Goal: Task Accomplishment & Management: Use online tool/utility

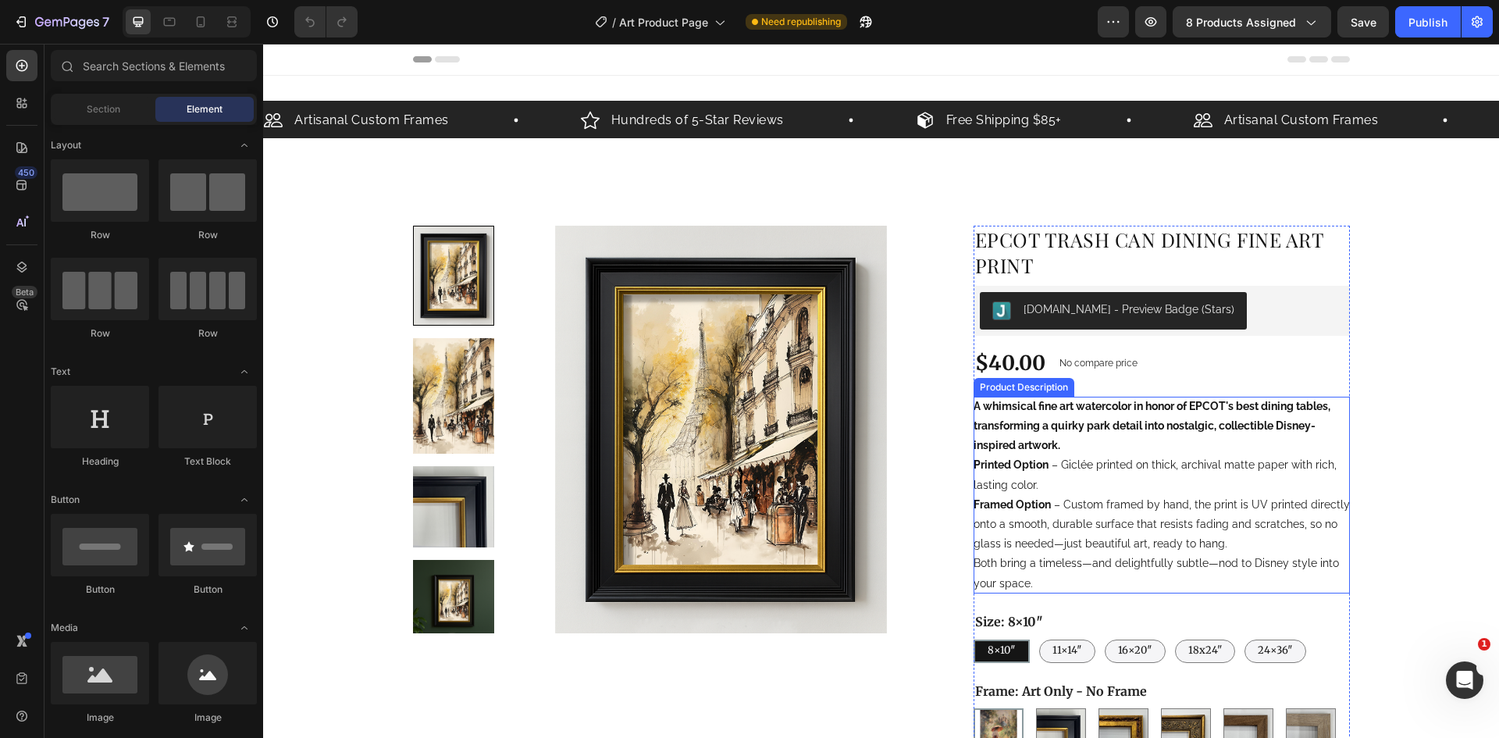
scroll to position [390, 0]
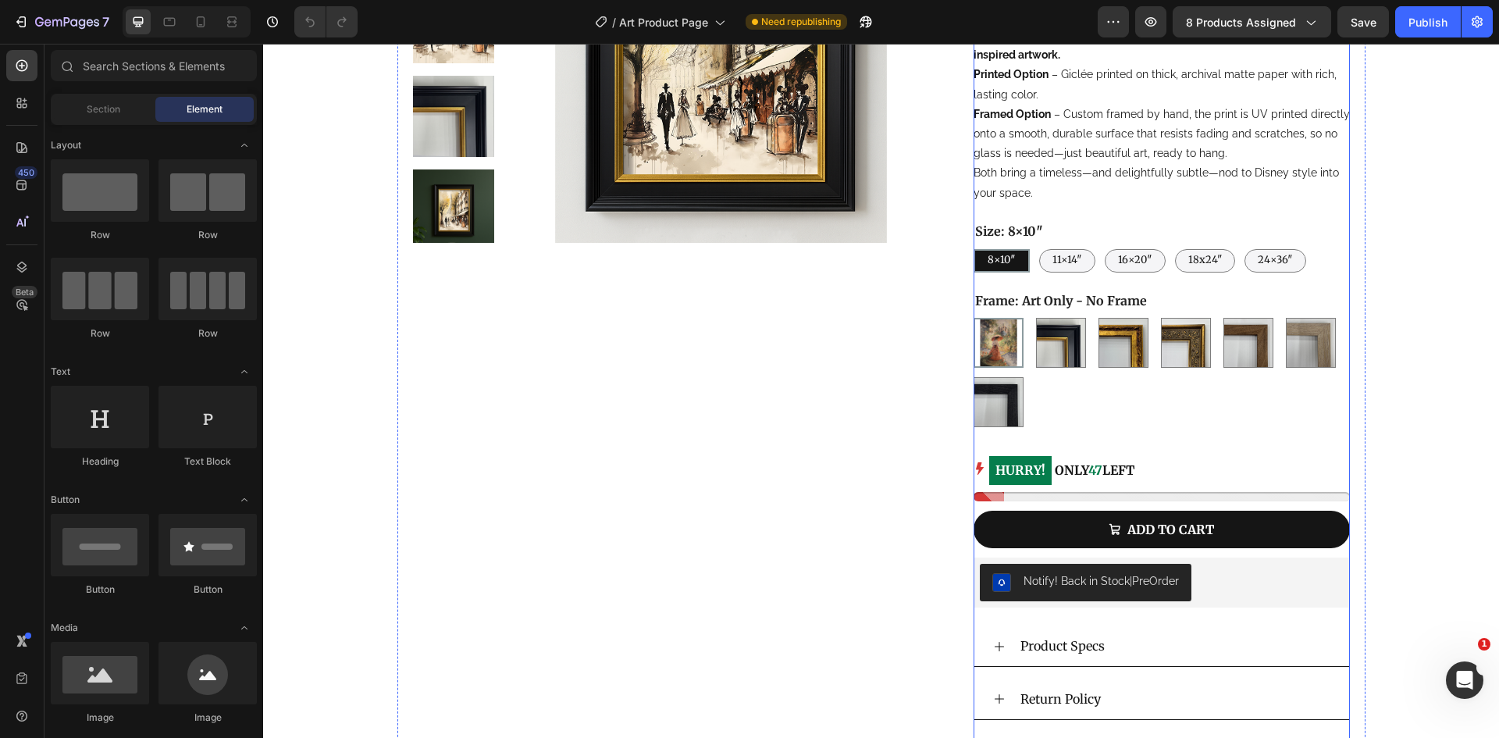
click at [1130, 466] on p "HURRY! ONLY 47 LEFT" at bounding box center [1061, 470] width 145 height 30
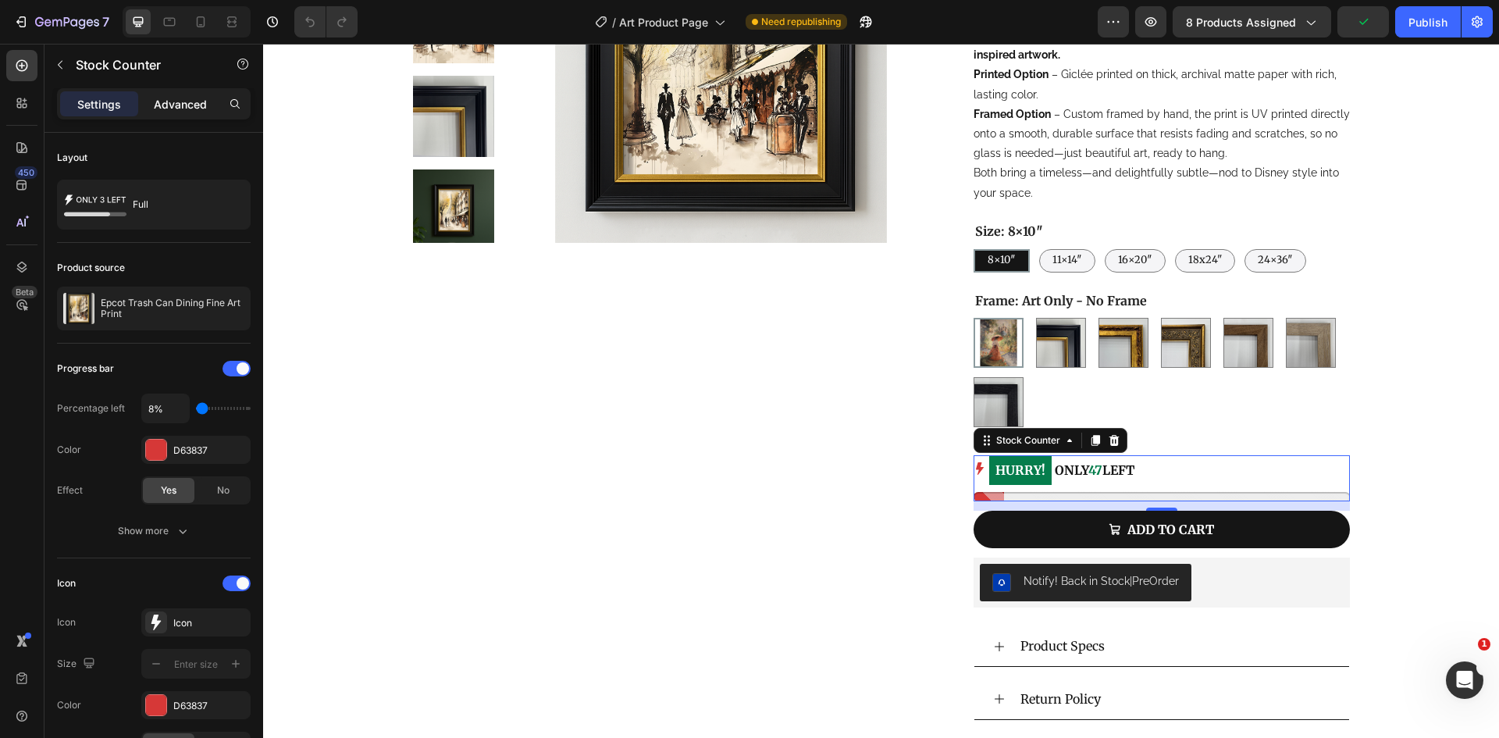
click at [173, 111] on p "Advanced" at bounding box center [180, 104] width 53 height 16
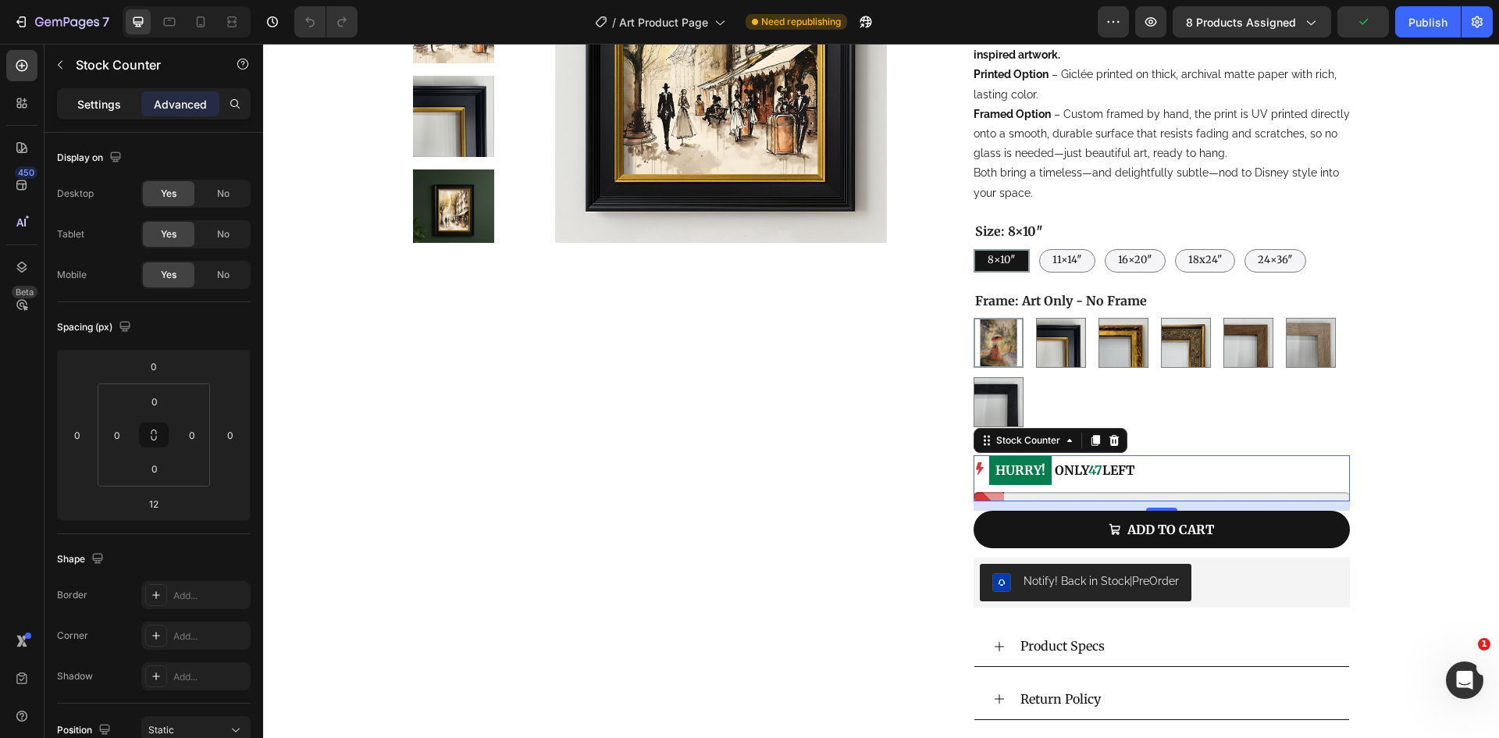
click at [102, 94] on div "Settings" at bounding box center [99, 103] width 78 height 25
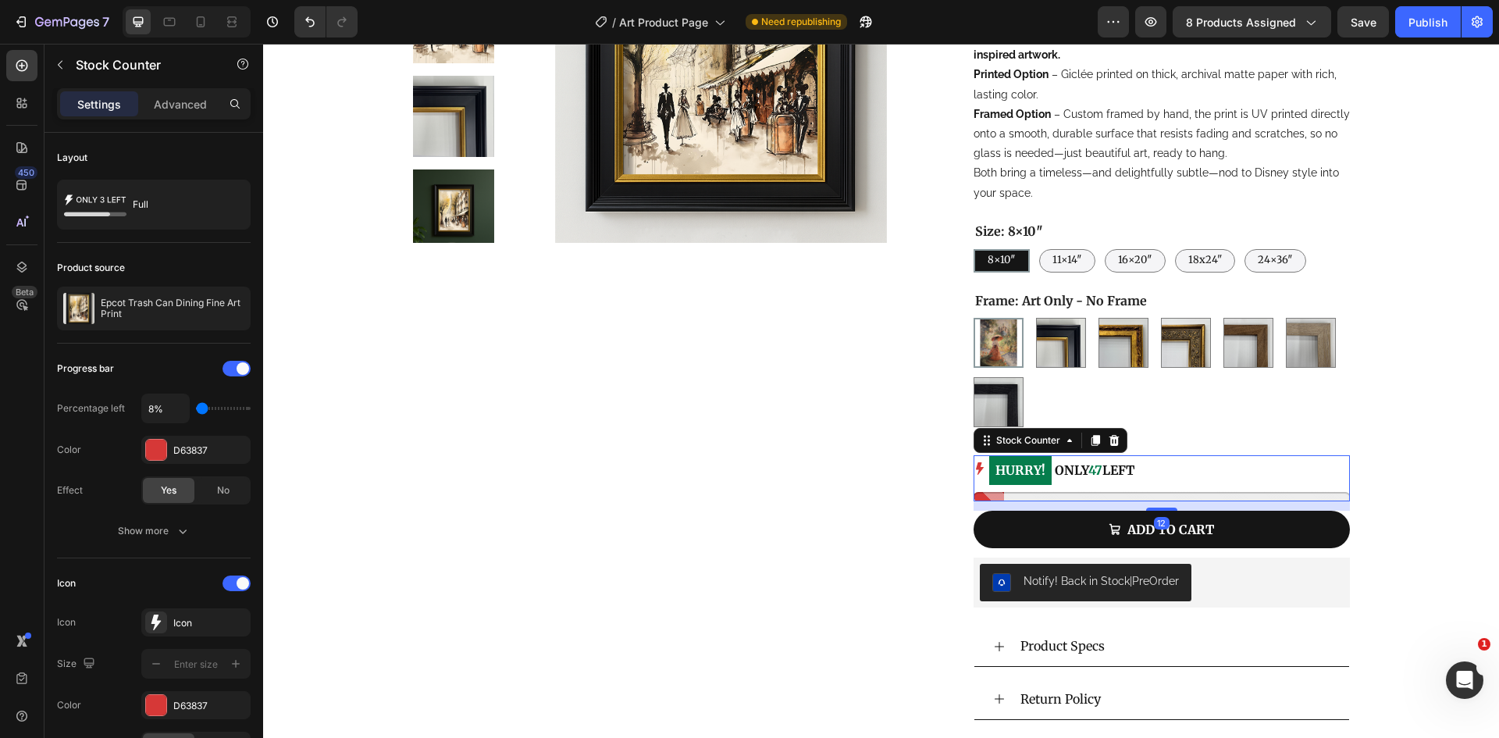
click at [991, 460] on mark "HURRY!" at bounding box center [1020, 470] width 62 height 29
click at [998, 475] on mark "HURRY!" at bounding box center [1020, 470] width 62 height 29
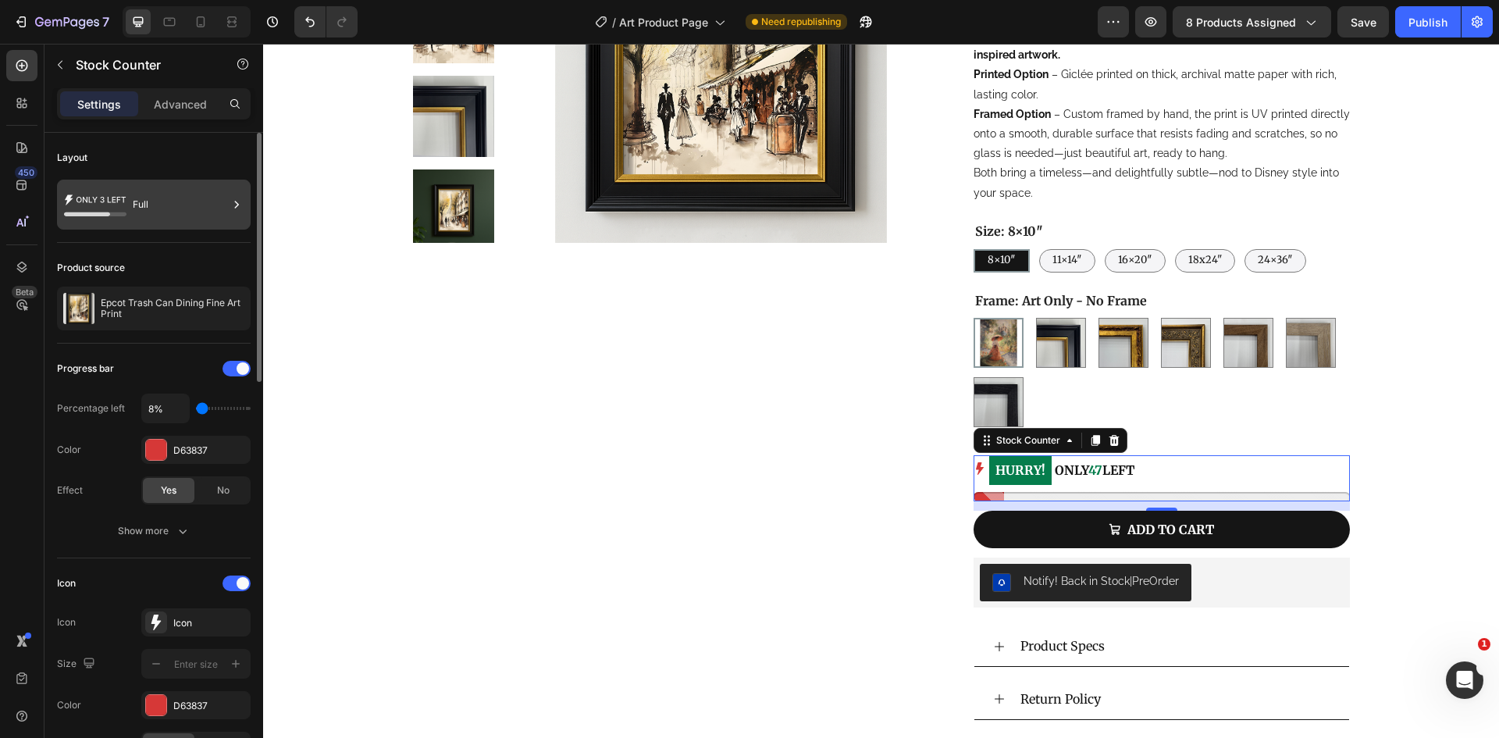
click at [172, 202] on div "Full" at bounding box center [180, 205] width 95 height 36
click at [87, 470] on div "Progress bar Percentage left 8% Color D63837 Effect Yes No" at bounding box center [154, 430] width 194 height 148
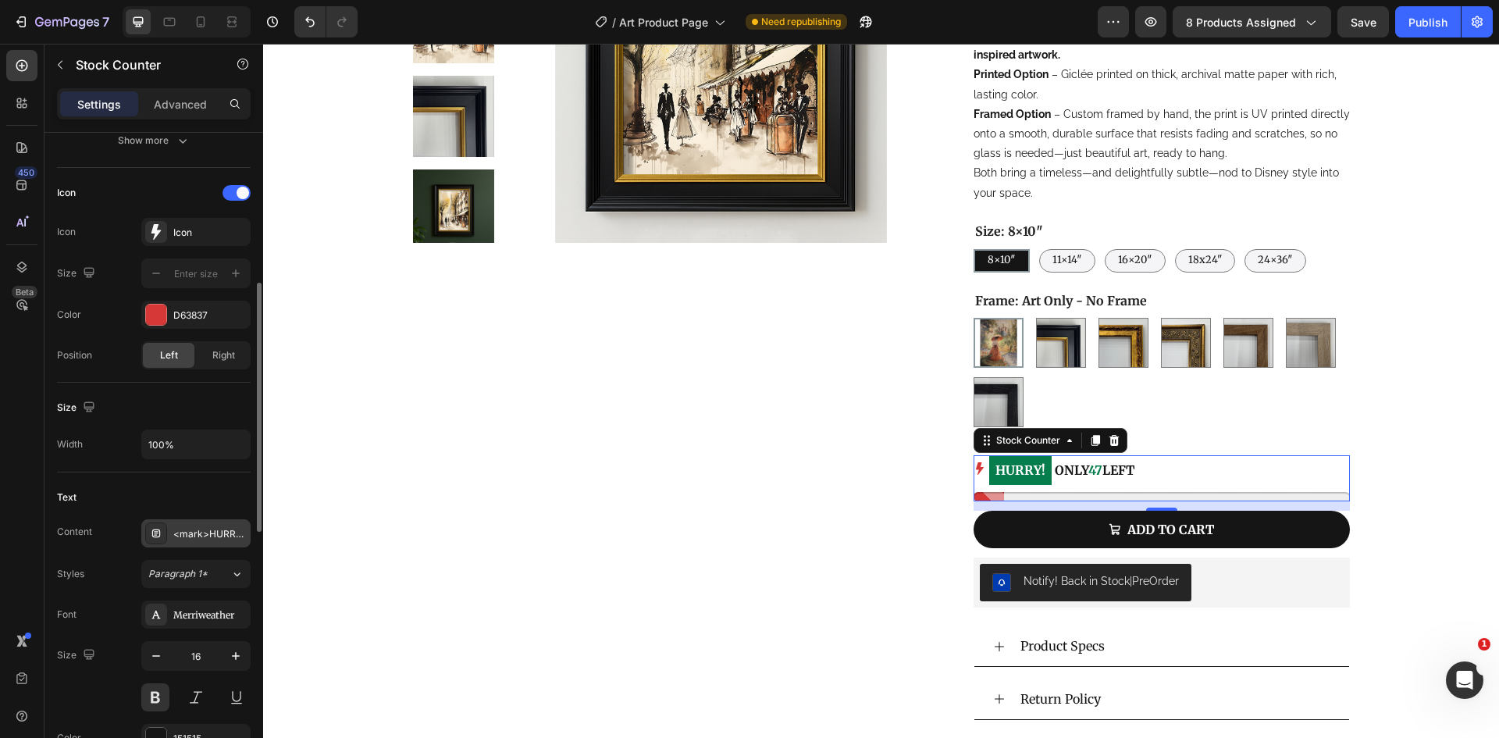
click at [195, 538] on div "<mark>HURRY!</mark> ONLY %number% LEFT" at bounding box center [209, 534] width 73 height 14
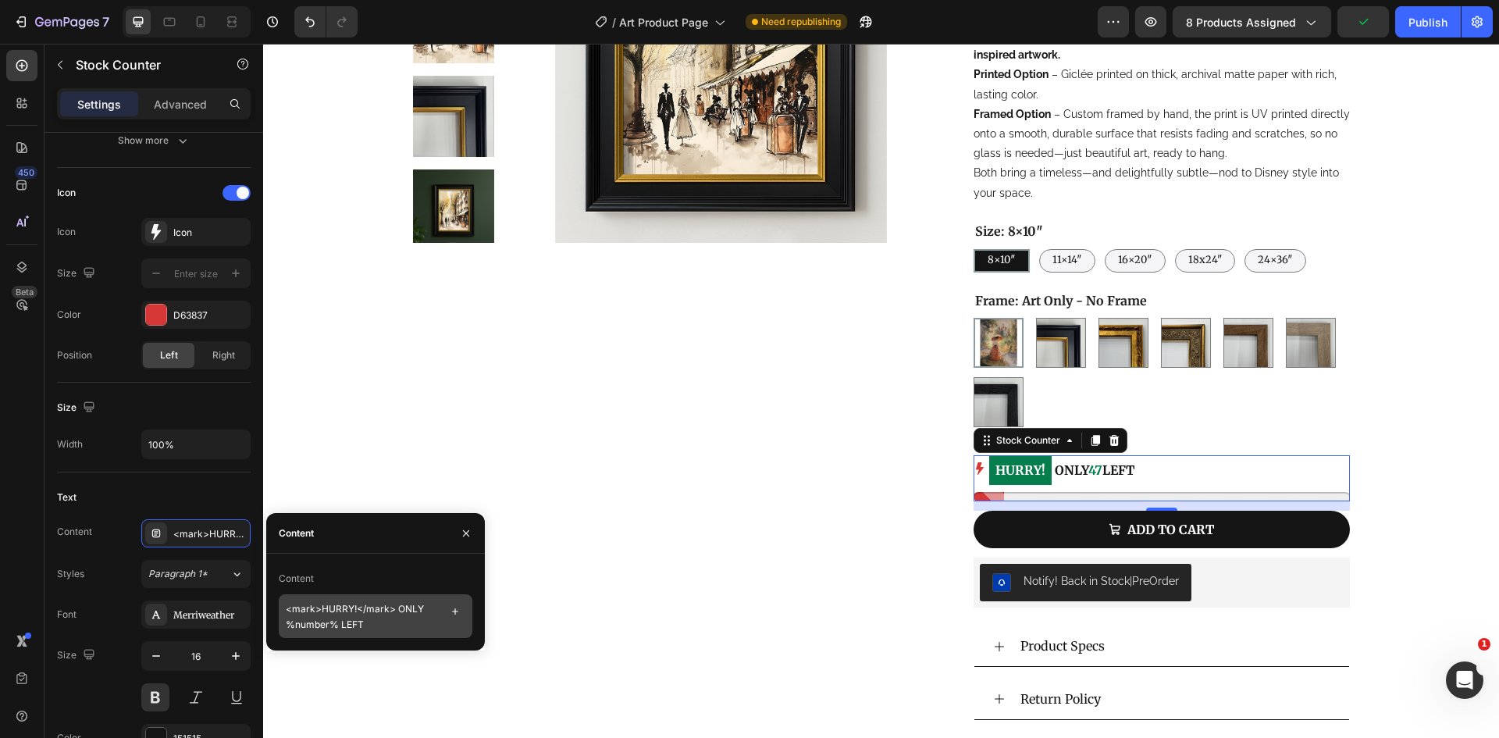
scroll to position [2, 0]
click at [356, 606] on textarea "<mark>HURRY!</mark> ONLY %number% LEFT" at bounding box center [376, 616] width 194 height 44
click at [107, 678] on div "Size 16" at bounding box center [154, 676] width 194 height 70
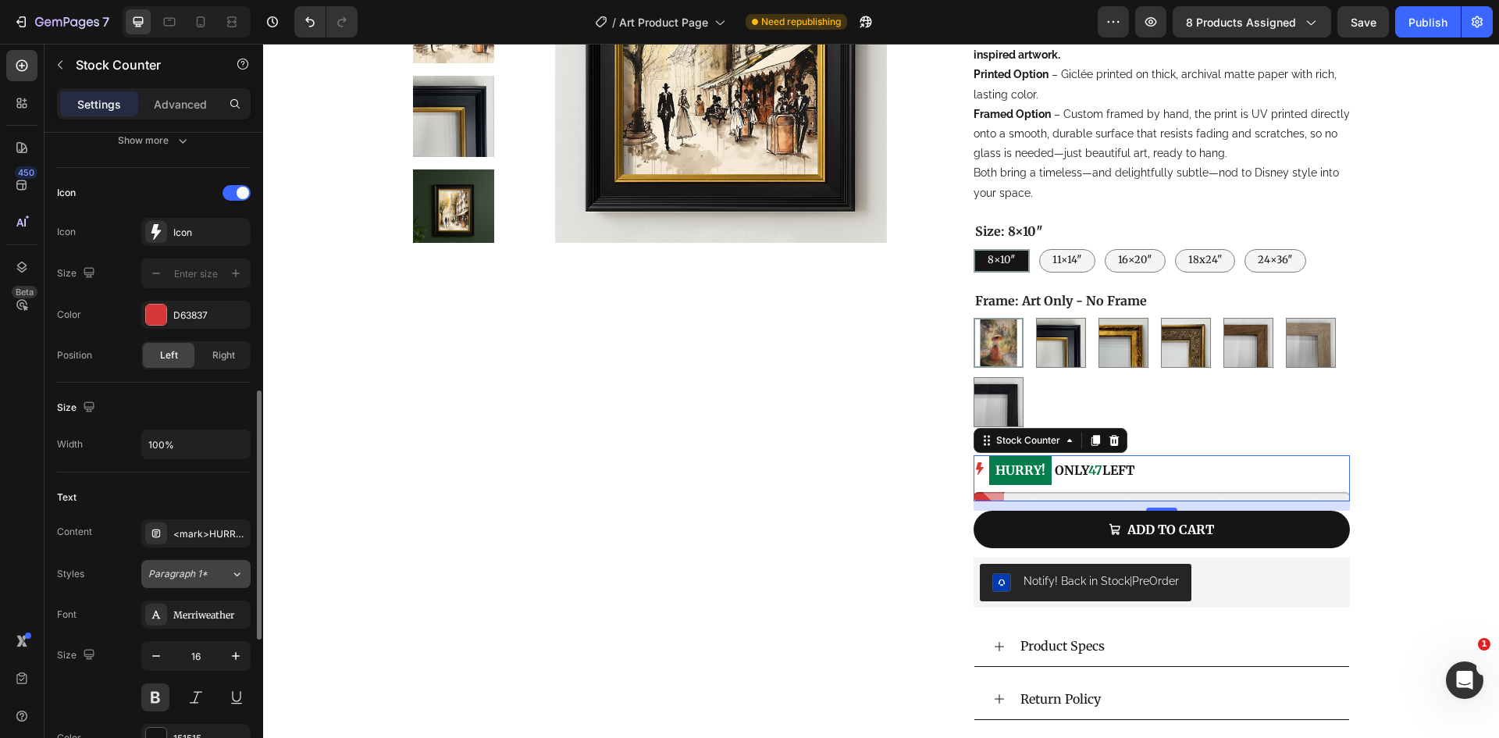
scroll to position [546, 0]
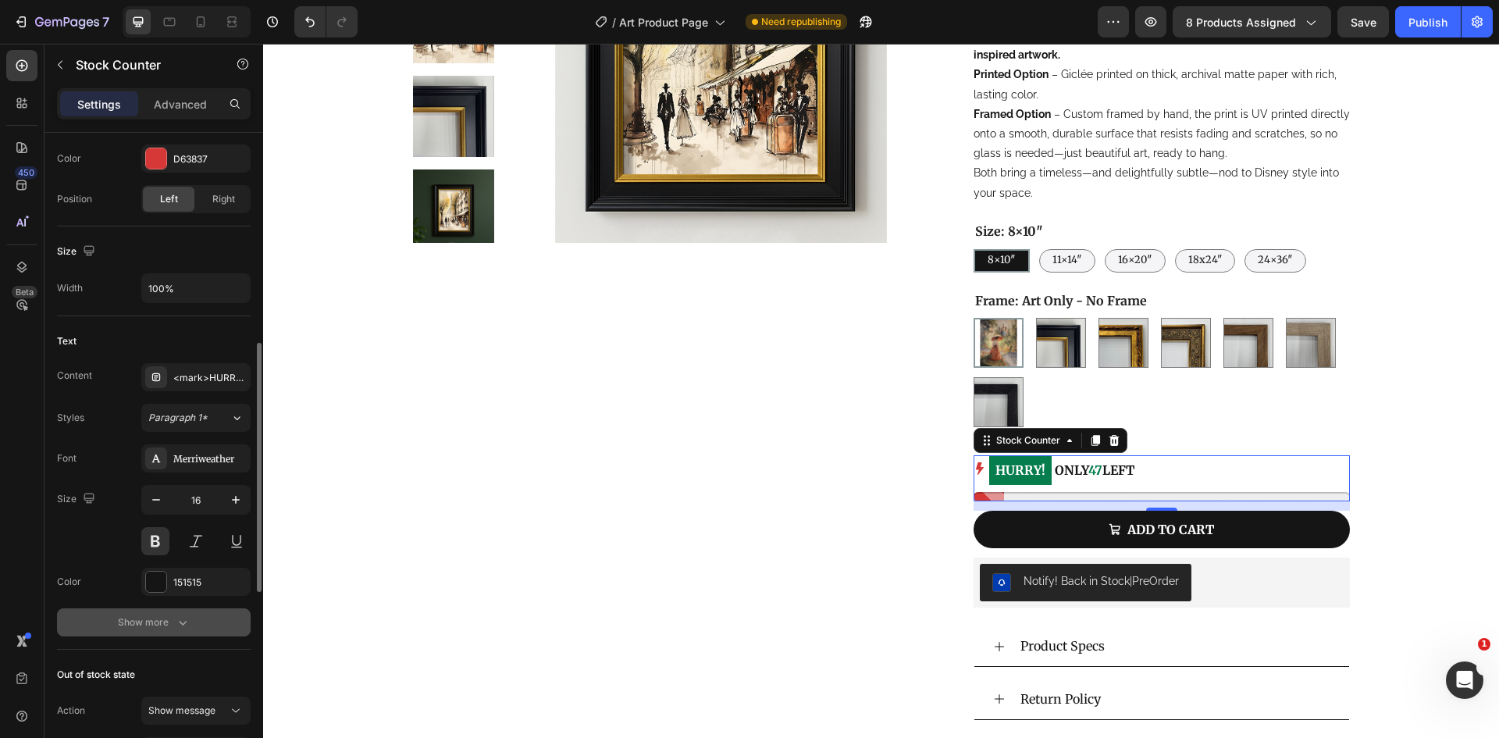
click at [161, 627] on div "Show more" at bounding box center [154, 622] width 73 height 16
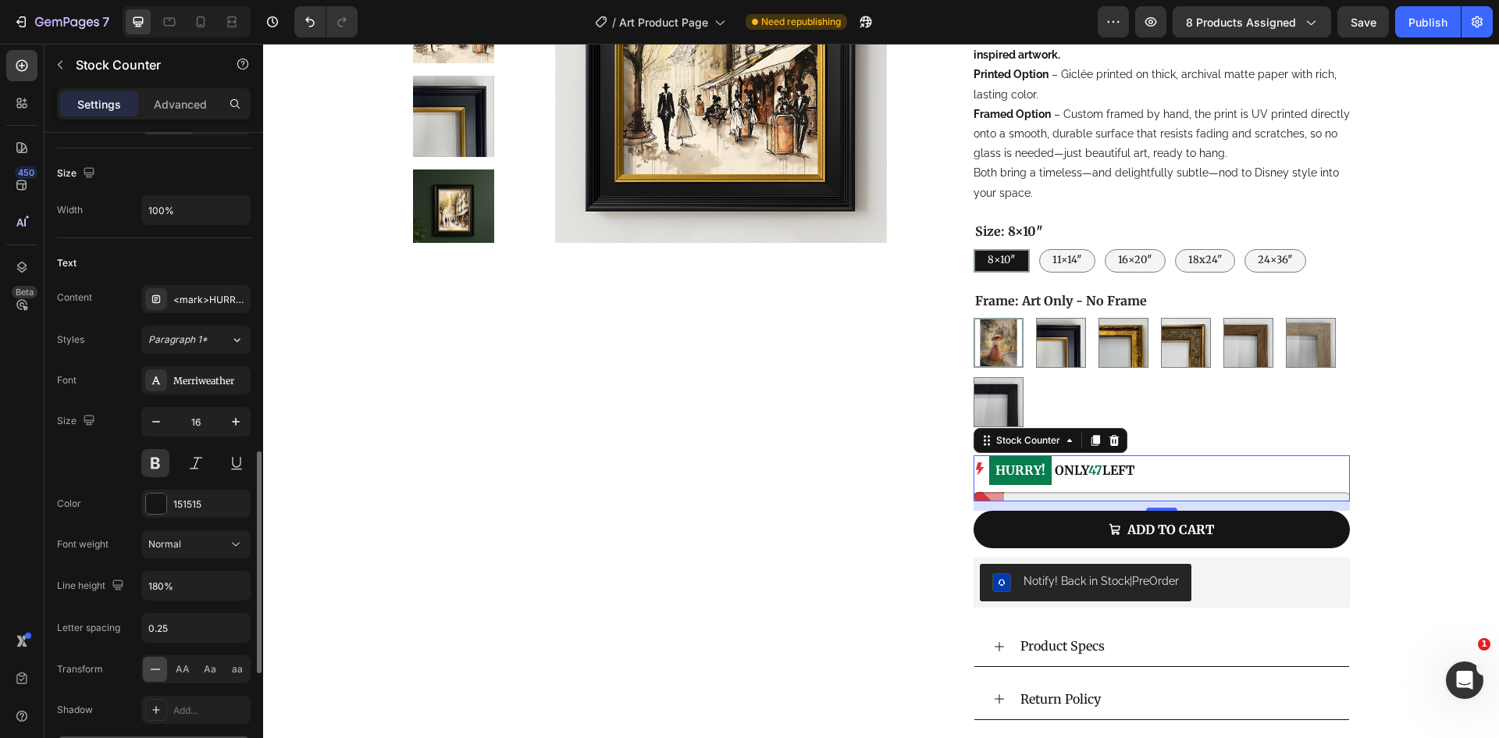
scroll to position [781, 0]
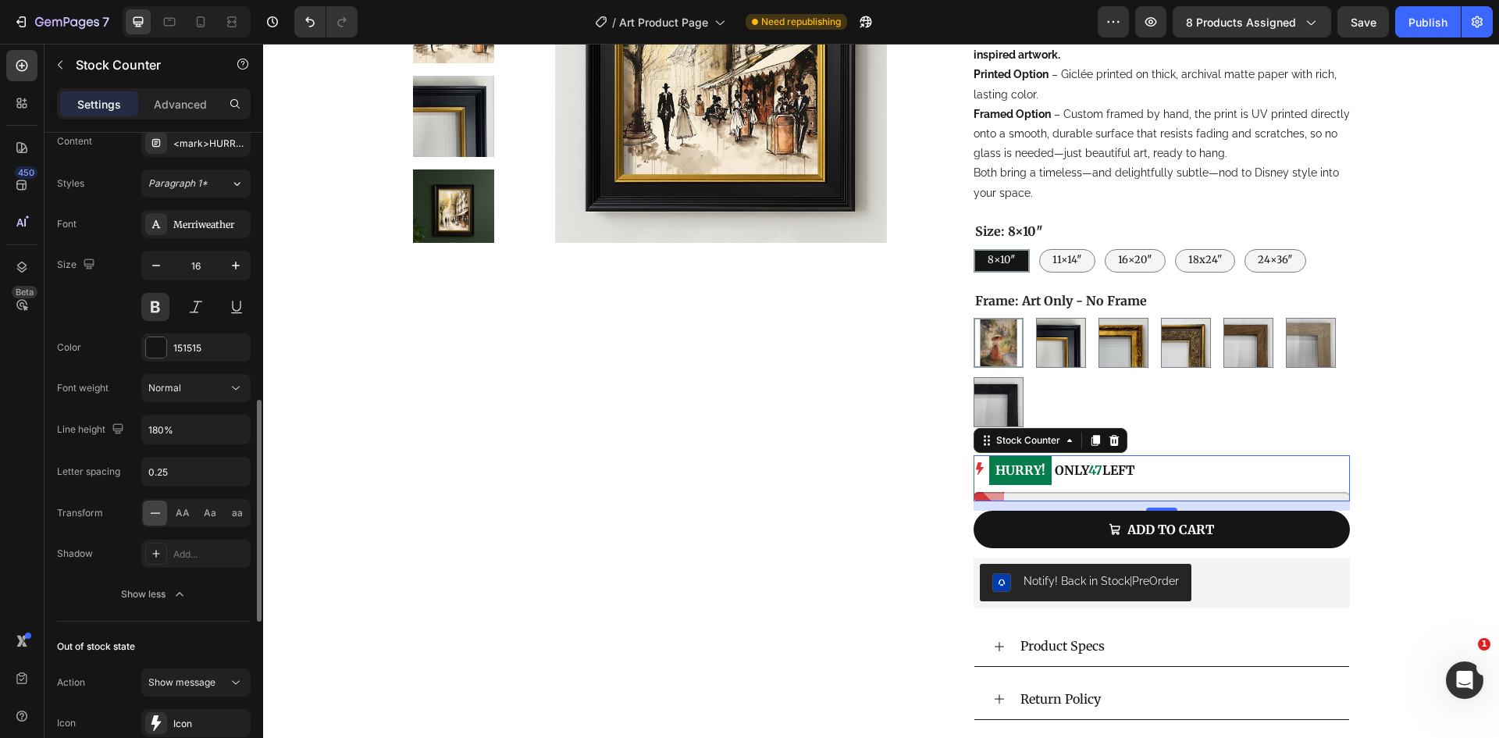
click at [84, 574] on div "Font Merriweather Size 16 Color 151515 Font weight Normal Line height 180% Lett…" at bounding box center [154, 409] width 194 height 398
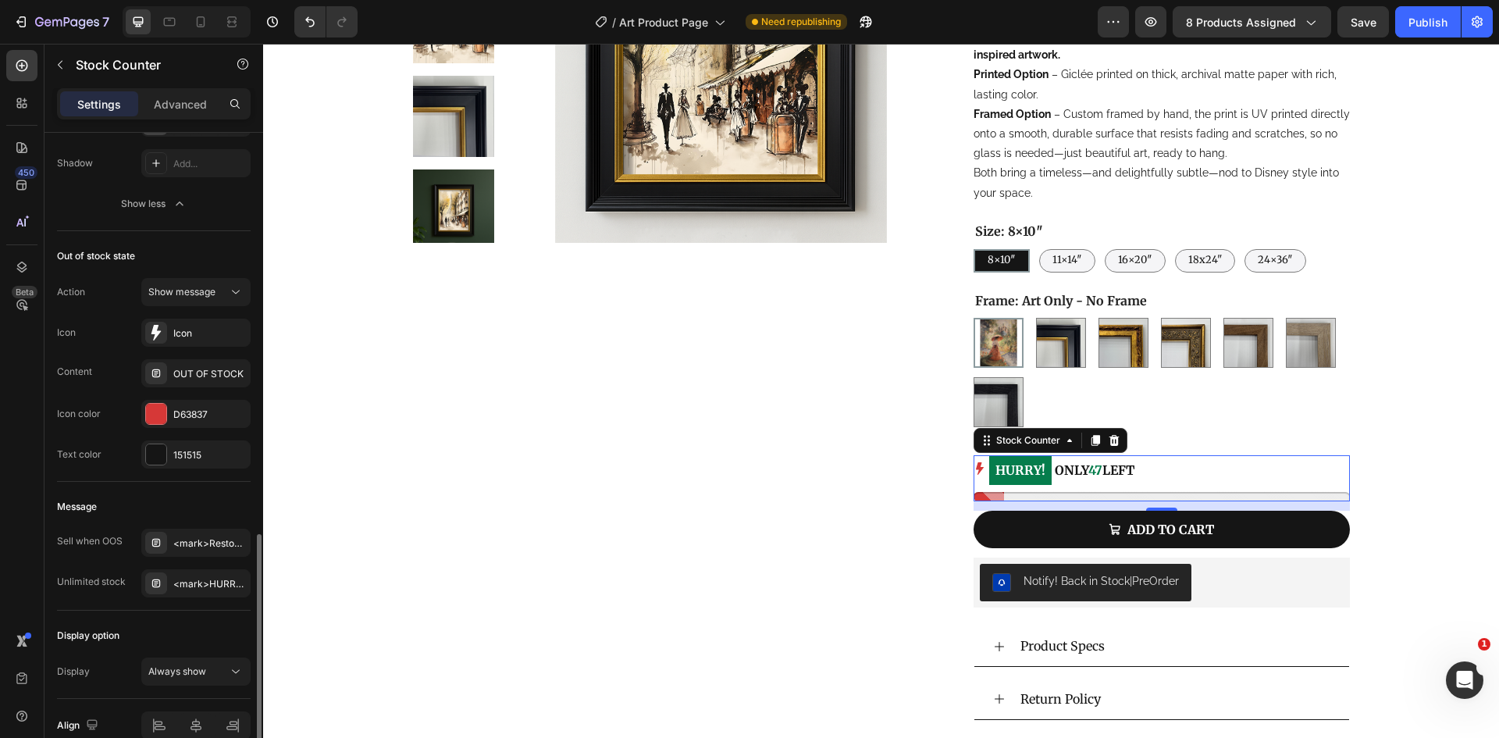
click at [175, 606] on div "Message Sell when OOS <mark>Restock soon!</mark> PREORDER NOW Unlimited stock <…" at bounding box center [154, 546] width 194 height 129
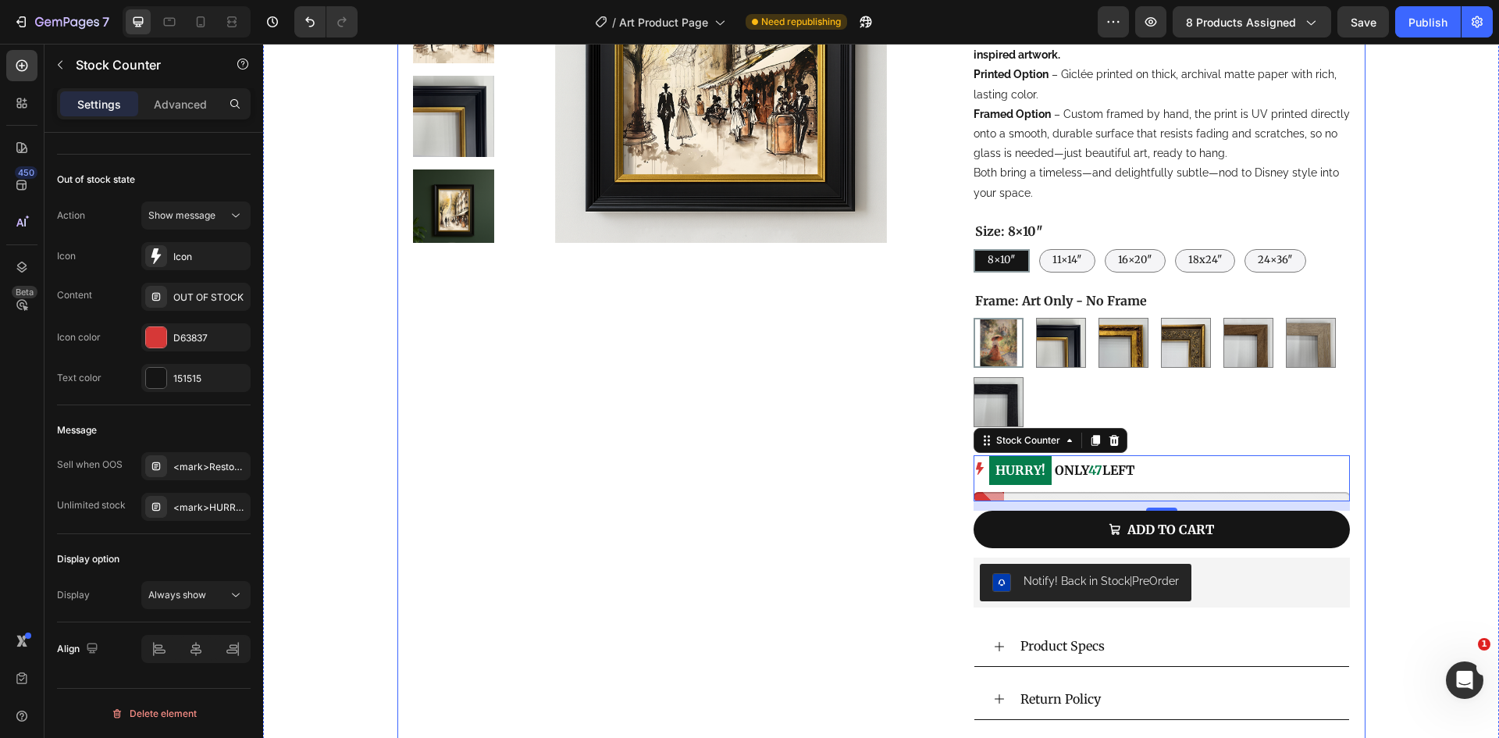
click at [870, 431] on div "Product Images" at bounding box center [669, 334] width 512 height 999
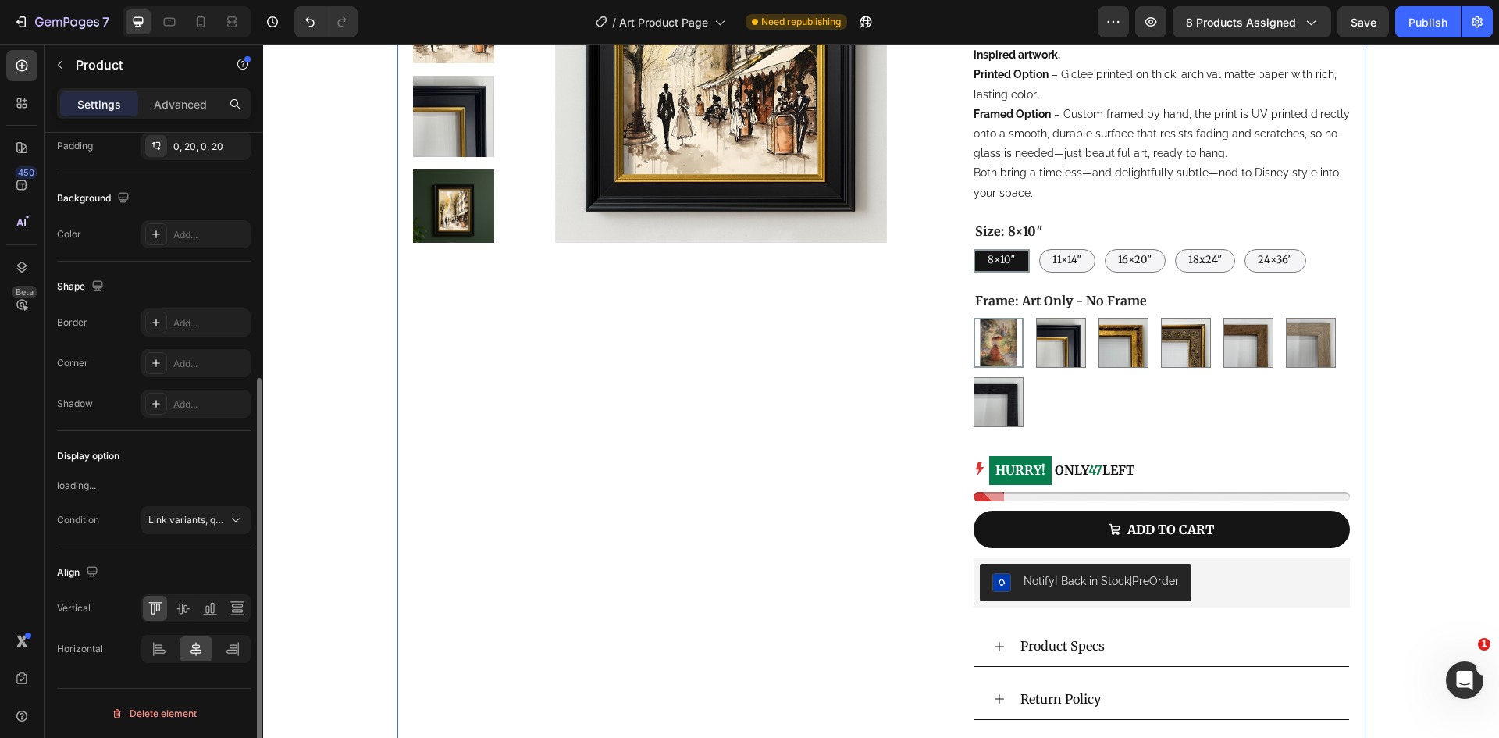
scroll to position [0, 0]
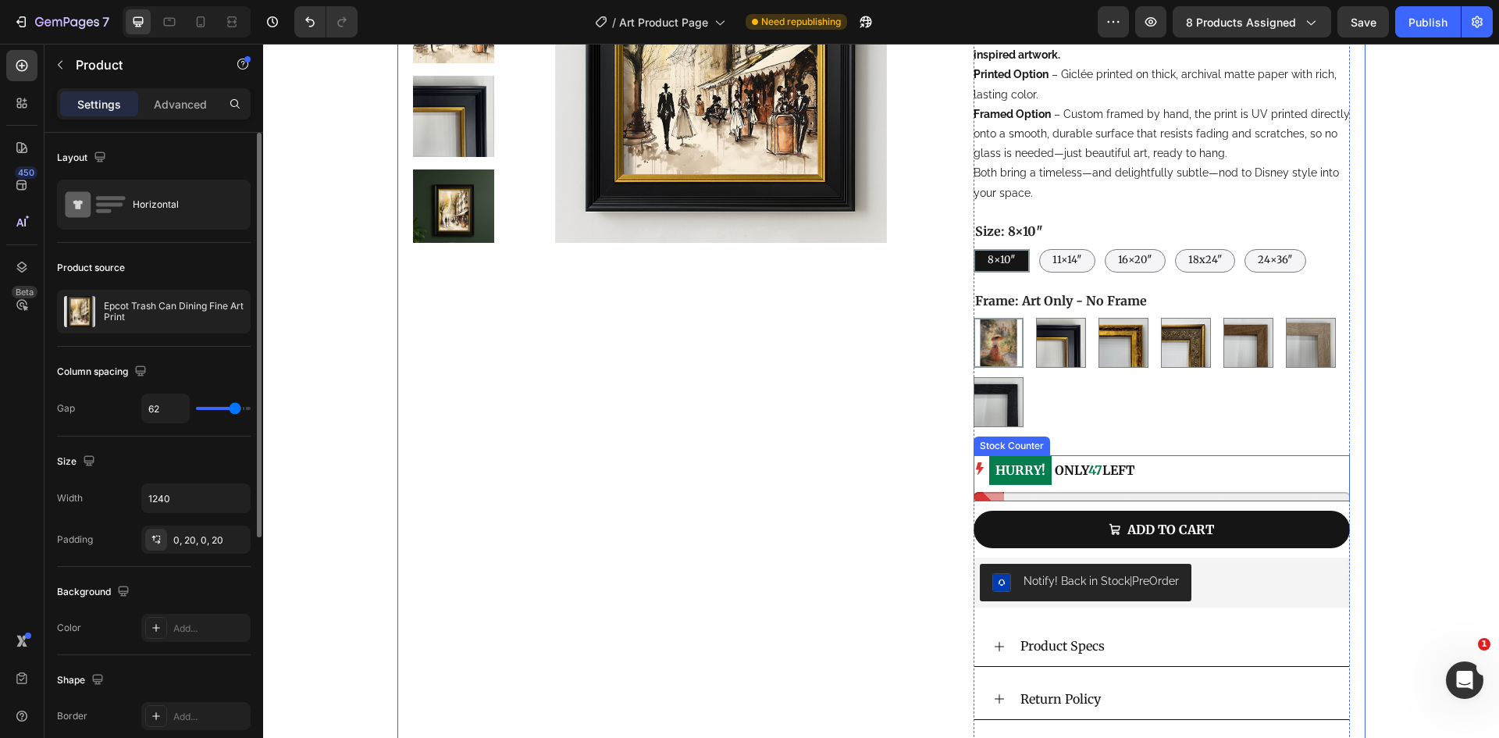
click at [1079, 468] on p "HURRY! ONLY 47 LEFT" at bounding box center [1061, 470] width 145 height 30
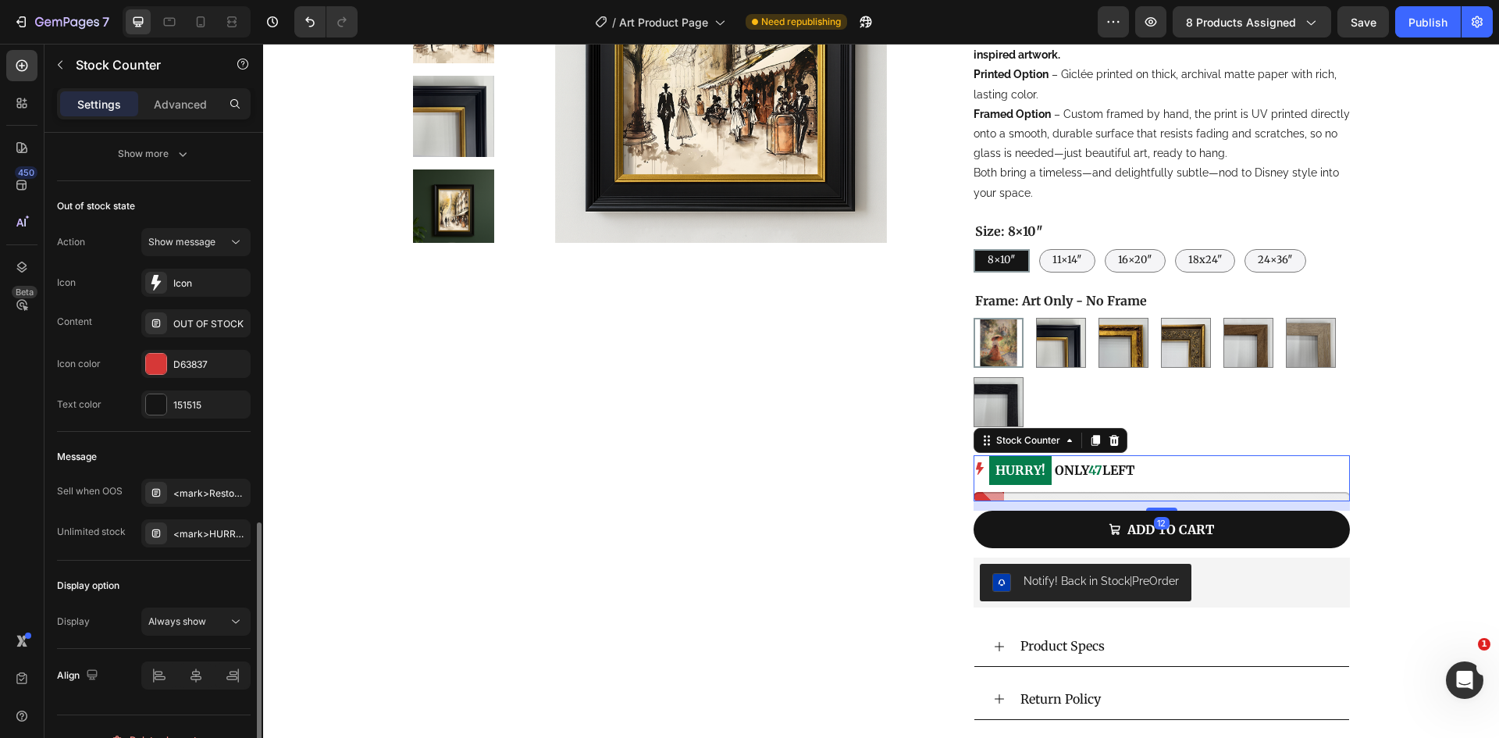
scroll to position [1041, 0]
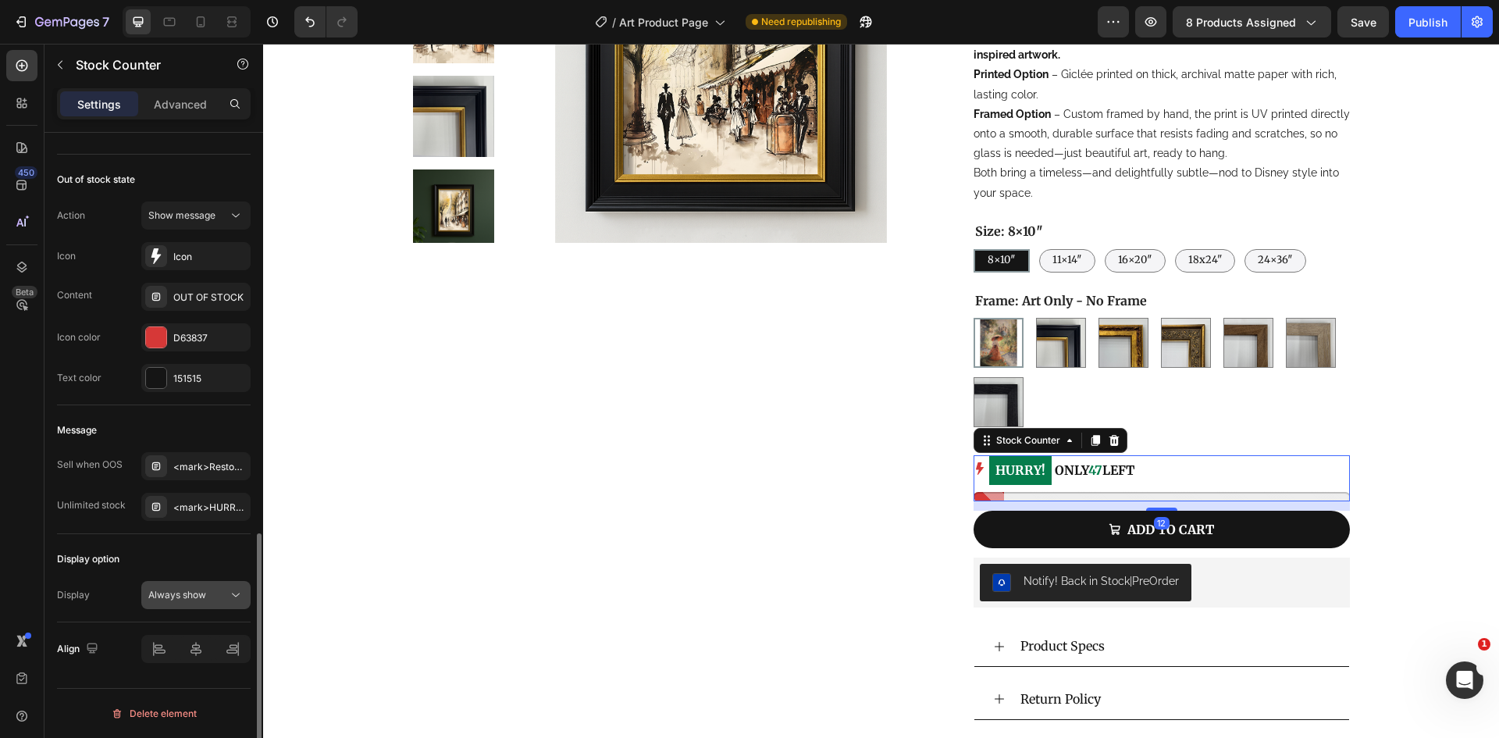
click at [197, 582] on button "Always show" at bounding box center [195, 595] width 109 height 28
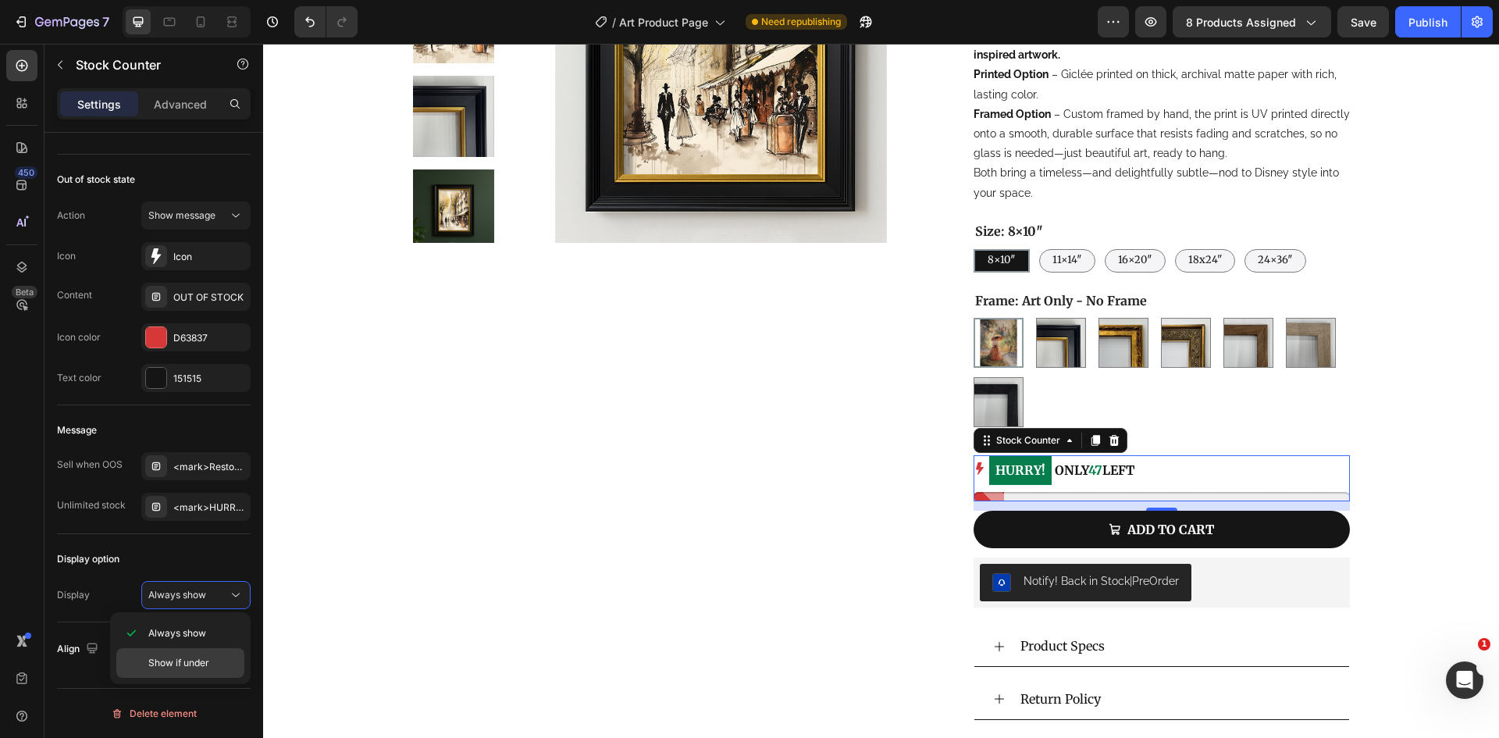
click at [187, 656] on span "Show if under" at bounding box center [178, 663] width 61 height 14
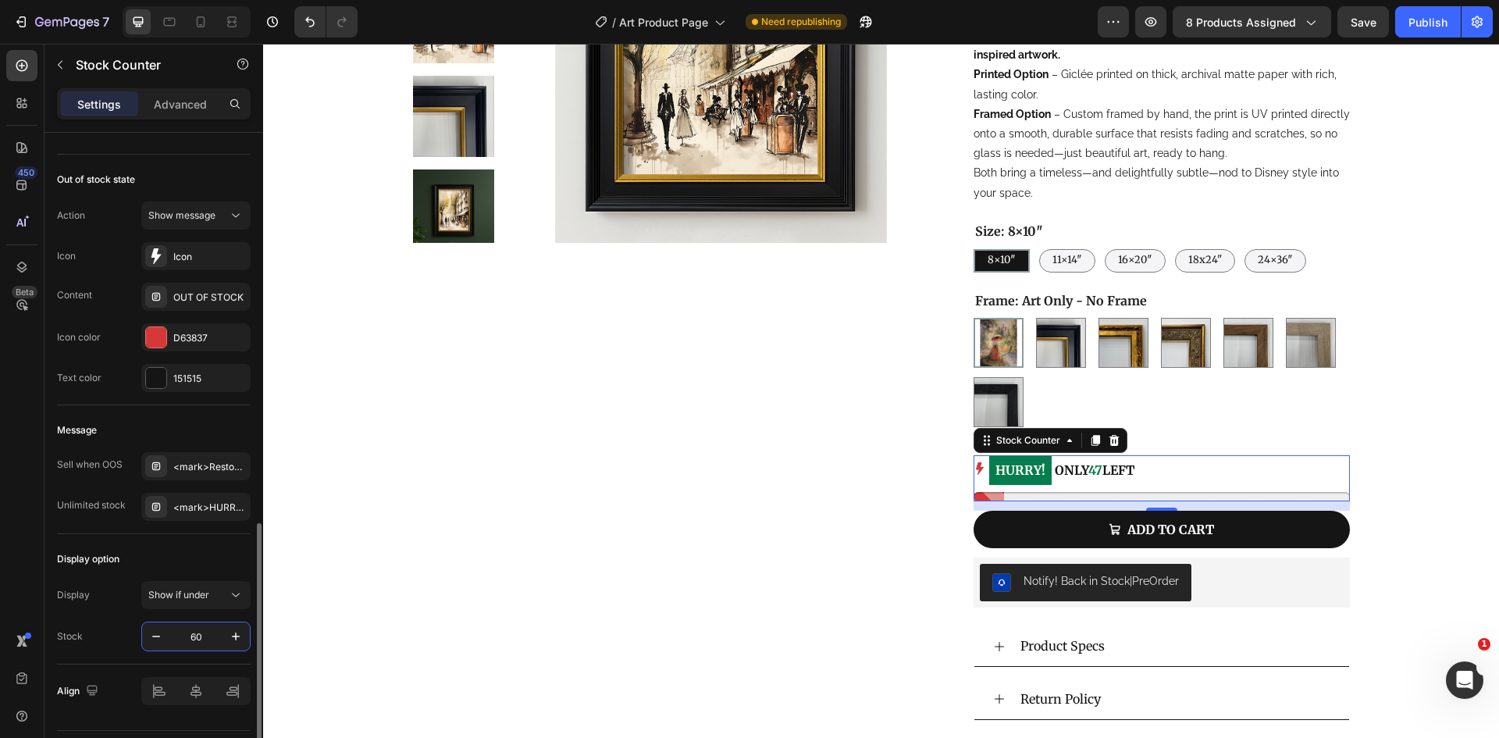
click at [158, 554] on div "Display option" at bounding box center [154, 558] width 194 height 25
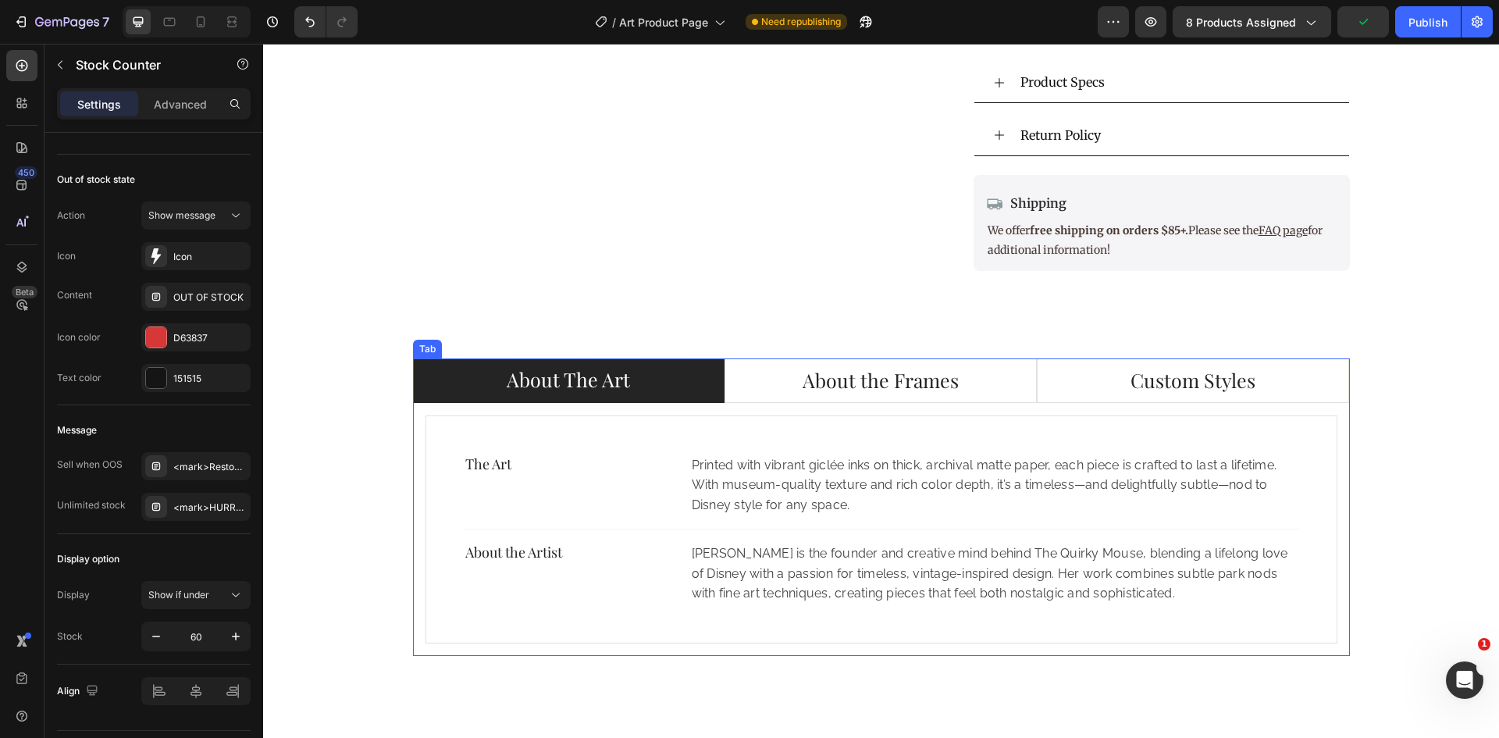
scroll to position [1249, 0]
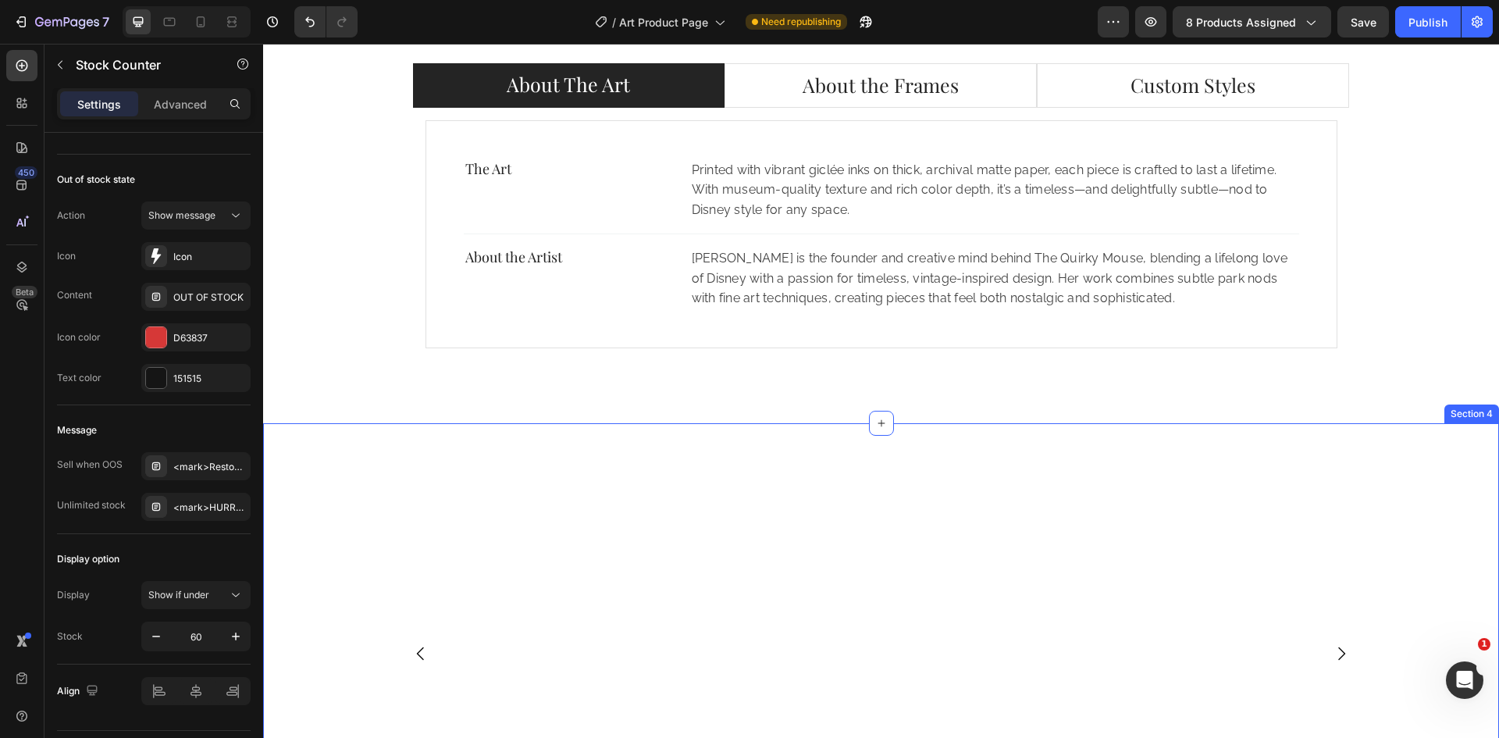
click at [617, 455] on div at bounding box center [412, 628] width 451 height 361
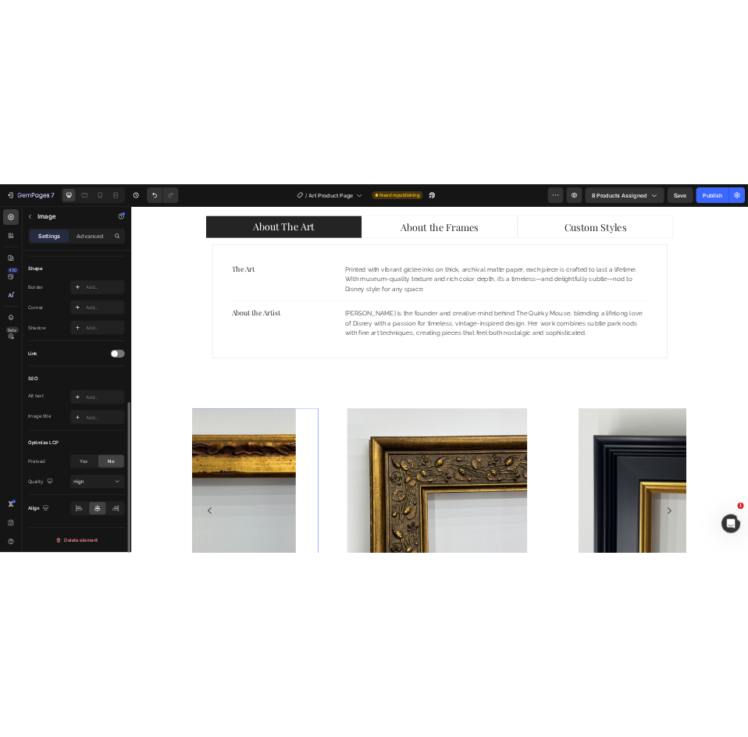
scroll to position [0, 0]
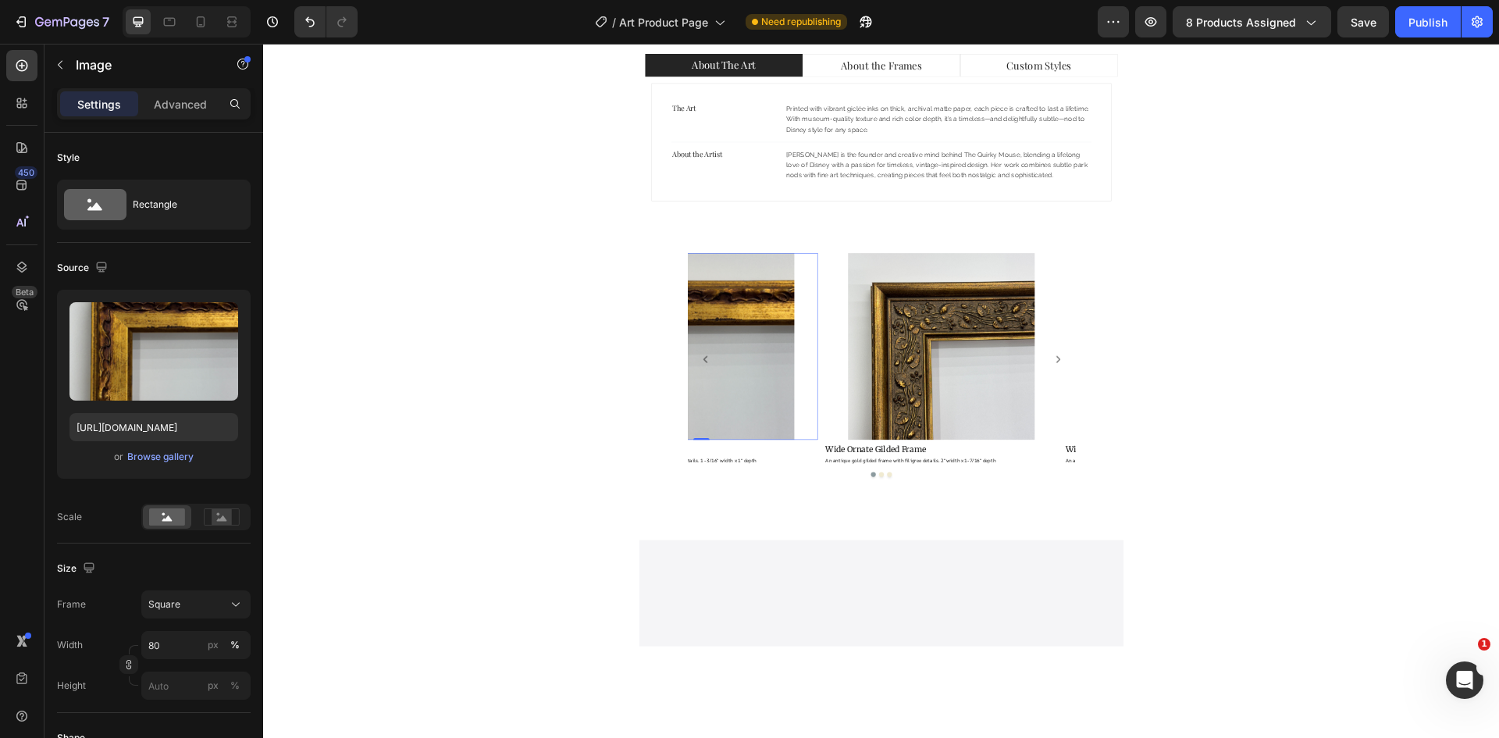
select select "16×20″"
select select "XL"
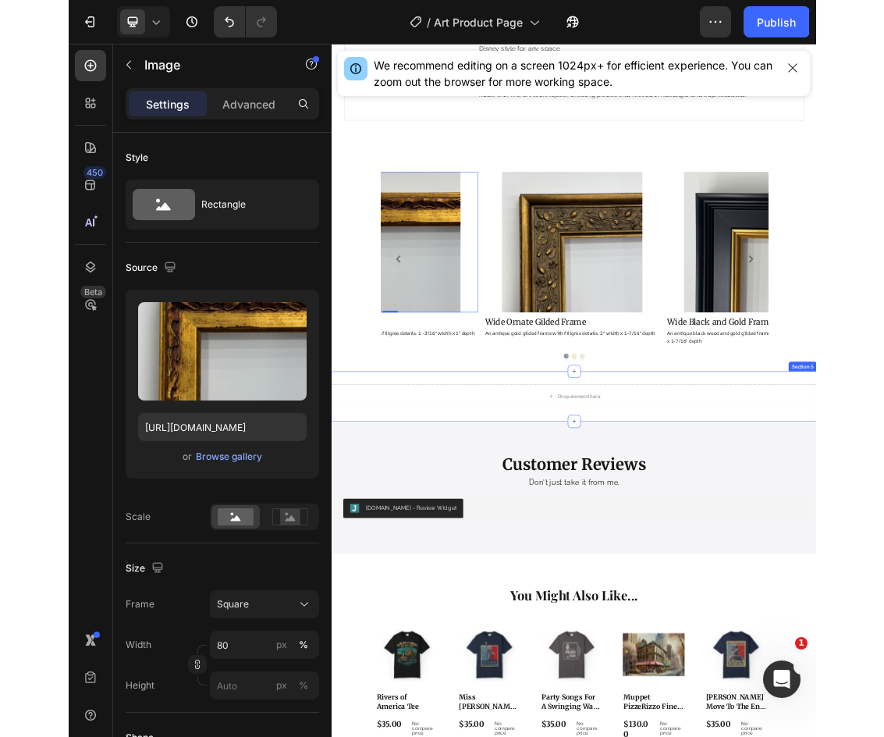
scroll to position [1717, 0]
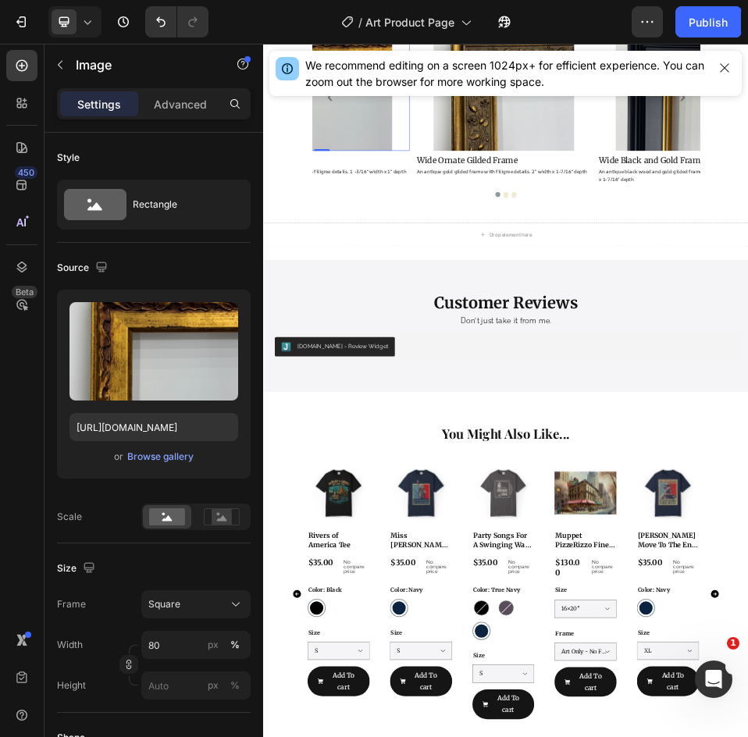
click at [1, 346] on div "450 Beta" at bounding box center [22, 390] width 44 height 693
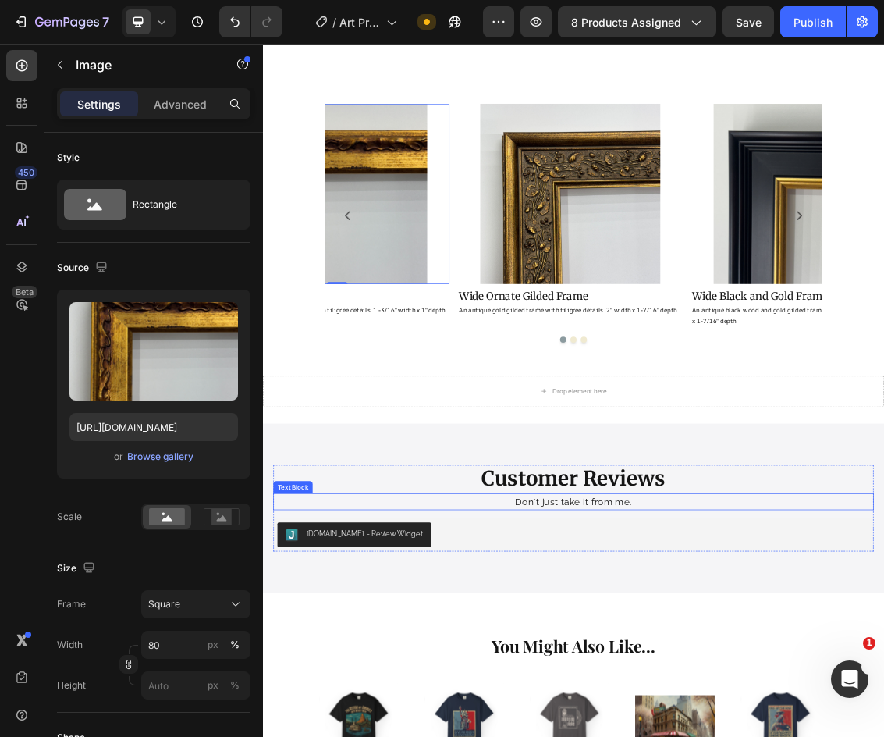
scroll to position [1561, 0]
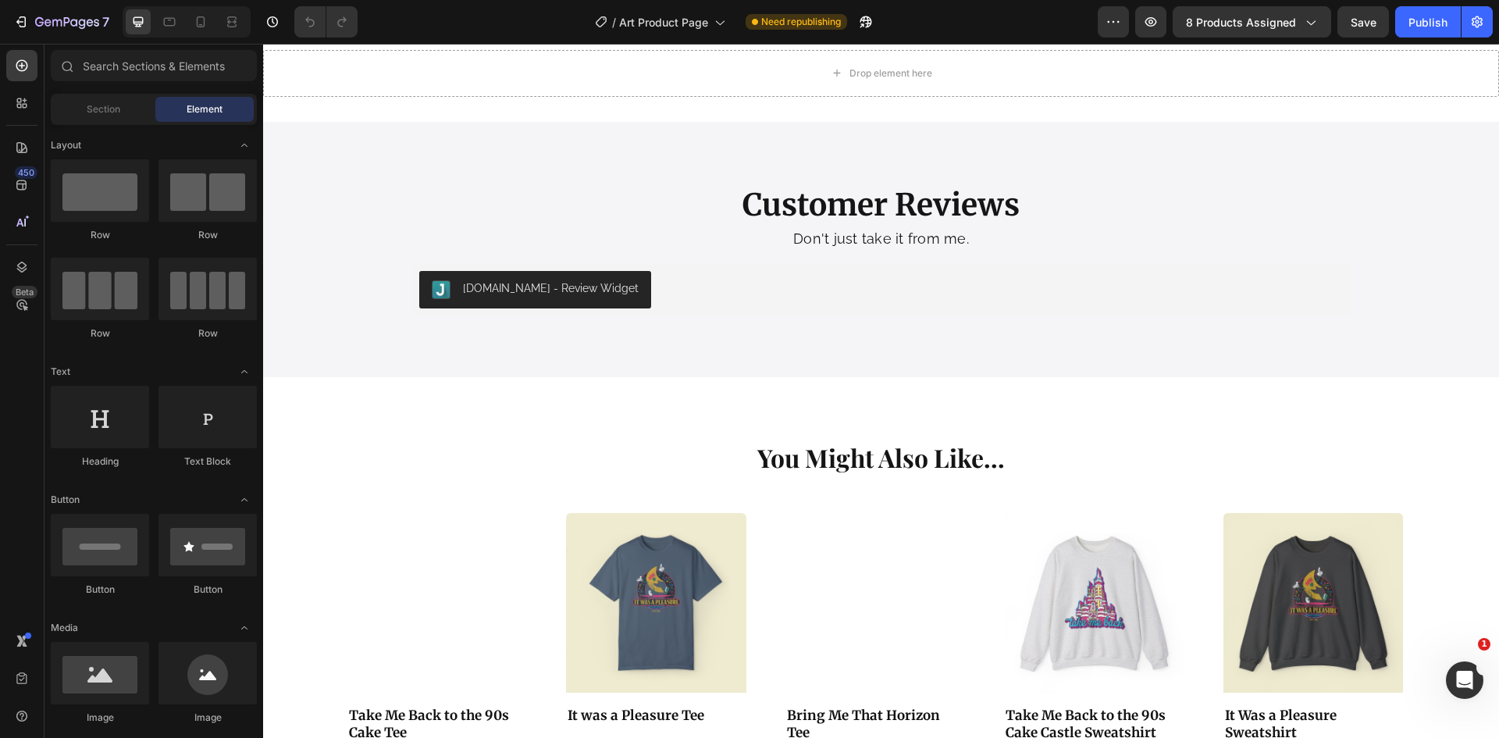
select select "16×20″"
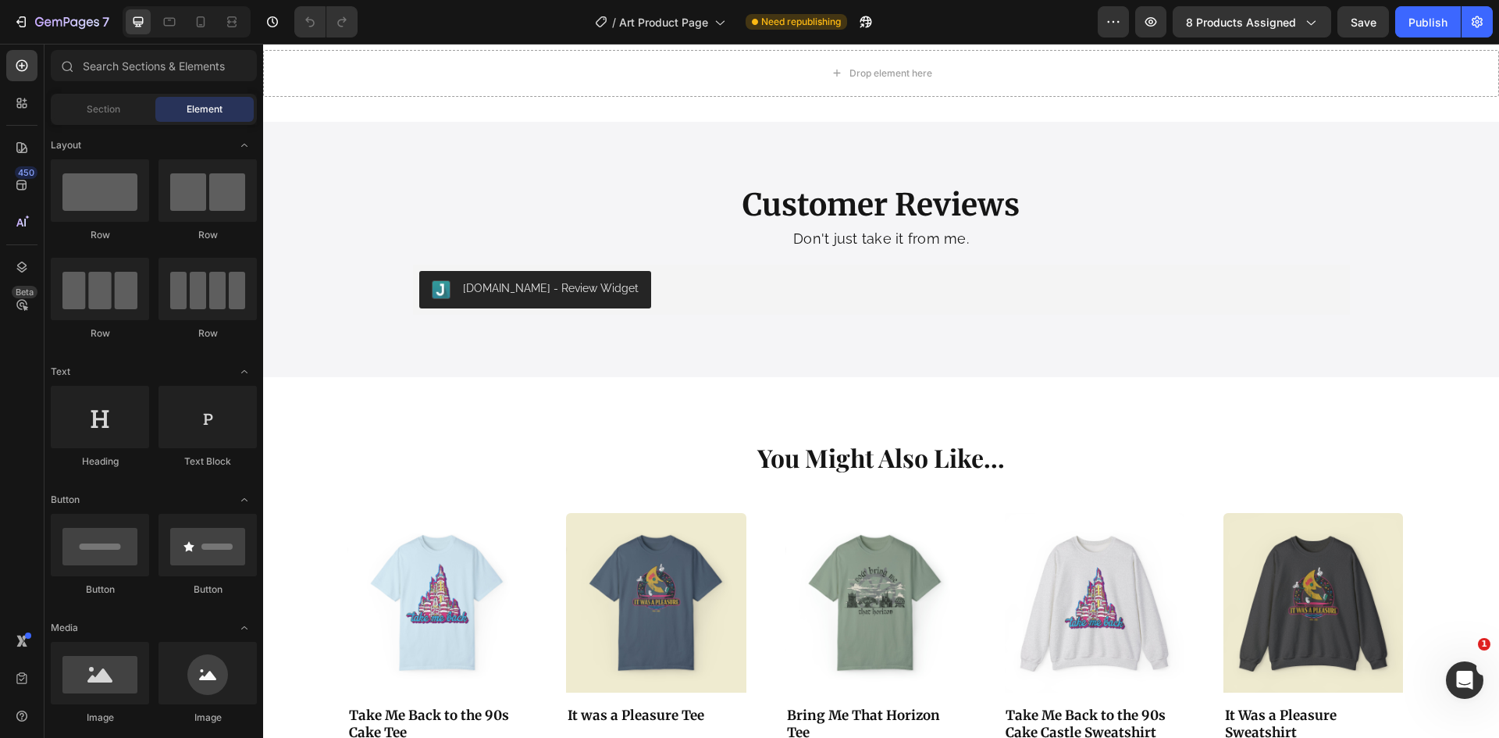
select select "XL"
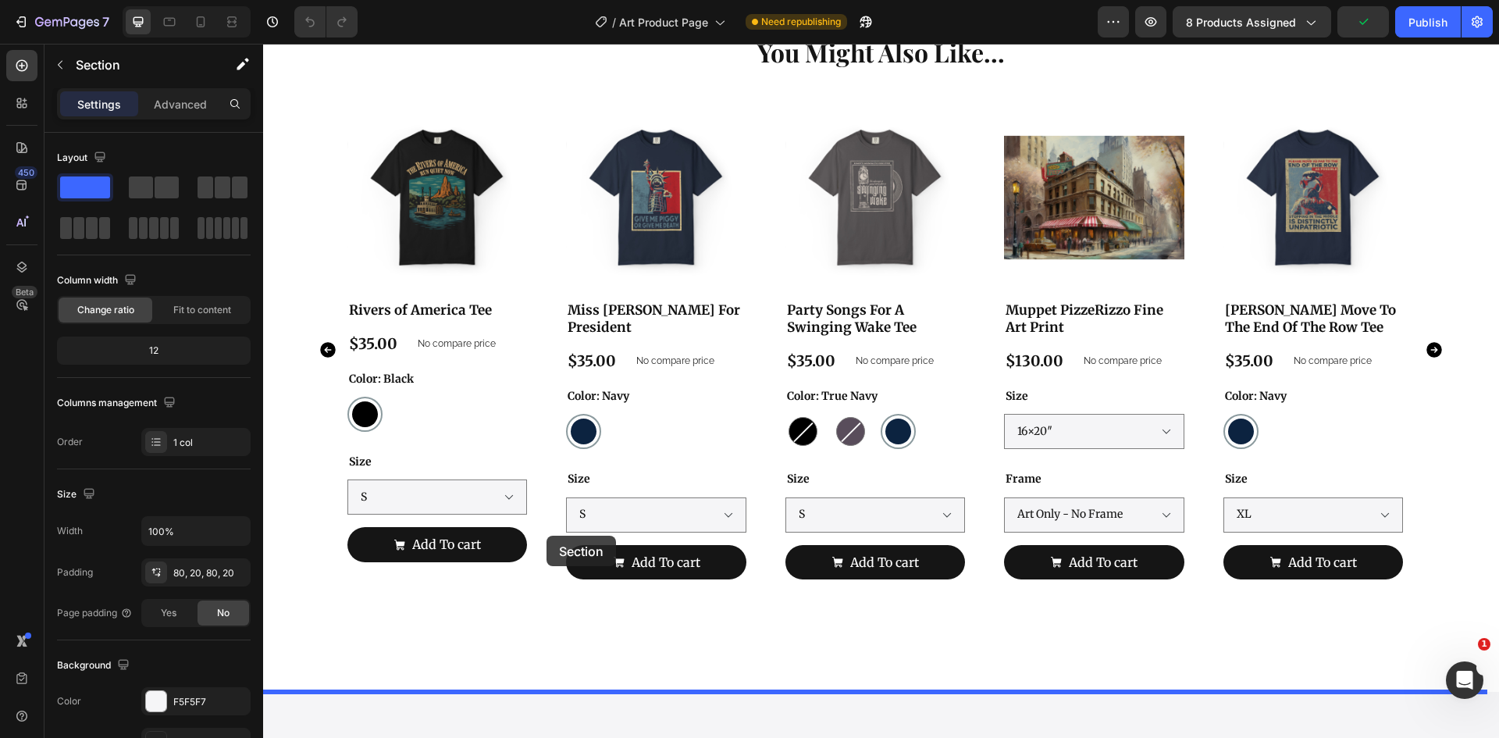
scroll to position [2567, 0]
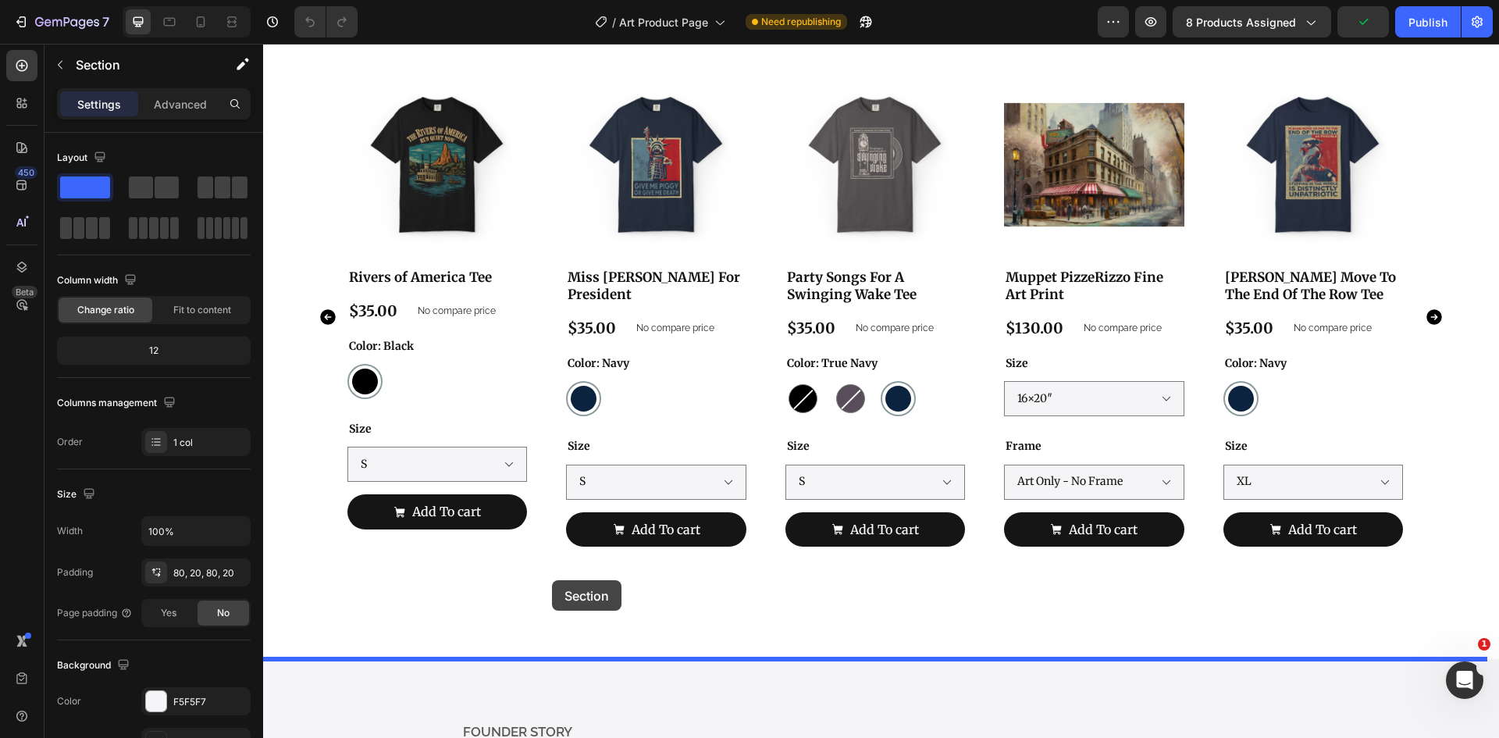
drag, startPoint x: 523, startPoint y: 256, endPoint x: 552, endPoint y: 580, distance: 325.2
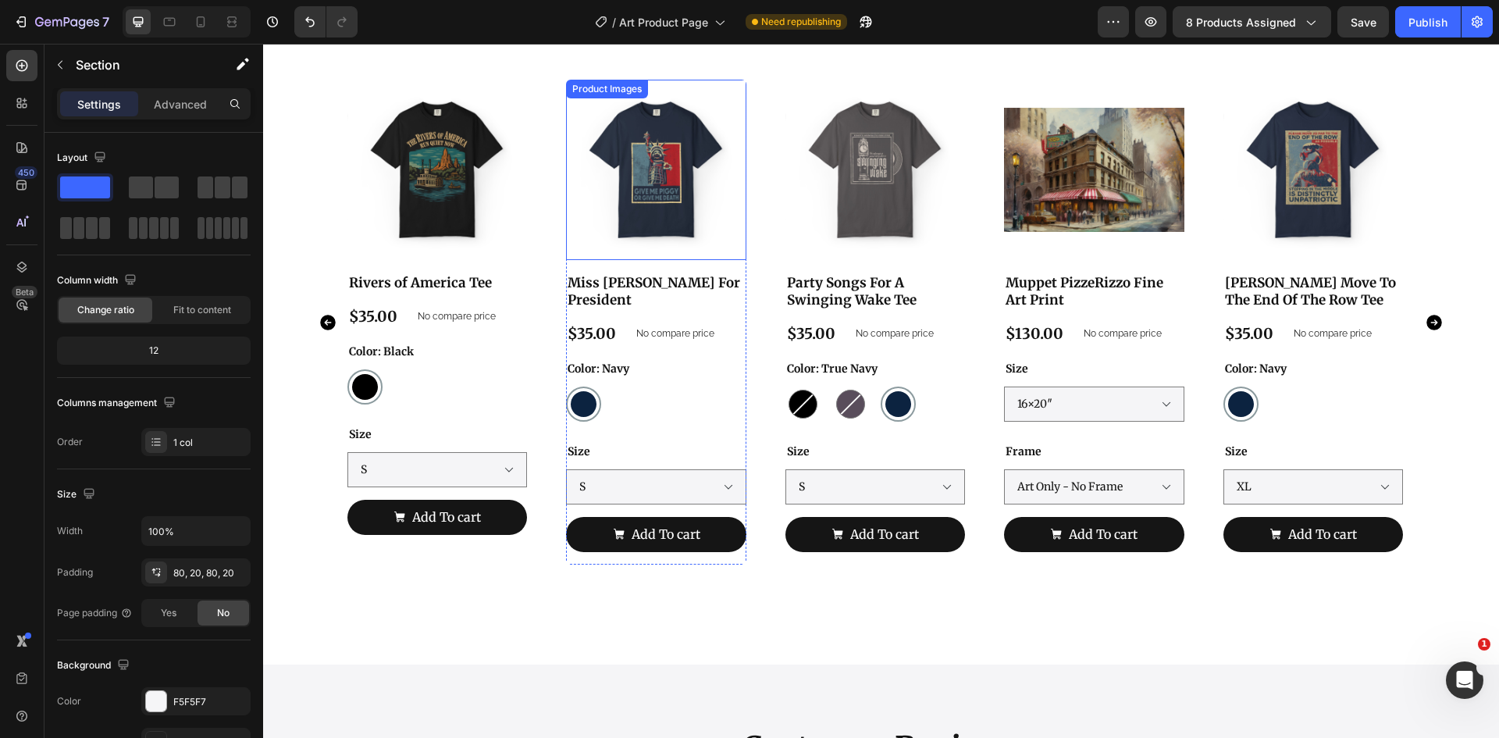
scroll to position [2311, 0]
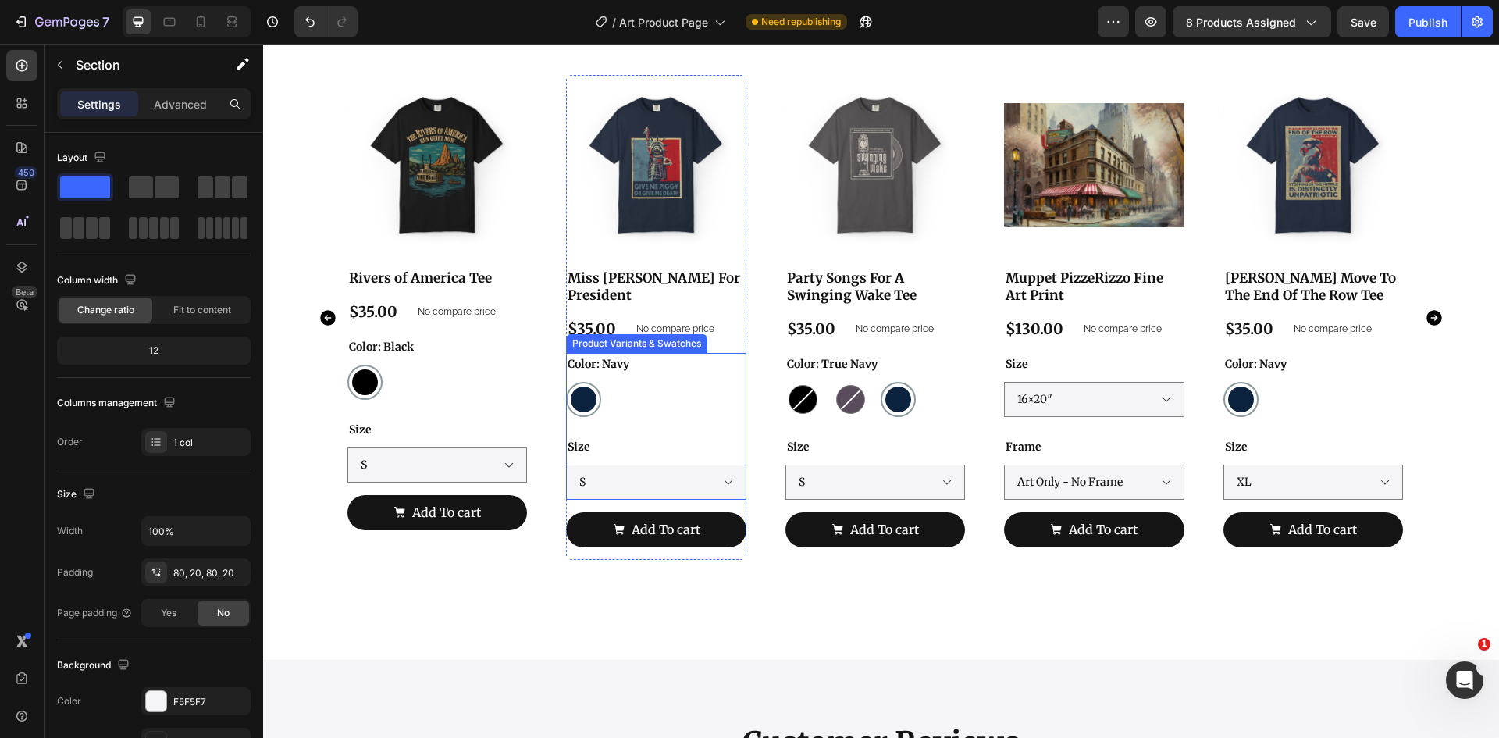
click at [527, 411] on div "Color: Navy Navy Navy Size S M L XL 2XL 3XL 4XL" at bounding box center [437, 409] width 180 height 147
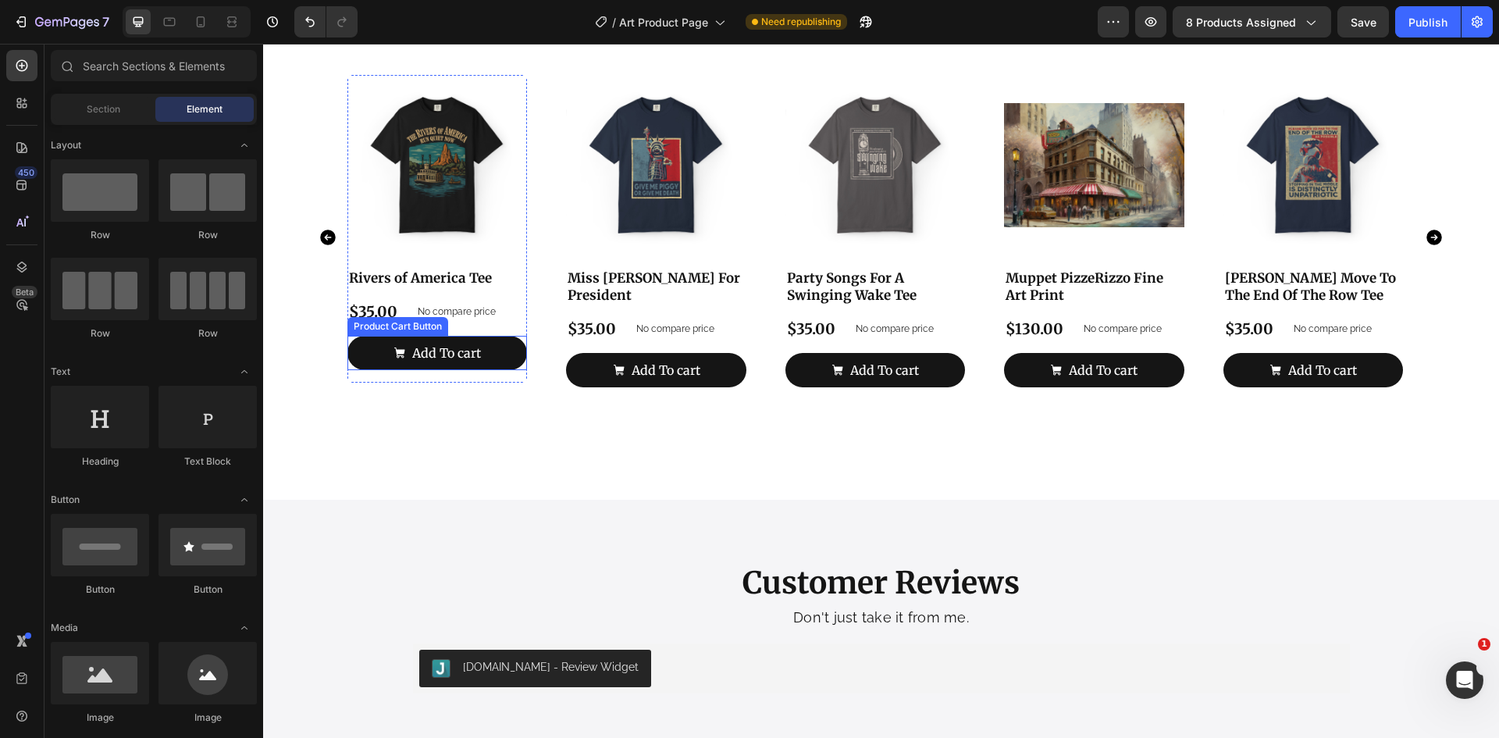
click at [524, 338] on div "Add To cart Product Cart Button" at bounding box center [437, 353] width 180 height 35
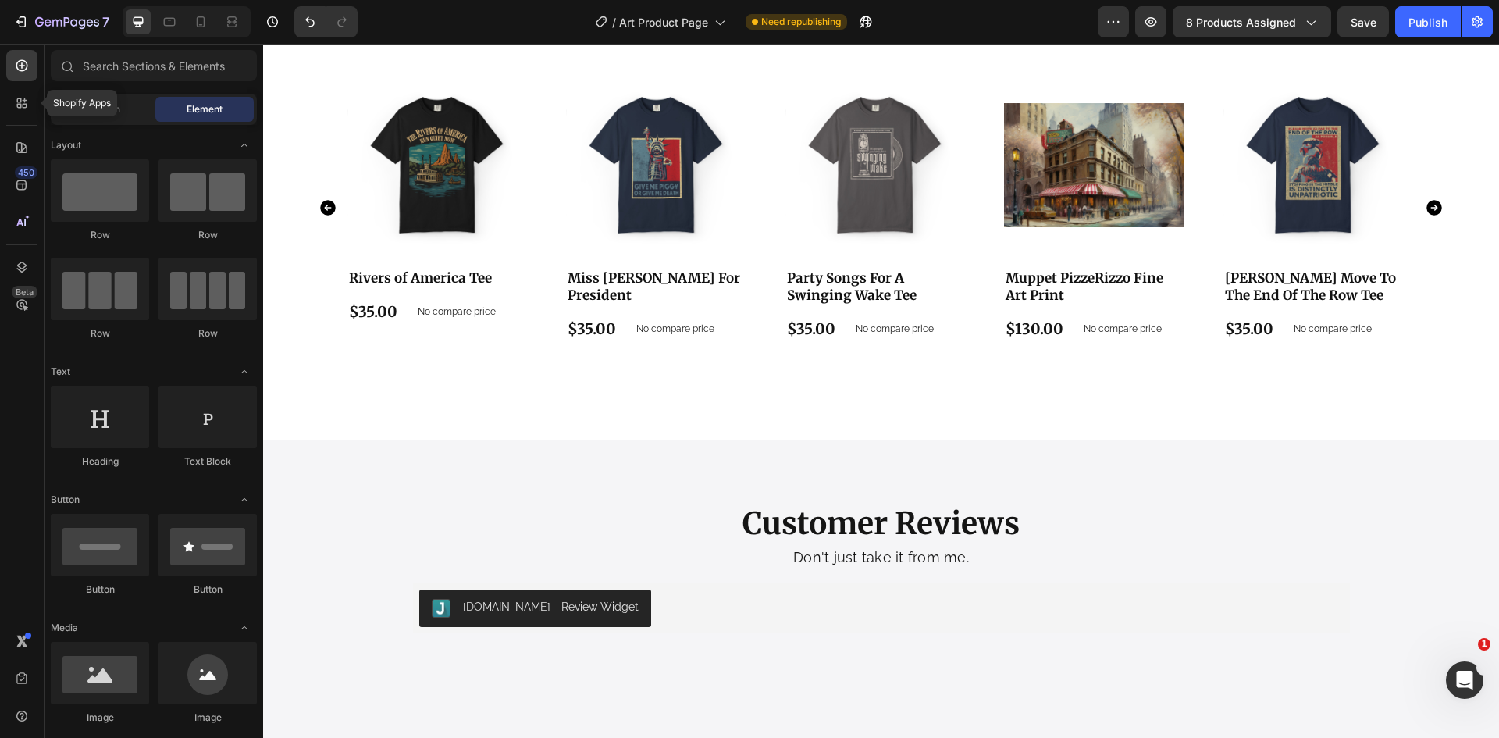
click at [23, 101] on icon at bounding box center [25, 100] width 5 height 5
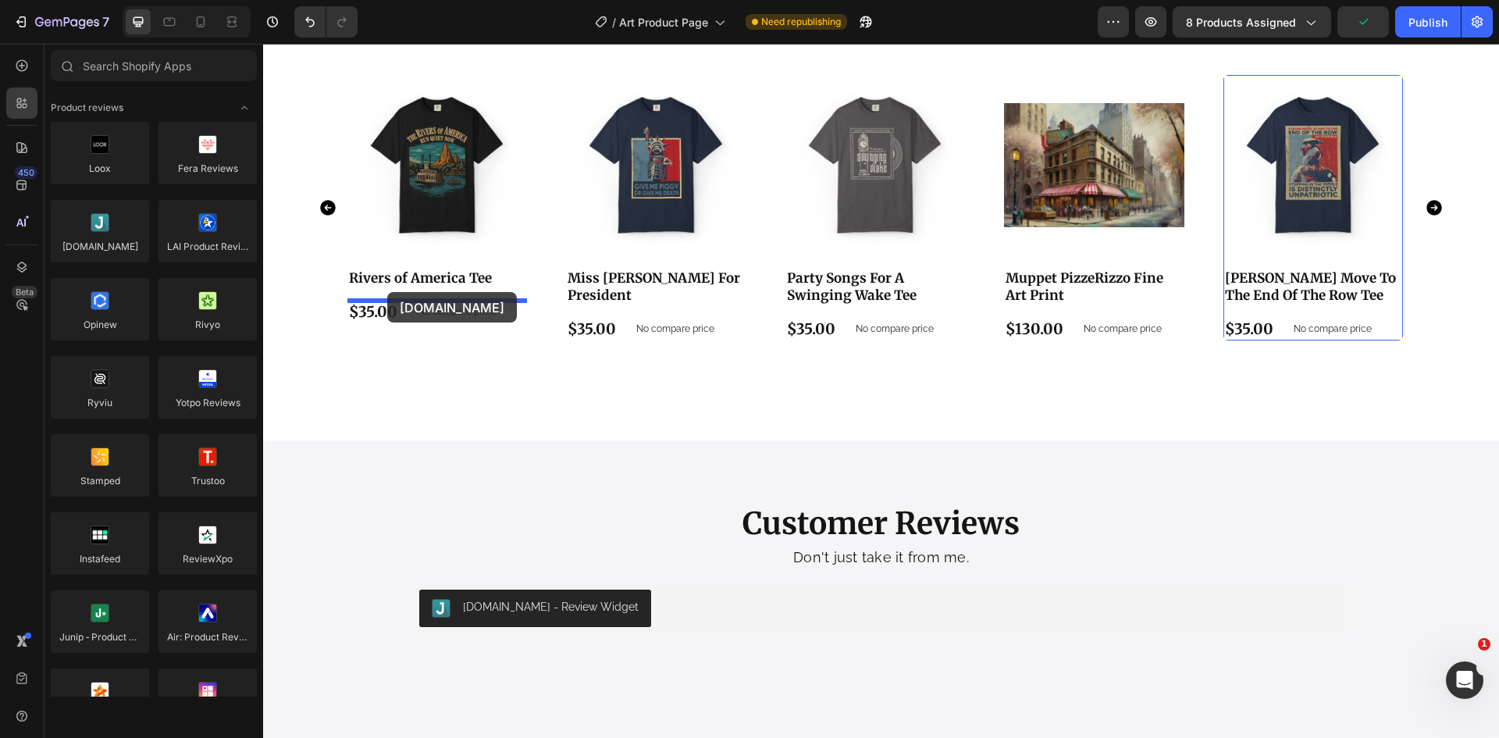
drag, startPoint x: 383, startPoint y: 272, endPoint x: 387, endPoint y: 292, distance: 19.9
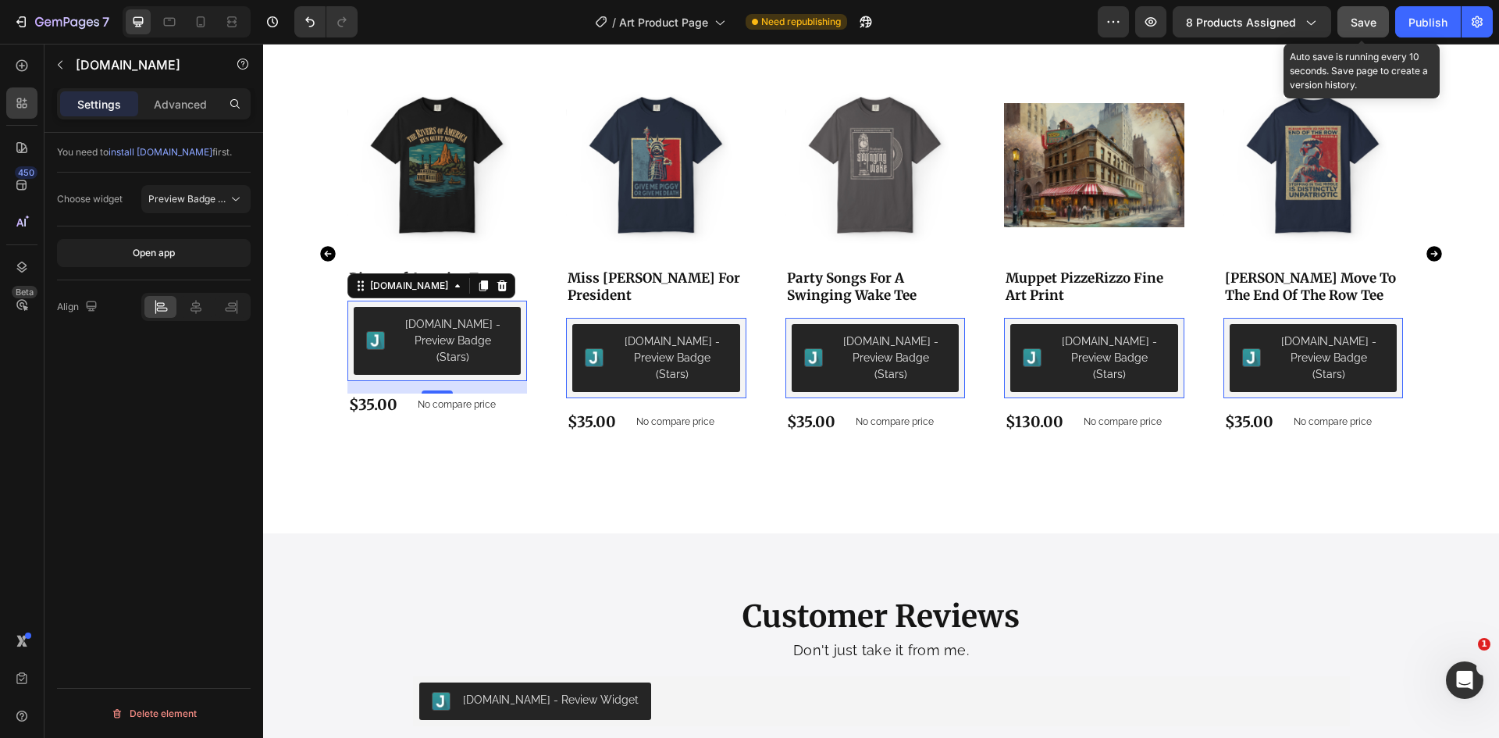
click at [1383, 25] on button "Save" at bounding box center [1363, 21] width 52 height 31
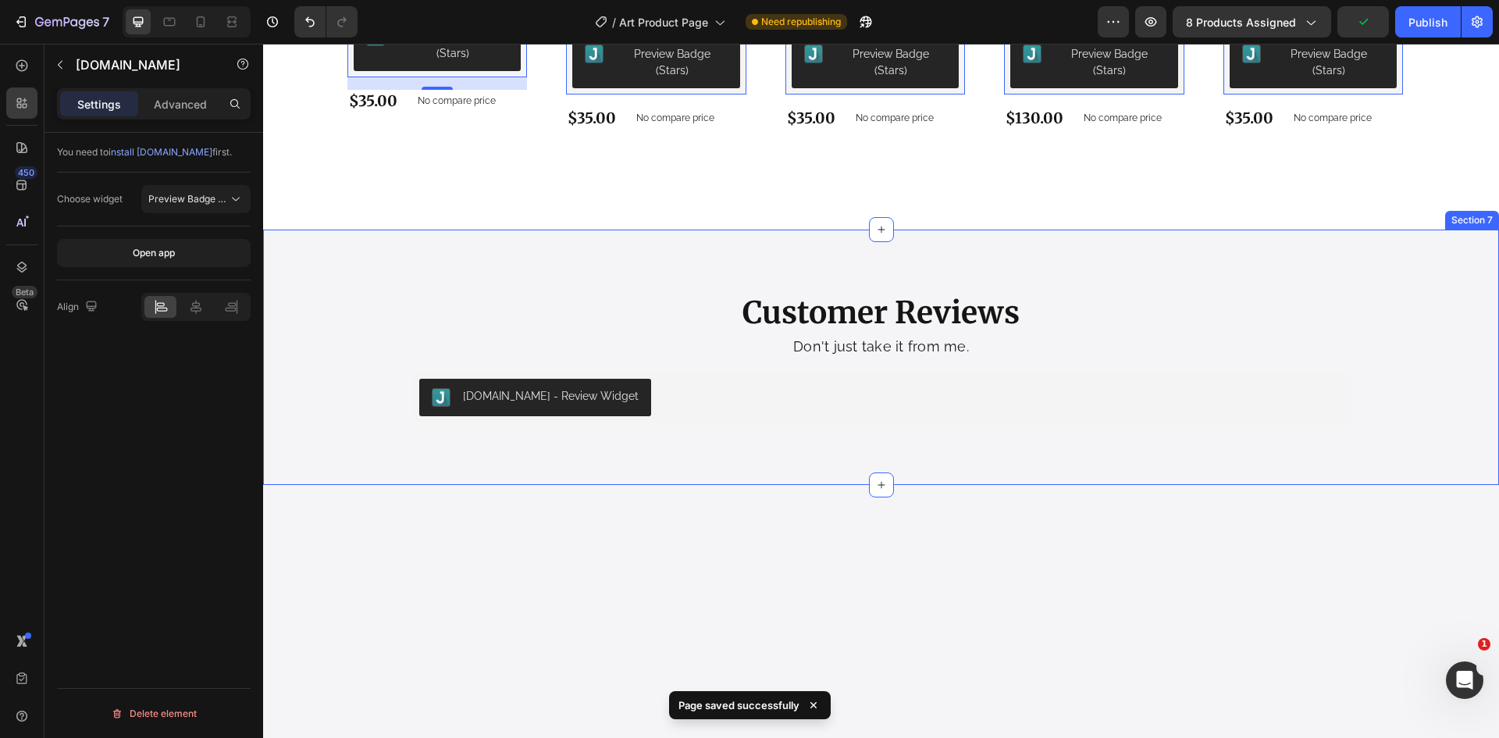
scroll to position [2623, 0]
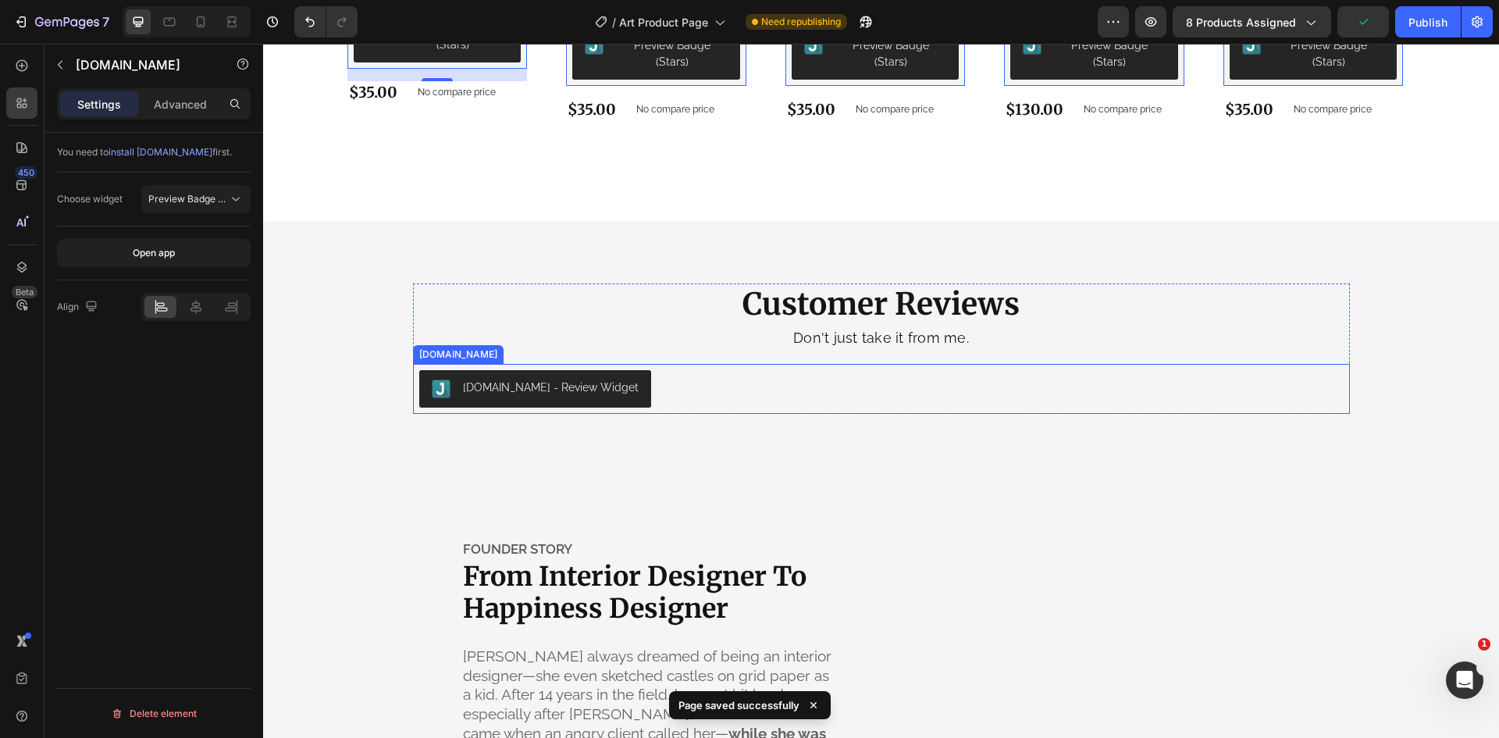
click at [915, 385] on div "[DOMAIN_NAME] - Review Widget" at bounding box center [881, 388] width 924 height 37
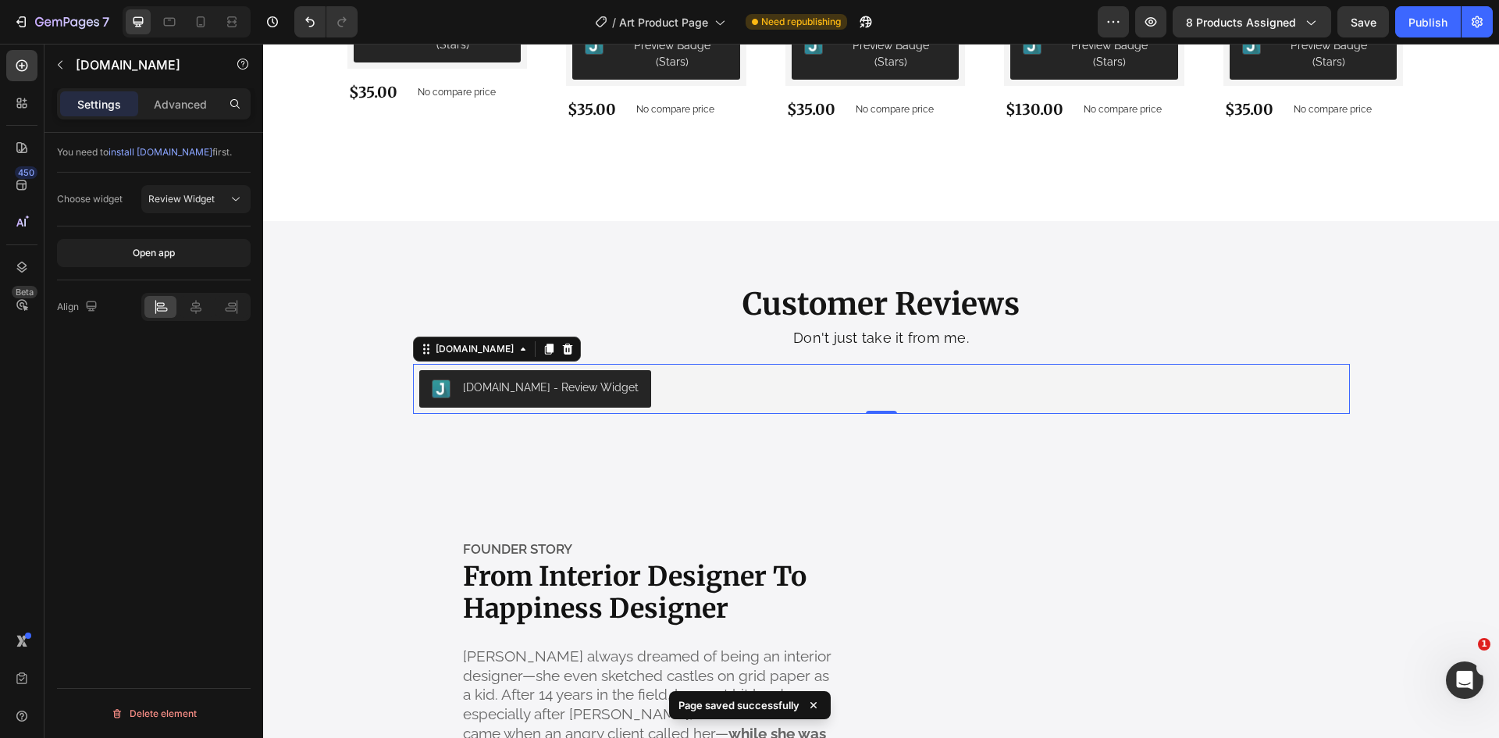
click at [695, 381] on div "[DOMAIN_NAME] - Review Widget" at bounding box center [881, 388] width 924 height 37
click at [163, 457] on div "You need to install Judge.me first. Choose widget Review Widget Open app Align …" at bounding box center [153, 457] width 219 height 649
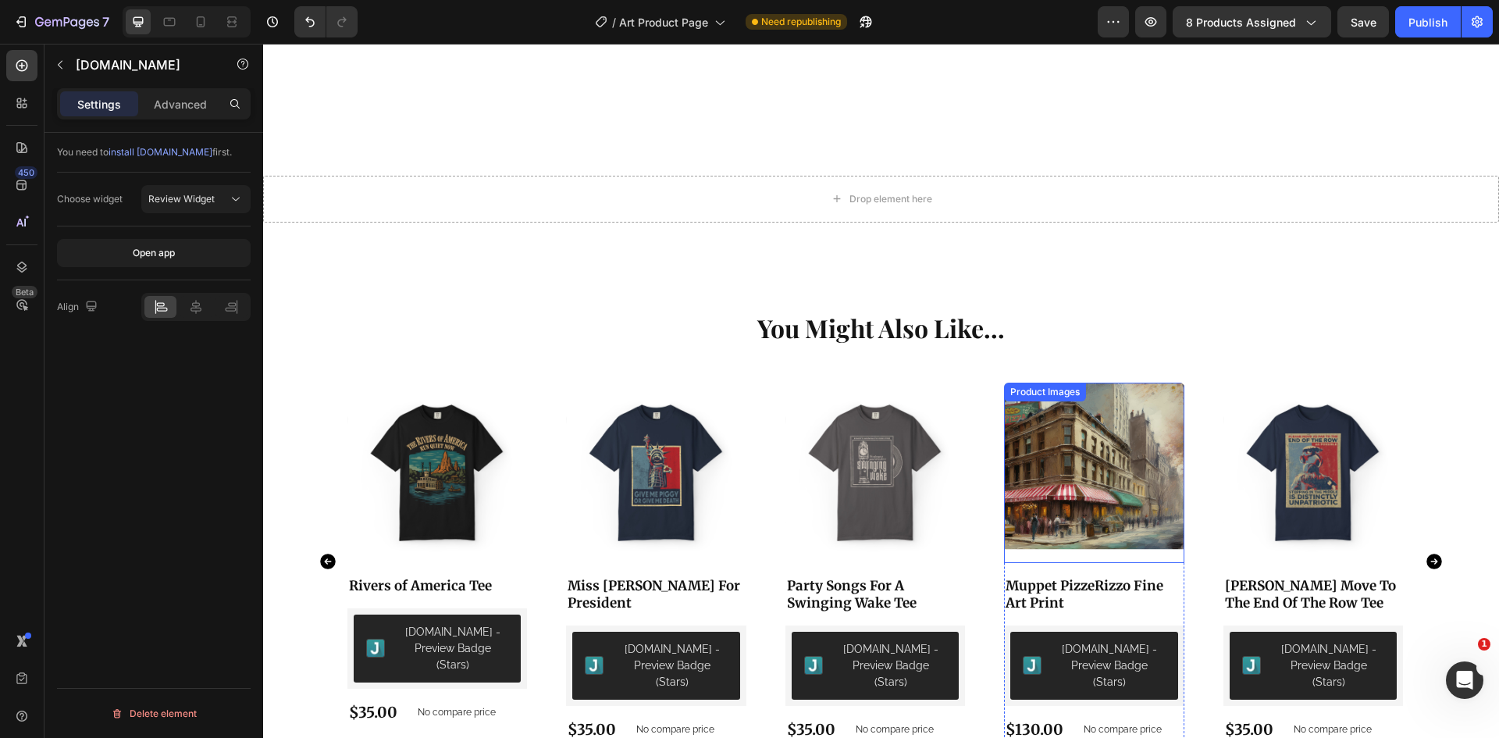
scroll to position [1999, 0]
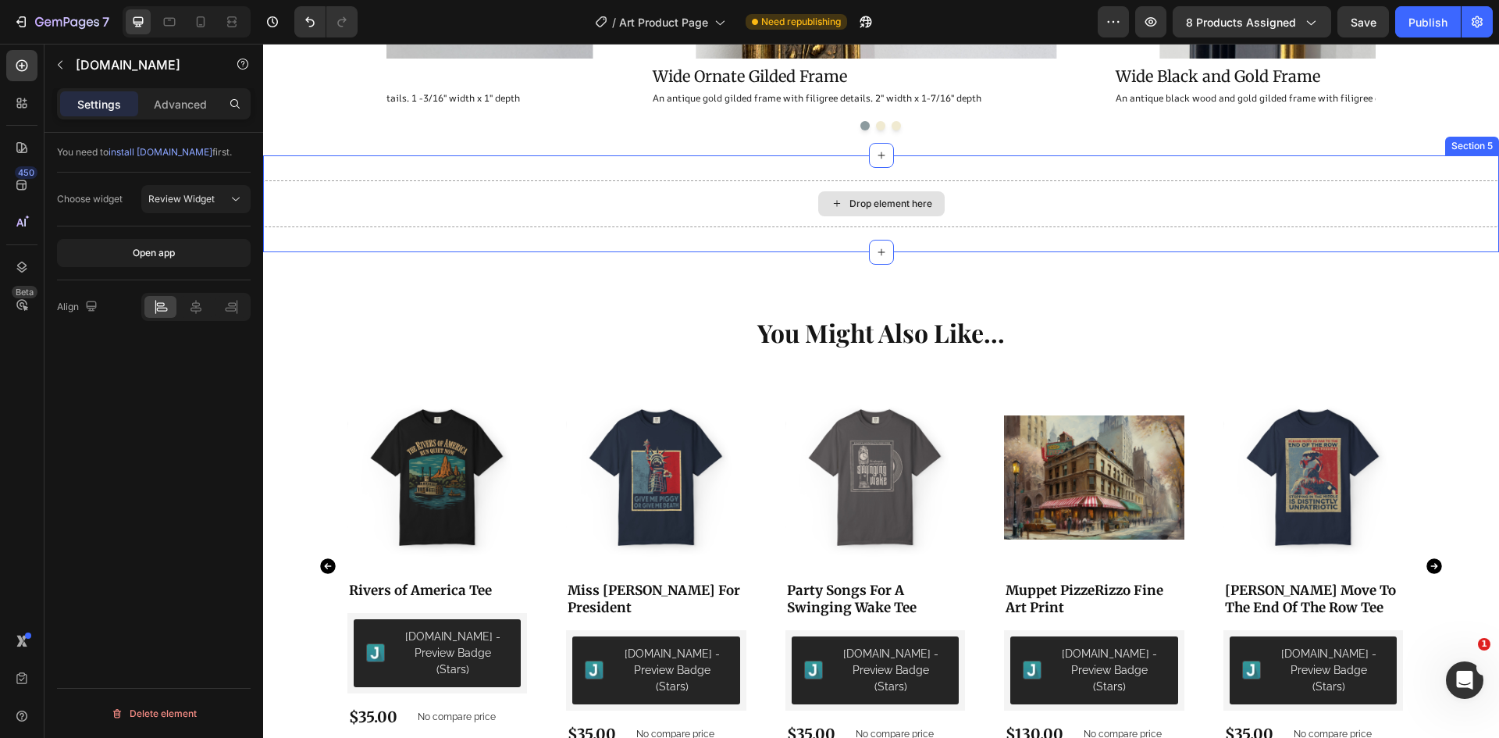
click at [1432, 190] on div "Drop element here" at bounding box center [881, 203] width 1236 height 47
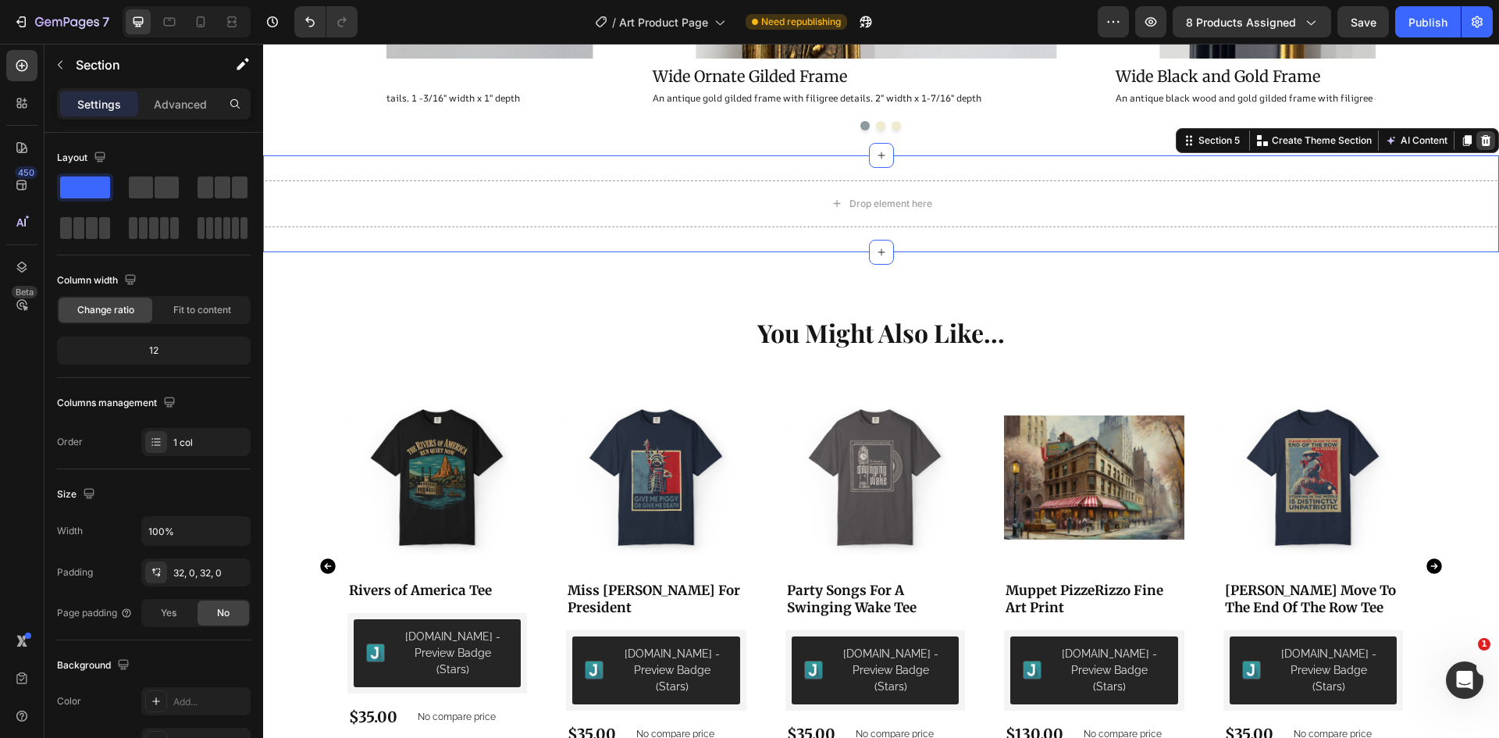
click at [1481, 142] on icon at bounding box center [1486, 140] width 10 height 11
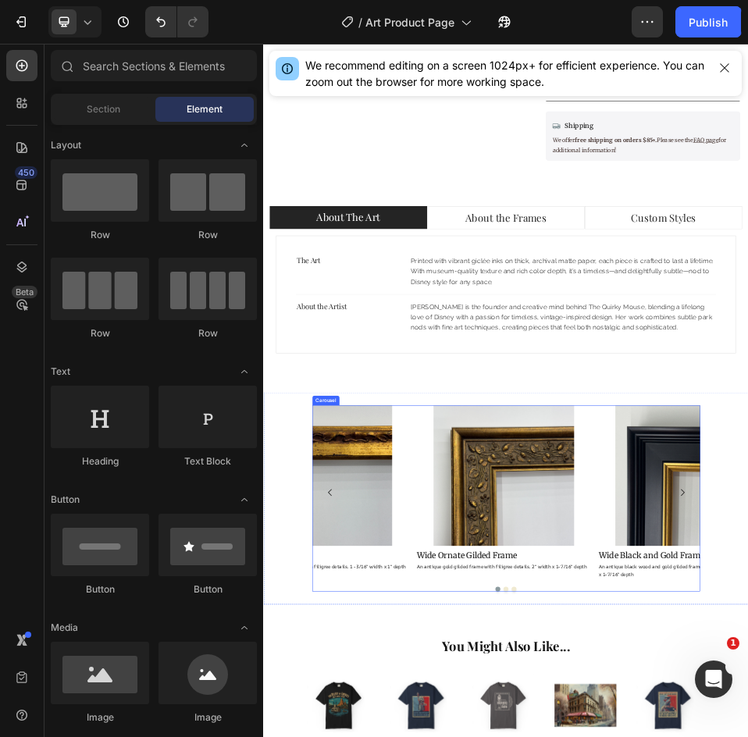
scroll to position [984, 0]
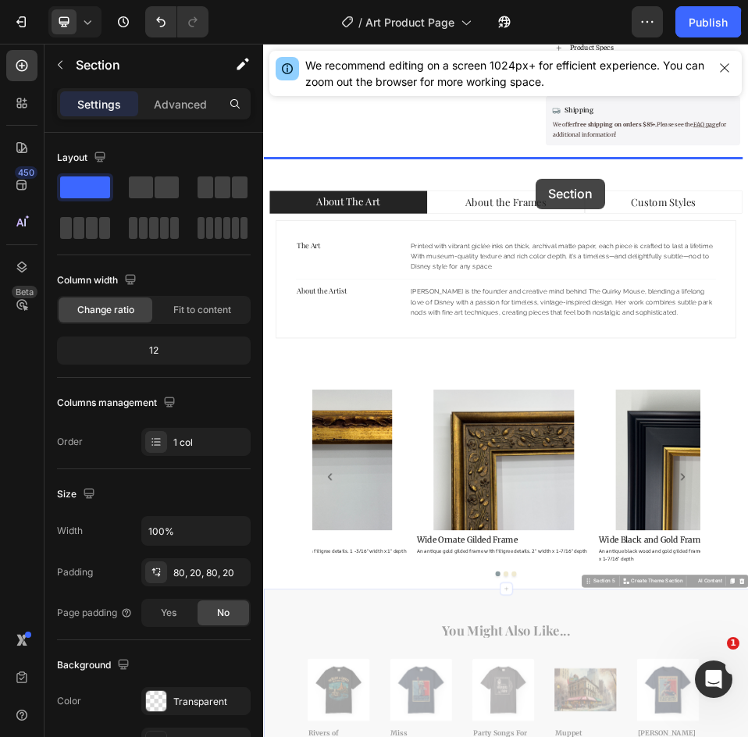
drag, startPoint x: 909, startPoint y: 1208, endPoint x: 789, endPoint y: 304, distance: 911.1
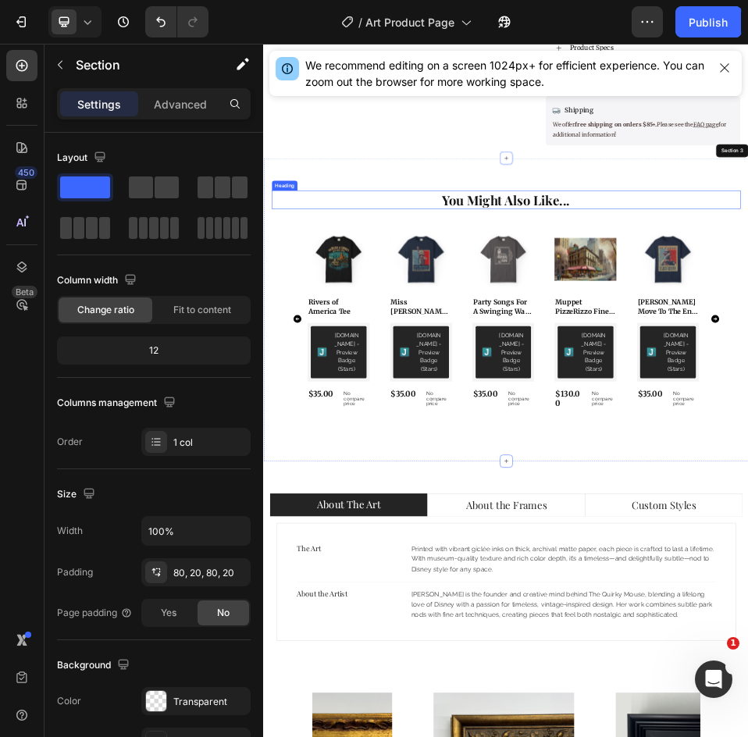
click at [686, 347] on strong "You Might Also Like..." at bounding box center [731, 346] width 247 height 34
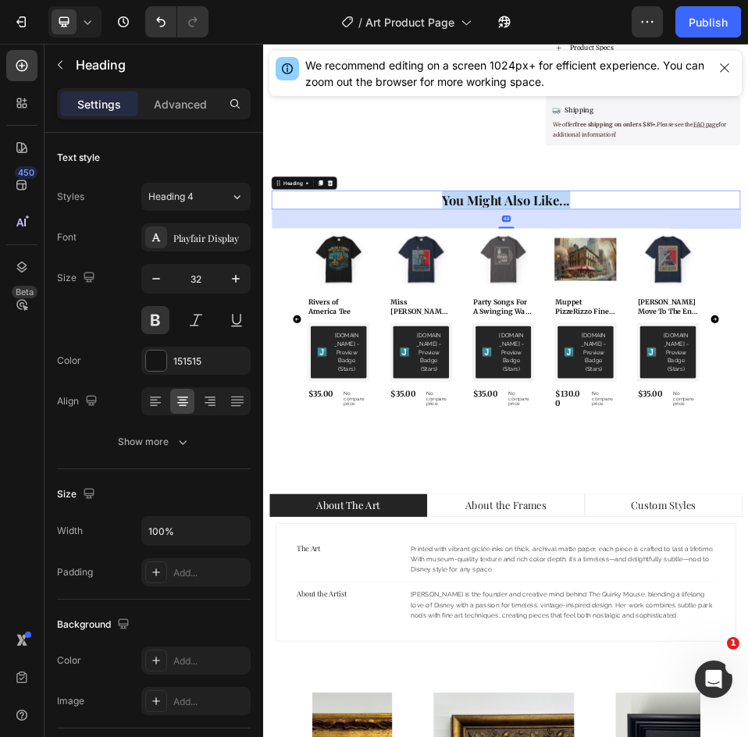
click at [686, 347] on strong "You Might Also Like..." at bounding box center [731, 346] width 247 height 34
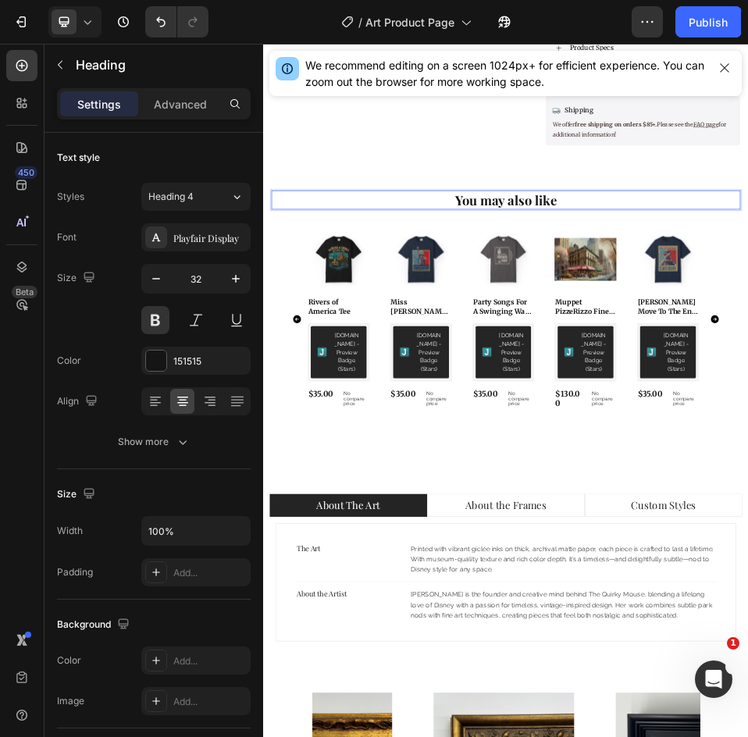
click at [686, 347] on strong "You may also like" at bounding box center [732, 346] width 196 height 34
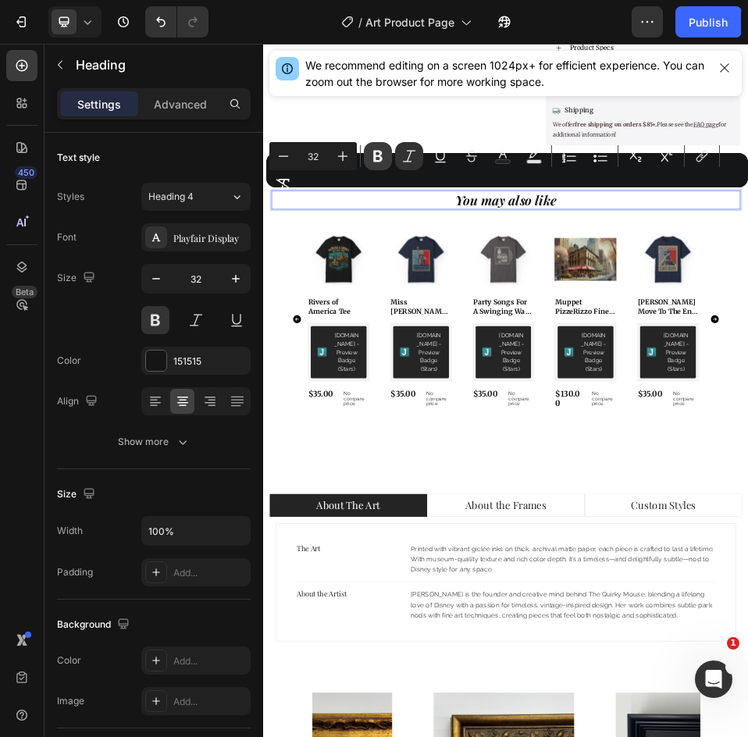
click at [379, 168] on button "Bold" at bounding box center [378, 156] width 28 height 28
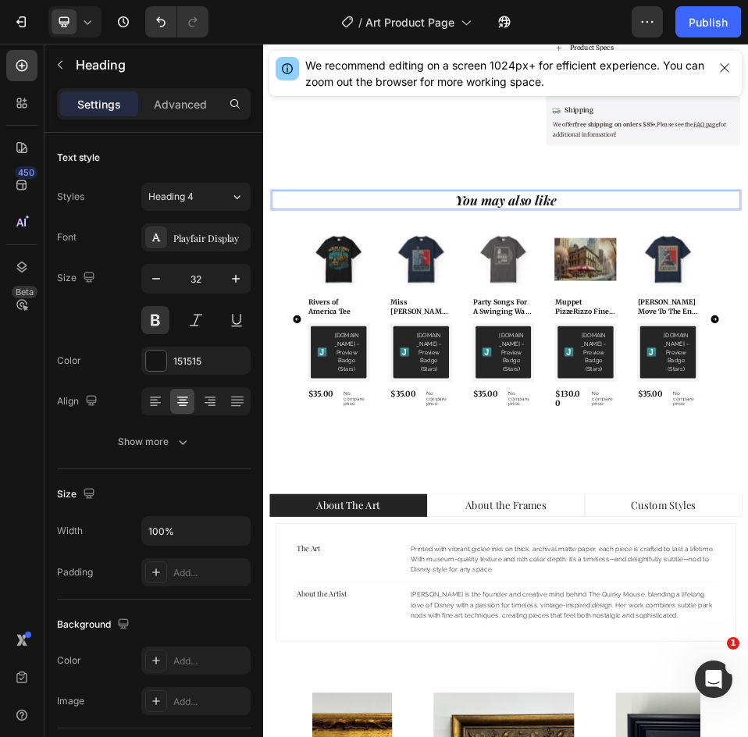
click at [710, 340] on icon "You may also like" at bounding box center [731, 346] width 195 height 34
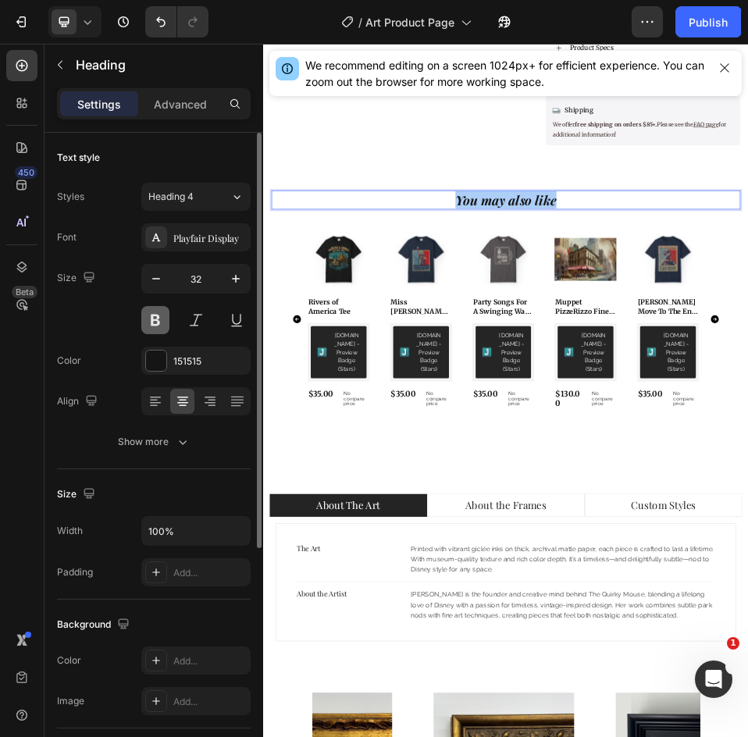
click at [164, 321] on button at bounding box center [155, 320] width 28 height 28
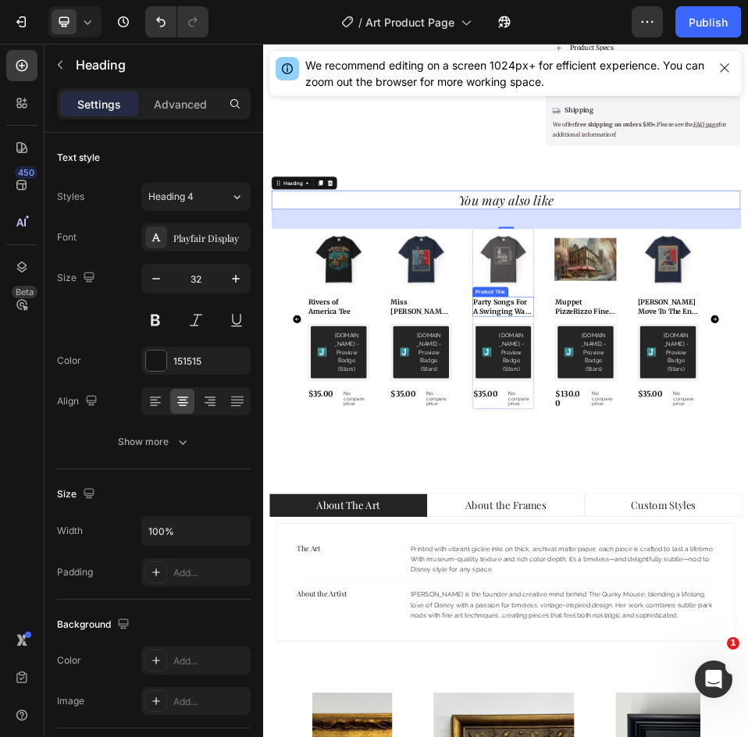
click at [468, 550] on h2 "Party Songs For A Swinging Wake Tee" at bounding box center [407, 551] width 120 height 37
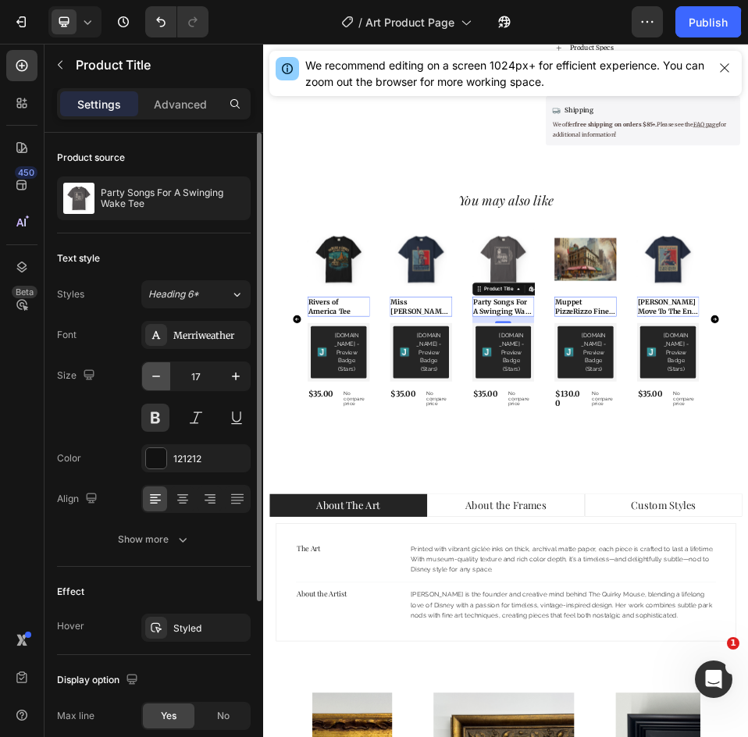
click at [157, 382] on icon "button" at bounding box center [156, 376] width 16 height 16
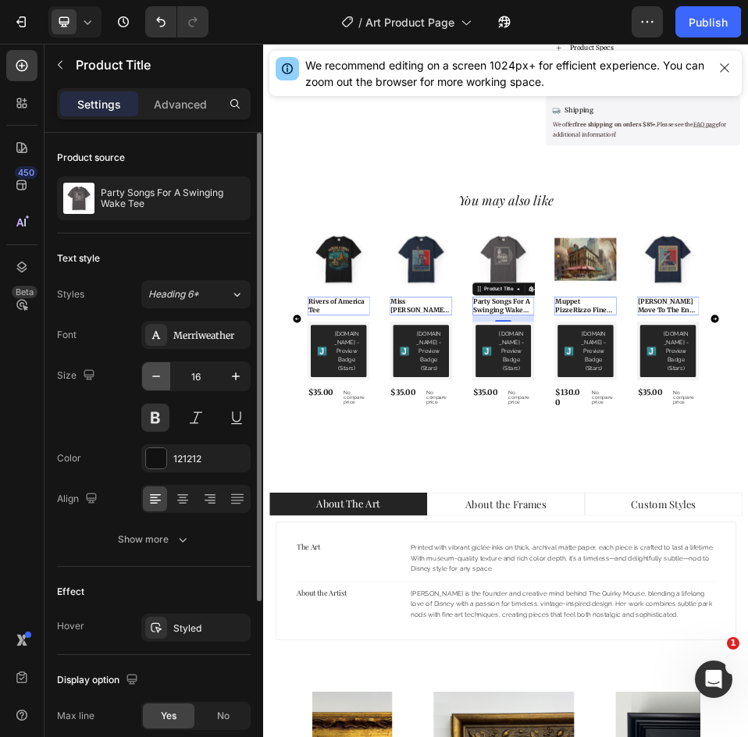
click at [157, 382] on icon "button" at bounding box center [156, 376] width 16 height 16
type input "14"
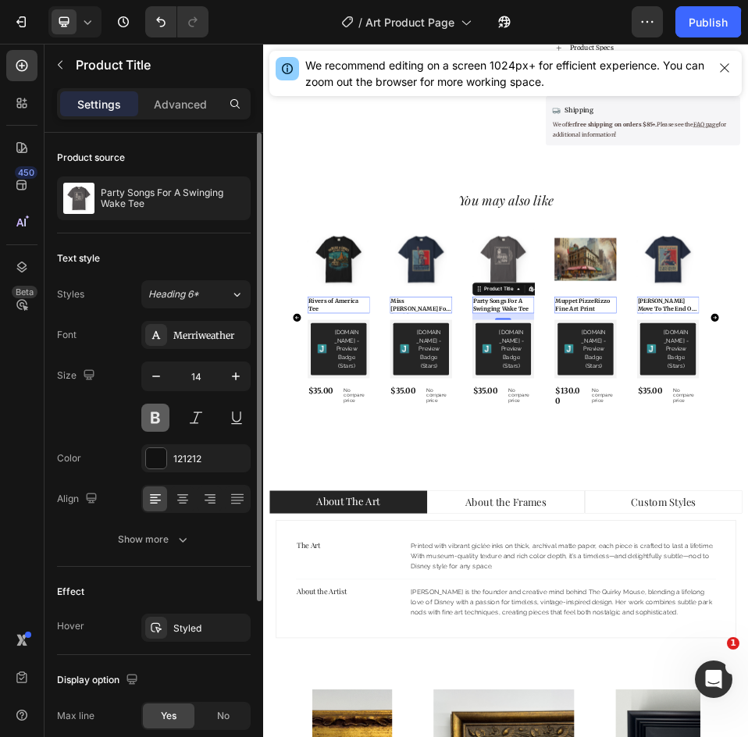
click at [151, 422] on button at bounding box center [155, 418] width 28 height 28
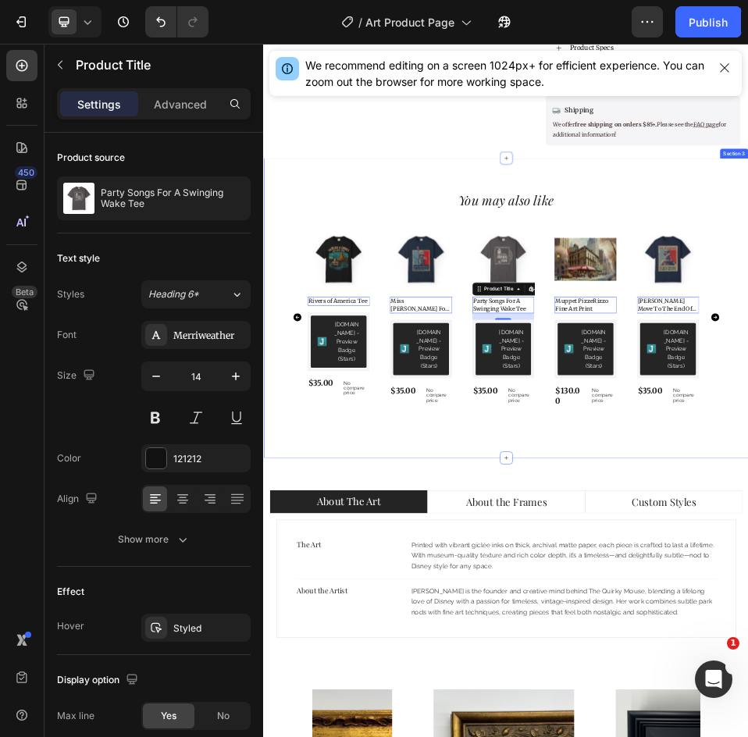
click at [425, 737] on div "⁠⁠⁠⁠⁠⁠⁠ You may also like Heading Product Images Rivers of America Tee Product …" at bounding box center [731, 554] width 937 height 579
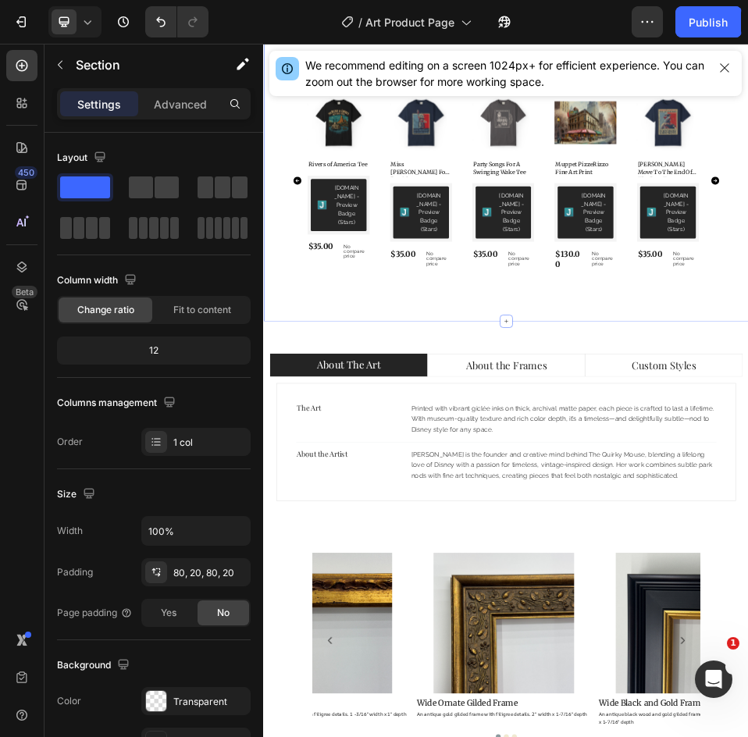
scroll to position [1297, 0]
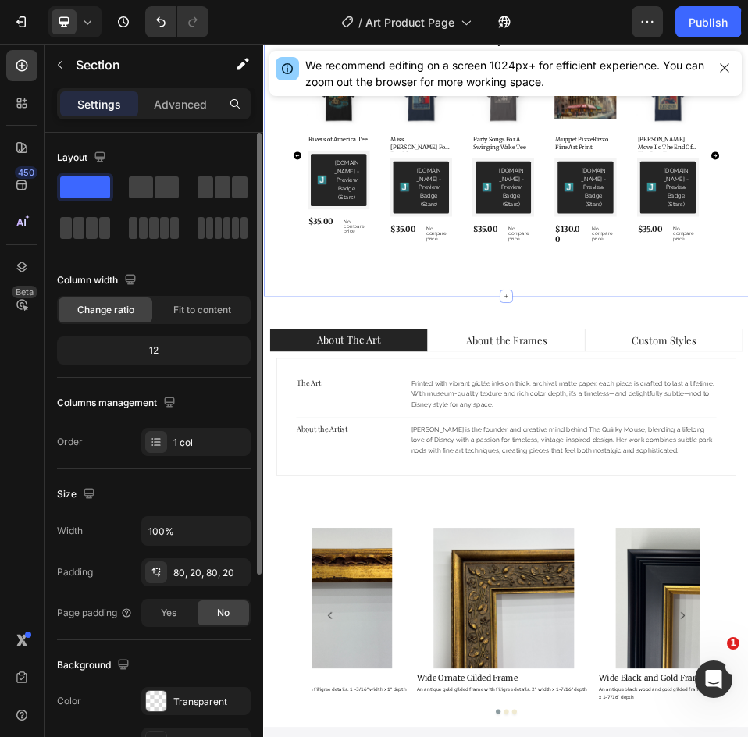
drag, startPoint x: 145, startPoint y: 195, endPoint x: 104, endPoint y: 191, distance: 41.6
click at [104, 191] on div at bounding box center [154, 207] width 194 height 69
drag, startPoint x: 159, startPoint y: 181, endPoint x: 119, endPoint y: 194, distance: 41.7
click at [119, 194] on div at bounding box center [154, 207] width 194 height 69
click at [151, 189] on span at bounding box center [141, 187] width 24 height 22
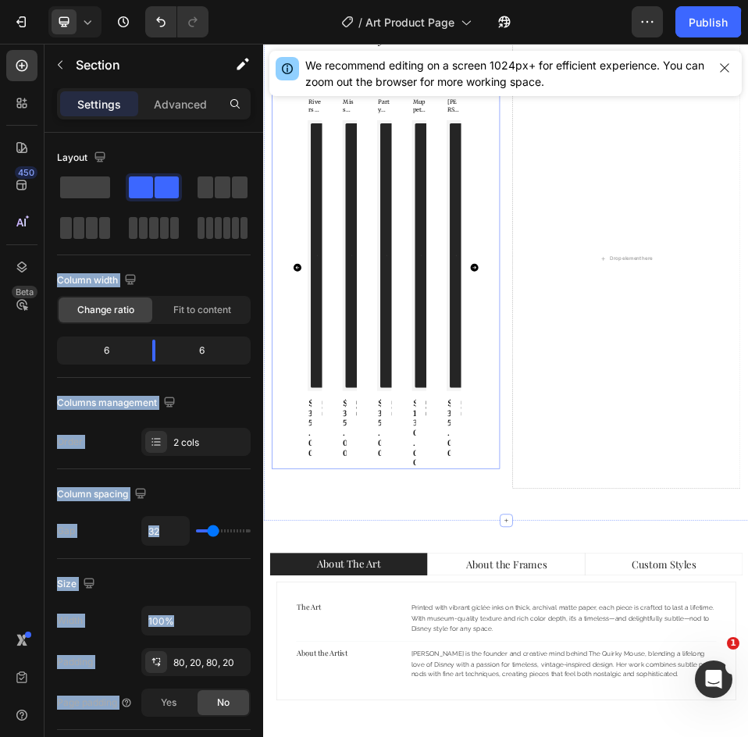
drag, startPoint x: 423, startPoint y: 228, endPoint x: 710, endPoint y: 712, distance: 562.8
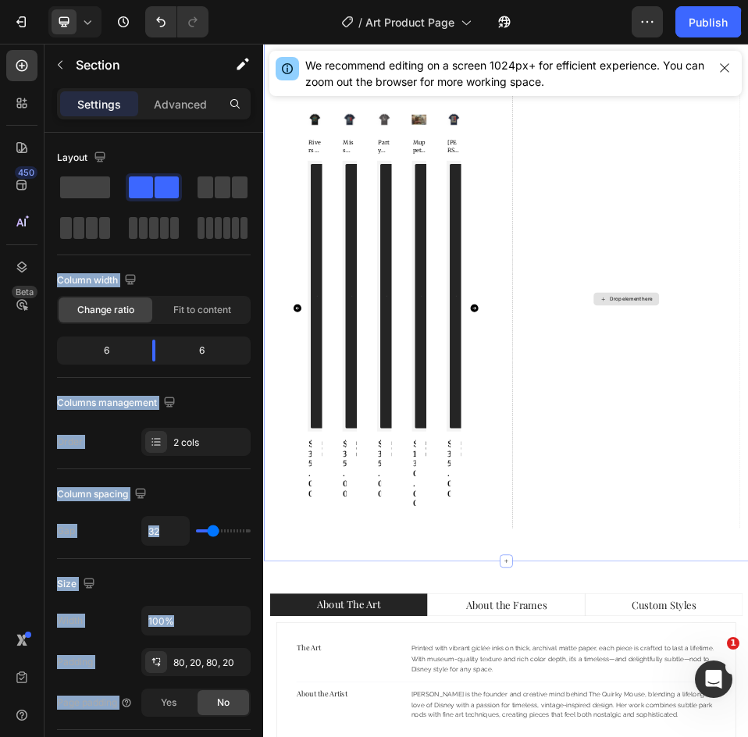
scroll to position [1062, 0]
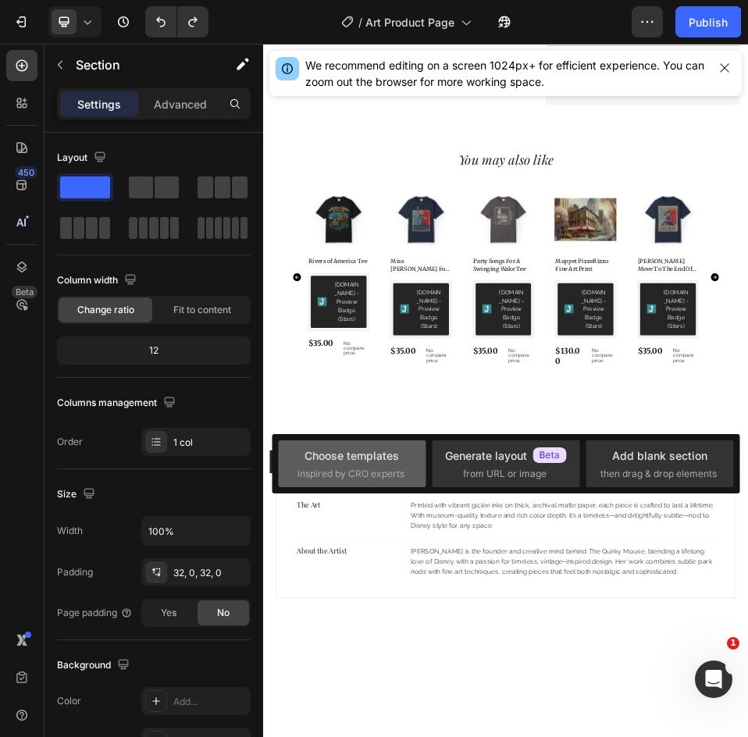
click at [368, 469] on span "inspired by CRO experts" at bounding box center [350, 474] width 107 height 14
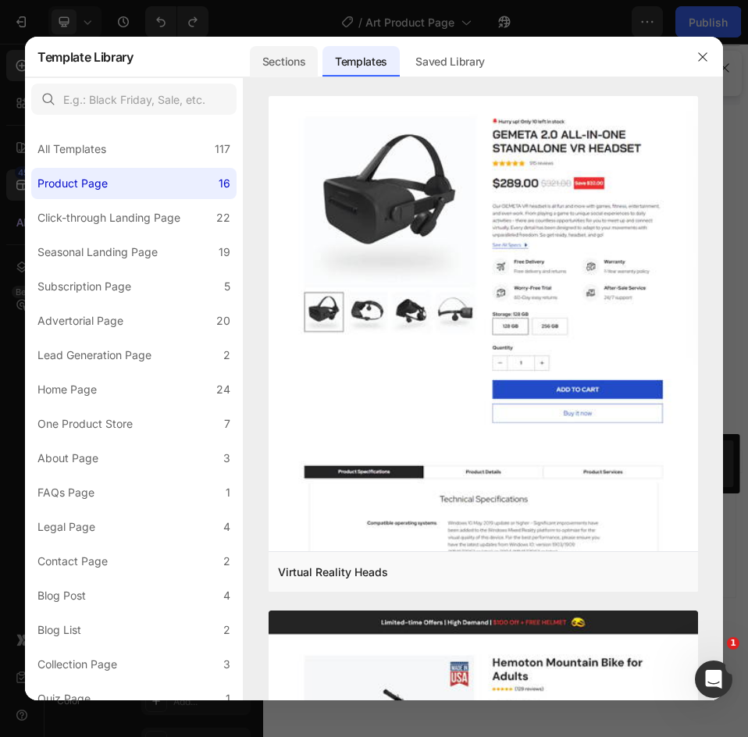
click at [310, 62] on div "Sections" at bounding box center [284, 61] width 68 height 31
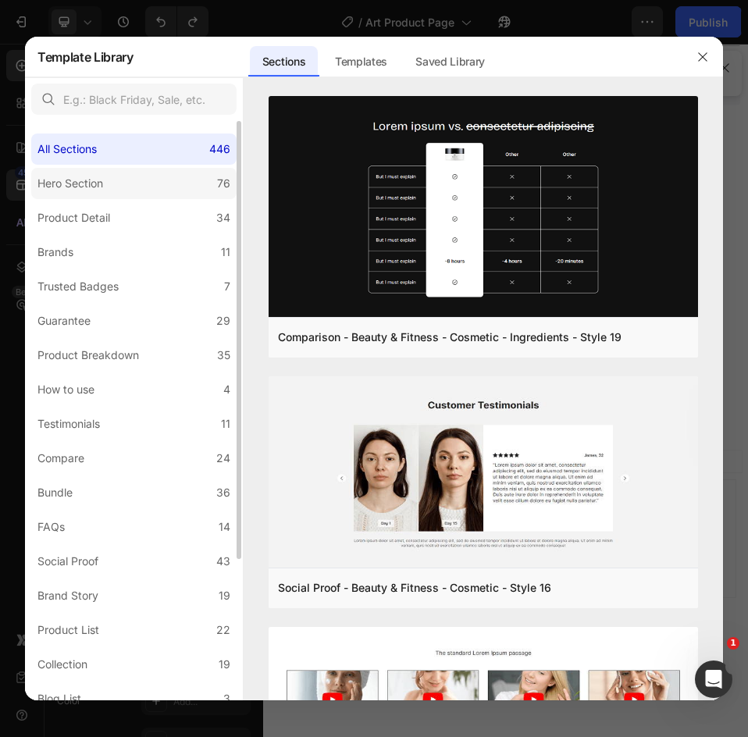
click at [120, 187] on label "Hero Section 76" at bounding box center [133, 183] width 205 height 31
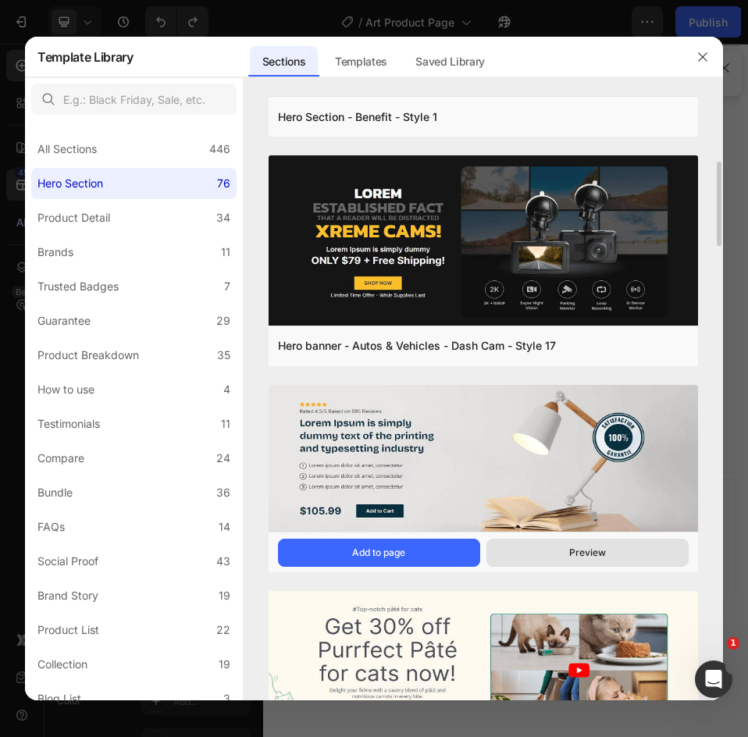
scroll to position [937, 0]
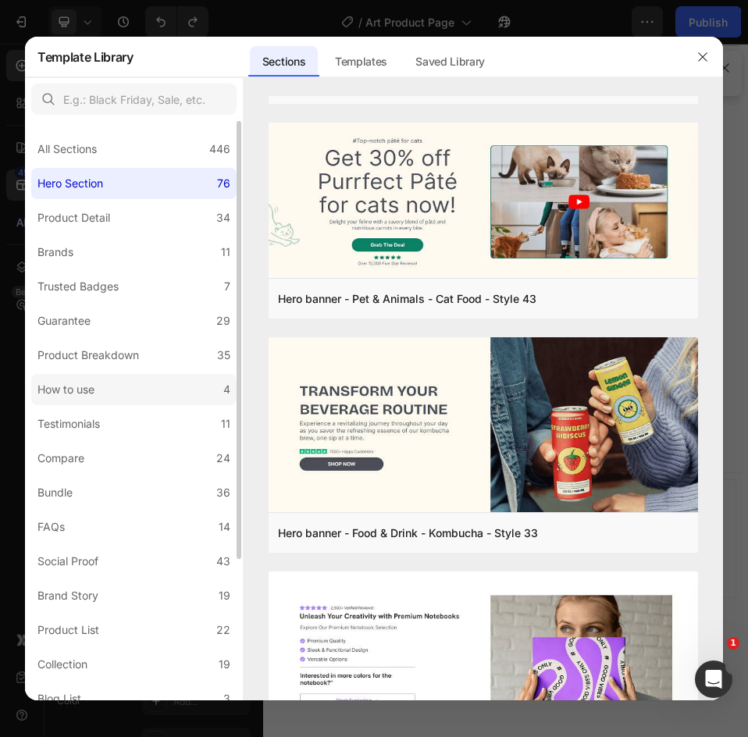
click at [108, 390] on label "How to use 4" at bounding box center [133, 389] width 205 height 31
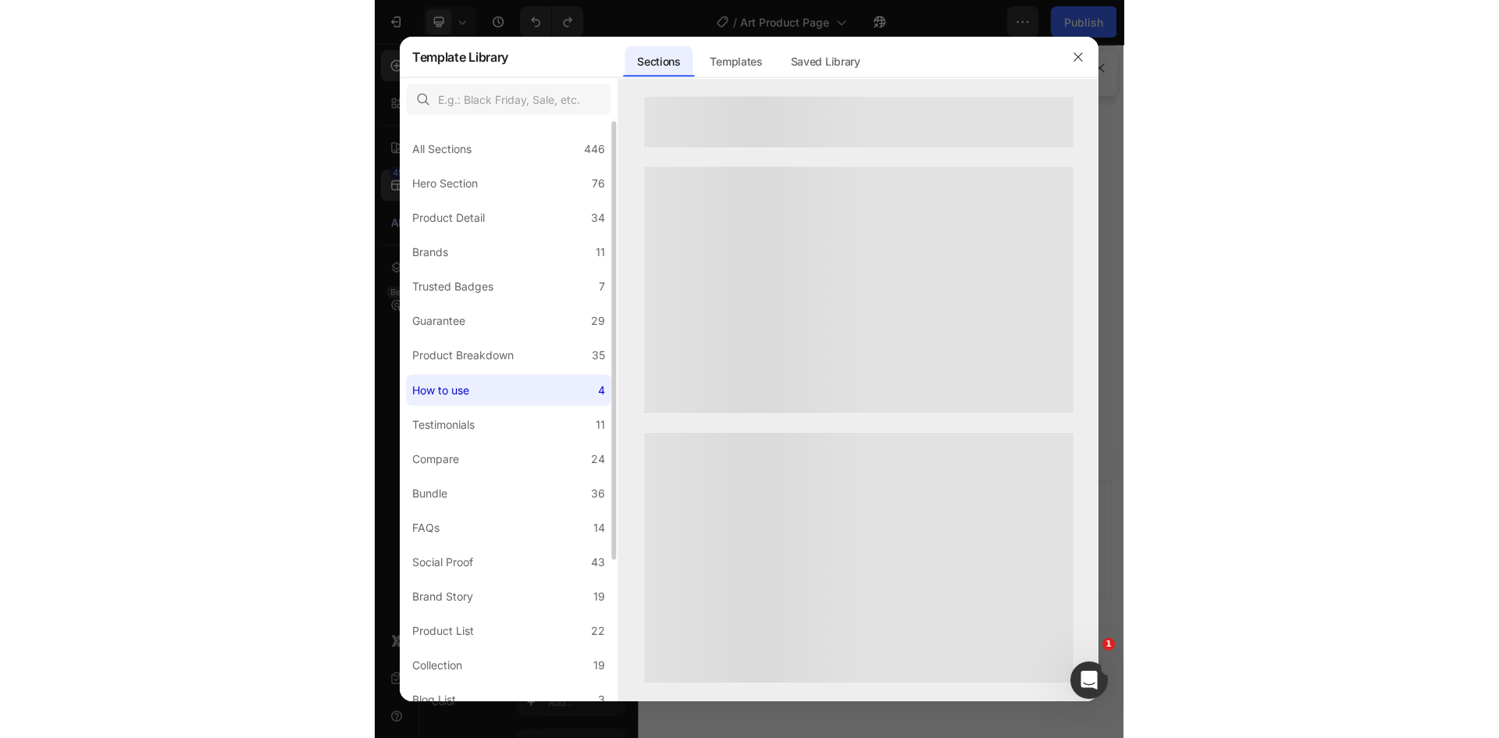
scroll to position [0, 0]
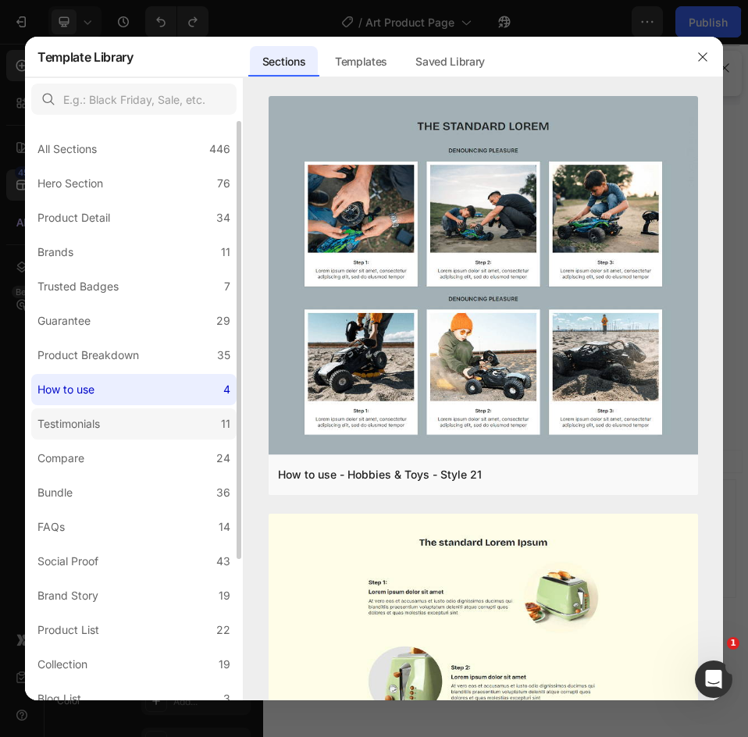
click at [100, 424] on div "Testimonials" at bounding box center [68, 423] width 62 height 19
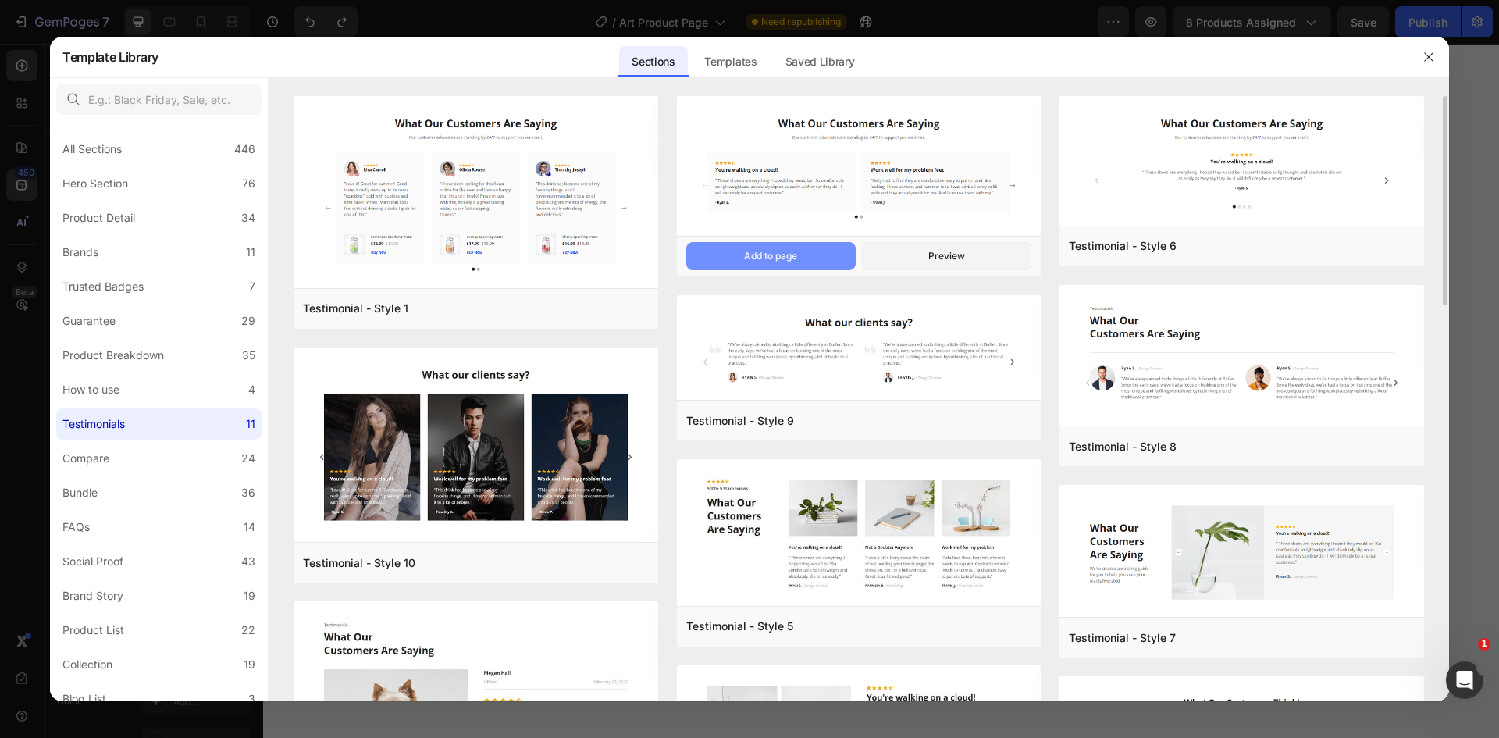
click at [744, 251] on div "Add to page" at bounding box center [770, 256] width 53 height 14
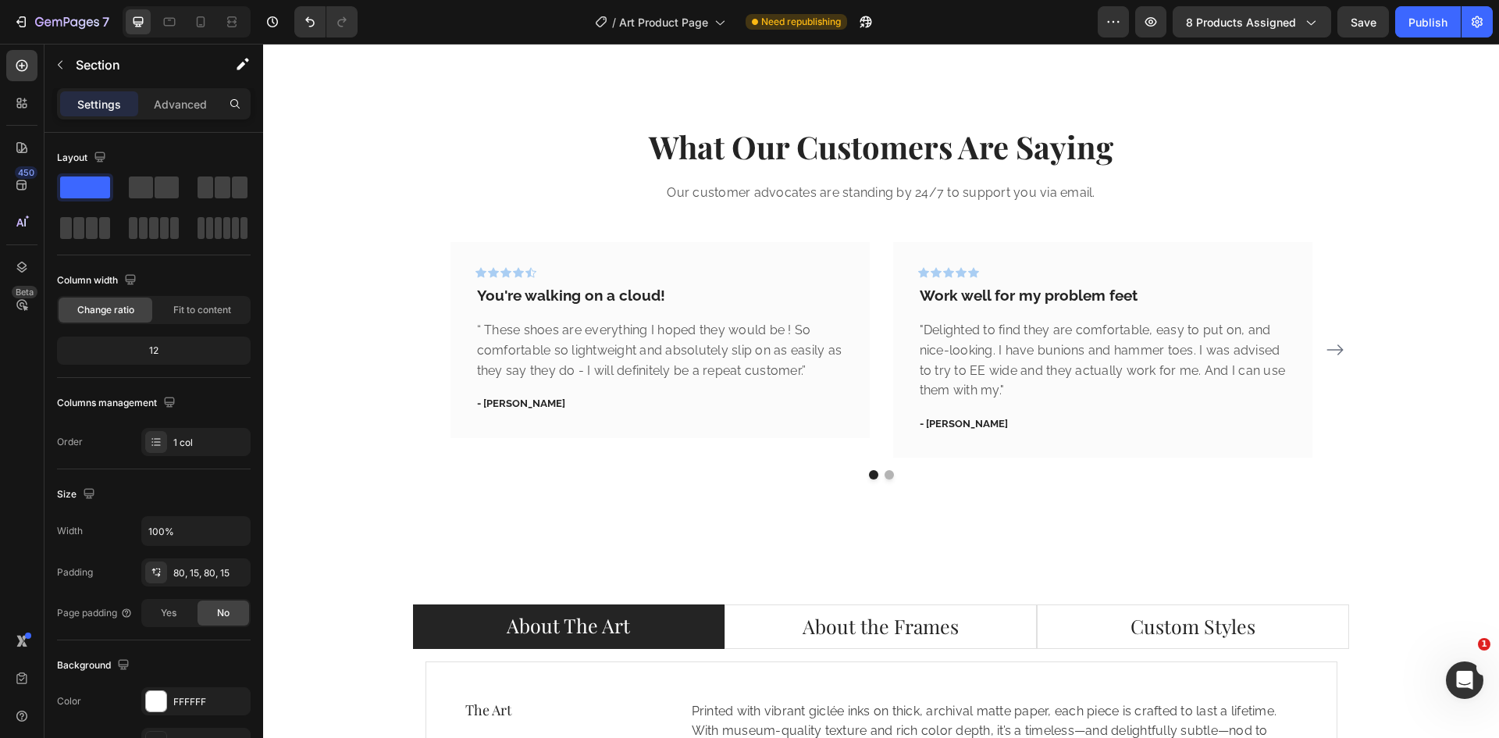
scroll to position [1777, 0]
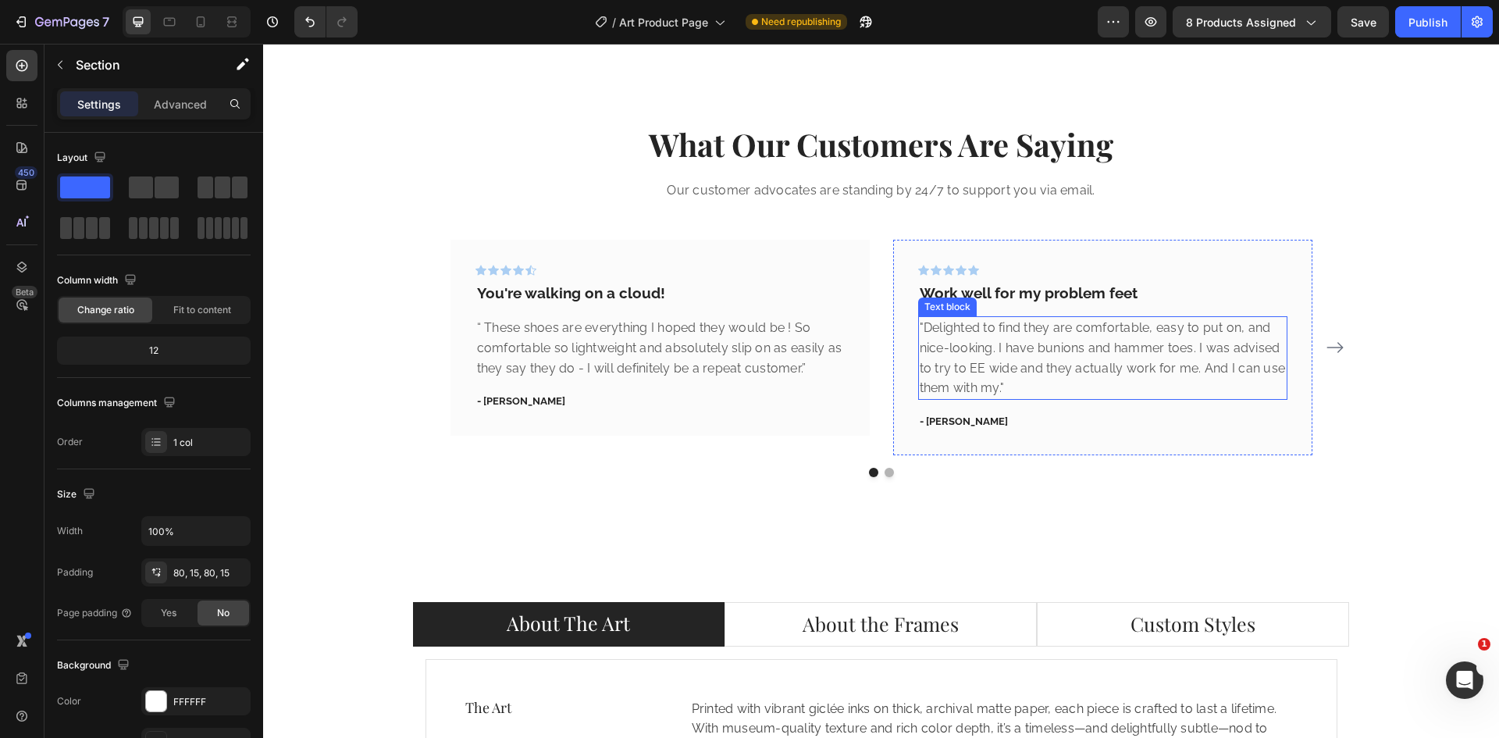
click at [1019, 355] on p ""Delighted to find they are comfortable, easy to put on, and nice-looking. I ha…" at bounding box center [1102, 358] width 366 height 80
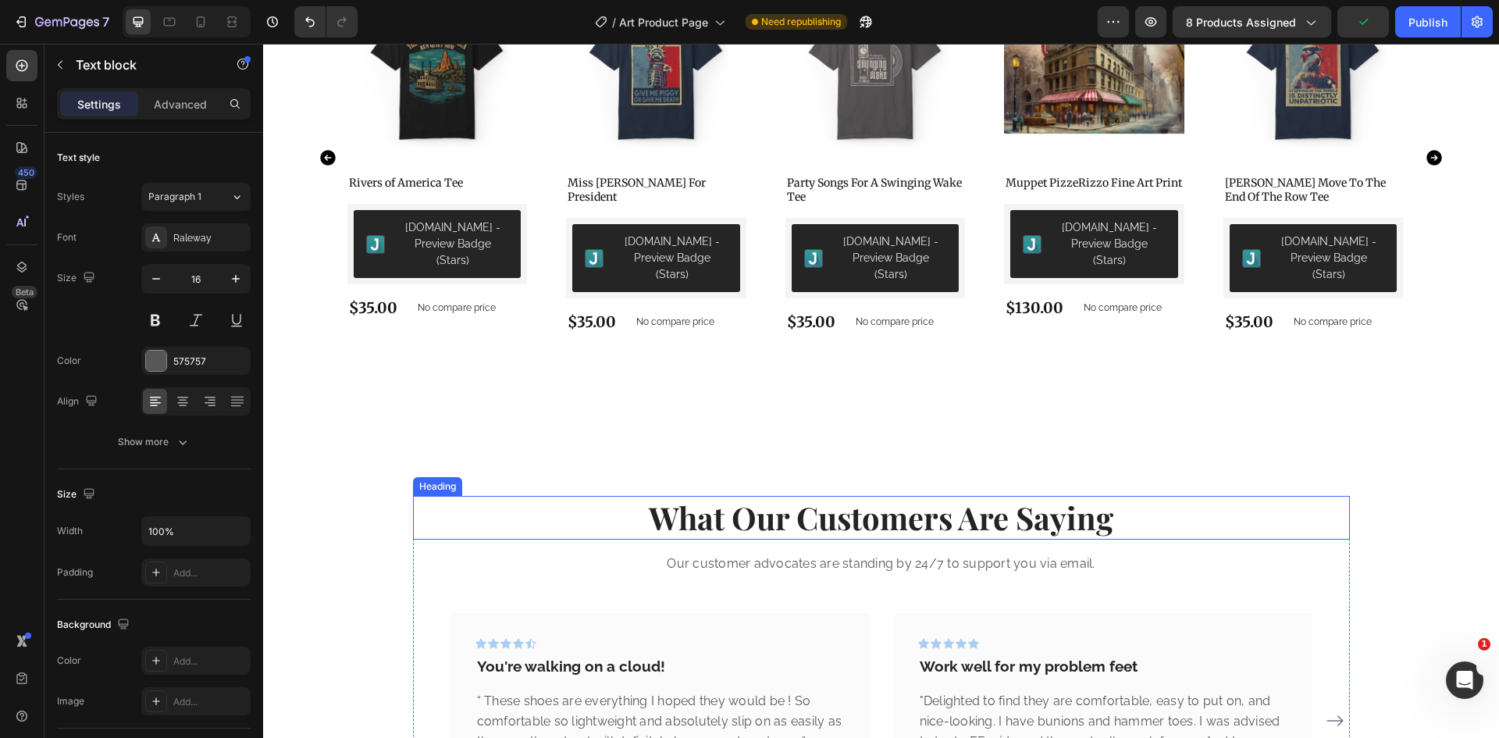
scroll to position [1620, 0]
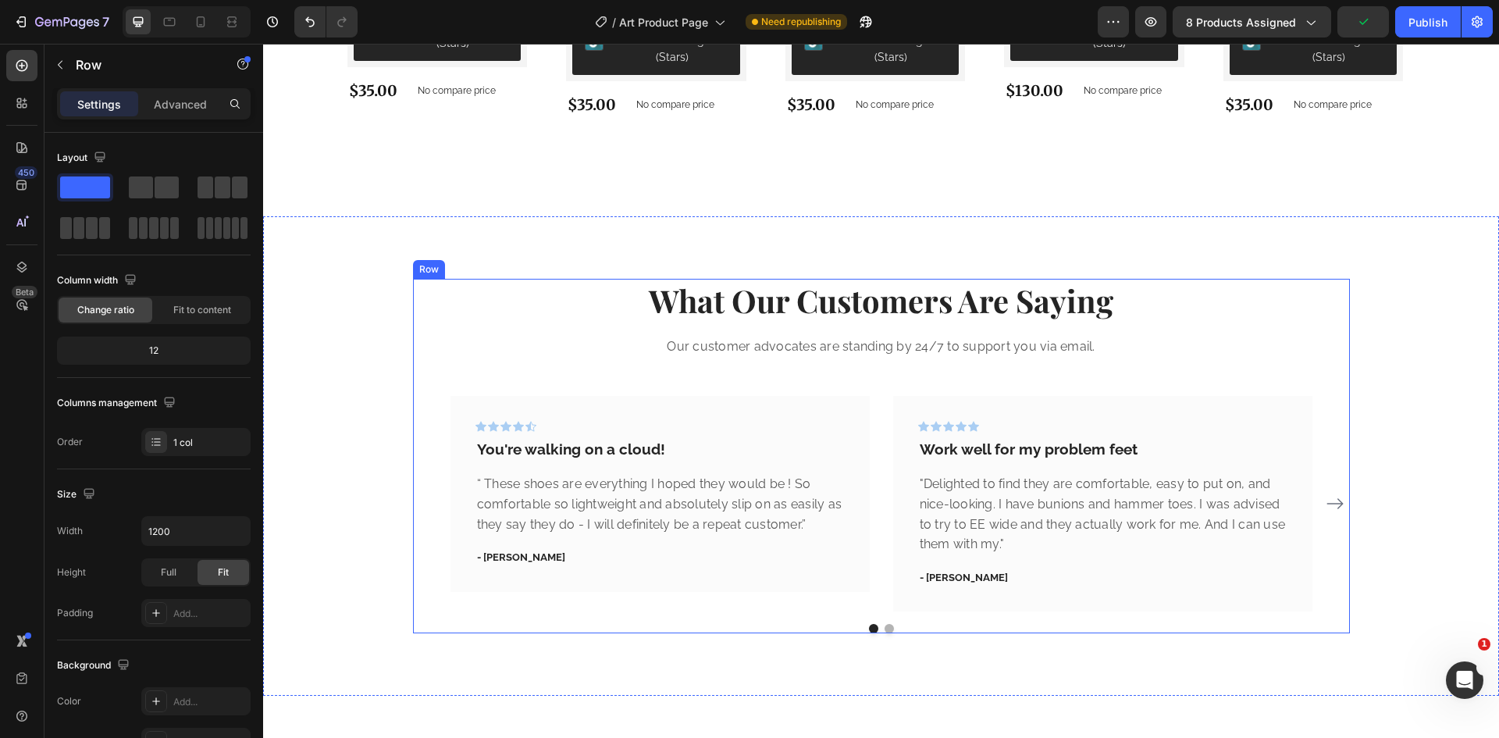
click at [1008, 365] on div "What Our Customers Are Saying Heading Our customer advocates are standing by 24…" at bounding box center [881, 456] width 937 height 354
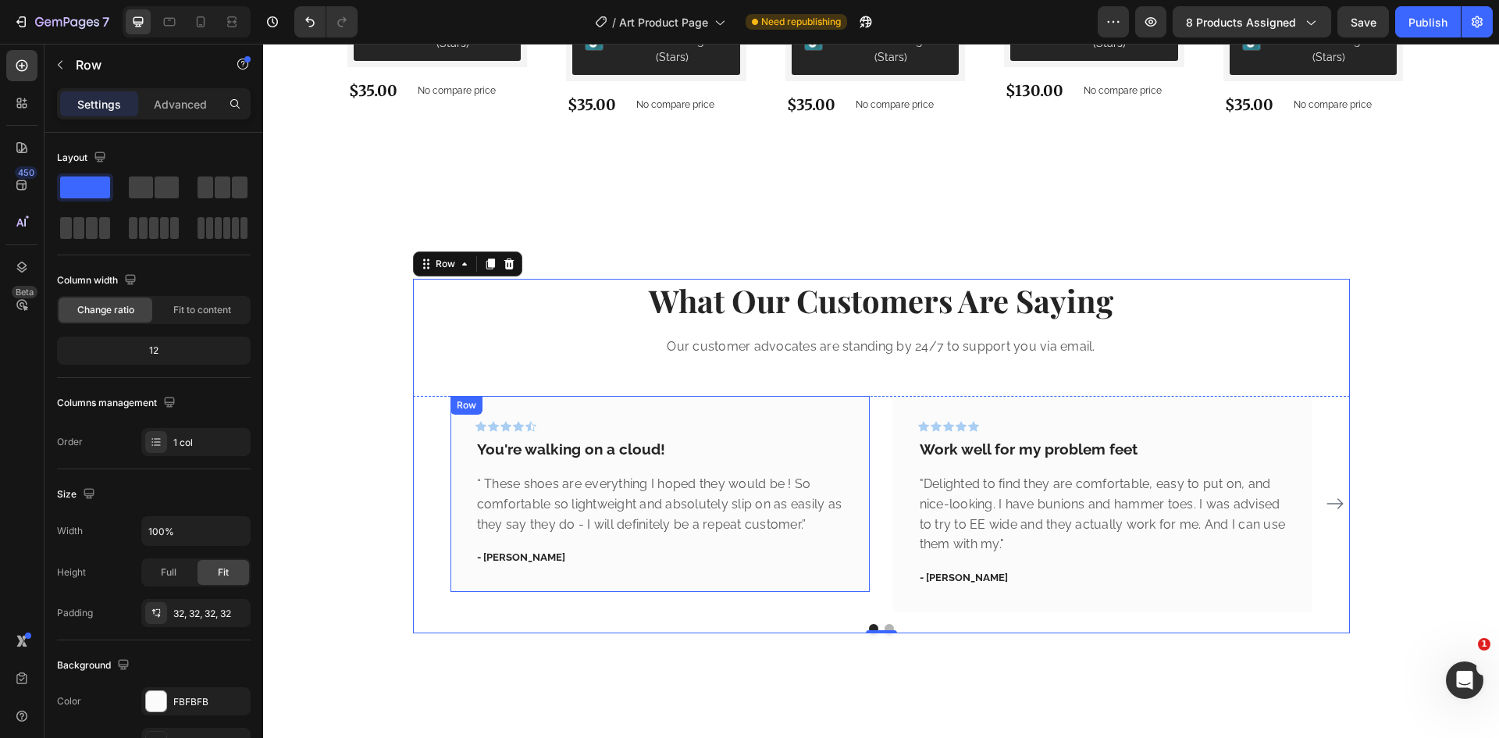
click at [659, 449] on div "Icon Icon Icon Icon Icon Row You're walking on a cloud! Text block “ These shoe…" at bounding box center [659, 494] width 369 height 146
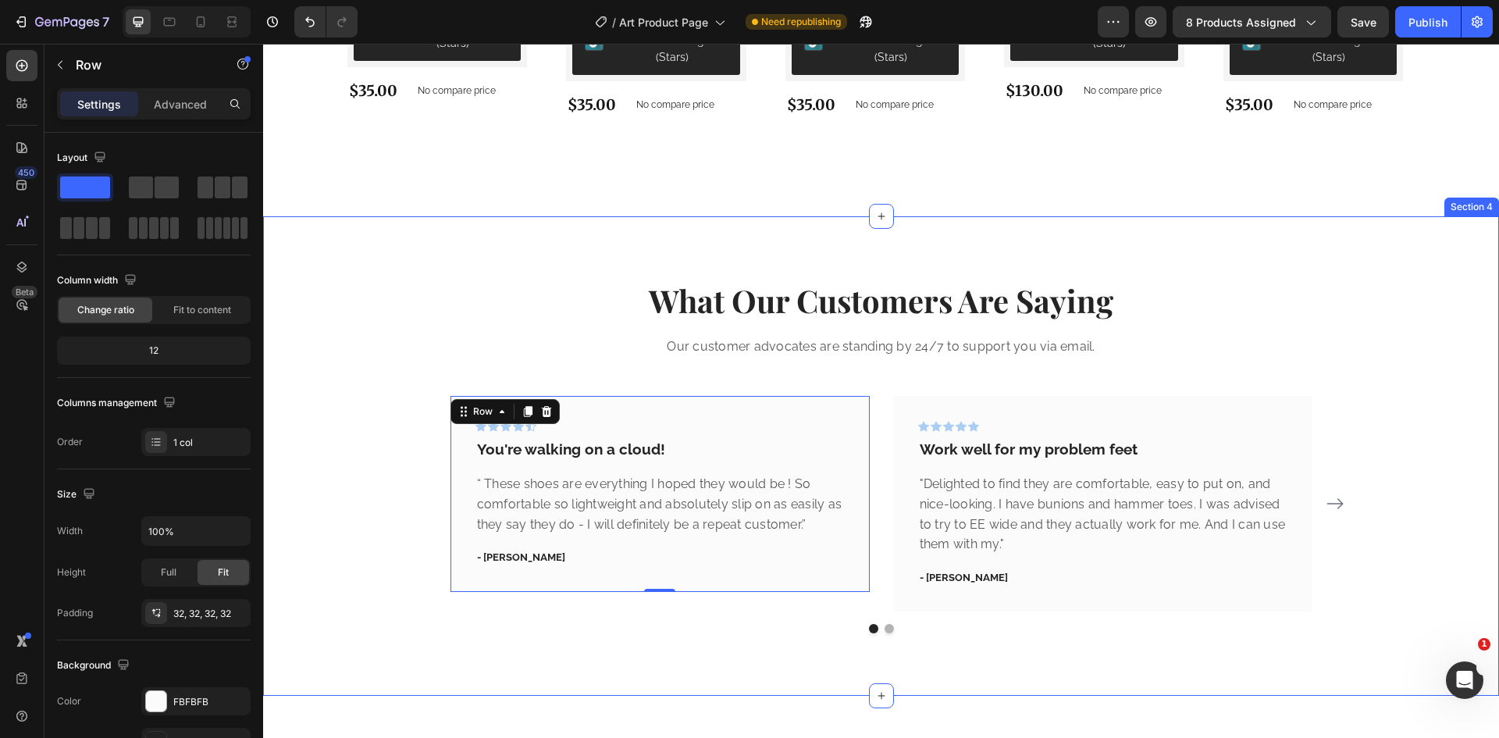
click at [1375, 305] on div "What Our Customers Are Saying Heading Our customer advocates are standing by 24…" at bounding box center [881, 456] width 1212 height 354
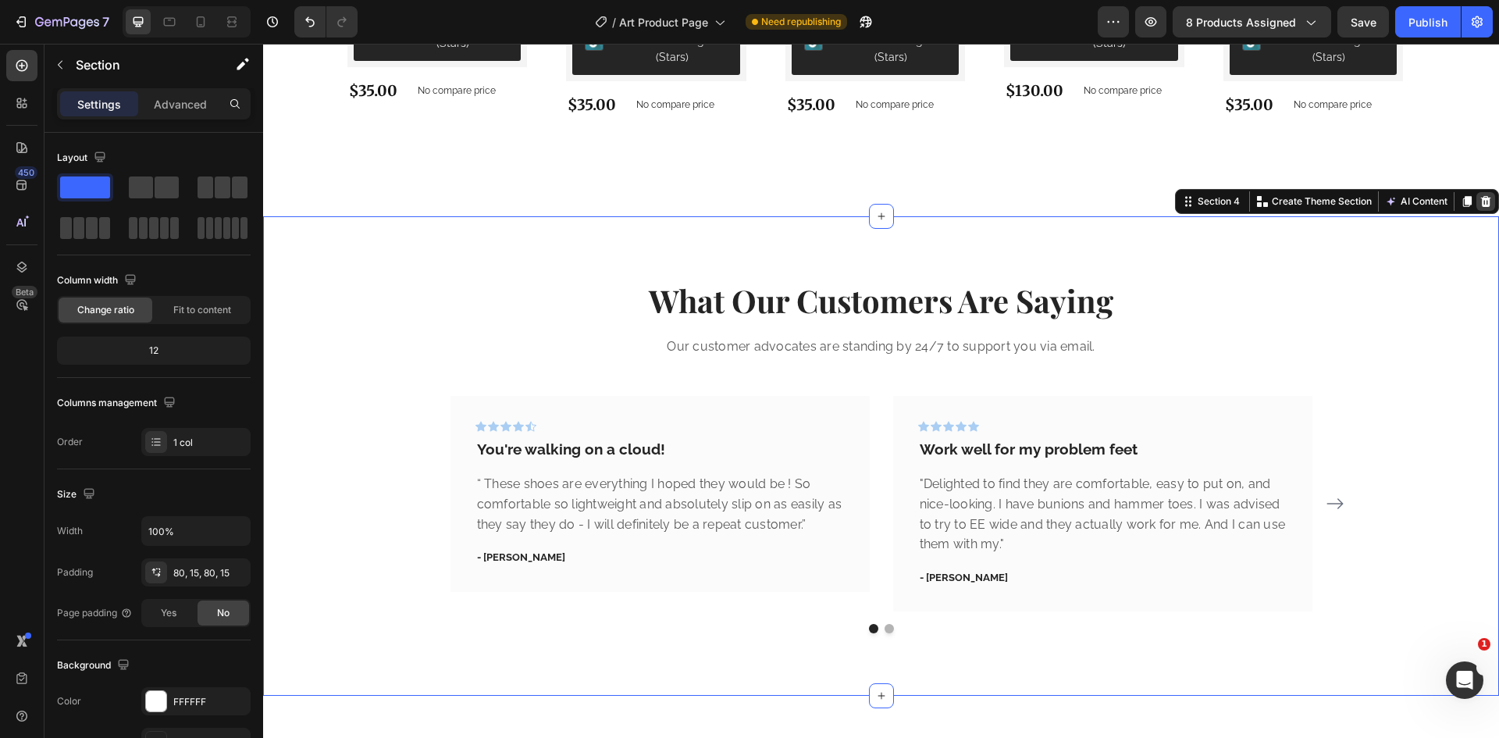
click at [1479, 195] on icon at bounding box center [1485, 201] width 12 height 12
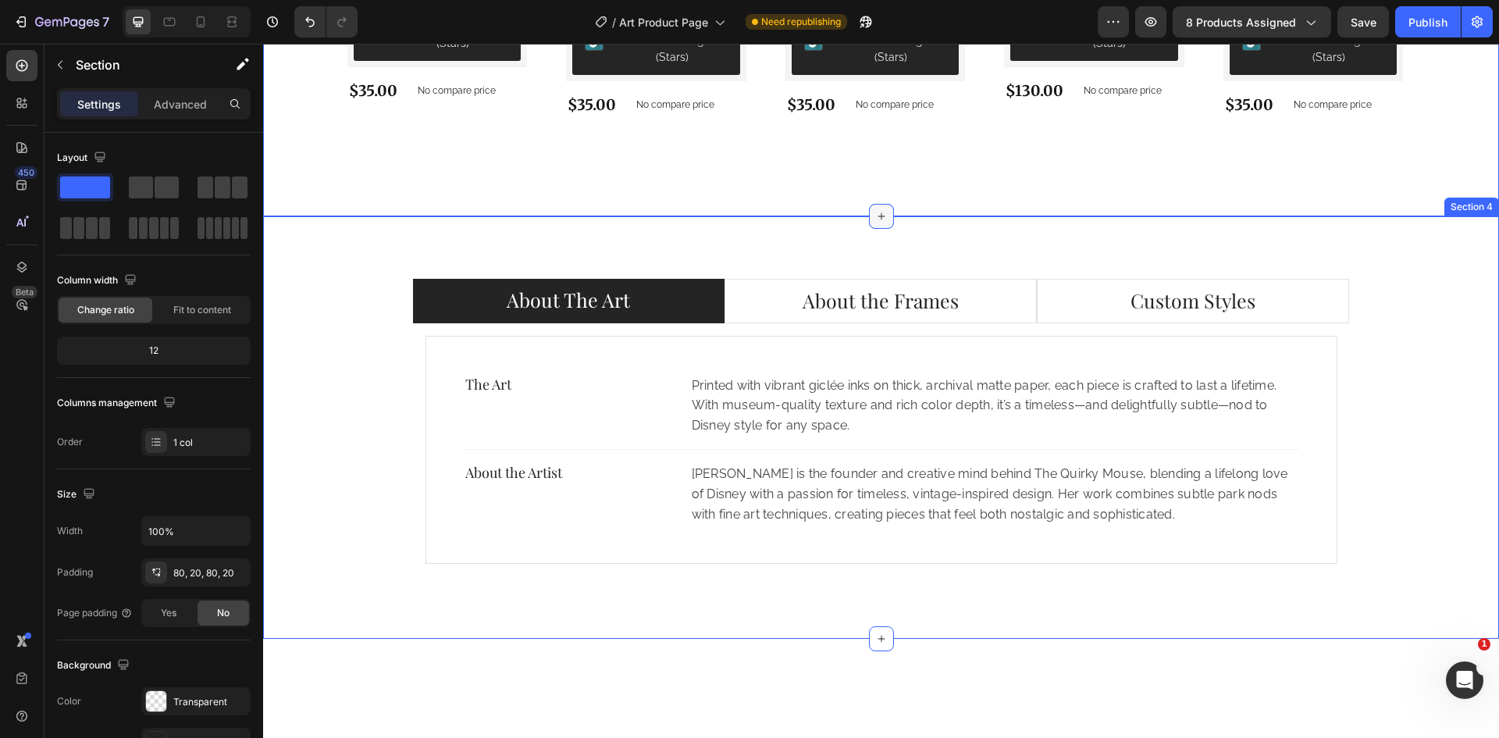
click at [887, 204] on div at bounding box center [881, 216] width 25 height 25
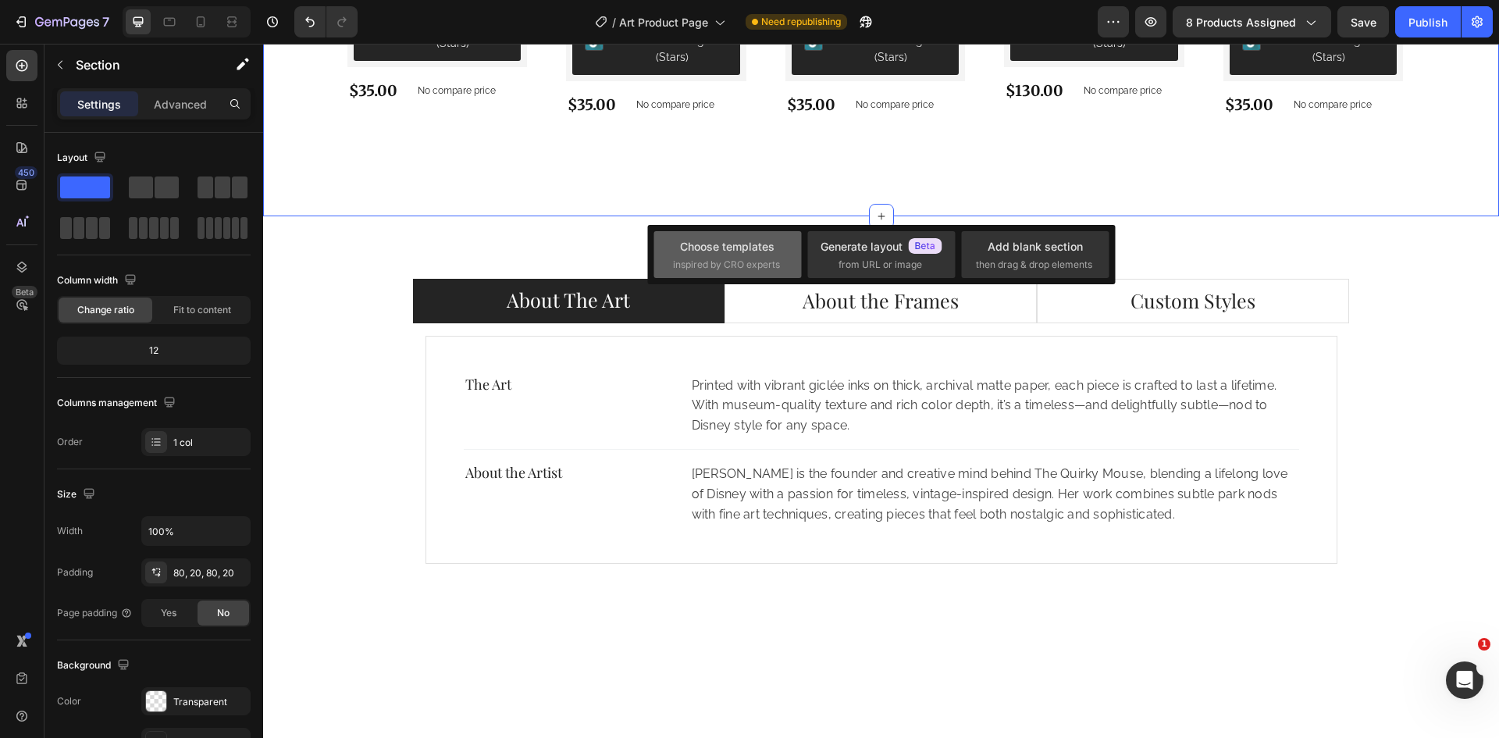
click at [756, 265] on span "inspired by CRO experts" at bounding box center [726, 265] width 107 height 14
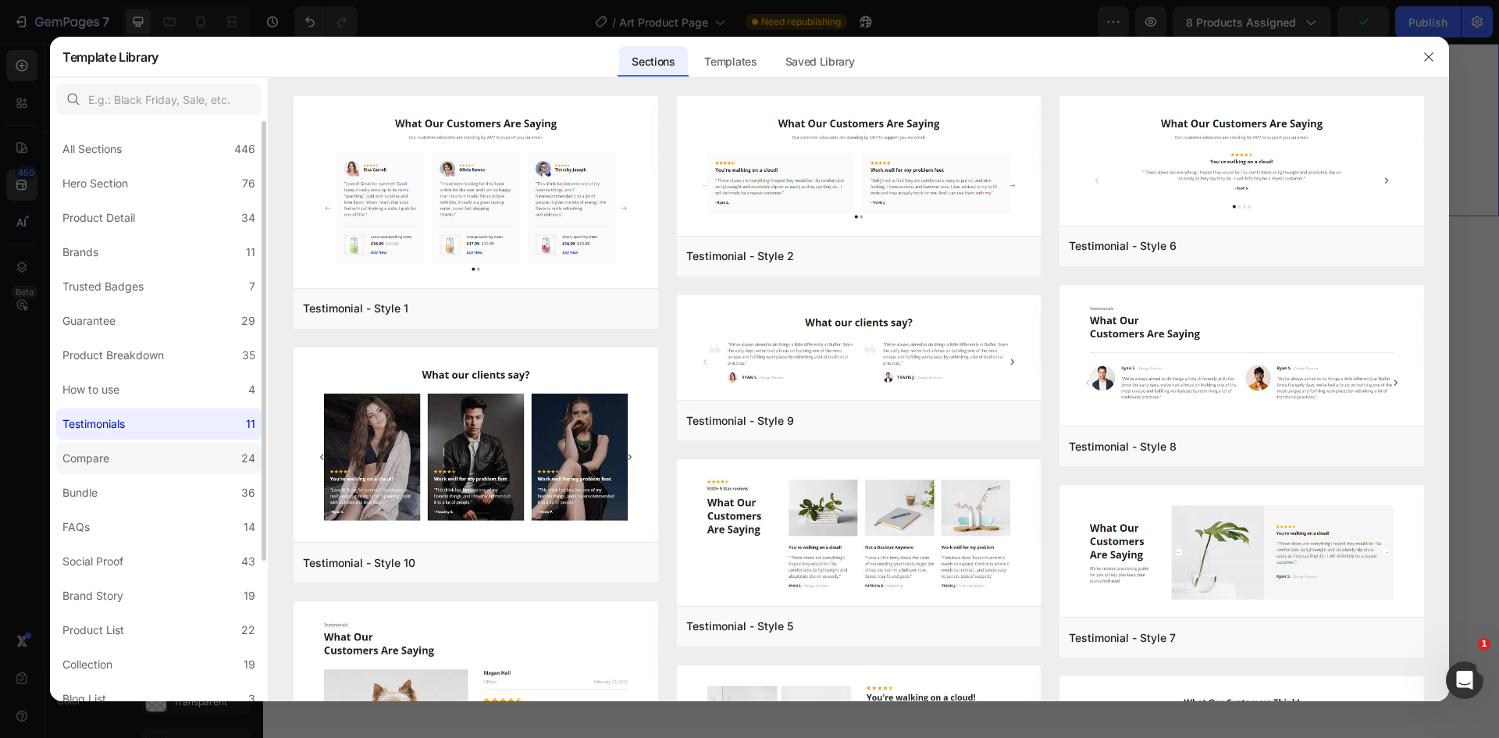
click at [169, 457] on label "Compare 24" at bounding box center [158, 458] width 205 height 31
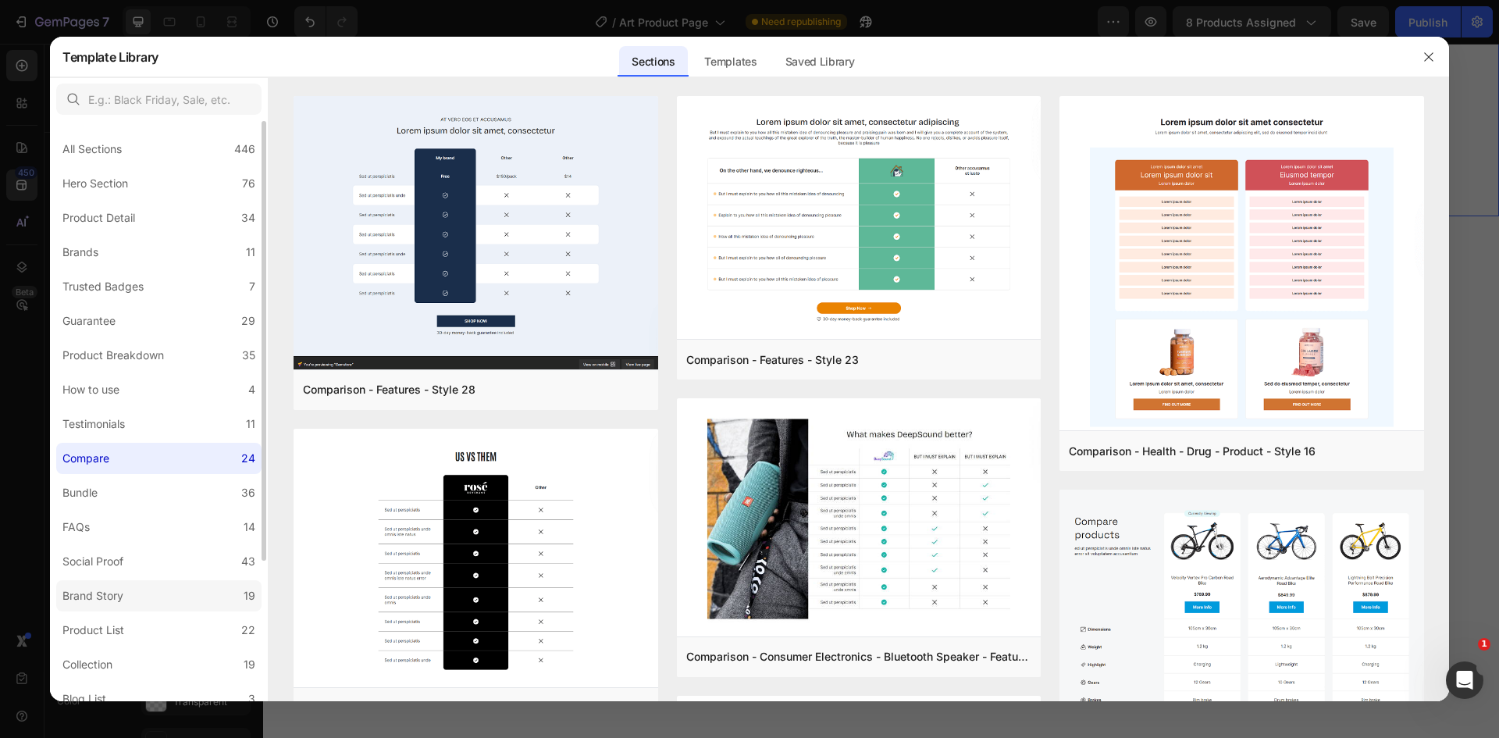
click at [149, 589] on label "Brand Story 19" at bounding box center [158, 595] width 205 height 31
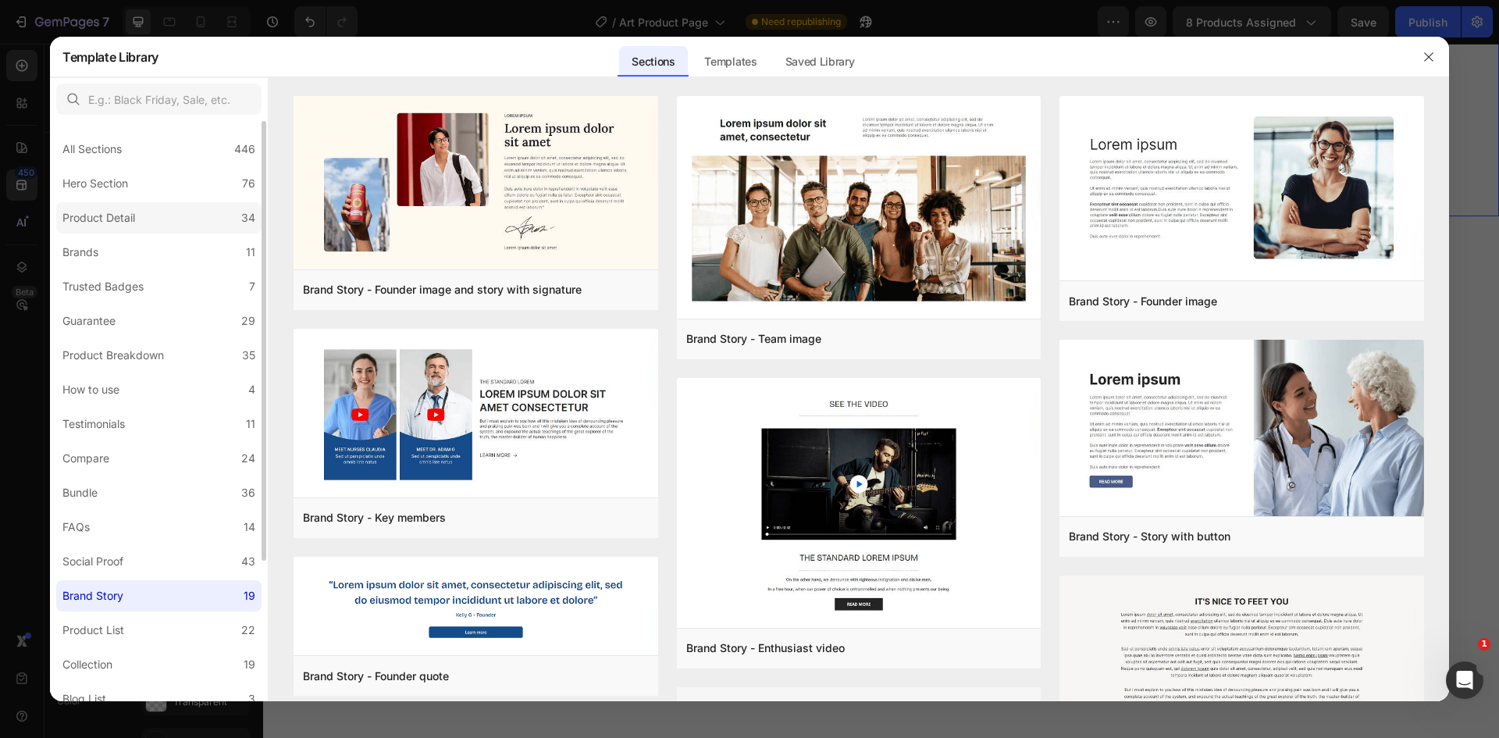
click at [155, 216] on label "Product Detail 34" at bounding box center [158, 217] width 205 height 31
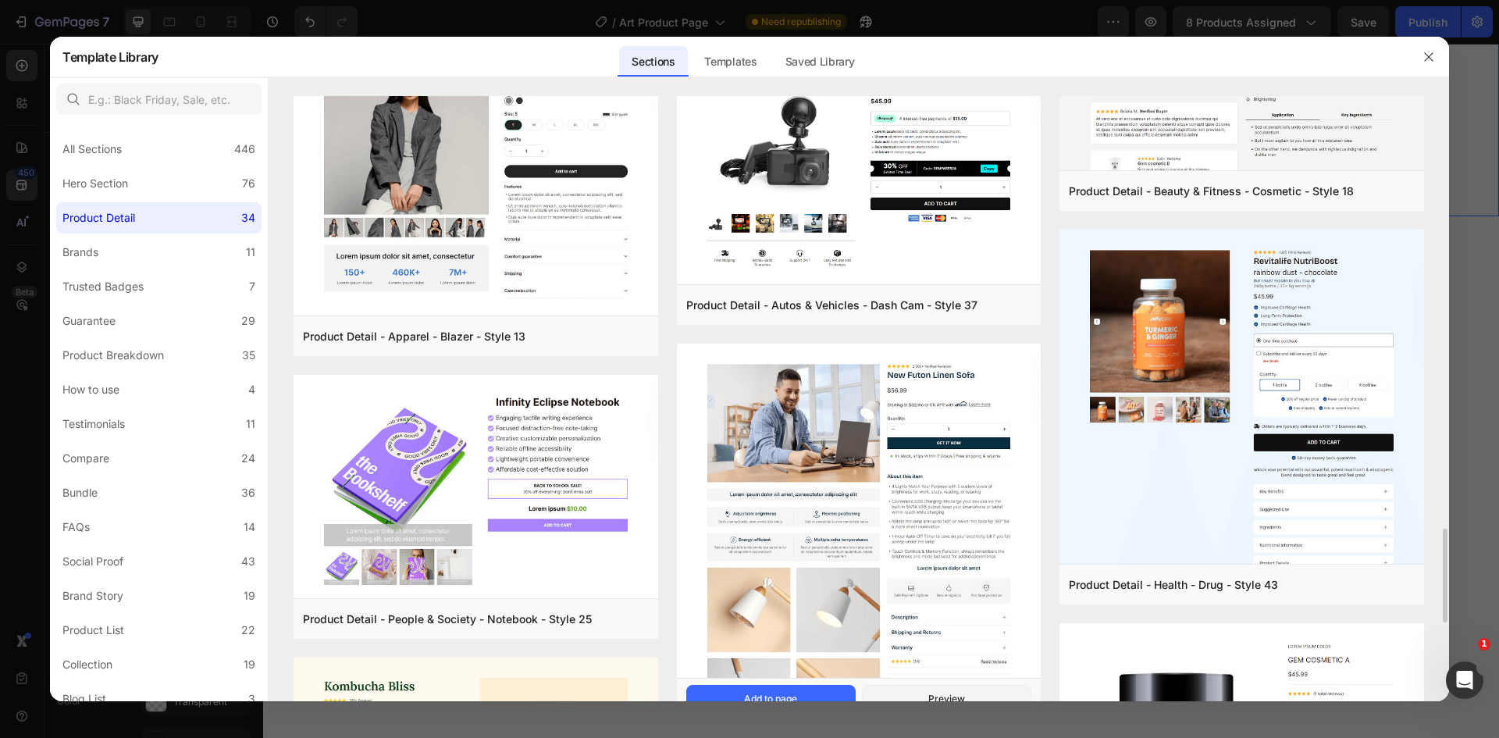
scroll to position [1774, 0]
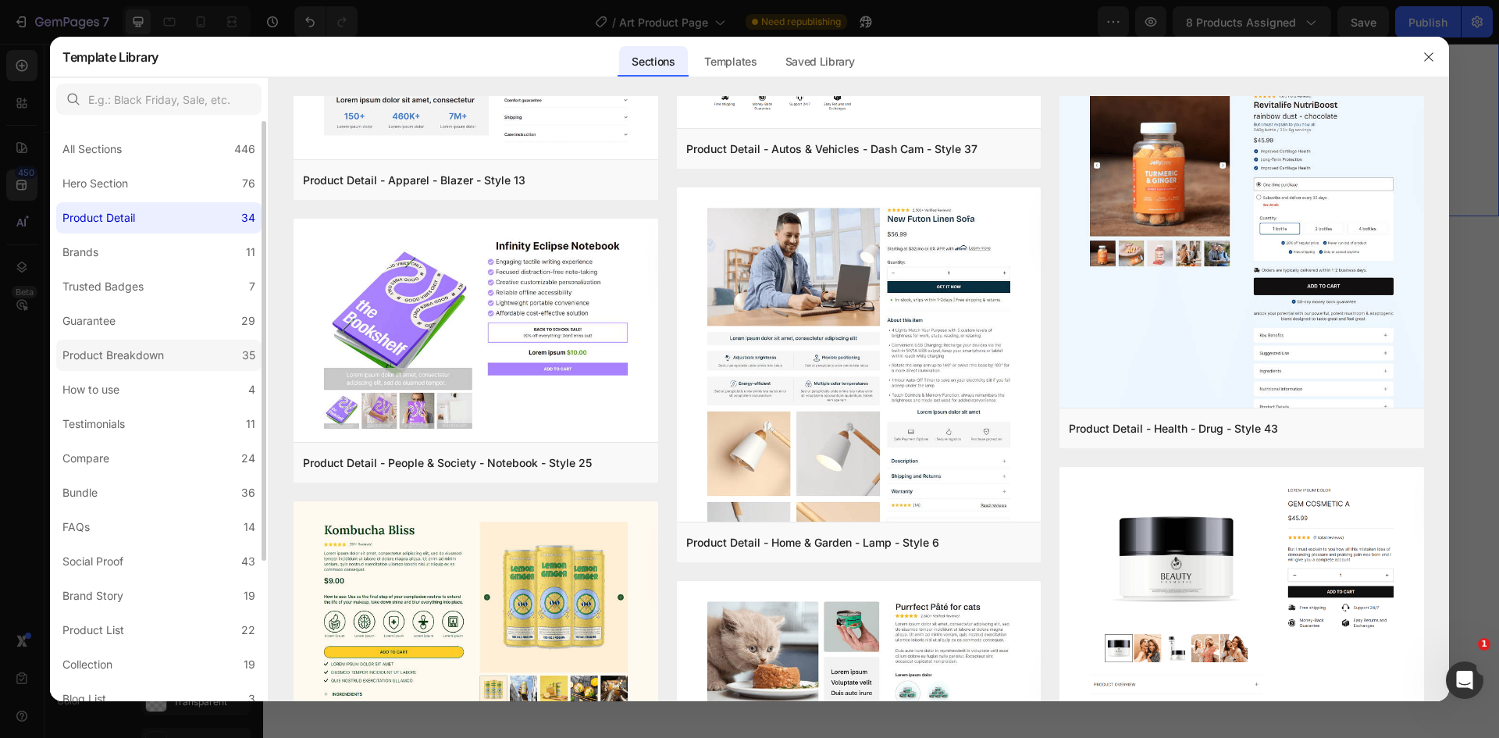
click at [104, 351] on div "Product Breakdown" at bounding box center [112, 355] width 101 height 19
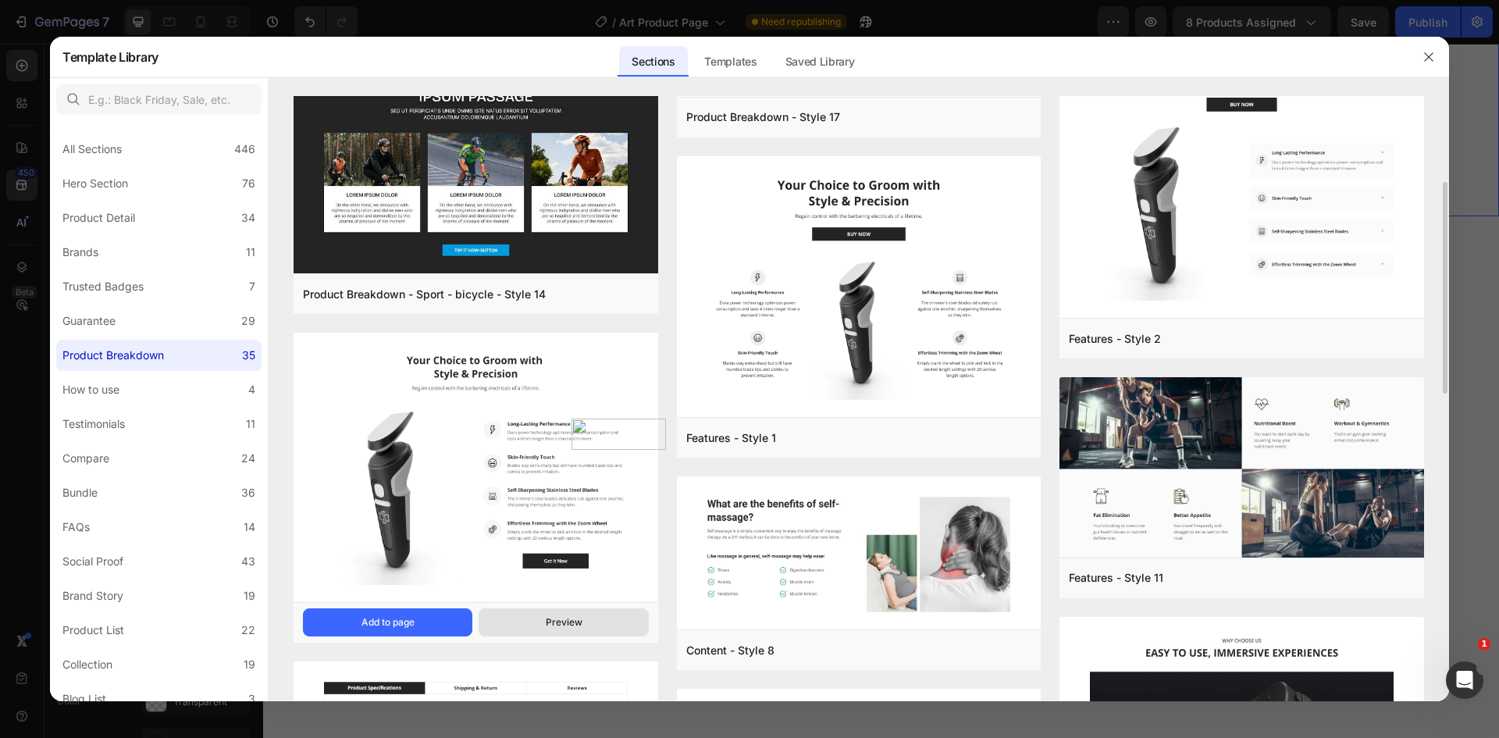
scroll to position [0, 0]
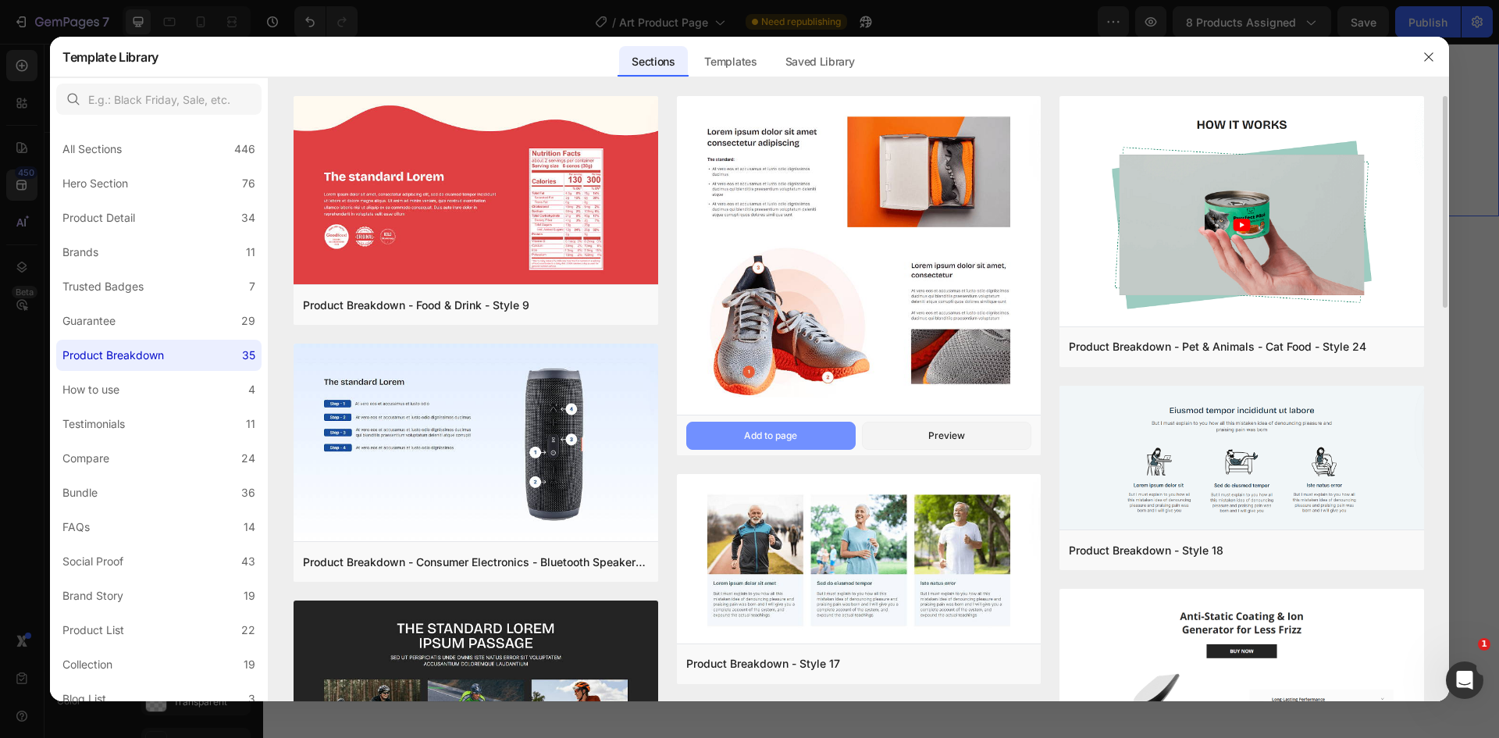
click at [774, 436] on div "Add to page" at bounding box center [770, 436] width 53 height 14
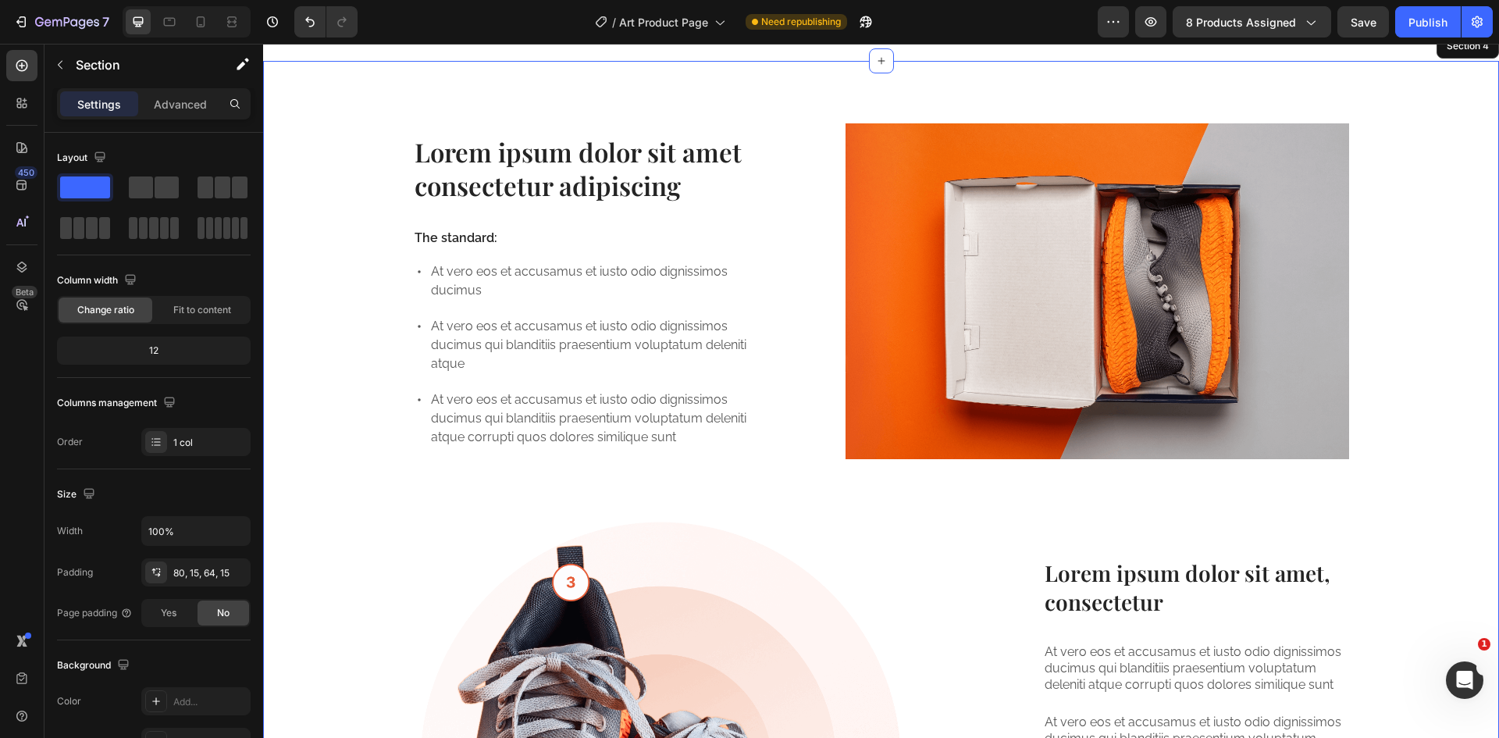
scroll to position [1777, 0]
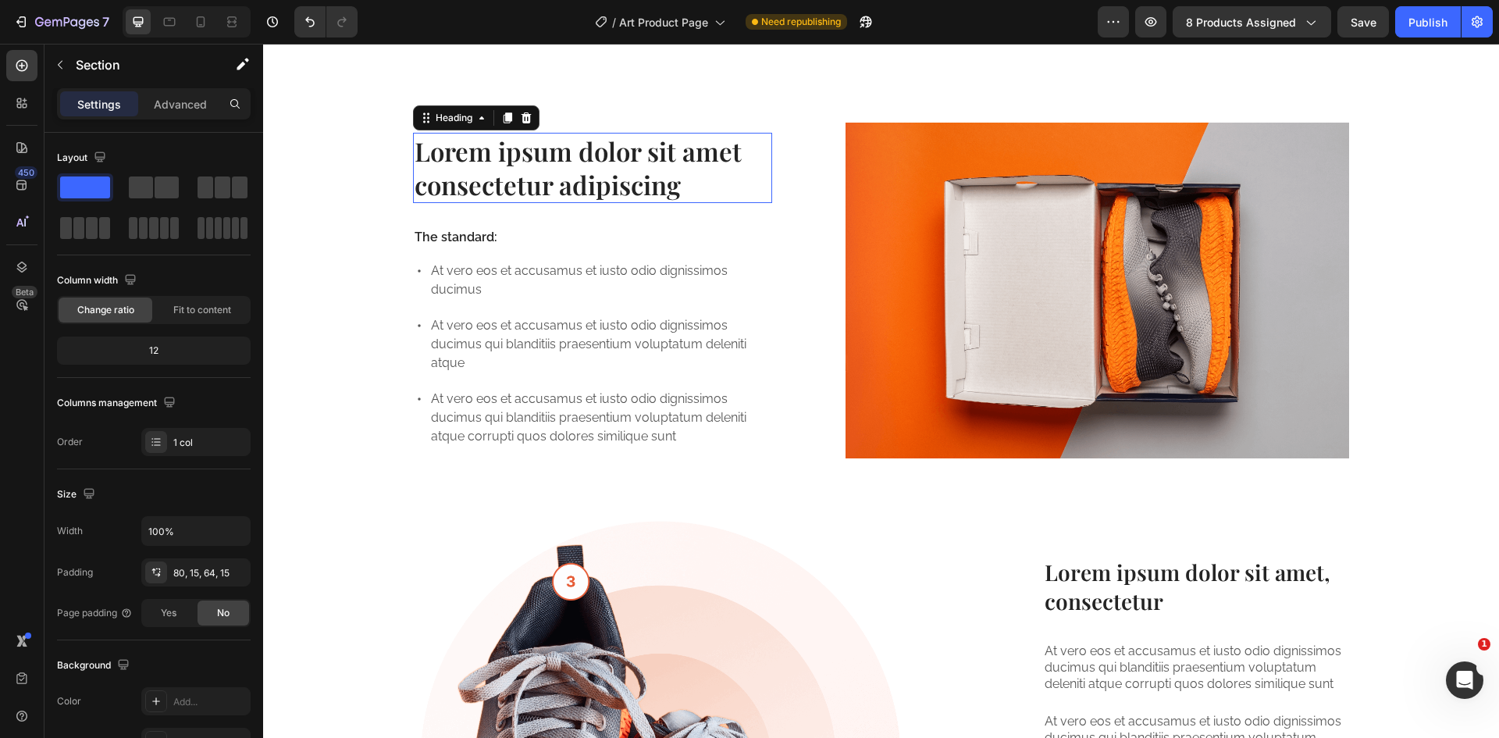
click at [570, 158] on h2 "Lorem ipsum dolor sit amet consectetur adipiscing" at bounding box center [593, 168] width 360 height 70
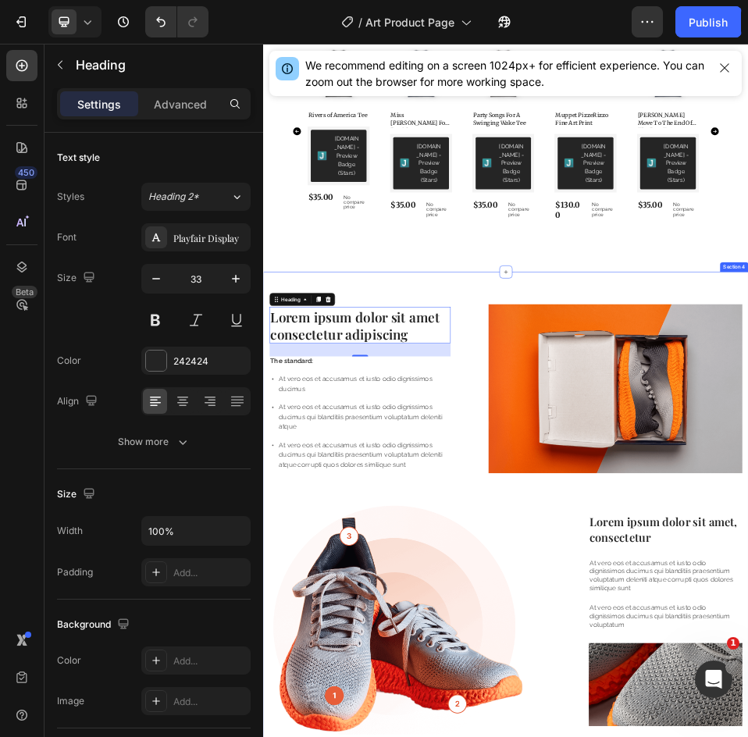
scroll to position [1464, 0]
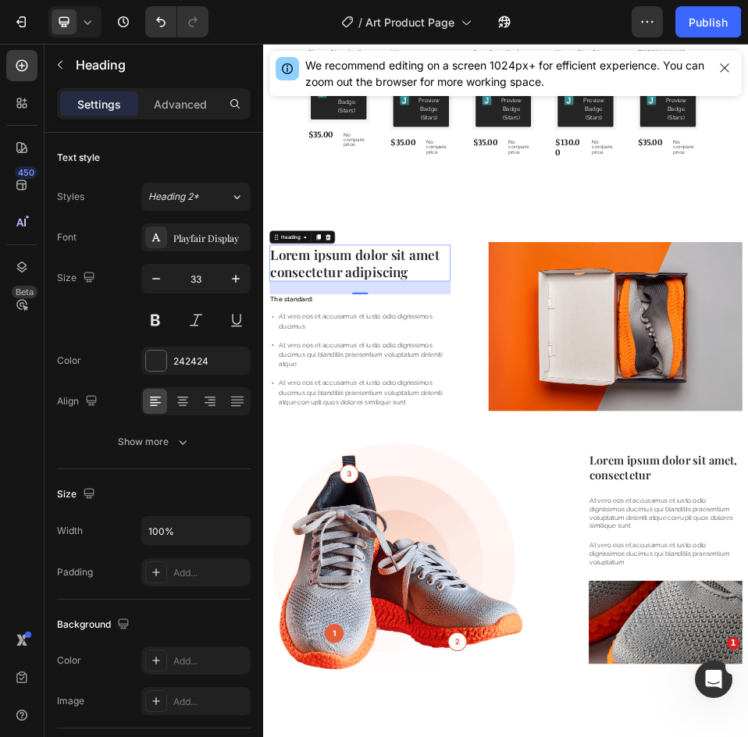
click at [412, 449] on h2 "Lorem ipsum dolor sit amet consectetur adipiscing" at bounding box center [450, 467] width 350 height 70
click at [412, 449] on p "Lorem ipsum dolor sit amet consectetur adipiscing" at bounding box center [449, 467] width 347 height 67
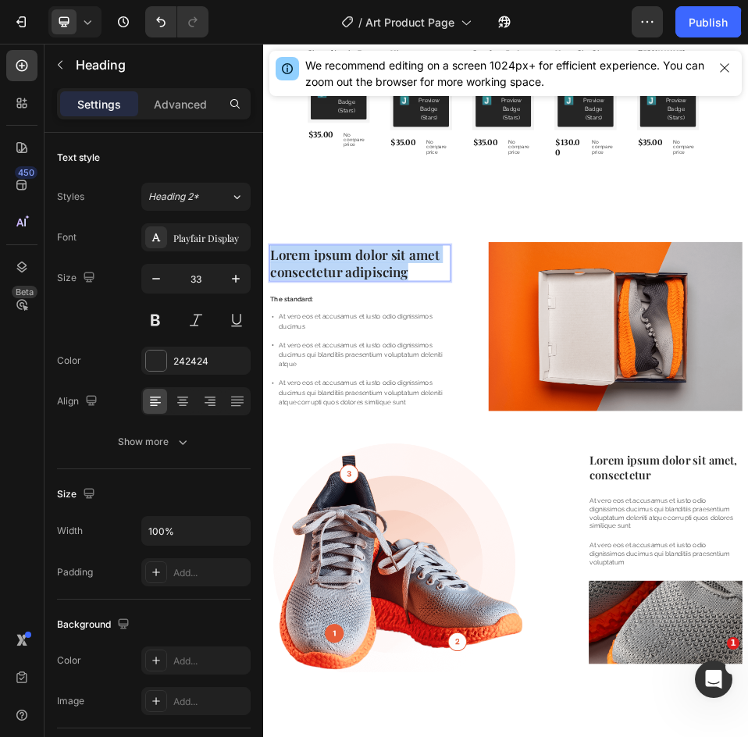
click at [412, 449] on p "Lorem ipsum dolor sit amet consectetur adipiscing" at bounding box center [449, 467] width 347 height 67
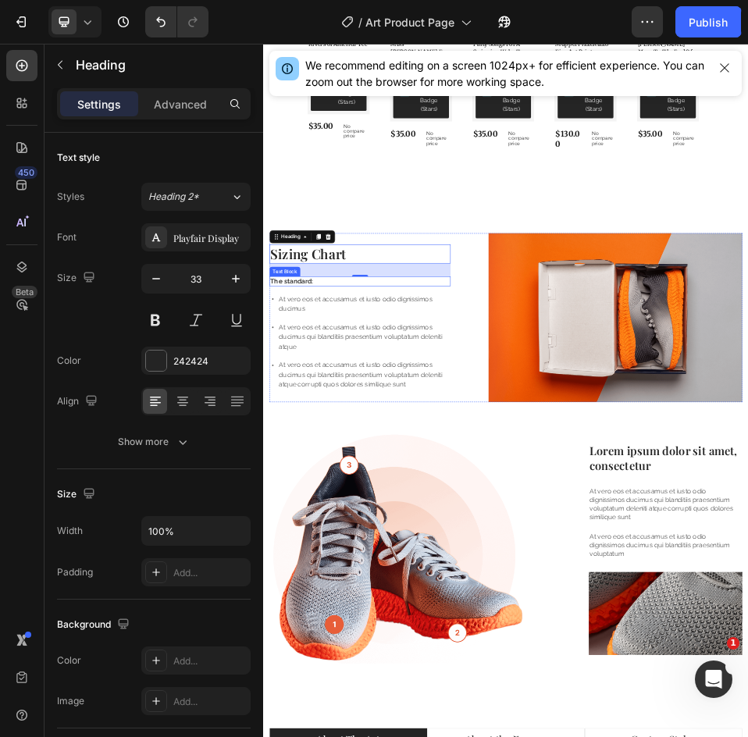
click at [350, 495] on p "The standard:" at bounding box center [449, 503] width 347 height 16
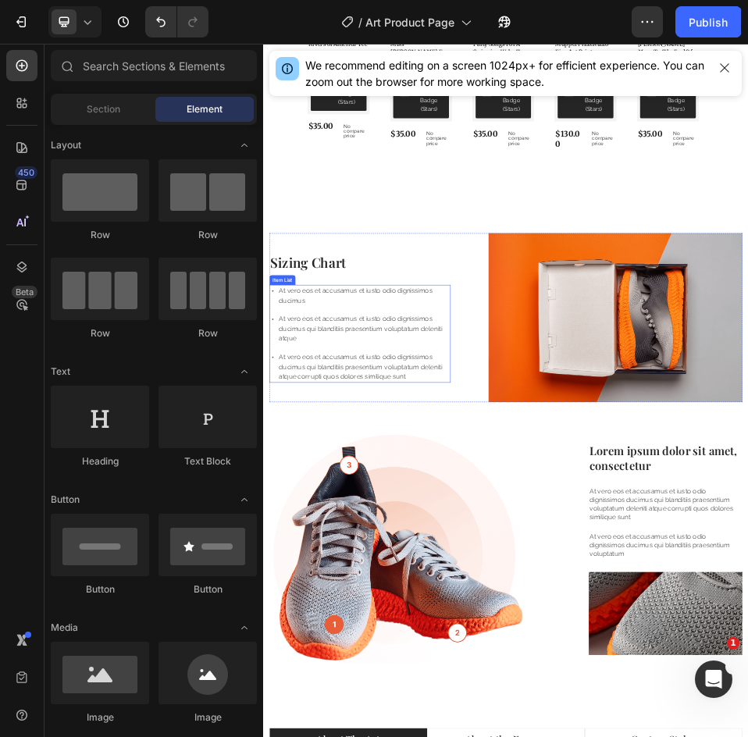
click at [361, 518] on p "At vero eos et accusamus et iusto odio dignissimos ducimus" at bounding box center [457, 530] width 329 height 37
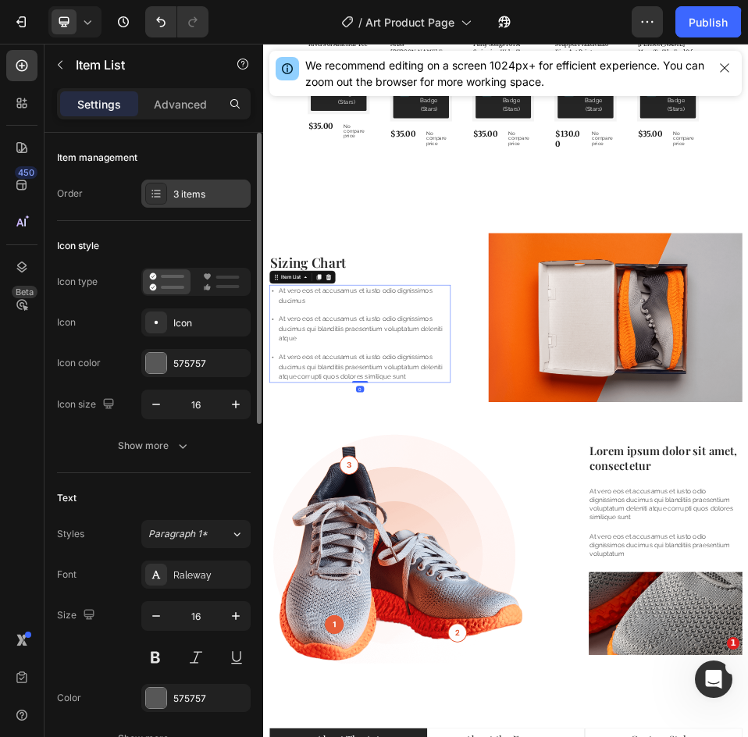
click at [184, 190] on div "3 items" at bounding box center [209, 194] width 73 height 14
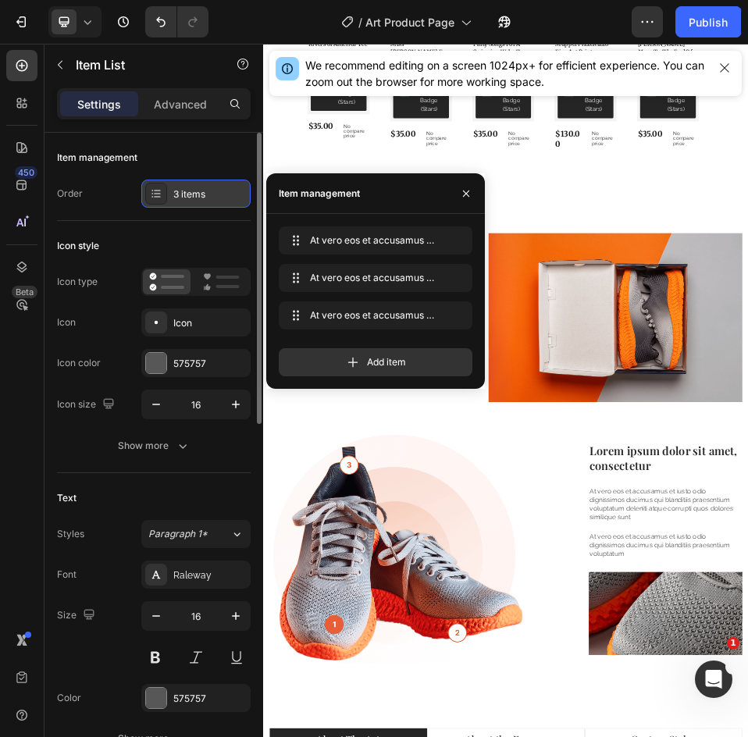
click at [184, 190] on div "3 items" at bounding box center [209, 194] width 73 height 14
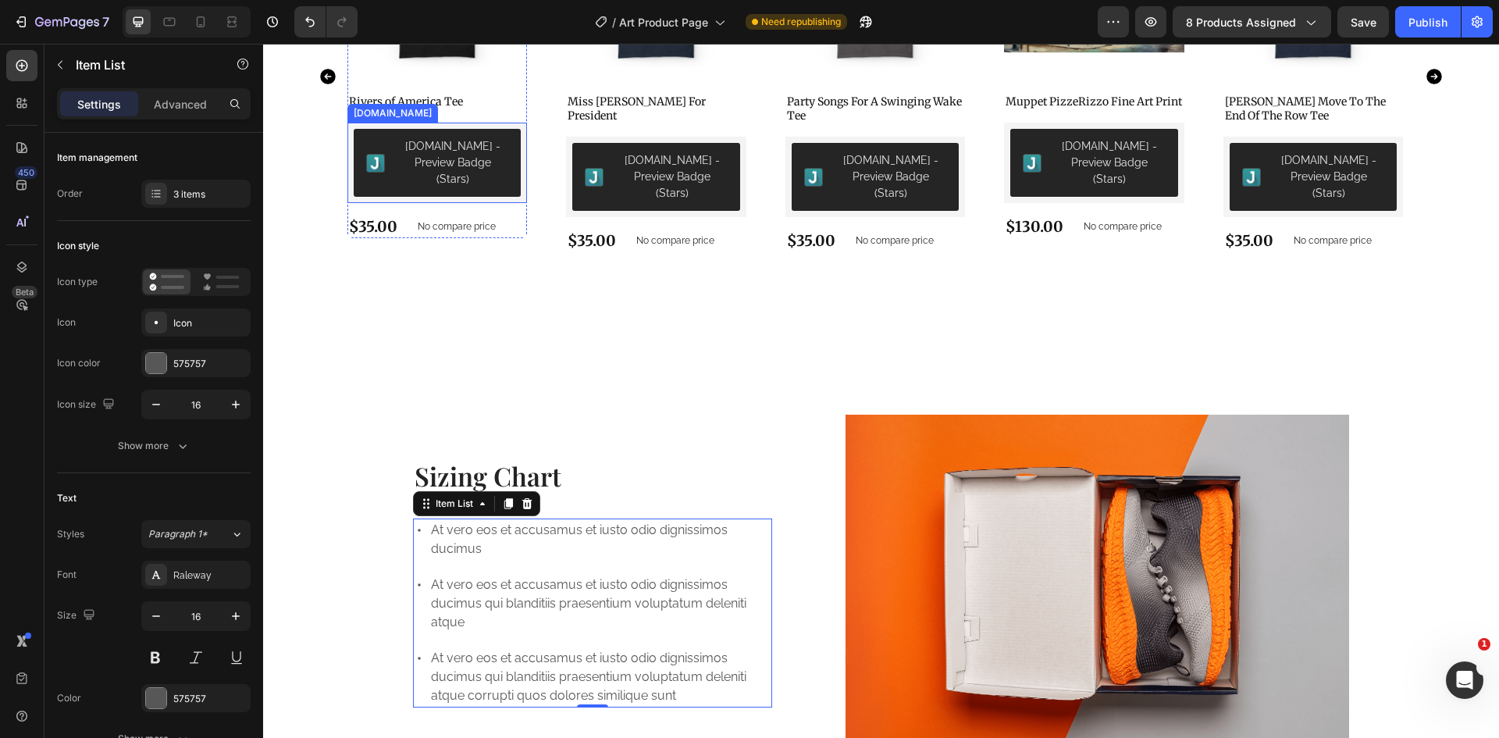
scroll to position [1485, 0]
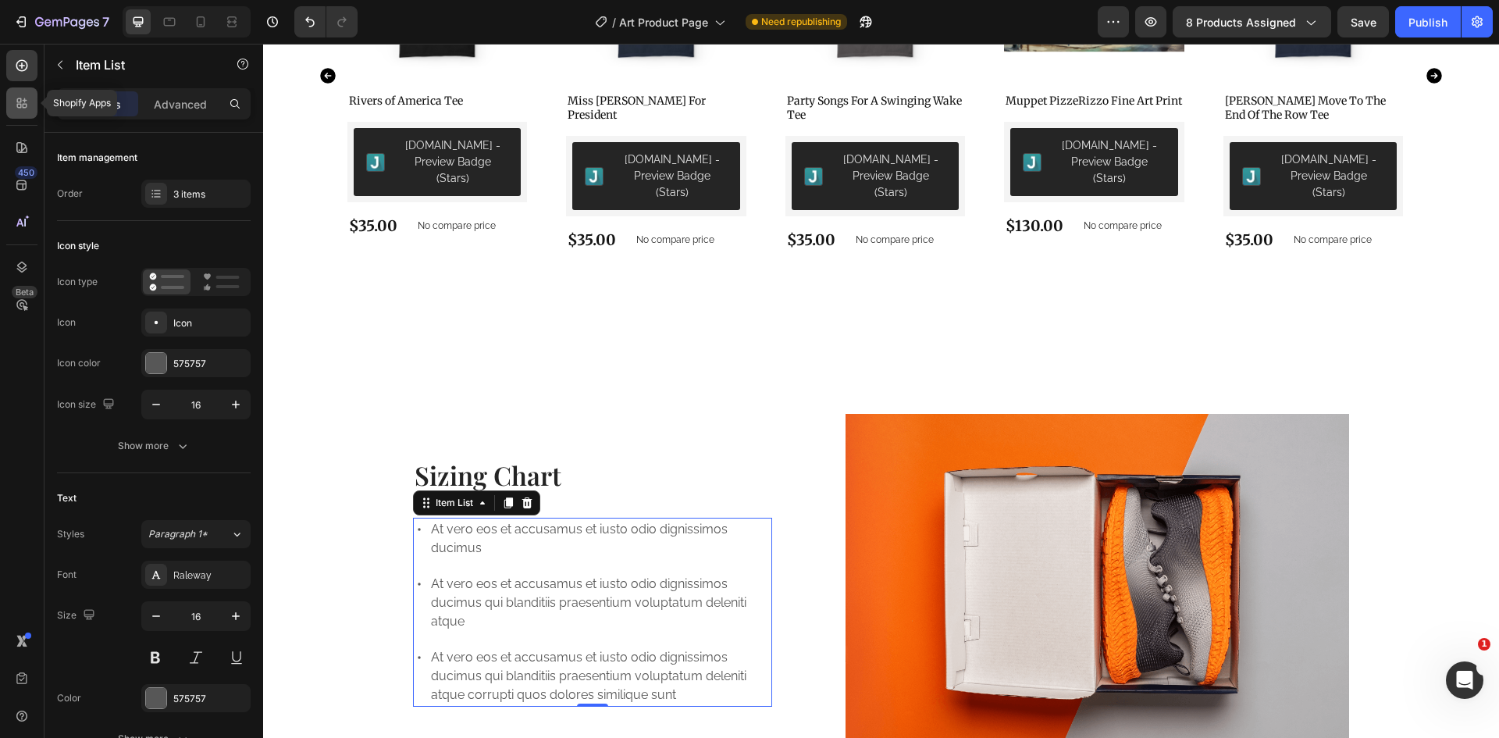
click at [21, 113] on div at bounding box center [21, 102] width 31 height 31
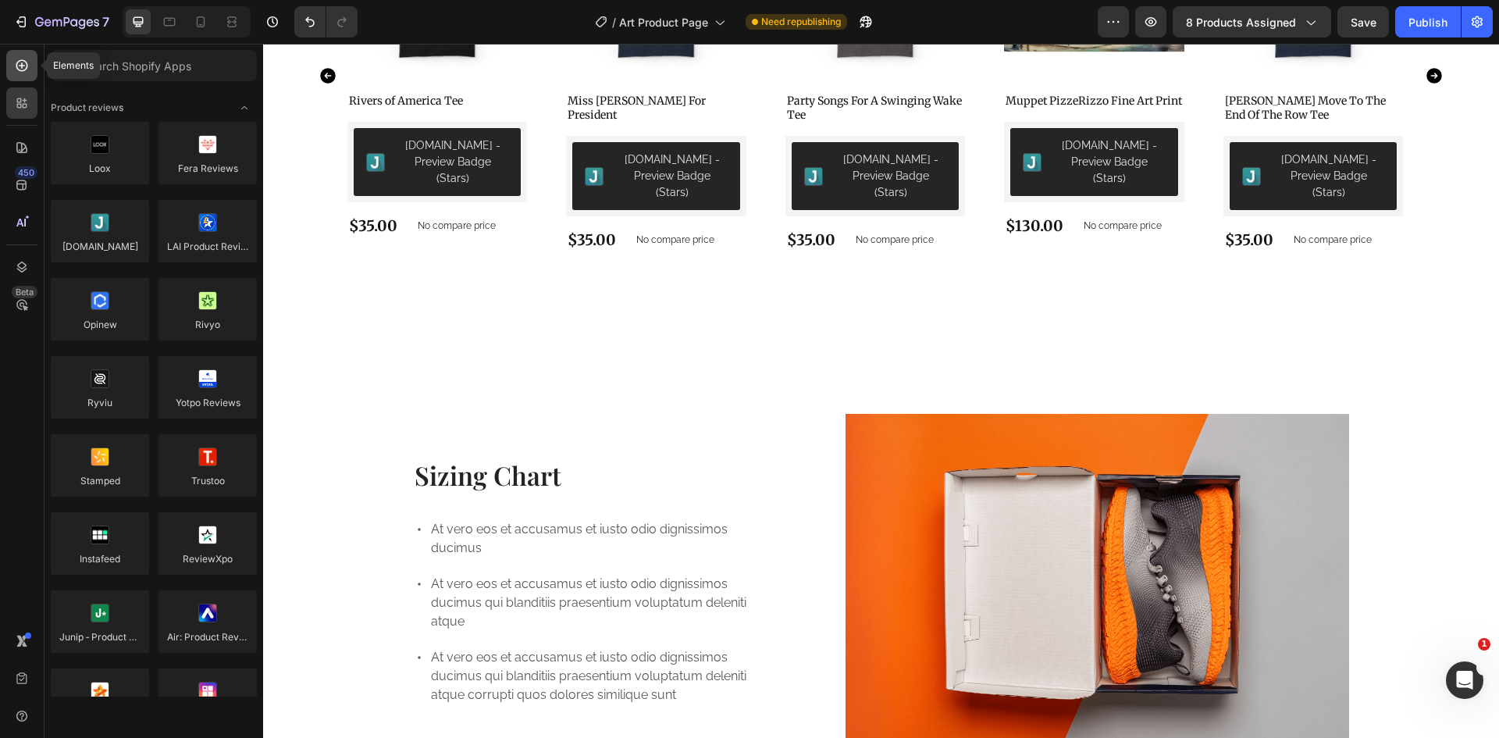
click at [16, 63] on icon at bounding box center [22, 66] width 16 height 16
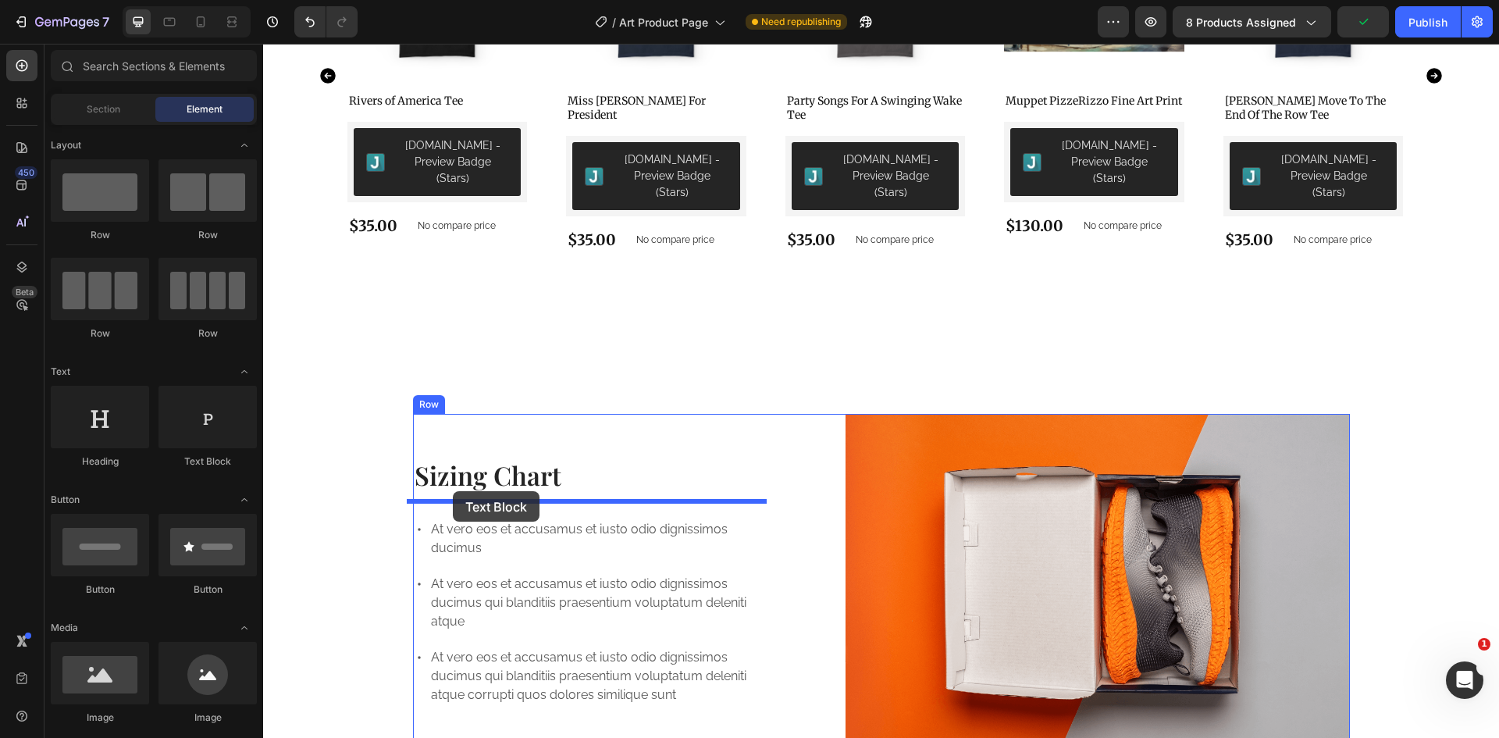
drag, startPoint x: 454, startPoint y: 482, endPoint x: 453, endPoint y: 491, distance: 9.5
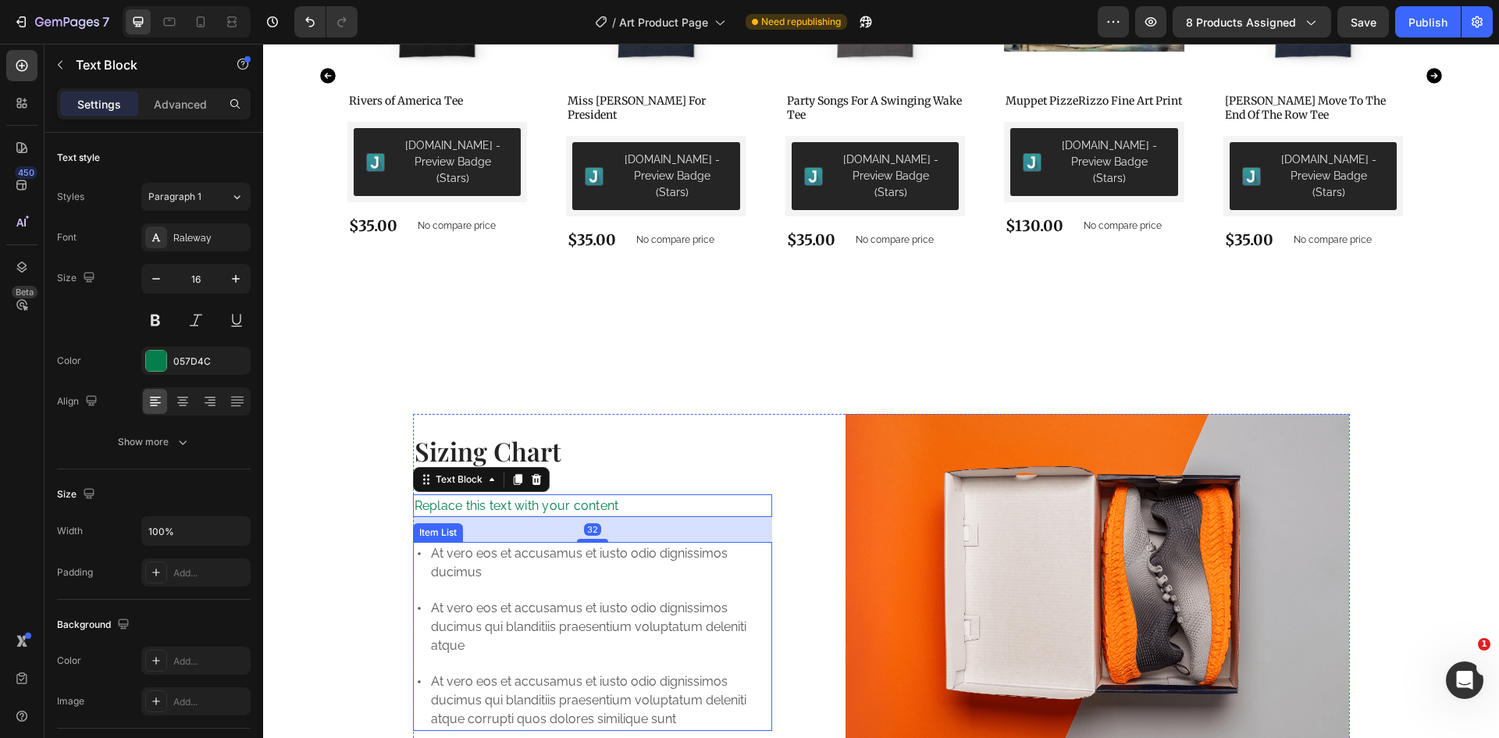
click at [503, 606] on p "At vero eos et accusamus et iusto odio dignissimos ducimus qui blanditiis praes…" at bounding box center [601, 627] width 340 height 56
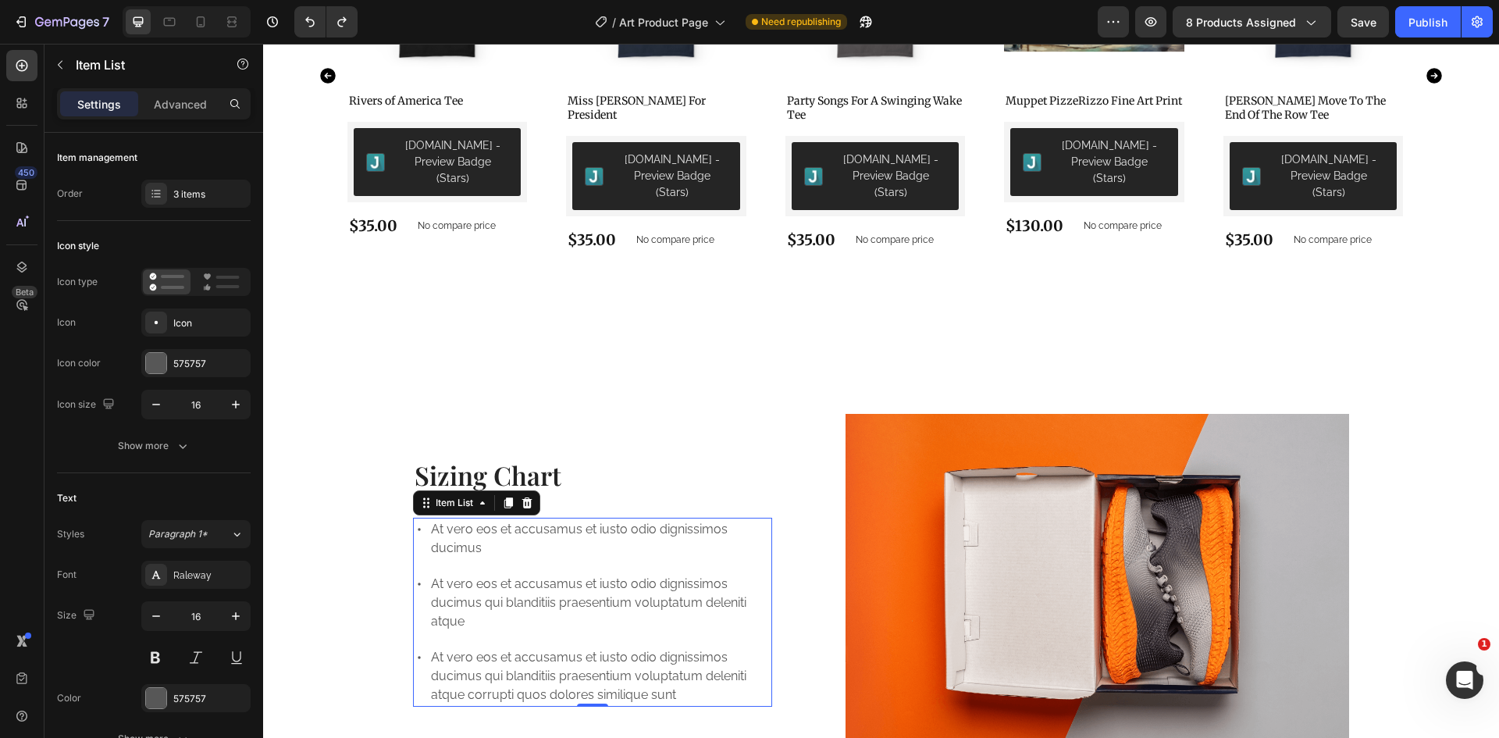
click at [507, 532] on p "At vero eos et accusamus et iusto odio dignissimos ducimus" at bounding box center [601, 538] width 340 height 37
click at [413, 525] on div "At vero eos et accusamus et iusto odio dignissimos ducimus" at bounding box center [593, 539] width 360 height 42
click at [446, 496] on div "Item List" at bounding box center [454, 503] width 44 height 14
click at [456, 551] on div "At vero eos et accusamus et iusto odio dignissimos ducimus At vero eos et accus…" at bounding box center [593, 612] width 360 height 189
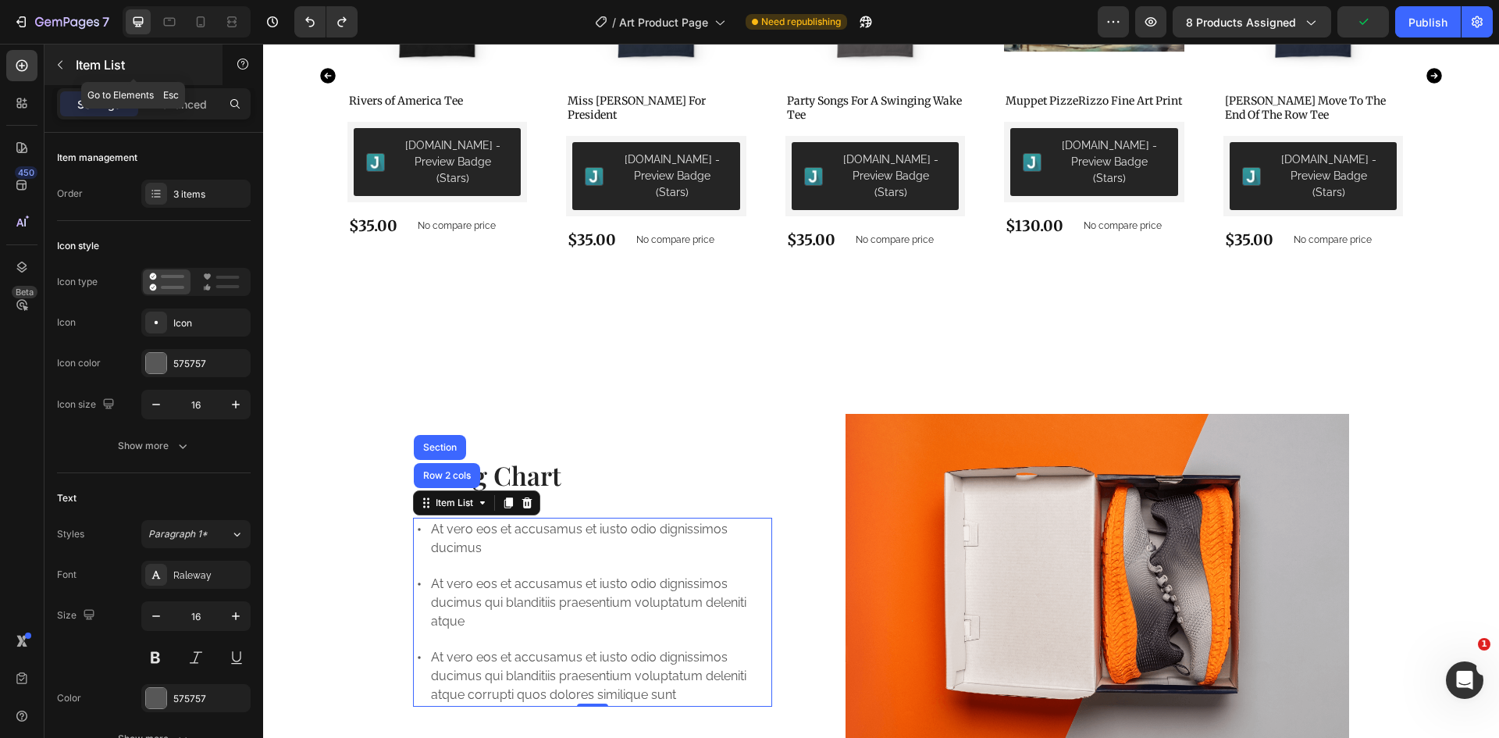
click at [66, 70] on button "button" at bounding box center [60, 64] width 25 height 25
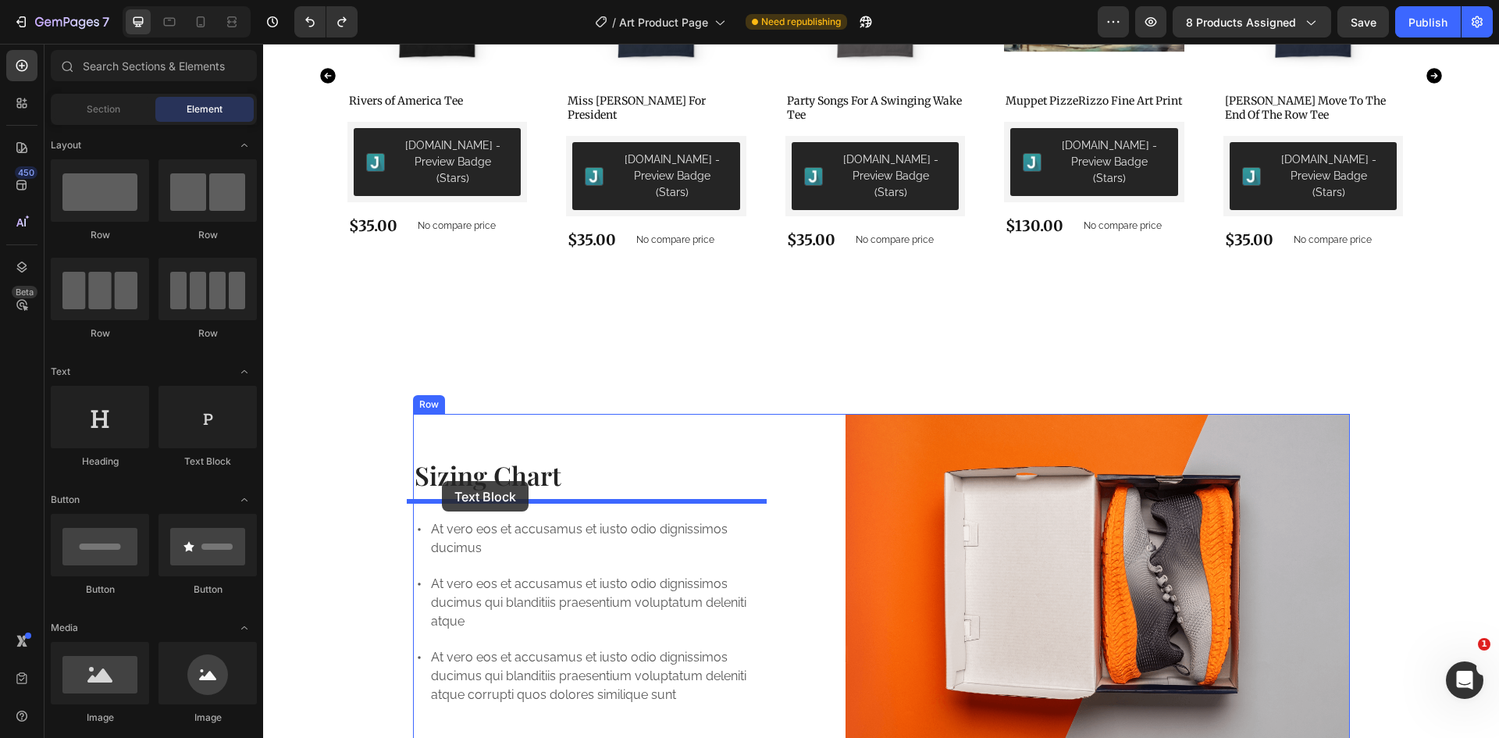
drag, startPoint x: 457, startPoint y: 459, endPoint x: 442, endPoint y: 481, distance: 26.4
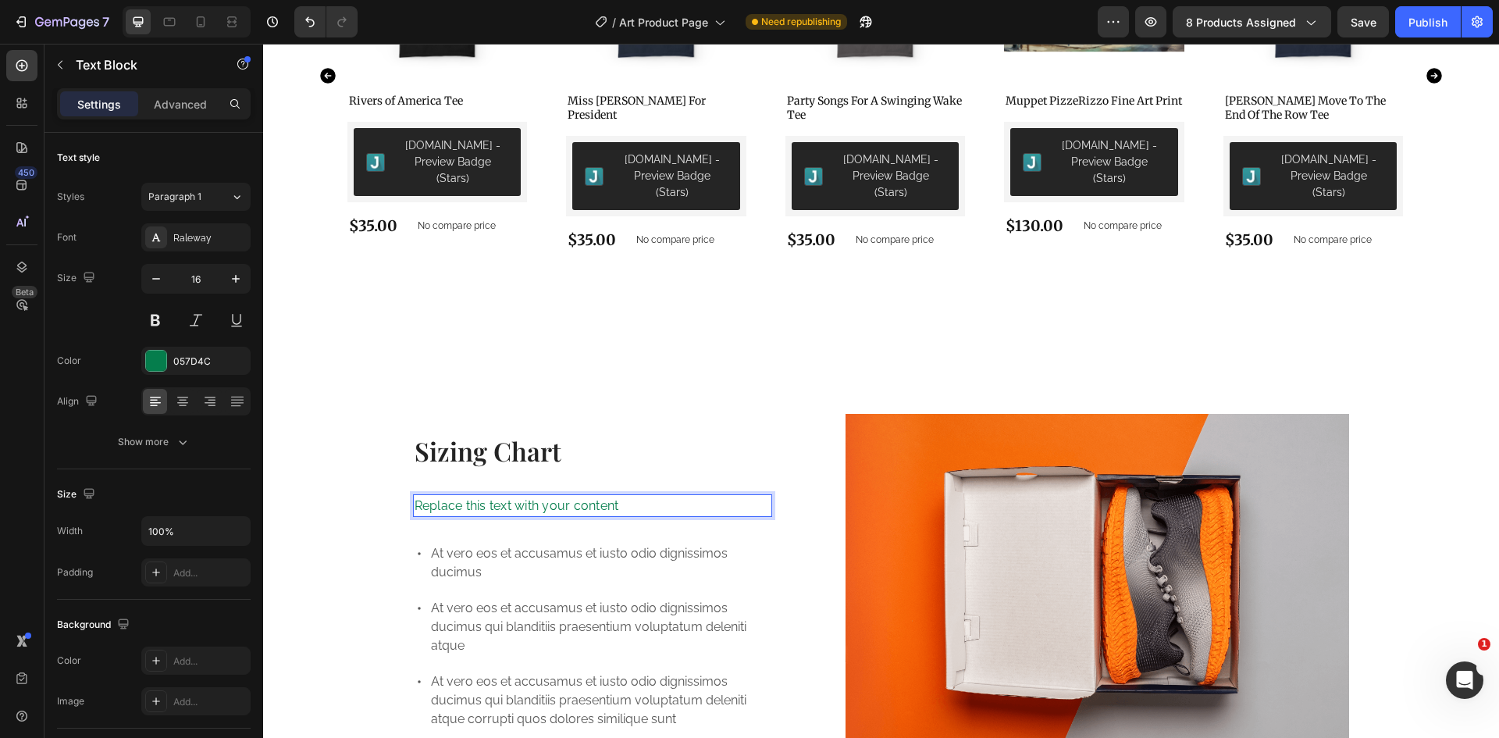
click at [442, 494] on div "Replace this text with your content" at bounding box center [593, 505] width 360 height 23
click at [443, 496] on p "Replace this text with your content" at bounding box center [592, 506] width 357 height 20
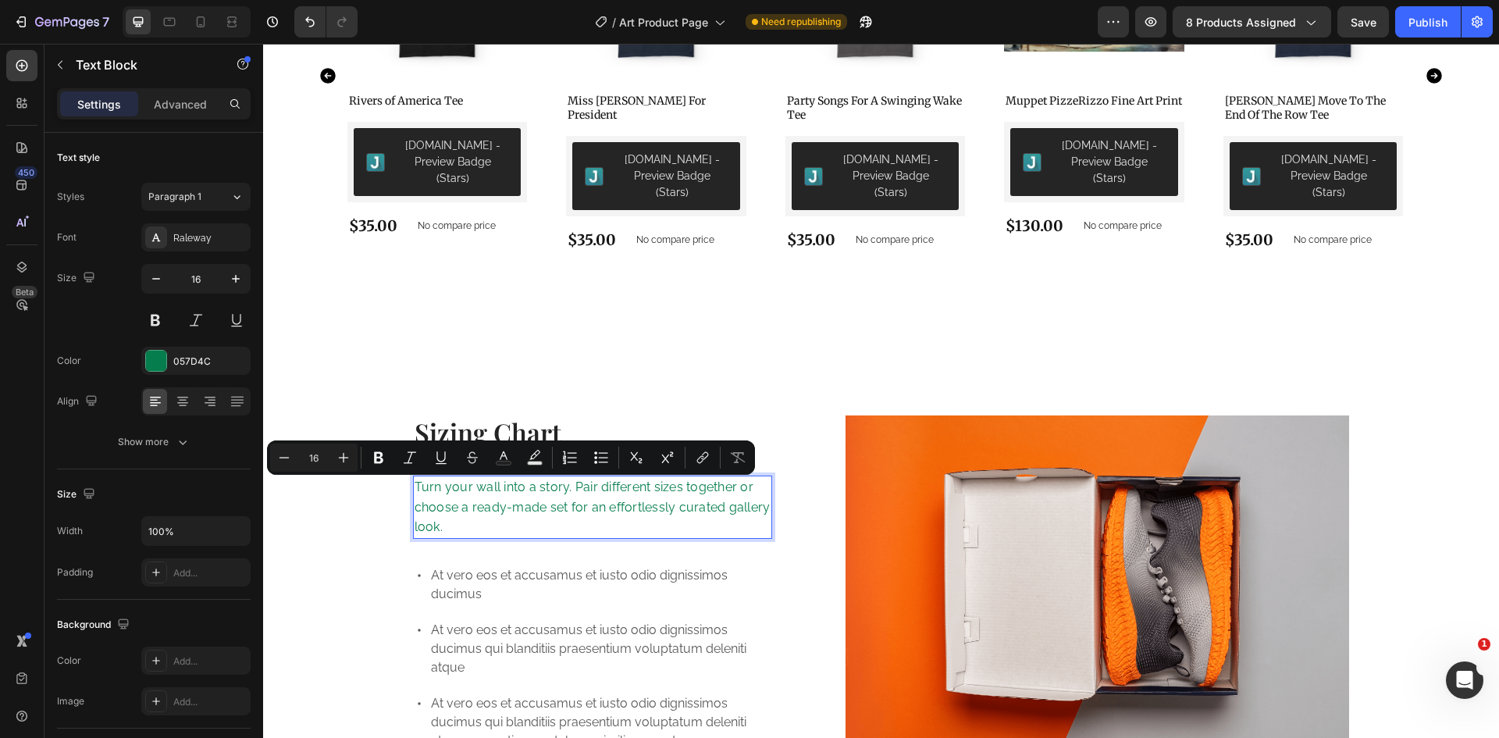
scroll to position [1467, 0]
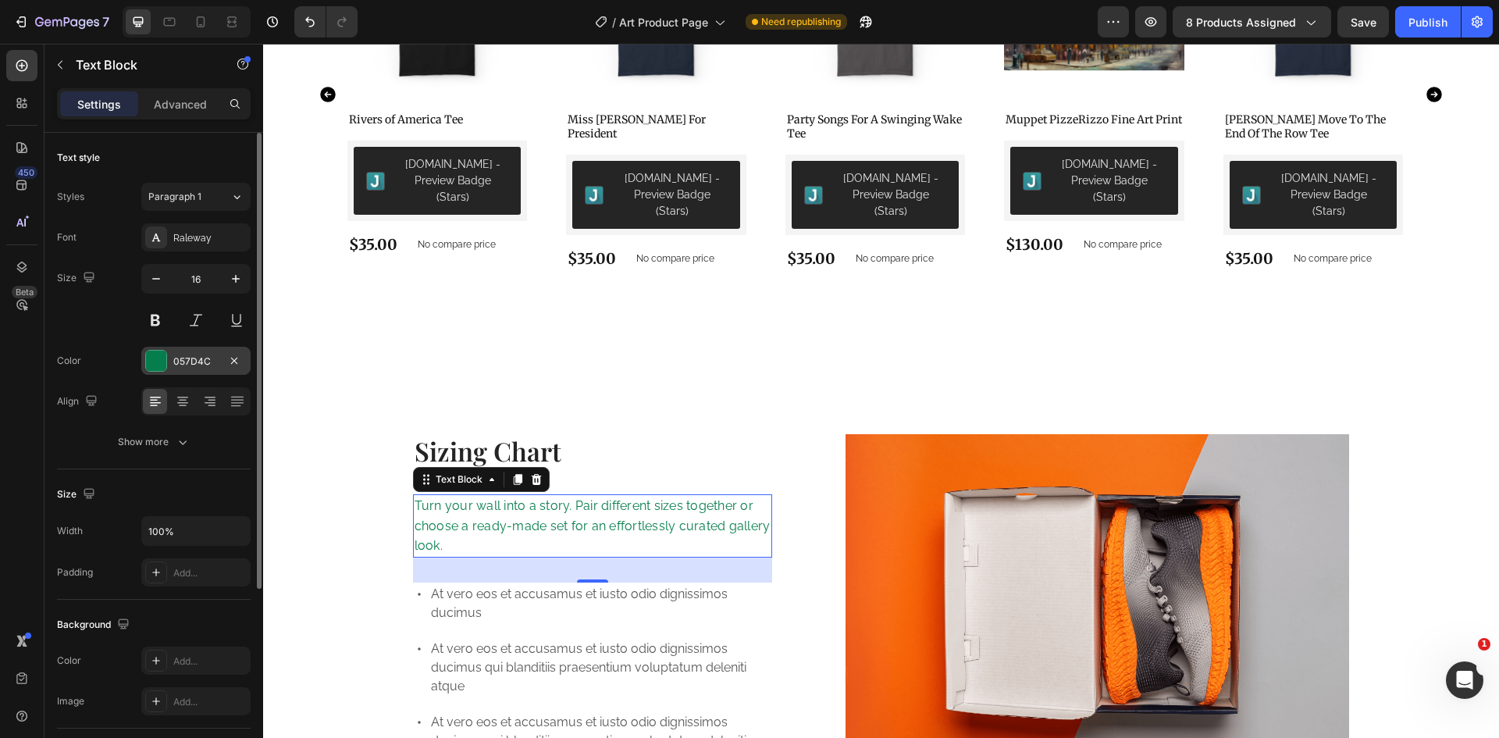
click at [177, 372] on div "057D4C" at bounding box center [195, 361] width 109 height 28
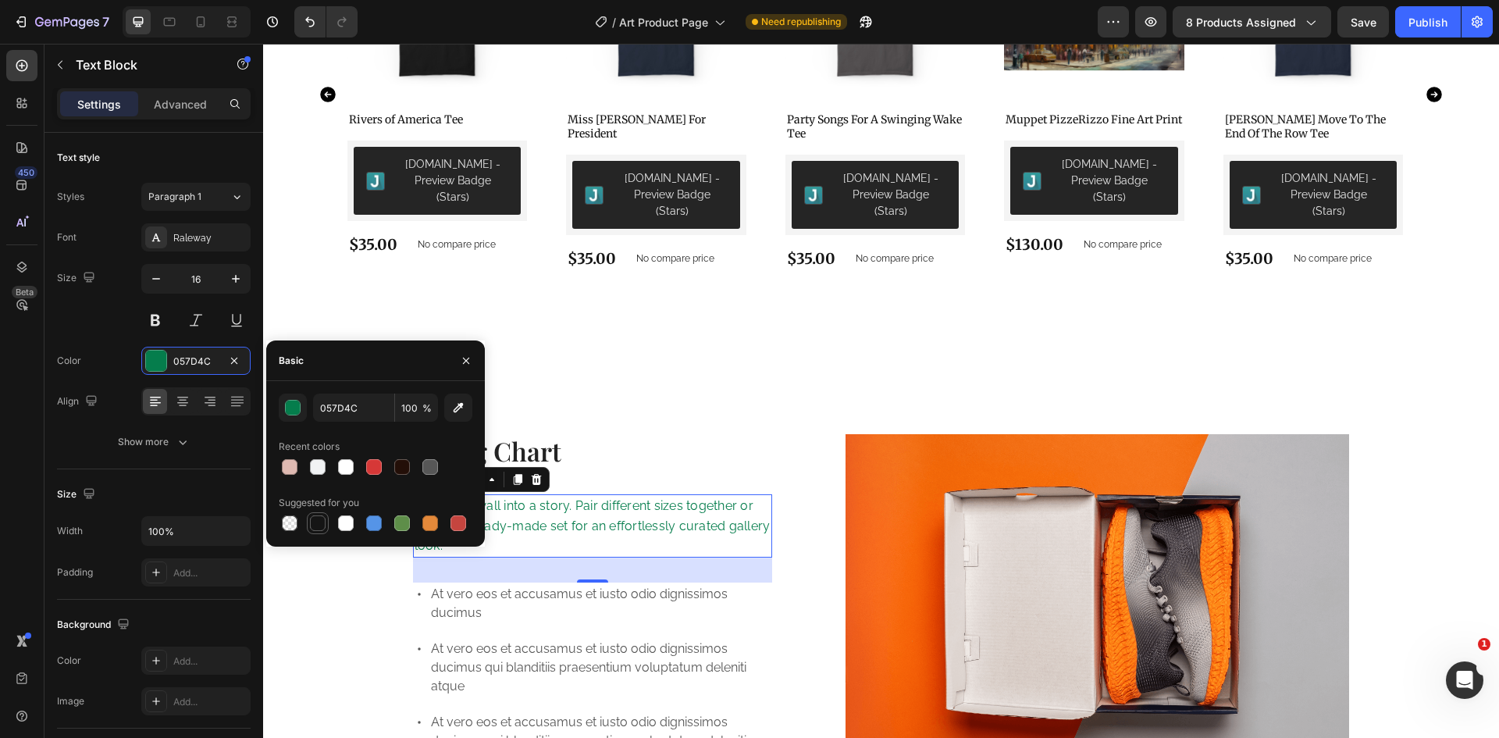
click at [315, 525] on div at bounding box center [318, 523] width 16 height 16
type input "151515"
click at [623, 639] on p "At vero eos et accusamus et iusto odio dignissimos ducimus qui blanditiis praes…" at bounding box center [601, 667] width 340 height 56
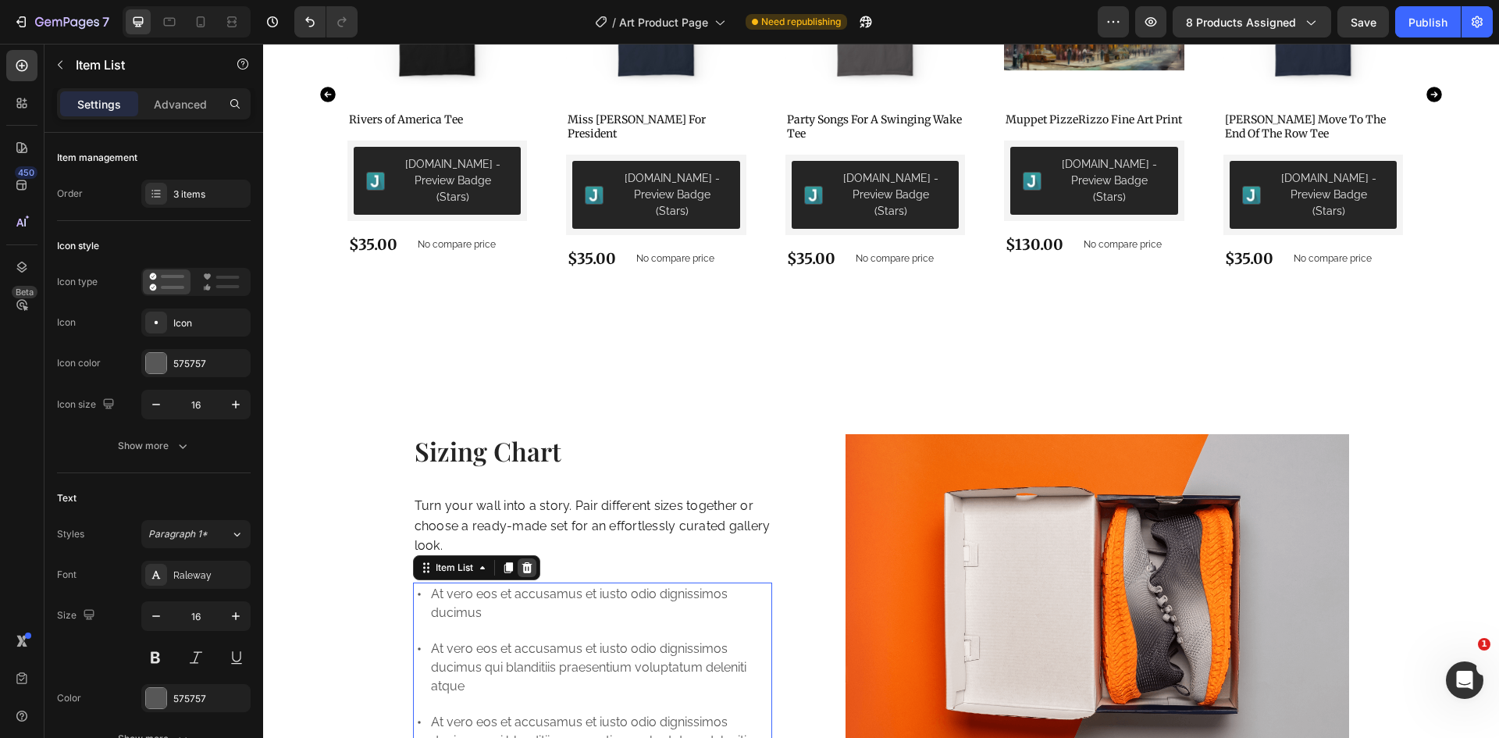
click at [523, 562] on icon at bounding box center [526, 567] width 10 height 11
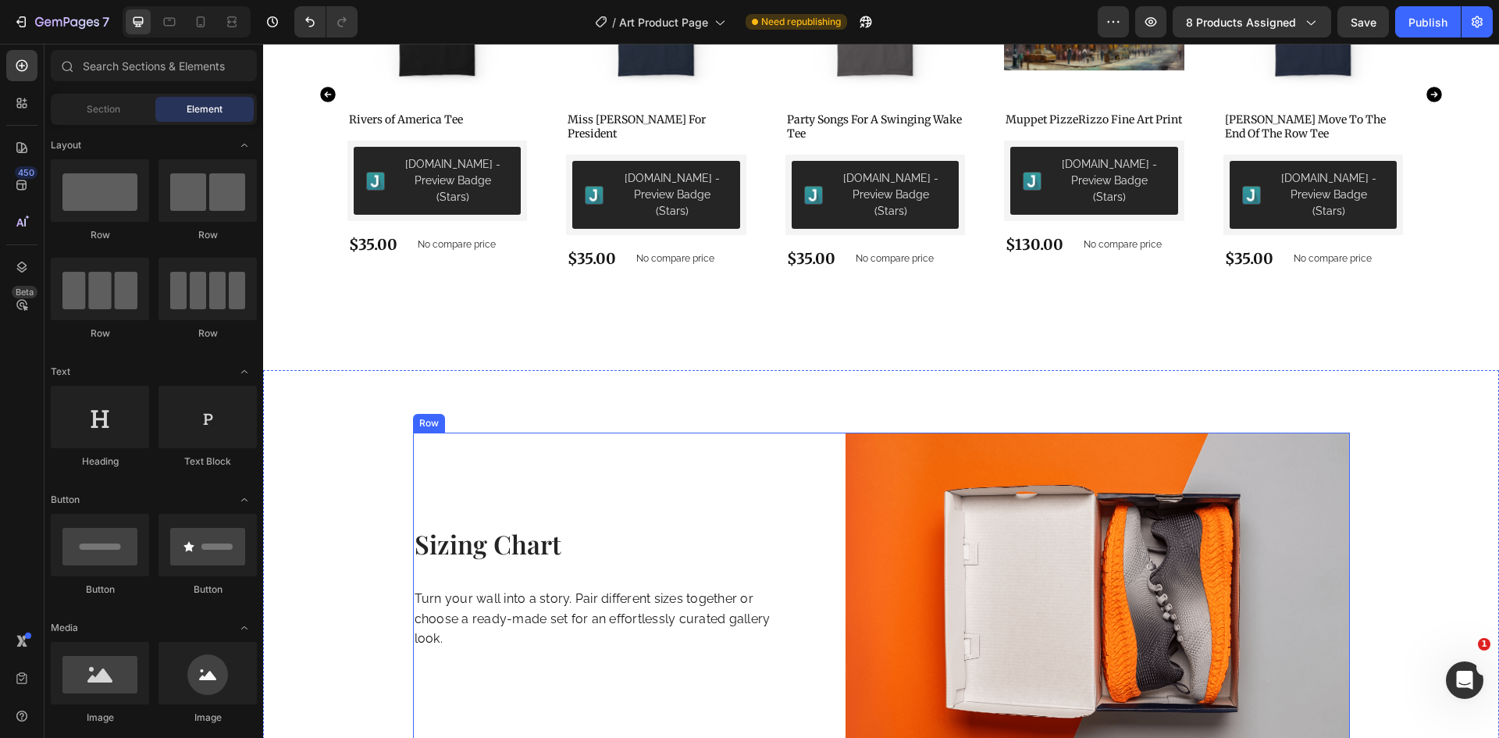
click at [493, 590] on p "Turn your wall into a story. Pair different sizes together or choose a ready-ma…" at bounding box center [592, 619] width 357 height 60
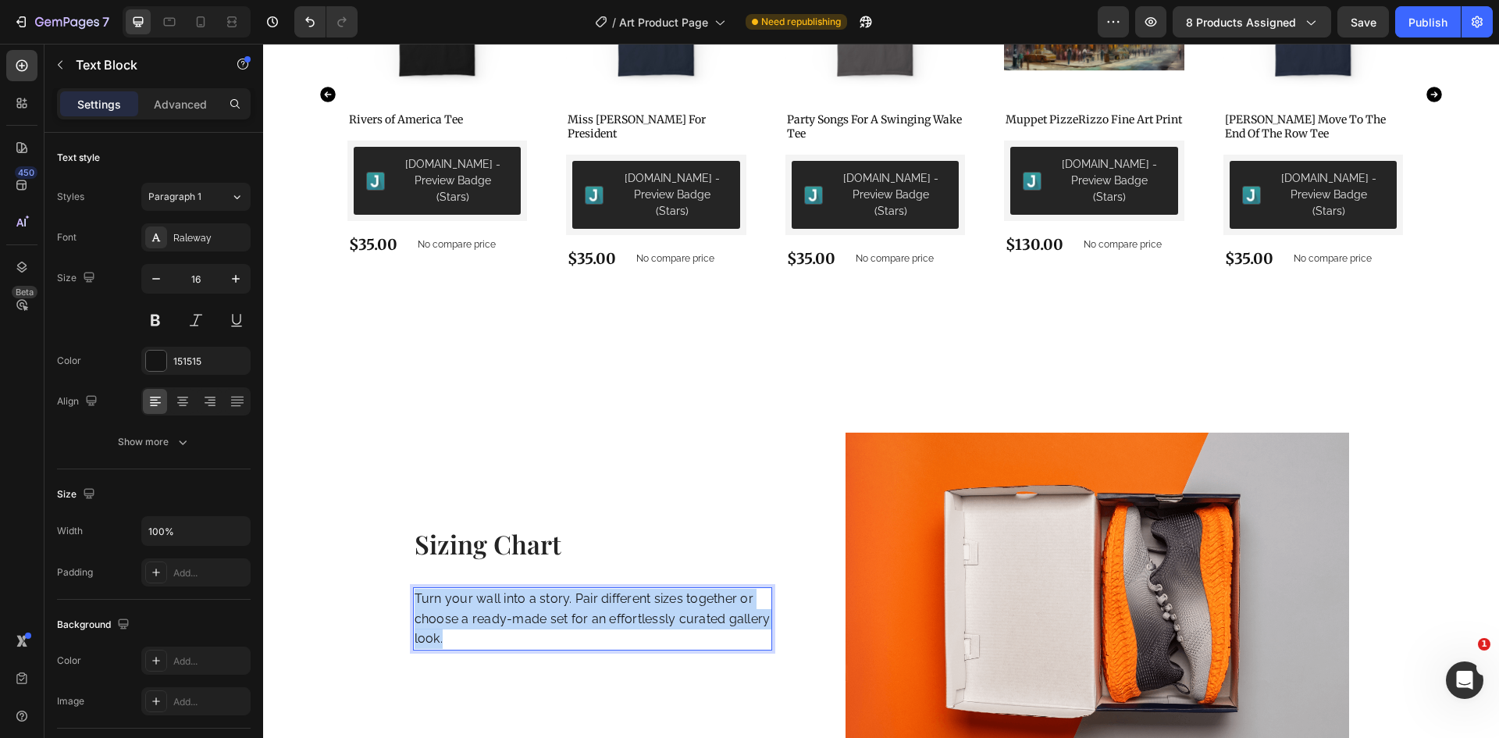
click at [493, 591] on p "Turn your wall into a story. Pair different sizes together or choose a ready-ma…" at bounding box center [592, 619] width 357 height 60
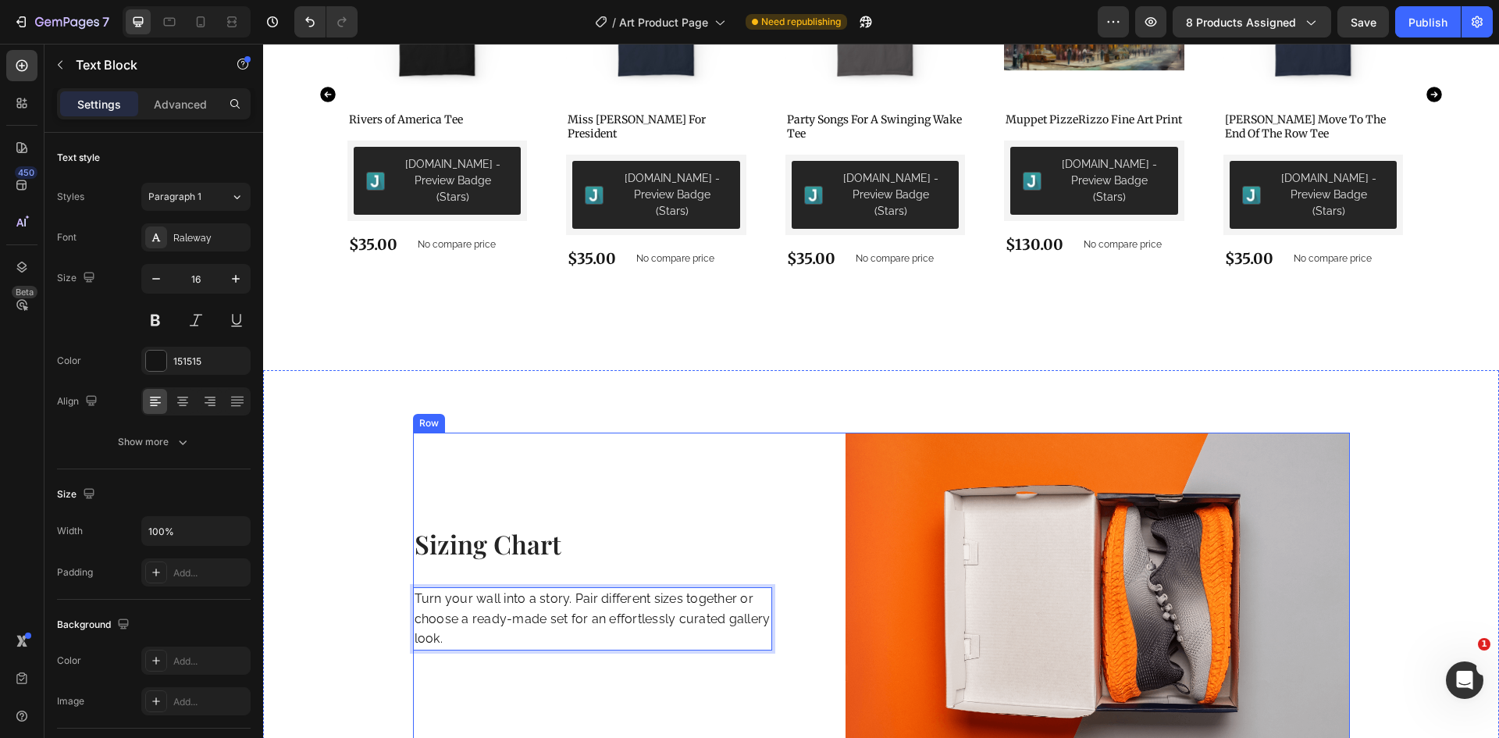
click at [462, 681] on div "Sizing Chart Heading Turn your wall into a story. Pair different sizes together…" at bounding box center [593, 600] width 360 height 336
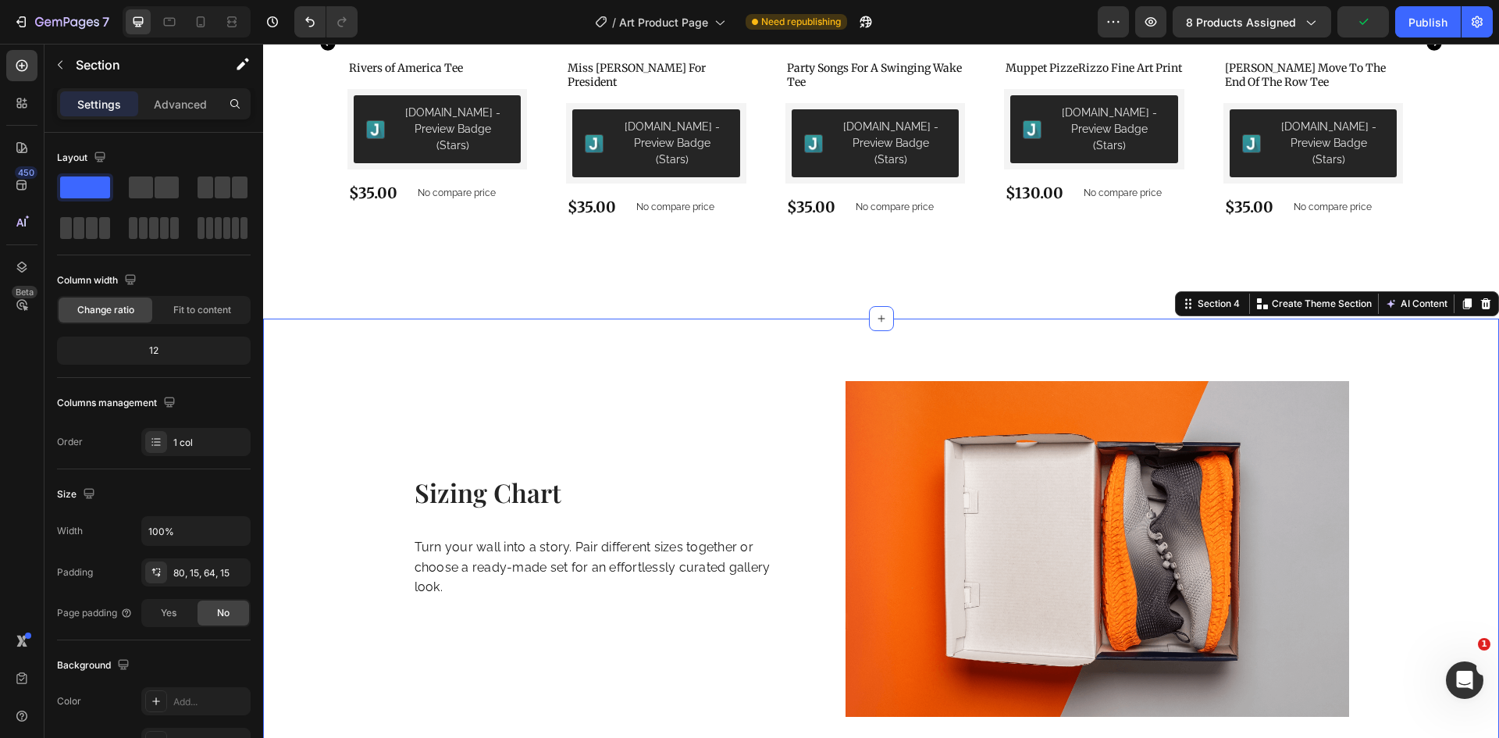
scroll to position [1701, 0]
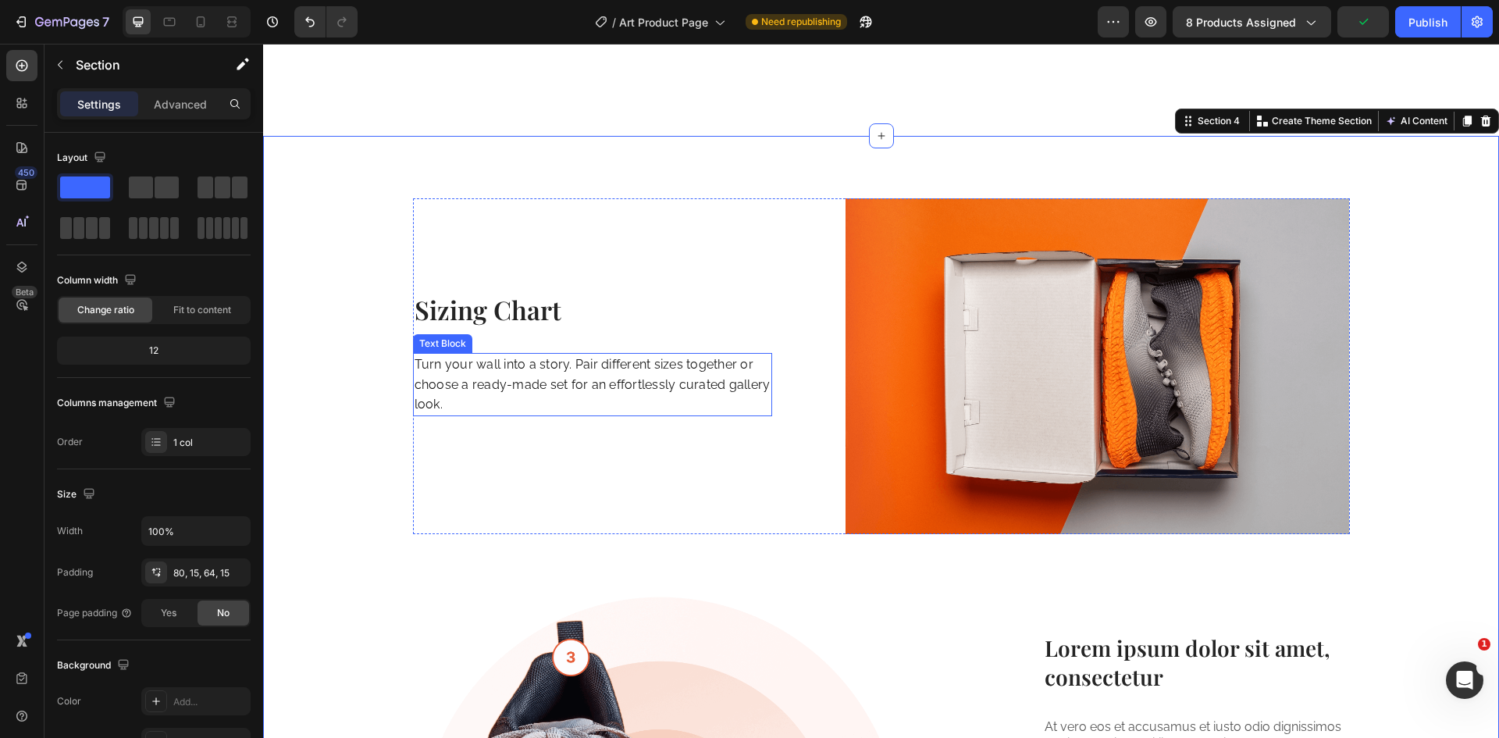
click at [628, 372] on p "Turn your wall into a story. Pair different sizes together or choose a ready-ma…" at bounding box center [592, 384] width 357 height 60
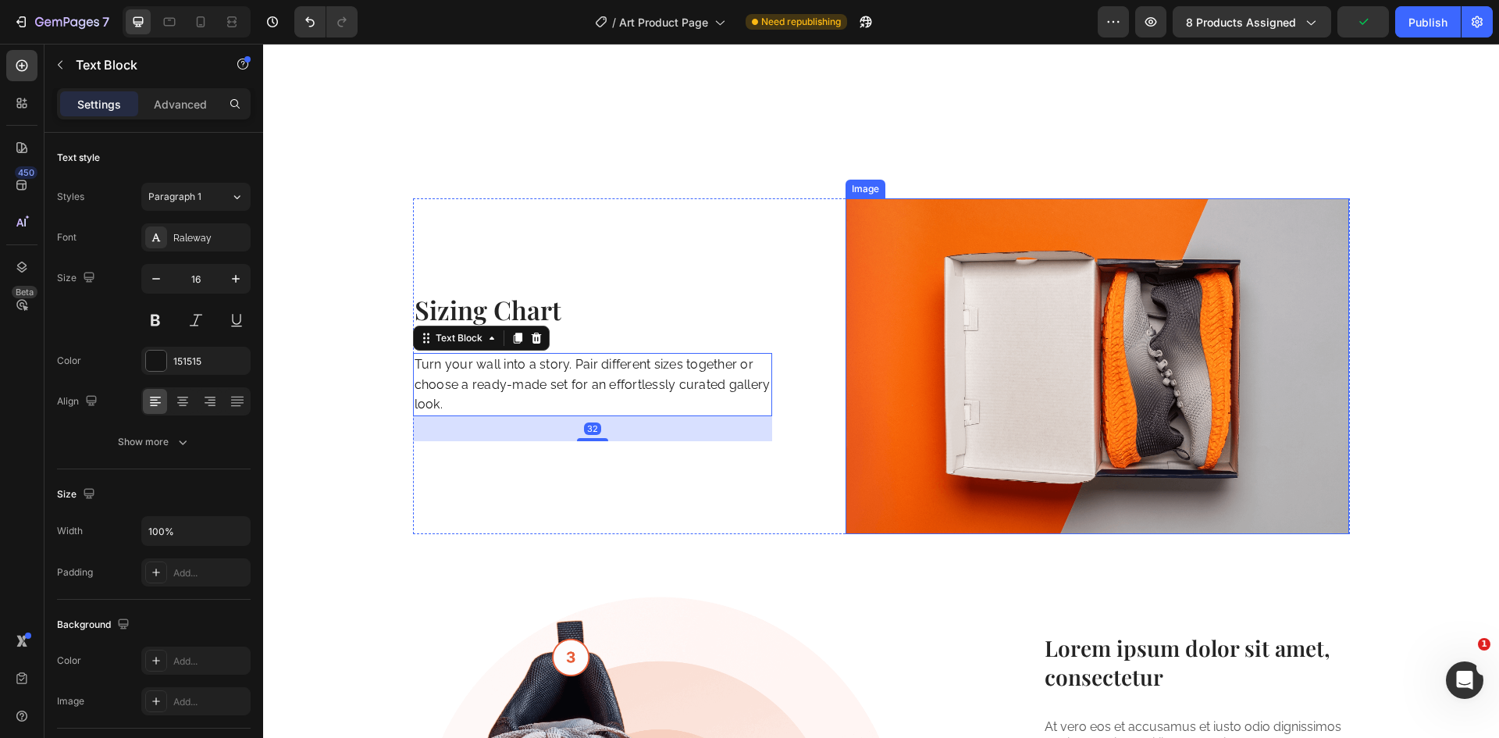
click at [1134, 369] on img at bounding box center [1096, 366] width 503 height 336
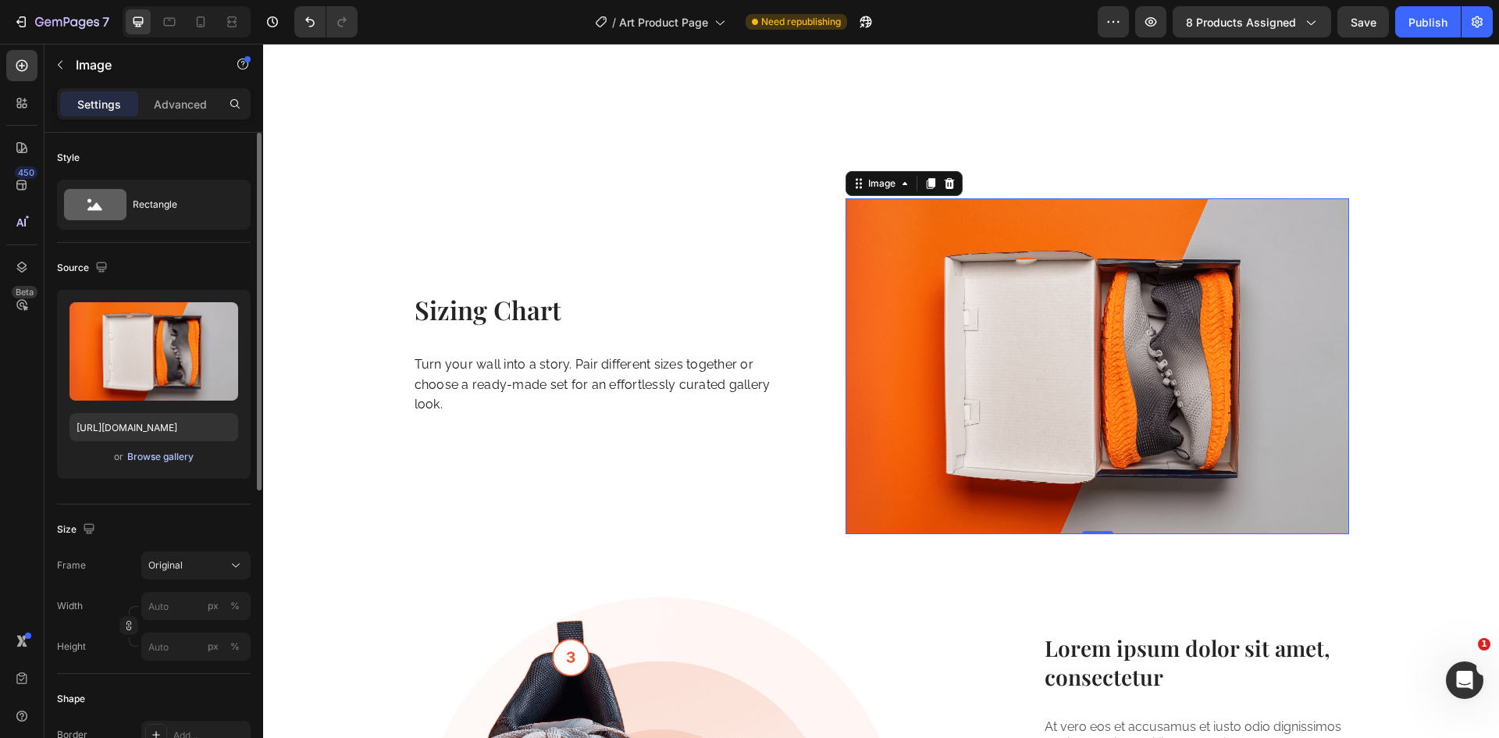
click at [136, 458] on div "Browse gallery" at bounding box center [160, 457] width 66 height 14
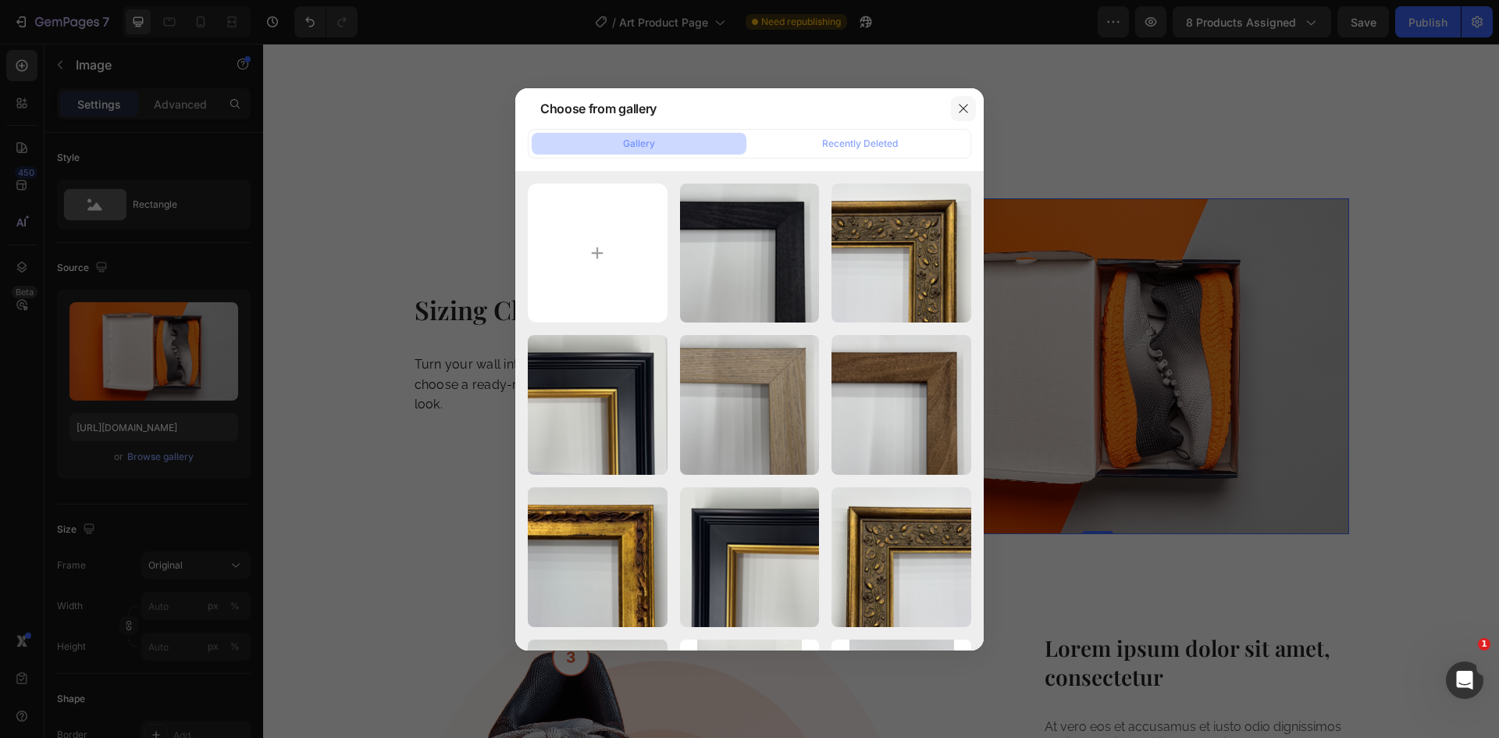
click at [969, 116] on button "button" at bounding box center [963, 108] width 25 height 25
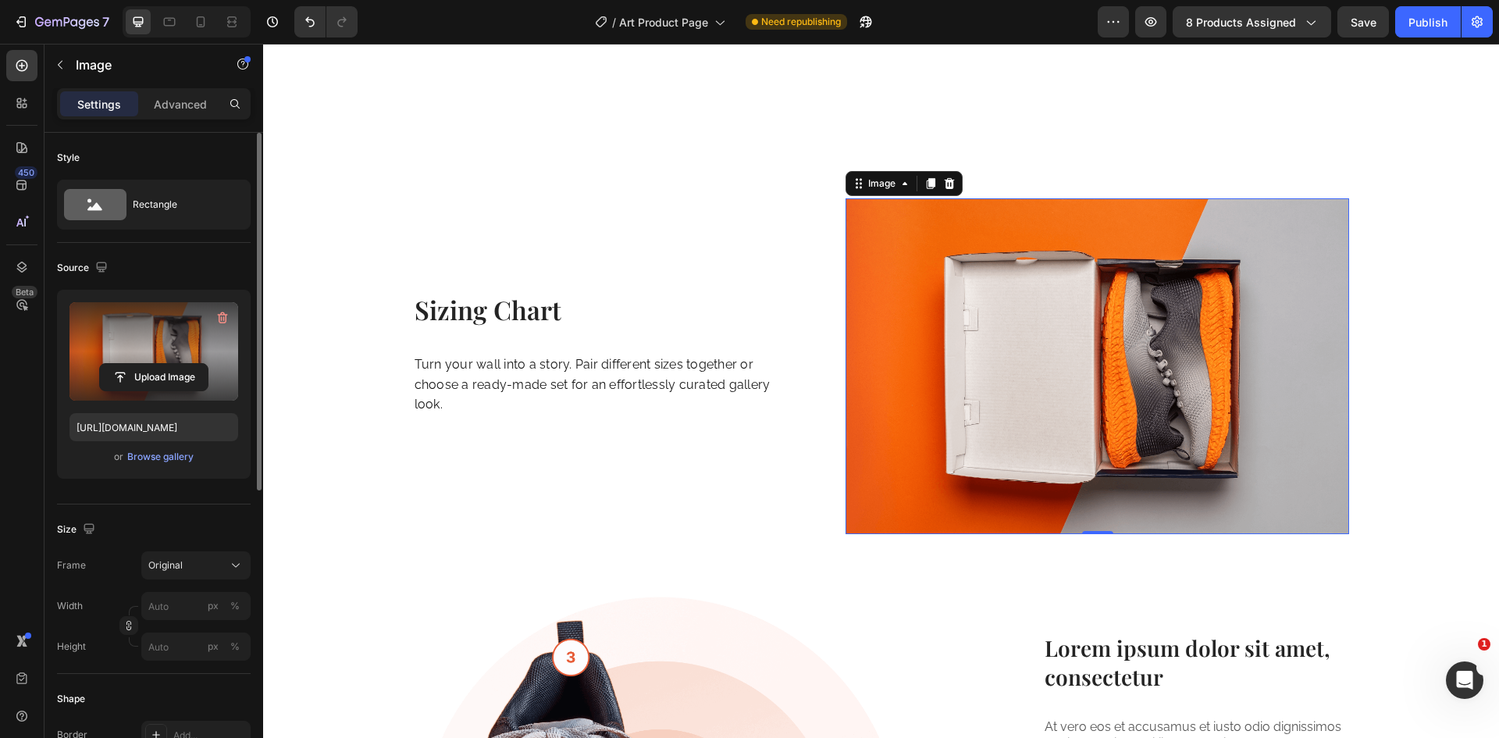
click at [112, 340] on label at bounding box center [153, 351] width 169 height 98
click at [112, 364] on input "file" at bounding box center [154, 377] width 108 height 27
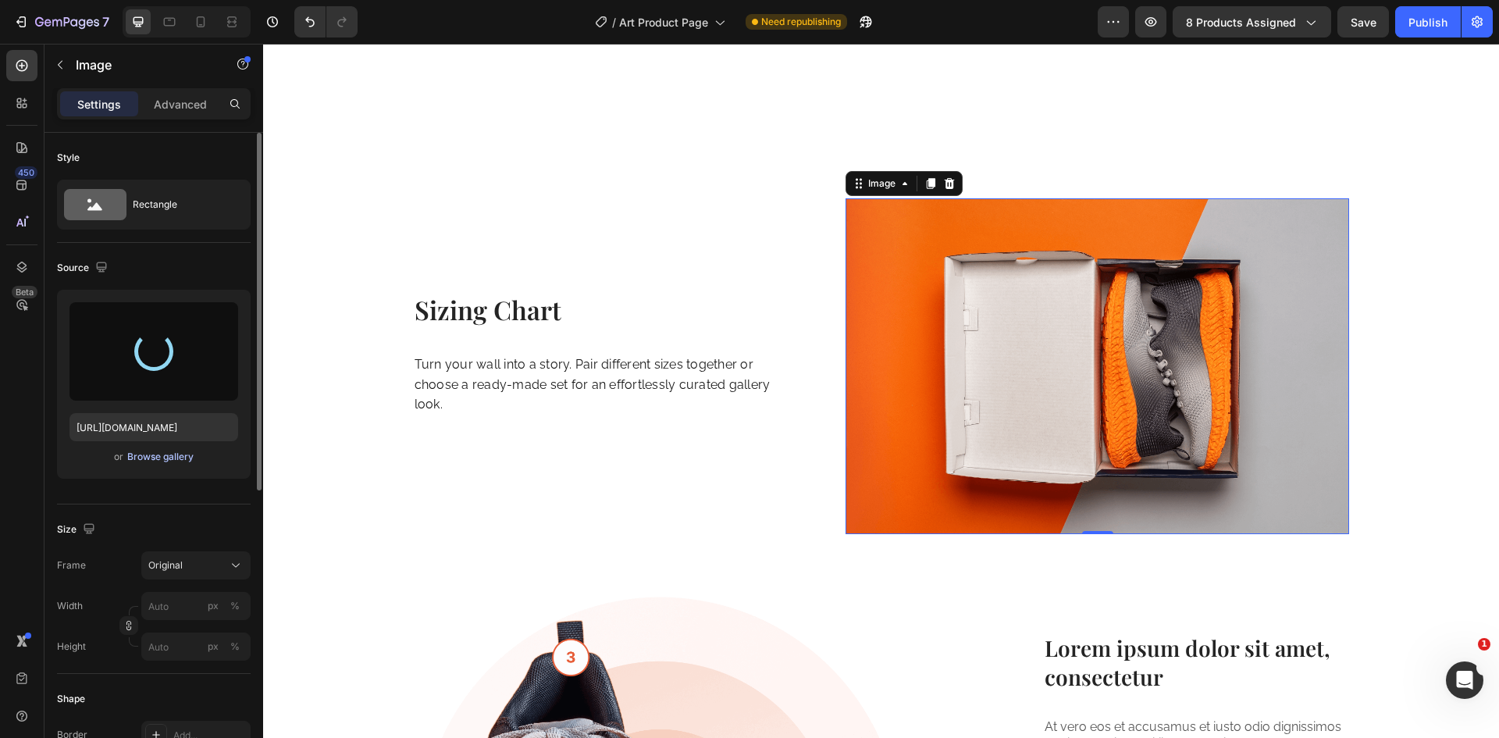
type input "[URL][DOMAIN_NAME]"
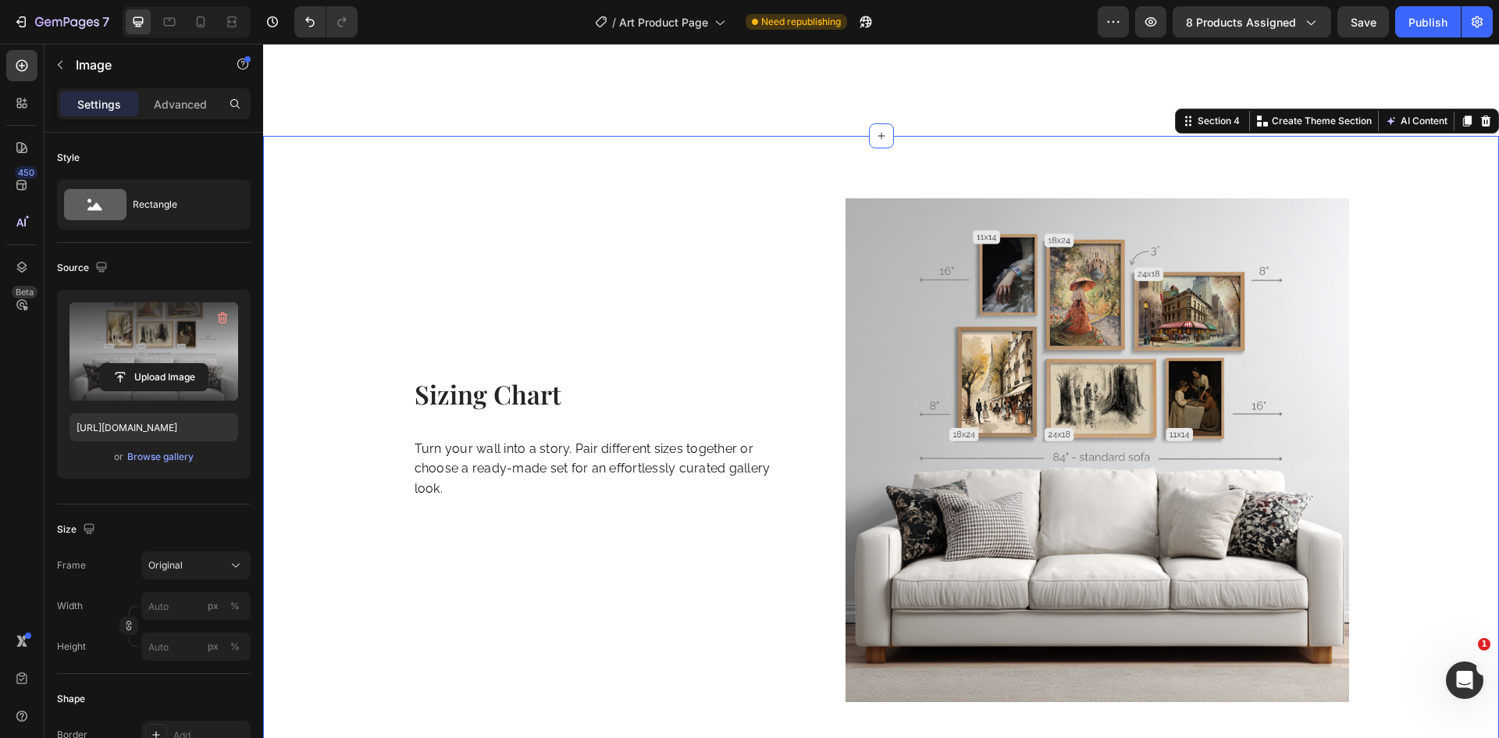
click at [1385, 325] on div "Sizing Chart Heading Turn your wall into a story. Pair different sizes together…" at bounding box center [881, 714] width 1212 height 1033
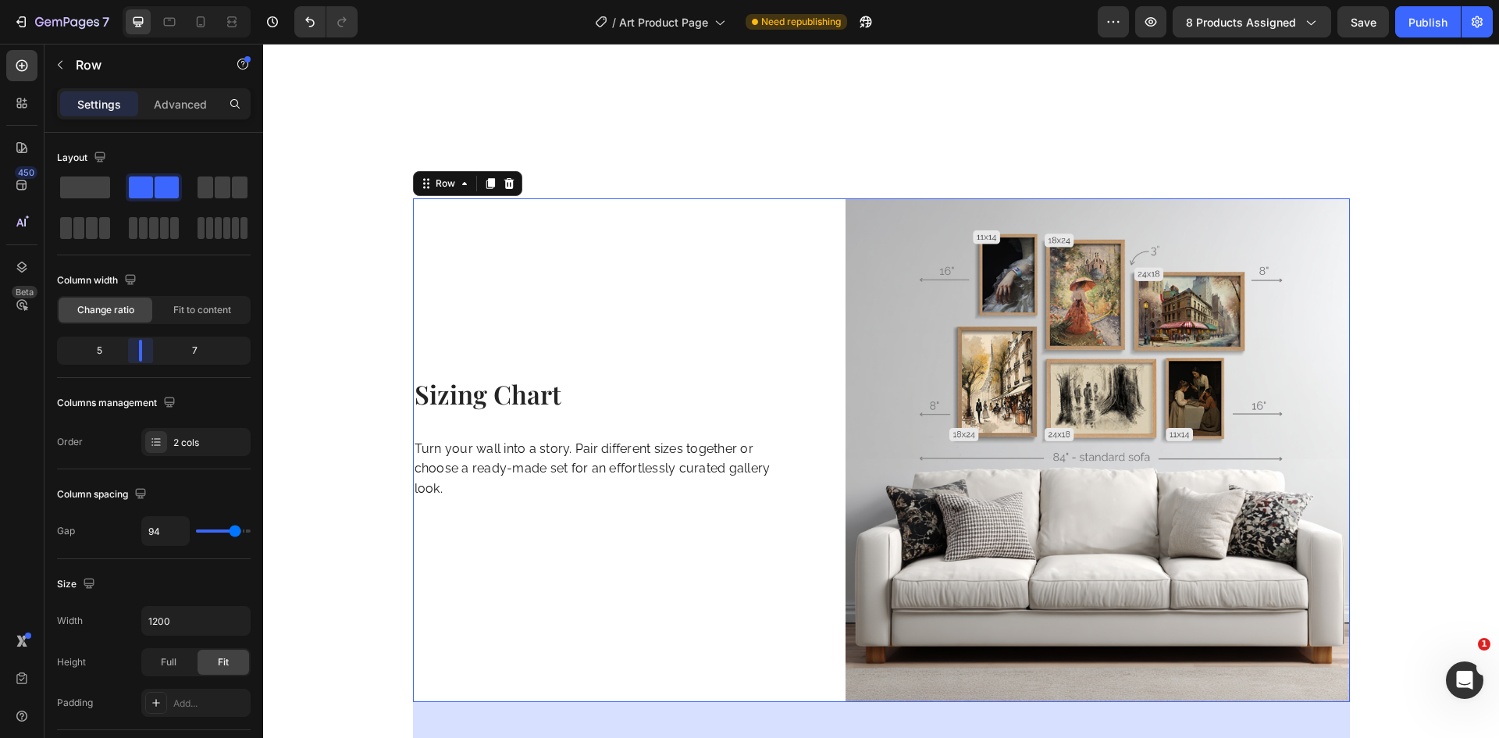
click at [145, 0] on body "7 Version history / Art Product Page Need republishing Preview 8 products assig…" at bounding box center [749, 0] width 1499 height 0
click at [1427, 250] on div "Sizing Chart Heading Turn your wall into a story. Pair different sizes together…" at bounding box center [881, 714] width 1212 height 1033
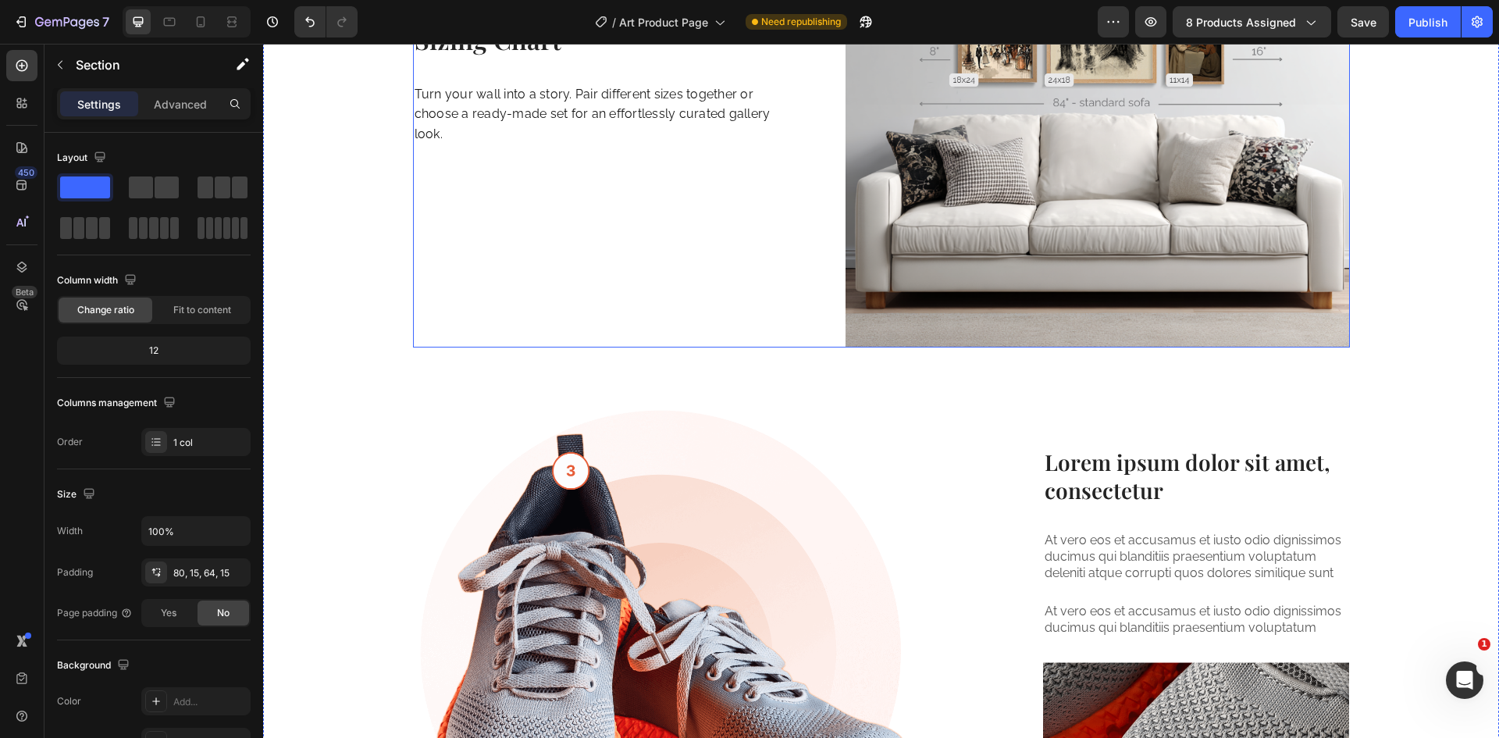
scroll to position [1779, 0]
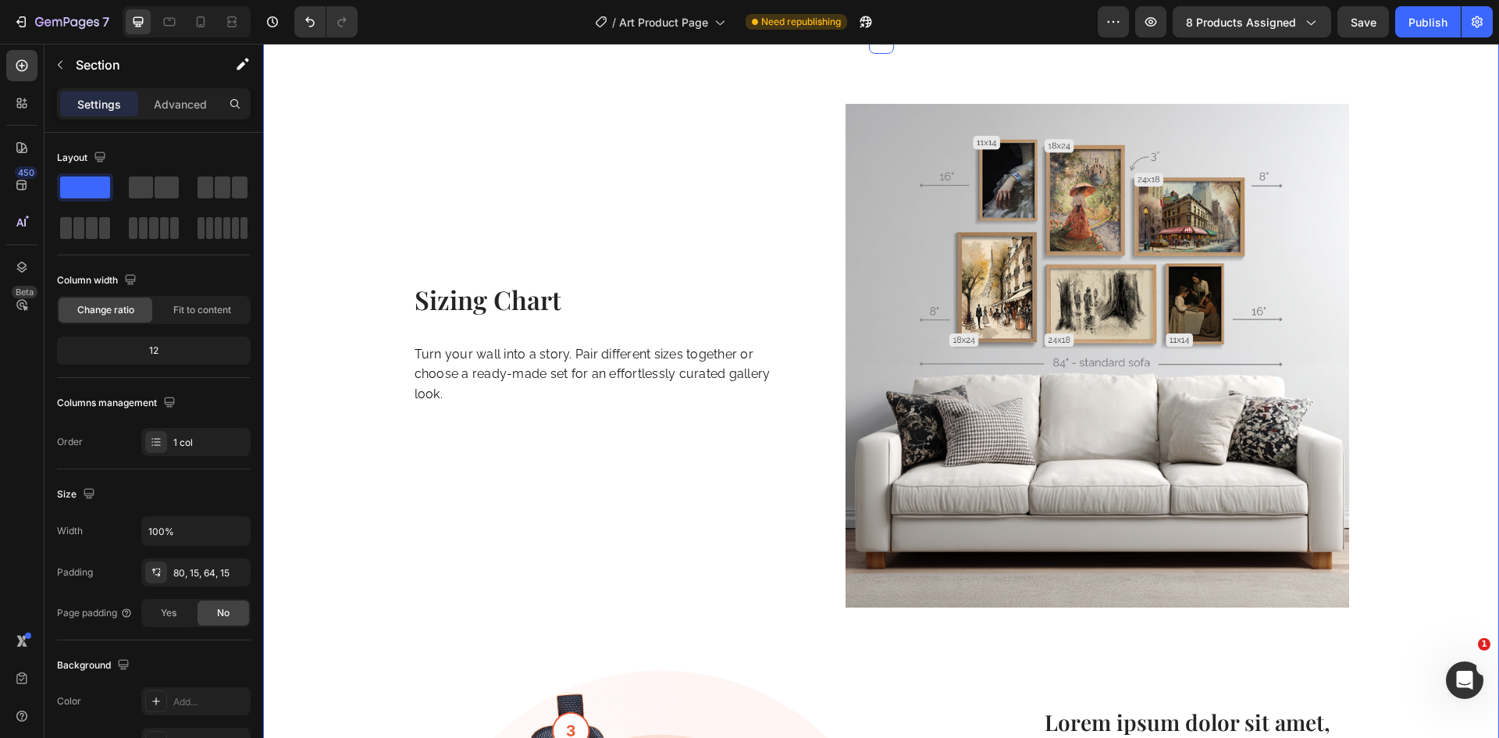
click at [1406, 327] on div "Sizing Chart Heading Turn your wall into a story. Pair different sizes together…" at bounding box center [881, 620] width 1212 height 1033
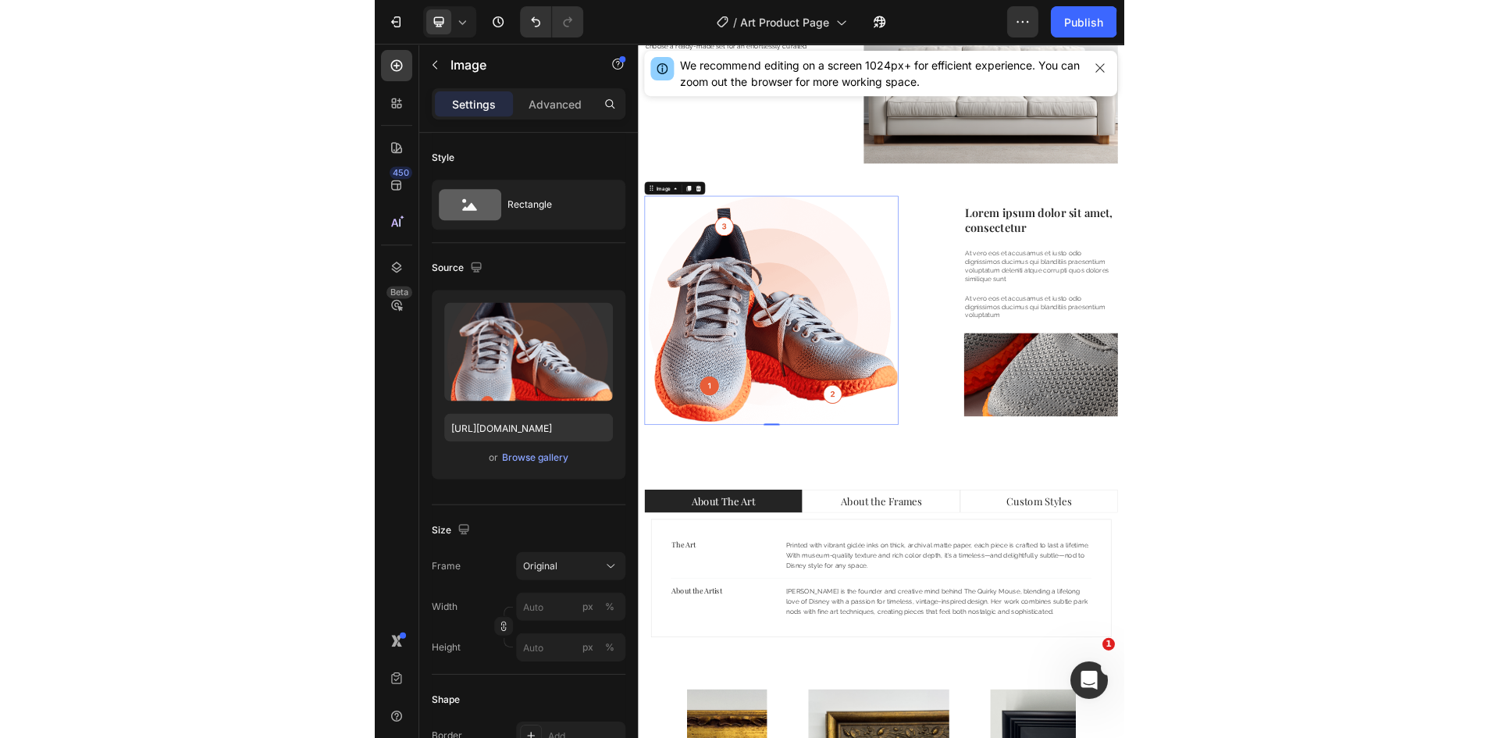
scroll to position [2108, 0]
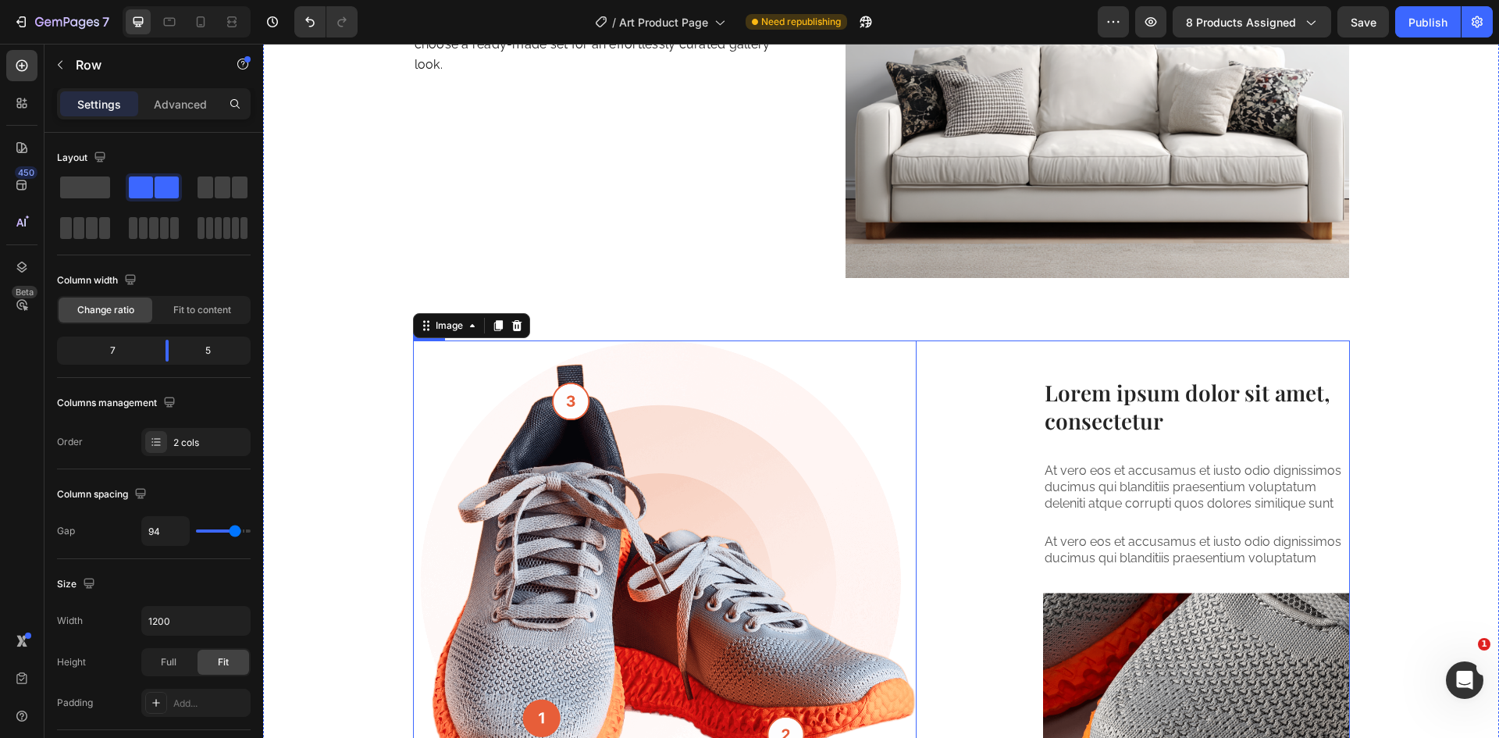
click at [1012, 344] on div "Lorem ipsum dolor sit amet, consectetur Heading At vero eos et accusamus et ius…" at bounding box center [1170, 567] width 360 height 454
click at [503, 324] on icon at bounding box center [508, 325] width 10 height 11
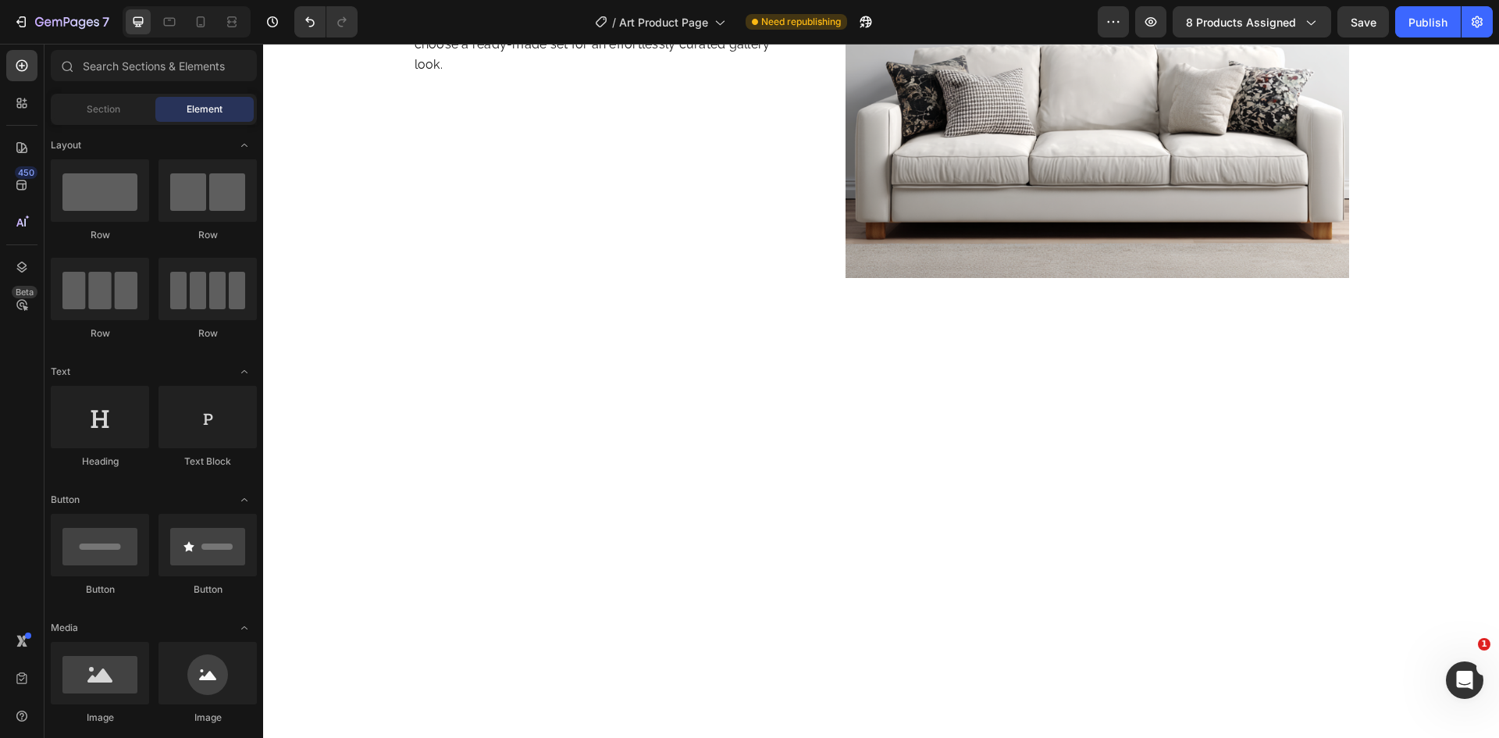
click at [668, 480] on div at bounding box center [881, 601] width 1212 height 297
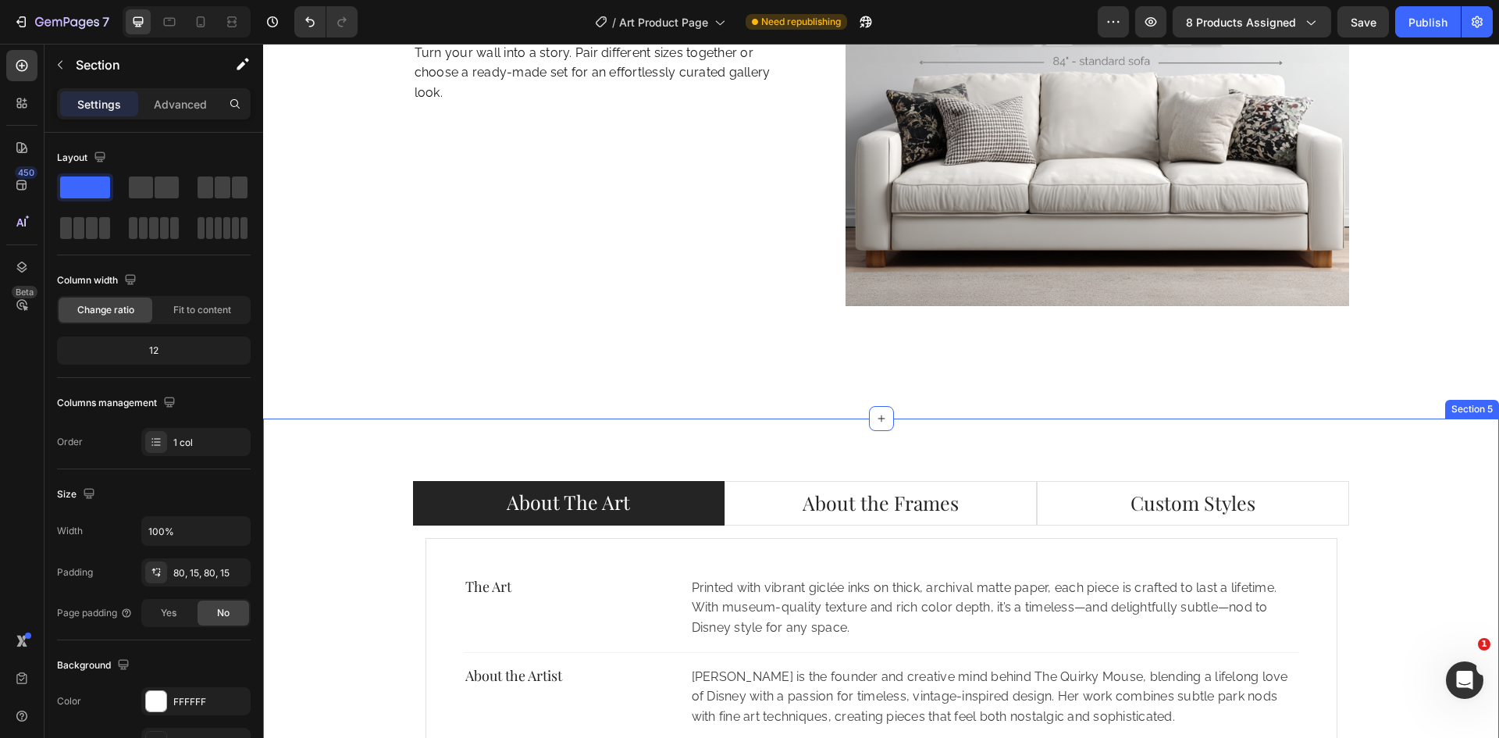
scroll to position [2030, 0]
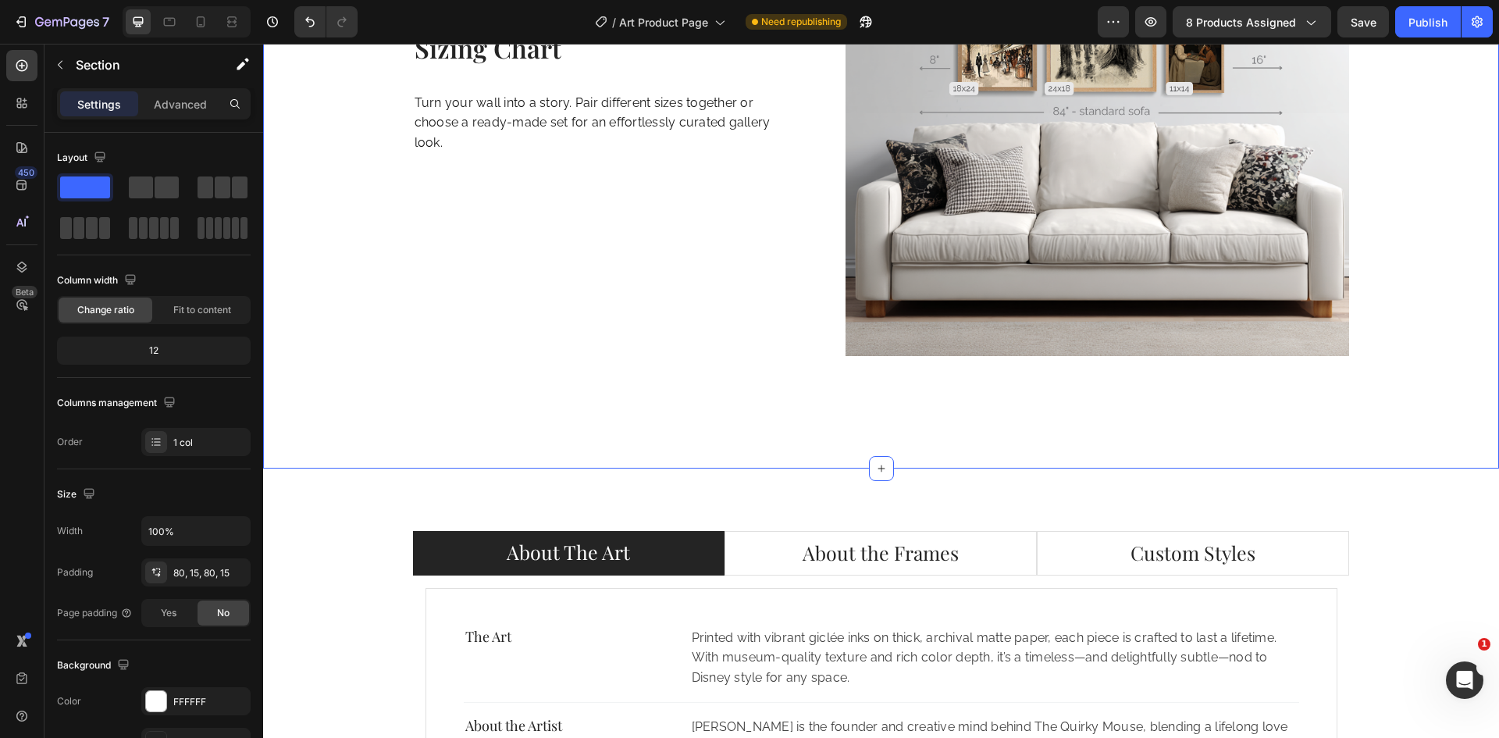
click at [795, 436] on div "Sizing Chart Heading Turn your wall into a story. Pair different sizes together…" at bounding box center [881, 129] width 1236 height 678
click at [1266, 297] on img at bounding box center [1096, 103] width 503 height 503
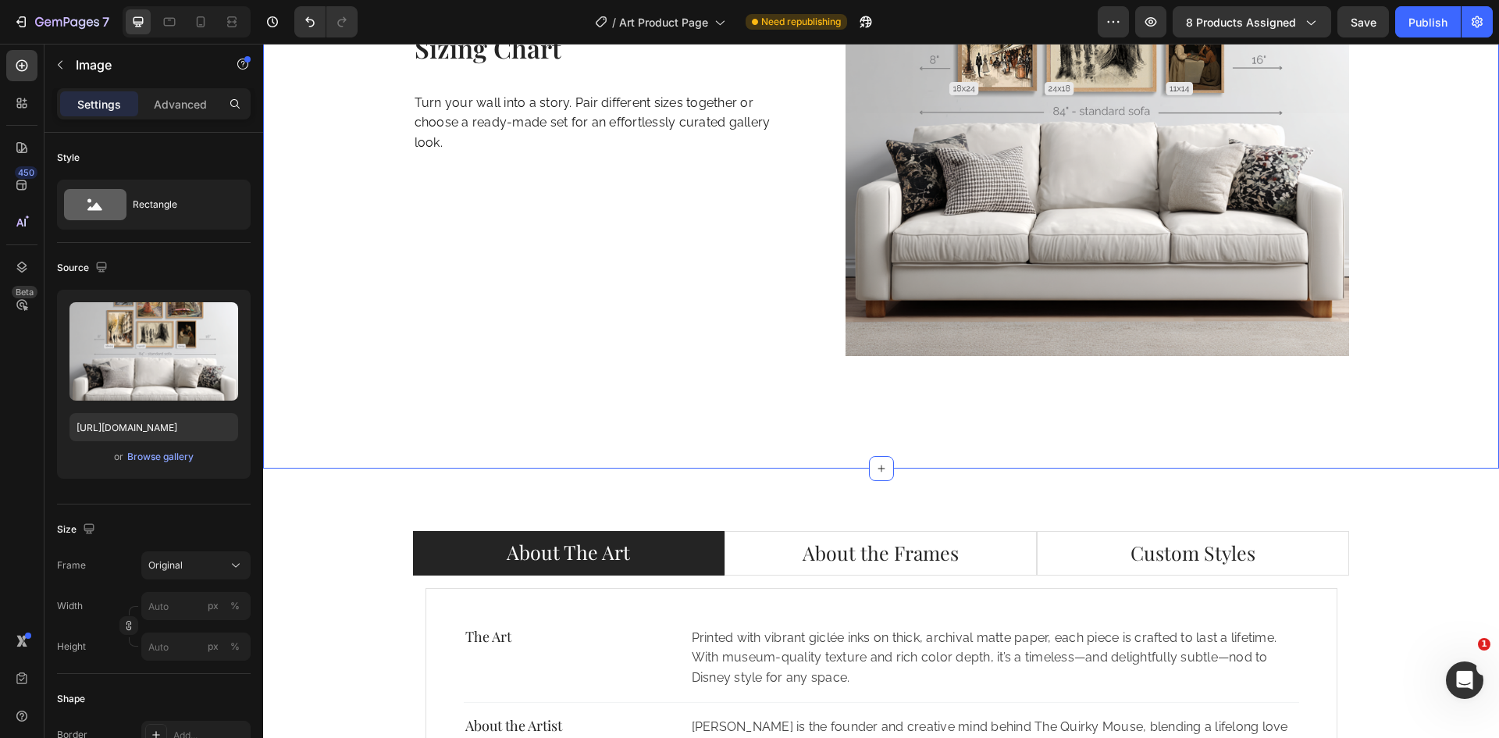
click at [1036, 418] on div "Sizing Chart Heading Turn your wall into a story. Pair different sizes together…" at bounding box center [881, 135] width 1212 height 566
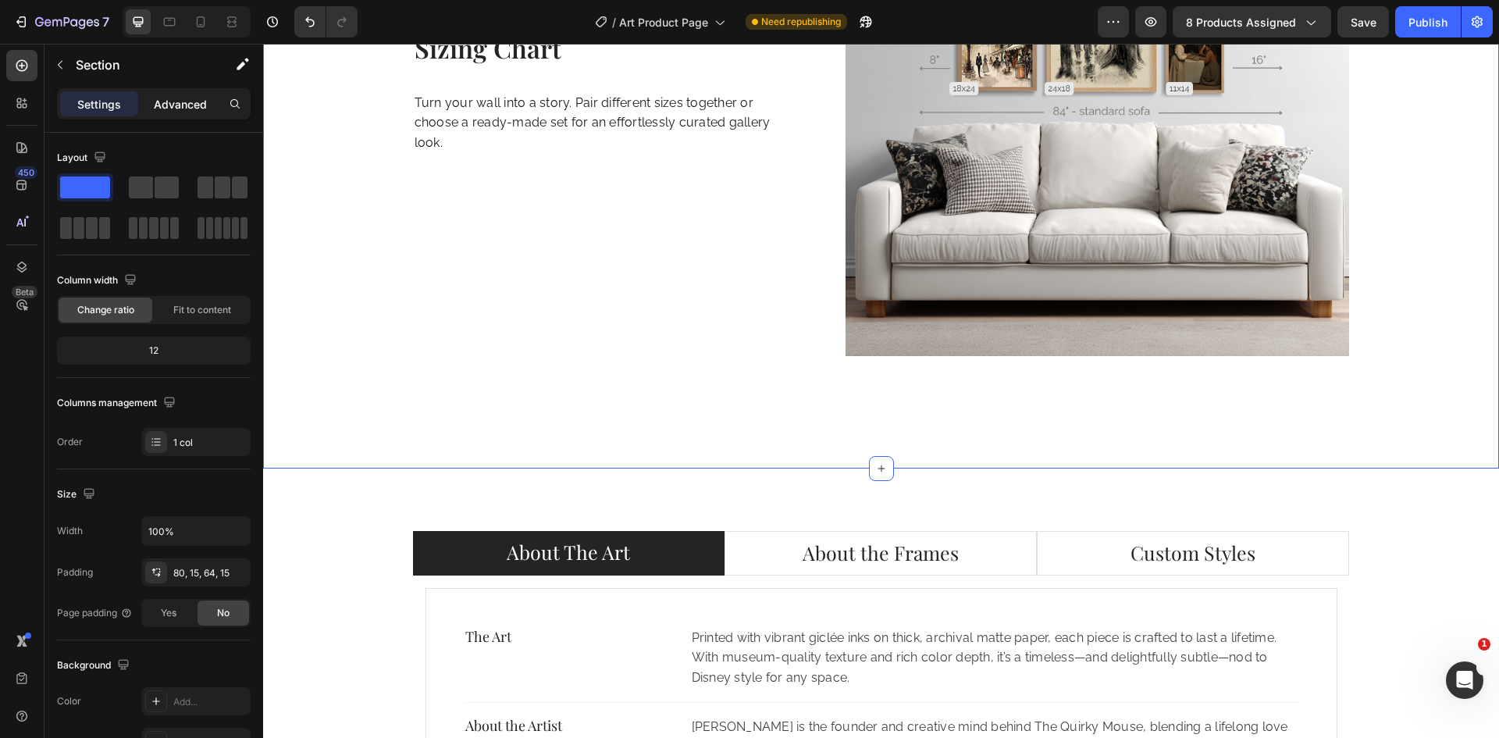
click at [188, 109] on p "Advanced" at bounding box center [180, 104] width 53 height 16
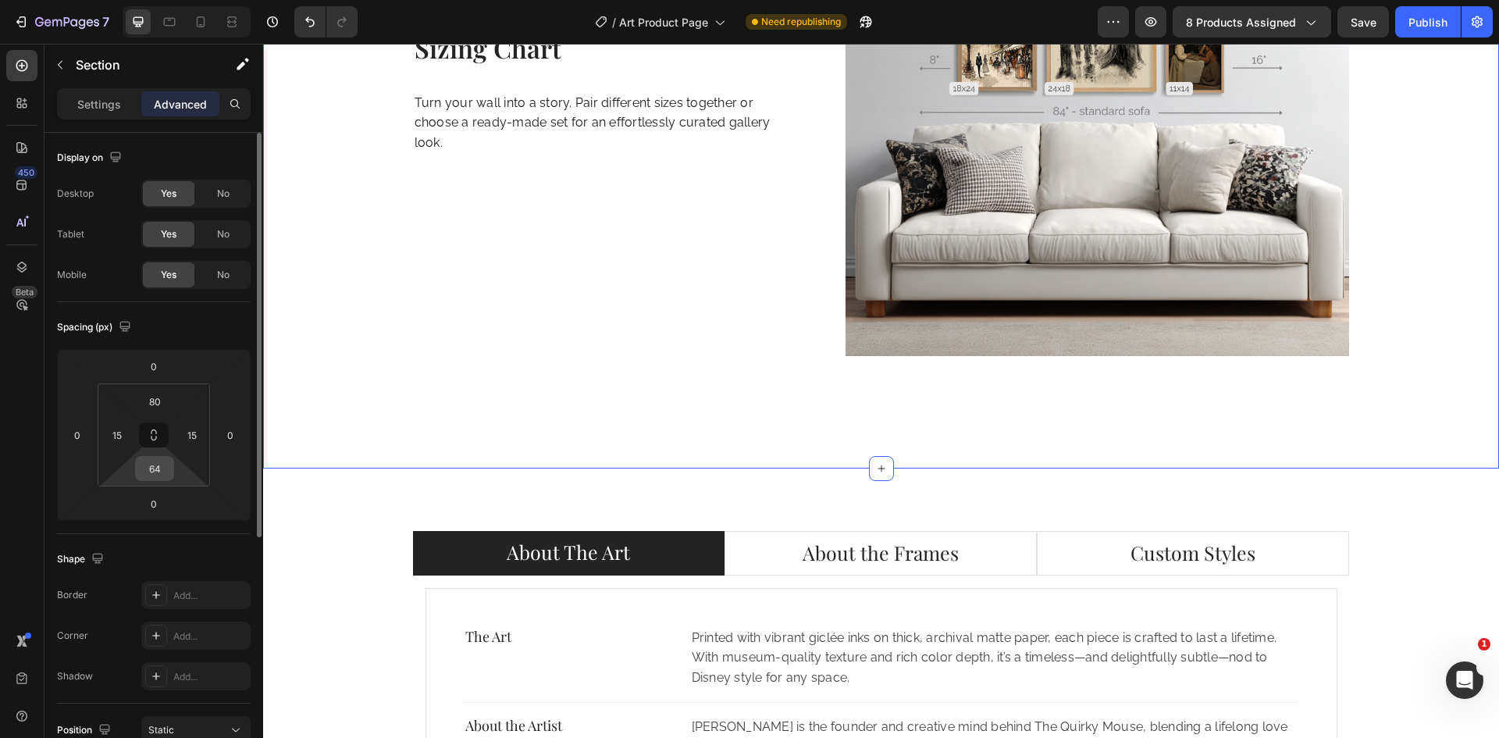
click at [157, 478] on input "64" at bounding box center [154, 468] width 31 height 23
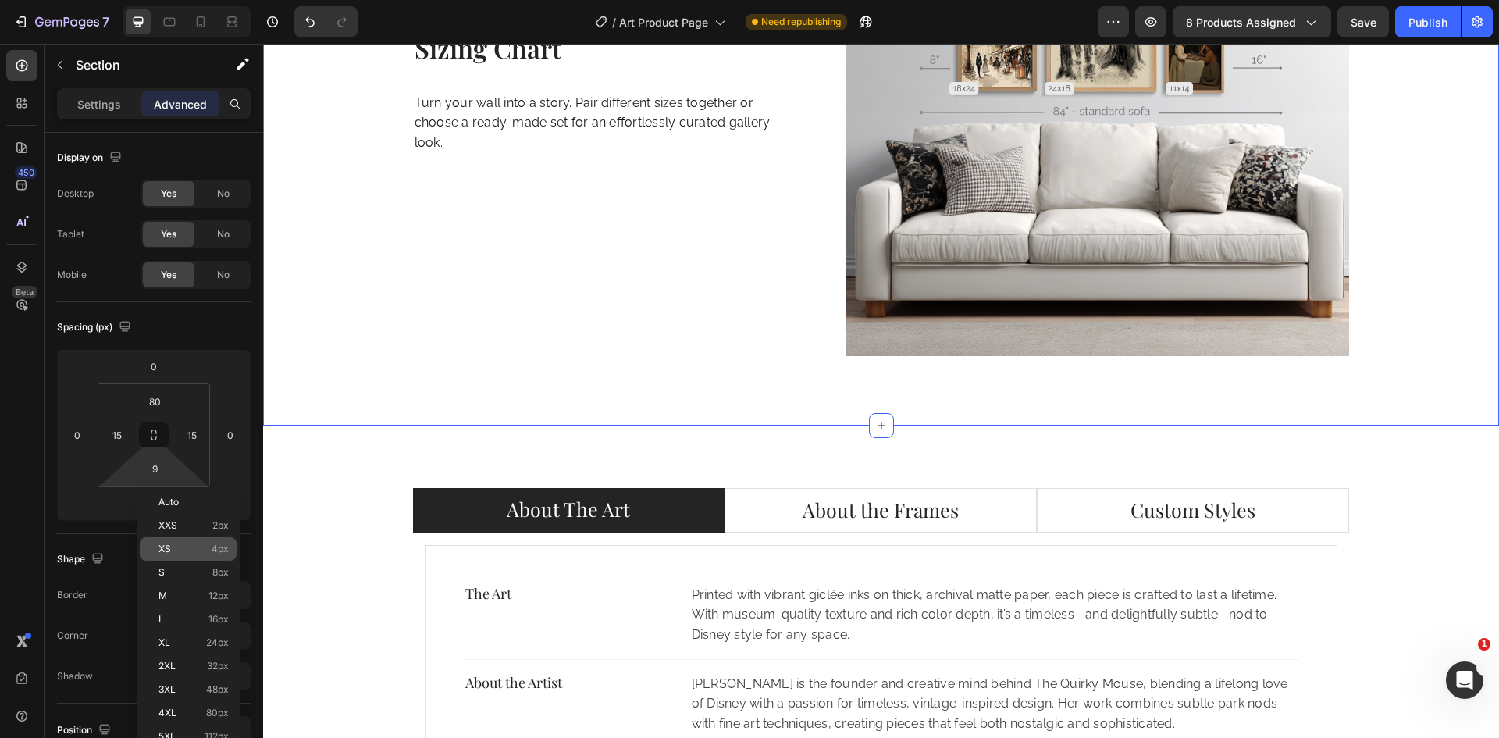
click at [177, 546] on p "XS 4px" at bounding box center [193, 548] width 70 height 11
type input "4"
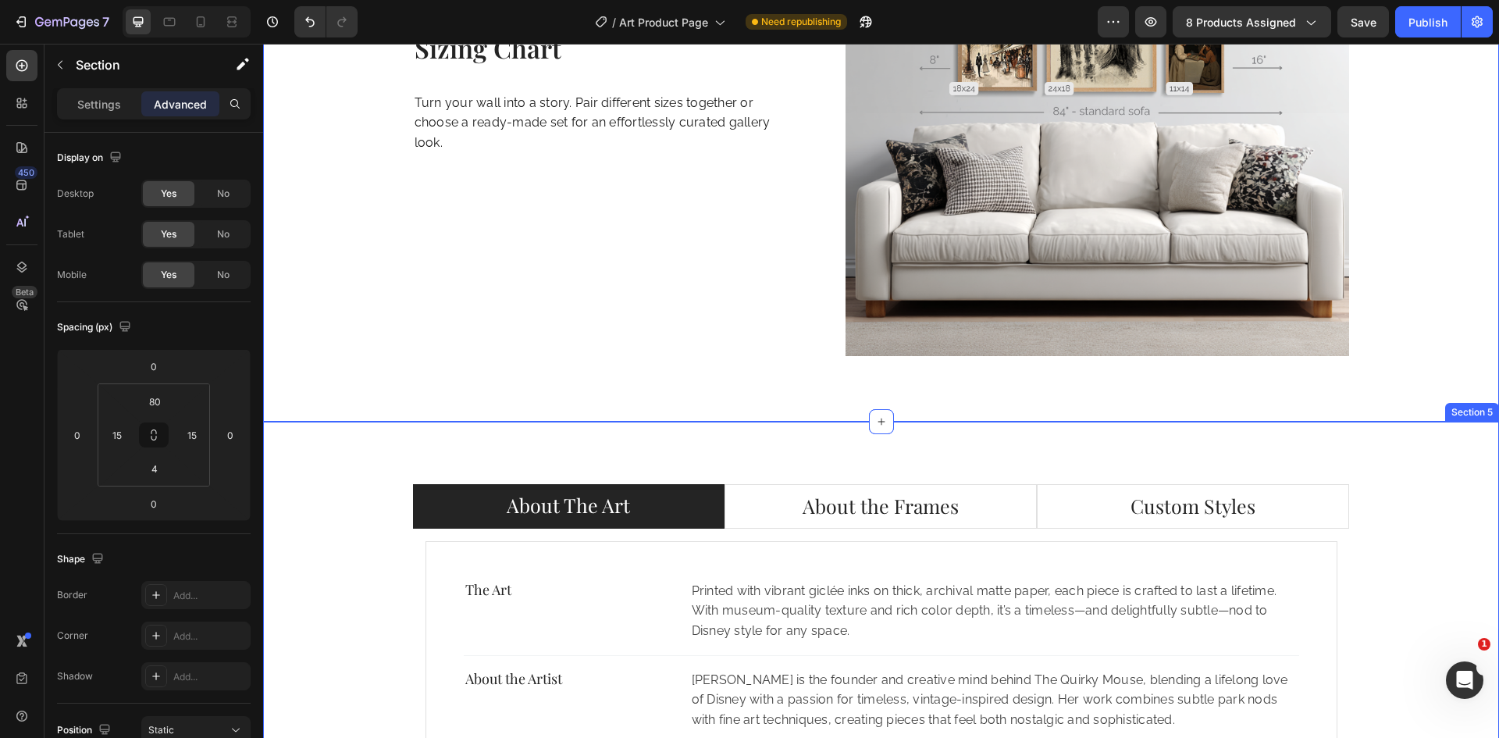
click at [1426, 524] on div "About The Art About the Frames Custom Styles The Art Text block Printed with vi…" at bounding box center [881, 632] width 1212 height 297
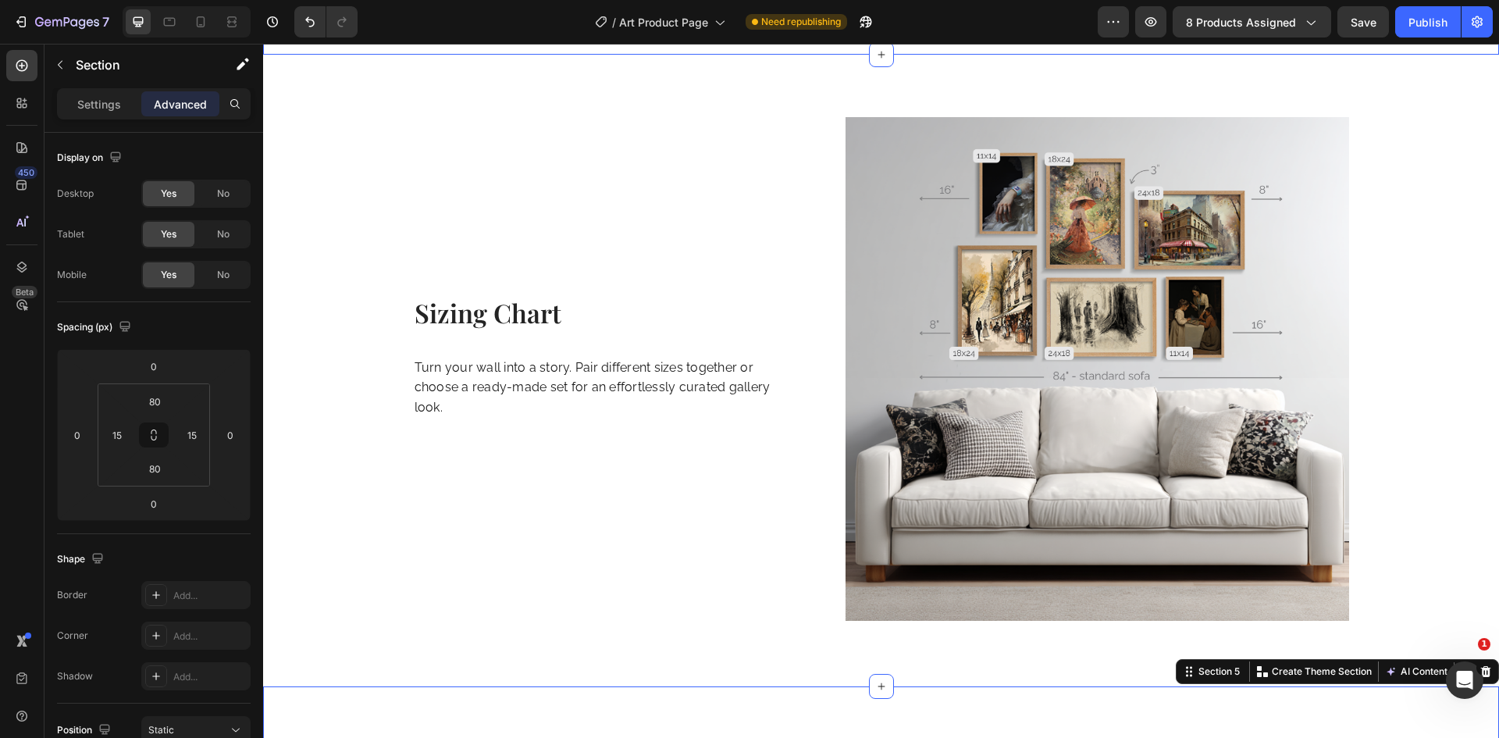
scroll to position [1640, 0]
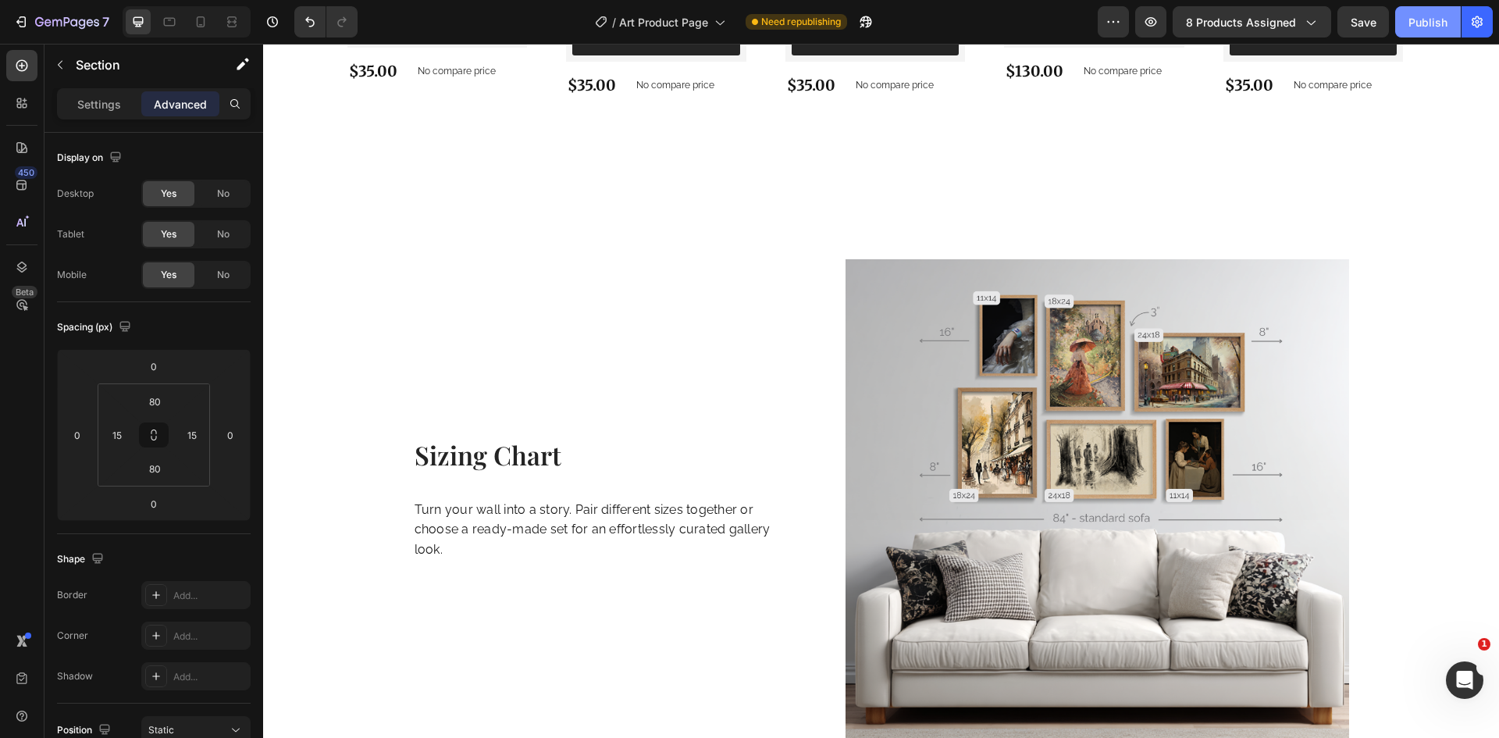
click at [1410, 23] on div "Publish" at bounding box center [1427, 22] width 39 height 16
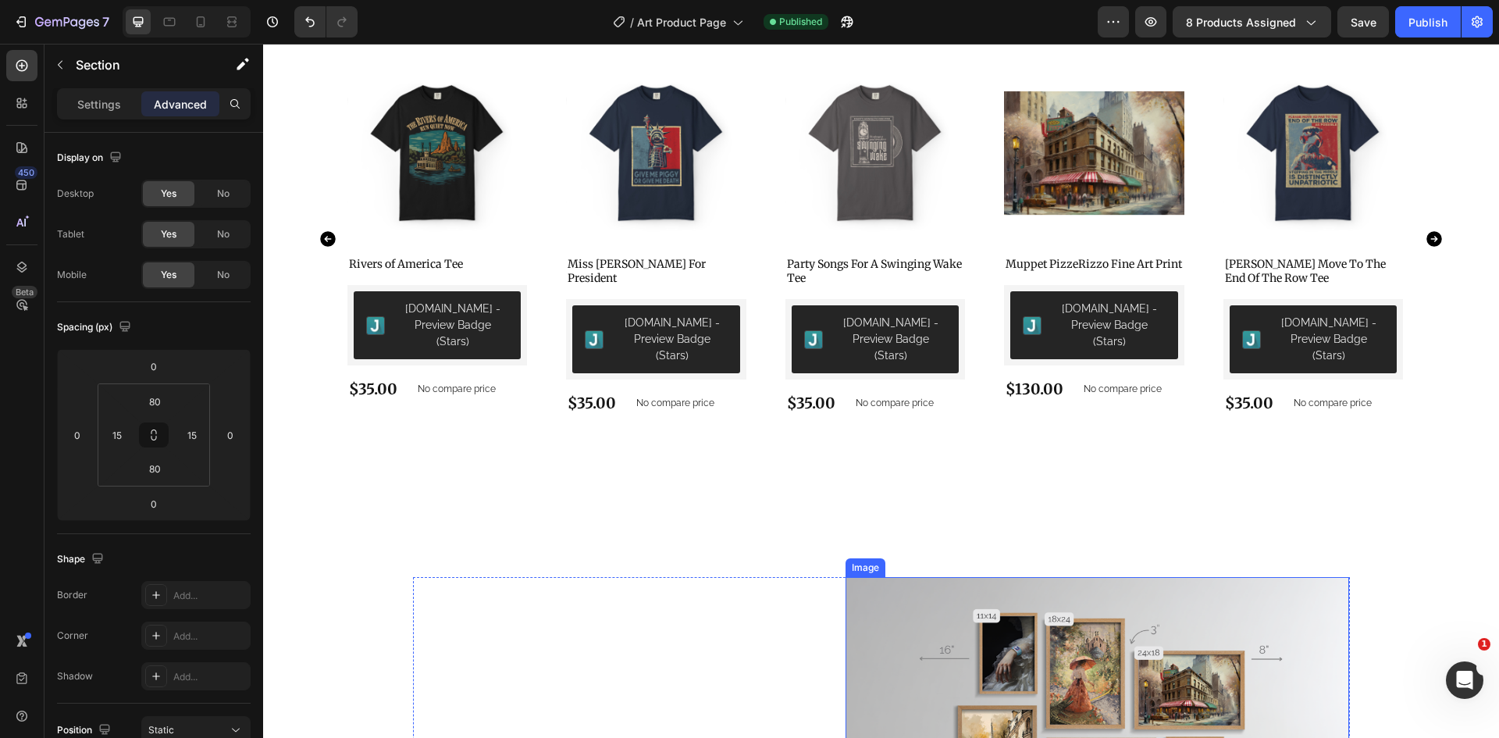
scroll to position [1250, 0]
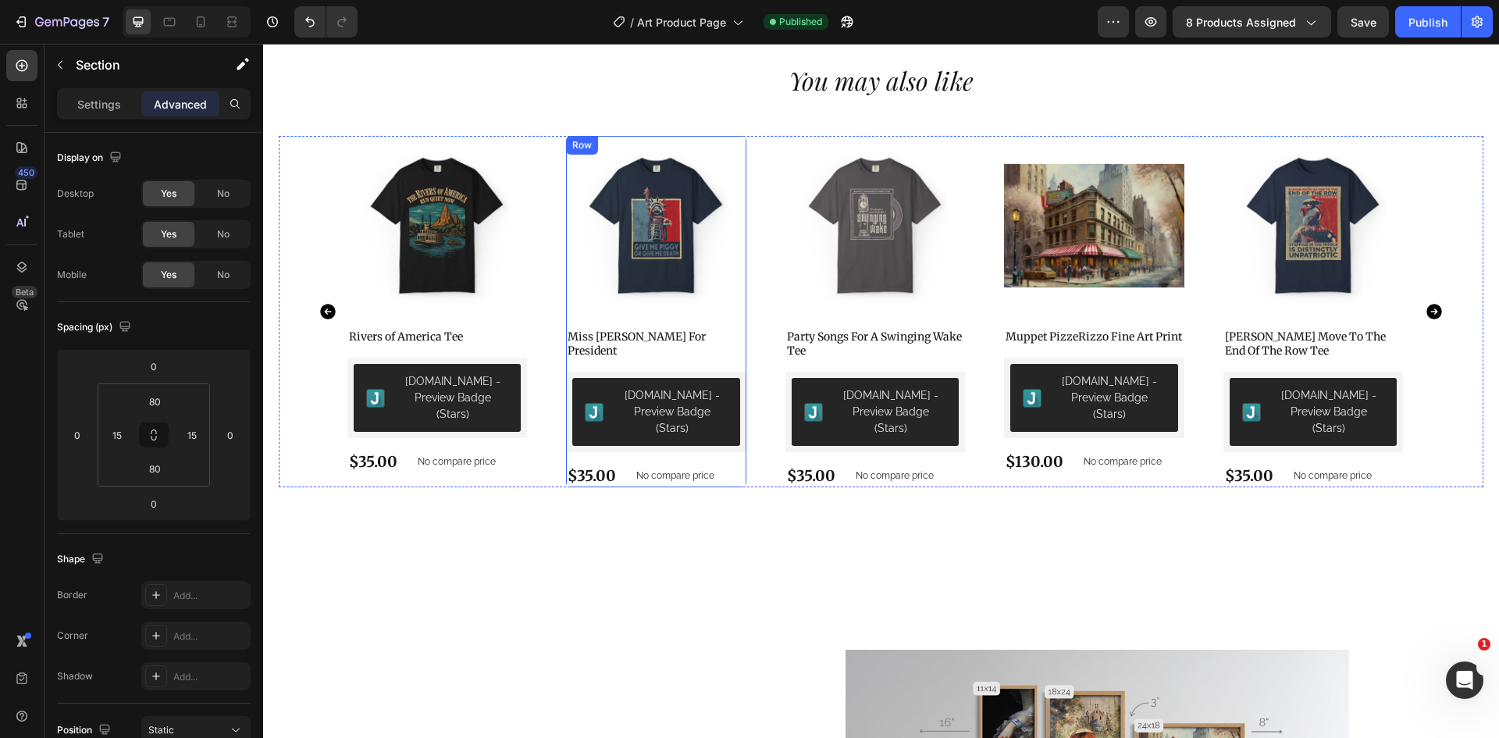
click at [527, 348] on div "Product Images Miss Piggy For President Product Title Judge.me - Preview Badge …" at bounding box center [437, 304] width 180 height 337
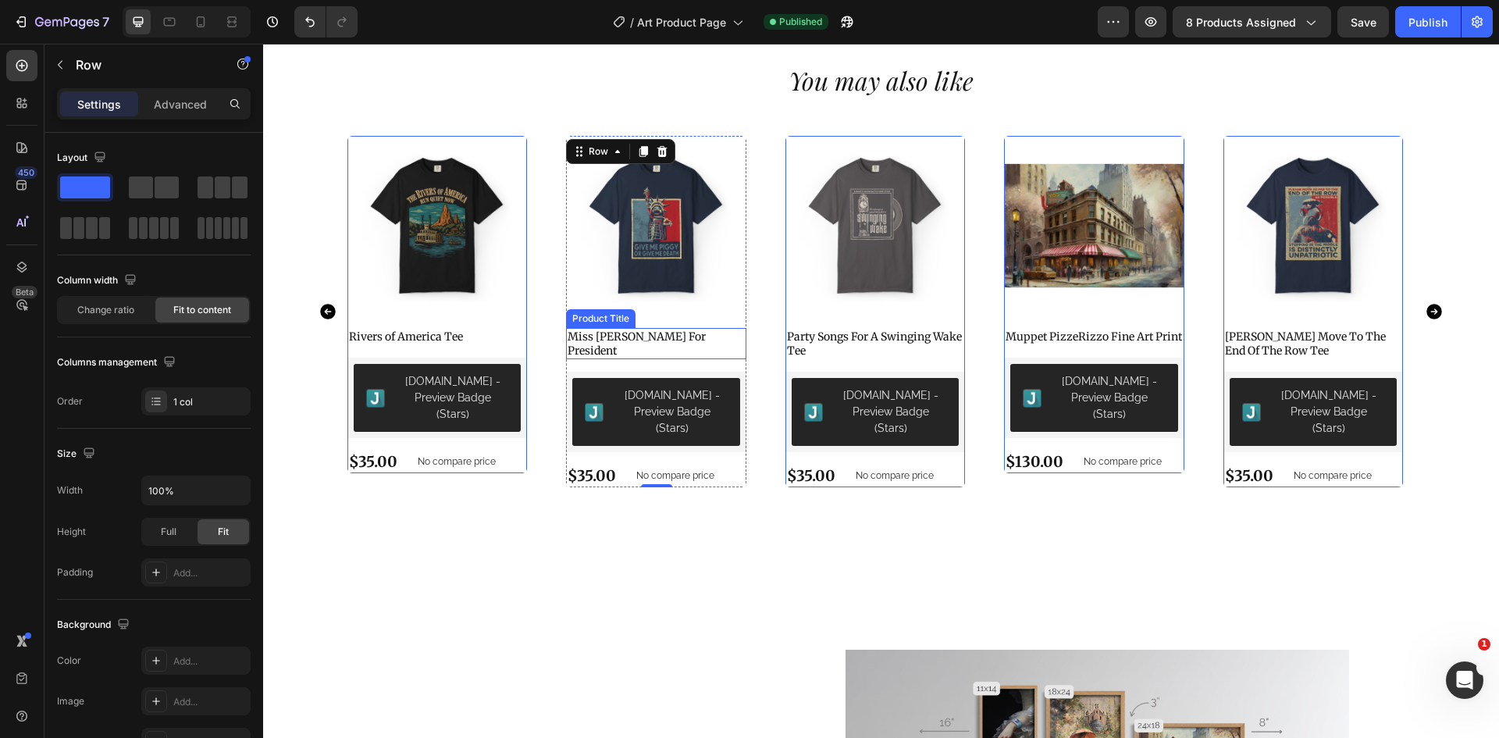
click at [527, 336] on h2 "Miss [PERSON_NAME] For President" at bounding box center [437, 336] width 180 height 17
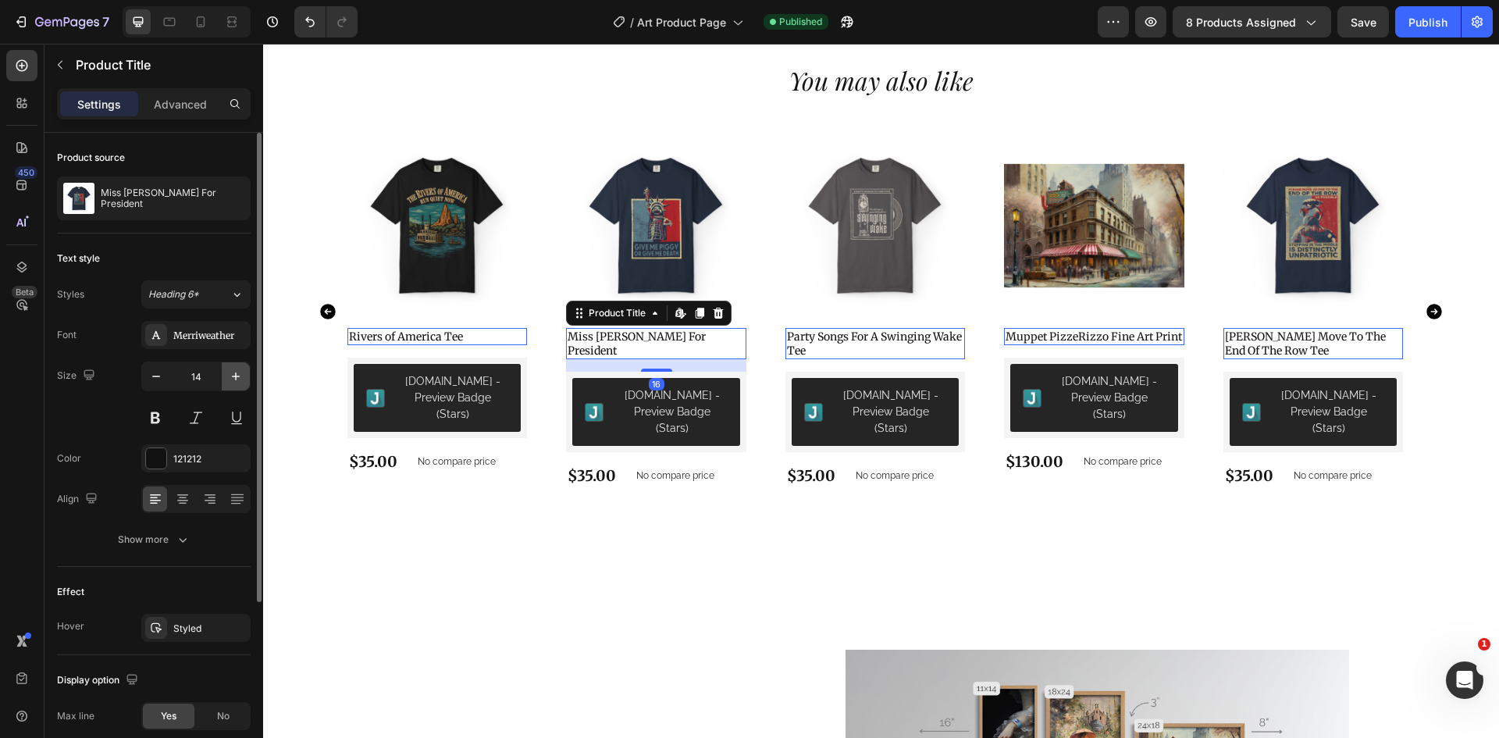
click at [244, 386] on button "button" at bounding box center [236, 376] width 28 height 28
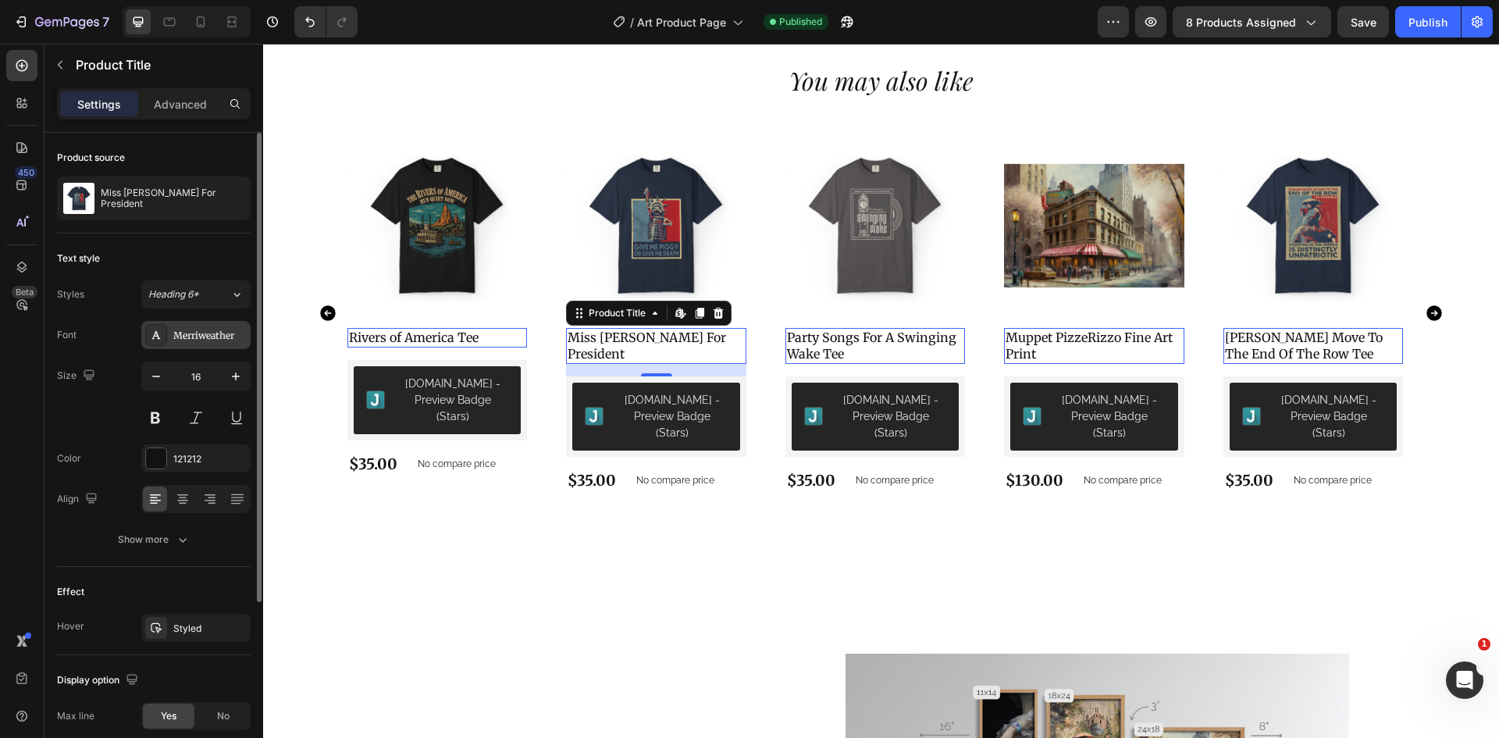
click at [211, 343] on div "Merriweather" at bounding box center [195, 335] width 109 height 28
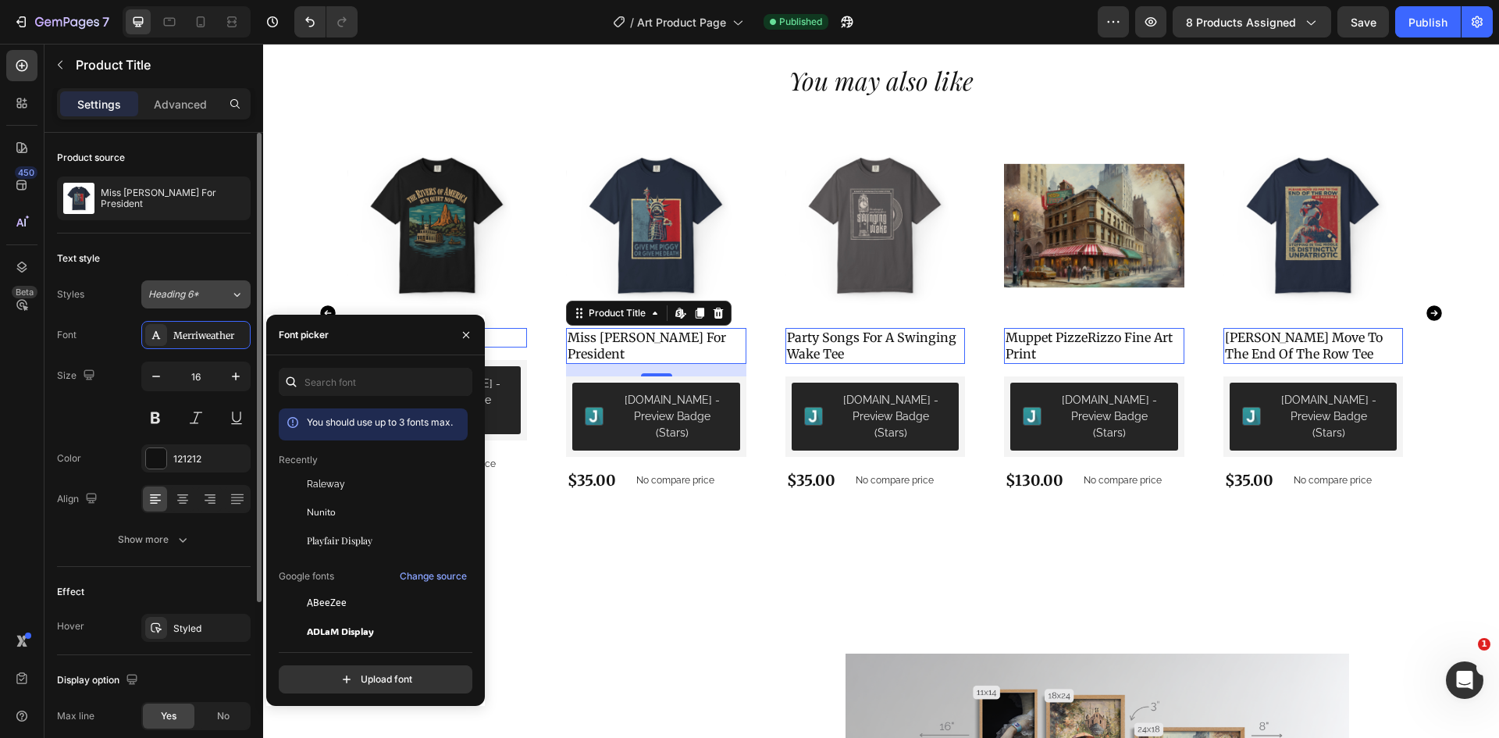
click at [216, 298] on div "Heading 6*" at bounding box center [189, 294] width 82 height 14
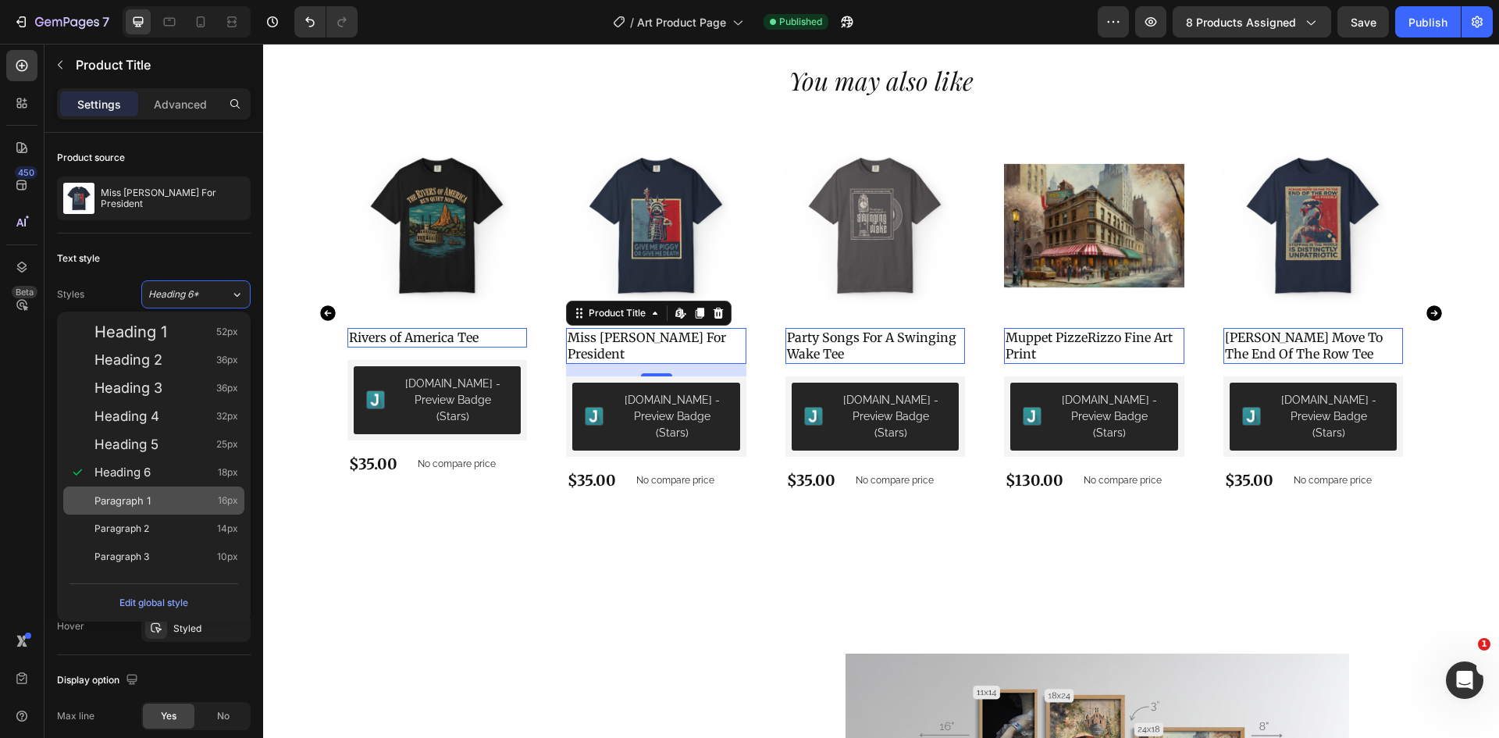
click at [209, 503] on div "Paragraph 1 16px" at bounding box center [166, 501] width 144 height 16
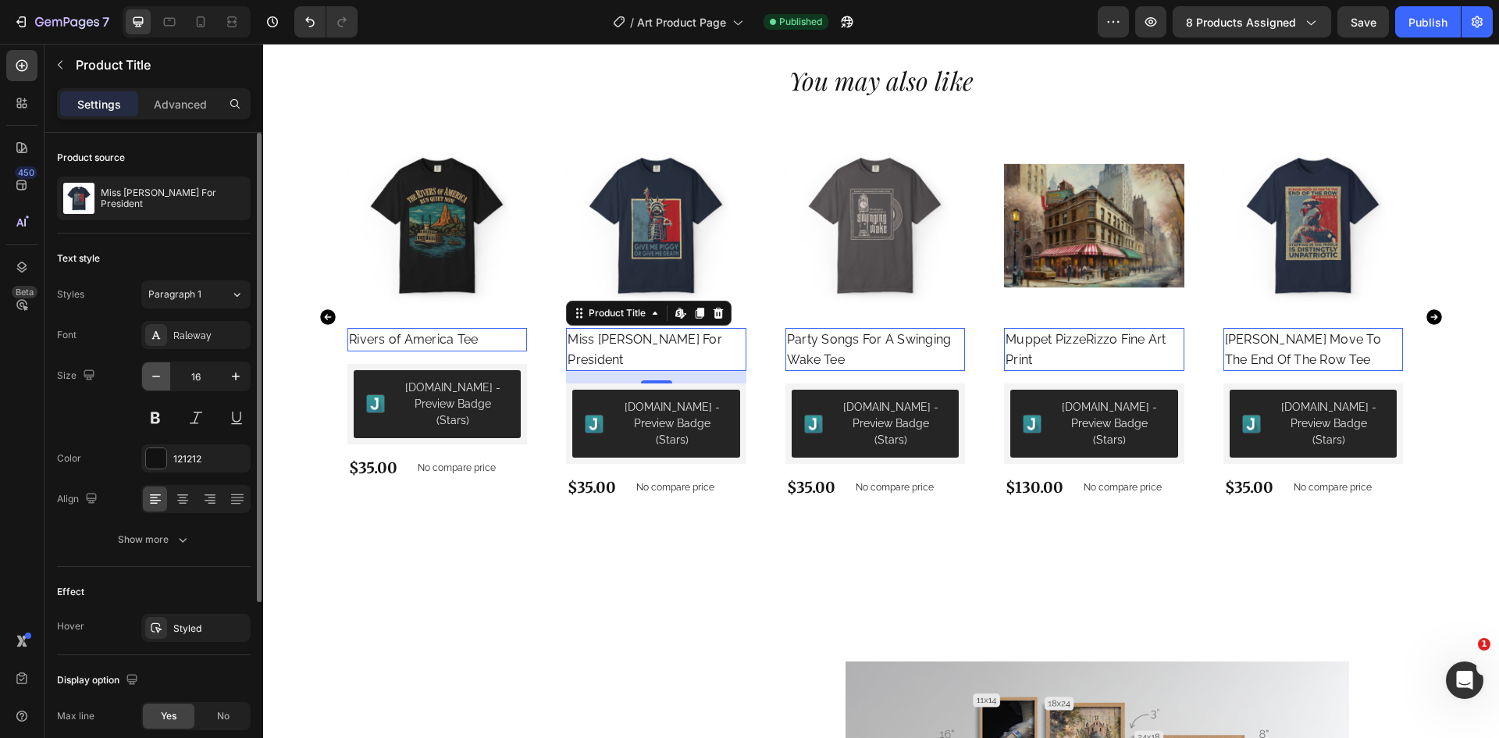
click at [155, 386] on button "button" at bounding box center [156, 376] width 28 height 28
type input "15"
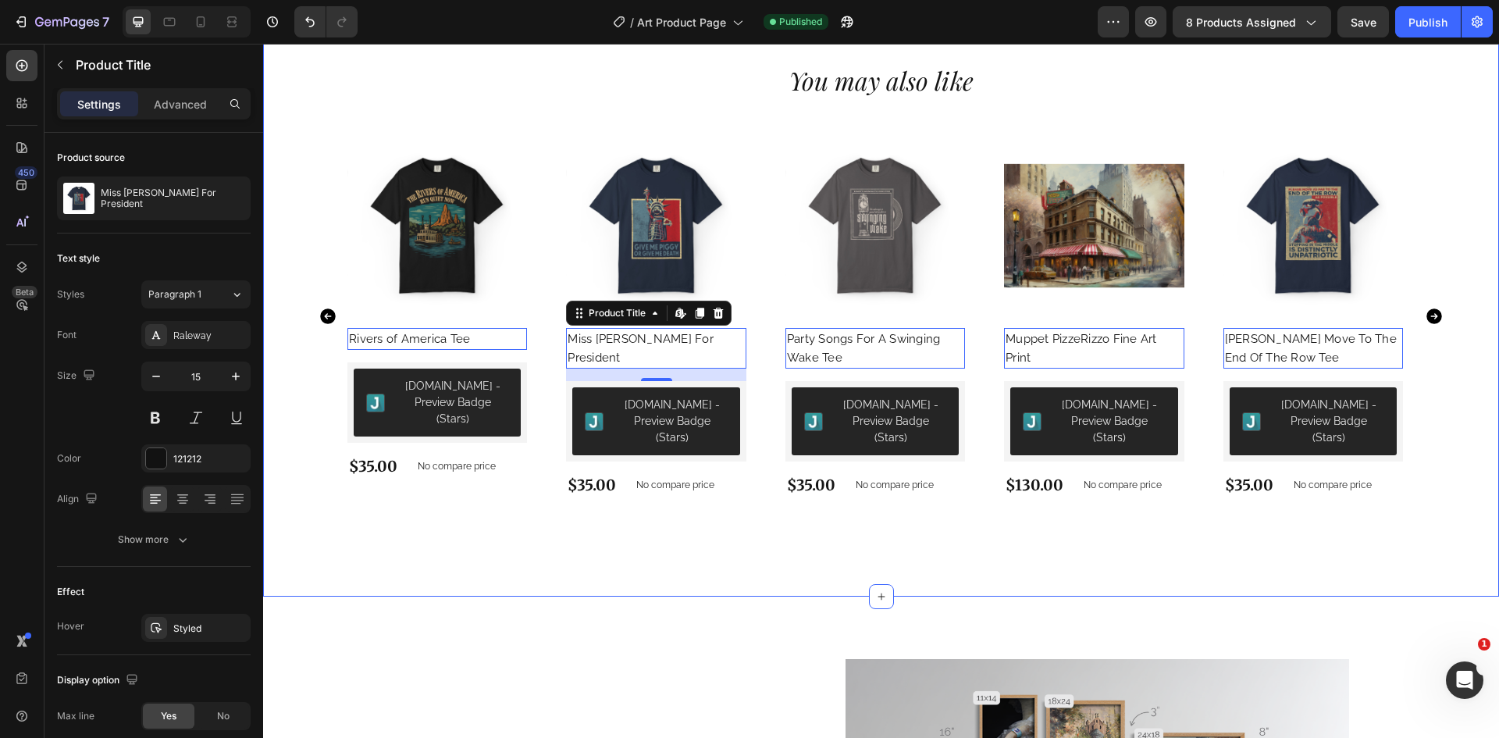
click at [1393, 571] on div "You may also like Heading Product Images Rivers of America Tee Product Title Ed…" at bounding box center [881, 298] width 1236 height 596
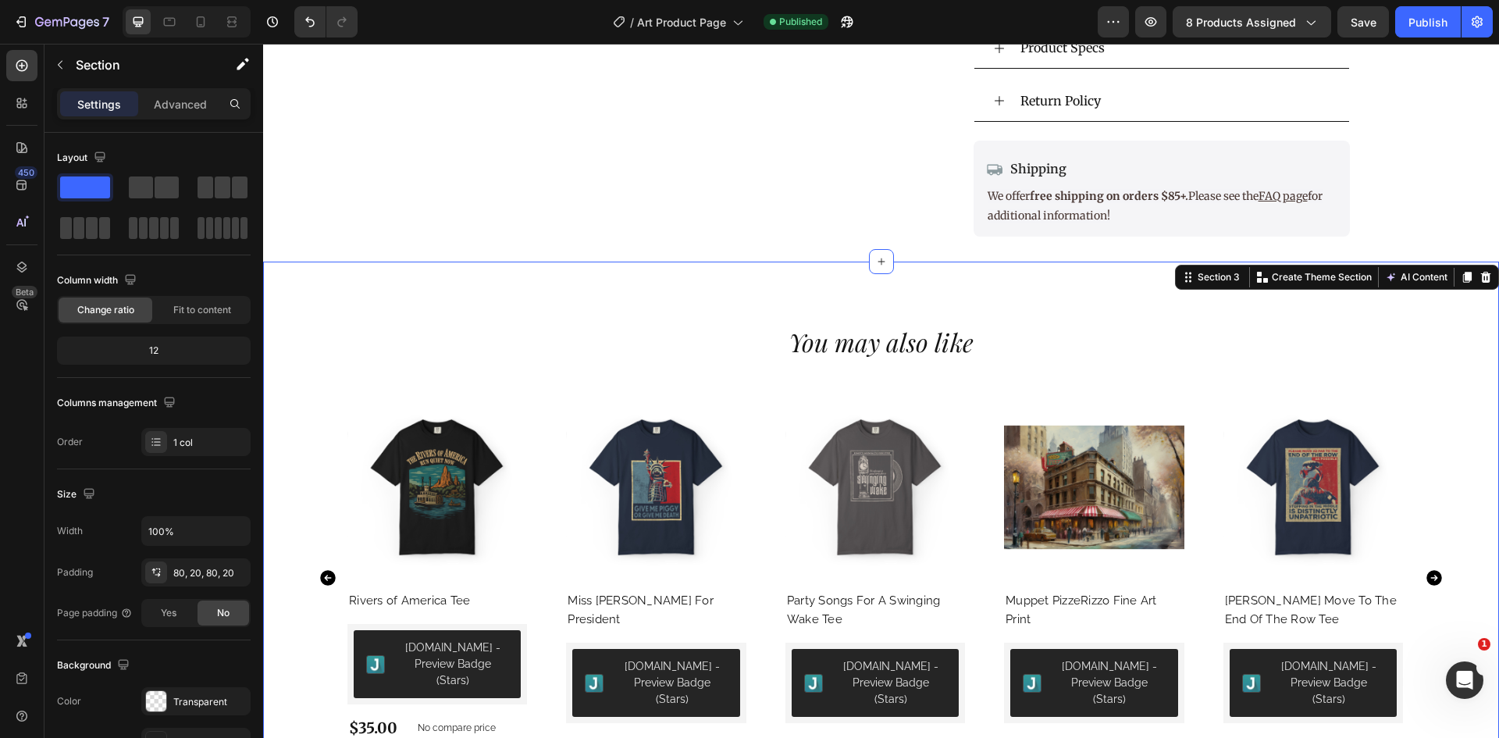
scroll to position [937, 0]
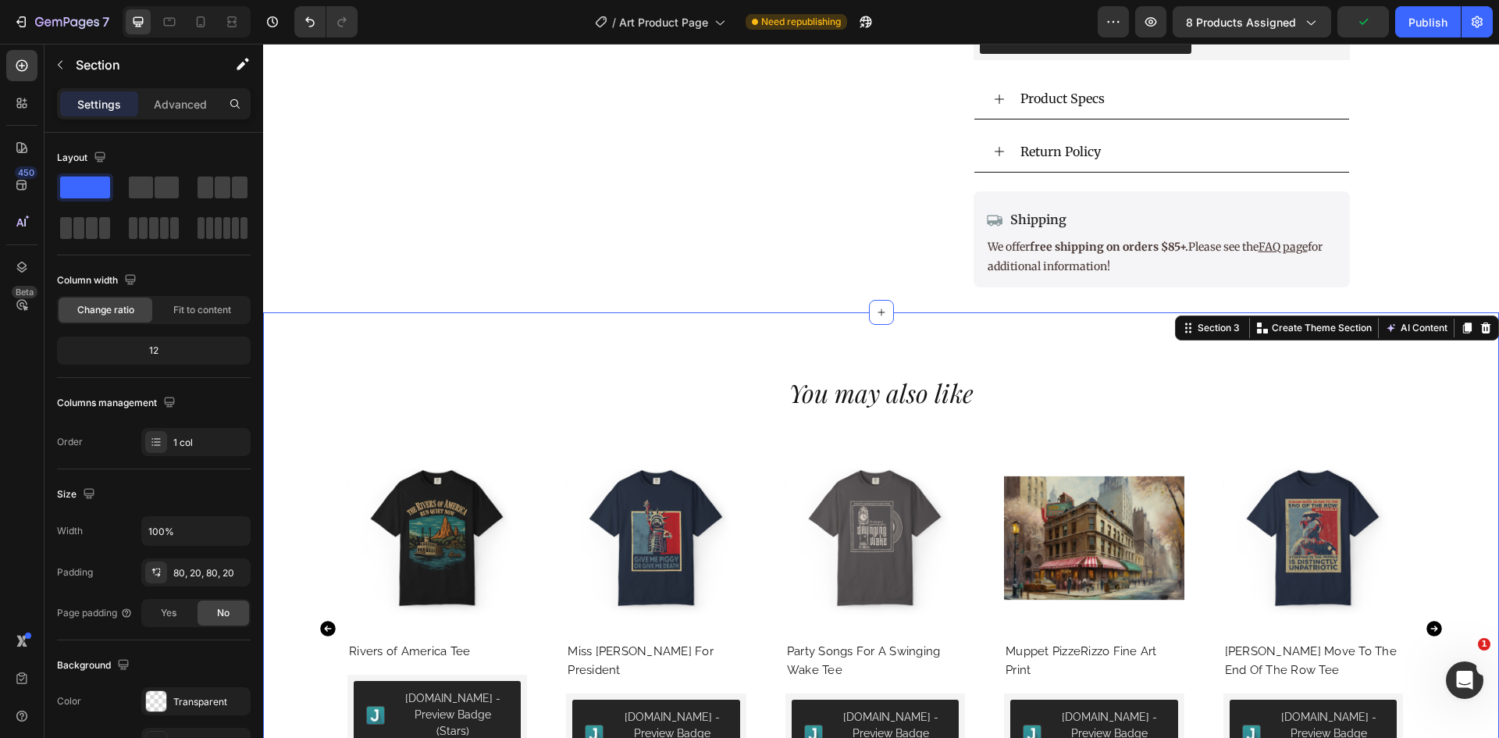
click at [905, 361] on div "You may also like Heading Product Images Rivers of America Tee Product Title [D…" at bounding box center [881, 610] width 1236 height 596
click at [1360, 30] on div "Save" at bounding box center [1363, 22] width 26 height 16
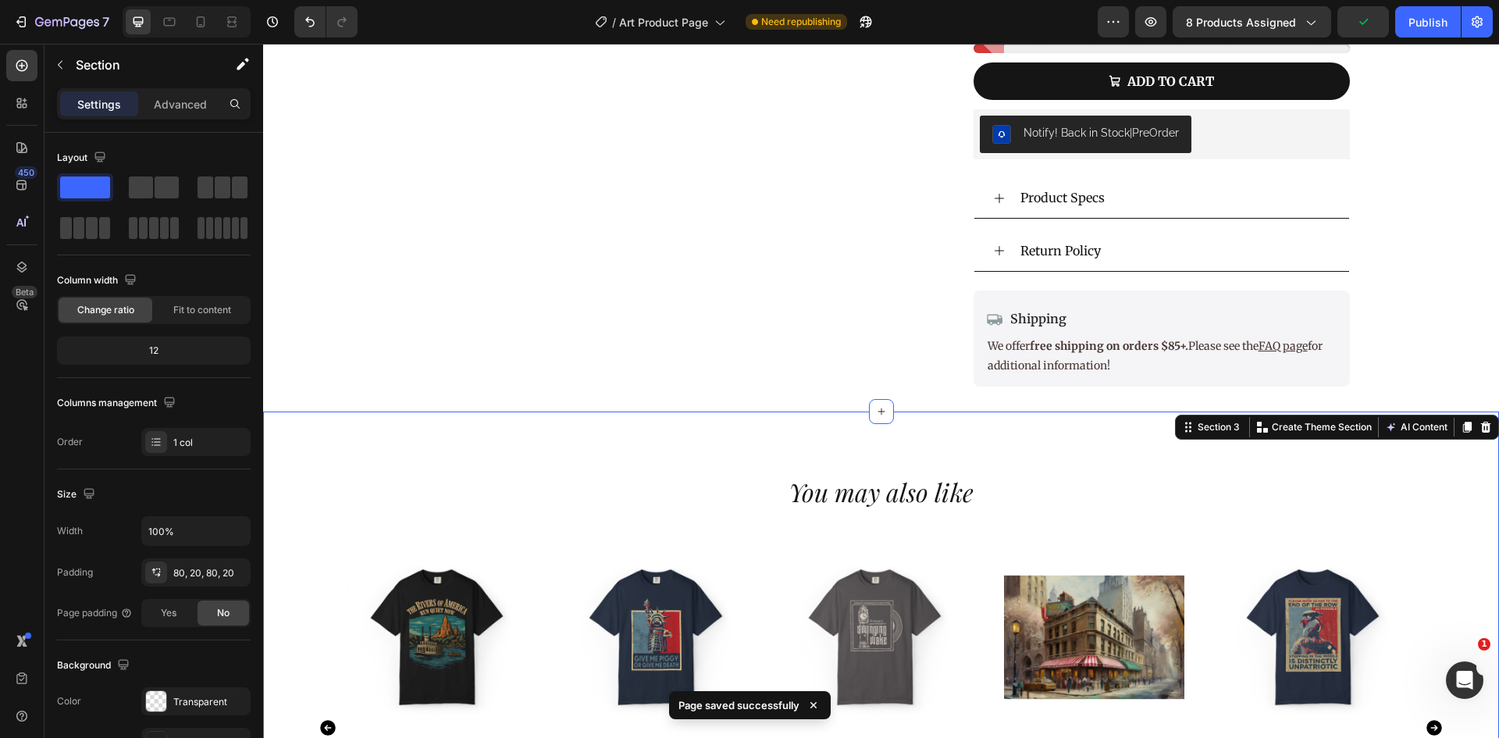
scroll to position [547, 0]
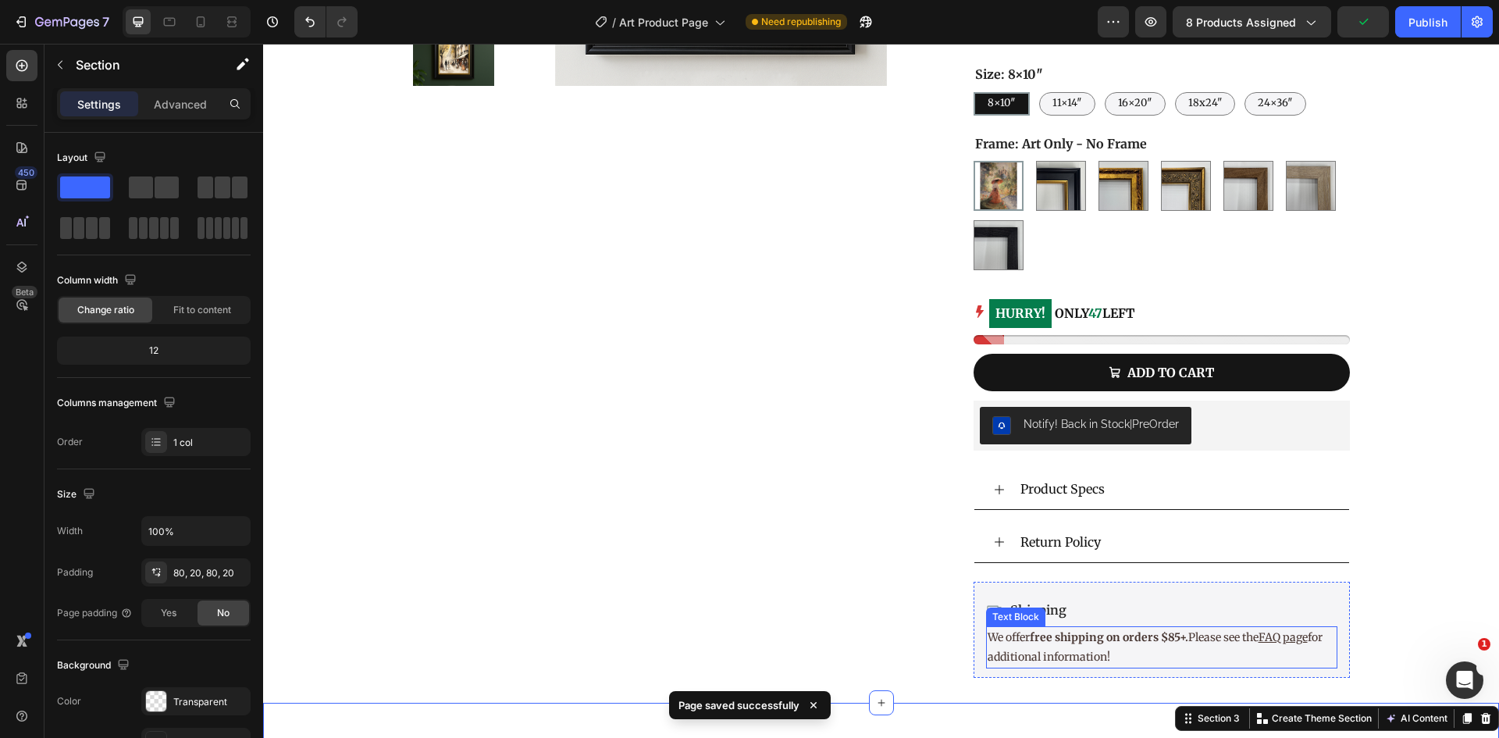
click at [1160, 643] on strong "free shipping on orders $85+." at bounding box center [1109, 637] width 158 height 14
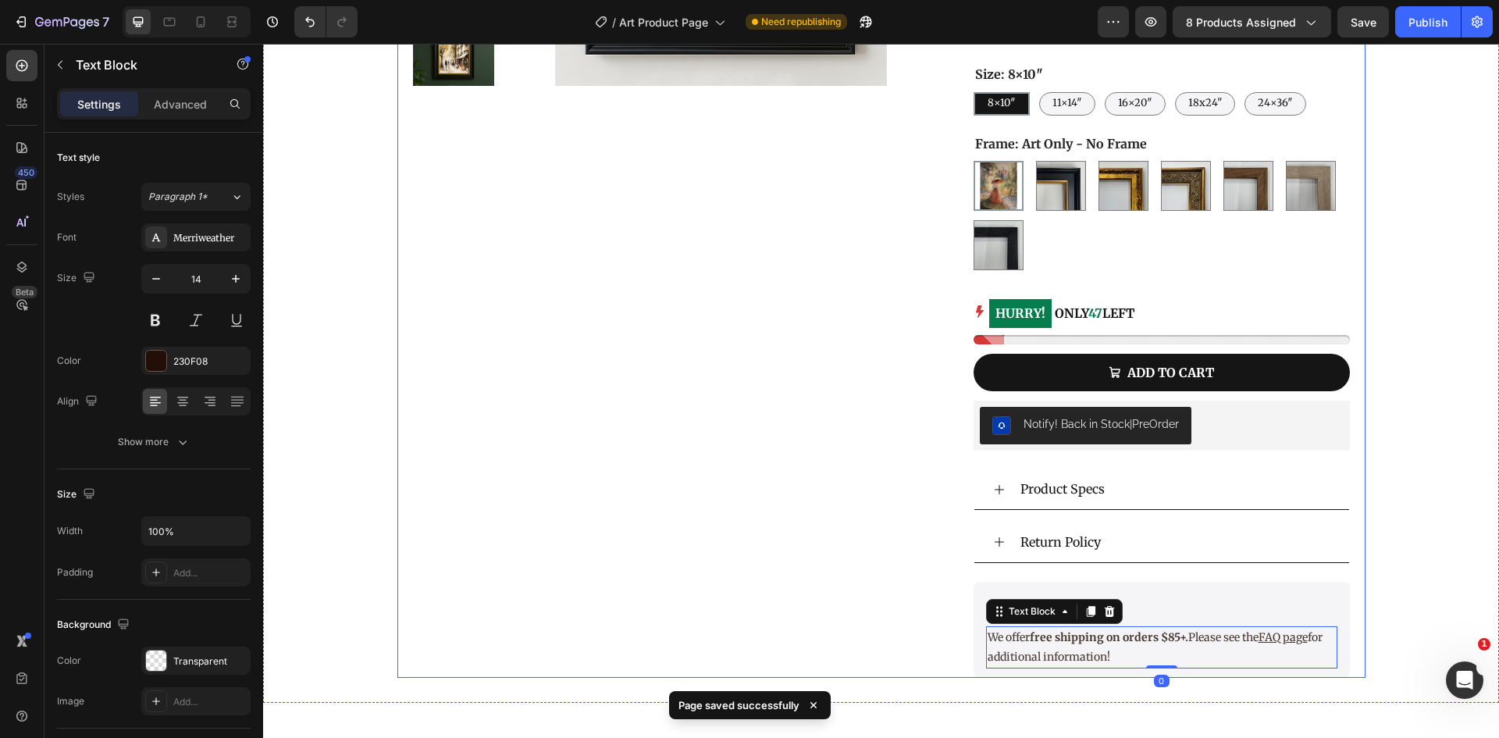
click at [892, 607] on div "Product Images" at bounding box center [669, 177] width 512 height 999
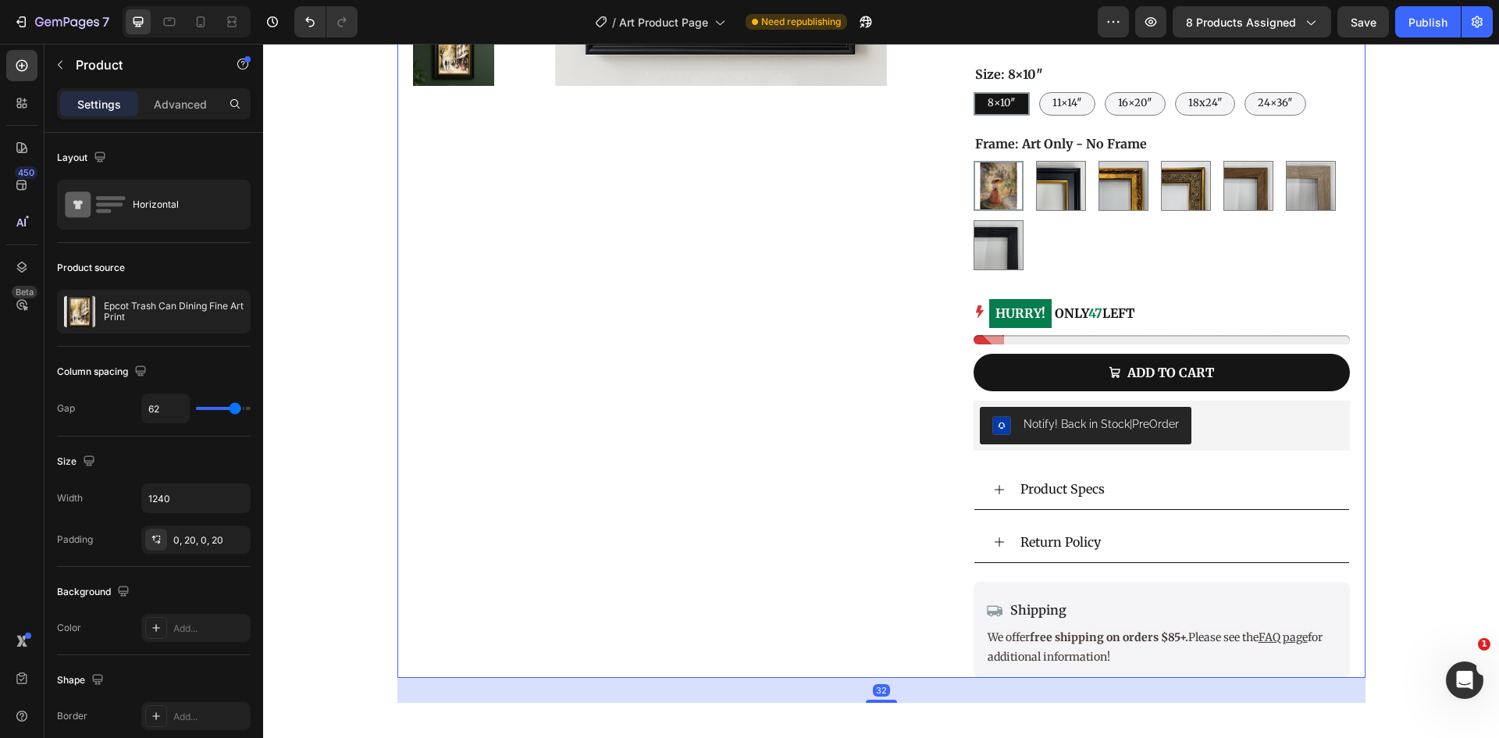
click at [718, 476] on div "Product Images" at bounding box center [669, 177] width 512 height 999
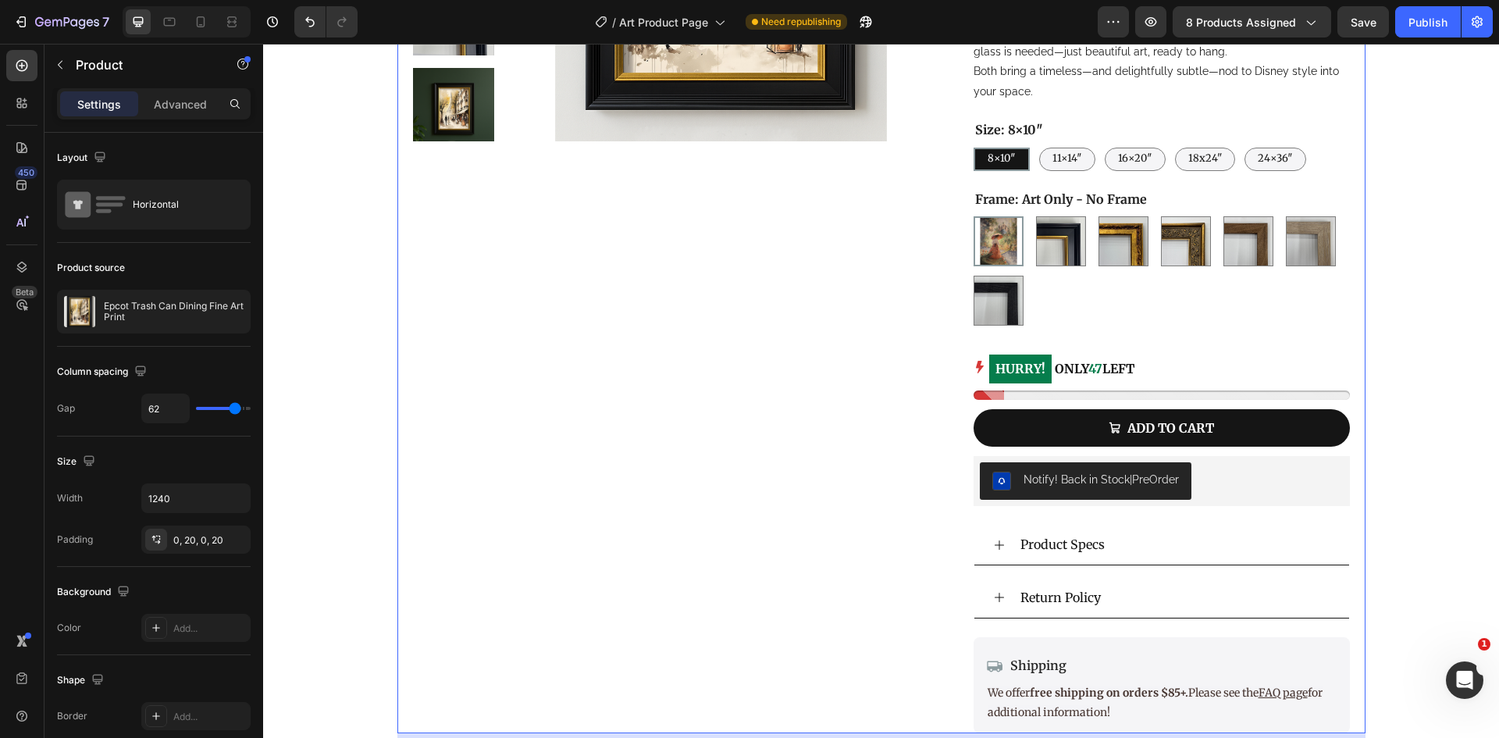
scroll to position [157, 0]
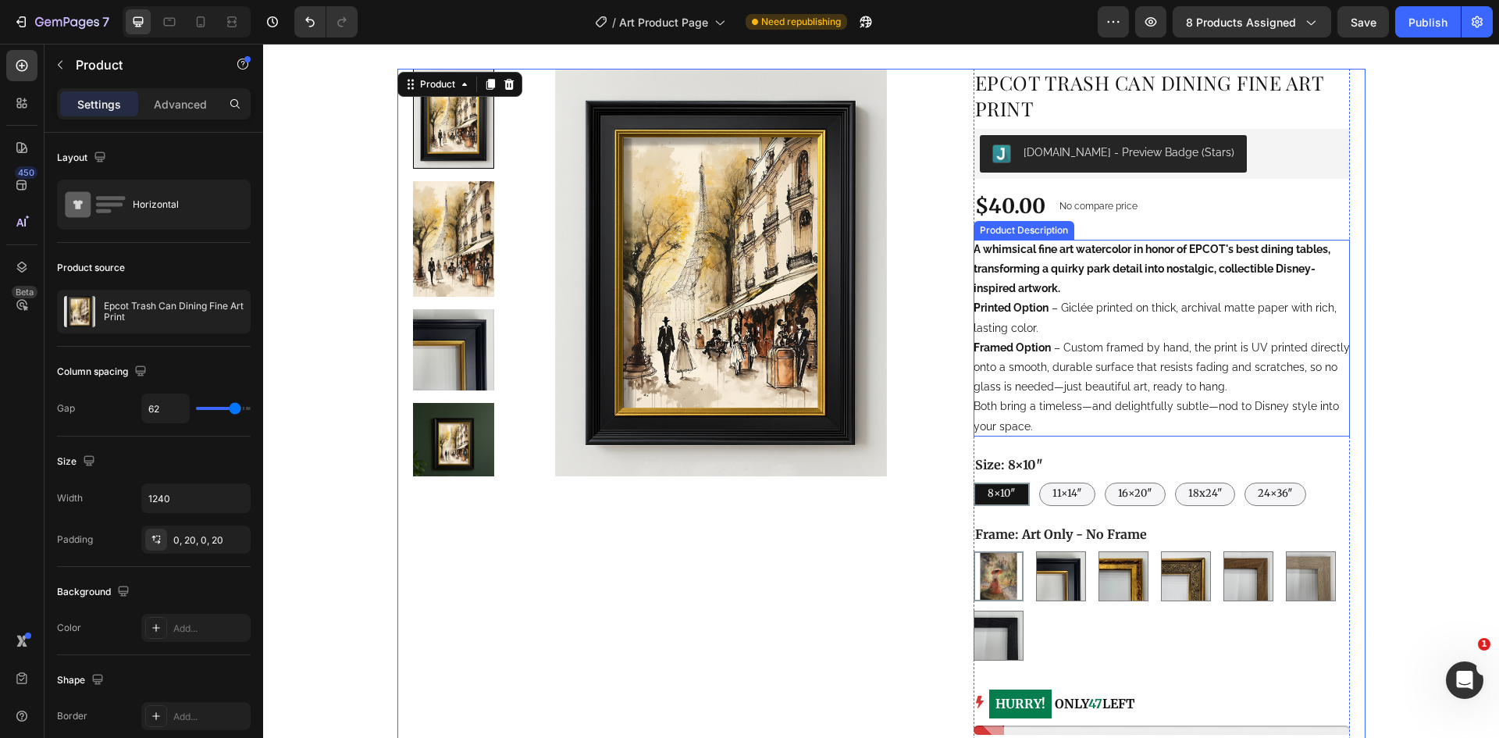
click at [1108, 317] on div "A whimsical fine art watercolor in honor of EPCOT's best dining tables, transfo…" at bounding box center [1161, 338] width 376 height 197
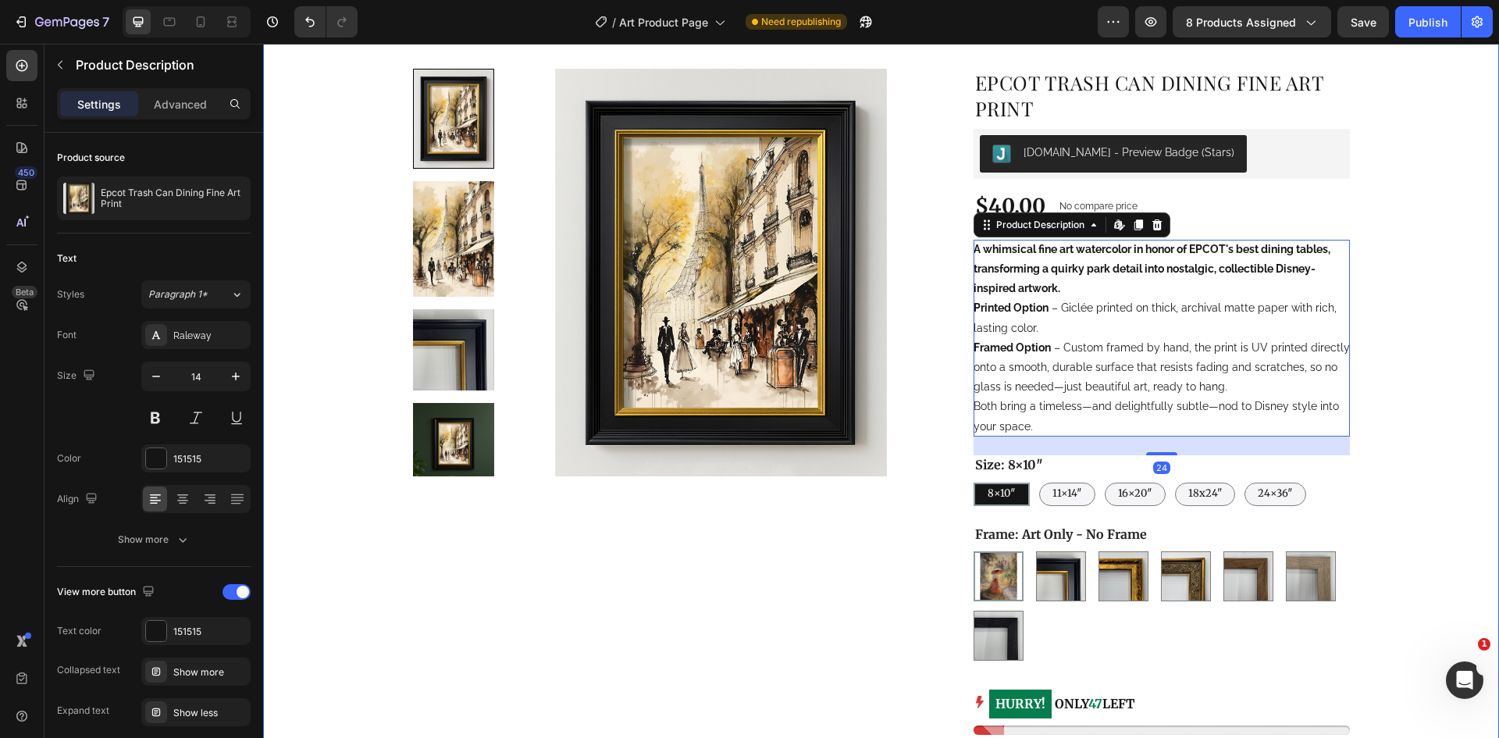
click at [1426, 344] on div "Product Images Epcot Trash Can Dining Fine Art Print Product Title Judge.me - P…" at bounding box center [881, 549] width 1236 height 1087
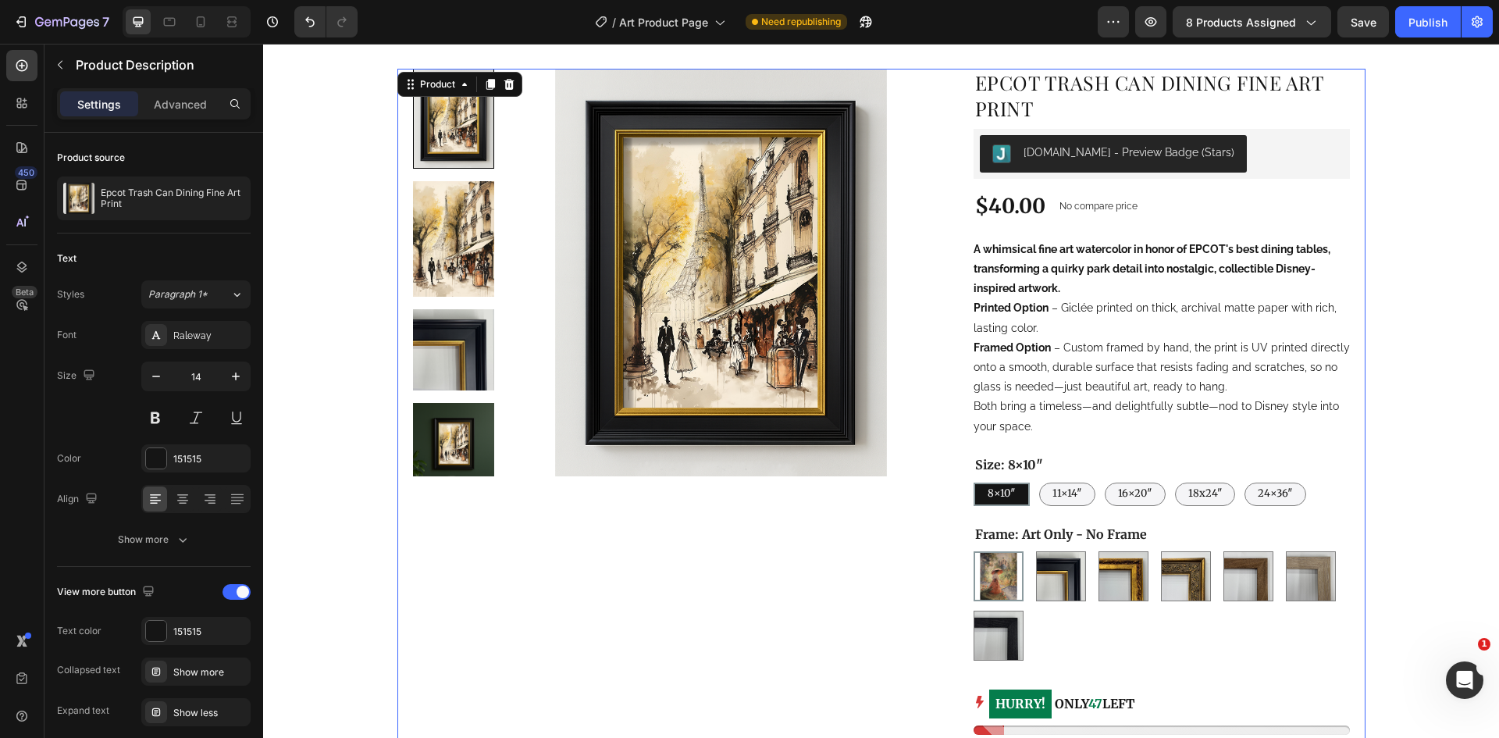
click at [660, 626] on div "Product Images" at bounding box center [669, 568] width 512 height 999
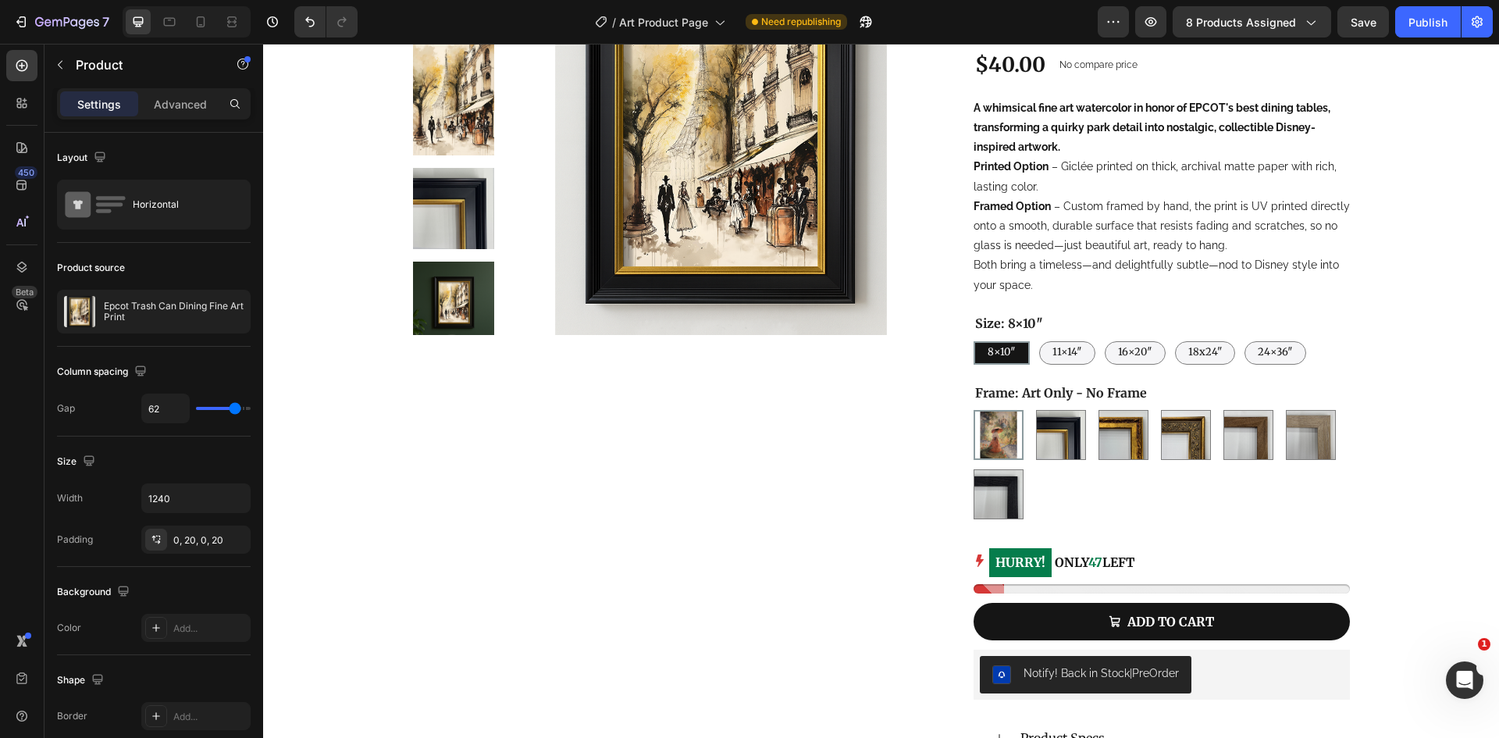
scroll to position [0, 0]
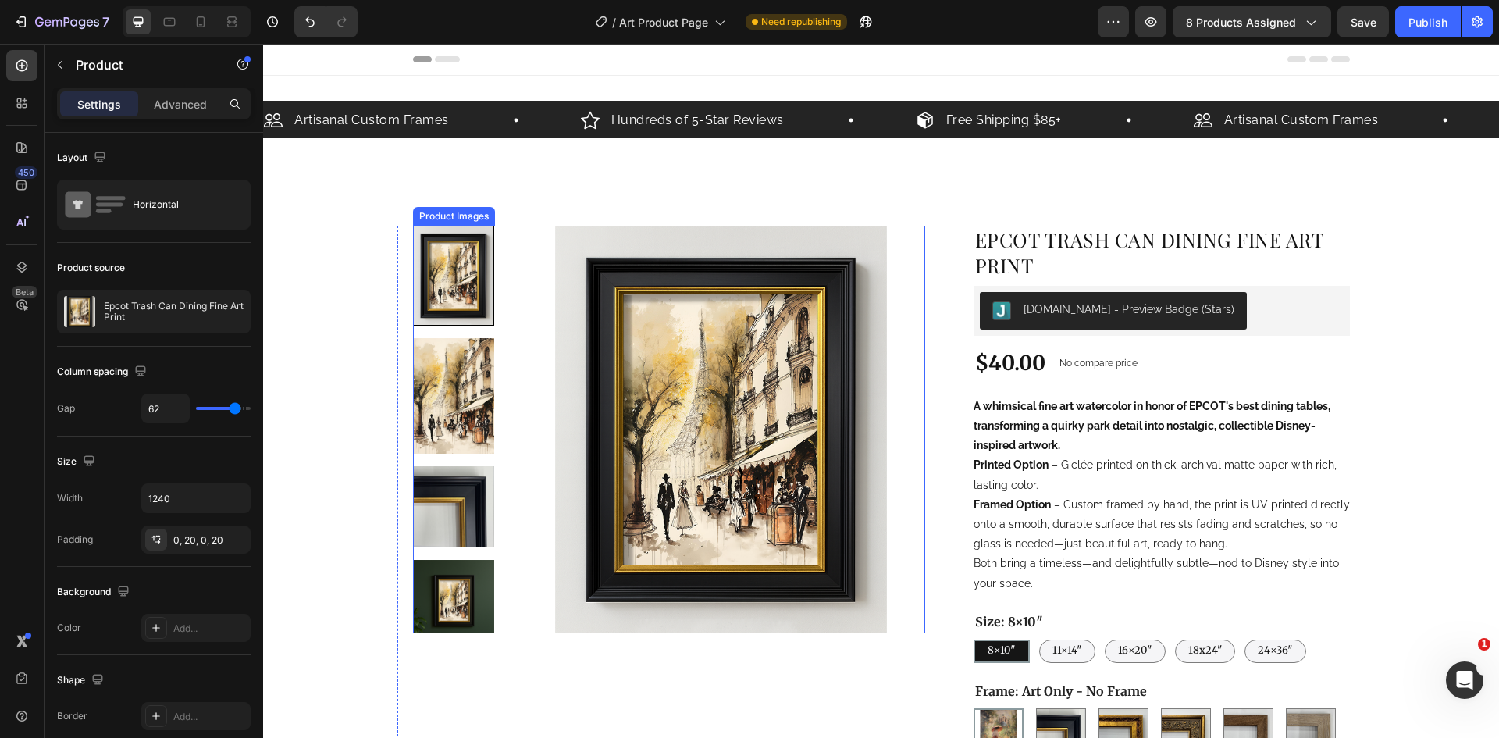
click at [474, 279] on div at bounding box center [453, 276] width 81 height 100
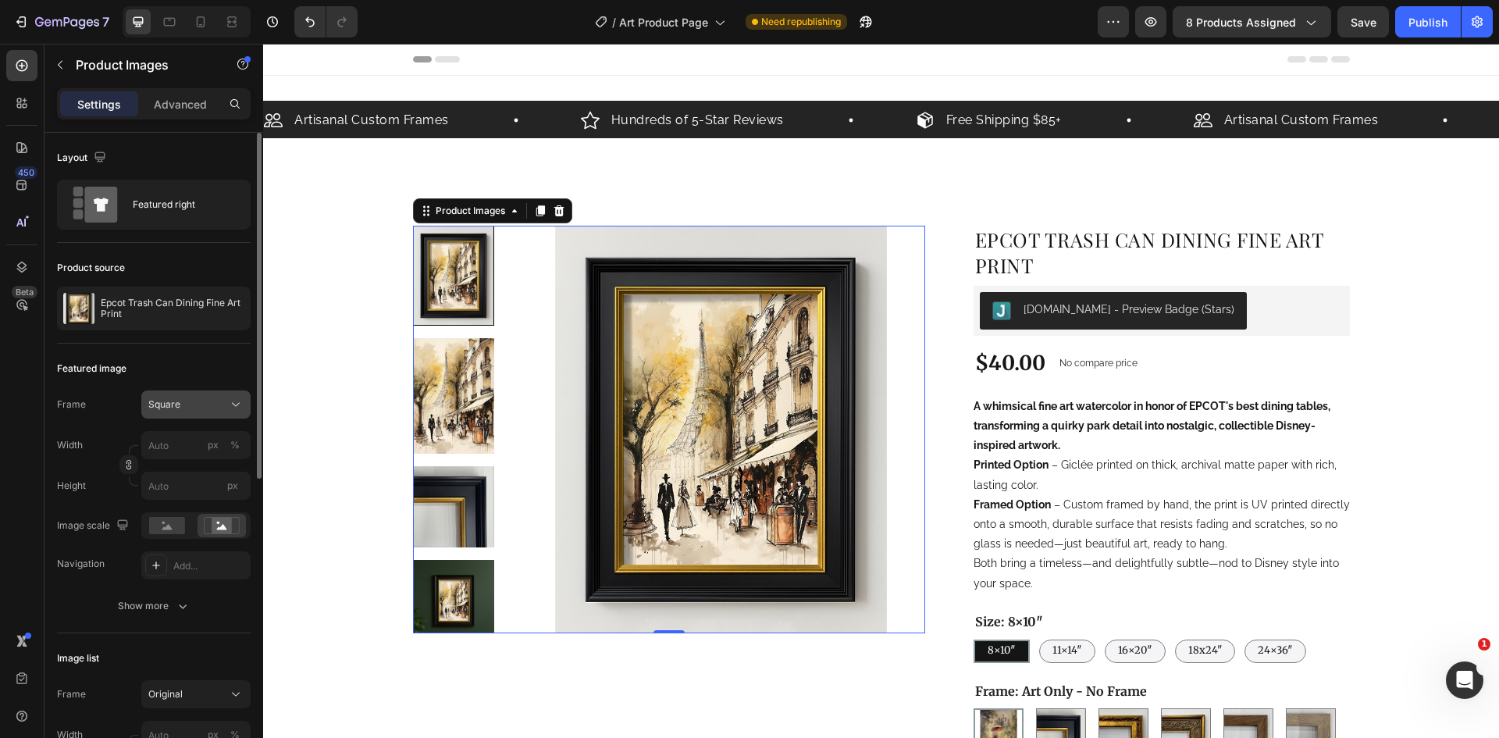
click at [163, 404] on span "Square" at bounding box center [164, 404] width 32 height 14
click at [159, 531] on span "Original" at bounding box center [165, 531] width 34 height 14
click at [194, 408] on div "Square" at bounding box center [186, 404] width 76 height 14
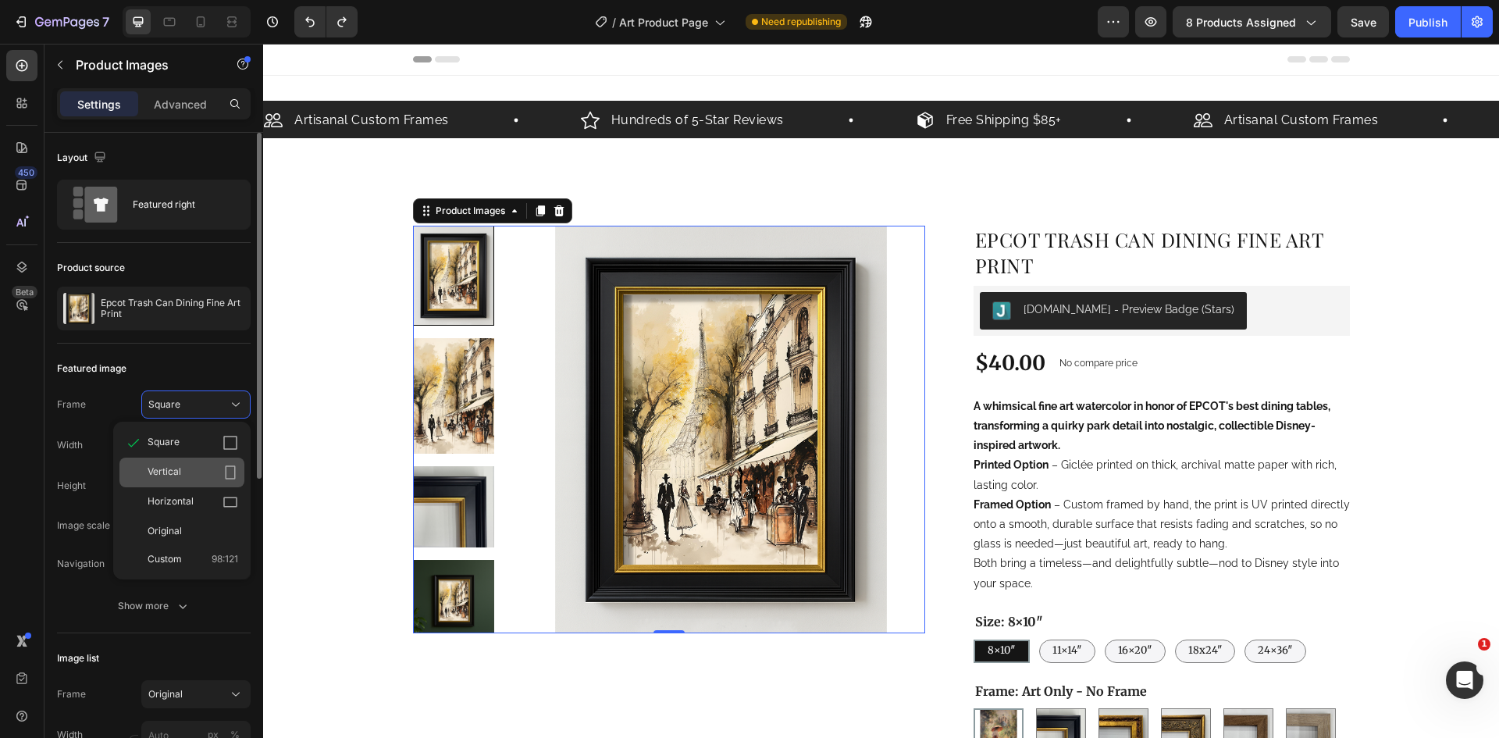
click at [187, 468] on div "Vertical" at bounding box center [193, 472] width 91 height 16
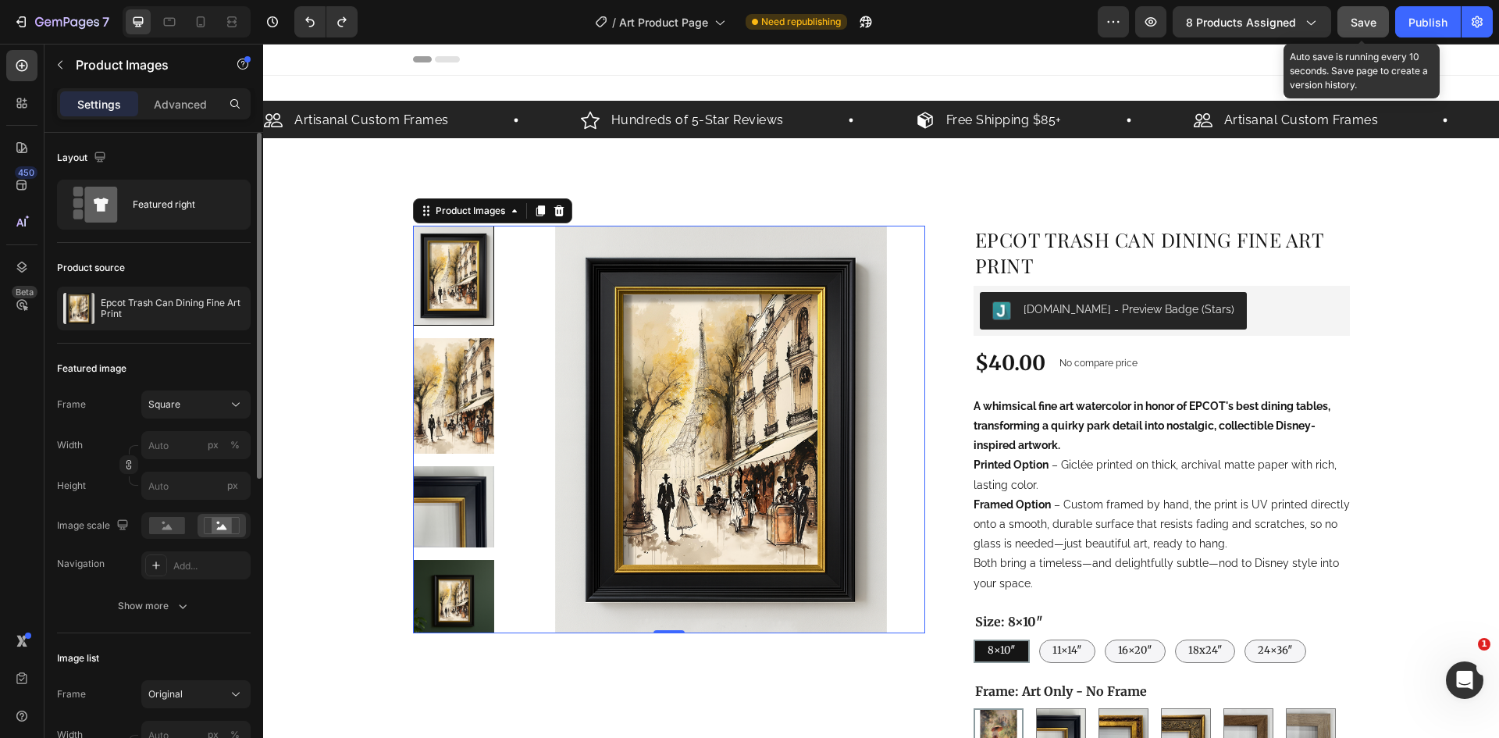
click at [1378, 28] on button "Save" at bounding box center [1363, 21] width 52 height 31
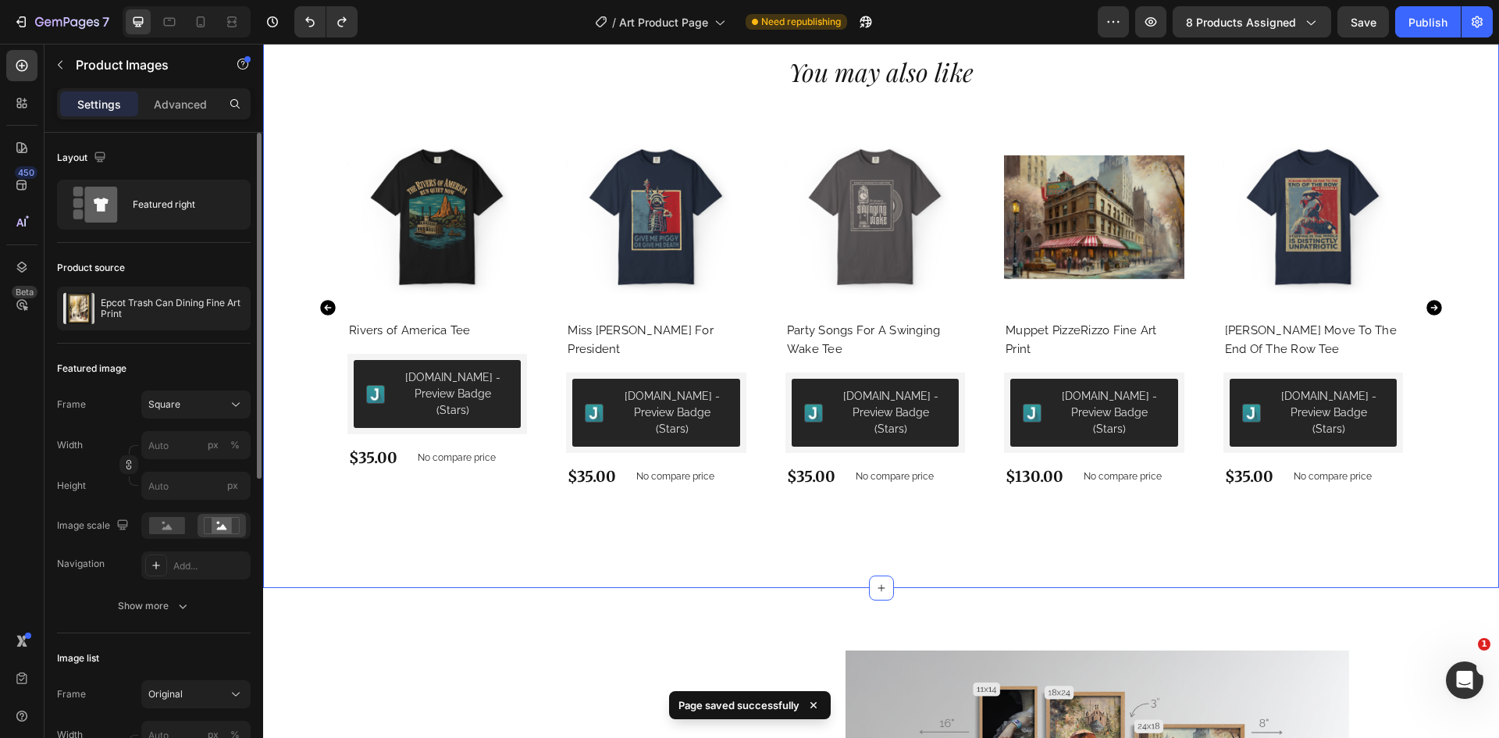
scroll to position [1717, 0]
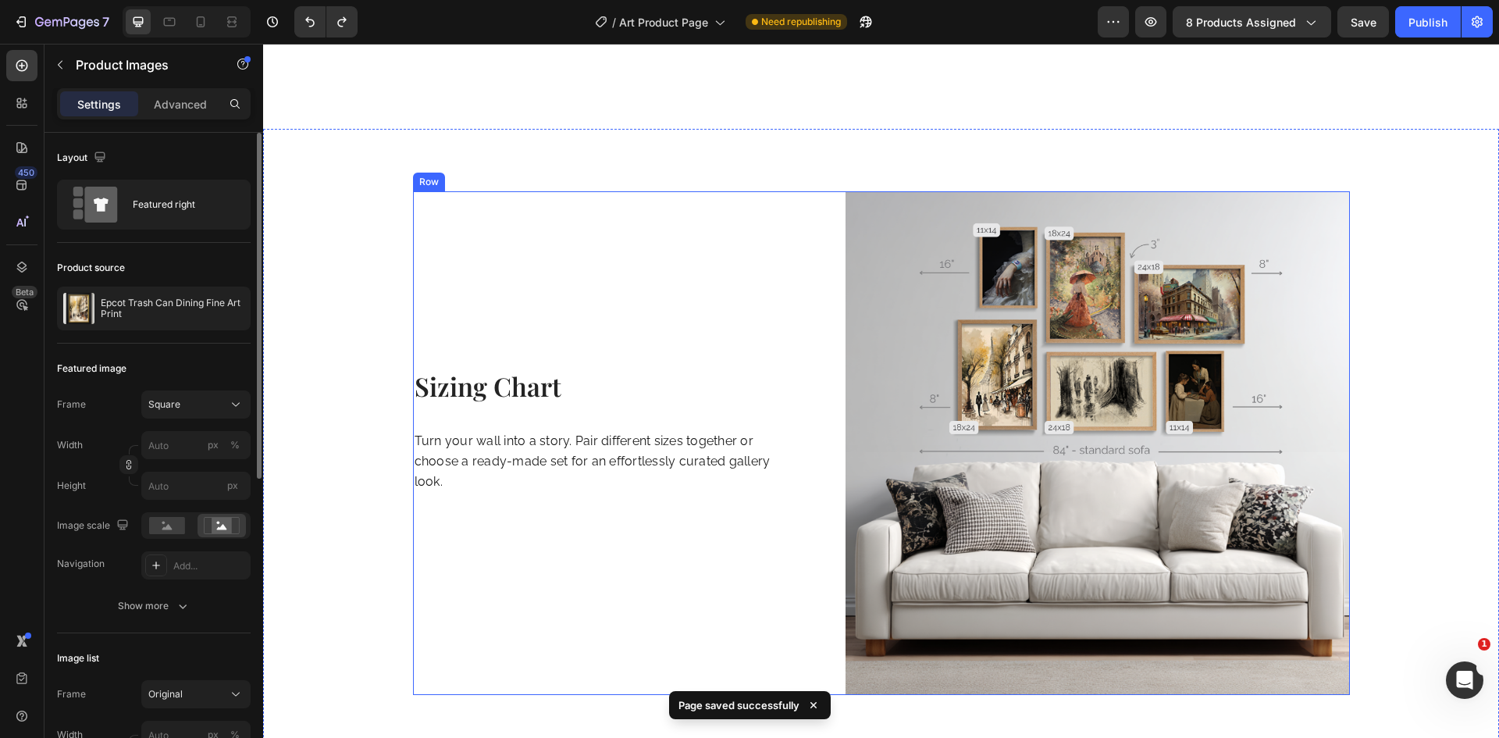
click at [679, 578] on div "Sizing Chart Heading Turn your wall into a story. Pair different sizes together…" at bounding box center [593, 442] width 360 height 503
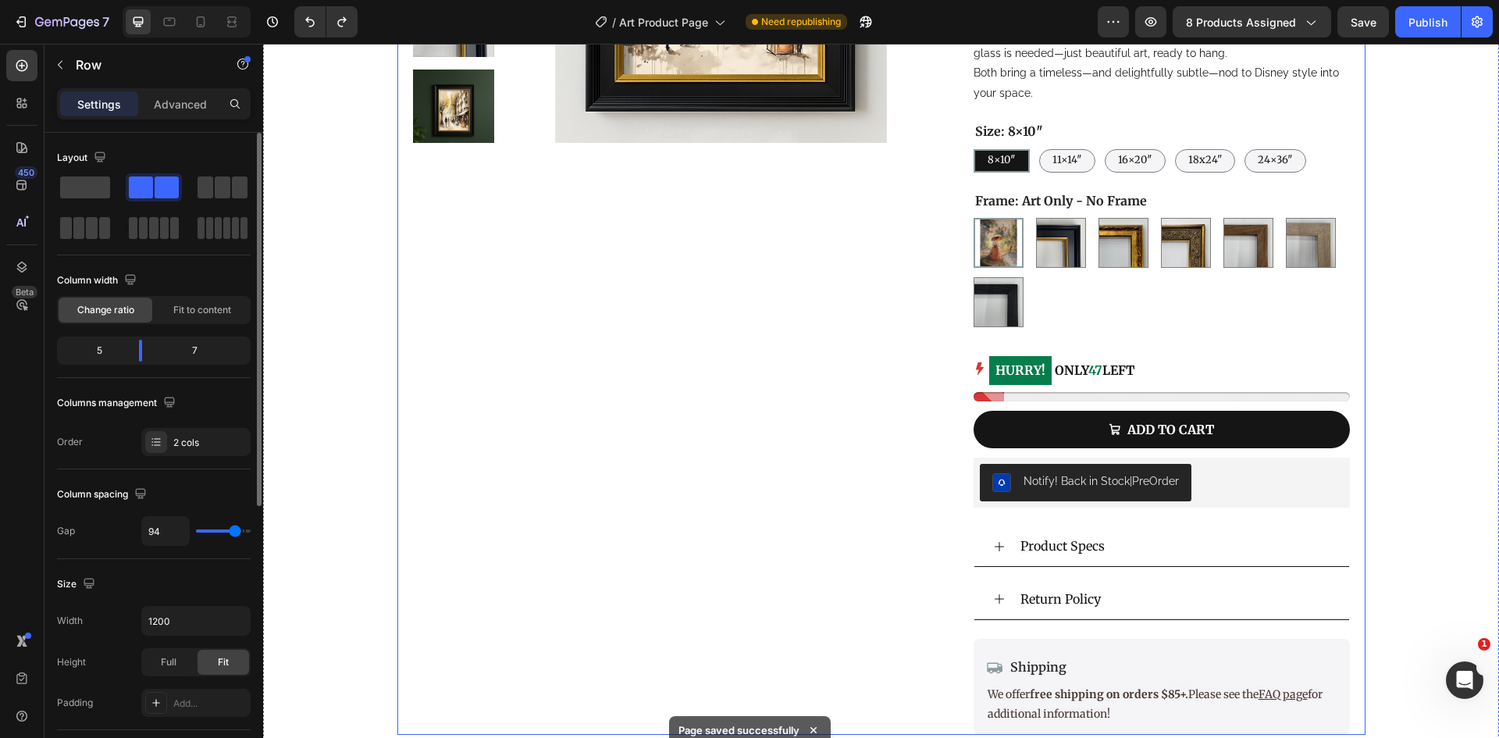
scroll to position [312, 0]
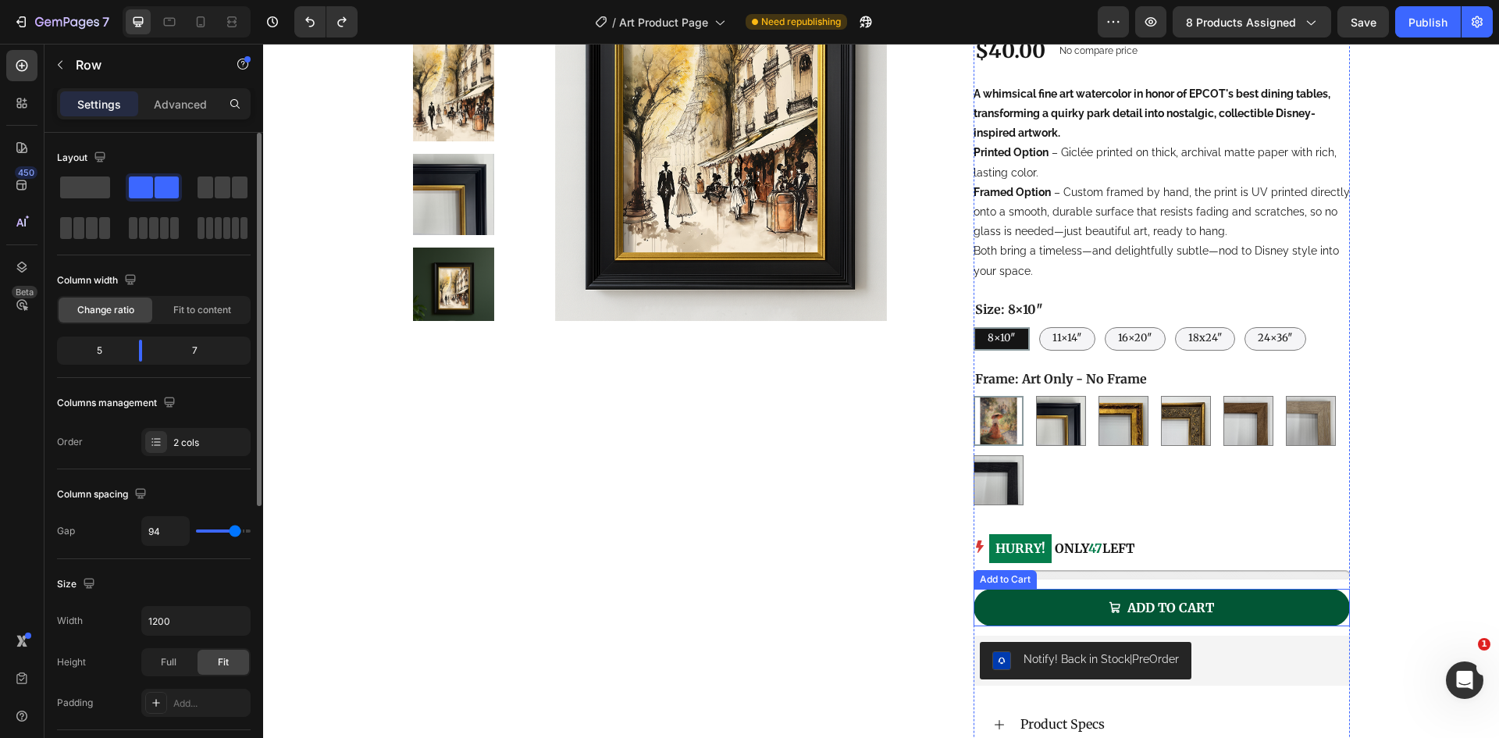
click at [1318, 592] on button "ADD TO CART" at bounding box center [1161, 607] width 376 height 37
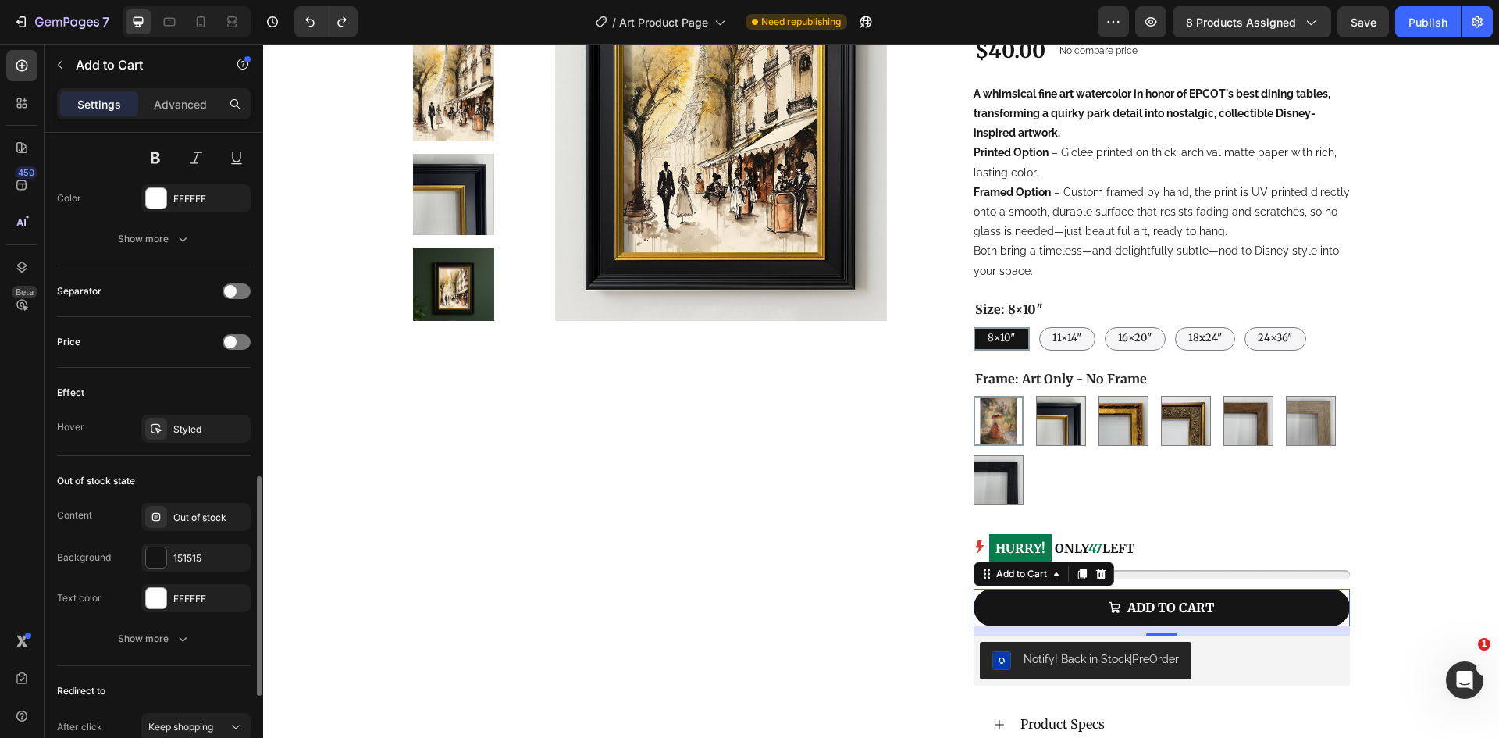
scroll to position [1249, 0]
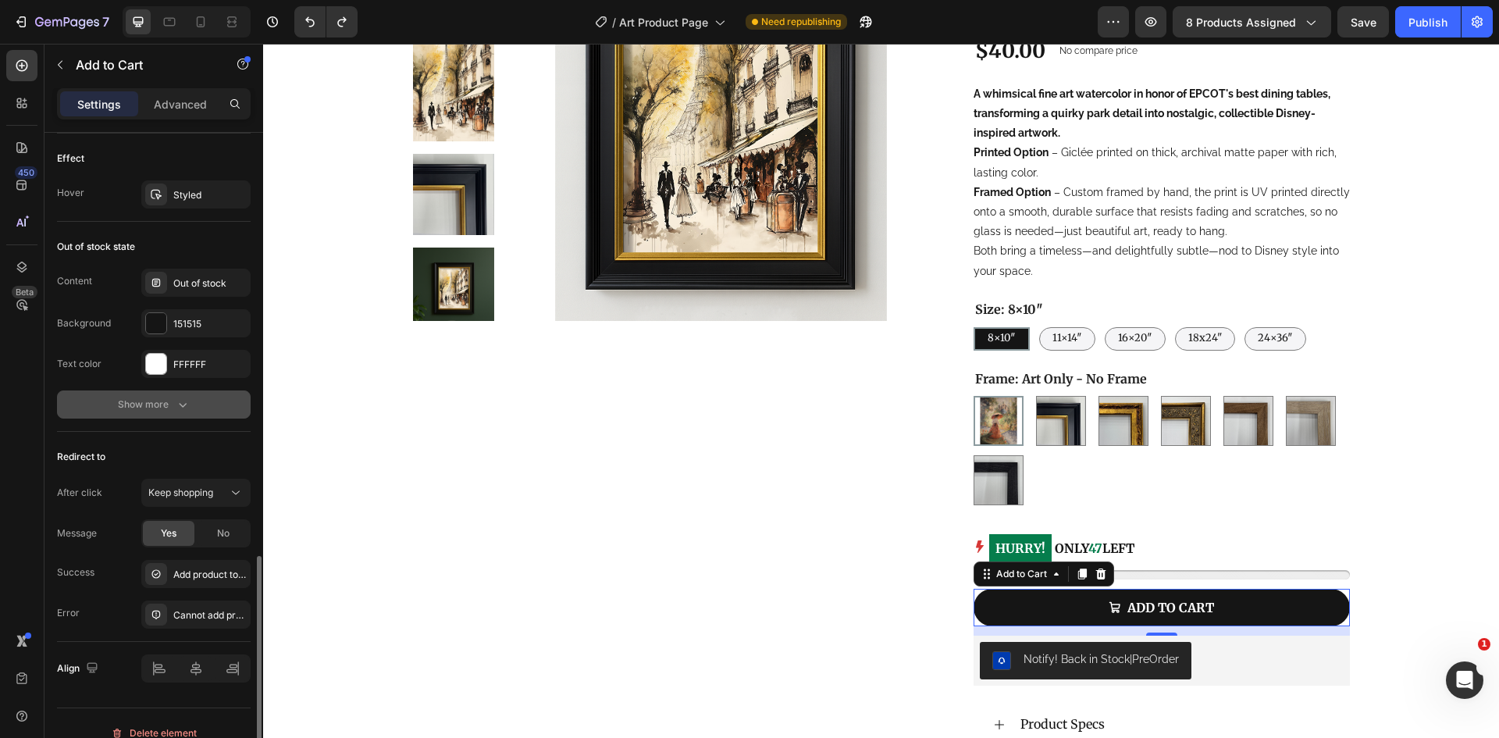
click at [163, 407] on div "Show more" at bounding box center [154, 405] width 73 height 16
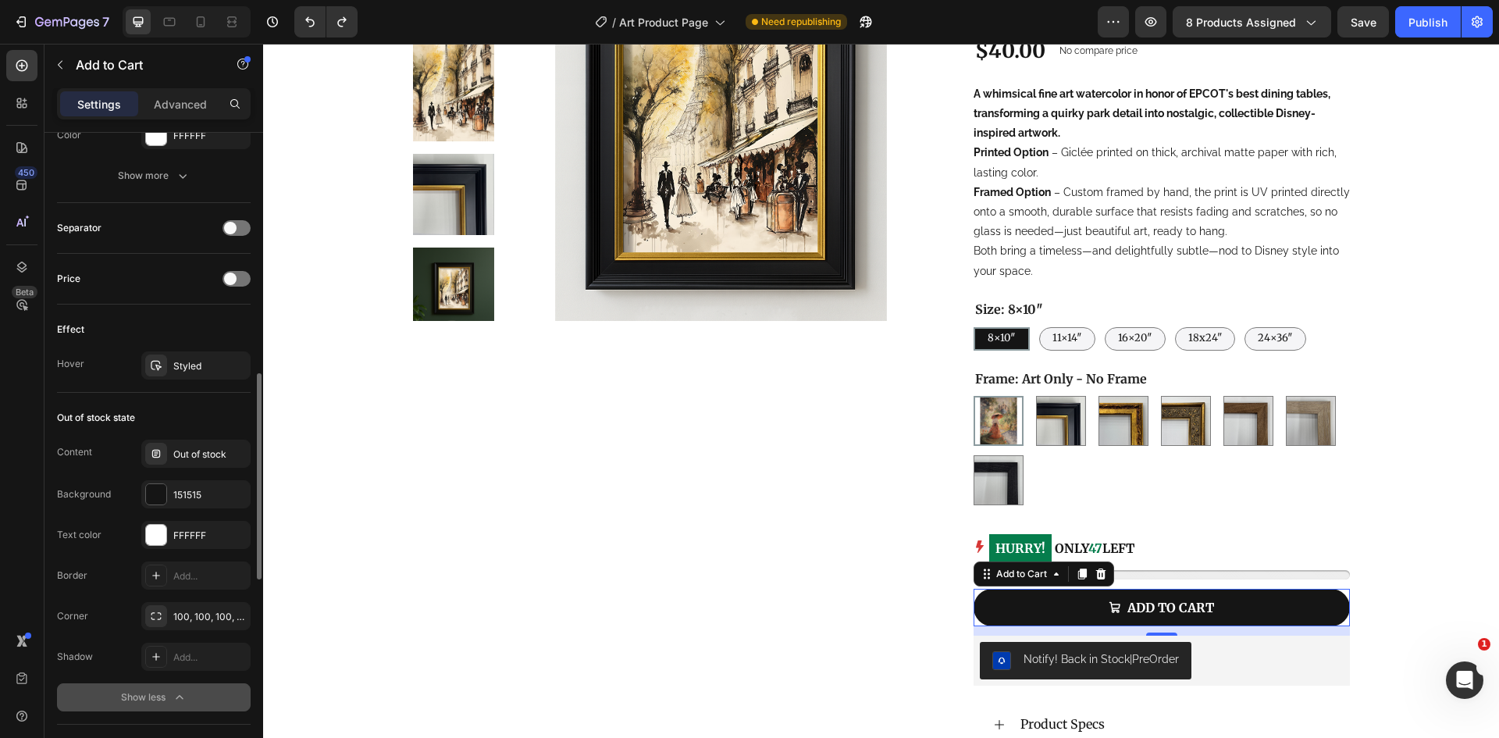
scroll to position [766, 0]
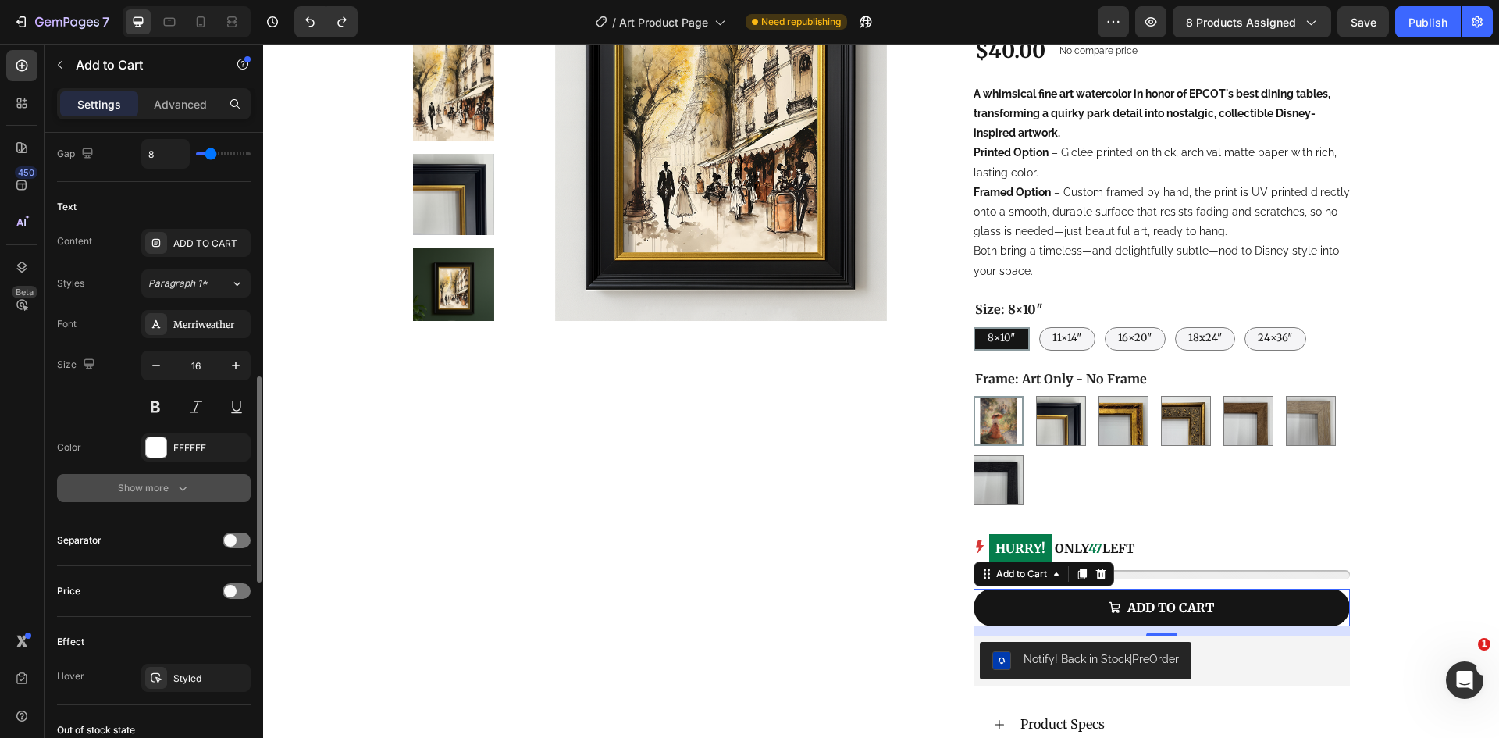
click at [151, 486] on div "Show more" at bounding box center [154, 488] width 73 height 16
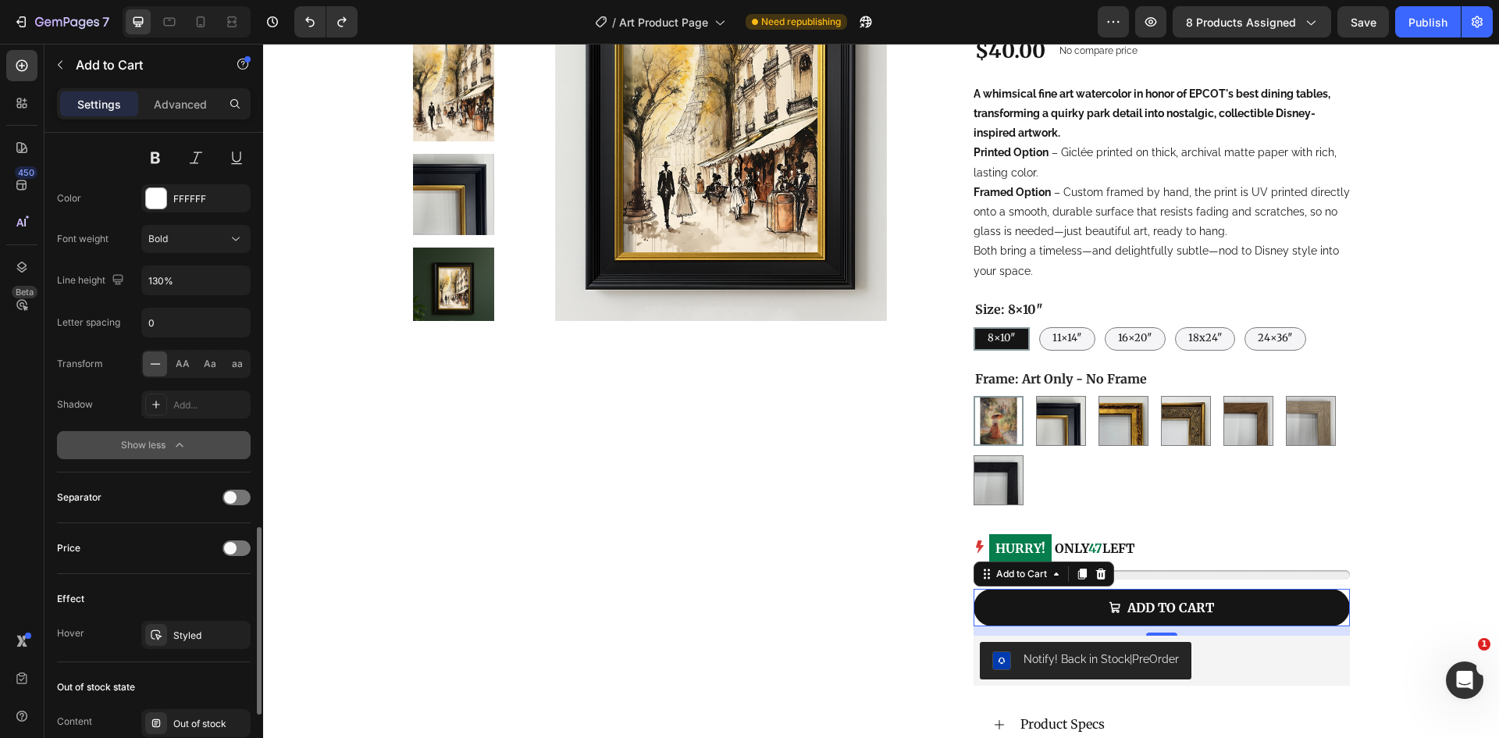
scroll to position [1093, 0]
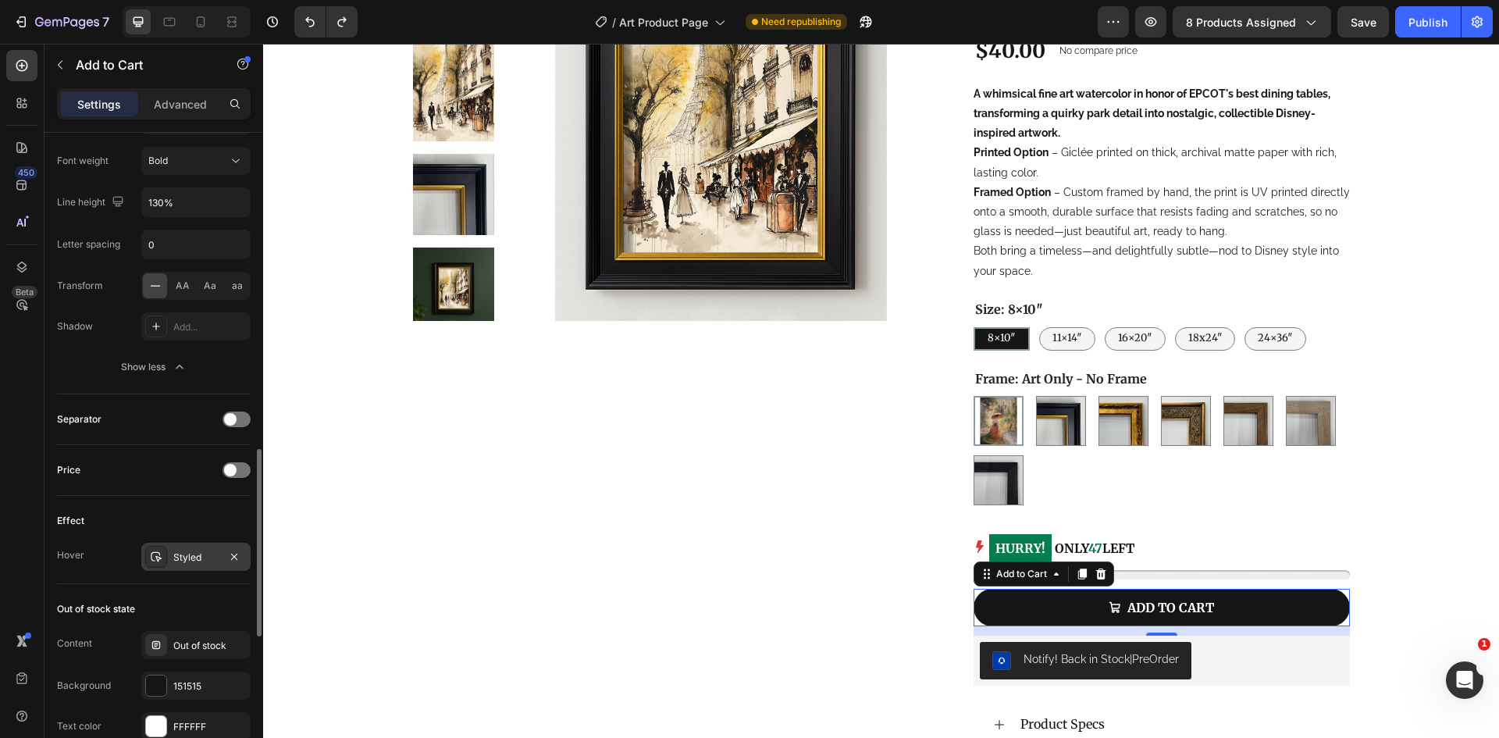
click at [200, 560] on div "Styled" at bounding box center [195, 557] width 45 height 14
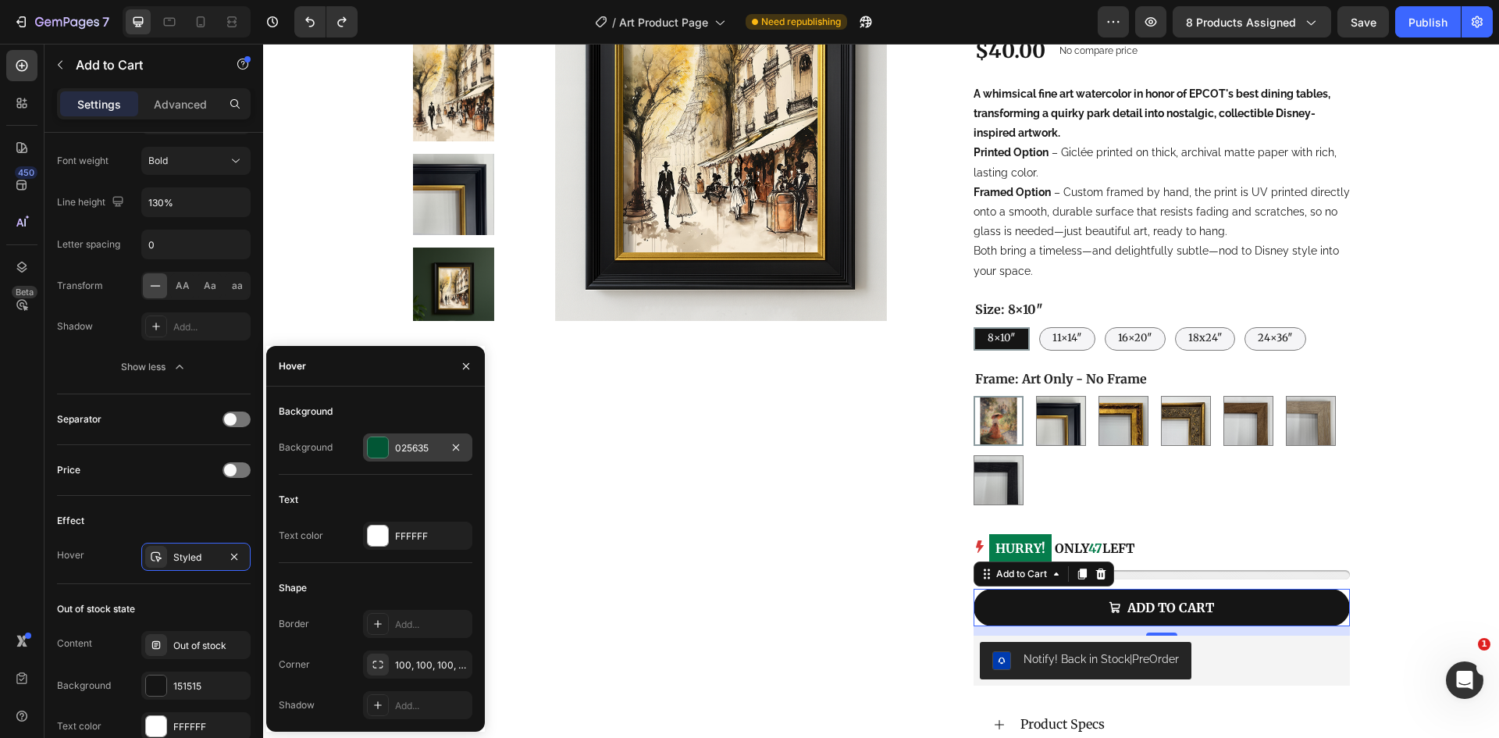
click at [384, 448] on div at bounding box center [378, 447] width 20 height 20
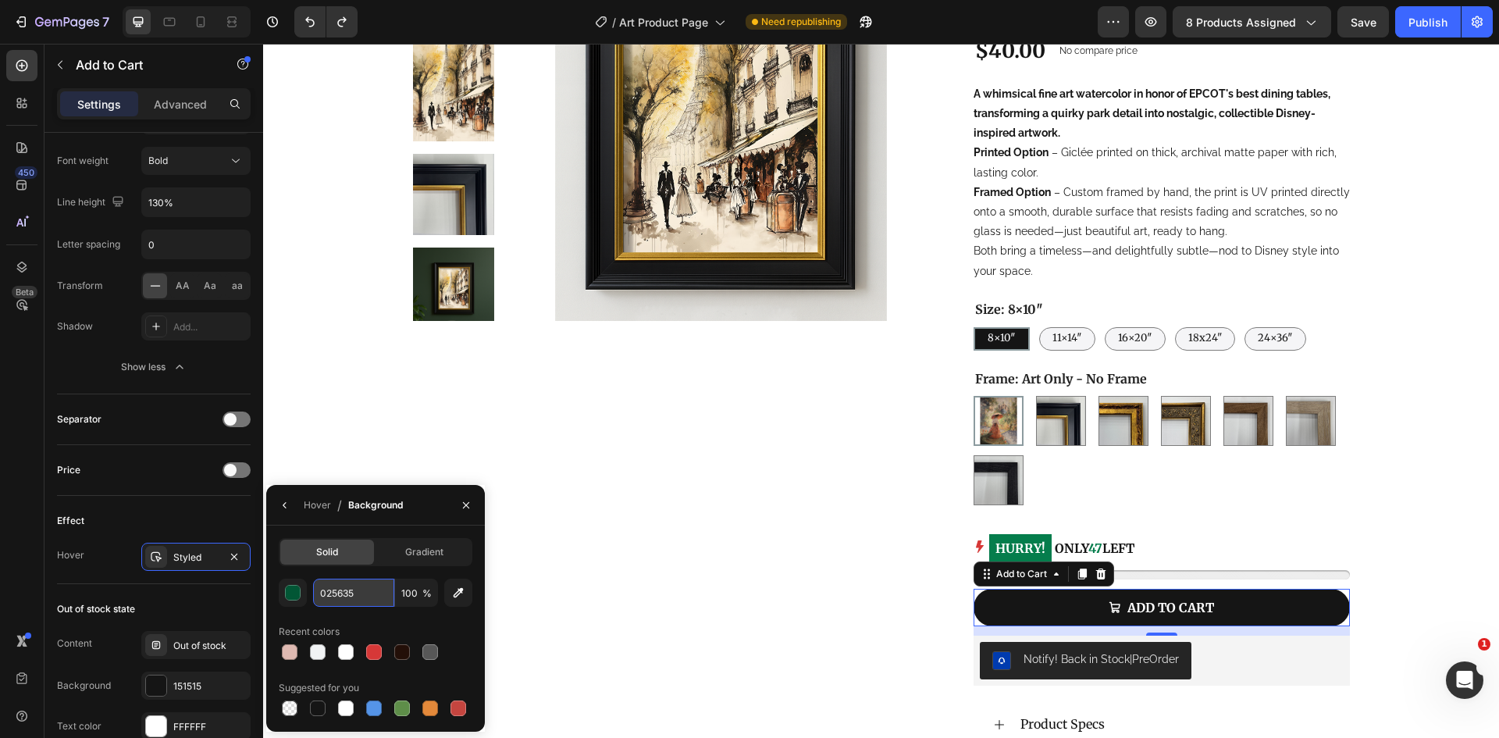
click at [342, 586] on input "025635" at bounding box center [353, 592] width 81 height 28
click at [368, 595] on input "025635" at bounding box center [353, 592] width 81 height 28
paste input "efdc5b"
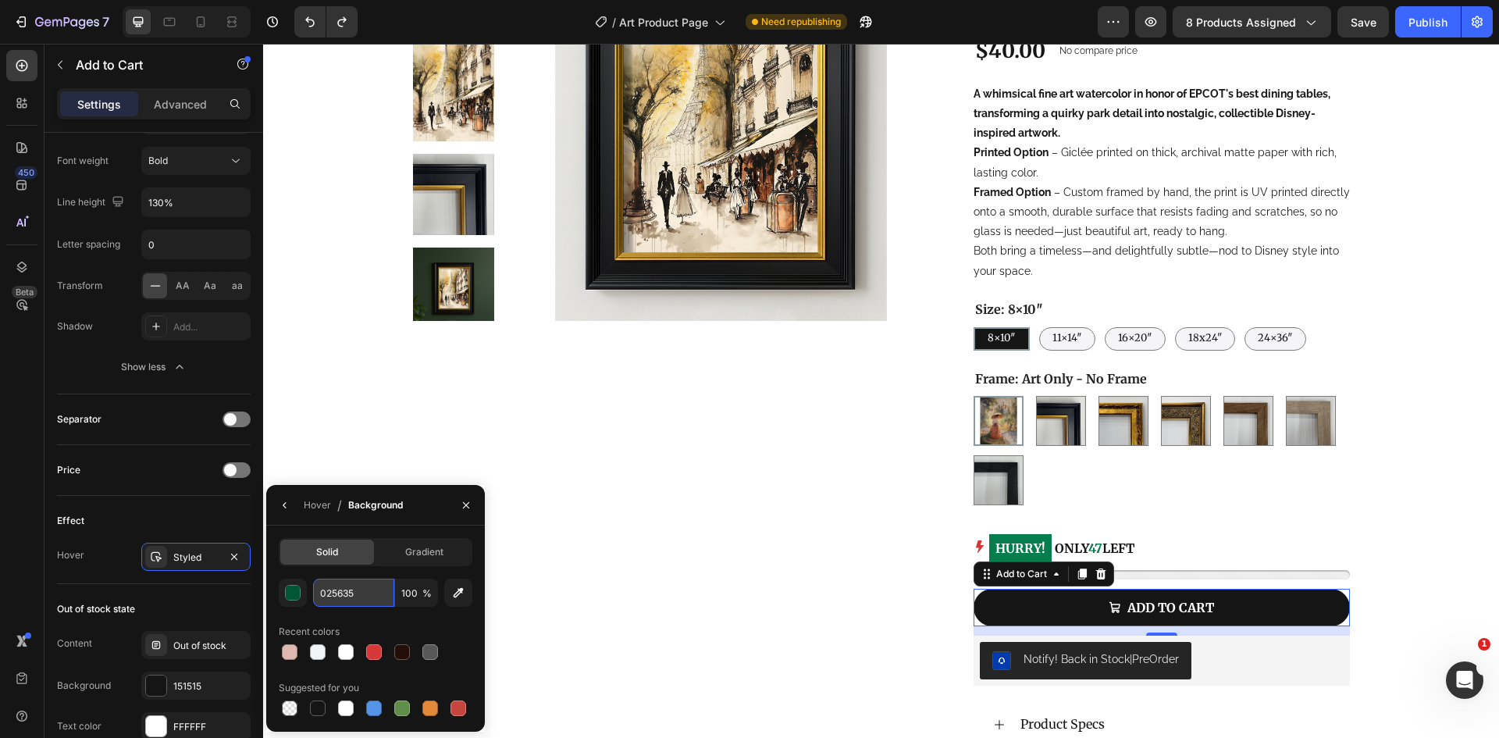
type input "efdc5b"
click at [640, 554] on div "Product Images" at bounding box center [669, 412] width 512 height 999
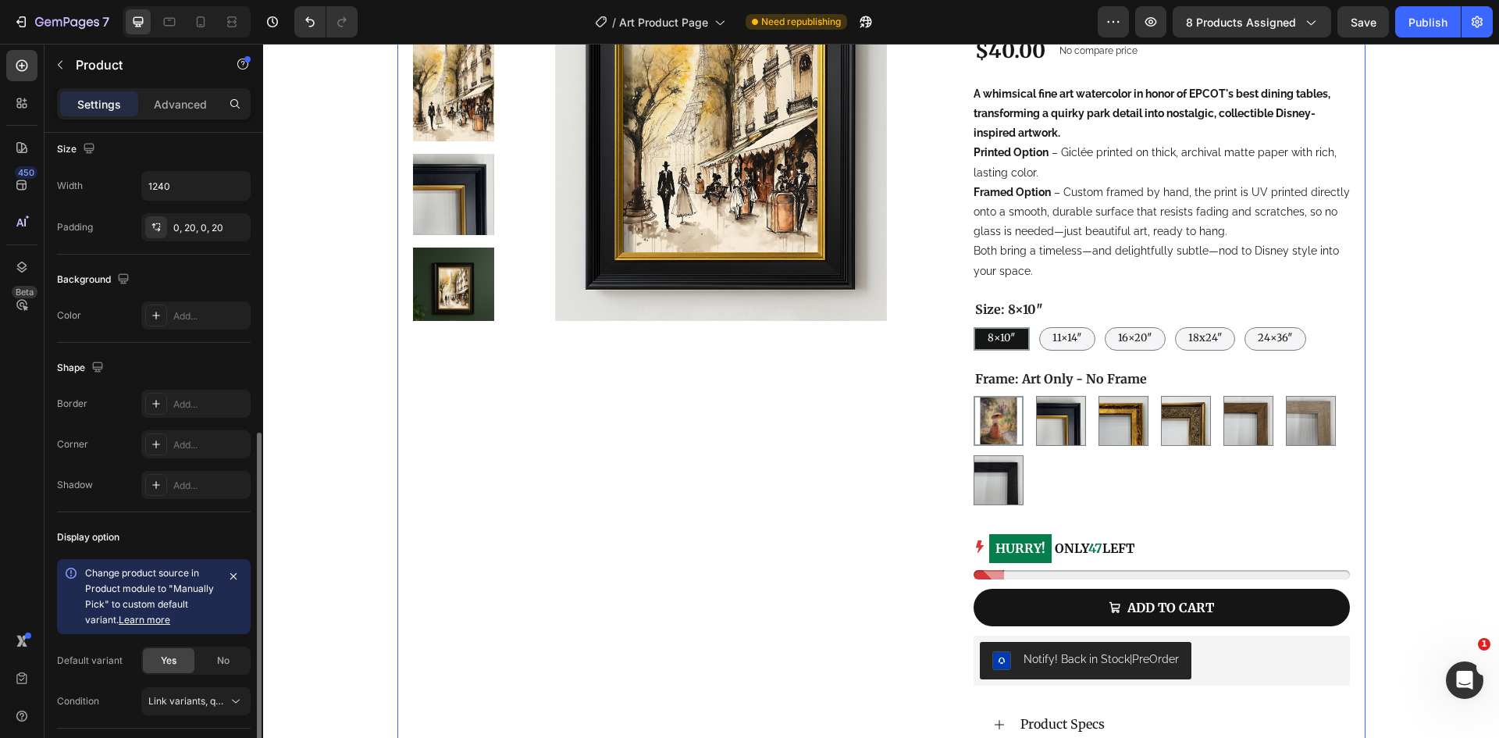
scroll to position [234, 0]
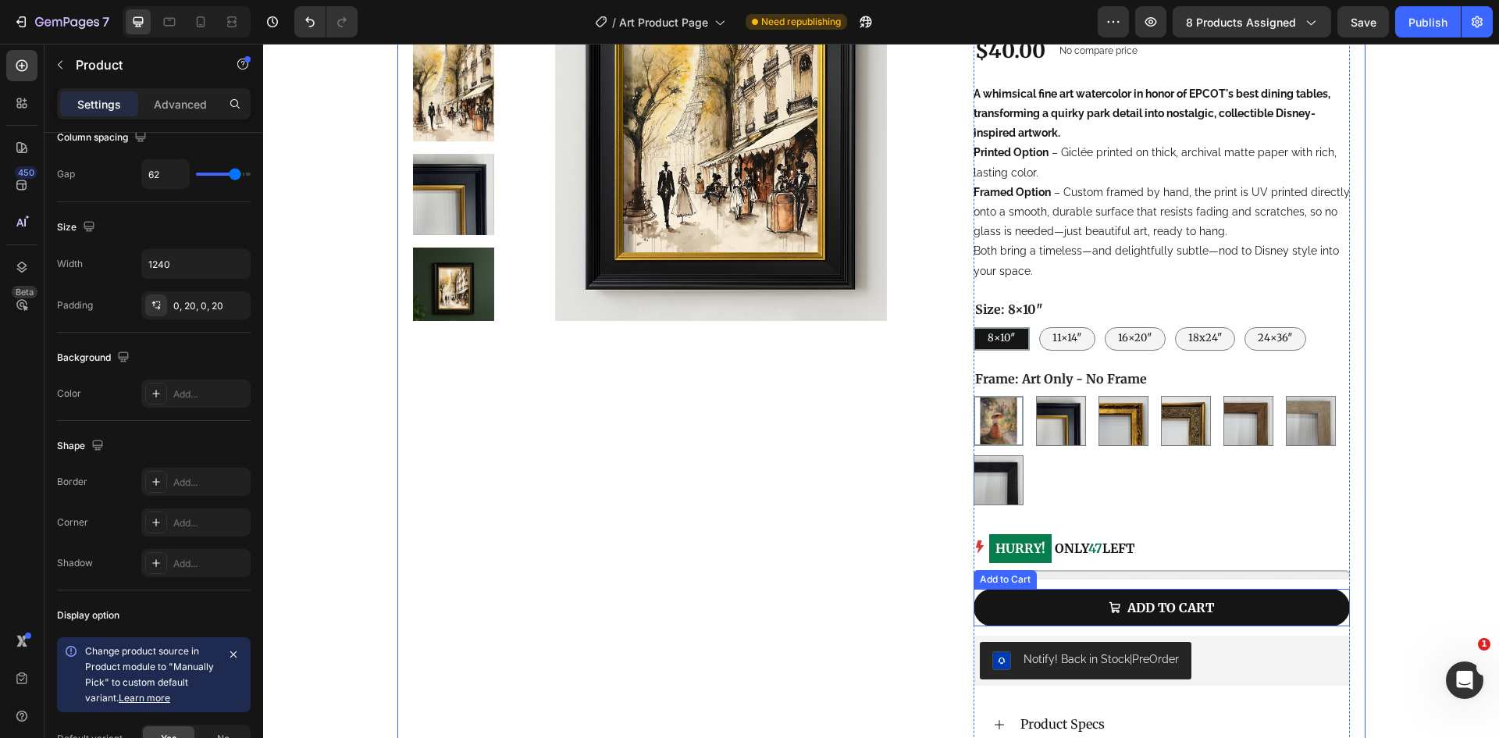
click at [1338, 590] on div "ADD TO CART Add to Cart" at bounding box center [1161, 607] width 376 height 37
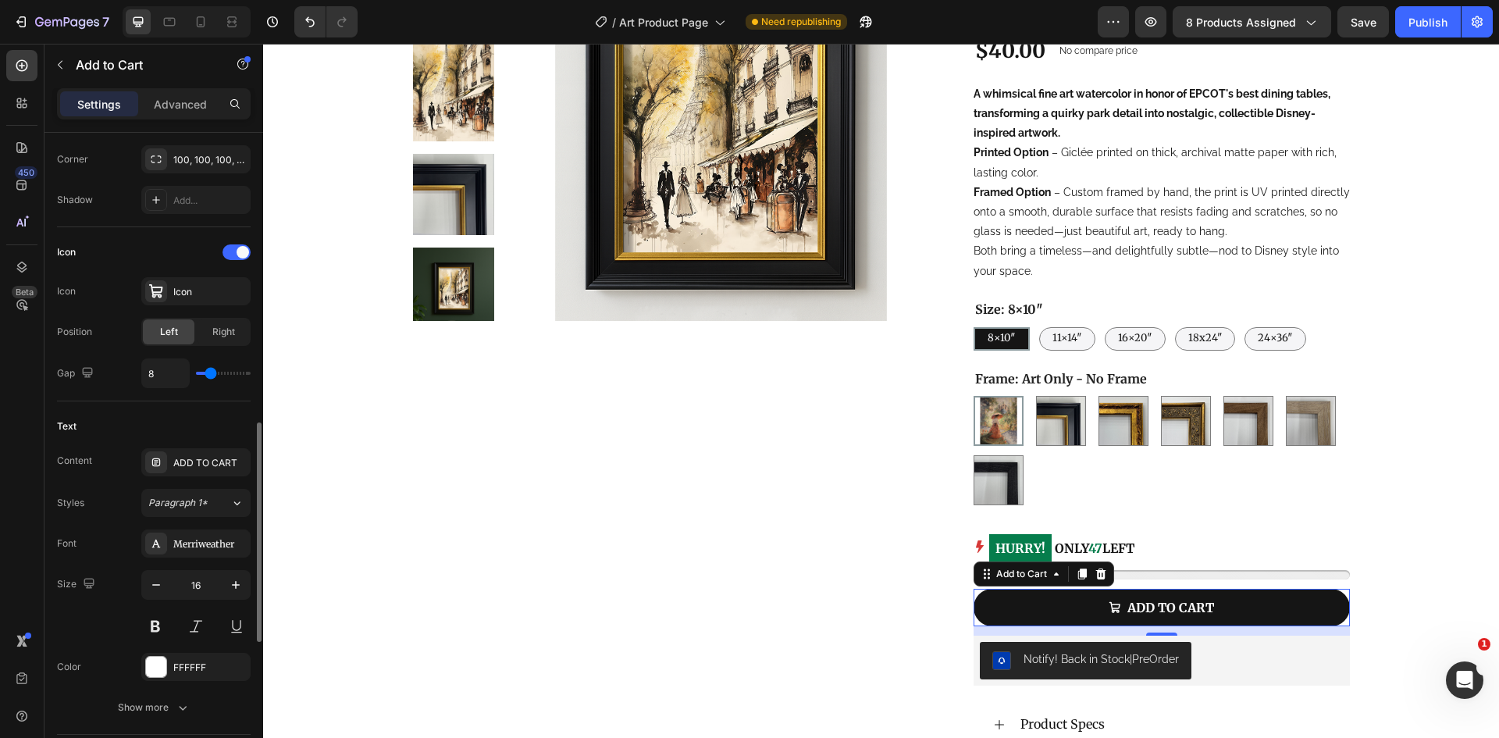
scroll to position [624, 0]
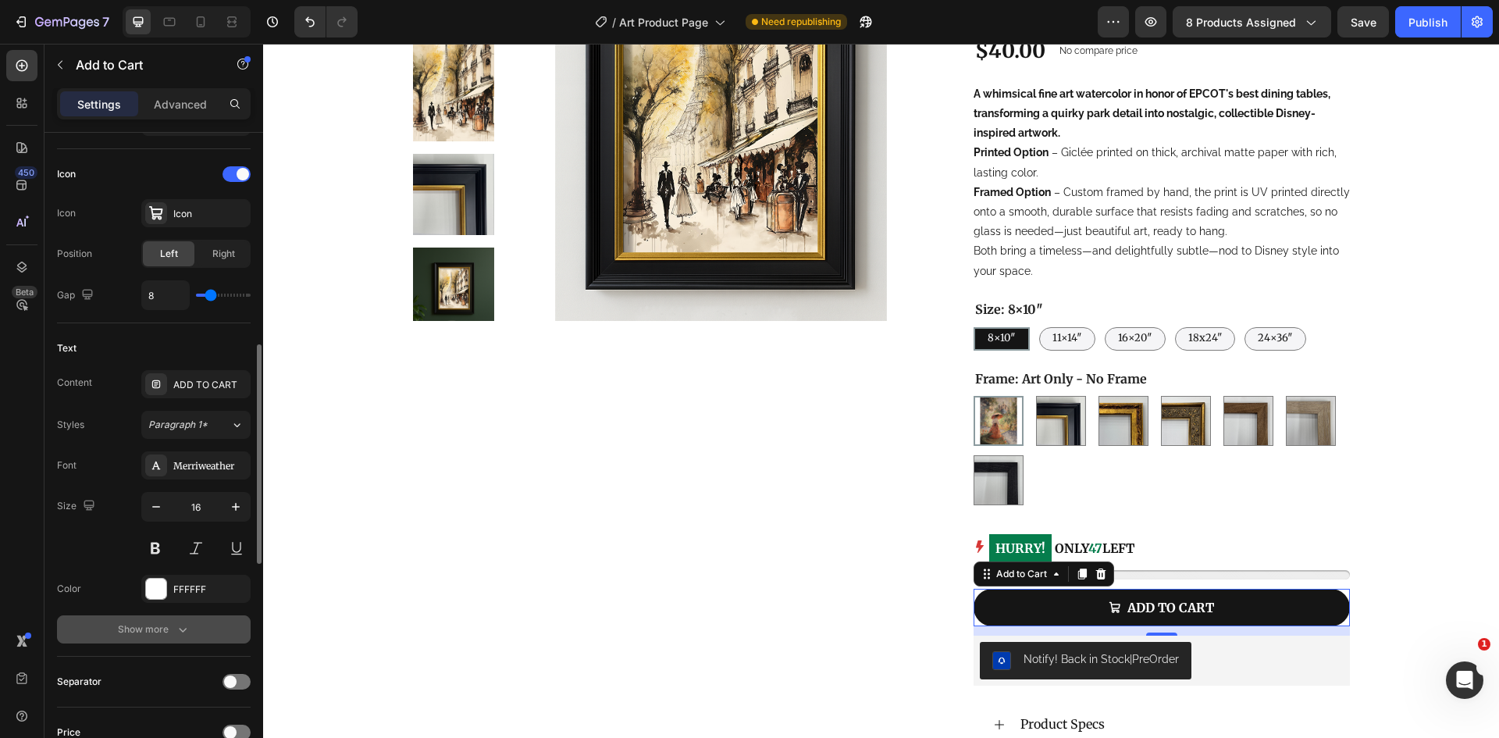
click at [144, 626] on div "Show more" at bounding box center [154, 629] width 73 height 16
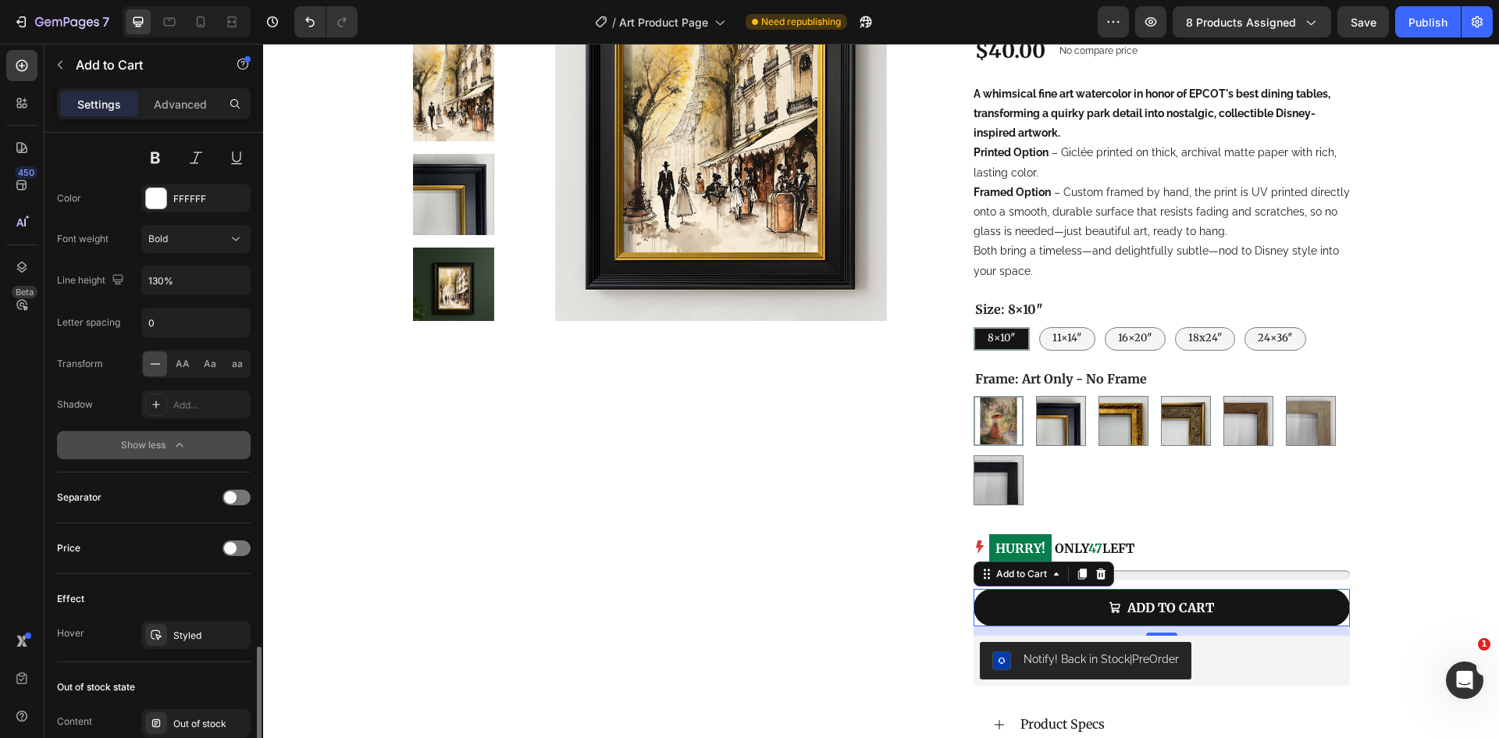
scroll to position [1171, 0]
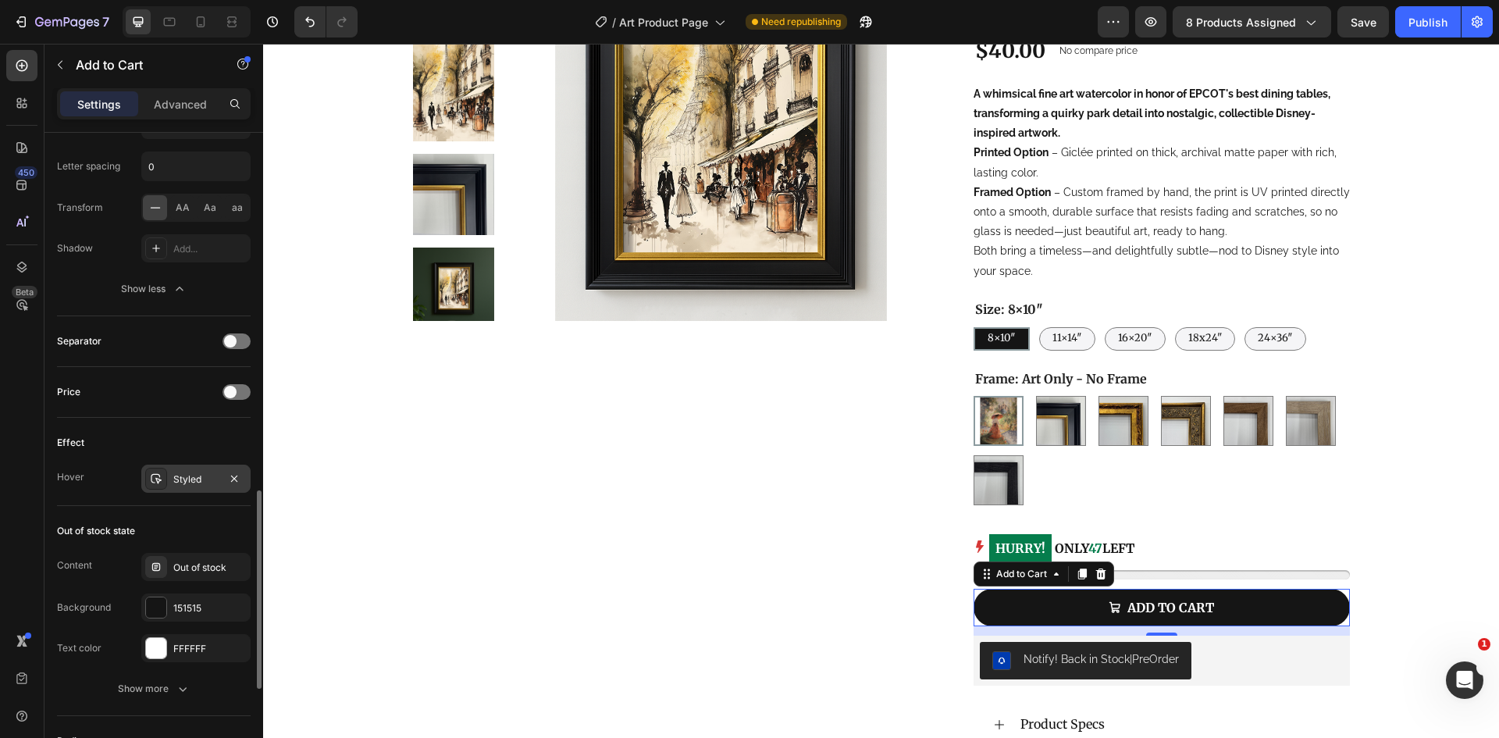
click at [209, 484] on div "Styled" at bounding box center [195, 479] width 45 height 14
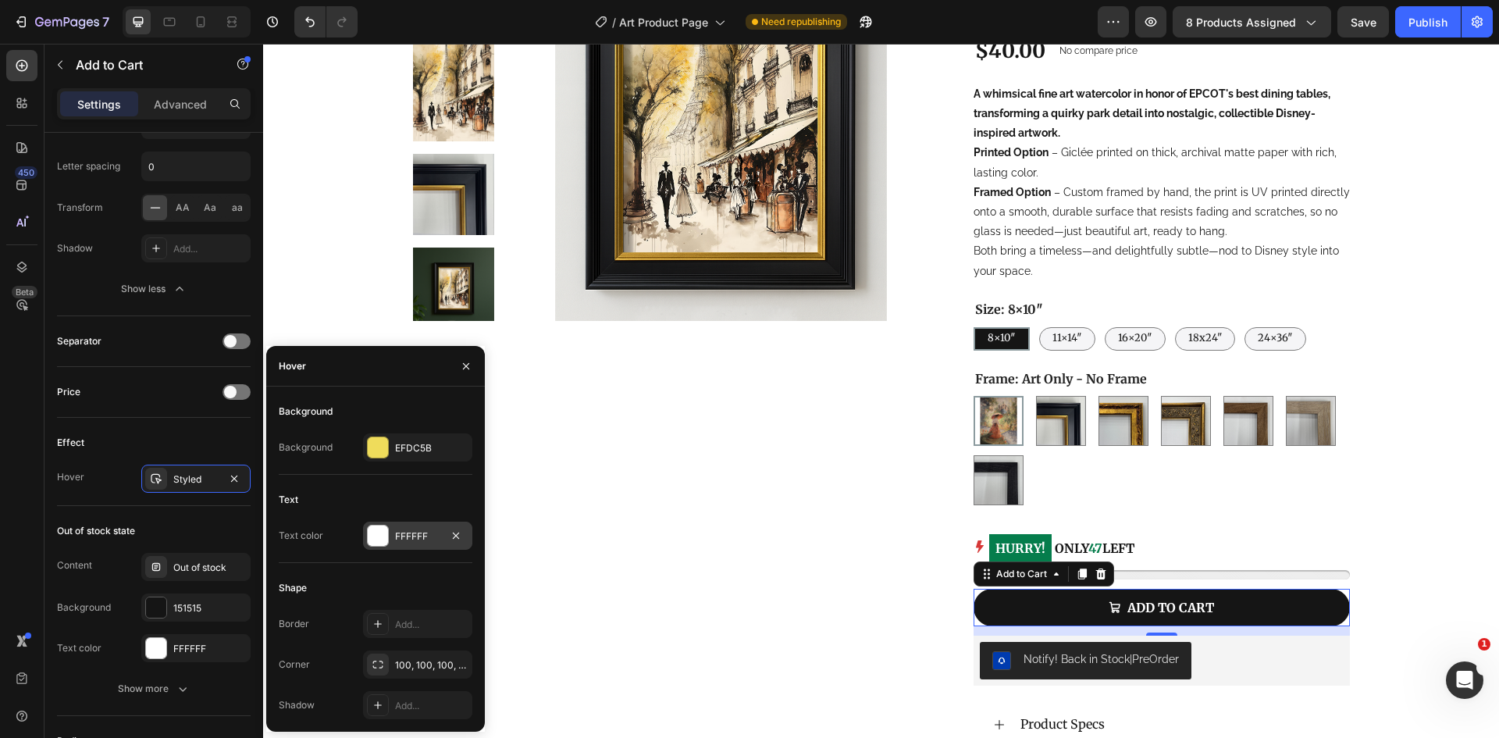
click at [386, 535] on div at bounding box center [378, 535] width 20 height 20
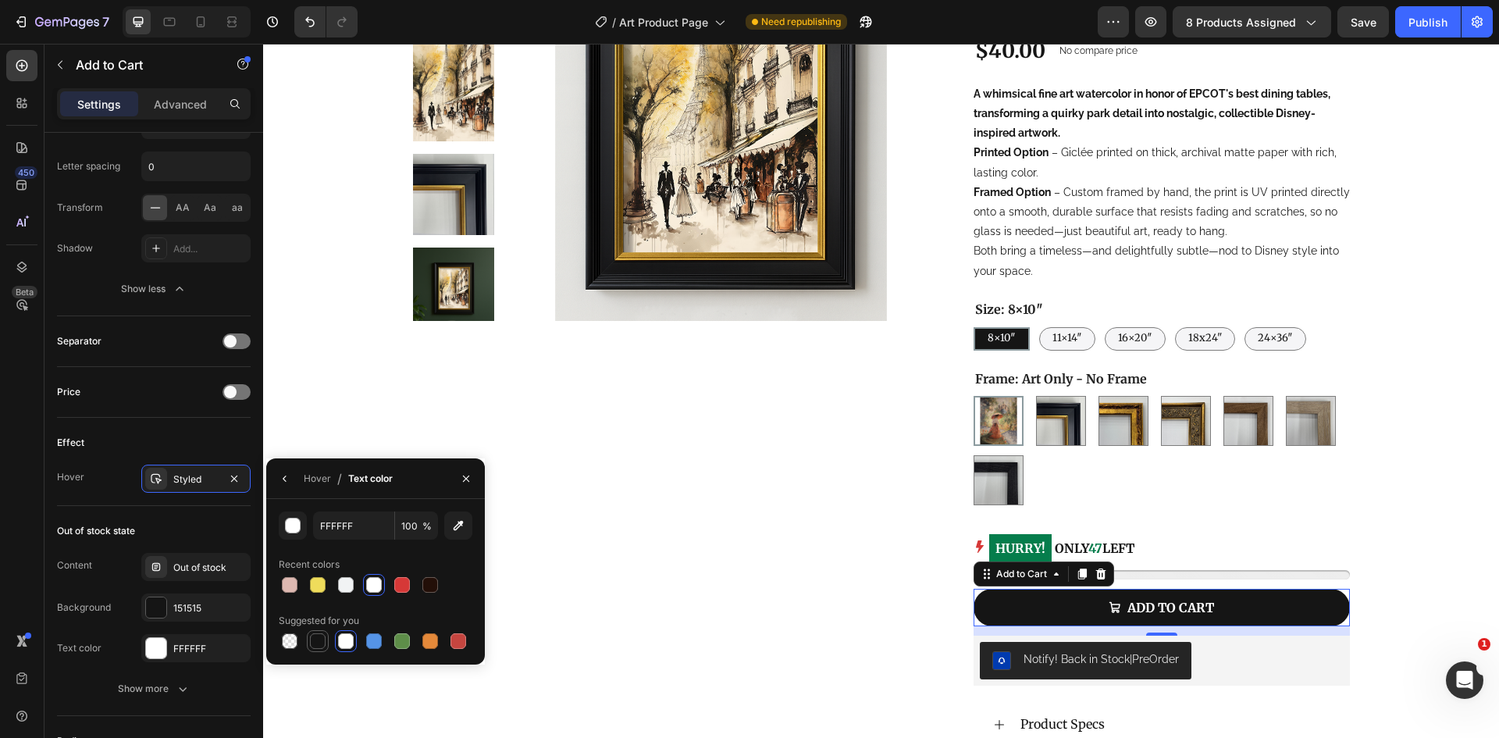
click at [318, 643] on div at bounding box center [318, 641] width 16 height 16
type input "151515"
click at [1044, 553] on p "HURRY! ONLY 47 LEFT" at bounding box center [1061, 548] width 145 height 30
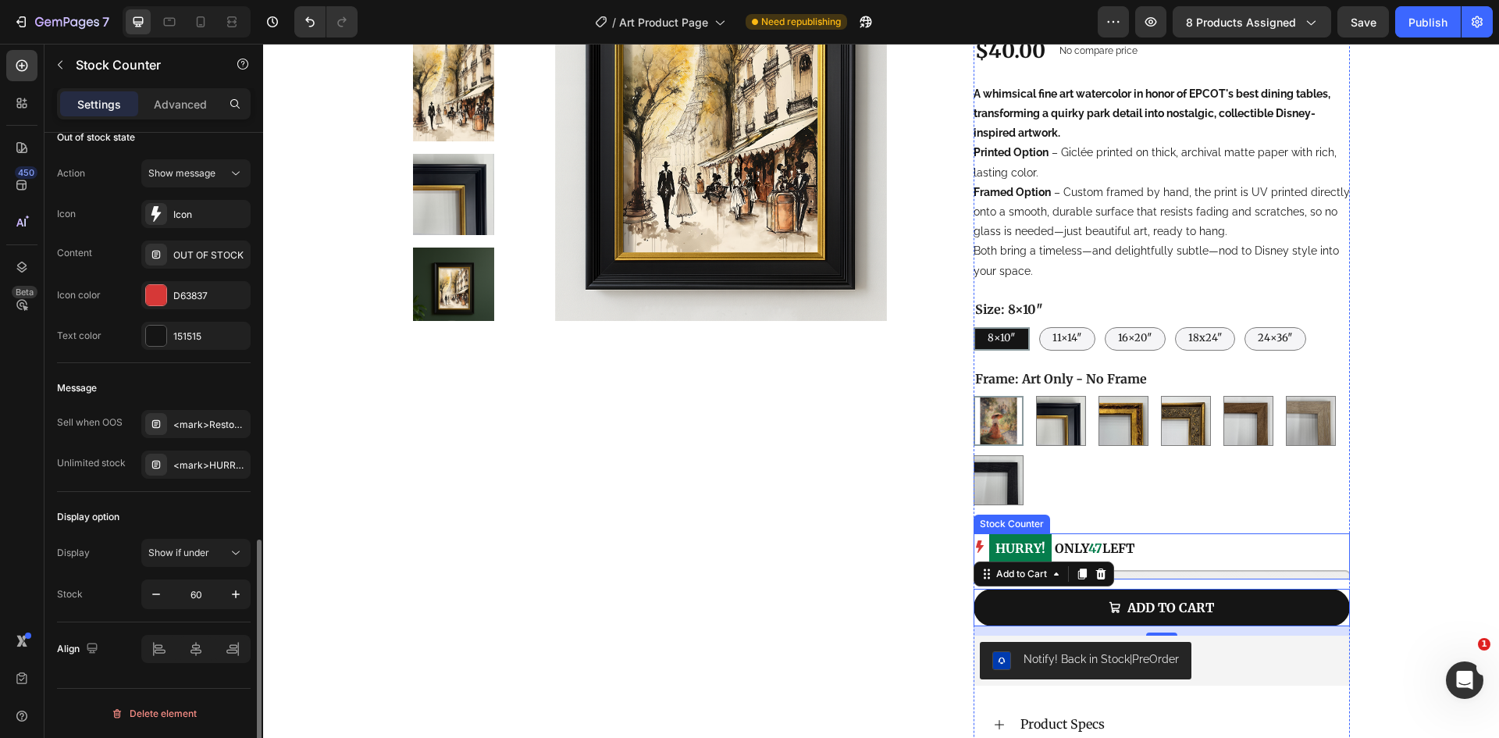
scroll to position [0, 0]
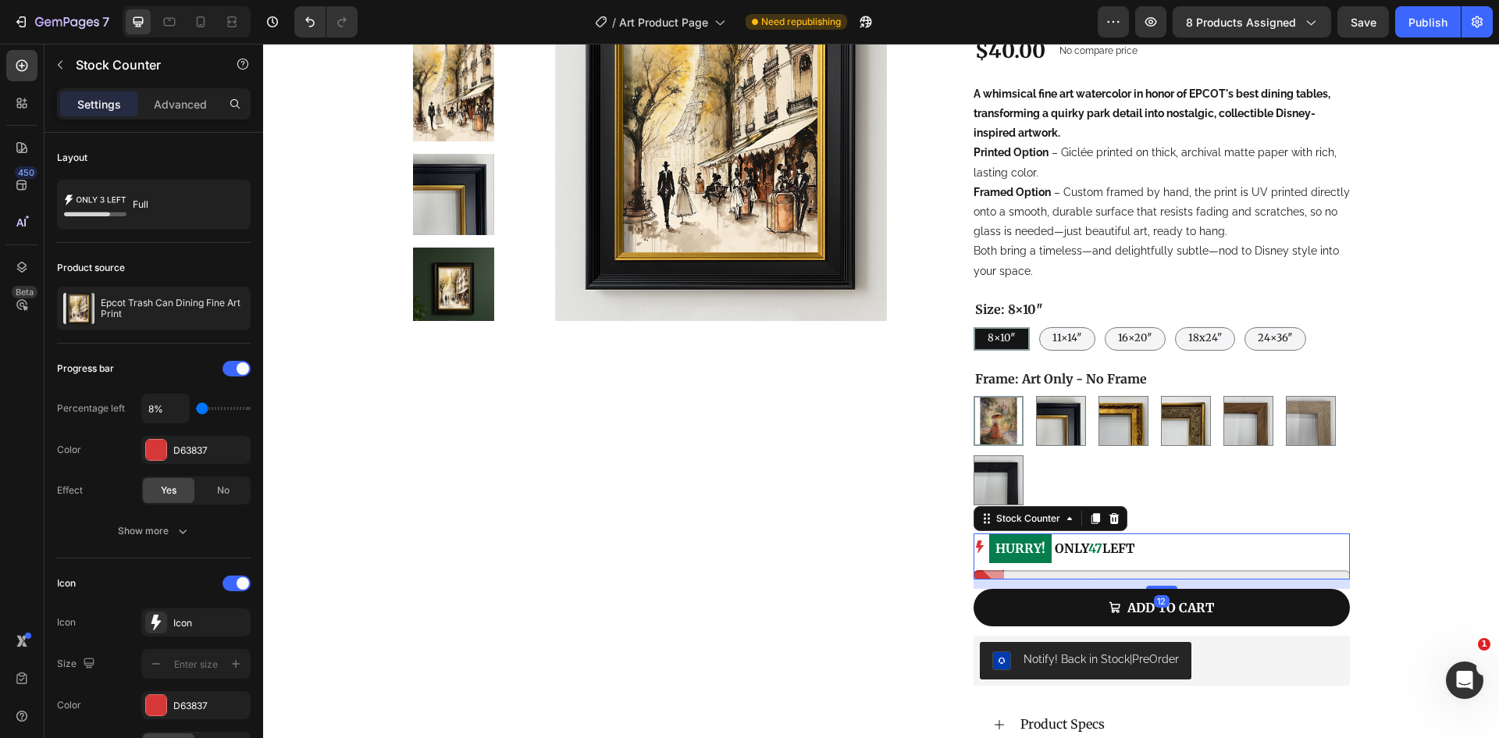
click at [155, 534] on div "Show more" at bounding box center [154, 531] width 73 height 16
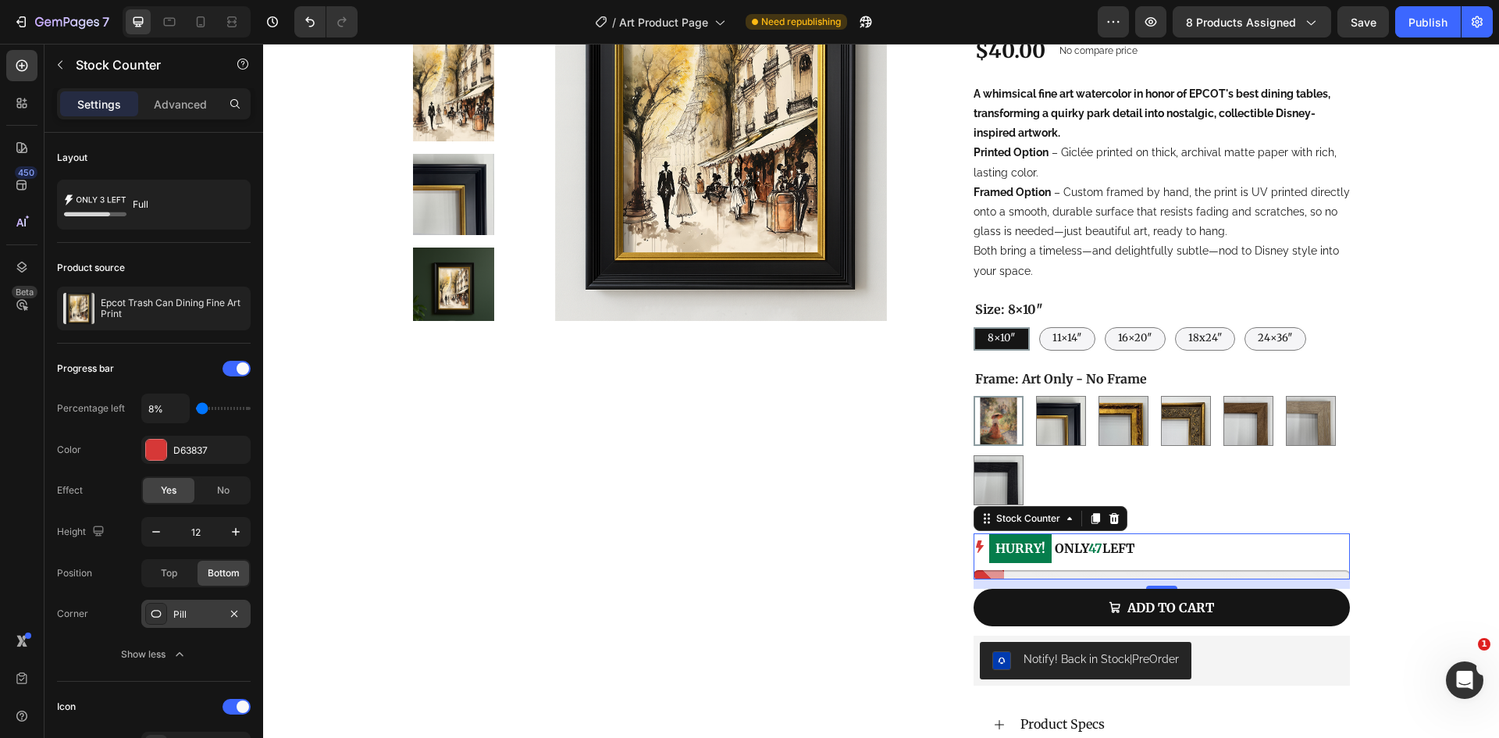
click at [197, 619] on div "Pill" at bounding box center [195, 614] width 45 height 14
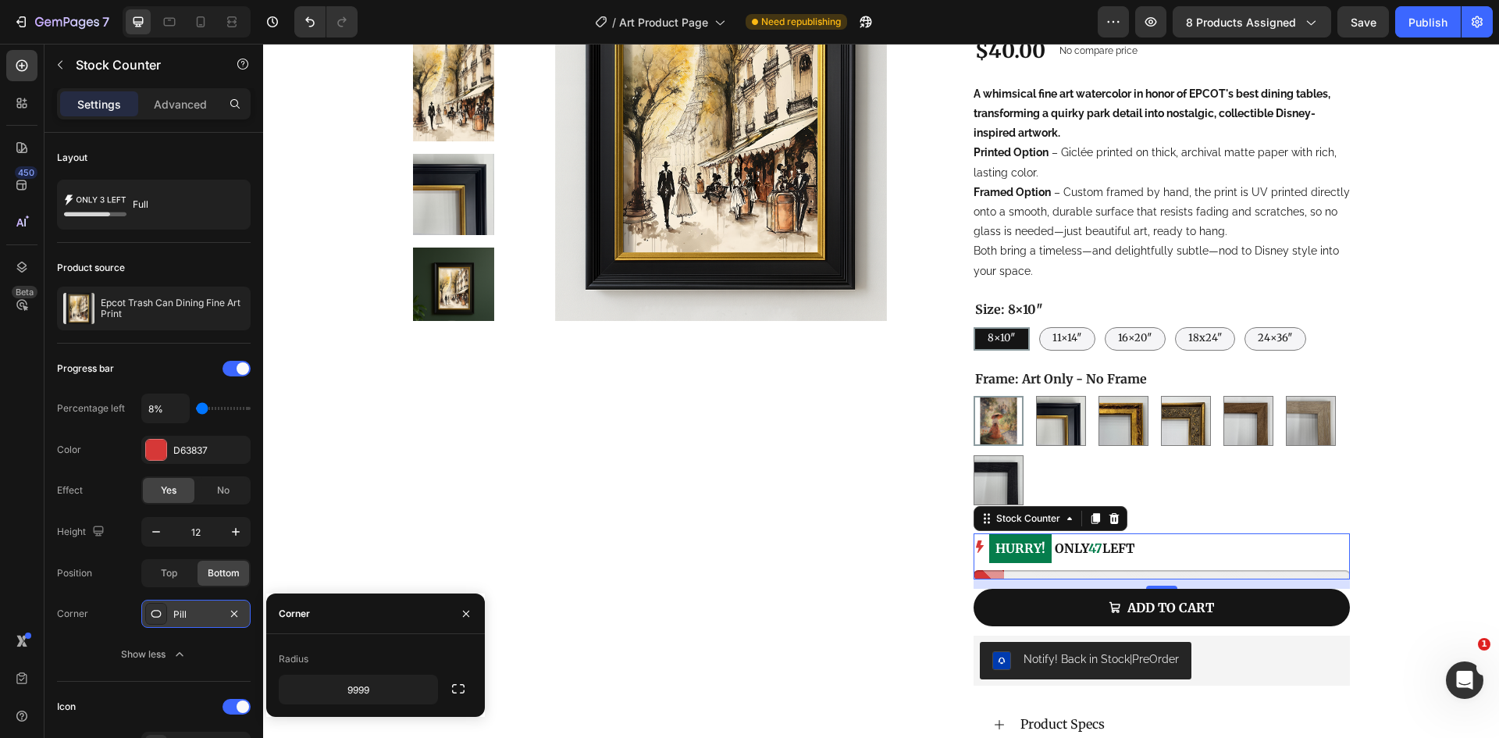
click at [197, 619] on div "Pill" at bounding box center [195, 614] width 45 height 14
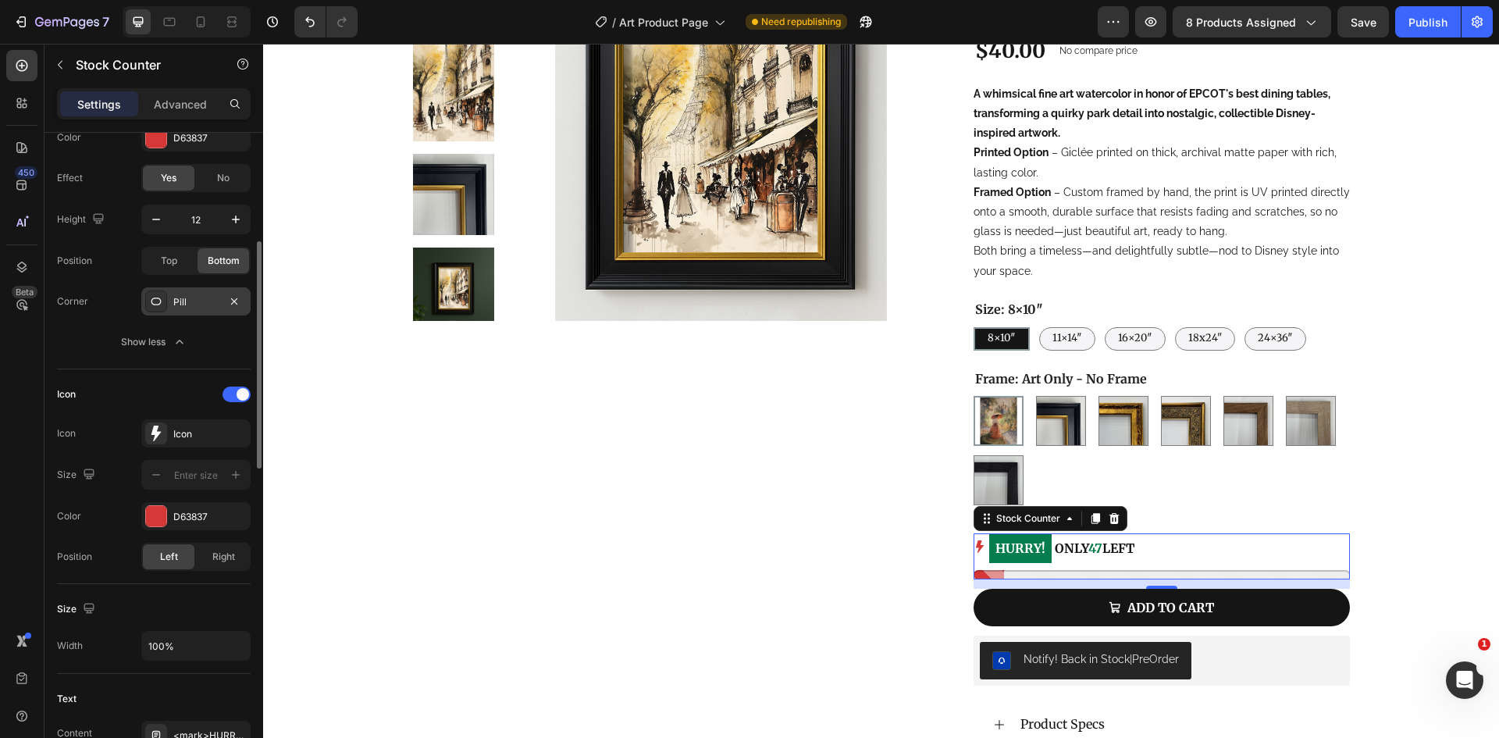
scroll to position [468, 0]
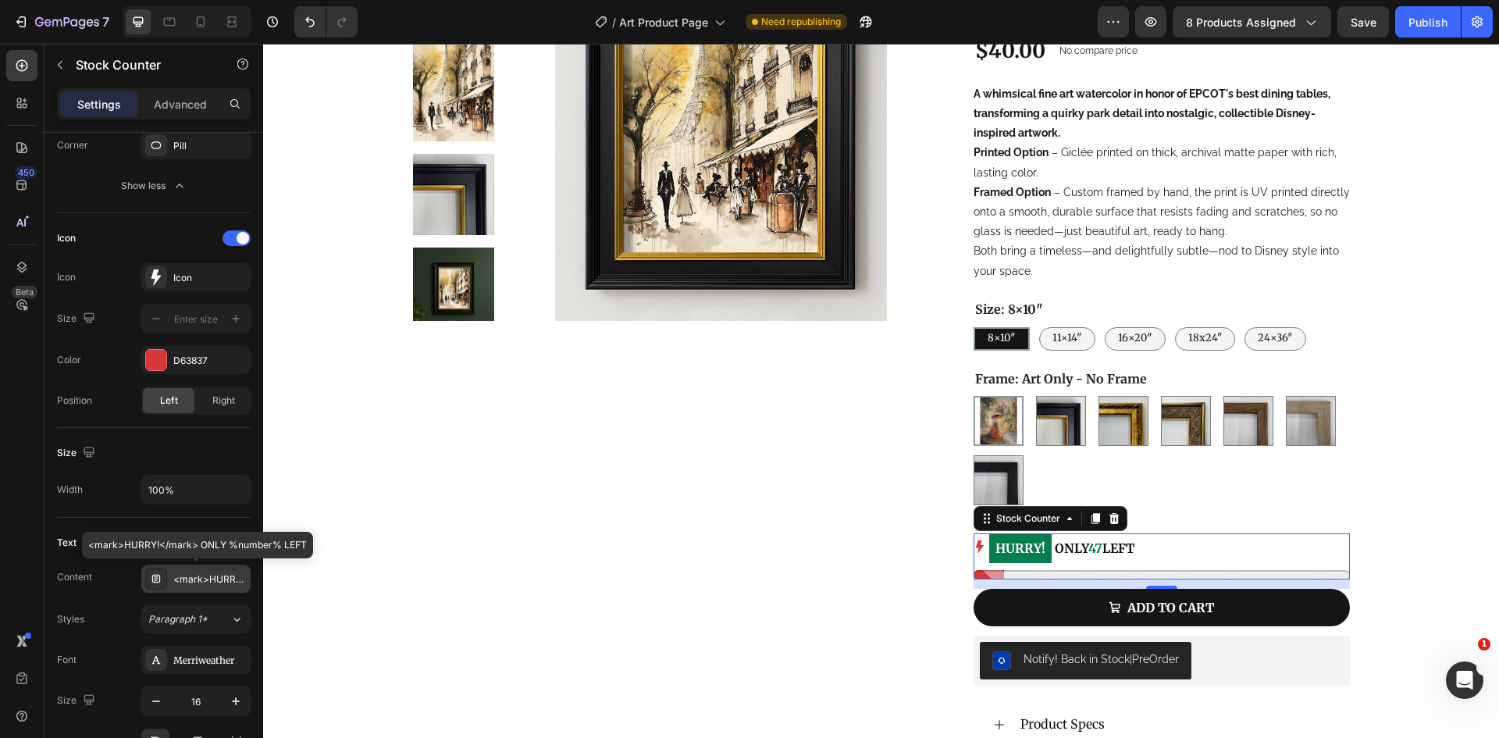
click at [155, 582] on icon at bounding box center [156, 578] width 8 height 8
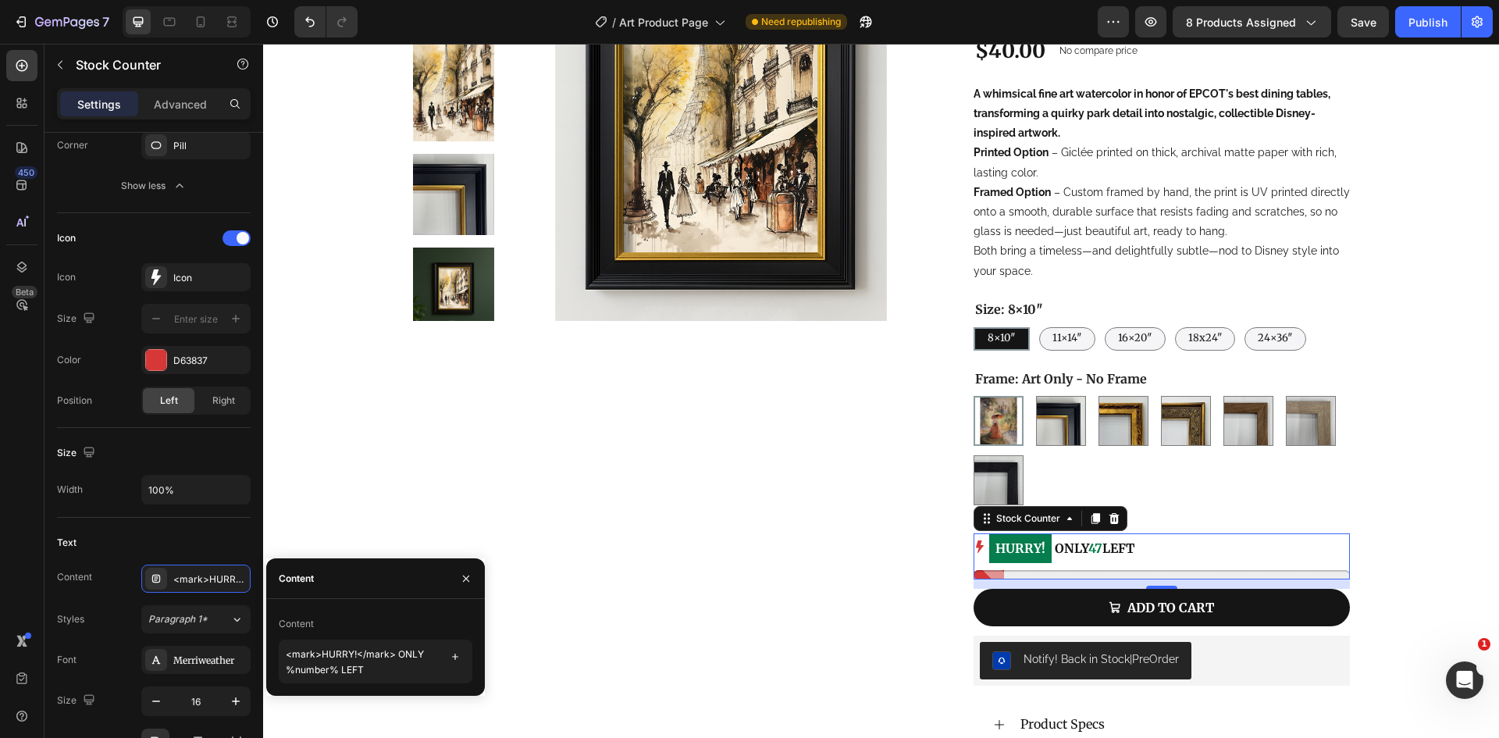
click at [126, 586] on div "Content <mark>HURRY!</mark> ONLY %number% LEFT" at bounding box center [154, 578] width 194 height 28
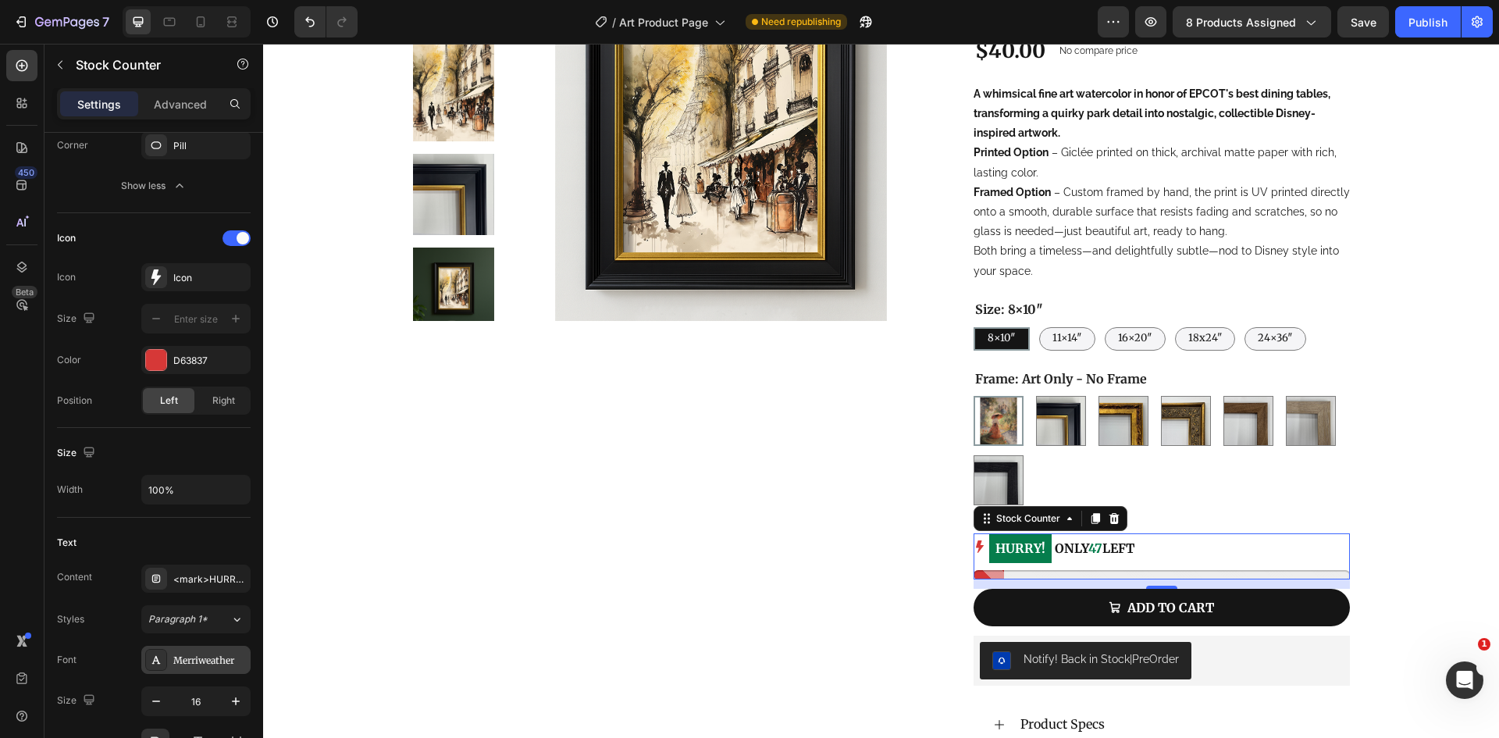
scroll to position [624, 0]
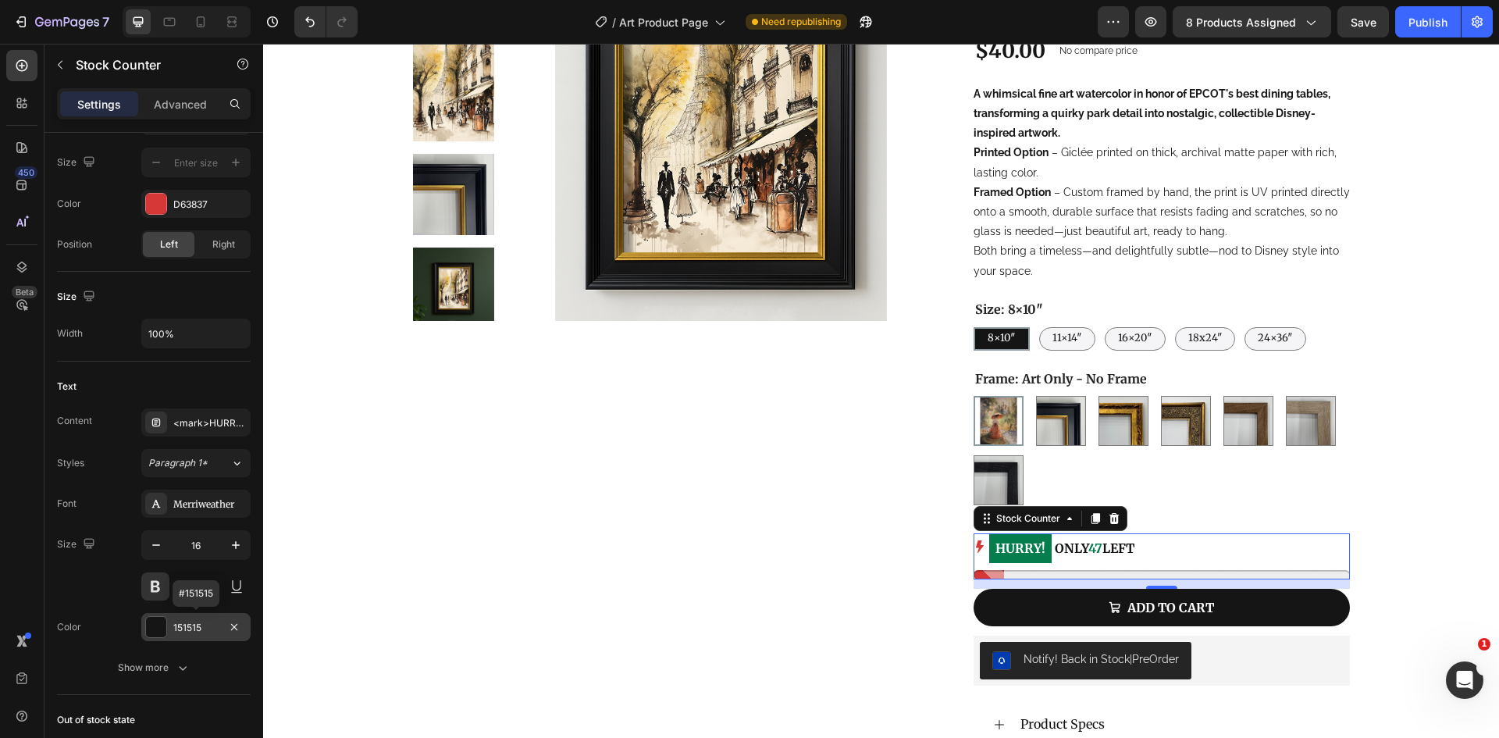
click at [178, 627] on div "151515" at bounding box center [195, 628] width 45 height 14
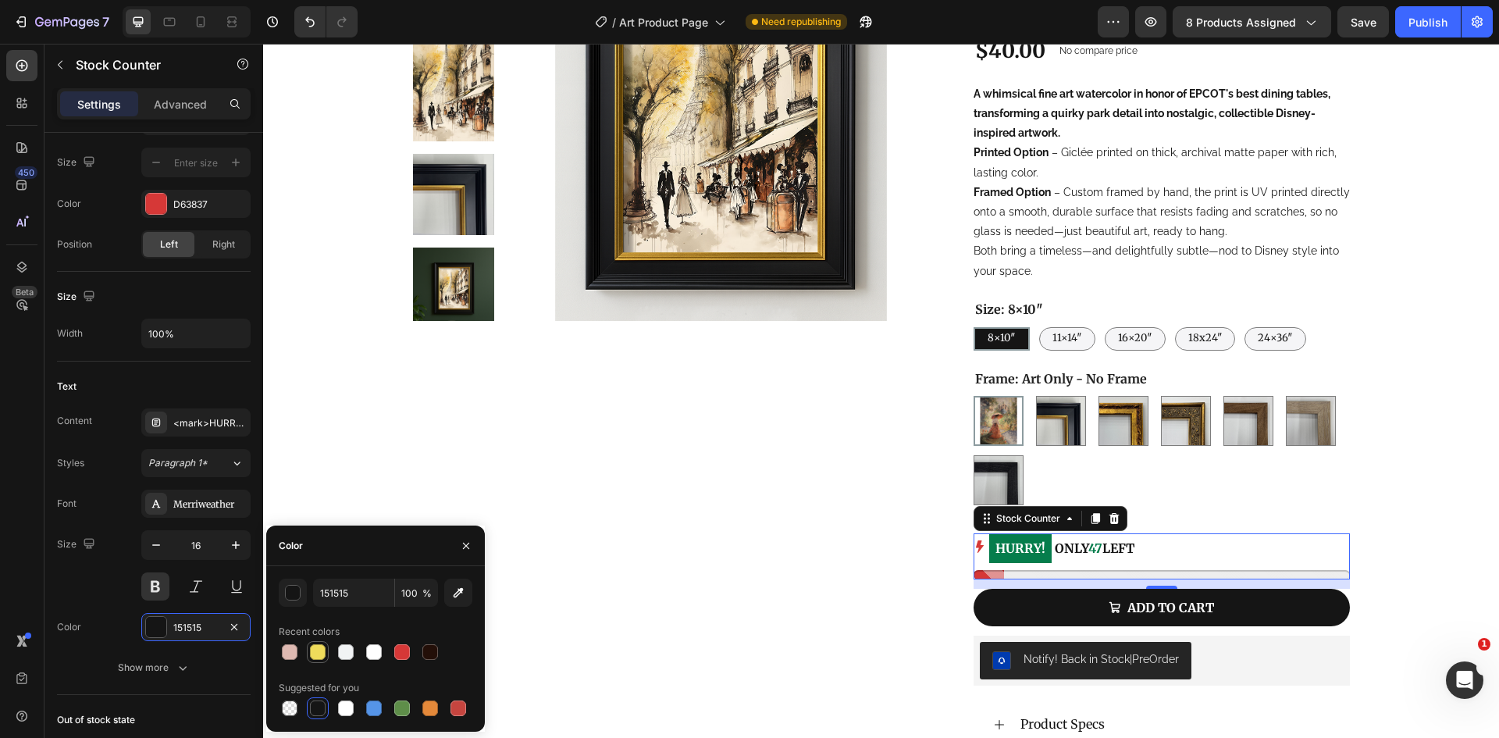
click at [308, 647] on div at bounding box center [318, 652] width 22 height 22
type input "151515"
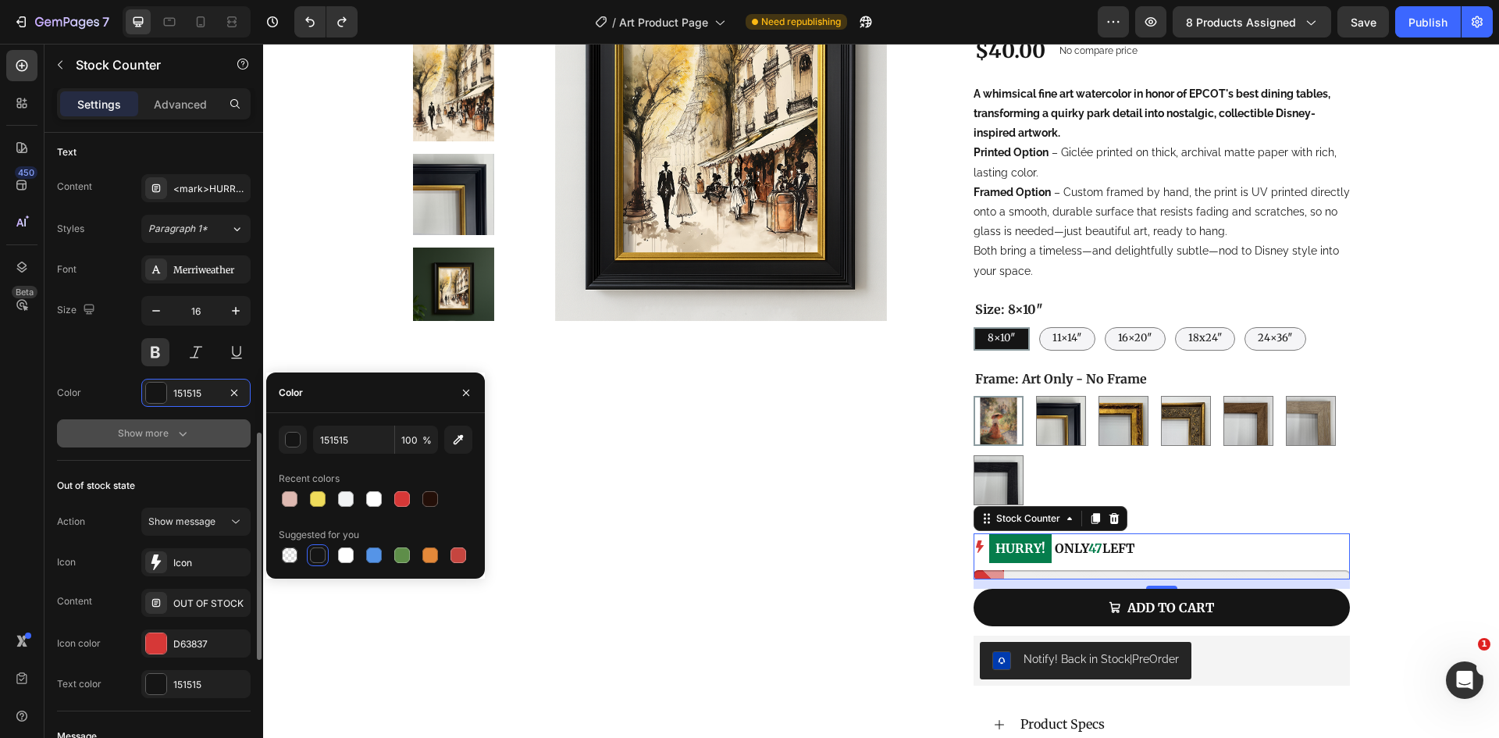
click at [173, 444] on button "Show more" at bounding box center [154, 433] width 194 height 28
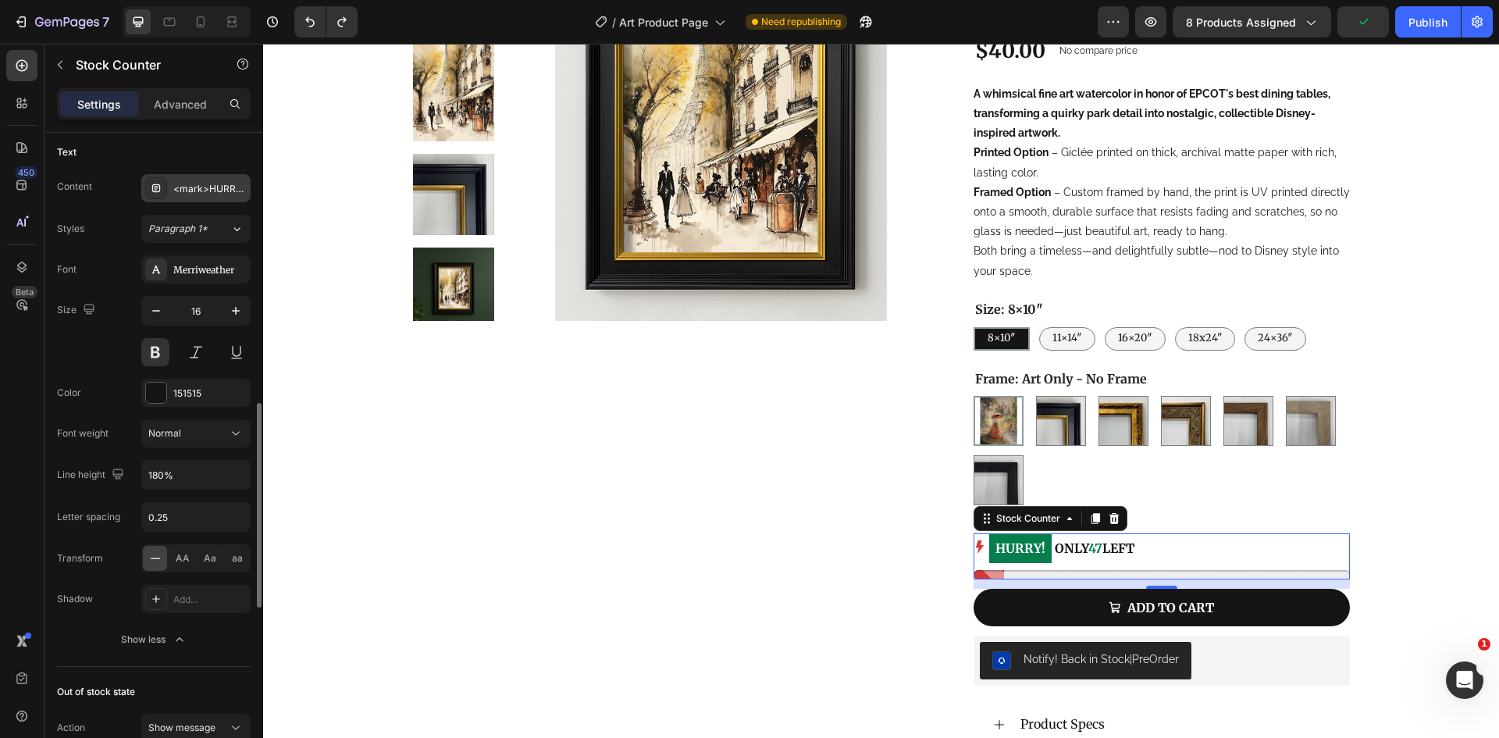
click at [215, 191] on div "<mark>HURRY!</mark> ONLY %number% LEFT" at bounding box center [209, 189] width 73 height 14
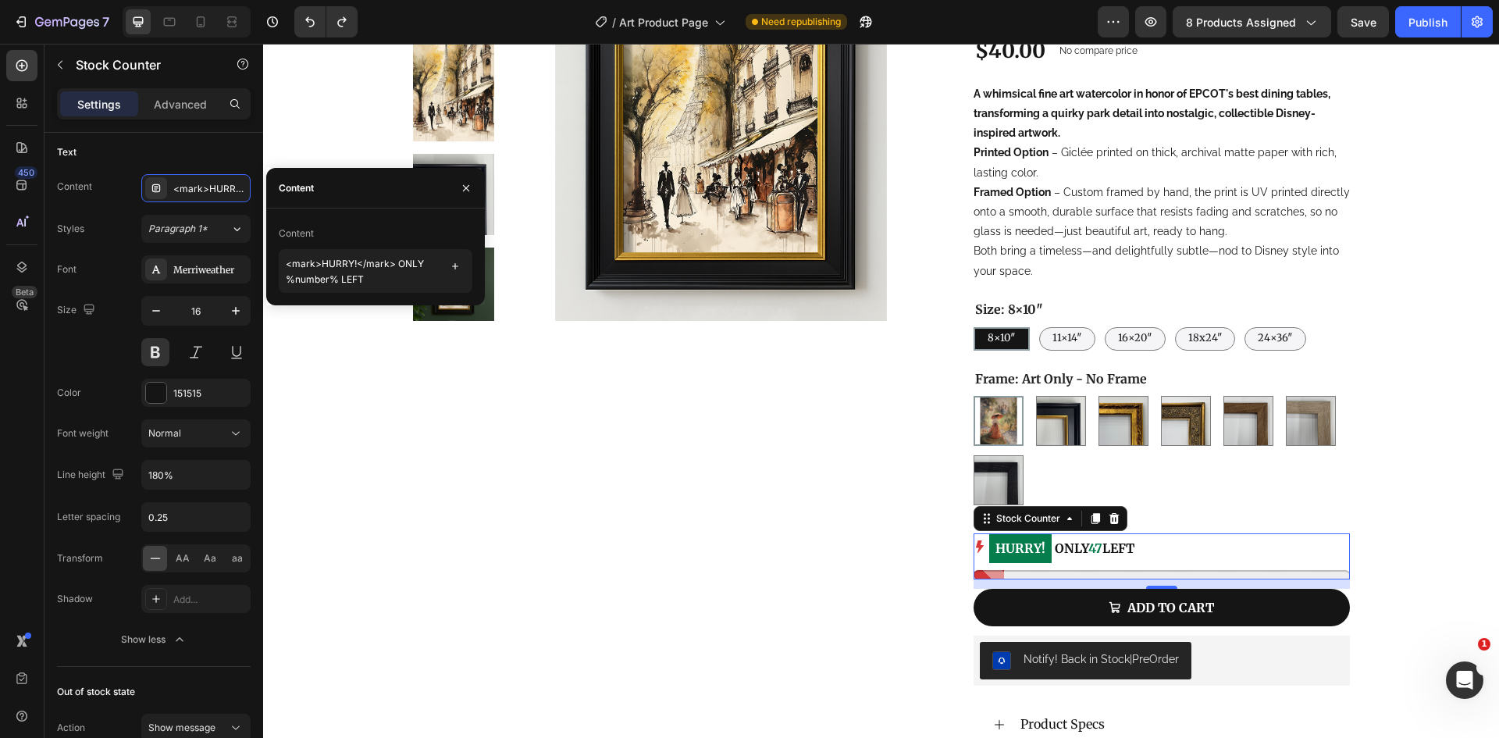
click at [1023, 545] on mark "HURRY!" at bounding box center [1020, 548] width 62 height 29
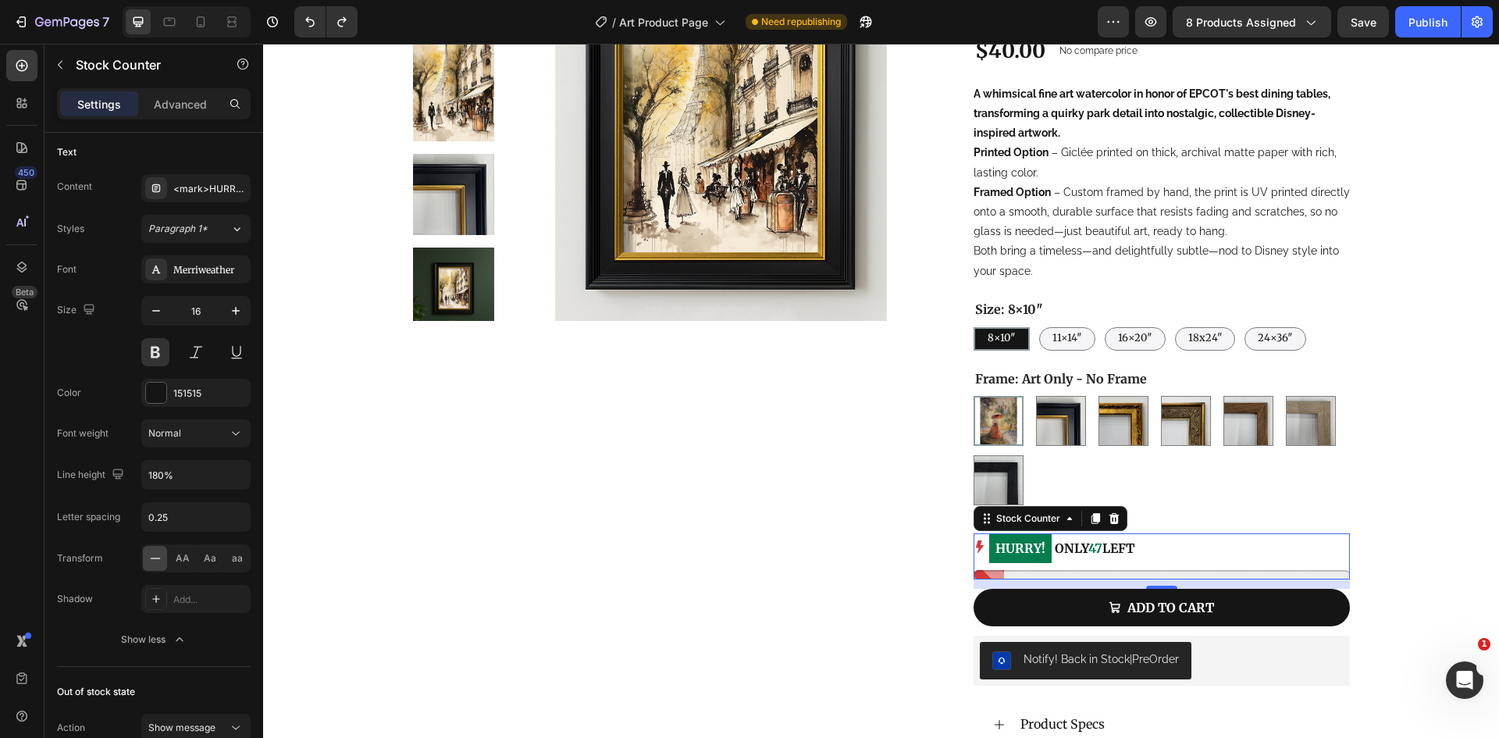
click at [1023, 545] on mark "HURRY!" at bounding box center [1020, 548] width 62 height 29
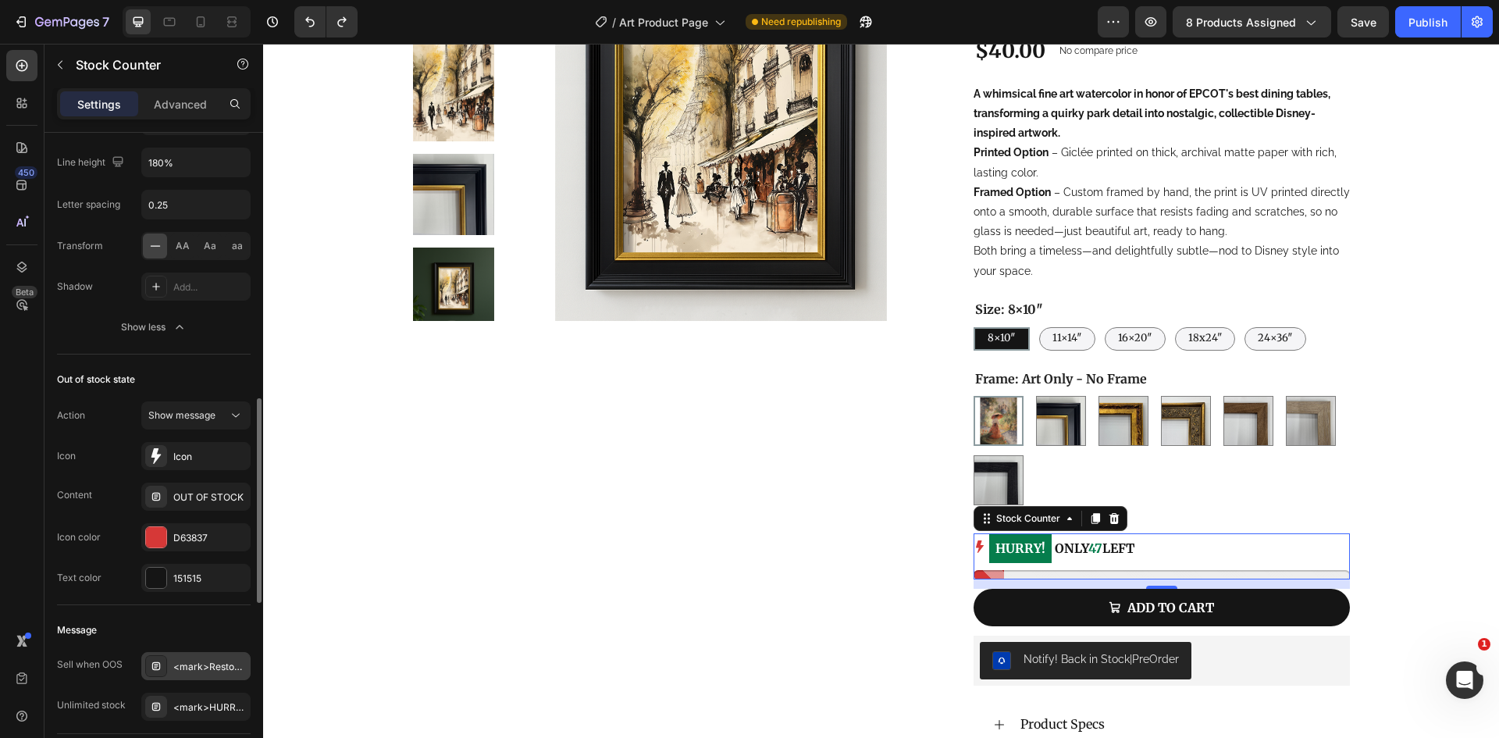
scroll to position [781, 0]
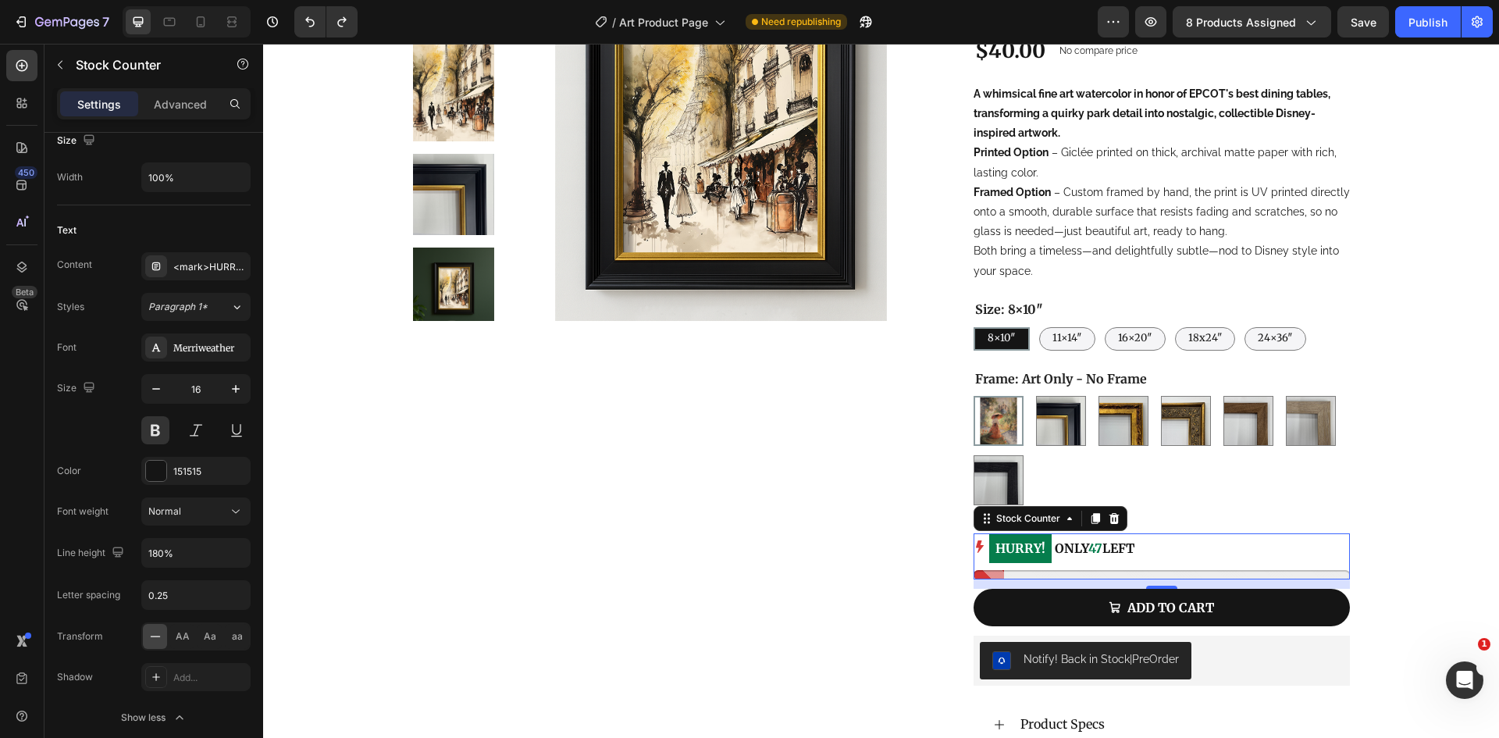
click at [813, 588] on div "Product Images" at bounding box center [669, 412] width 512 height 999
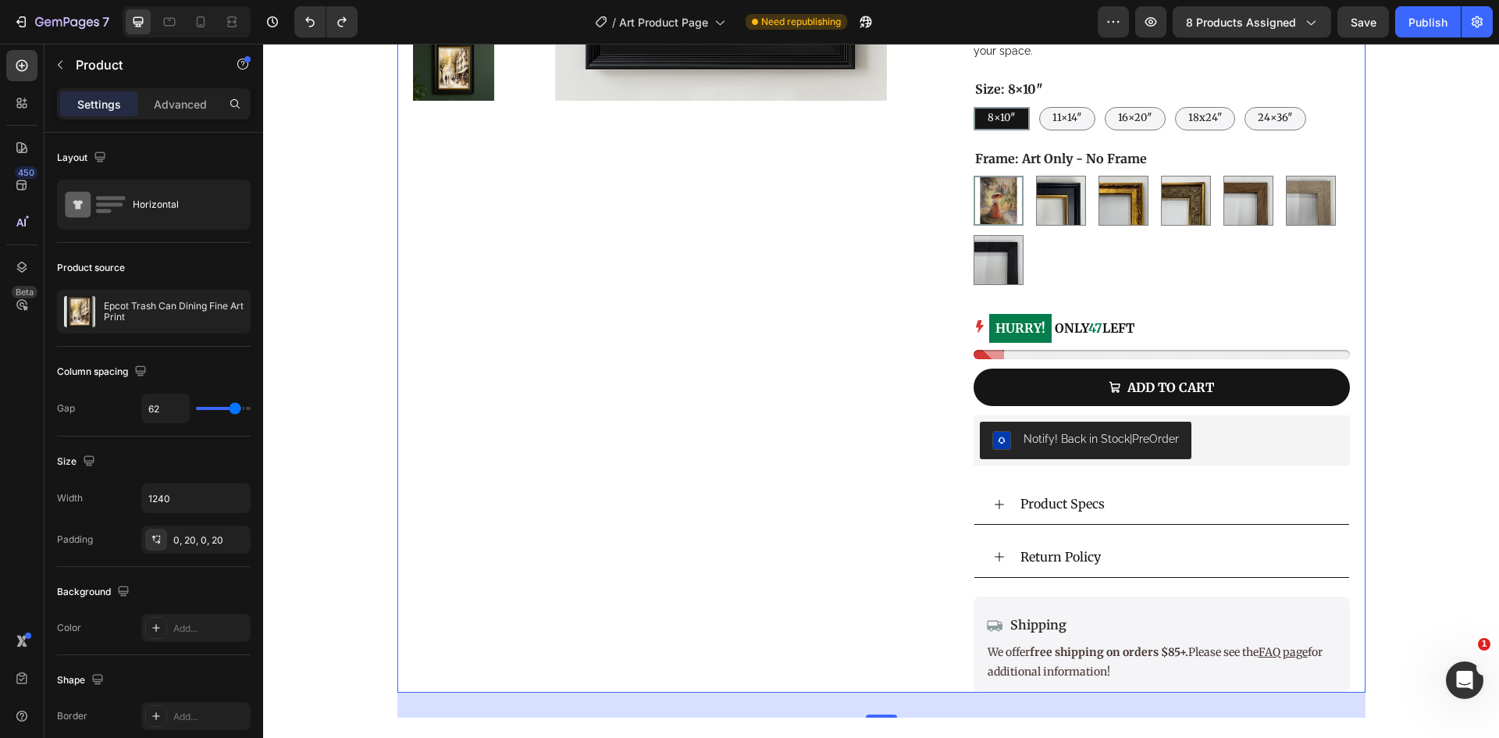
scroll to position [234, 0]
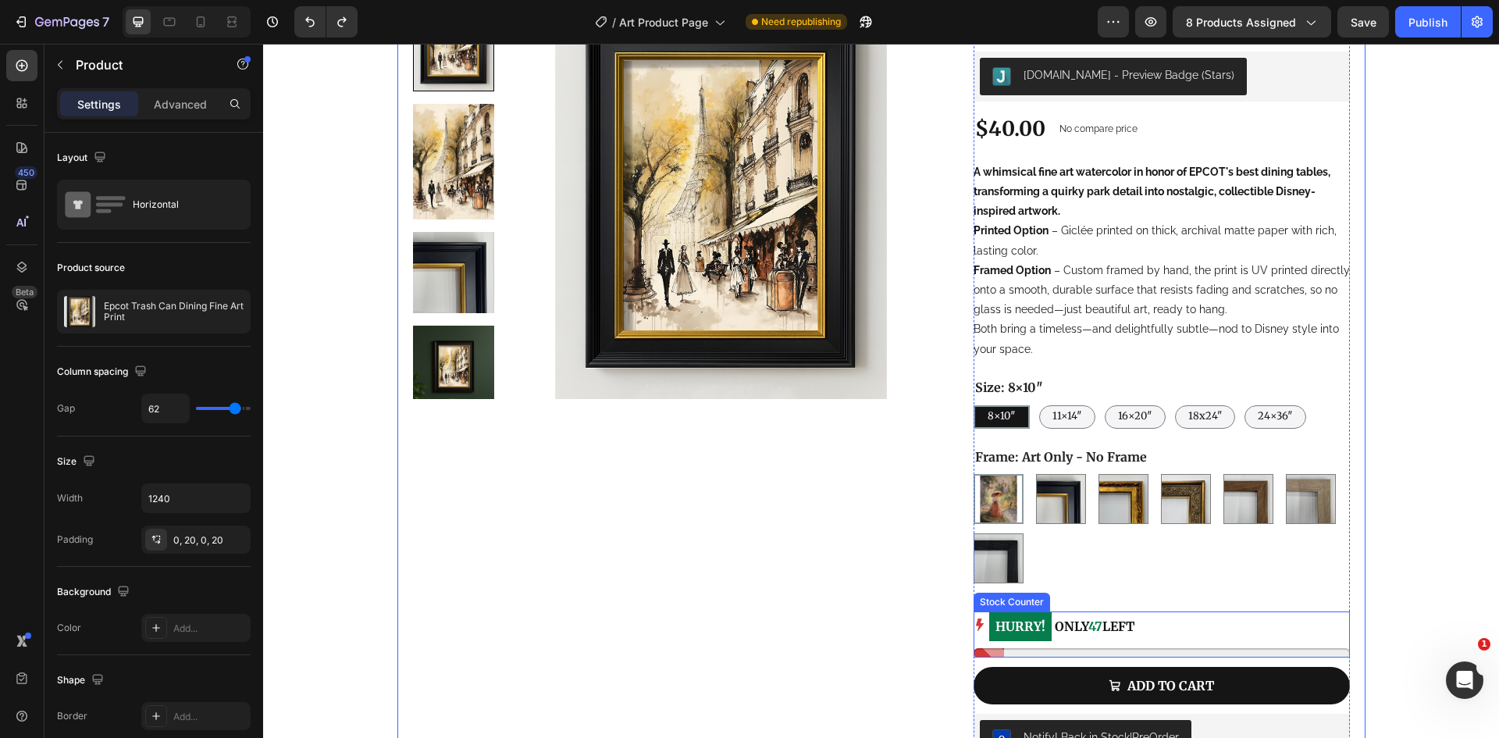
click at [1027, 624] on mark "HURRY!" at bounding box center [1020, 626] width 62 height 29
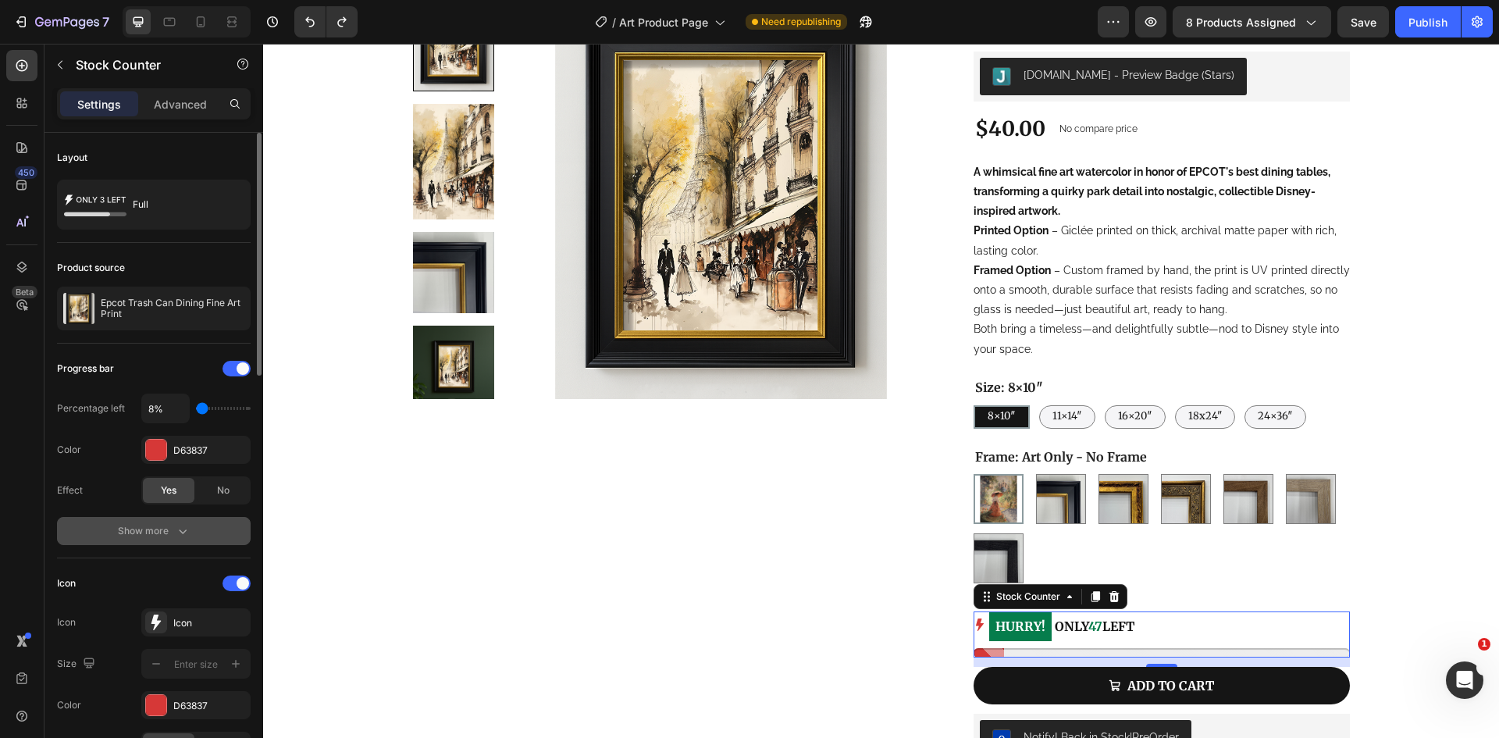
click at [177, 526] on icon "button" at bounding box center [183, 531] width 16 height 16
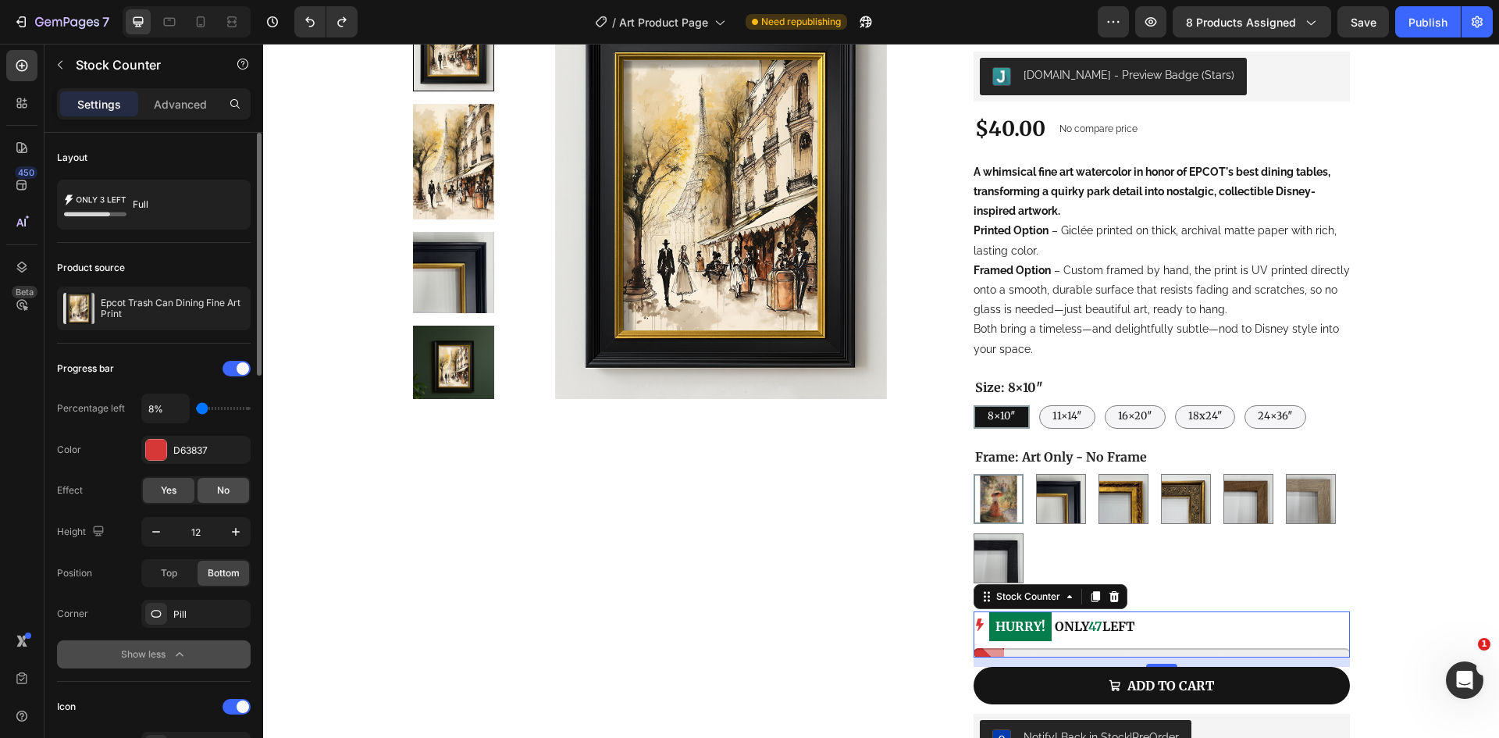
click at [207, 491] on div "No" at bounding box center [223, 490] width 52 height 25
click at [176, 490] on span "Yes" at bounding box center [169, 490] width 16 height 14
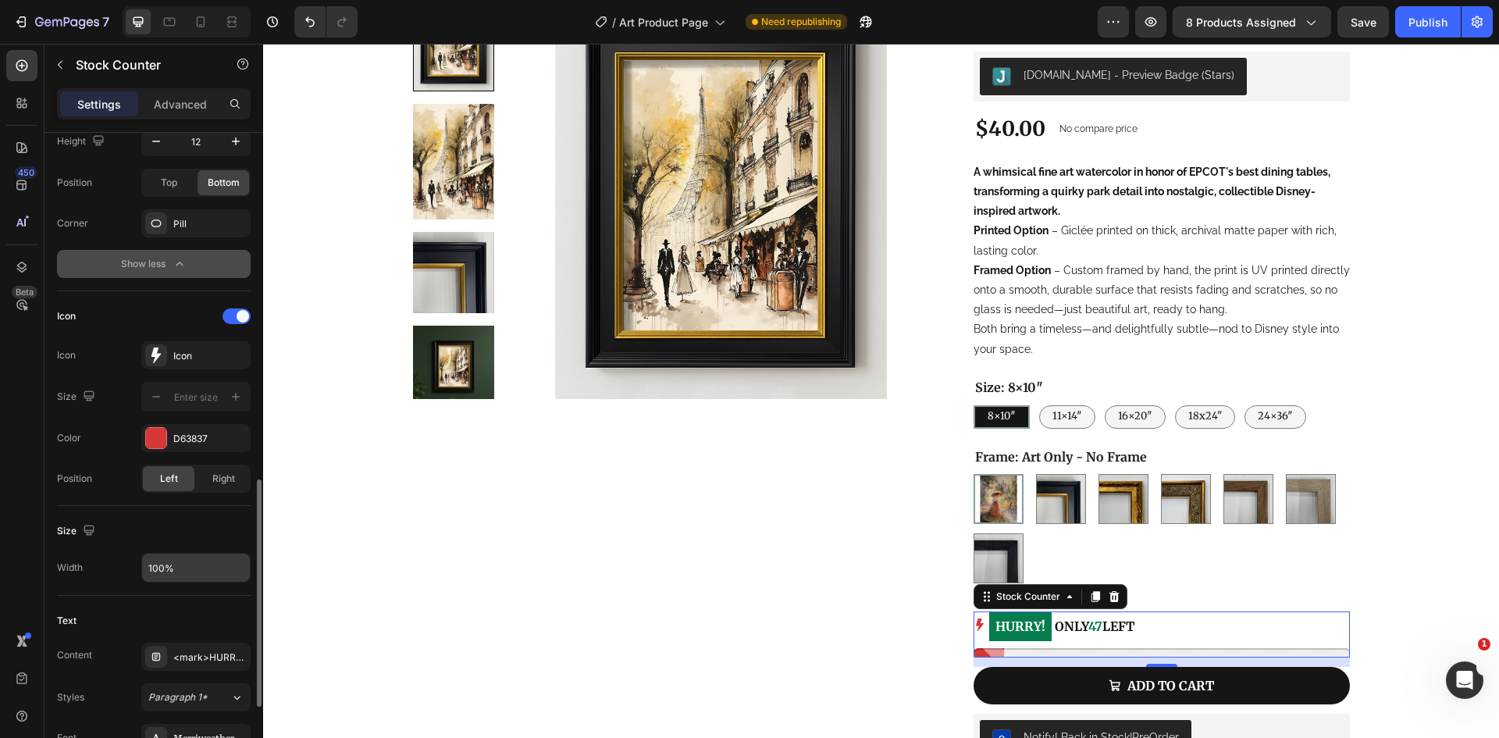
scroll to position [546, 0]
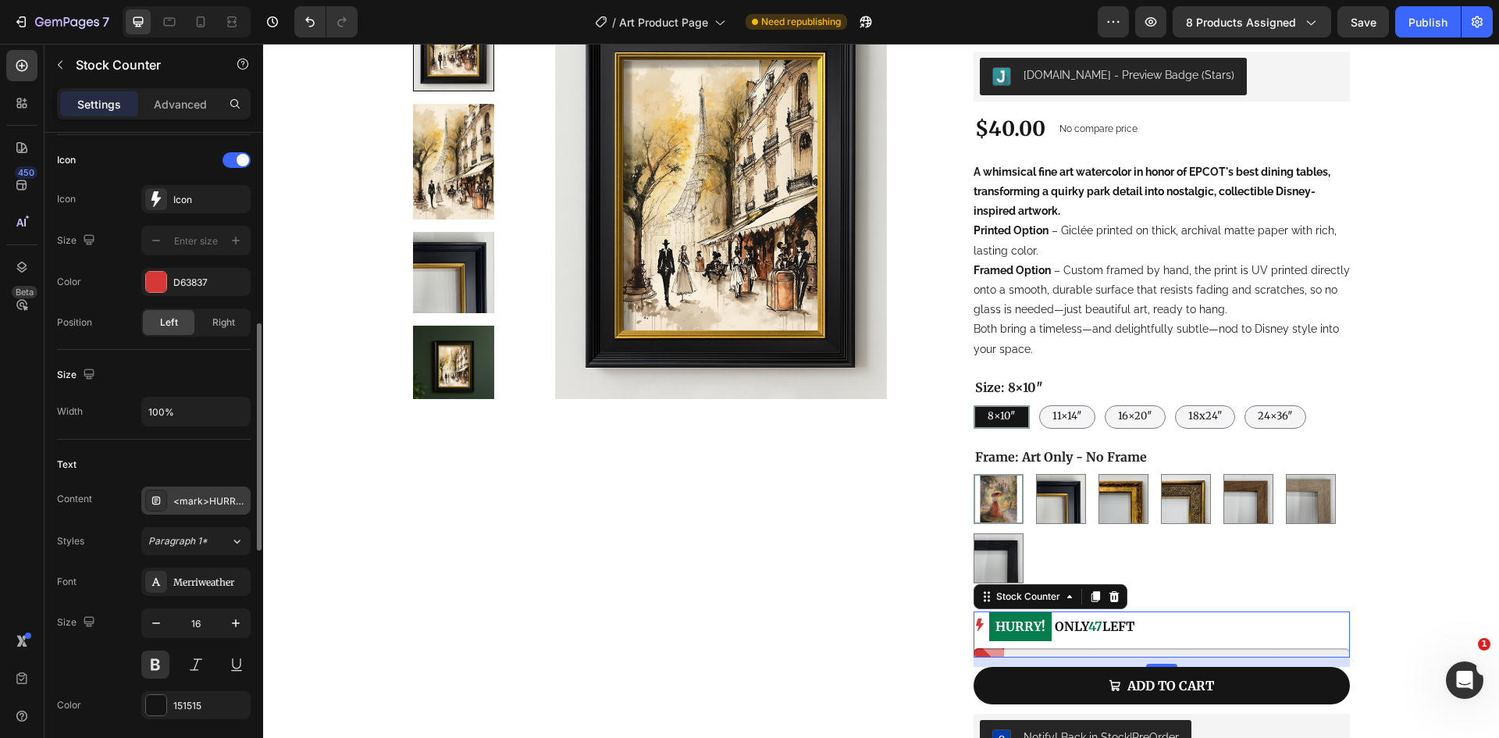
click at [168, 503] on div "<mark>HURRY!</mark> ONLY %number% LEFT" at bounding box center [195, 500] width 109 height 28
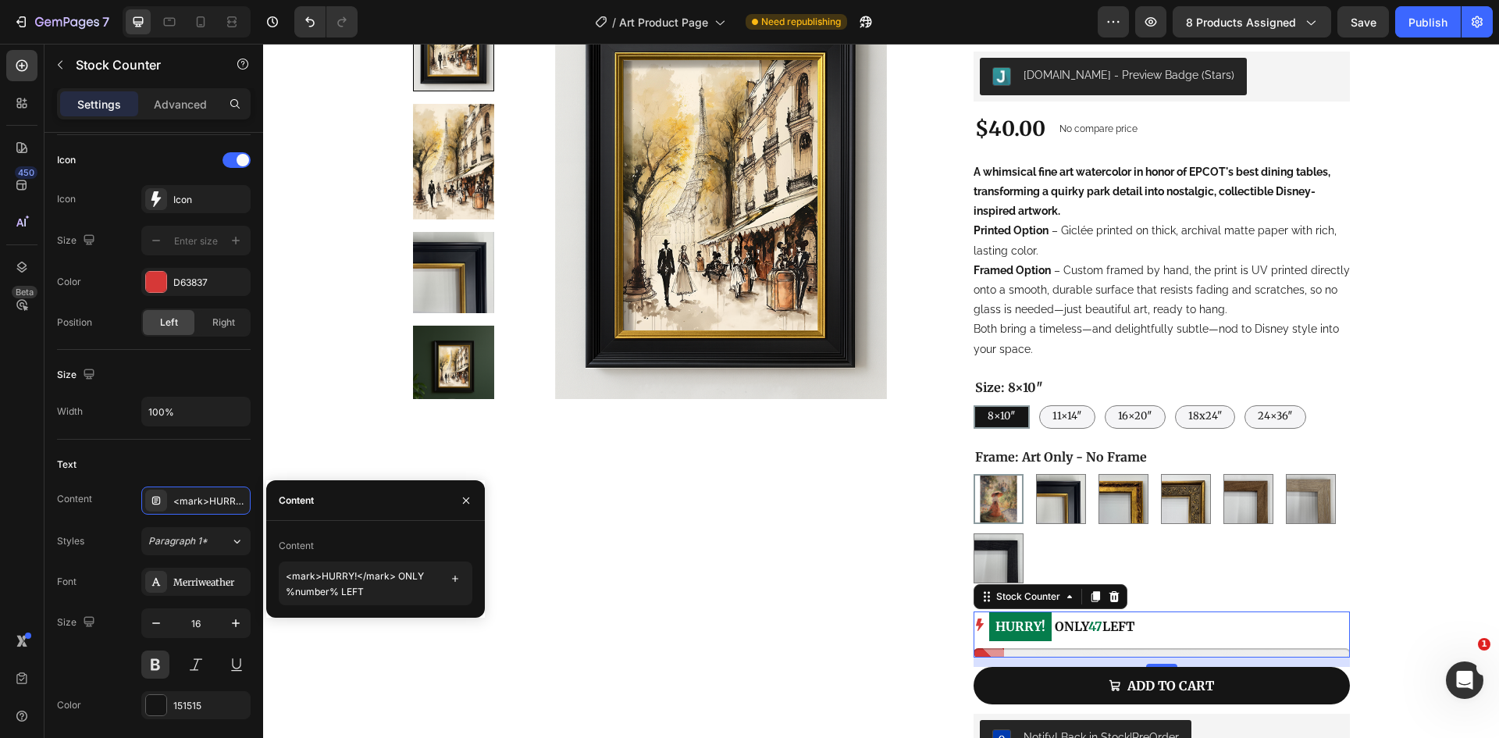
click at [288, 507] on div "Content" at bounding box center [296, 500] width 35 height 14
click at [286, 547] on div "Content" at bounding box center [296, 546] width 35 height 14
click at [339, 581] on textarea "<mark>HURRY!</mark> ONLY %number% LEFT" at bounding box center [376, 583] width 194 height 44
click at [381, 599] on textarea "<mark>HURRY!</mark> ONLY %number% LEFT" at bounding box center [376, 583] width 194 height 44
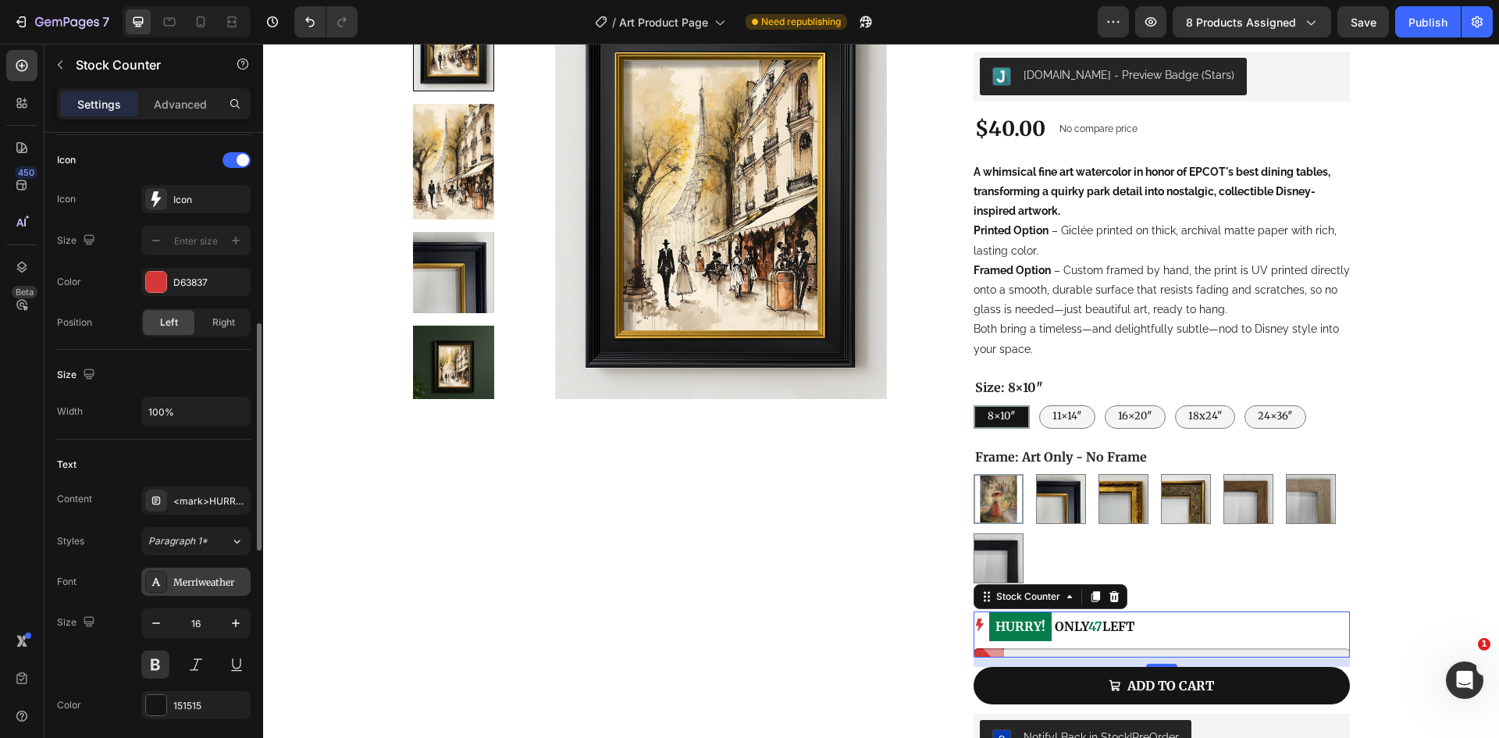
click at [201, 582] on div "Merriweather" at bounding box center [209, 582] width 73 height 14
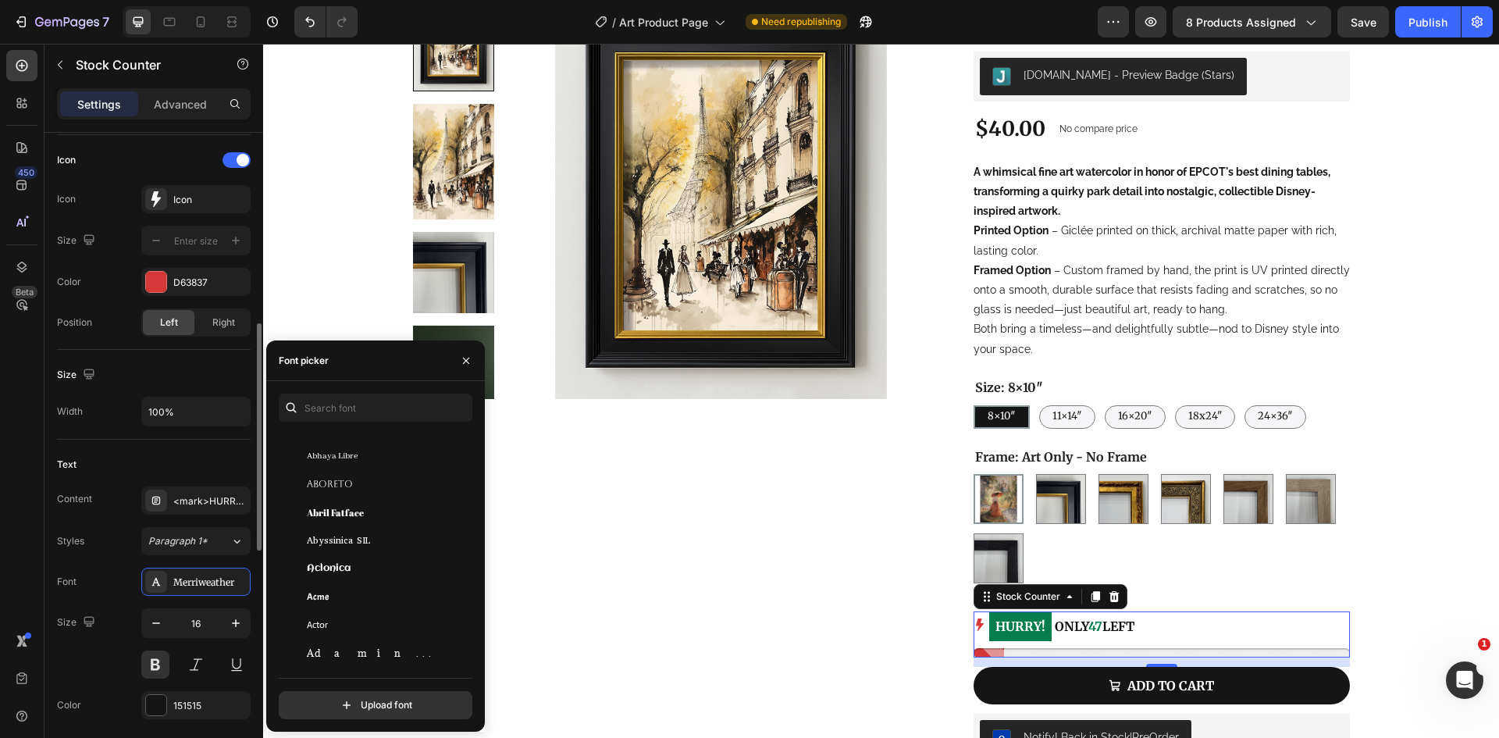
scroll to position [390, 0]
click at [350, 409] on input "text" at bounding box center [376, 407] width 194 height 28
type input "e"
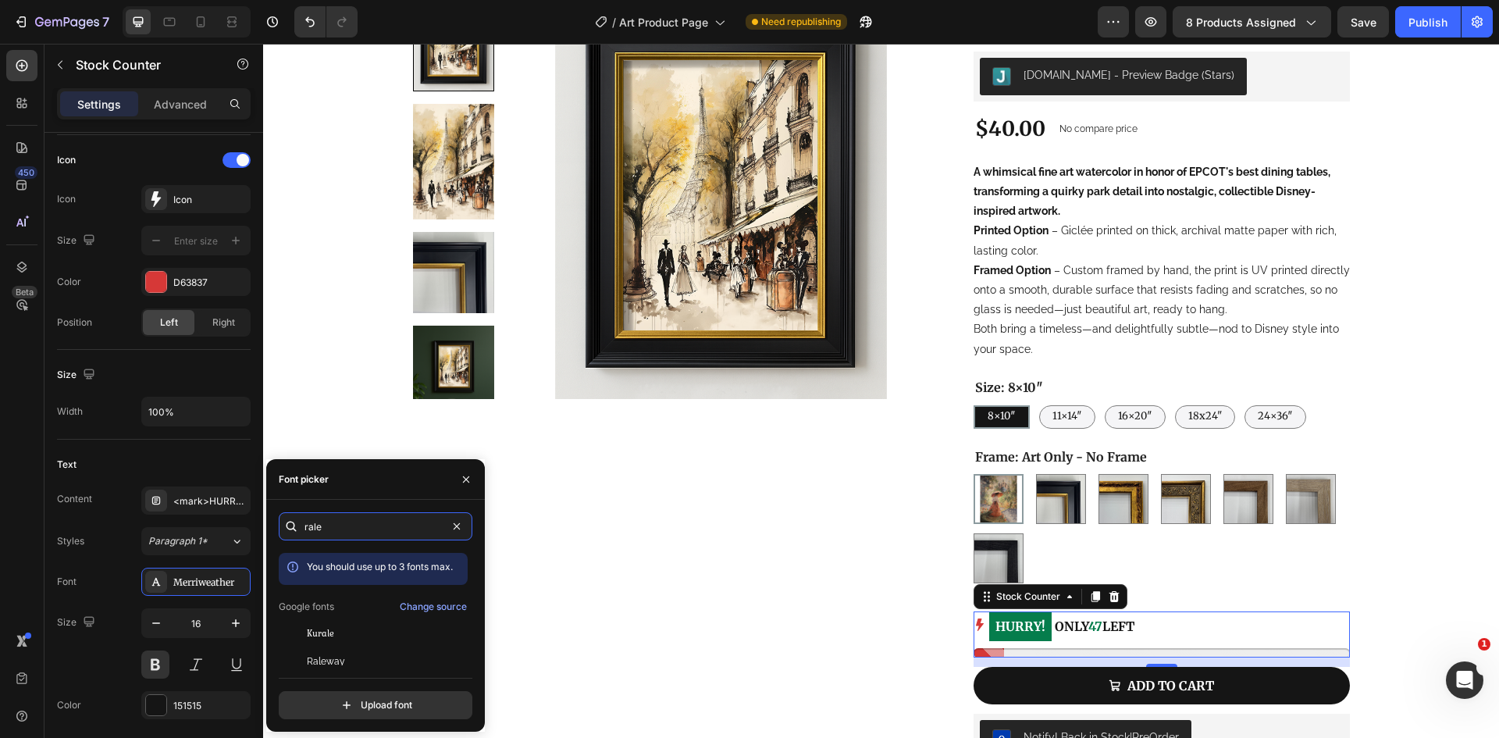
type input "rale"
click at [0, 0] on div "rale You should use up to 3 fonts max. Google fonts Change source Kurale Ralewa…" at bounding box center [0, 0] width 0 height 0
click at [325, 662] on span "Raleway" at bounding box center [326, 661] width 38 height 14
click at [155, 660] on button at bounding box center [155, 664] width 28 height 28
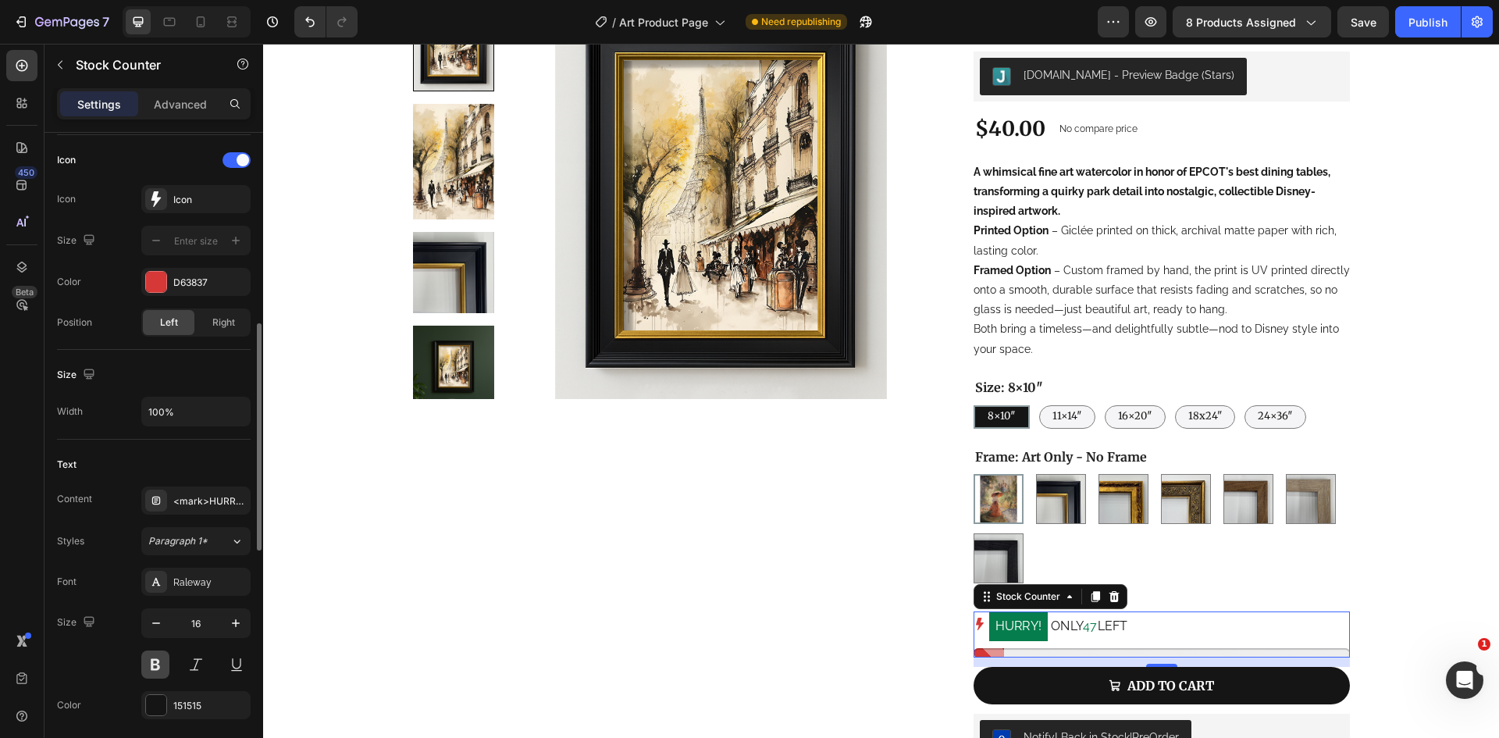
click at [155, 660] on button at bounding box center [155, 664] width 28 height 28
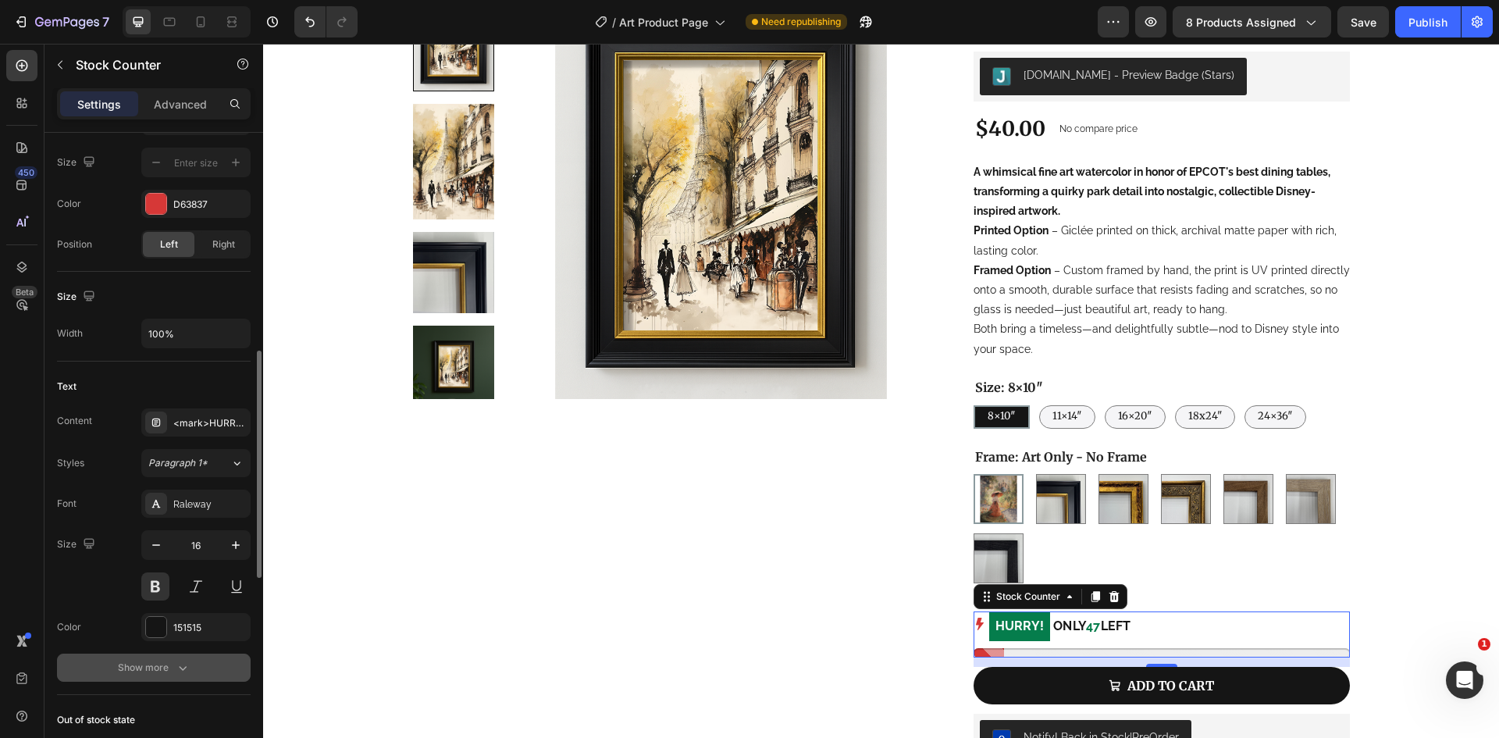
click at [170, 655] on button "Show more" at bounding box center [154, 667] width 194 height 28
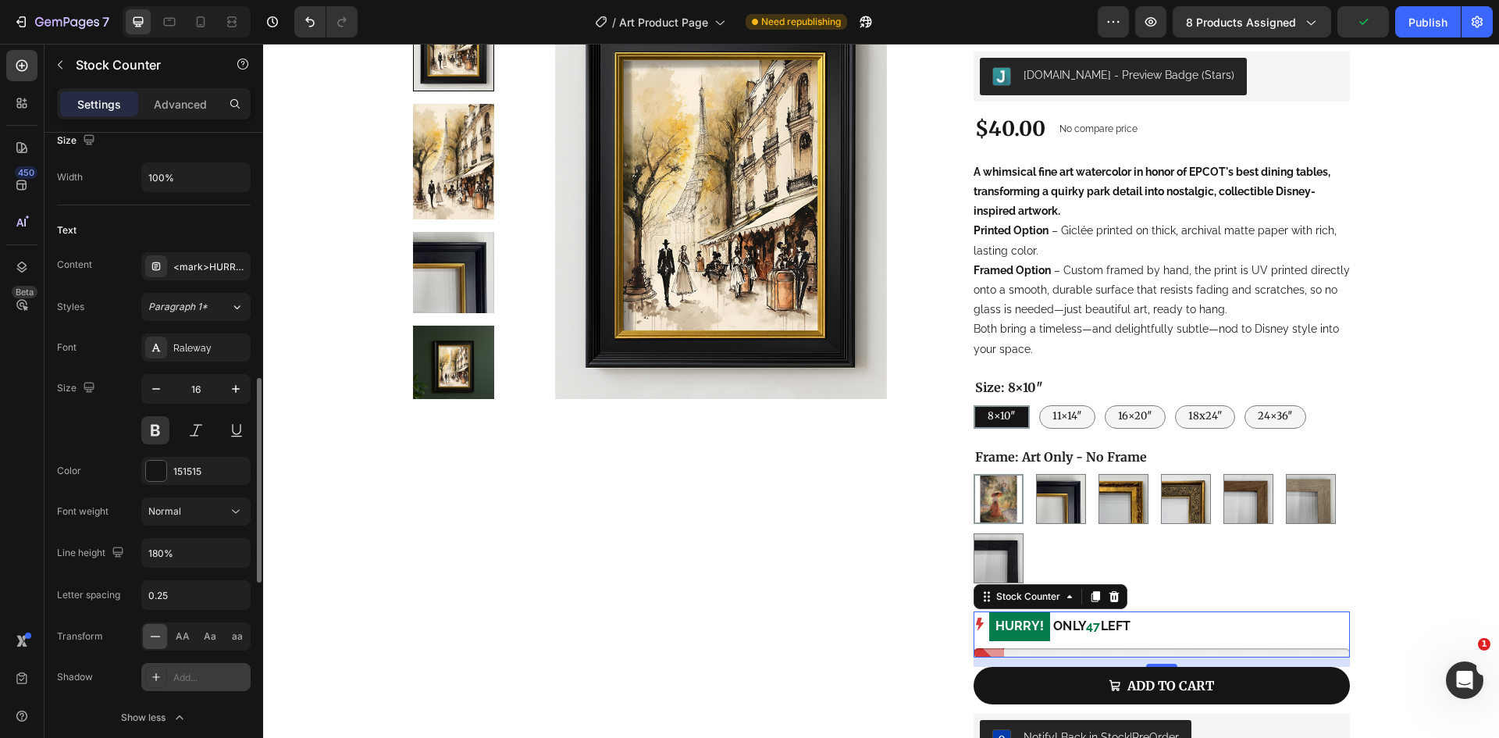
scroll to position [859, 0]
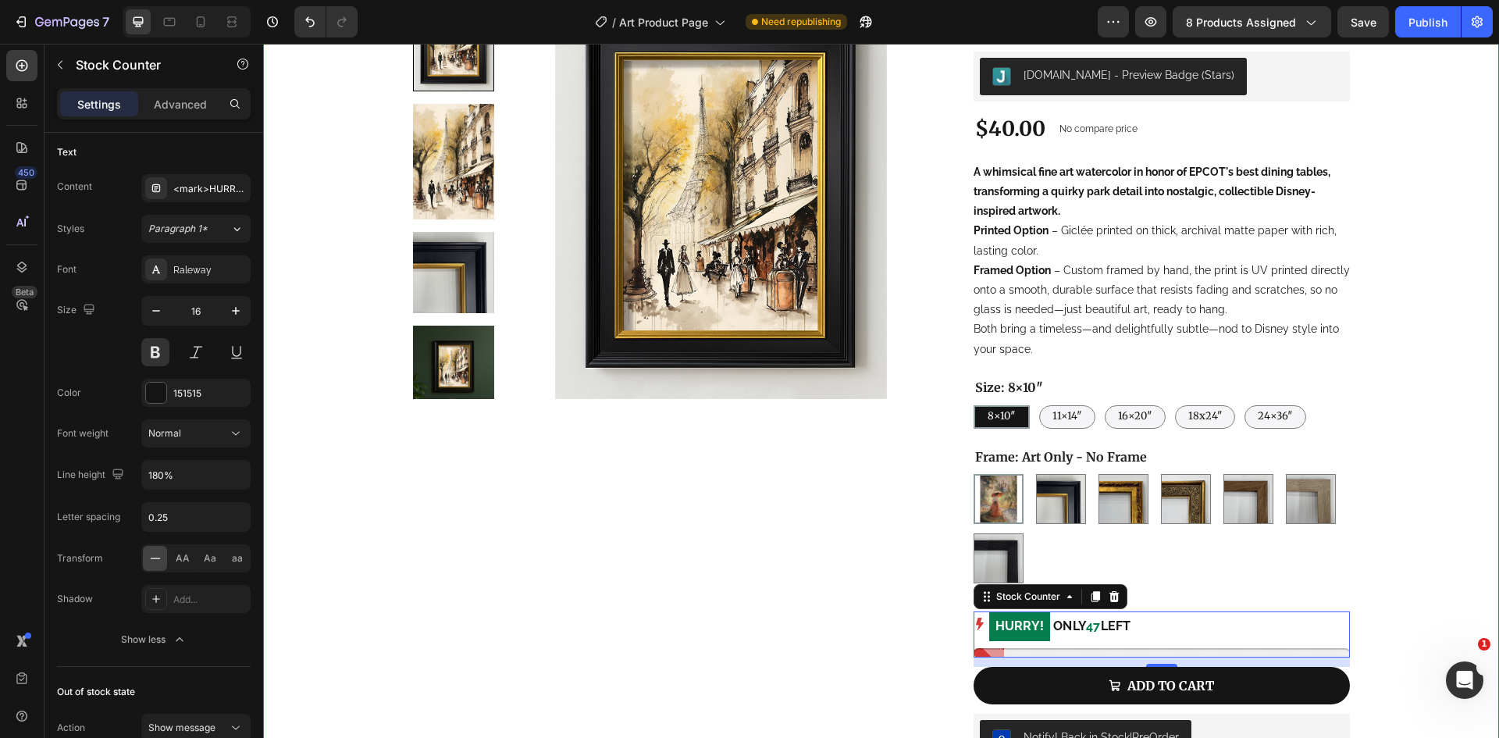
click at [1412, 167] on div "Product Images Epcot Trash Can Dining Fine Art Print Product Title Judge.me - P…" at bounding box center [881, 472] width 1236 height 1087
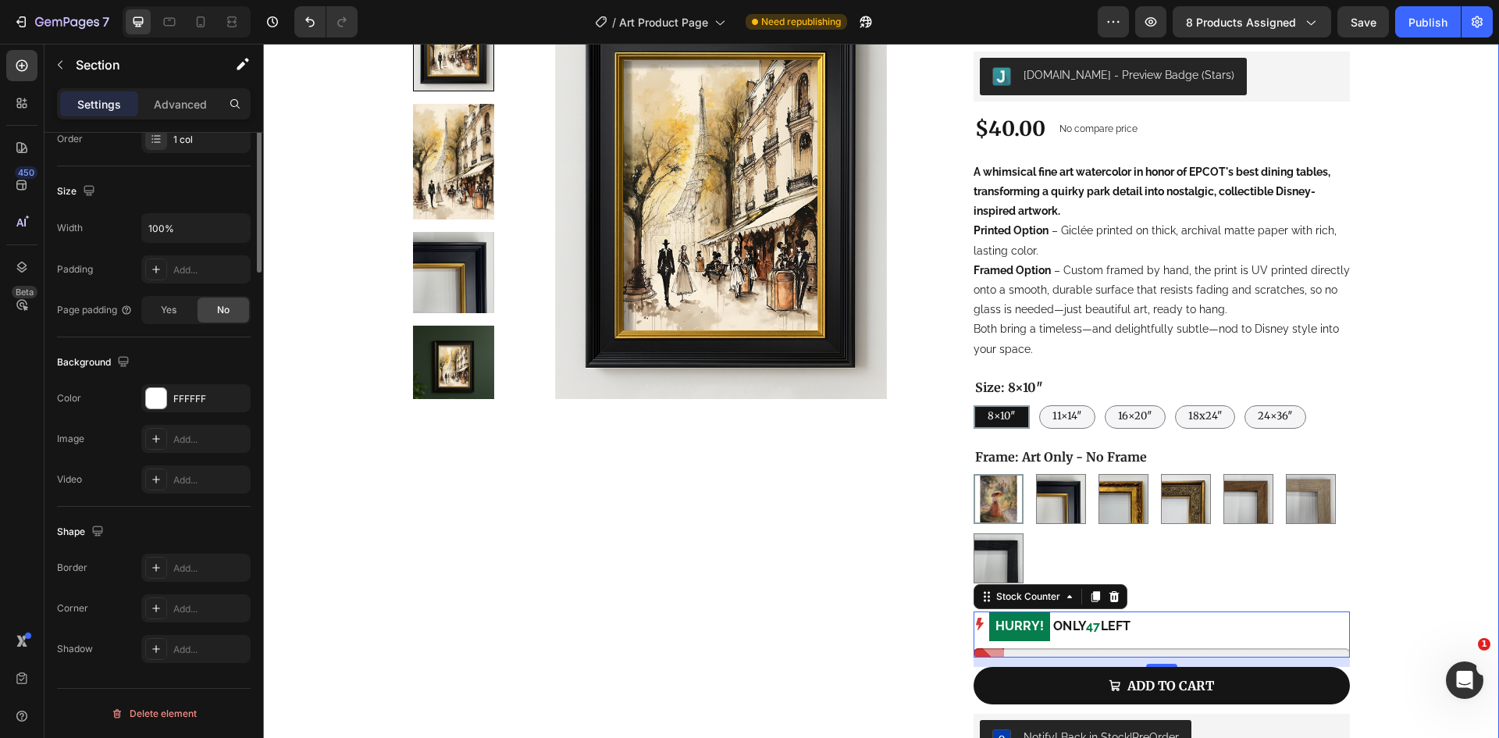
scroll to position [0, 0]
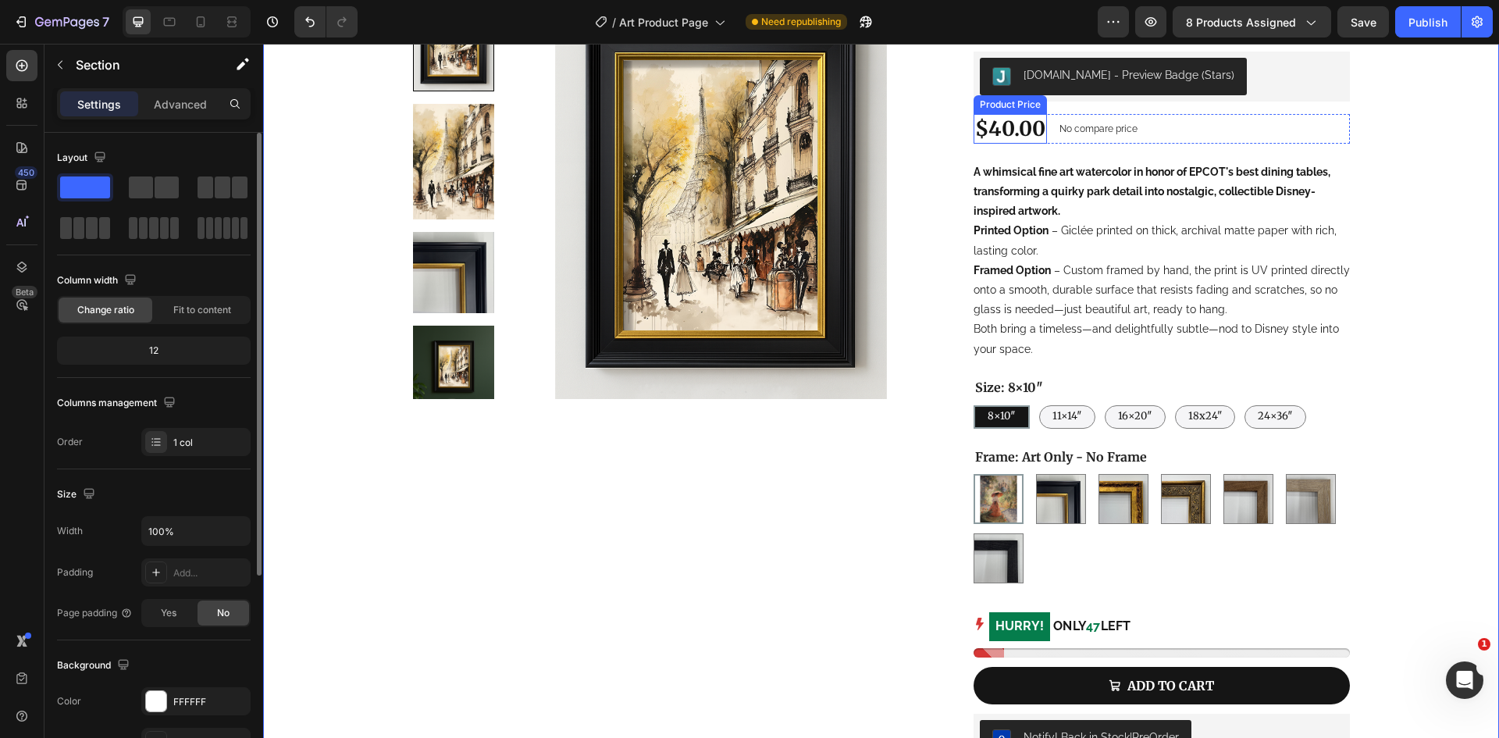
click at [1007, 132] on div "$40.00" at bounding box center [1009, 129] width 73 height 30
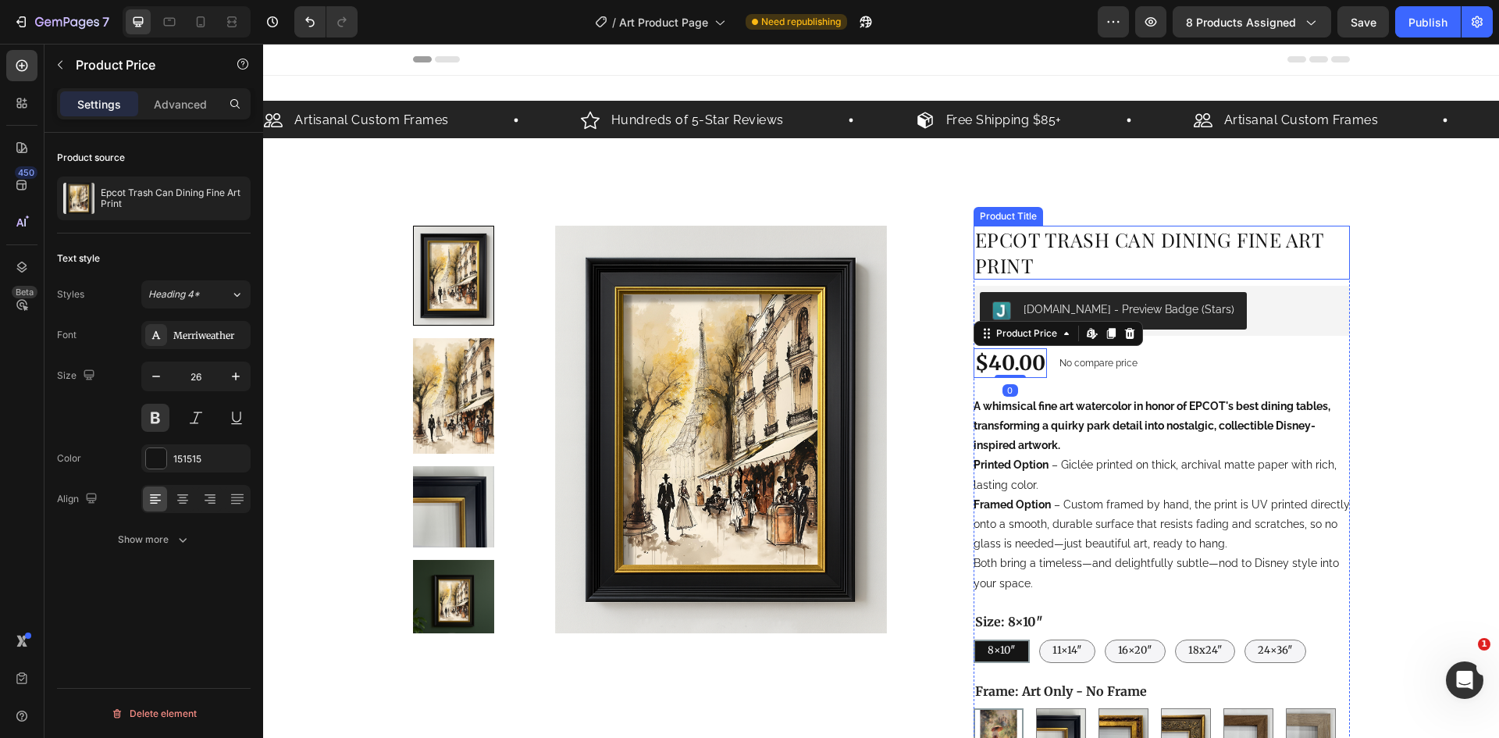
click at [1094, 237] on h1 "Epcot Trash Can Dining Fine Art Print" at bounding box center [1161, 253] width 376 height 54
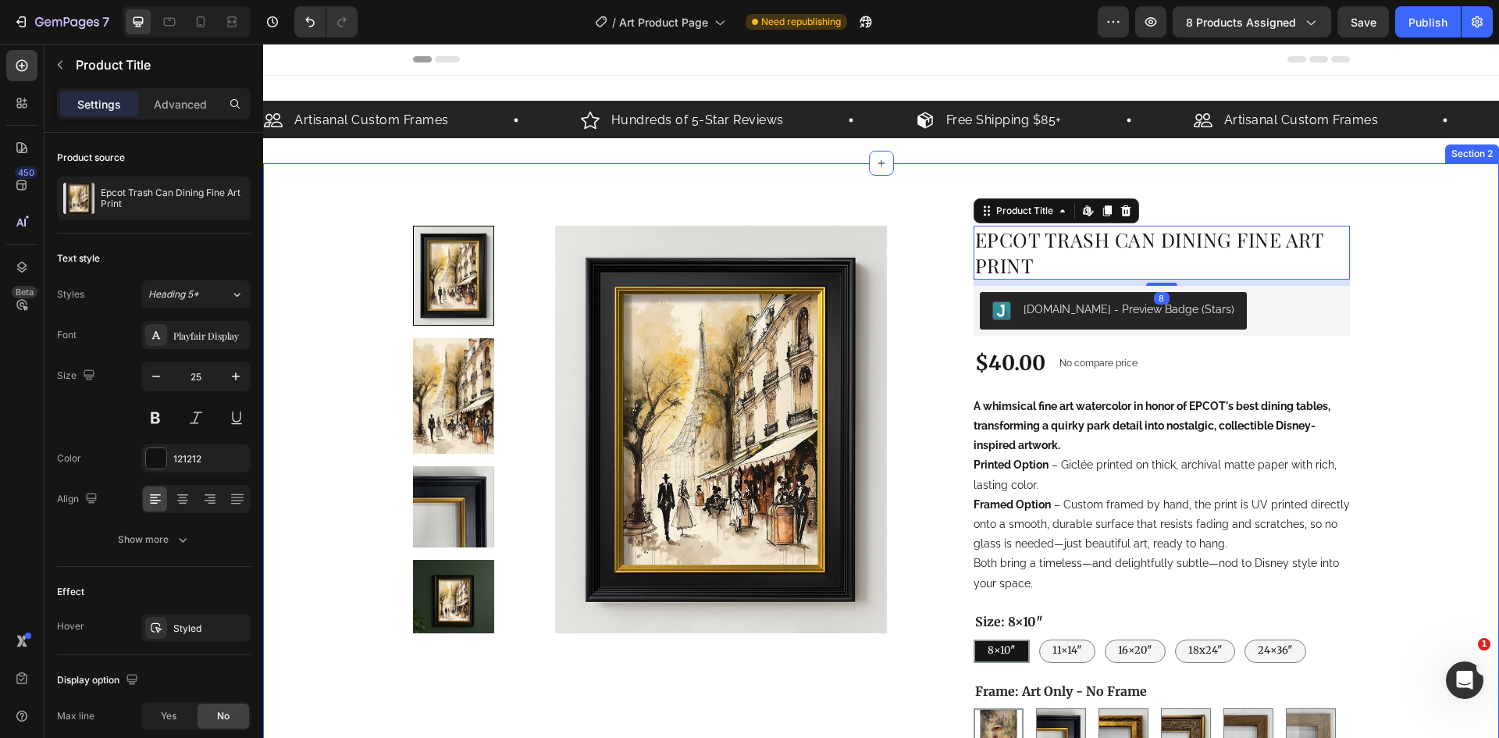
click at [1416, 252] on div "Product Images Epcot Trash Can Dining Fine Art Print Product Title Edit content…" at bounding box center [881, 706] width 1236 height 1087
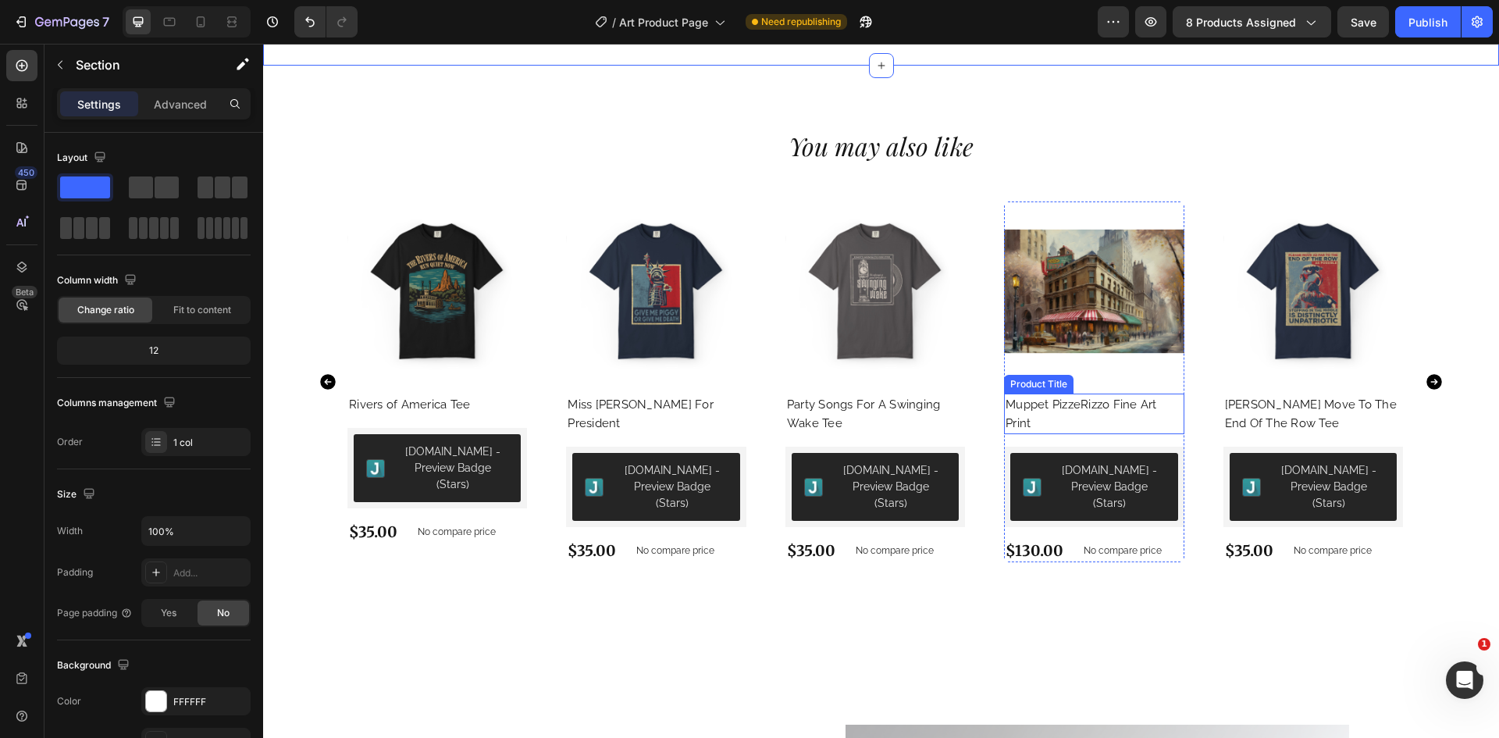
scroll to position [1639, 0]
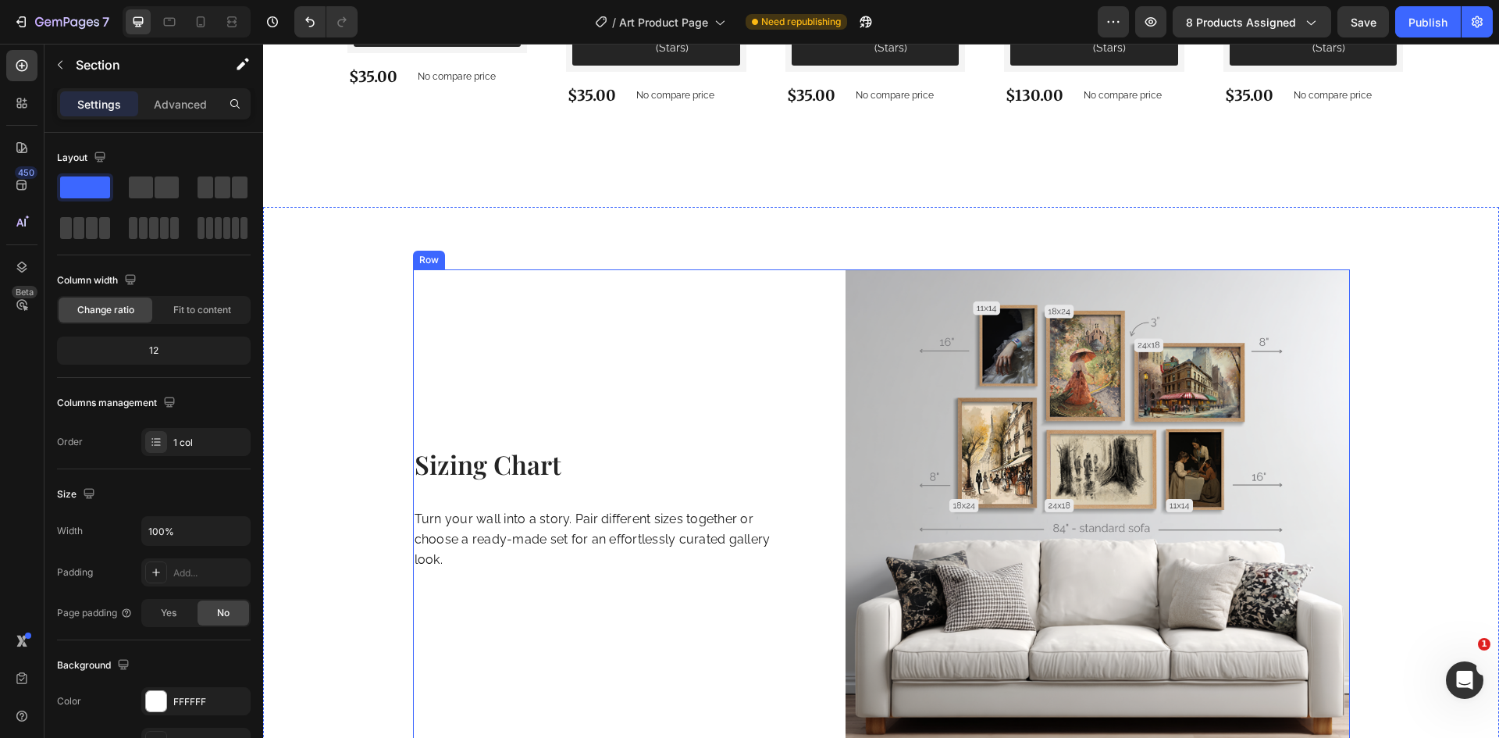
click at [763, 404] on div "Sizing Chart Heading Turn your wall into a story. Pair different sizes together…" at bounding box center [593, 520] width 360 height 503
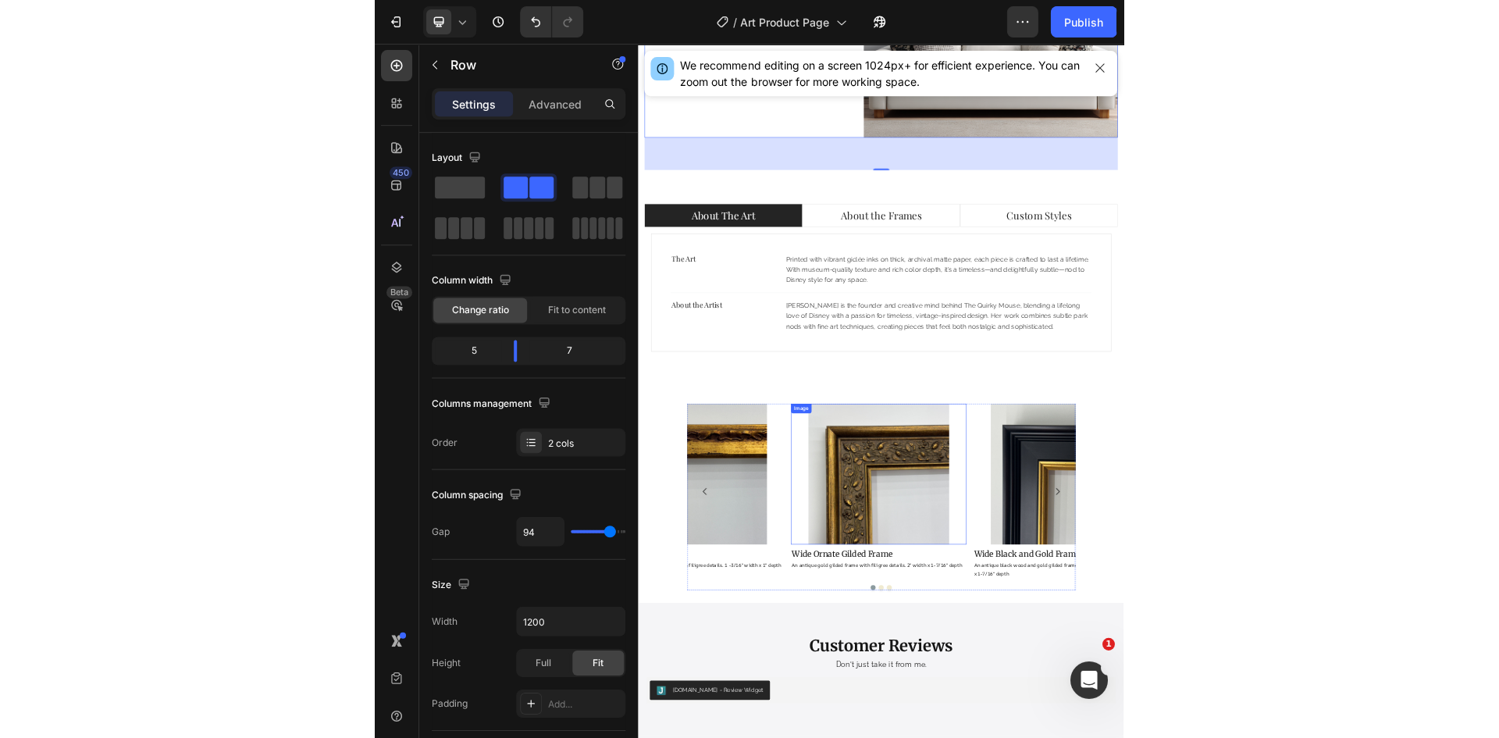
scroll to position [2253, 0]
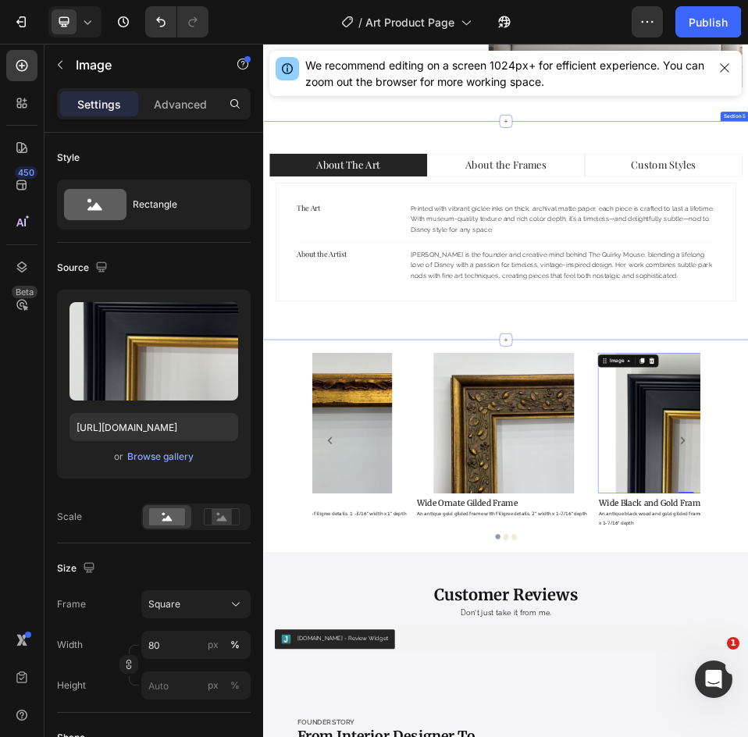
click at [948, 222] on div "About The Art About the Frames Custom Styles The Art Text block Printed with vi…" at bounding box center [731, 405] width 937 height 422
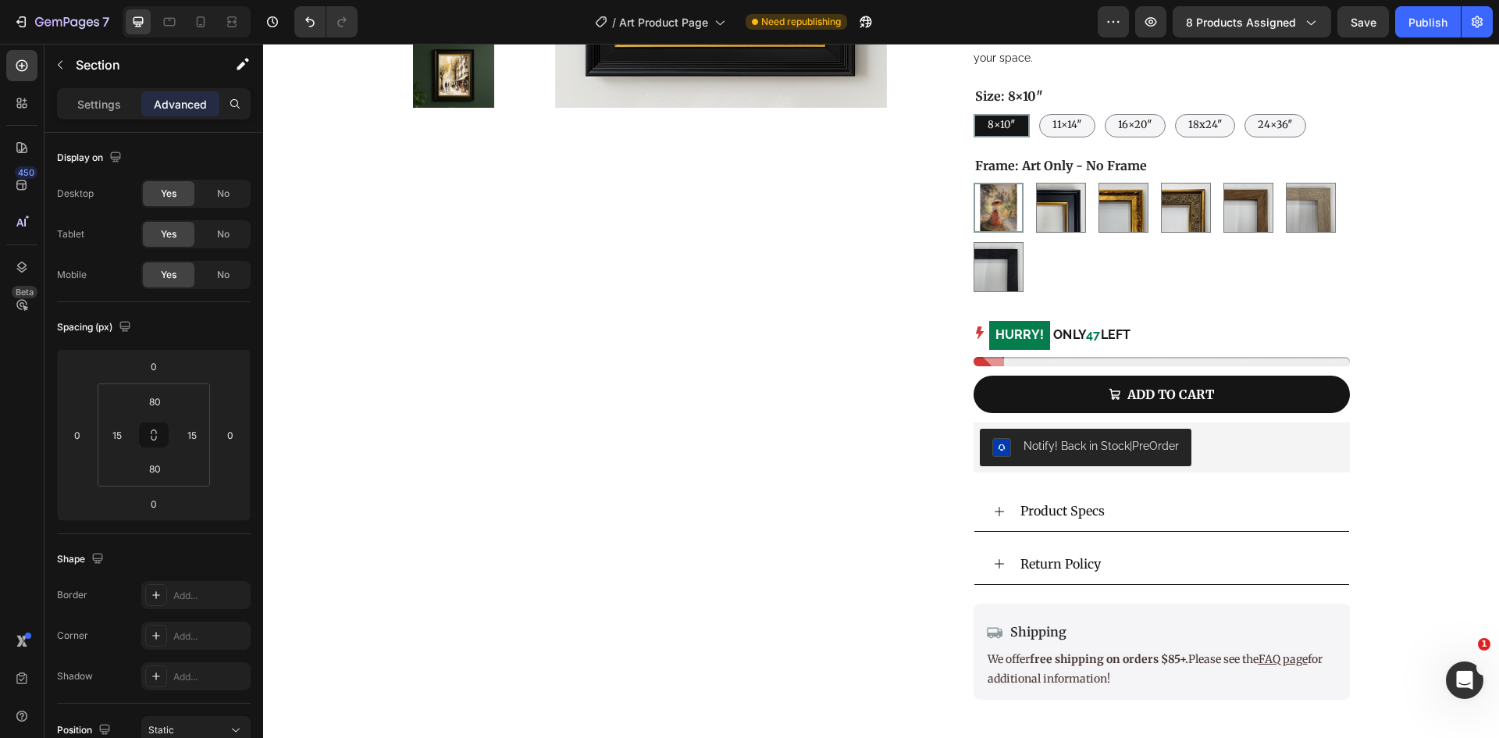
scroll to position [302, 0]
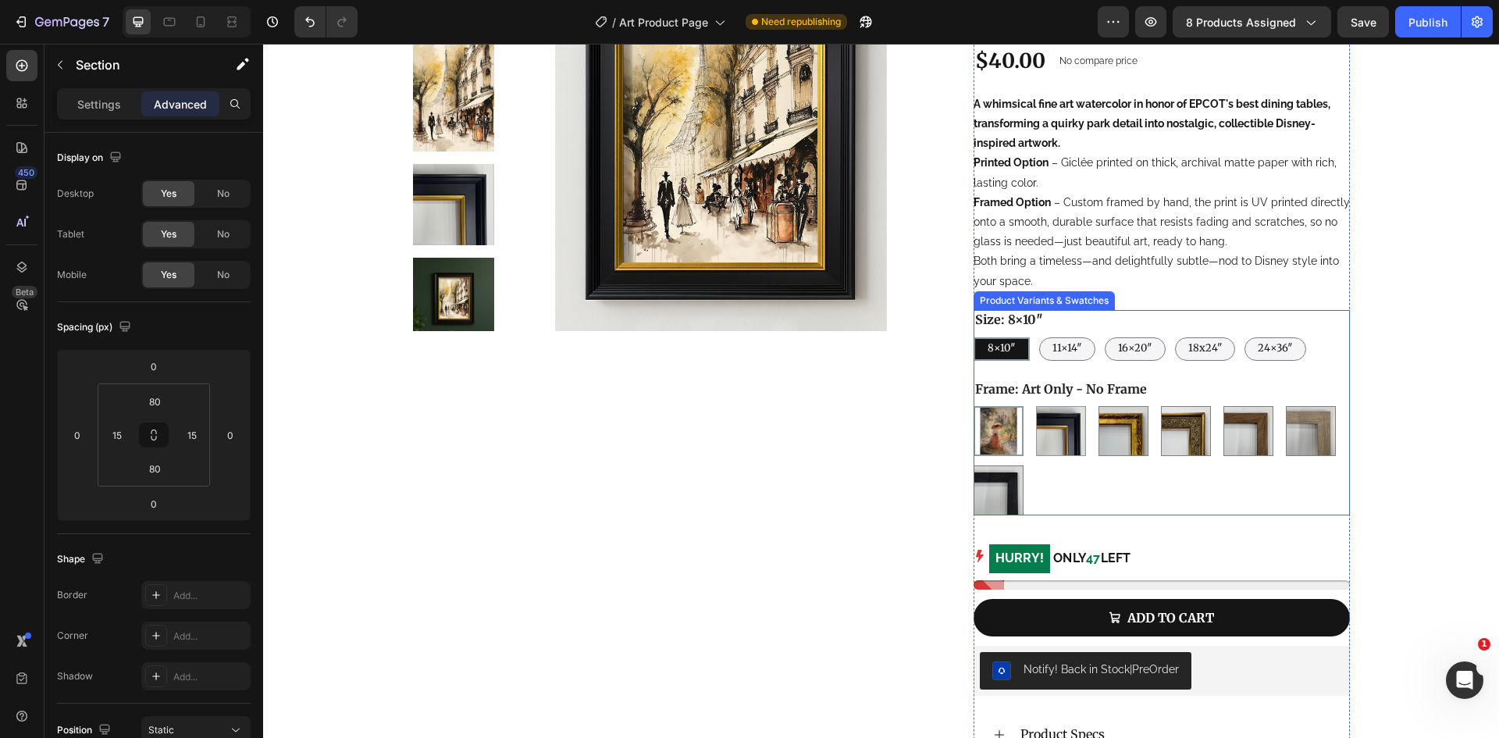
click at [1065, 416] on img at bounding box center [1061, 431] width 48 height 48
click at [1036, 406] on input "Wide Black and Gold Wide Black and Gold" at bounding box center [1035, 405] width 1 height 1
radio input "true"
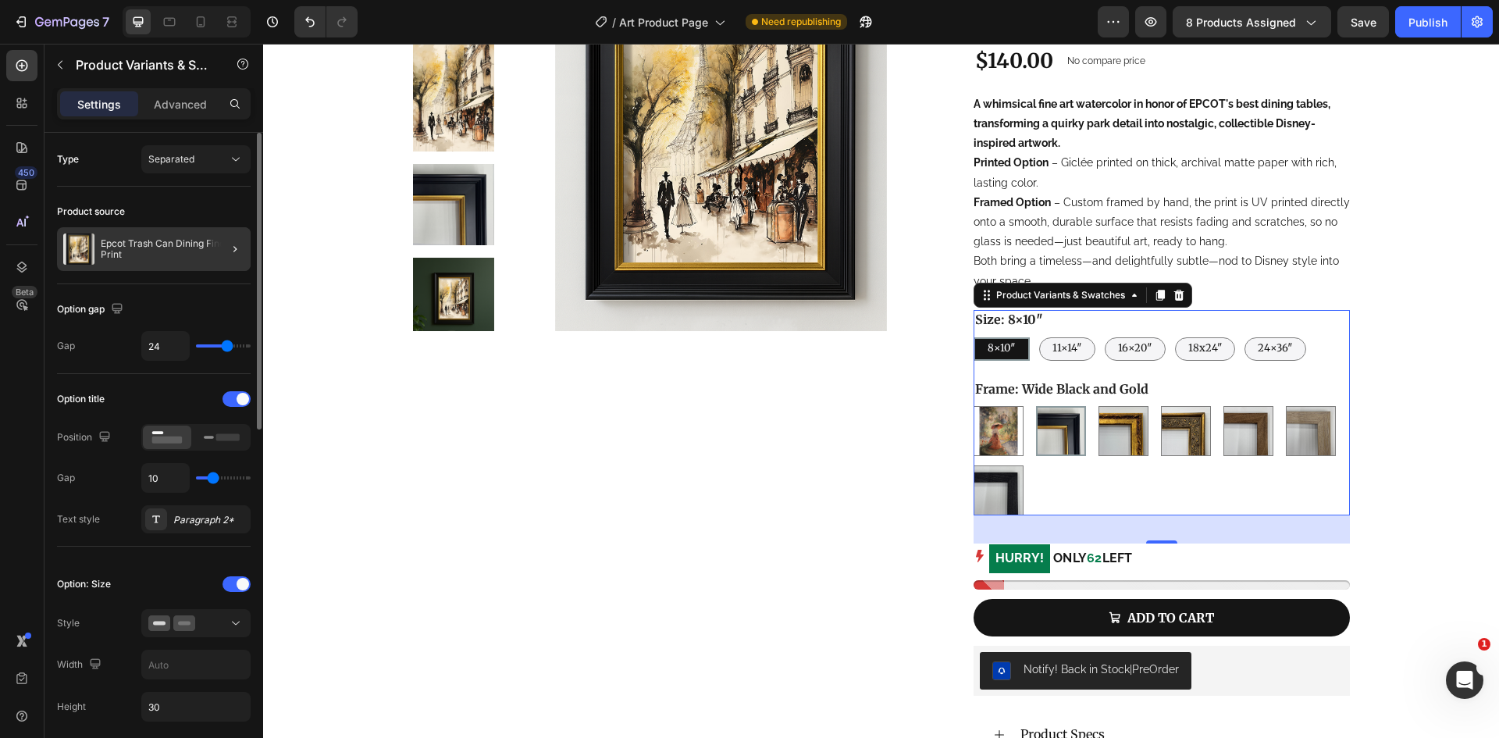
click at [208, 267] on div at bounding box center [229, 249] width 44 height 44
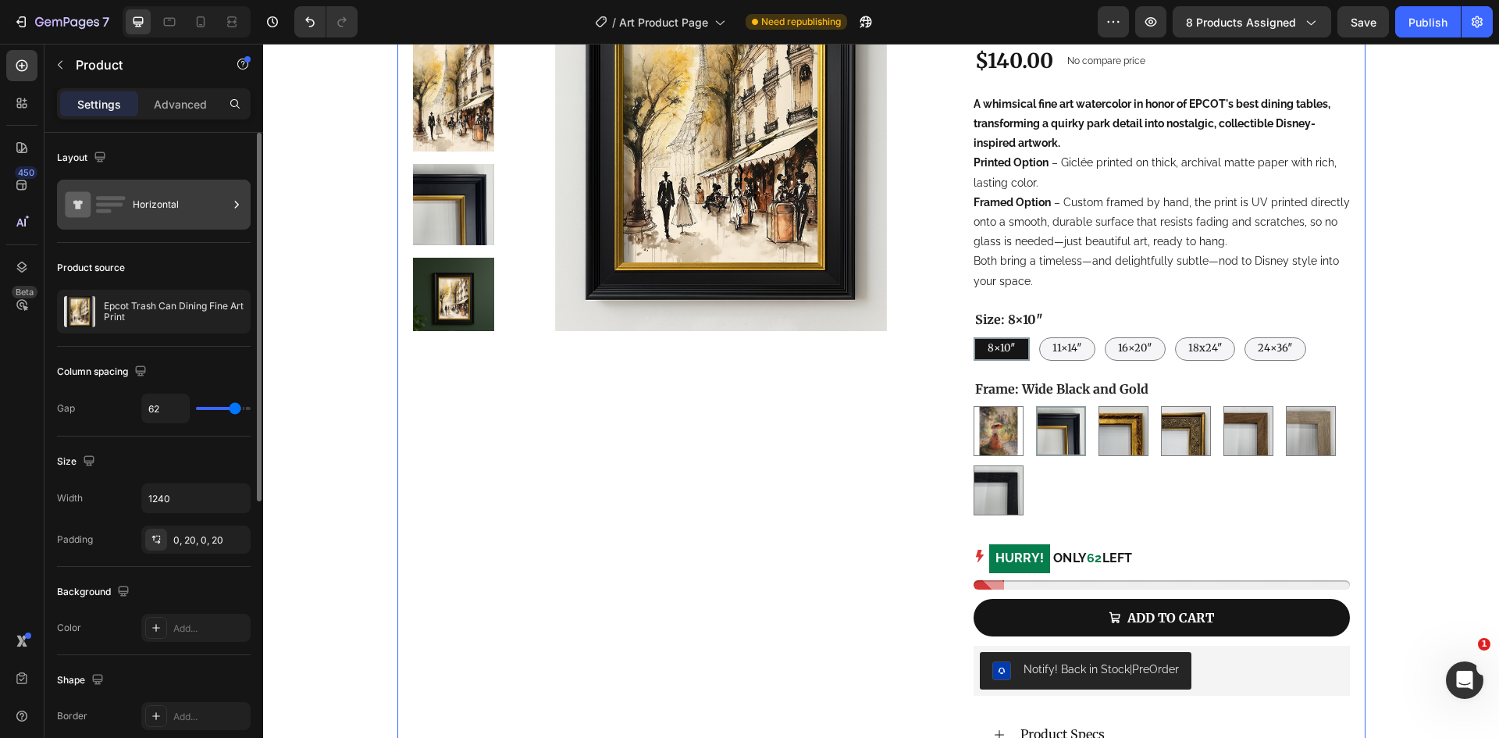
click at [170, 222] on div "Horizontal" at bounding box center [180, 205] width 95 height 36
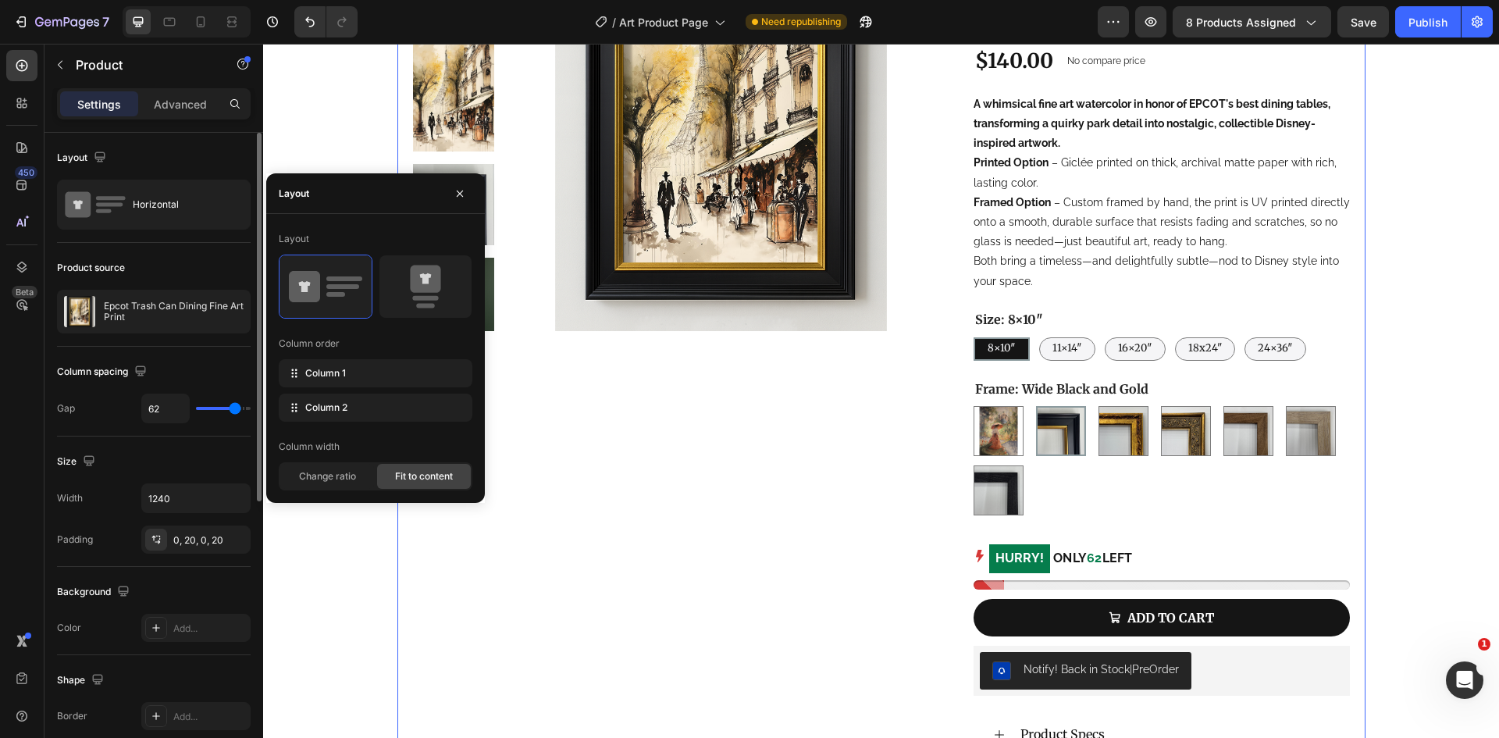
click at [133, 457] on div "Size" at bounding box center [154, 461] width 194 height 25
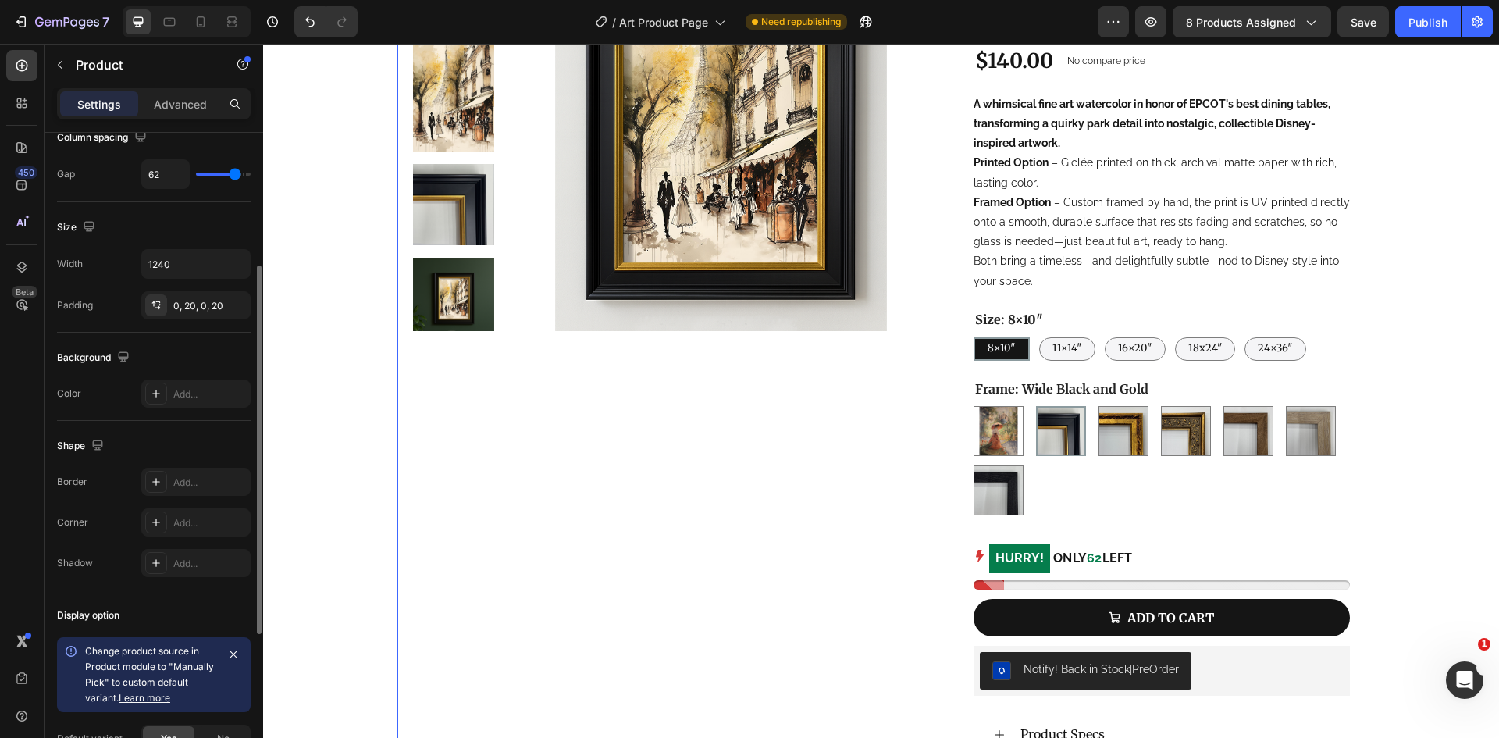
scroll to position [493, 0]
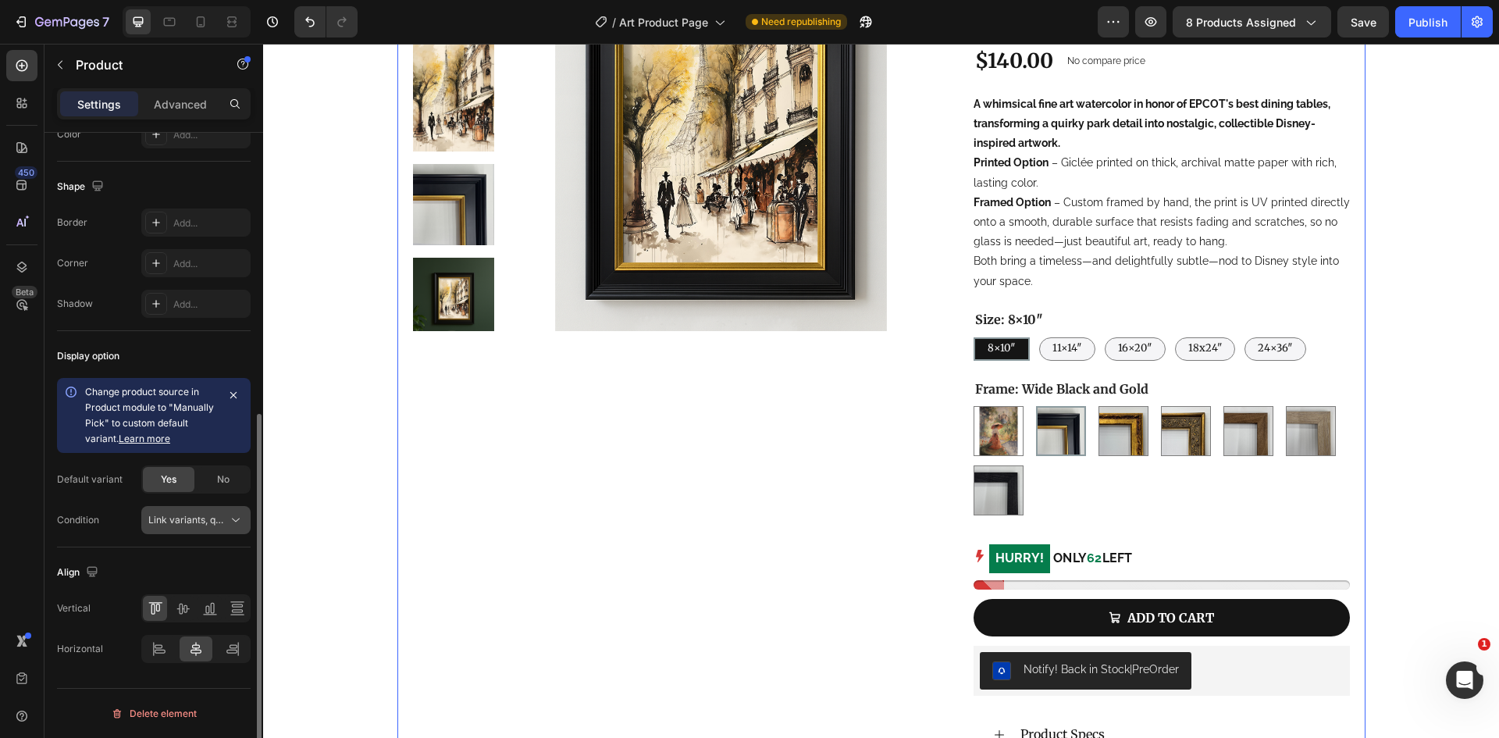
click at [176, 514] on span "Link variants, quantity <br> between same products" at bounding box center [263, 520] width 230 height 12
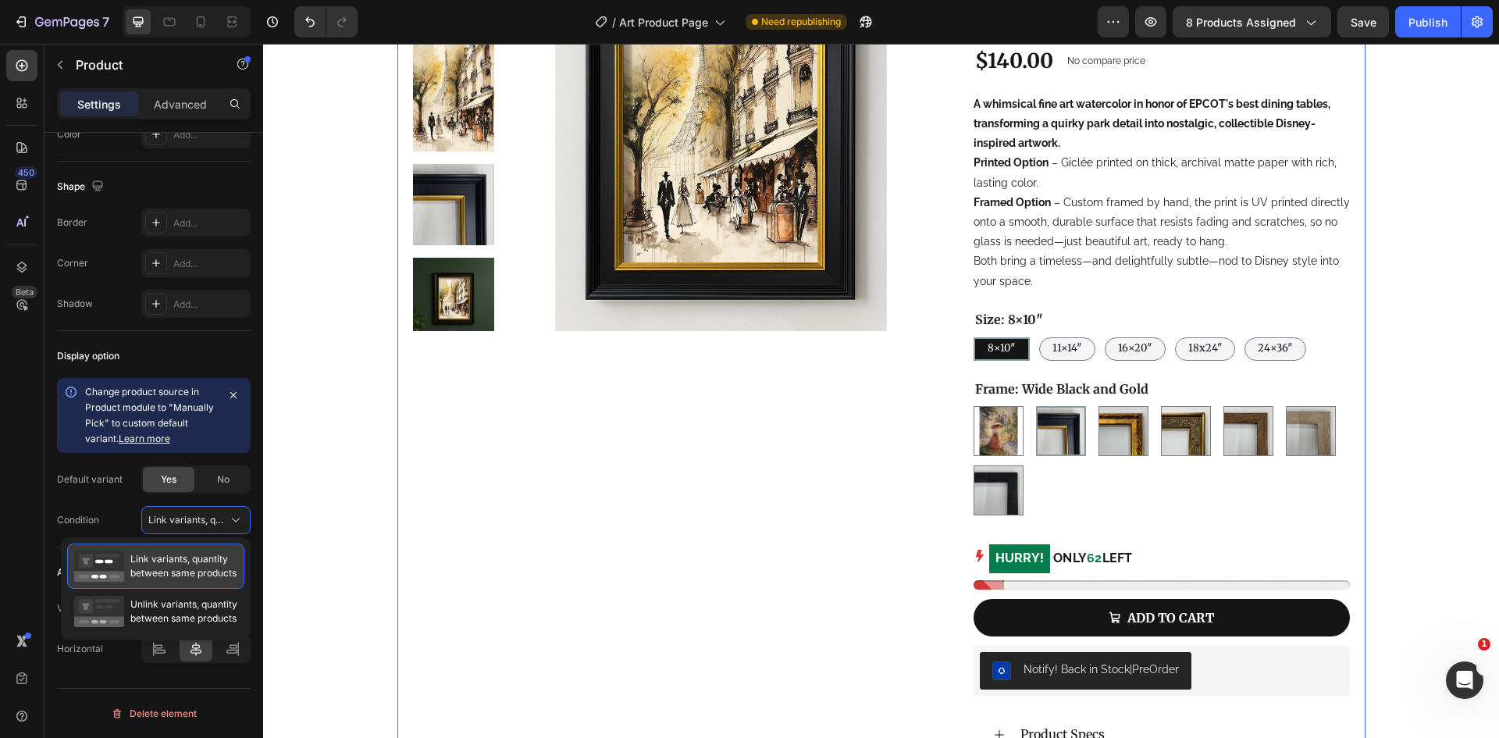
click at [163, 574] on span "Link variants, quantity between same products" at bounding box center [183, 566] width 106 height 28
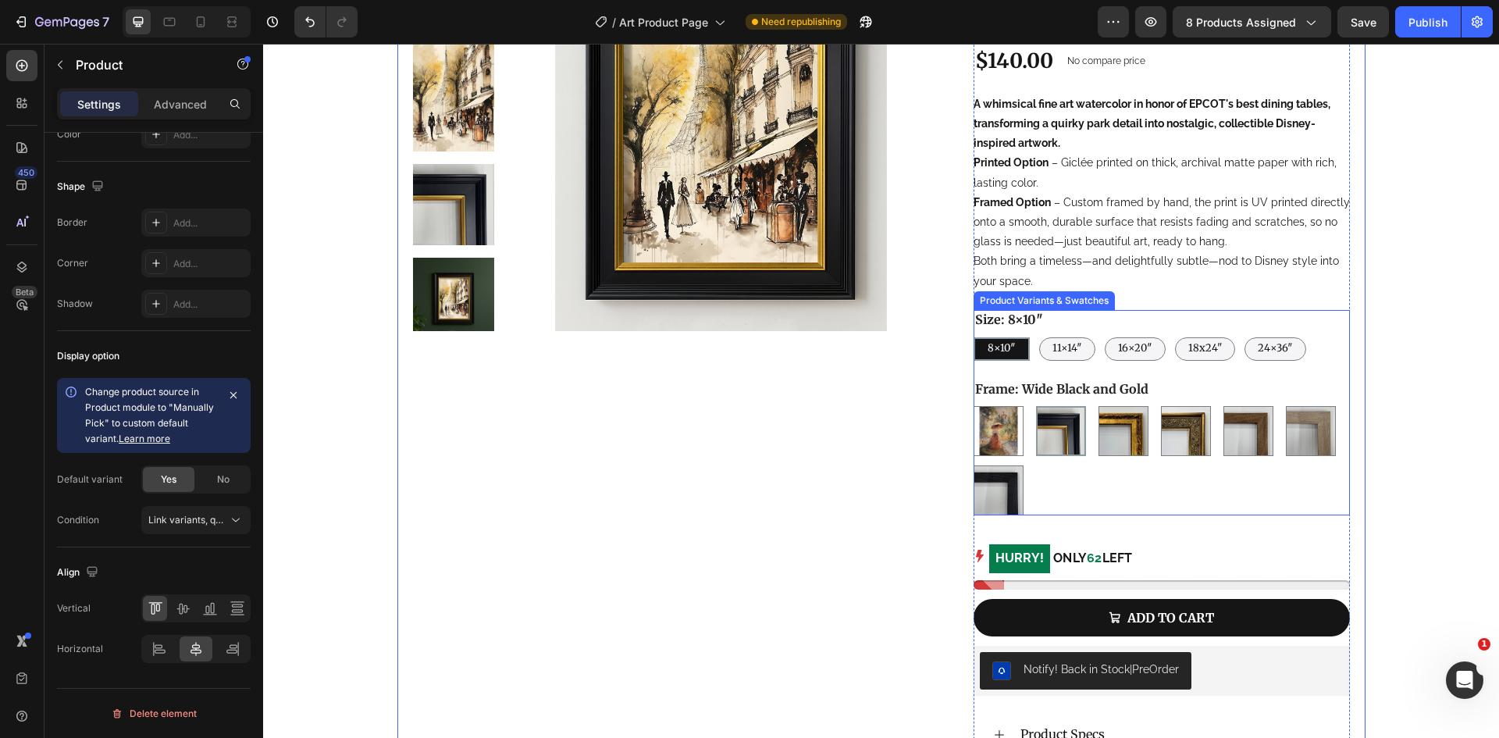
click at [1044, 440] on img at bounding box center [1060, 430] width 47 height 47
click at [1036, 406] on input "Wide Black and Gold Wide Black and Gold" at bounding box center [1035, 405] width 1 height 1
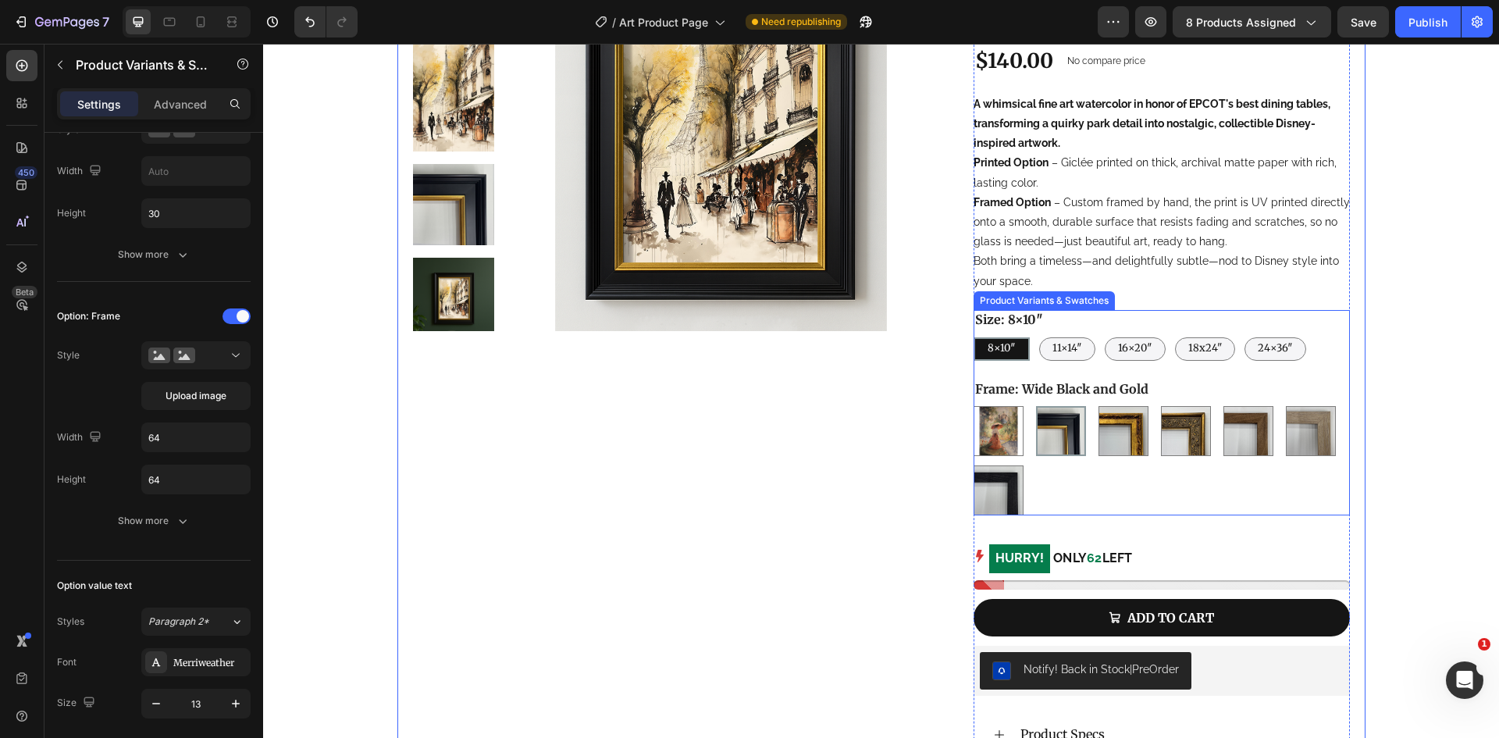
scroll to position [0, 0]
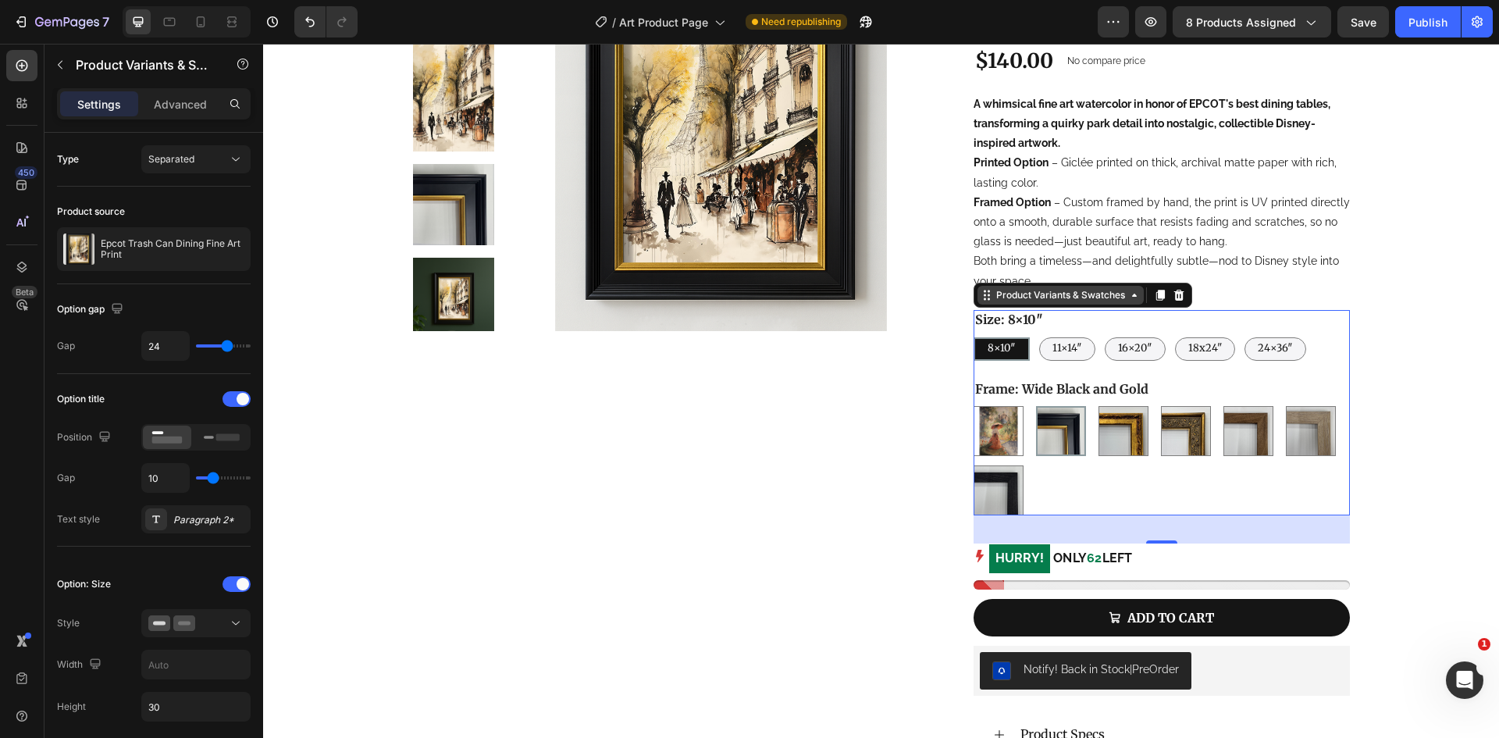
click at [1066, 303] on div "Product Variants & Swatches" at bounding box center [1060, 295] width 166 height 19
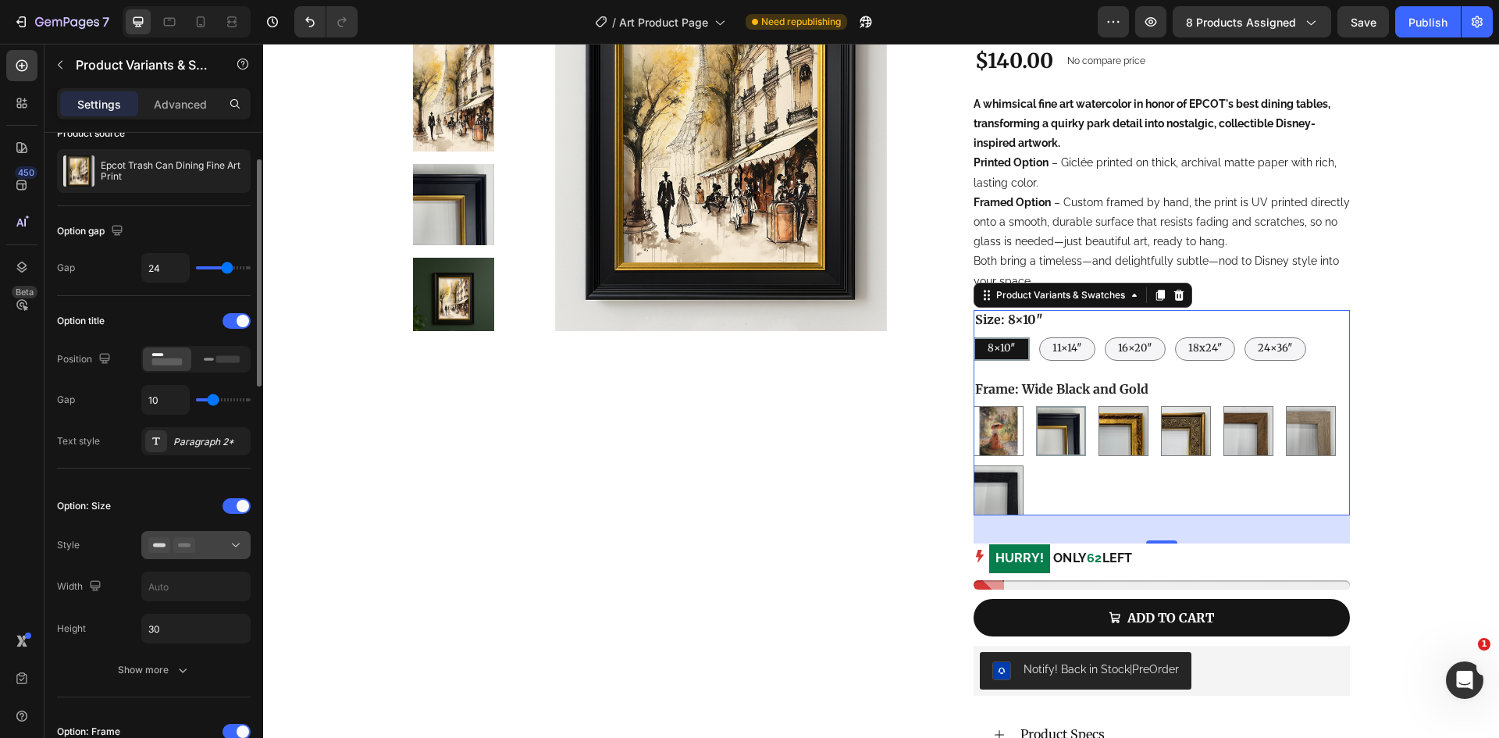
click at [187, 532] on button at bounding box center [195, 545] width 109 height 28
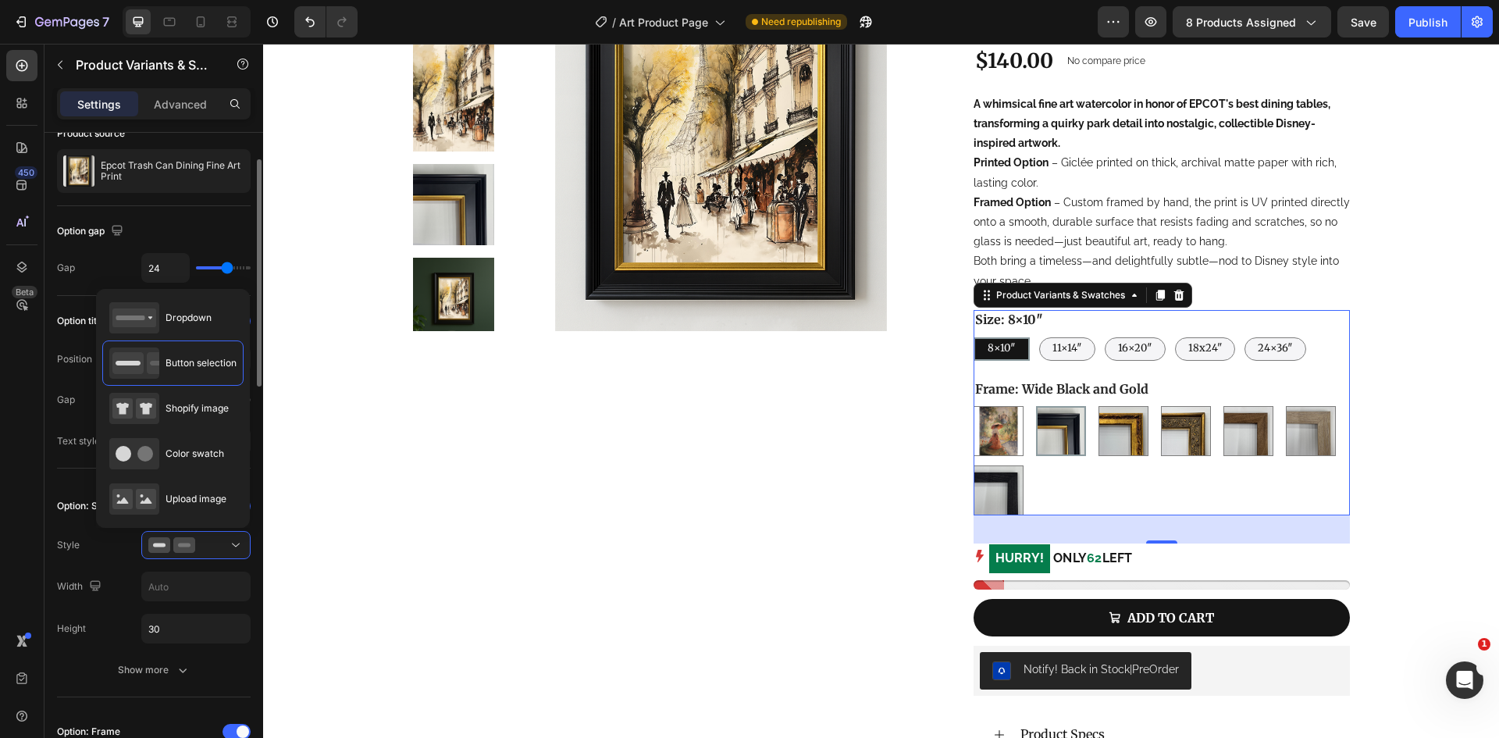
click at [113, 574] on div "Width" at bounding box center [154, 586] width 194 height 30
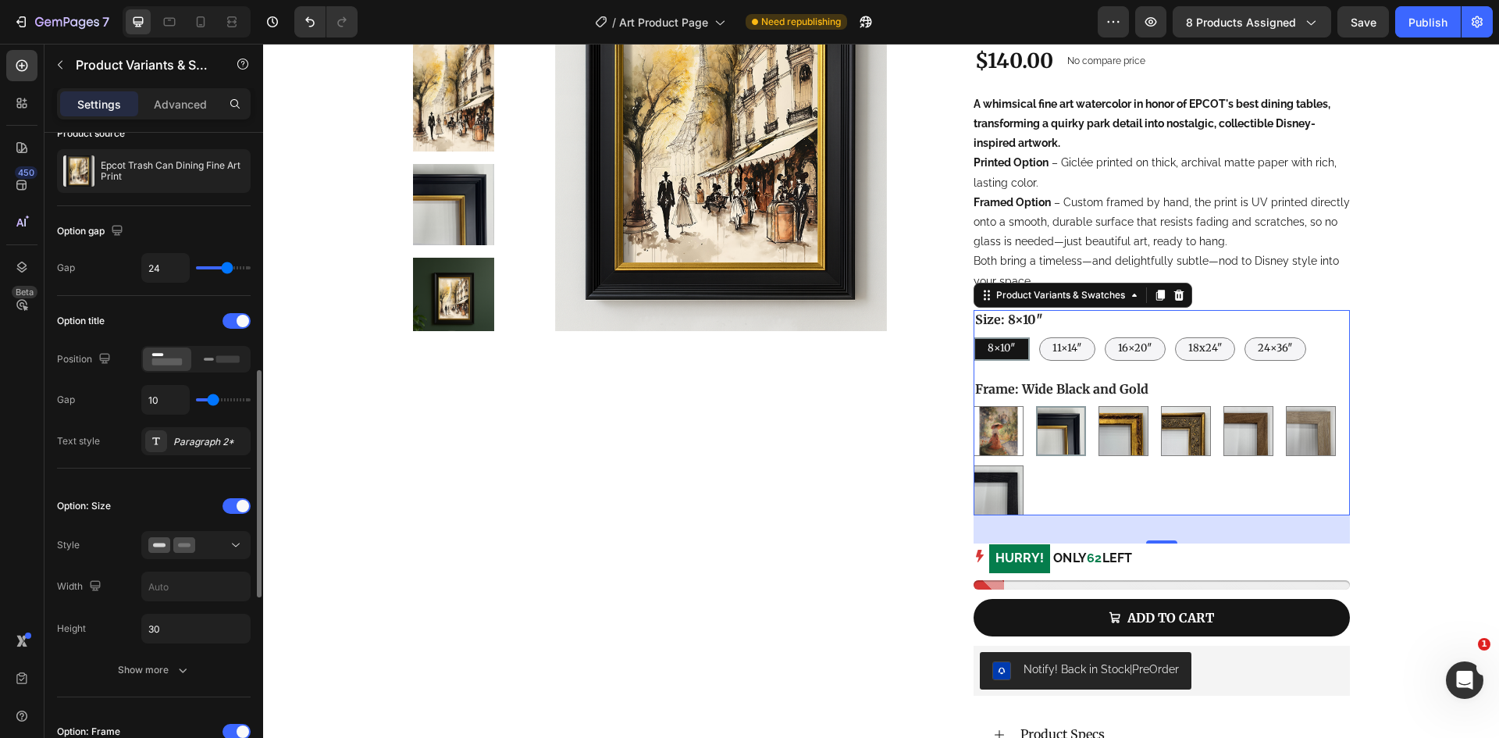
scroll to position [468, 0]
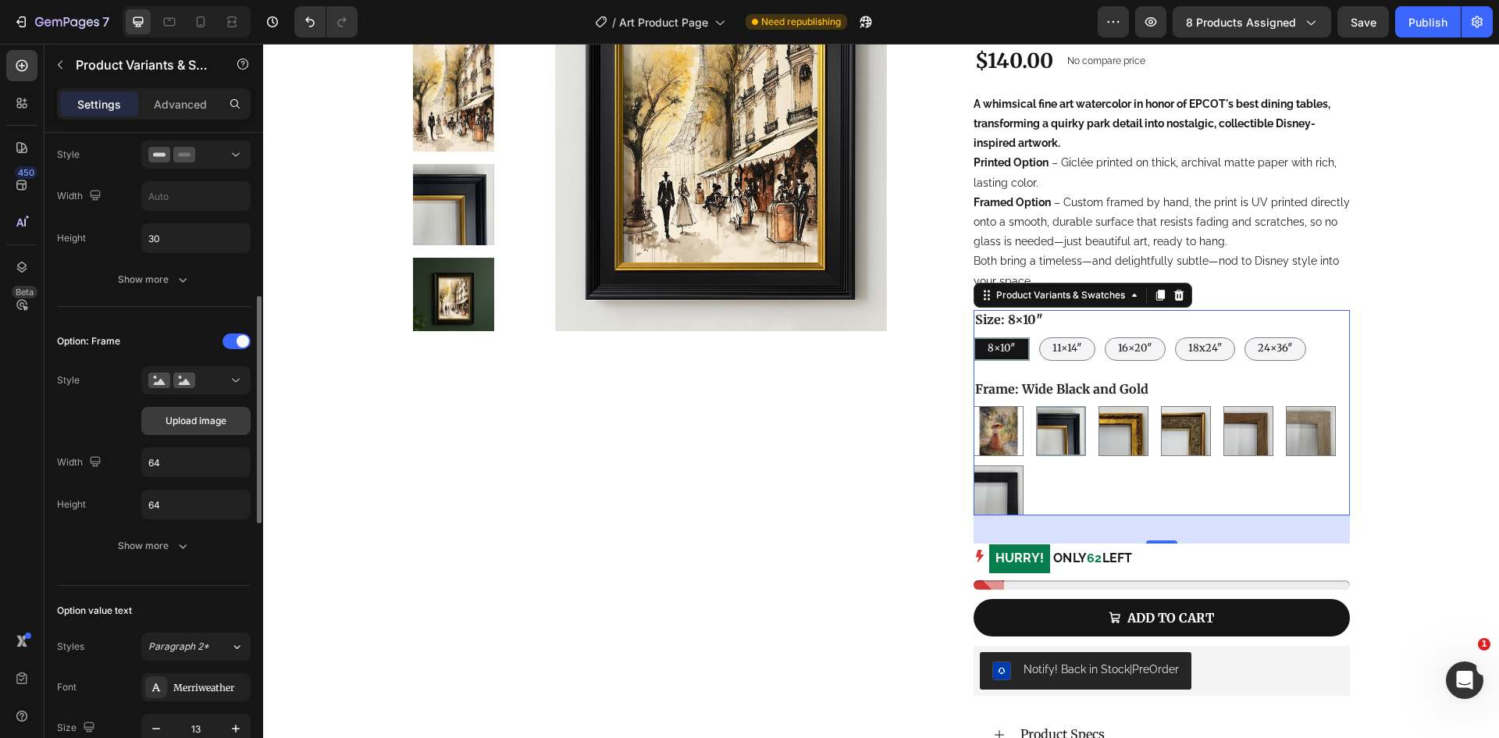
click at [206, 426] on span "Upload image" at bounding box center [195, 421] width 61 height 14
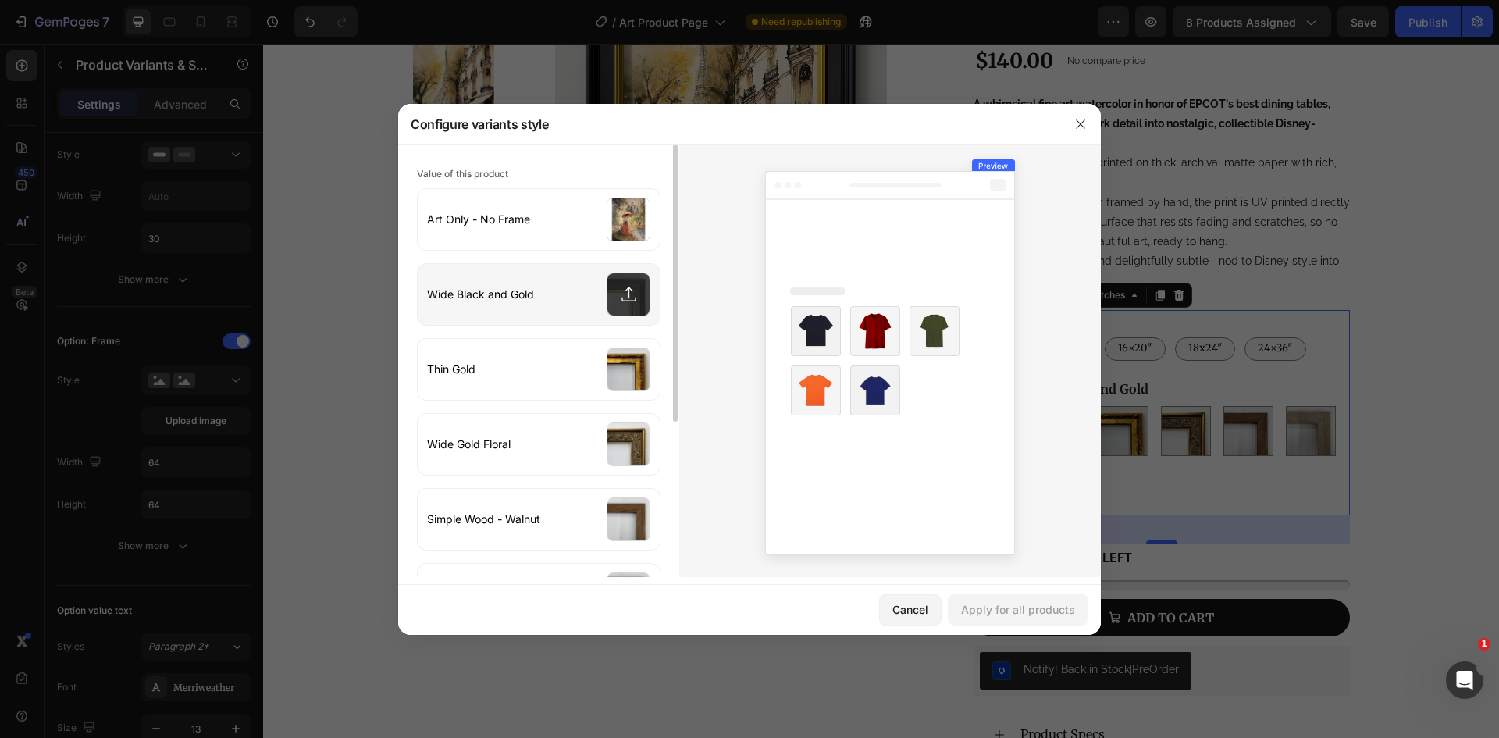
click at [617, 297] on input "file" at bounding box center [539, 294] width 242 height 61
click at [632, 297] on input "file" at bounding box center [539, 294] width 242 height 61
type input "C:\fakepath\Quirky Mouse Ads - Square (24).png"
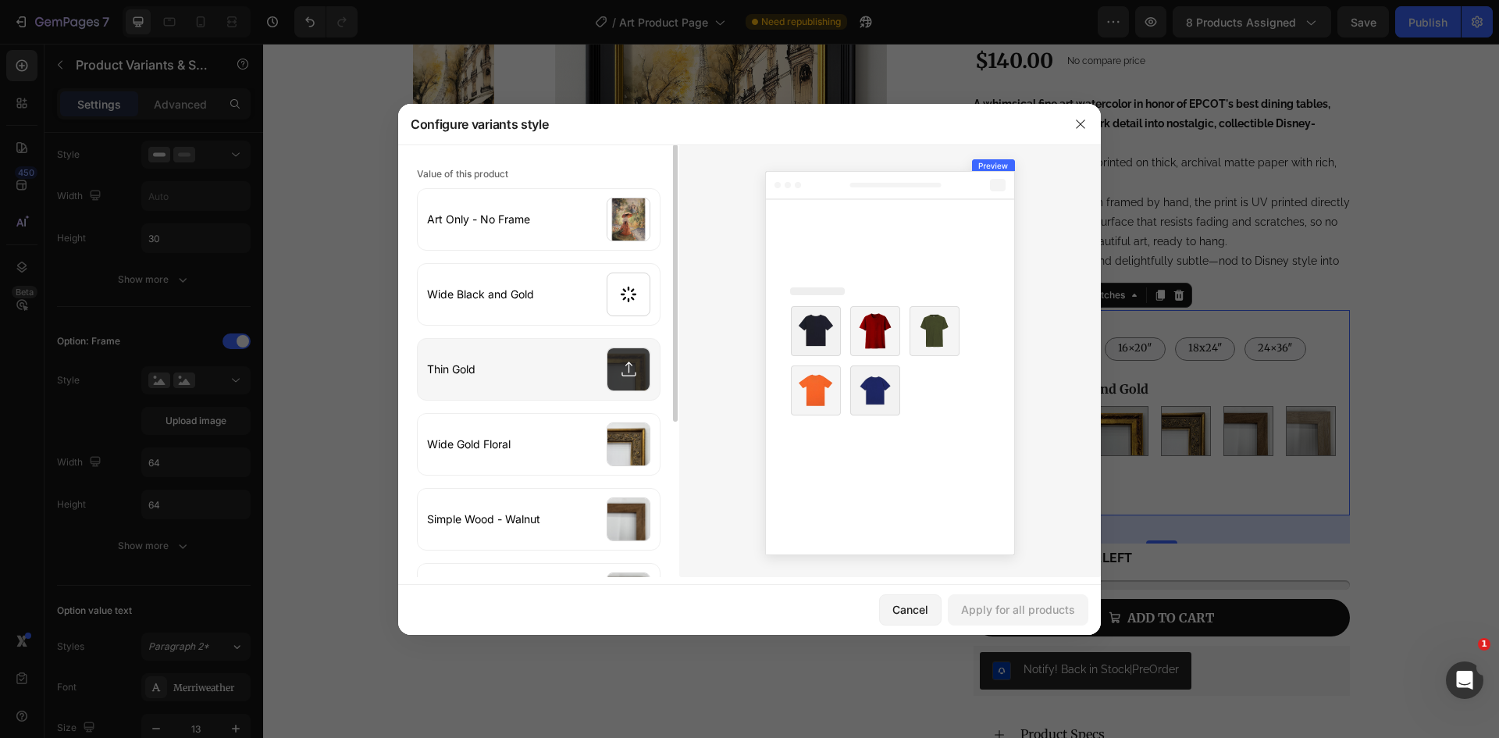
click at [624, 375] on input "file" at bounding box center [539, 369] width 242 height 61
type input "C:\fakepath\Quirky Mouse Ads - Square (22).png"
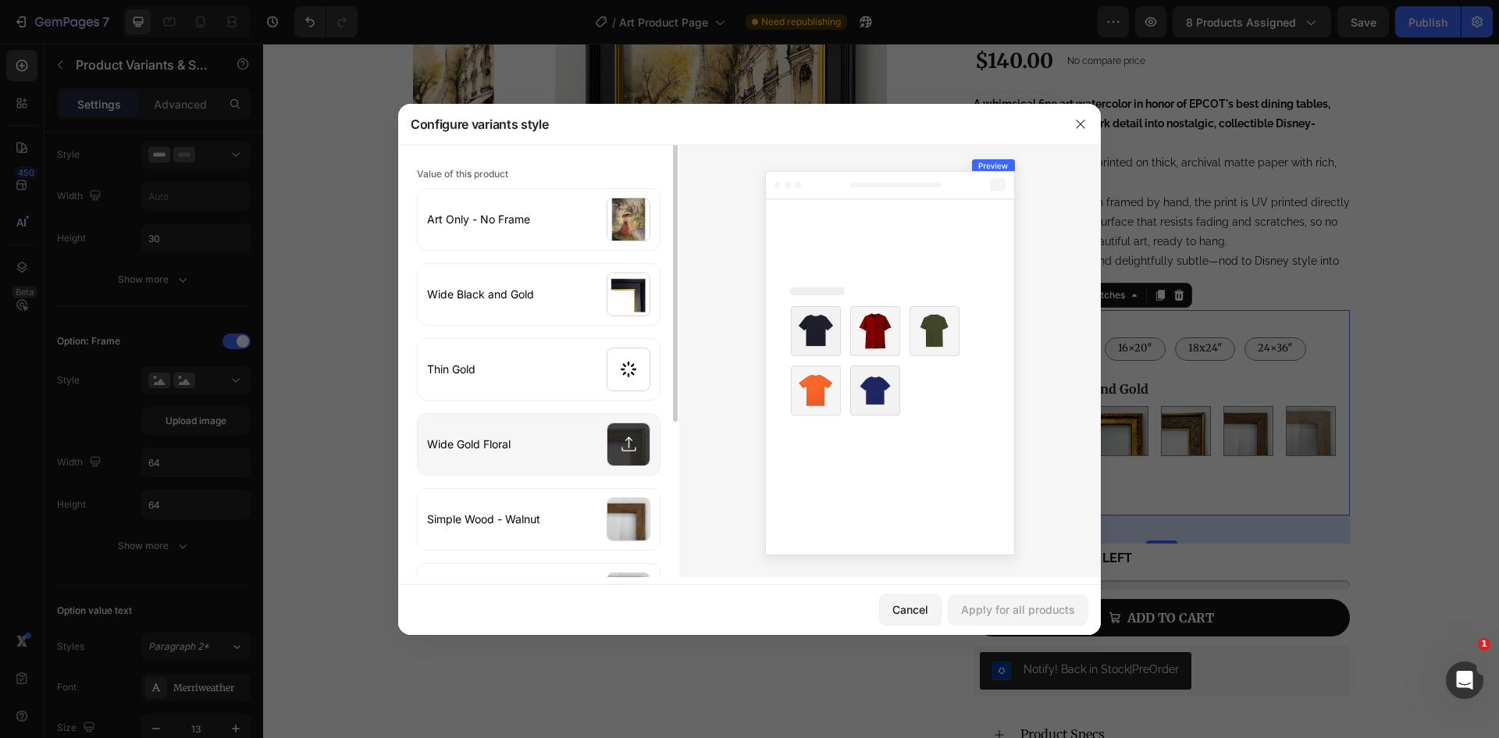
click at [624, 448] on input "file" at bounding box center [539, 444] width 242 height 61
click at [627, 454] on input "file" at bounding box center [539, 444] width 242 height 61
type input "C:\fakepath\Quirky Mouse Ads - Square (20).png"
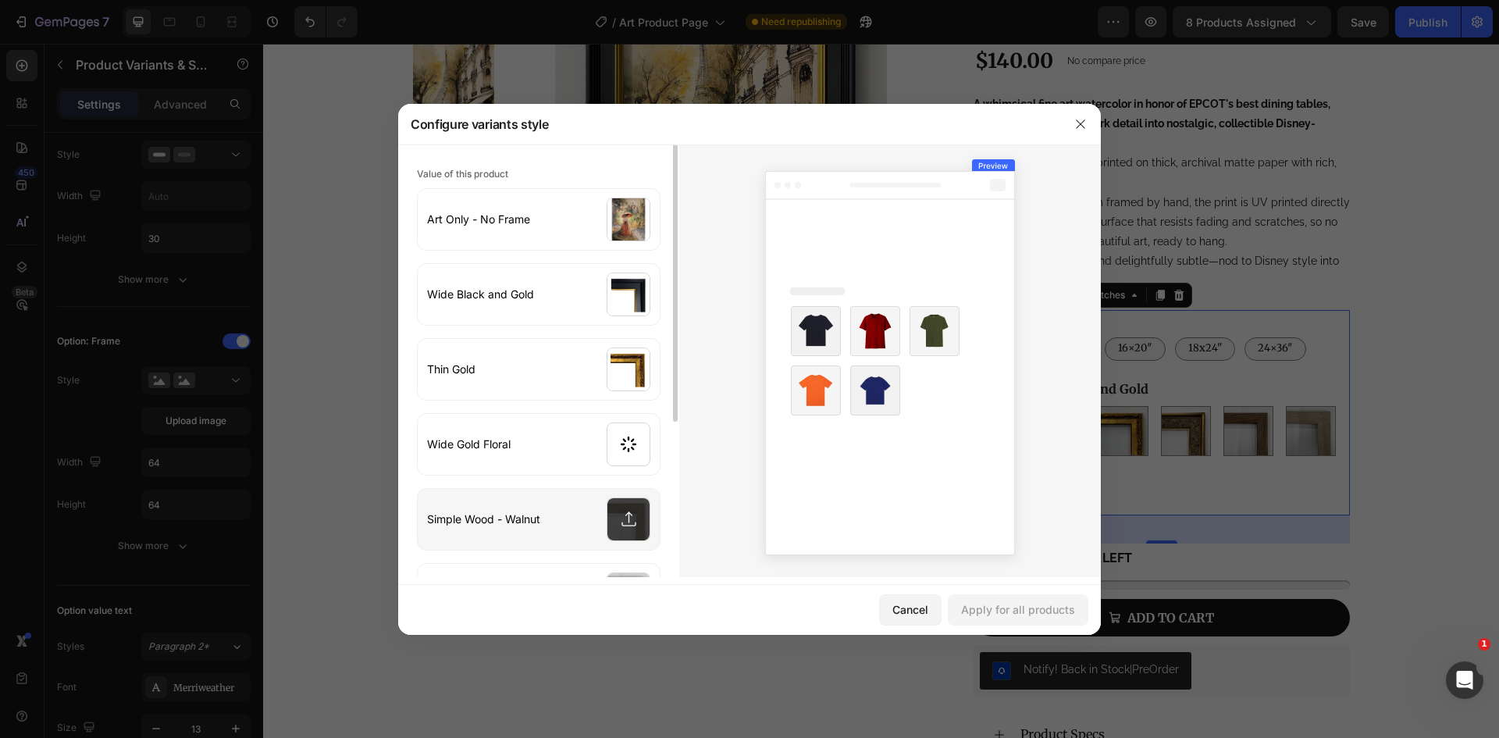
click at [631, 519] on input "file" at bounding box center [539, 519] width 242 height 61
type input "C:\fakepath\Quirky Mouse Ads - Square (23).png"
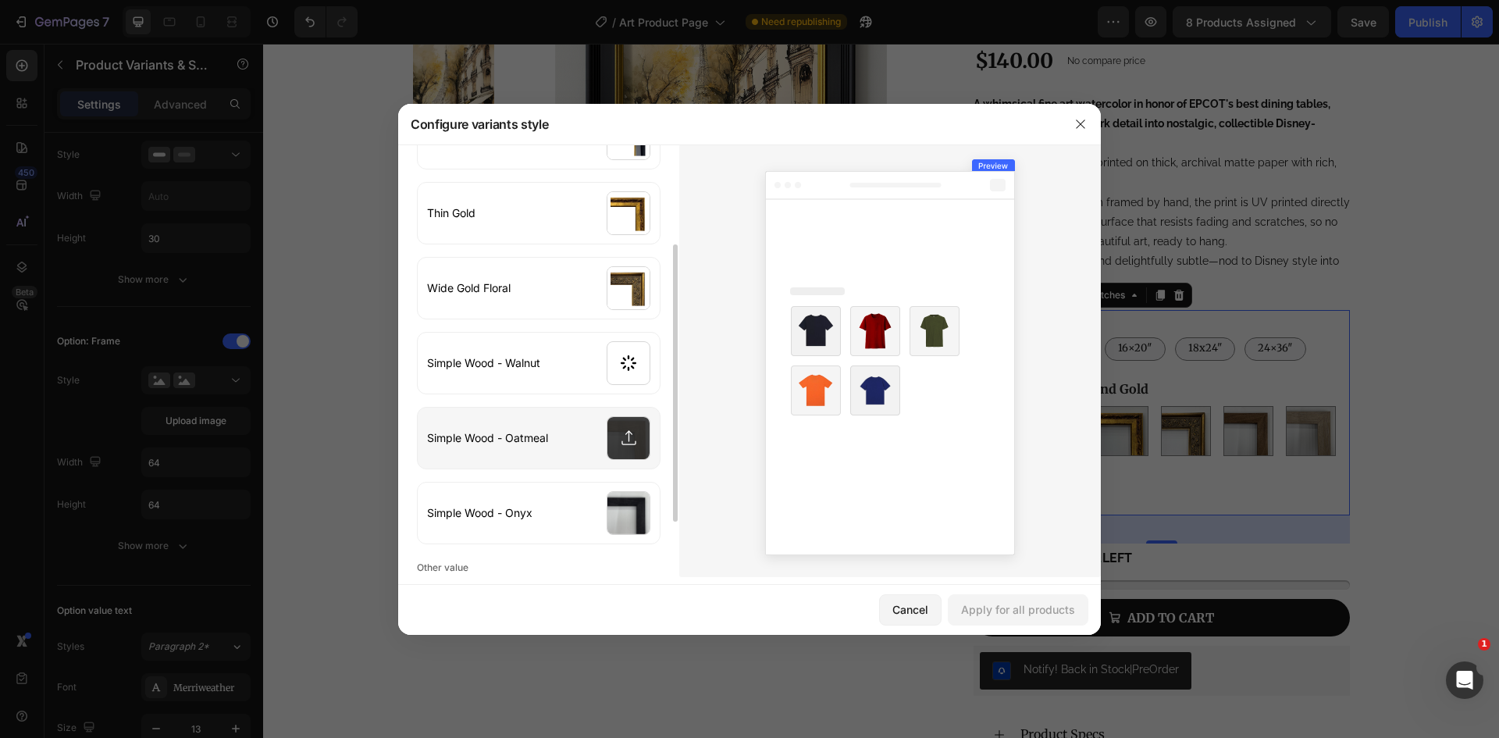
click at [627, 436] on input "file" at bounding box center [539, 437] width 242 height 61
type input "C:\fakepath\Quirky Mouse Ads - Square (25).png"
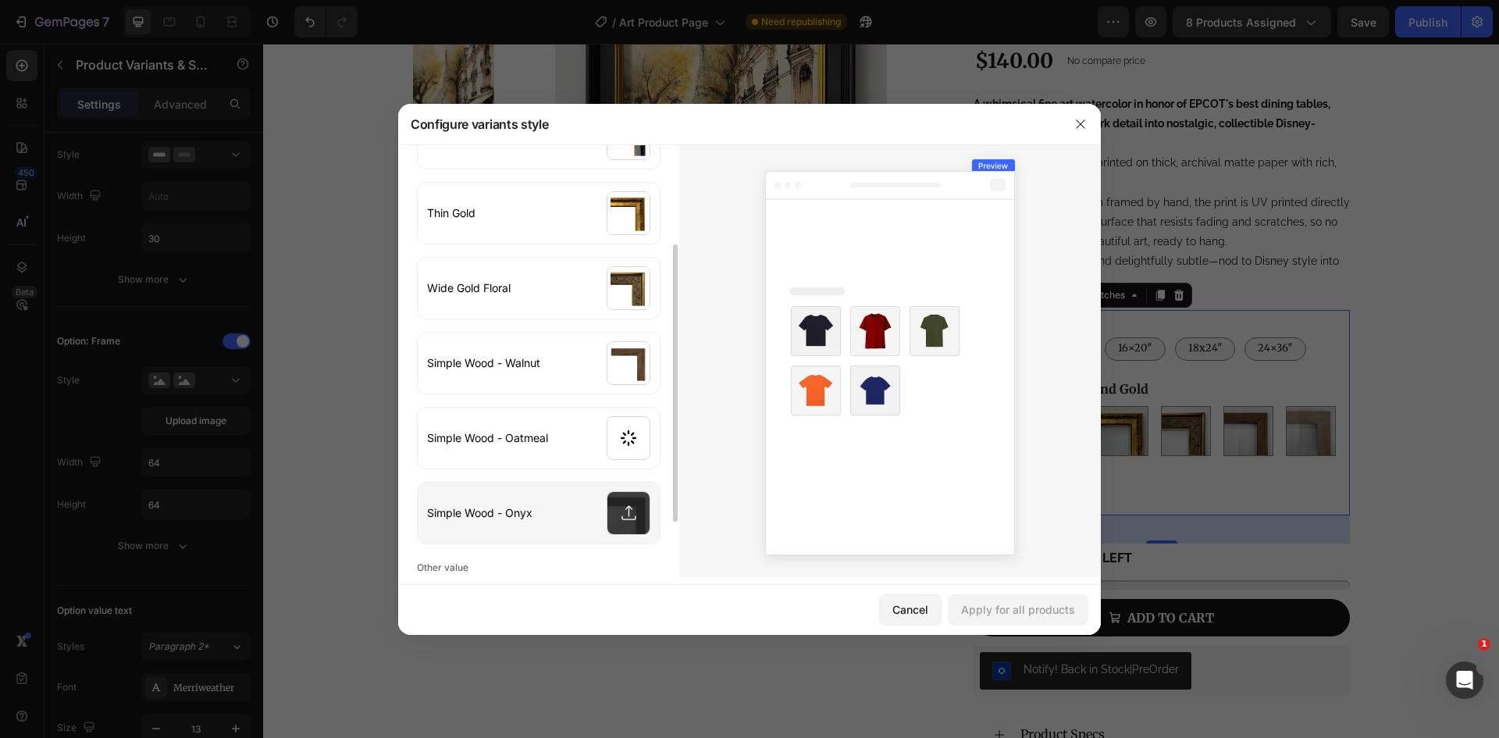
click at [630, 513] on input "file" at bounding box center [539, 512] width 242 height 61
type input "C:\fakepath\Quirky Mouse Ads - Square (21).png"
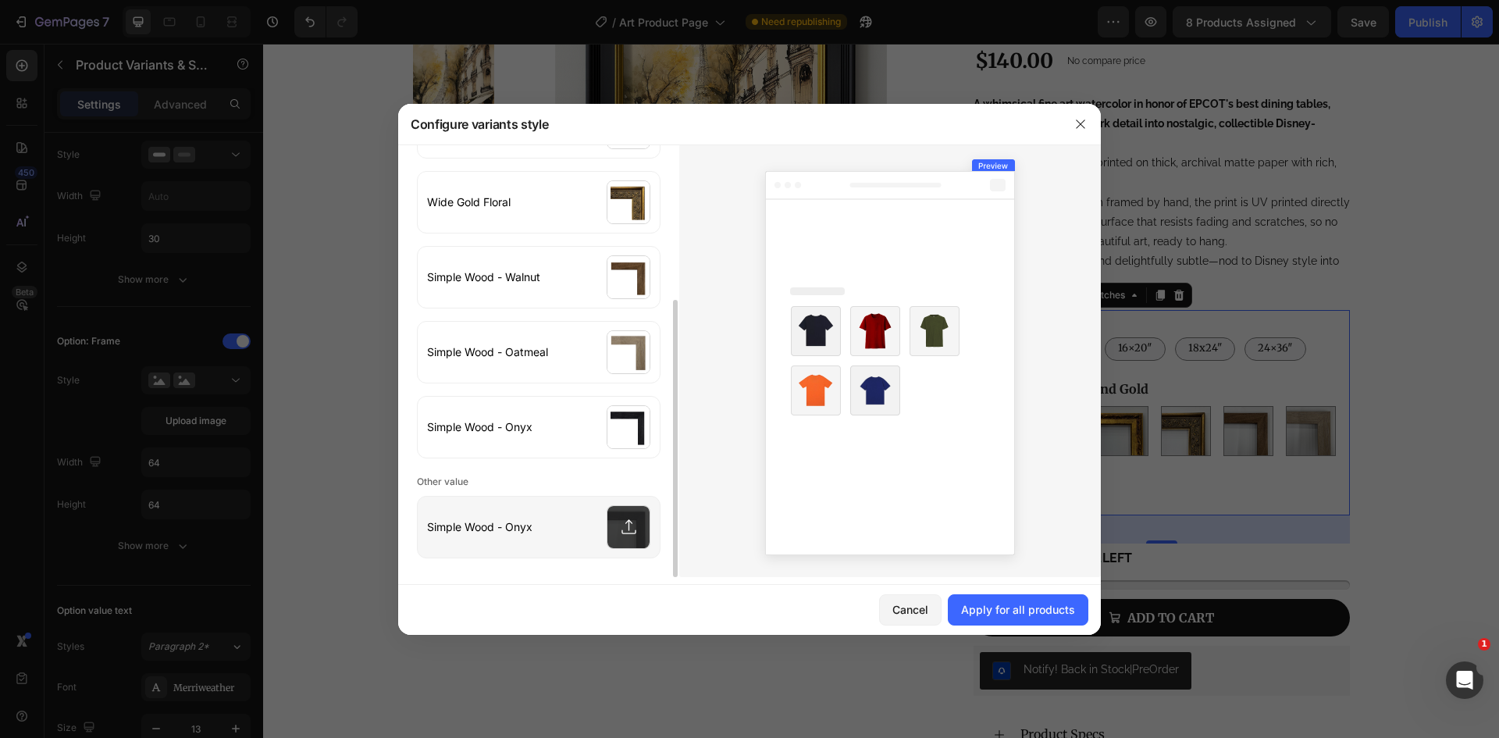
click at [628, 527] on input "file" at bounding box center [539, 526] width 242 height 61
type input "C:\fakepath\Quirky Mouse Ads - Square (21).png"
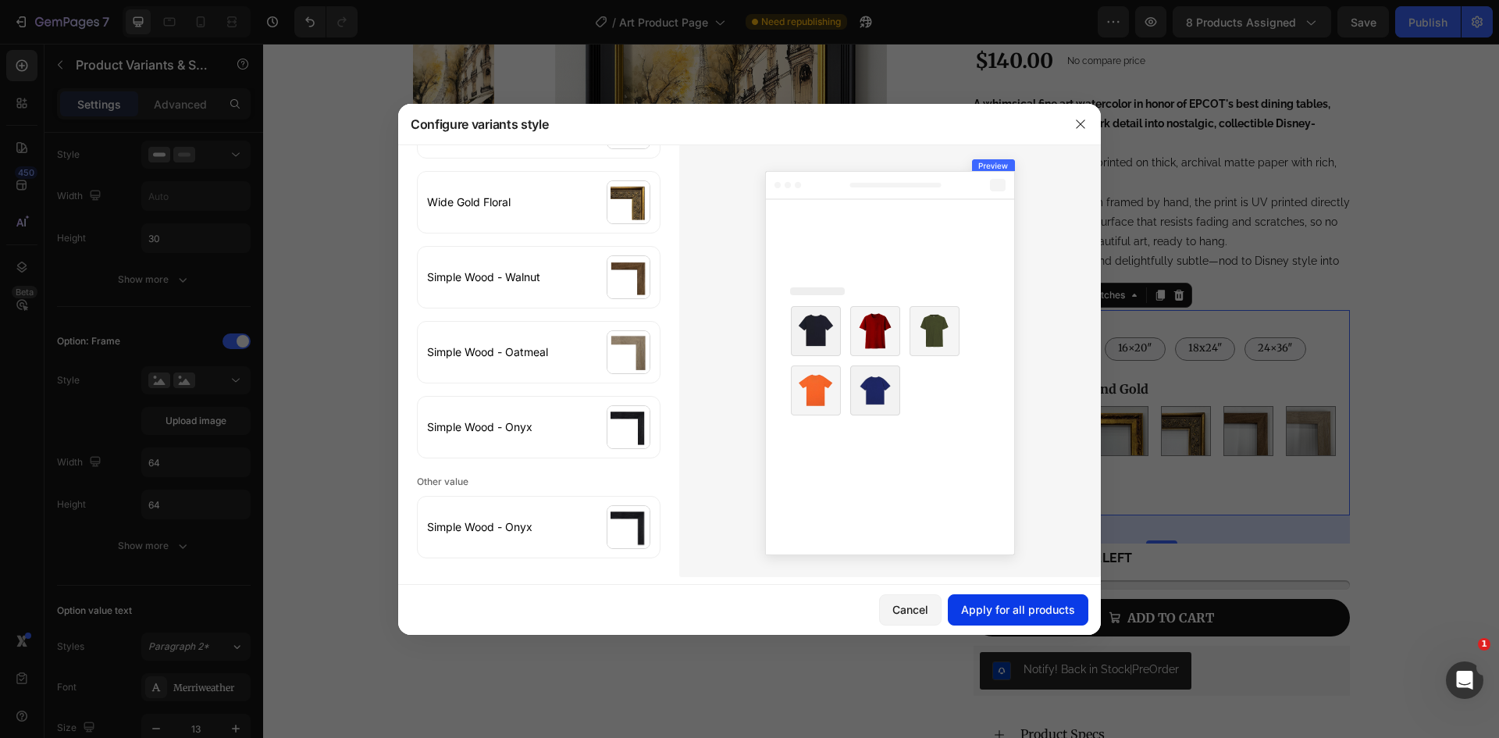
click at [1025, 615] on div "Apply for all products" at bounding box center [1018, 609] width 114 height 16
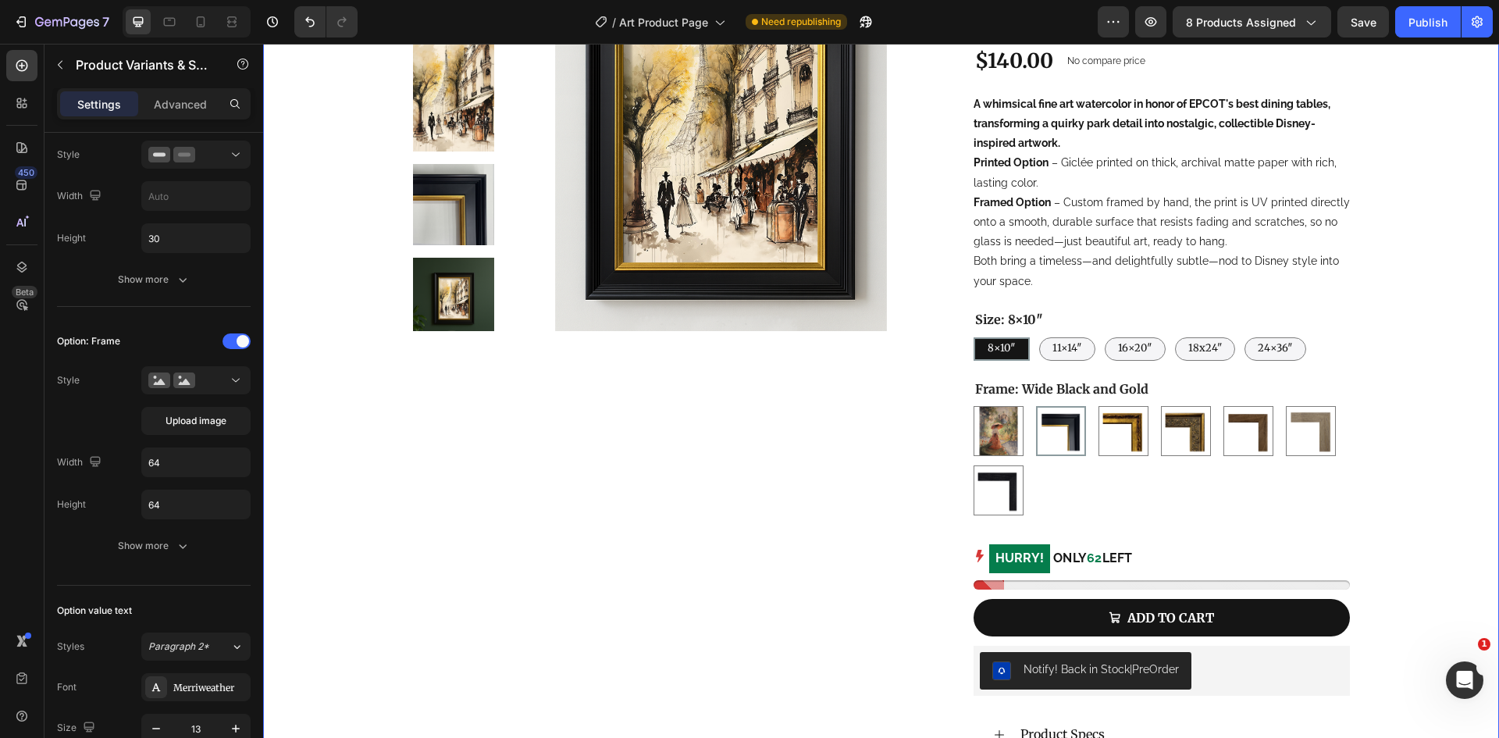
click at [1393, 429] on div "Product Images Epcot Trash Can Dining Fine Art Print Product Title Judge.me - P…" at bounding box center [881, 404] width 1236 height 1087
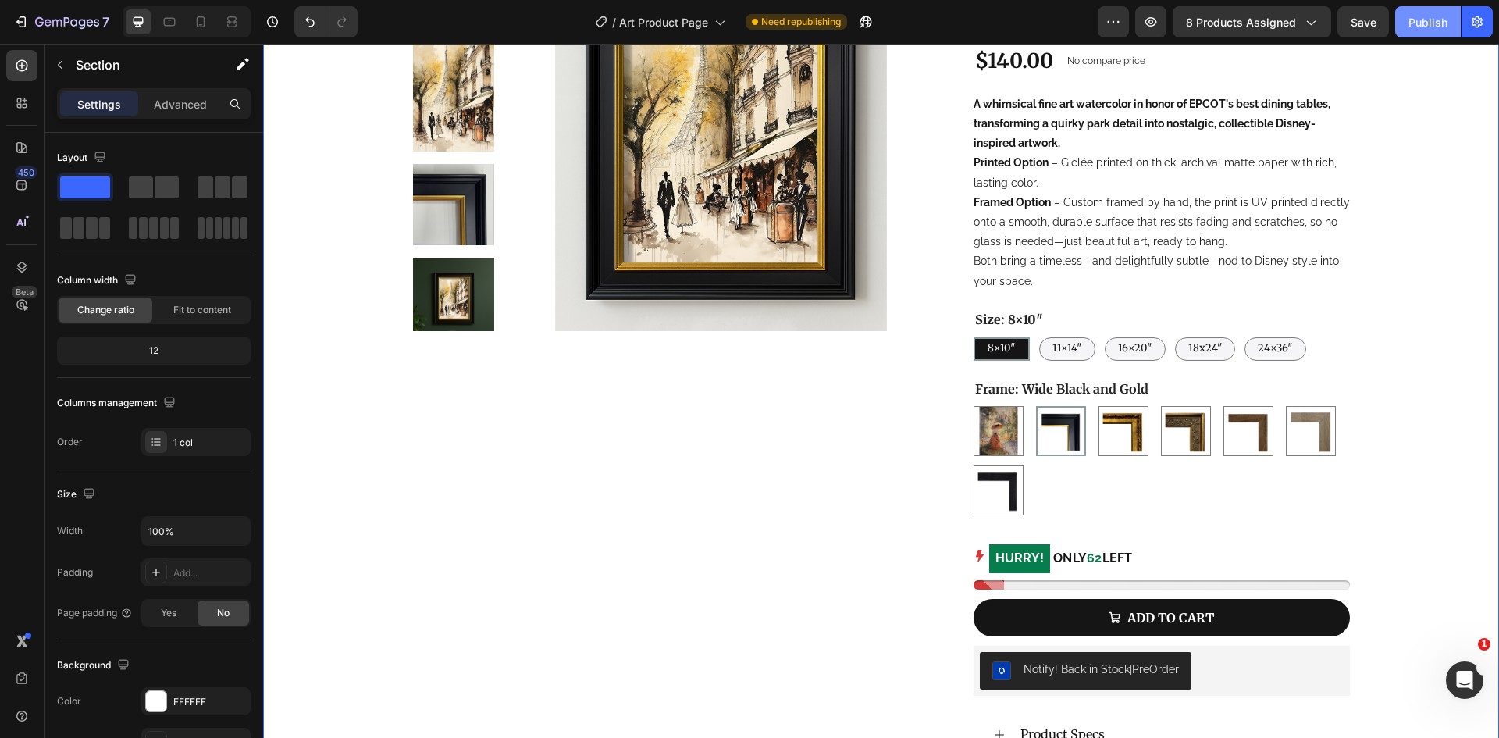
click at [1422, 16] on div "Publish" at bounding box center [1427, 22] width 39 height 16
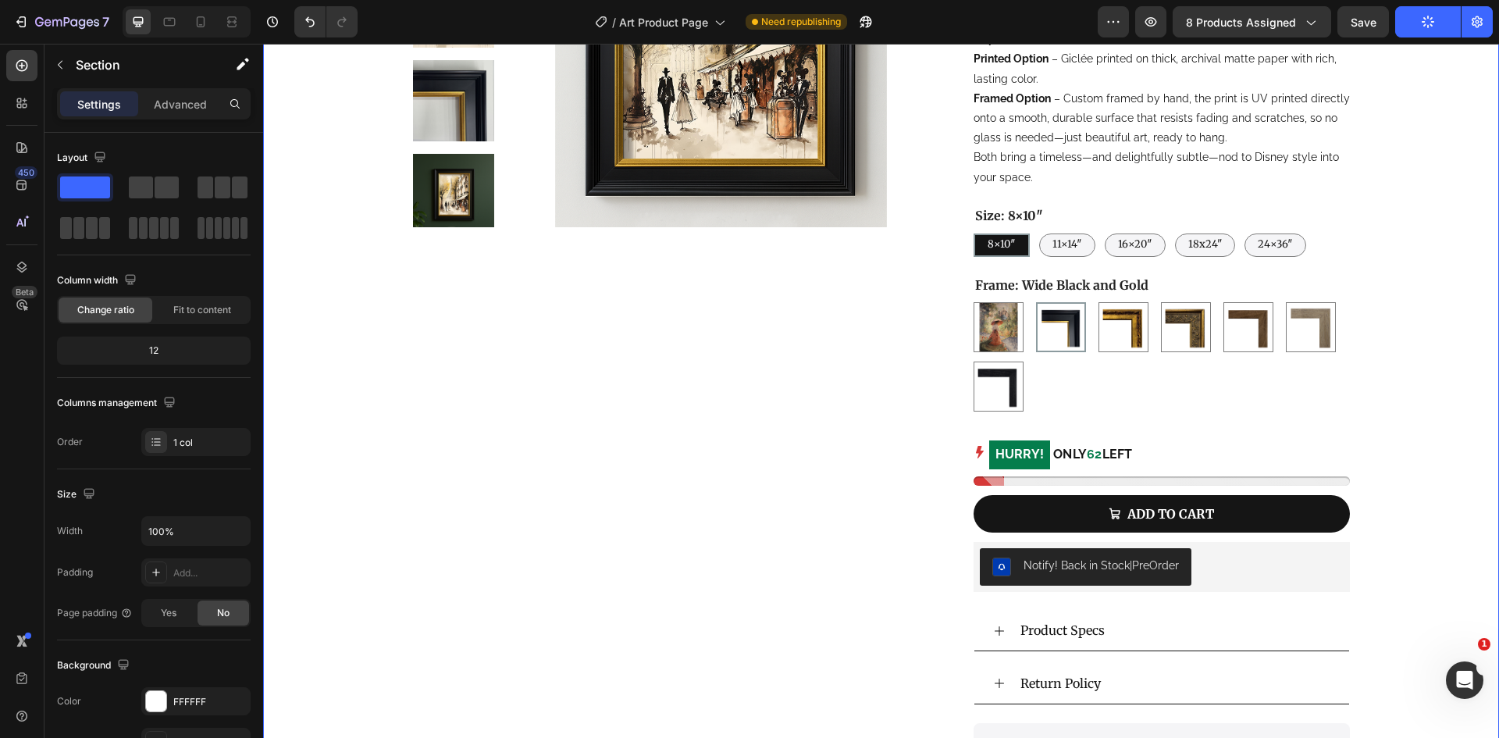
scroll to position [692, 0]
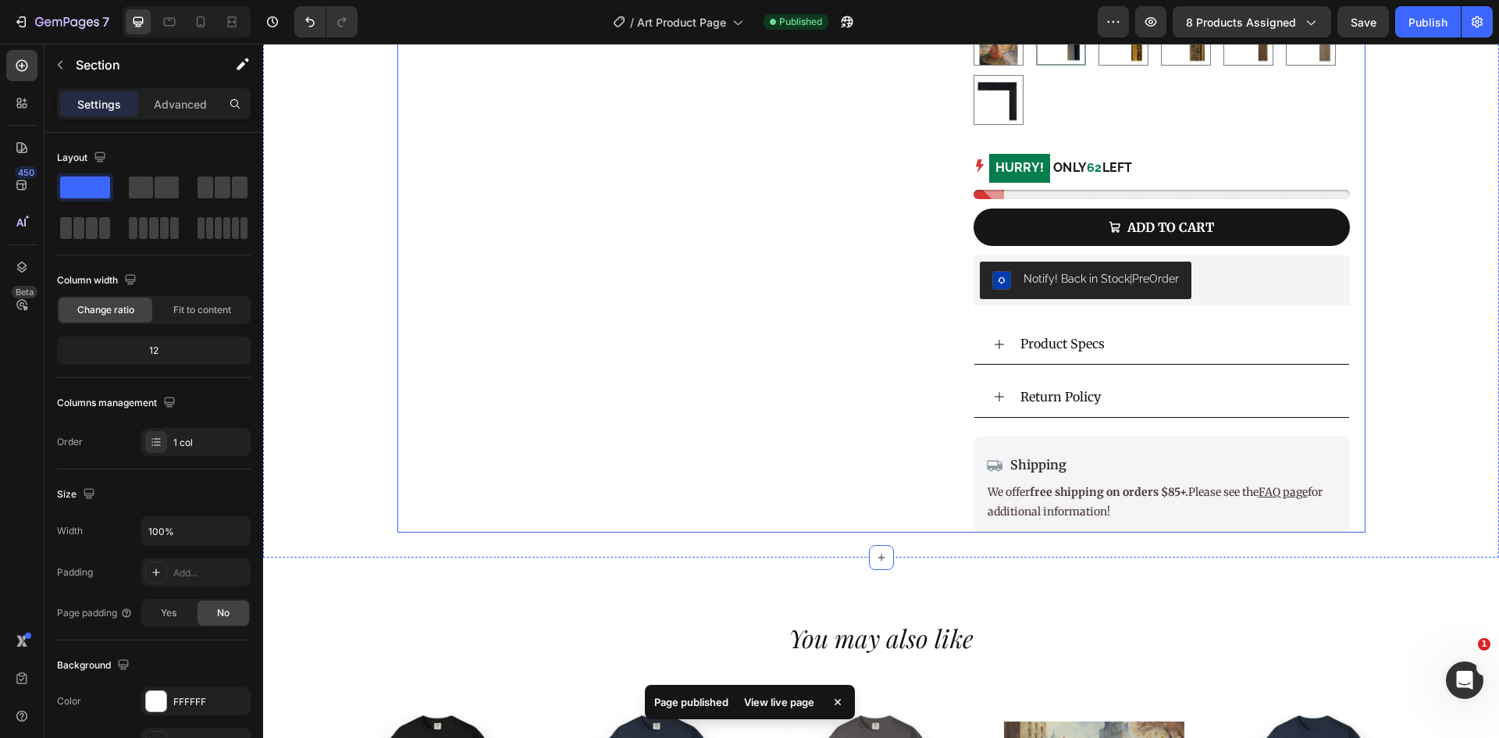
click at [663, 434] on div "Product Images" at bounding box center [669, 32] width 512 height 999
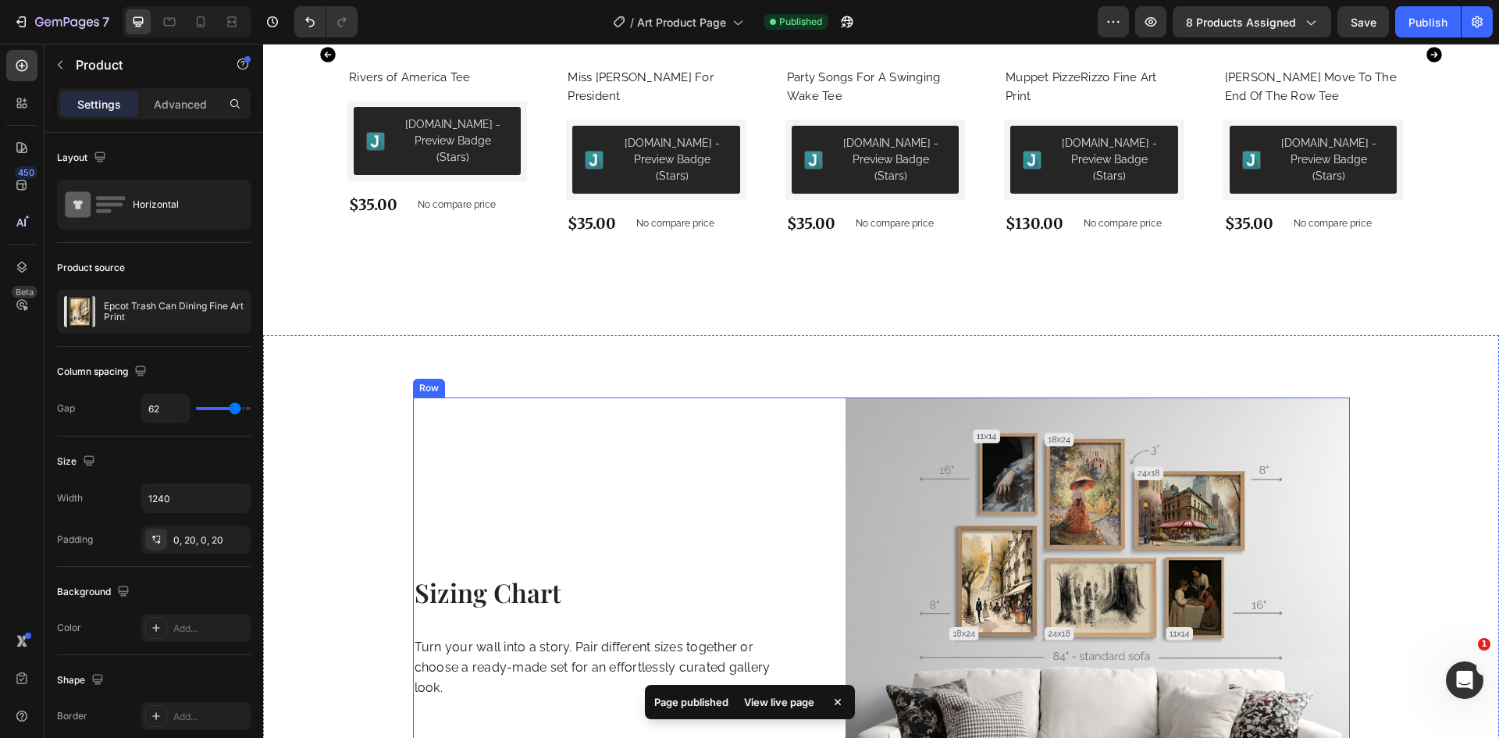
scroll to position [1551, 0]
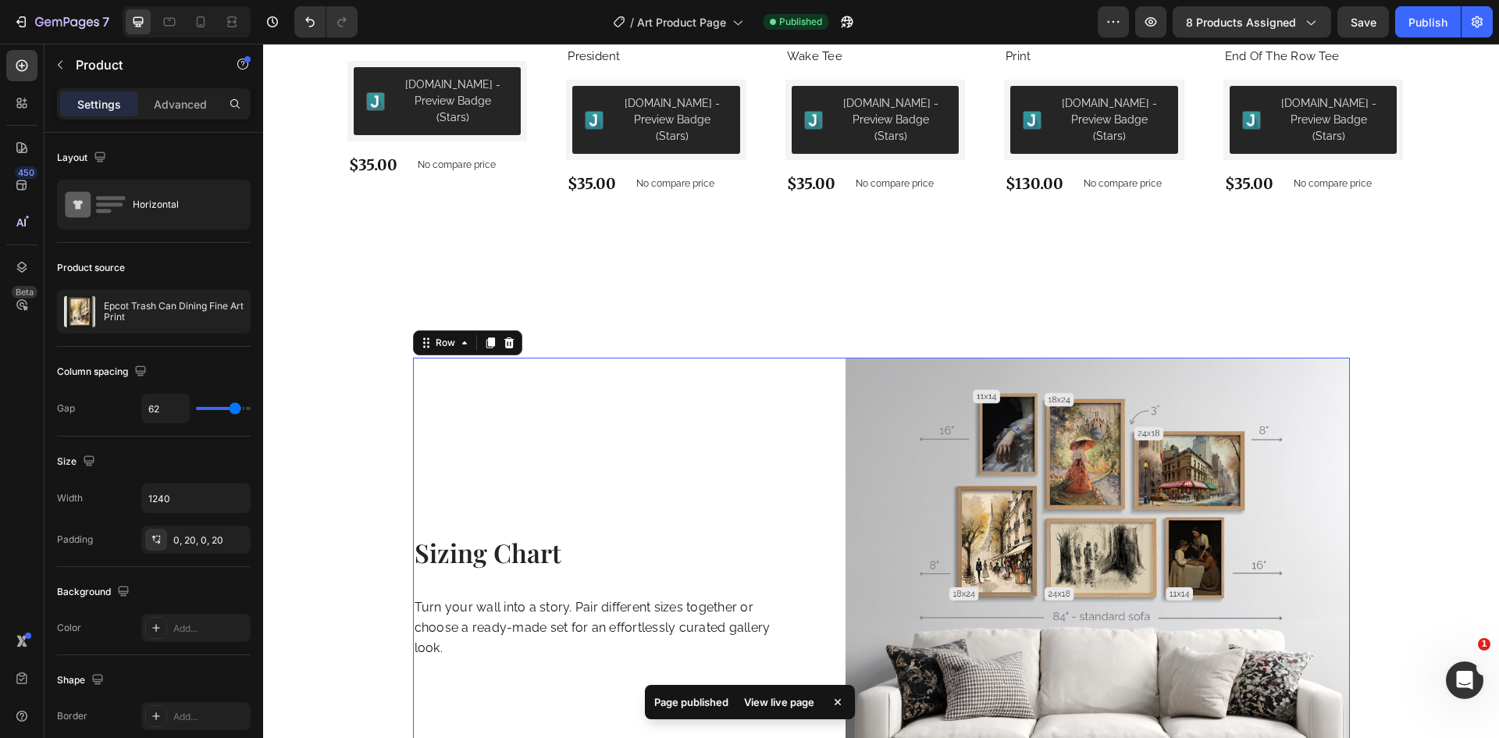
click at [556, 360] on div "Sizing Chart Heading Turn your wall into a story. Pair different sizes together…" at bounding box center [593, 608] width 360 height 503
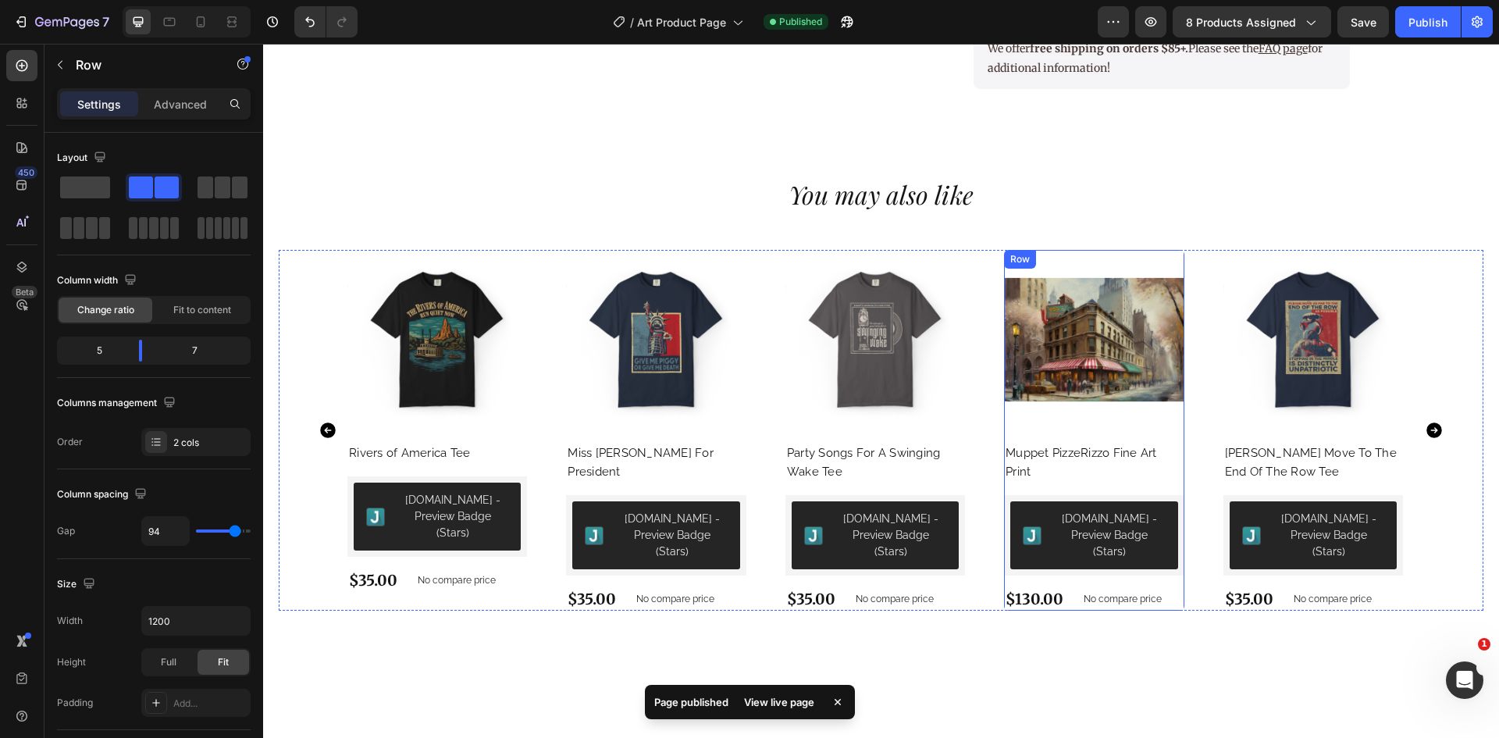
scroll to position [770, 0]
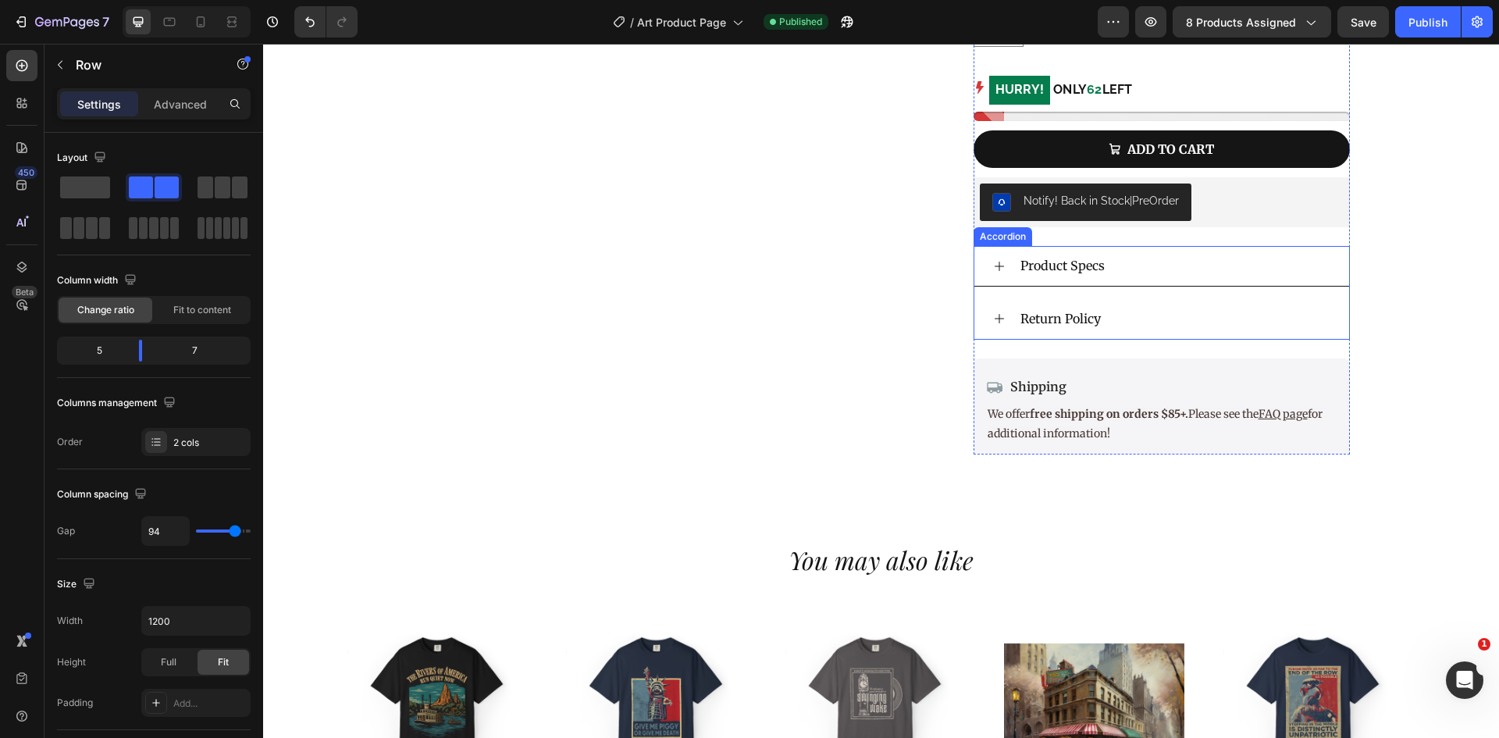
click at [1000, 272] on div "Product Specs" at bounding box center [1161, 266] width 375 height 41
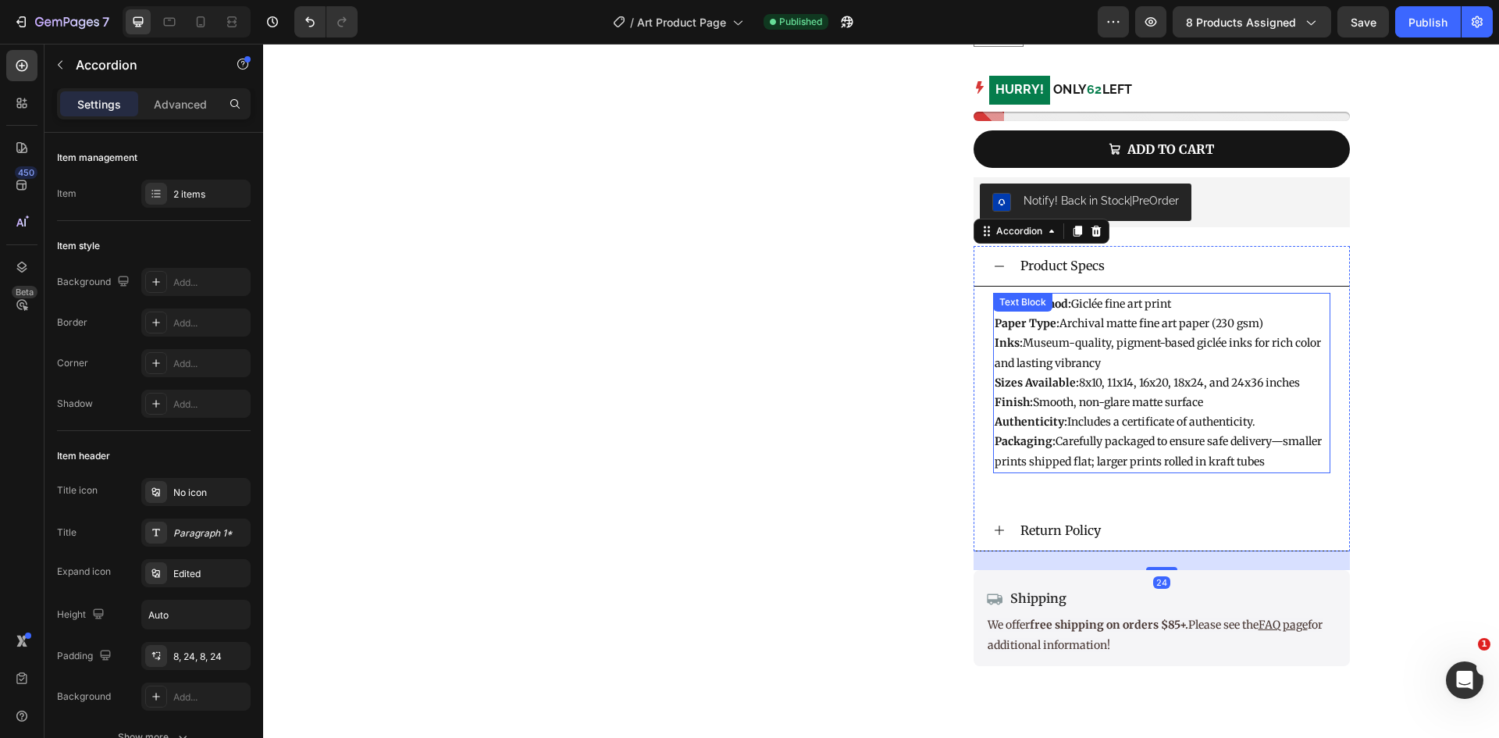
click at [1101, 322] on p "Paper Type: Archival matte fine art paper (230 gsm)" at bounding box center [1161, 324] width 334 height 20
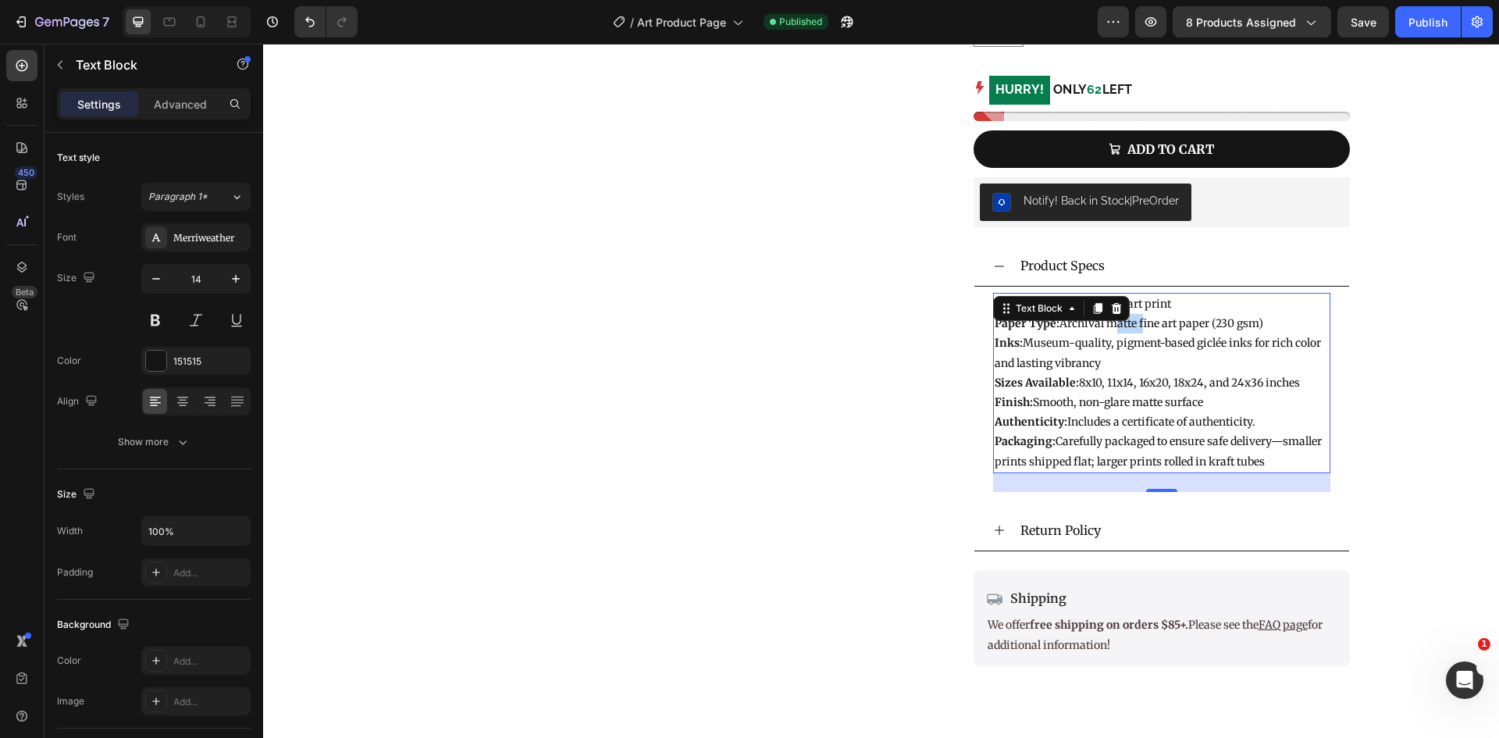
click at [1101, 322] on p "Paper Type: Archival matte fine art paper (230 gsm)" at bounding box center [1161, 324] width 334 height 20
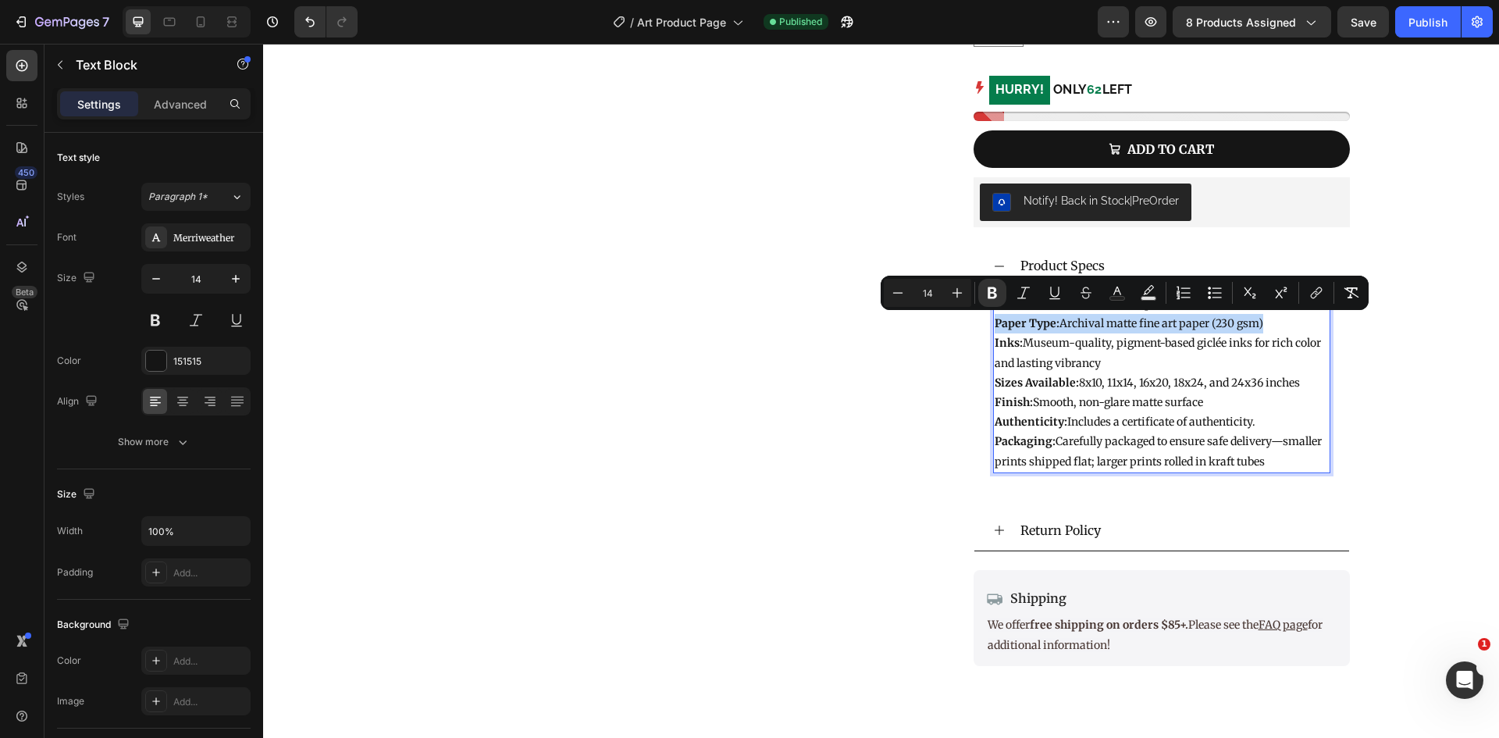
click at [1101, 322] on p "Paper Type: Archival matte fine art paper (230 gsm)" at bounding box center [1161, 324] width 334 height 20
click at [1112, 422] on p "Authenticity: Includes a certificate of authenticity." at bounding box center [1161, 422] width 334 height 20
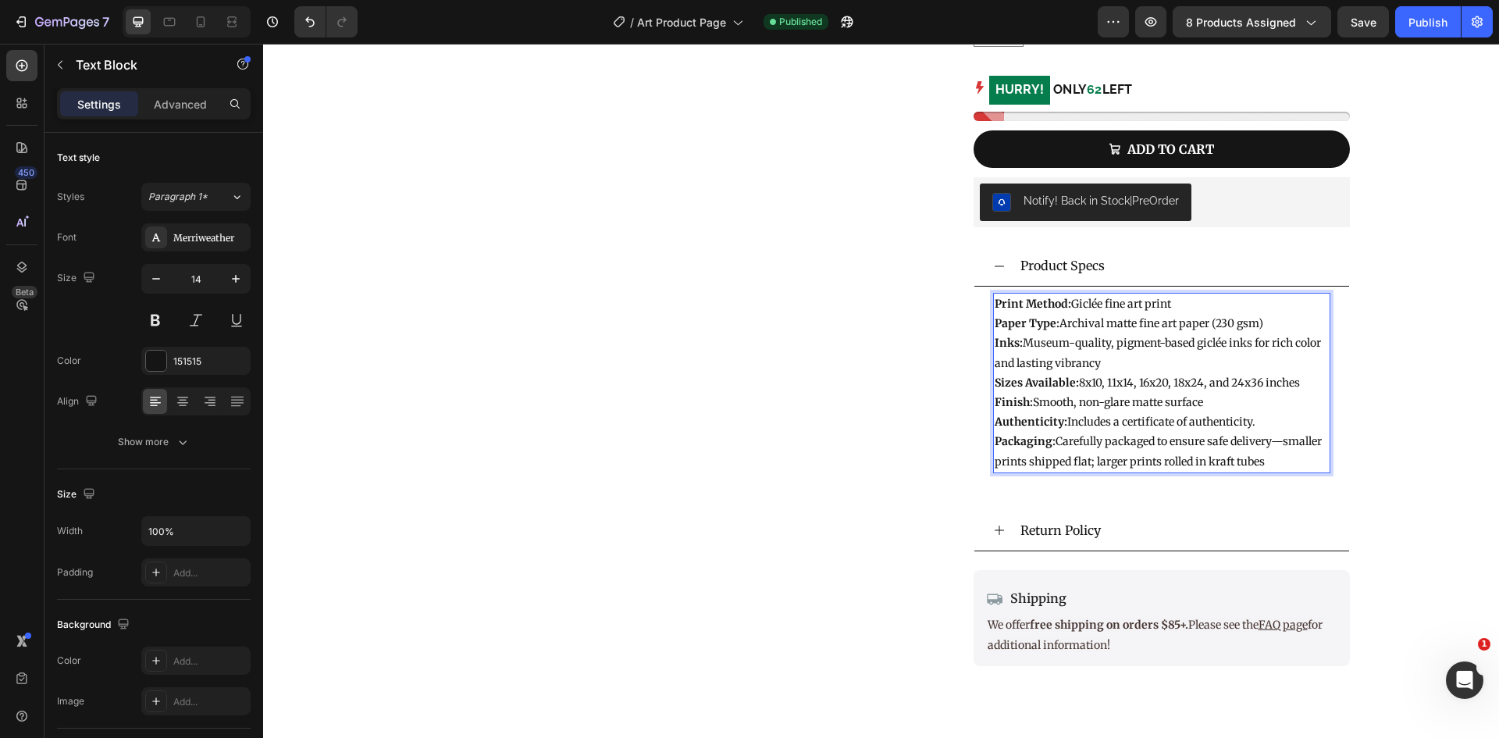
click at [1279, 462] on p "Packaging: Carefully packaged to ensure safe delivery—smaller prints shipped fl…" at bounding box center [1161, 451] width 334 height 39
click at [994, 300] on strong "Print Method:" at bounding box center [1032, 304] width 76 height 14
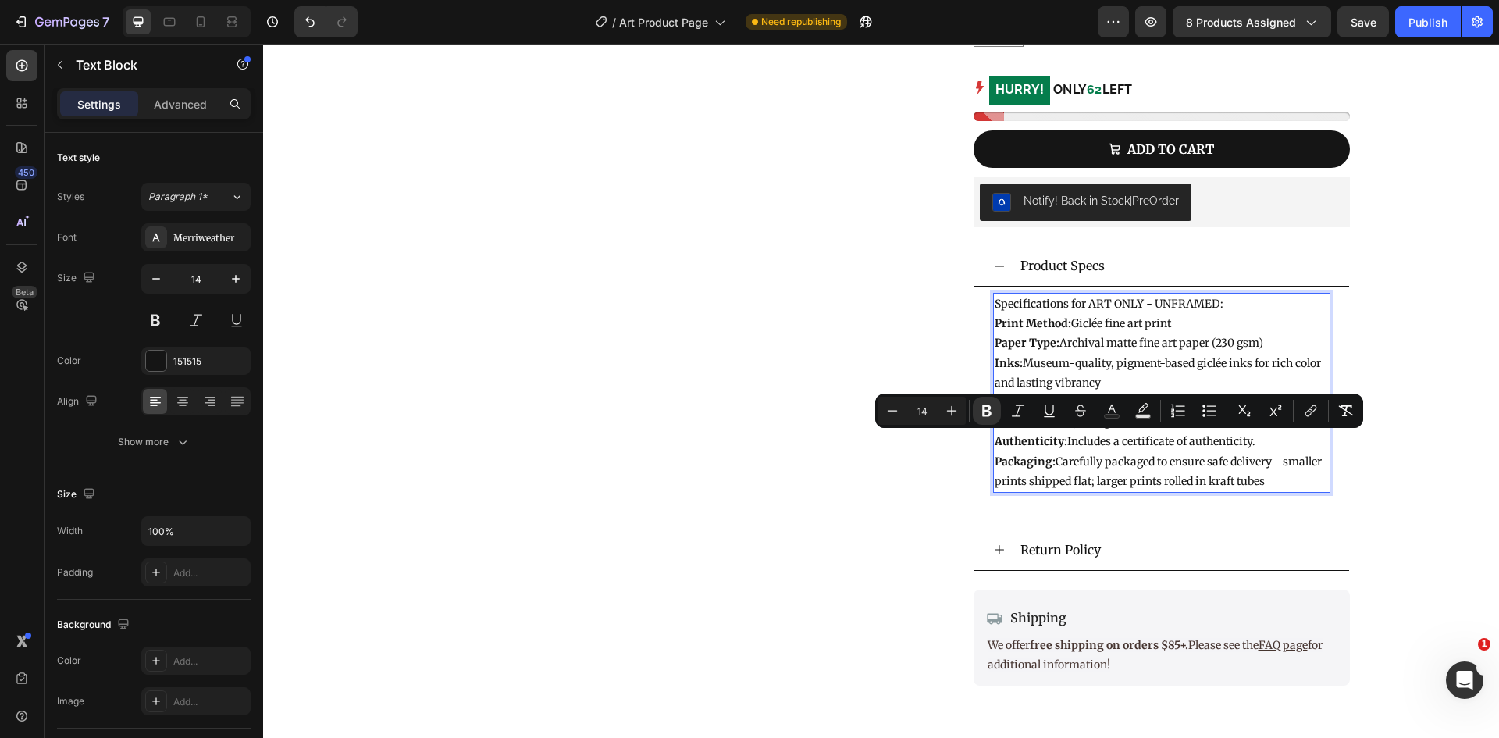
drag, startPoint x: 1261, startPoint y: 440, endPoint x: 987, endPoint y: 440, distance: 273.2
click at [993, 440] on div "Specifications for ART ONLY - UNFRAMED: Print Method: Giclée fine art print Pap…" at bounding box center [1161, 393] width 337 height 200
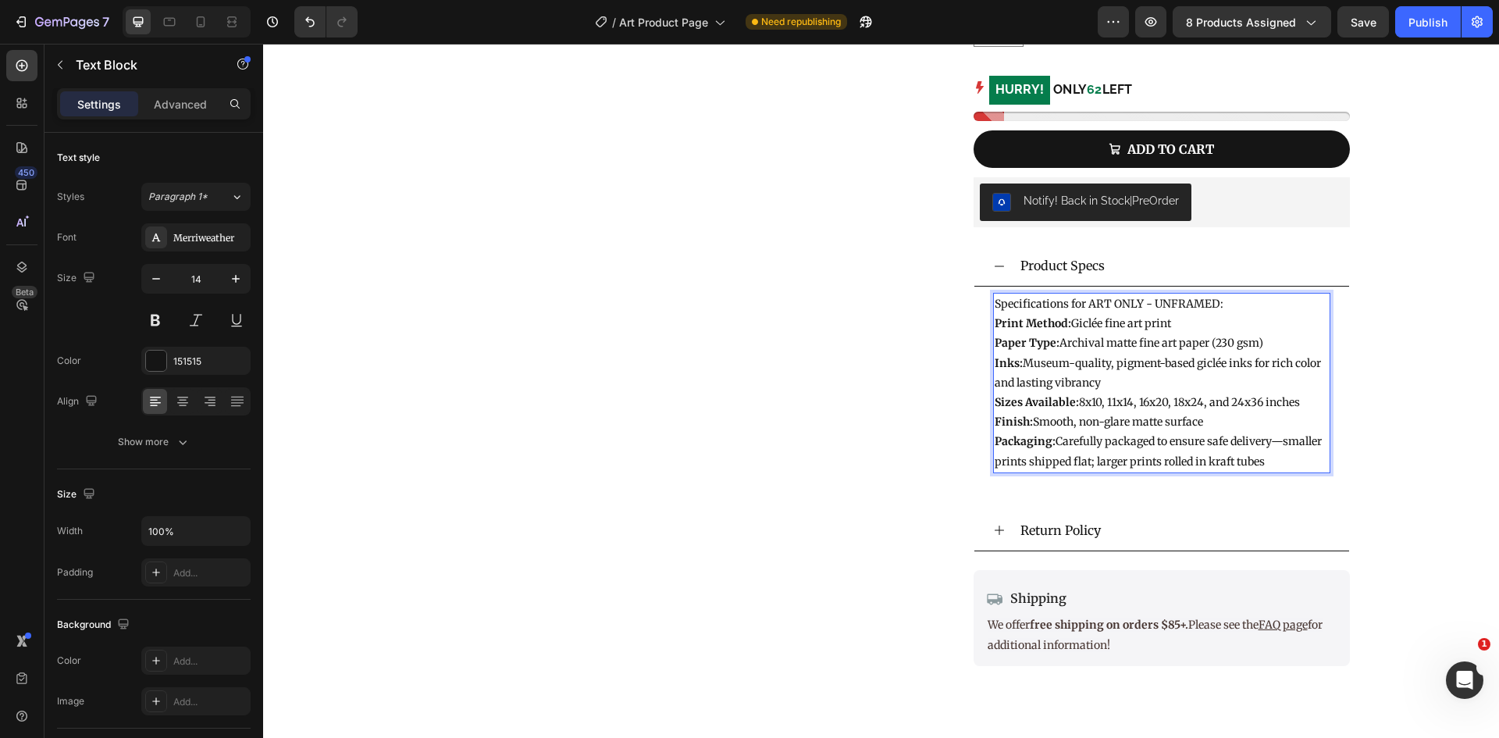
click at [1312, 467] on p "Packaging: Carefully packaged to ensure safe delivery—smaller prints shipped fl…" at bounding box center [1161, 451] width 334 height 39
click at [1192, 299] on p "Specifications for ART ONLY - UNFRAMED:" at bounding box center [1161, 304] width 334 height 20
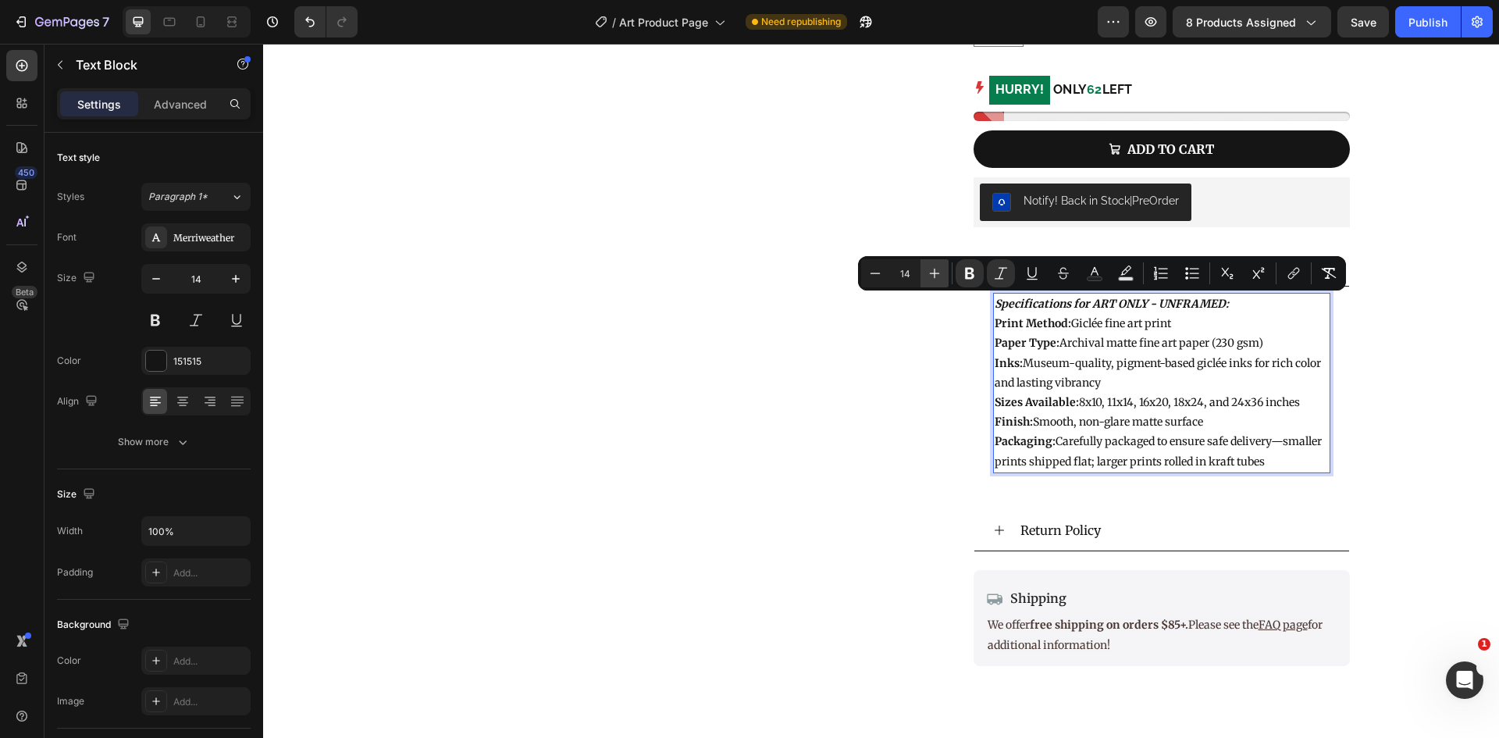
click at [931, 282] on button "Plus" at bounding box center [934, 273] width 28 height 28
type input "16"
copy icon "Specifications for ART ONLY - UNFRAMED:"
click at [1272, 457] on p "Packaging: Carefully packaged to ensure safe delivery—smaller prints shipped fl…" at bounding box center [1161, 451] width 334 height 39
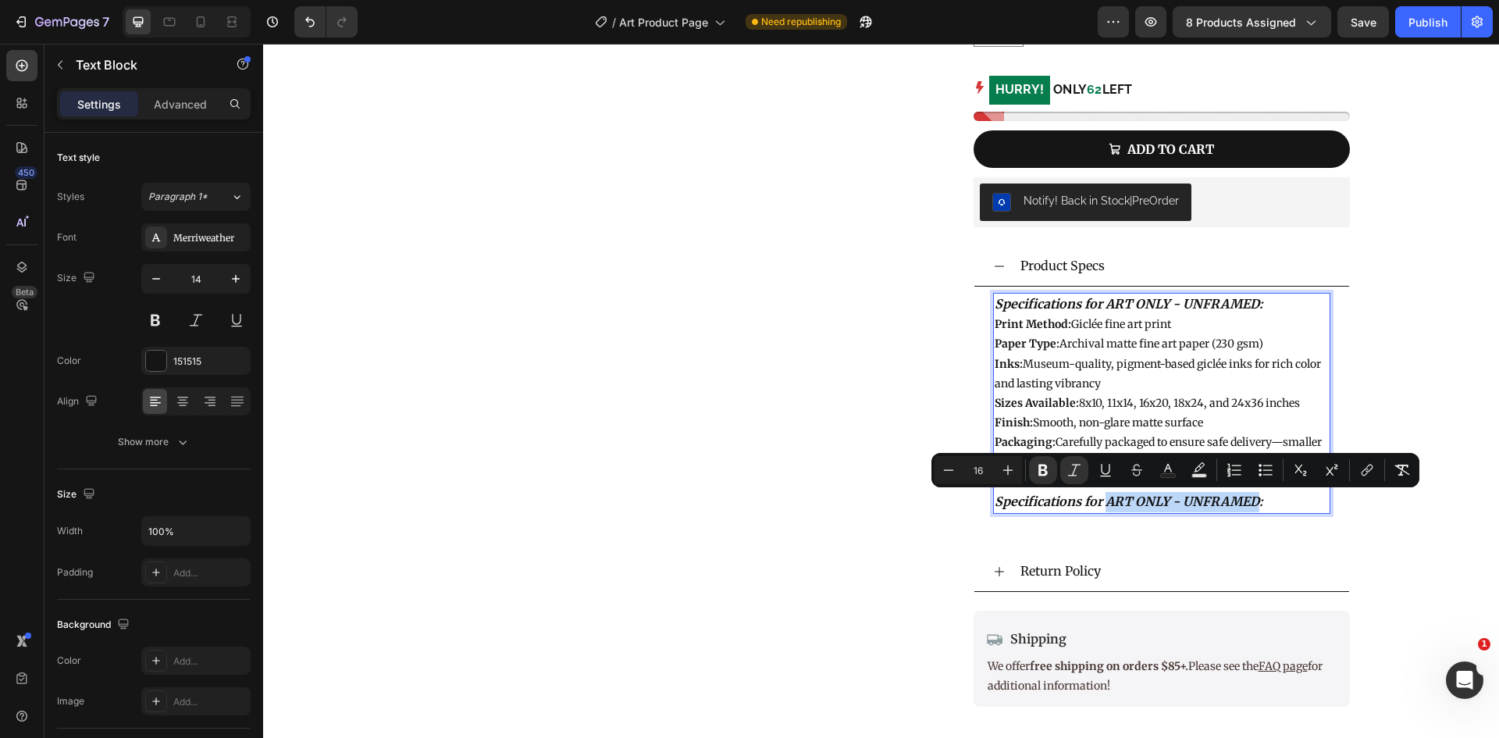
drag, startPoint x: 1101, startPoint y: 504, endPoint x: 1250, endPoint y: 499, distance: 149.2
click at [1250, 499] on strong "Specifications for ART ONLY - UNFRAMED:" at bounding box center [1128, 501] width 269 height 16
click at [1277, 500] on p "Specifications for ART ONLY - UNFRAMED:" at bounding box center [1161, 502] width 334 height 20
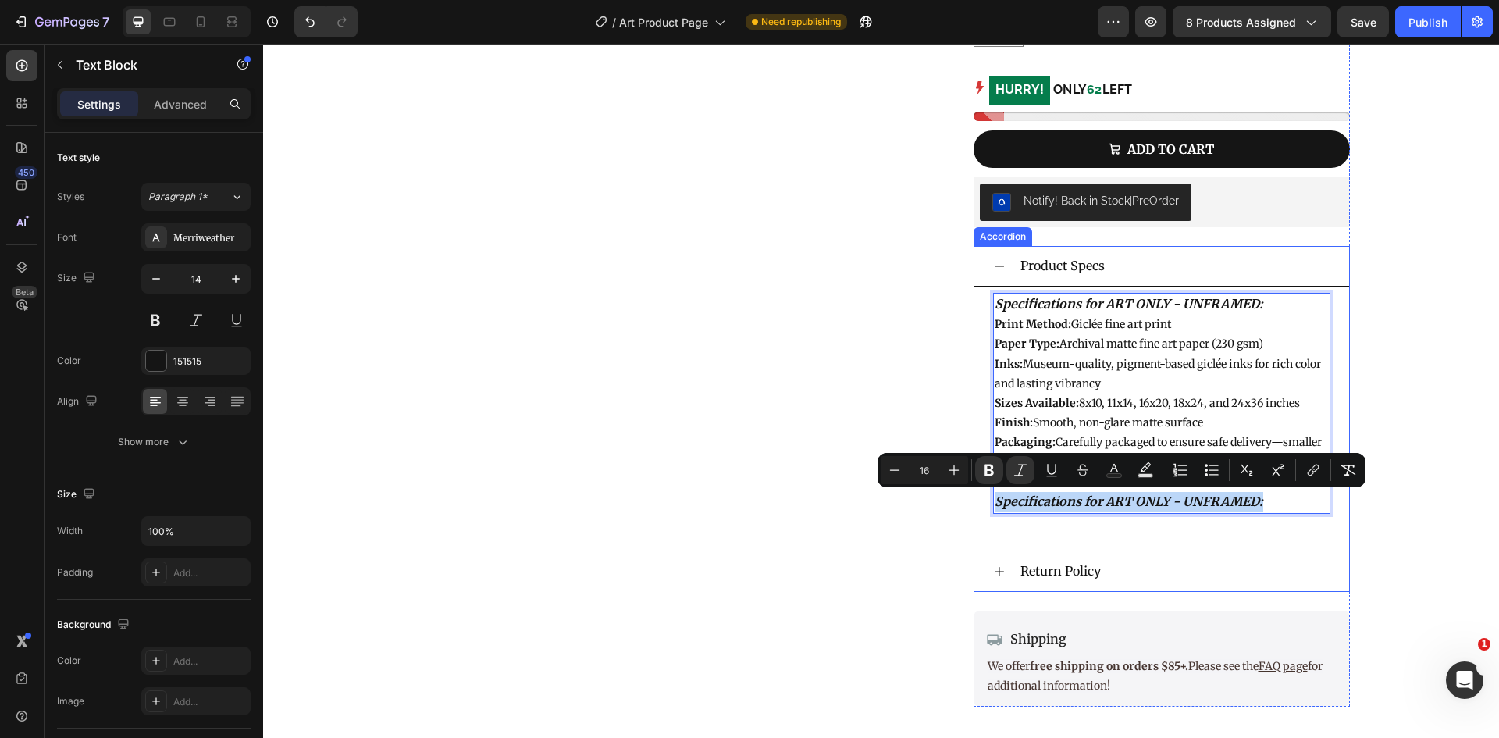
drag, startPoint x: 1292, startPoint y: 497, endPoint x: 984, endPoint y: 505, distance: 307.6
click at [984, 505] on div "Specifications for ART ONLY - UNFRAMED: Print Method: Giclée fine art print Pap…" at bounding box center [1161, 412] width 375 height 252
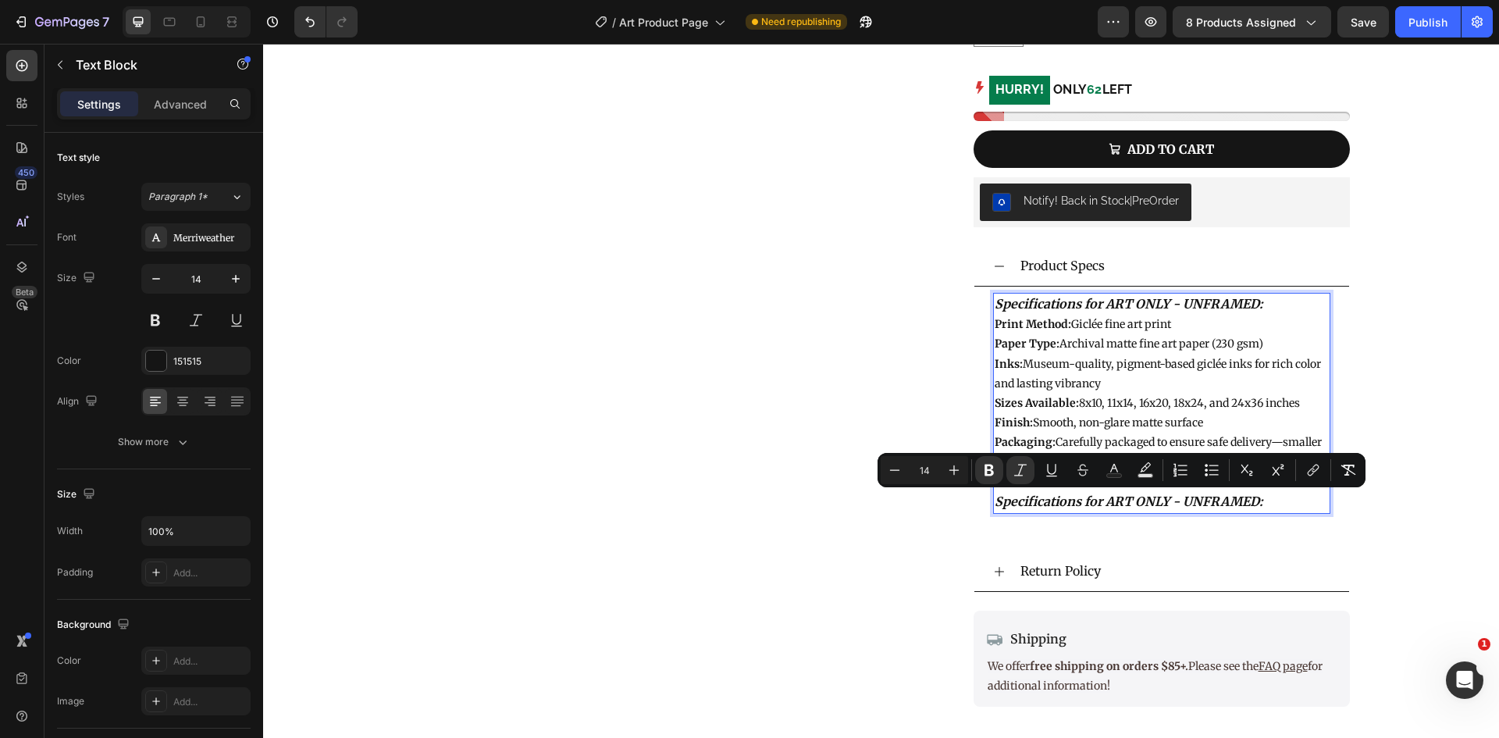
click at [1024, 346] on strong "Paper Type:" at bounding box center [1026, 343] width 65 height 14
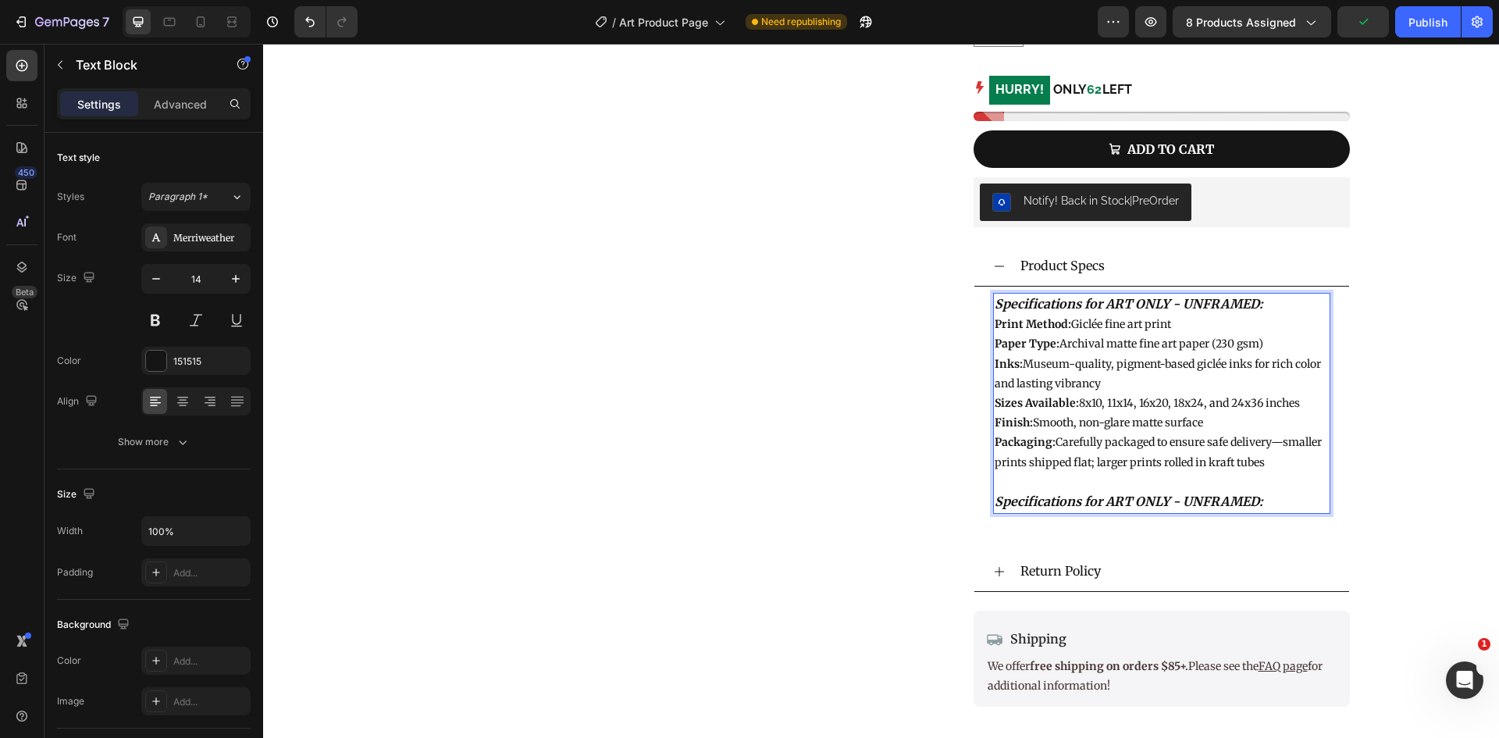
click at [1276, 496] on p "Specifications for ART ONLY - UNFRAMED:" at bounding box center [1161, 502] width 334 height 20
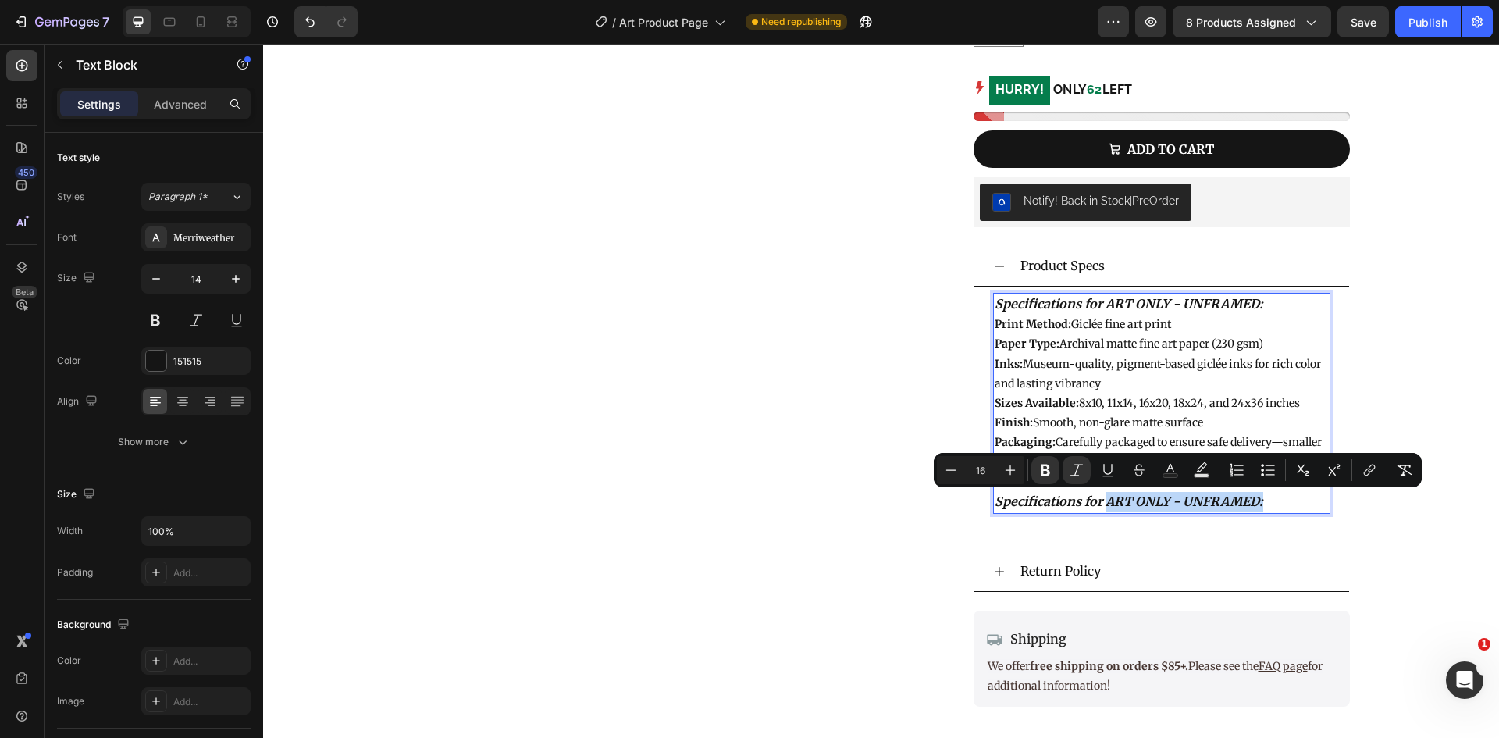
drag, startPoint x: 1276, startPoint y: 505, endPoint x: 1104, endPoint y: 510, distance: 172.6
click at [1104, 510] on p "Specifications for ART ONLY - UNFRAMED:" at bounding box center [1161, 502] width 334 height 20
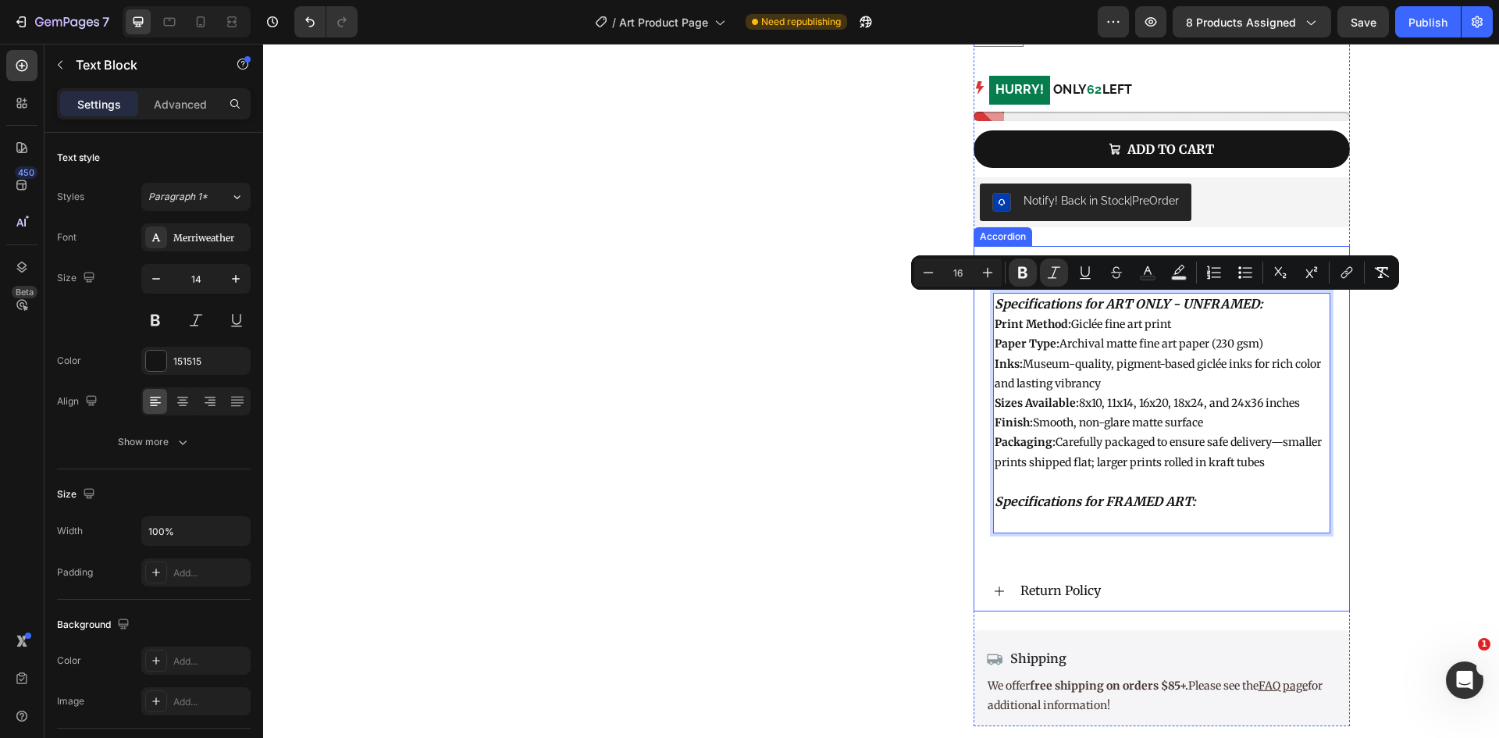
drag, startPoint x: 1282, startPoint y: 466, endPoint x: 983, endPoint y: 308, distance: 338.4
click at [983, 308] on div "Specifications for ART ONLY - UNFRAMED: Print Method: Giclée fine art print Pap…" at bounding box center [1161, 422] width 375 height 272
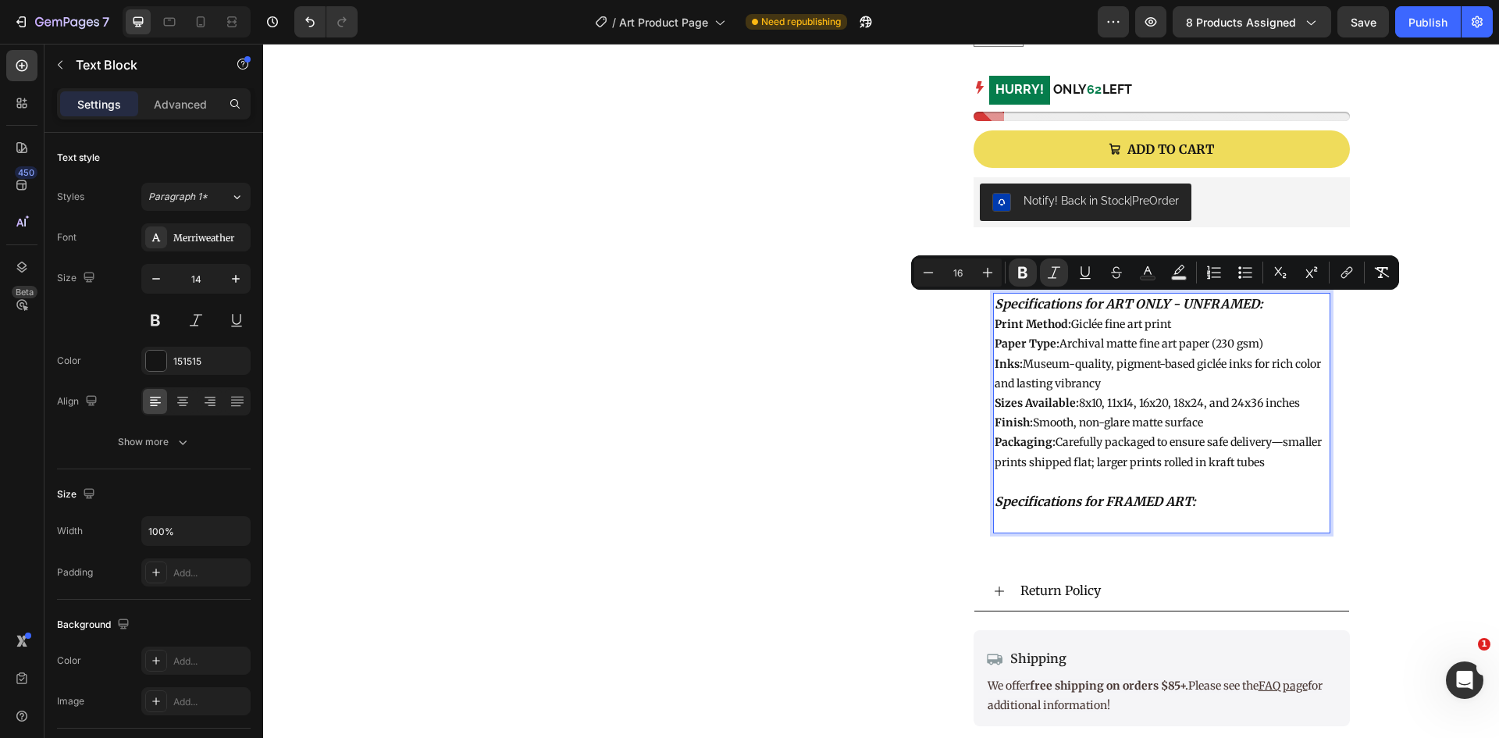
copy div "Specifications for ART ONLY - UNFRAMED: Print Method: Giclée fine art print Pap…"
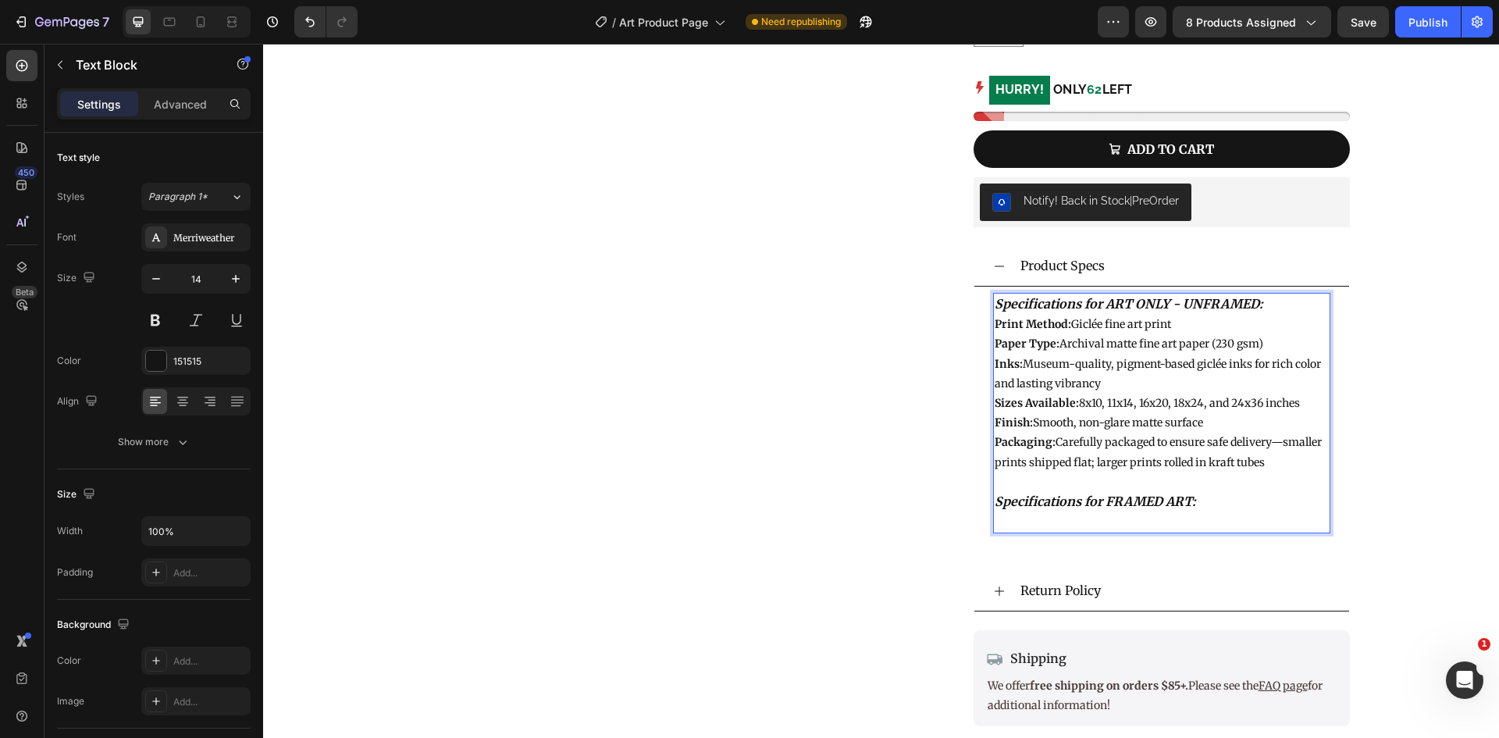
click at [1108, 517] on p "Rich Text Editor. Editing area: main" at bounding box center [1161, 522] width 334 height 20
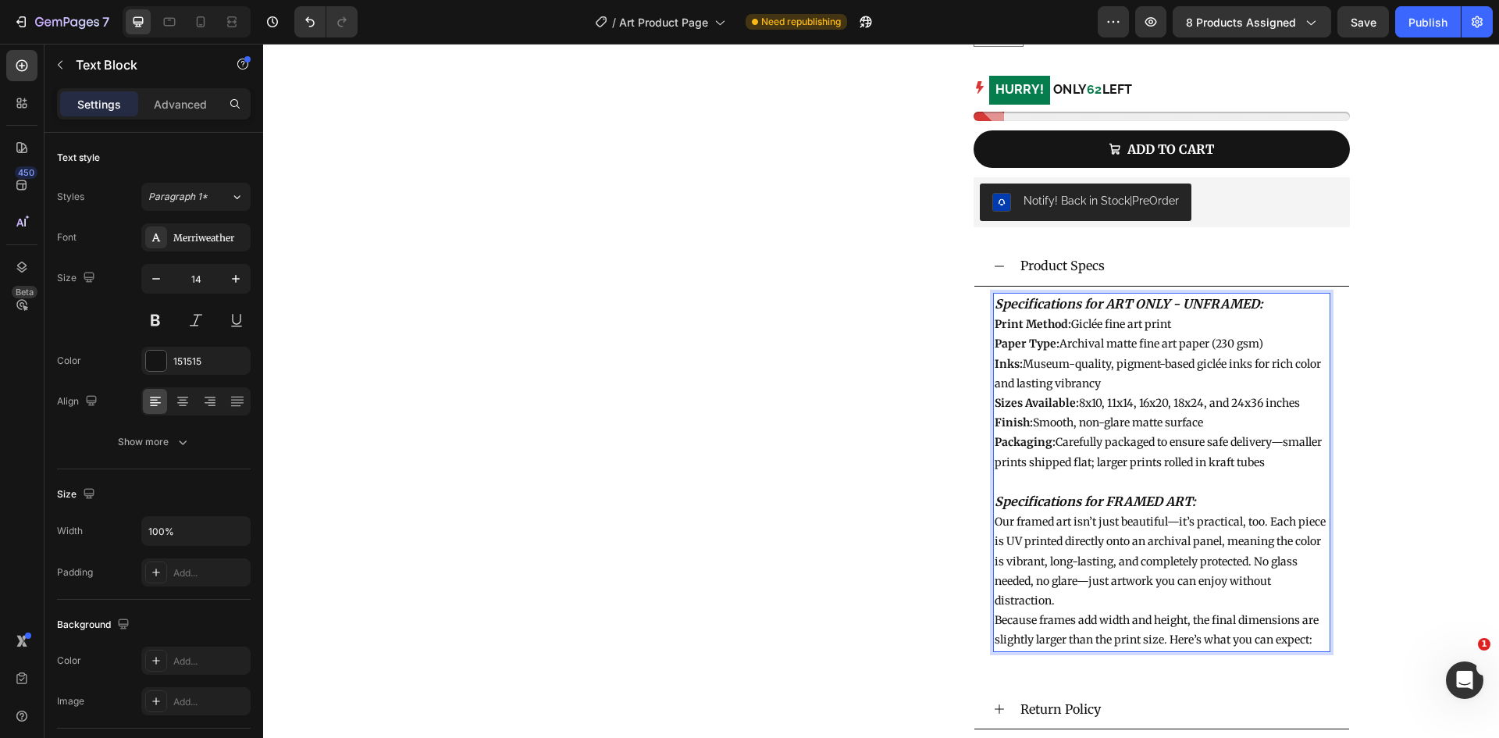
click at [1147, 559] on p "Our framed art isn’t just beautiful—it’s practical, too. Each piece is UV print…" at bounding box center [1161, 561] width 334 height 98
click at [1090, 593] on p "Our framed art isn’t just beautiful—it’s practical, too. Each piece is UV print…" at bounding box center [1161, 561] width 334 height 98
click at [994, 523] on p "Our framed art isn’t just beautiful—it’s practical, too. Each piece is UV print…" at bounding box center [1161, 561] width 334 height 98
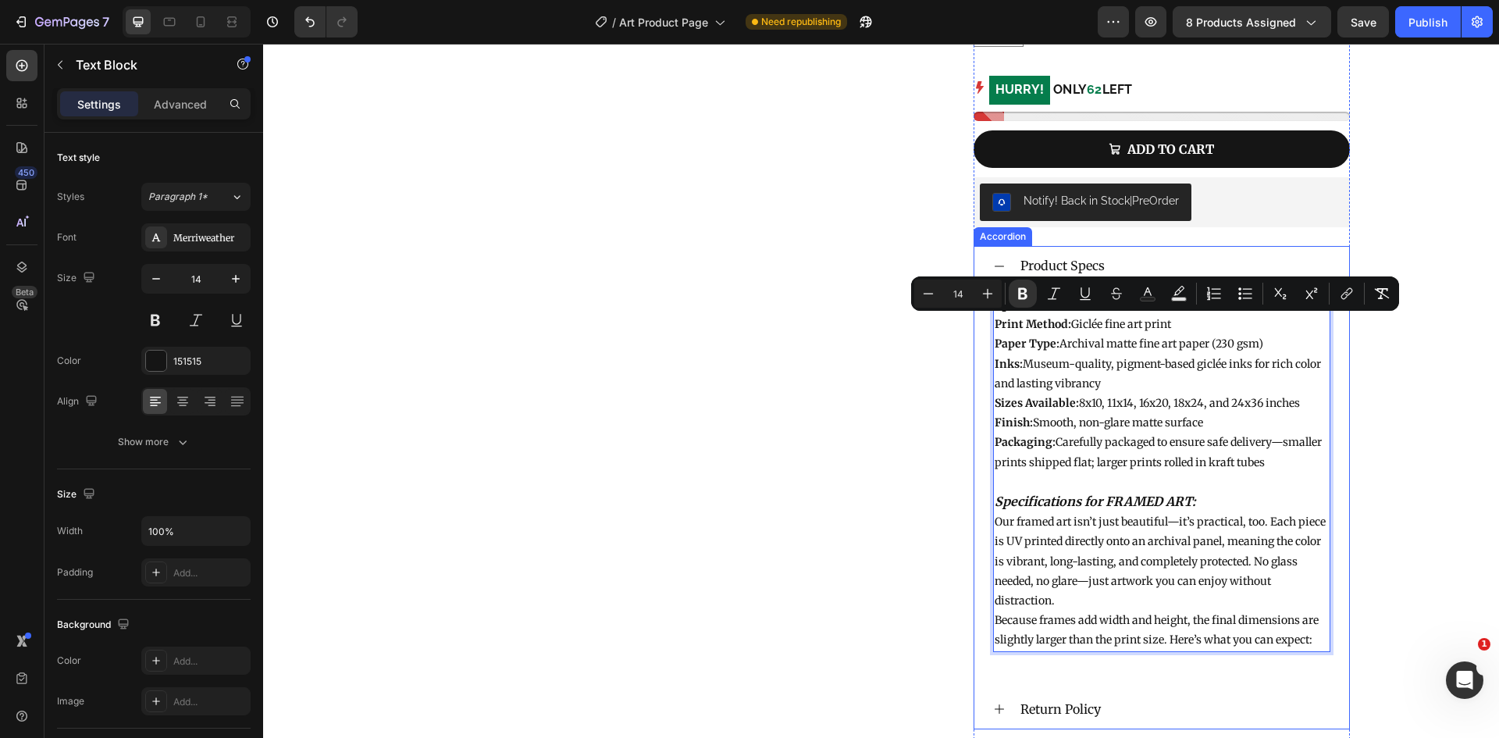
drag, startPoint x: 1281, startPoint y: 465, endPoint x: 976, endPoint y: 330, distance: 333.7
click at [976, 330] on div "Specifications for ART ONLY - UNFRAMED: Print Method: Giclée fine art print Pap…" at bounding box center [1161, 481] width 375 height 390
copy div "Print Method: Giclée fine art print Paper Type: Archival matte fine art paper (…"
click at [1117, 402] on p "Sizes Available: 8x10, 11x14, 16x20, 18x24, and 24x36 inches" at bounding box center [1161, 403] width 334 height 20
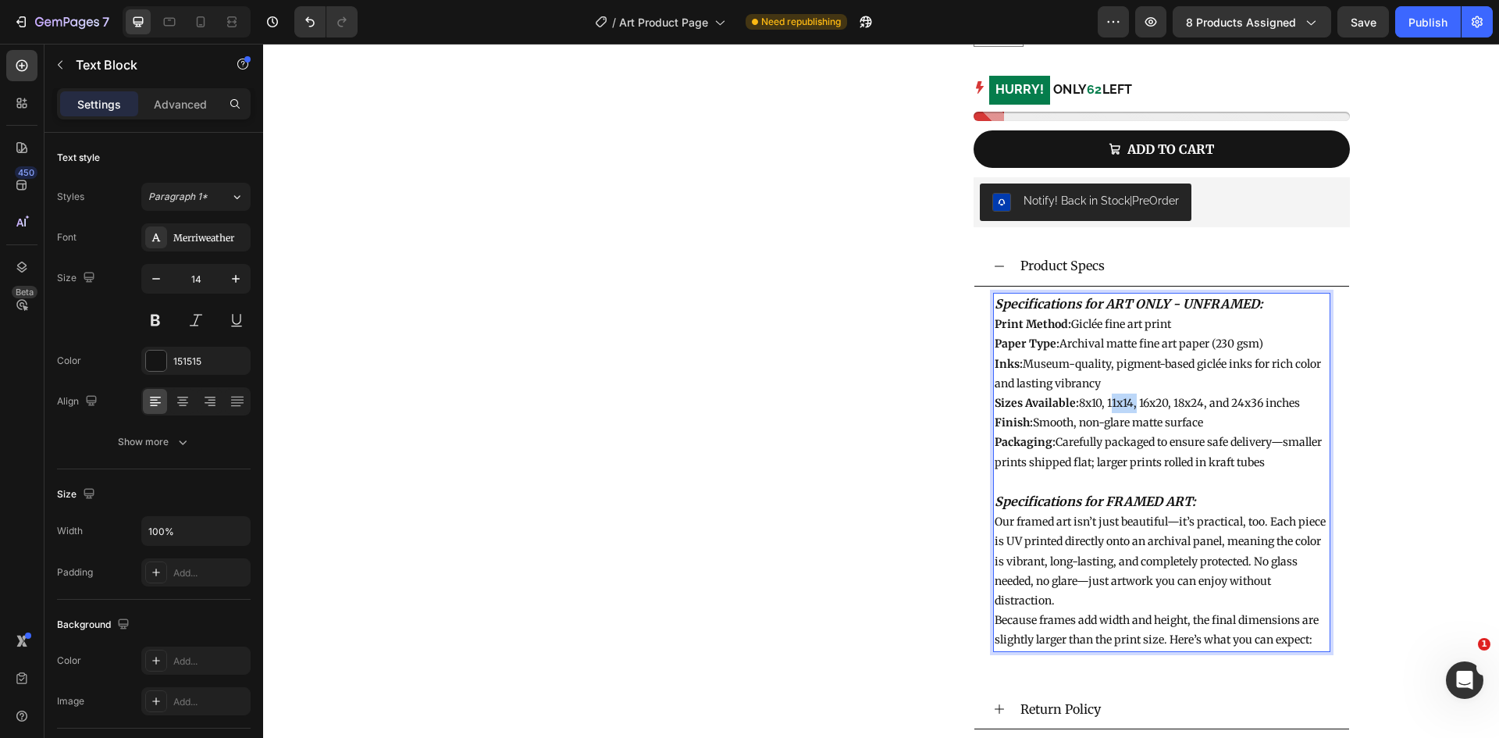
click at [1117, 402] on p "Sizes Available: 8x10, 11x14, 16x20, 18x24, and 24x36 inches" at bounding box center [1161, 403] width 334 height 20
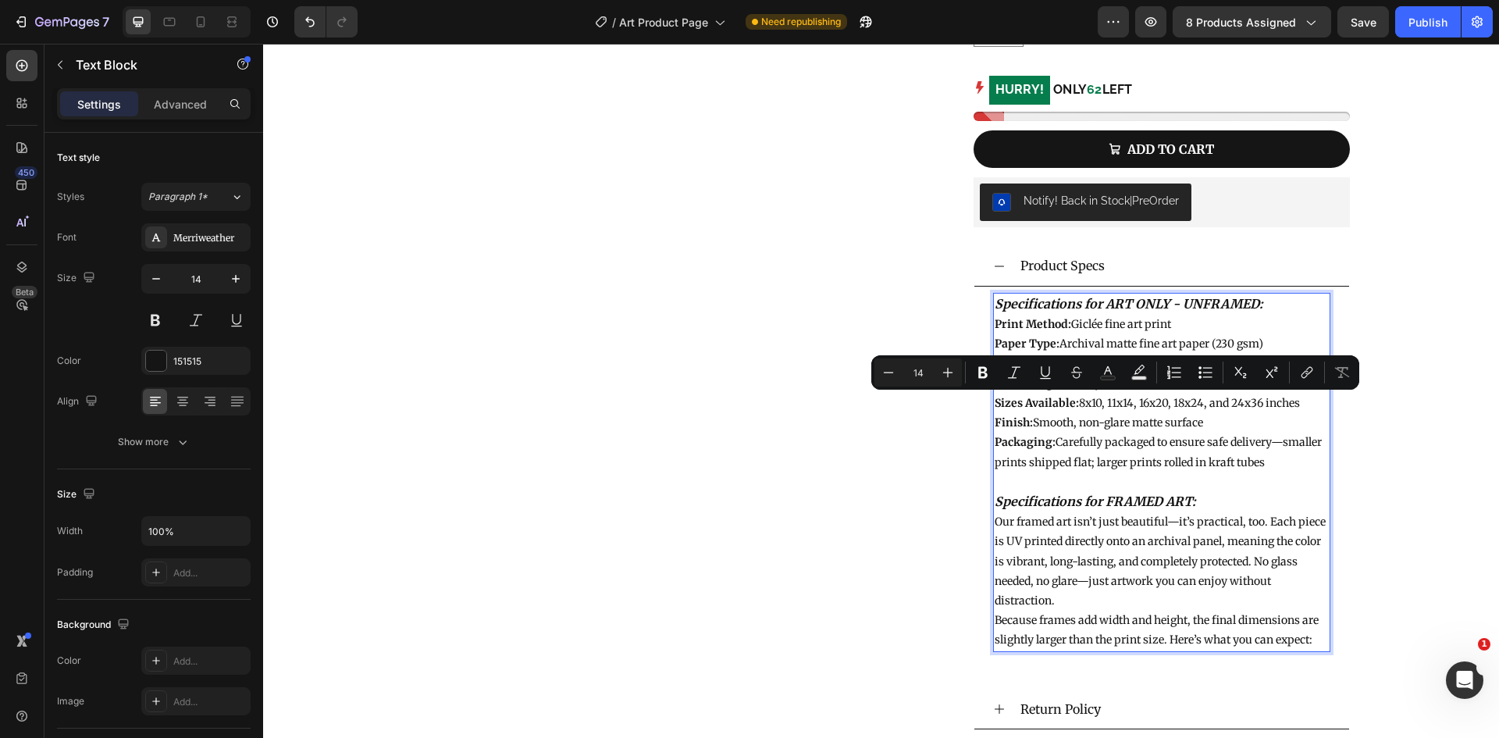
click at [1024, 342] on strong "Paper Type:" at bounding box center [1026, 343] width 65 height 14
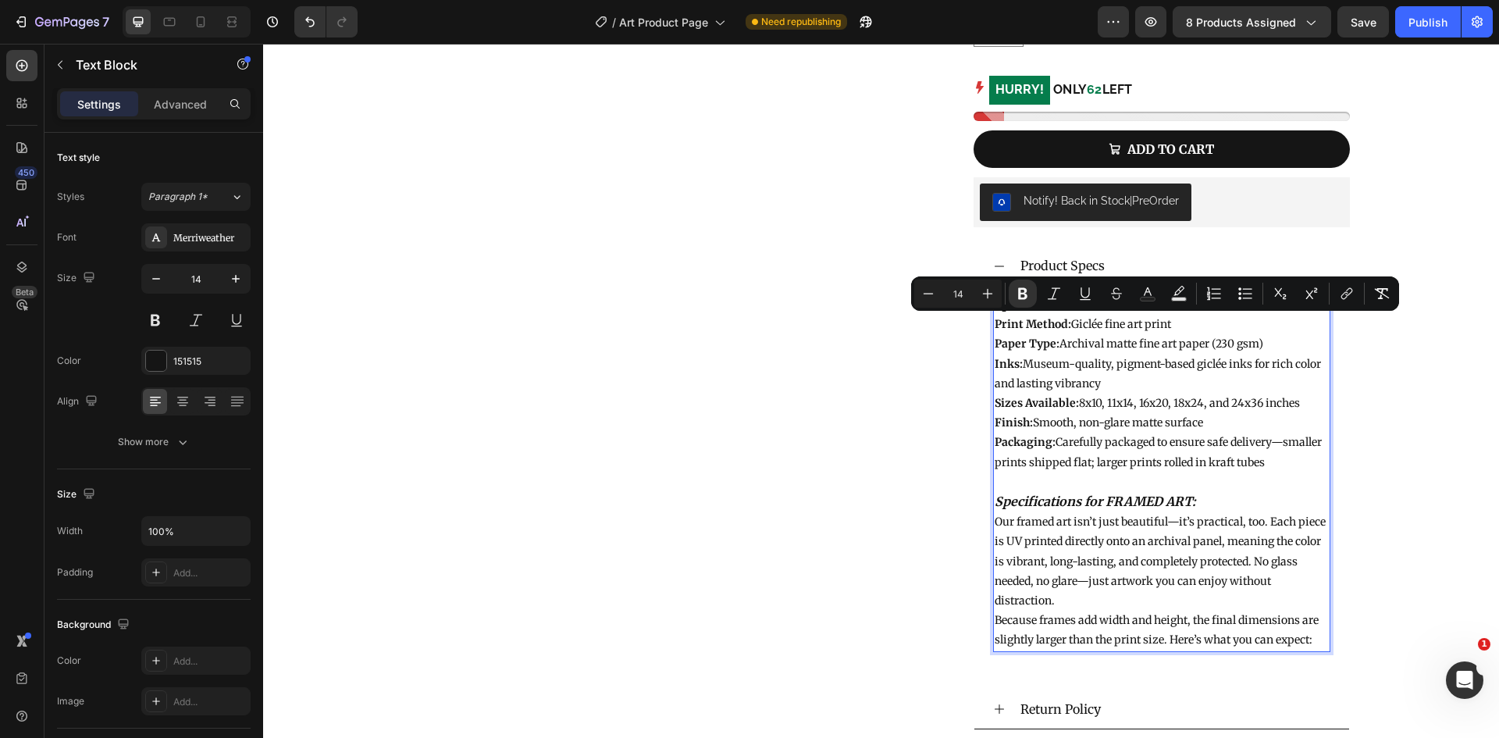
drag, startPoint x: 990, startPoint y: 324, endPoint x: 1293, endPoint y: 461, distance: 332.2
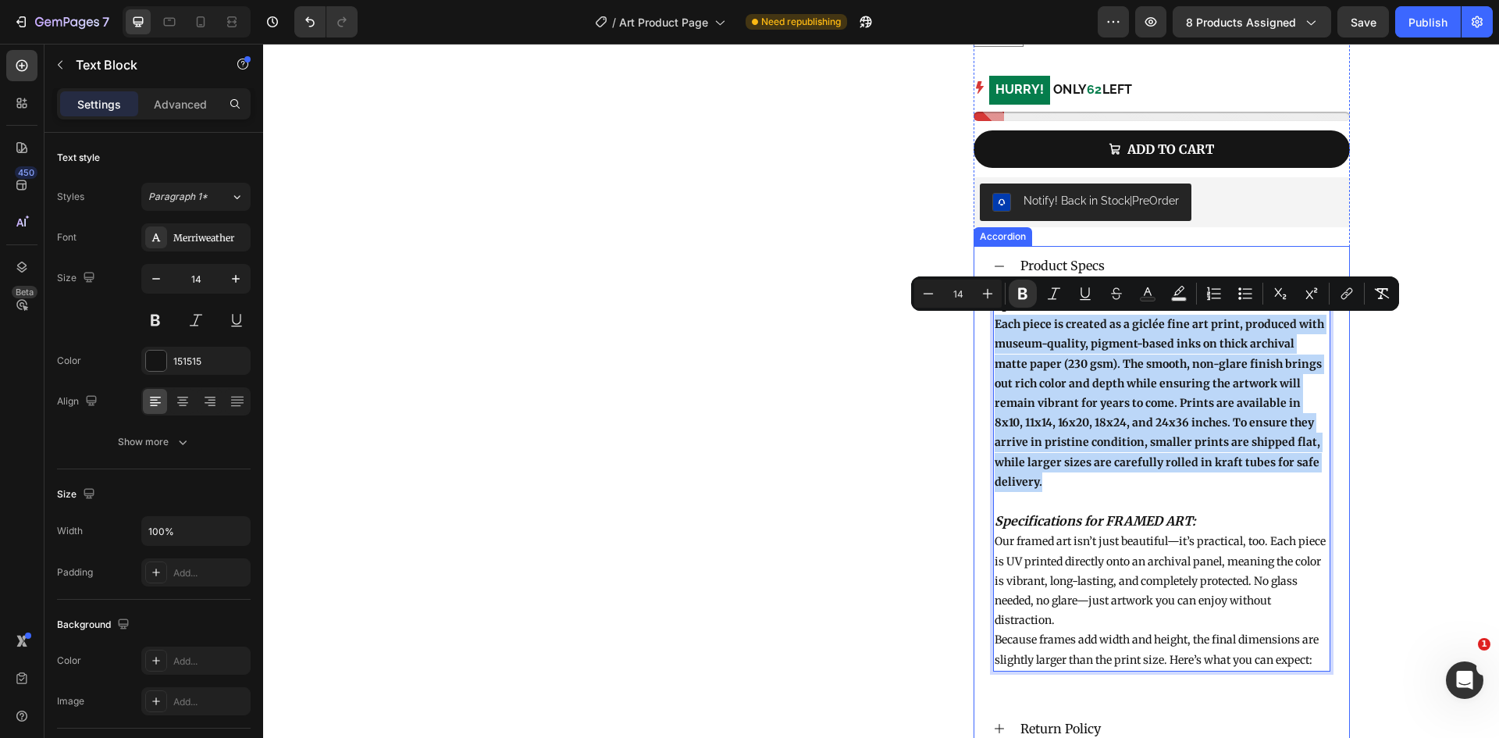
drag, startPoint x: 1321, startPoint y: 461, endPoint x: 975, endPoint y: 328, distance: 371.1
click at [975, 328] on div "Specifications for ART ONLY - UNFRAMED: Each piece is created as a giclée fine …" at bounding box center [1161, 491] width 375 height 410
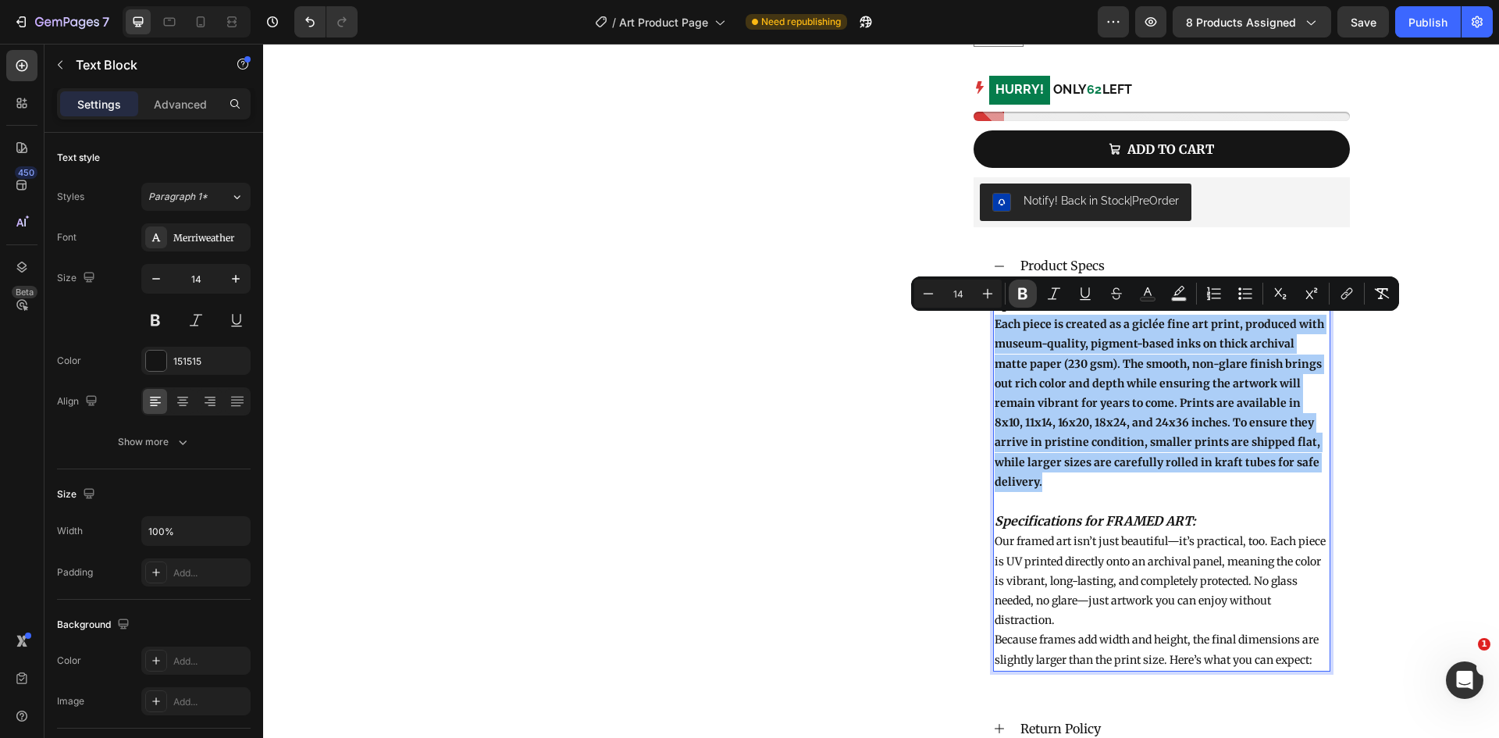
click at [1029, 295] on icon "Editor contextual toolbar" at bounding box center [1023, 294] width 16 height 16
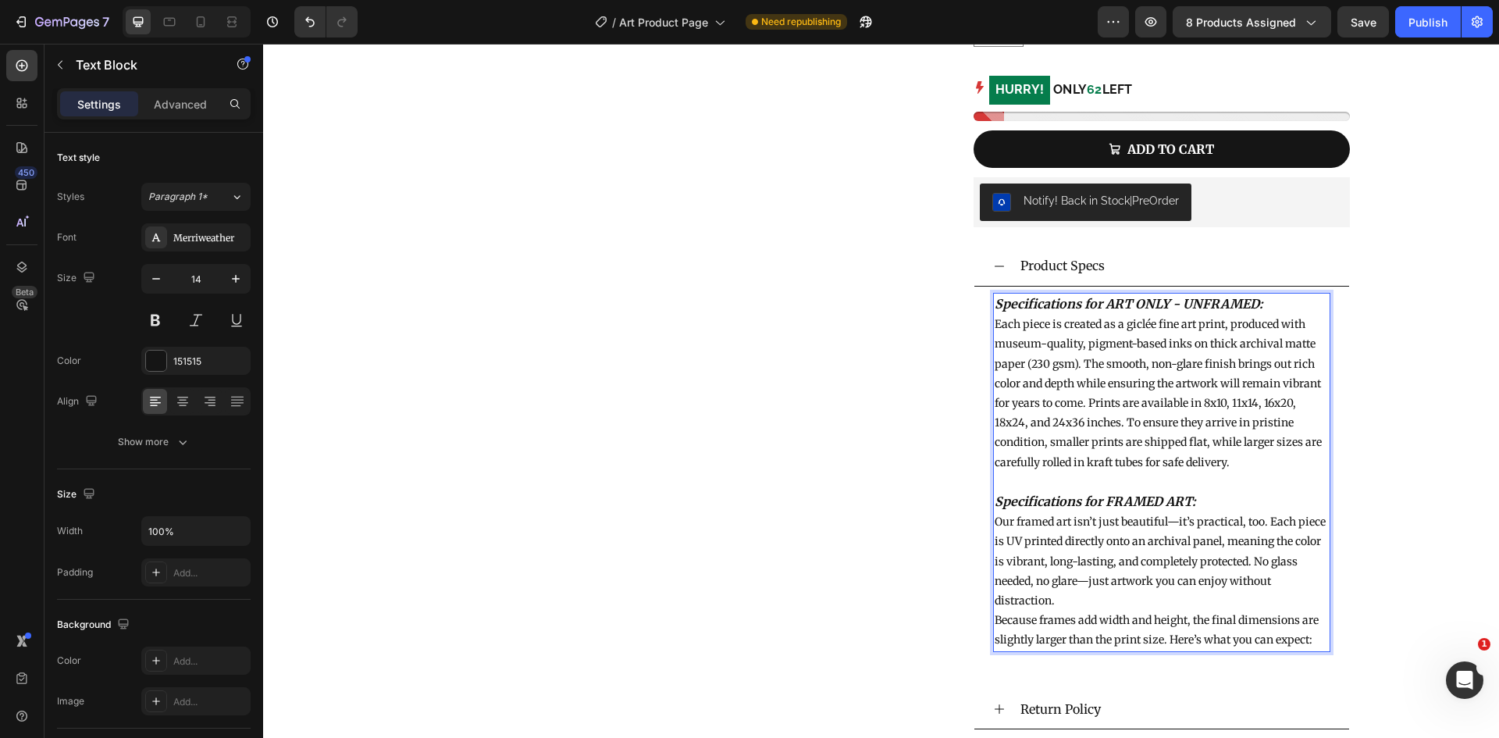
click at [1270, 304] on p "Specifications for ART ONLY - UNFRAMED:" at bounding box center [1161, 304] width 334 height 20
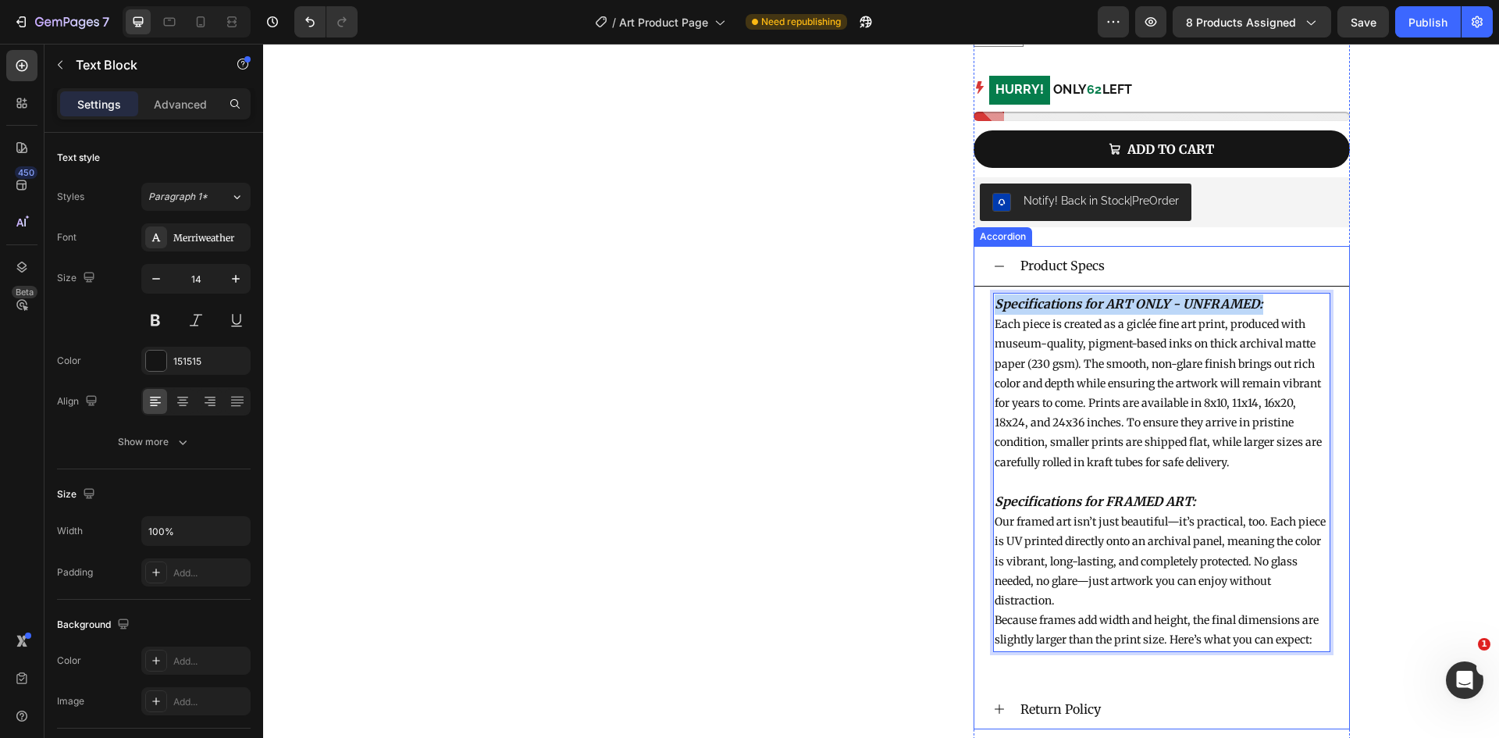
drag, startPoint x: 1277, startPoint y: 302, endPoint x: 987, endPoint y: 289, distance: 290.7
click at [987, 289] on div "Specifications for ART ONLY - UNFRAMED: Each piece is created as a giclée fine …" at bounding box center [1161, 481] width 375 height 390
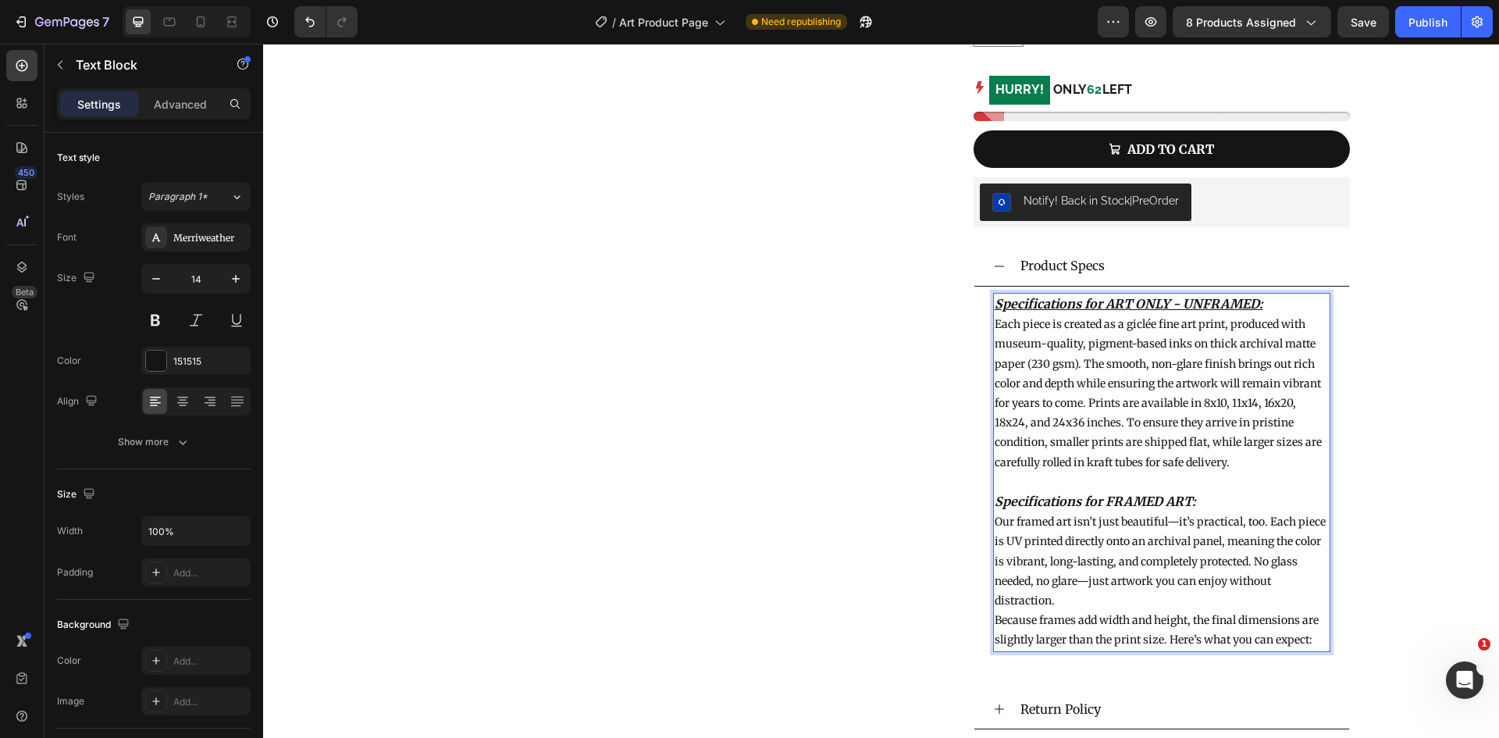
click at [1093, 510] on p "Specifications for FRAMED ART:" at bounding box center [1161, 502] width 334 height 20
click at [1138, 610] on p "Our framed art isn’t just beautiful—it’s practical, too. Each piece is UV print…" at bounding box center [1161, 561] width 334 height 98
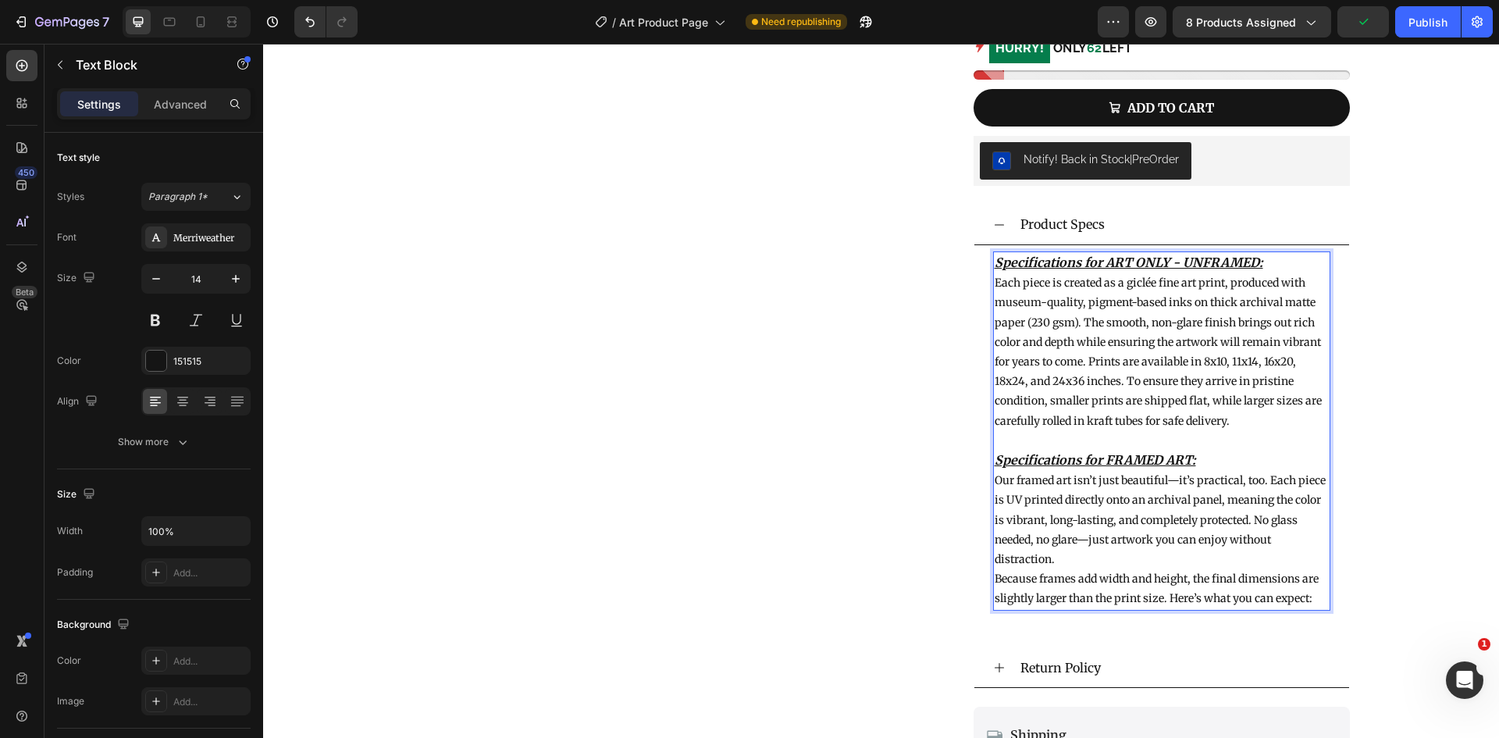
scroll to position [927, 0]
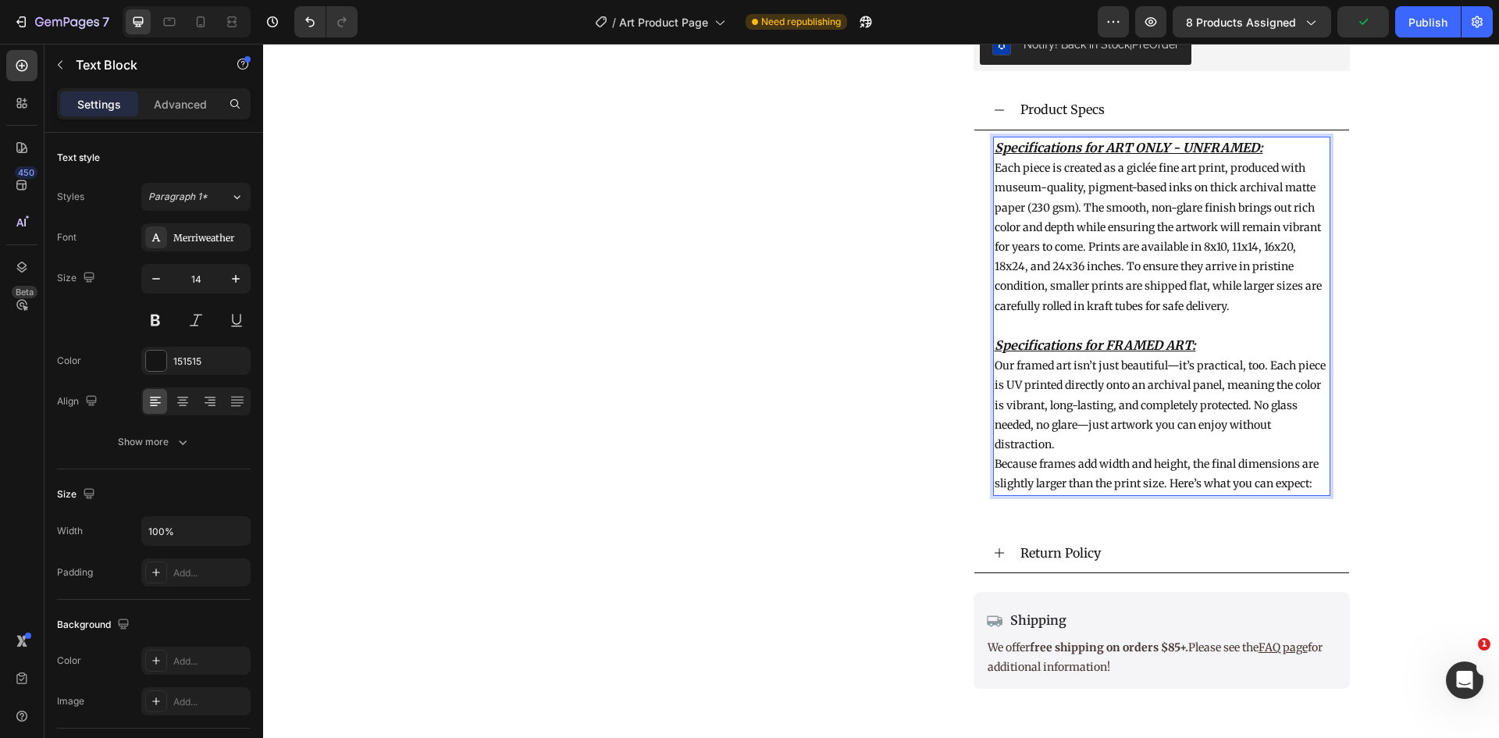
click at [1275, 500] on div "Specifications for ART ONLY - UNFRAMED: Each piece is created as a giclée fine …" at bounding box center [1161, 326] width 337 height 378
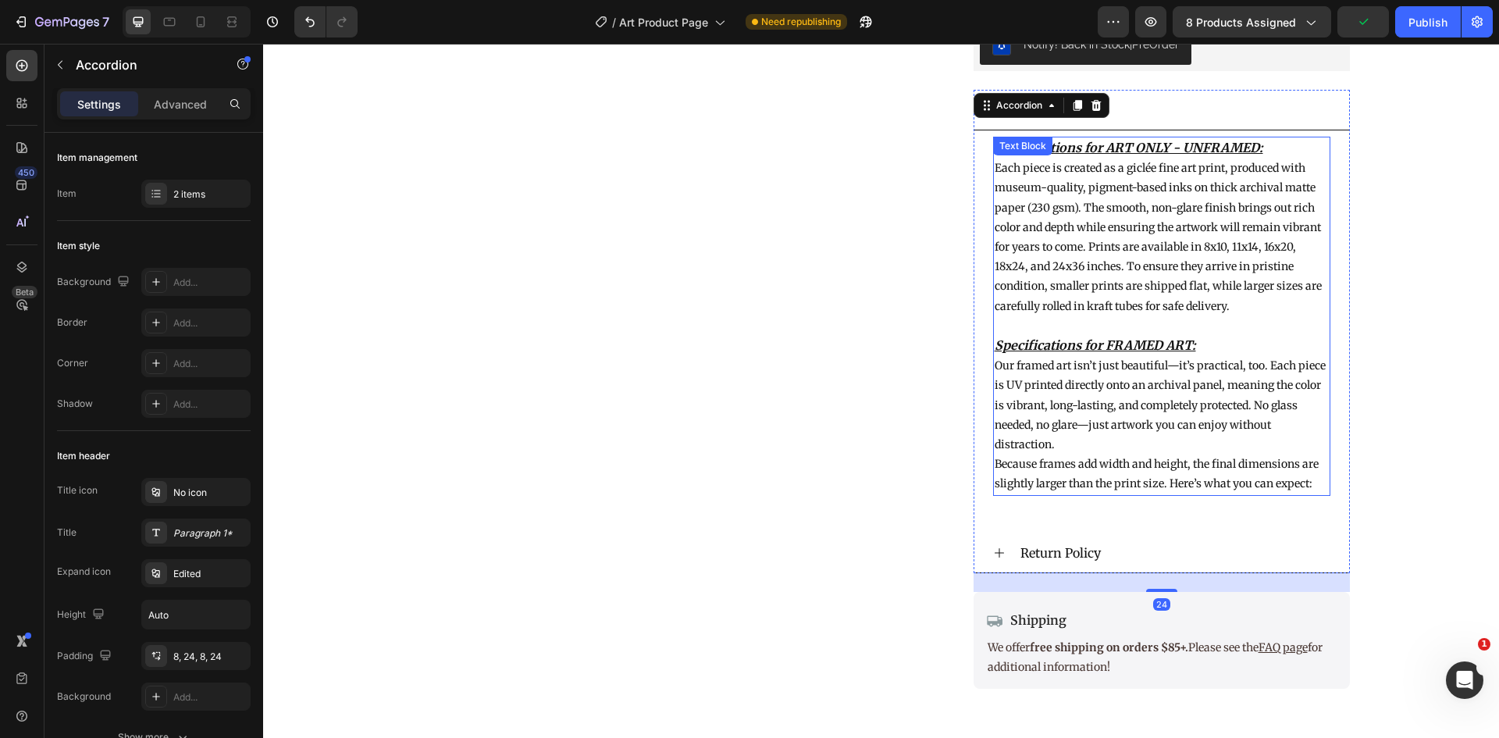
click at [1291, 479] on p "Because frames add width and height, the final dimensions are slightly larger t…" at bounding box center [1161, 473] width 334 height 39
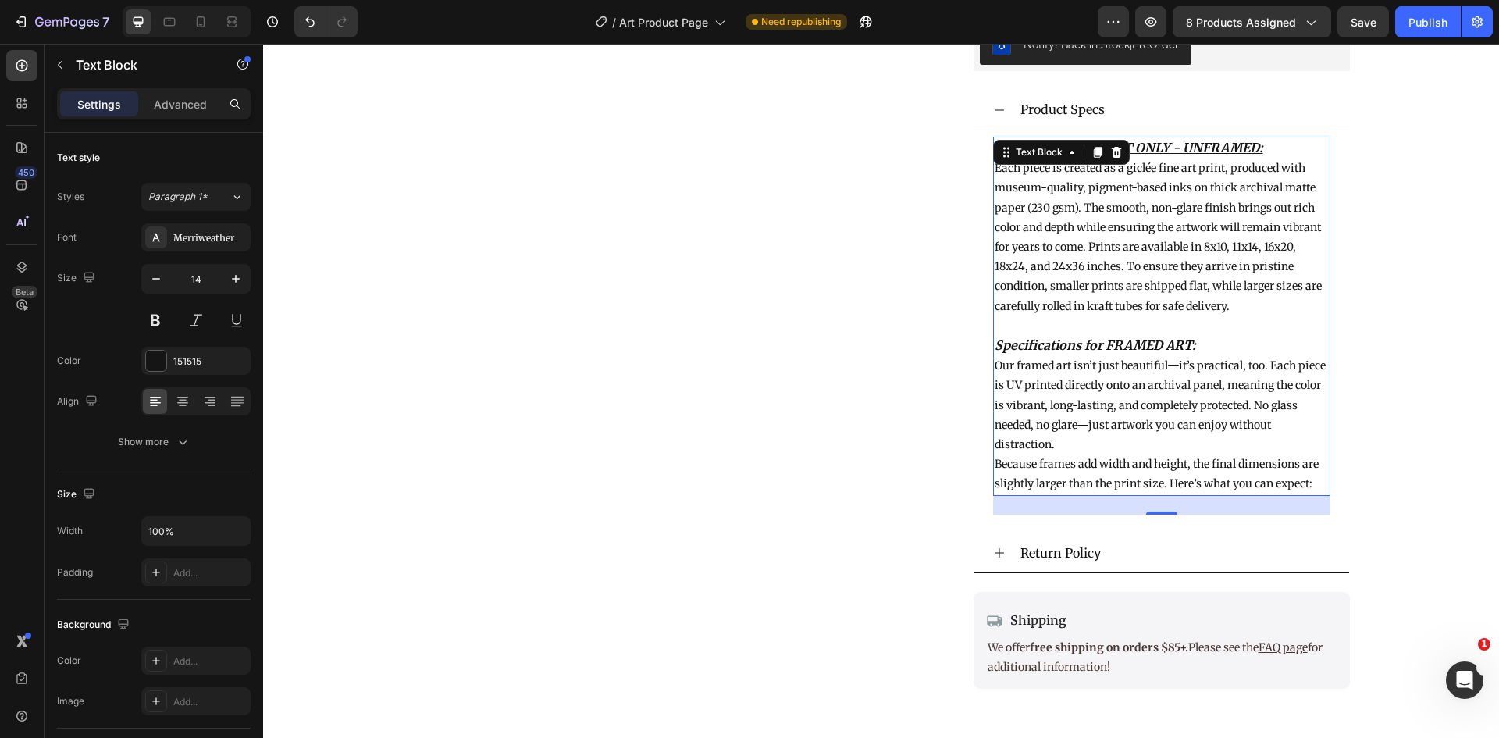
click at [1305, 482] on p "Because frames add width and height, the final dimensions are slightly larger t…" at bounding box center [1161, 473] width 334 height 39
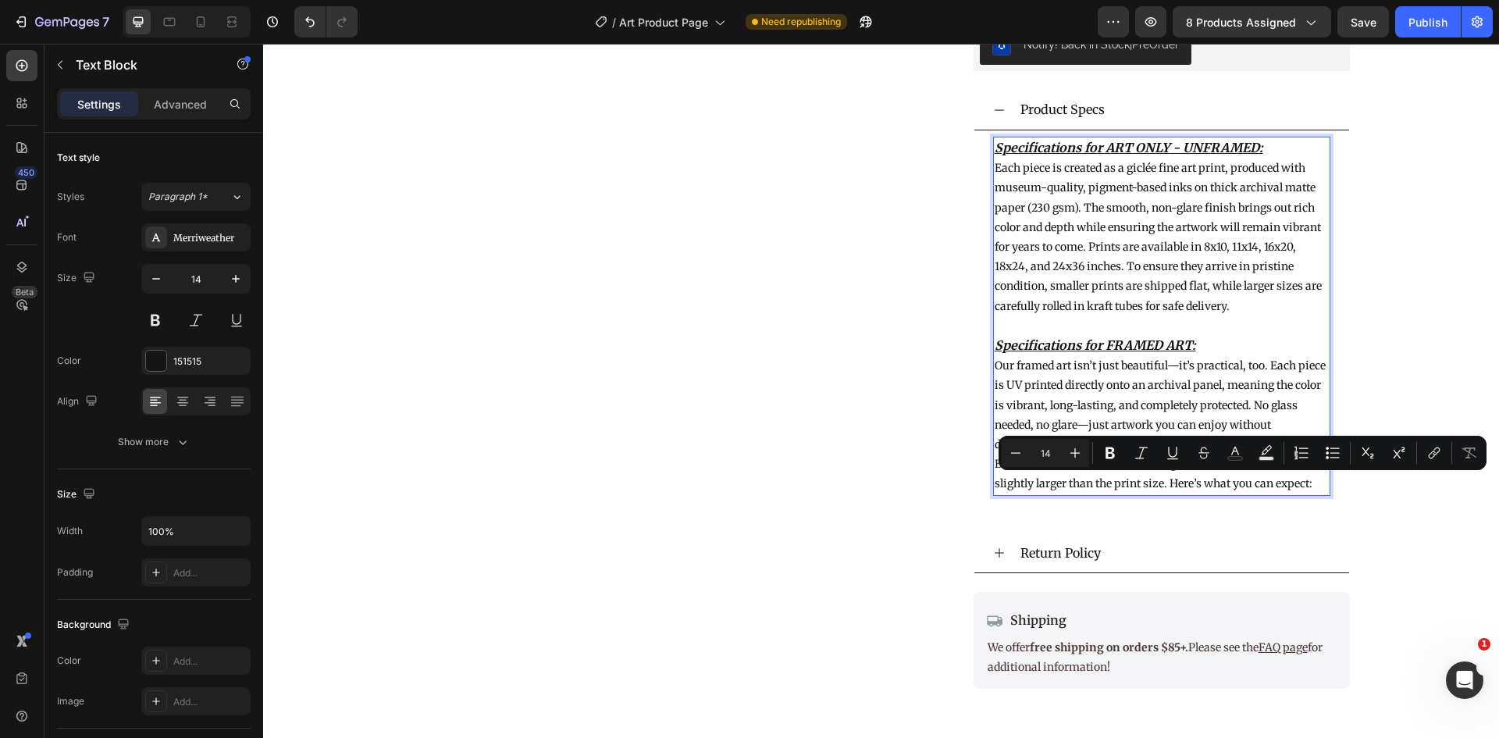
click at [1311, 482] on p "Because frames add width and height, the final dimensions are slightly larger t…" at bounding box center [1161, 473] width 334 height 39
drag, startPoint x: 1307, startPoint y: 484, endPoint x: 1165, endPoint y: 490, distance: 142.2
click at [1165, 490] on p "Because frames add width and height, the final dimensions are slightly larger t…" at bounding box center [1161, 473] width 334 height 39
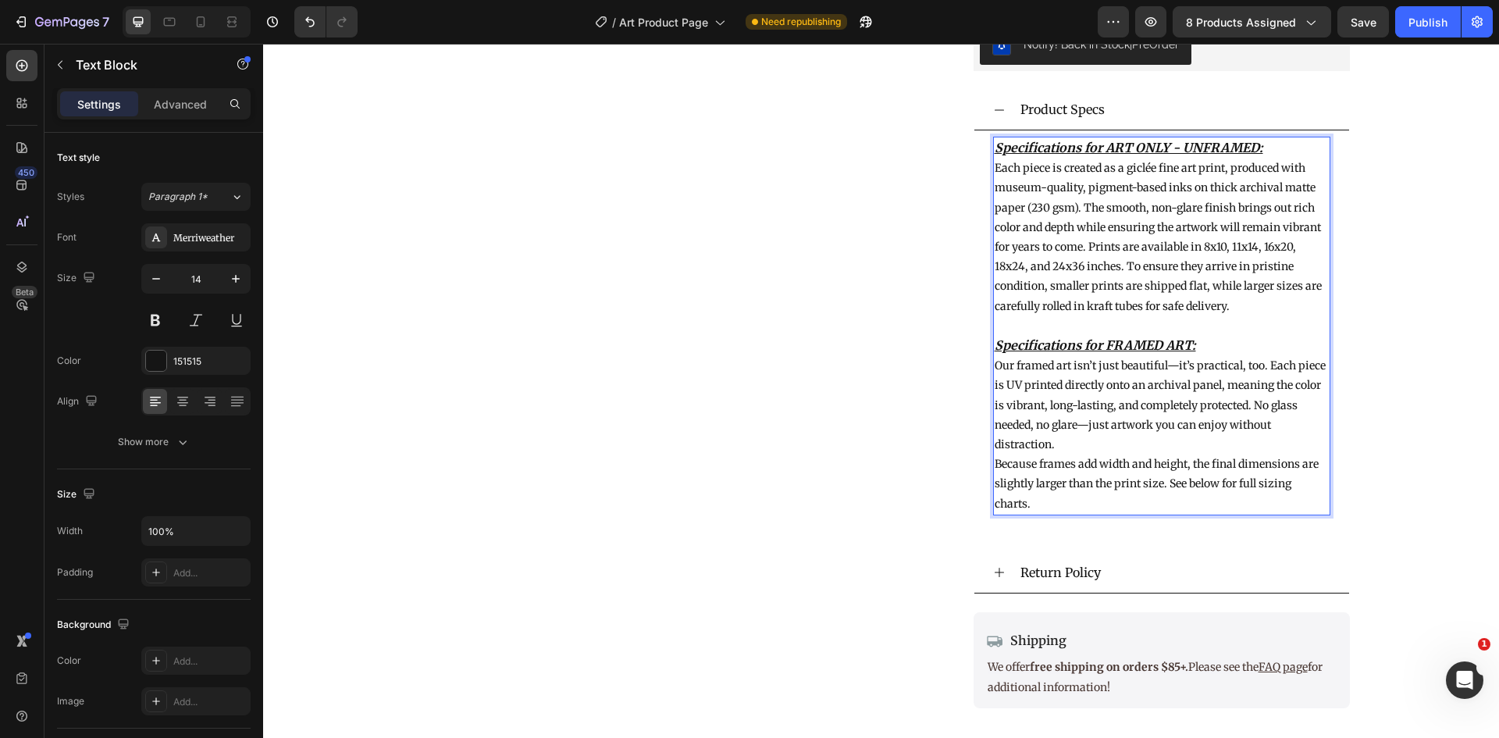
click at [974, 456] on div "Specifications for ART ONLY - UNFRAMED: Each piece is created as a giclée fine …" at bounding box center [1161, 335] width 375 height 410
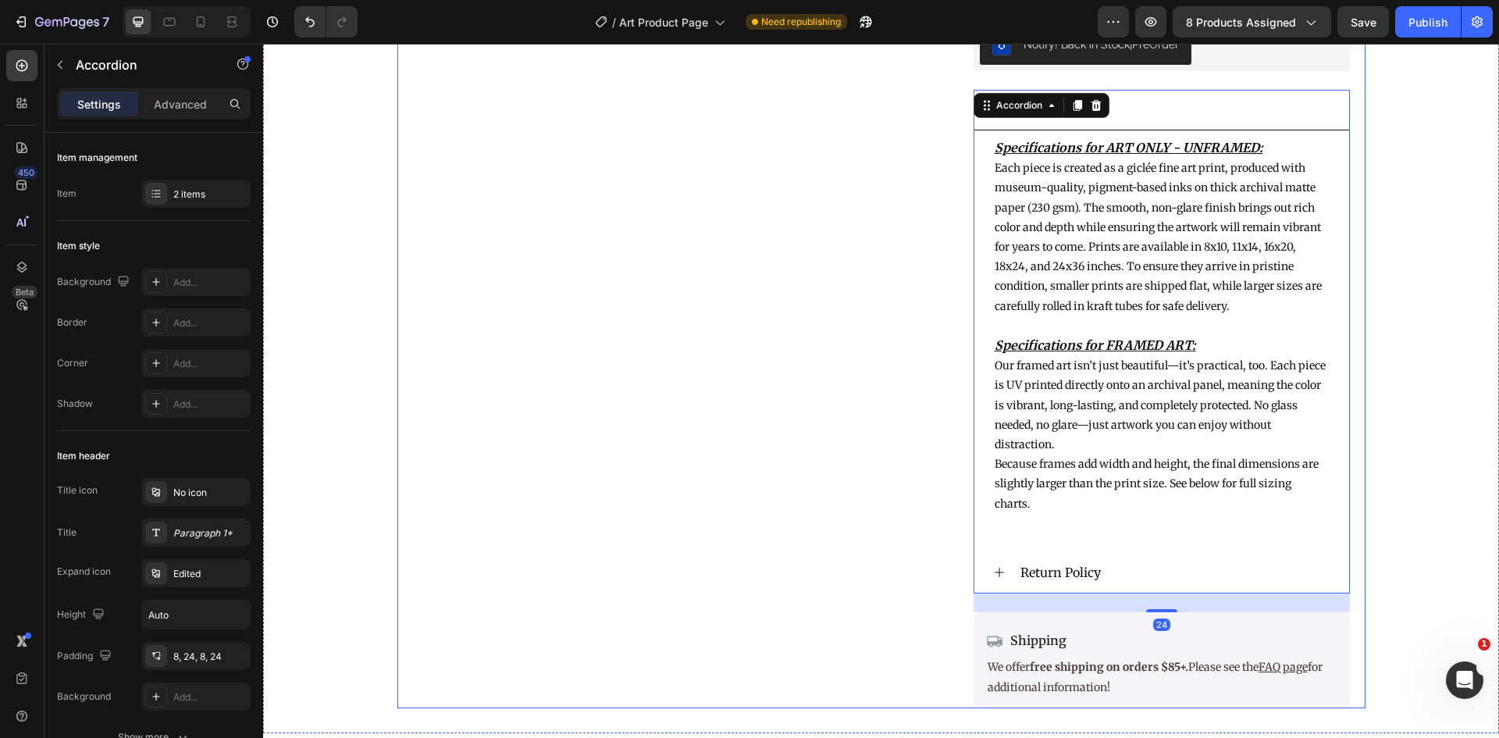
click at [828, 478] on div "Product Images" at bounding box center [669, 3] width 512 height 1409
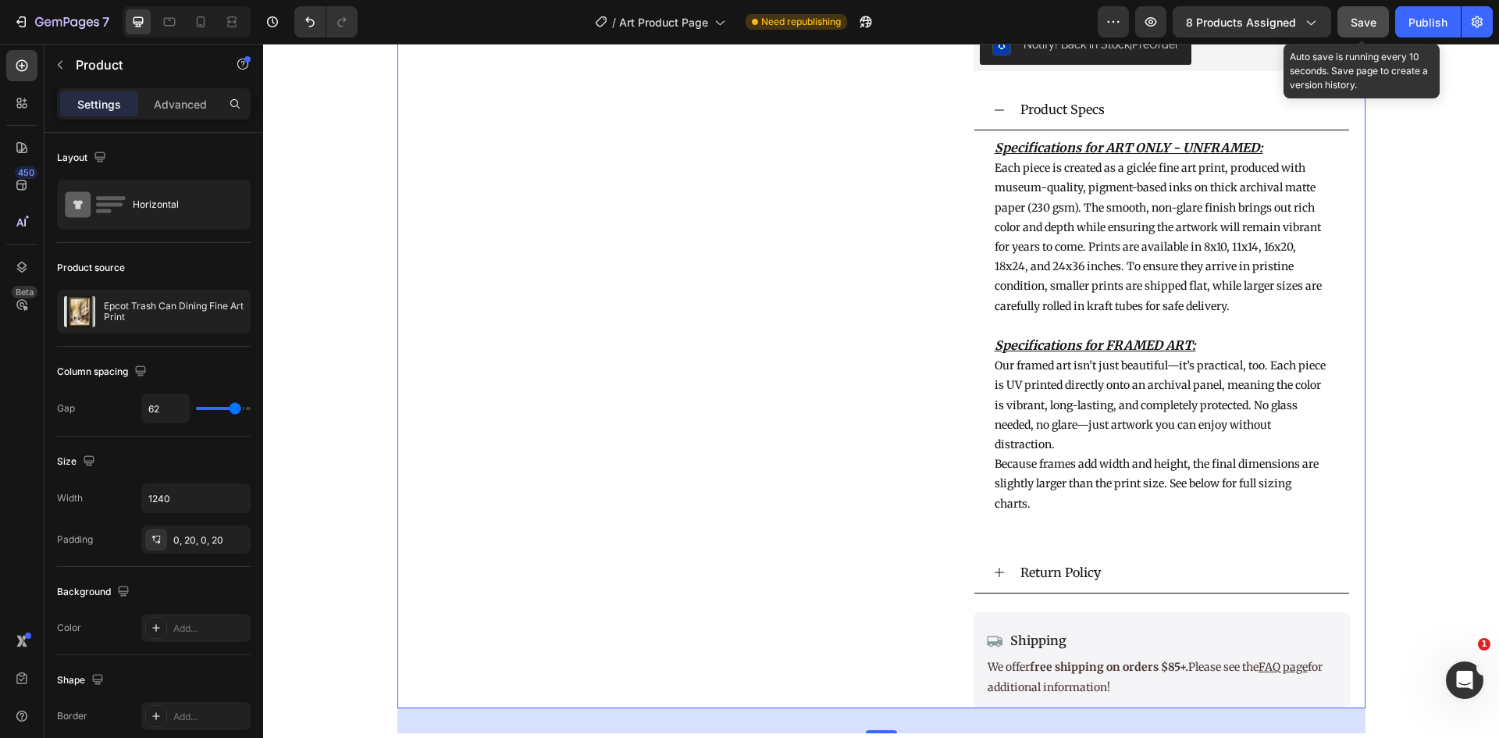
click at [1353, 18] on span "Save" at bounding box center [1363, 22] width 26 height 13
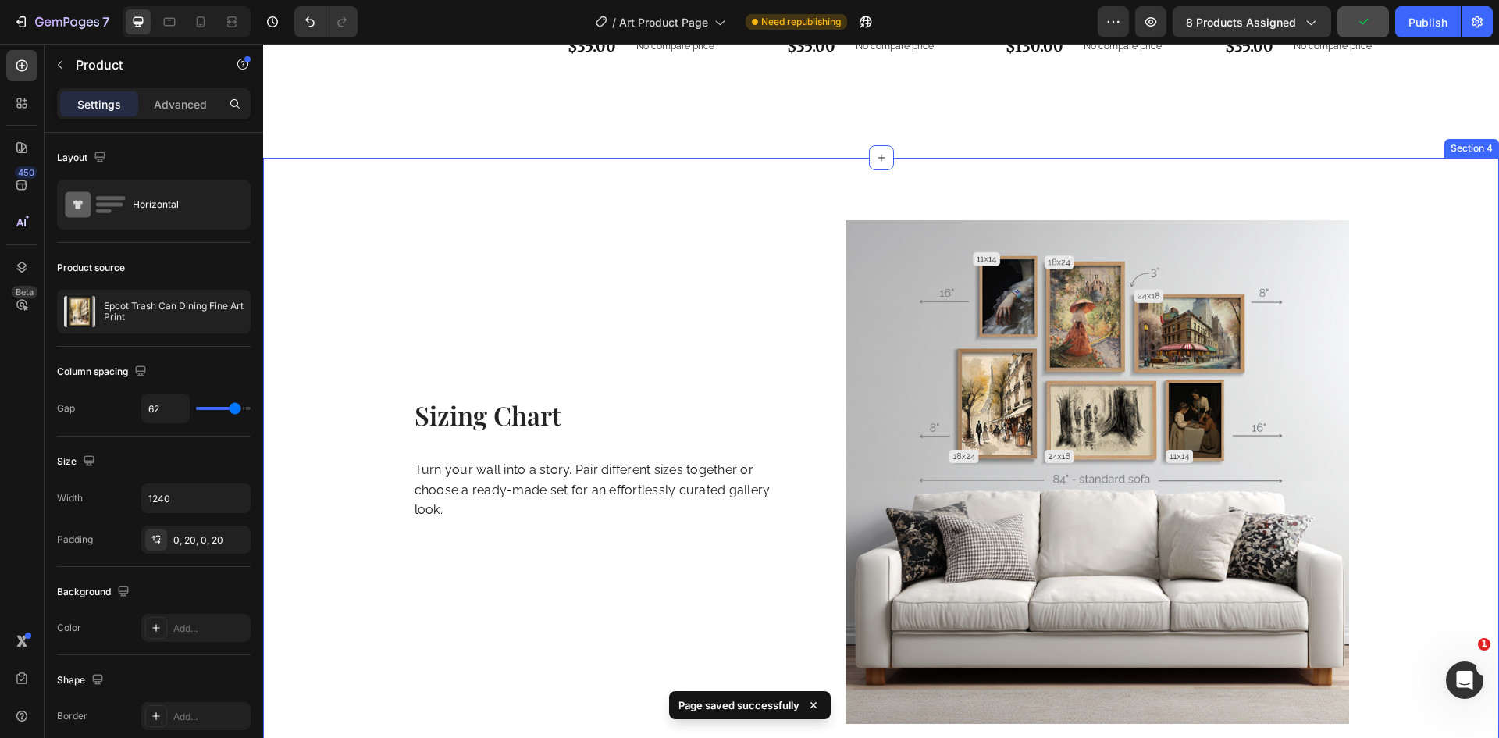
scroll to position [2175, 0]
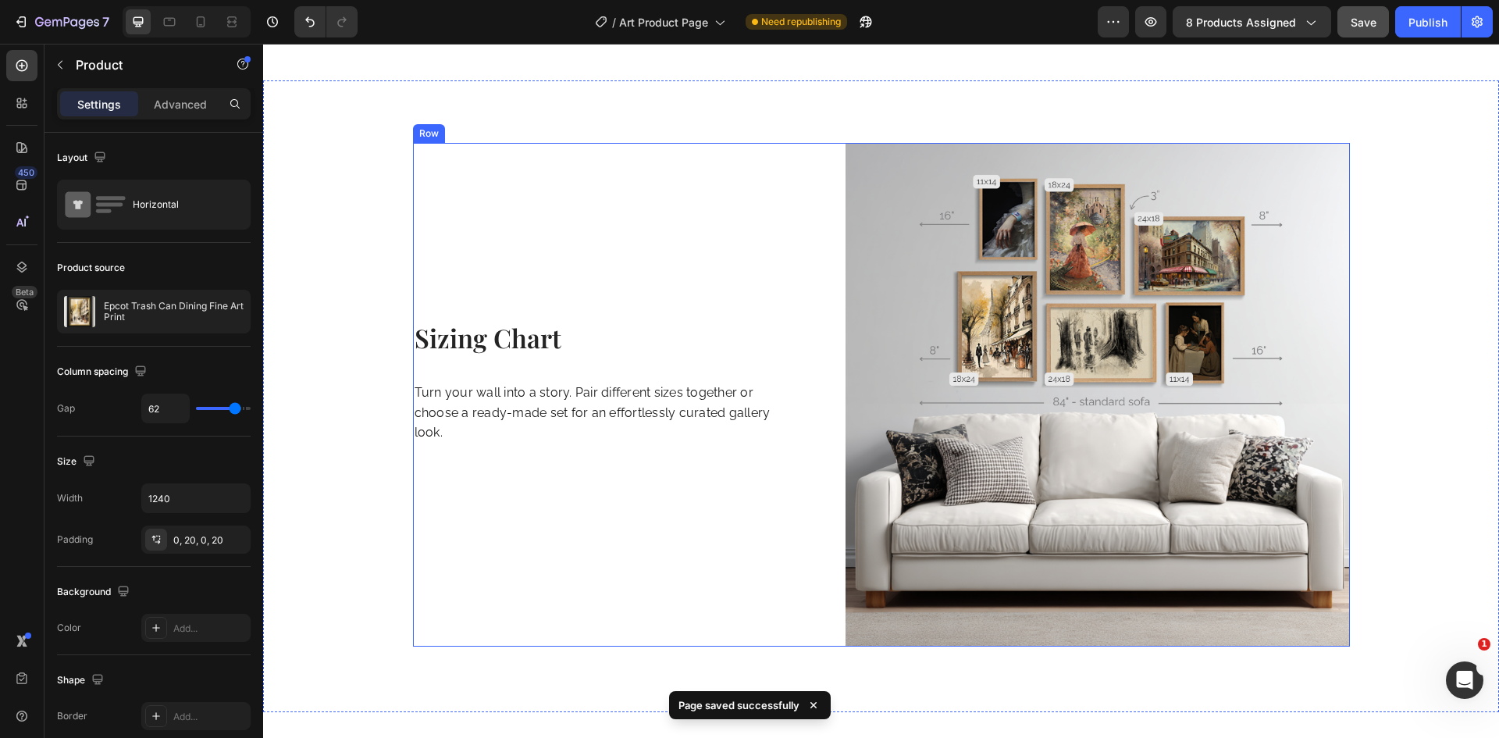
click at [544, 321] on h2 "Sizing Chart" at bounding box center [593, 337] width 360 height 37
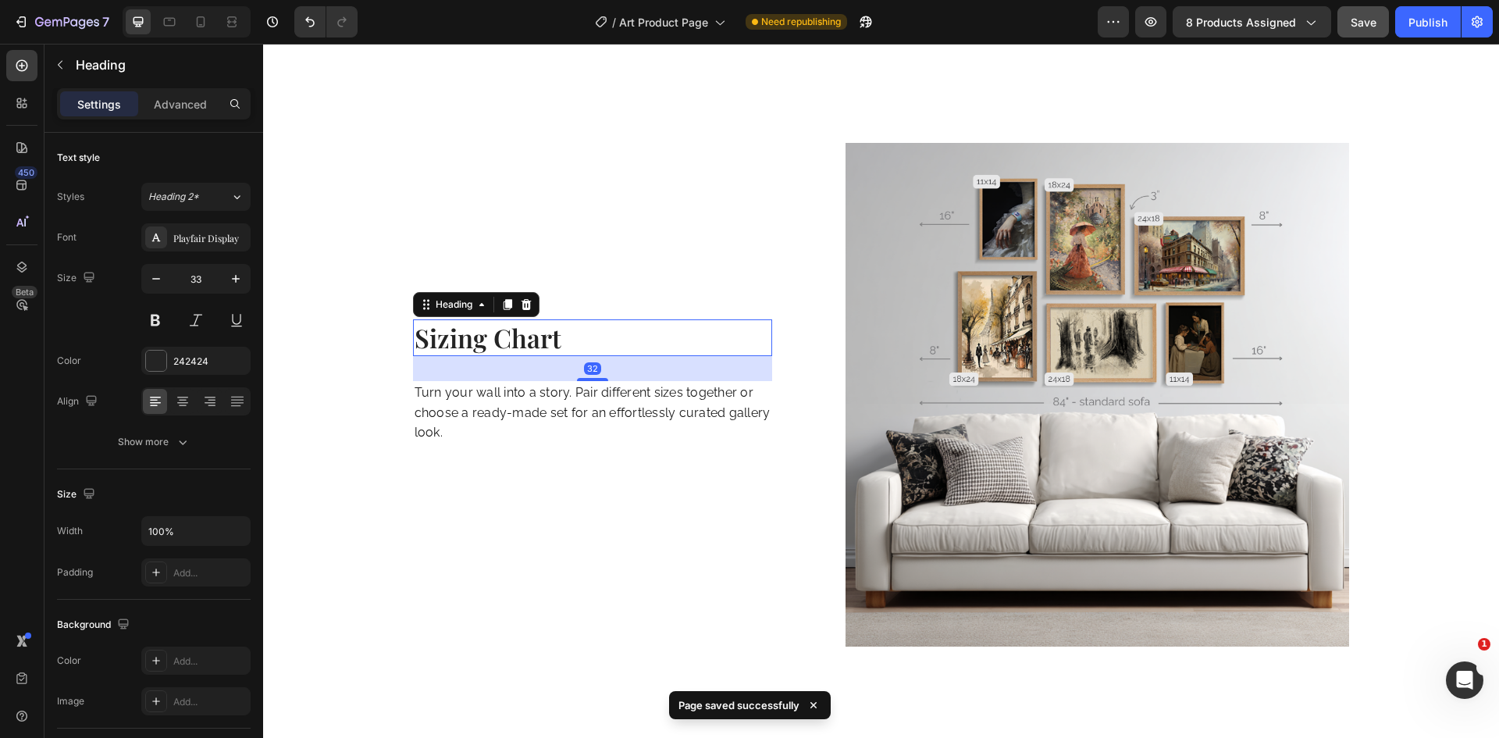
click at [544, 321] on h2 "Sizing Chart" at bounding box center [593, 337] width 360 height 37
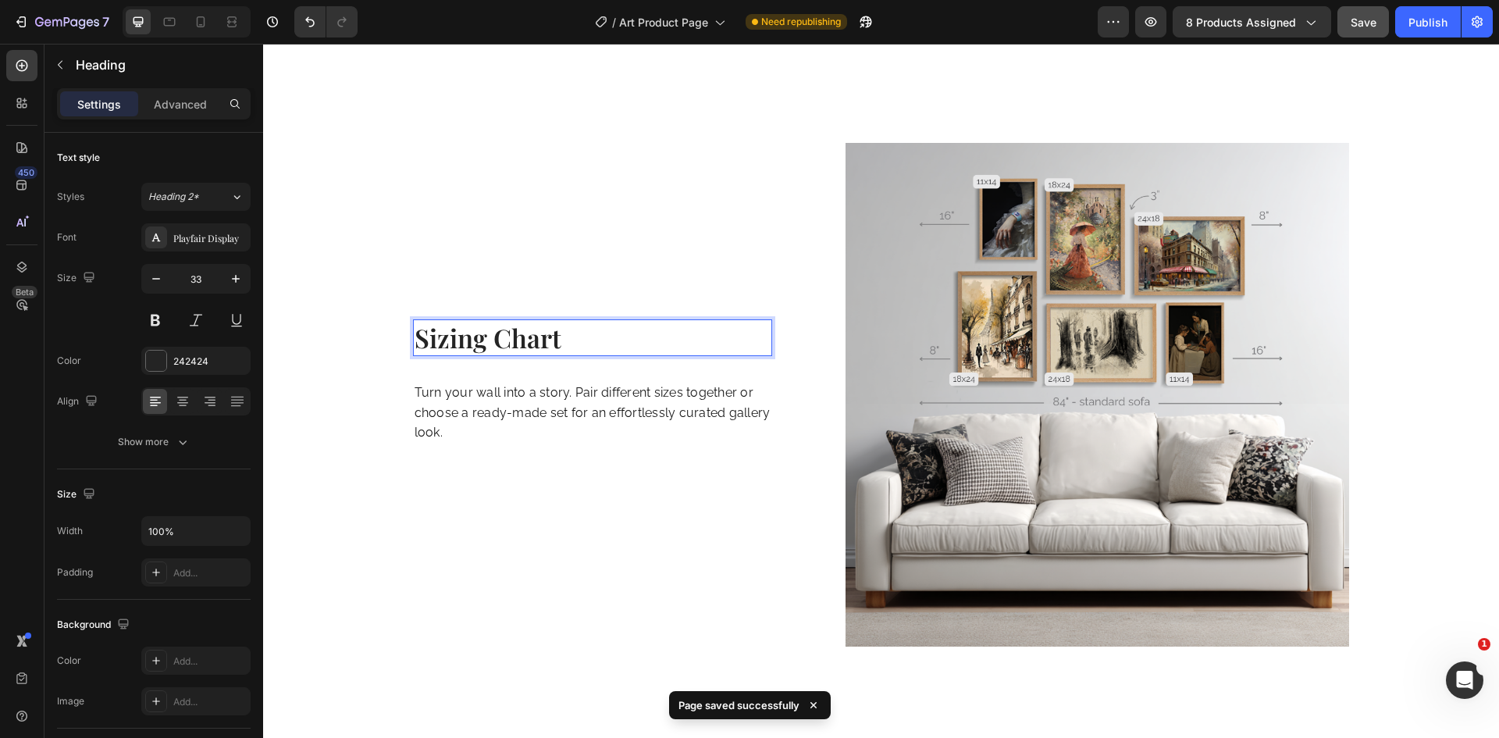
click at [456, 334] on p "Sizing Chart" at bounding box center [592, 338] width 357 height 34
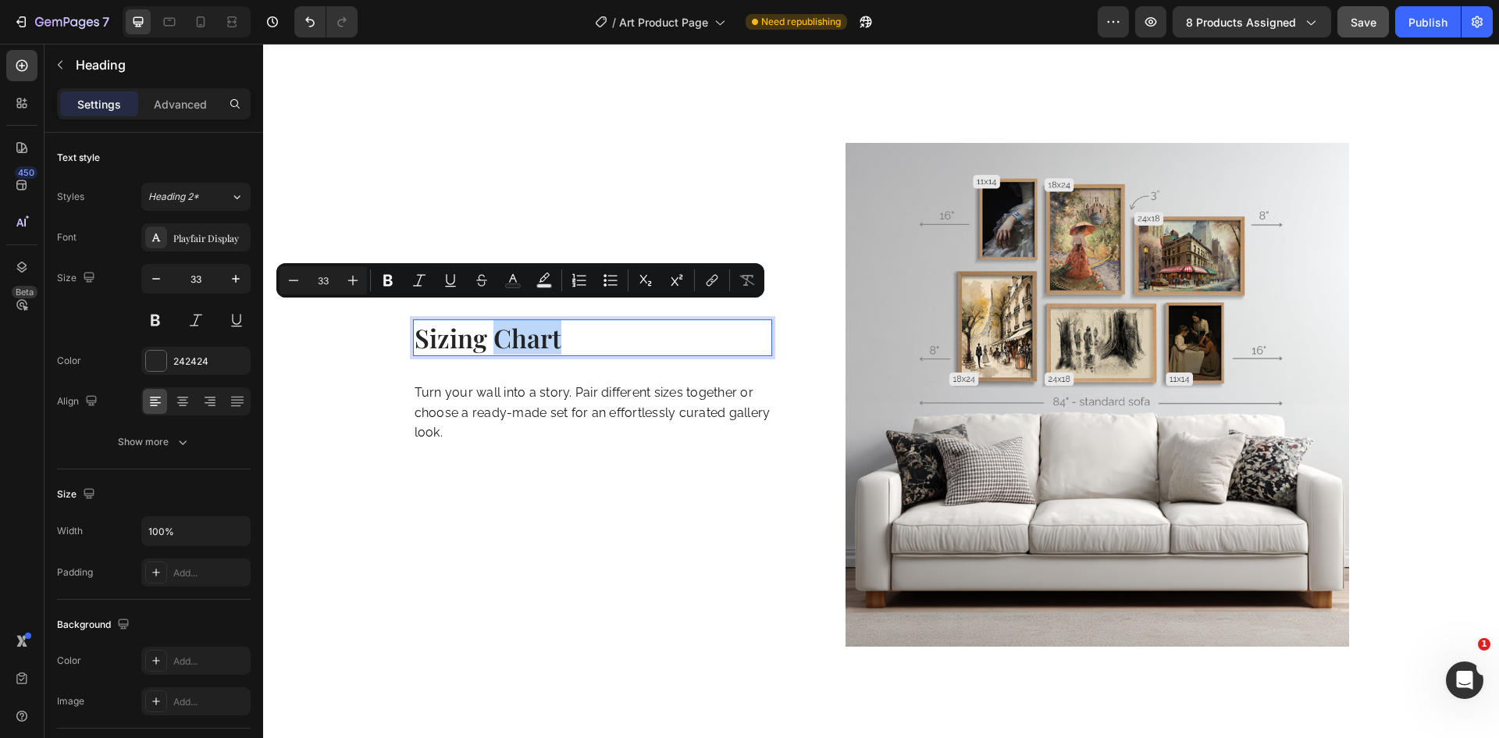
drag, startPoint x: 574, startPoint y: 330, endPoint x: 485, endPoint y: 329, distance: 89.8
click at [485, 329] on p "Sizing Chart" at bounding box center [592, 338] width 357 height 34
click at [511, 382] on p "Turn your wall into a story. Pair different sizes together or choose a ready-ma…" at bounding box center [592, 412] width 357 height 60
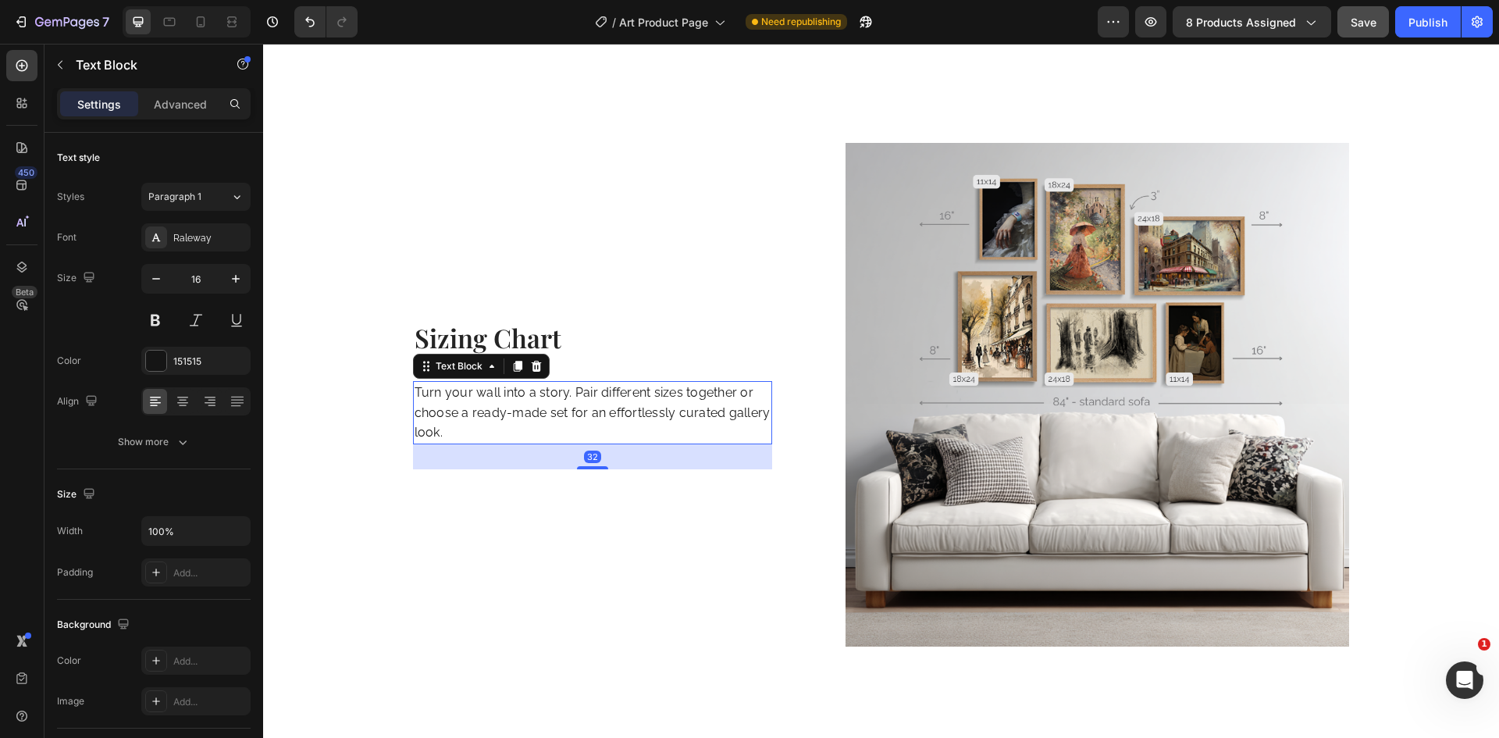
click at [511, 382] on p "Turn your wall into a story. Pair different sizes together or choose a ready-ma…" at bounding box center [592, 412] width 357 height 60
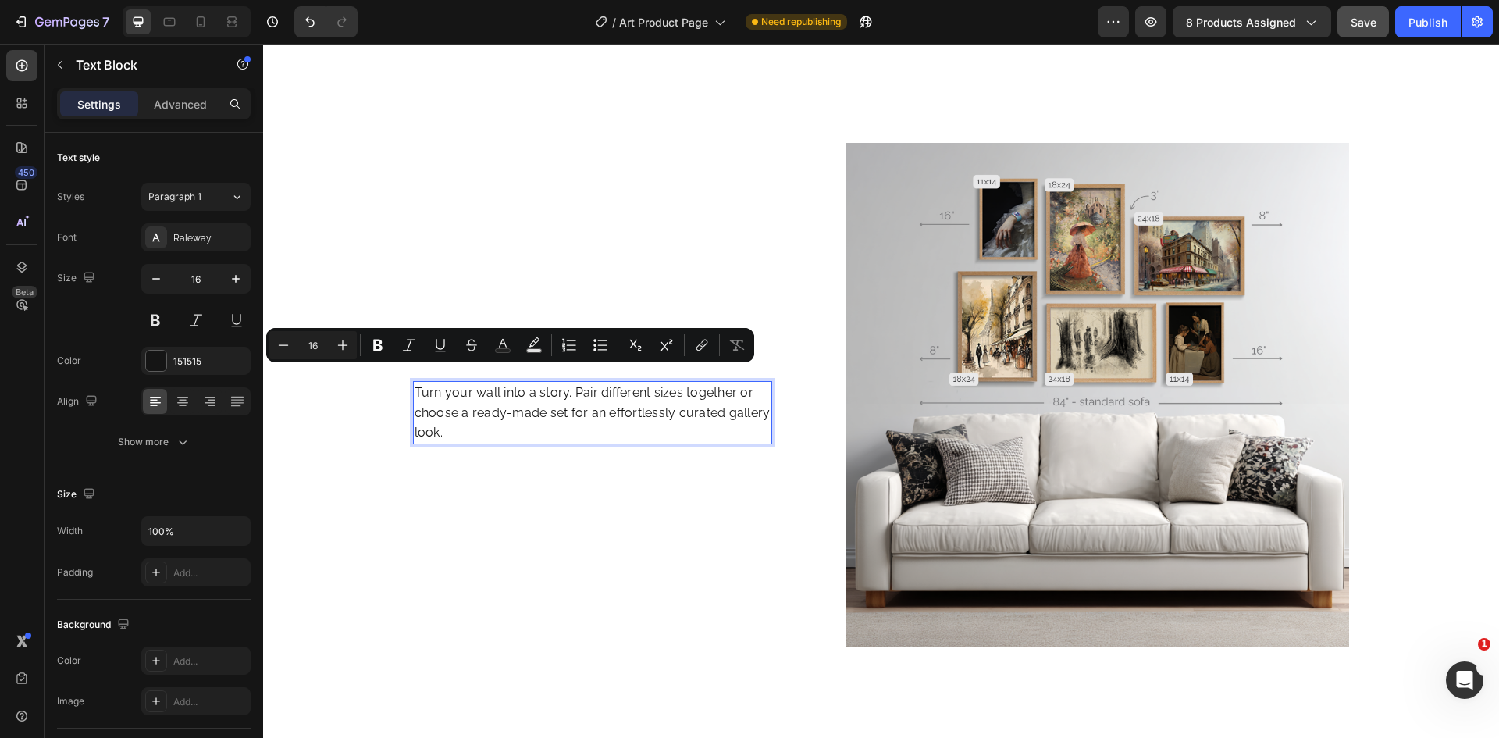
click at [508, 408] on p "Turn your wall into a story. Pair different sizes together or choose a ready-ma…" at bounding box center [592, 412] width 357 height 60
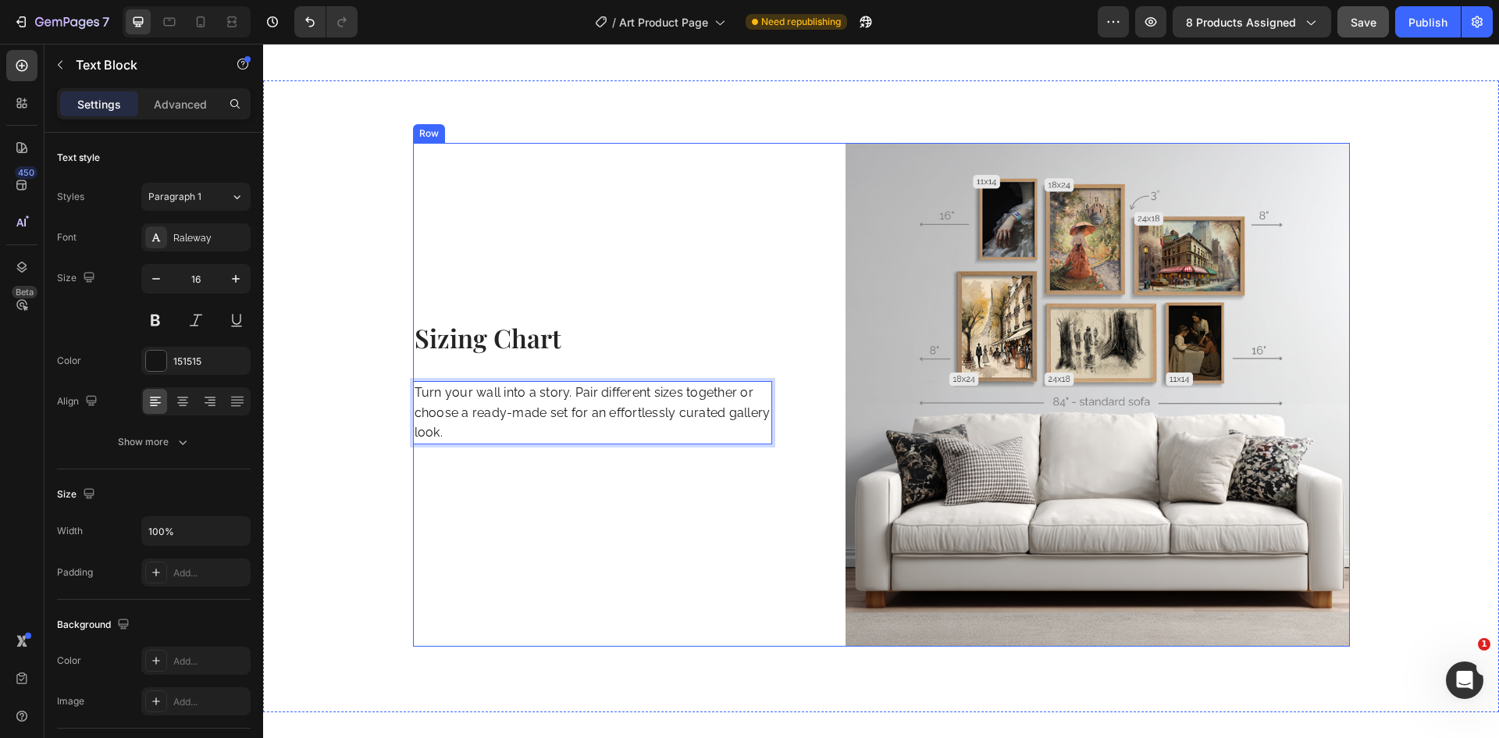
click at [518, 498] on div "Sizing Chart Heading Turn your wall into a story. Pair different sizes together…" at bounding box center [593, 394] width 360 height 503
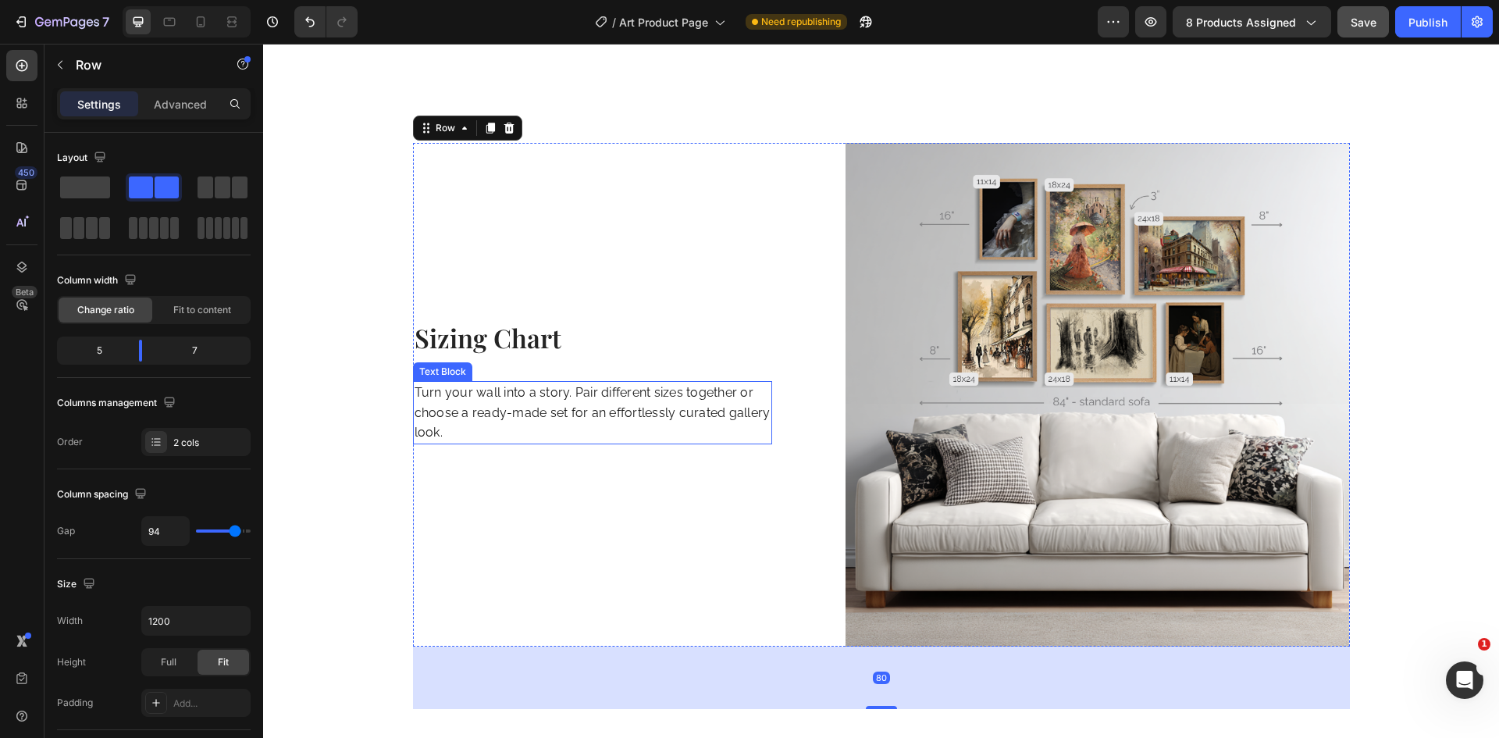
click at [589, 417] on p "Turn your wall into a story. Pair different sizes together or choose a ready-ma…" at bounding box center [592, 412] width 357 height 60
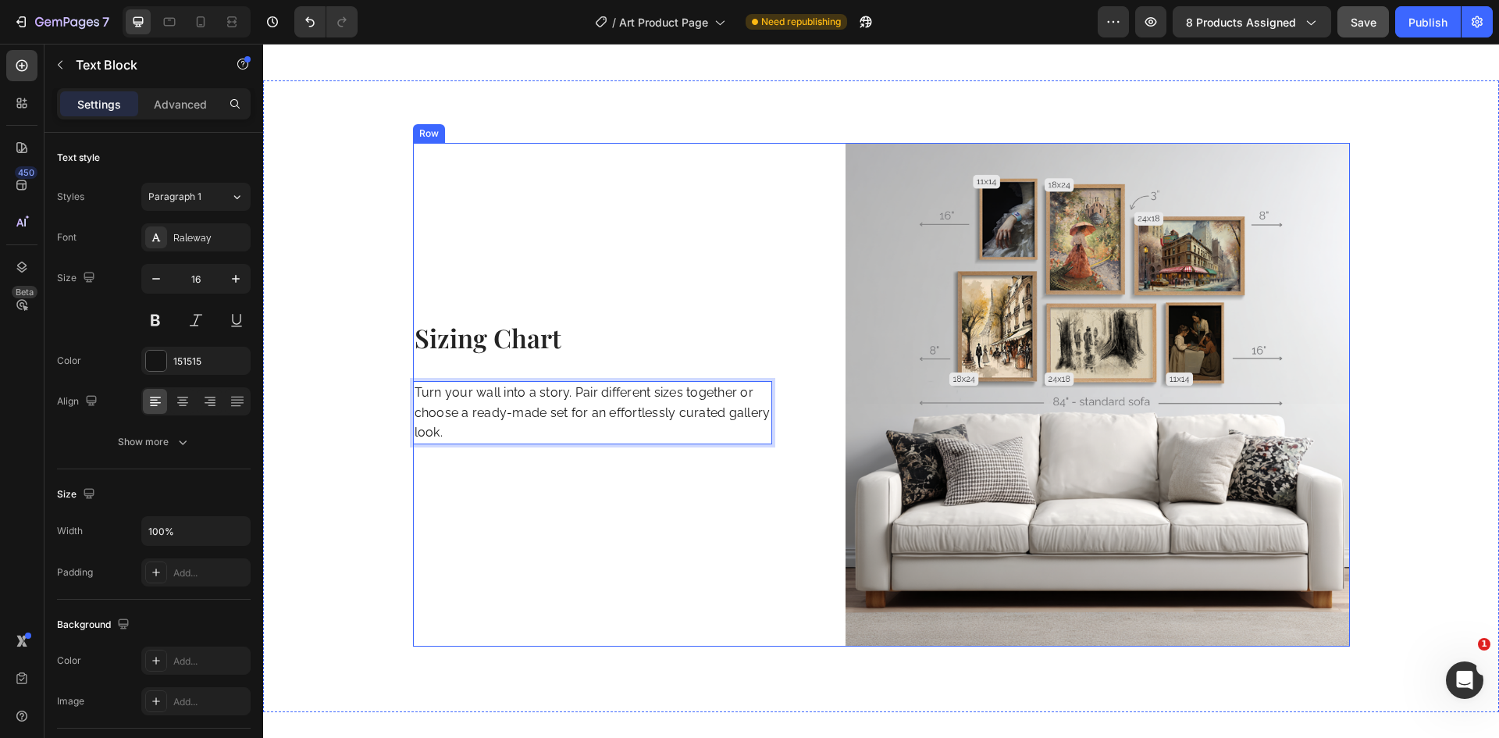
click at [513, 598] on div "Sizing Chart Heading Turn your wall into a story. Pair different sizes together…" at bounding box center [593, 394] width 360 height 503
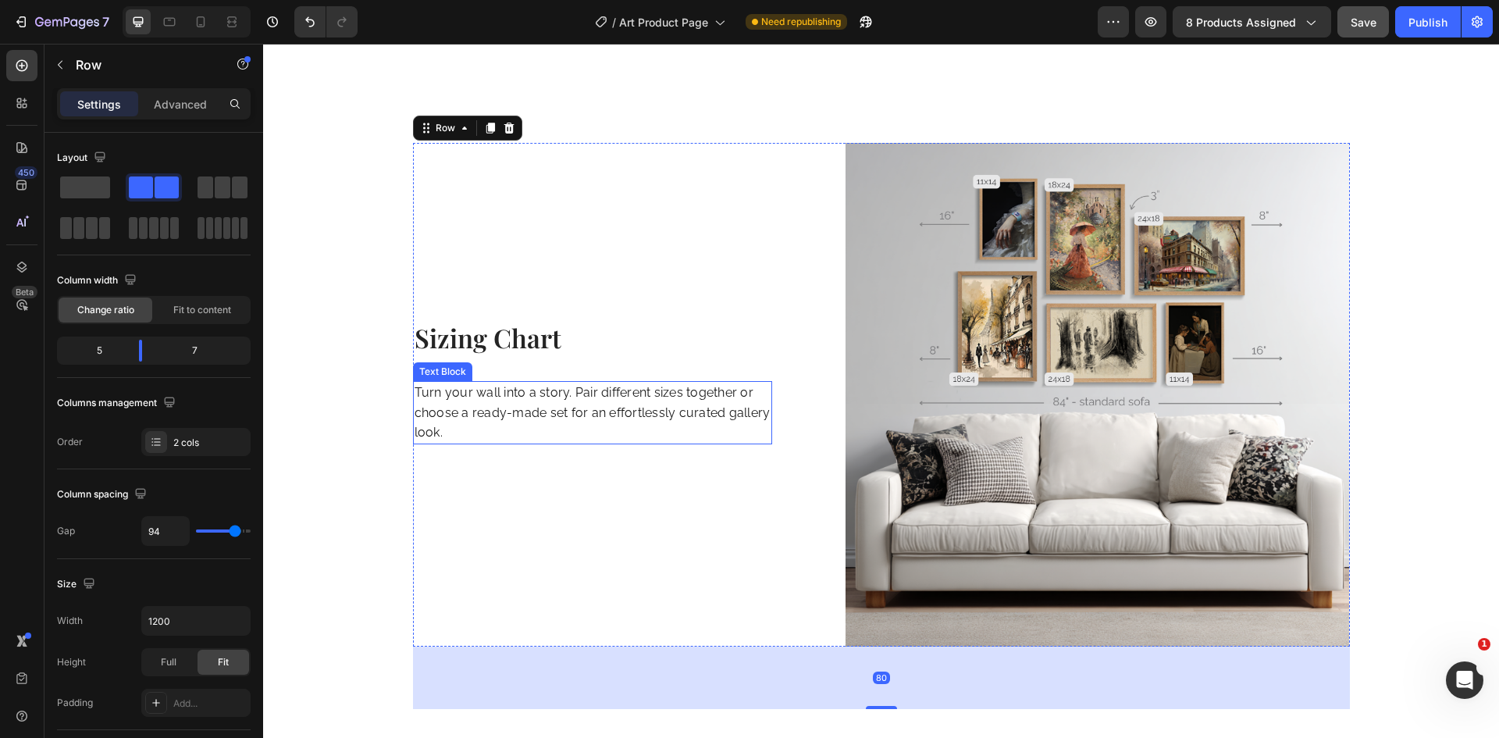
click at [526, 405] on p "Turn your wall into a story. Pair different sizes together or choose a ready-ma…" at bounding box center [592, 412] width 357 height 60
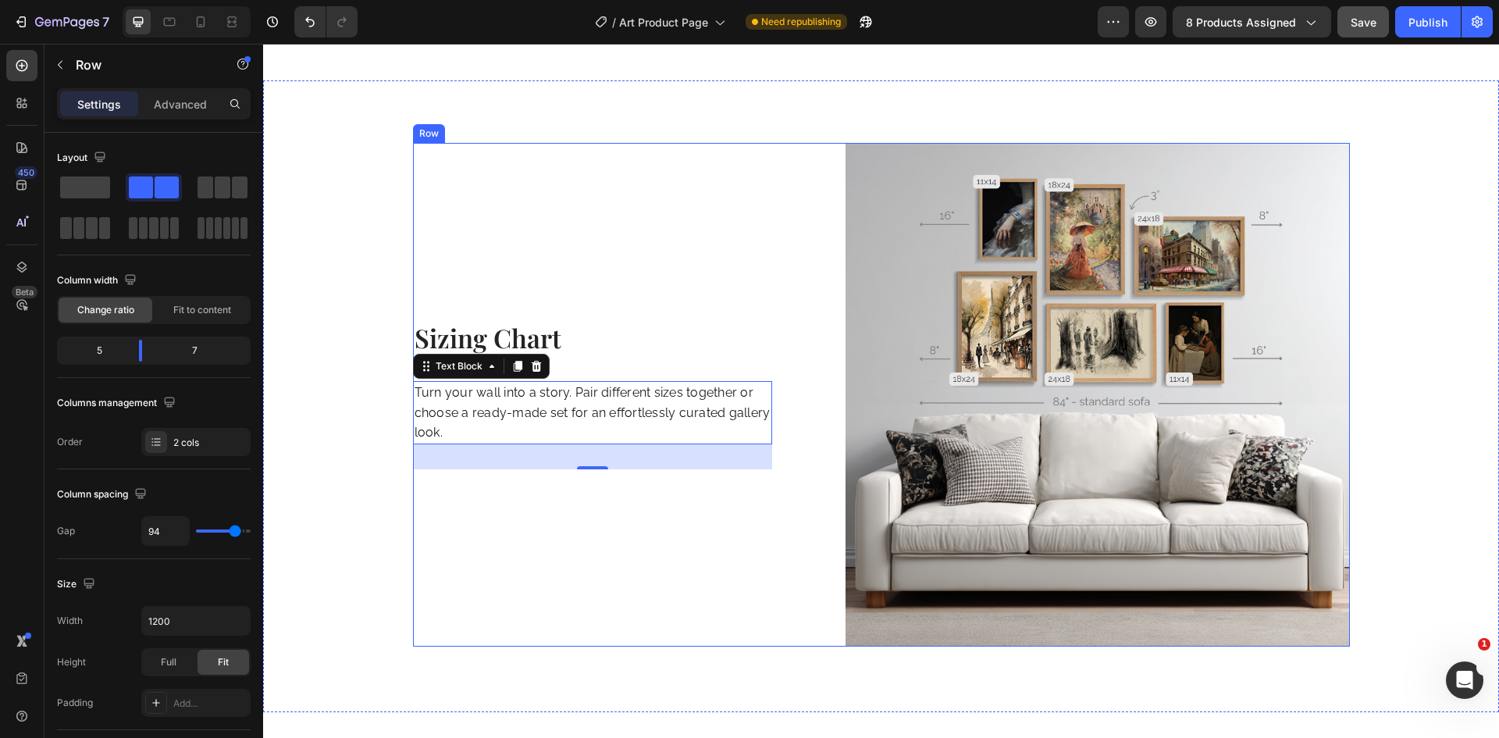
click at [621, 463] on div "Sizing Chart Heading Turn your wall into a story. Pair different sizes together…" at bounding box center [593, 394] width 360 height 503
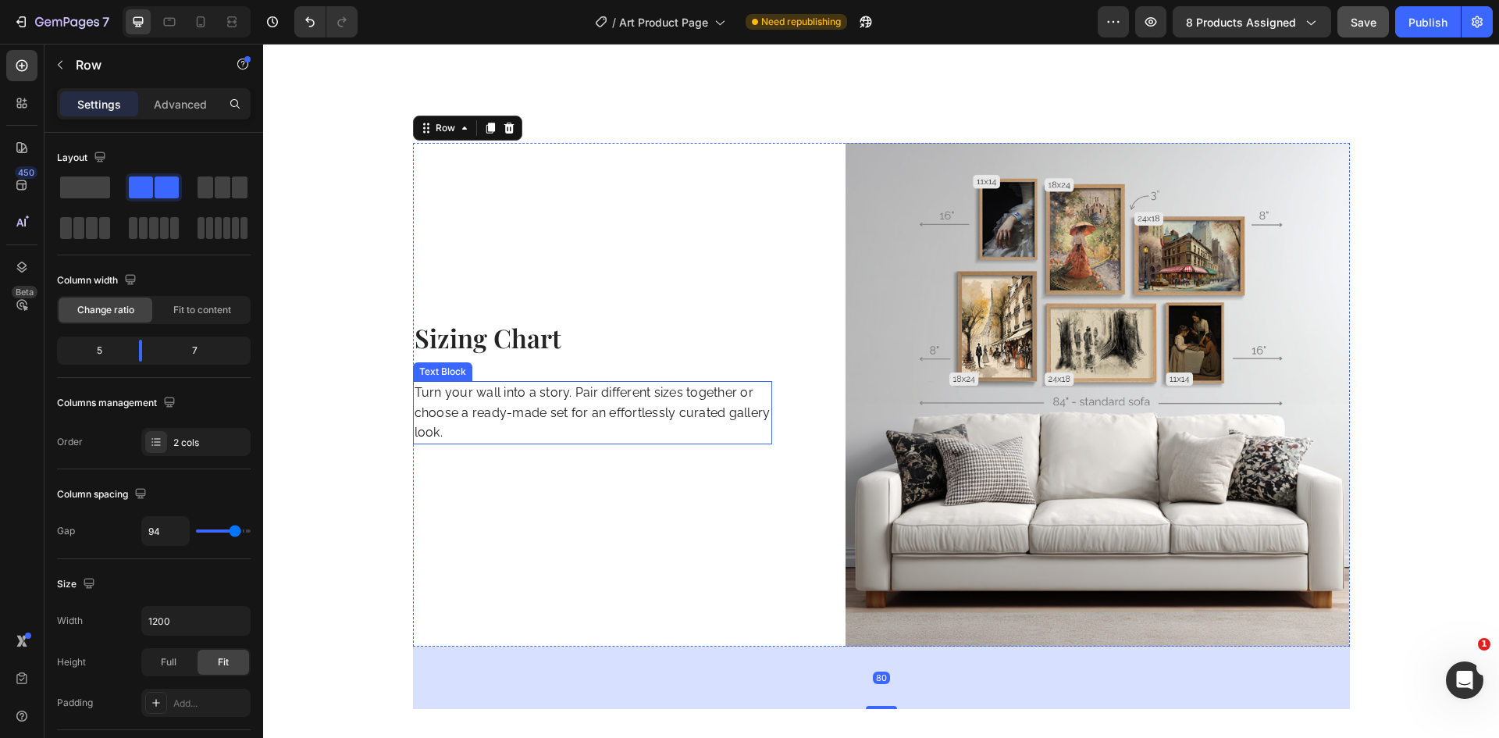
click at [617, 398] on p "Turn your wall into a story. Pair different sizes together or choose a ready-ma…" at bounding box center [592, 412] width 357 height 60
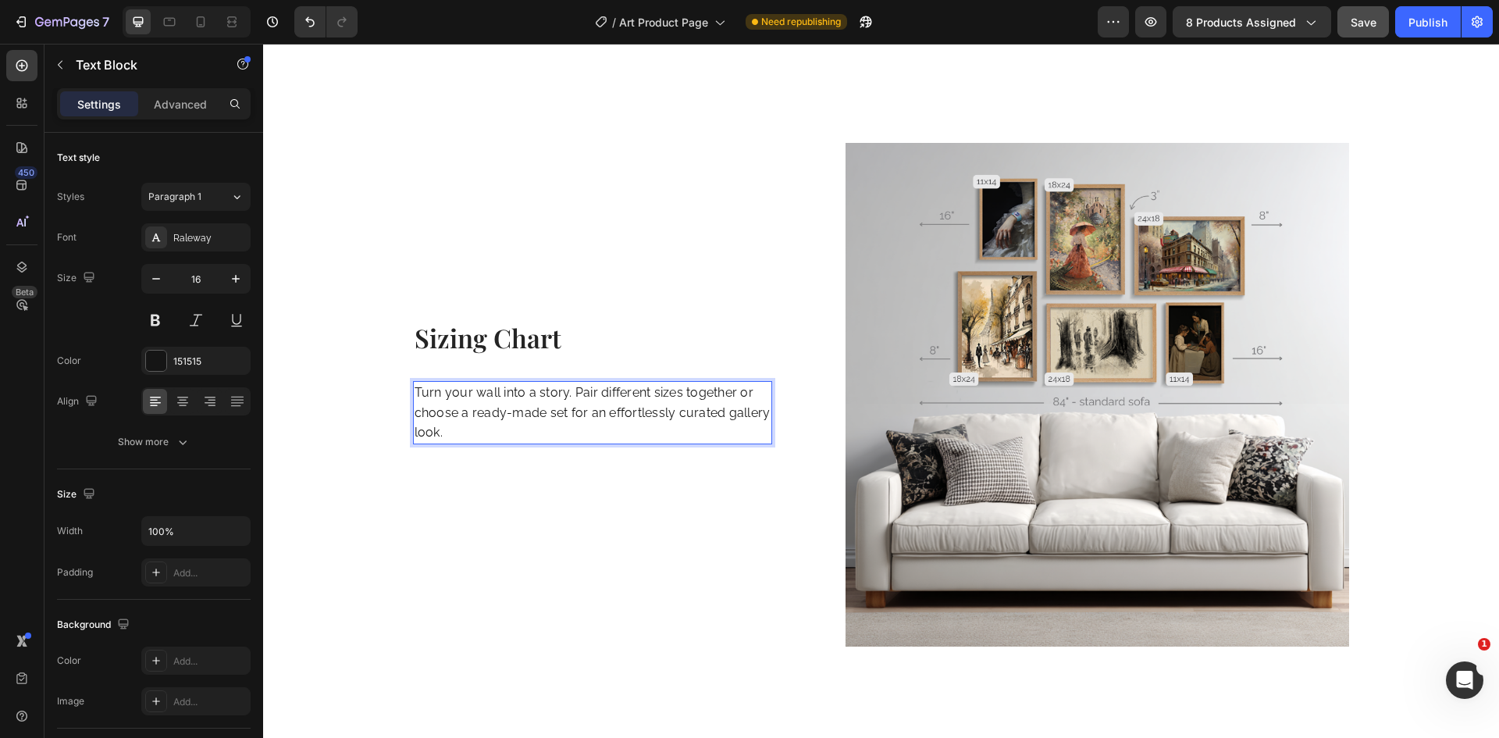
click at [505, 421] on p "Turn your wall into a story. Pair different sizes together or choose a ready-ma…" at bounding box center [592, 412] width 357 height 60
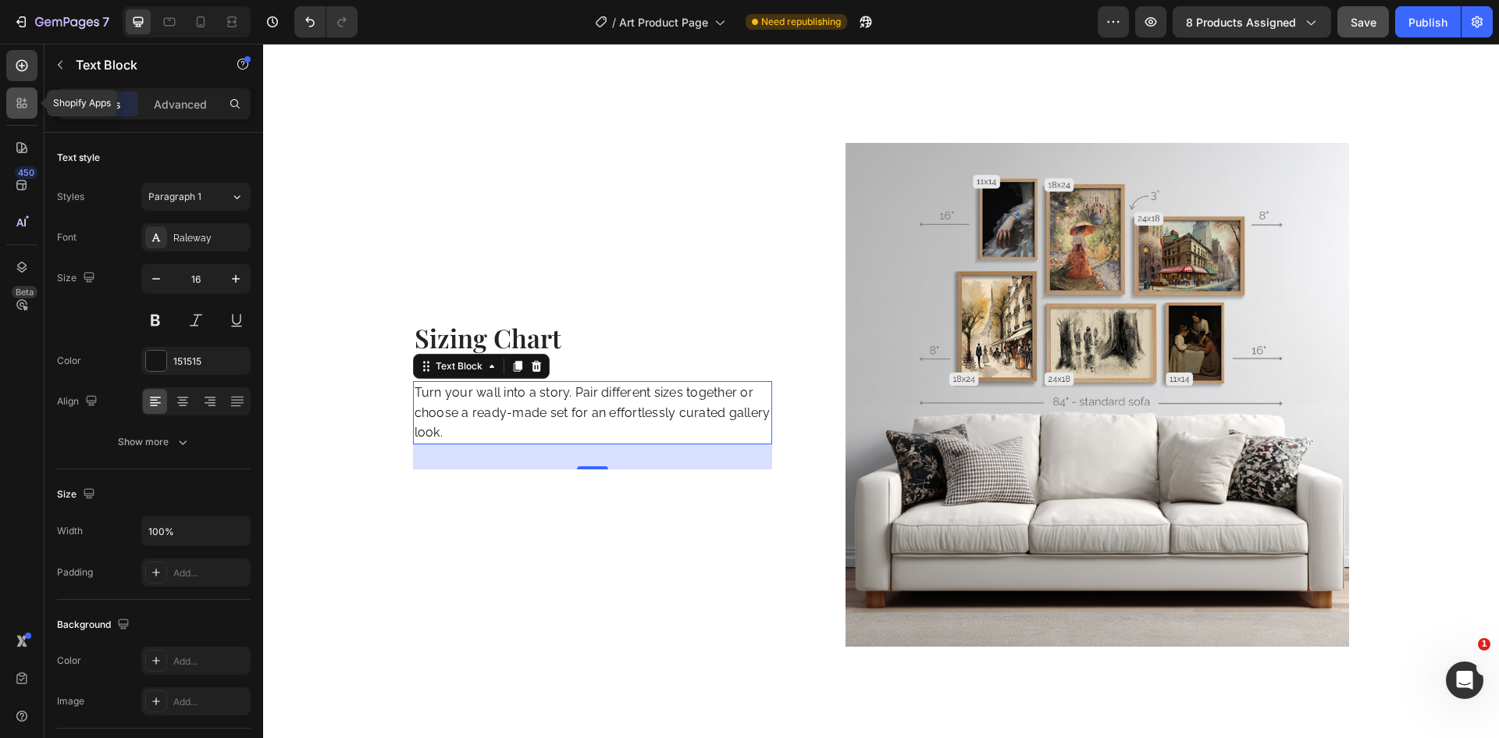
click at [24, 111] on div at bounding box center [21, 102] width 31 height 31
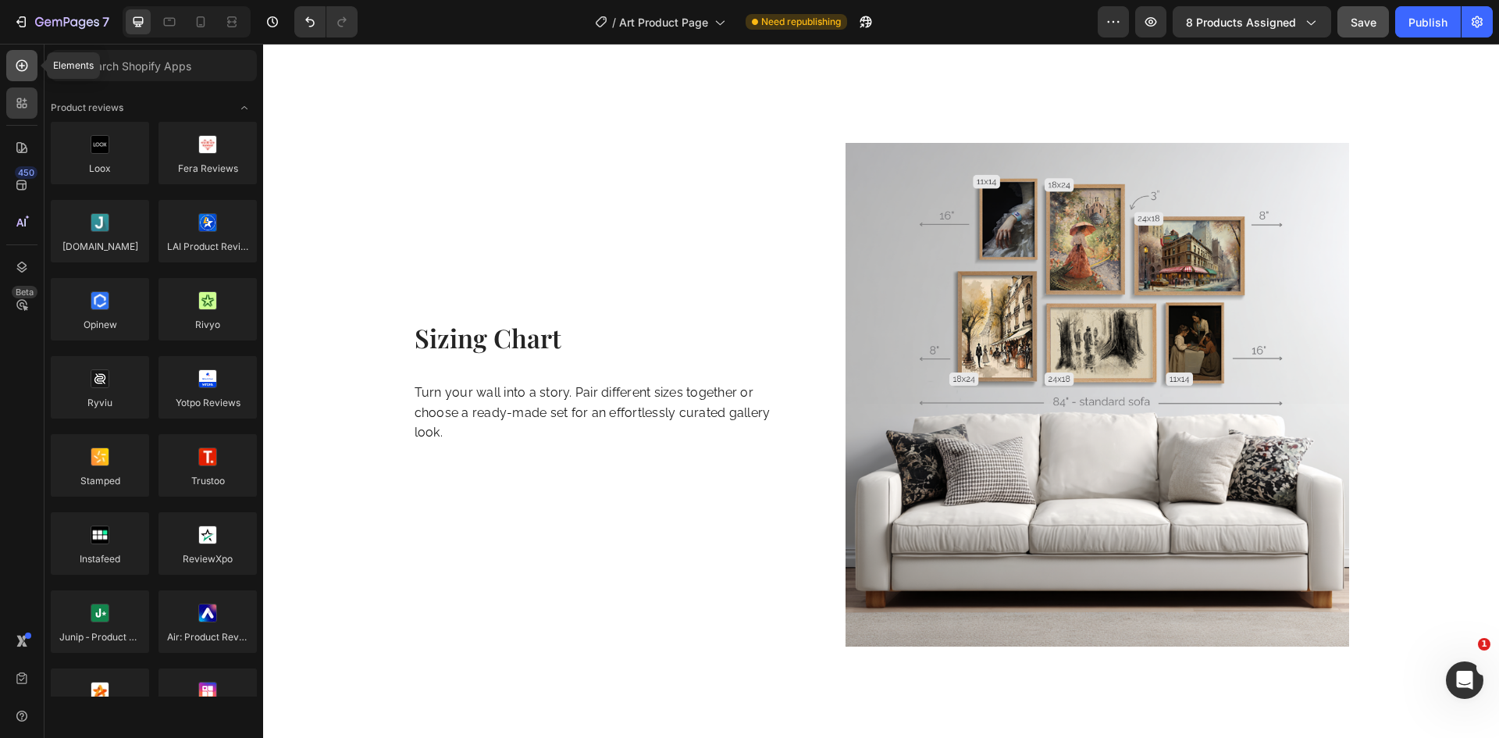
click at [13, 70] on div at bounding box center [21, 65] width 31 height 31
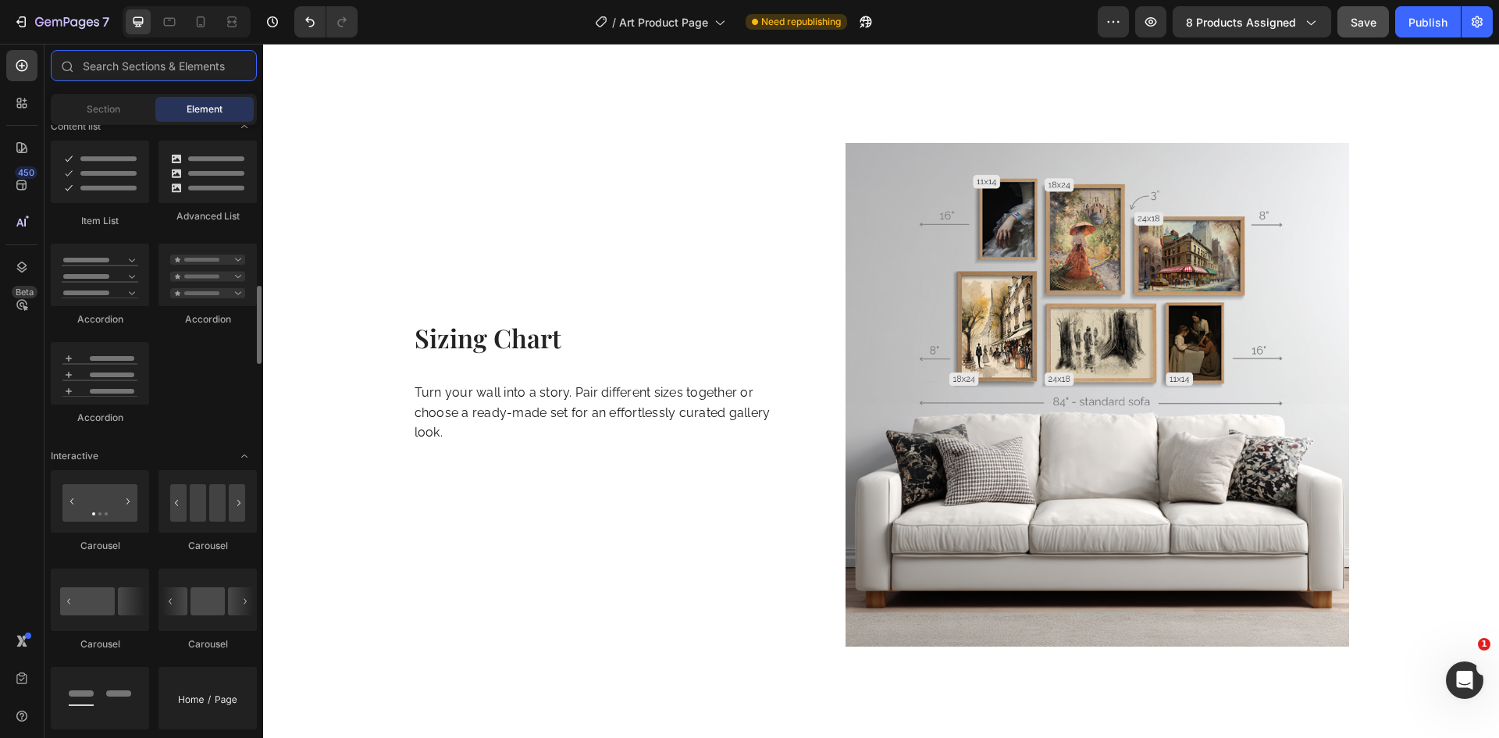
scroll to position [1171, 0]
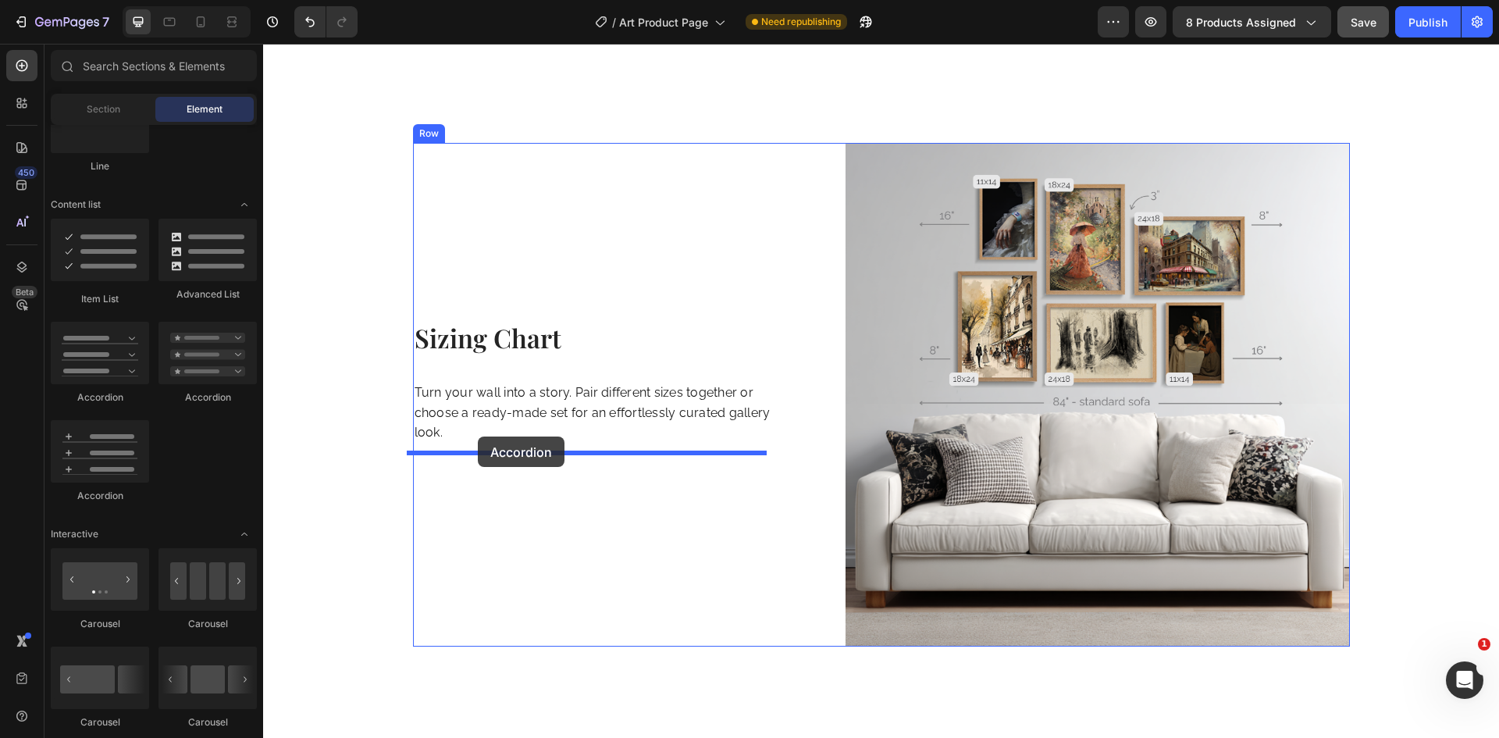
drag, startPoint x: 370, startPoint y: 492, endPoint x: 478, endPoint y: 436, distance: 121.1
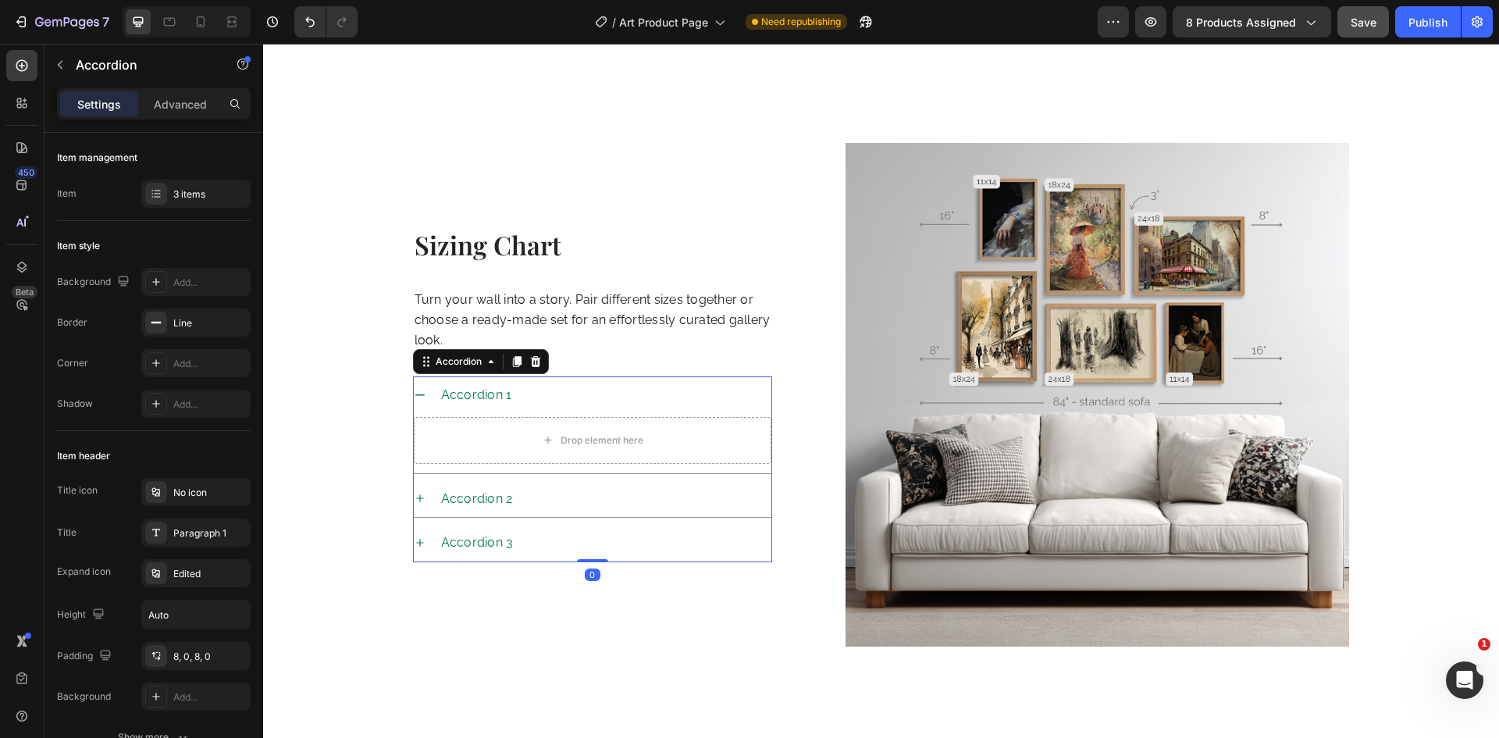
click at [454, 383] on div "Accordion 1" at bounding box center [477, 394] width 76 height 25
click at [454, 385] on p "Accordion 1" at bounding box center [476, 395] width 71 height 20
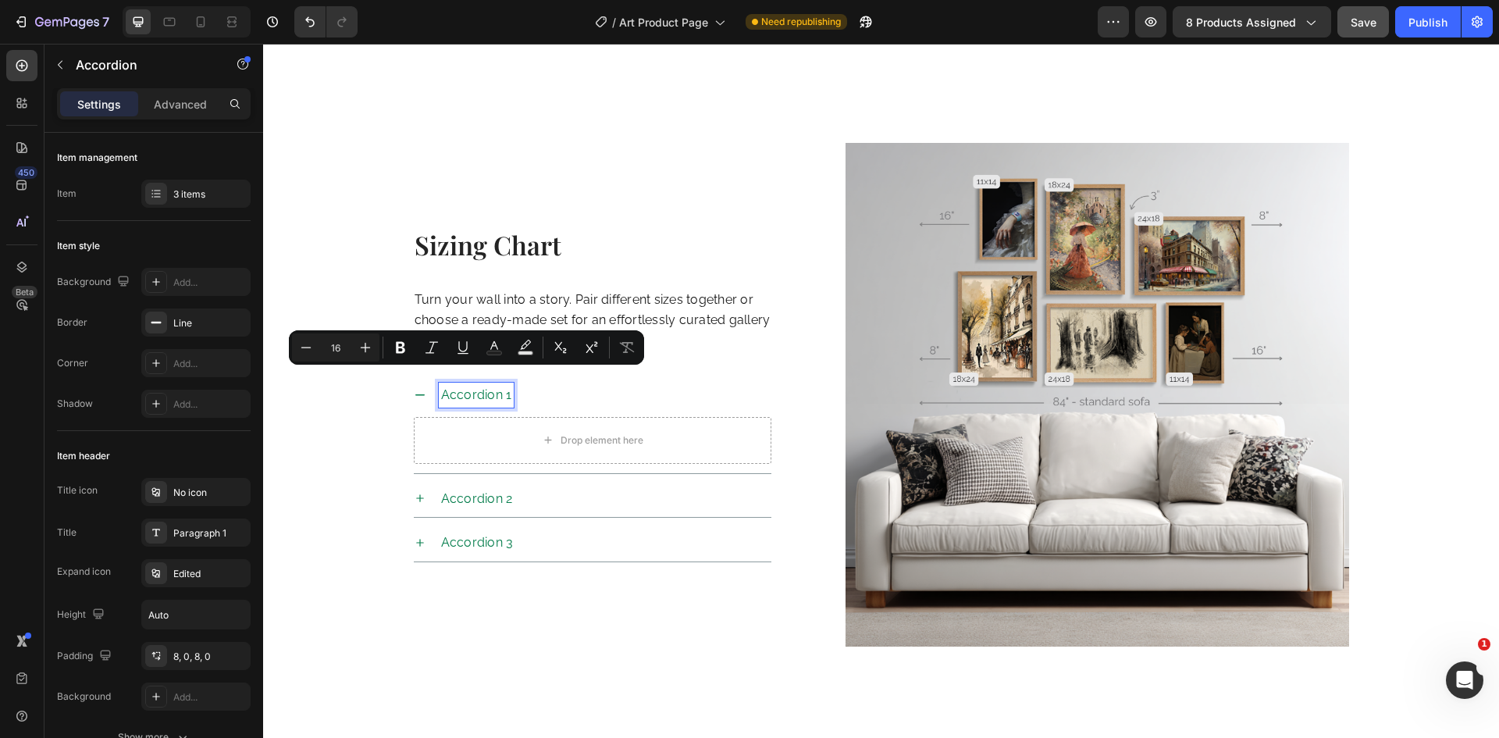
click at [638, 486] on div "Accordion 2" at bounding box center [605, 498] width 333 height 25
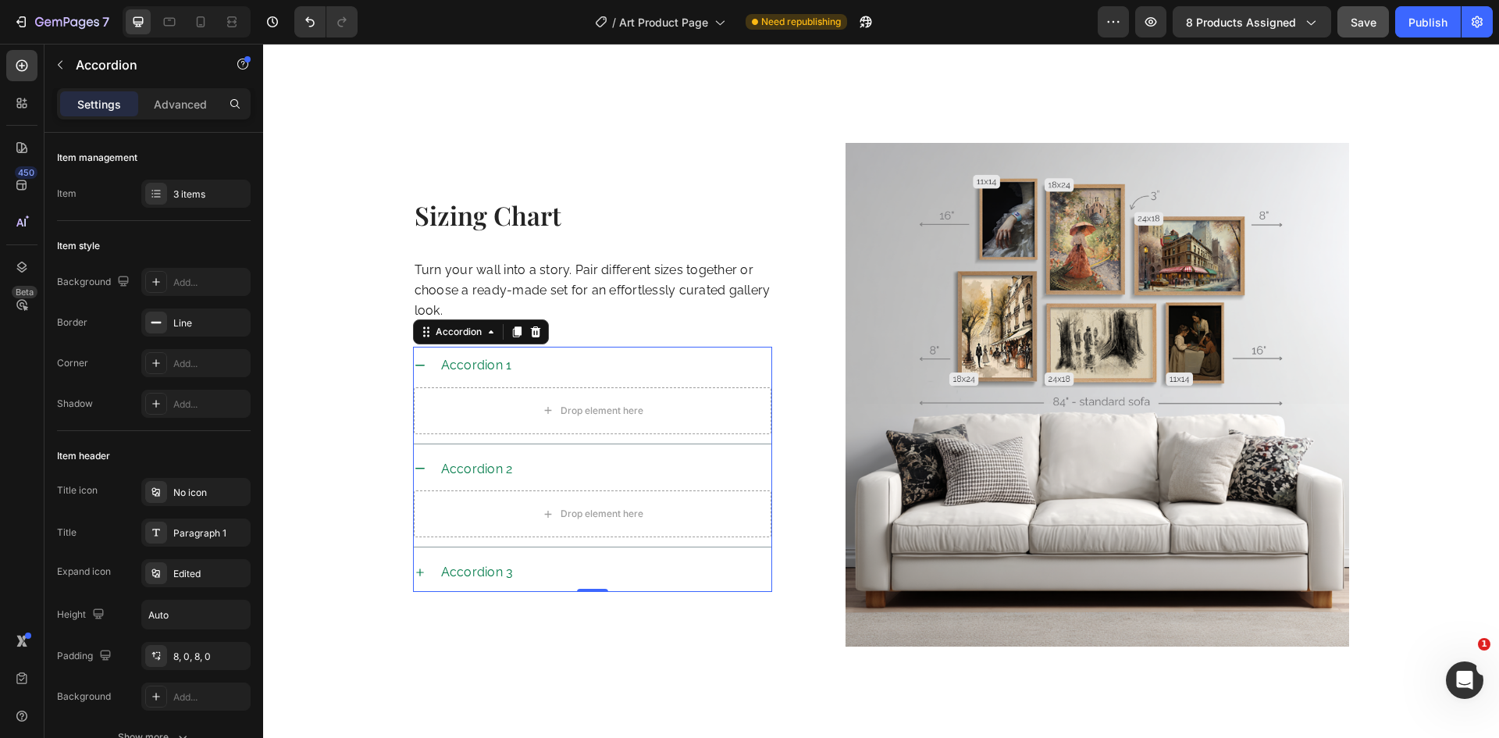
click at [553, 365] on div "Accordion 1" at bounding box center [593, 365] width 358 height 37
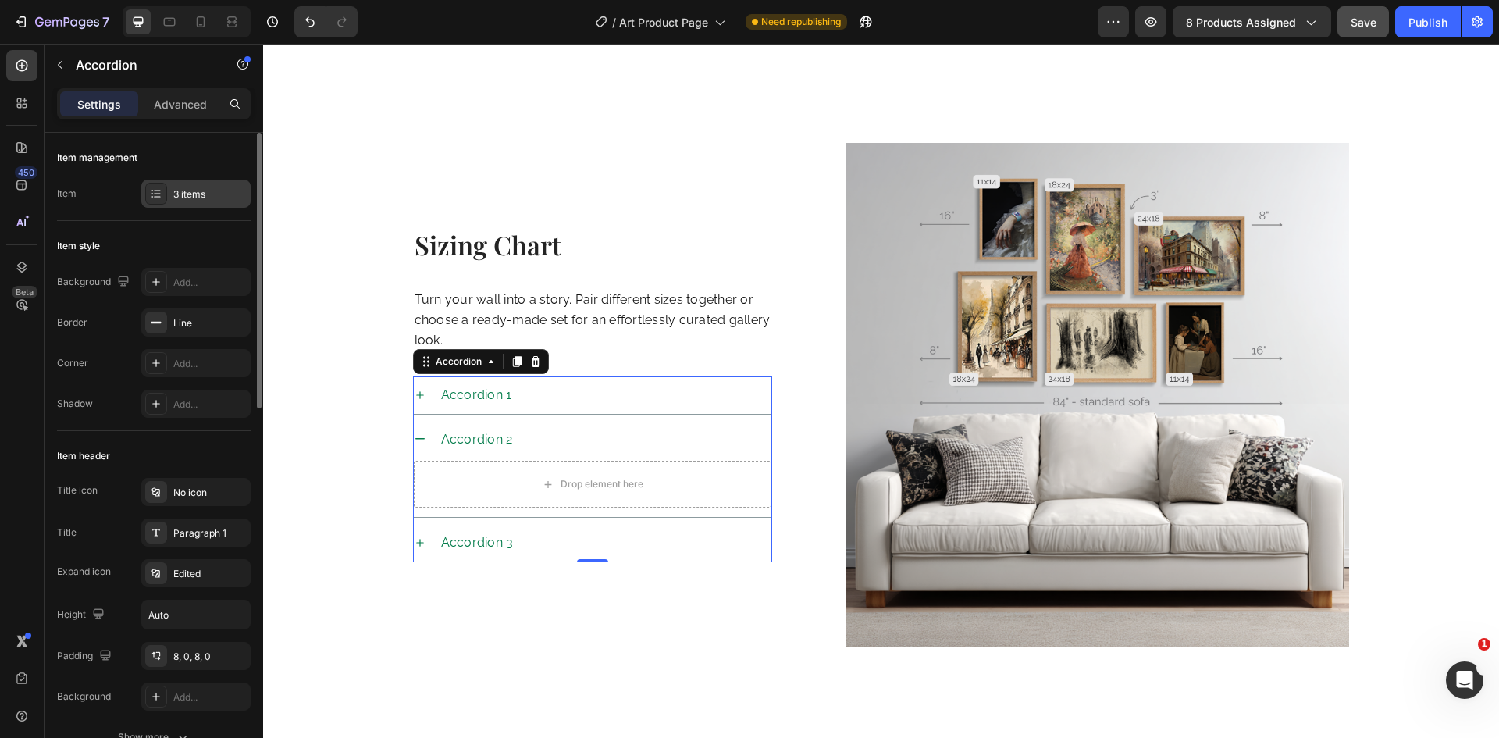
click at [187, 205] on div "3 items" at bounding box center [195, 194] width 109 height 28
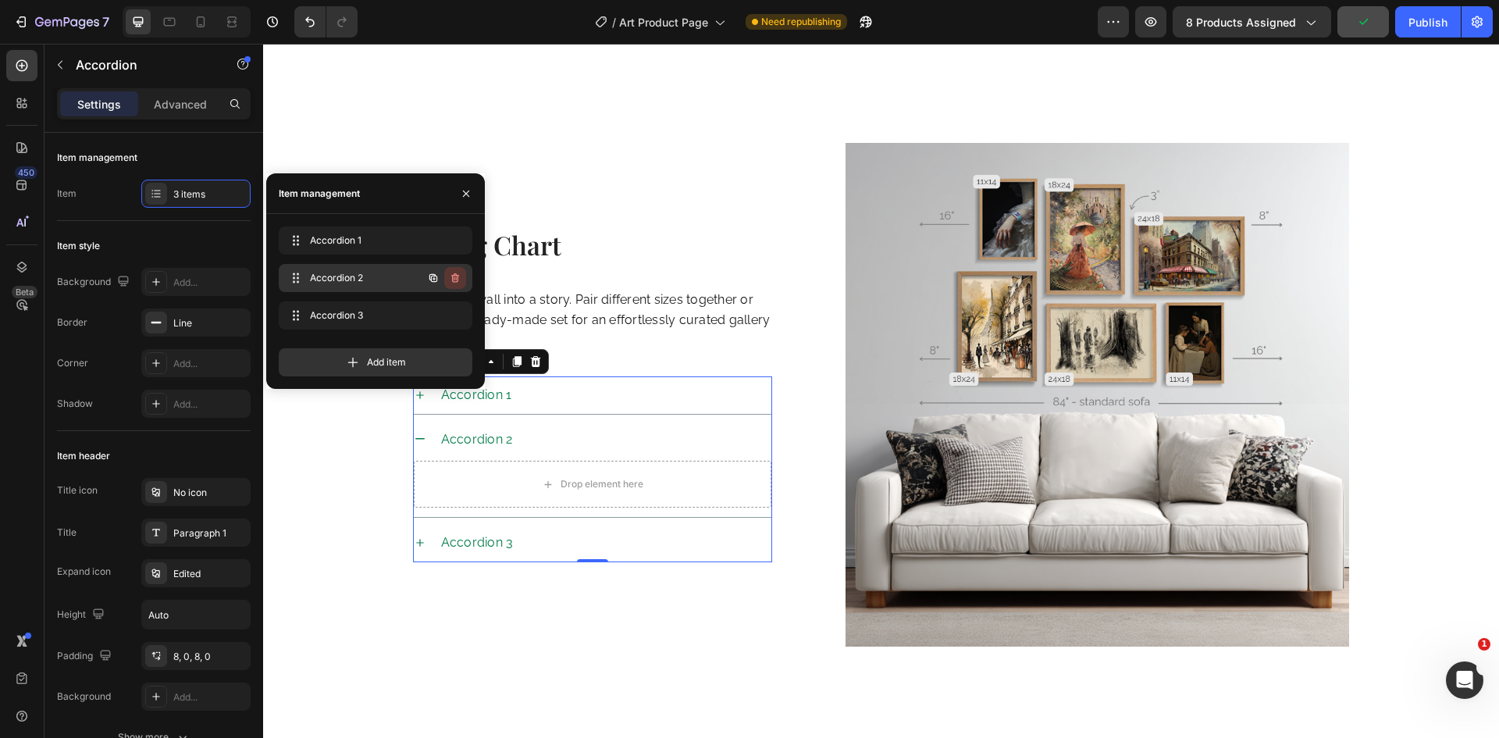
click at [460, 276] on icon "button" at bounding box center [455, 278] width 12 height 12
click at [460, 276] on button "Delete" at bounding box center [444, 278] width 43 height 22
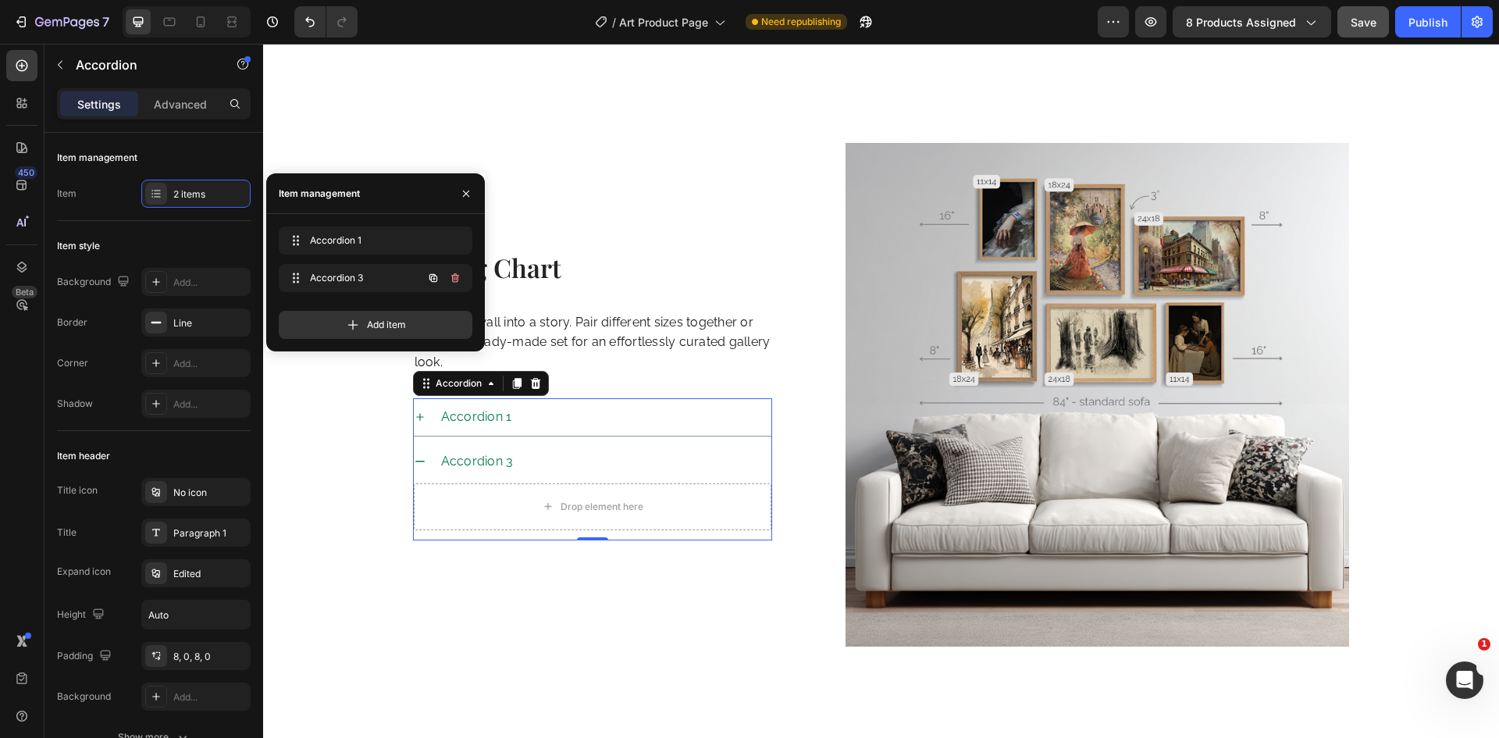
click at [460, 276] on icon "button" at bounding box center [455, 278] width 12 height 12
click at [443, 287] on button "Delete" at bounding box center [444, 278] width 43 height 22
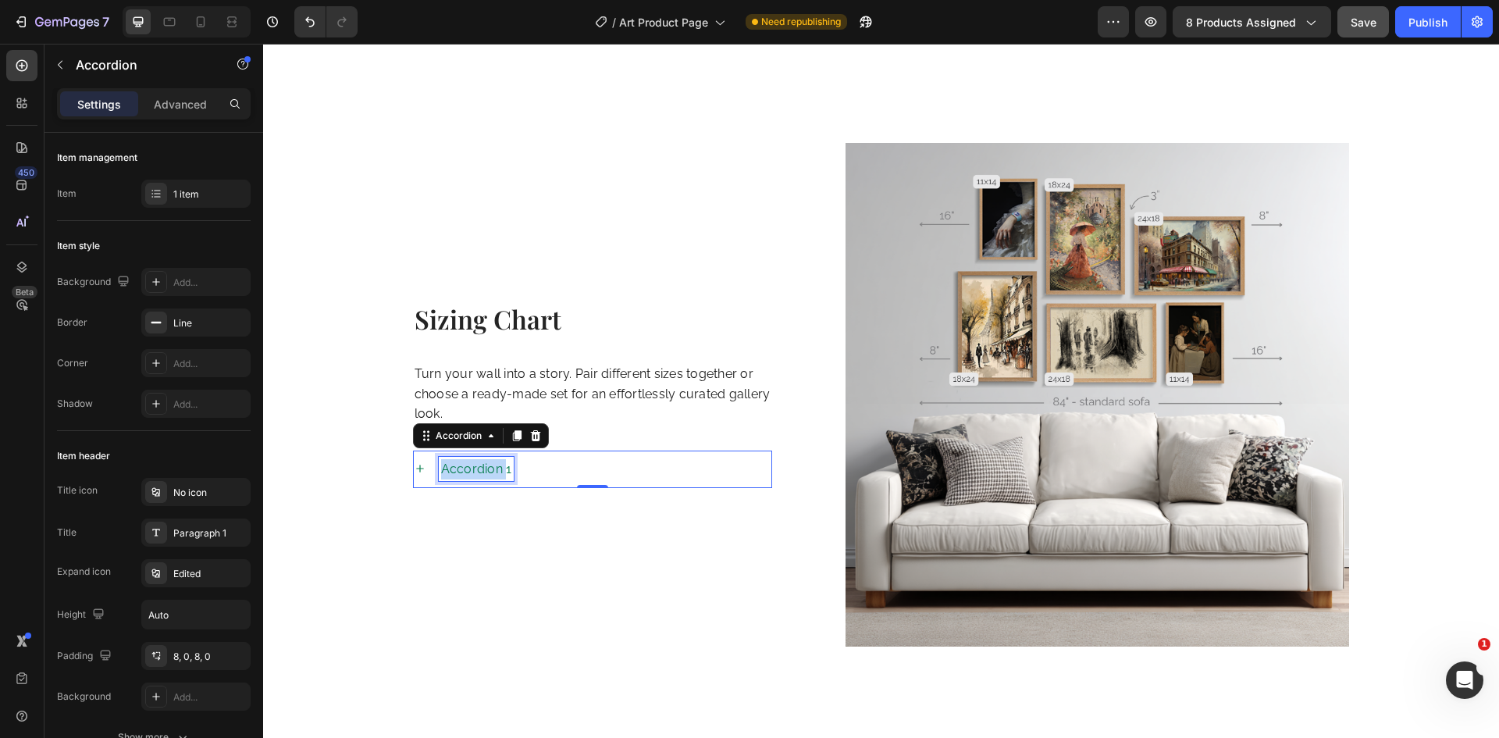
click at [450, 459] on p "Accordion 1" at bounding box center [476, 469] width 71 height 20
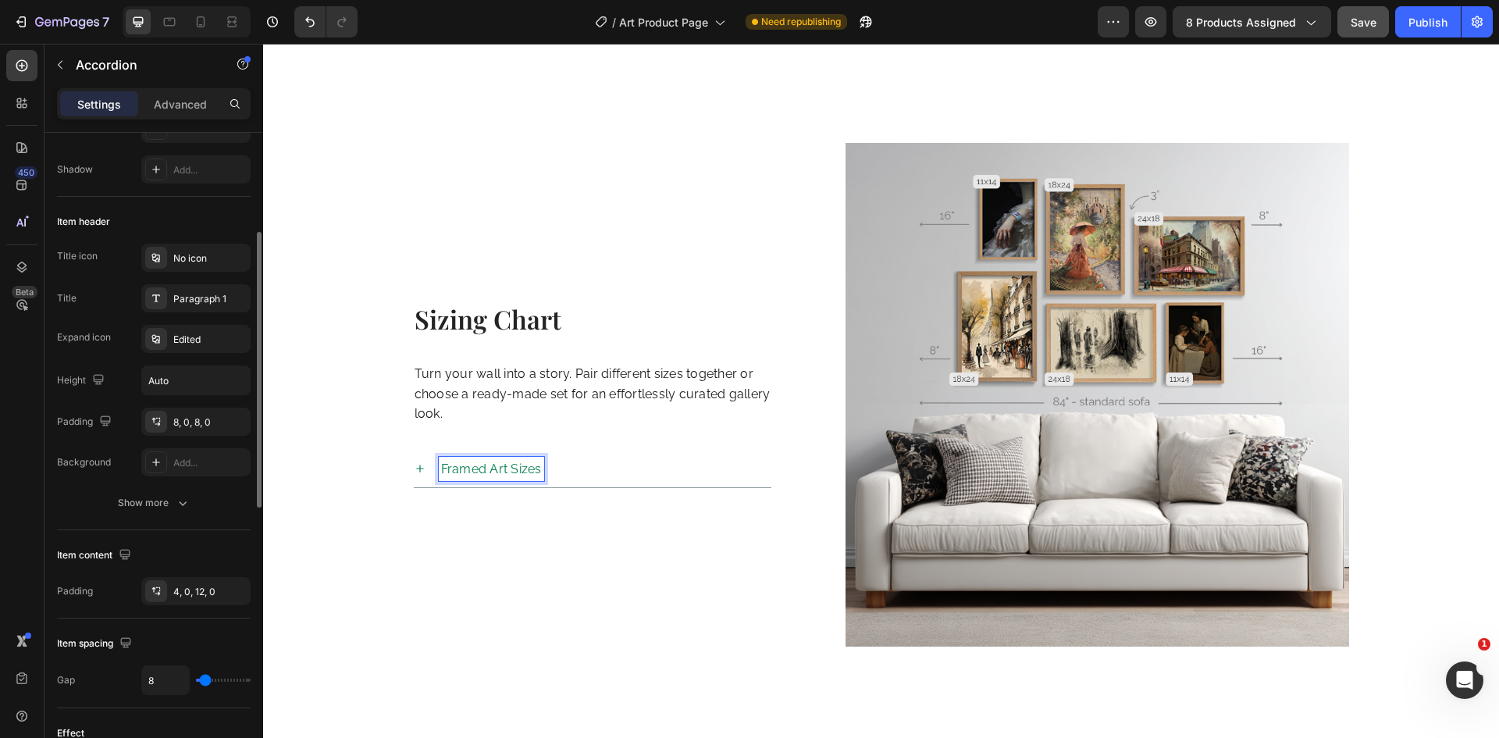
scroll to position [468, 0]
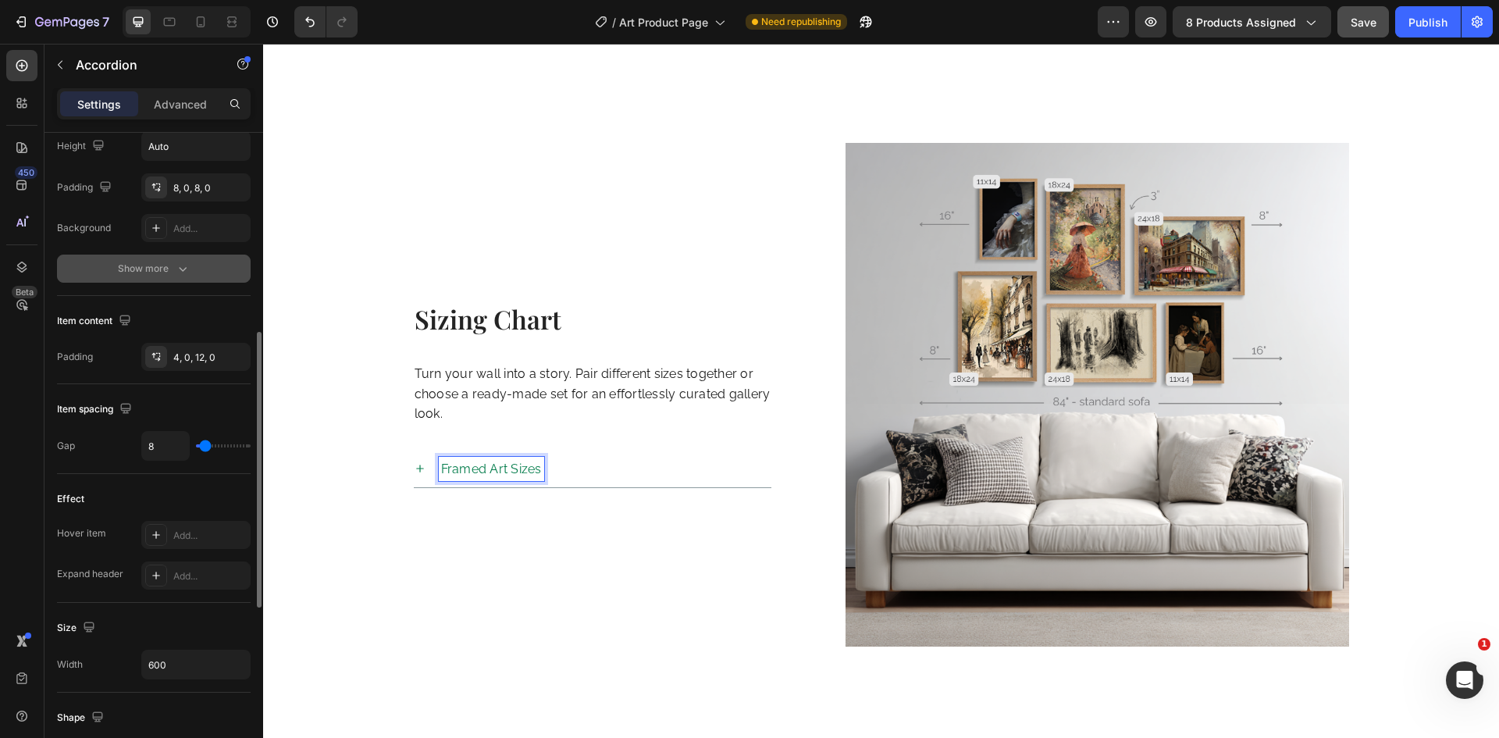
click at [170, 270] on div "Show more" at bounding box center [154, 269] width 73 height 16
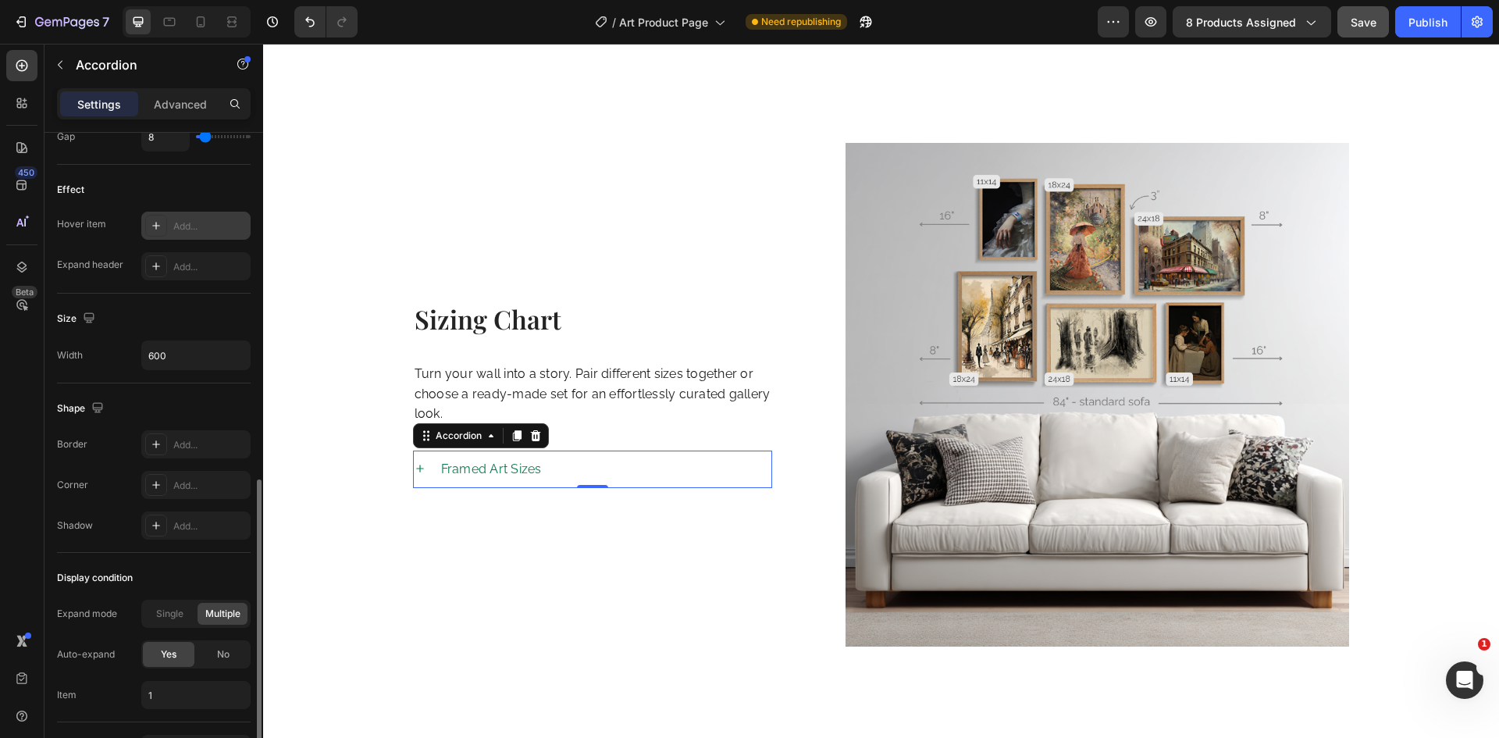
scroll to position [959, 0]
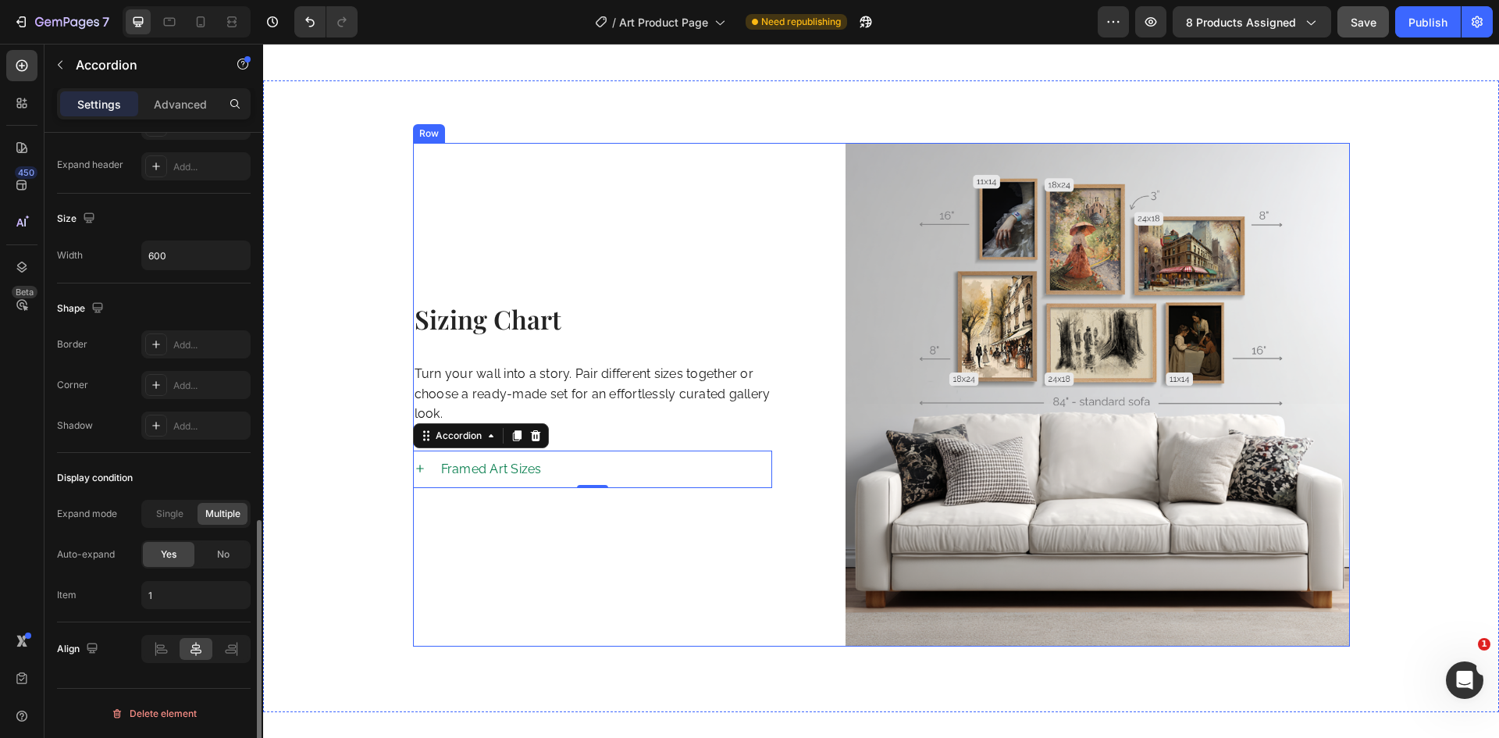
click at [464, 432] on div "Sizing Chart Heading Turn your wall into a story. Pair different sizes together…" at bounding box center [593, 394] width 360 height 503
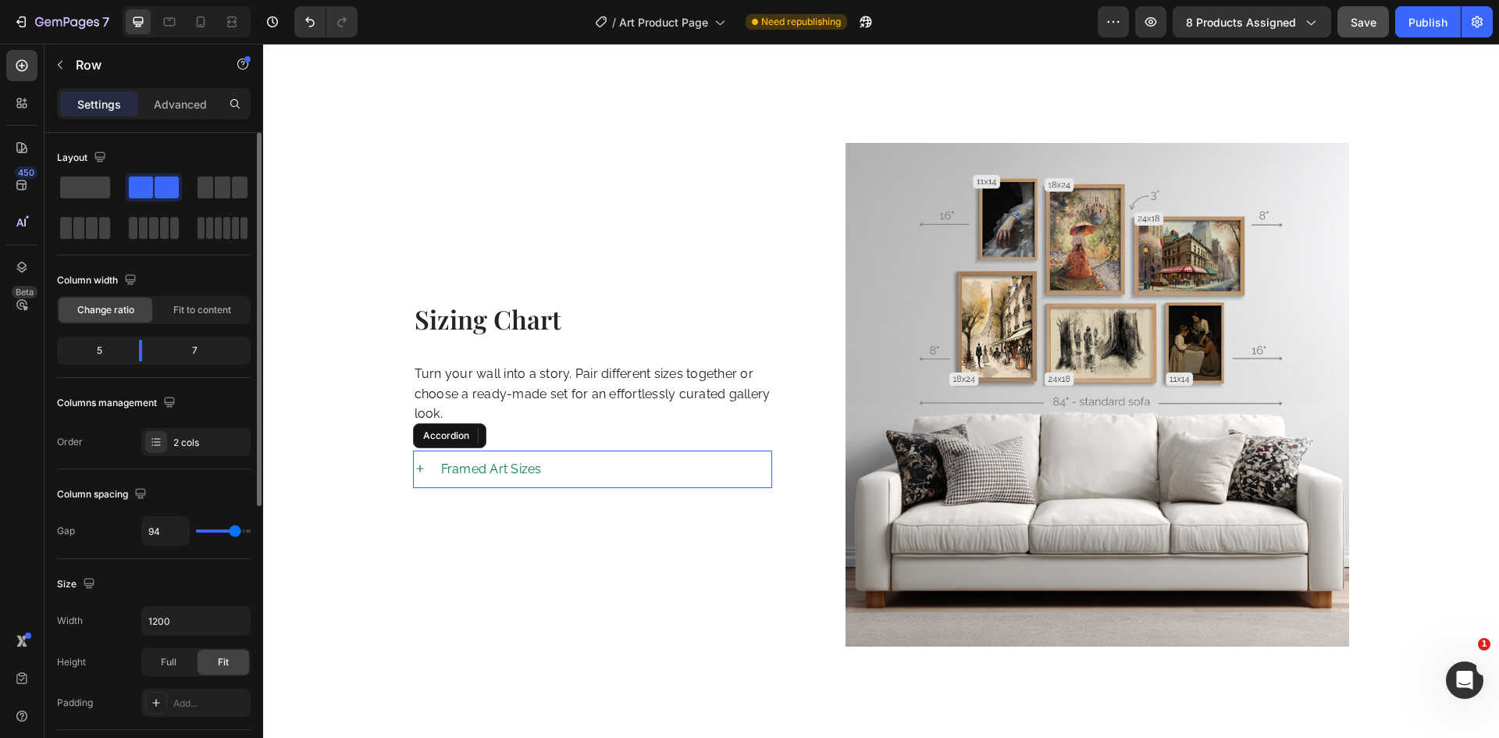
click at [462, 459] on p "Framed Art Sizes" at bounding box center [491, 469] width 101 height 20
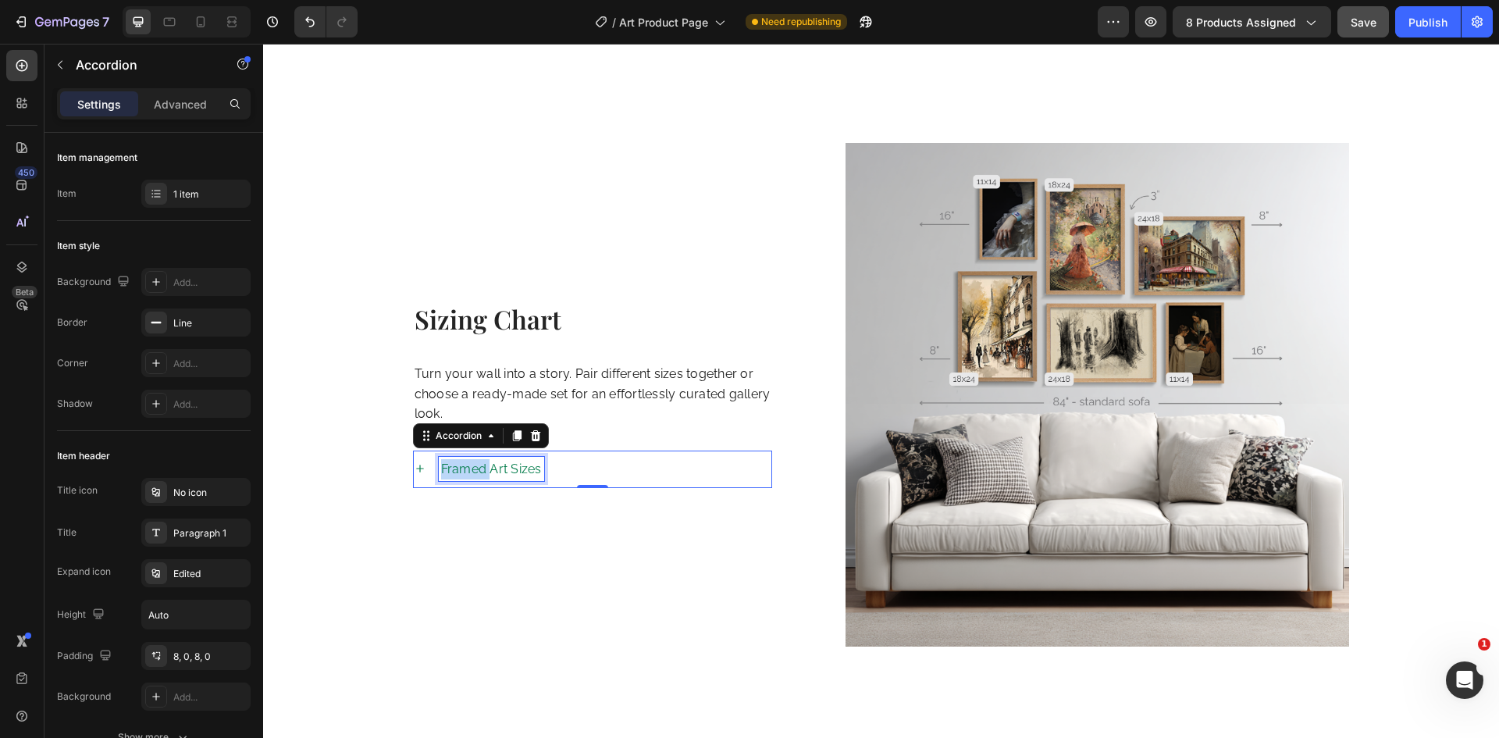
click at [462, 459] on p "Framed Art Sizes" at bounding box center [491, 469] width 101 height 20
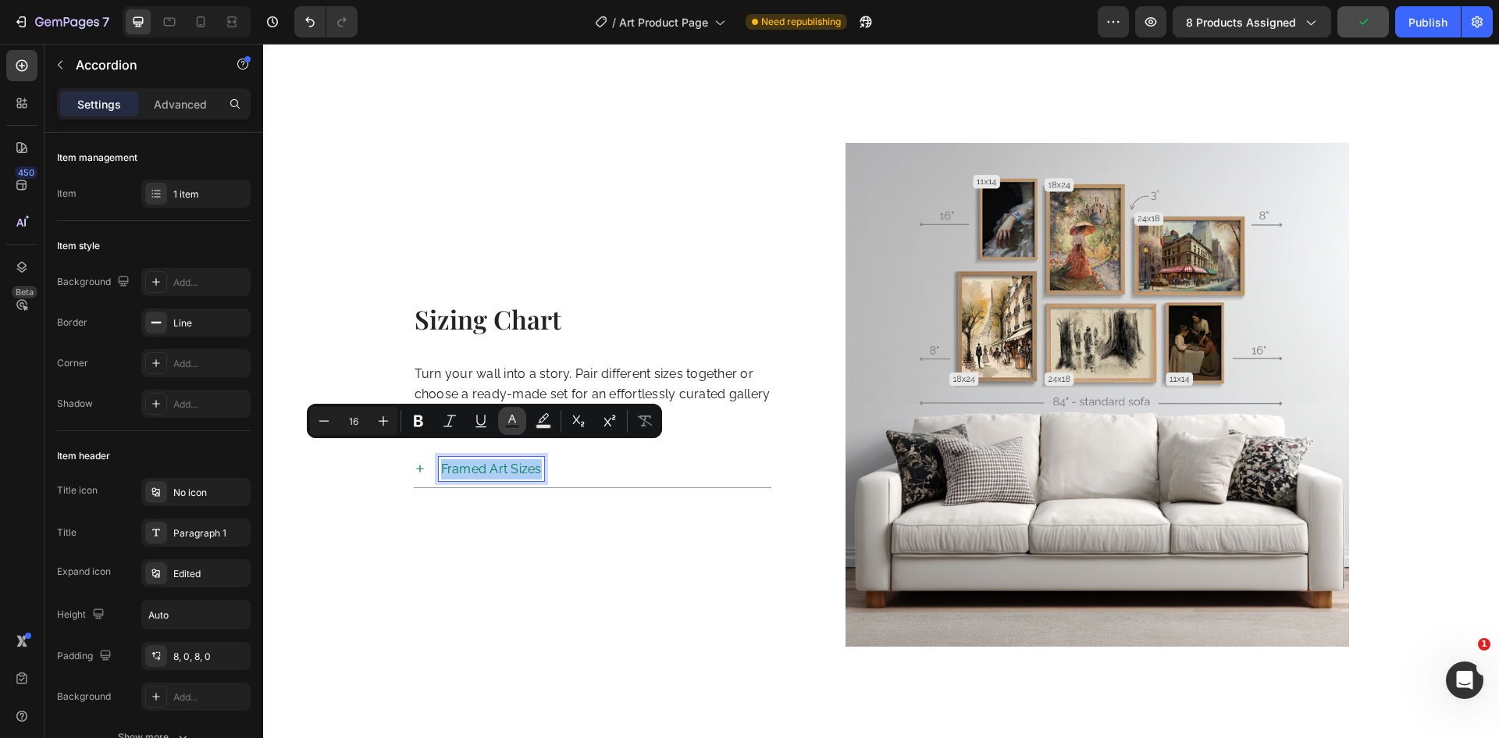
click at [514, 428] on rect "Editor contextual toolbar" at bounding box center [512, 427] width 15 height 4
type input "057D4C"
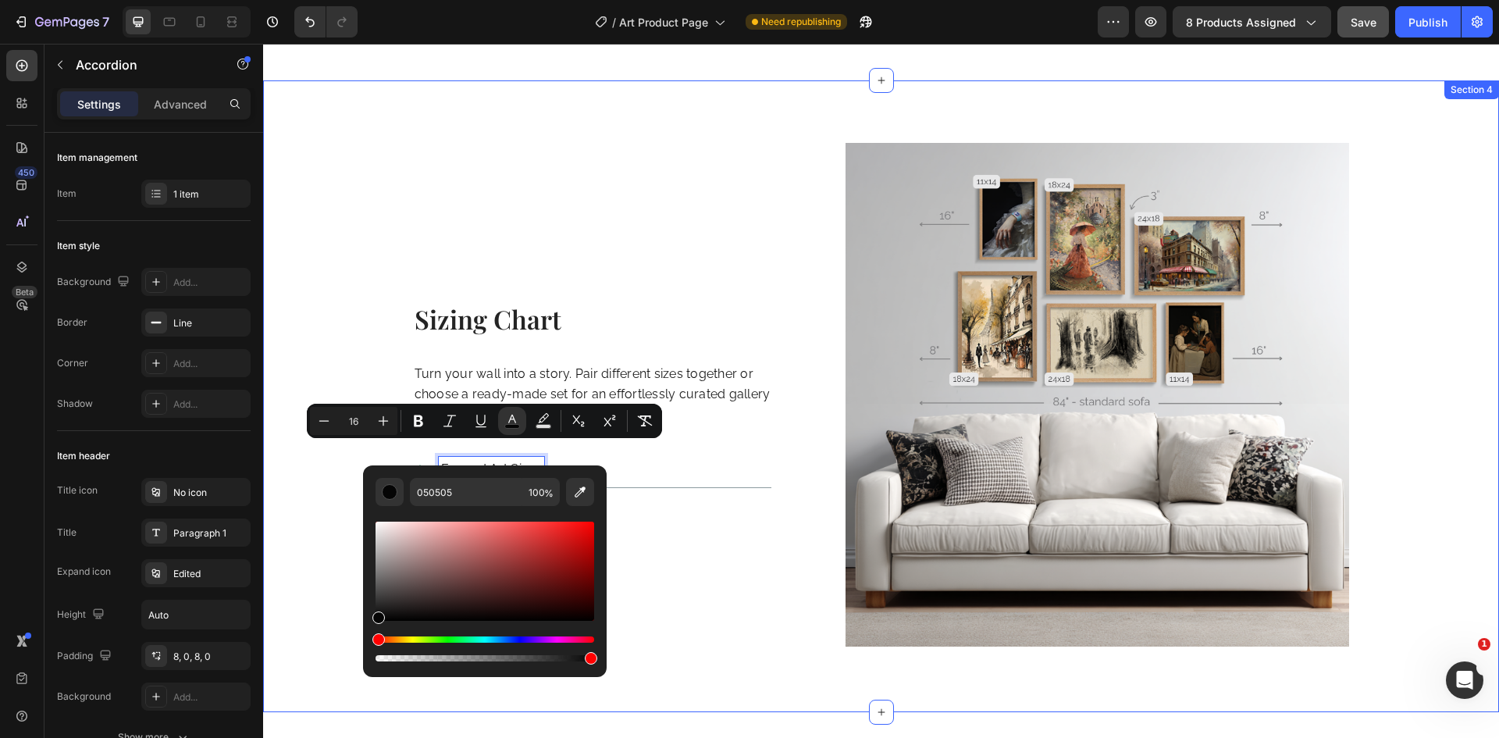
drag, startPoint x: 667, startPoint y: 610, endPoint x: 329, endPoint y: 657, distance: 342.0
drag, startPoint x: 643, startPoint y: 664, endPoint x: 361, endPoint y: 626, distance: 284.4
type input "000000"
click at [660, 473] on div "Sizing Chart Heading Turn your wall into a story. Pair different sizes together…" at bounding box center [593, 394] width 360 height 503
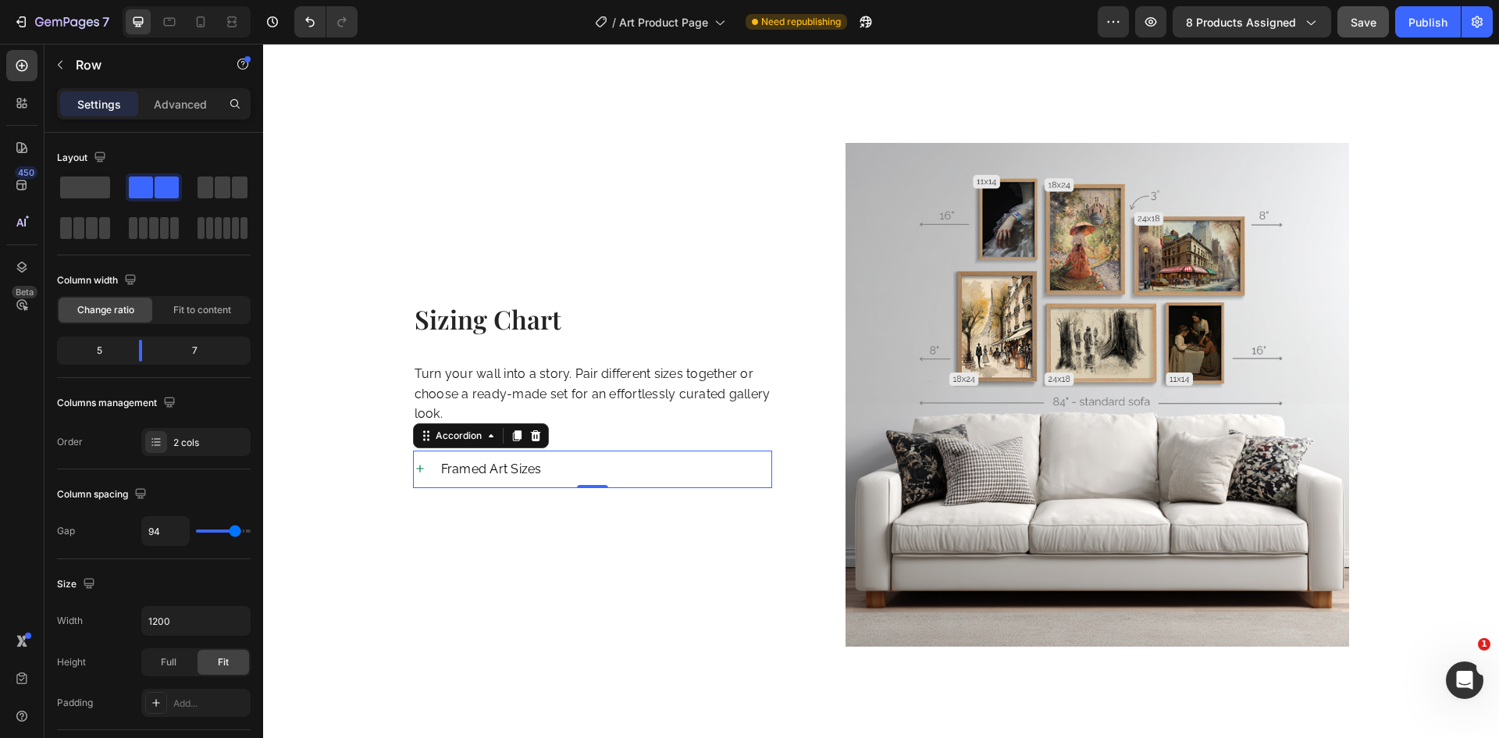
click at [416, 465] on icon at bounding box center [420, 469] width 8 height 8
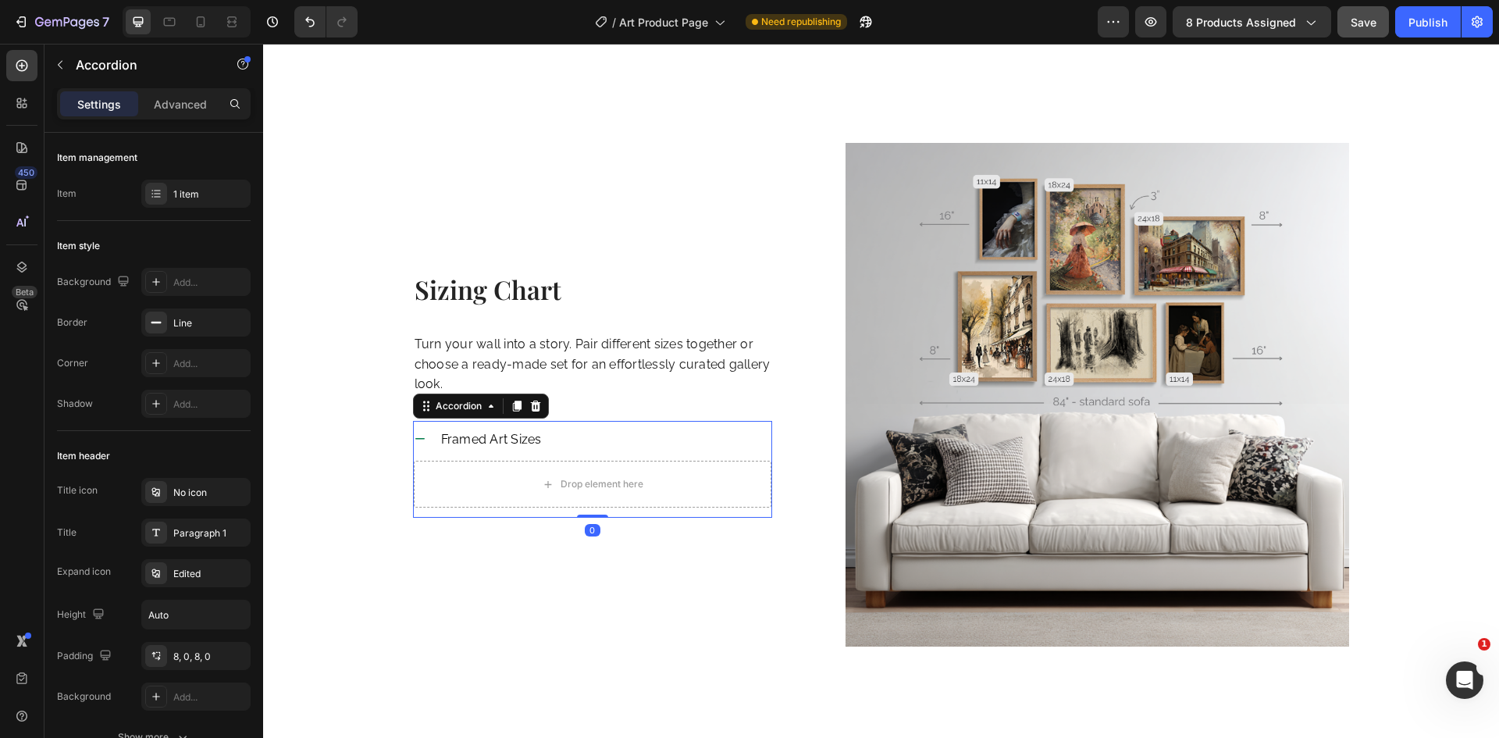
click at [420, 421] on div "Framed Art Sizes" at bounding box center [593, 439] width 358 height 37
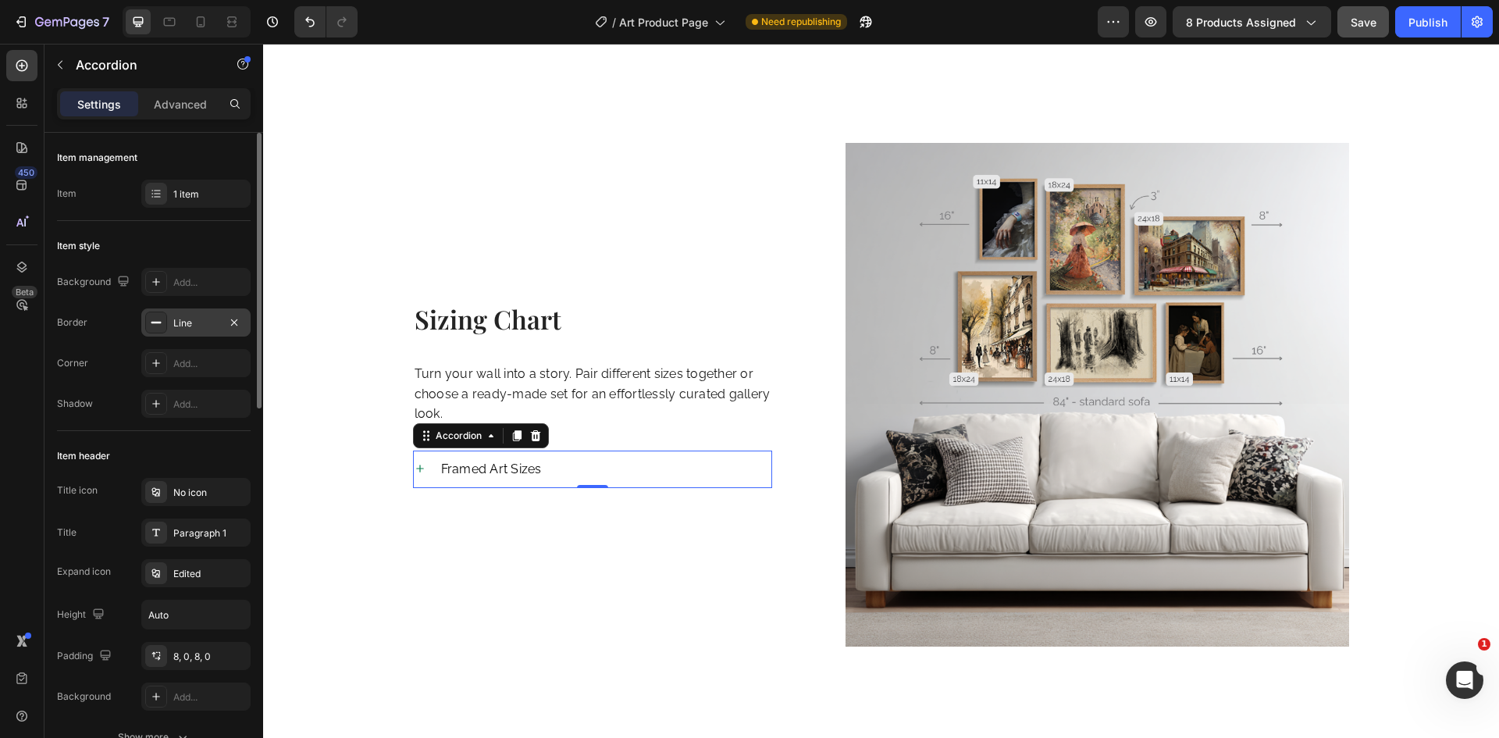
scroll to position [312, 0]
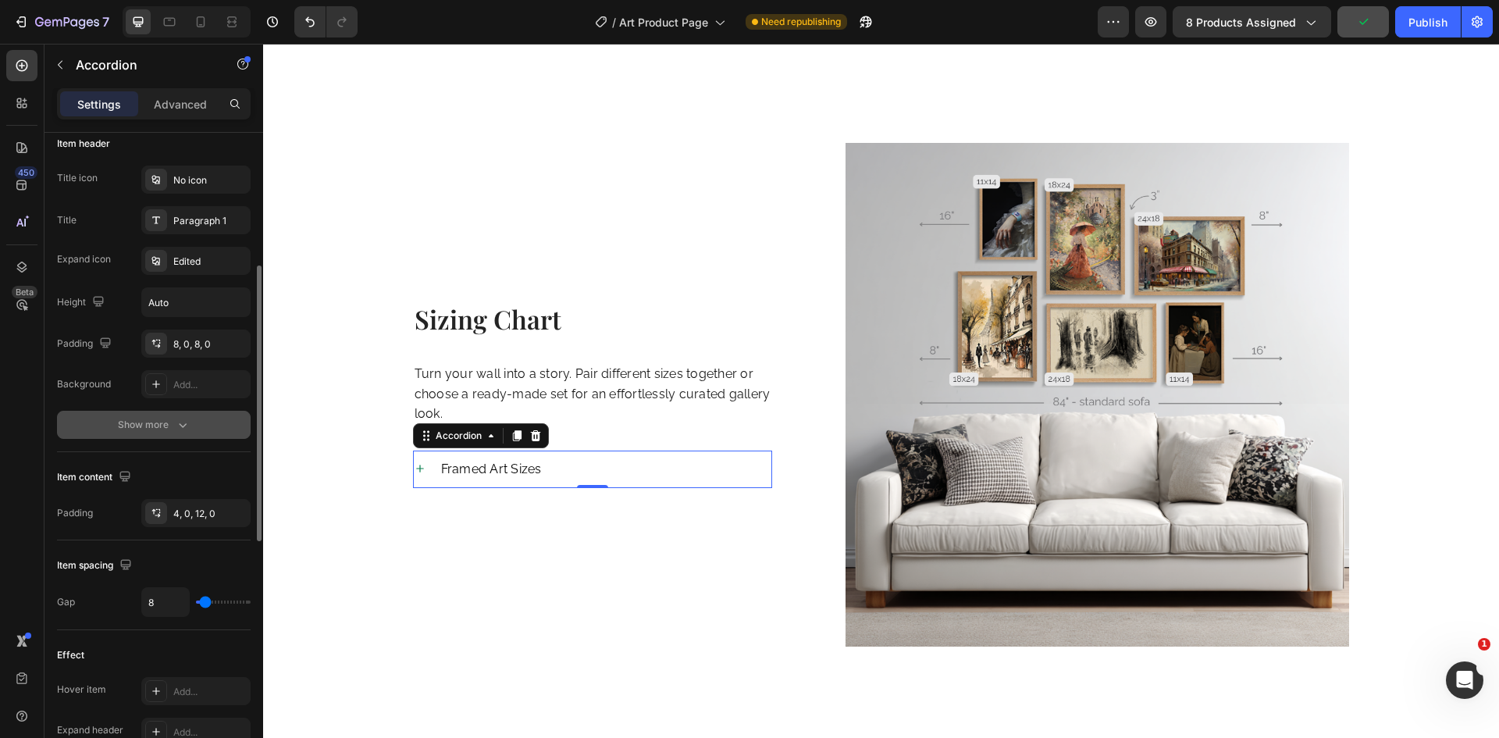
click at [163, 427] on div "Show more" at bounding box center [154, 425] width 73 height 16
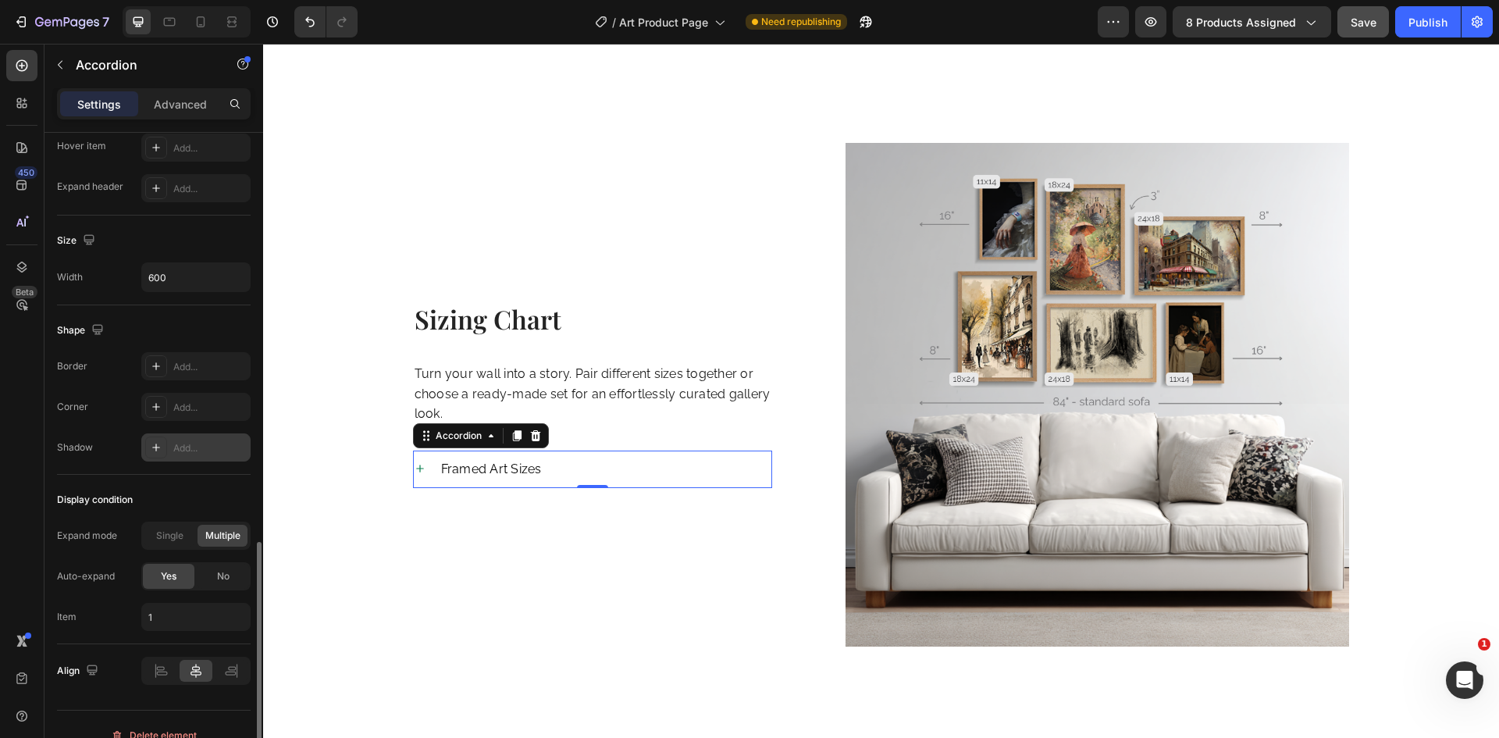
scroll to position [959, 0]
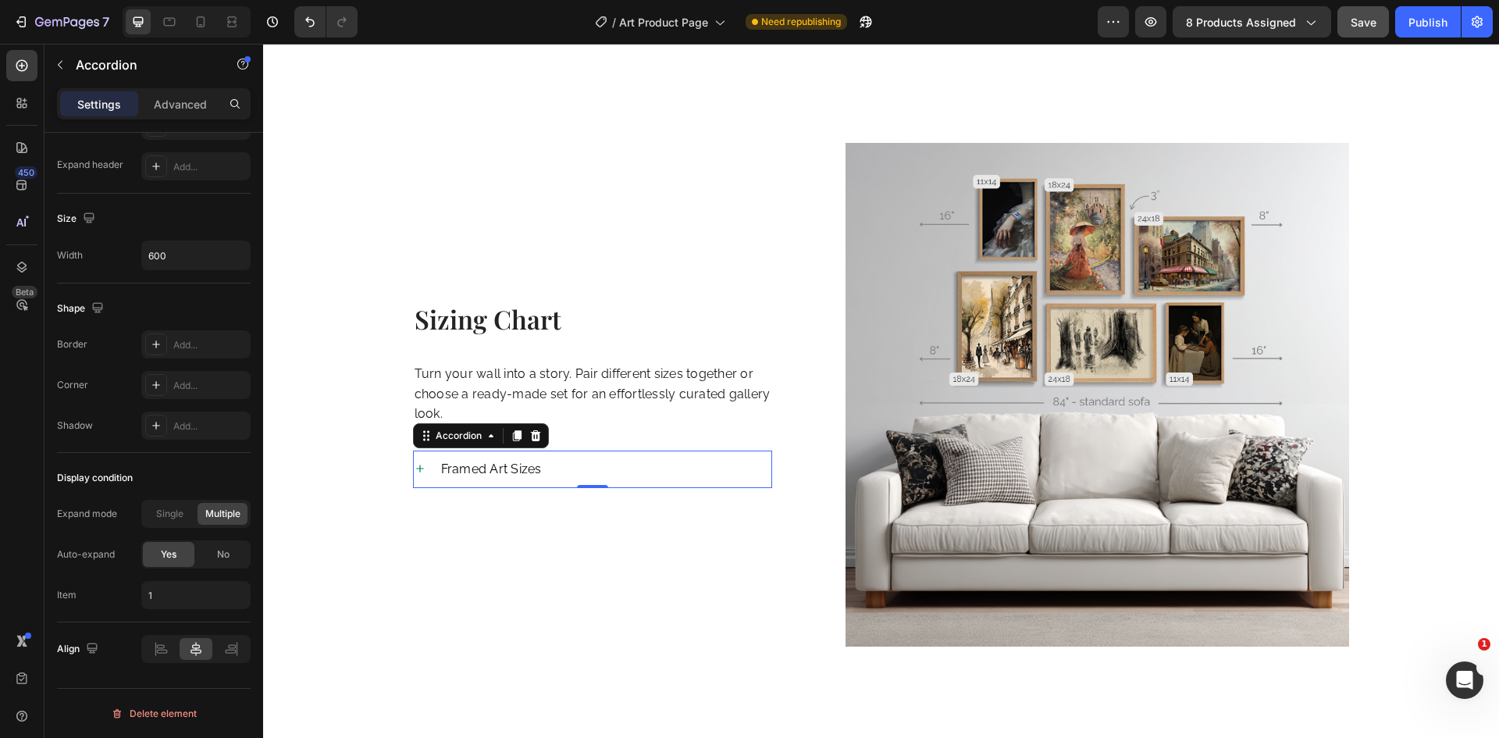
click at [415, 462] on icon at bounding box center [420, 468] width 12 height 12
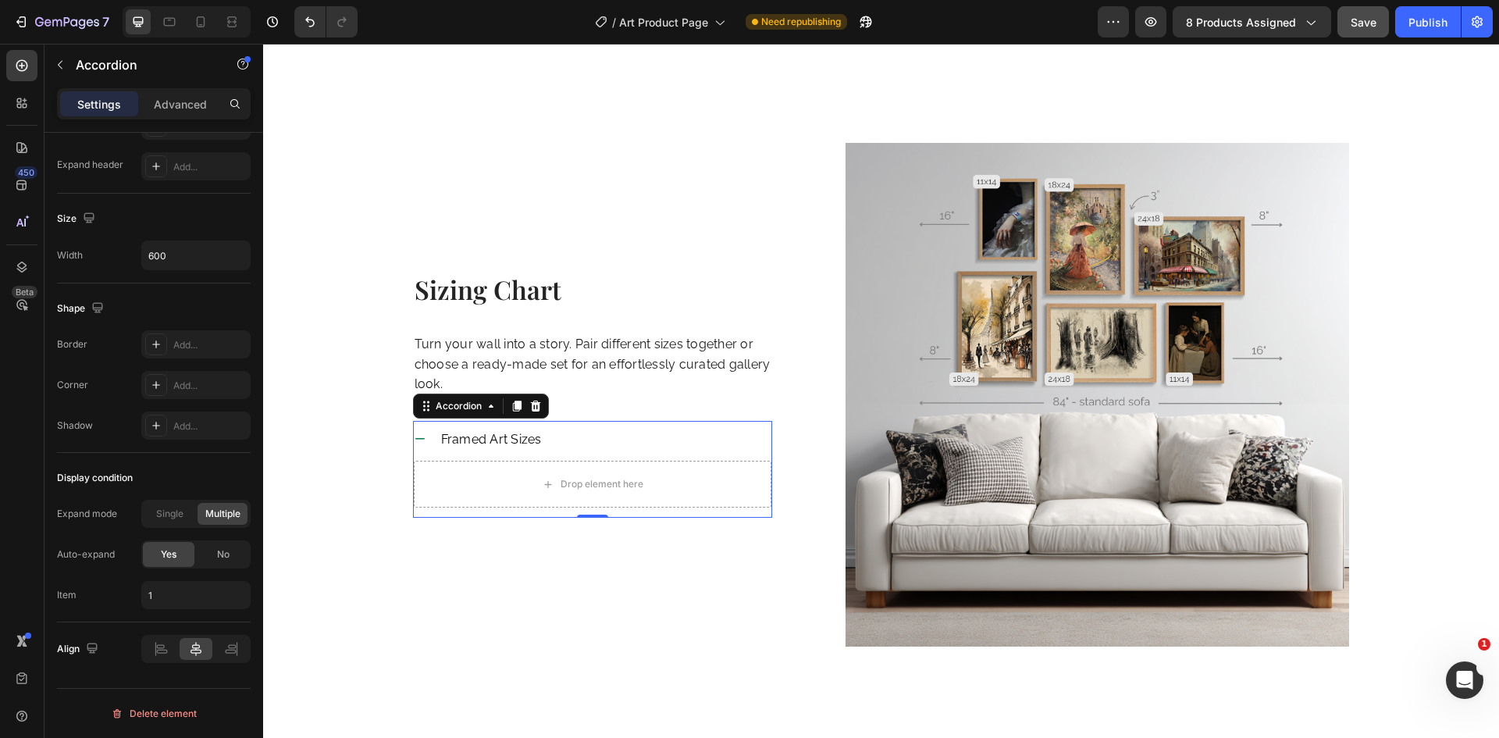
click at [184, 119] on div "Settings Advanced" at bounding box center [154, 103] width 194 height 31
click at [184, 108] on p "Advanced" at bounding box center [180, 104] width 53 height 16
type input "100%"
type input "100"
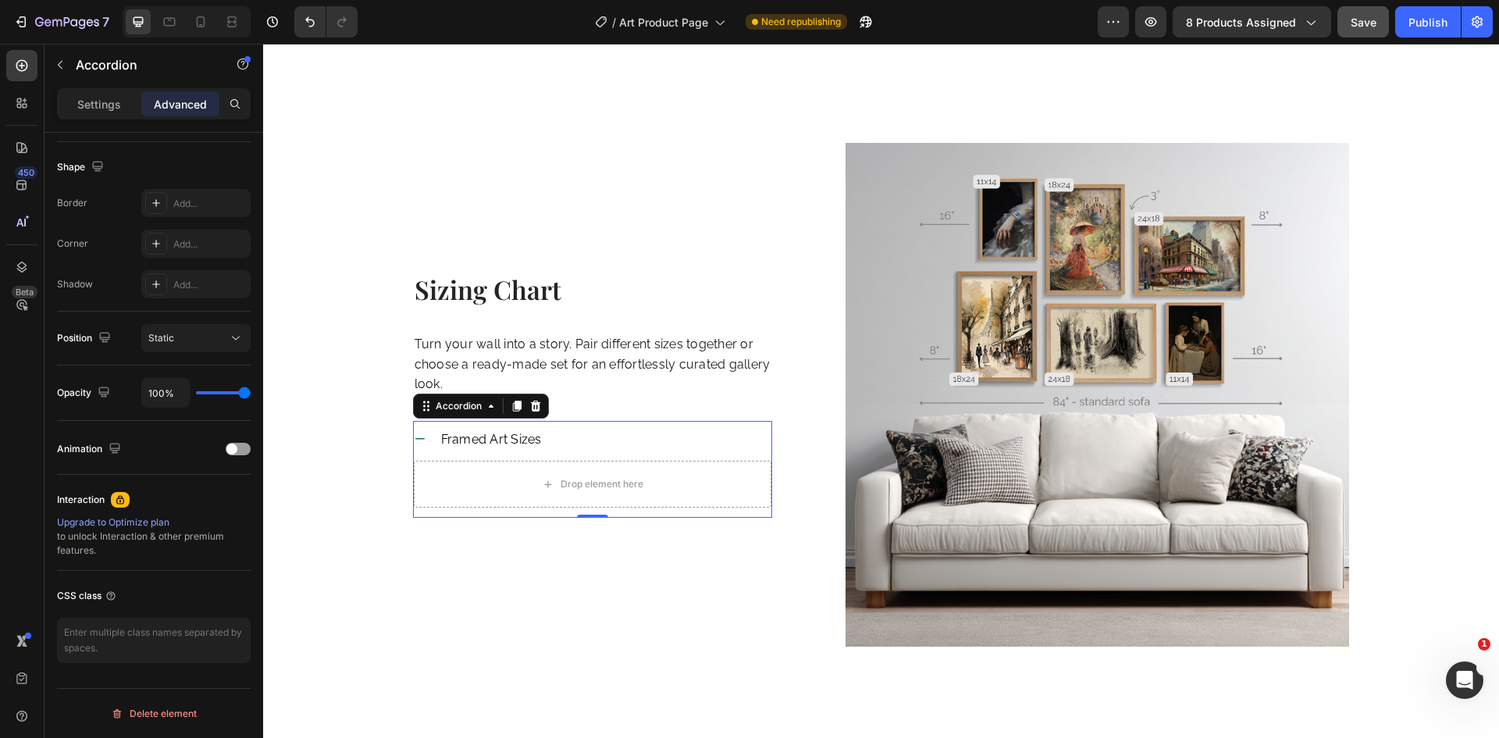
click at [427, 421] on div "Framed Art Sizes" at bounding box center [593, 439] width 358 height 37
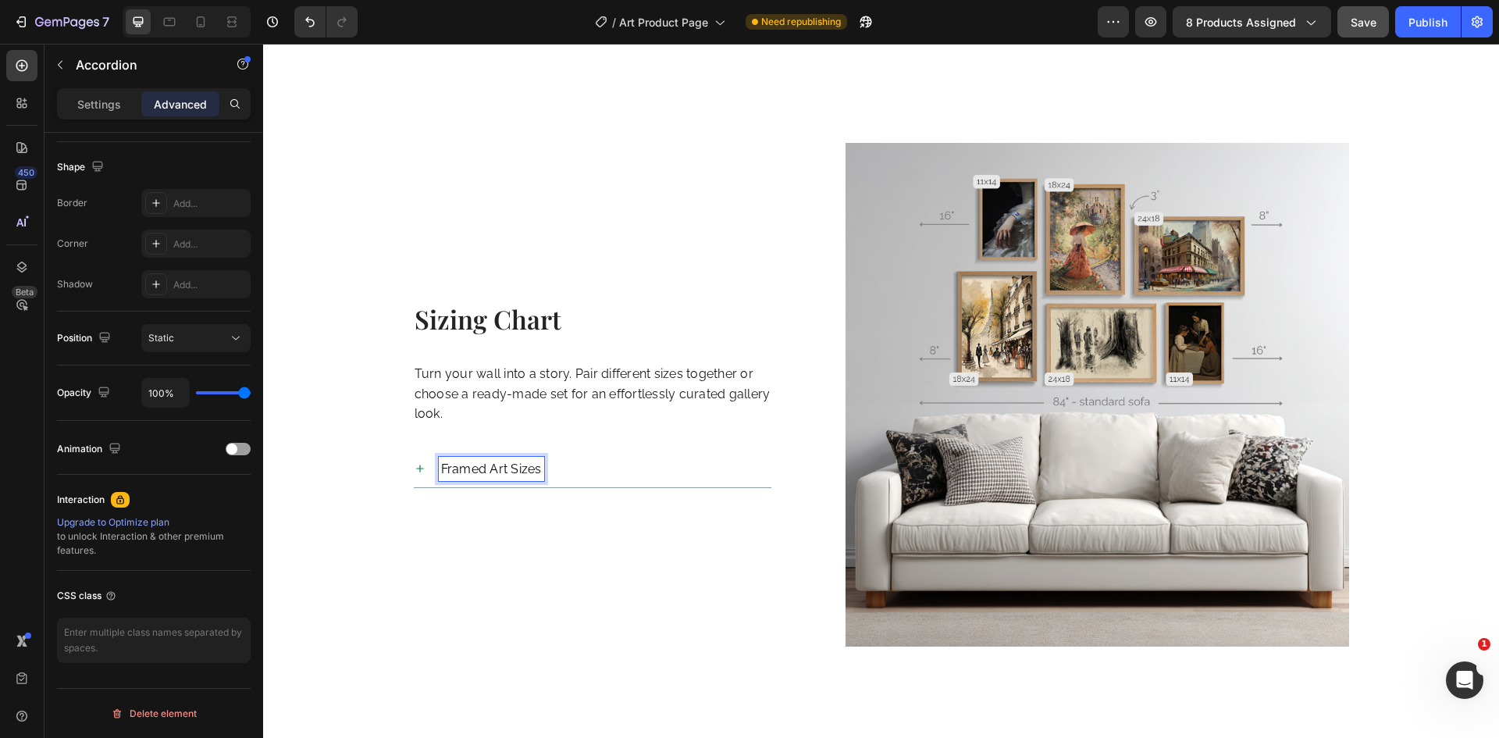
click at [564, 457] on div "Framed Art Sizes" at bounding box center [605, 469] width 333 height 25
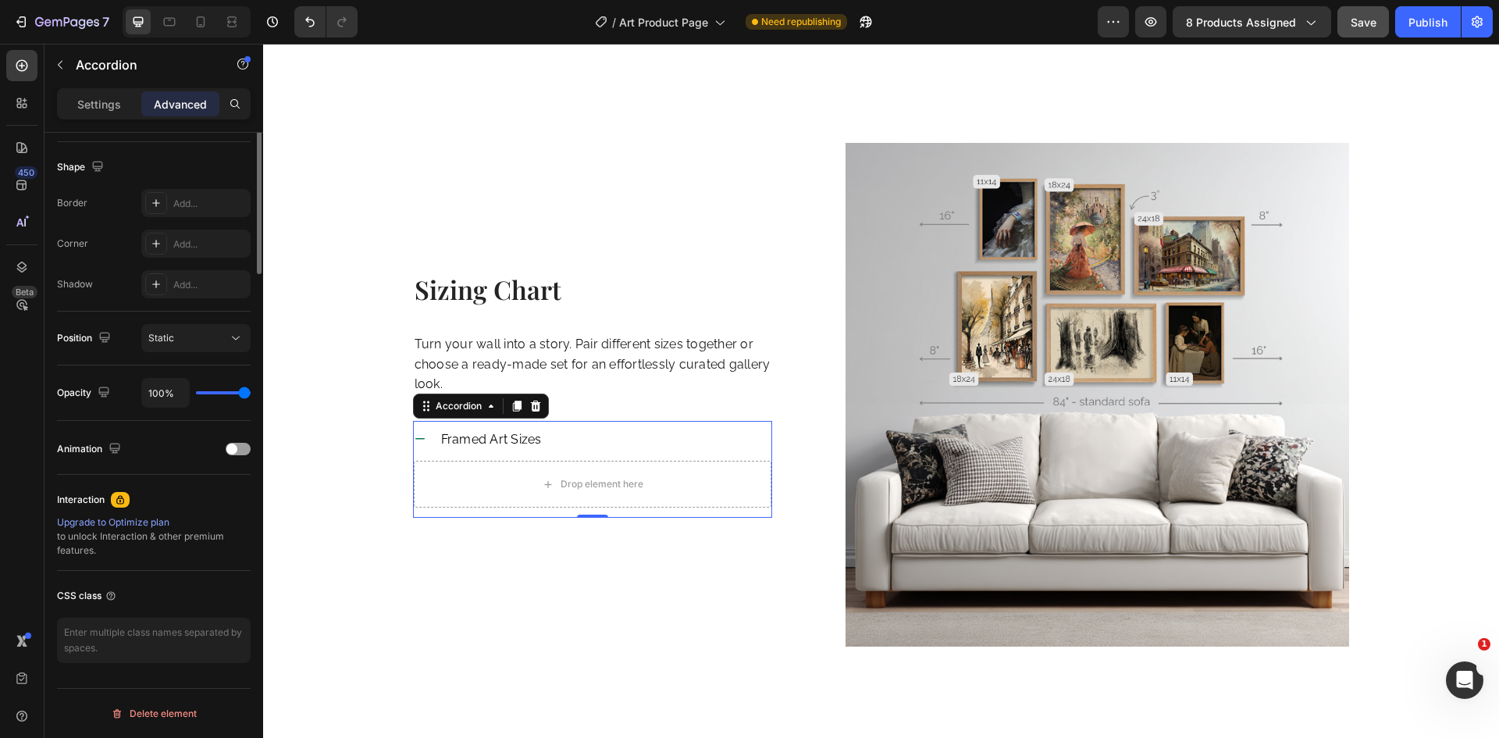
scroll to position [0, 0]
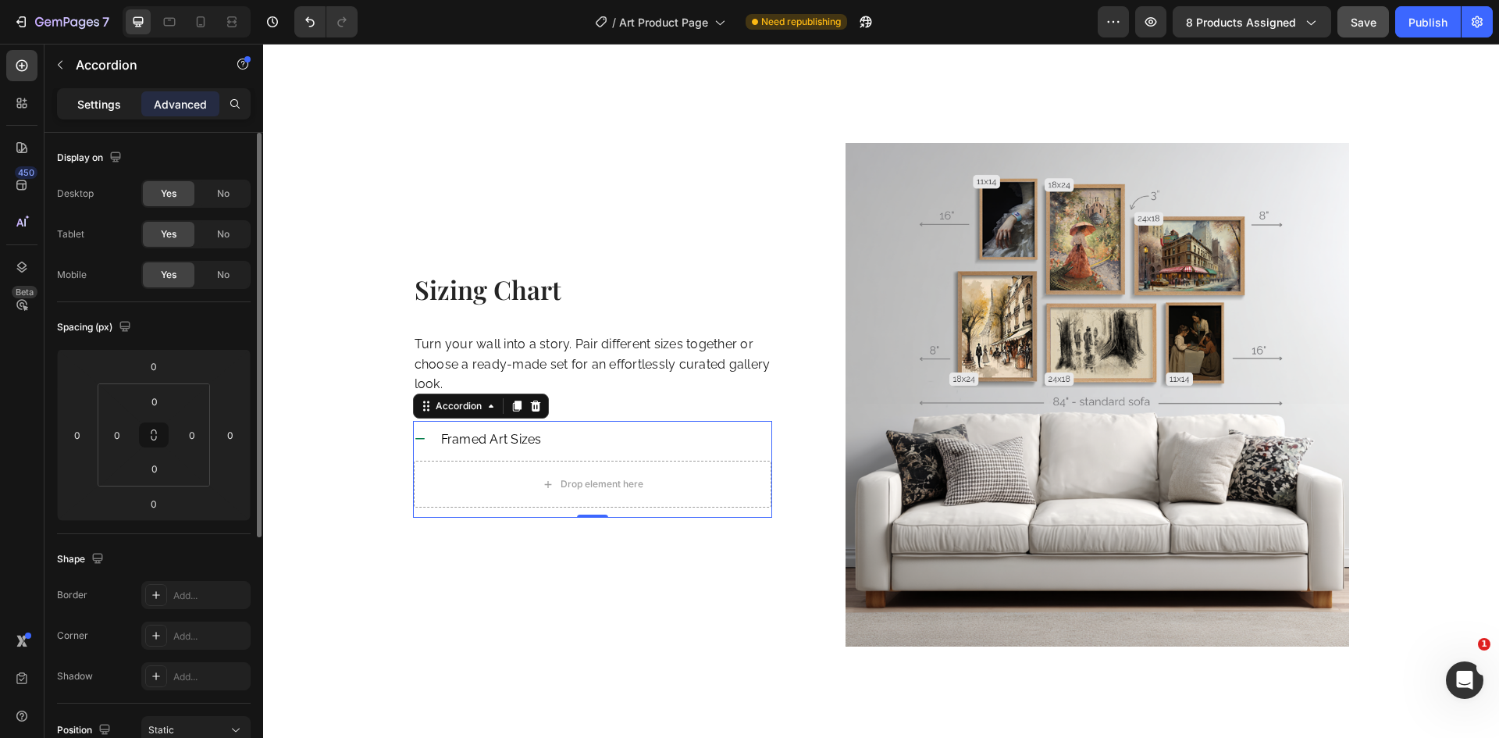
click at [94, 101] on p "Settings" at bounding box center [99, 104] width 44 height 16
type input "8"
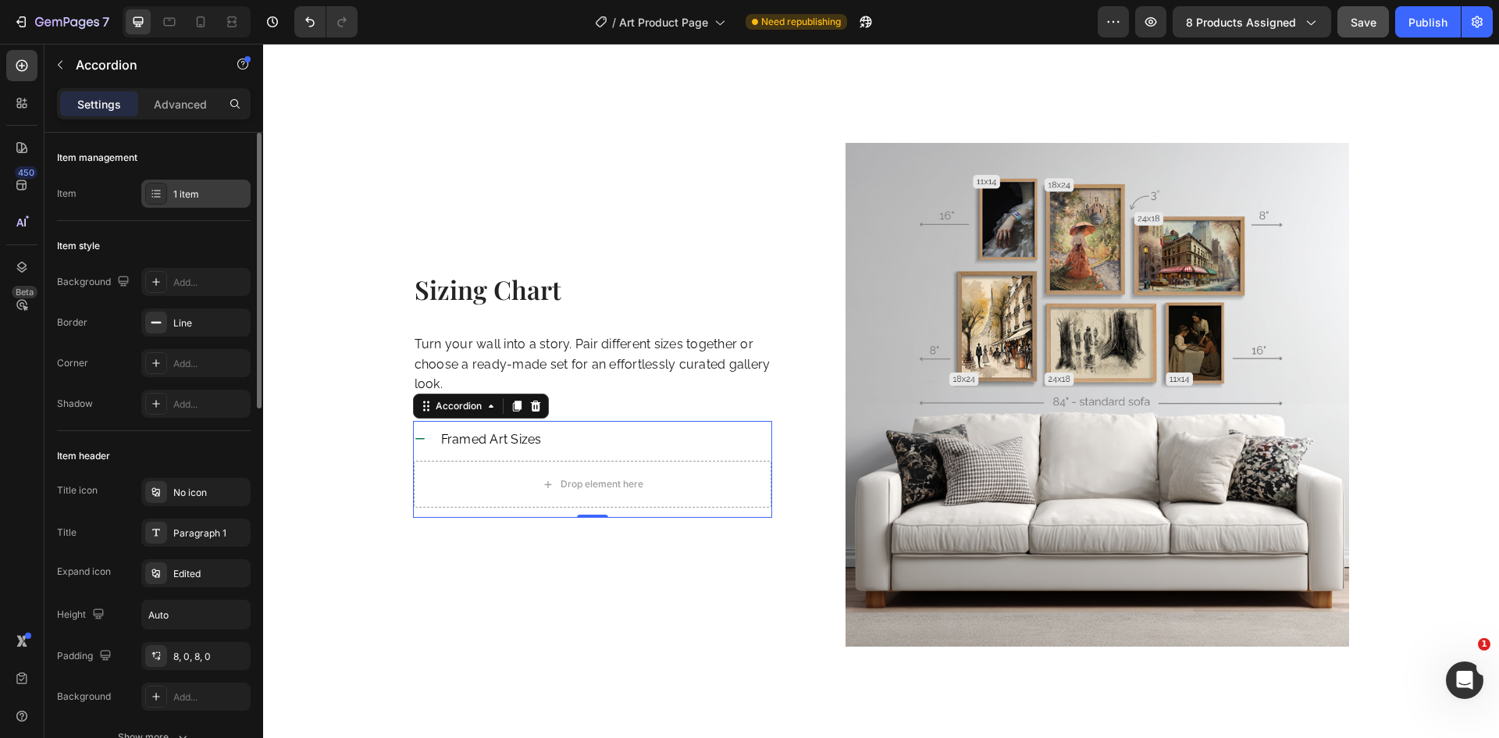
click at [159, 187] on div at bounding box center [156, 194] width 22 height 22
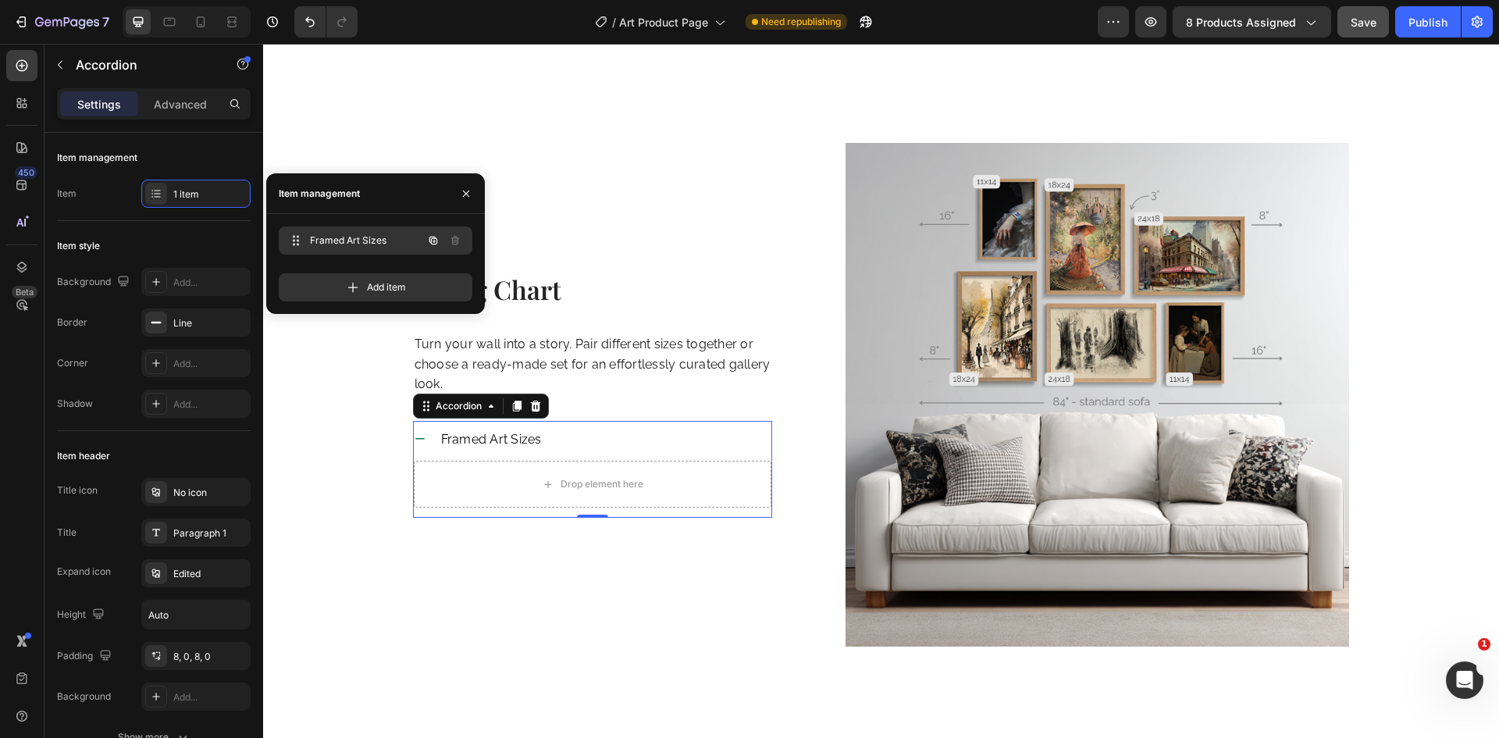
click at [325, 233] on span "Framed Art Sizes" at bounding box center [354, 240] width 88 height 14
click at [325, 233] on span "Framed Art Sizes" at bounding box center [365, 240] width 116 height 14
click at [187, 323] on div "Line" at bounding box center [195, 323] width 45 height 14
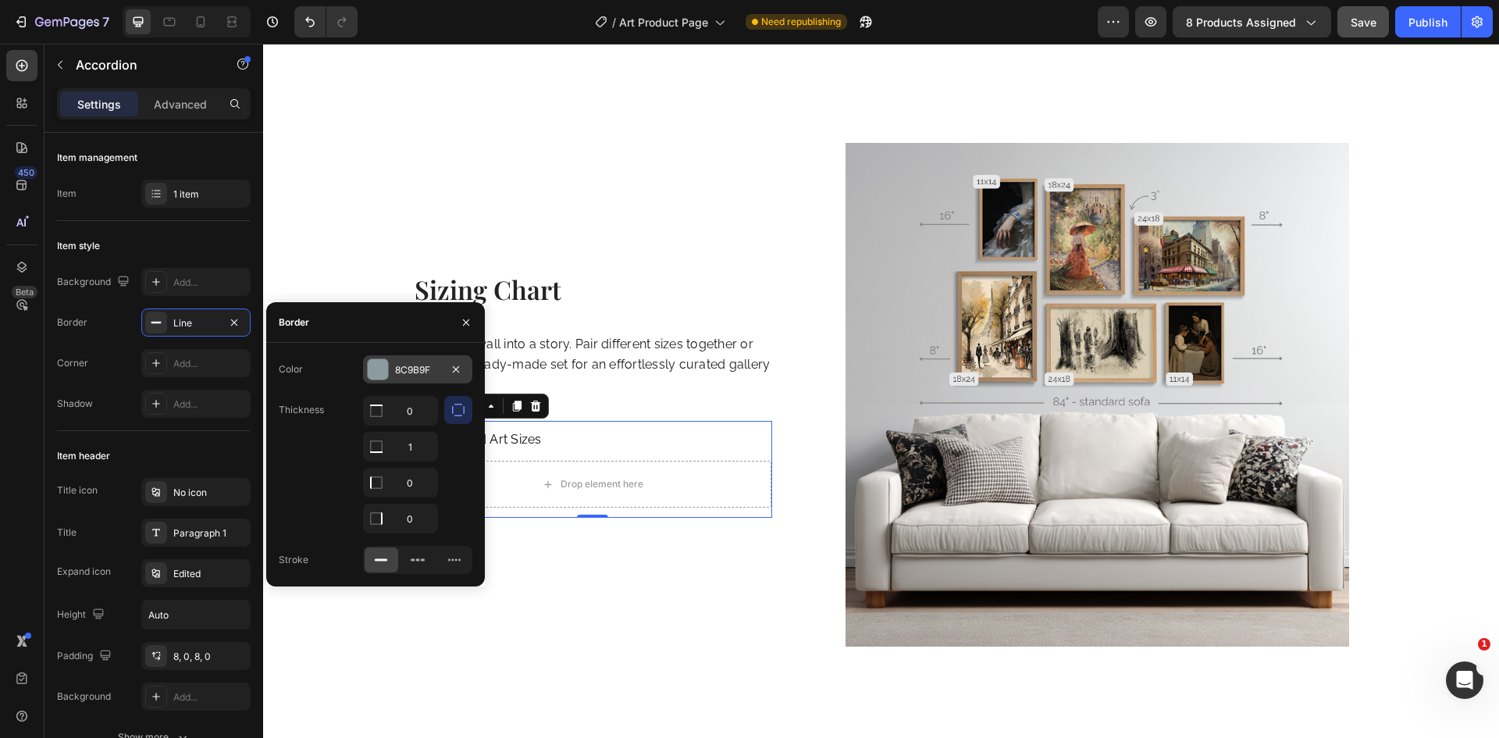
click at [380, 372] on div at bounding box center [378, 369] width 20 height 20
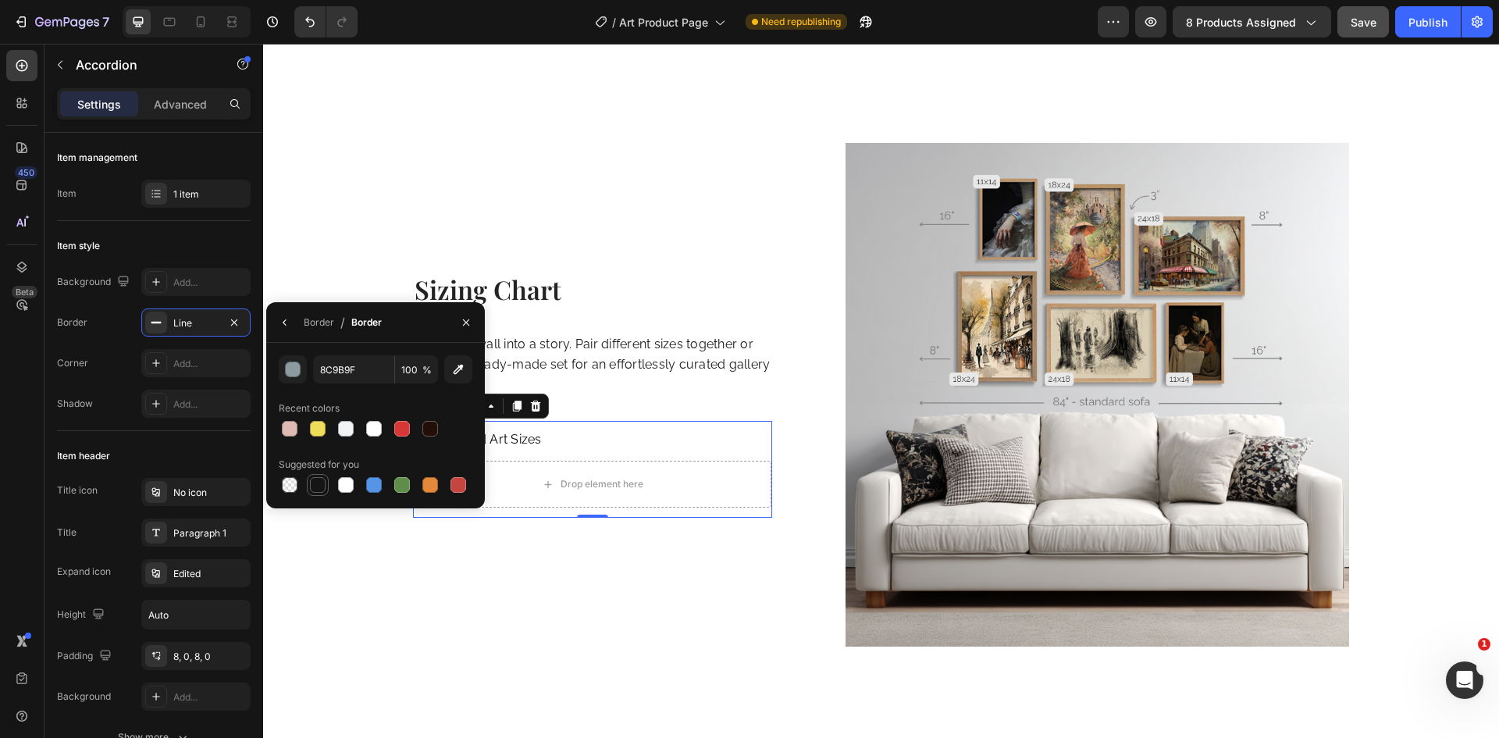
click at [317, 490] on div at bounding box center [318, 485] width 16 height 16
type input "151515"
click at [109, 408] on div "Shadow Add..." at bounding box center [154, 403] width 194 height 28
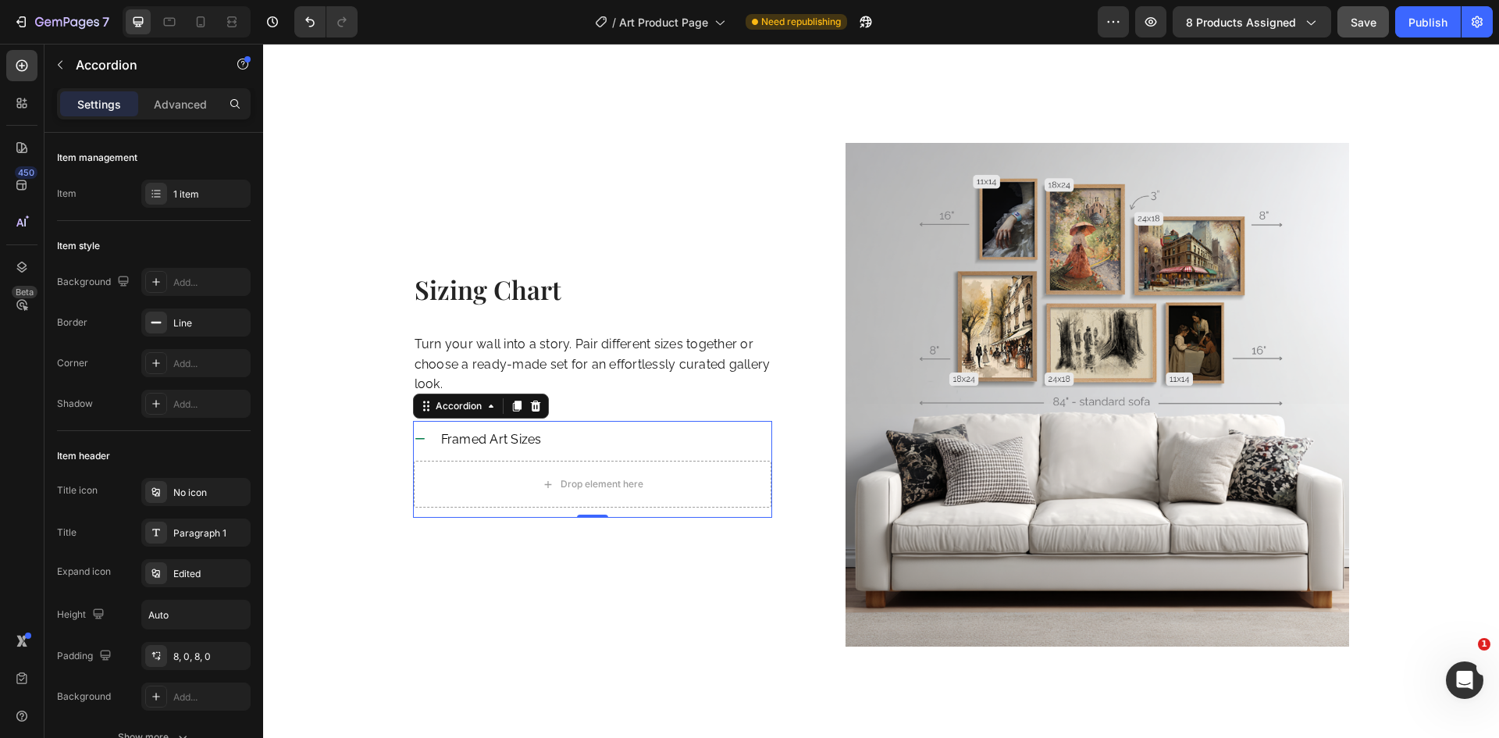
click at [414, 432] on icon at bounding box center [420, 438] width 12 height 12
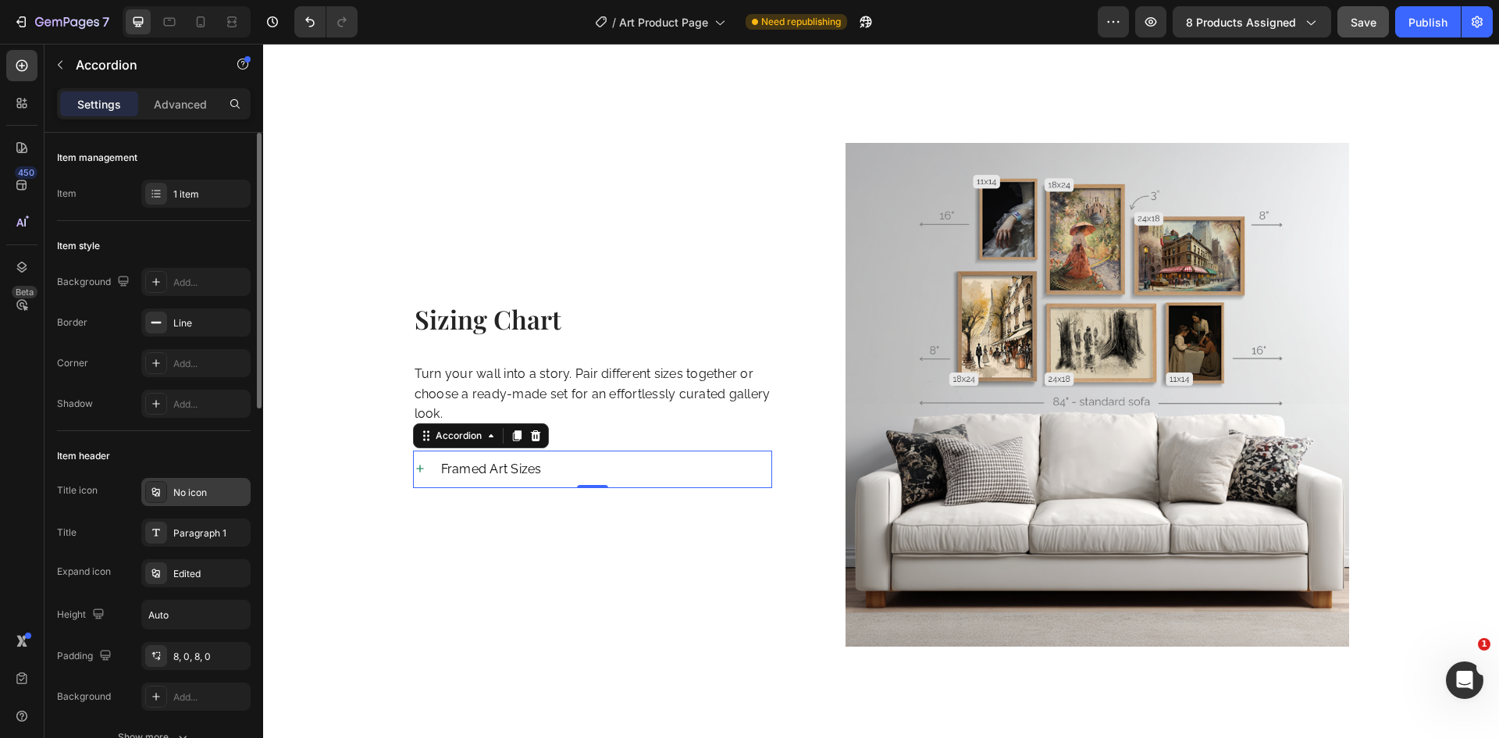
click at [168, 486] on div "No icon" at bounding box center [195, 492] width 109 height 28
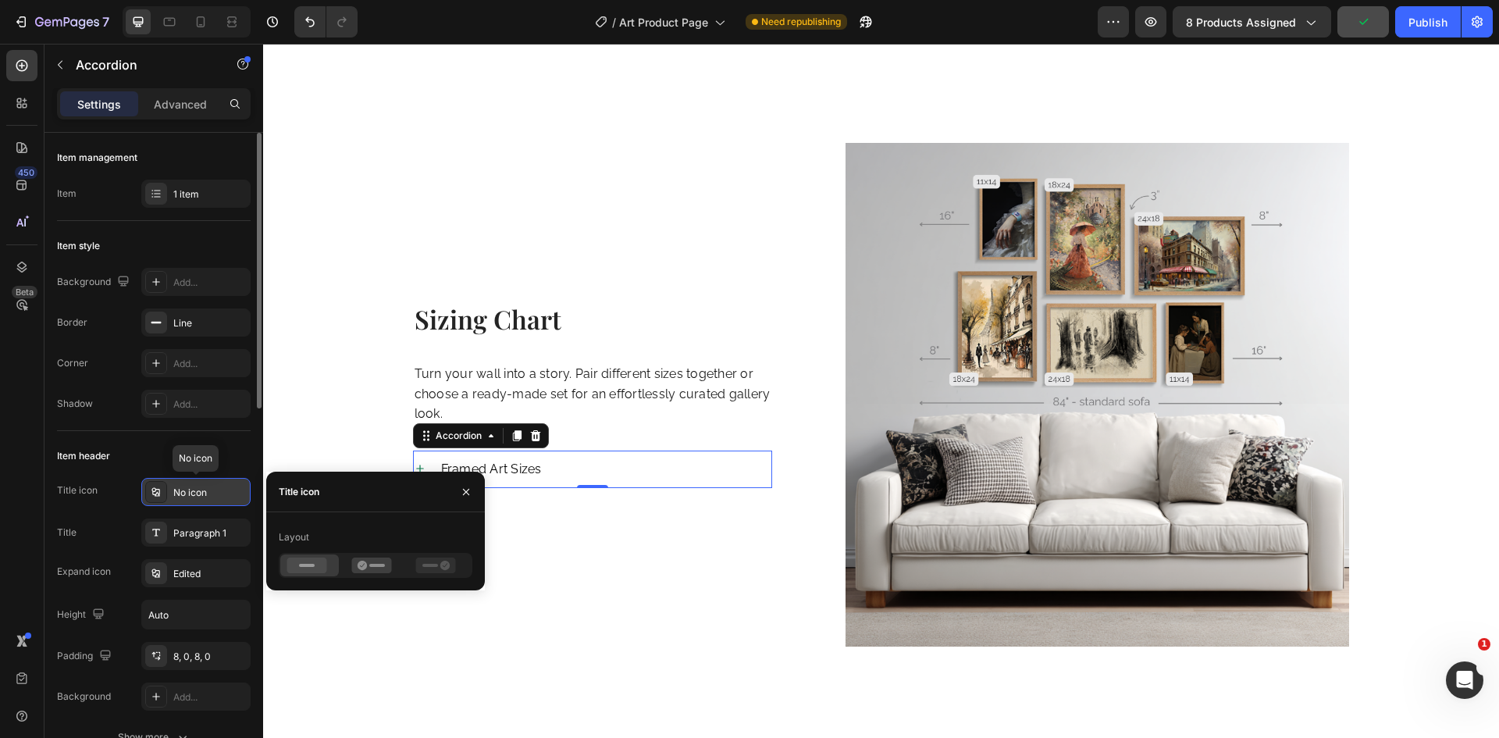
click at [168, 486] on div "No icon" at bounding box center [195, 492] width 109 height 28
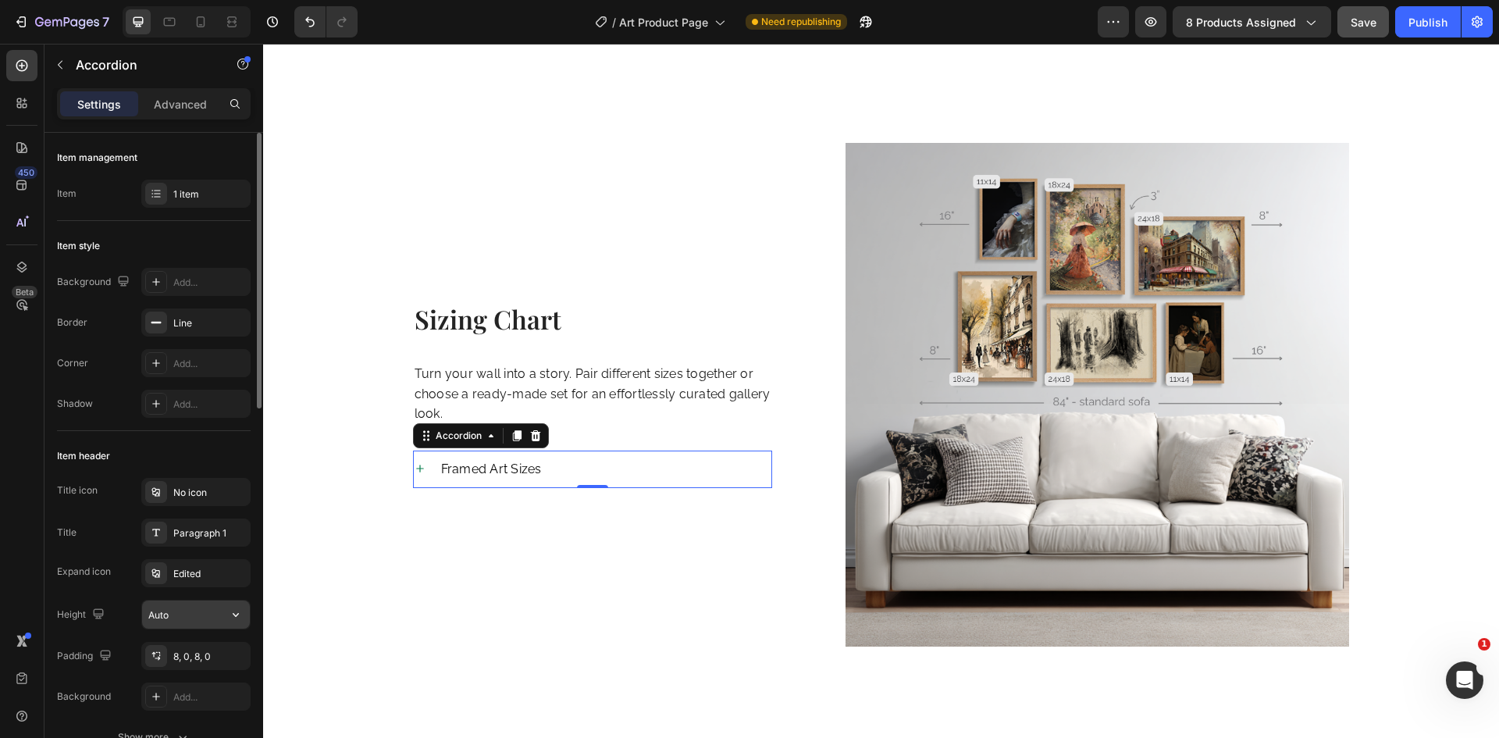
scroll to position [78, 0]
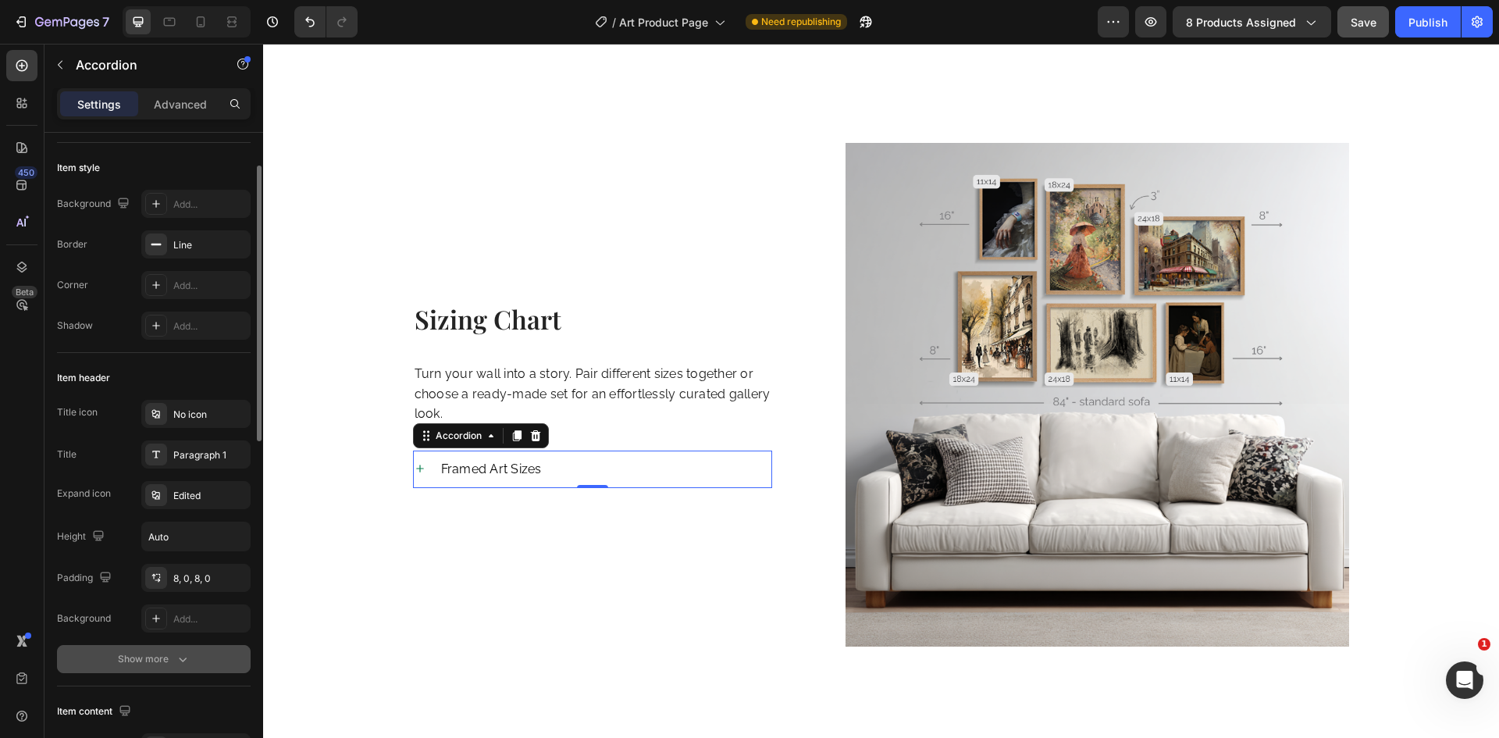
click at [154, 659] on div "Show more" at bounding box center [154, 659] width 73 height 16
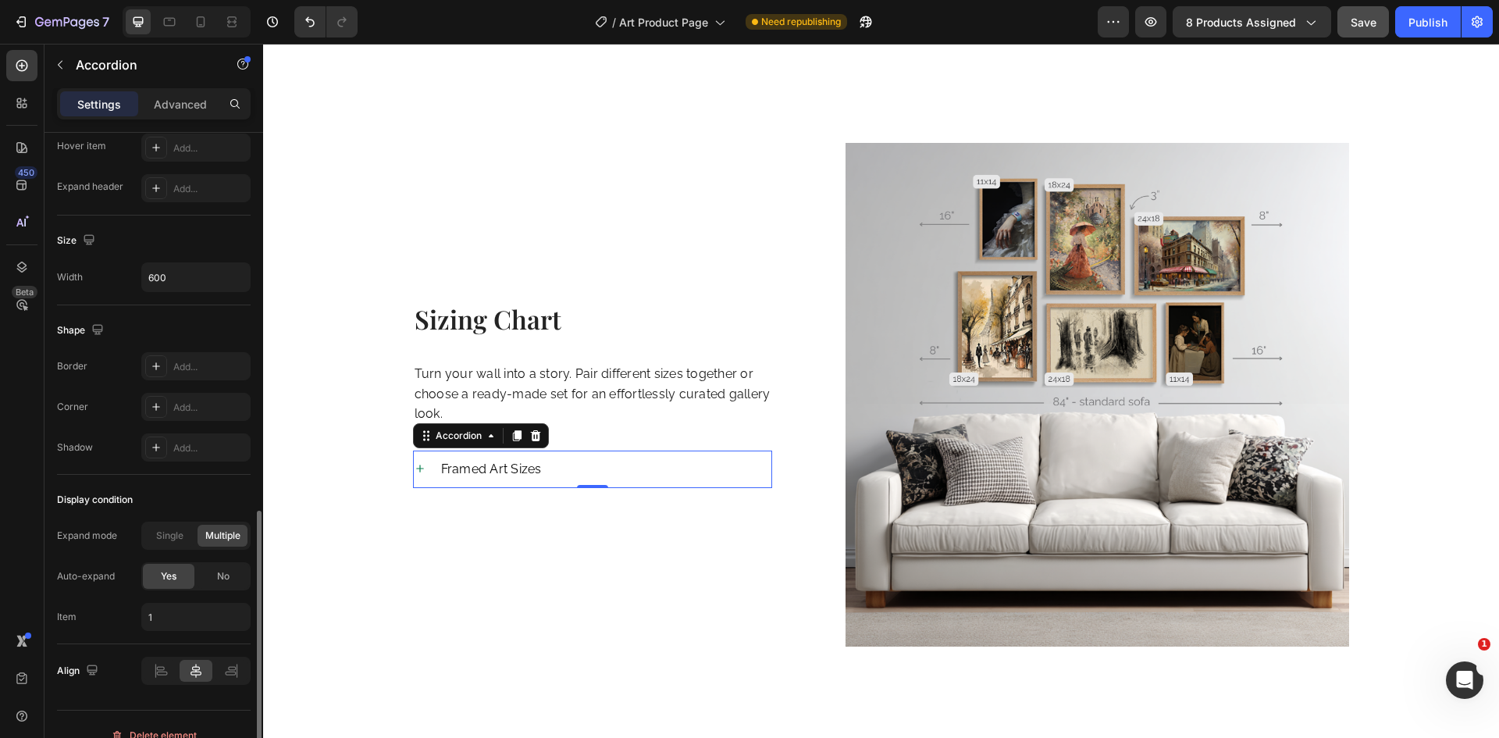
scroll to position [959, 0]
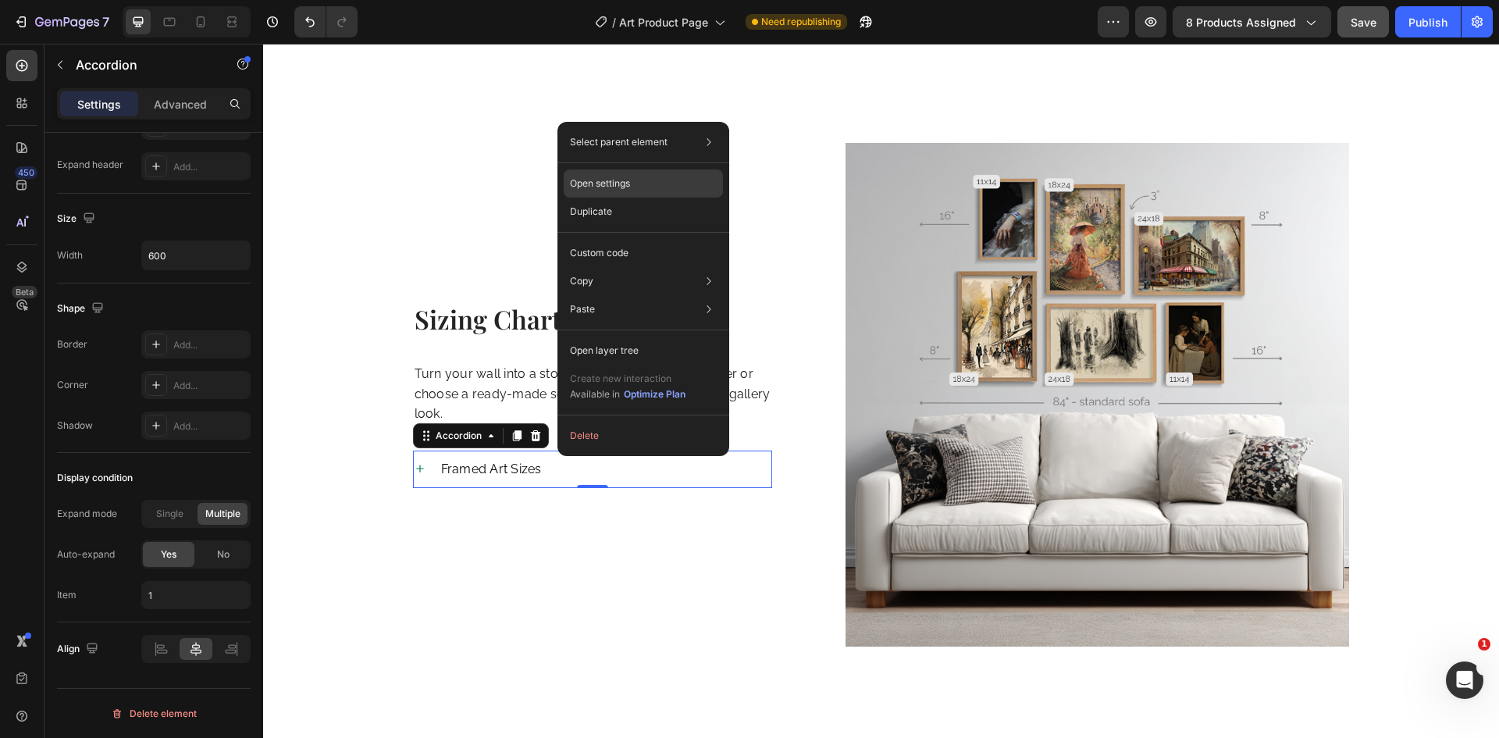
click at [581, 171] on div "Open settings" at bounding box center [643, 183] width 159 height 28
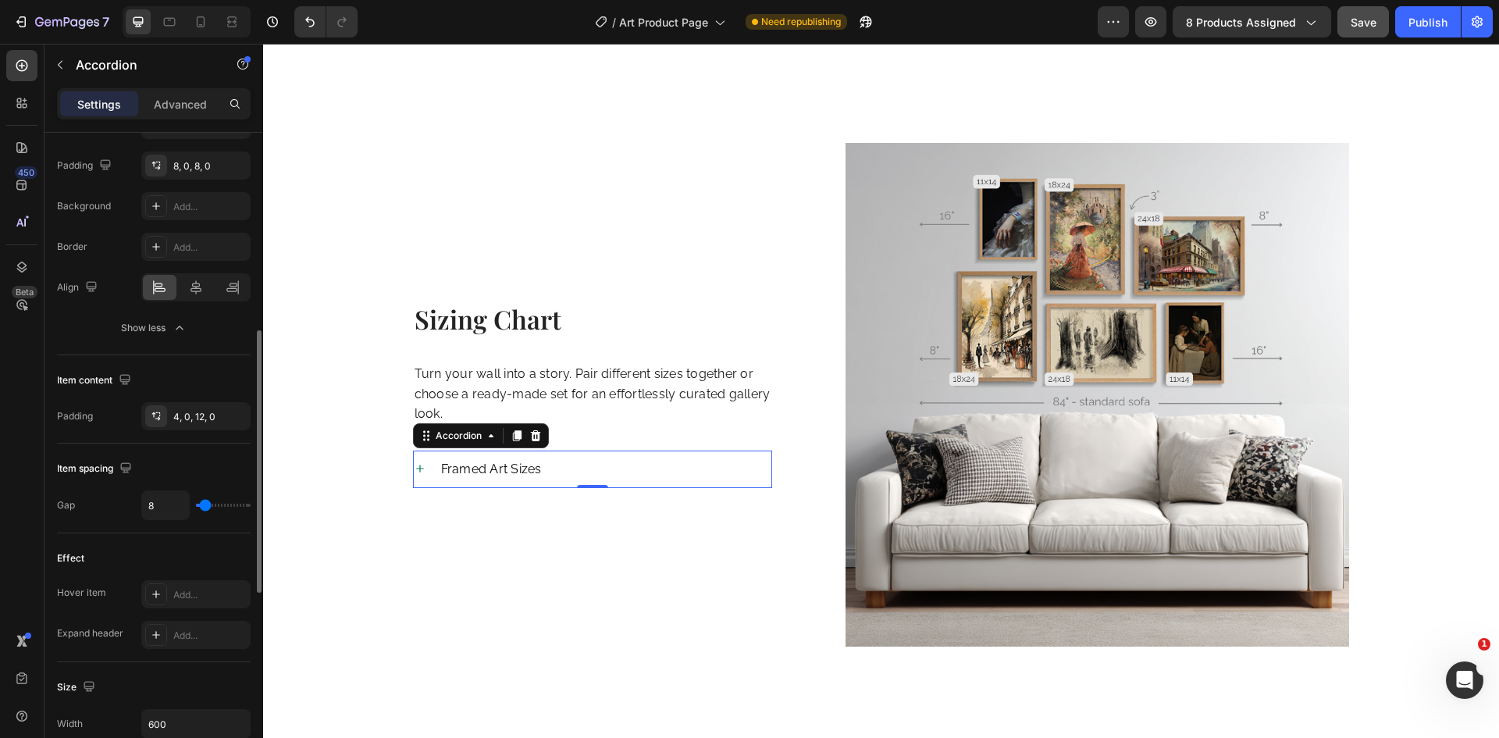
scroll to position [0, 0]
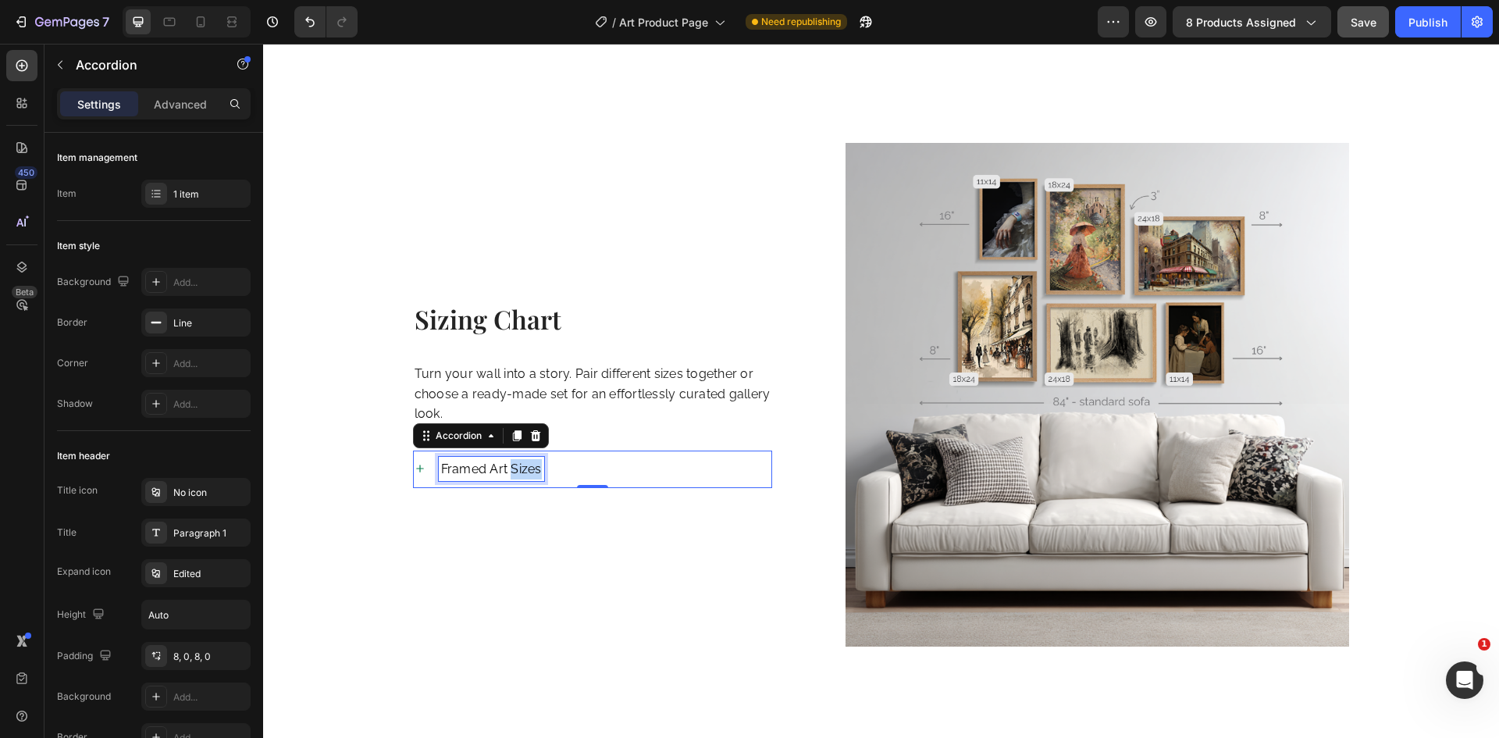
click at [513, 461] on span "Framed Art Sizes" at bounding box center [491, 468] width 101 height 15
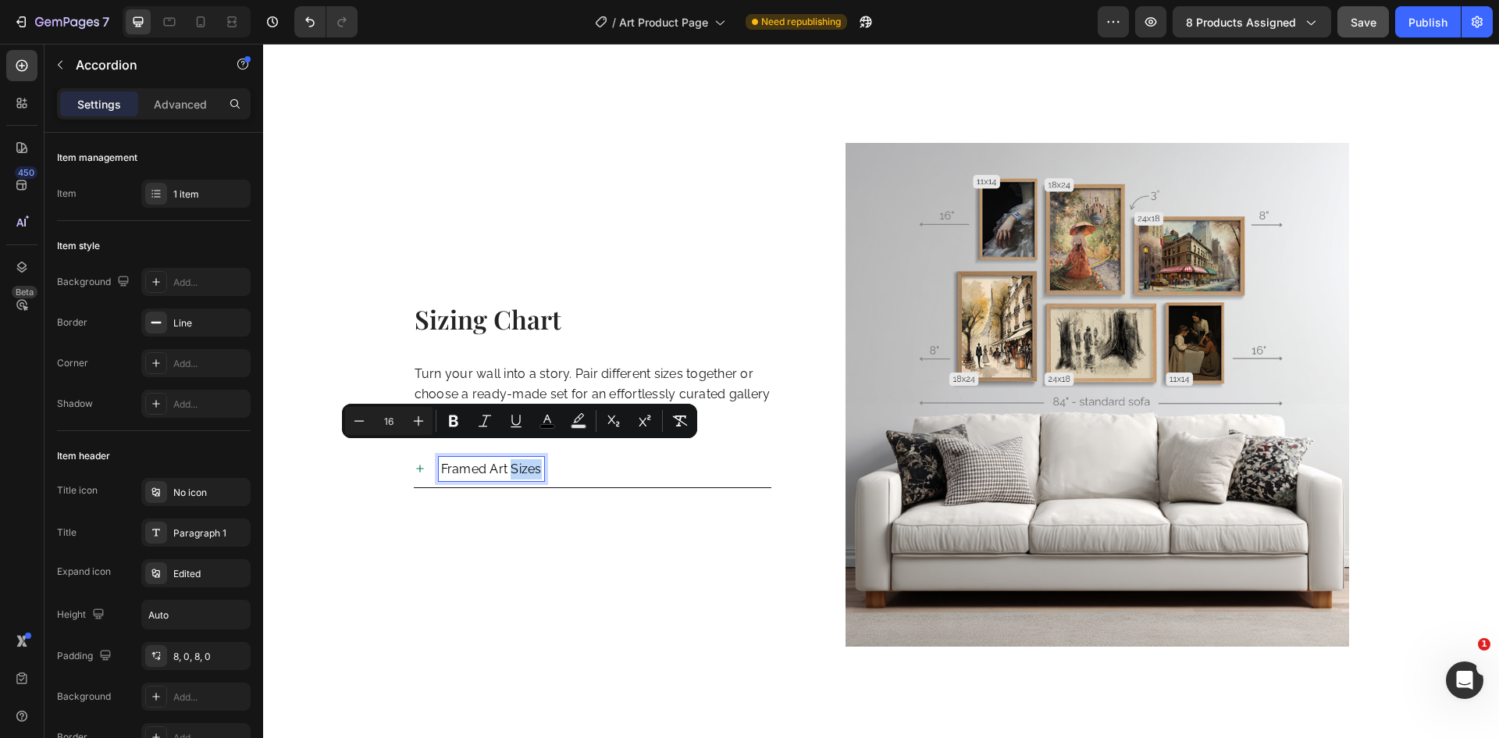
click at [513, 461] on span "Framed Art Sizes" at bounding box center [491, 468] width 101 height 15
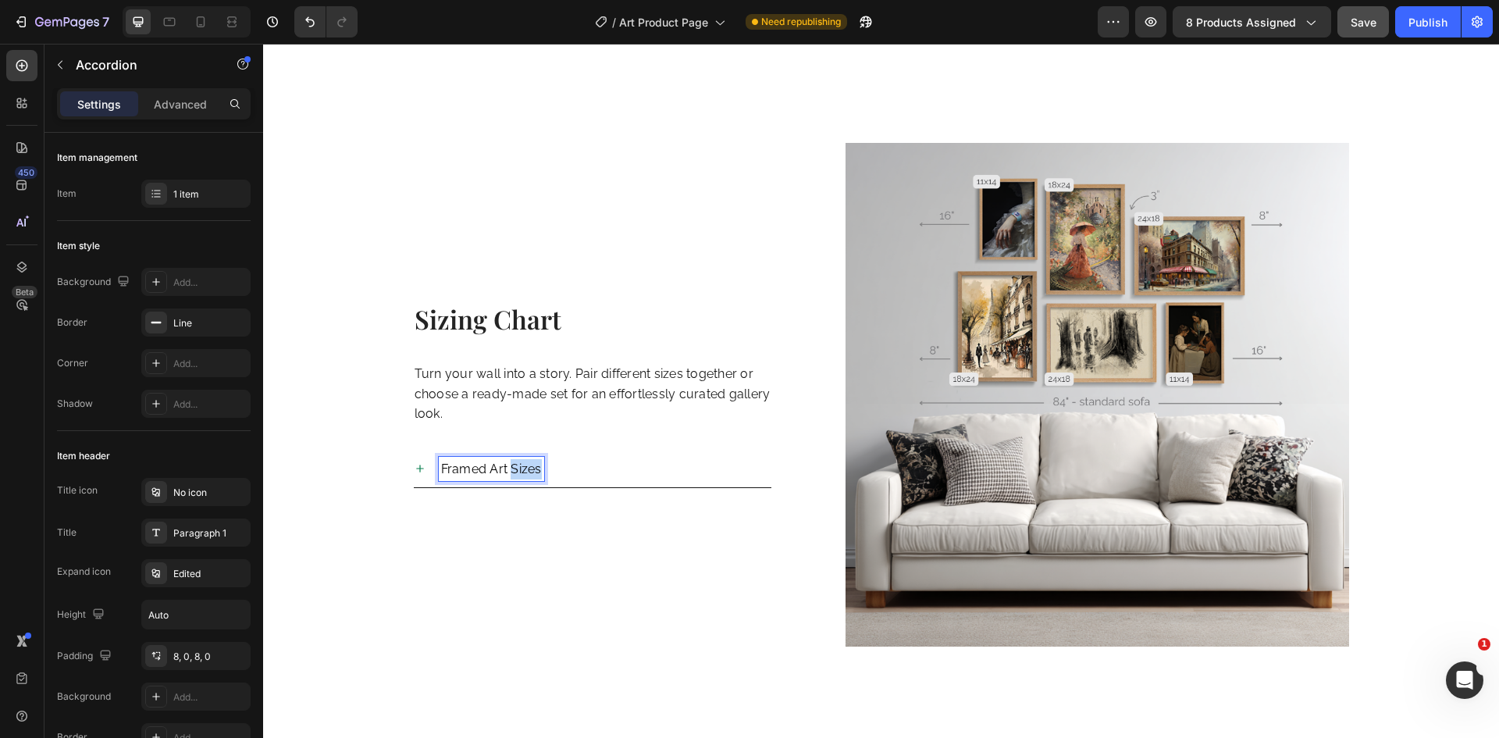
click at [513, 461] on span "Framed Art Sizes" at bounding box center [491, 468] width 101 height 15
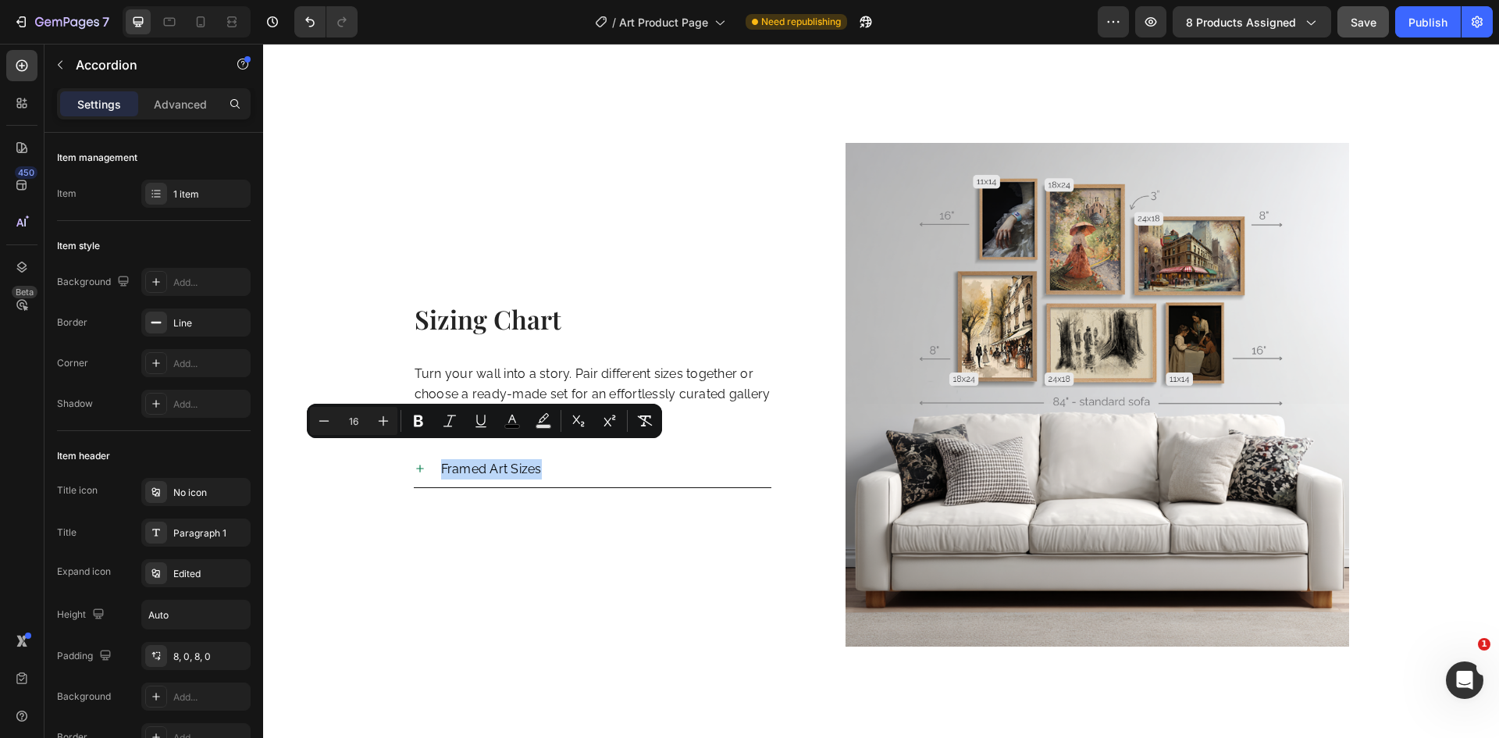
click at [417, 462] on icon at bounding box center [420, 468] width 12 height 12
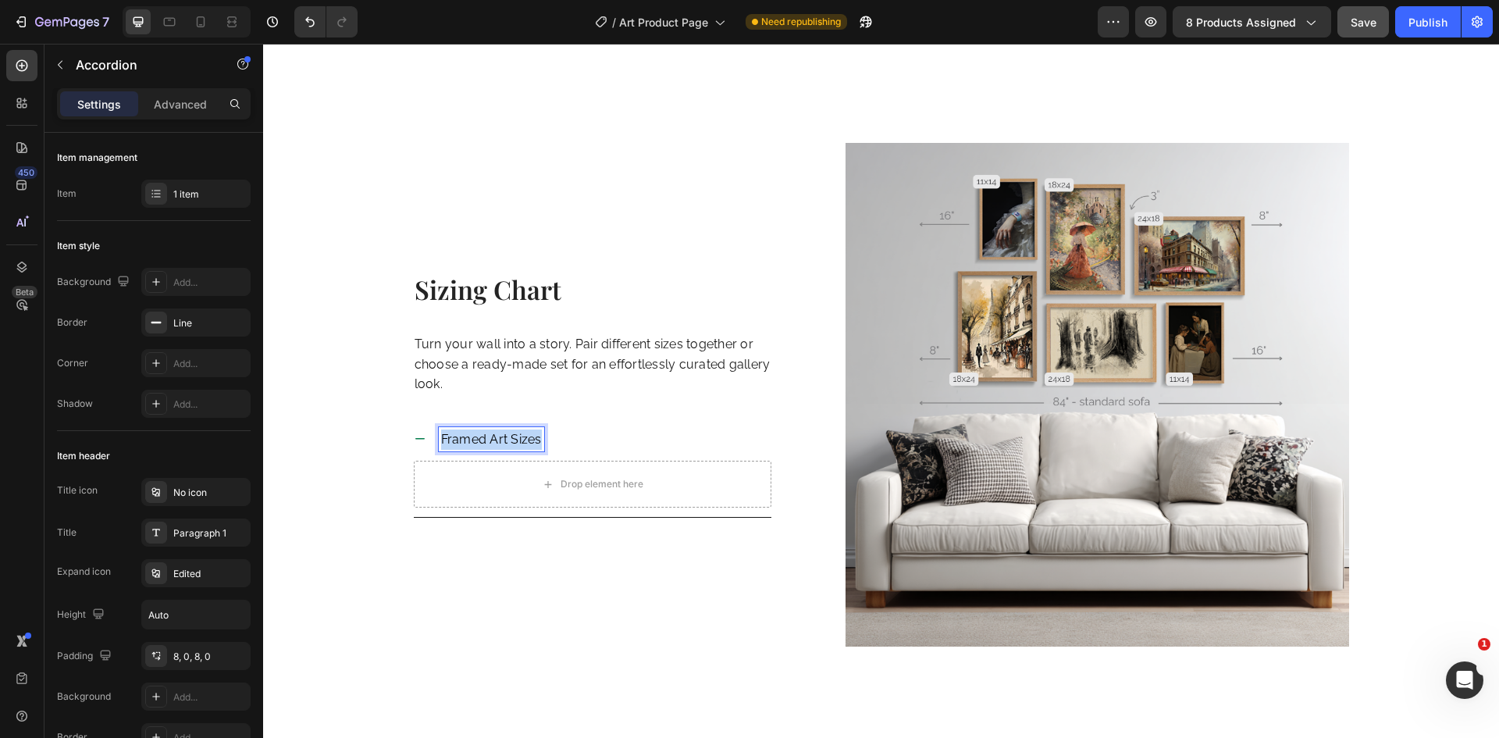
click at [446, 432] on span "Framed Art Sizes" at bounding box center [491, 439] width 101 height 15
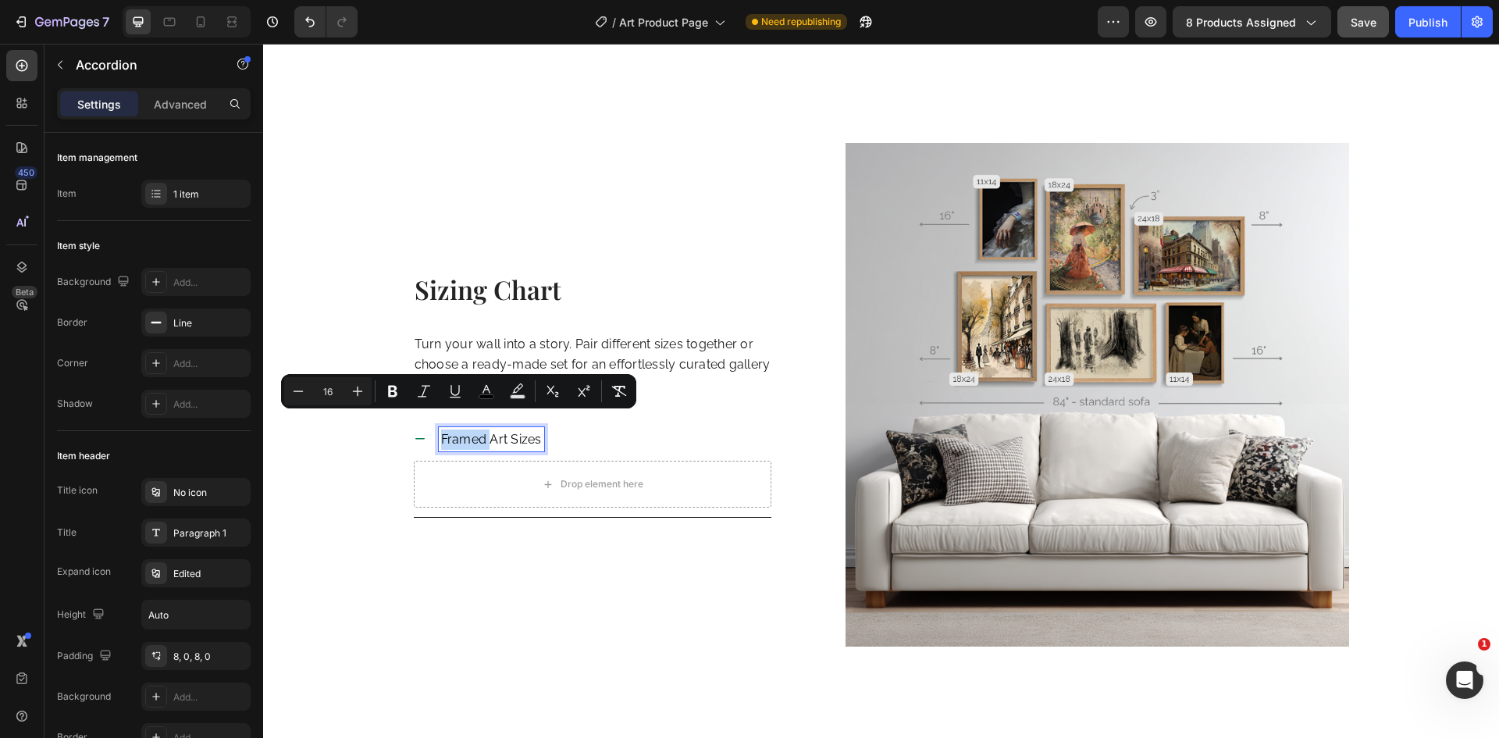
click at [444, 432] on span "Framed Art Sizes" at bounding box center [491, 439] width 101 height 15
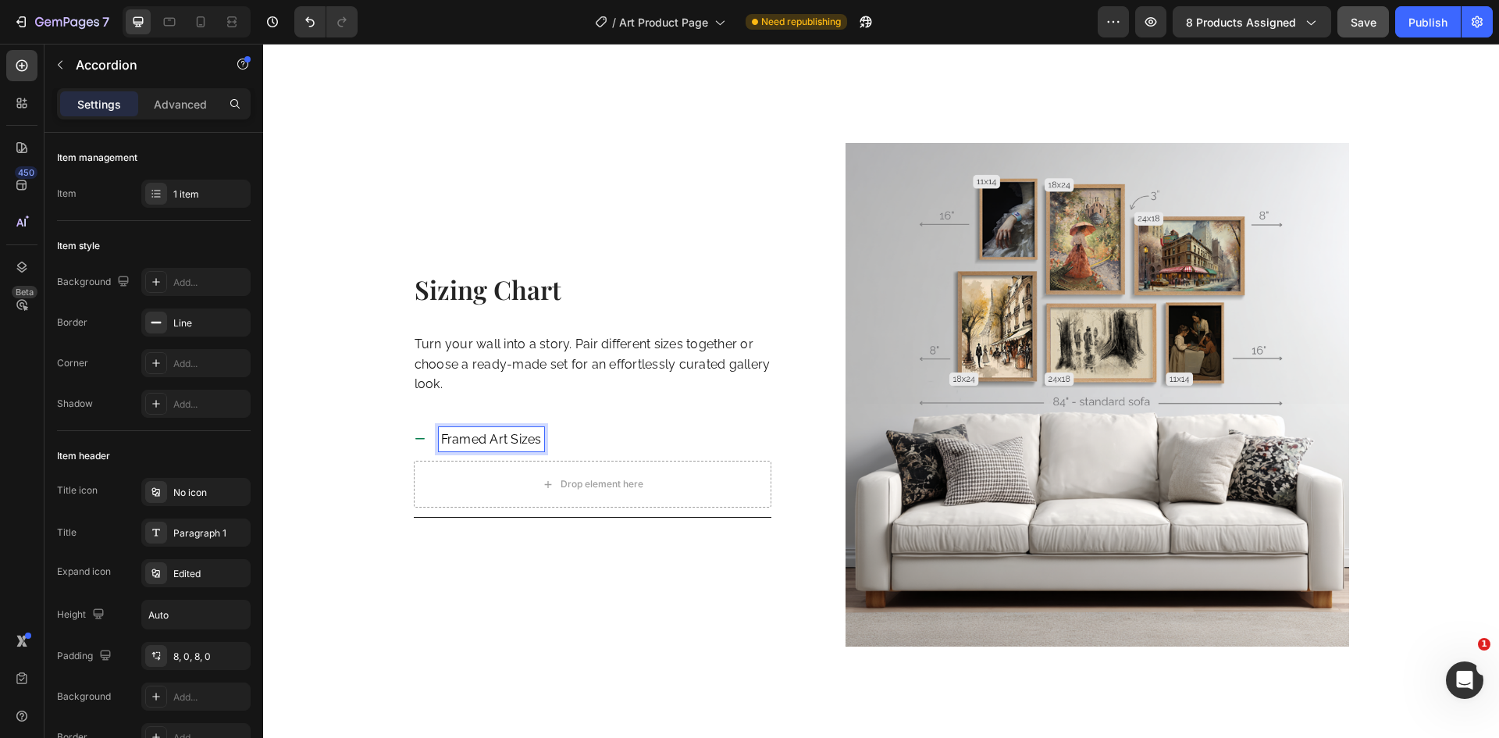
click at [439, 427] on div "Framed Art Sizes" at bounding box center [491, 439] width 105 height 25
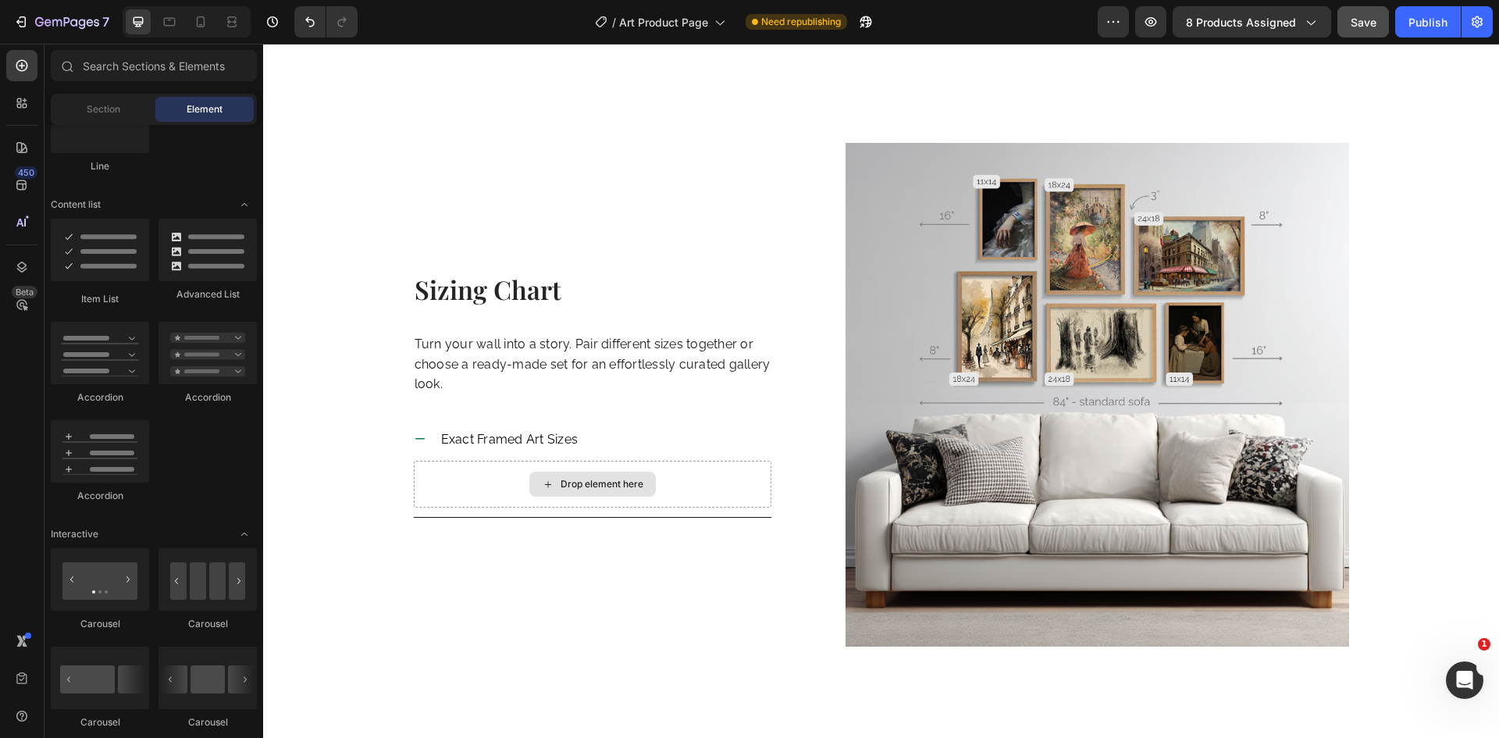
click at [530, 471] on div "Drop element here" at bounding box center [592, 483] width 126 height 25
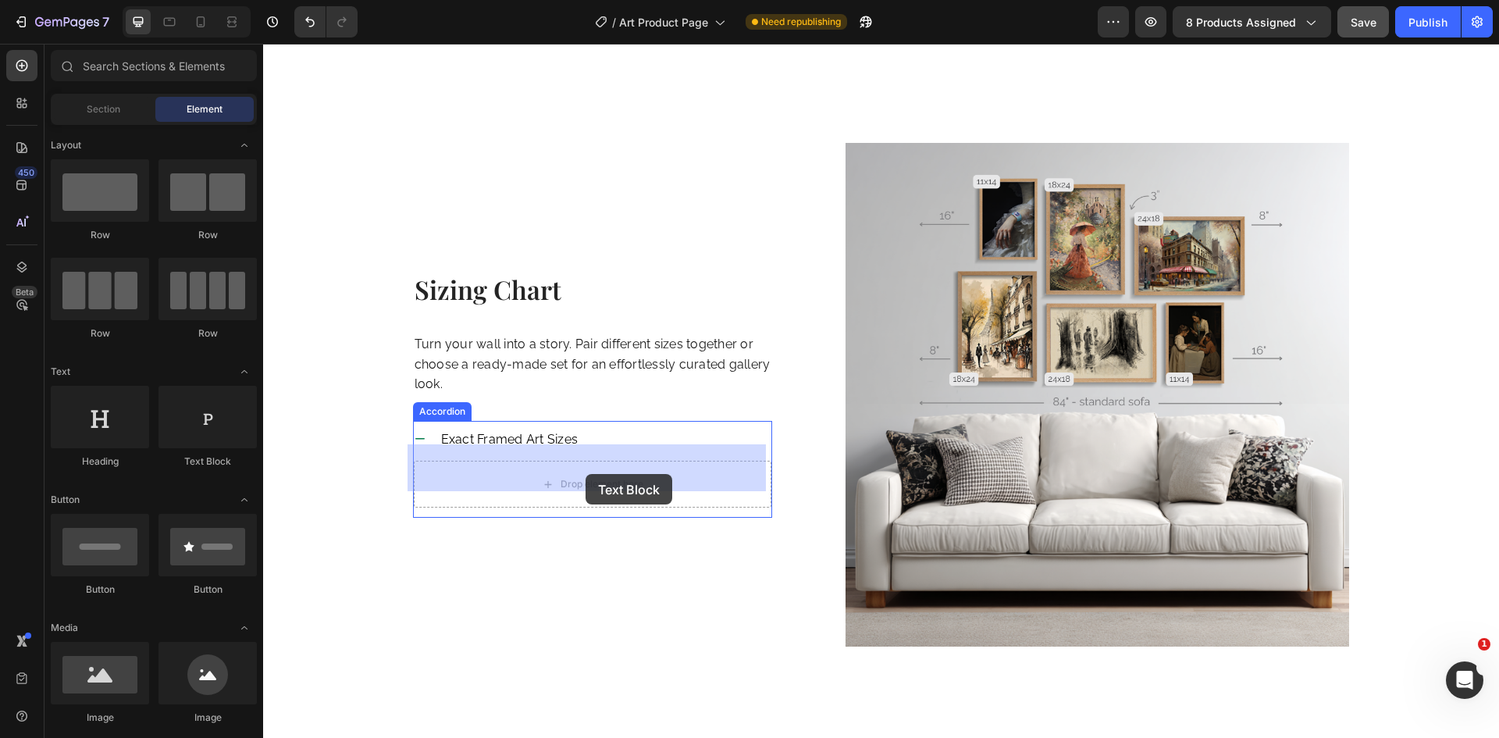
drag, startPoint x: 457, startPoint y: 471, endPoint x: 585, endPoint y: 474, distance: 128.8
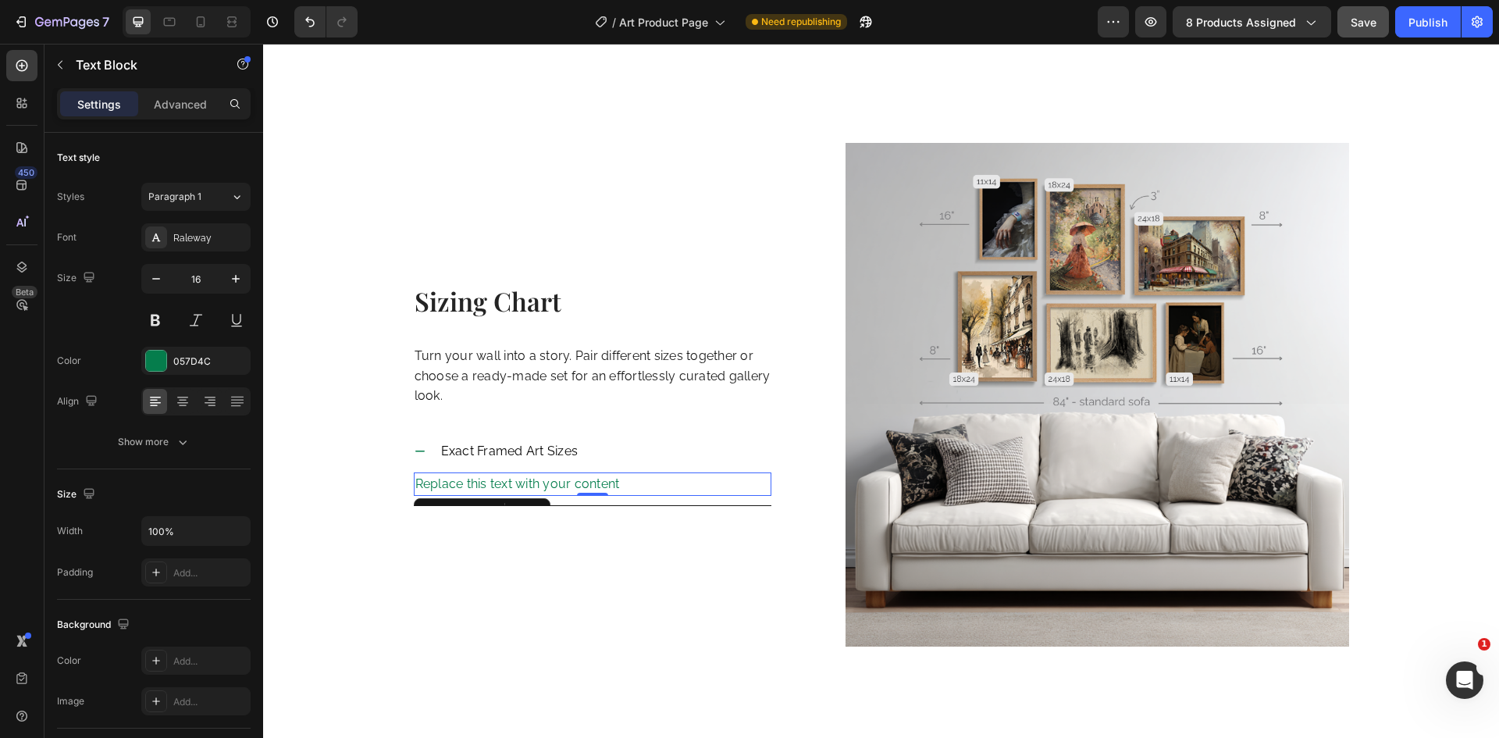
click at [453, 474] on div "Replace this text with your content" at bounding box center [593, 483] width 358 height 23
click at [453, 474] on p "Replace this text with your content" at bounding box center [592, 484] width 355 height 20
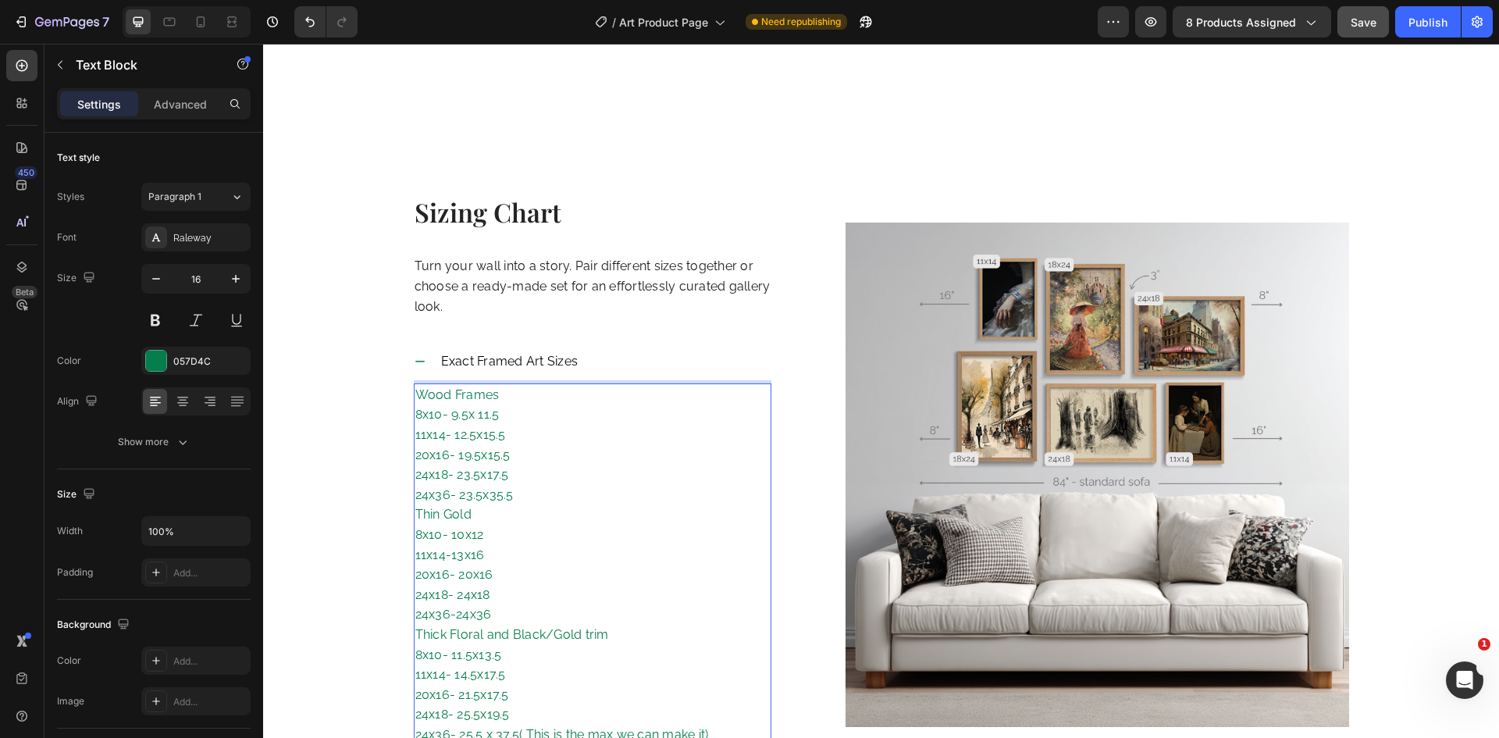
scroll to position [2128, 0]
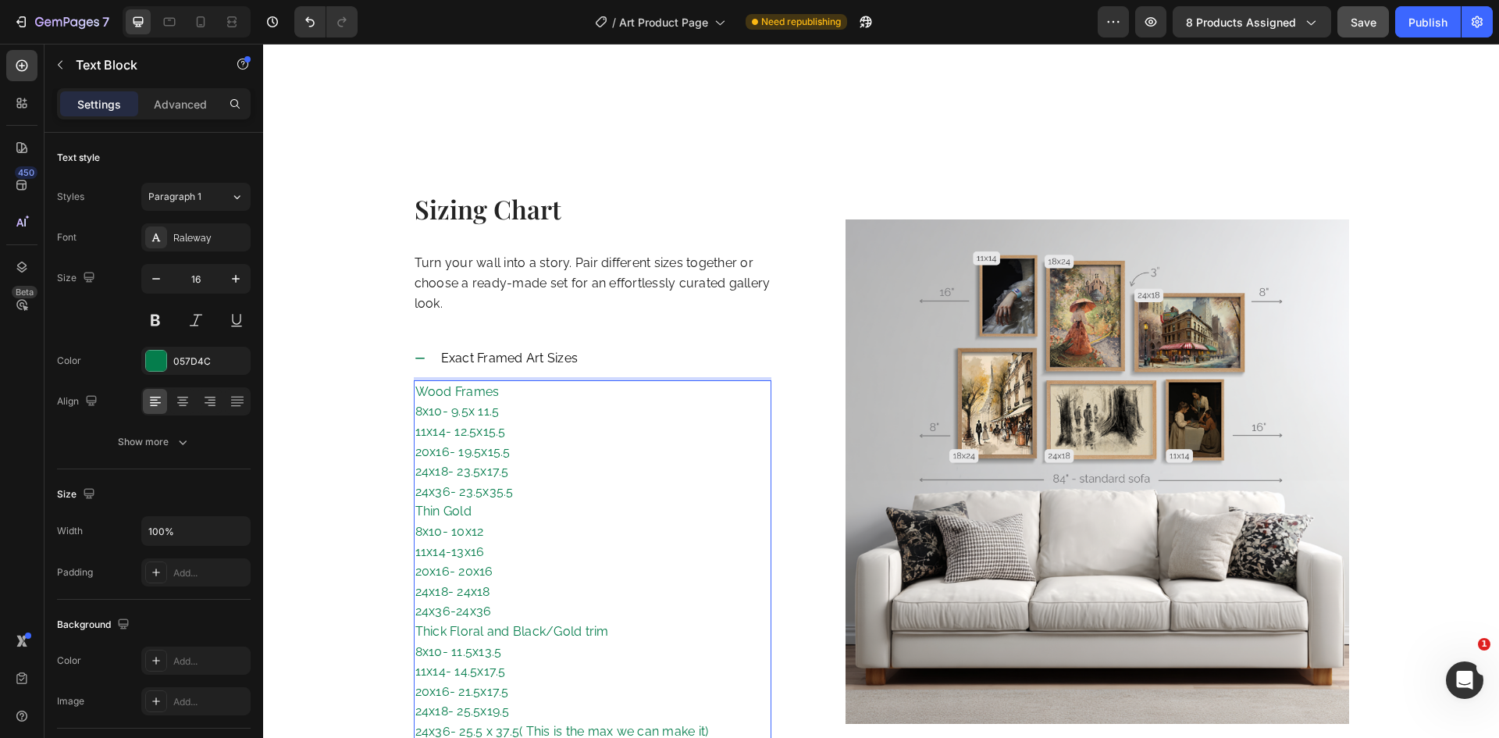
click at [453, 474] on p "Wood Frames 8x10- 9.5x 11.5 11x14- 12.5x15.5 20x16- 19.5x15.5 24x18- 23.5x17.5 …" at bounding box center [592, 562] width 355 height 360
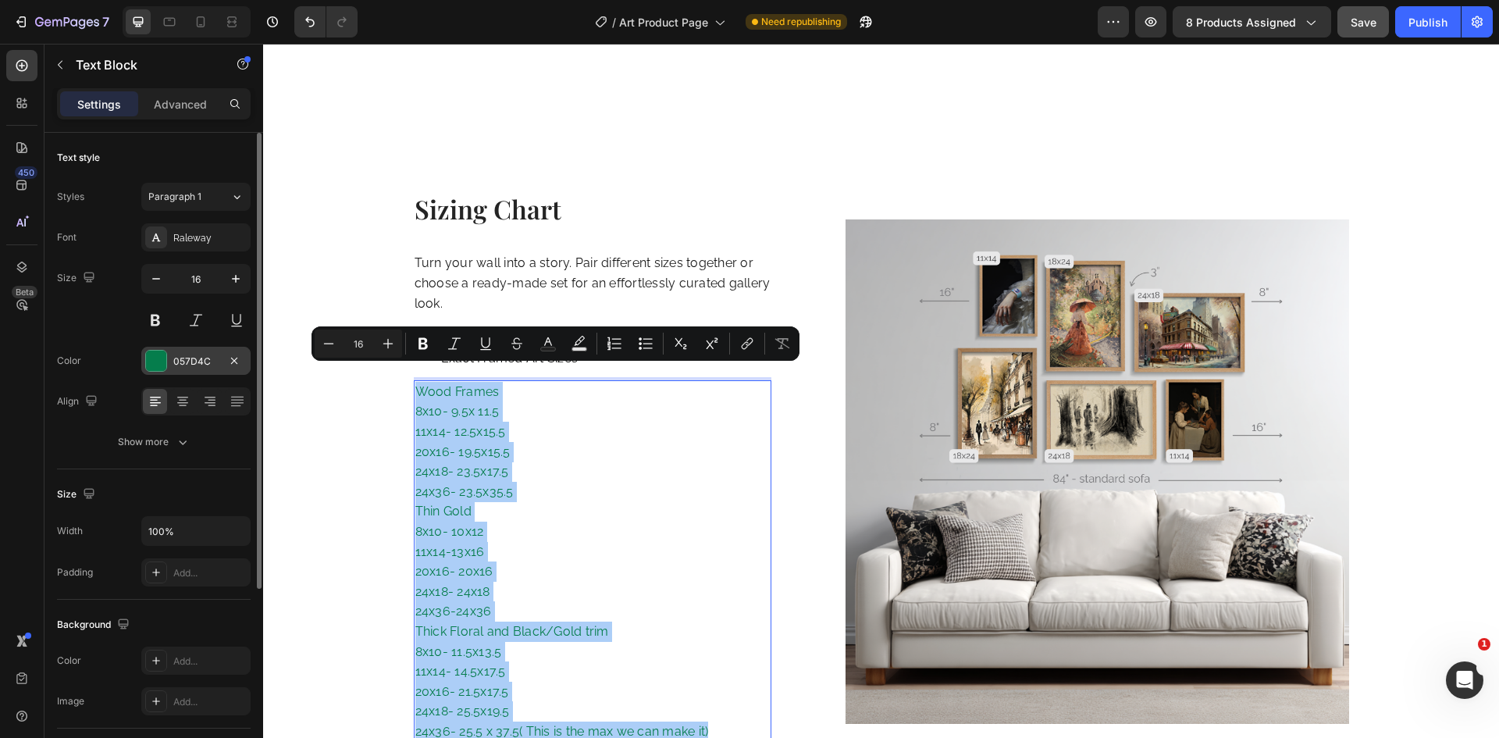
click at [173, 354] on div "057D4C" at bounding box center [195, 361] width 45 height 14
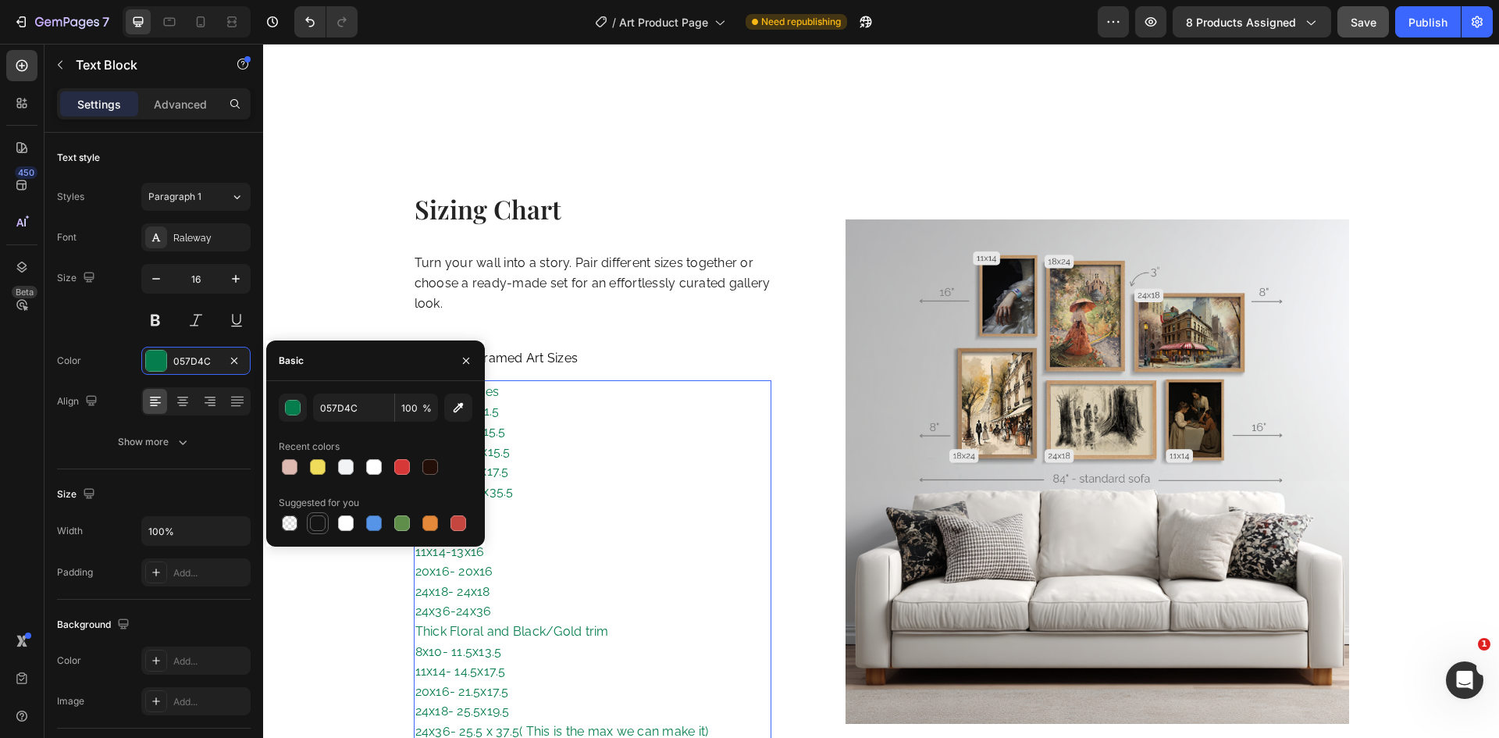
click at [315, 528] on div at bounding box center [318, 523] width 16 height 16
type input "151515"
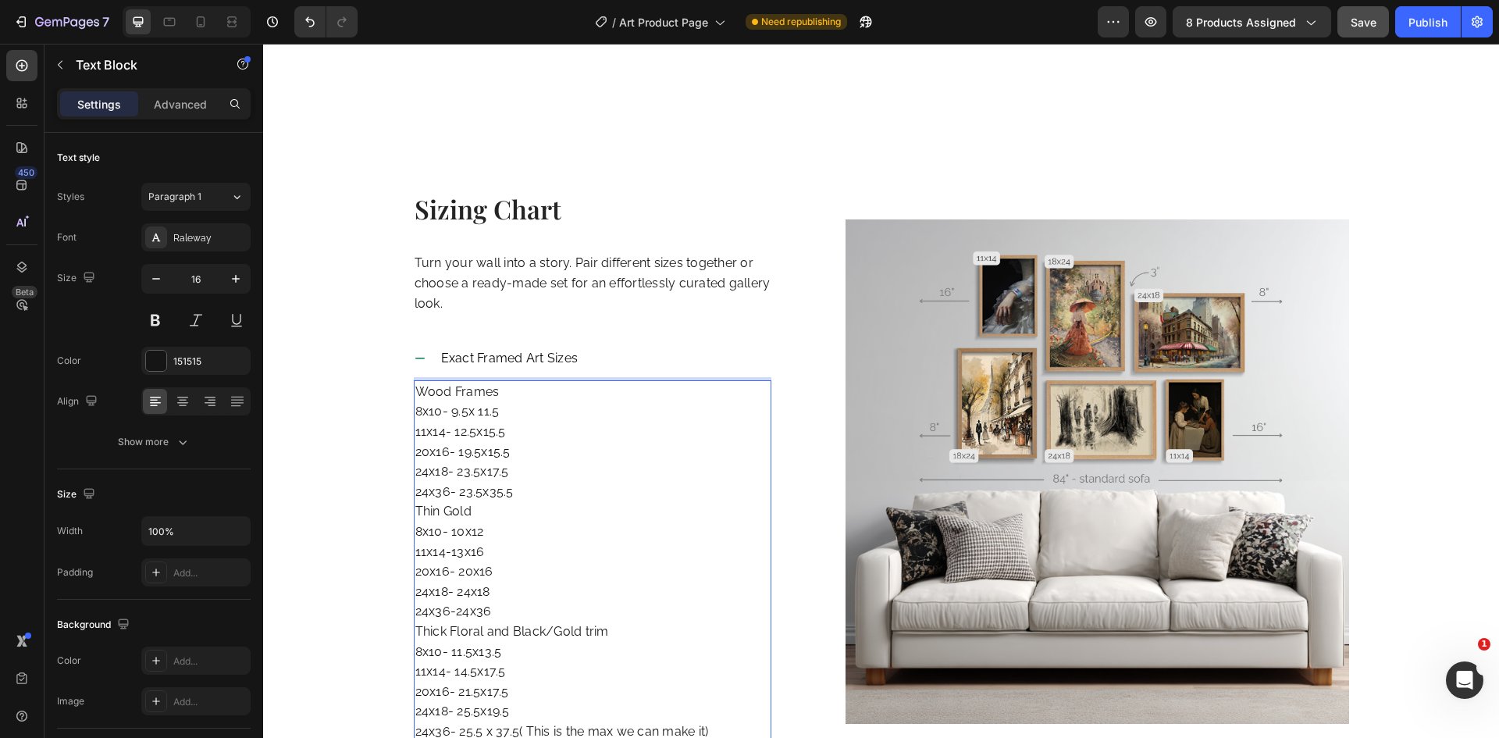
click at [501, 458] on p "Wood Frames 8x10- 9.5x 11.5 11x14- 12.5x15.5 20x16- 19.5x15.5 24x18- 23.5x17.5 …" at bounding box center [592, 562] width 355 height 360
click at [475, 382] on p "Wood Frames 8x10- 9.5x 11.5 11x14- 12.5x15.5 20x16- 19.5x15.5 24x18- 23.5x17.5 …" at bounding box center [592, 562] width 355 height 360
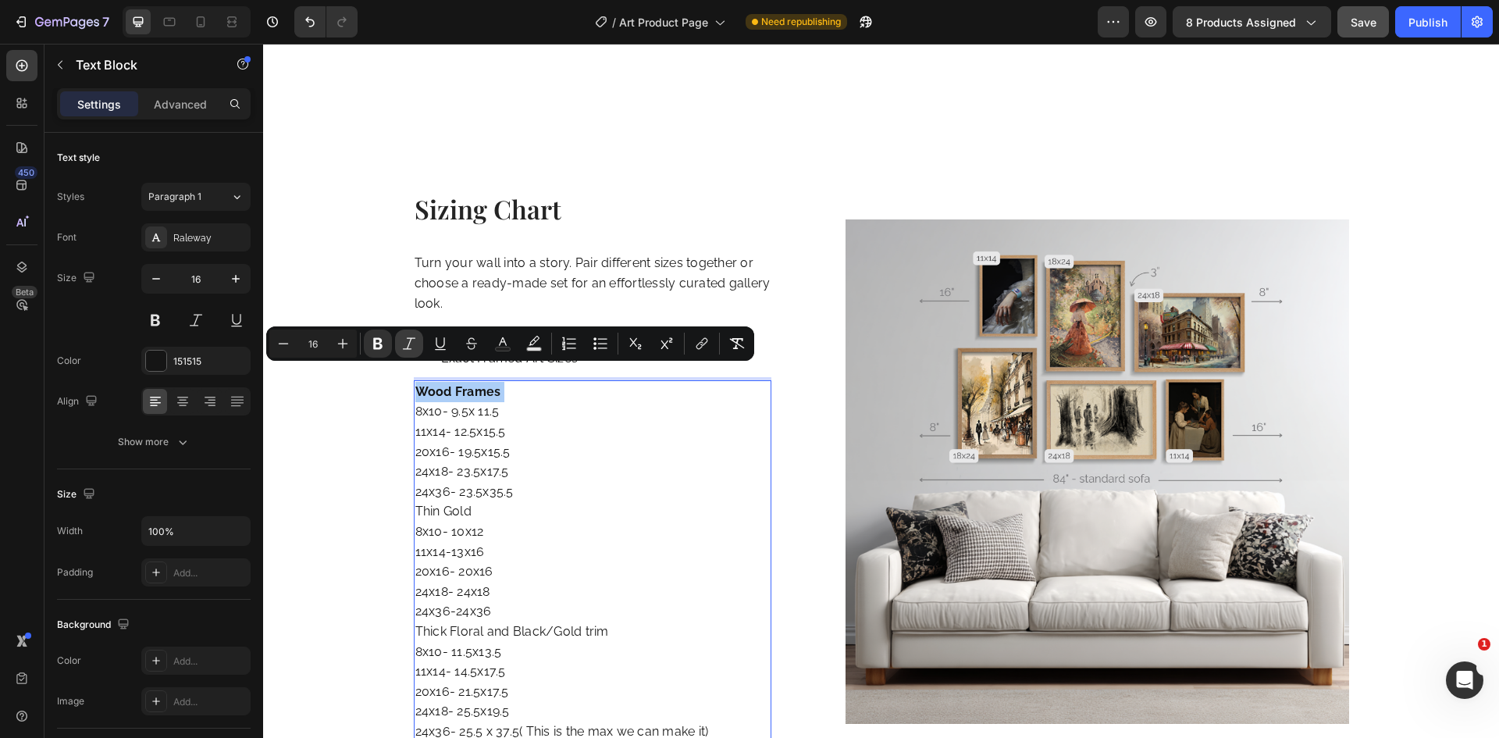
click at [409, 347] on icon "Editor contextual toolbar" at bounding box center [409, 344] width 16 height 16
click at [446, 347] on icon "Editor contextual toolbar" at bounding box center [440, 344] width 16 height 16
click at [177, 231] on div "Raleway" at bounding box center [209, 238] width 73 height 14
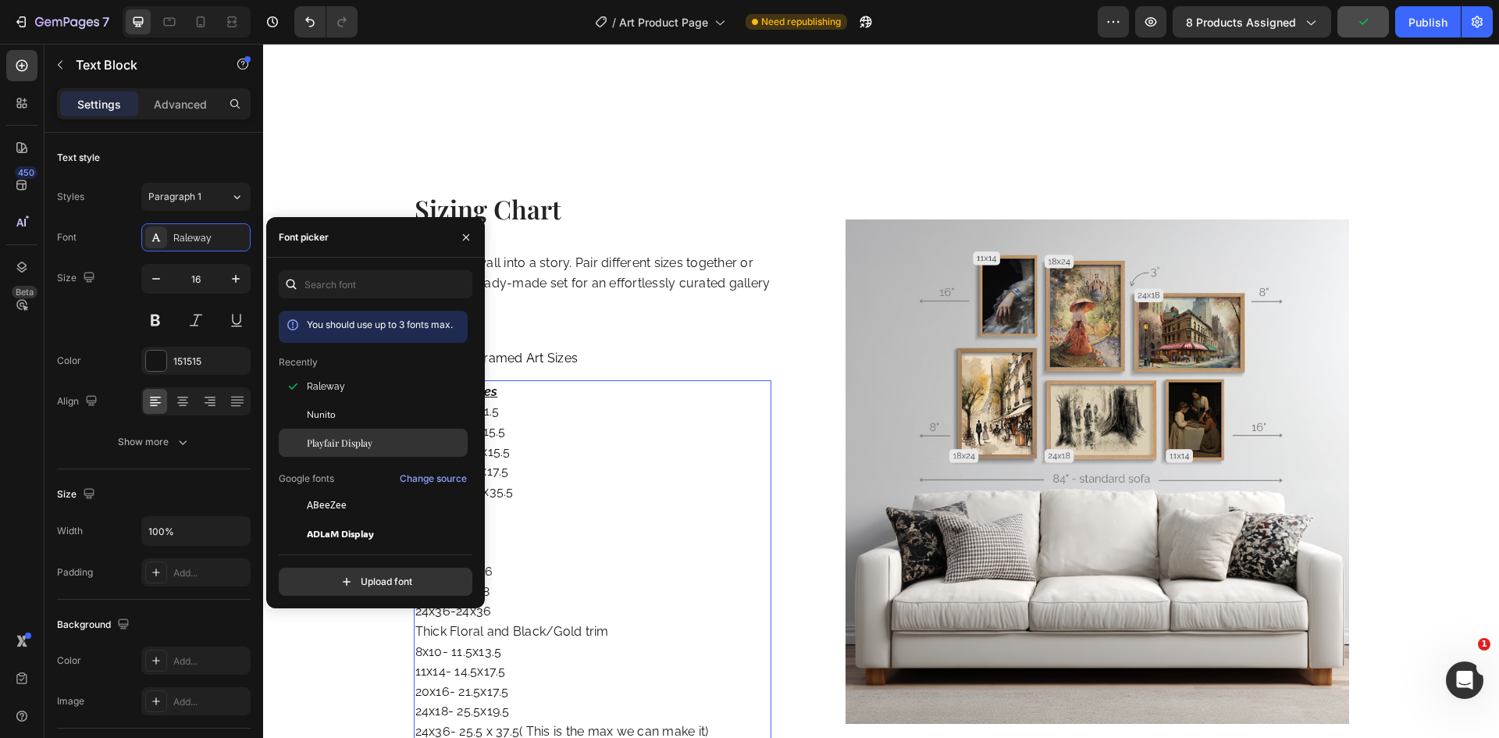
click at [325, 439] on span "Playfair Display" at bounding box center [340, 443] width 66 height 14
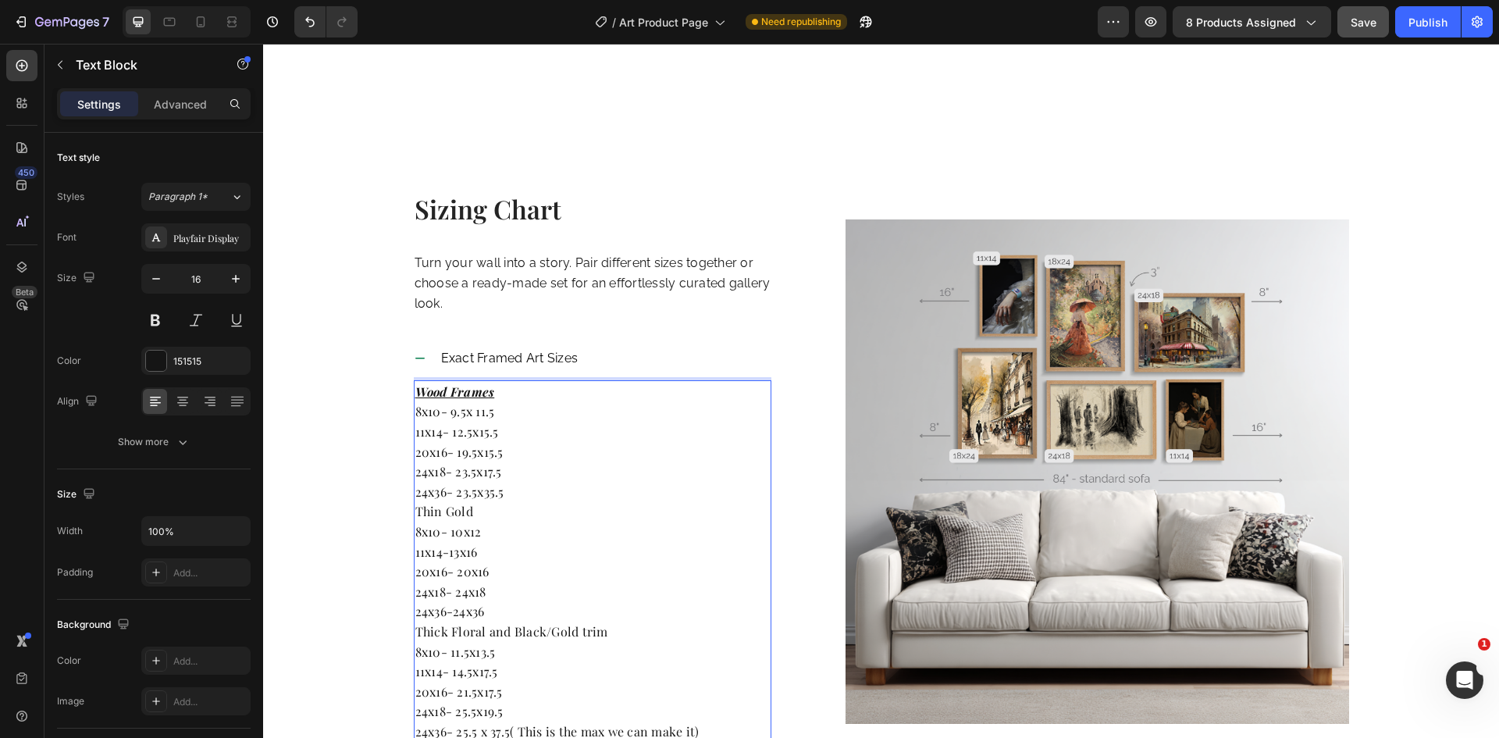
click at [469, 435] on p "Wood Frames 8x10- 9.5x 11.5 11x14- 12.5x15.5 20x16- 19.5x15.5 24x18- 23.5x17.5 …" at bounding box center [592, 562] width 355 height 360
click at [365, 411] on div "Sizing Chart Heading Turn your wall into a story. Pair different sizes together…" at bounding box center [881, 502] width 1212 height 625
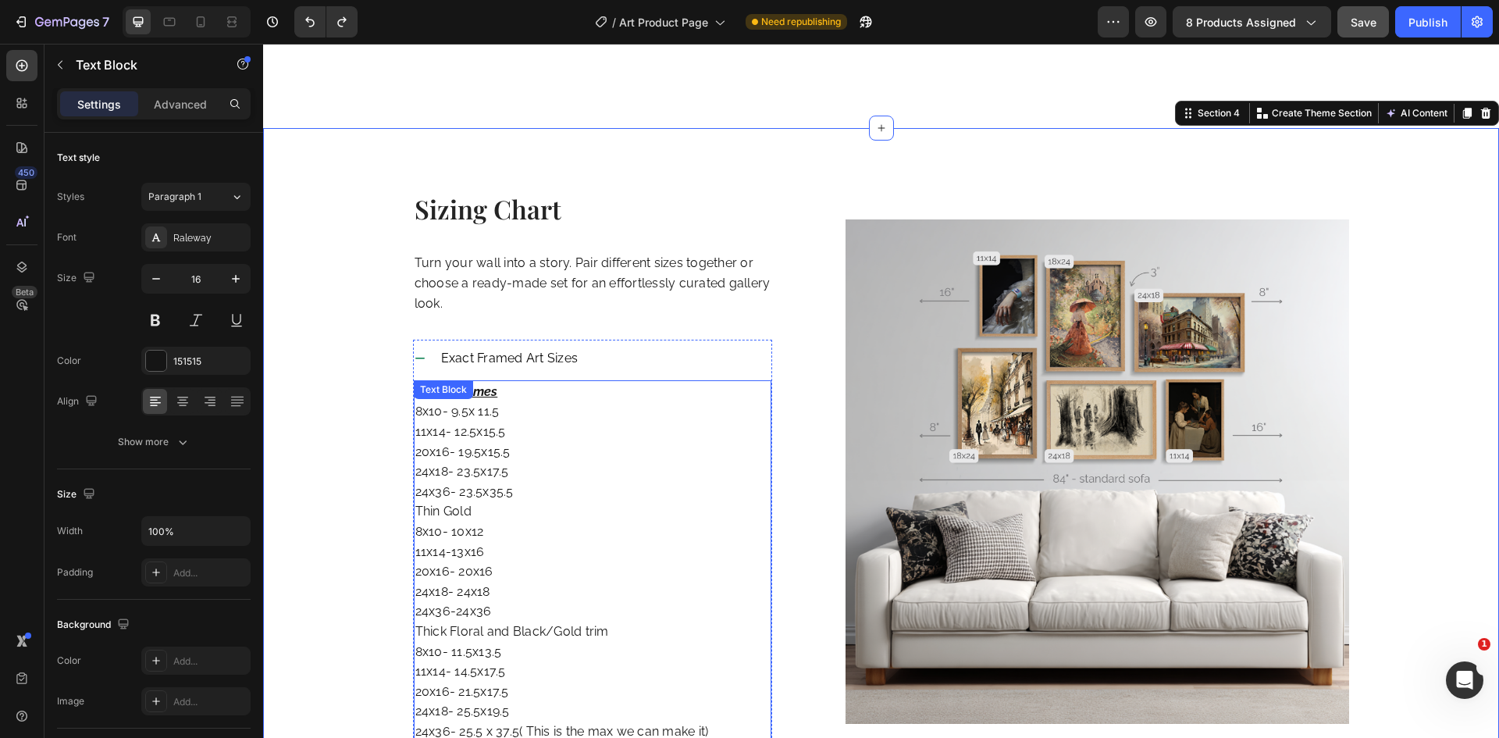
click at [444, 390] on div "Wood Frames 8x10- 9.5x 11.5 11x14- 12.5x15.5 20x16- 19.5x15.5 24x18- 23.5x17.5 …" at bounding box center [593, 561] width 358 height 363
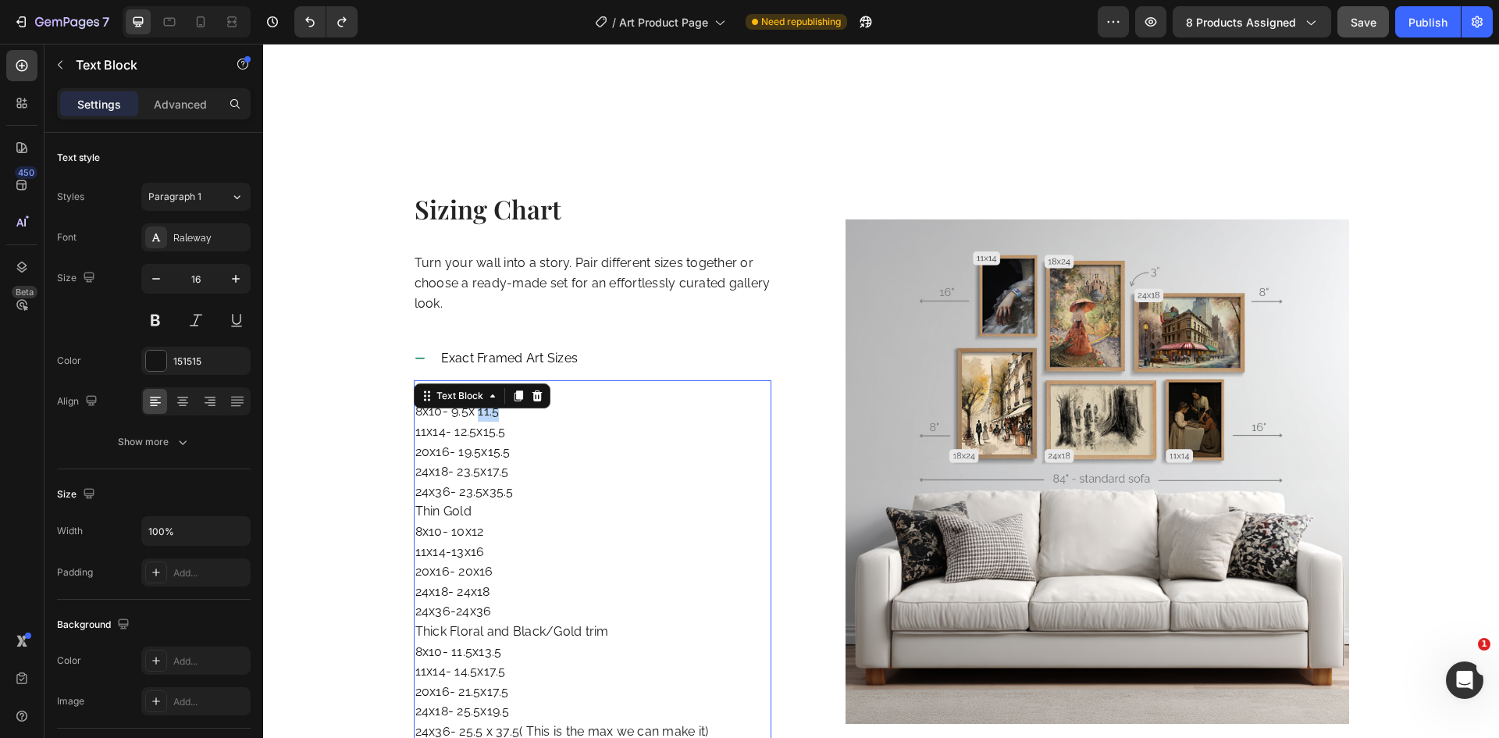
click at [472, 404] on p "Wood Frames 8x10- 9.5x 11.5 11x14- 12.5x15.5 20x16- 19.5x15.5 24x18- 23.5x17.5 …" at bounding box center [592, 562] width 355 height 360
click at [545, 474] on p "Wood Frames 8x10- 9.5x 11.5 11x14- 12.5x15.5 20x16- 19.5x15.5 24x18- 23.5x17.5 …" at bounding box center [592, 562] width 355 height 360
click at [466, 397] on p "Wood Frames 8x10- 9.5x 11.5 11x14- 12.5x15.5 20x16- 19.5x15.5 24x18- 23.5x17.5 …" at bounding box center [592, 562] width 355 height 360
click at [511, 350] on span "Exact Framed Art Sizes" at bounding box center [509, 357] width 137 height 15
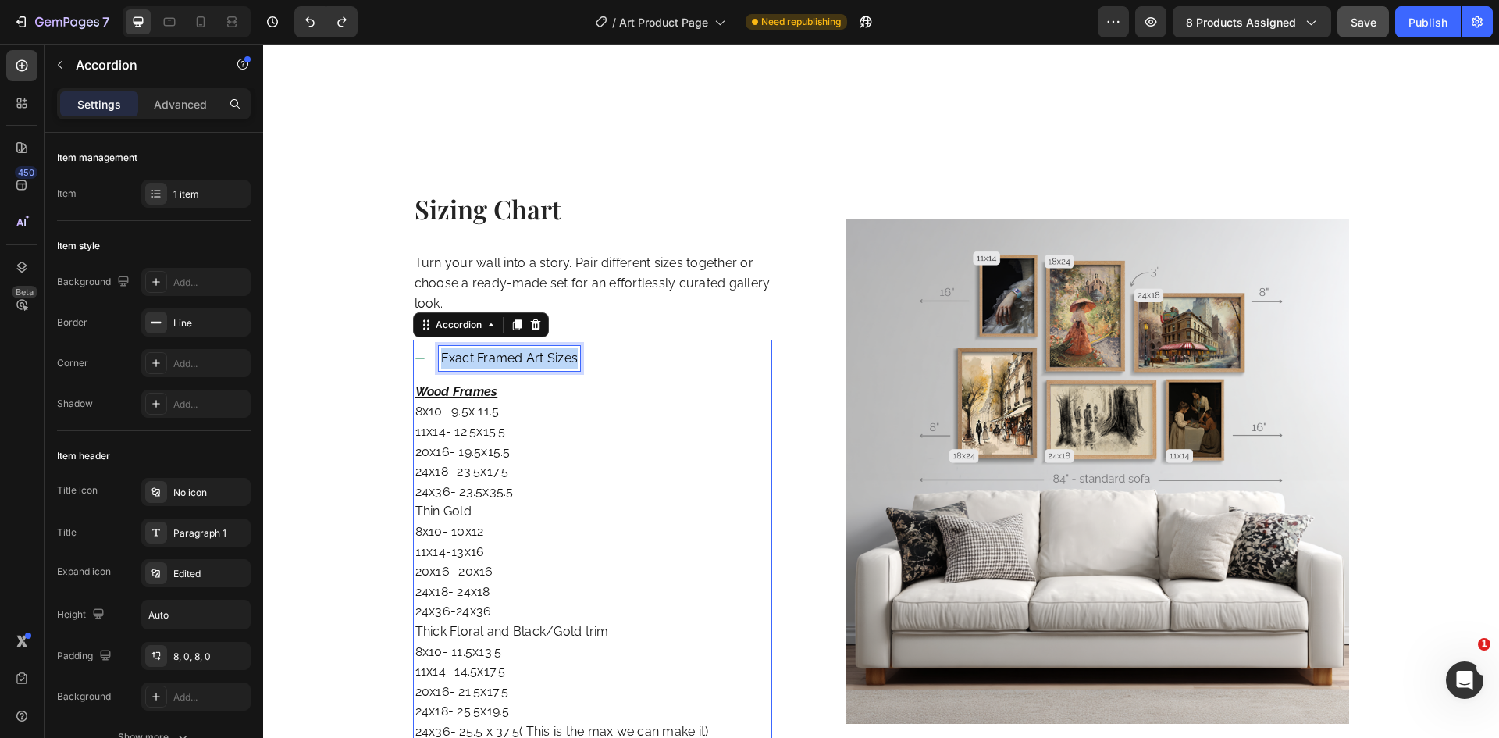
click at [511, 350] on span "Exact Framed Art Sizes" at bounding box center [509, 357] width 137 height 15
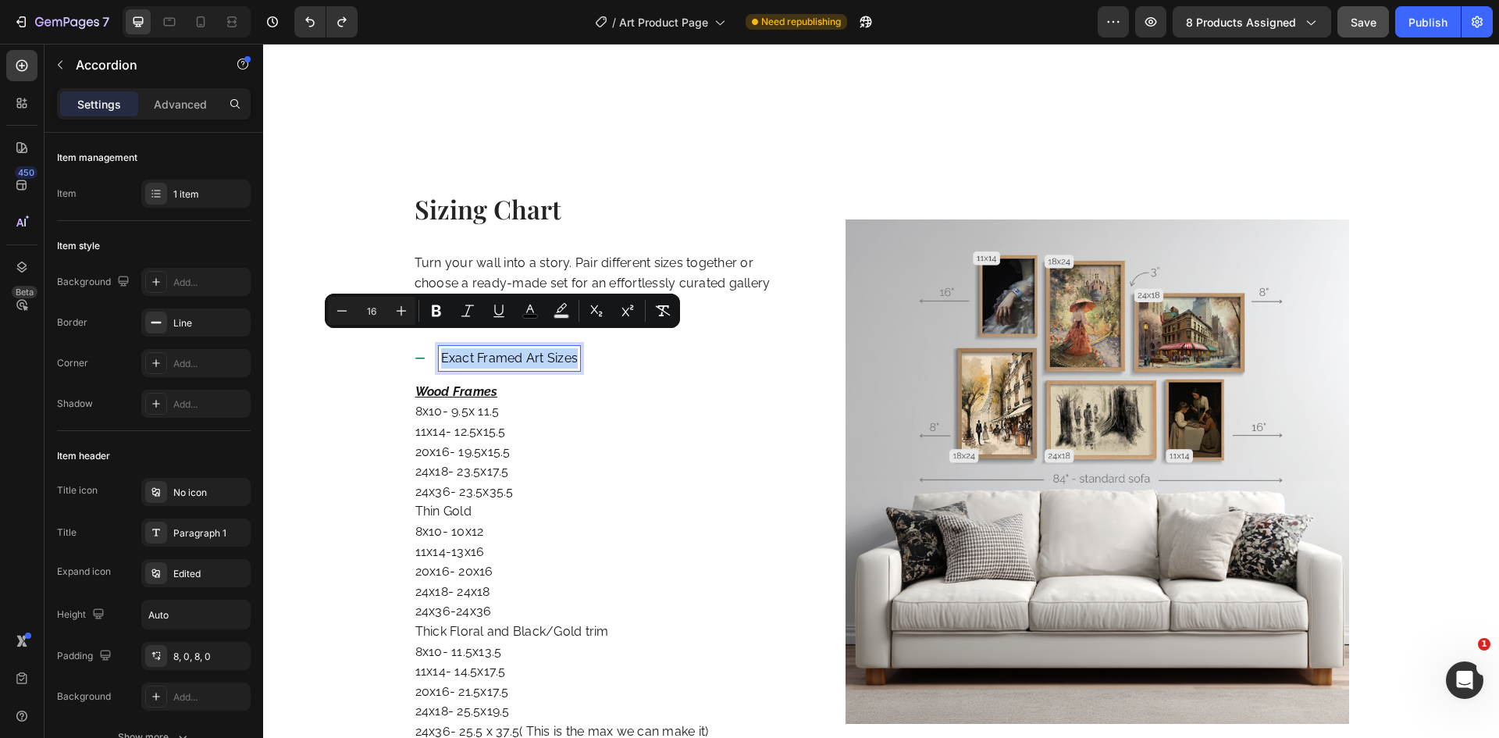
click at [452, 350] on p "Exact Framed Art Sizes" at bounding box center [509, 358] width 137 height 20
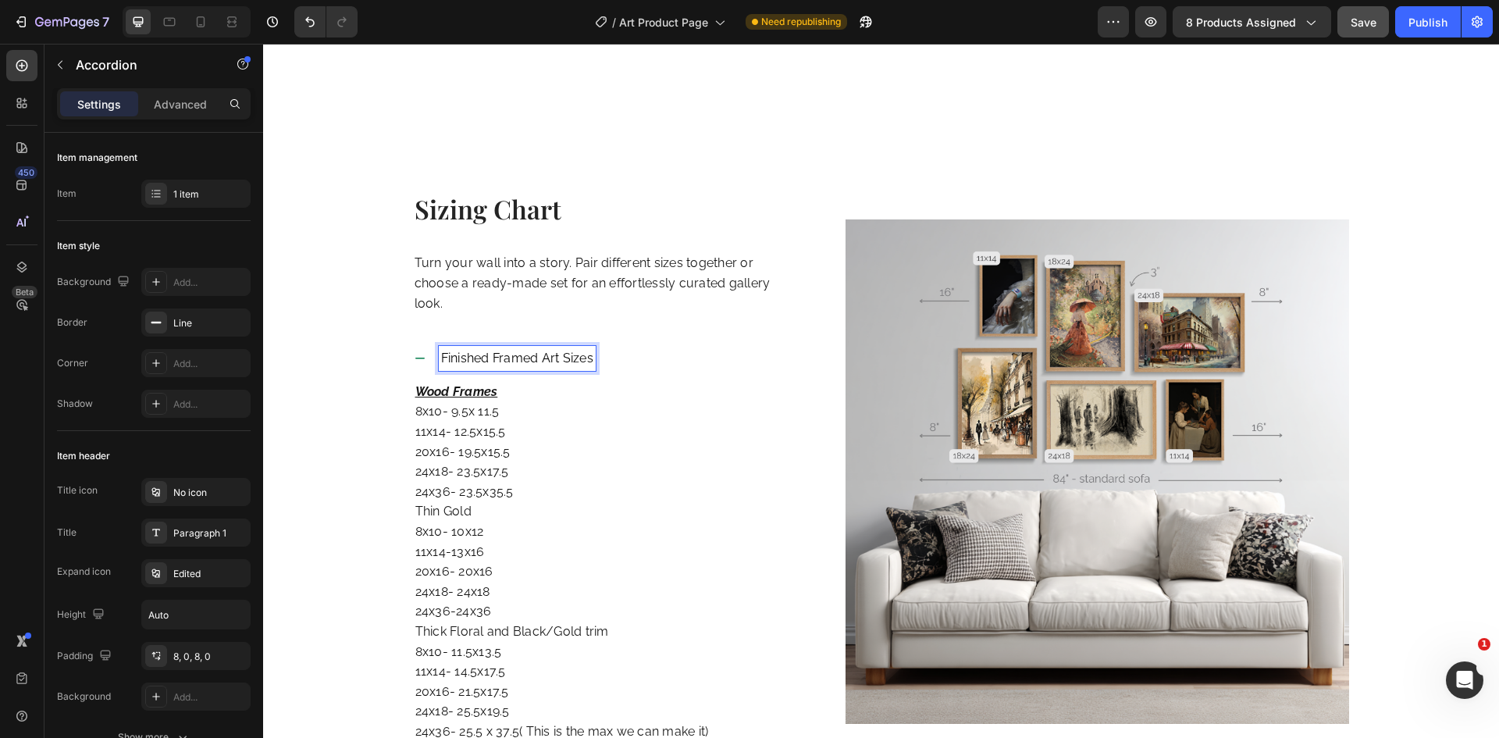
click at [539, 350] on span "Finished Framed Art Sizes" at bounding box center [517, 357] width 152 height 15
click at [503, 380] on div "Wood Frames 8x10- 9.5x 11.5 11x14- 12.5x15.5 20x16- 19.5x15.5 24x18- 23.5x17.5 …" at bounding box center [593, 561] width 358 height 363
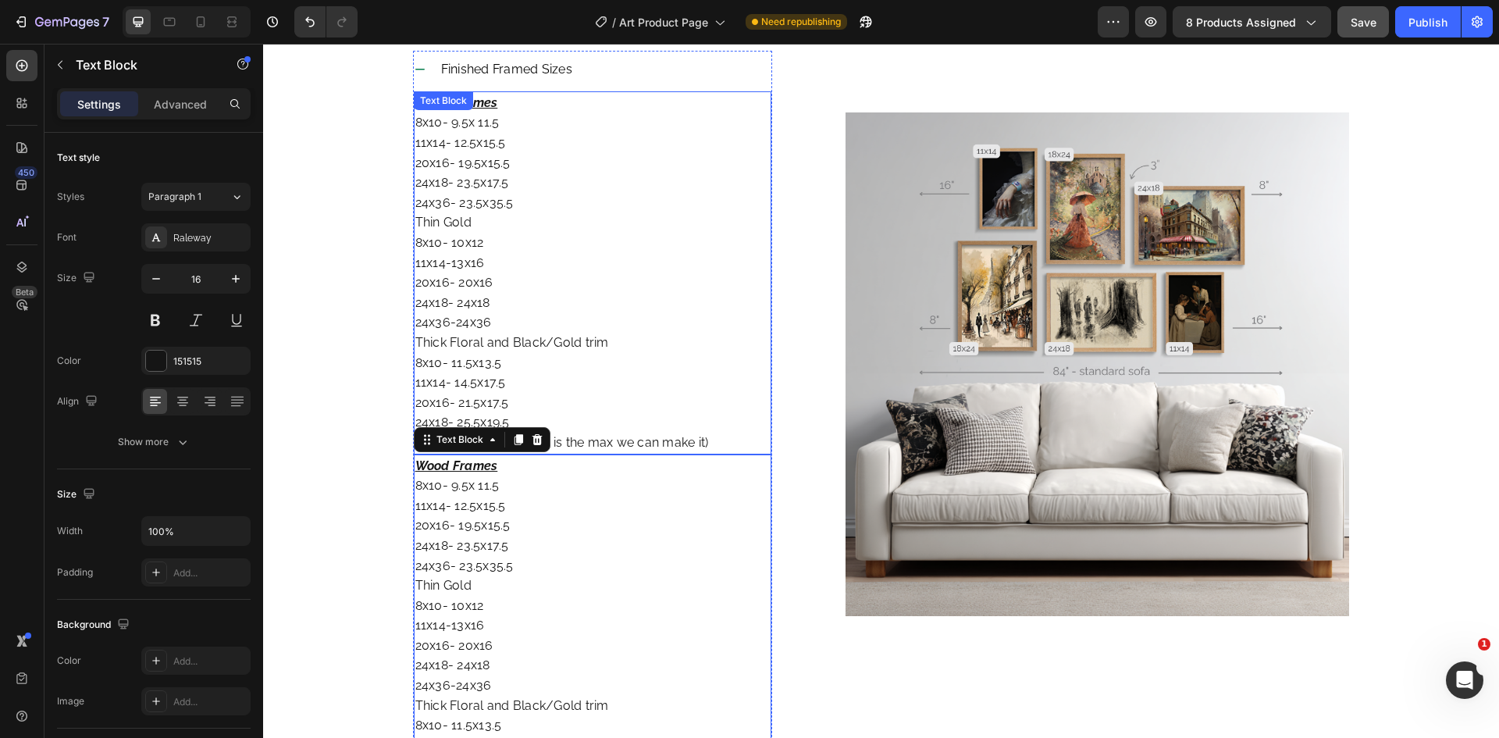
scroll to position [2756, 0]
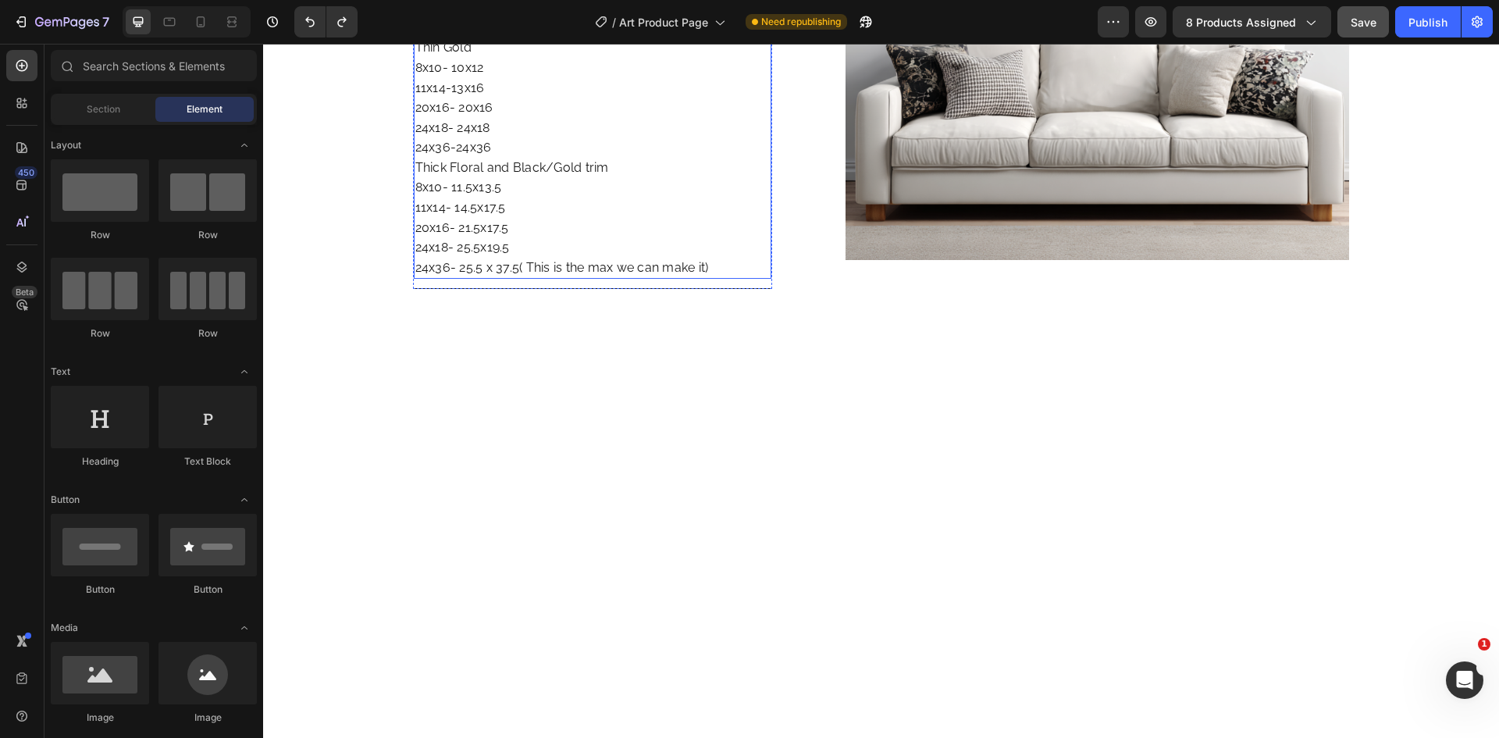
click at [524, 278] on p "Wood Frames 8x10- 9.5x 11.5 11x14- 12.5x15.5 20x16- 19.5x15.5 24x18- 23.5x17.5 …" at bounding box center [592, 98] width 355 height 360
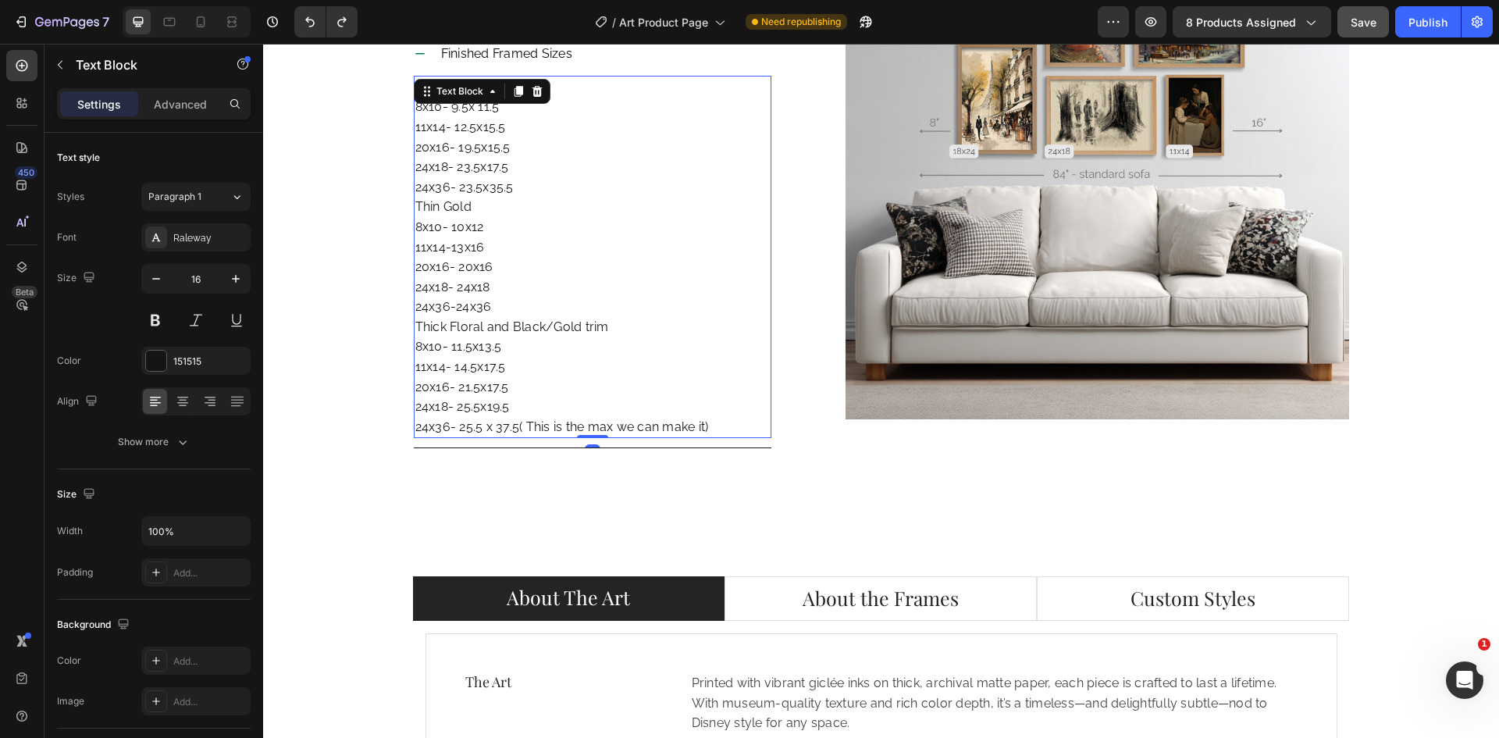
scroll to position [1890, 0]
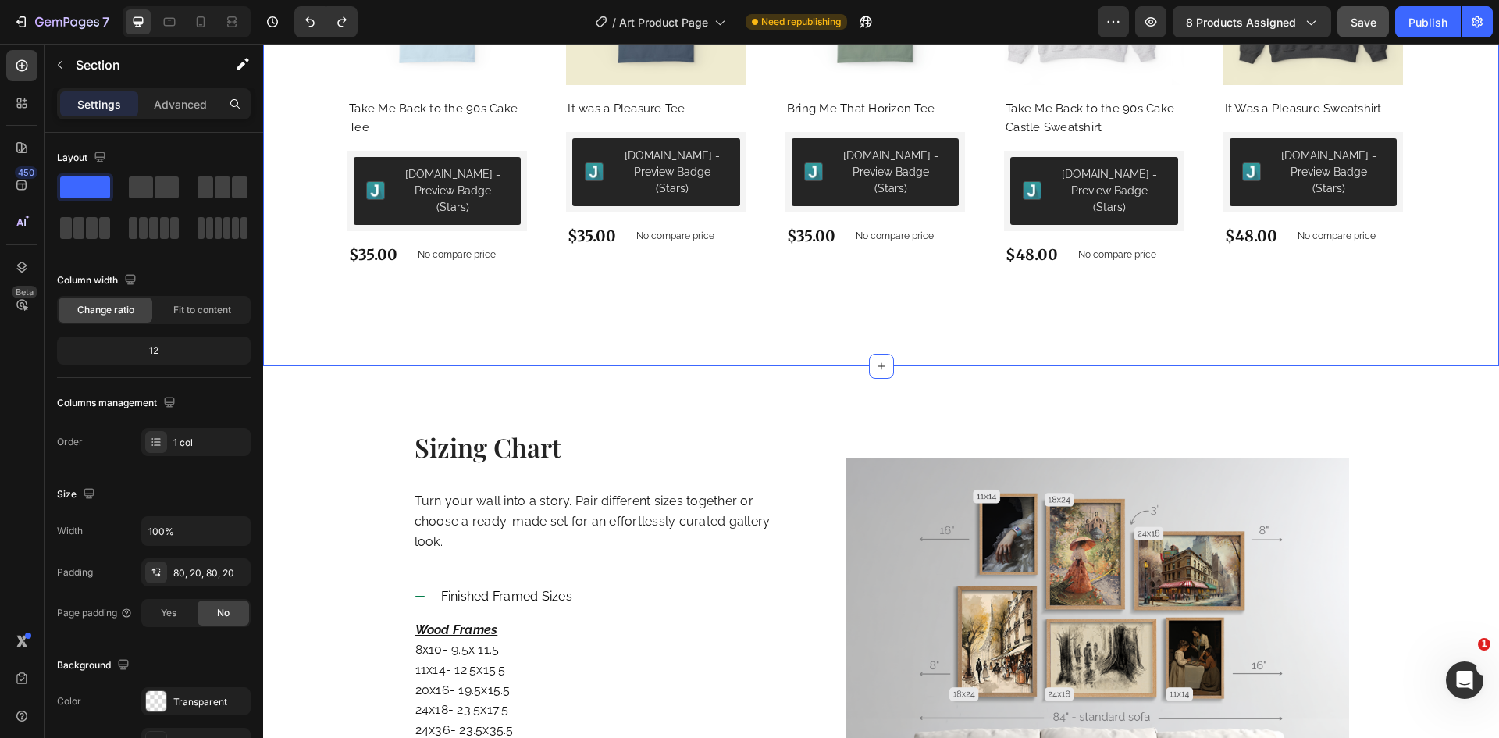
click at [468, 366] on div "You may also like Heading Product Images Take Me Back to the 90s Cake Tee Produ…" at bounding box center [881, 68] width 1236 height 596
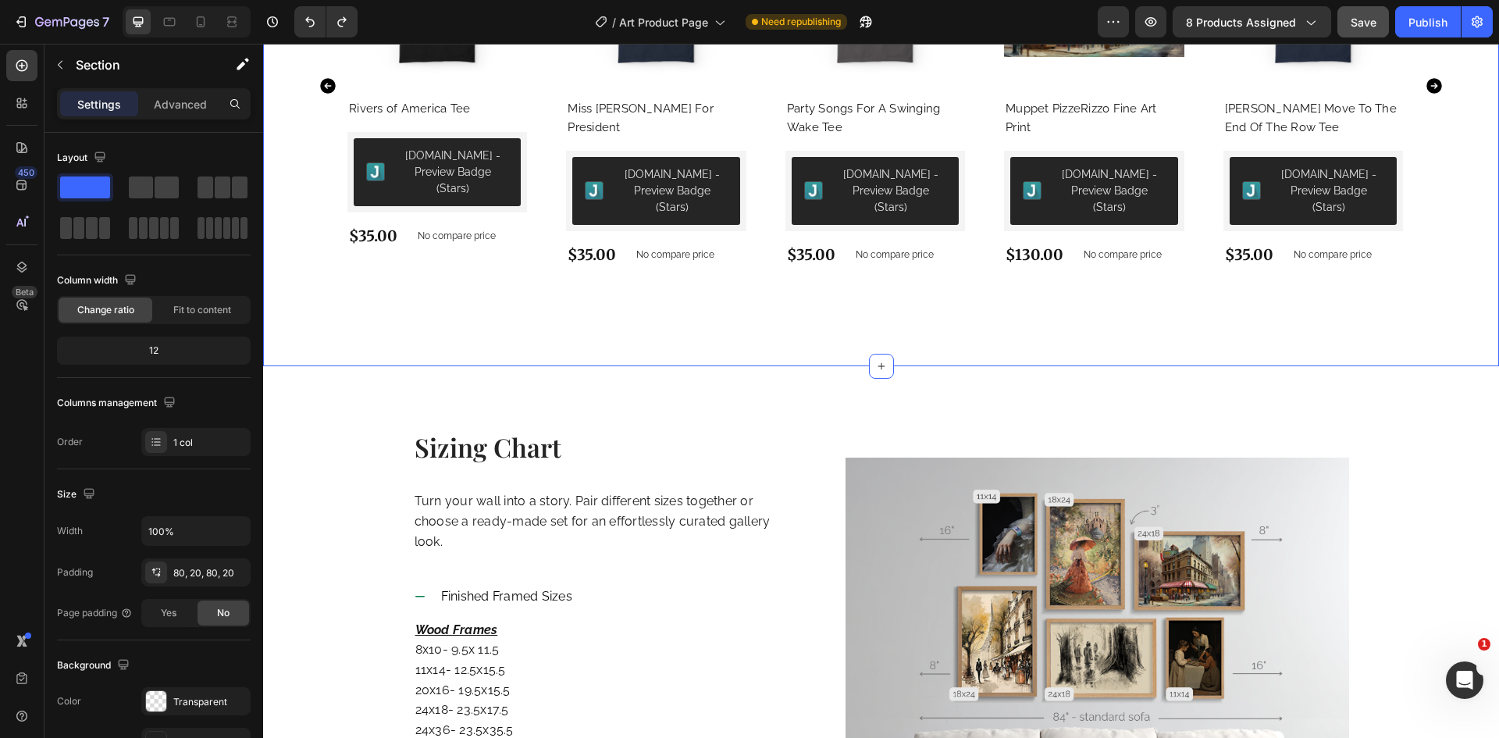
scroll to position [1819, 0]
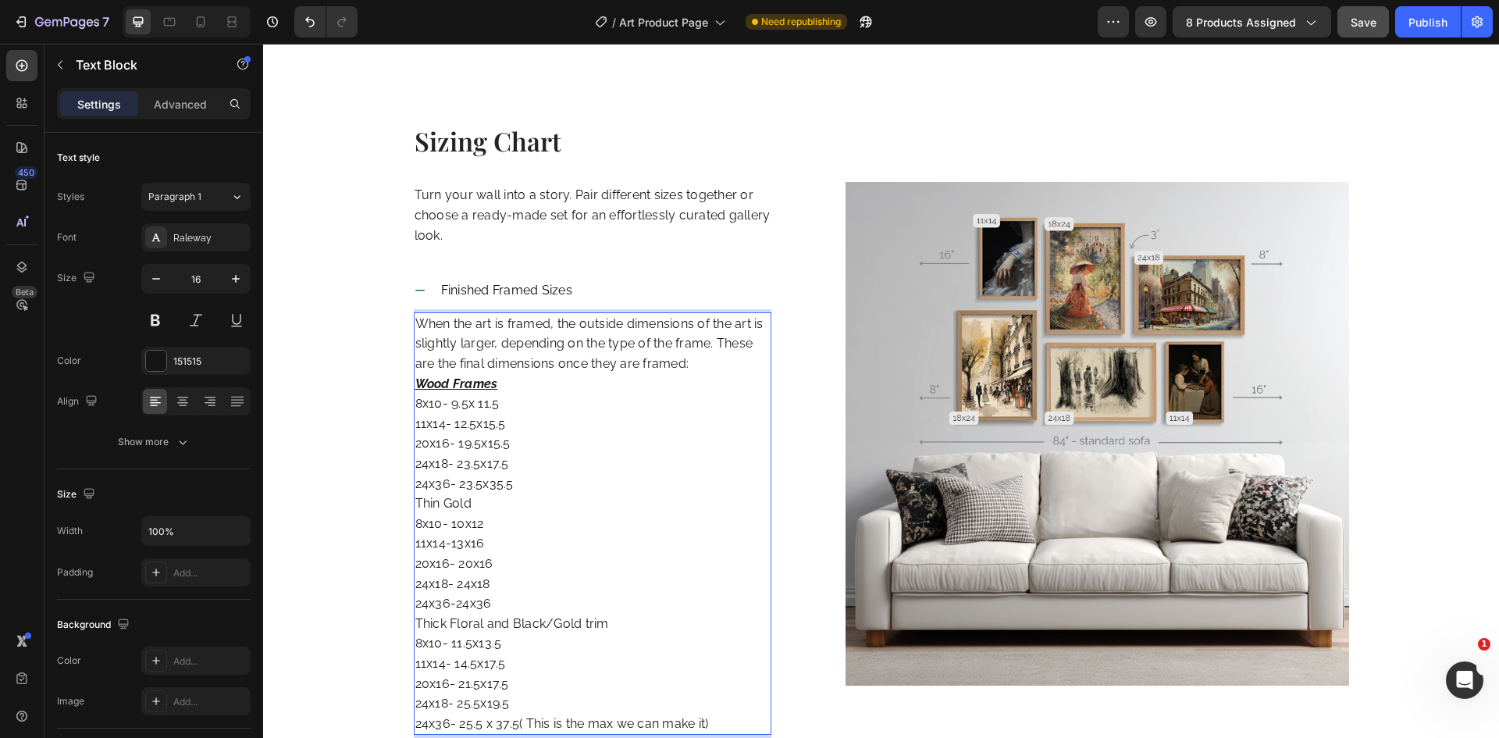
scroll to position [2218, 0]
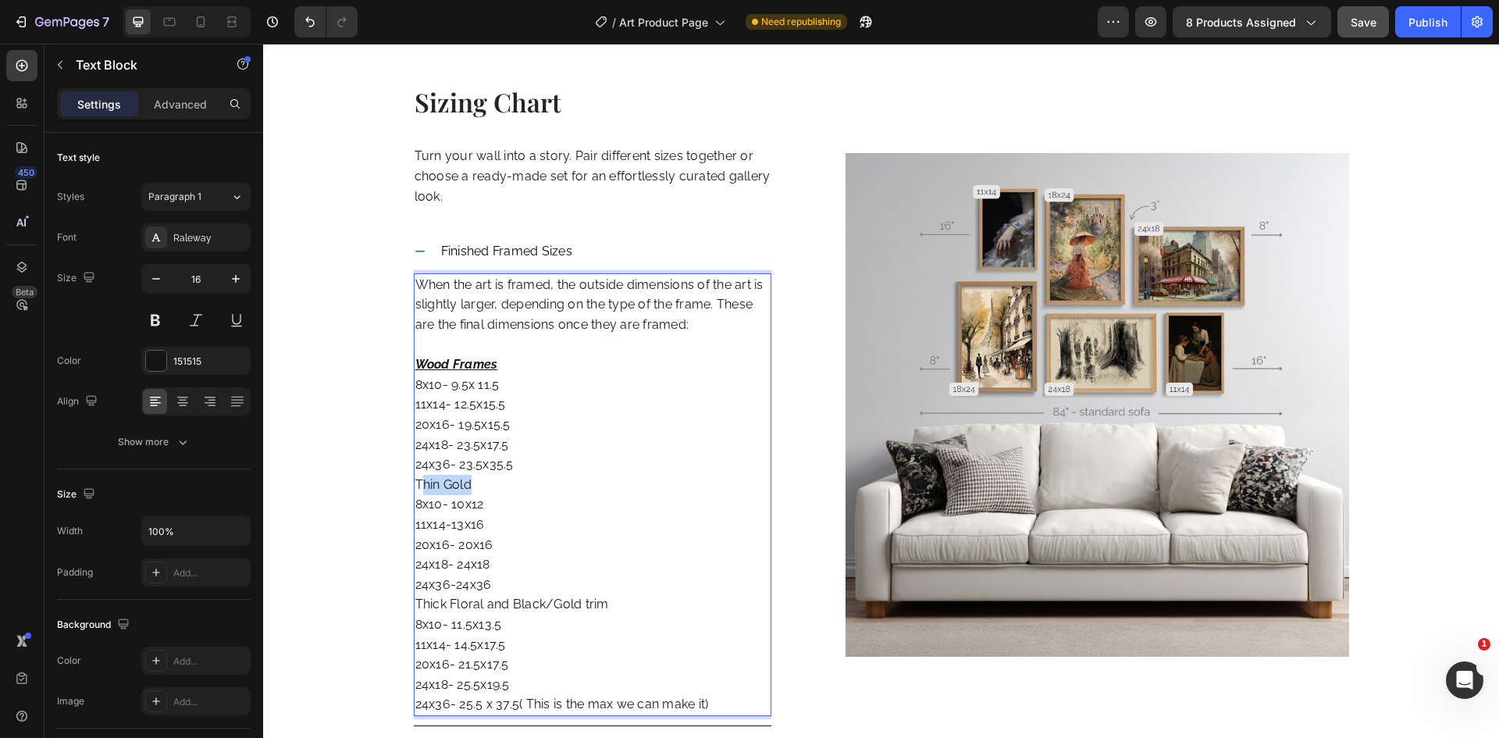
drag, startPoint x: 482, startPoint y: 479, endPoint x: 532, endPoint y: 464, distance: 52.1
click at [427, 488] on p "Wood Frames 8x10- 9.5x 11.5 11x14- 12.5x15.5 20x16- 19.5x15.5 24x18- 23.5x17.5 …" at bounding box center [592, 534] width 355 height 360
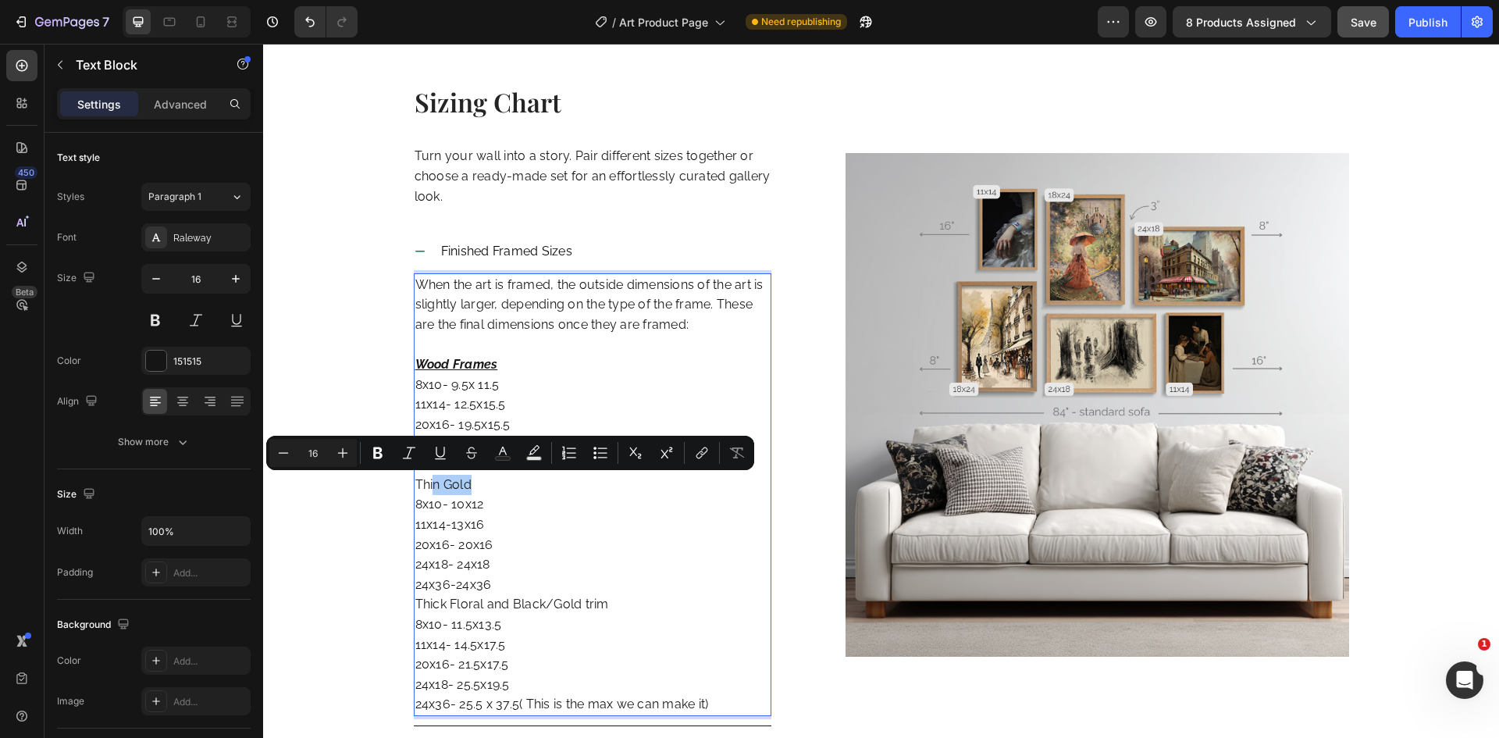
click at [532, 464] on button "Text Background Color" at bounding box center [534, 453] width 28 height 28
type input "000000"
type input "77"
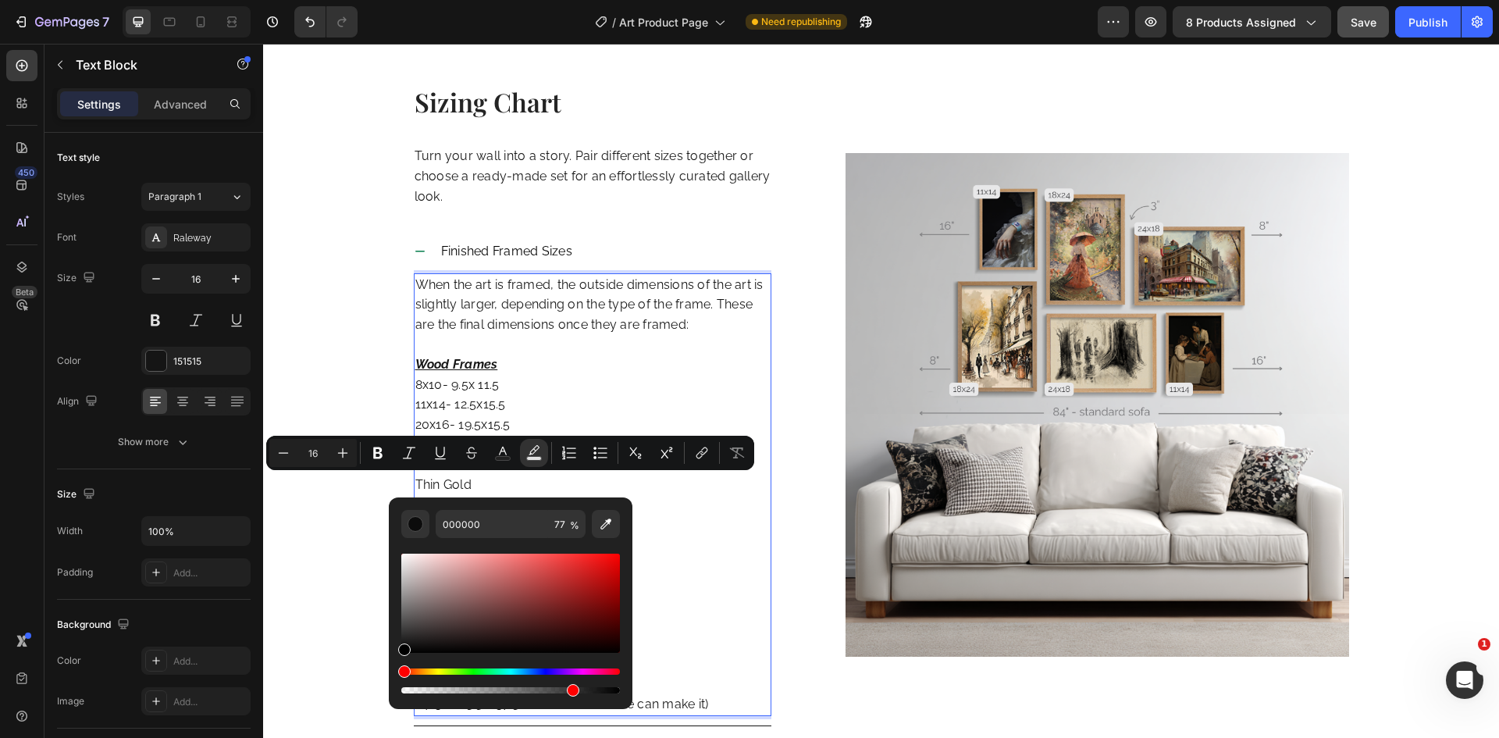
click at [532, 471] on p "Wood Frames 8x10- 9.5x 11.5 11x14- 12.5x15.5 20x16- 19.5x15.5 24x18- 23.5x17.5 …" at bounding box center [592, 534] width 355 height 360
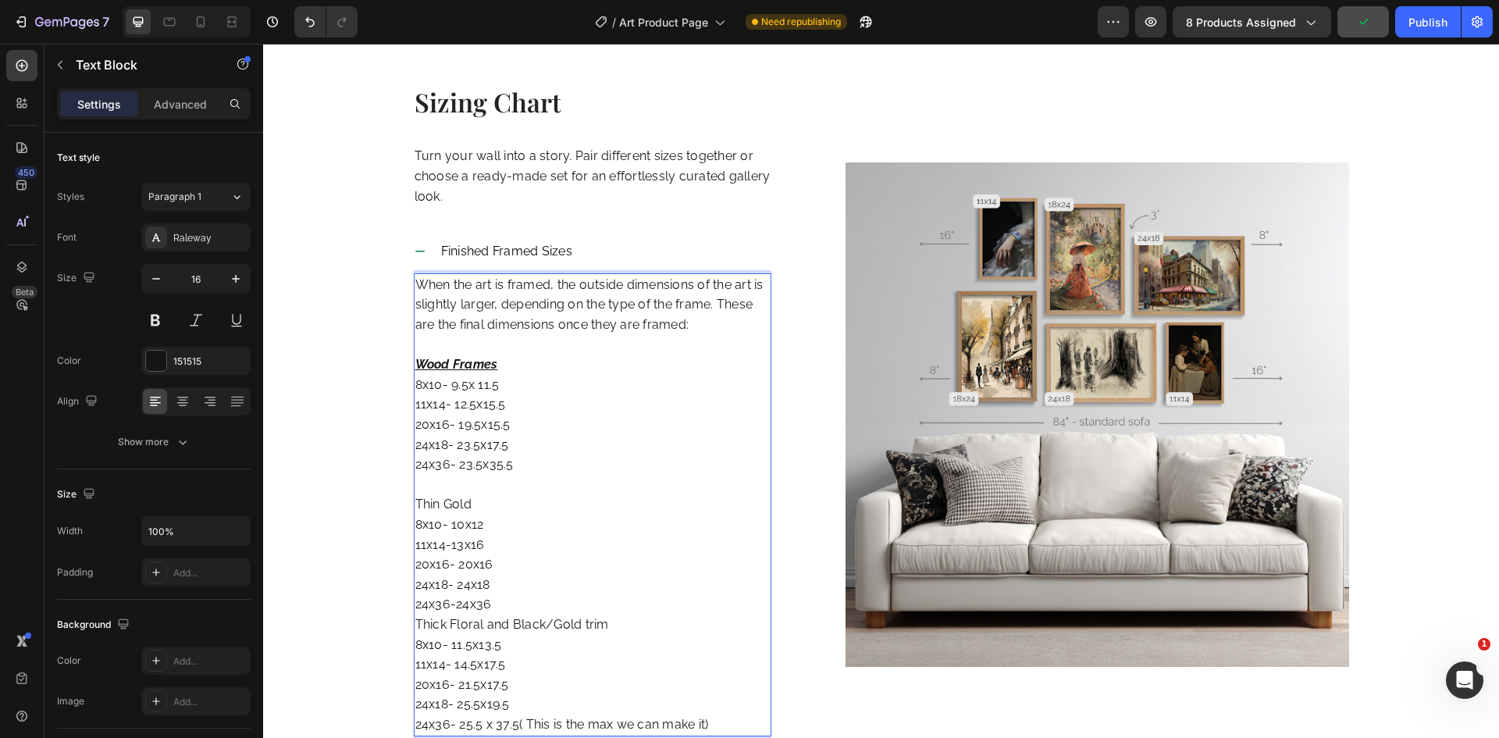
click at [450, 507] on p "⁠⁠⁠⁠⁠⁠⁠ Thin Gold 8x10- 10x12 11x14-13x16 20x16- 20x16 24x18- 24x18 24x36-24x36…" at bounding box center [592, 605] width 355 height 260
click at [450, 507] on p "Thin Gold 8x10- 10x12 11x14-13x16 20x16- 20x16 24x18- 24x18 24x36-24x36 Thick F…" at bounding box center [592, 605] width 355 height 260
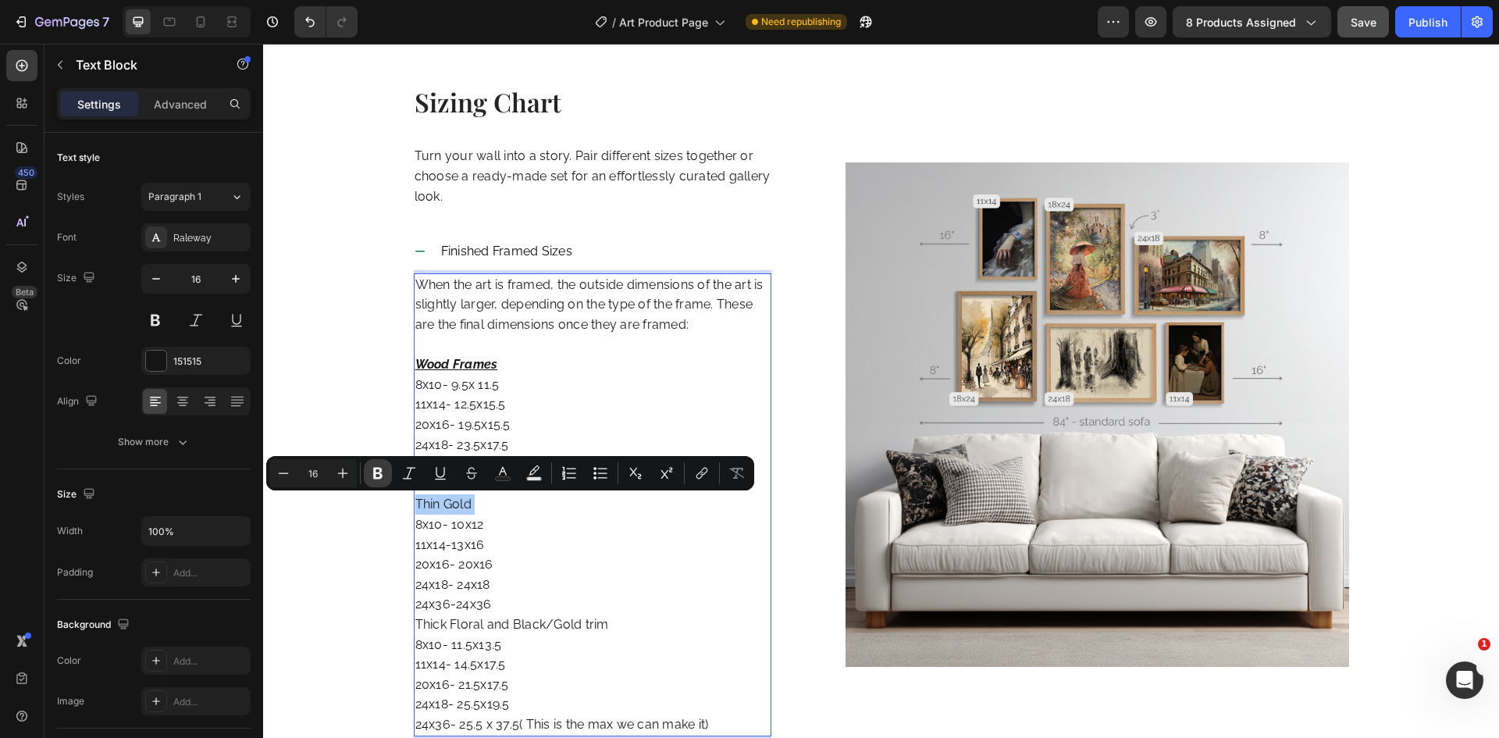
click at [368, 471] on button "Bold" at bounding box center [378, 473] width 28 height 28
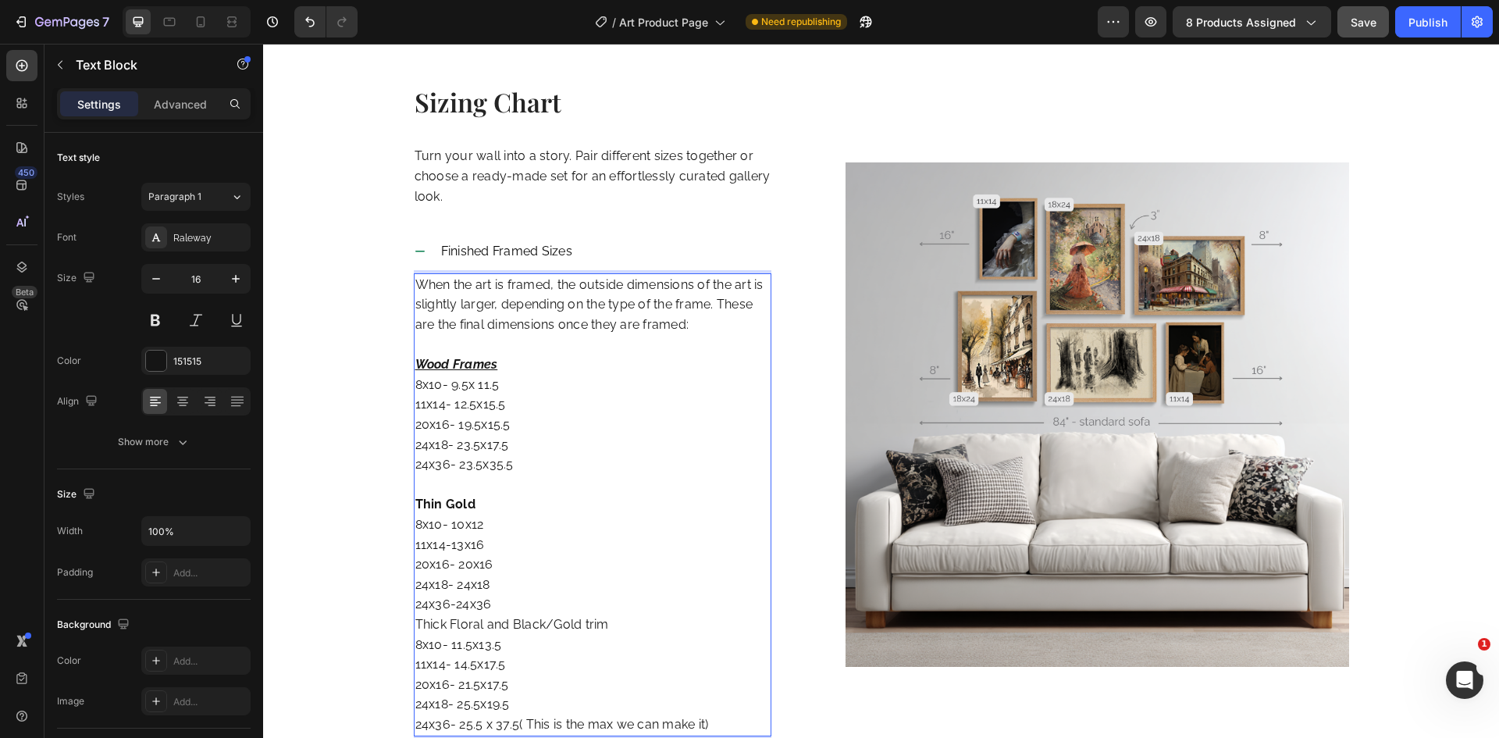
click at [443, 497] on strong "Thin Gold" at bounding box center [445, 503] width 60 height 15
click at [496, 604] on p "Thin Gold 8x10- 10x12 11x14-13x16 20x16- 20x16 24x18- 24x18 24x36-24x36 Thick F…" at bounding box center [592, 605] width 355 height 260
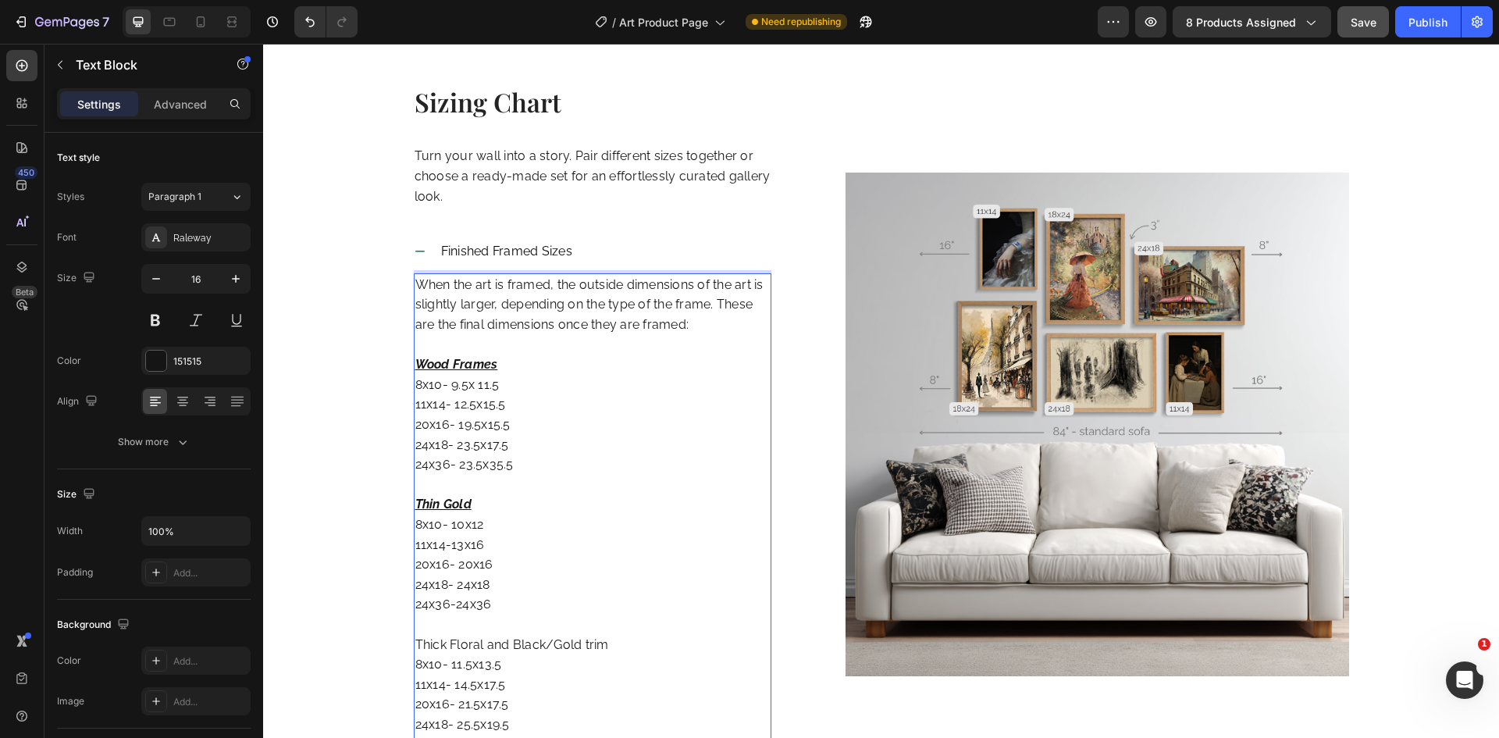
click at [501, 638] on p "⁠⁠⁠⁠⁠⁠⁠ Thick Floral and Black/Gold trim 8x10- 11.5x13.5 11x14- 14.5x17.5 20x16…" at bounding box center [592, 684] width 355 height 140
click at [501, 638] on p "Thick Floral and Black/Gold trim 8x10- 11.5x13.5 11x14- 14.5x17.5 20x16- 21.5x1…" at bounding box center [592, 684] width 355 height 140
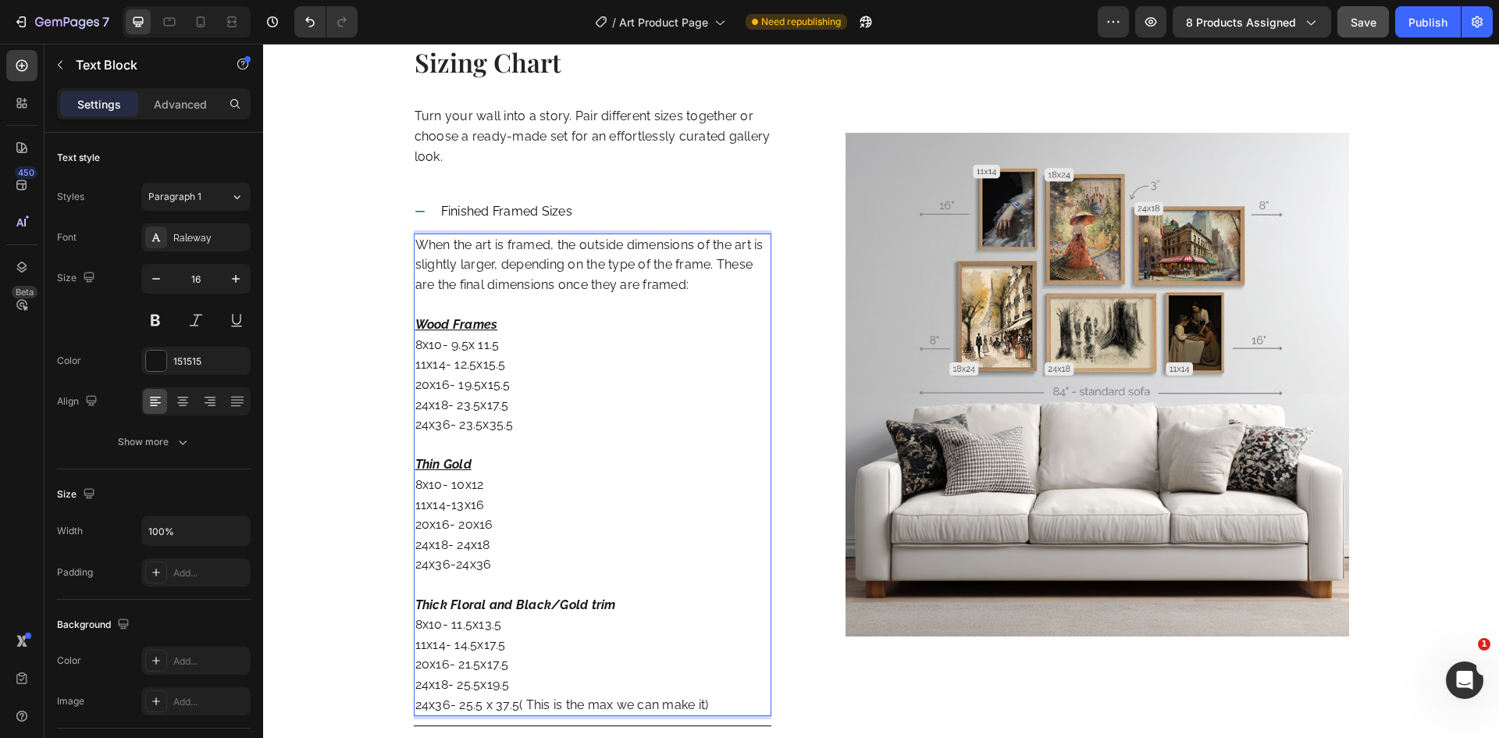
scroll to position [2374, 0]
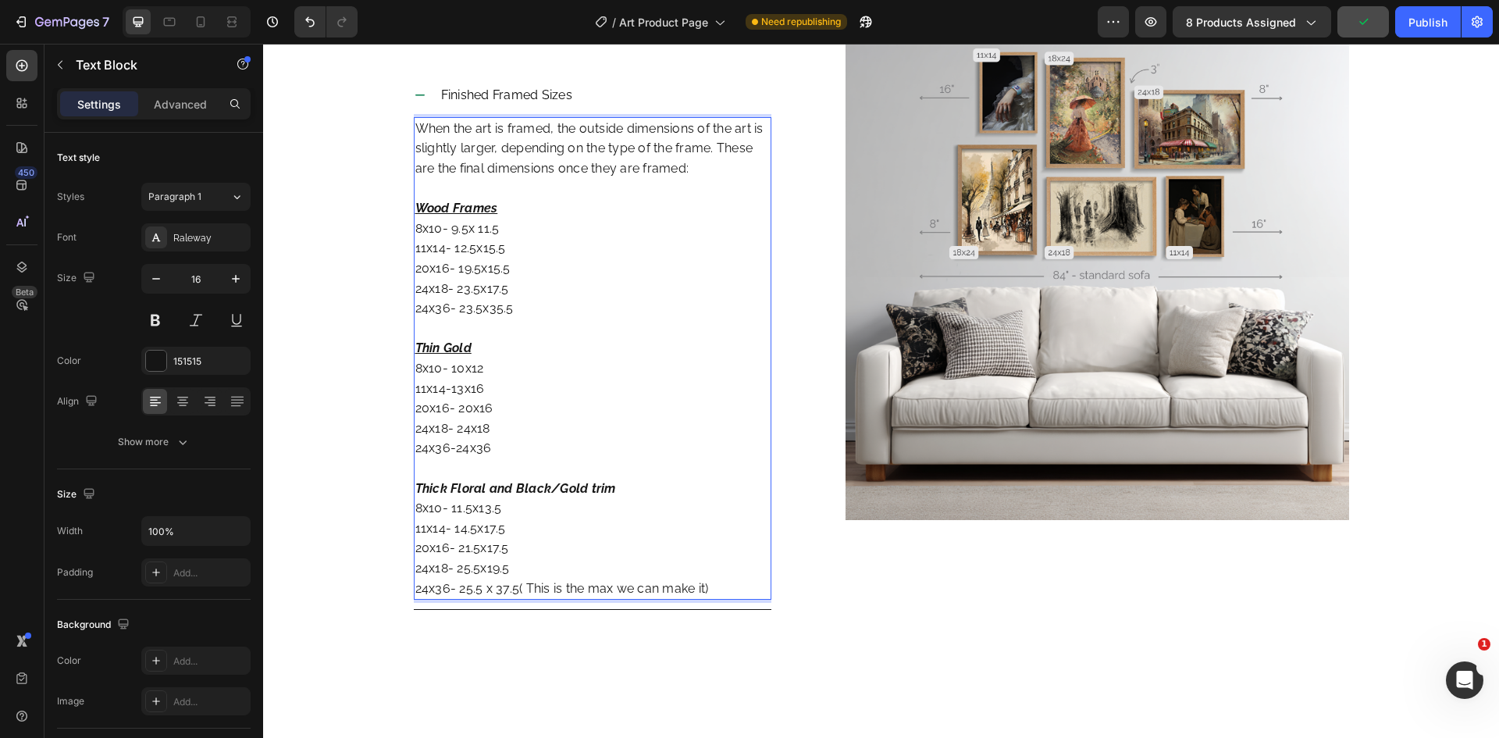
click at [710, 589] on p "Thick Floral and Black/Gold trim 8x10- 11.5x13.5 11x14- 14.5x17.5 20x16- 21.5x1…" at bounding box center [592, 528] width 355 height 140
drag, startPoint x: 724, startPoint y: 589, endPoint x: 510, endPoint y: 589, distance: 213.1
click at [510, 589] on p "Thick Floral and Black/Gold trim 8x10- 11.5x13.5 11x14- 14.5x17.5 20x16- 21.5x1…" at bounding box center [592, 528] width 355 height 140
click at [490, 640] on div "Sizing Chart Heading Turn your wall into a story. Pair different sizes together…" at bounding box center [881, 299] width 1212 height 745
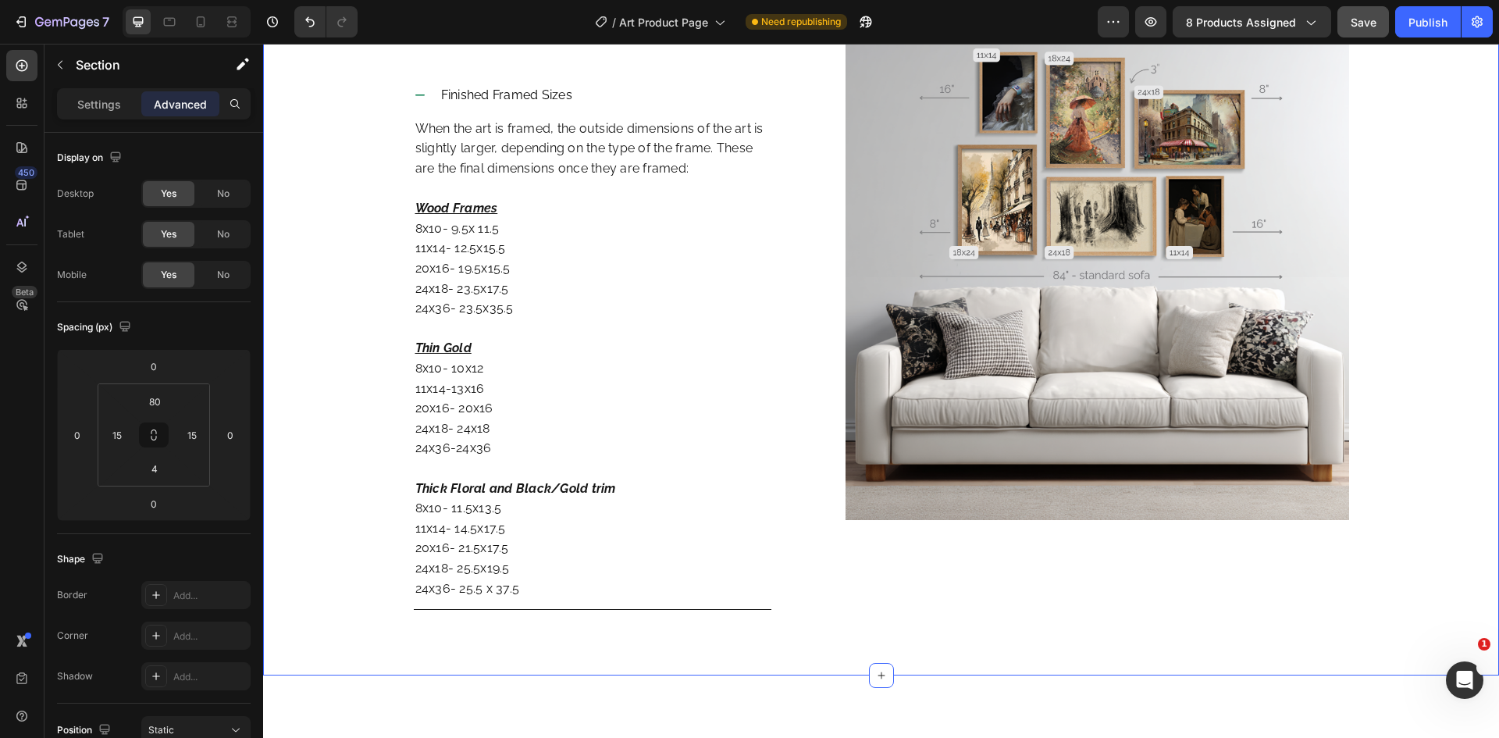
click at [943, 625] on div "Sizing Chart Heading Turn your wall into a story. Pair different sizes together…" at bounding box center [881, 299] width 1212 height 745
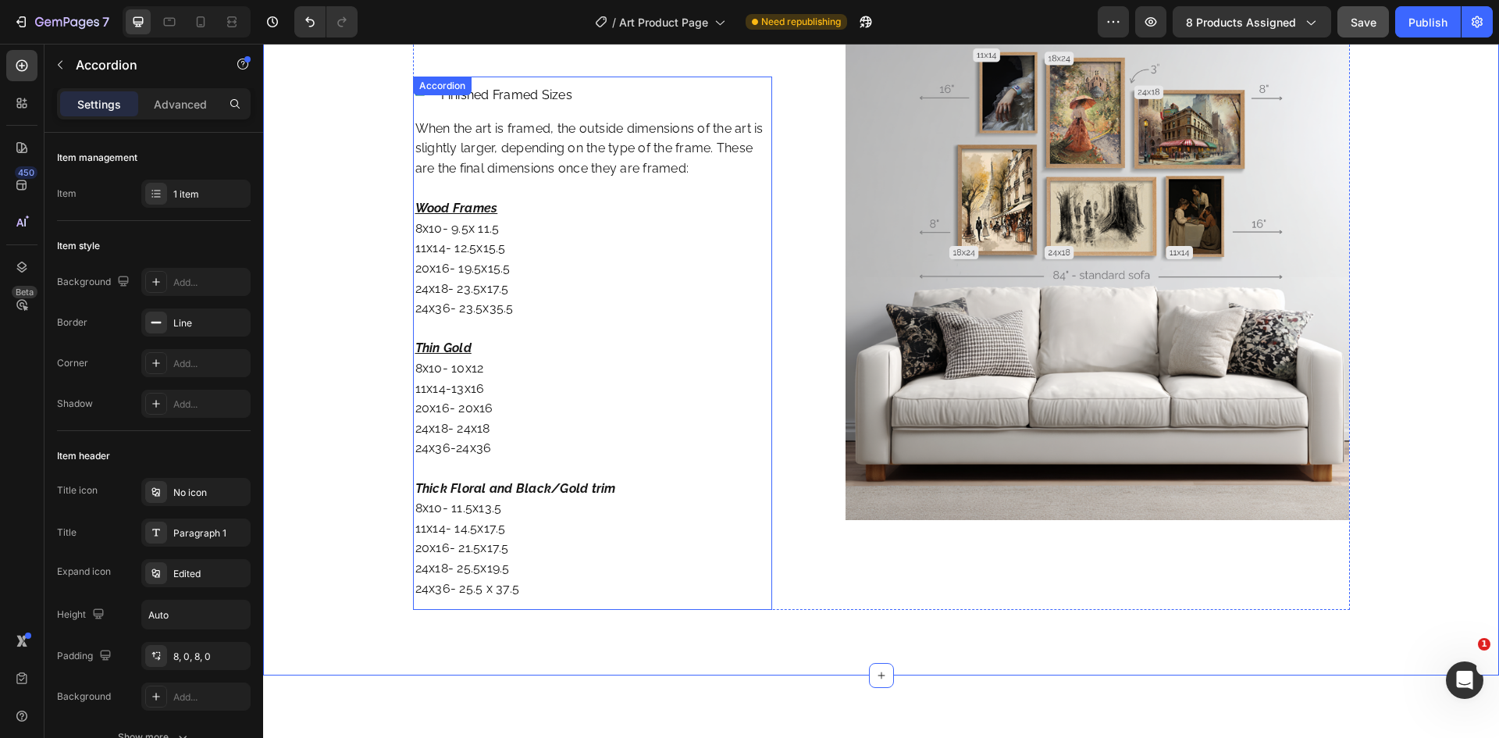
click at [418, 105] on div "Finished Framed Sizes When the art is framed, the outside dimensions of the art…" at bounding box center [593, 342] width 360 height 533
click at [392, 129] on div "Sizing Chart Heading Turn your wall into a story. Pair different sizes together…" at bounding box center [881, 299] width 1212 height 745
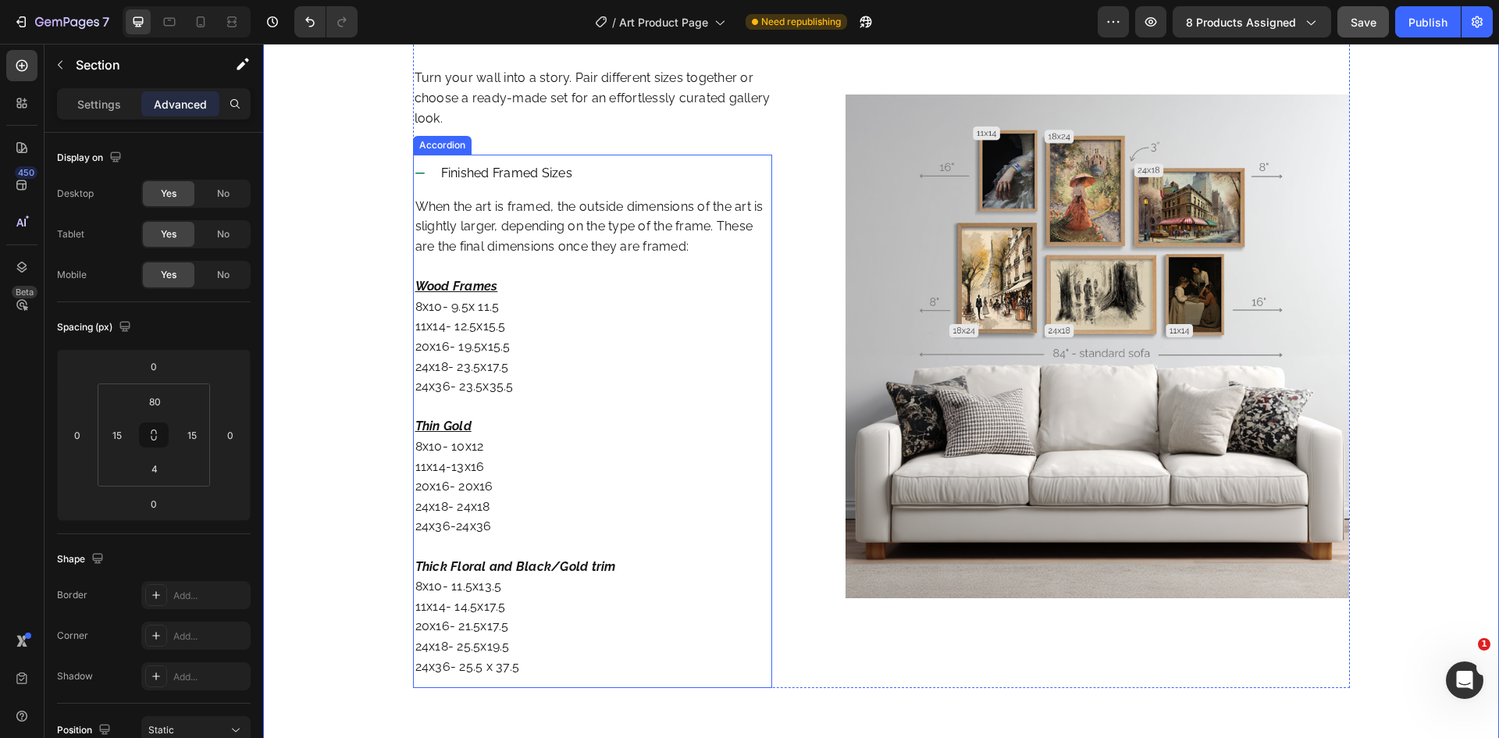
click at [428, 185] on div "Finished Framed Sizes" at bounding box center [593, 173] width 358 height 37
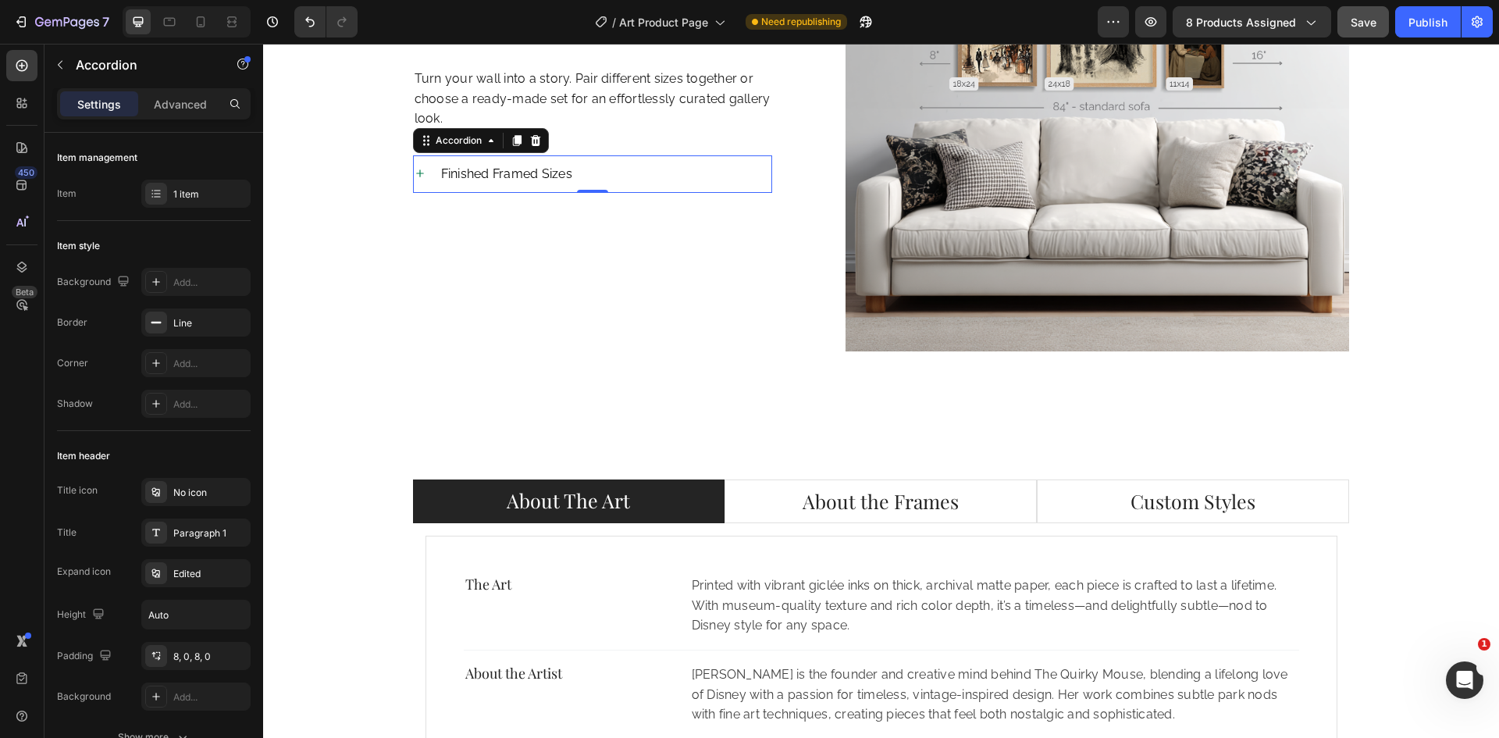
scroll to position [2455, 0]
click at [414, 175] on icon at bounding box center [420, 172] width 12 height 12
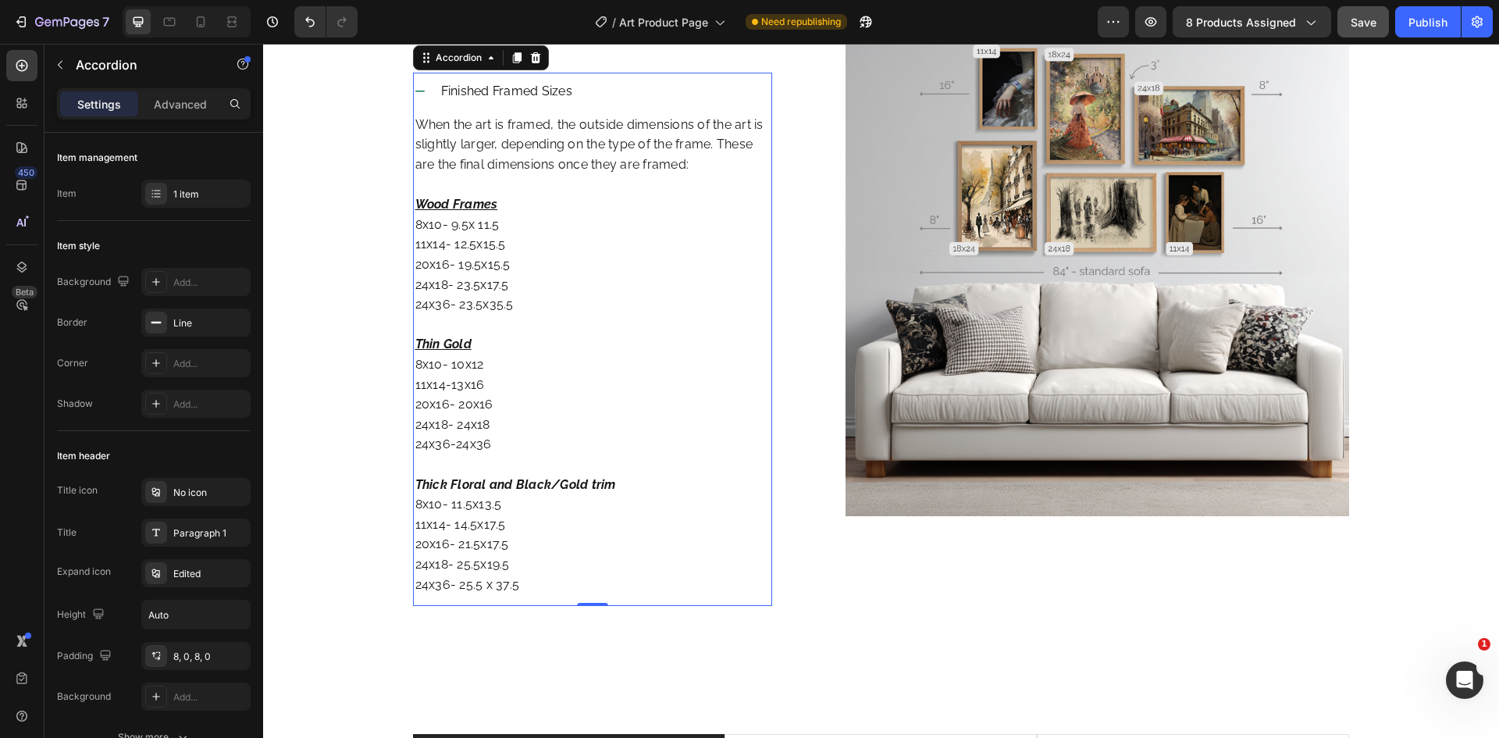
scroll to position [2296, 0]
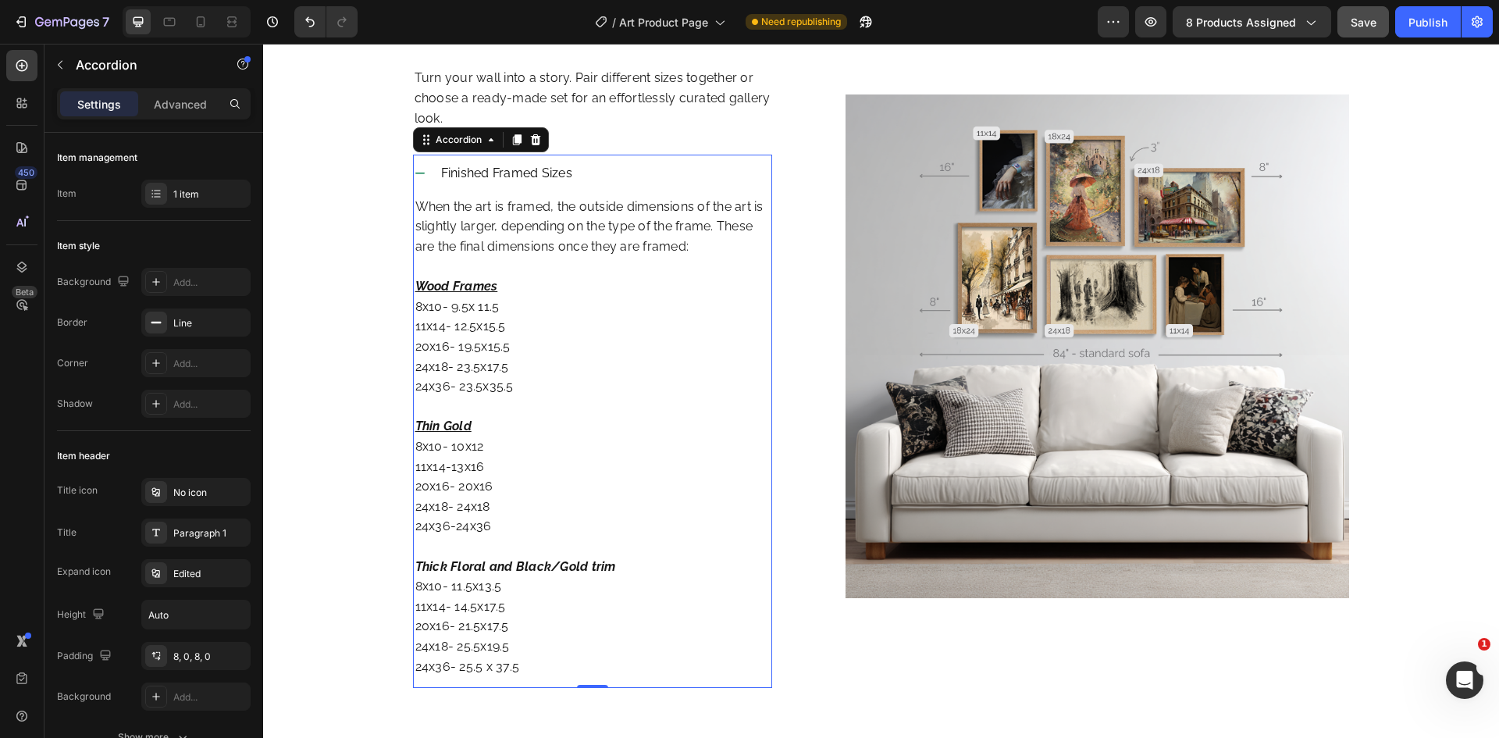
click at [414, 175] on icon at bounding box center [420, 173] width 12 height 12
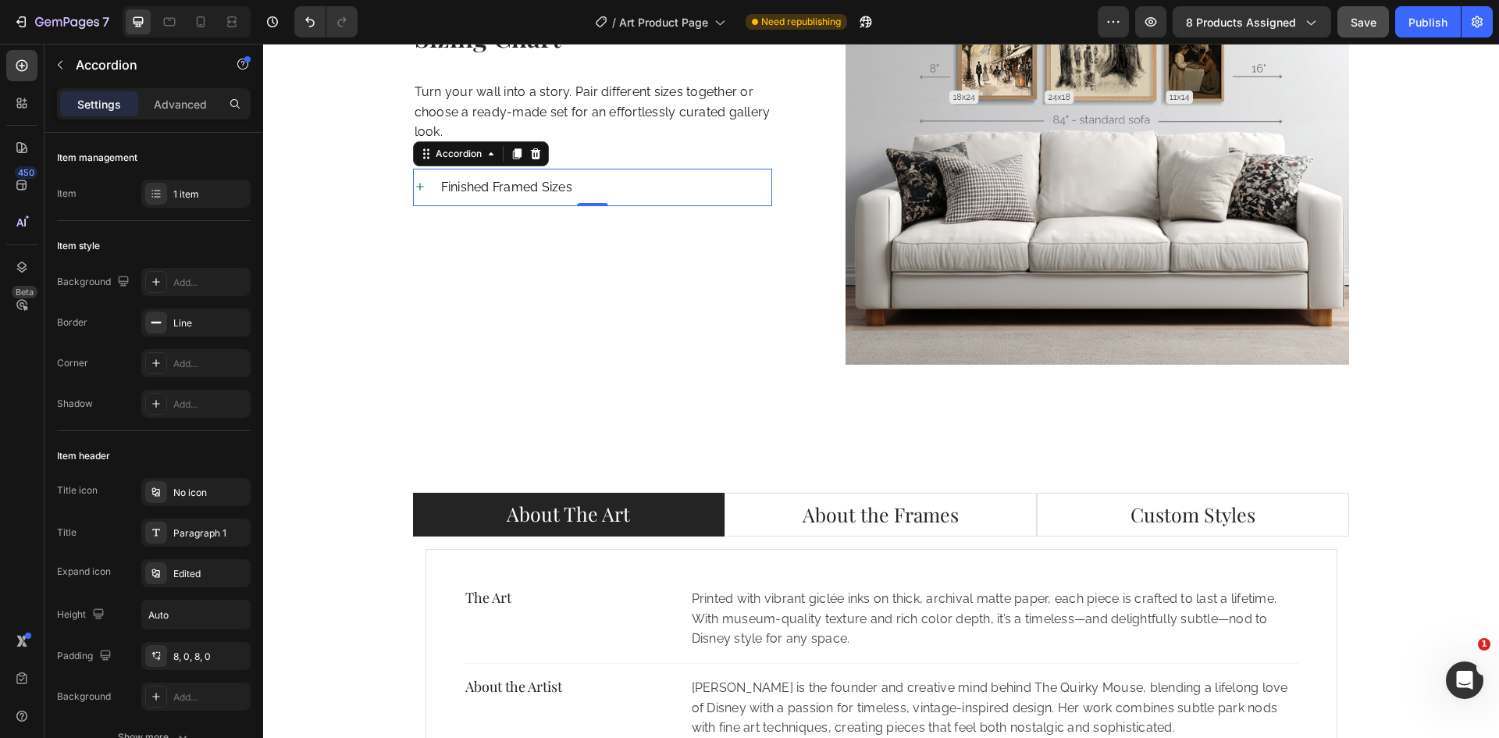
scroll to position [2455, 0]
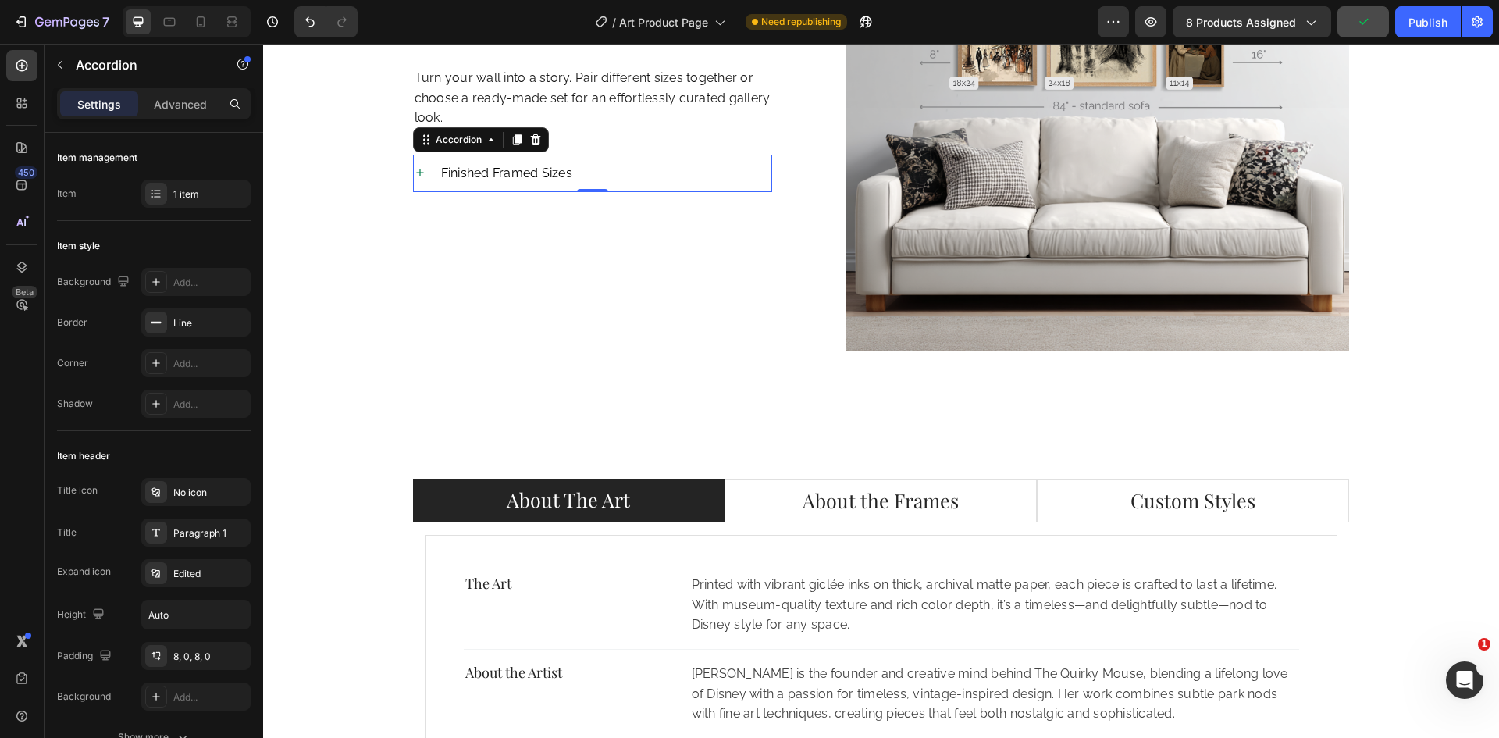
click at [414, 176] on icon at bounding box center [420, 172] width 12 height 12
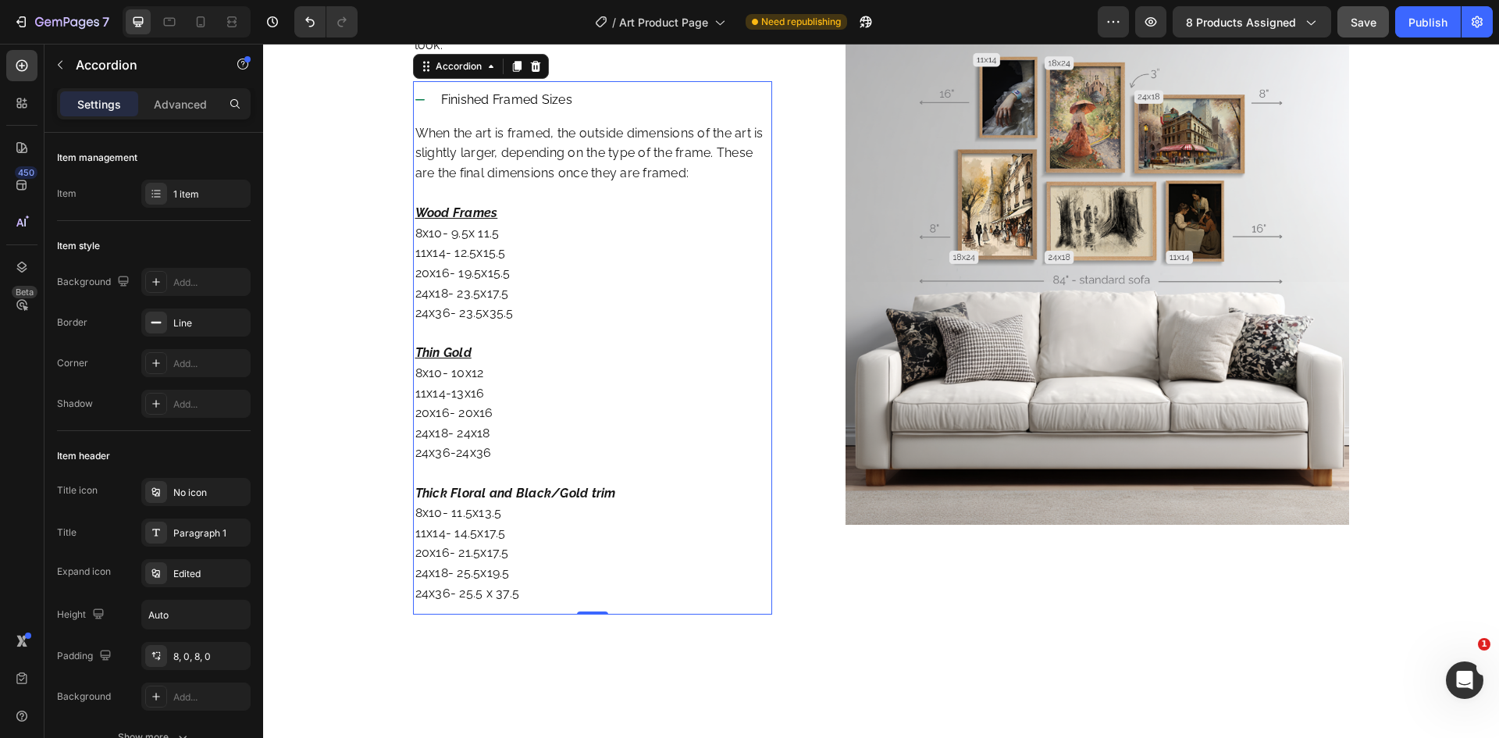
scroll to position [2296, 0]
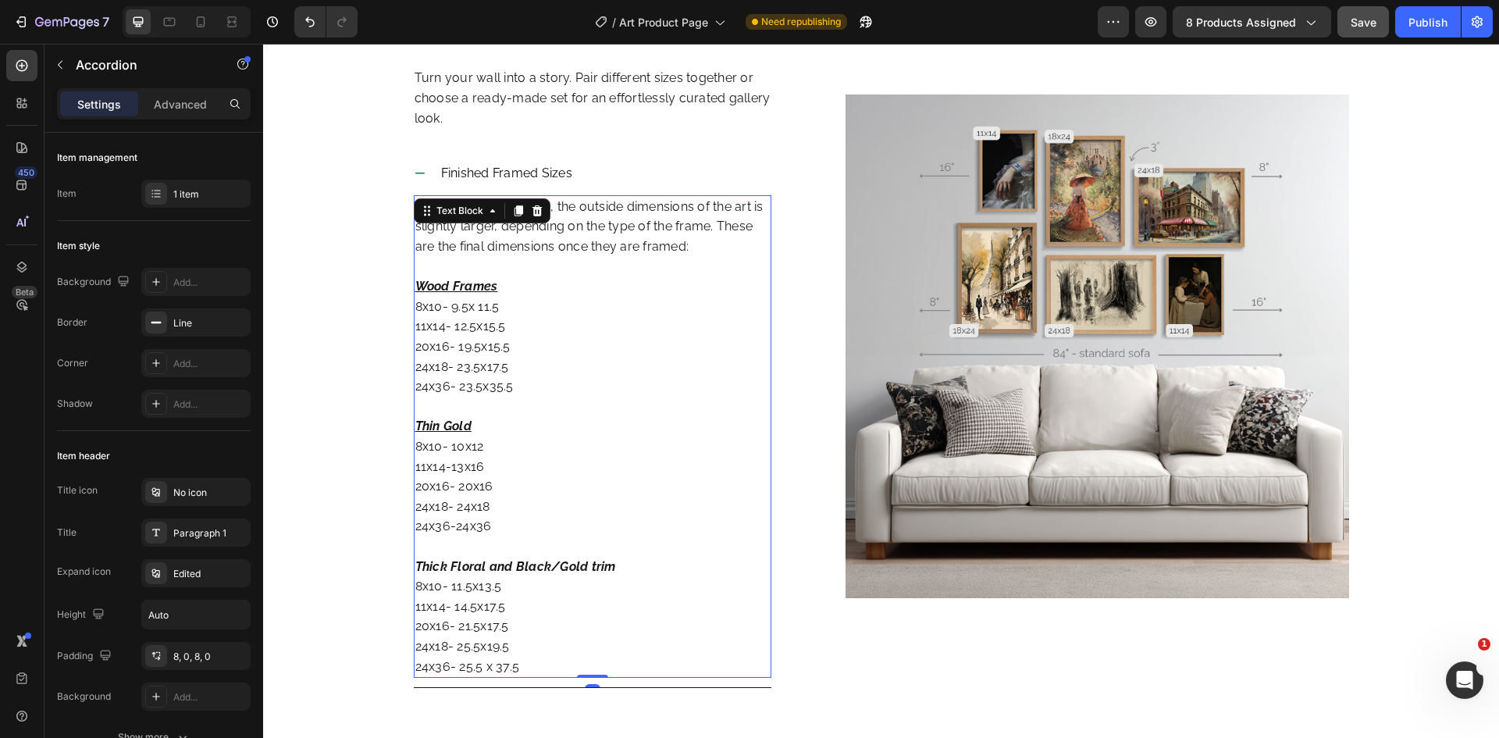
click at [486, 337] on p "Wood Frames 8x10- 9.5x 11.5 11x14- 12.5x15.5 20x16- 19.5x15.5 24x18- 23.5x17.5 …" at bounding box center [592, 336] width 355 height 120
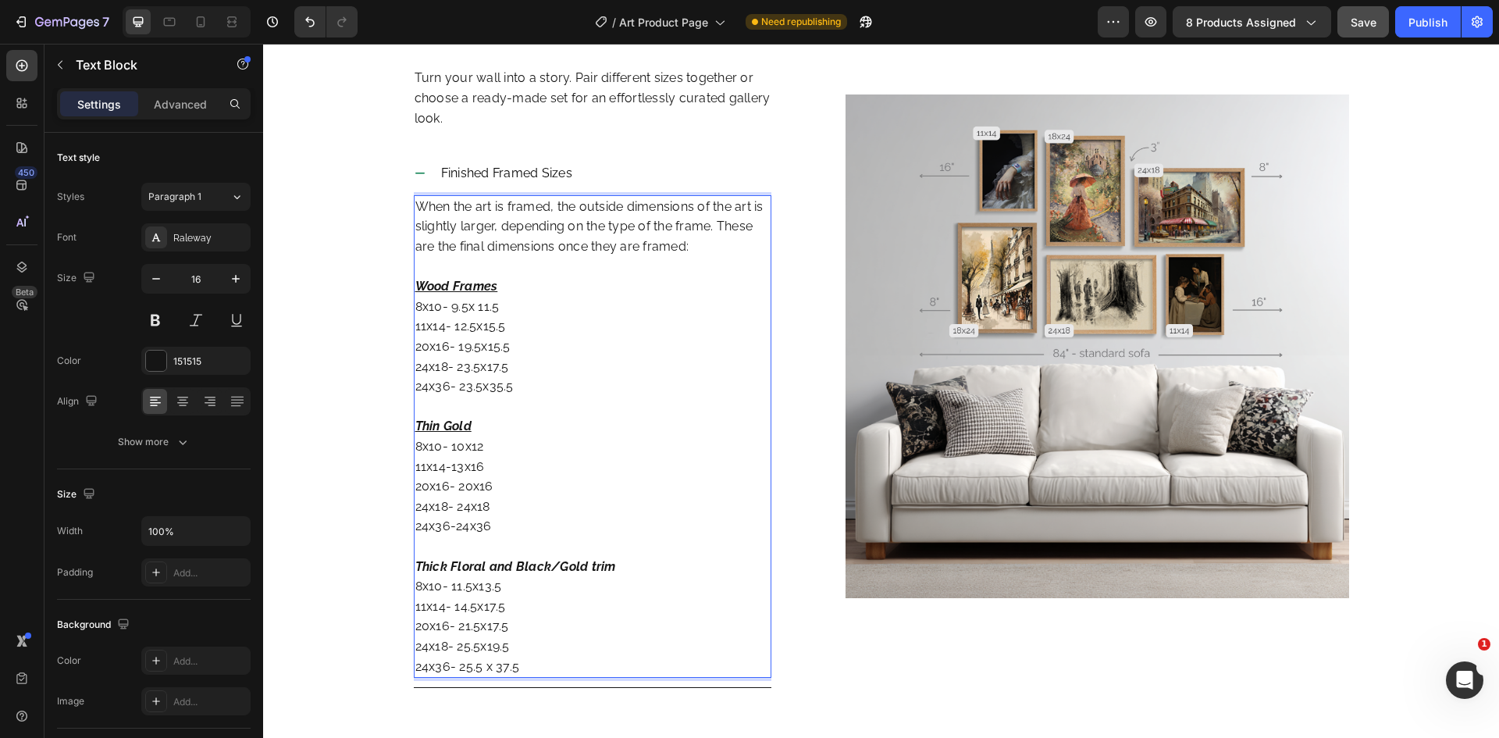
click at [451, 265] on p "Rich Text Editor. Editing area: main" at bounding box center [592, 267] width 355 height 20
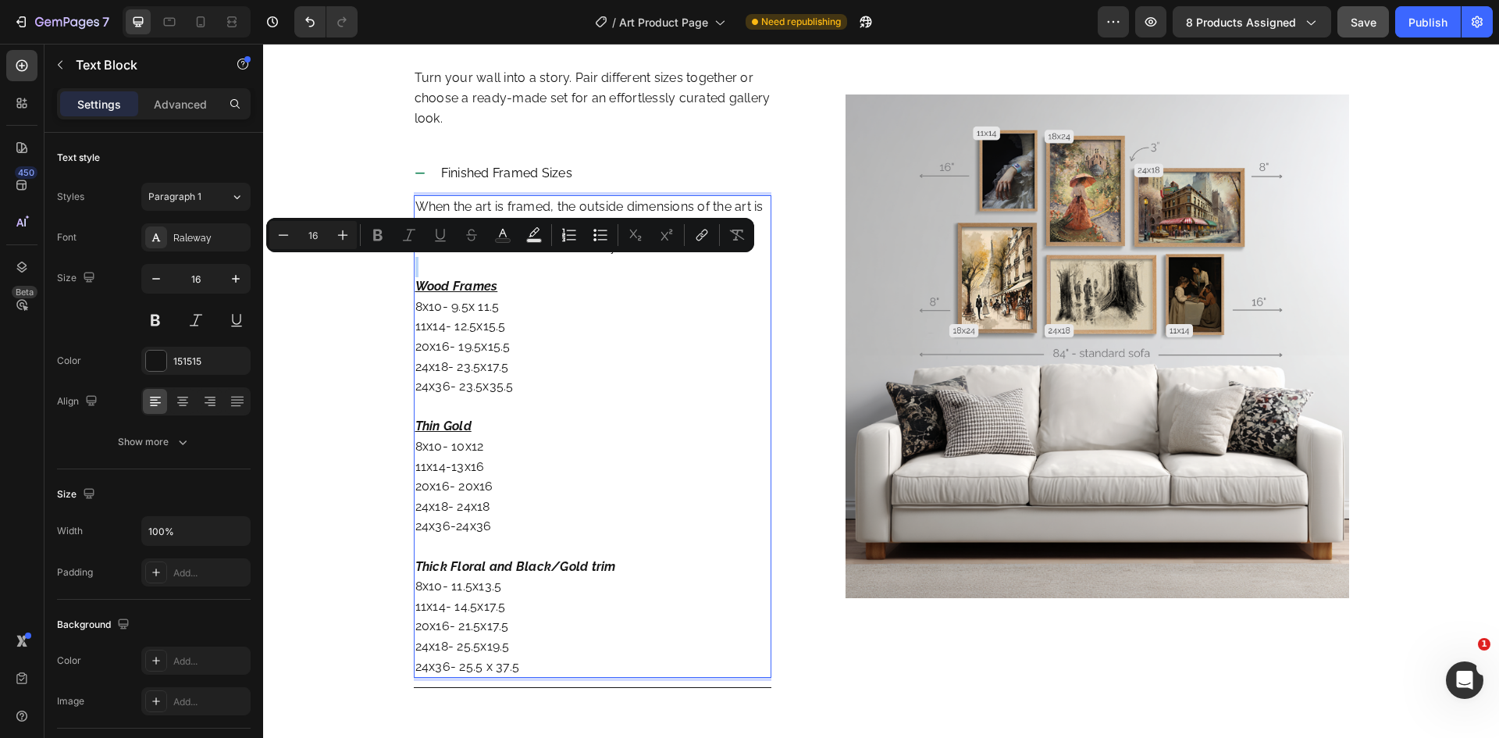
click at [416, 265] on p "Rich Text Editor. Editing area: main" at bounding box center [592, 267] width 355 height 20
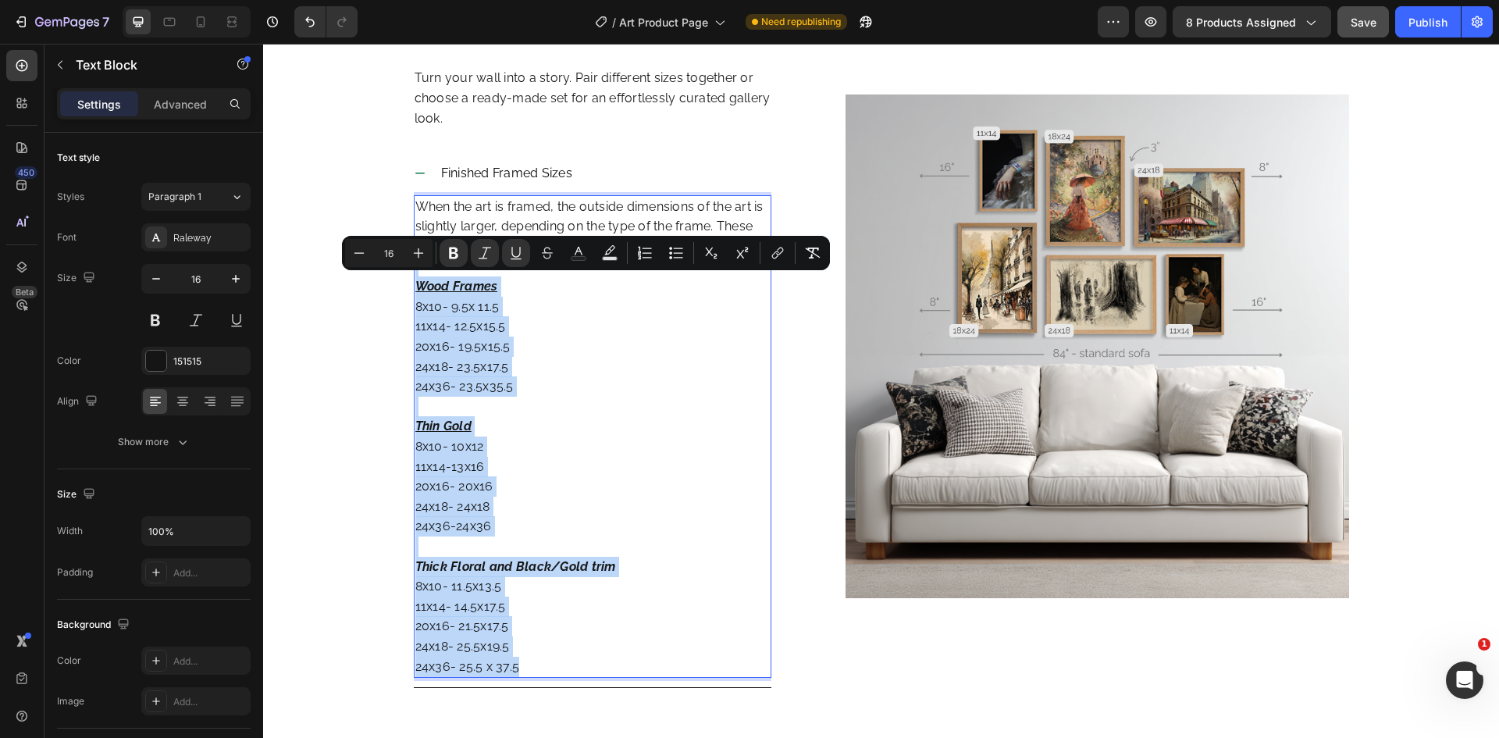
drag, startPoint x: 408, startPoint y: 264, endPoint x: 639, endPoint y: 669, distance: 466.4
click at [639, 669] on div "When the art is framed, the outside dimensions of the art is slightly larger, d…" at bounding box center [593, 436] width 358 height 482
click at [333, 496] on div "Sizing Chart Heading Turn your wall into a story. Pair different sizes together…" at bounding box center [881, 377] width 1212 height 745
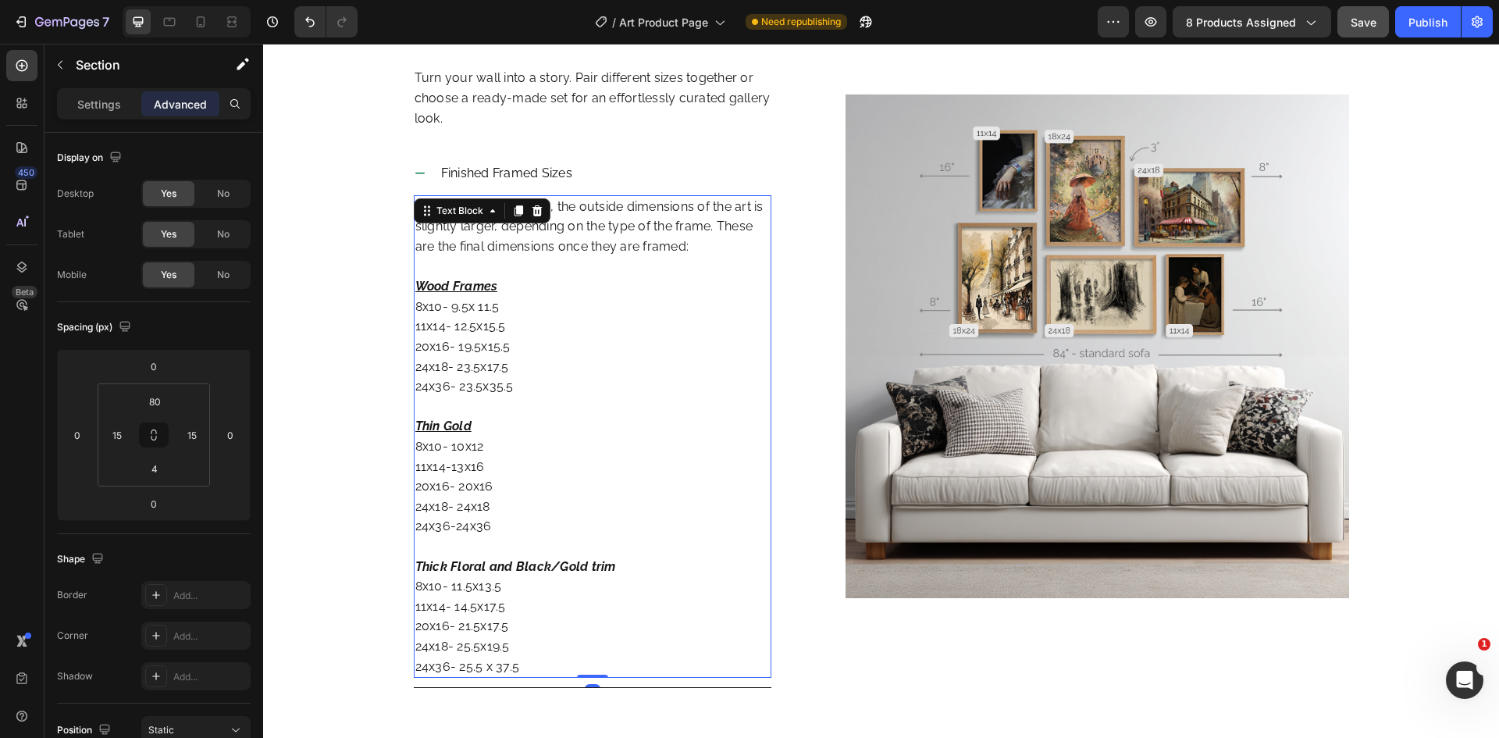
click at [471, 288] on u "Wood Frames" at bounding box center [456, 286] width 83 height 15
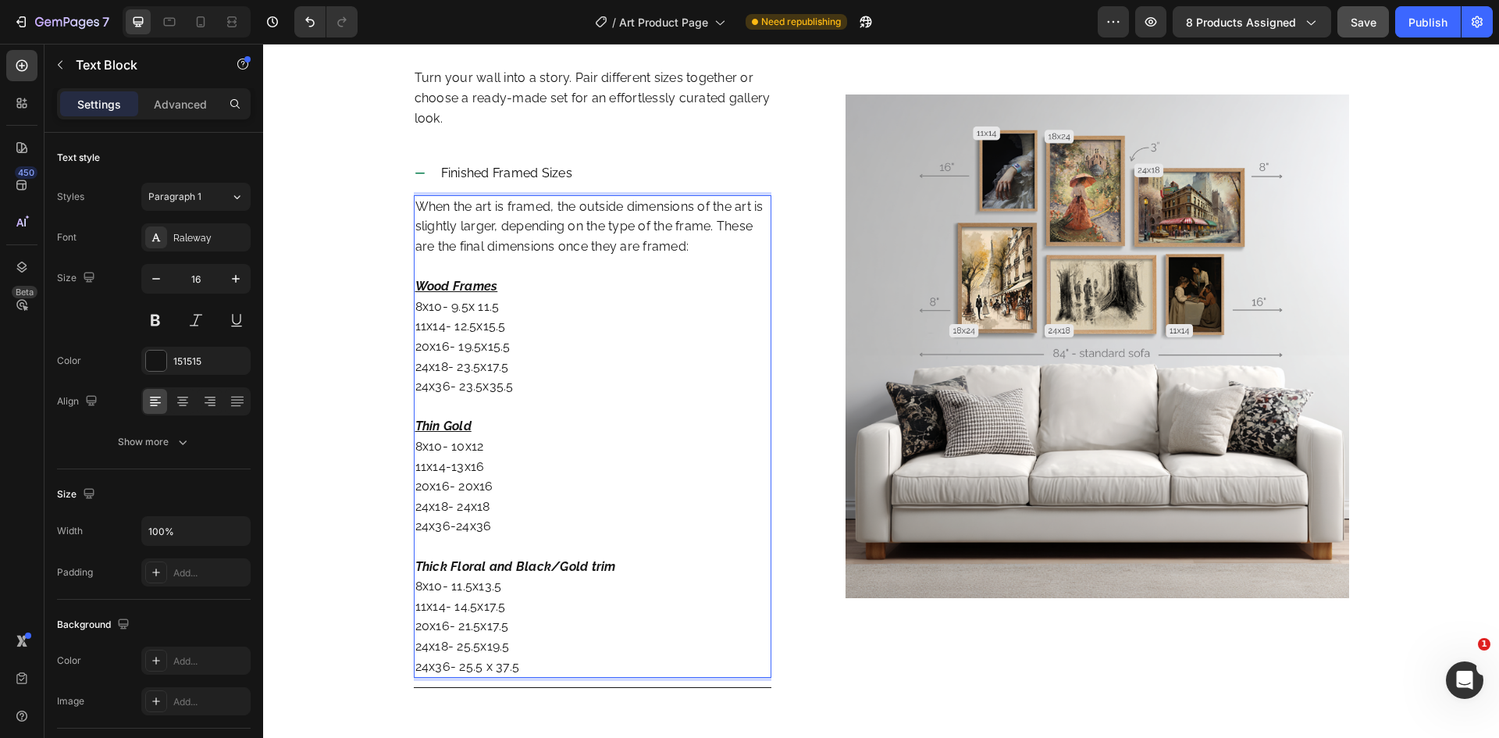
click at [494, 282] on p "Wood Frames 8x10- 9.5x 11.5 11x14- 12.5x15.5 20x16- 19.5x15.5 24x18- 23.5x17.5 …" at bounding box center [592, 336] width 355 height 120
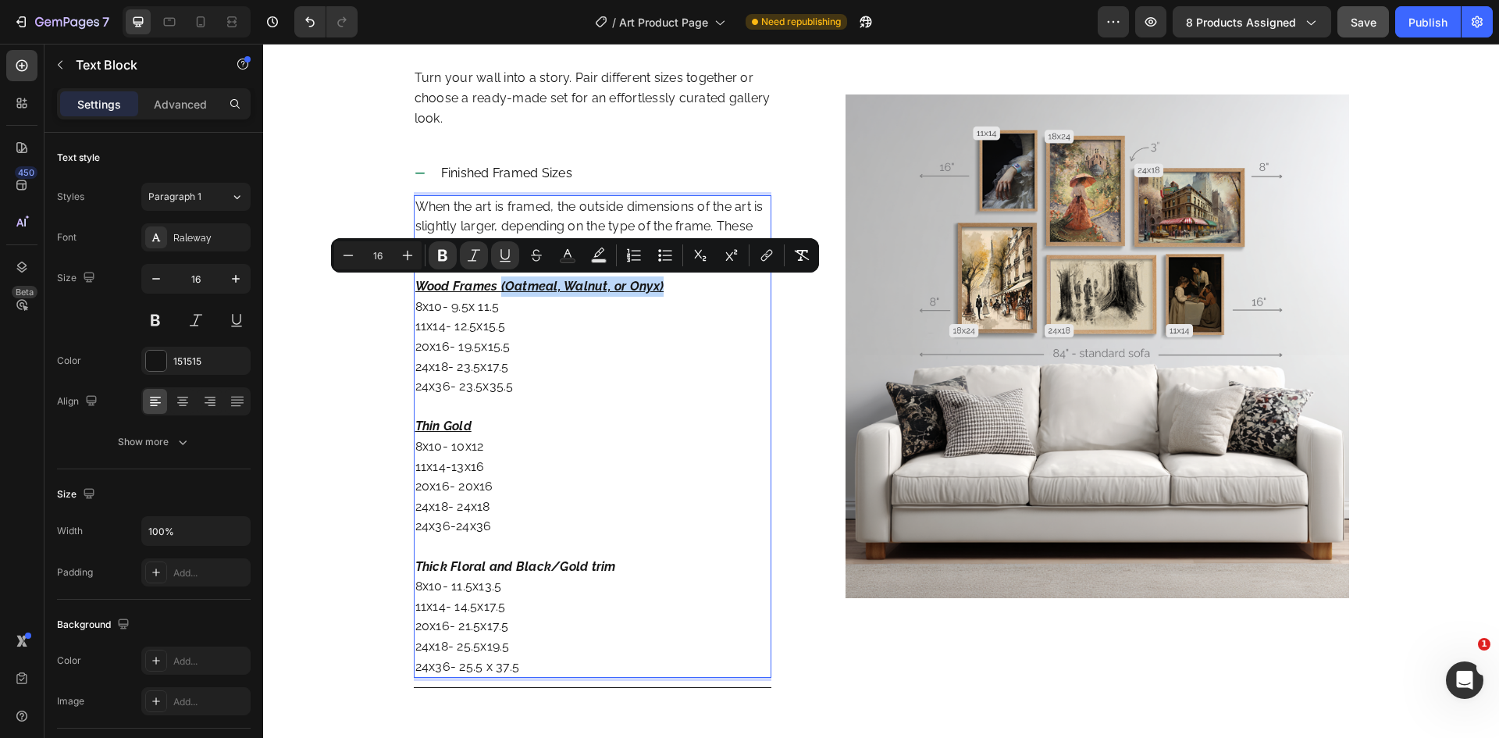
drag, startPoint x: 494, startPoint y: 284, endPoint x: 678, endPoint y: 286, distance: 184.2
click at [678, 286] on p "Wood Frames (Oatmeal, Walnut, or Onyx) 8x10- 9.5x 11.5 11x14- 12.5x15.5 20x16- …" at bounding box center [592, 336] width 355 height 120
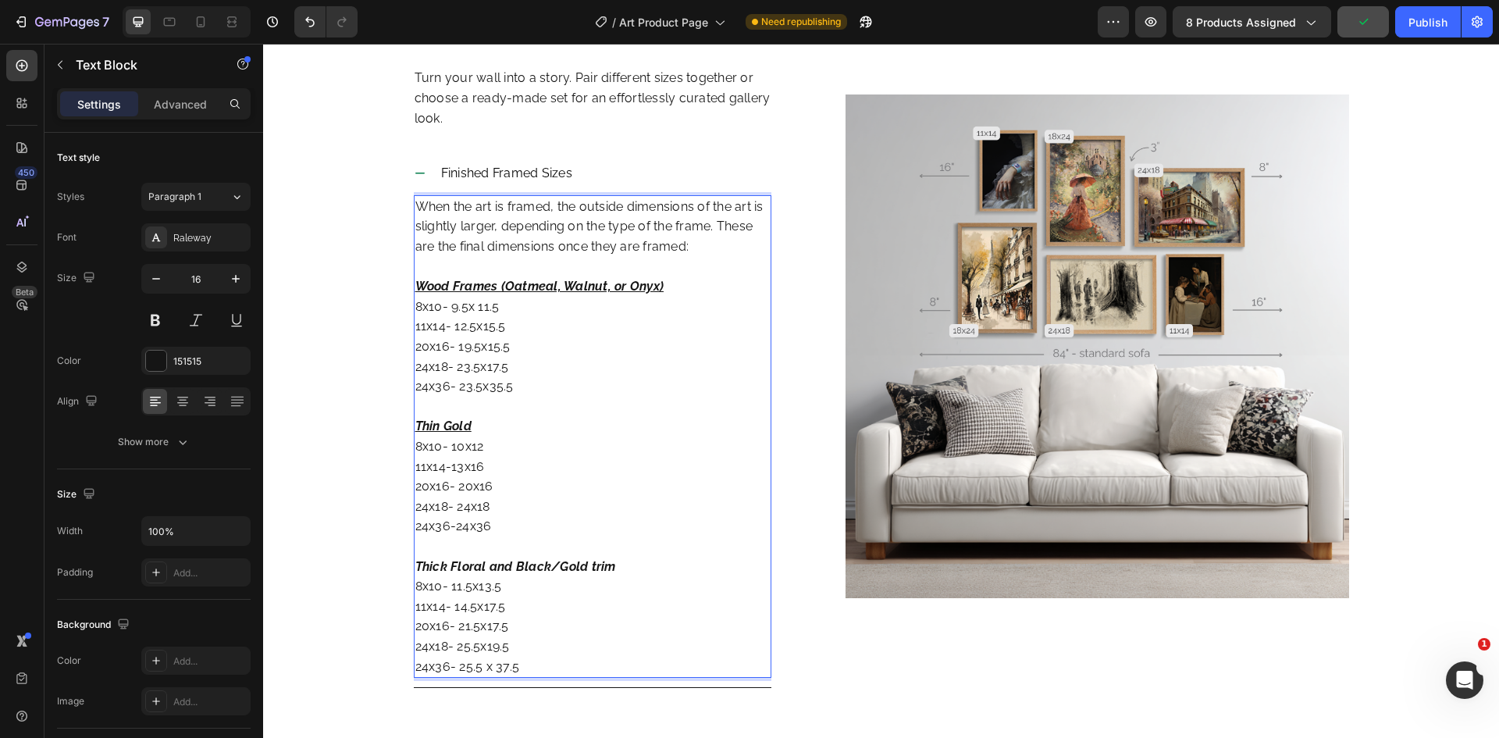
click at [474, 564] on strong "Thick Floral and Black/Gold trim" at bounding box center [515, 566] width 201 height 15
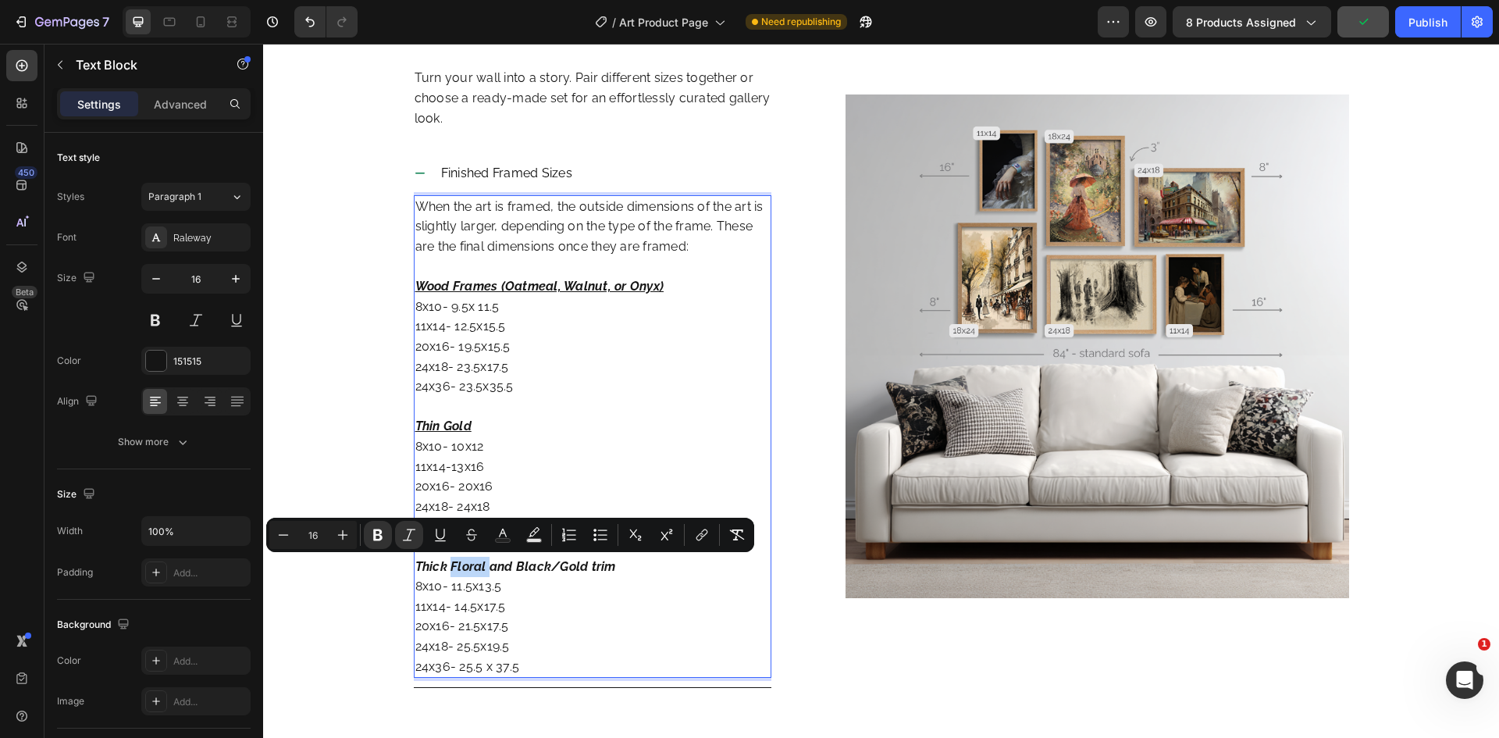
click at [450, 564] on strong "Thick Floral and Black/Gold trim" at bounding box center [515, 566] width 201 height 15
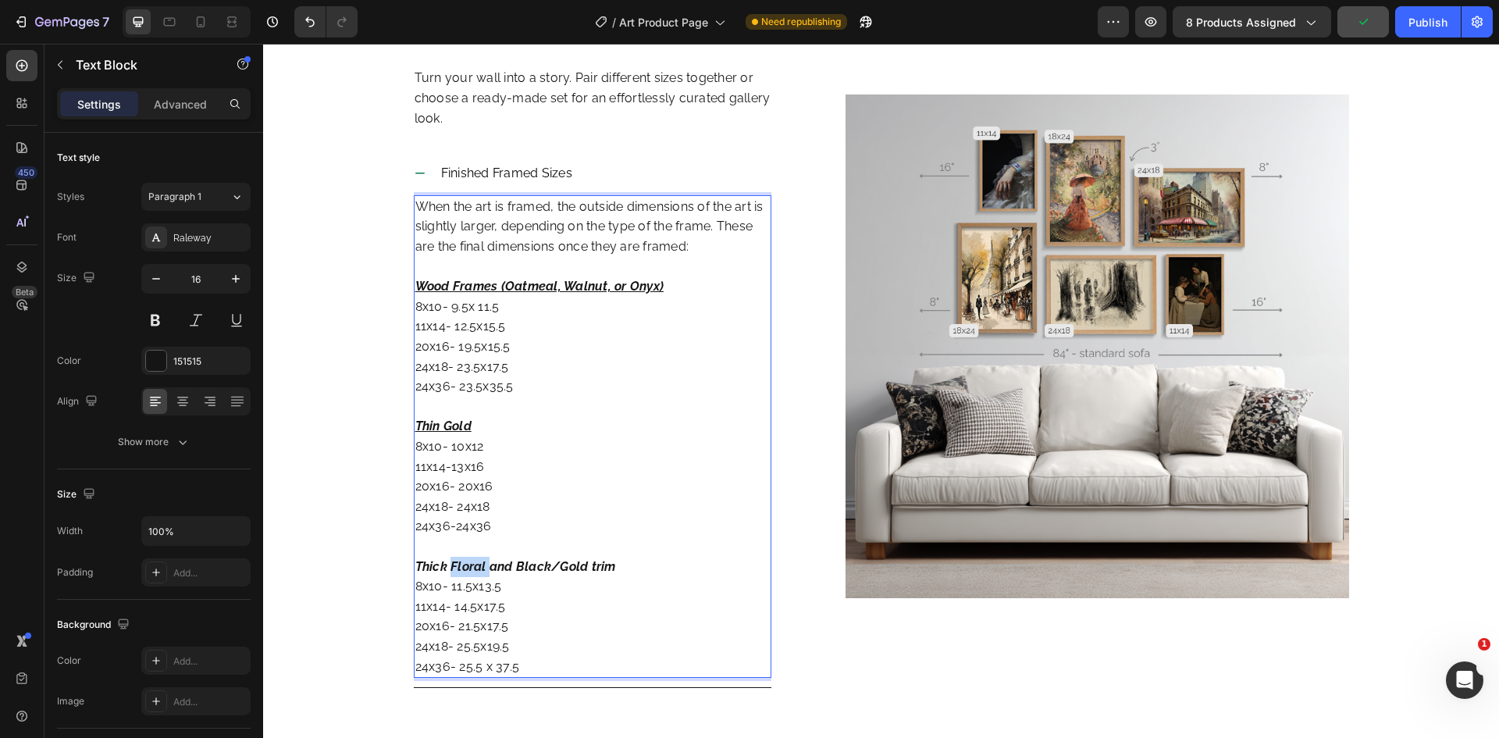
click at [450, 564] on strong "Thick Floral and Black/Gold trim" at bounding box center [515, 566] width 201 height 15
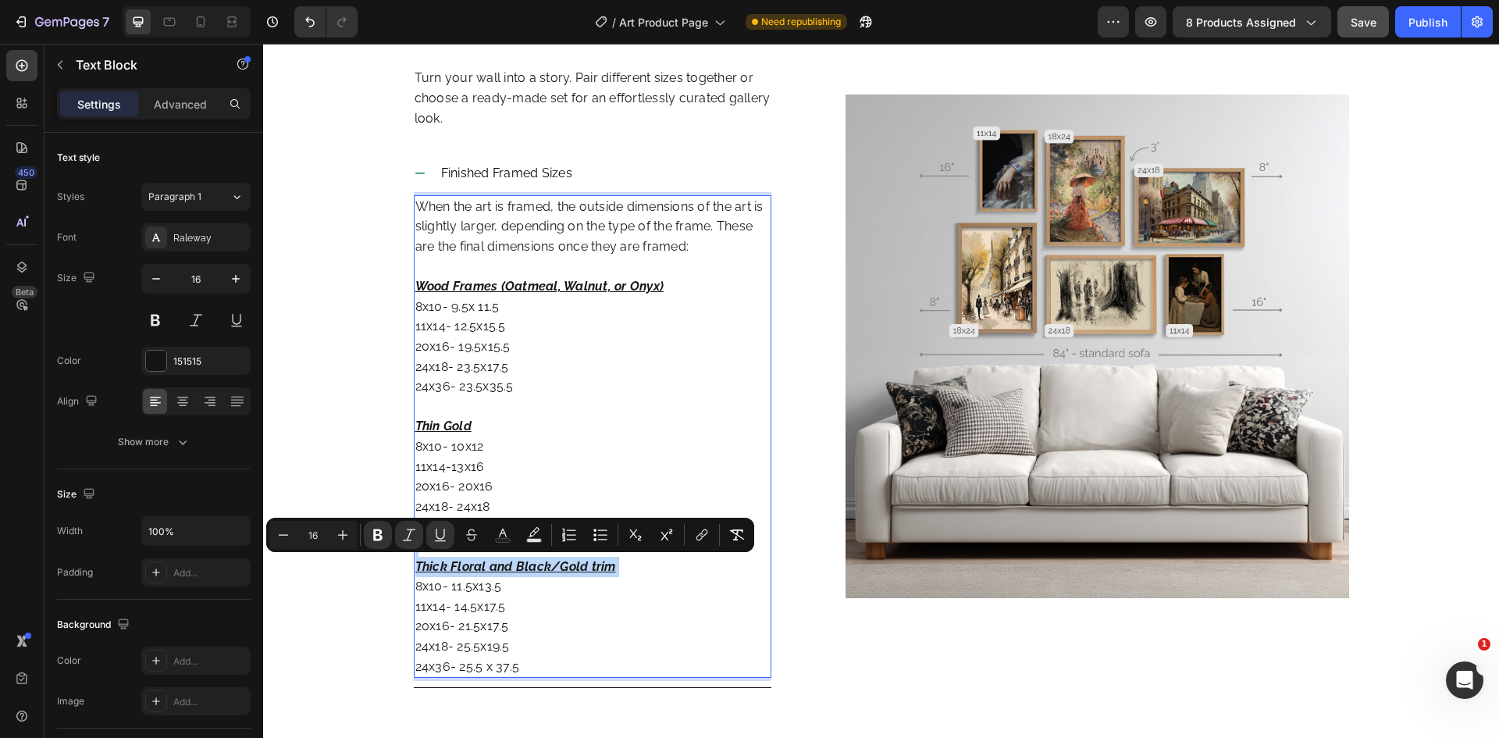
click at [490, 567] on u "Thick Floral and Black/Gold trim" at bounding box center [515, 566] width 201 height 15
drag, startPoint x: 449, startPoint y: 567, endPoint x: 646, endPoint y: 572, distance: 197.6
click at [646, 572] on p "Thick Floral and Black/Gold trim 8x10- 11.5x13.5 11x14- 14.5x17.5 20x16- 21.5x1…" at bounding box center [592, 606] width 355 height 140
click at [425, 566] on u "Thick Floral and Black/Gold trim" at bounding box center [515, 566] width 201 height 15
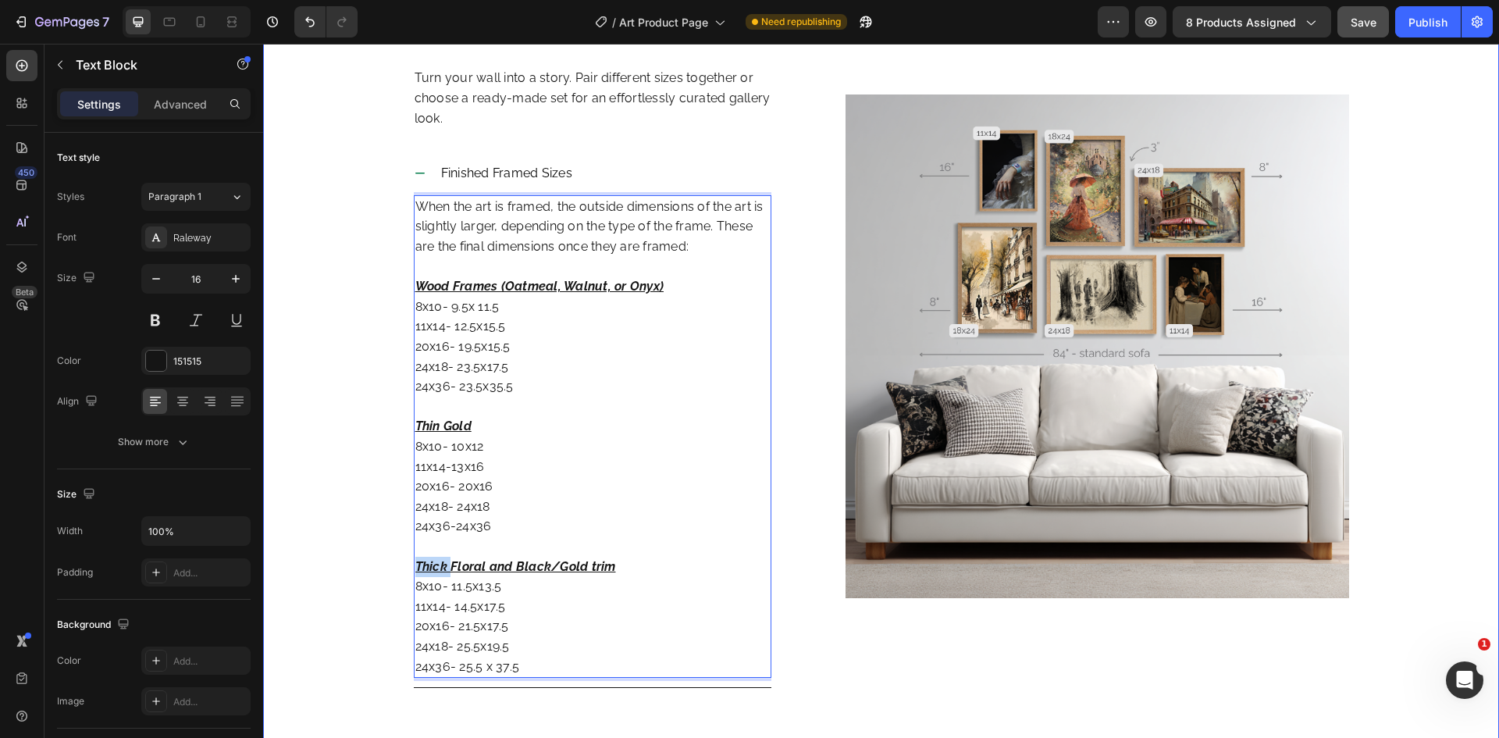
drag, startPoint x: 443, startPoint y: 566, endPoint x: 398, endPoint y: 567, distance: 45.3
click at [398, 567] on div "Sizing Chart Heading Turn your wall into a story. Pair different sizes together…" at bounding box center [881, 377] width 1212 height 745
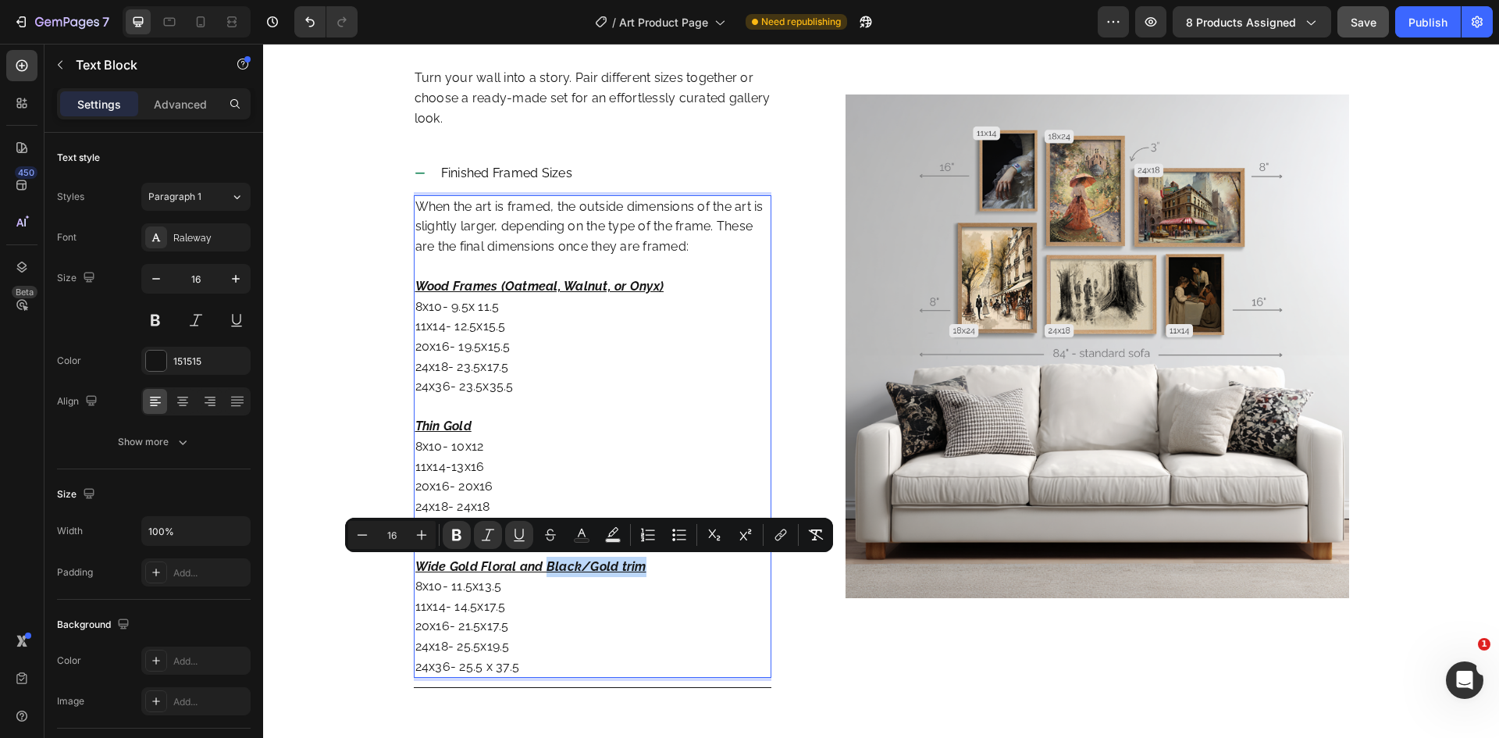
drag, startPoint x: 539, startPoint y: 569, endPoint x: 659, endPoint y: 566, distance: 119.5
click at [659, 566] on p "Wide Gold Floral and Black/Gold trim 8x10- 11.5x13.5 11x14- 14.5x17.5 20x16- 21…" at bounding box center [592, 606] width 355 height 140
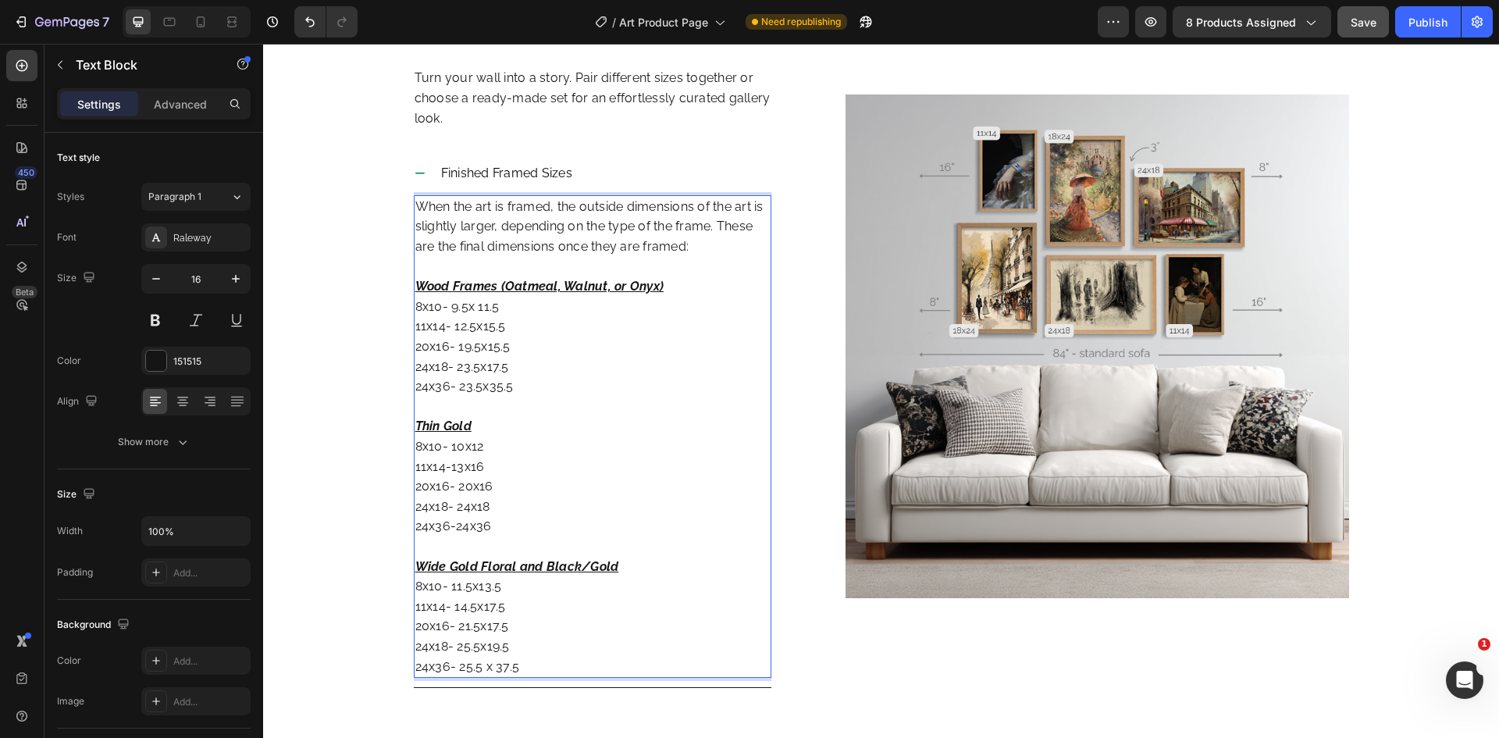
click at [542, 571] on u "Wide Gold Floral and Black/Gold" at bounding box center [517, 566] width 204 height 15
click at [1019, 639] on div "Image" at bounding box center [1096, 346] width 503 height 683
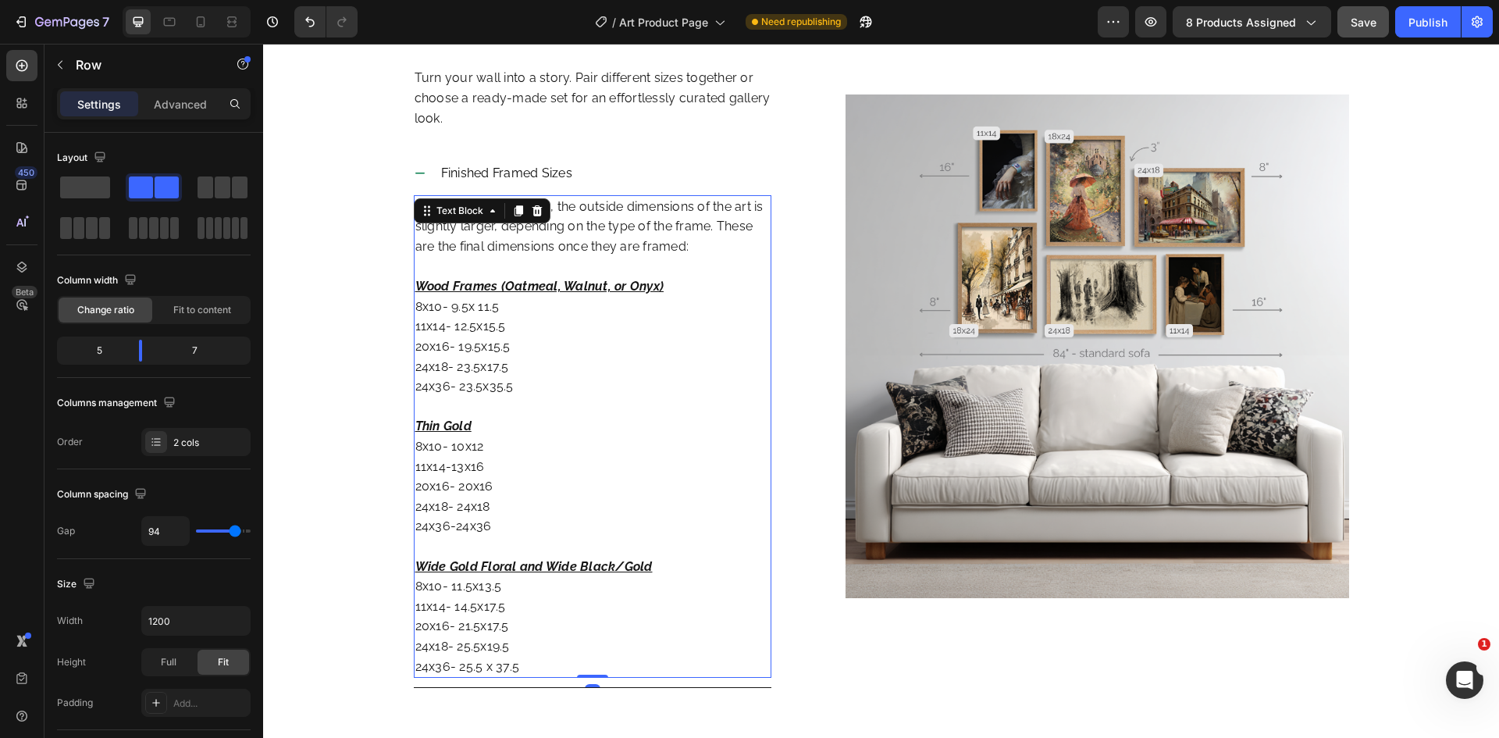
click at [690, 309] on p "Wood Frames (Oatmeal, Walnut, or Onyx) 8x10- 9.5x 11.5 11x14- 12.5x15.5 20x16- …" at bounding box center [592, 336] width 355 height 120
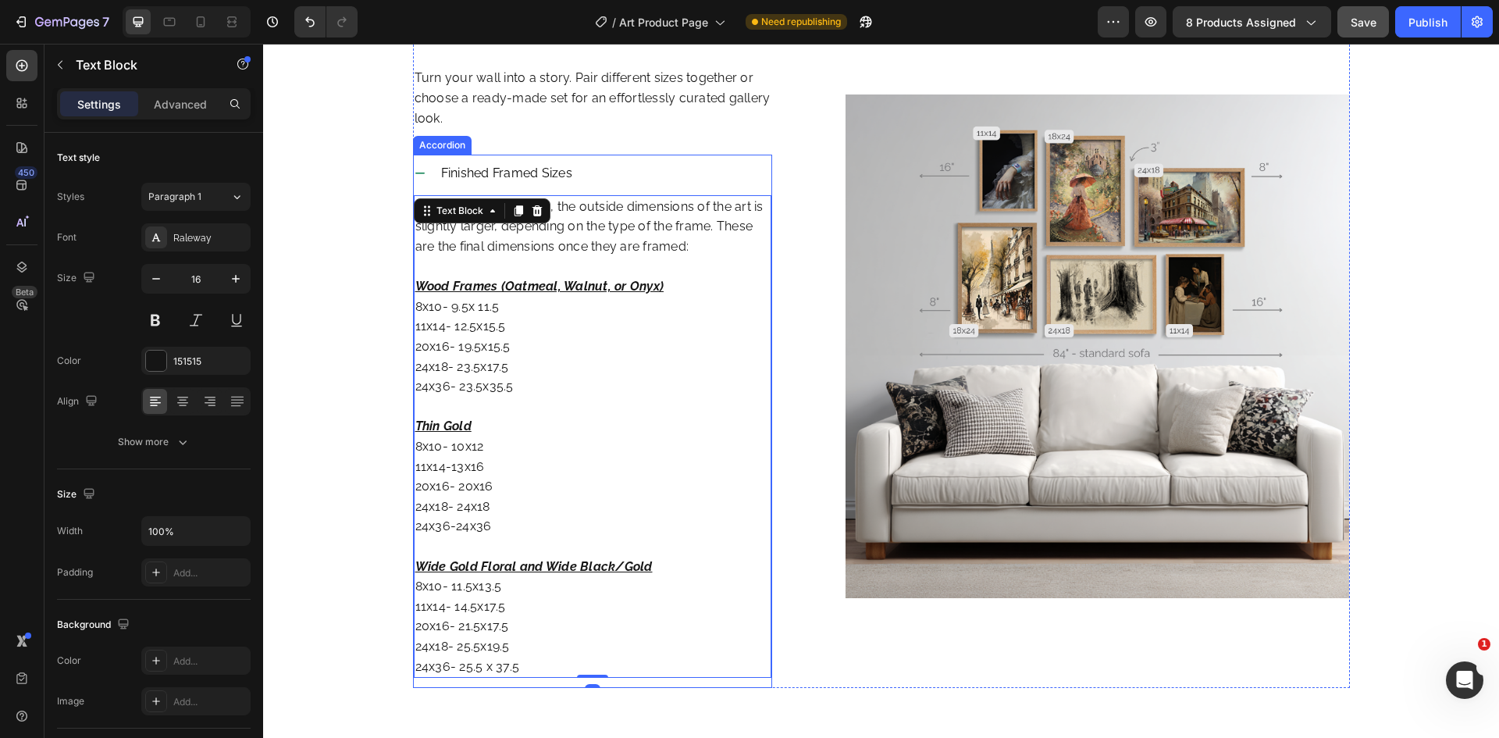
click at [414, 174] on icon at bounding box center [420, 173] width 12 height 12
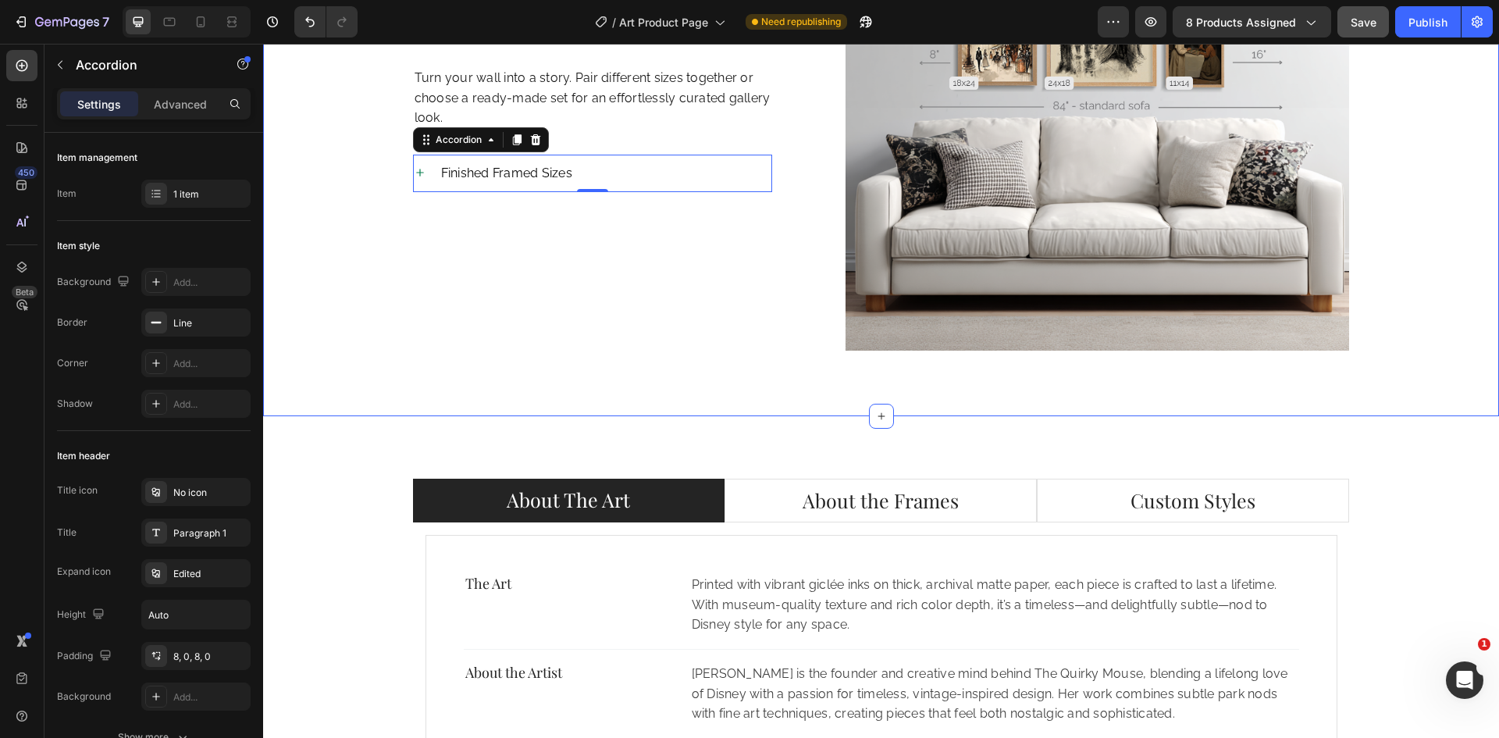
click at [304, 379] on div "Sizing Chart Heading Turn your wall into a story. Pair different sizes together…" at bounding box center [881, 130] width 1212 height 566
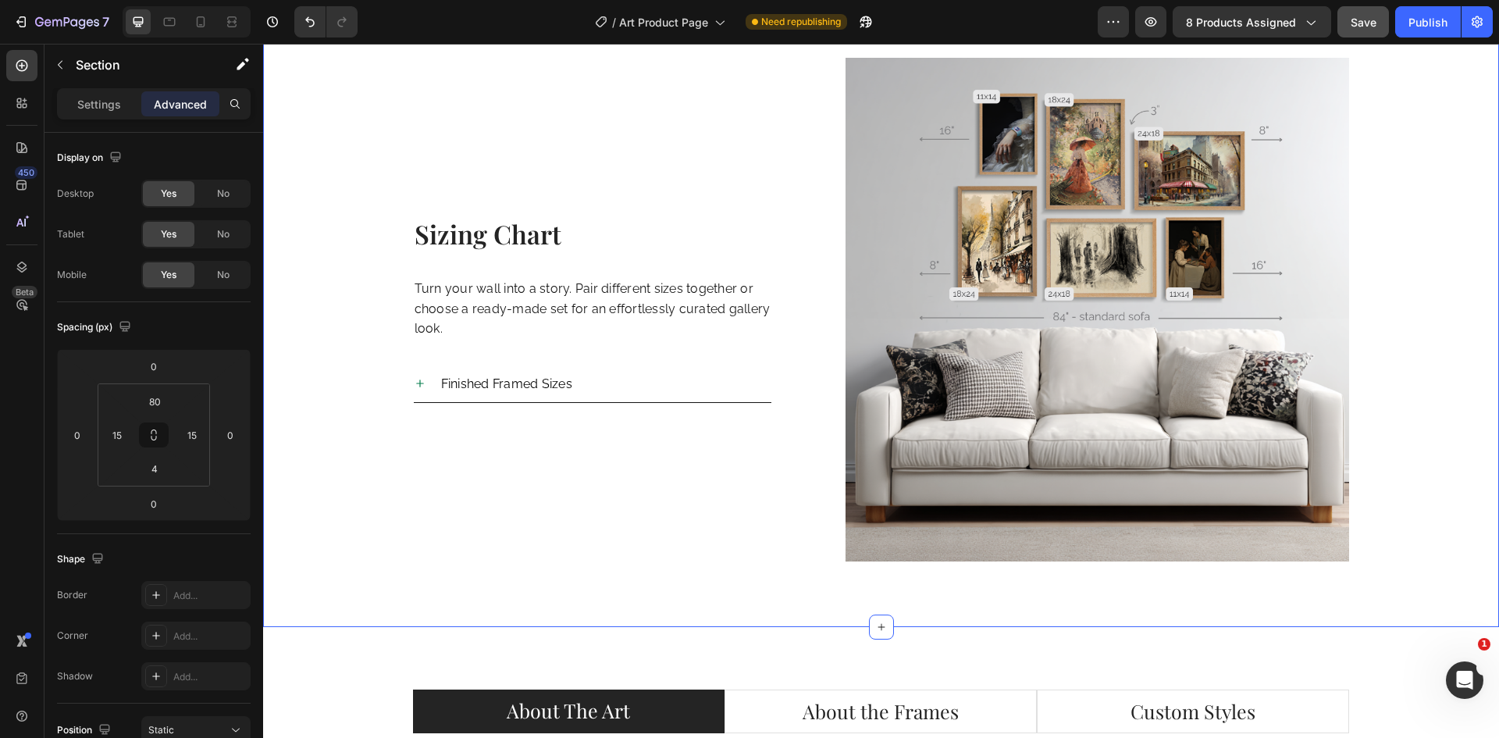
scroll to position [2221, 0]
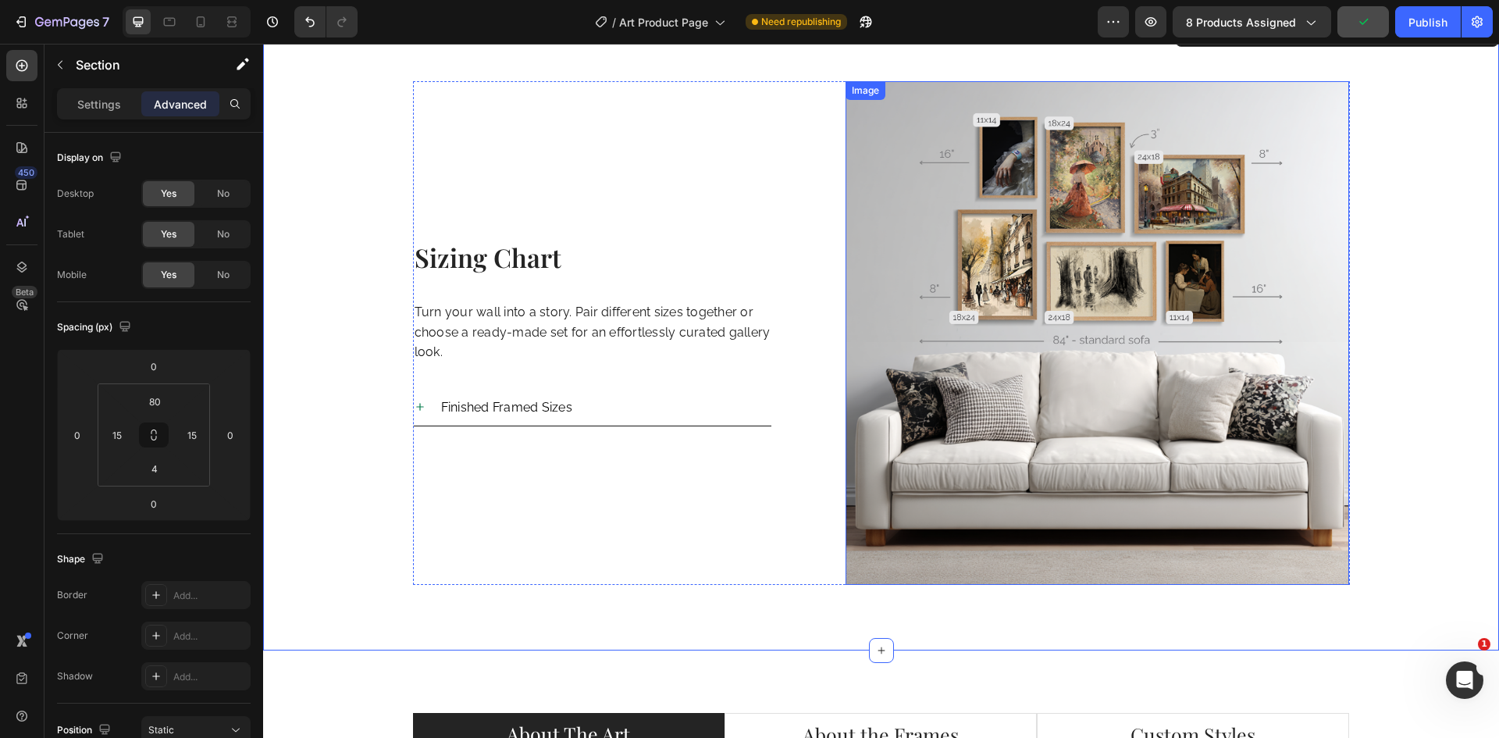
click at [1133, 472] on img at bounding box center [1096, 332] width 503 height 503
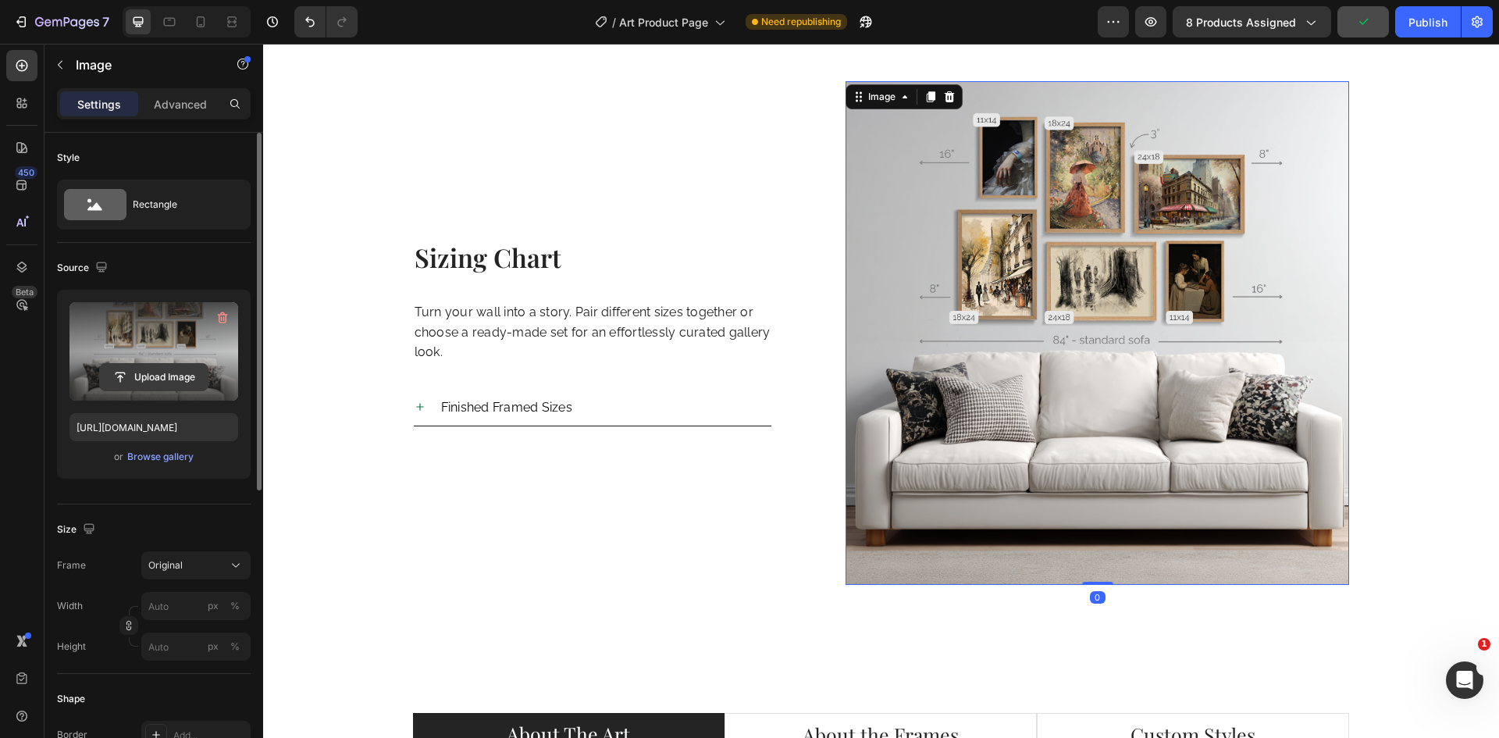
click at [148, 375] on input "file" at bounding box center [154, 377] width 108 height 27
click at [139, 382] on input "file" at bounding box center [154, 377] width 108 height 27
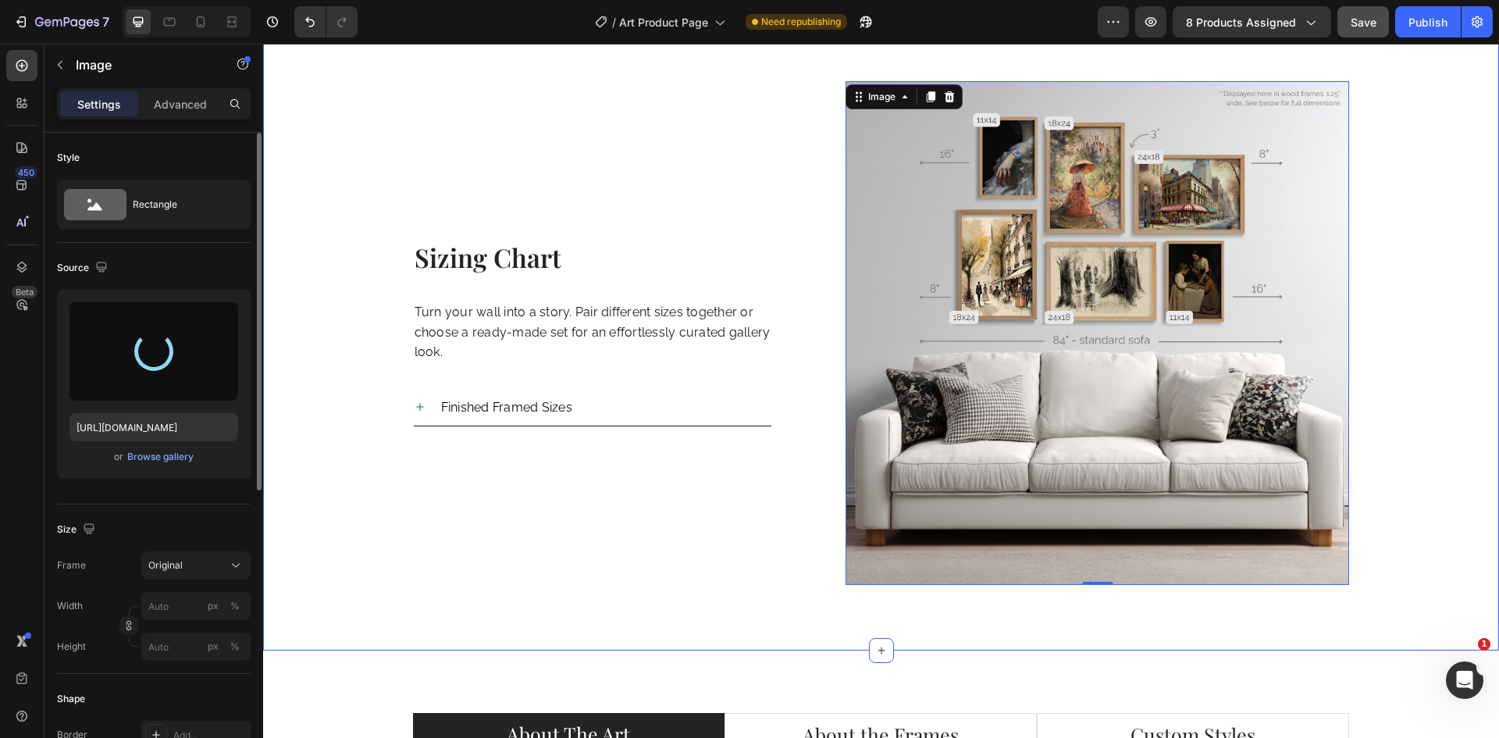
type input "[URL][DOMAIN_NAME]"
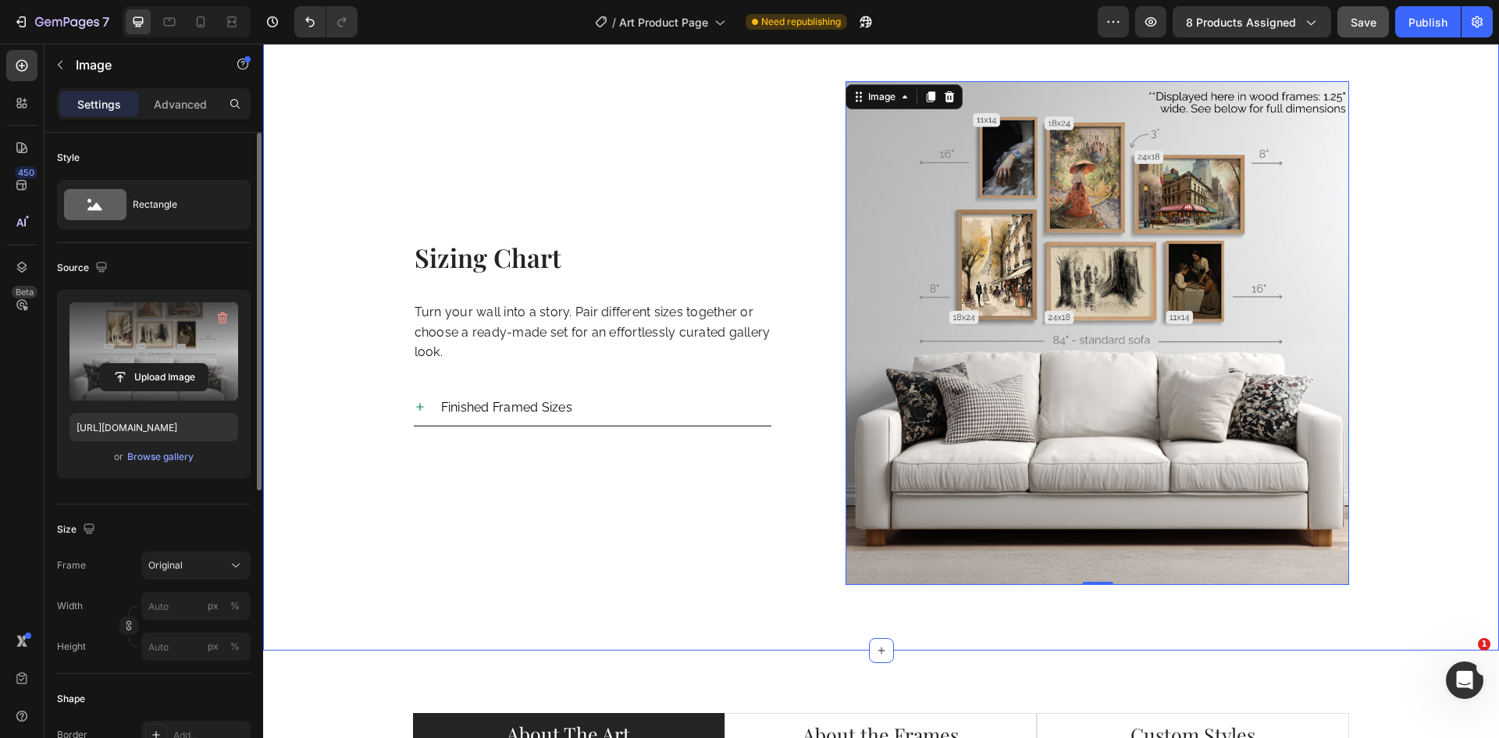
click at [1400, 337] on div "Sizing Chart Heading Turn your wall into a story. Pair different sizes together…" at bounding box center [881, 364] width 1212 height 566
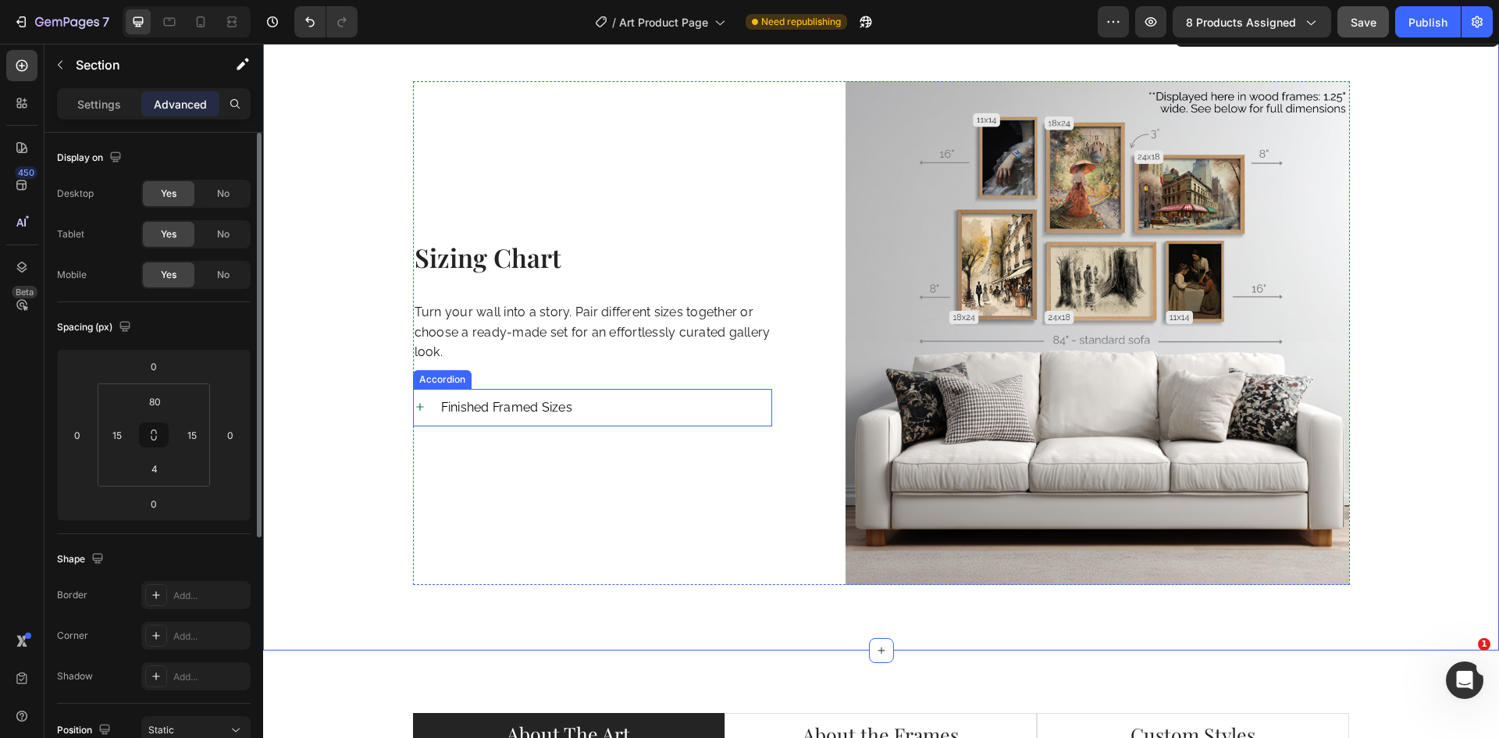
click at [417, 408] on icon at bounding box center [420, 406] width 12 height 12
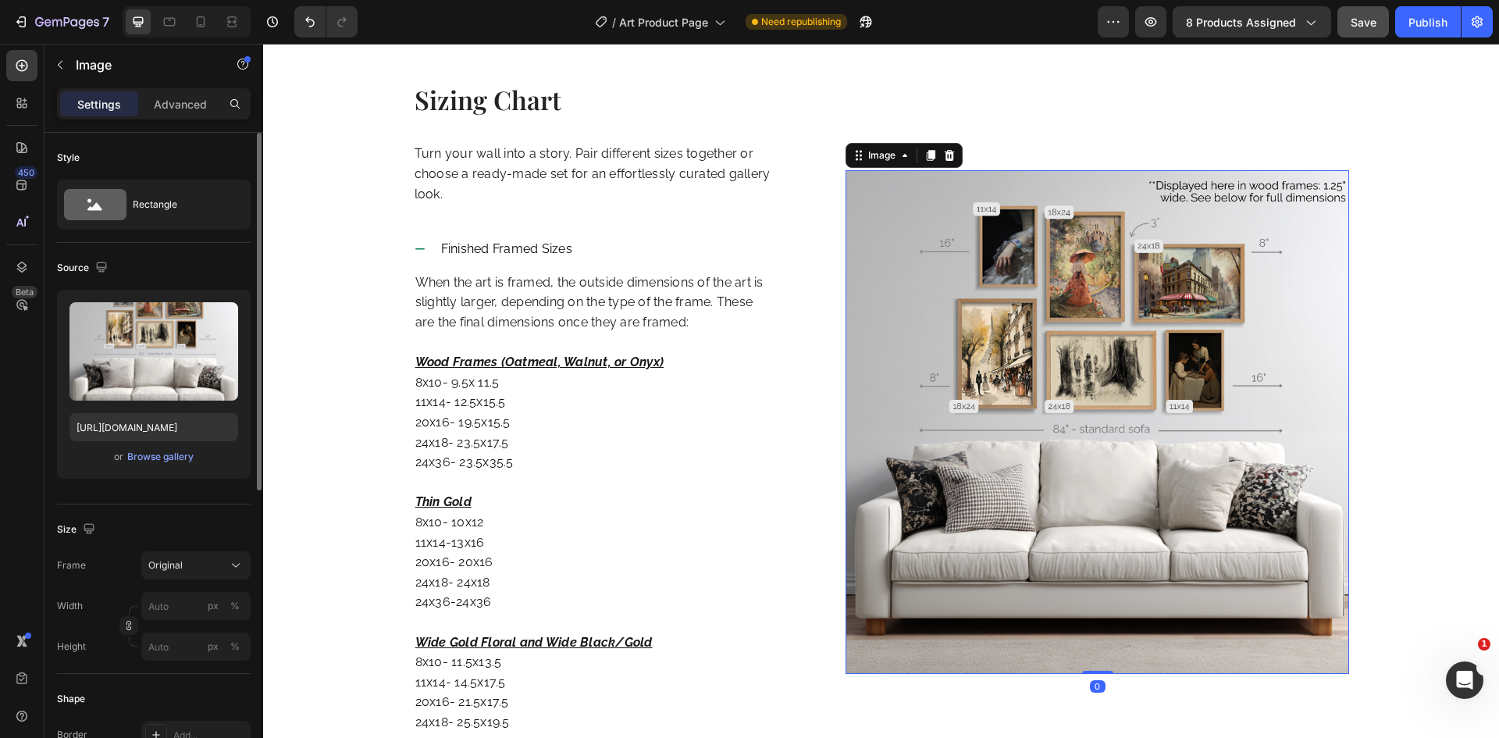
click at [1218, 440] on img at bounding box center [1096, 421] width 503 height 503
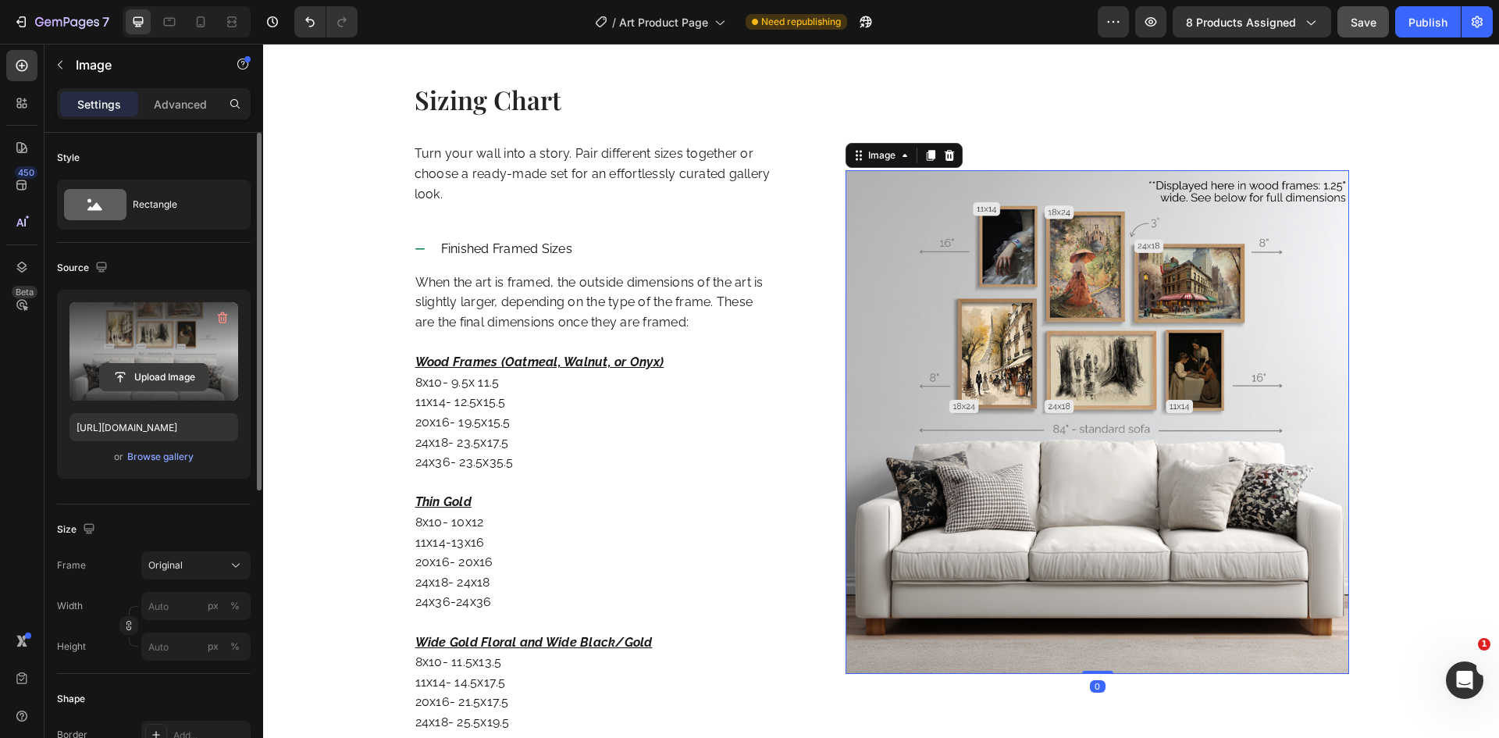
click at [148, 382] on input "file" at bounding box center [154, 377] width 108 height 27
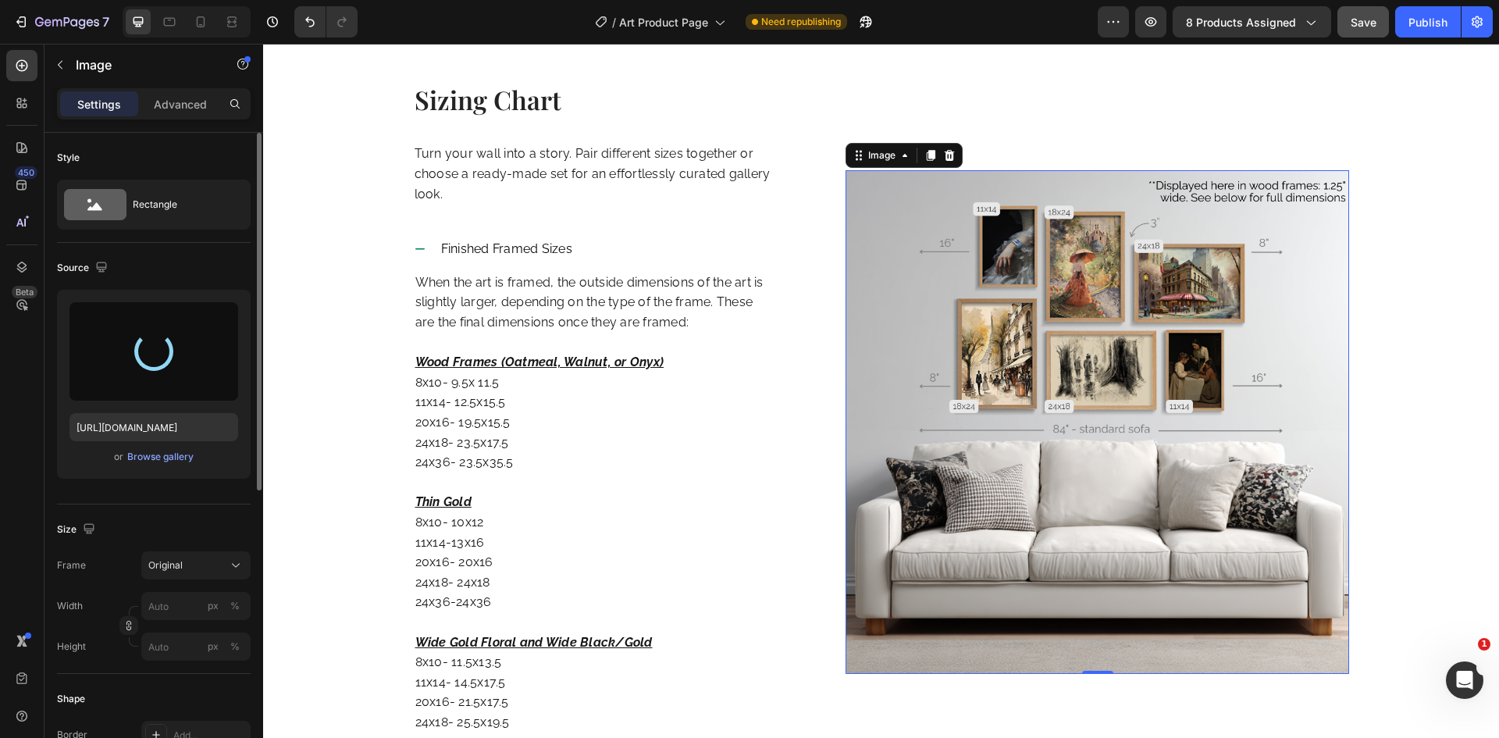
type input "[URL][DOMAIN_NAME]"
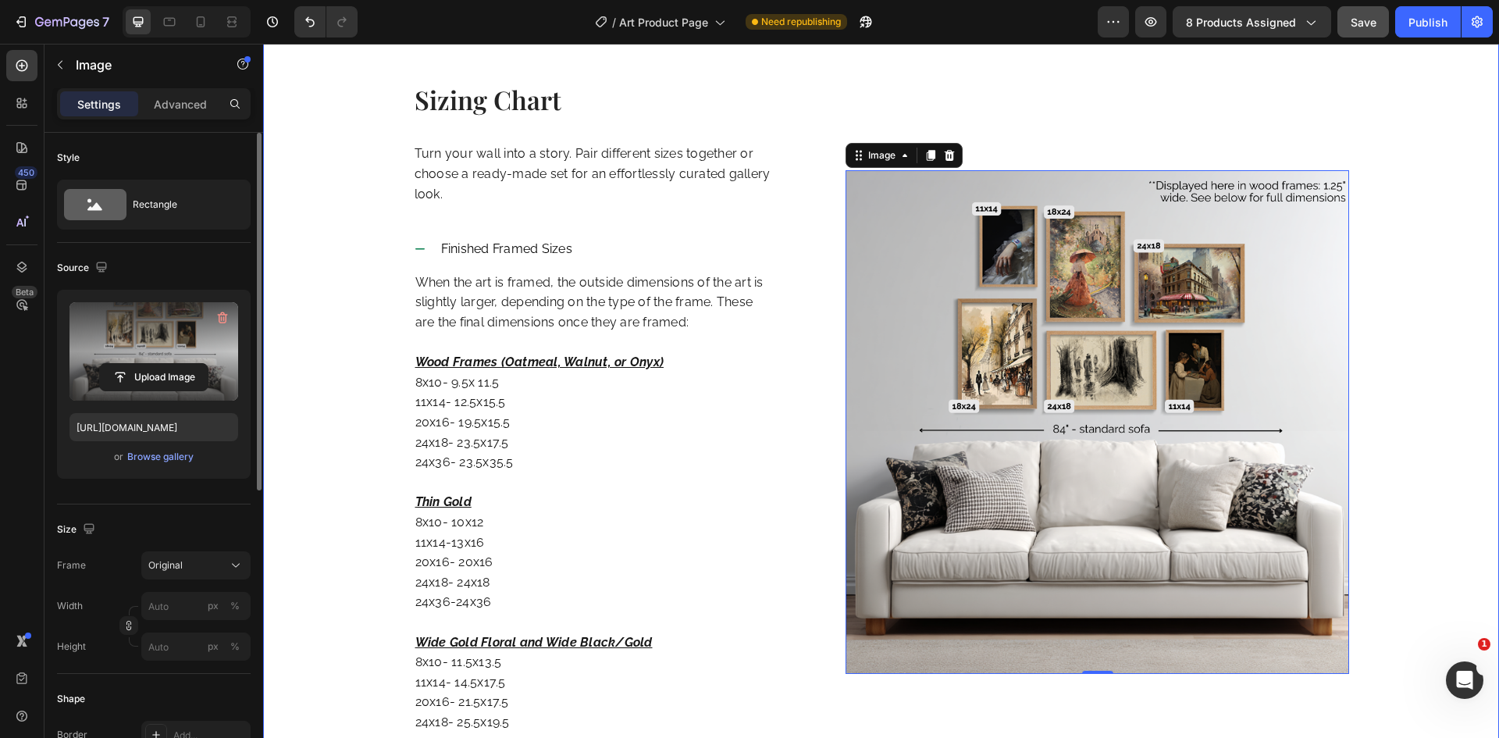
click at [1453, 207] on div "Sizing Chart Heading Turn your wall into a story. Pair different sizes together…" at bounding box center [881, 453] width 1212 height 745
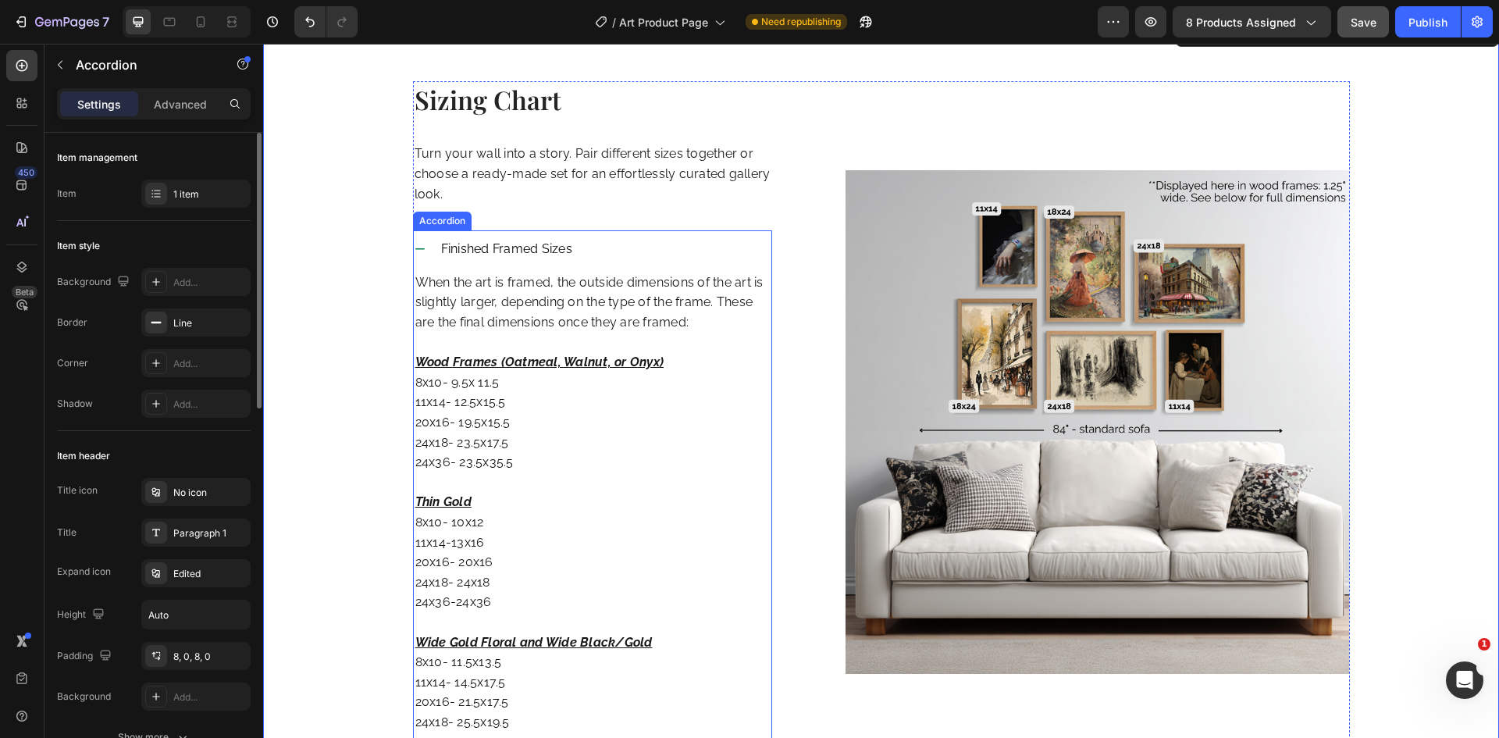
click at [414, 256] on div "Finished Framed Sizes" at bounding box center [593, 248] width 358 height 37
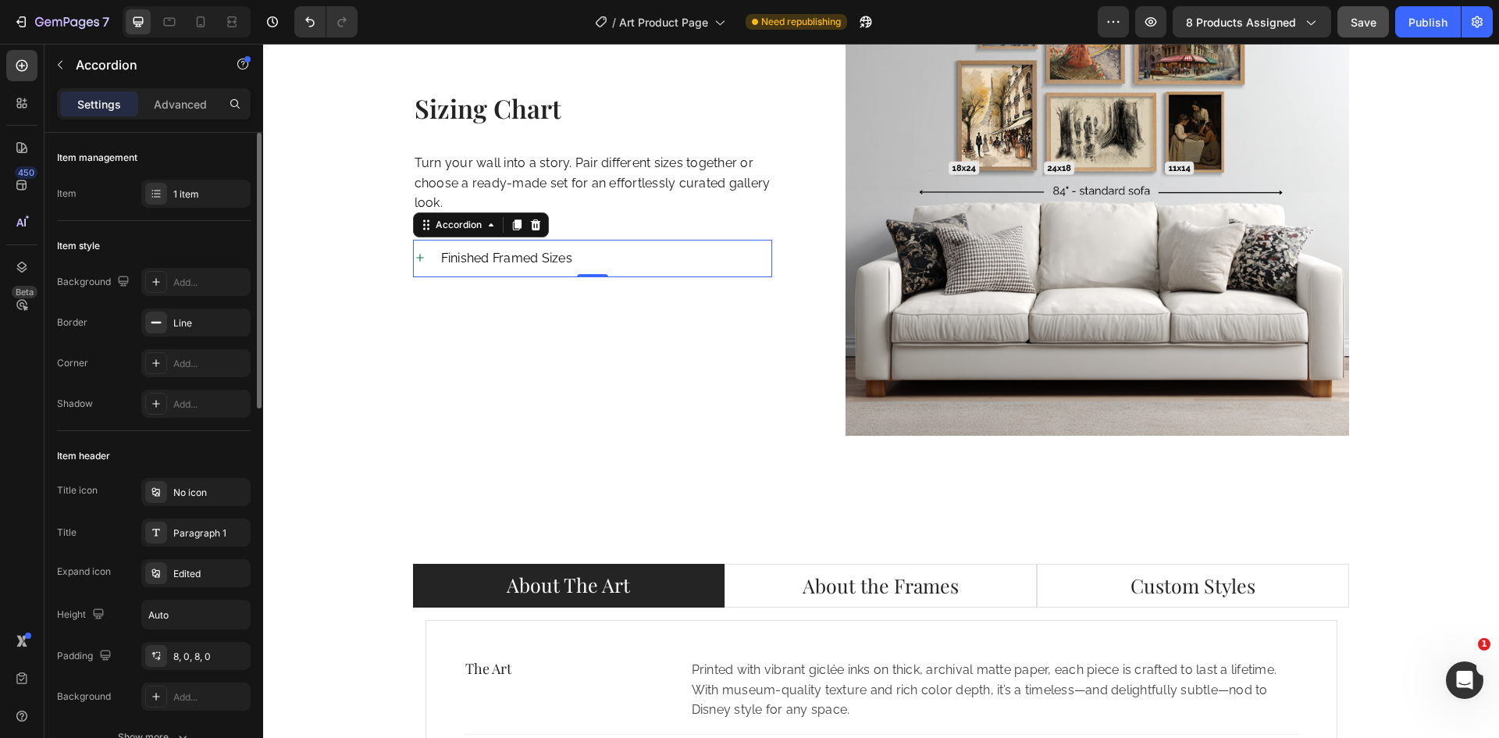
scroll to position [2378, 0]
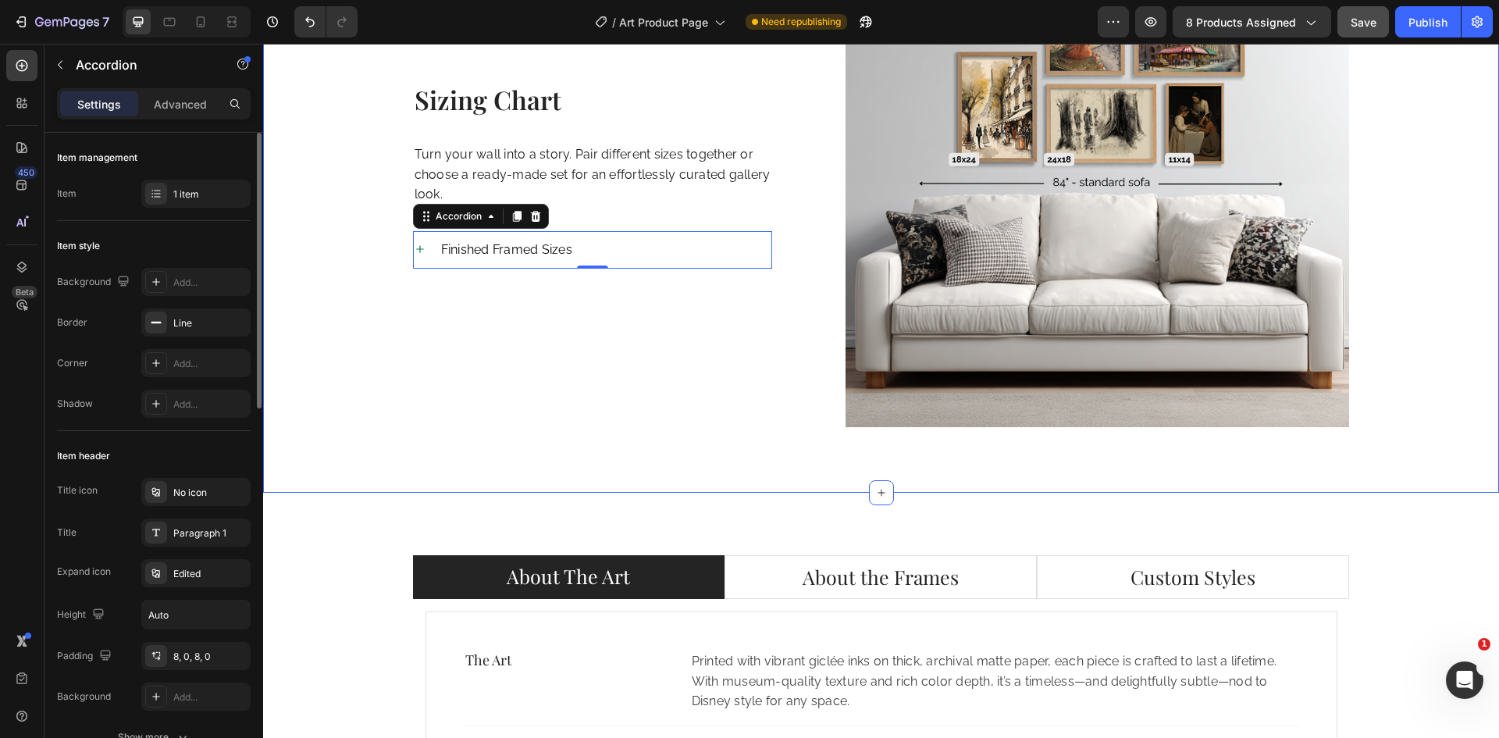
click at [308, 277] on div "Sizing Chart Heading Turn your wall into a story. Pair different sizes together…" at bounding box center [881, 207] width 1212 height 566
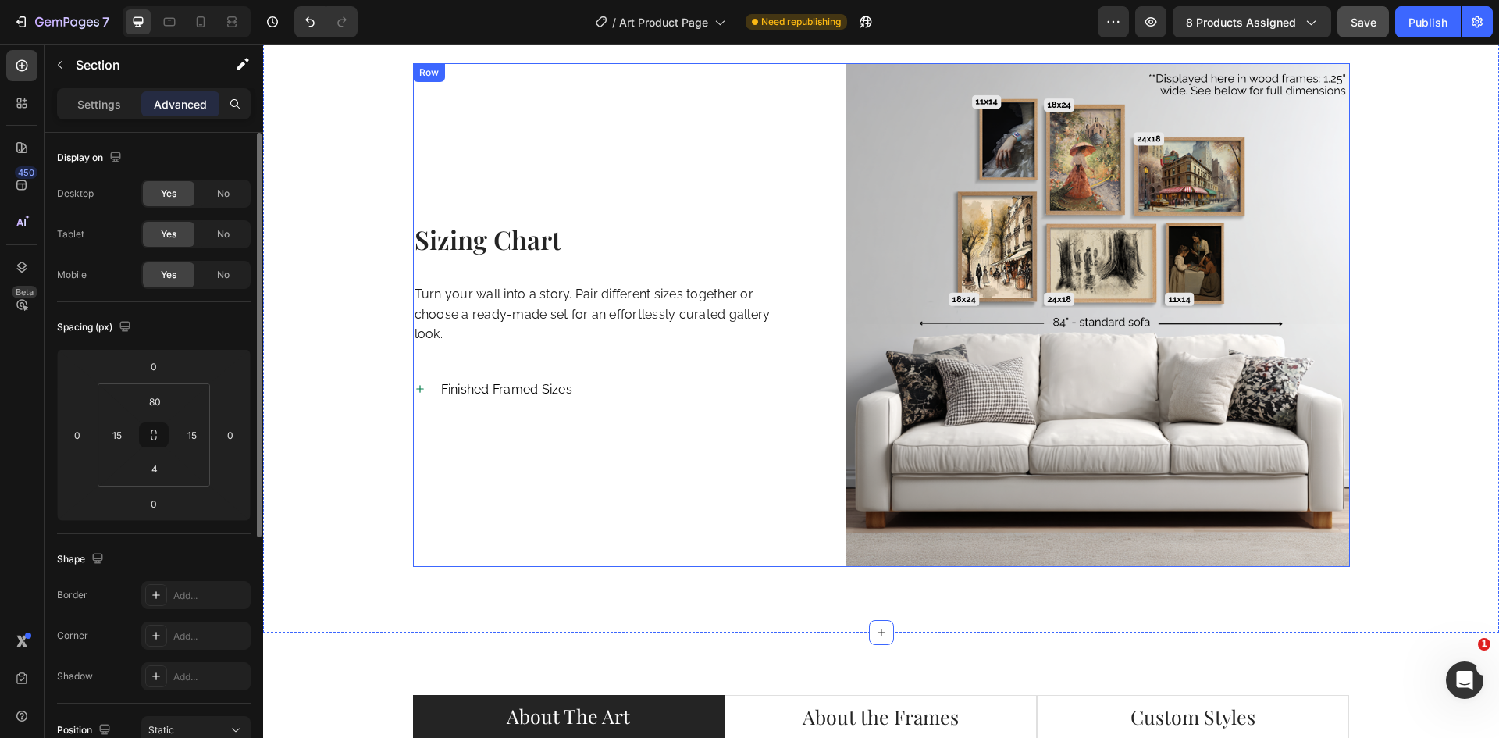
scroll to position [2222, 0]
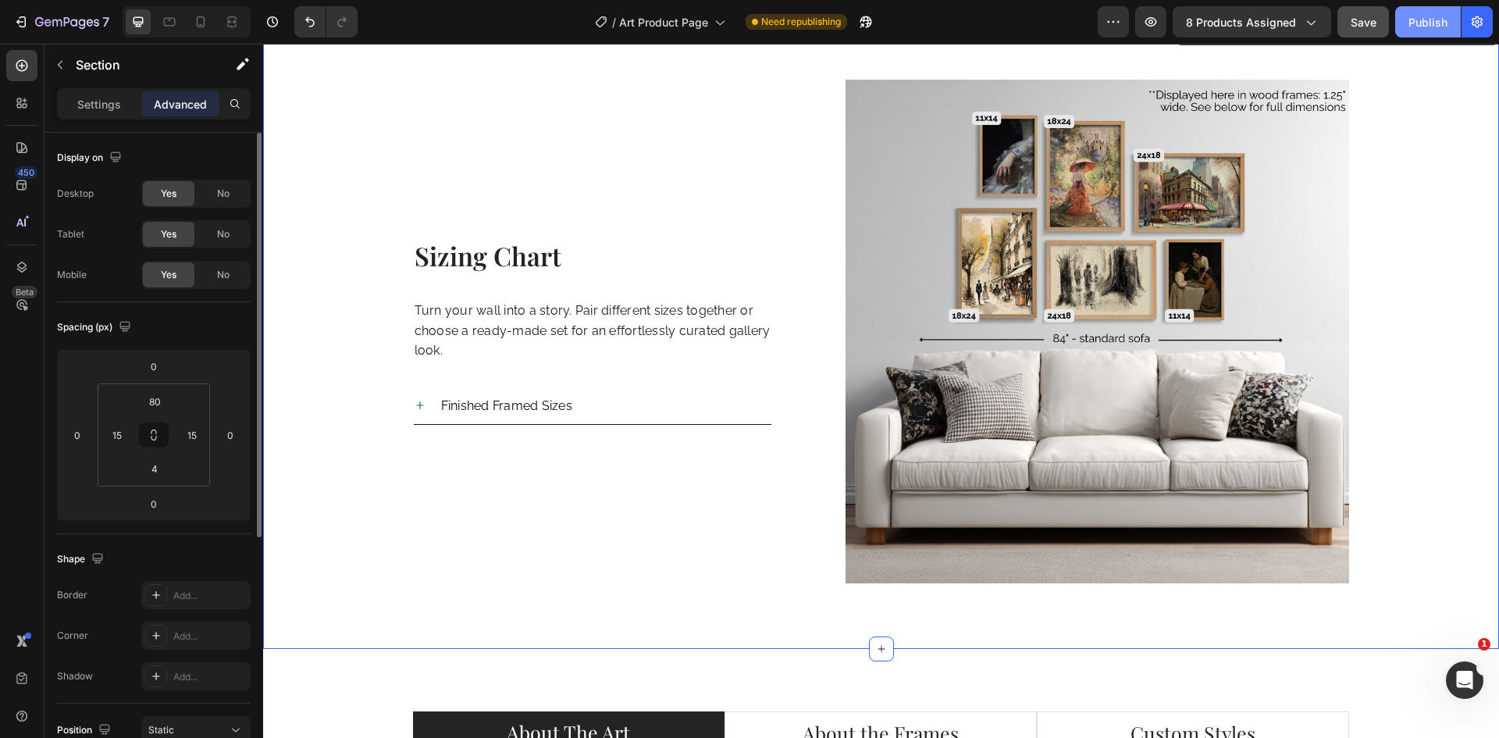
click at [1412, 23] on div "Publish" at bounding box center [1427, 22] width 39 height 16
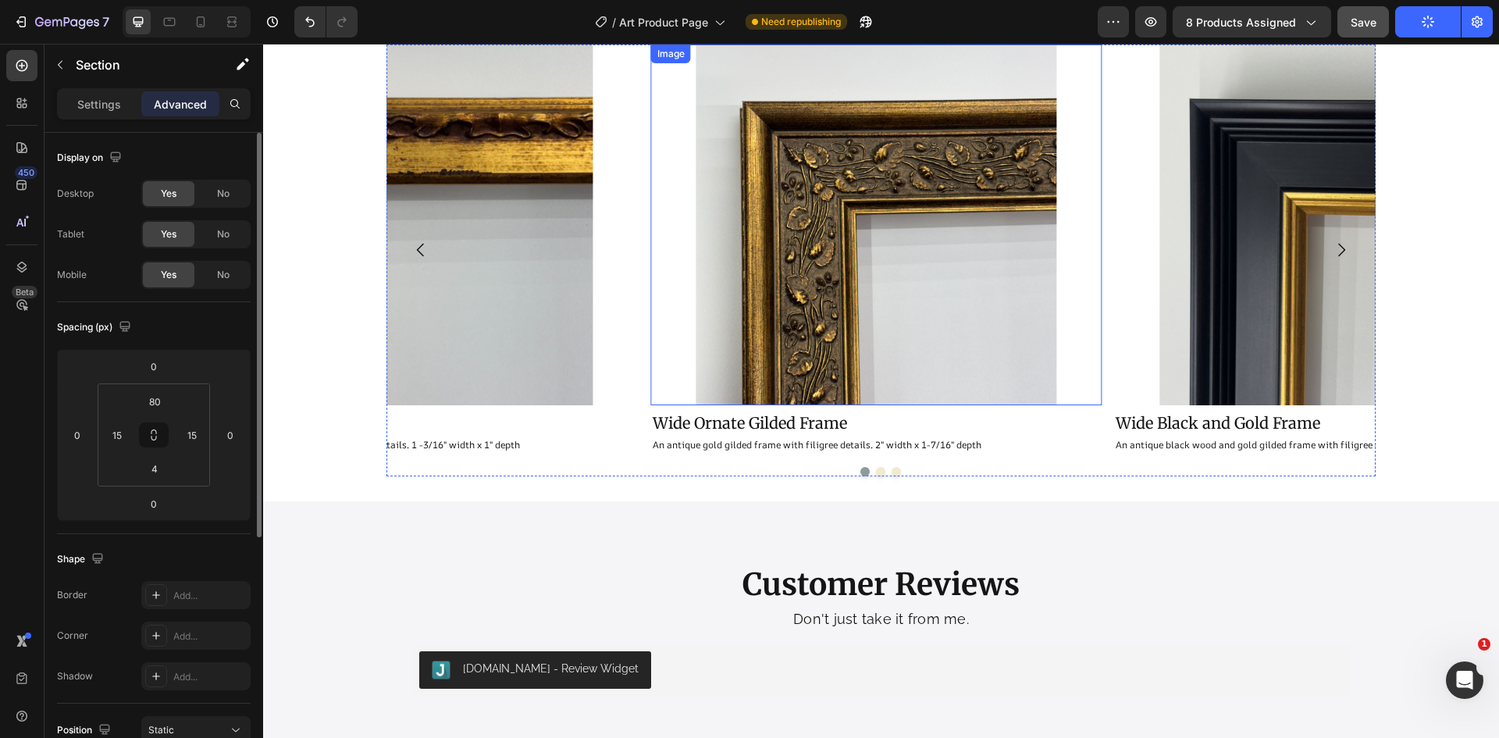
scroll to position [3081, 0]
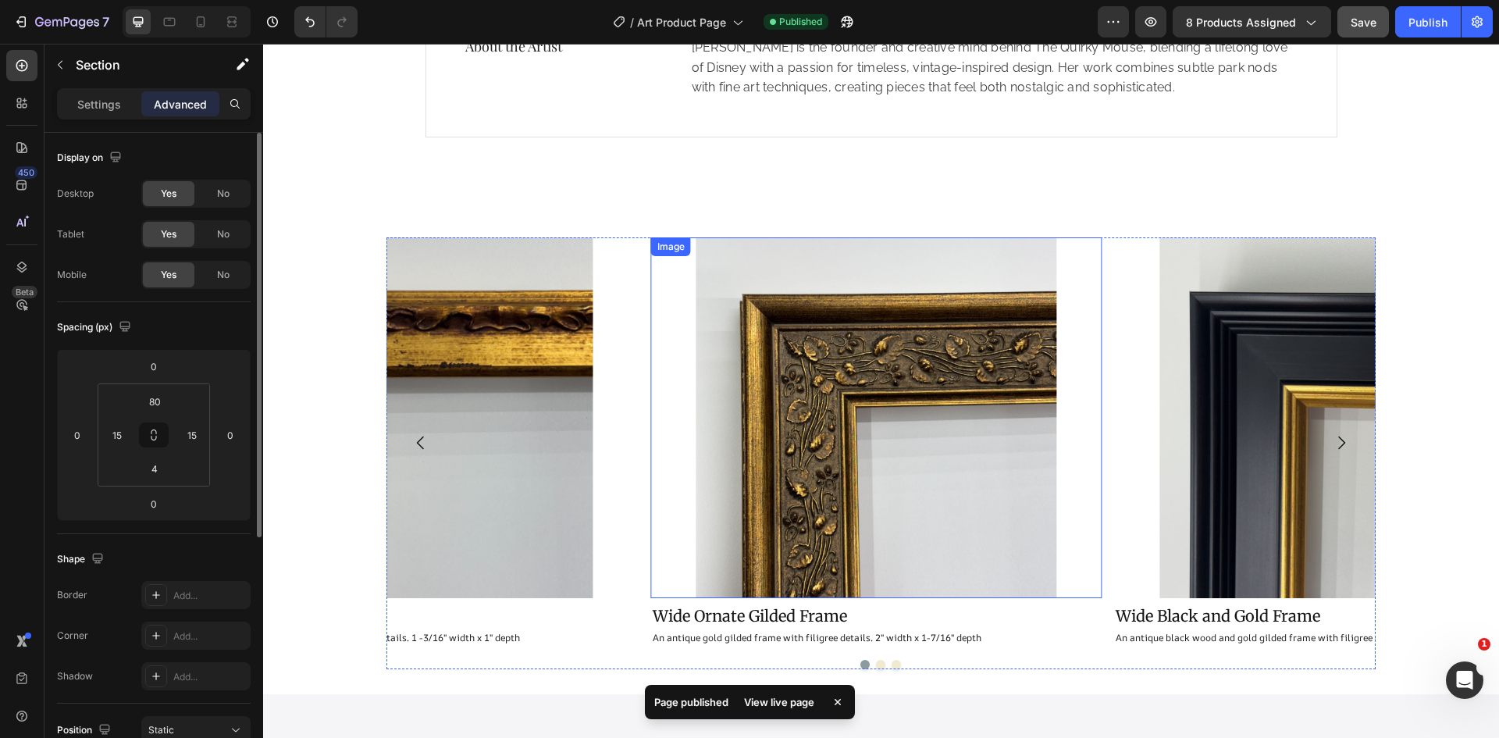
click at [907, 384] on img at bounding box center [875, 417] width 361 height 361
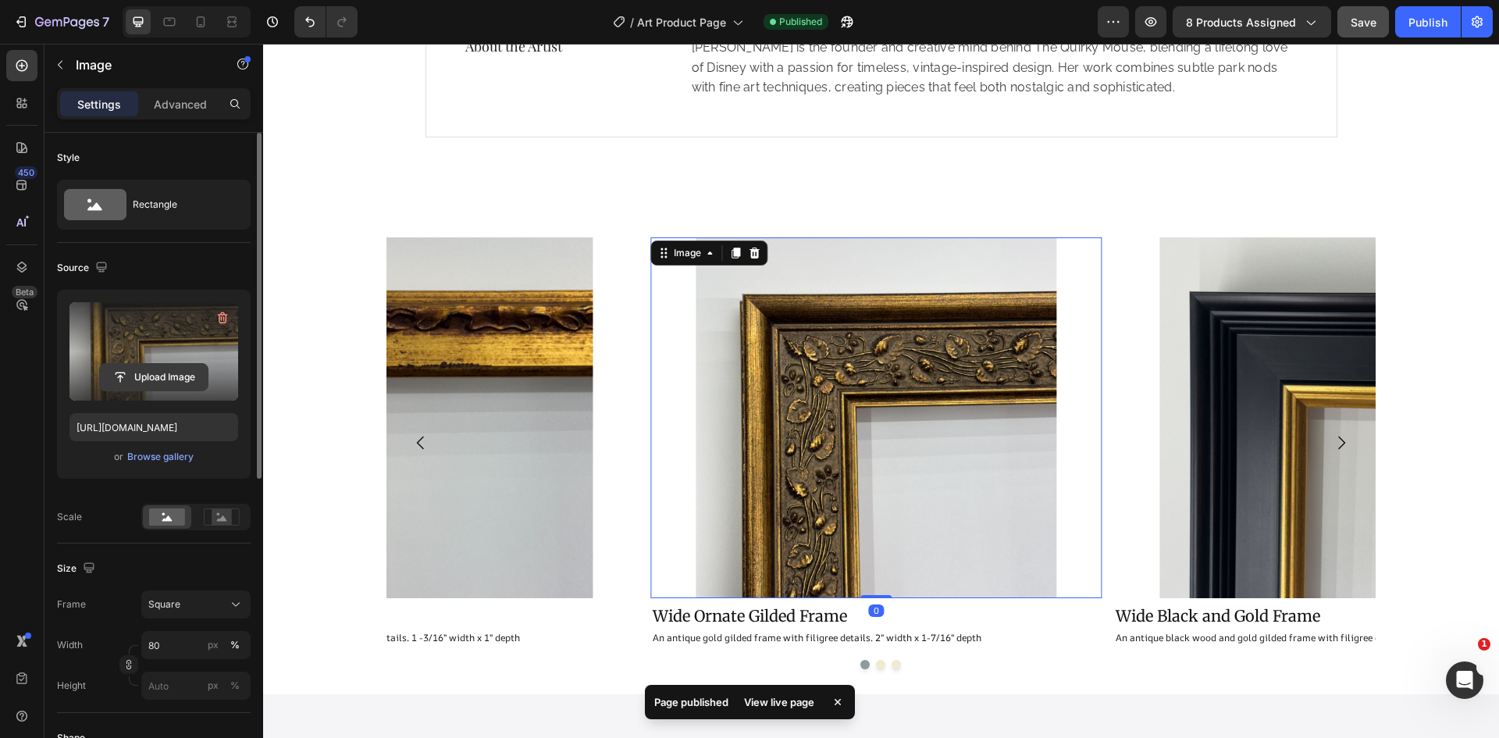
click at [169, 374] on input "file" at bounding box center [154, 377] width 108 height 27
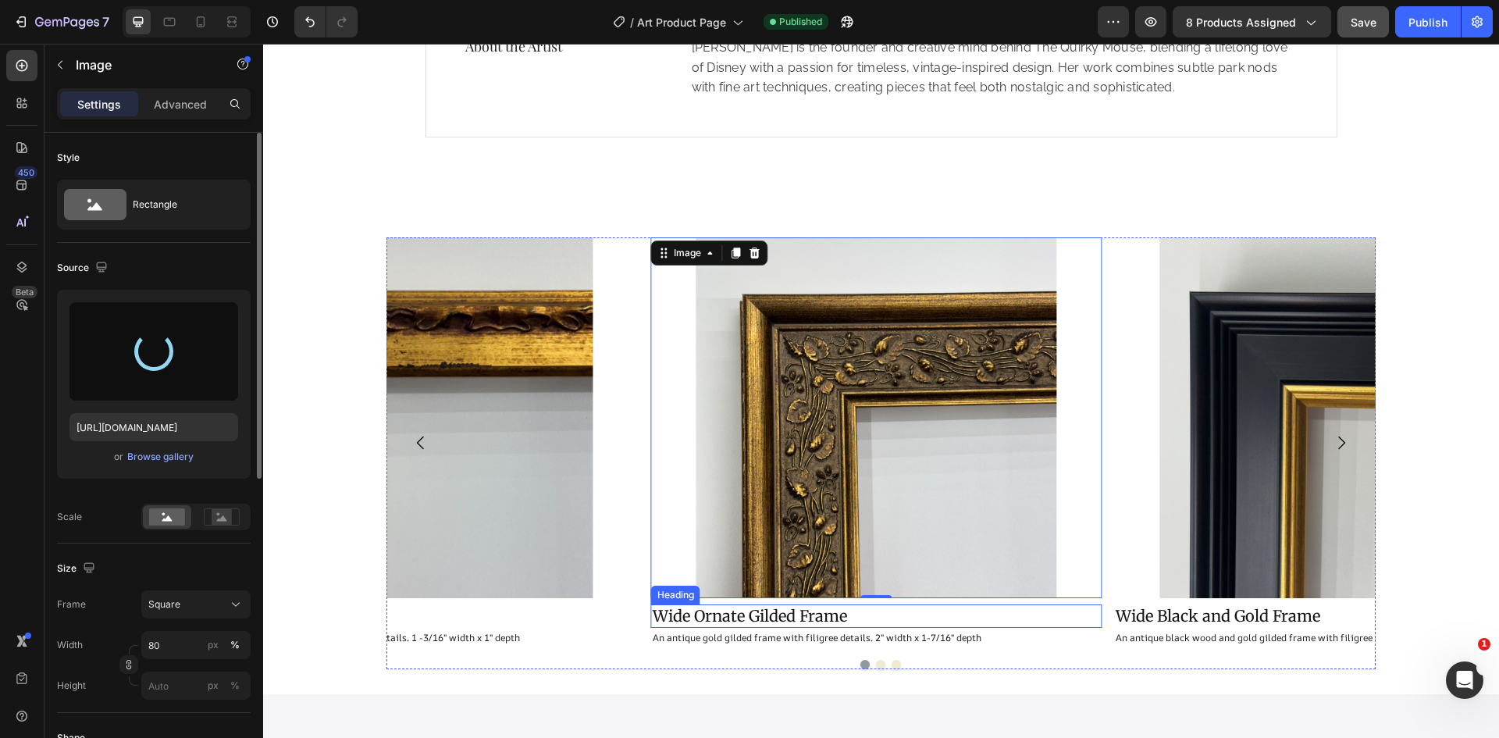
type input "[URL][DOMAIN_NAME]"
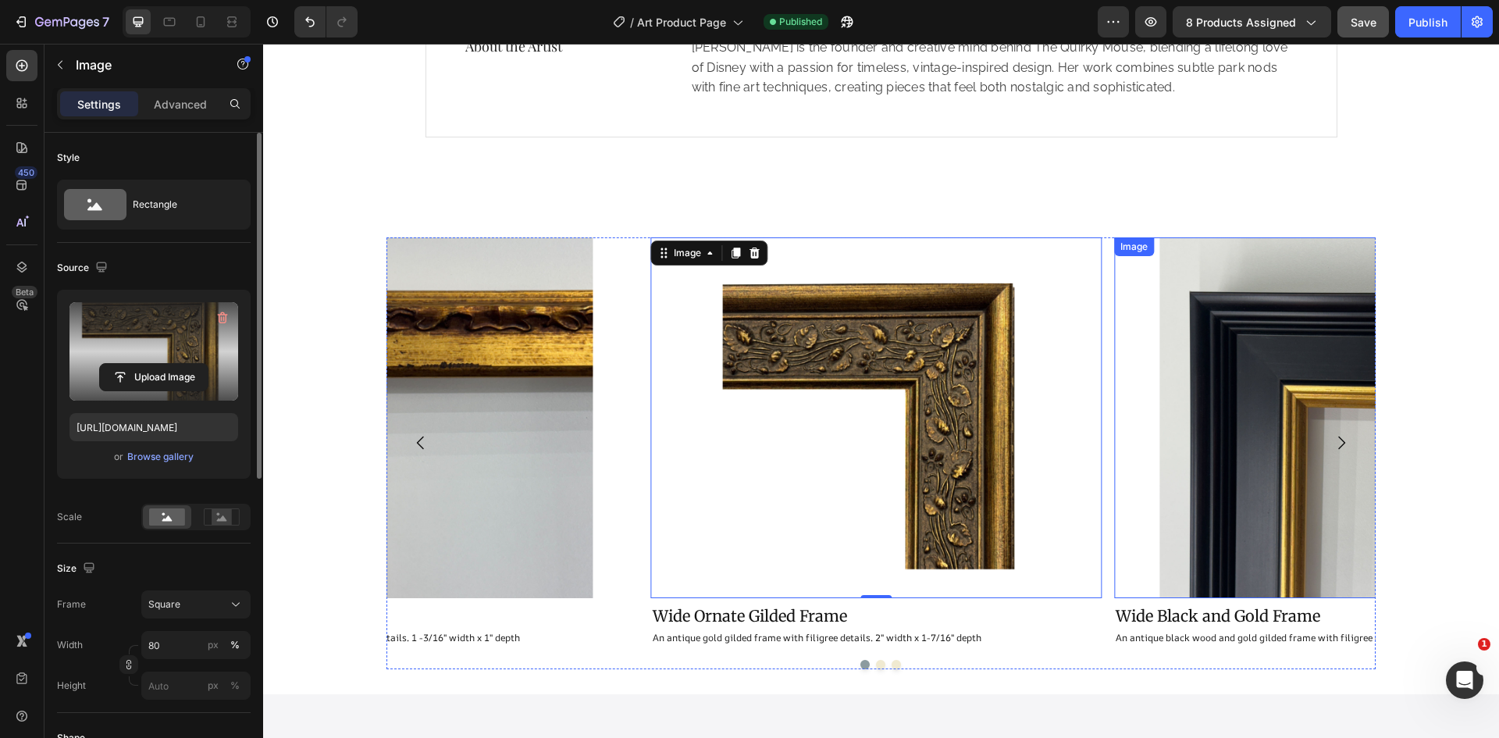
click at [1206, 431] on img at bounding box center [1339, 417] width 361 height 361
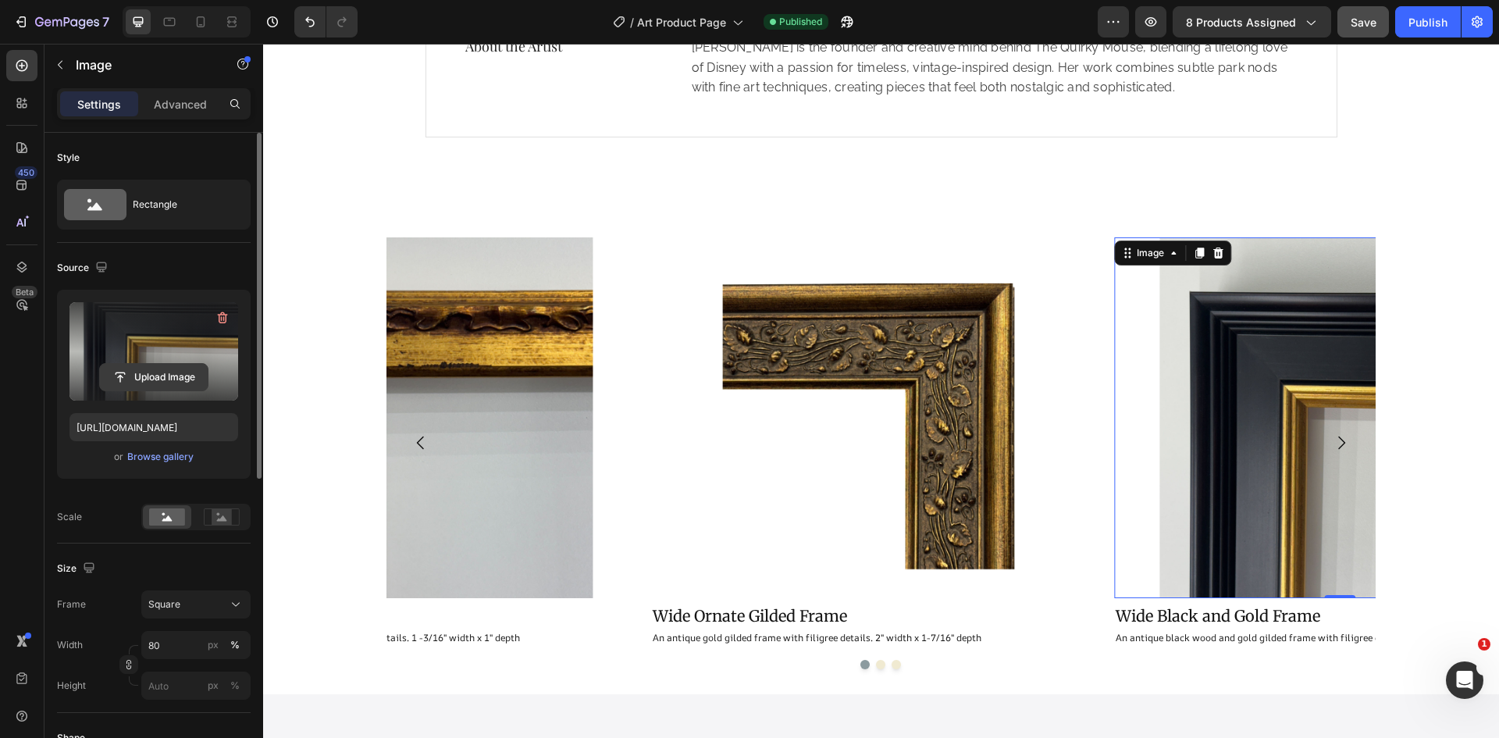
click at [174, 369] on input "file" at bounding box center [154, 377] width 108 height 27
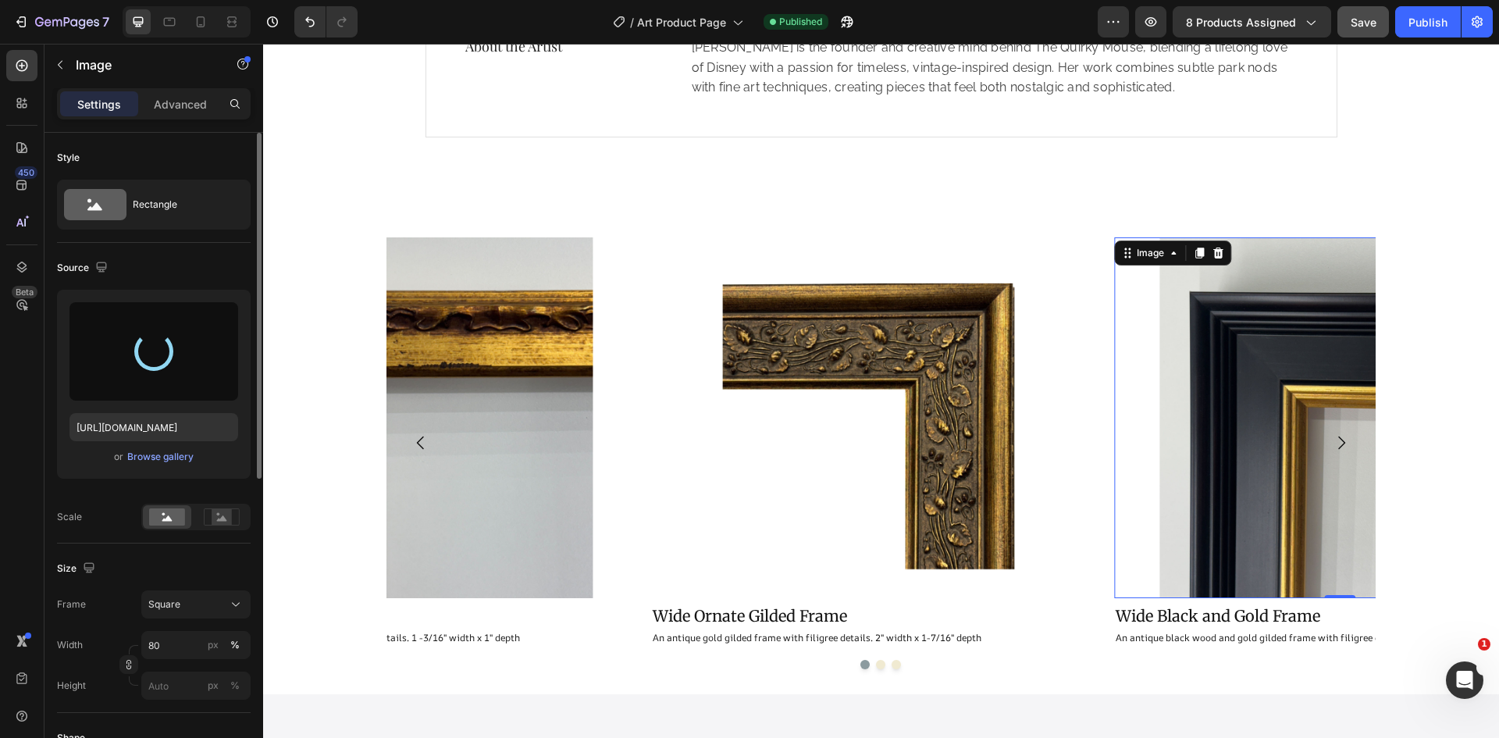
type input "[URL][DOMAIN_NAME]"
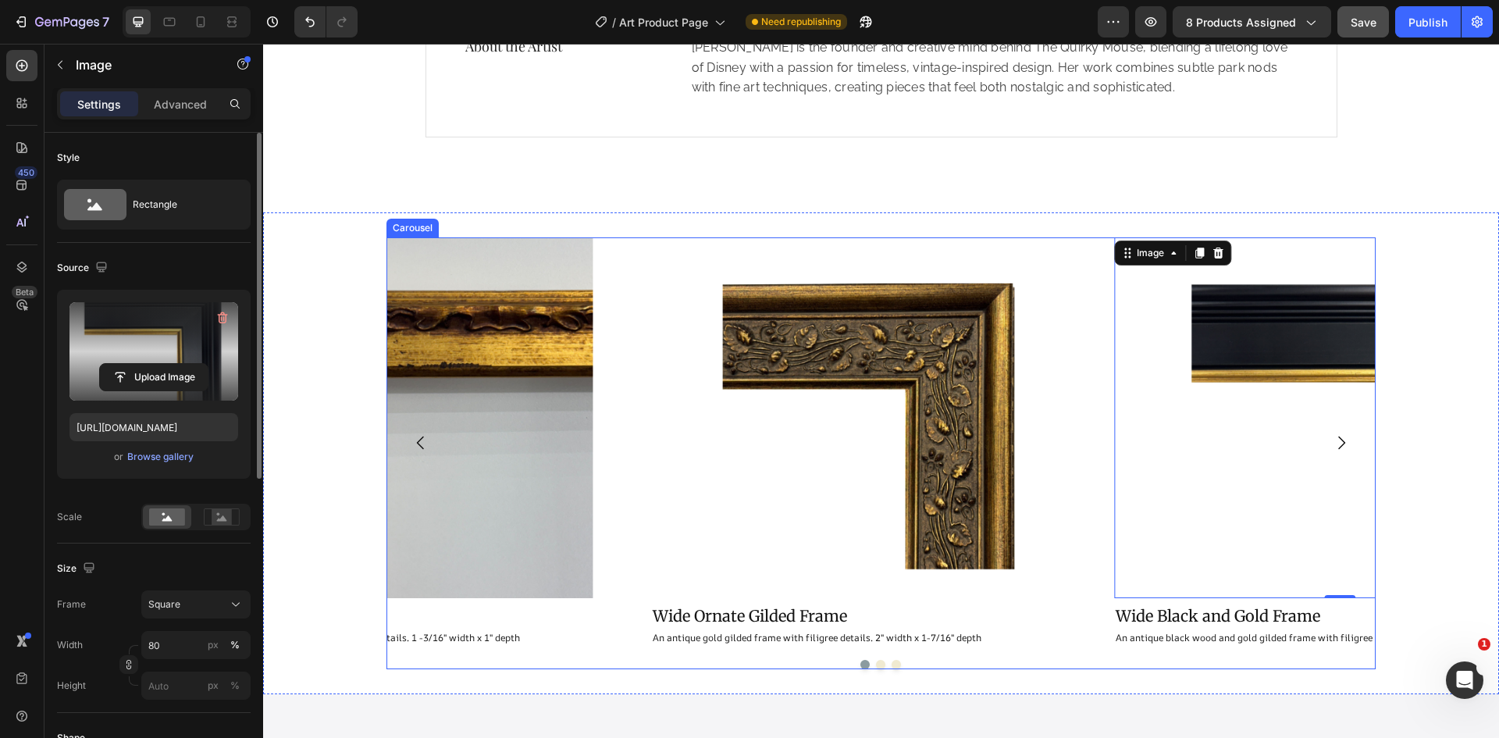
click at [414, 447] on icon "Carousel Back Arrow" at bounding box center [420, 442] width 19 height 19
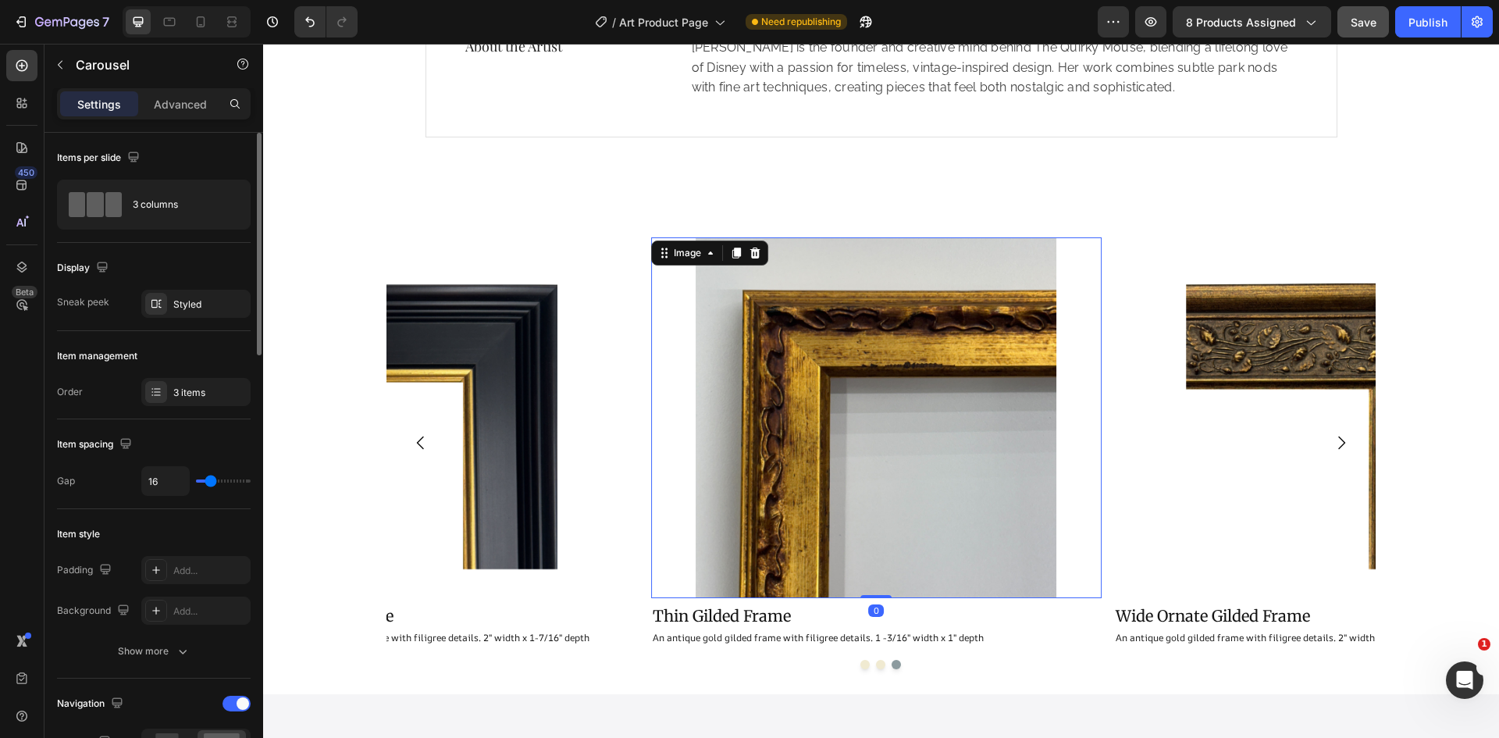
click at [882, 425] on img at bounding box center [875, 417] width 361 height 361
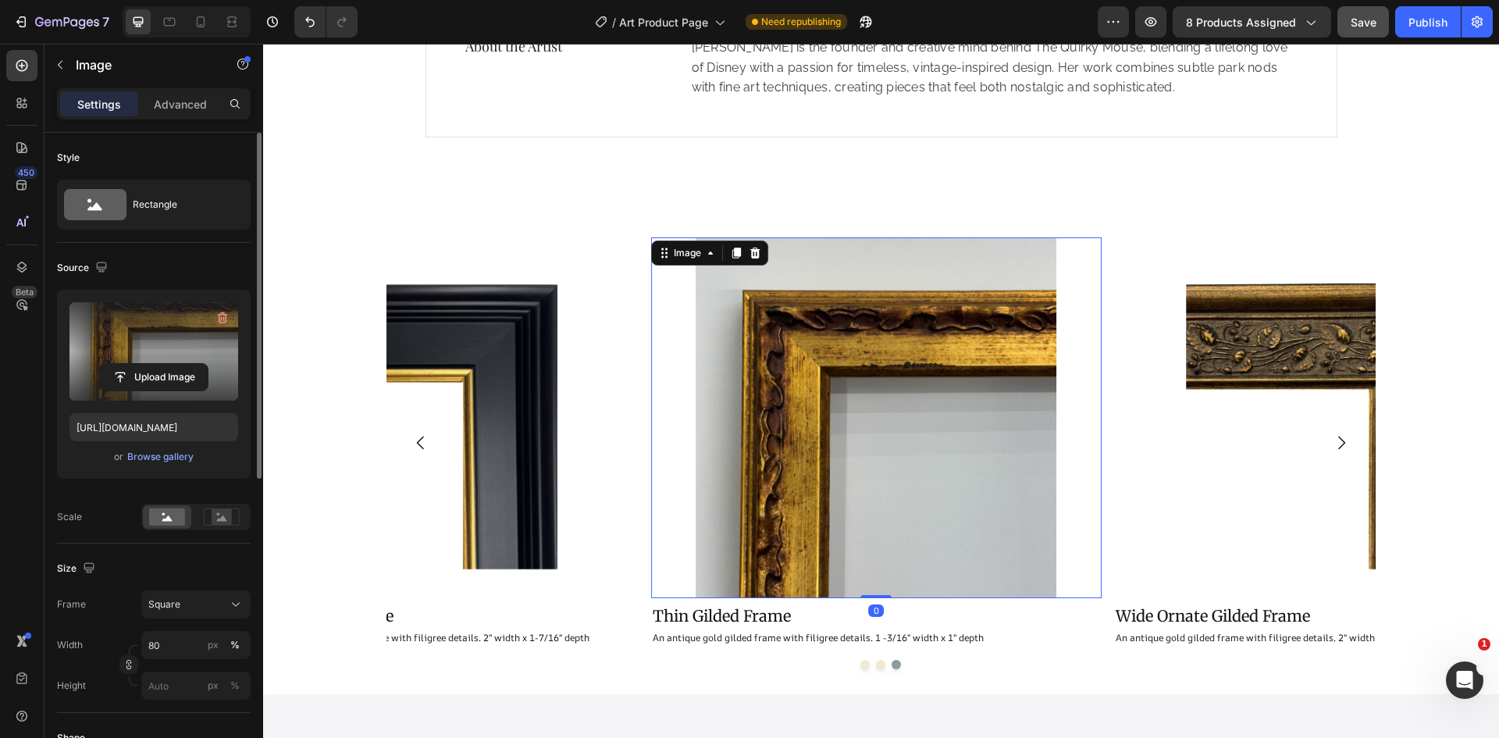
click at [157, 348] on label at bounding box center [153, 351] width 169 height 98
click at [157, 364] on input "file" at bounding box center [154, 377] width 108 height 27
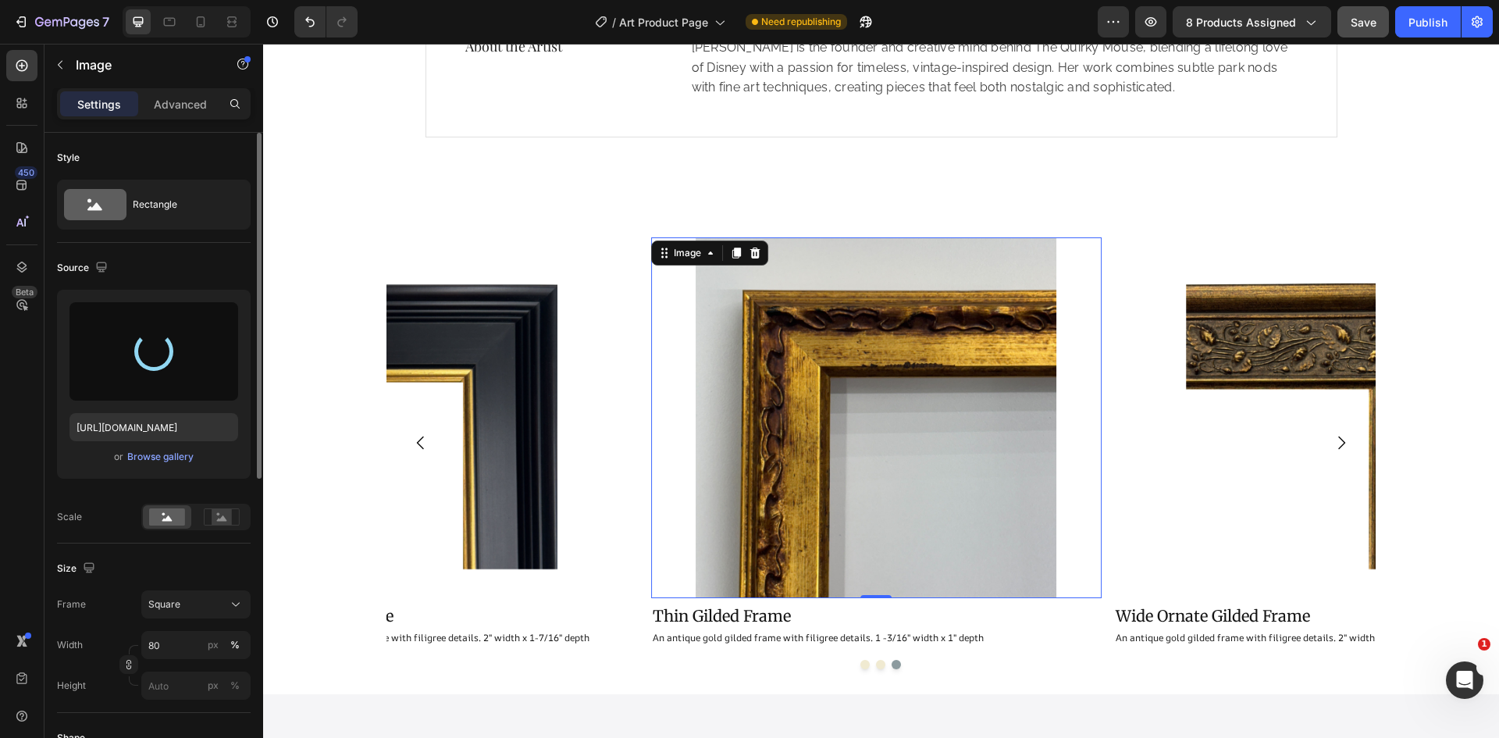
type input "[URL][DOMAIN_NAME]"
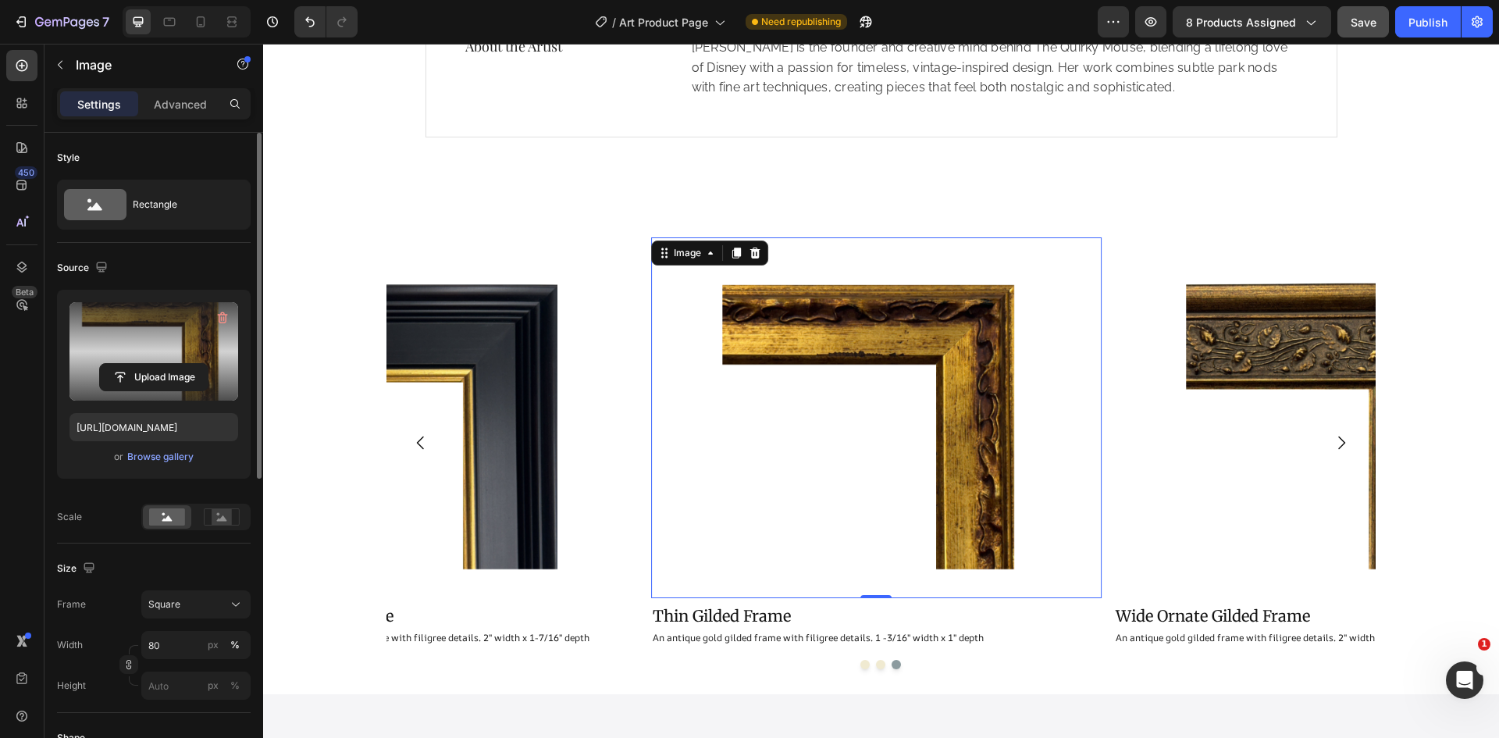
click at [137, 342] on label at bounding box center [153, 351] width 169 height 98
click at [137, 364] on input "file" at bounding box center [154, 377] width 108 height 27
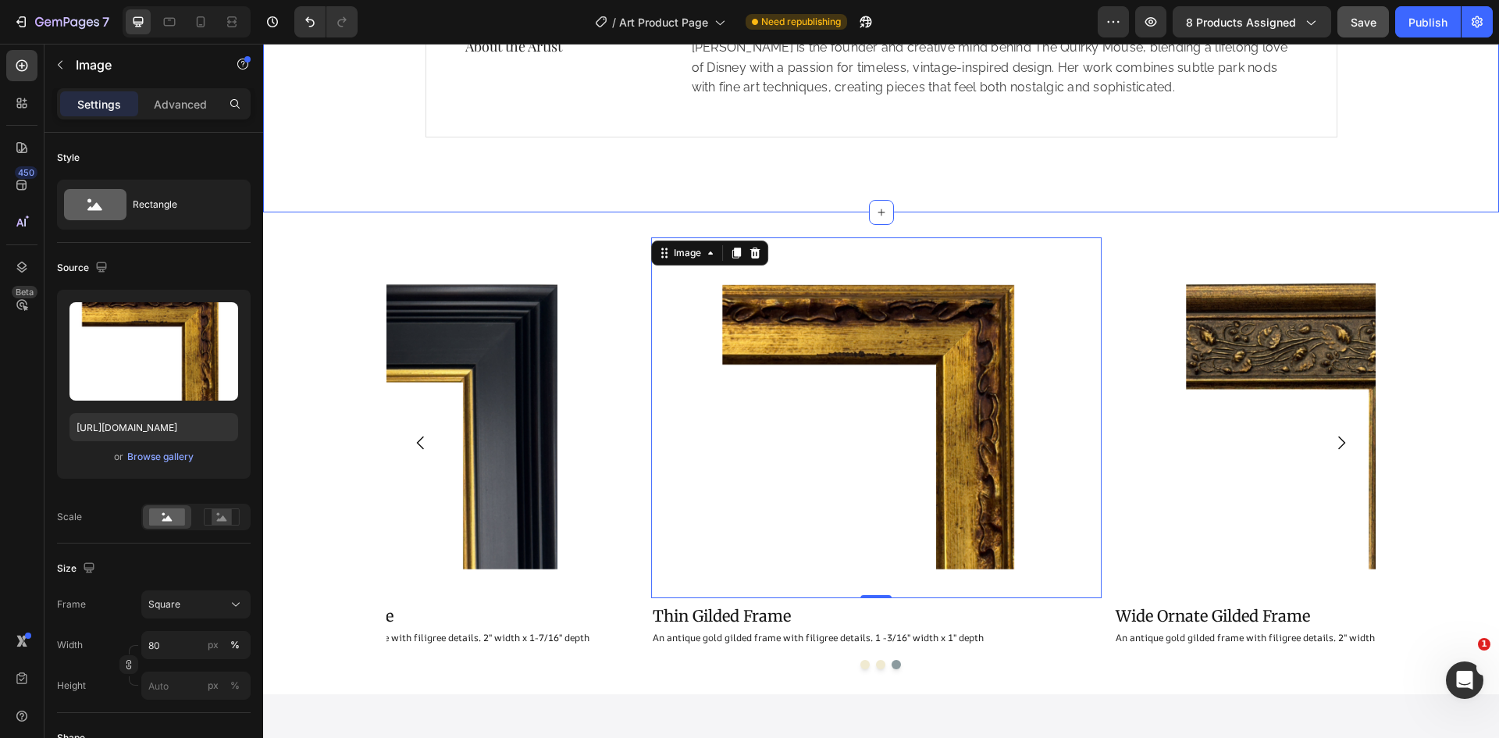
click at [582, 216] on div "Image Wide Ornate Gilded Frame Heading An antique gold gilded frame with filigr…" at bounding box center [881, 453] width 1236 height 482
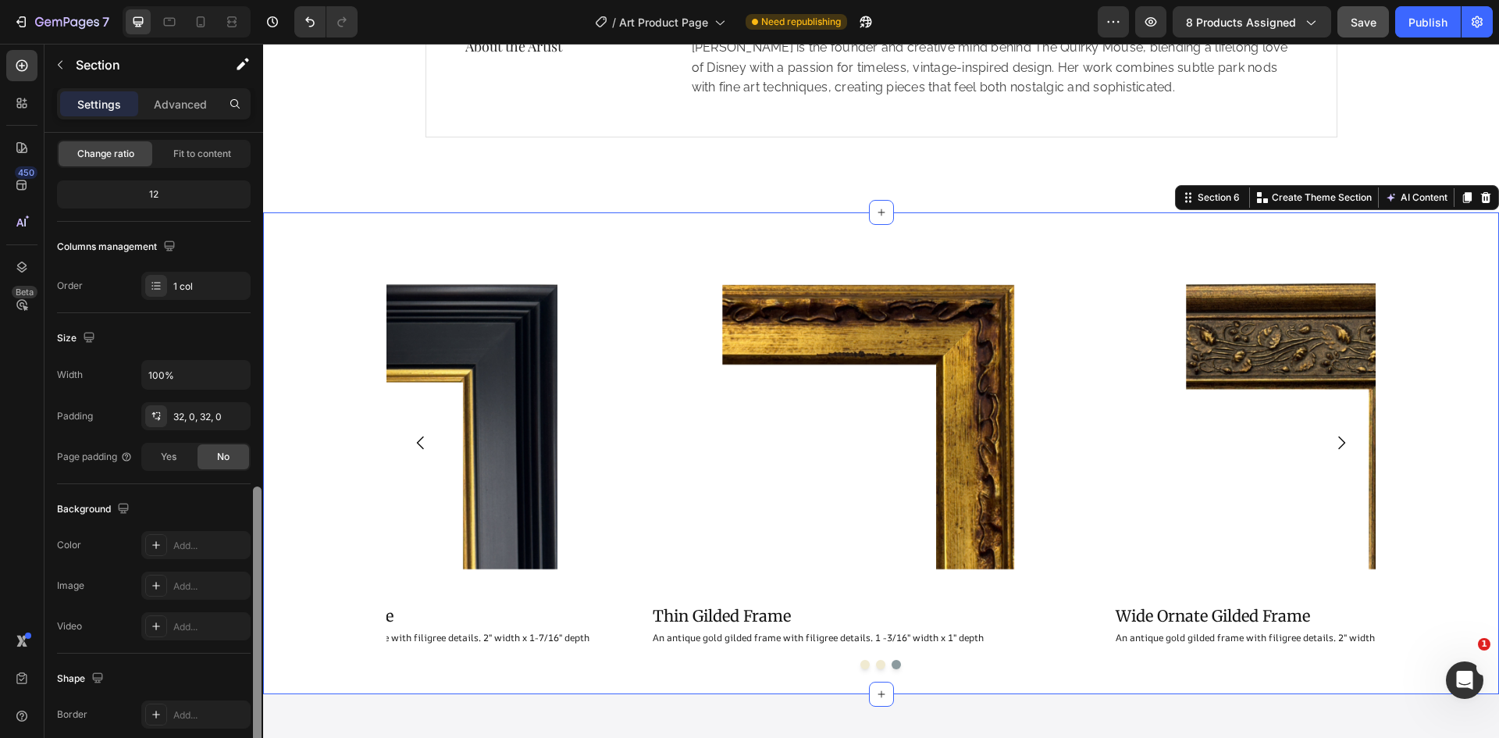
scroll to position [303, 0]
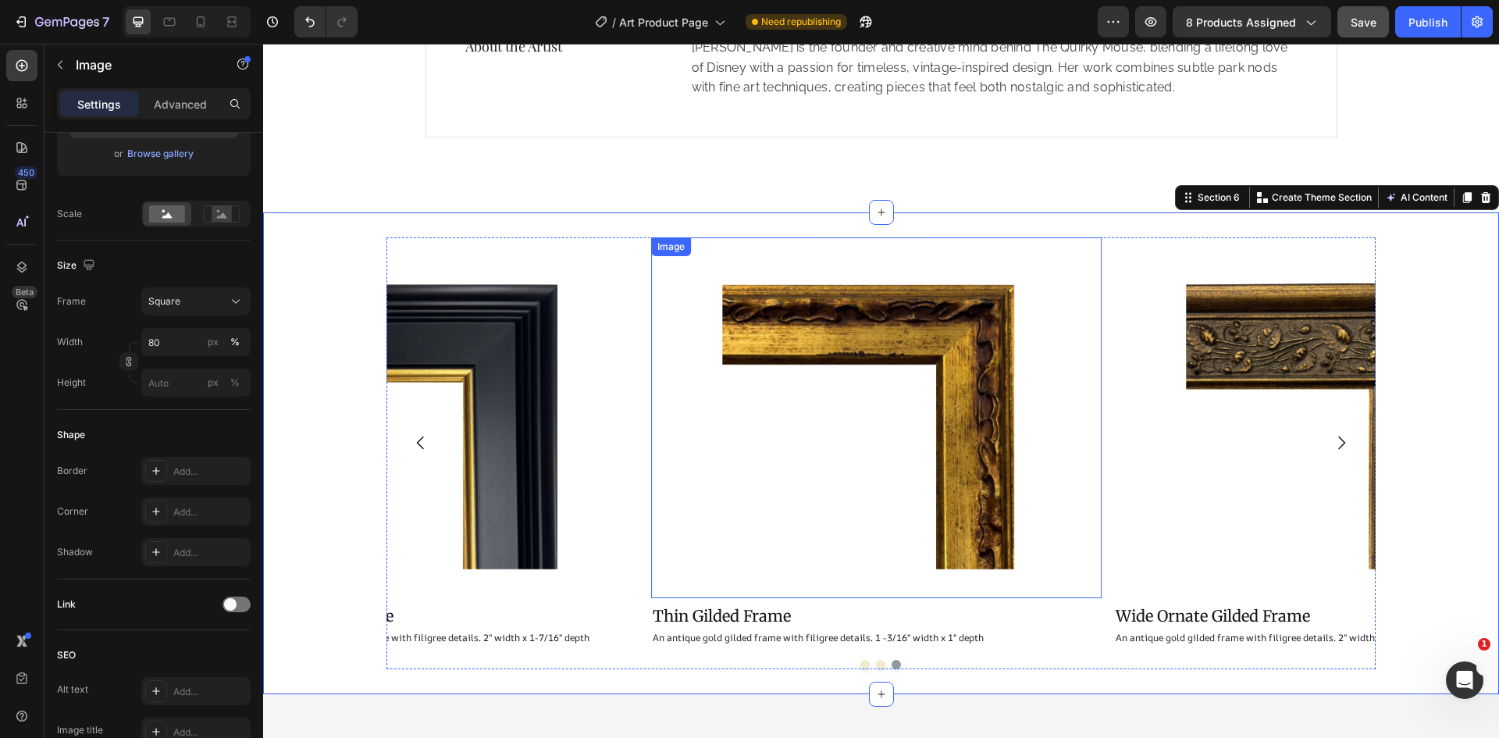
click at [774, 450] on img at bounding box center [875, 417] width 361 height 361
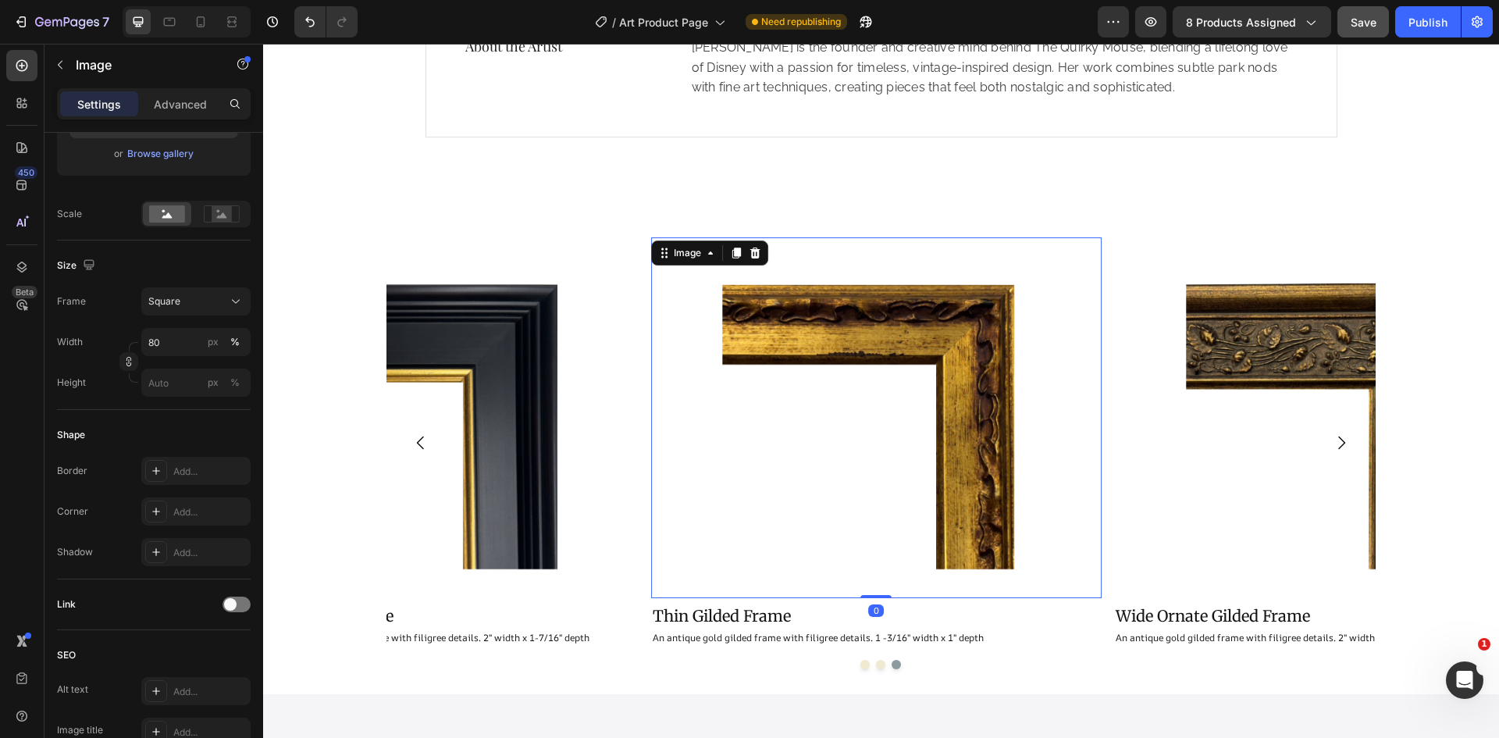
scroll to position [0, 0]
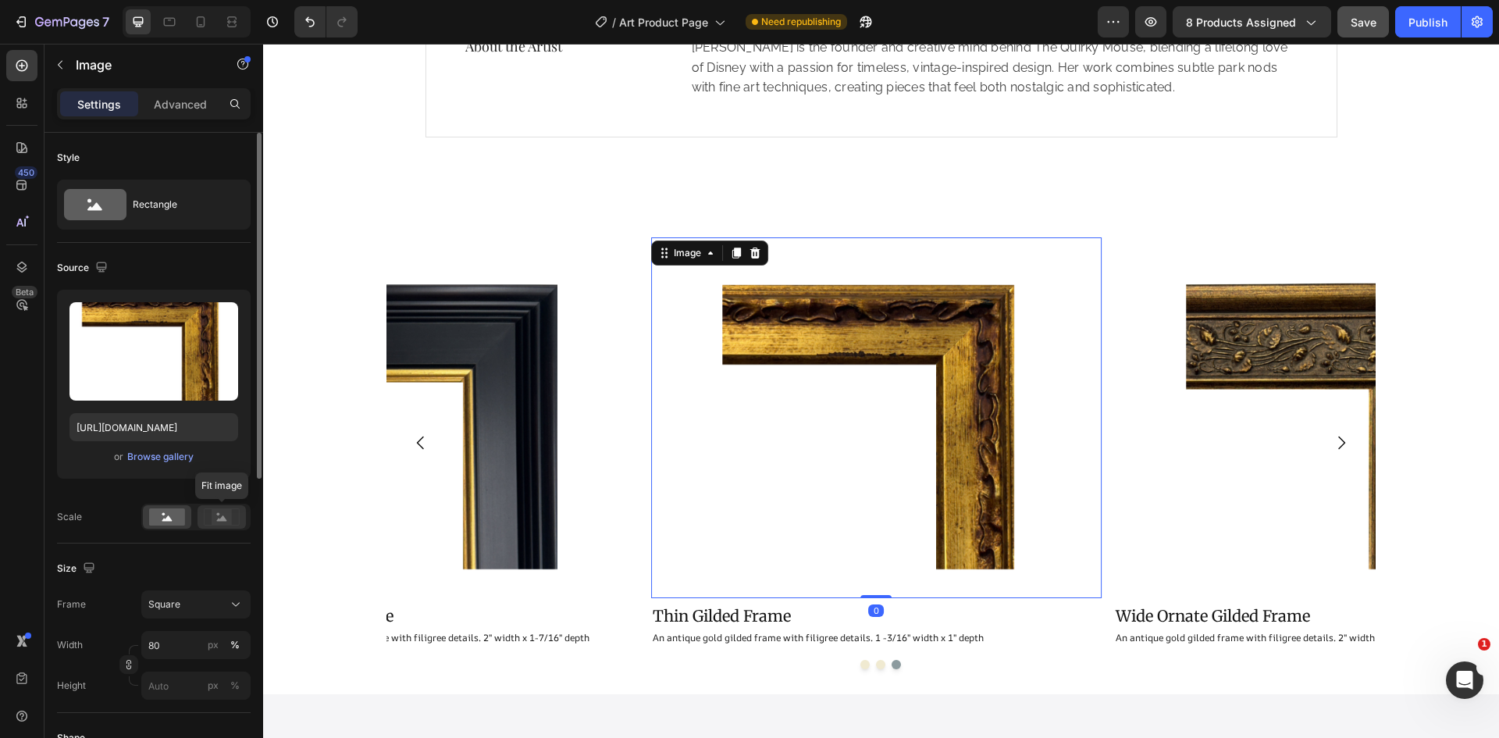
click at [215, 507] on div at bounding box center [221, 516] width 48 height 23
click at [160, 520] on rect at bounding box center [167, 516] width 36 height 17
click at [190, 603] on div "Square" at bounding box center [186, 604] width 76 height 14
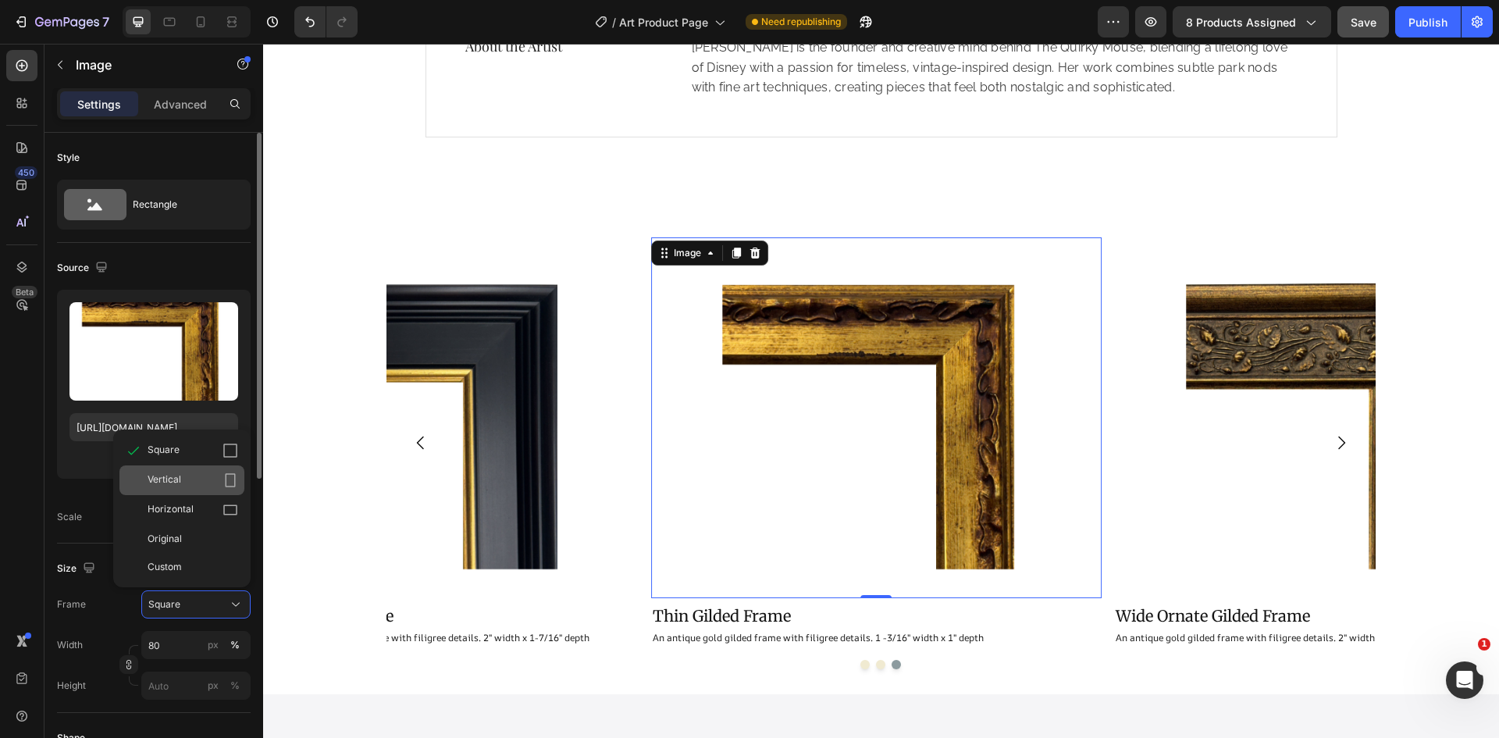
click at [183, 478] on div "Vertical" at bounding box center [193, 480] width 91 height 16
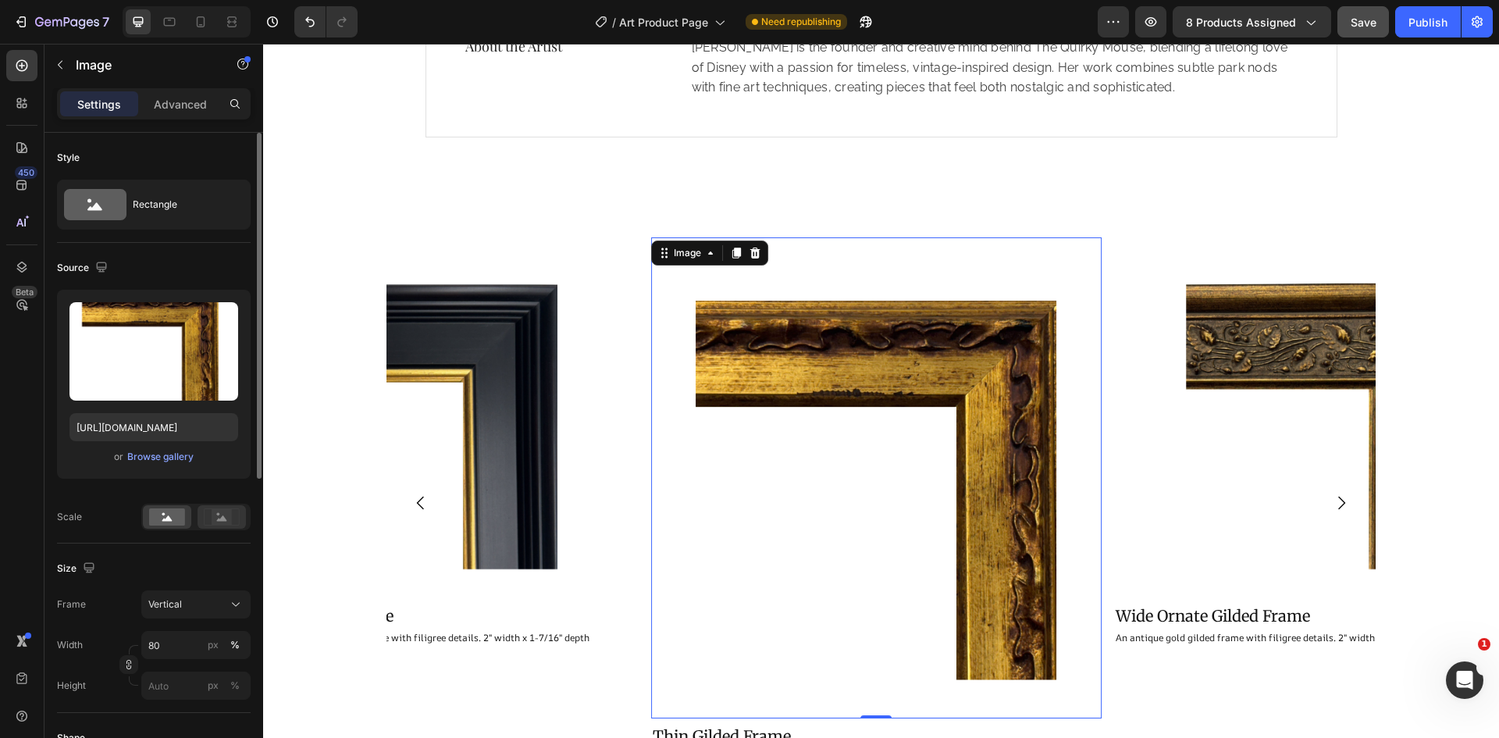
click at [213, 528] on div at bounding box center [221, 516] width 48 height 23
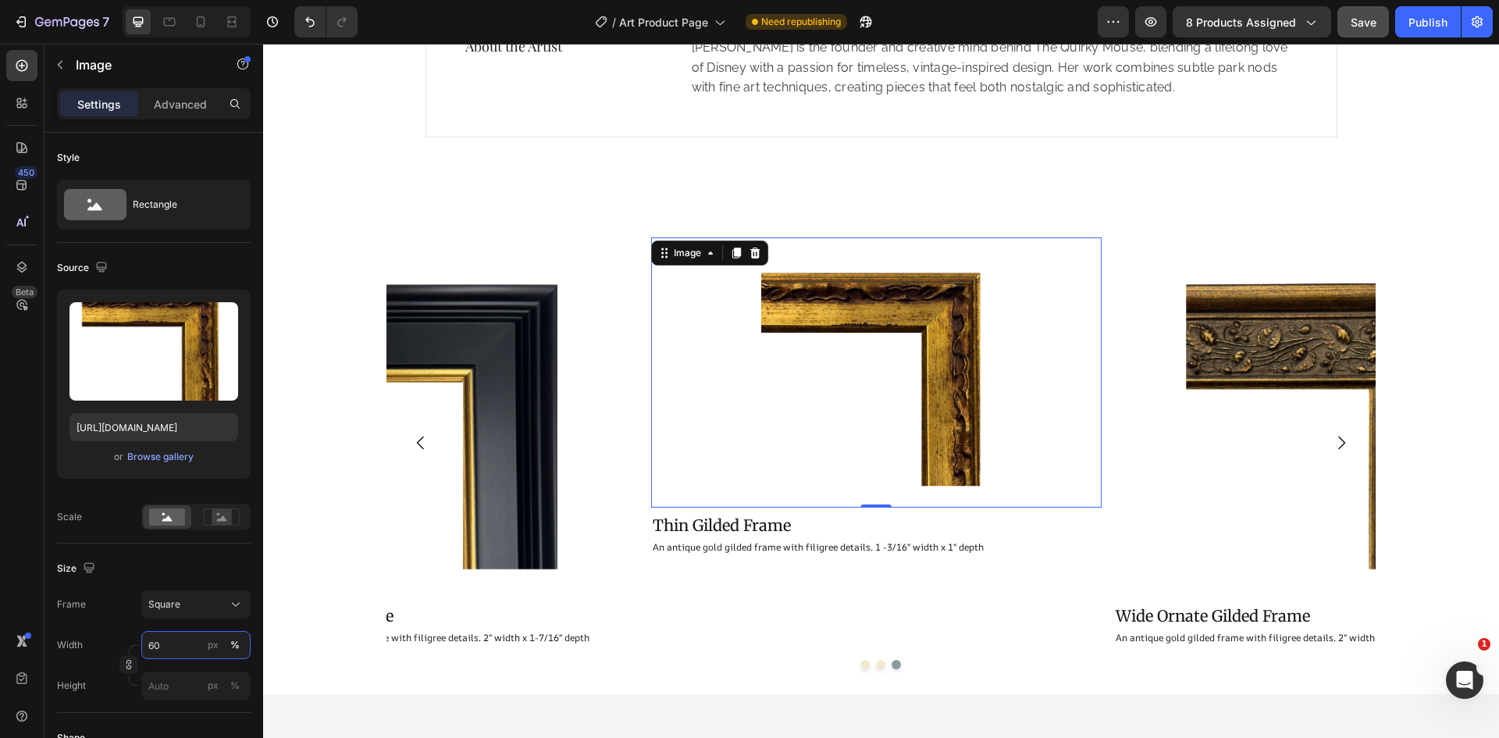
drag, startPoint x: 169, startPoint y: 647, endPoint x: 132, endPoint y: 650, distance: 36.8
click at [132, 650] on div "Width 60 px % Height px %" at bounding box center [154, 665] width 194 height 69
type input "60"
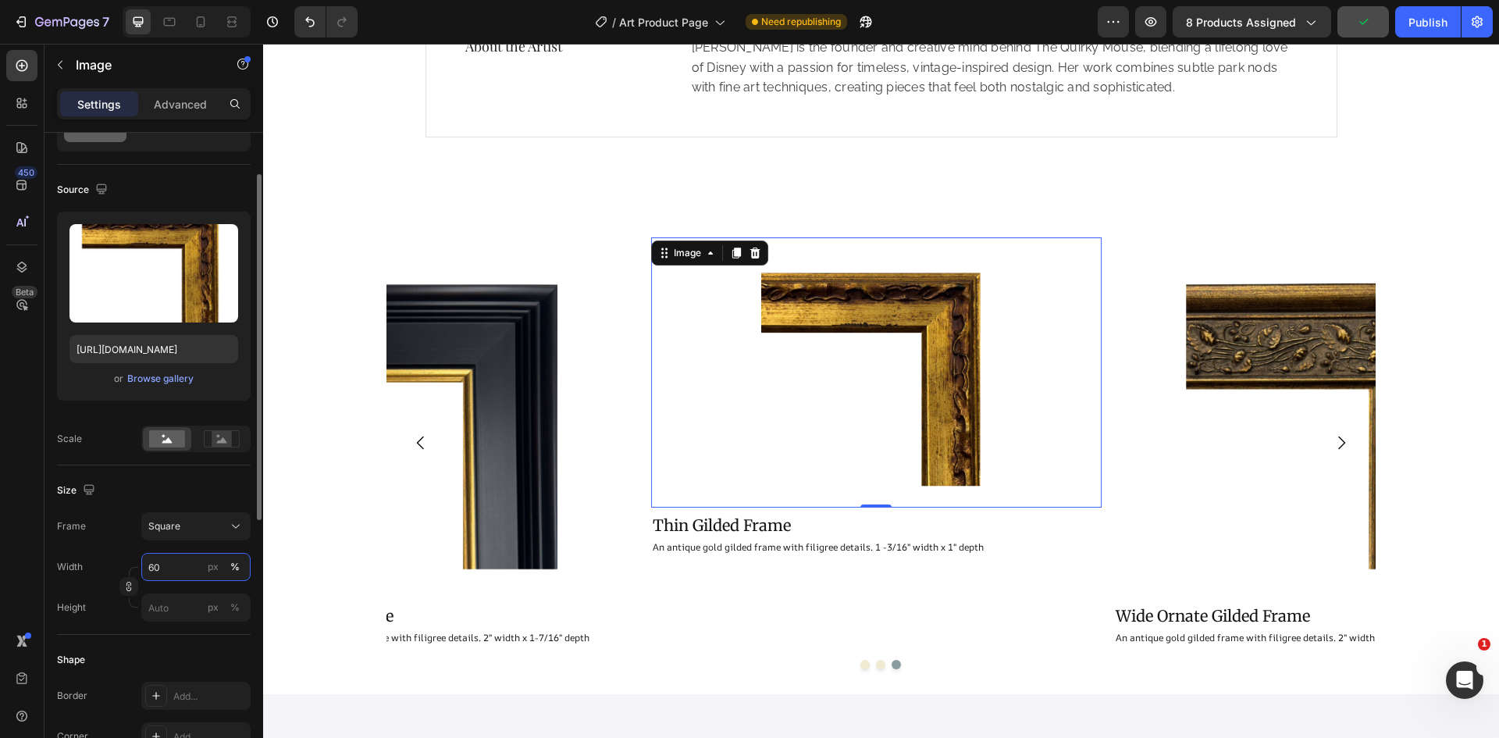
scroll to position [156, 0]
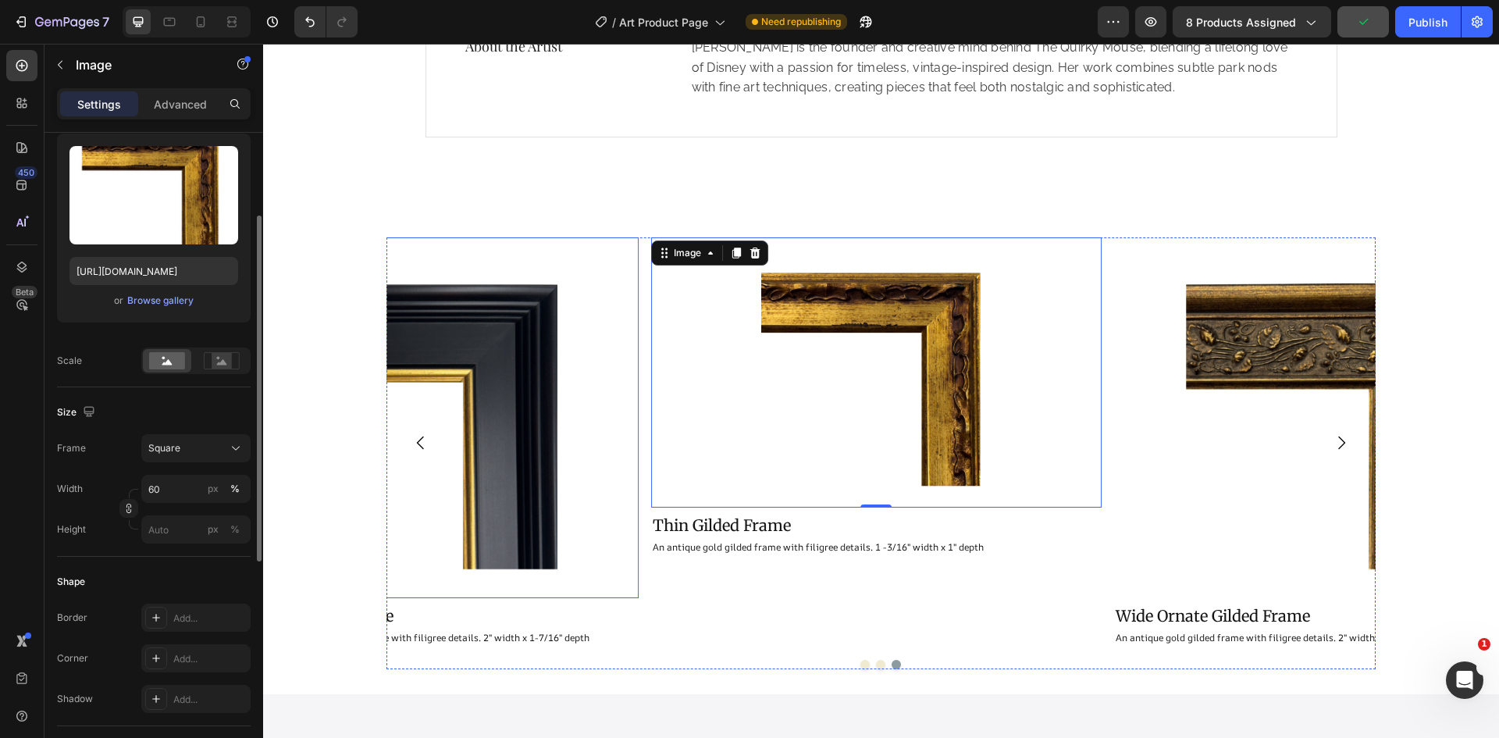
click at [514, 470] on img at bounding box center [413, 417] width 361 height 361
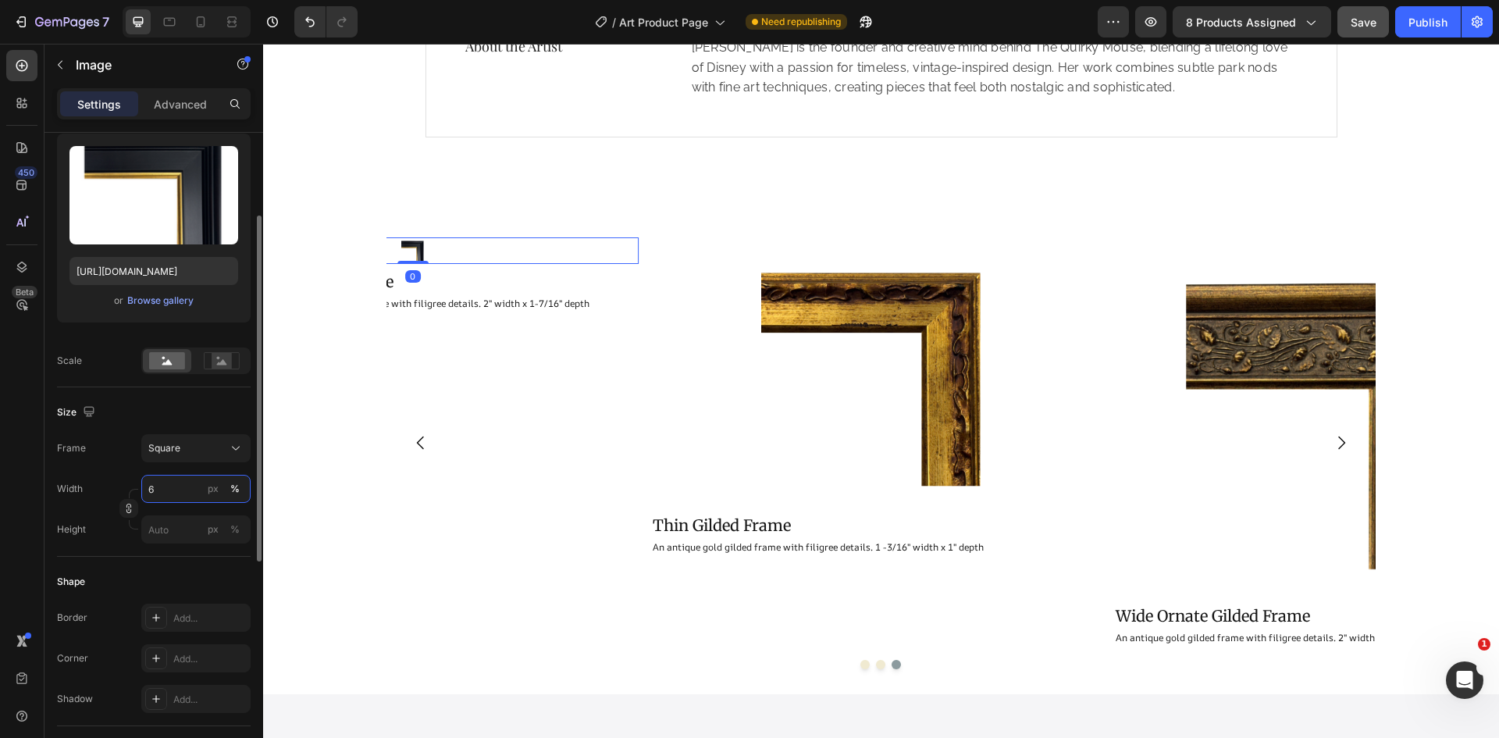
type input "60"
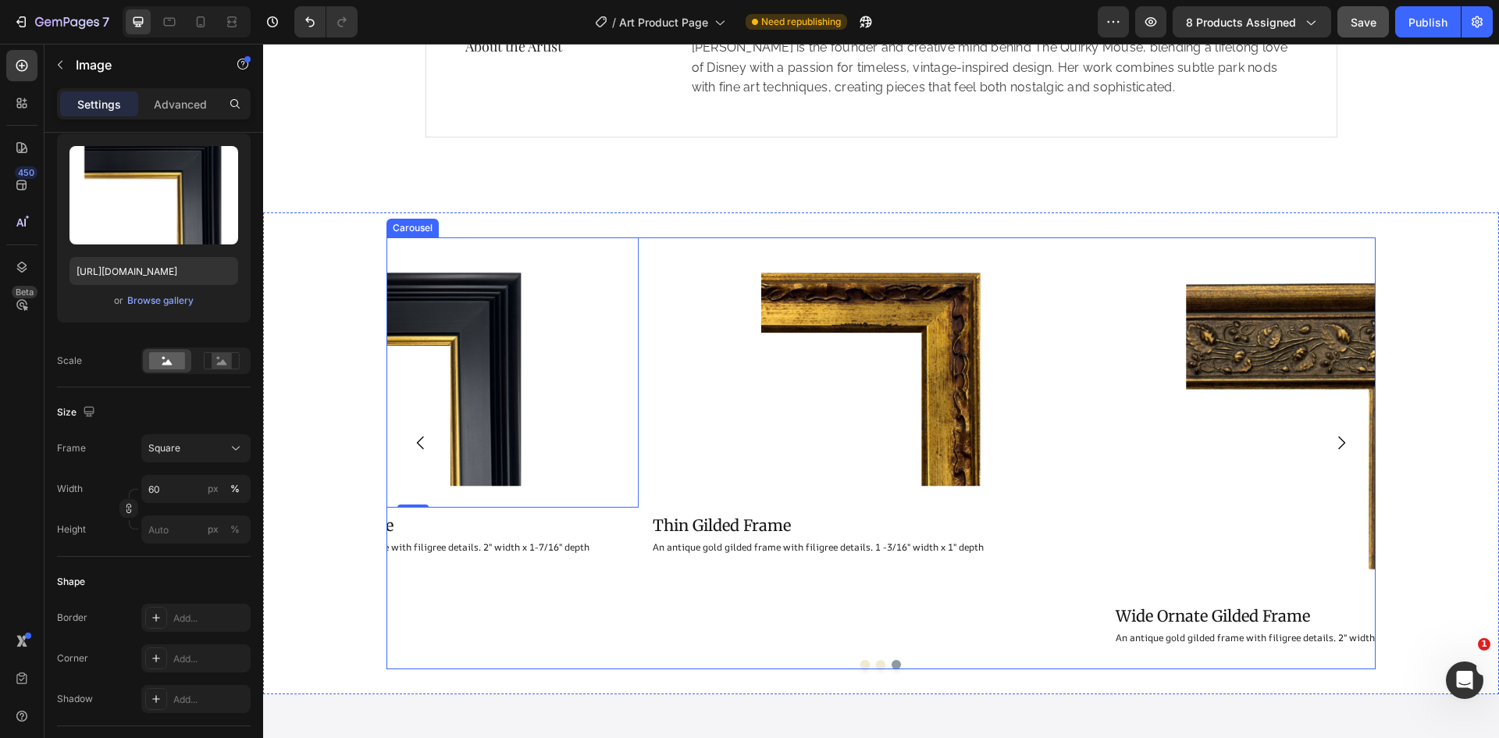
click at [718, 325] on div at bounding box center [876, 372] width 451 height 271
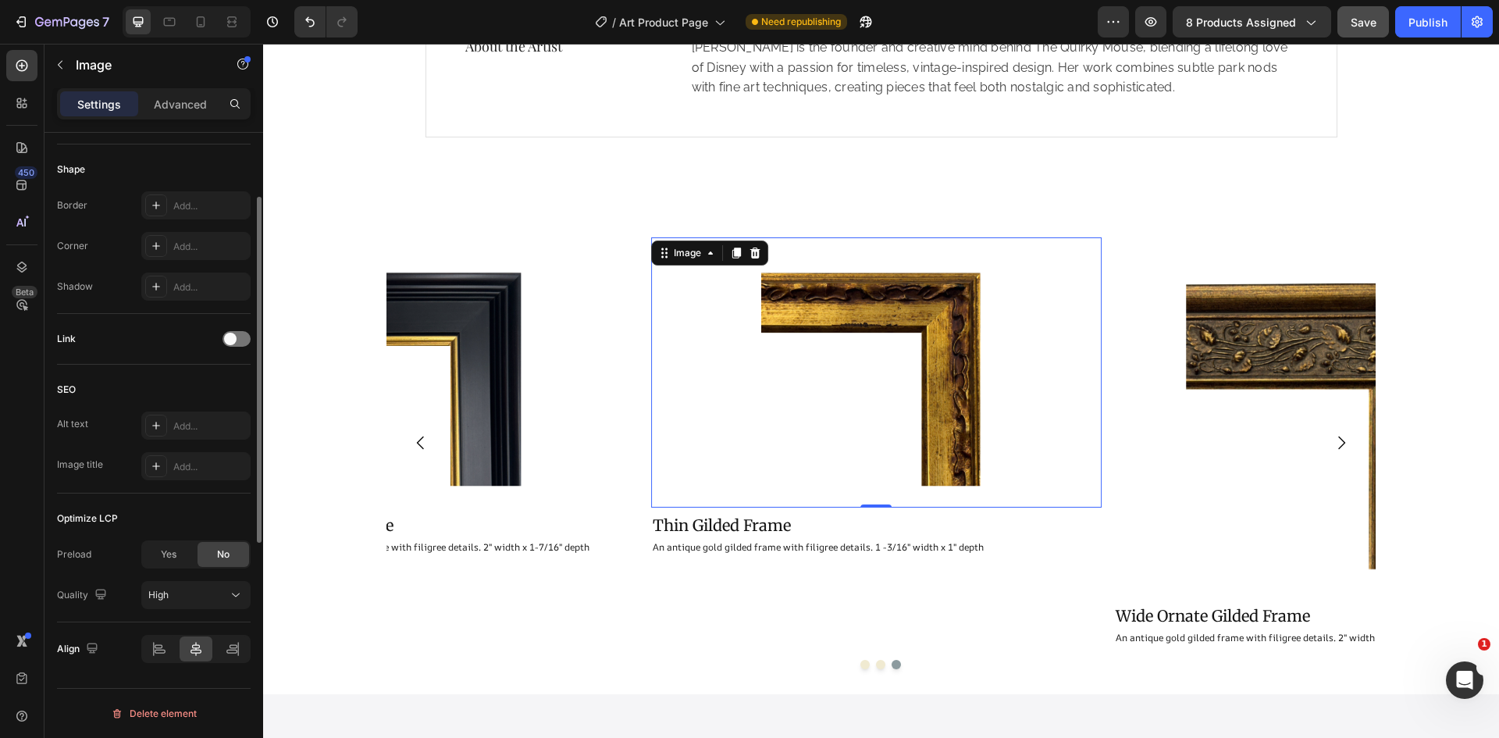
scroll to position [334, 0]
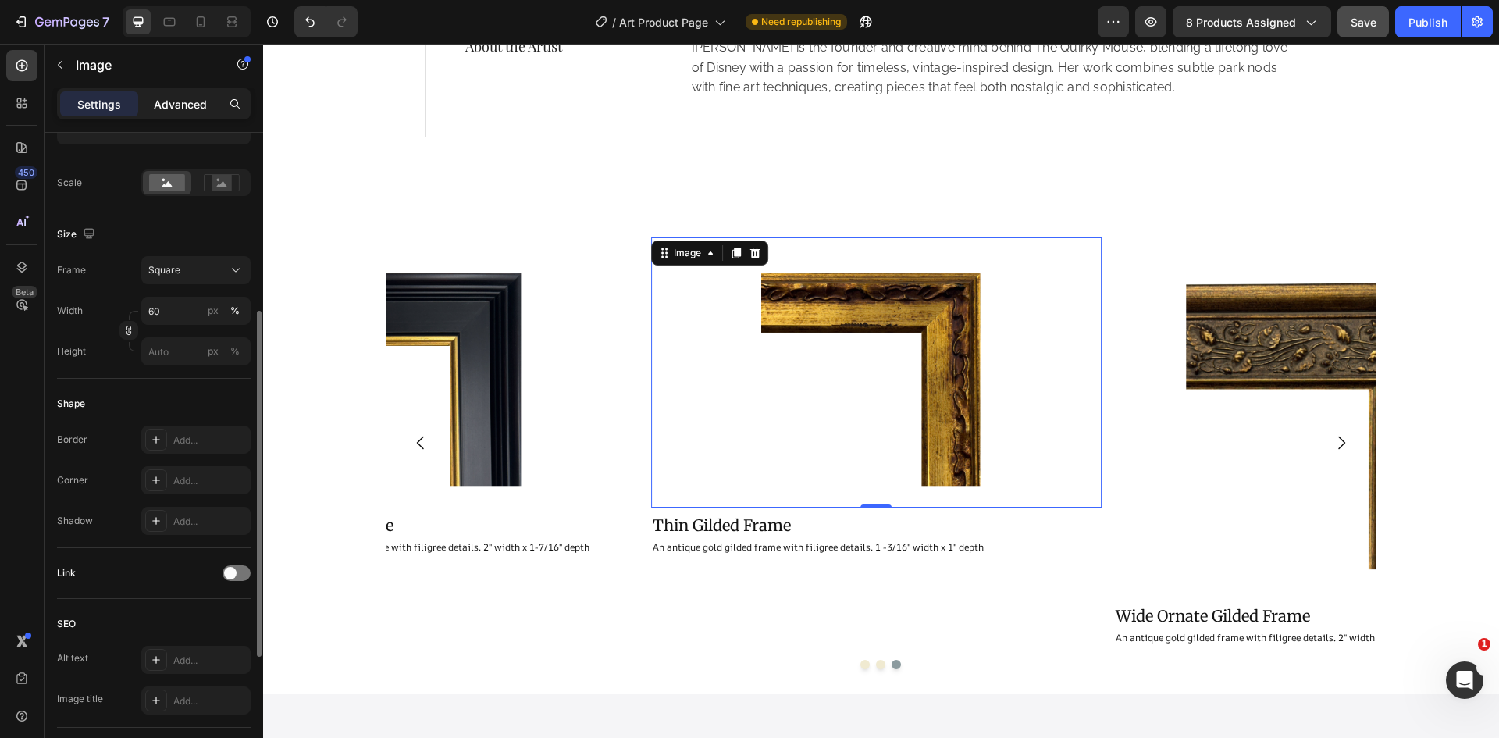
click at [193, 107] on p "Advanced" at bounding box center [180, 104] width 53 height 16
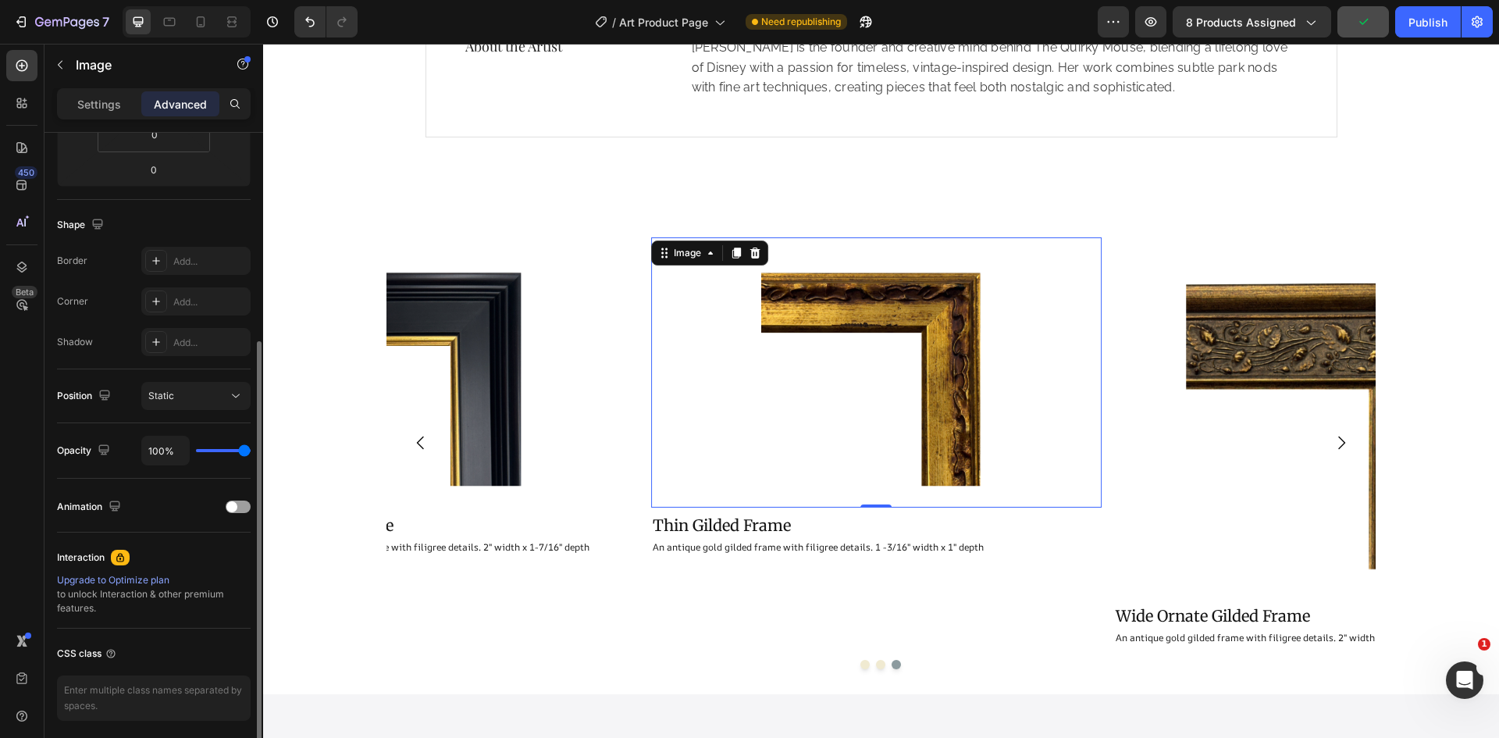
scroll to position [0, 0]
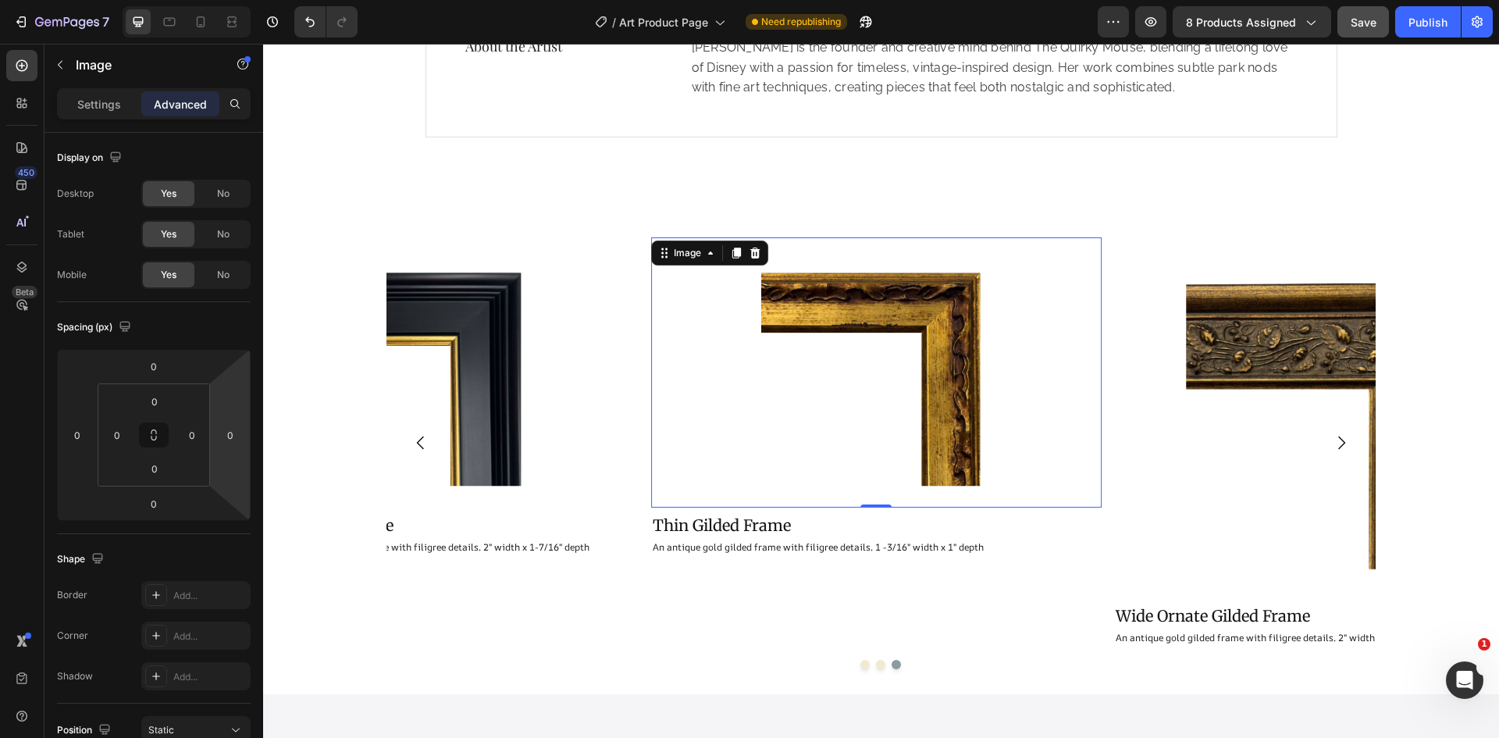
click at [756, 374] on img at bounding box center [876, 372] width 271 height 271
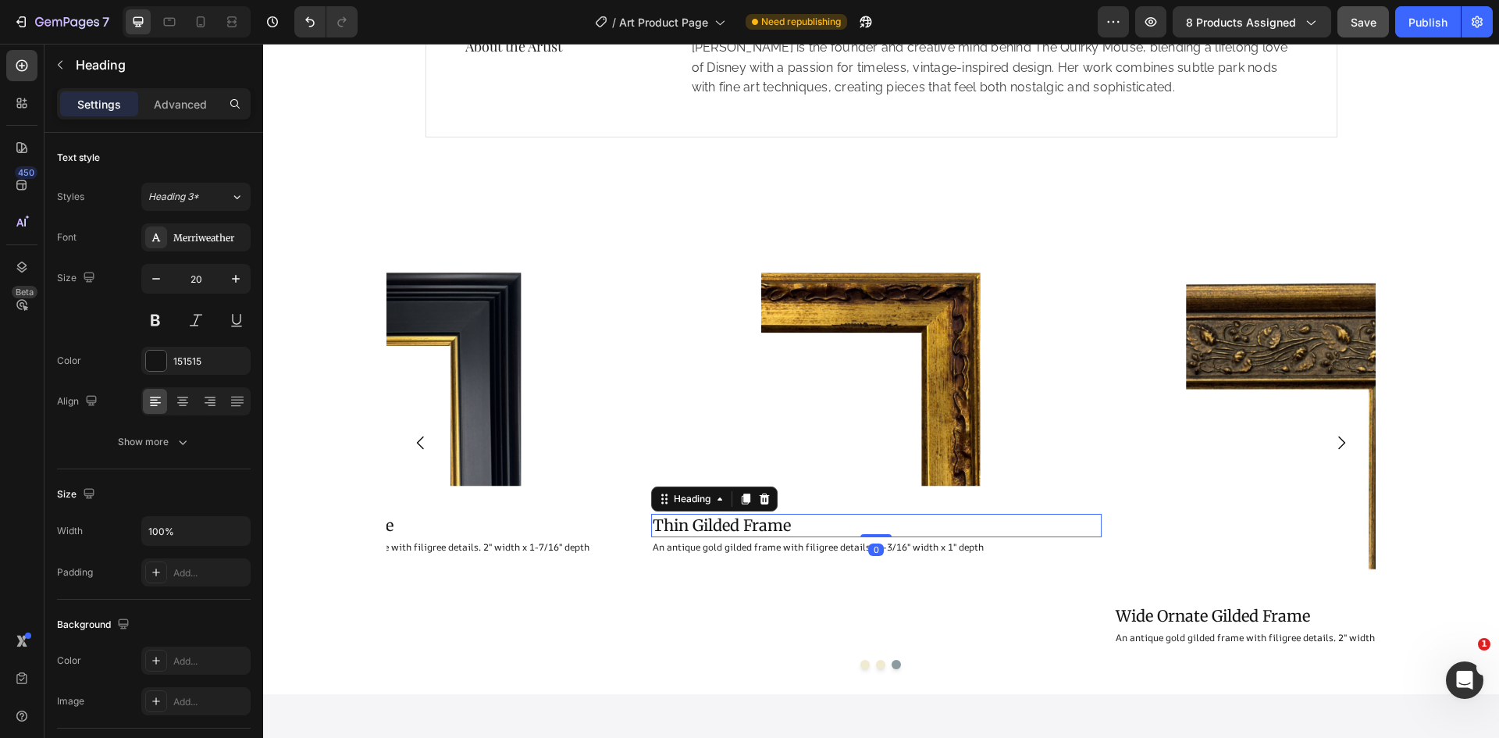
click at [700, 518] on h2 "Thin Gilded Frame" at bounding box center [876, 525] width 451 height 23
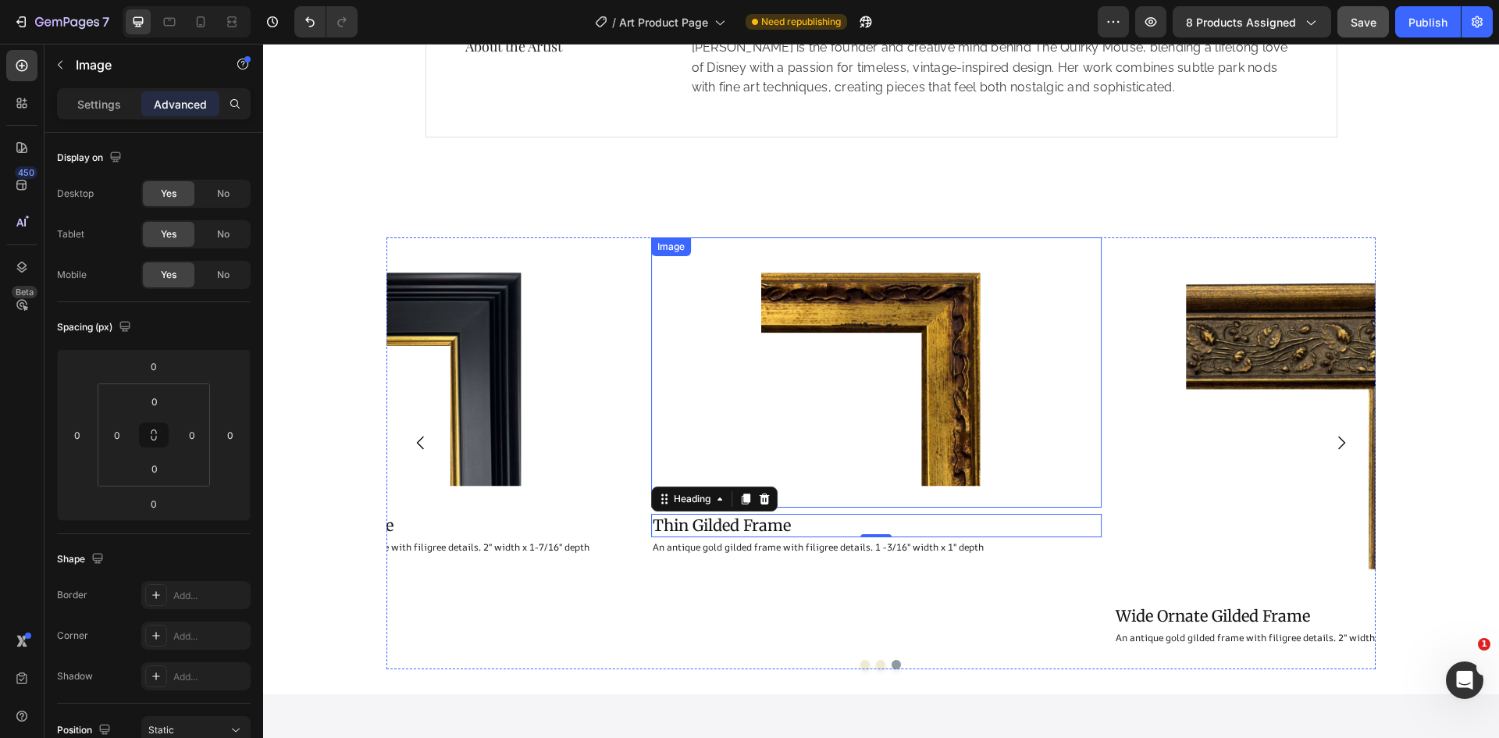
click at [809, 329] on img at bounding box center [876, 372] width 271 height 271
click at [819, 529] on h2 "Thin Gilded Frame" at bounding box center [876, 525] width 451 height 23
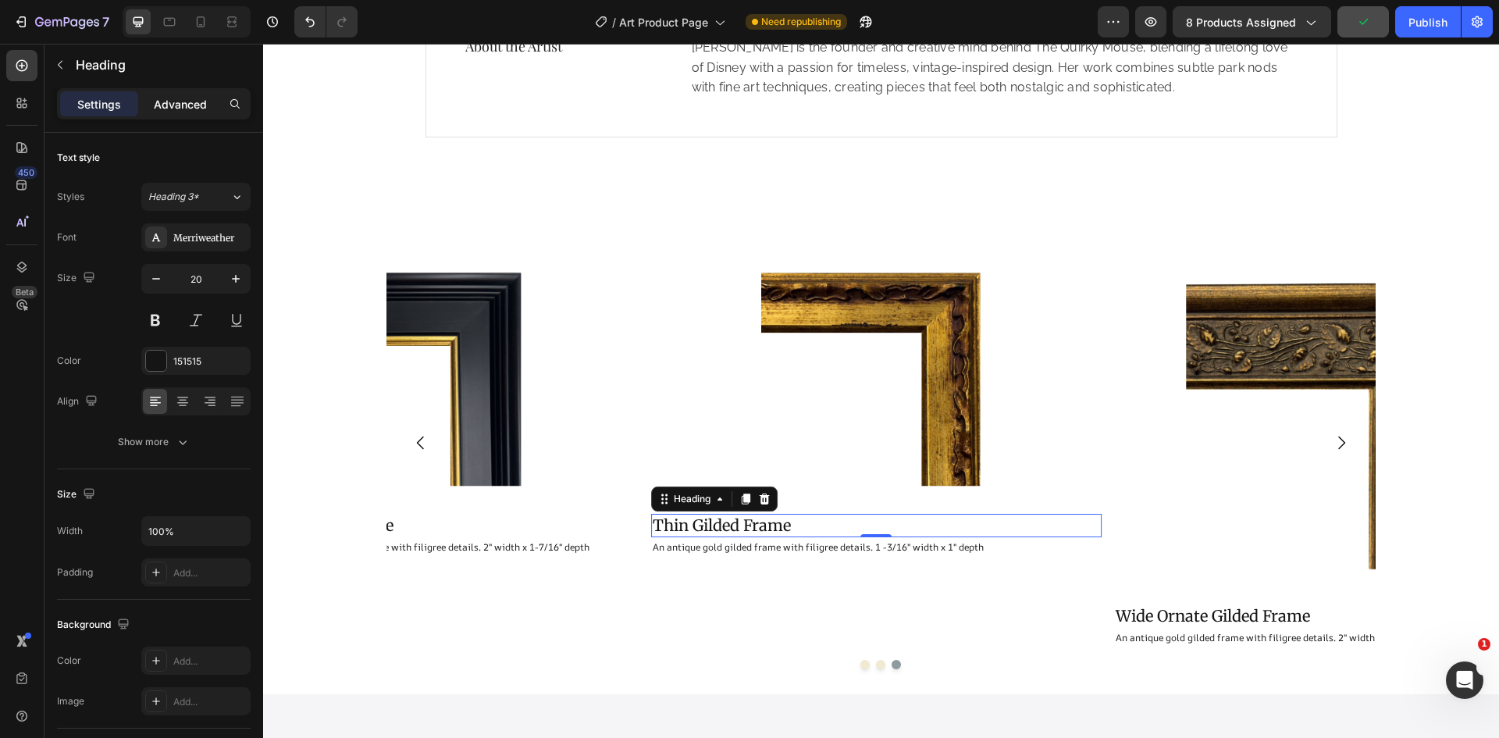
click at [178, 96] on p "Advanced" at bounding box center [180, 104] width 53 height 16
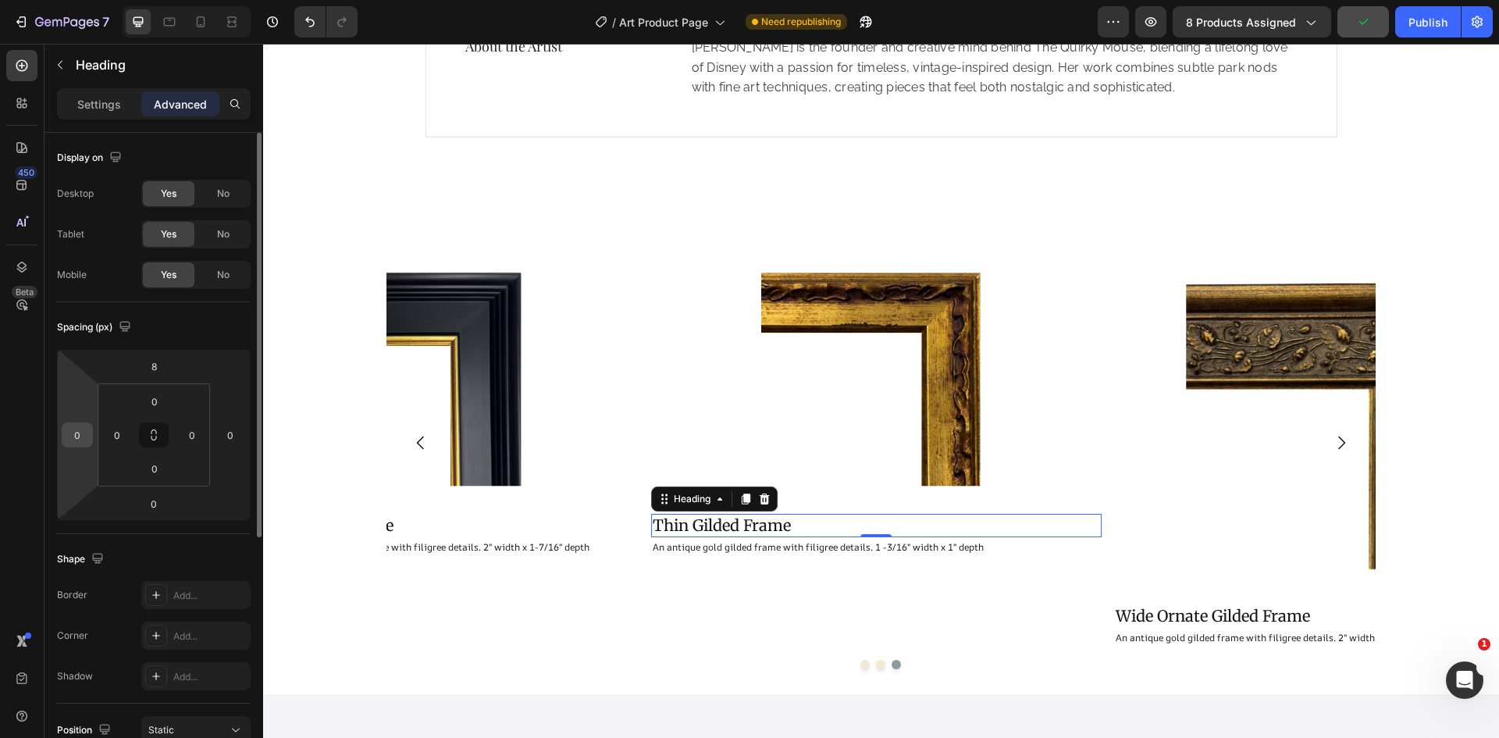
click at [81, 441] on input "0" at bounding box center [77, 434] width 23 height 23
type input "78"
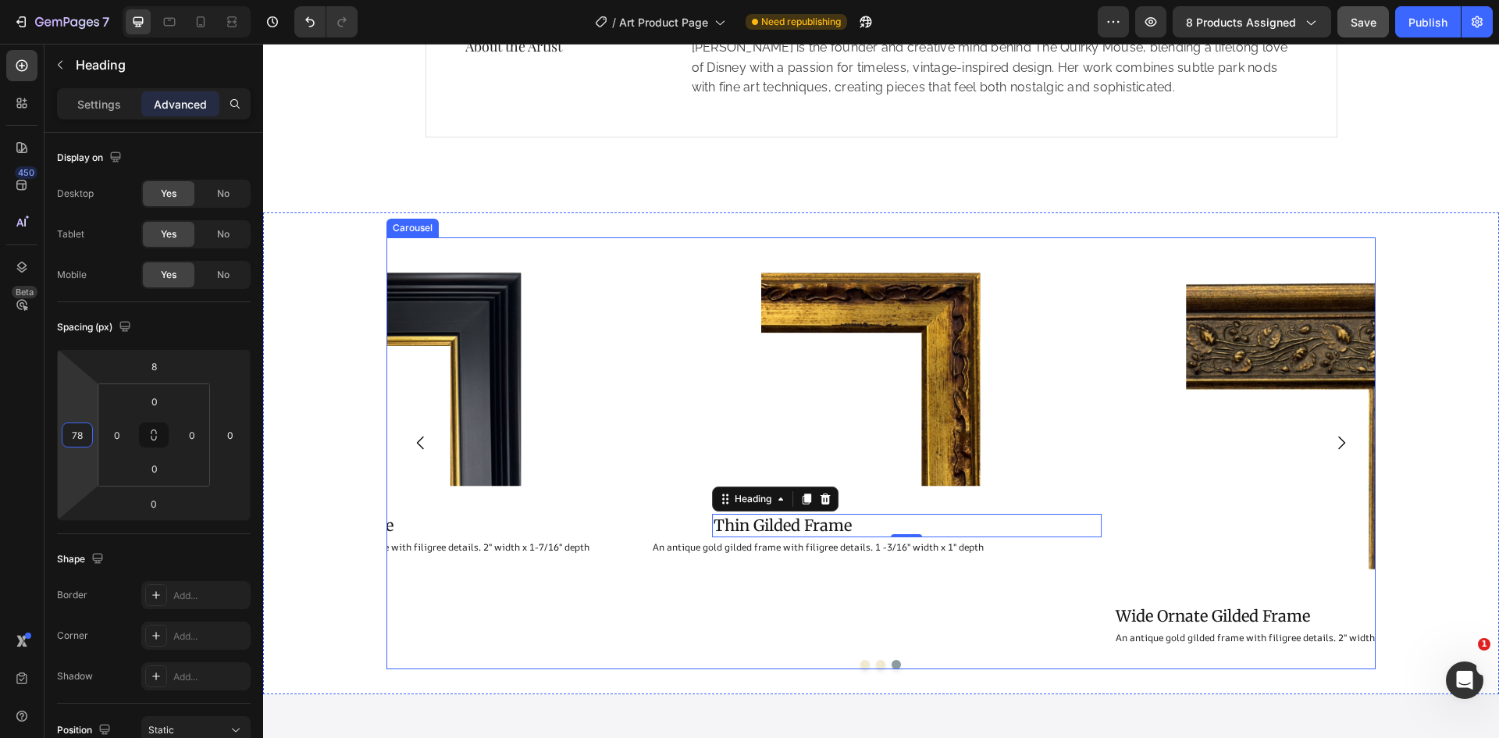
click at [528, 632] on div "Image Wide Black and Gold Frame Heading An antique black wood and gold gilded f…" at bounding box center [412, 442] width 451 height 411
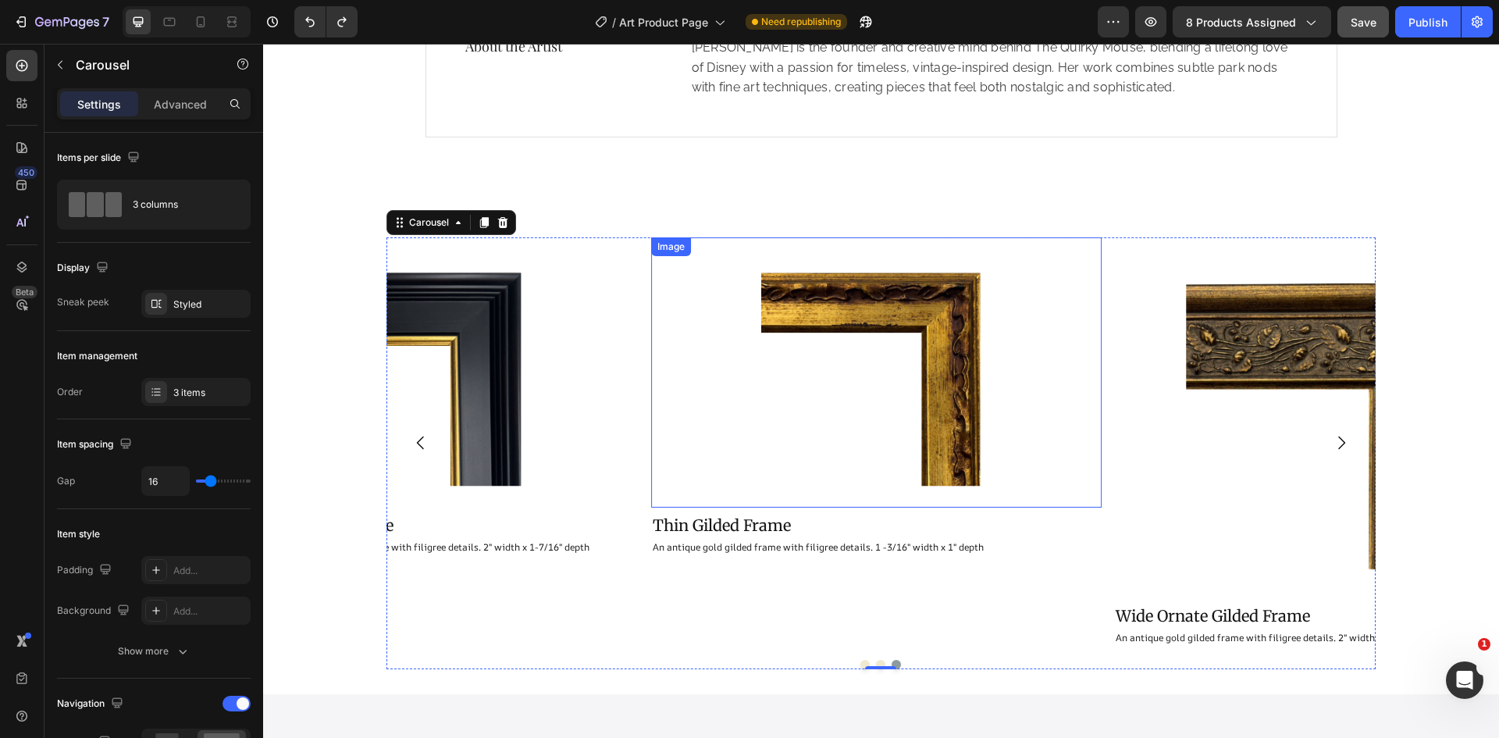
click at [665, 312] on div at bounding box center [876, 372] width 451 height 271
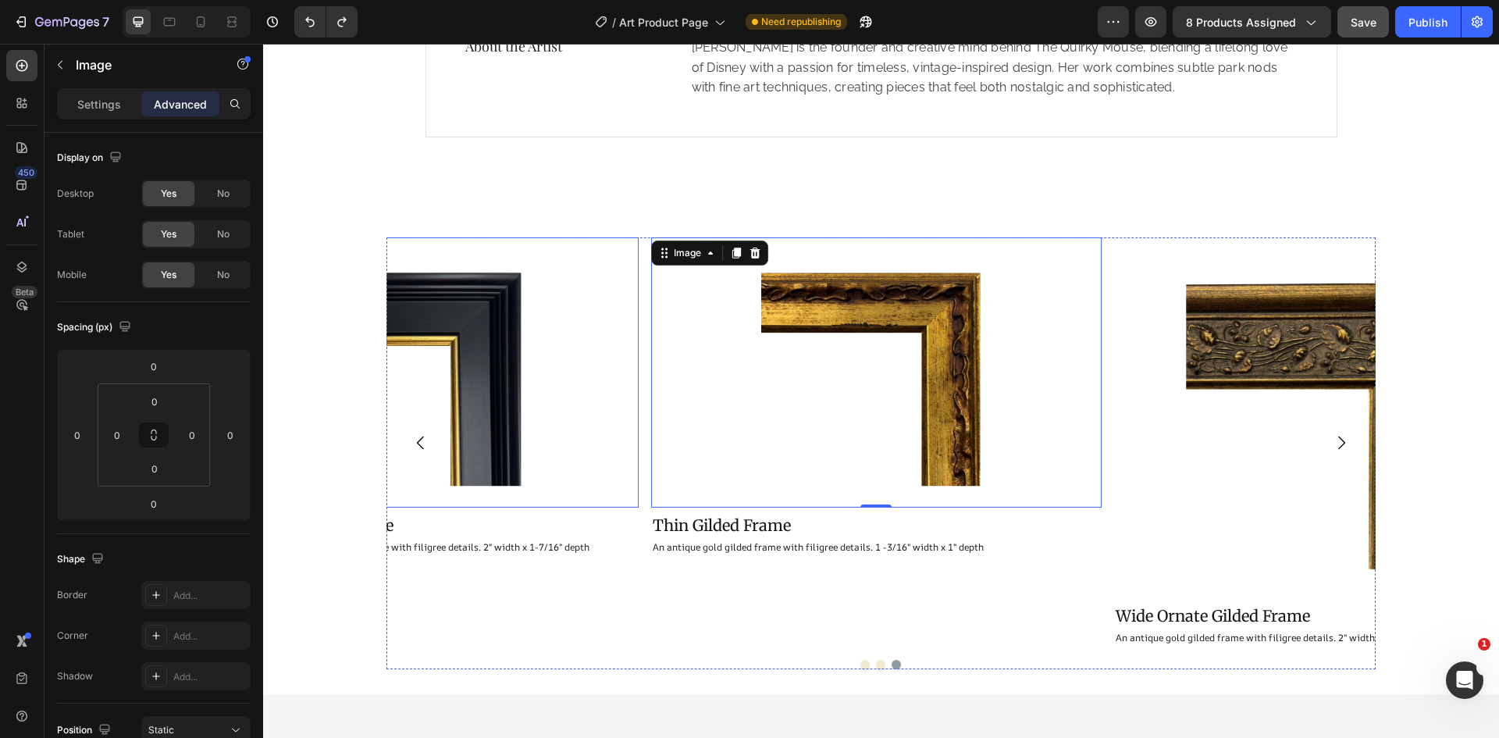
click at [617, 323] on div at bounding box center [412, 372] width 451 height 271
click at [667, 622] on div "Image Thin Gilded Frame Heading An antique gold gilded frame with filigree deta…" at bounding box center [876, 442] width 451 height 411
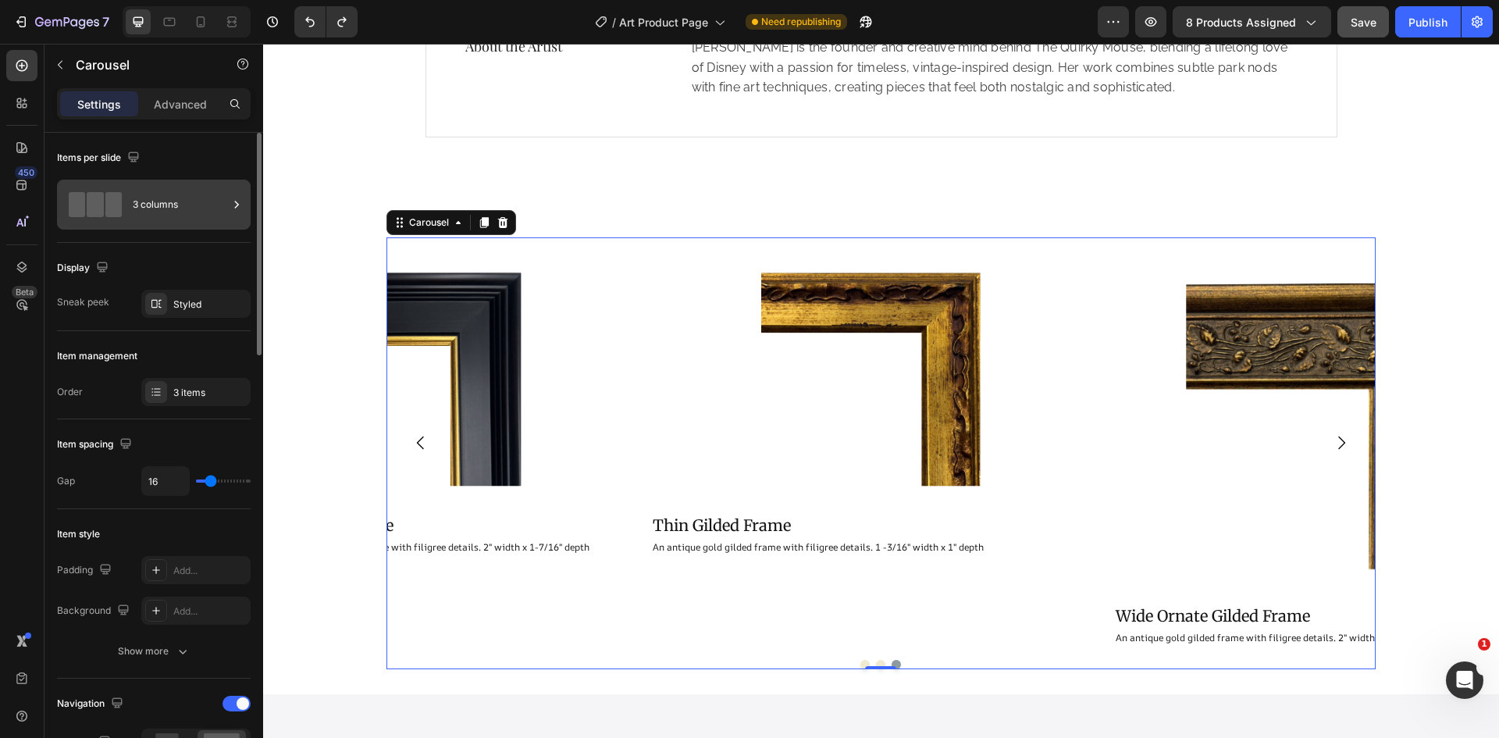
click at [158, 220] on div "3 columns" at bounding box center [180, 205] width 95 height 36
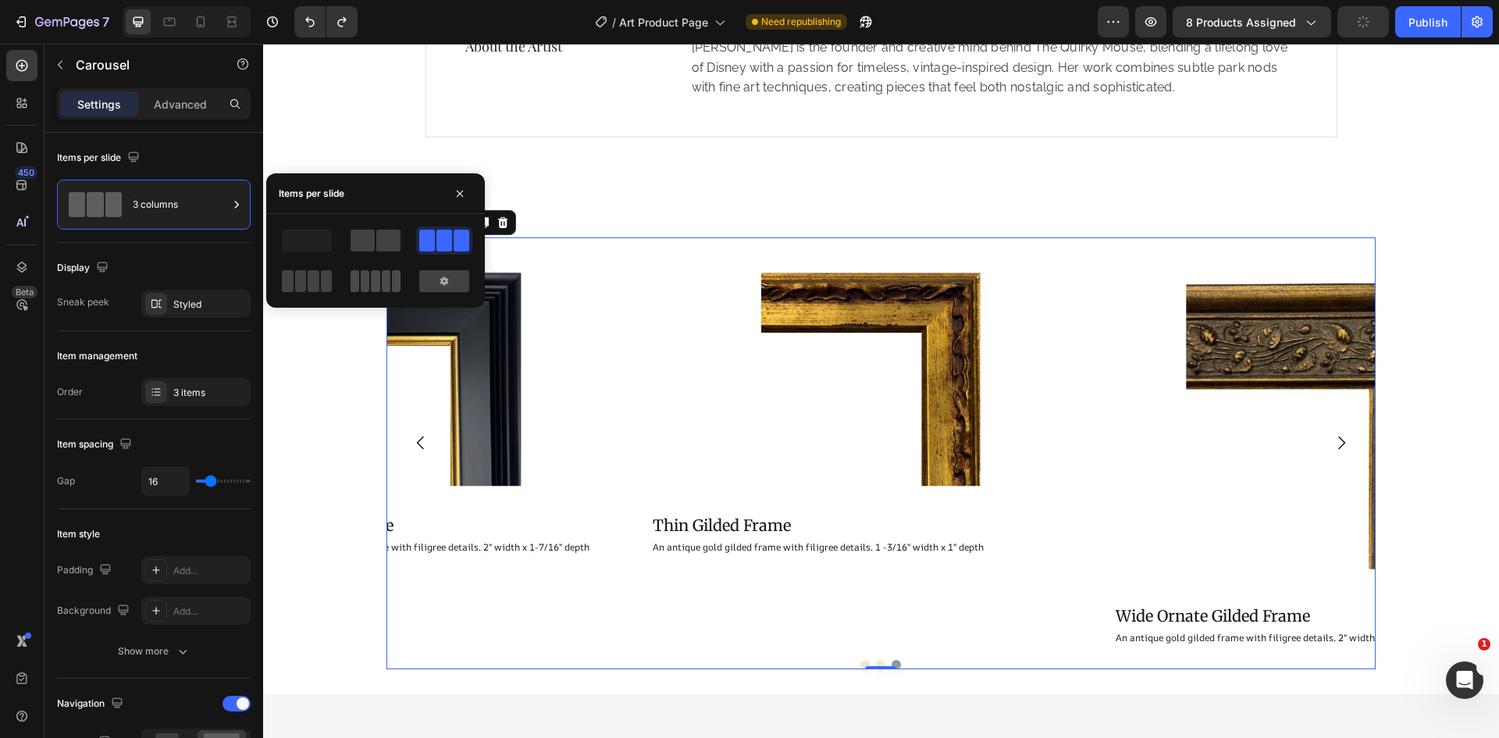
click at [368, 288] on span at bounding box center [365, 281] width 9 height 22
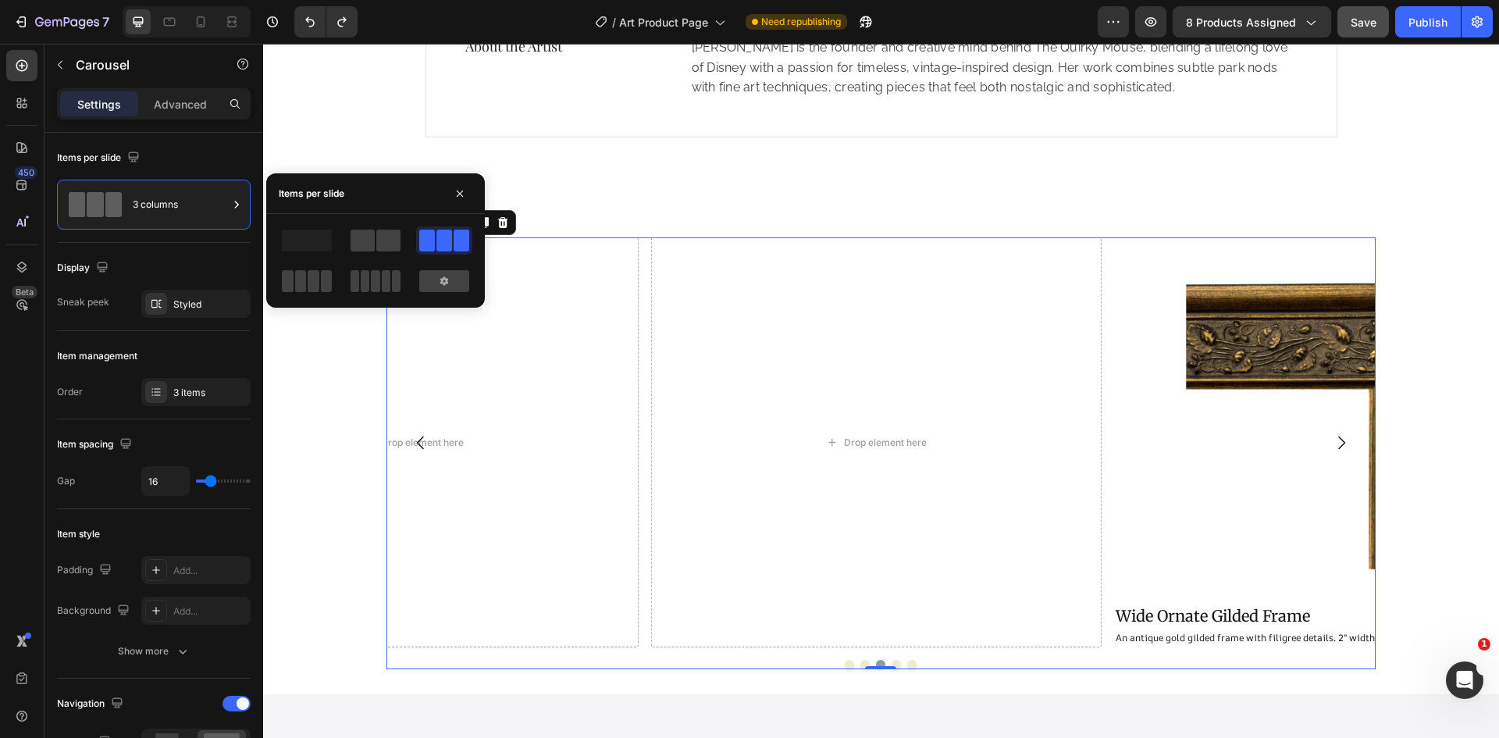
click at [428, 441] on icon "Carousel Back Arrow" at bounding box center [420, 442] width 19 height 19
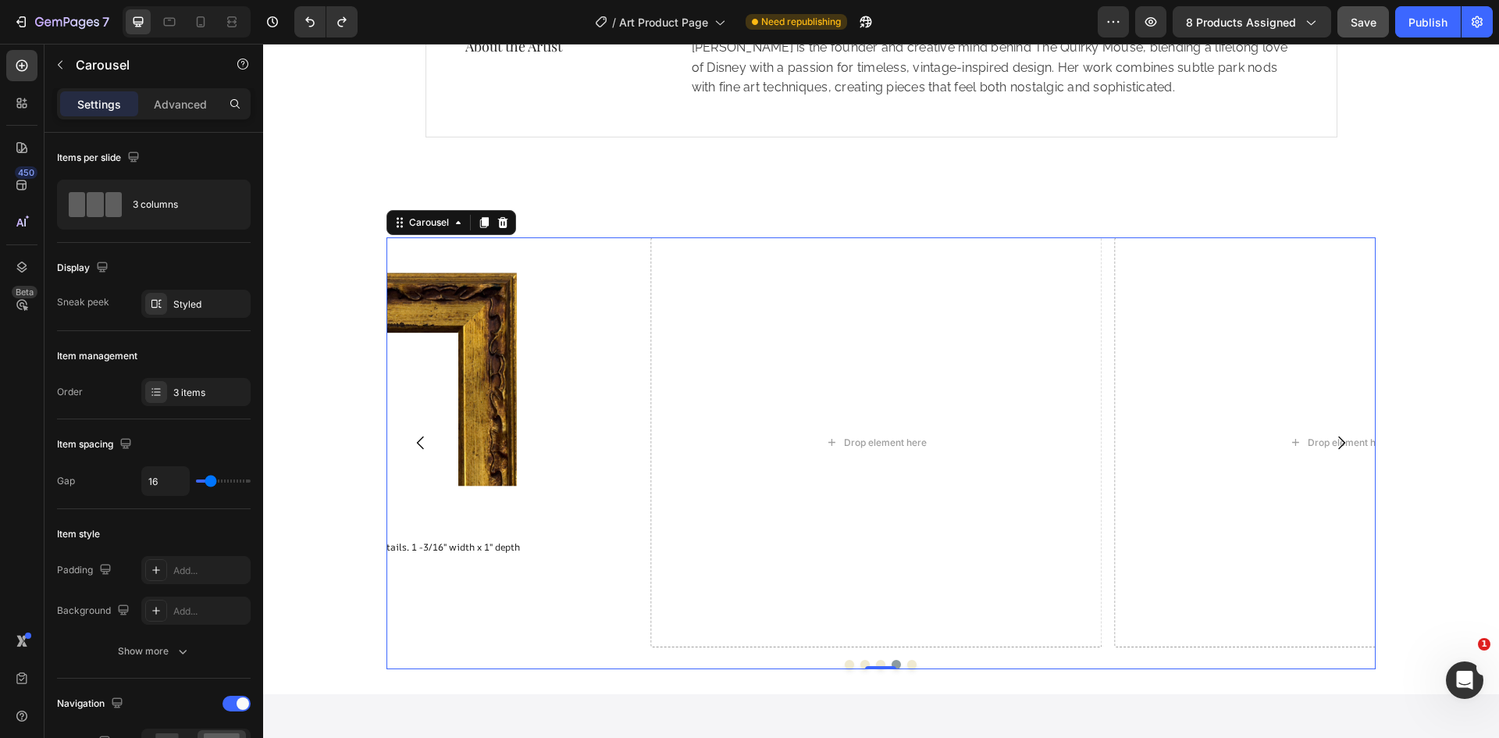
click at [428, 441] on icon "Carousel Back Arrow" at bounding box center [420, 442] width 19 height 19
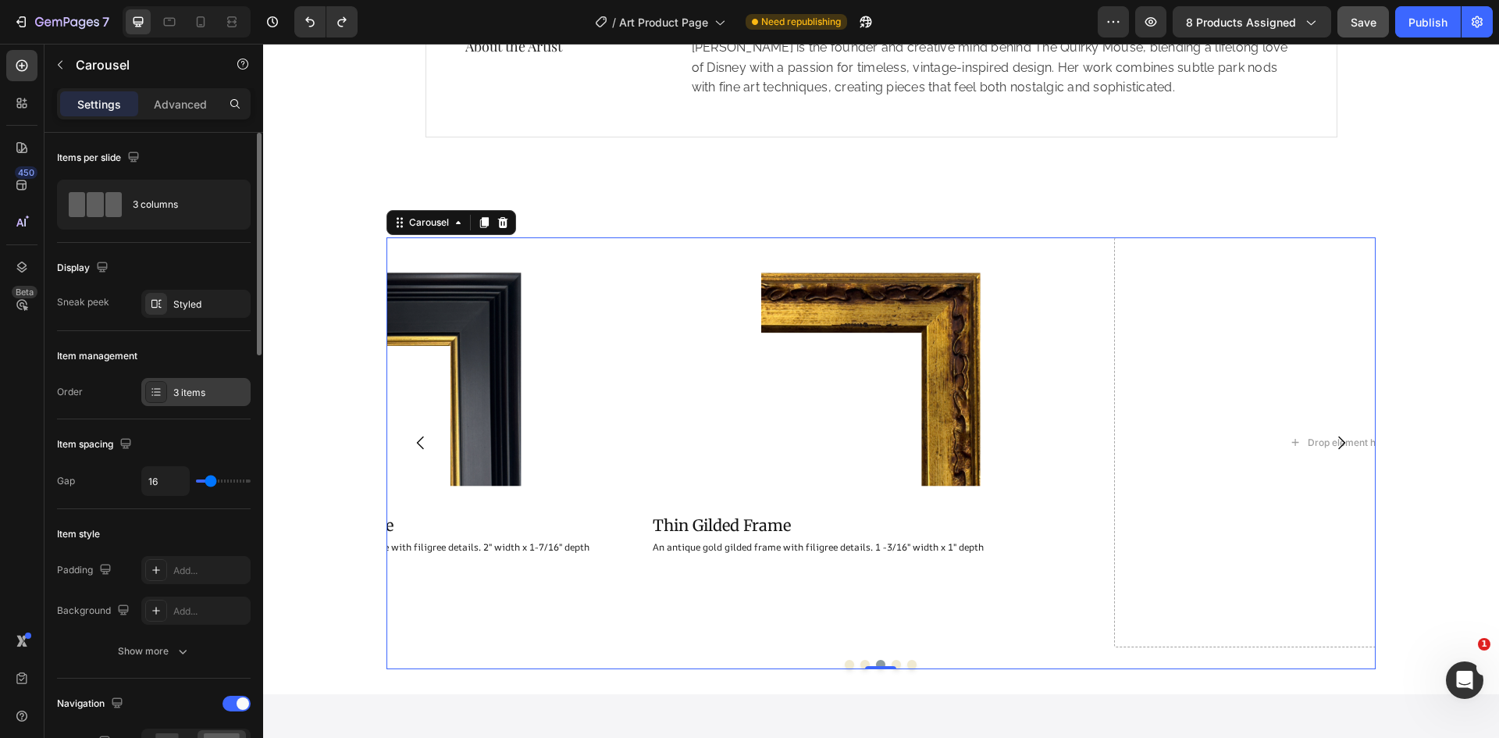
click at [197, 399] on div "3 items" at bounding box center [209, 393] width 73 height 14
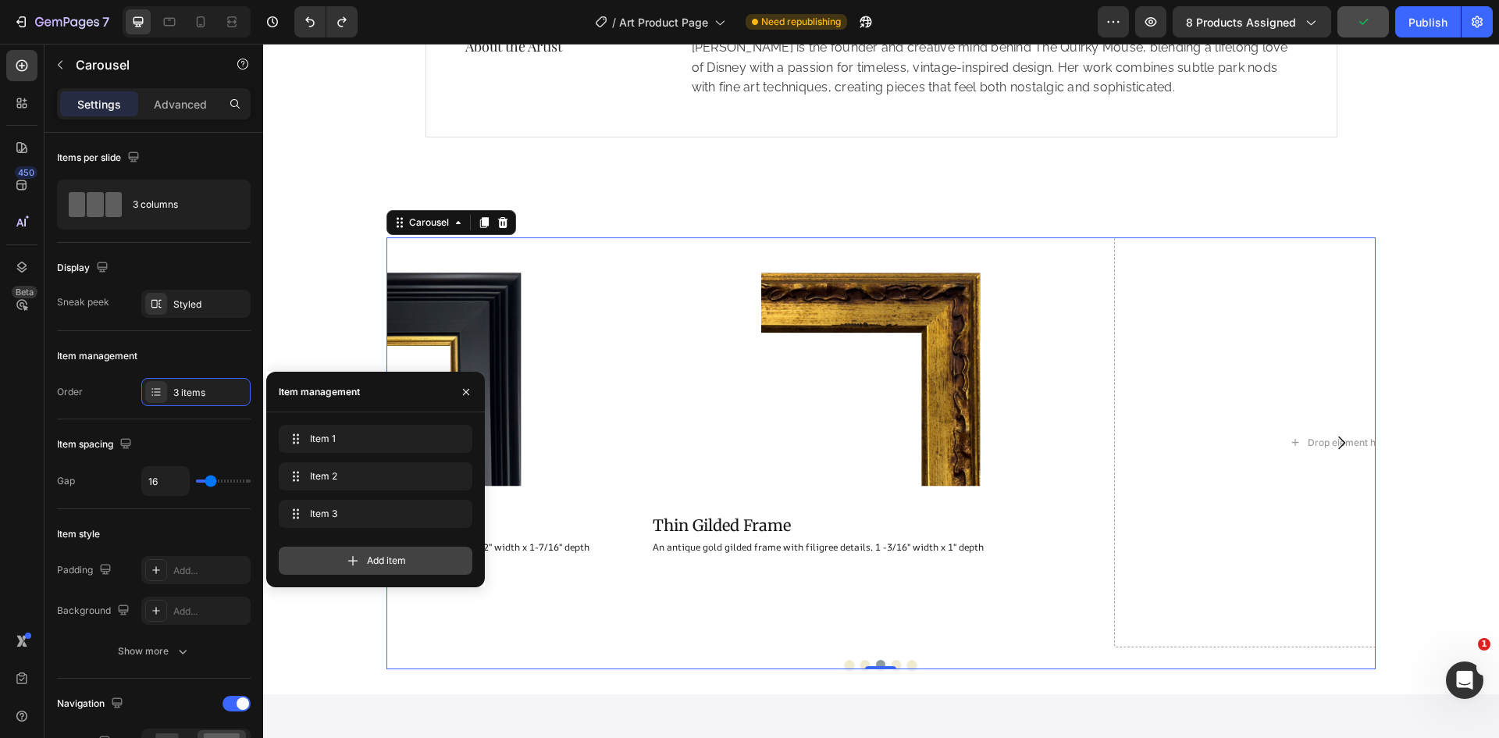
click at [330, 557] on div "Add item" at bounding box center [376, 560] width 194 height 28
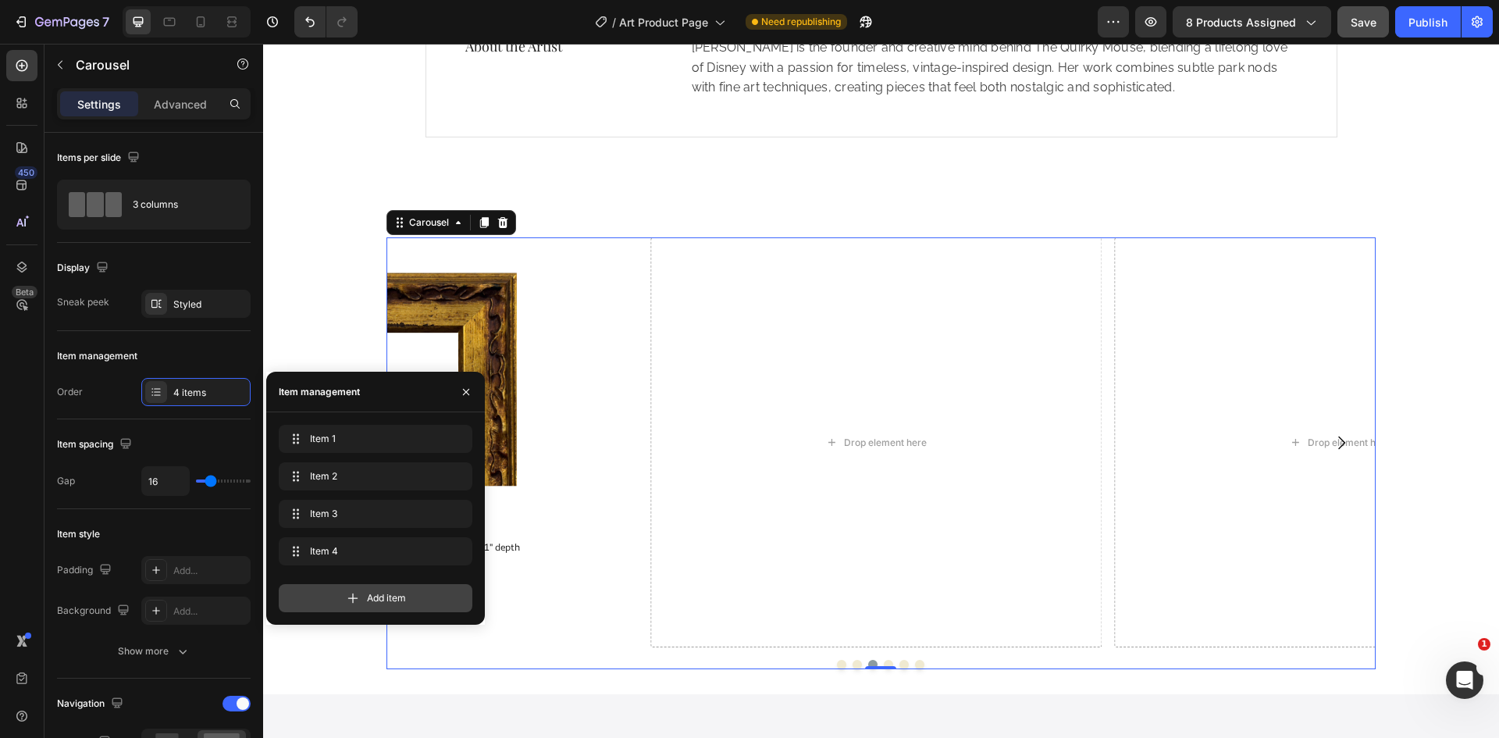
click at [335, 604] on div "Add item" at bounding box center [376, 598] width 194 height 28
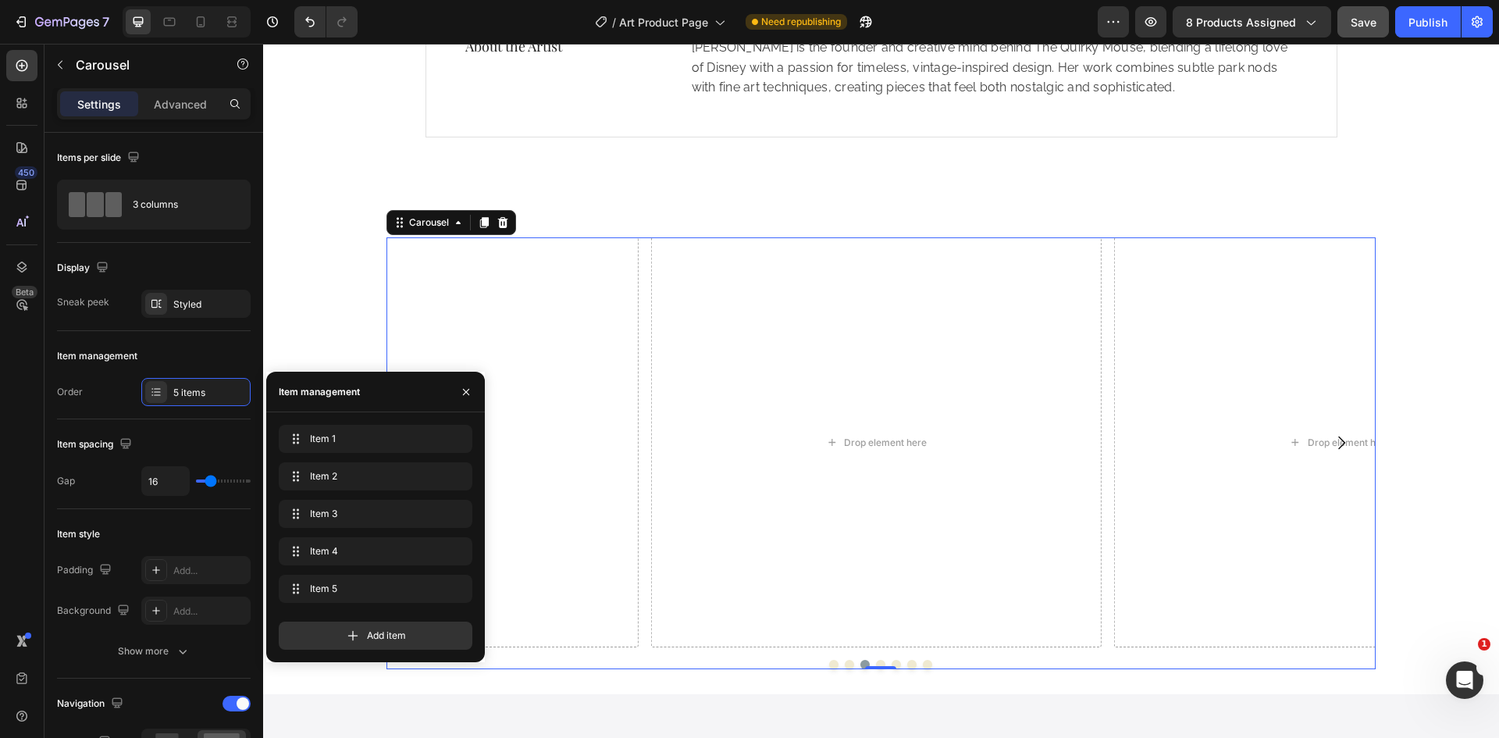
click at [629, 438] on div "Drop element here" at bounding box center [412, 442] width 451 height 411
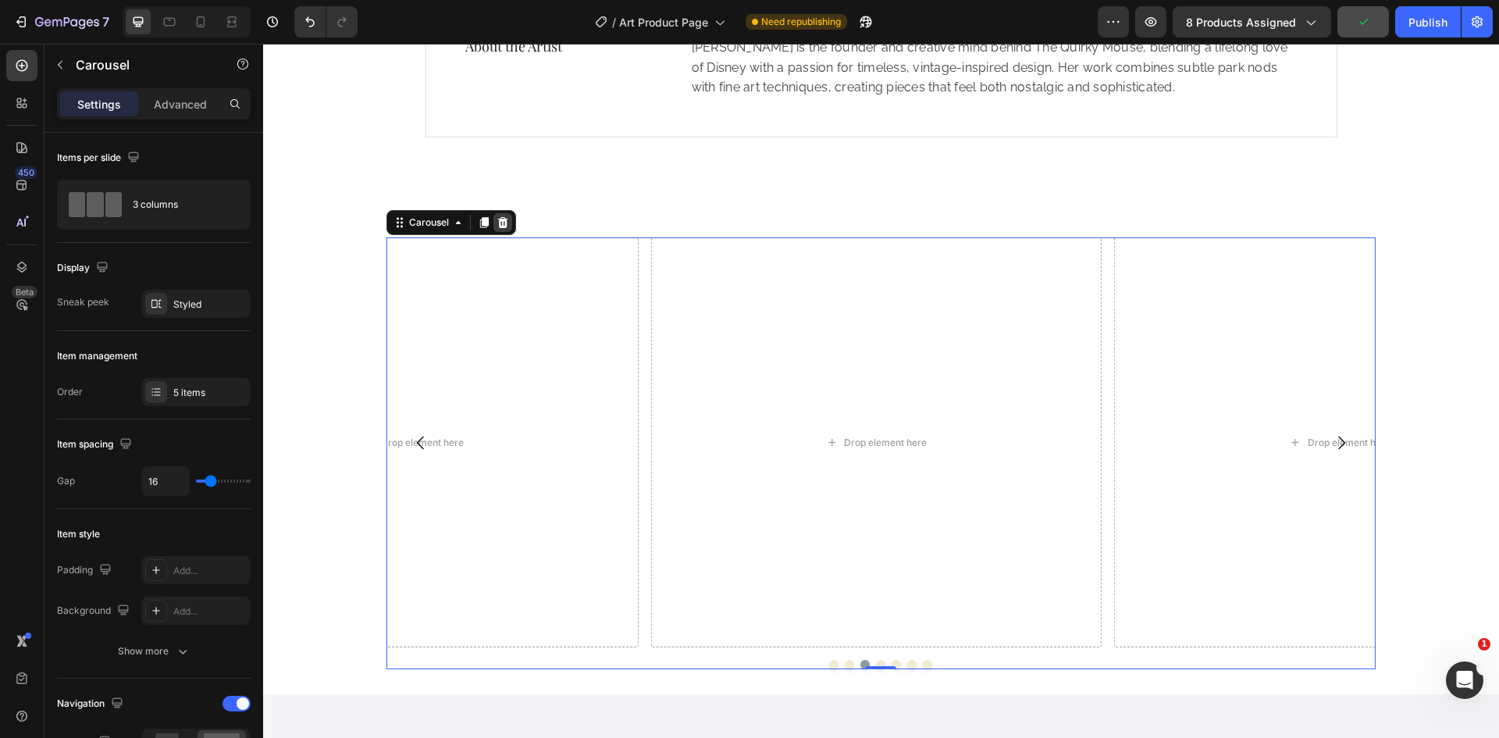
click at [508, 219] on div at bounding box center [502, 222] width 19 height 19
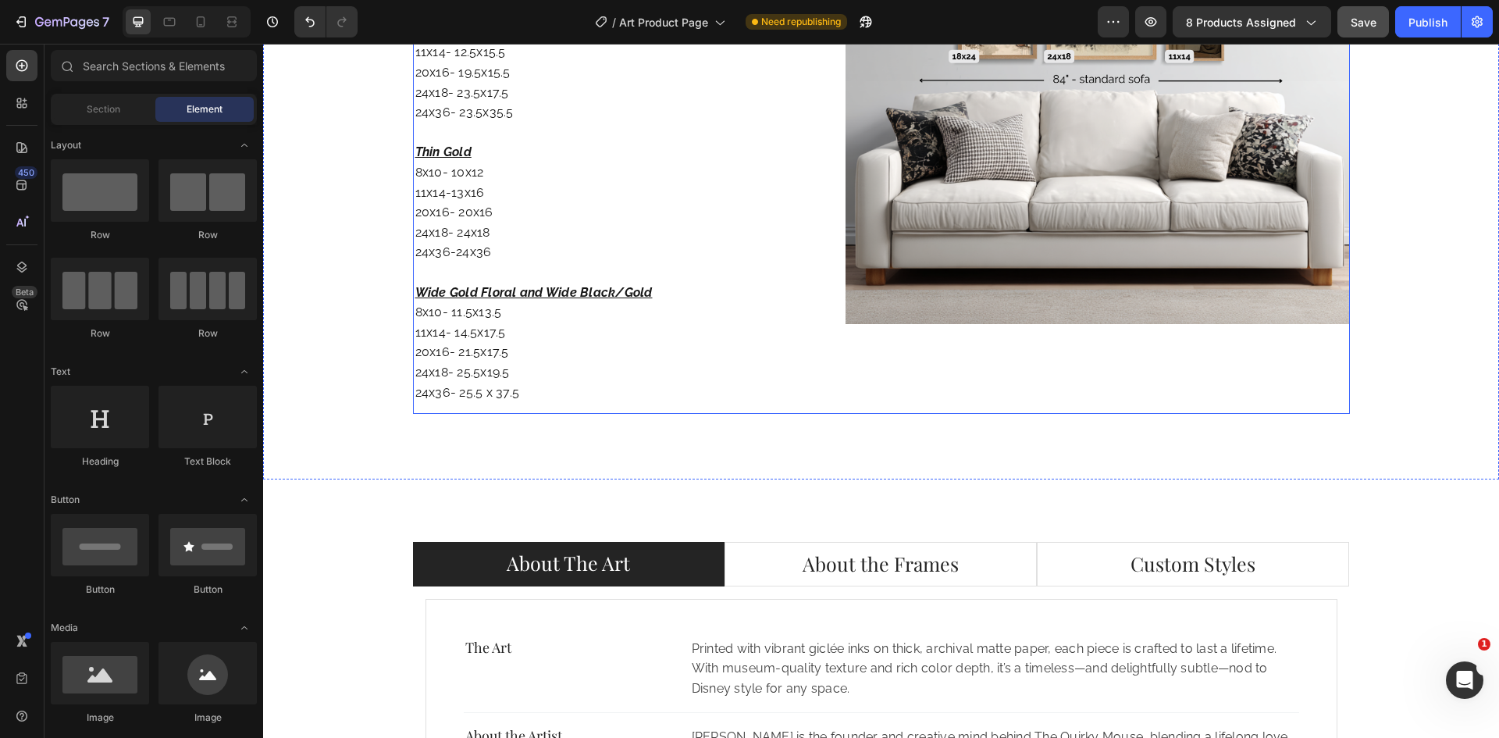
scroll to position [2922, 0]
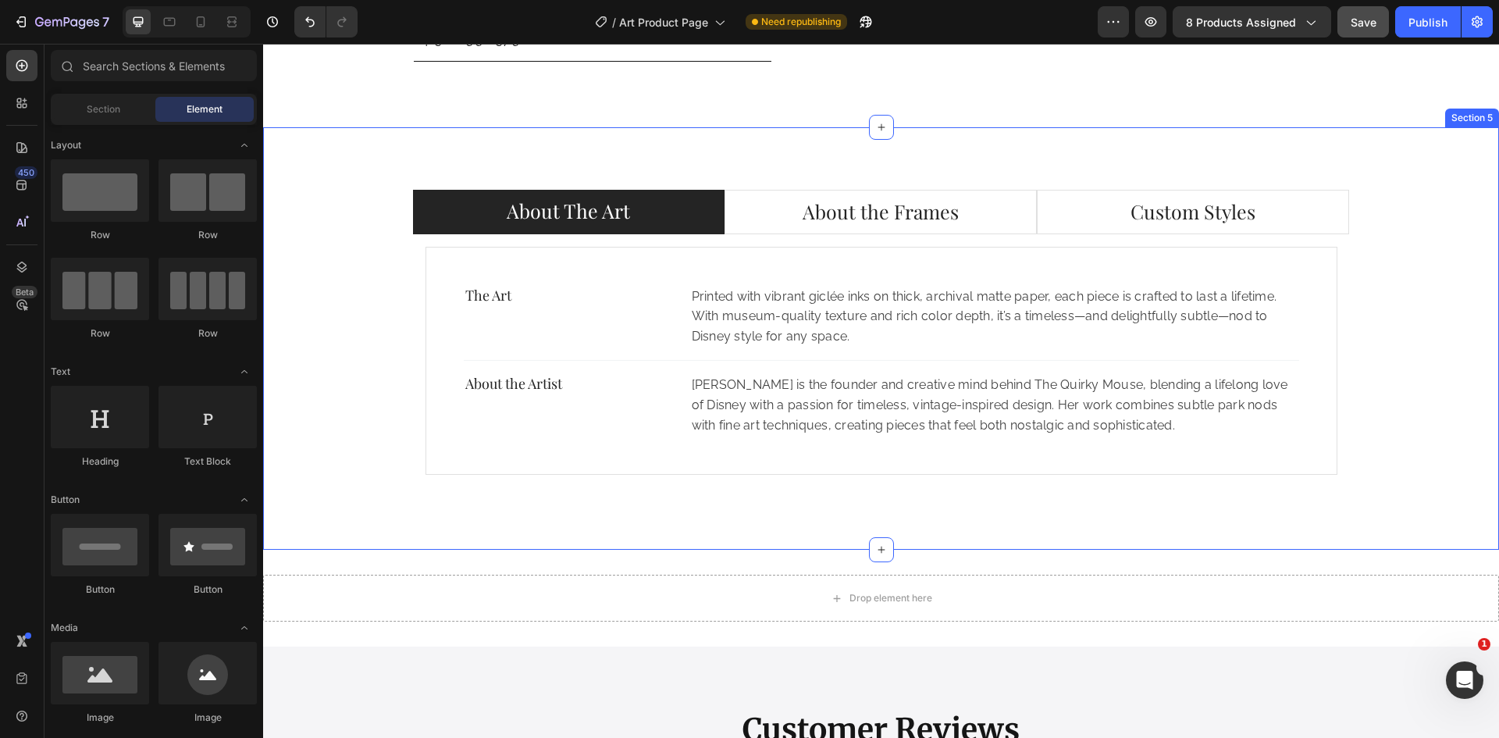
click at [944, 175] on div "About The Art About the Frames Custom Styles The Art Text block Printed with vi…" at bounding box center [881, 338] width 1236 height 422
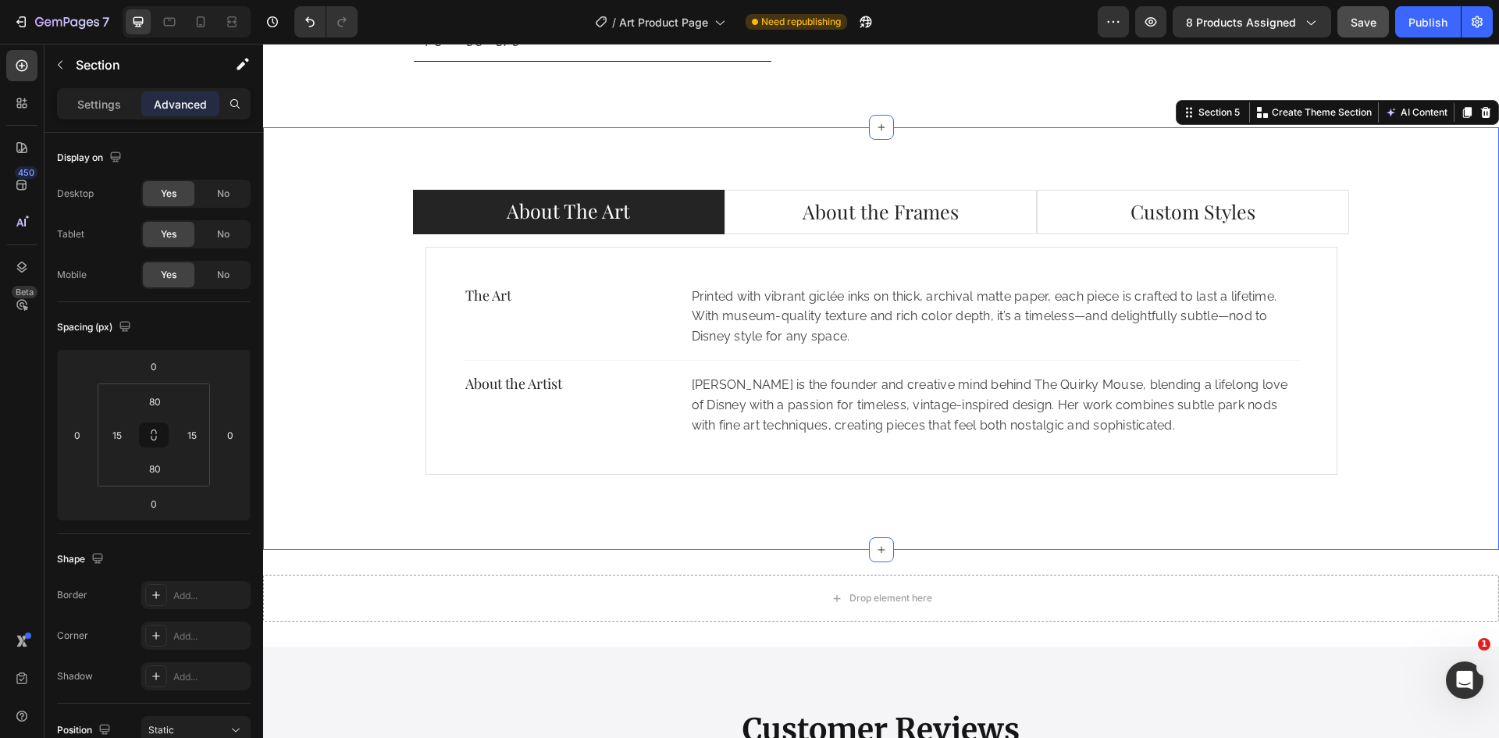
click at [809, 516] on div "About The Art About the Frames Custom Styles The Art Text block Printed with vi…" at bounding box center [881, 338] width 1236 height 422
click at [879, 133] on icon at bounding box center [881, 127] width 12 height 12
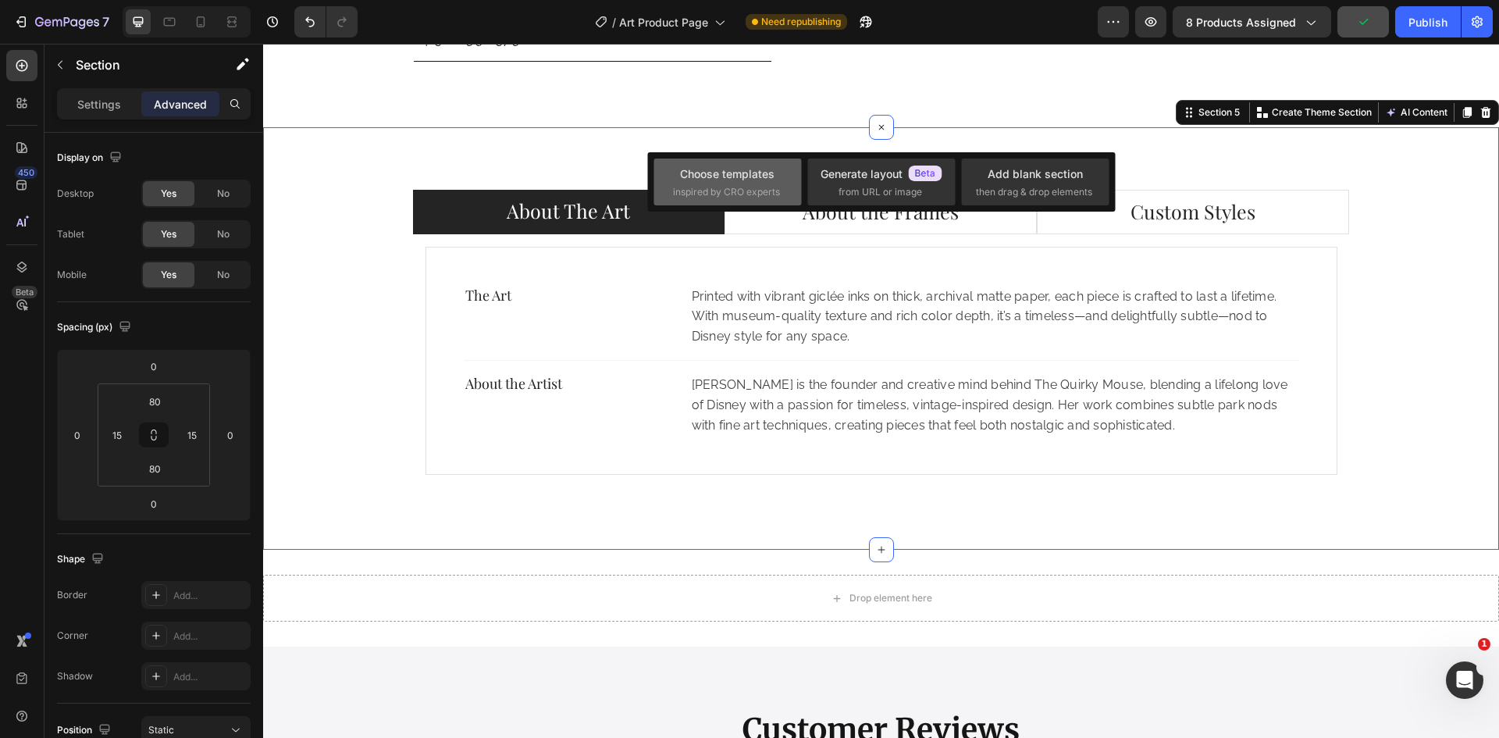
click at [735, 190] on span "inspired by CRO experts" at bounding box center [726, 192] width 107 height 14
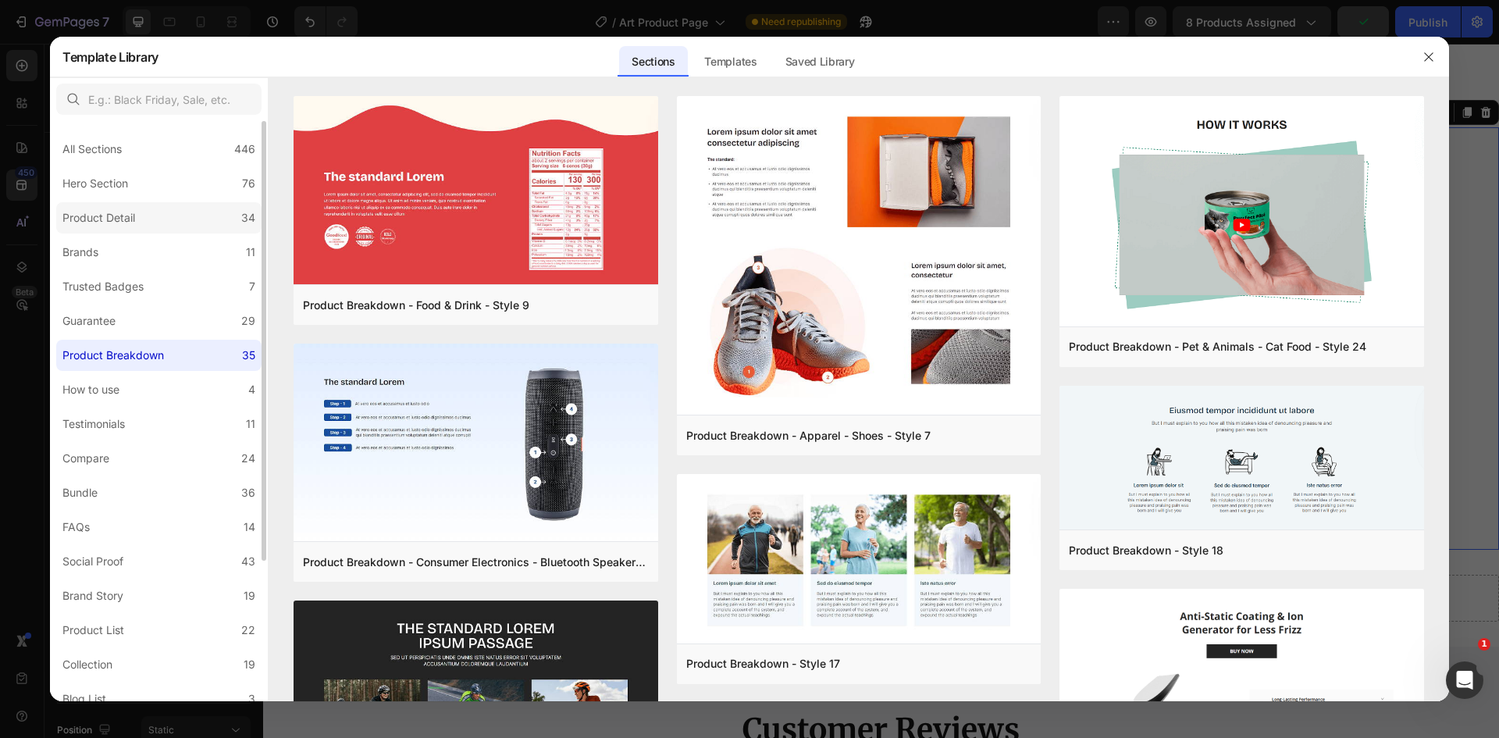
click at [184, 222] on label "Product Detail 34" at bounding box center [158, 217] width 205 height 31
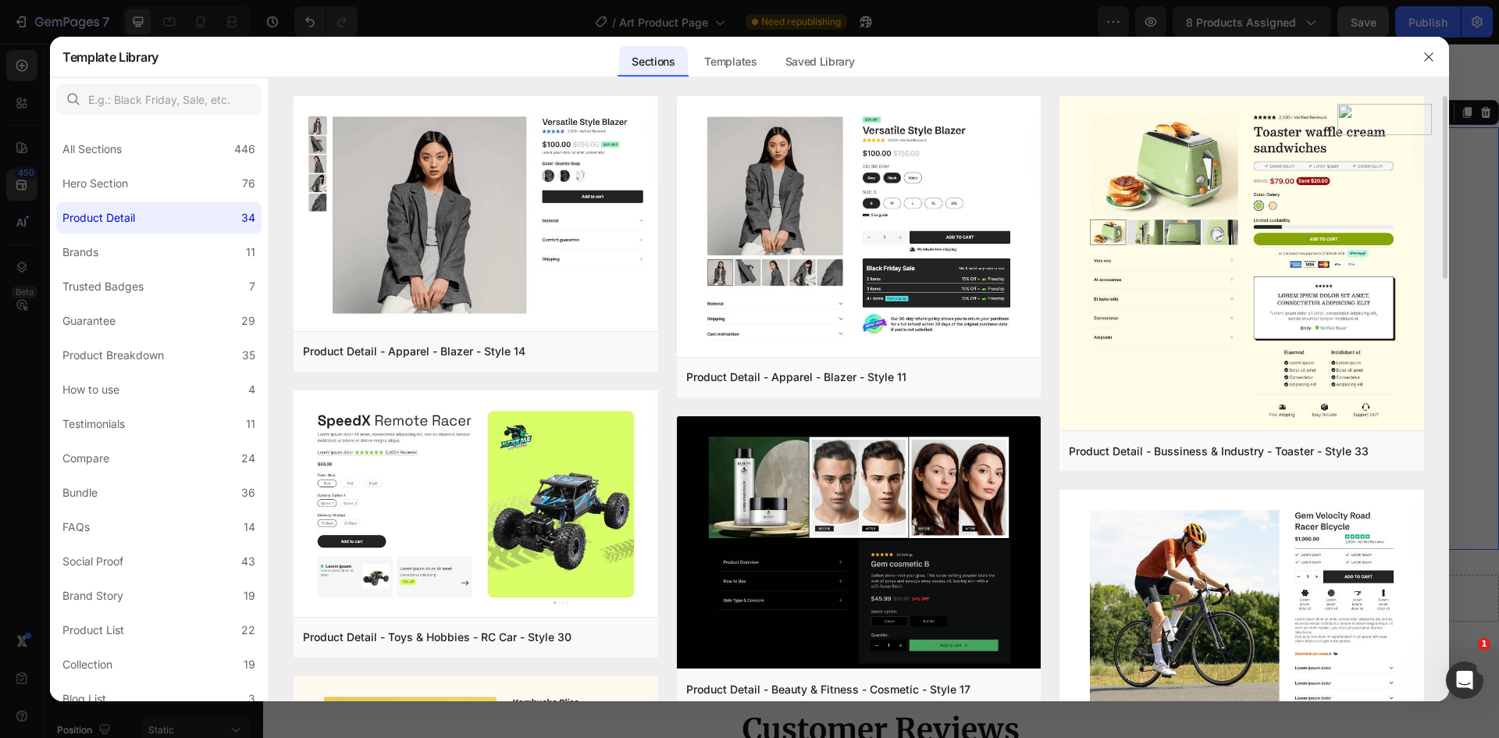
scroll to position [468, 0]
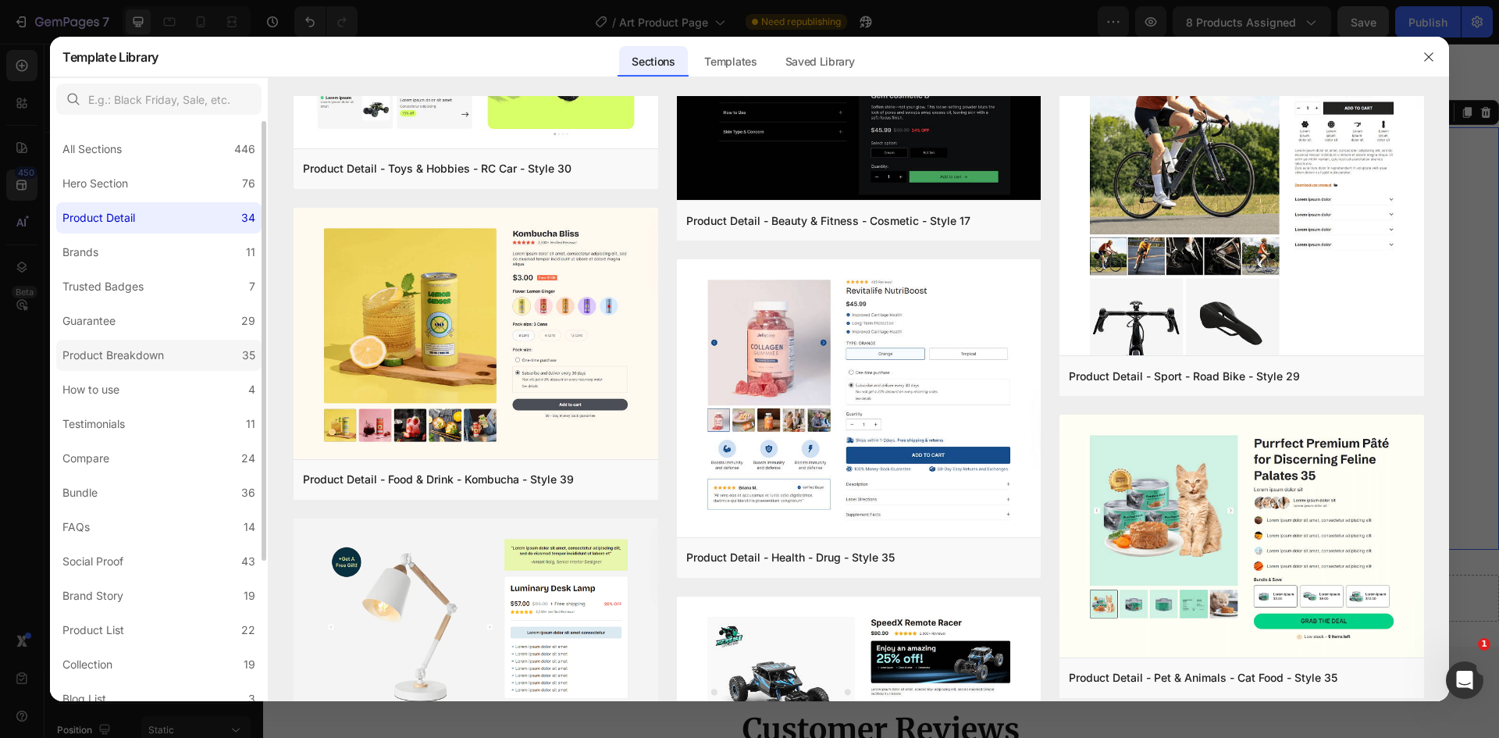
click at [152, 348] on div "Product Breakdown" at bounding box center [112, 355] width 101 height 19
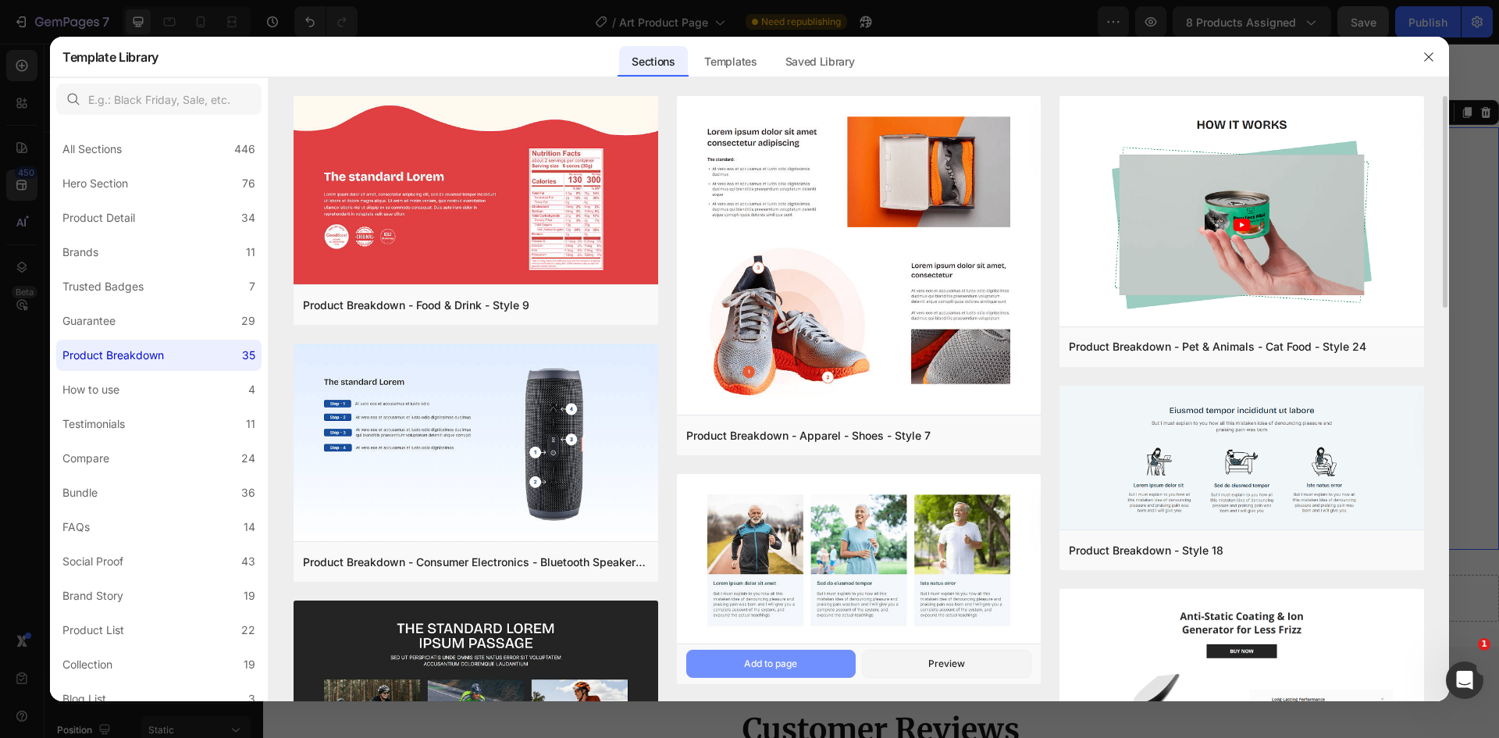
click at [791, 660] on div "Add to page" at bounding box center [770, 663] width 53 height 14
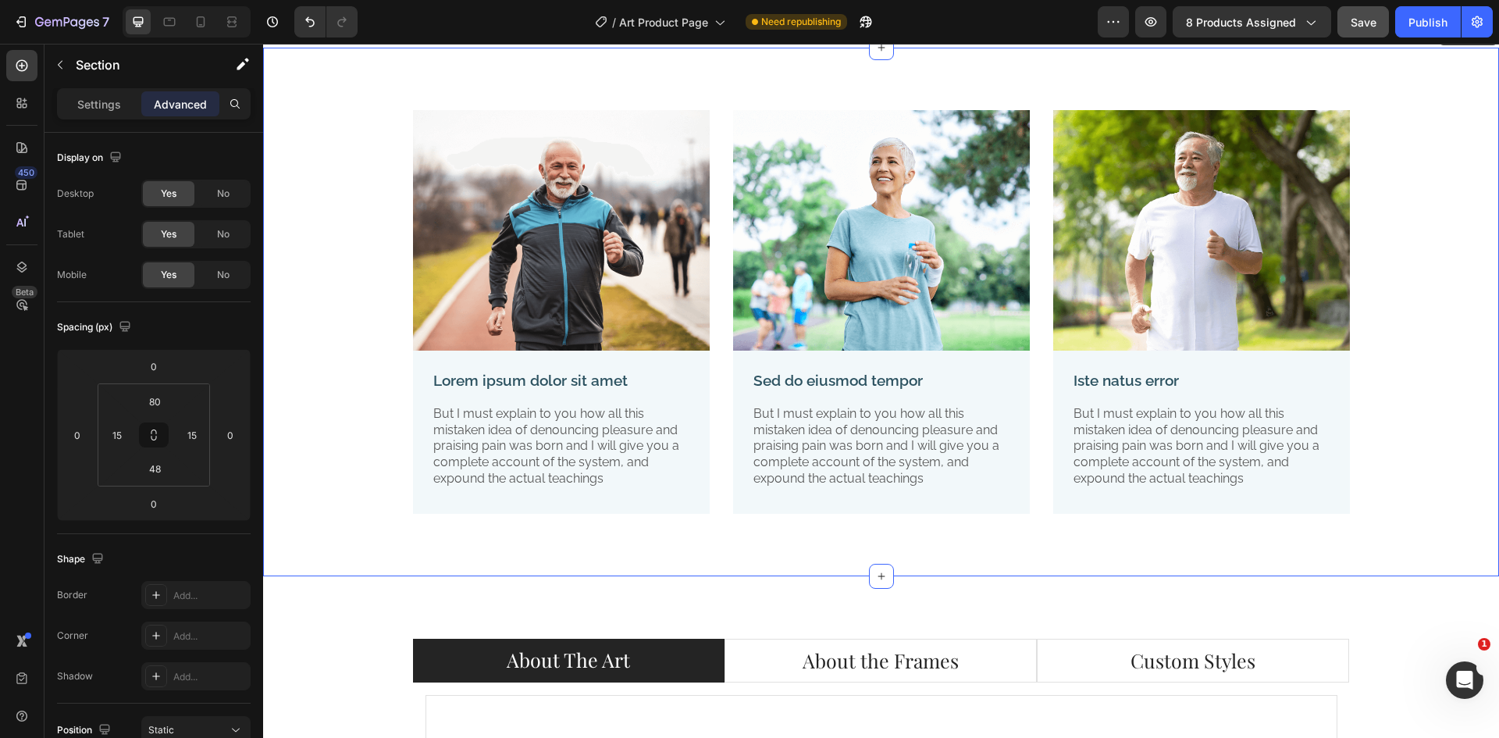
scroll to position [3006, 0]
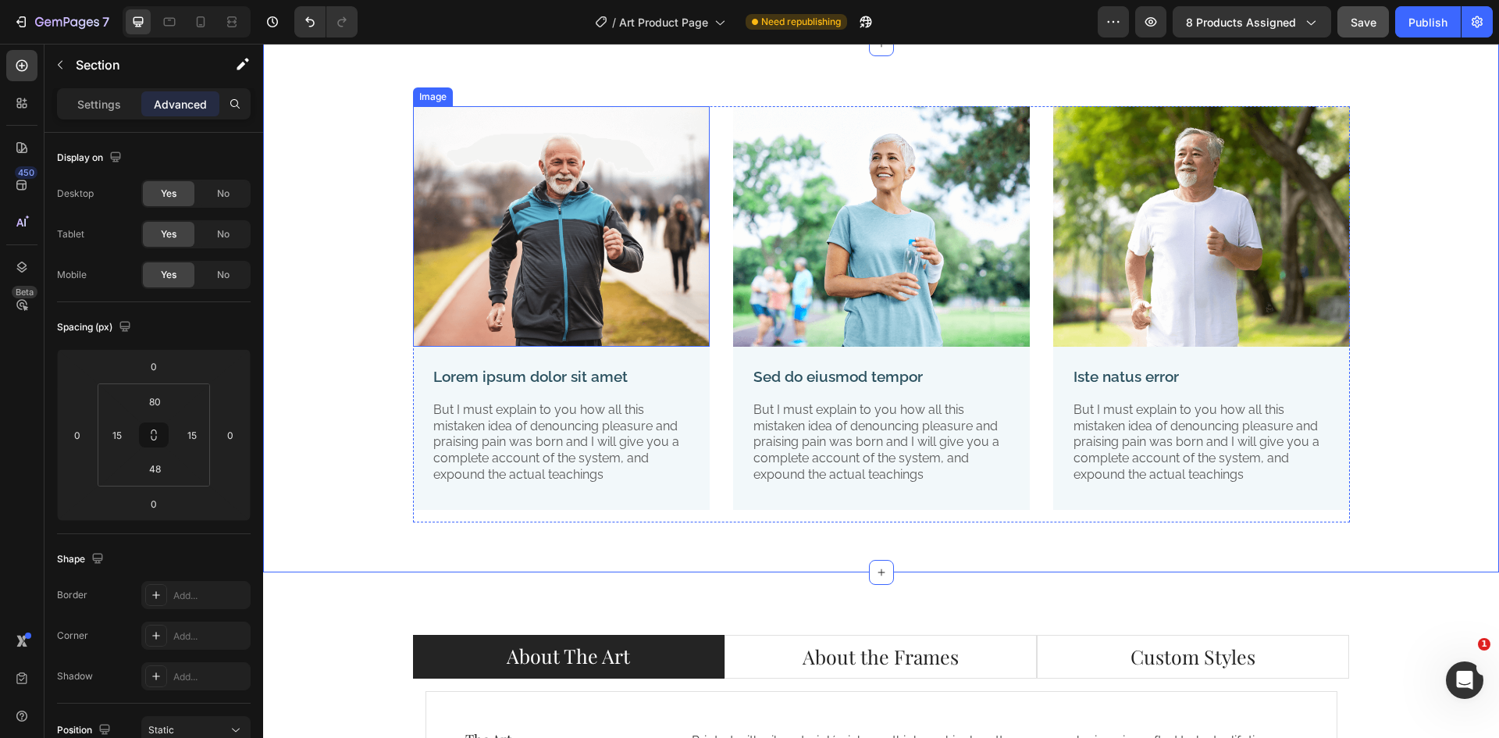
click at [612, 264] on img at bounding box center [561, 226] width 297 height 240
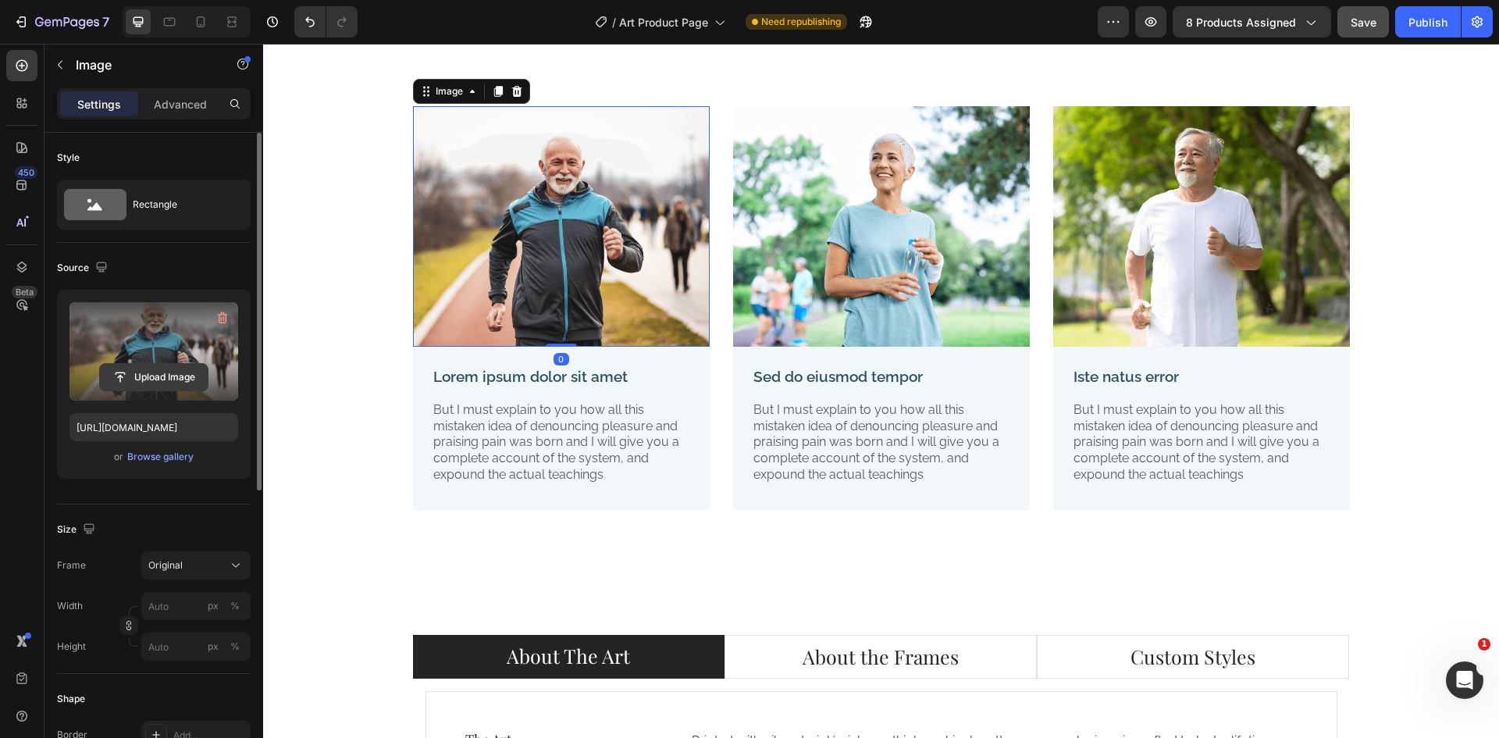
click at [168, 372] on input "file" at bounding box center [154, 377] width 108 height 27
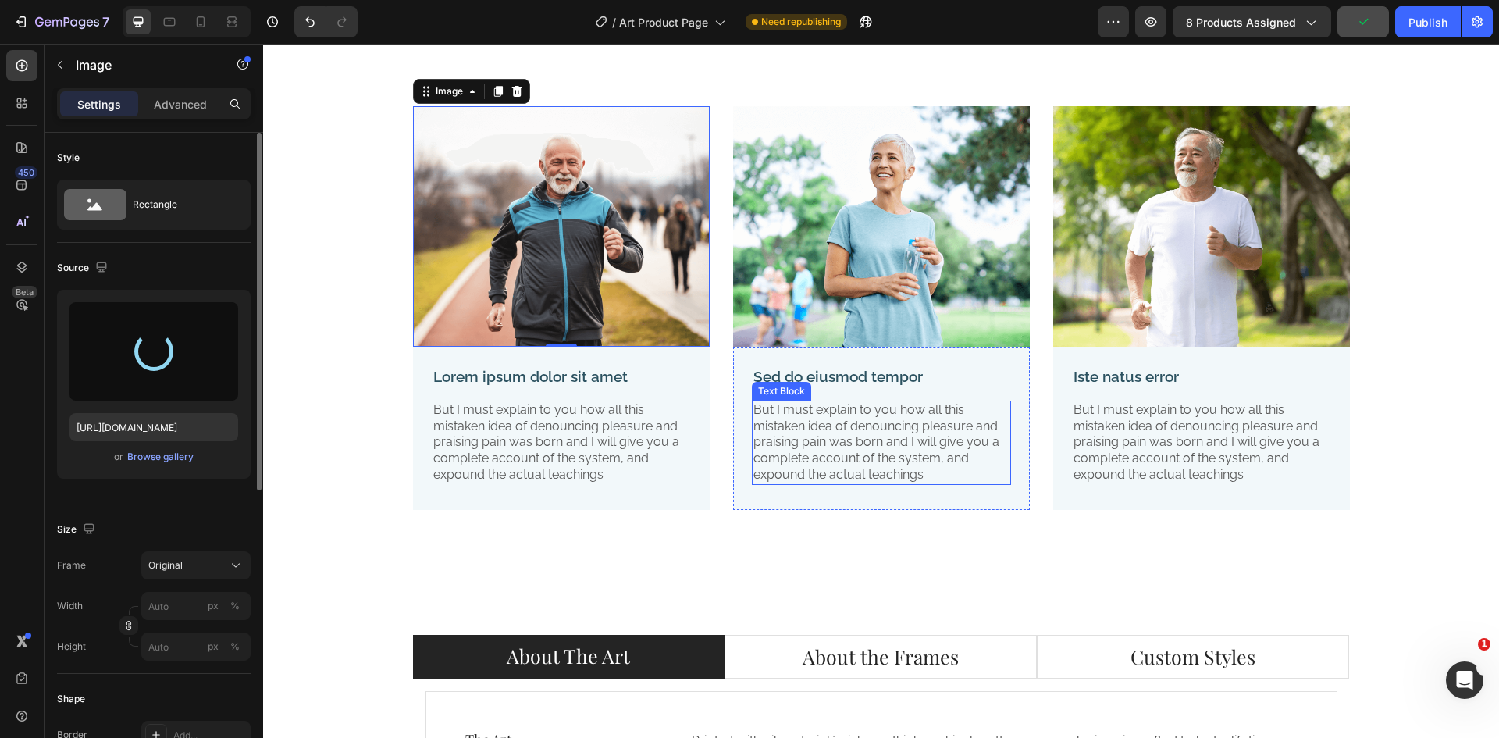
type input "[URL][DOMAIN_NAME]"
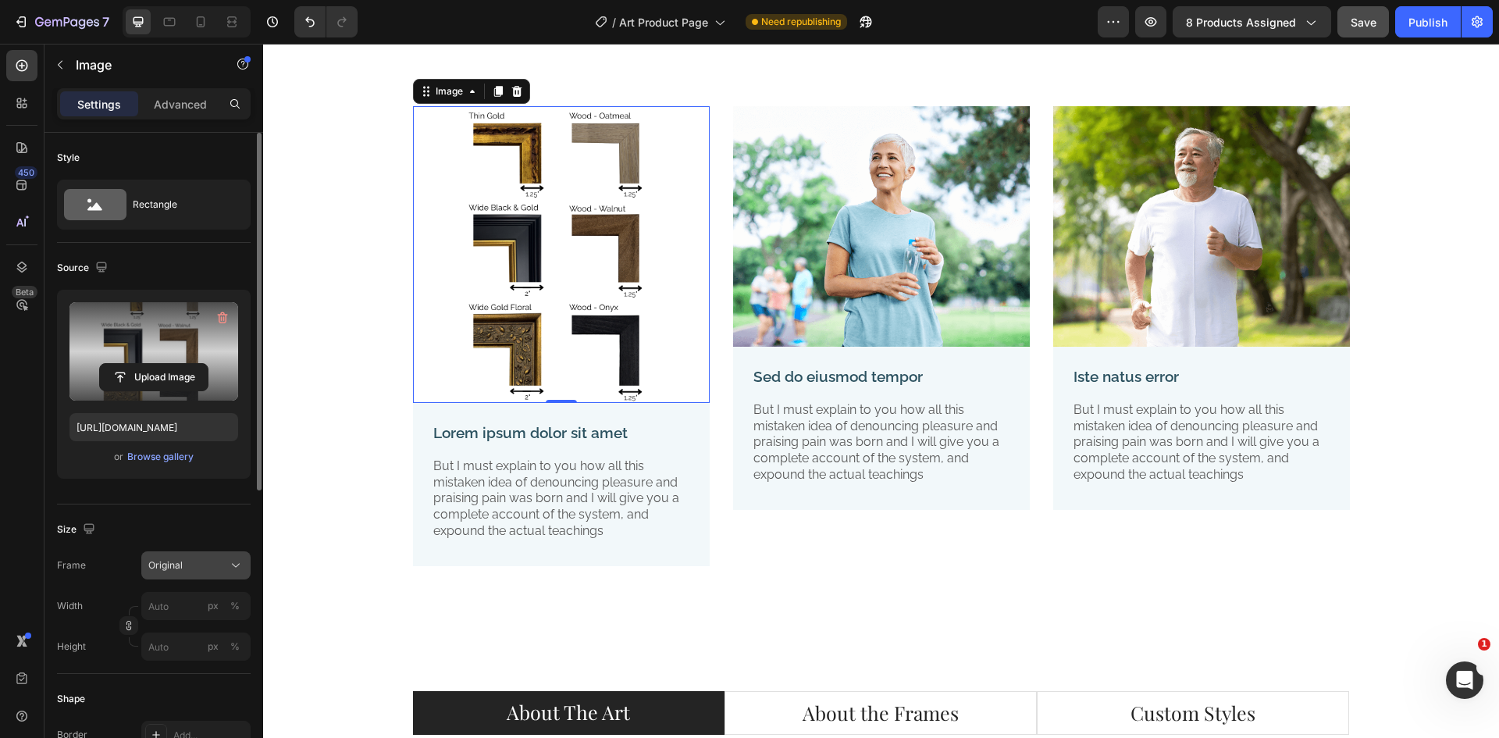
click at [176, 569] on span "Original" at bounding box center [165, 565] width 34 height 14
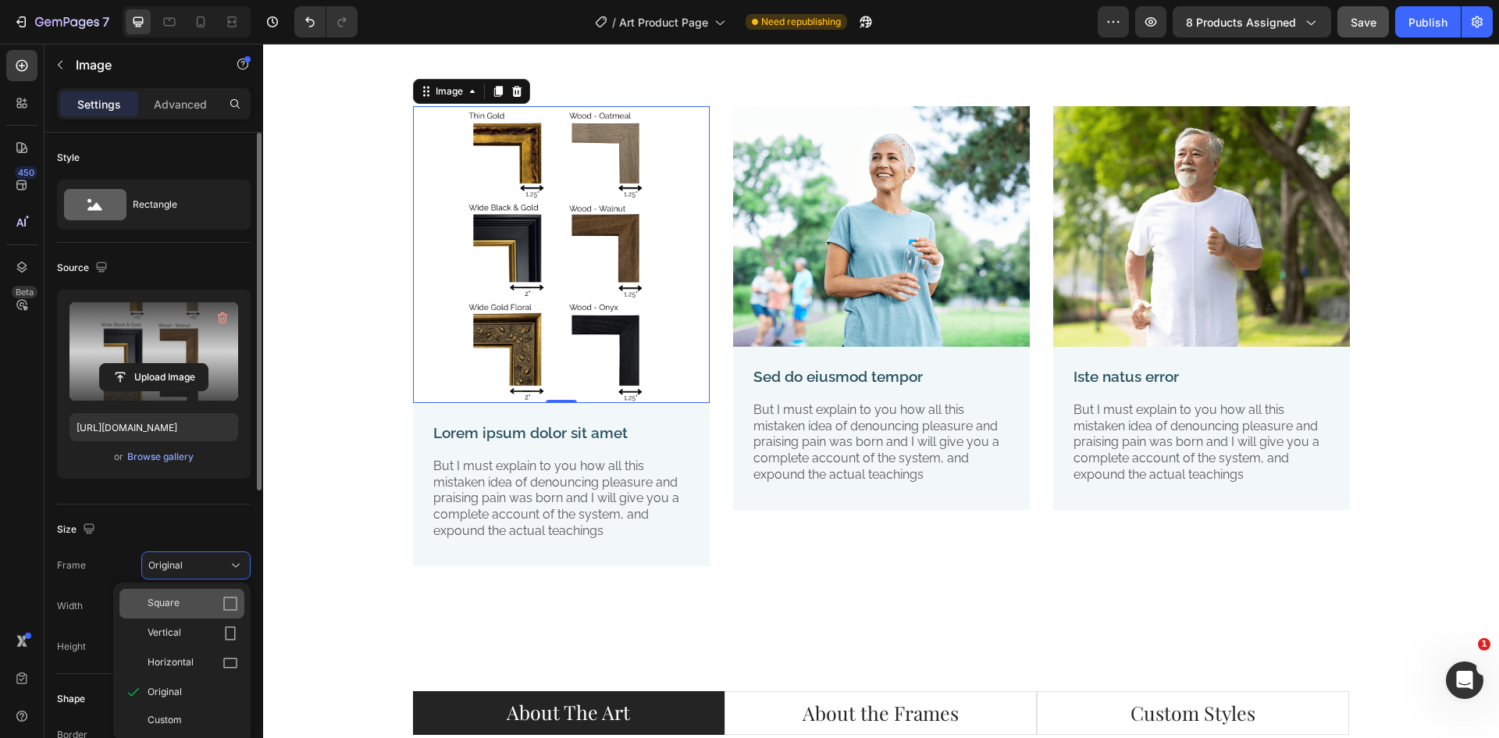
click at [176, 601] on span "Square" at bounding box center [164, 604] width 32 height 16
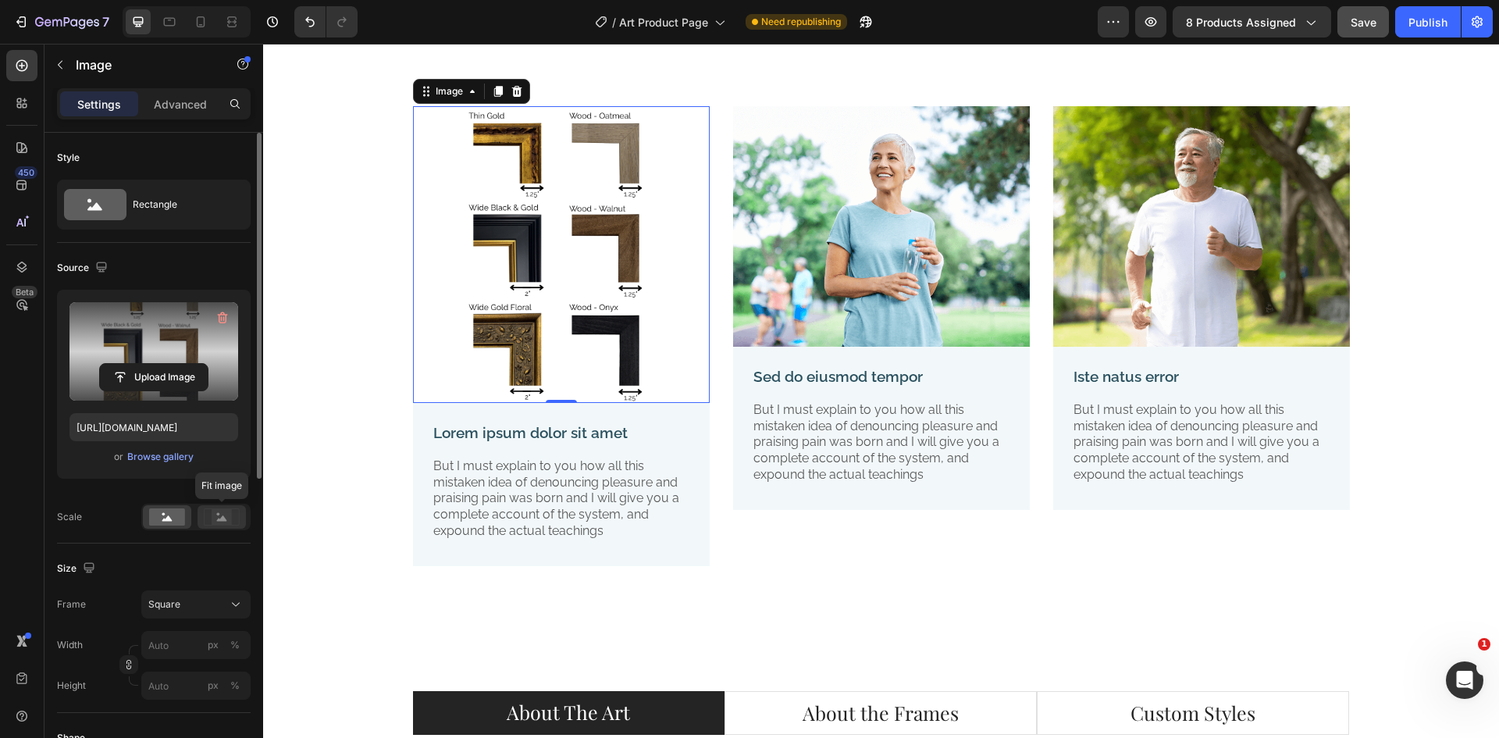
click at [220, 513] on rect at bounding box center [222, 517] width 20 height 16
click at [184, 518] on rect at bounding box center [167, 516] width 36 height 17
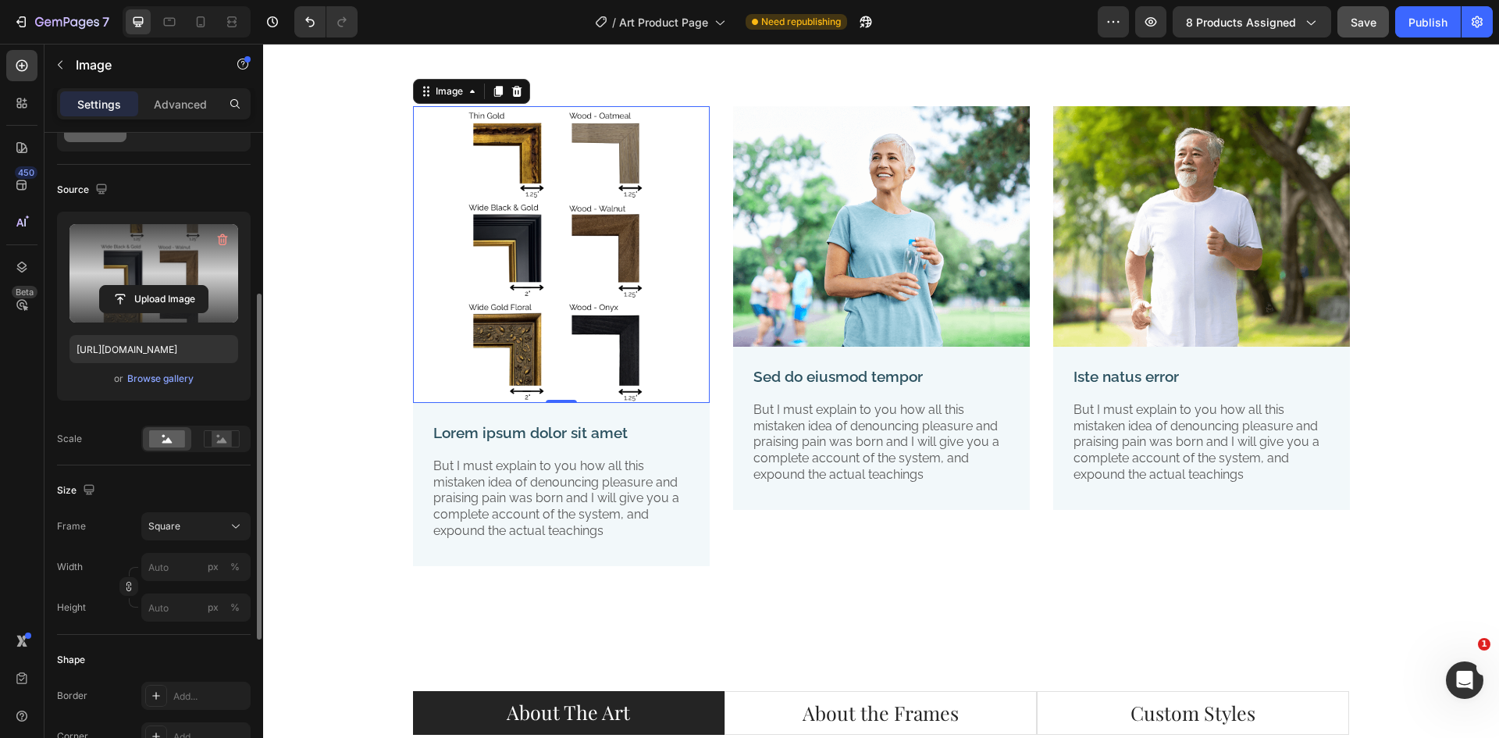
scroll to position [156, 0]
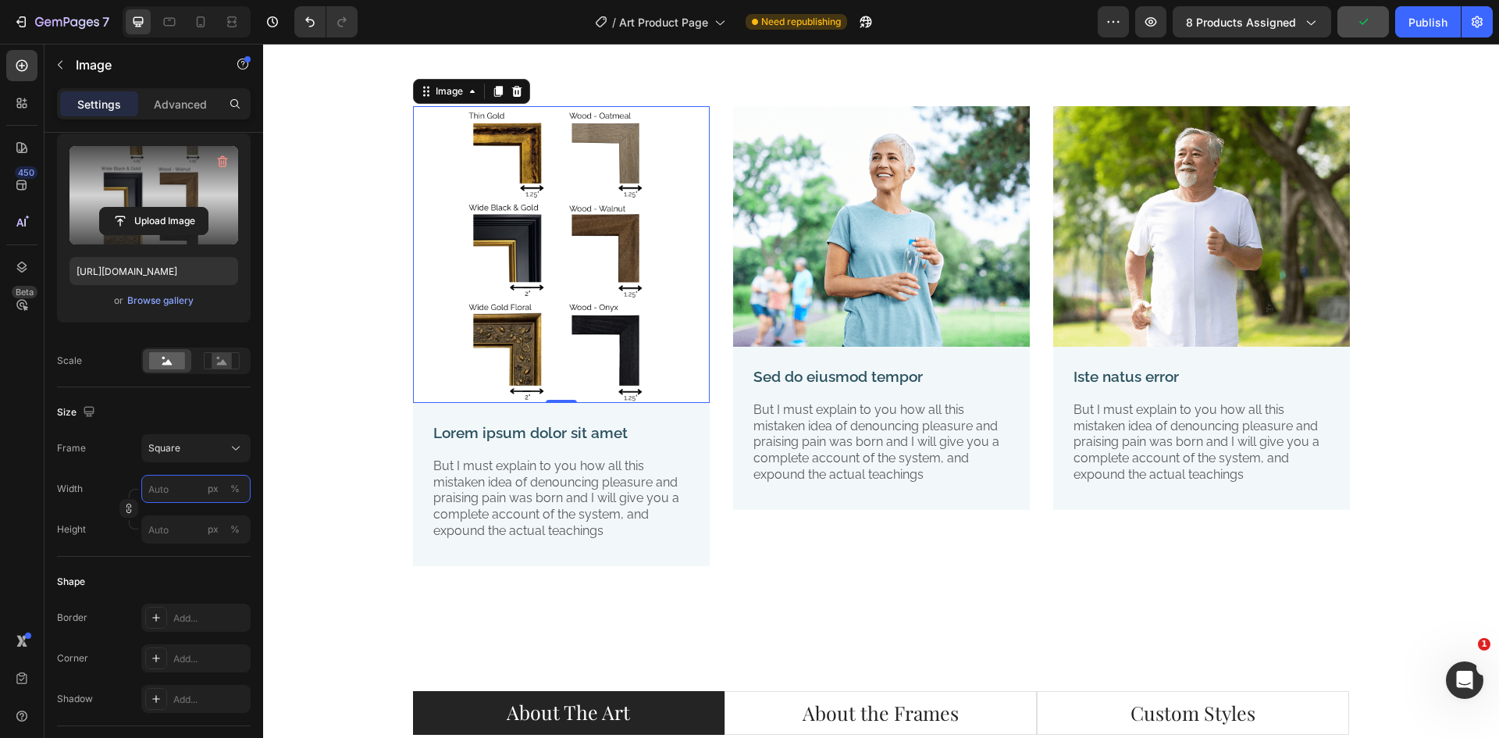
click at [187, 487] on input "px %" at bounding box center [195, 489] width 109 height 28
click at [162, 534] on div "Full 100%" at bounding box center [180, 526] width 128 height 28
type input "100"
click at [663, 316] on img at bounding box center [561, 254] width 297 height 297
click at [130, 171] on label at bounding box center [153, 195] width 169 height 98
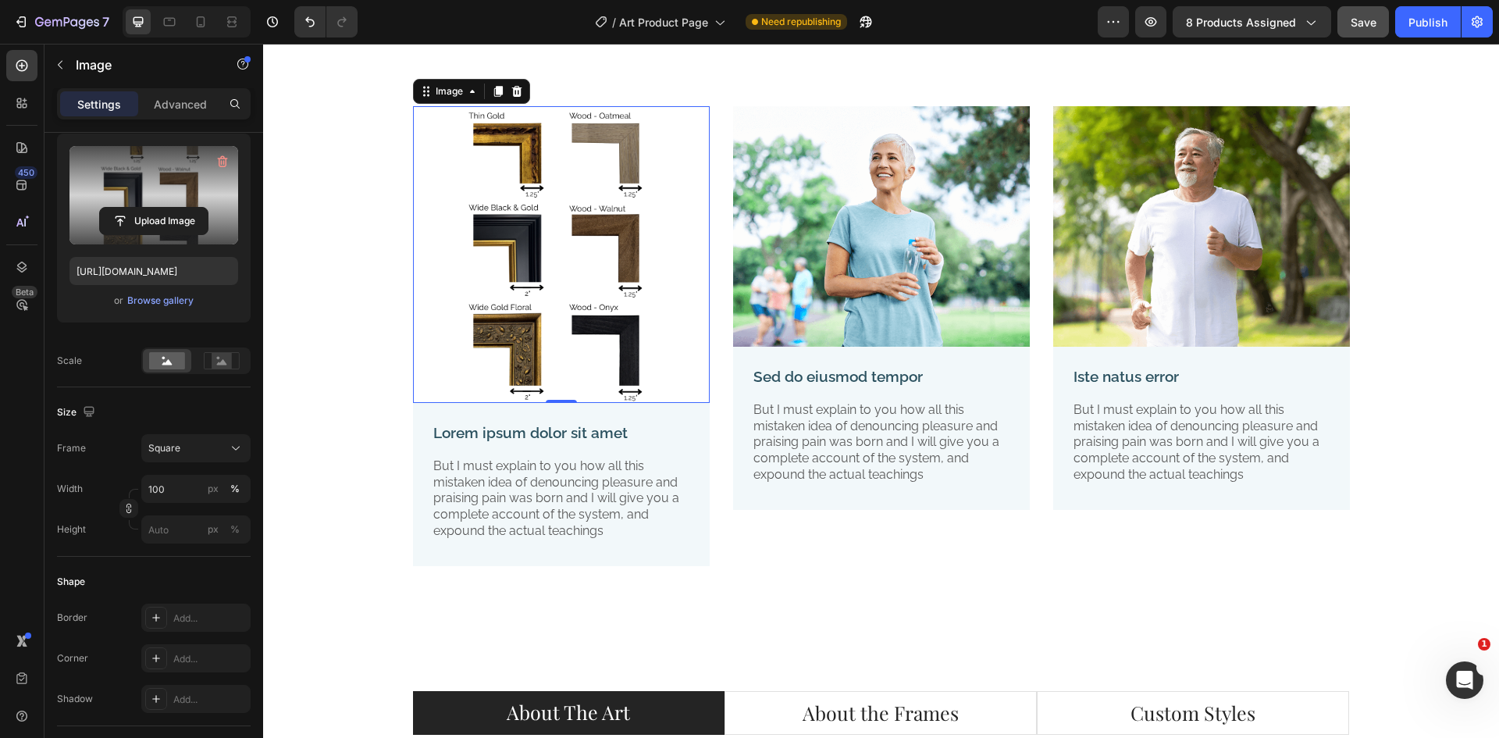
click at [130, 208] on input "file" at bounding box center [154, 221] width 108 height 27
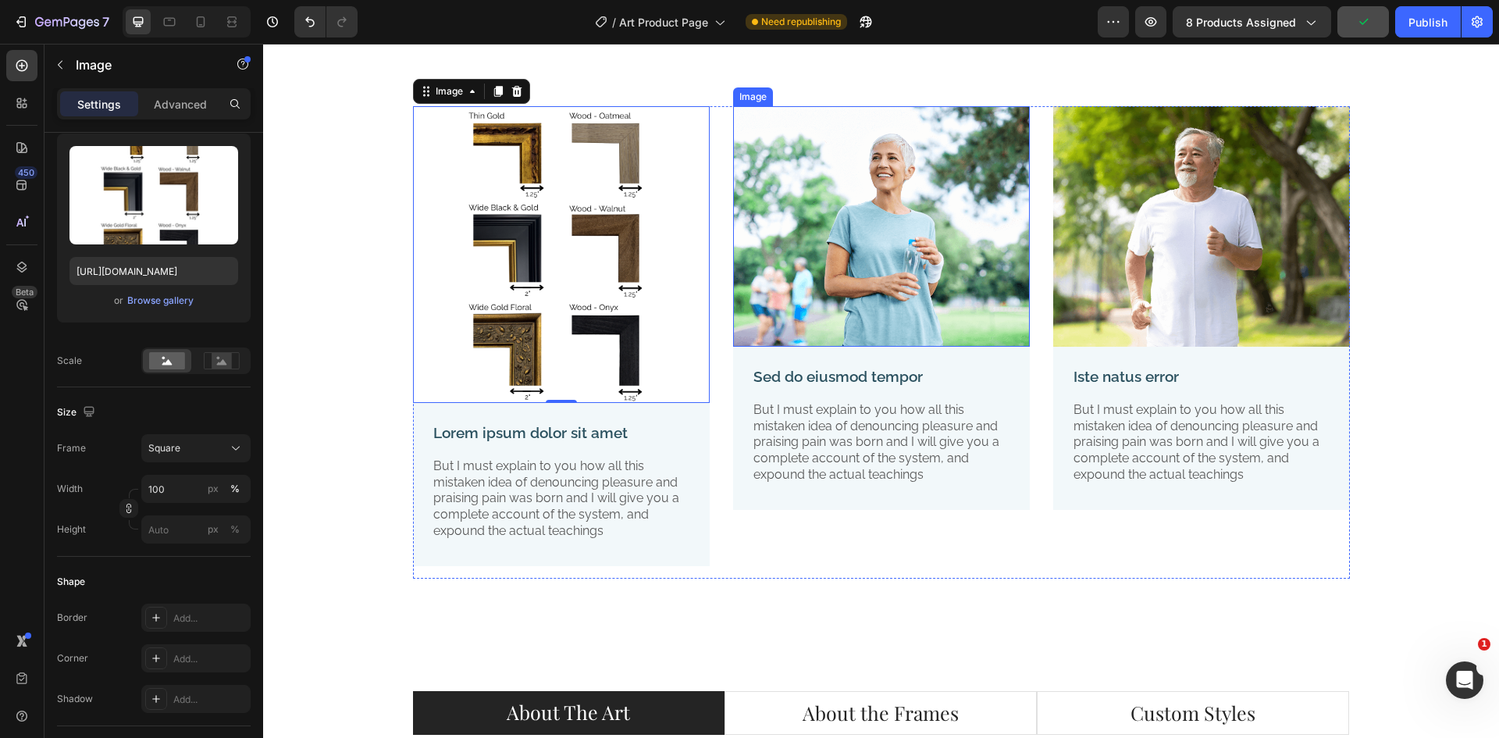
click at [897, 169] on img at bounding box center [881, 226] width 297 height 240
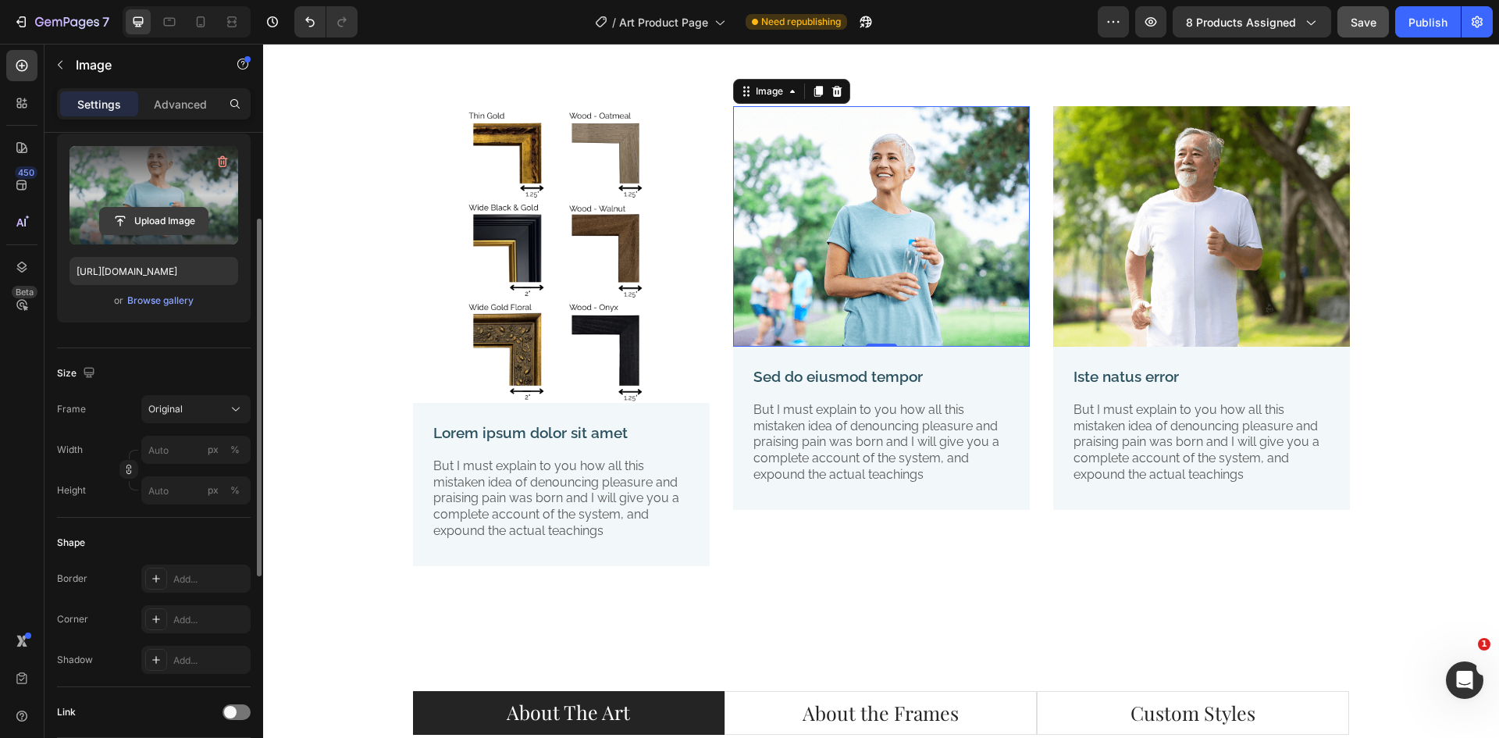
click at [174, 221] on input "file" at bounding box center [154, 221] width 108 height 27
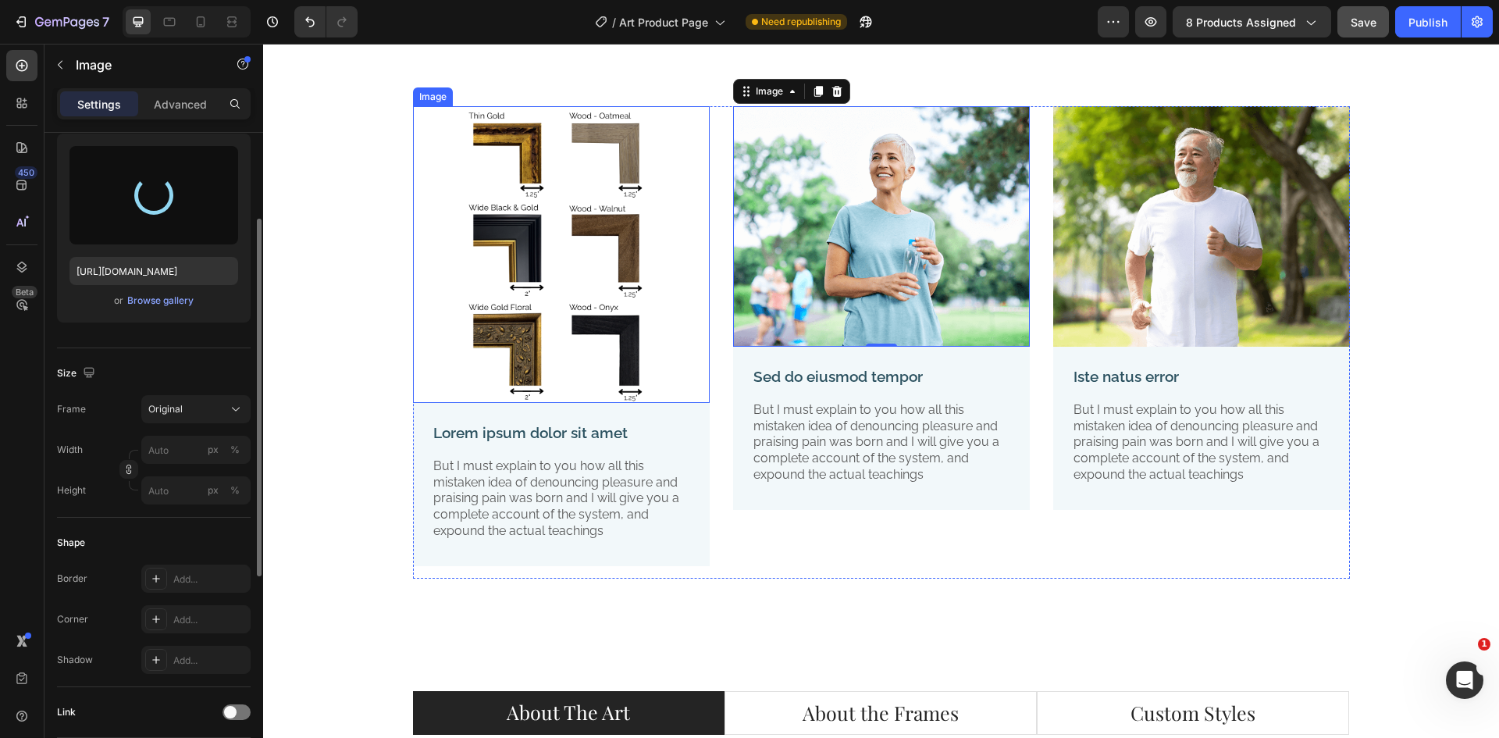
type input "[URL][DOMAIN_NAME]"
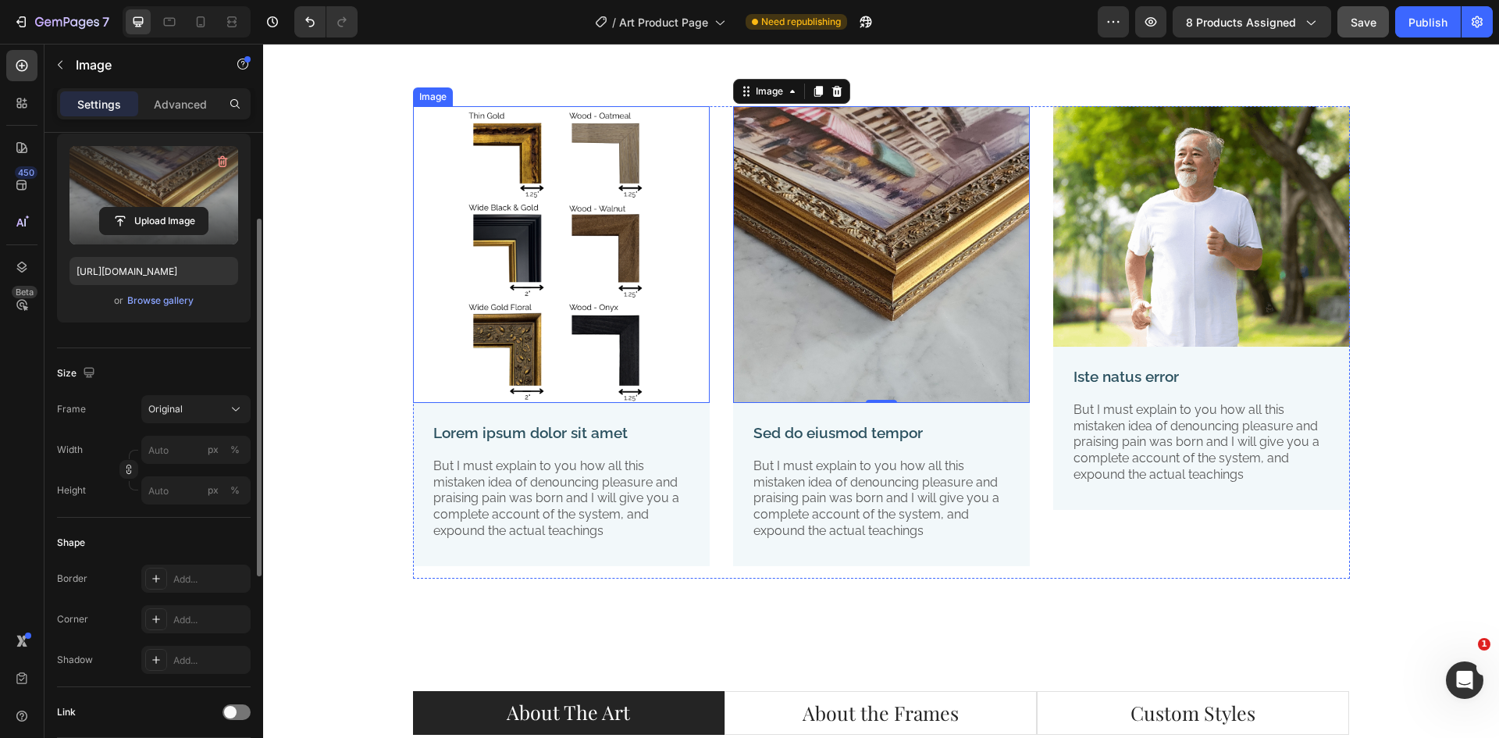
click at [581, 295] on img at bounding box center [561, 254] width 297 height 297
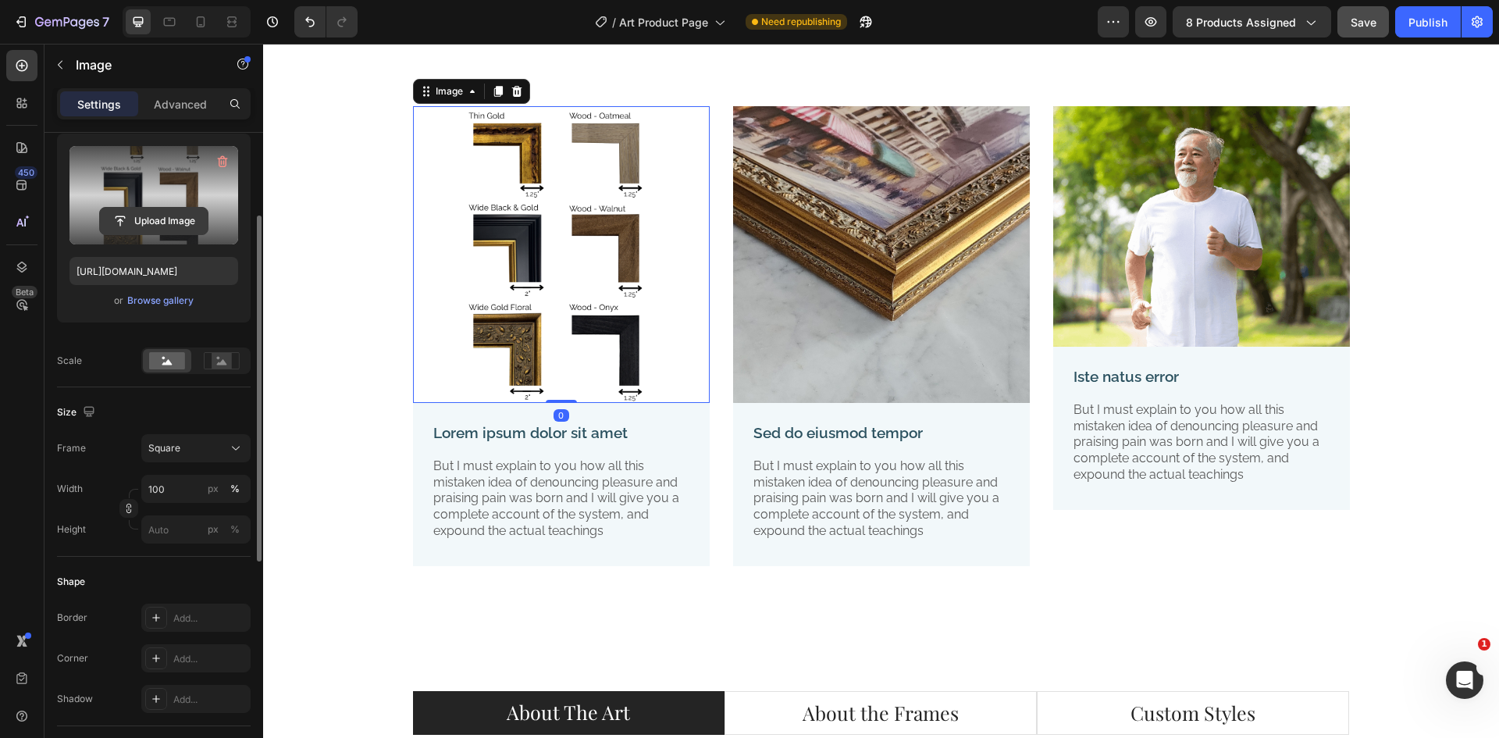
click at [162, 221] on input "file" at bounding box center [154, 221] width 108 height 27
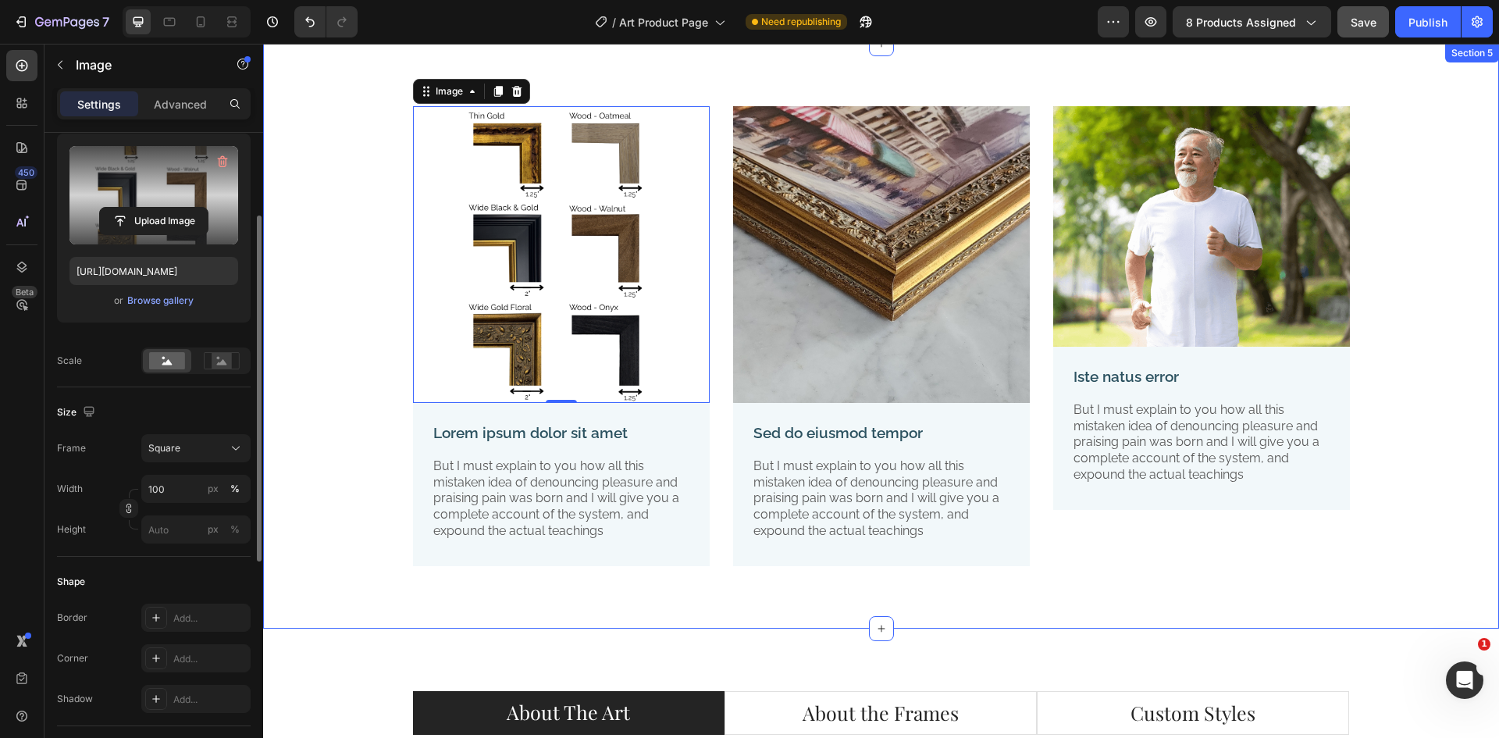
type input "[URL][DOMAIN_NAME]"
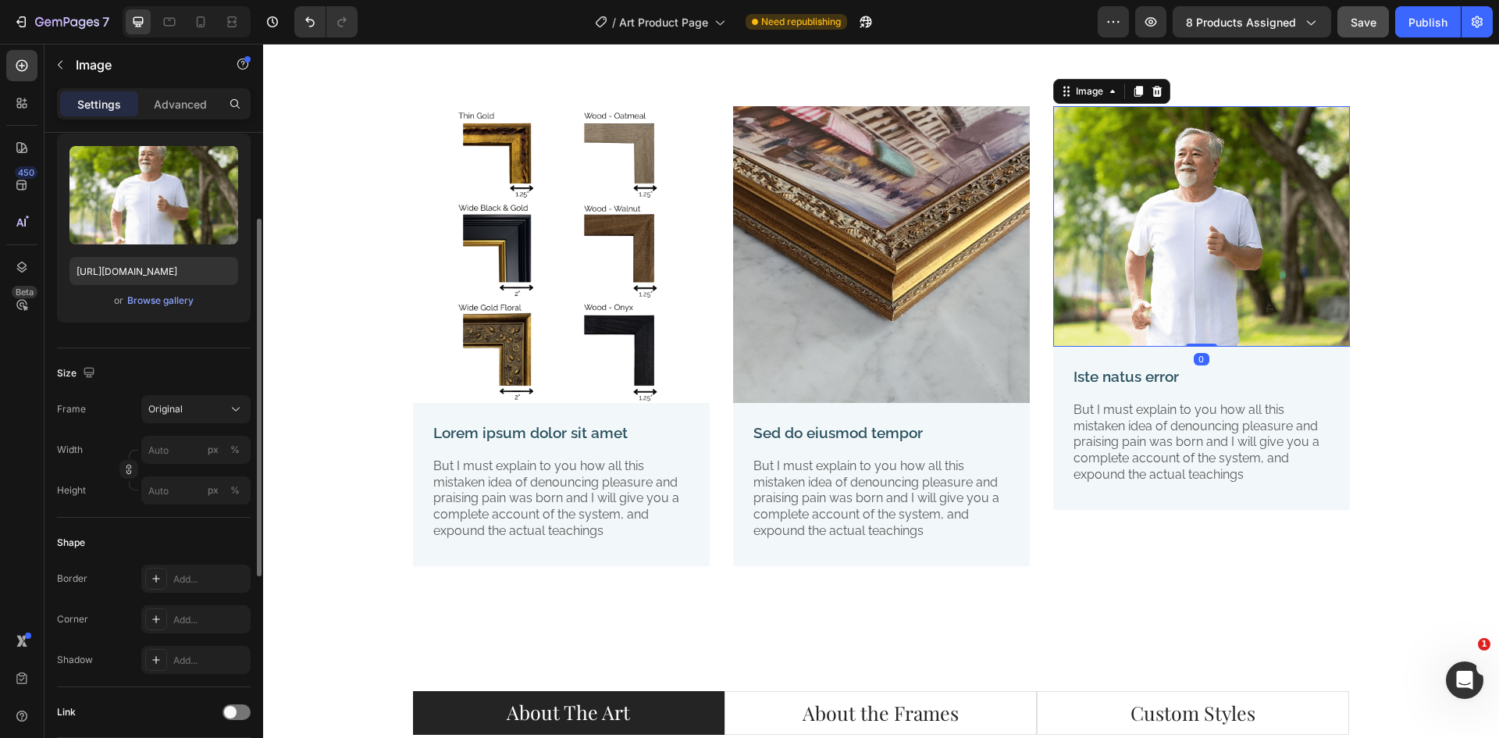
click at [1204, 166] on img at bounding box center [1201, 226] width 297 height 240
click at [1253, 260] on img at bounding box center [1201, 226] width 297 height 240
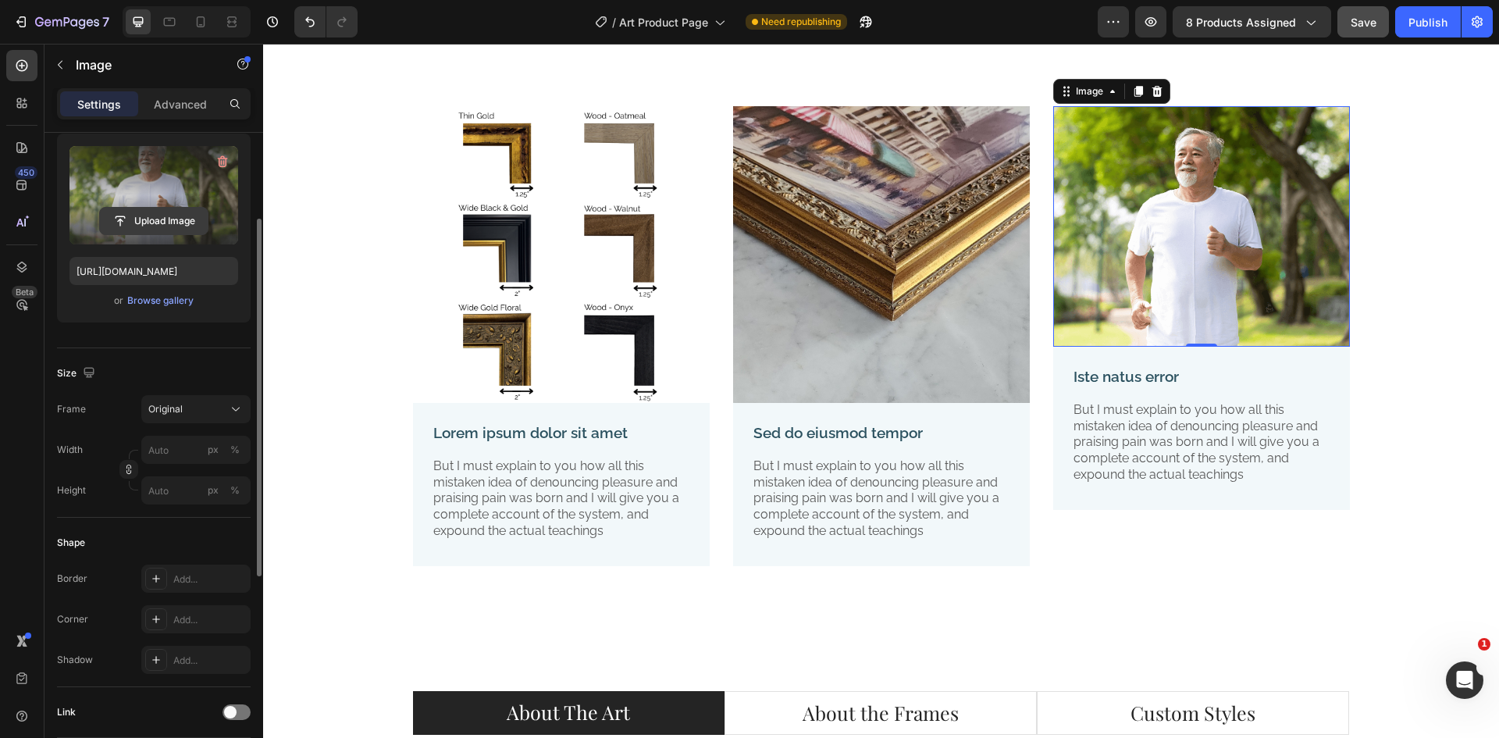
click at [176, 215] on input "file" at bounding box center [154, 221] width 108 height 27
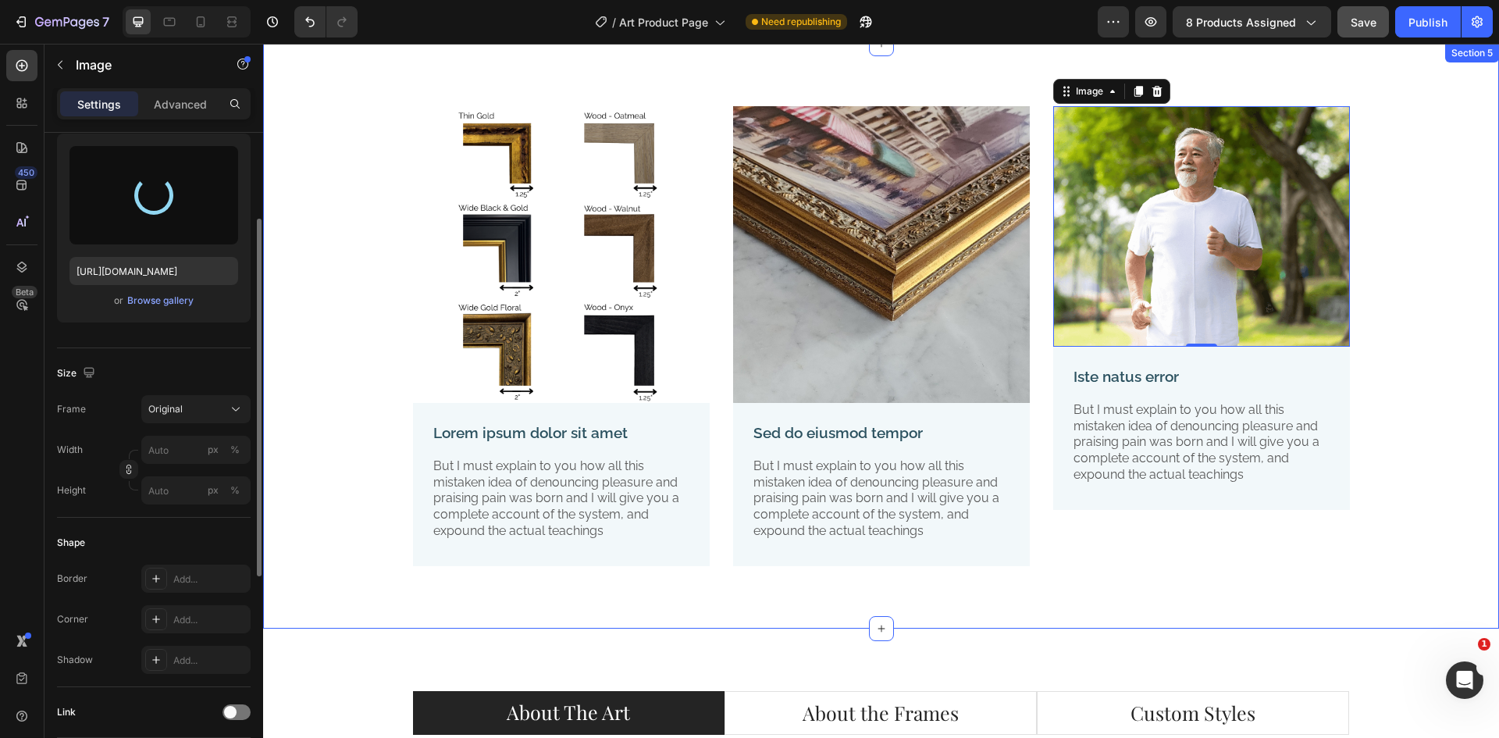
click at [1398, 575] on div "Image Lorem ipsum dolor sit amet Text Block But I must explain to you how all t…" at bounding box center [881, 348] width 1212 height 485
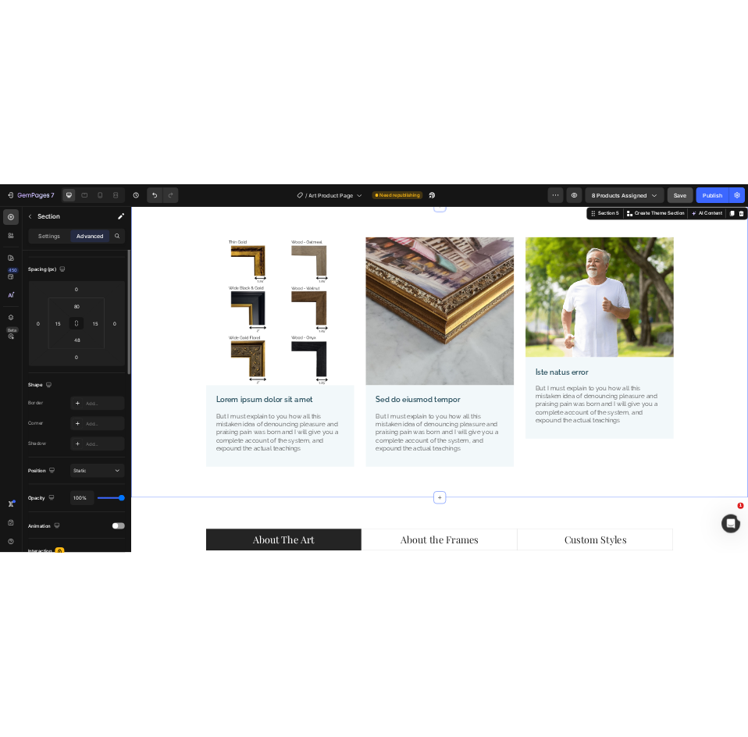
scroll to position [0, 0]
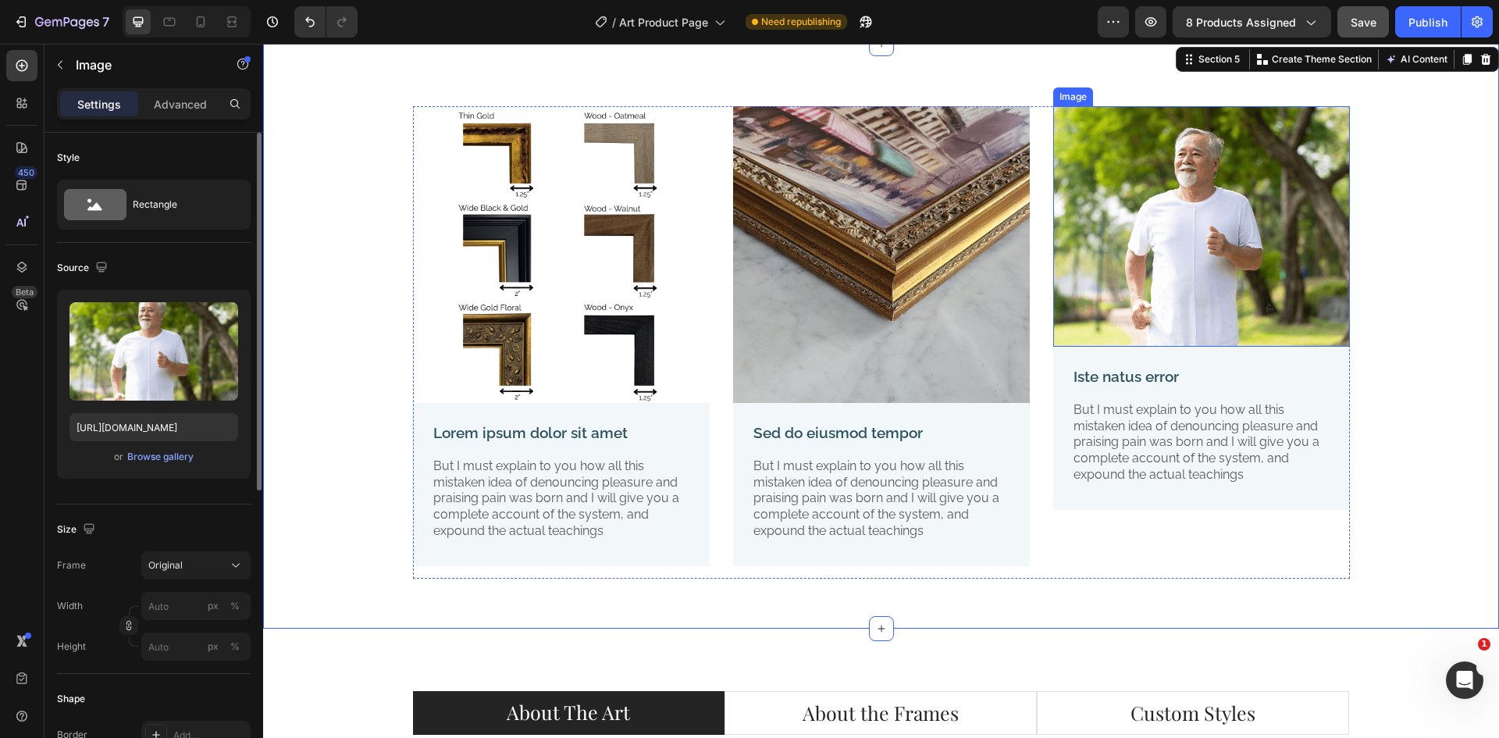
click at [1211, 158] on img at bounding box center [1201, 226] width 297 height 240
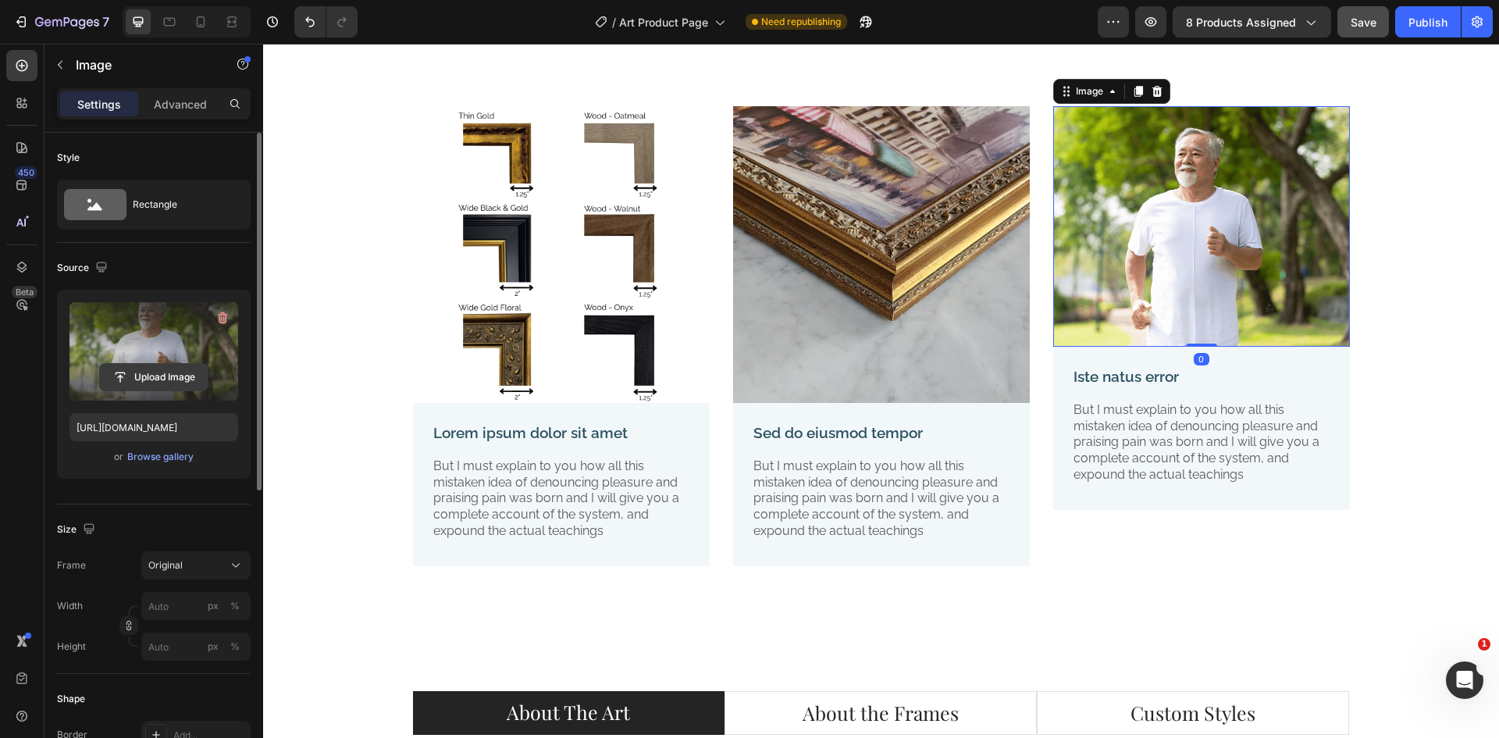
click at [162, 368] on input "file" at bounding box center [154, 377] width 108 height 27
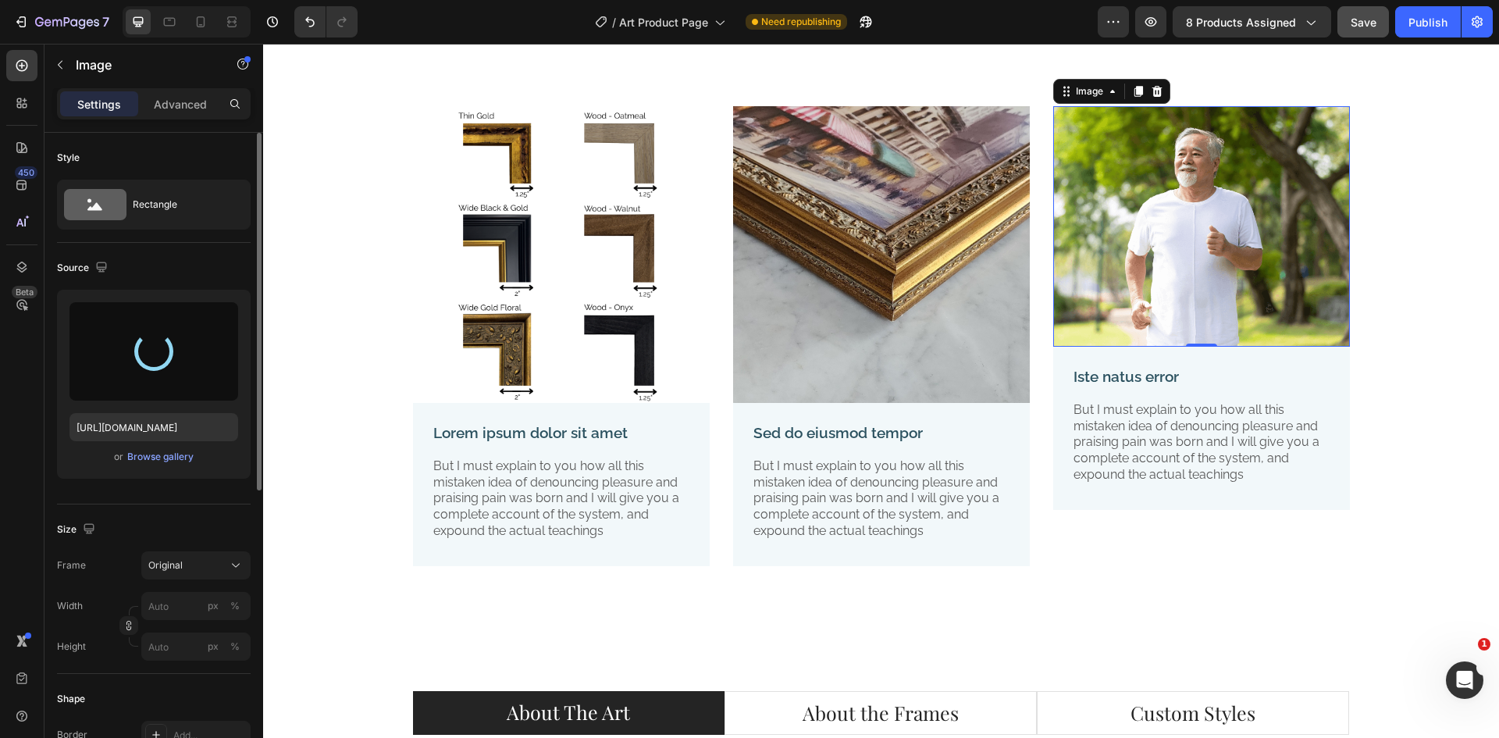
type input "[URL][DOMAIN_NAME]"
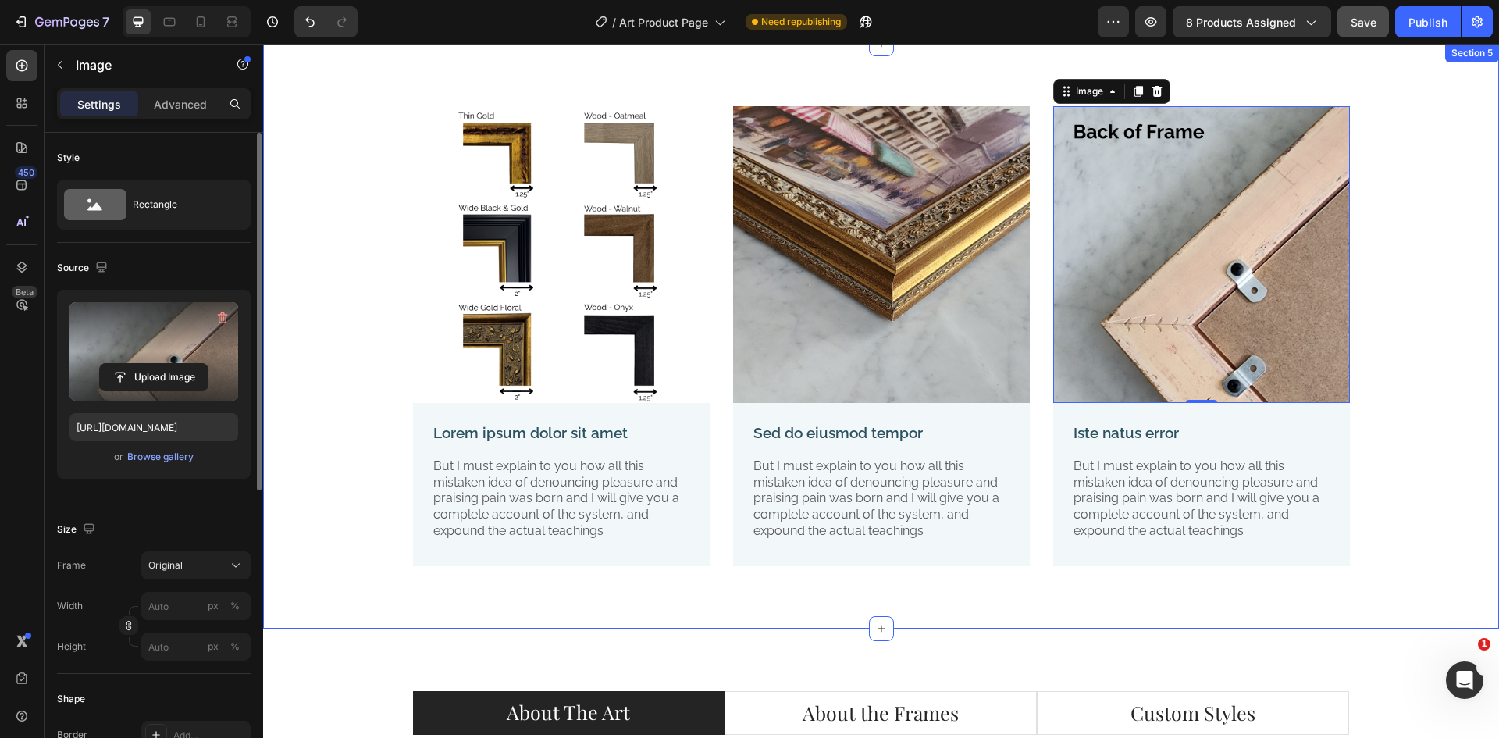
click at [1377, 365] on div "Image Lorem ipsum dolor sit amet Text Block But I must explain to you how all t…" at bounding box center [881, 348] width 1212 height 485
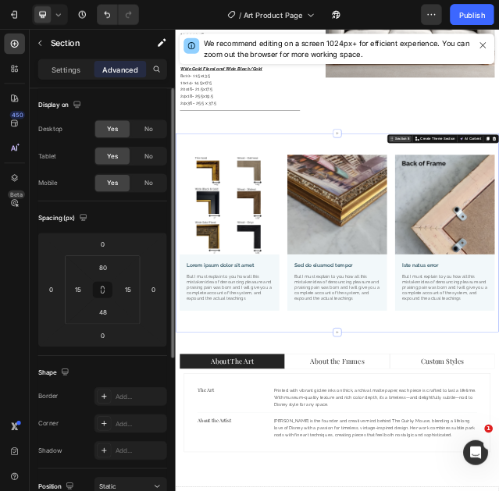
scroll to position [2694, 0]
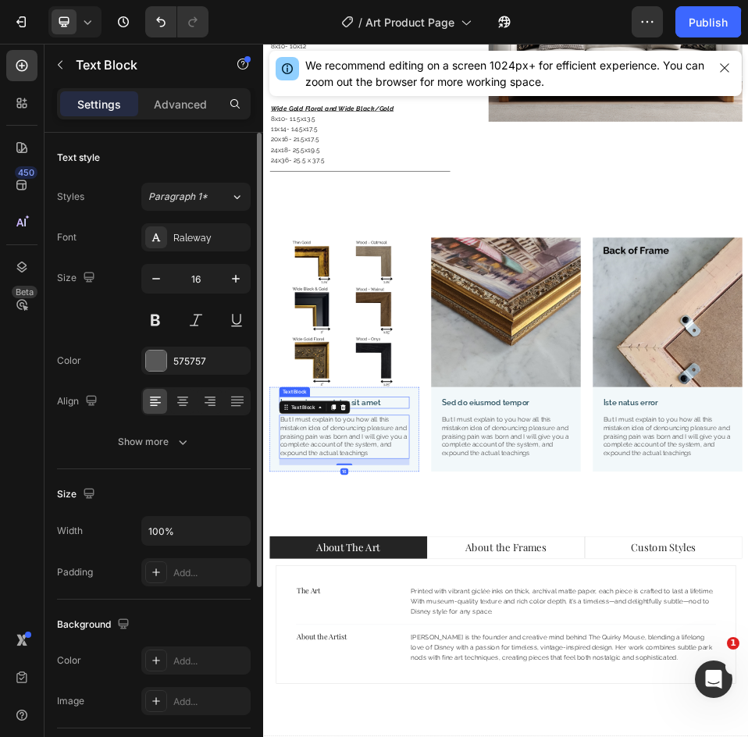
click at [446, 731] on p "Lorem ipsum dolor sit amet" at bounding box center [419, 737] width 248 height 20
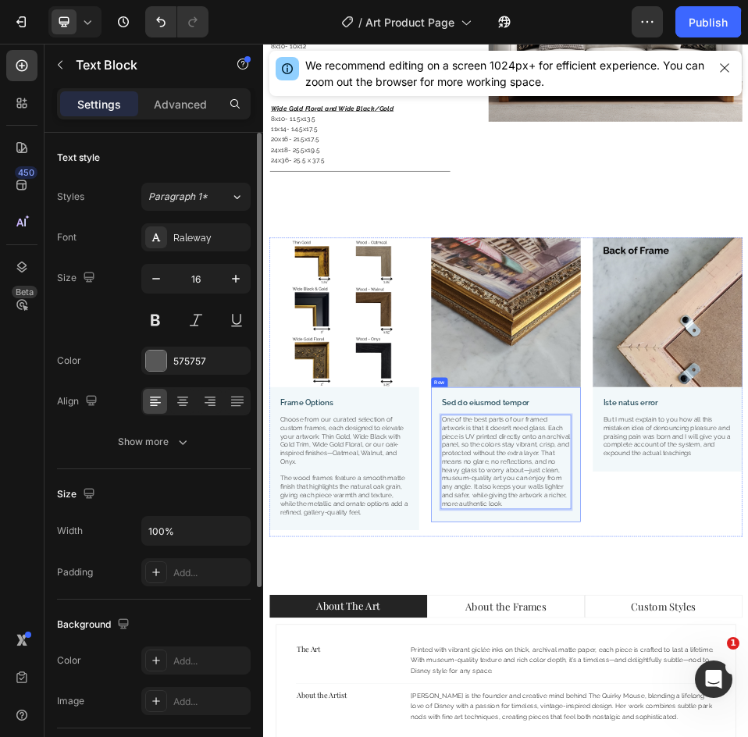
click at [661, 733] on p "Sed do eiusmod tempor" at bounding box center [731, 737] width 248 height 20
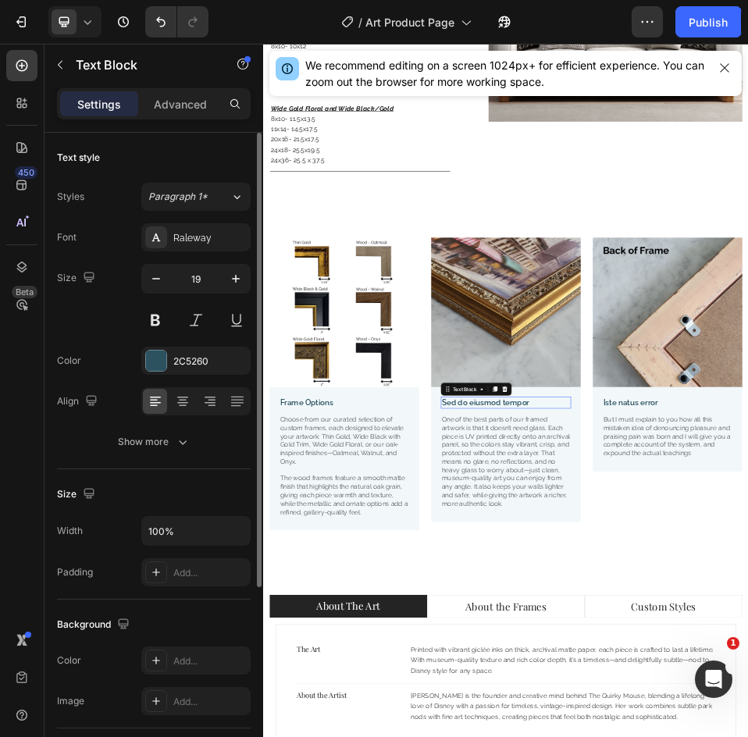
click at [661, 733] on p "Sed do eiusmod tempor" at bounding box center [731, 737] width 248 height 20
click at [721, 735] on p "Beautiful Art - No Reflective Glass" at bounding box center [731, 737] width 248 height 20
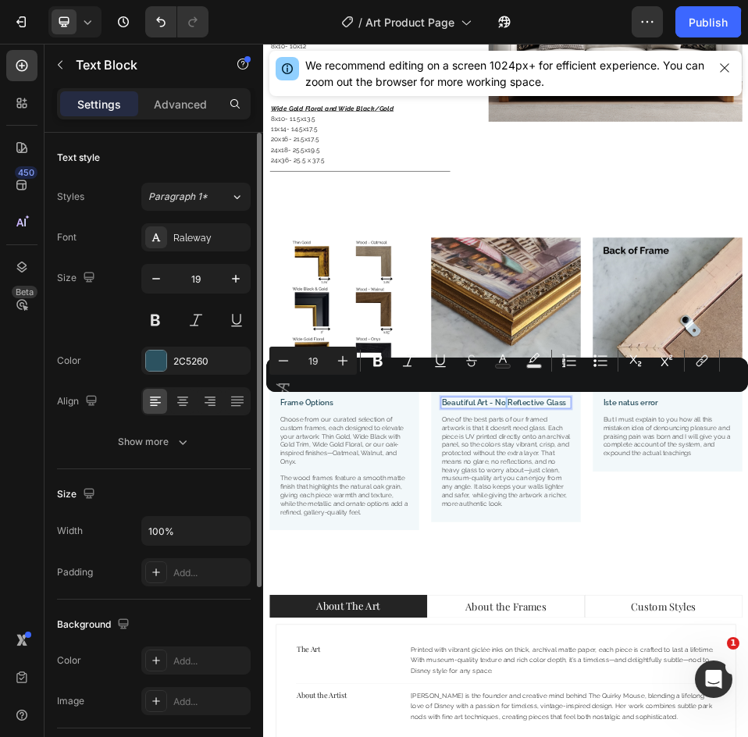
click at [505, 402] on div "Minus 19 Plus Bold Italic Underline Strikethrough Text Color Text Background Co…" at bounding box center [506, 375] width 475 height 56
click at [505, 399] on div "Minus 19 Plus Bold Italic Underline Strikethrough Text Color Text Background Co…" at bounding box center [506, 375] width 475 height 56
click at [494, 398] on div "Minus 19 Plus Bold Italic Underline Strikethrough Text Color Text Background Co…" at bounding box center [506, 375] width 475 height 56
drag, startPoint x: 475, startPoint y: 400, endPoint x: 537, endPoint y: 400, distance: 61.7
click at [537, 400] on div "Minus 19 Plus Bold Italic Underline Strikethrough Text Color Text Background Co…" at bounding box center [506, 375] width 475 height 56
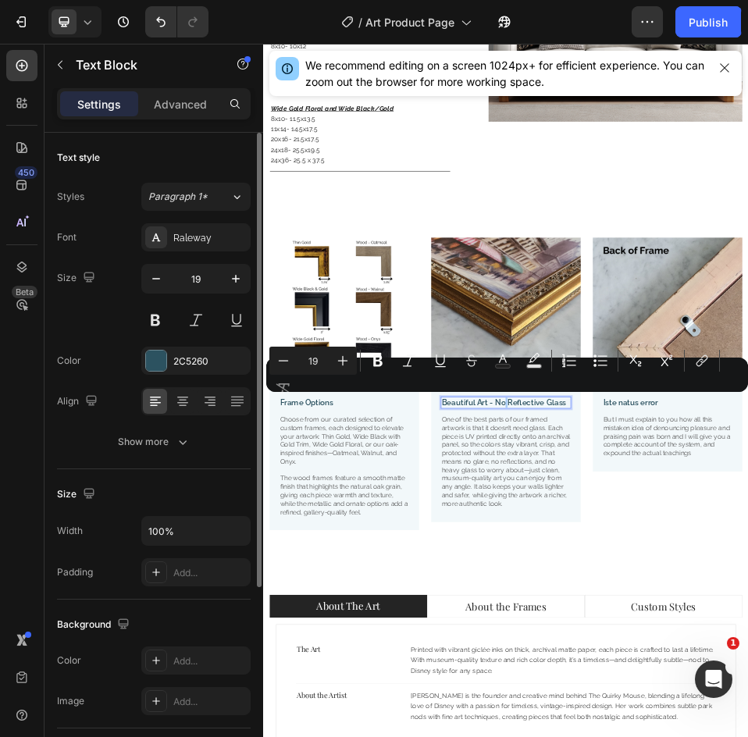
click at [537, 400] on div "Minus 19 Plus Bold Italic Underline Strikethrough Text Color Text Background Co…" at bounding box center [506, 375] width 475 height 56
click at [540, 400] on div "Minus 19 Plus Bold Italic Underline Strikethrough Text Color Text Background Co…" at bounding box center [506, 375] width 475 height 56
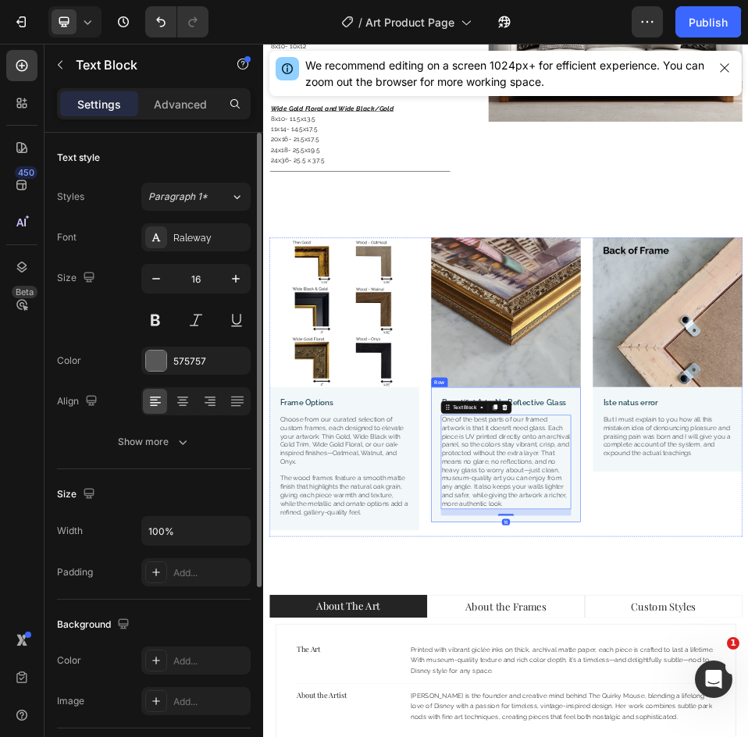
click at [784, 727] on p "Beautiful Art - No Reflective Glass" at bounding box center [731, 737] width 248 height 20
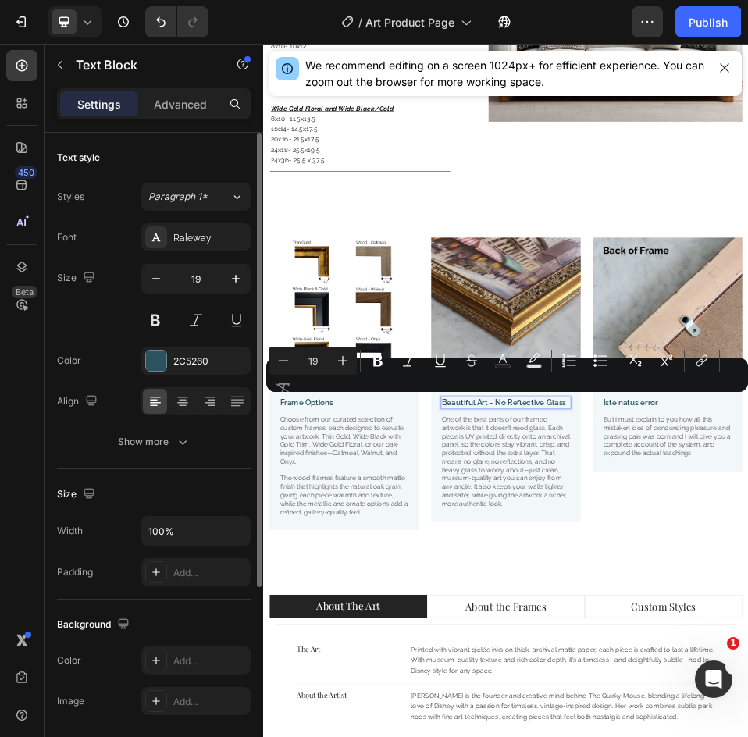
click at [482, 398] on div "Minus 19 Plus Bold Italic Underline Strikethrough Text Color Text Background Co…" at bounding box center [506, 375] width 475 height 56
click at [482, 399] on div "Minus 19 Plus Bold Italic Underline Strikethrough Text Color Text Background Co…" at bounding box center [506, 375] width 475 height 56
click at [834, 737] on div "Image Frame Options Text Block Choose from our curated selection of custom fram…" at bounding box center [731, 701] width 937 height 690
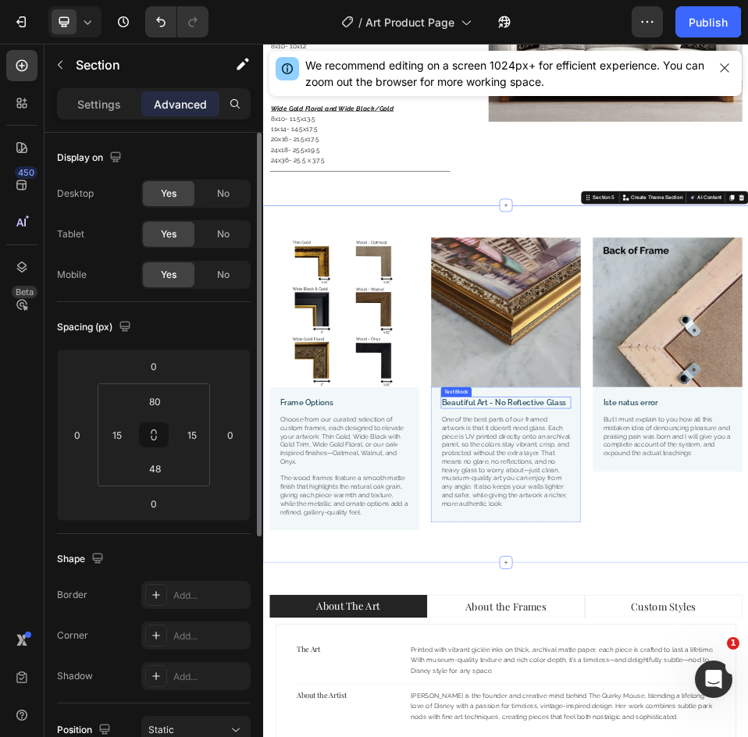
click at [776, 735] on p "Beautiful Art - No Reflective Glass" at bounding box center [731, 737] width 248 height 20
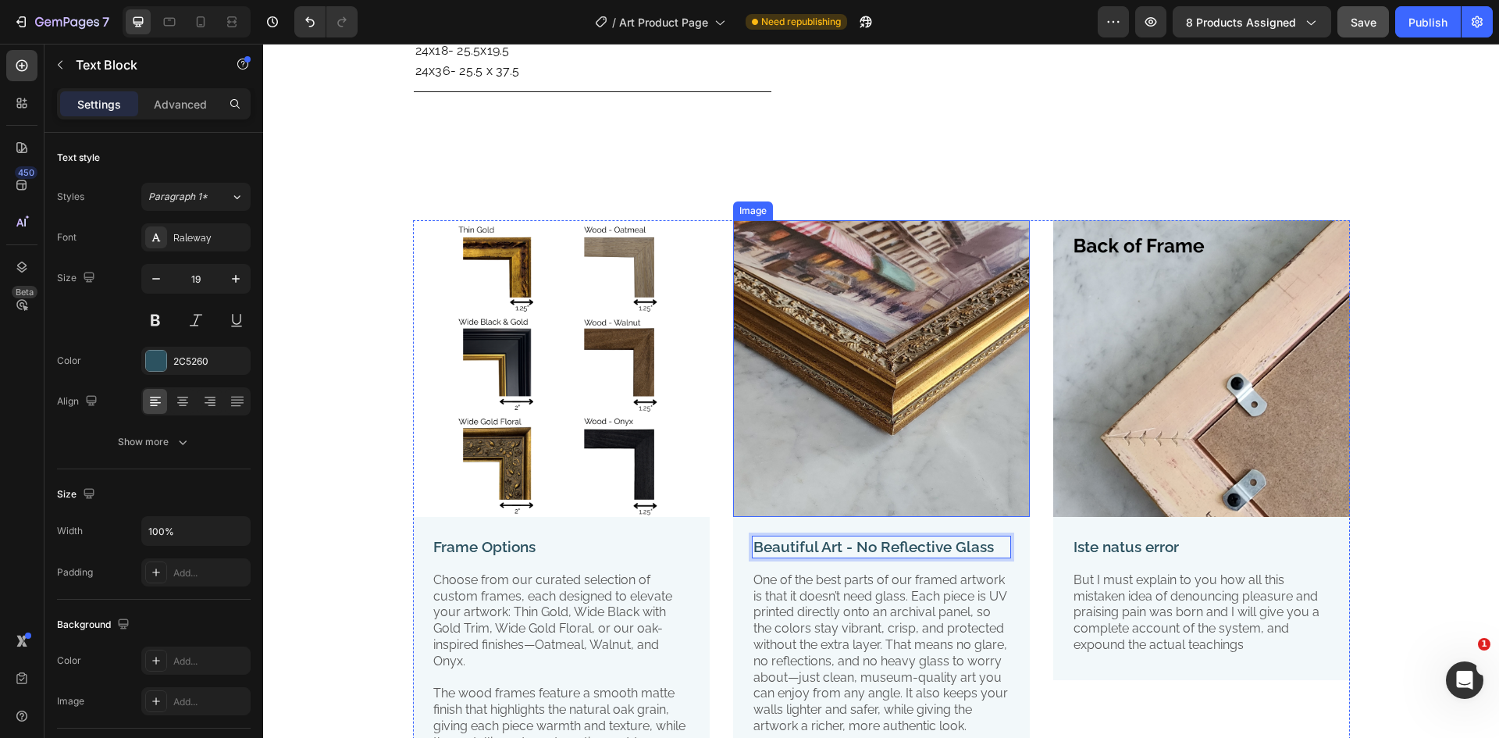
scroll to position [2939, 0]
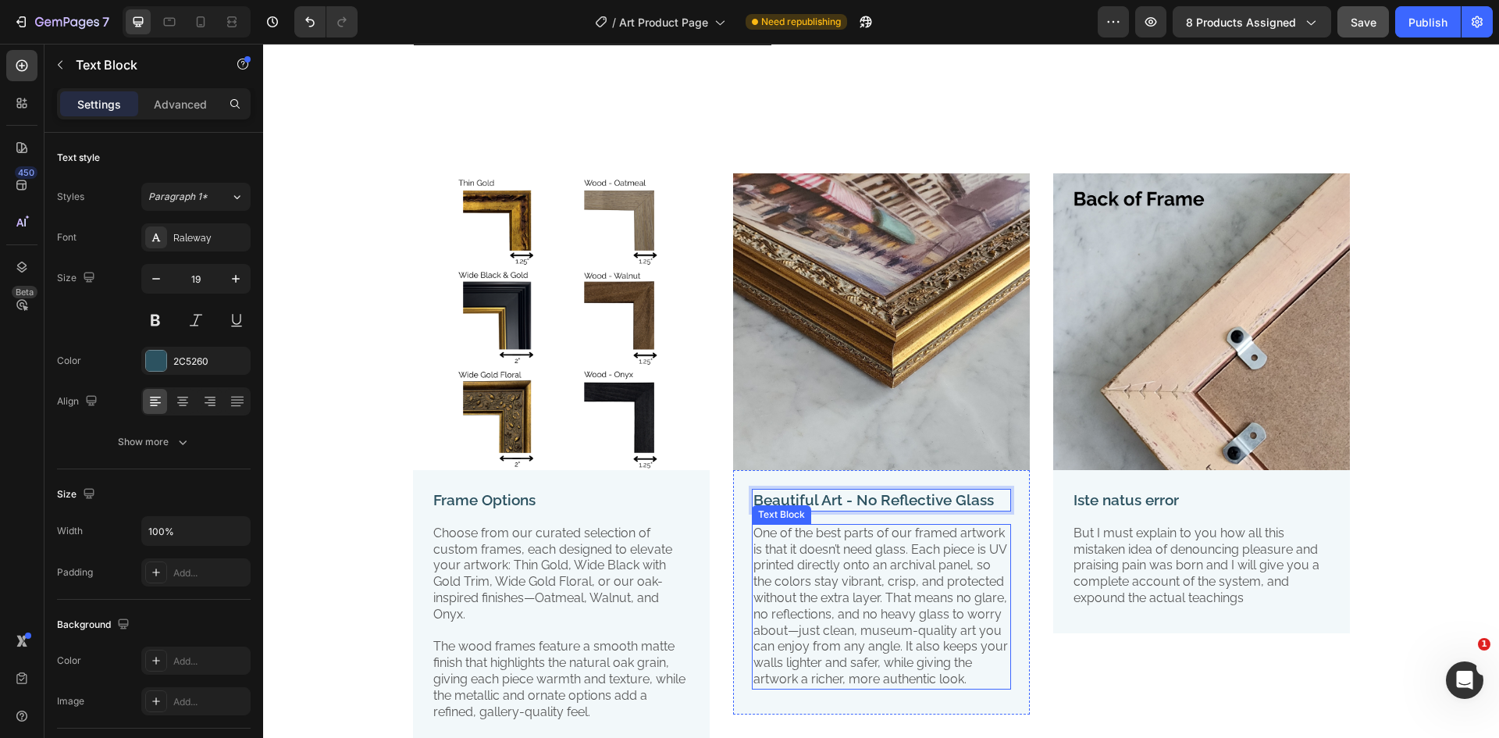
click at [877, 564] on p "One of the best parts of our framed artwork is that it doesn’t need glass. Each…" at bounding box center [881, 606] width 256 height 162
click at [929, 505] on p "Beautiful Art - No Reflective Glass" at bounding box center [881, 500] width 256 height 20
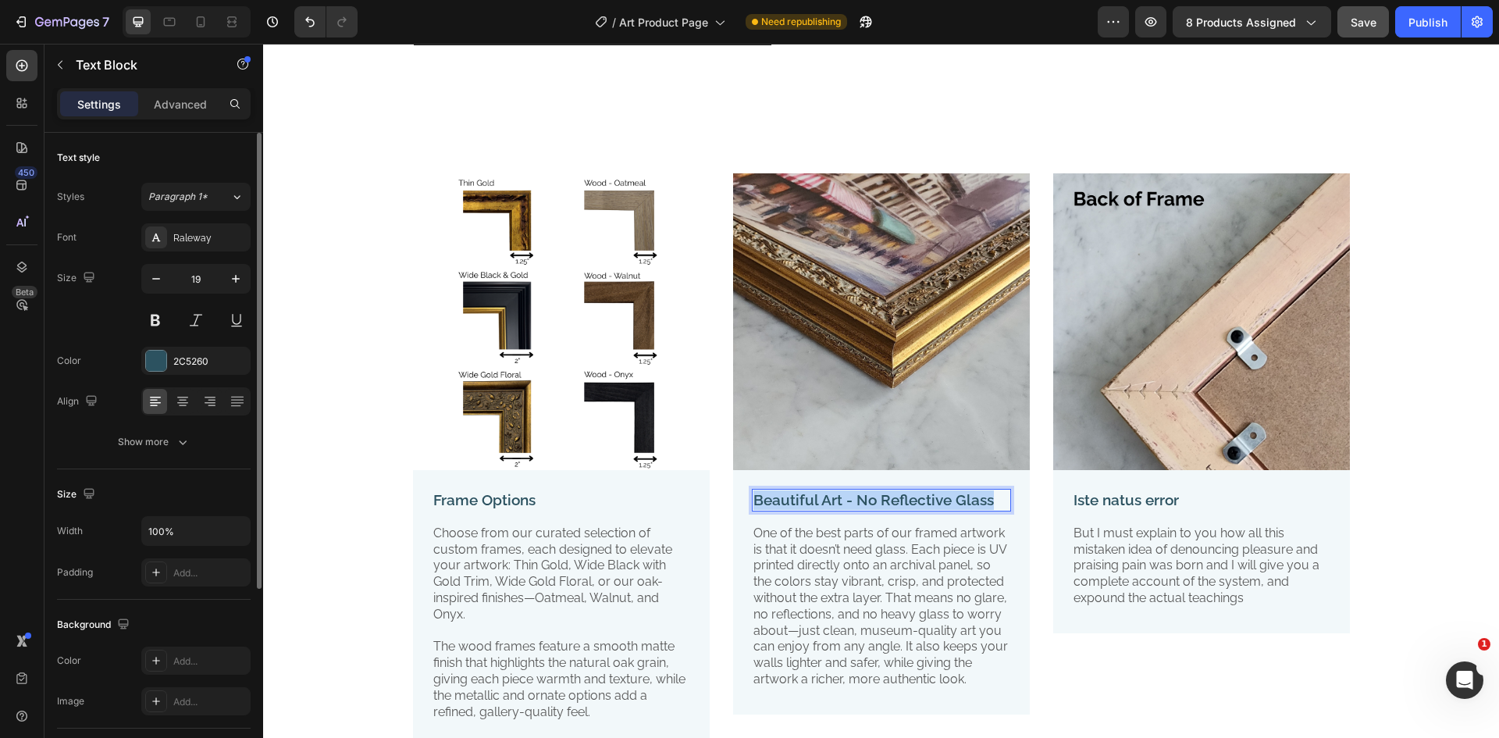
click at [929, 505] on p "Beautiful Art - No Reflective Glass" at bounding box center [881, 500] width 256 height 20
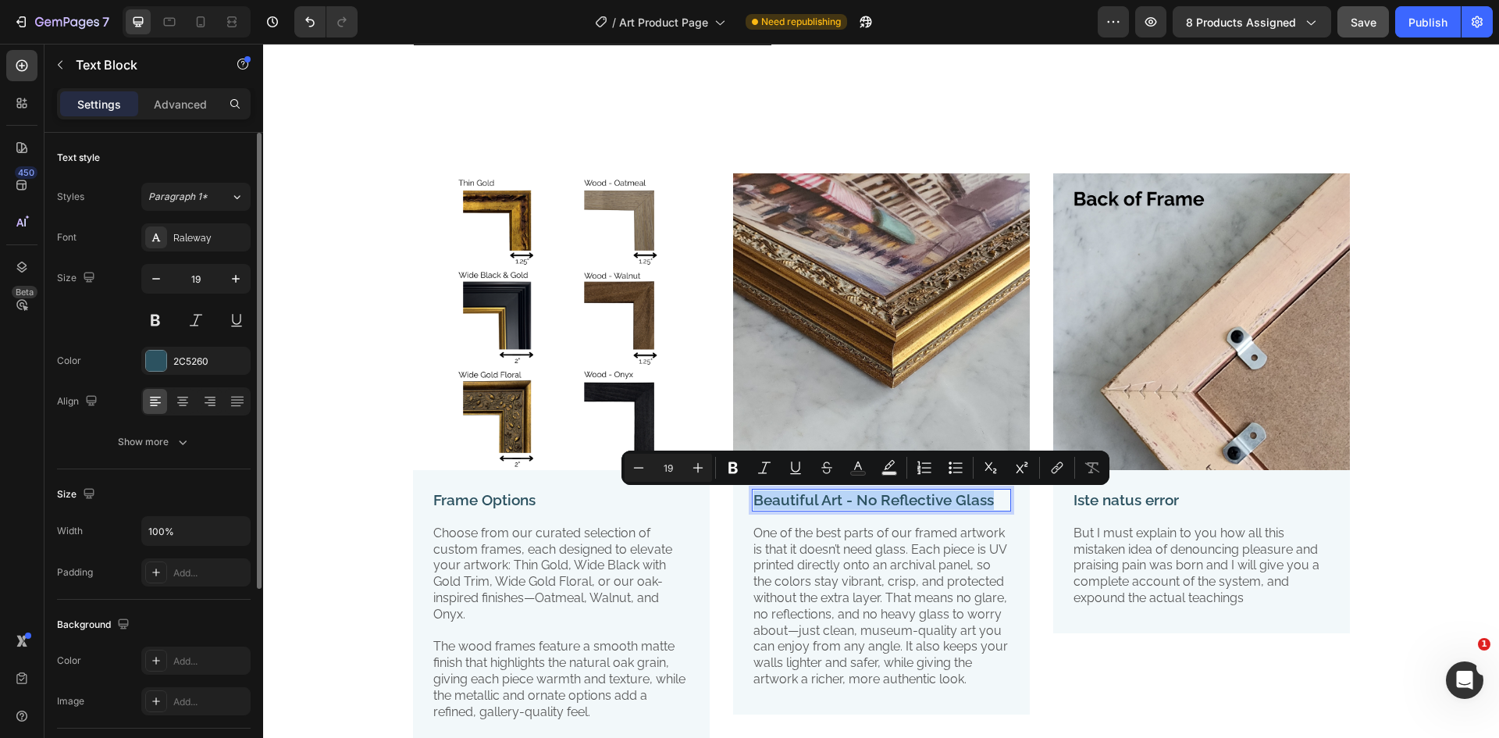
click at [818, 496] on p "Beautiful Art - No Reflective Glass" at bounding box center [881, 500] width 256 height 20
drag, startPoint x: 861, startPoint y: 499, endPoint x: 989, endPoint y: 509, distance: 128.4
click at [989, 509] on p "Beautiful Art - No Reflective Glass" at bounding box center [881, 500] width 256 height 20
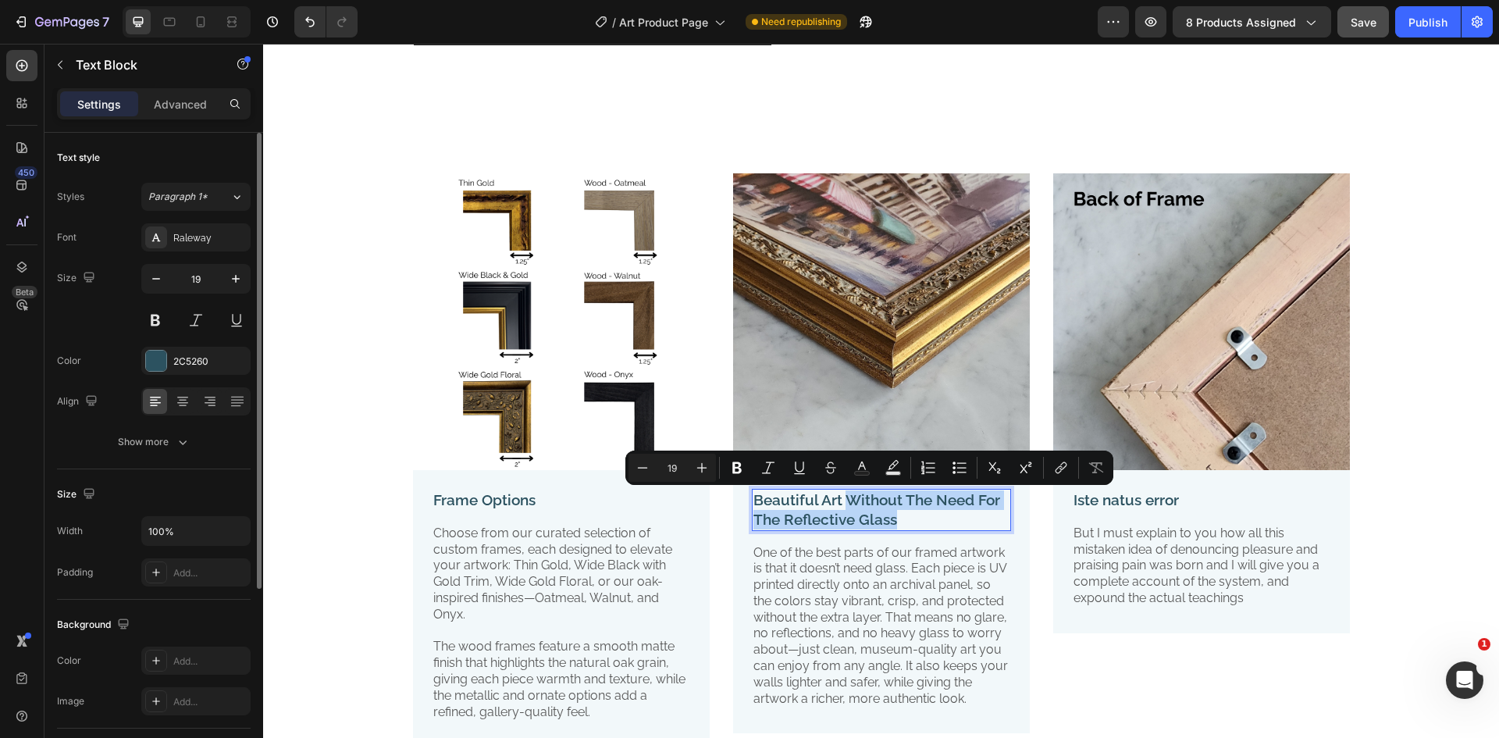
drag, startPoint x: 931, startPoint y: 518, endPoint x: 839, endPoint y: 502, distance: 93.4
click at [839, 502] on p "Beautiful Art Without The Need For The Reflective Glass" at bounding box center [881, 509] width 256 height 38
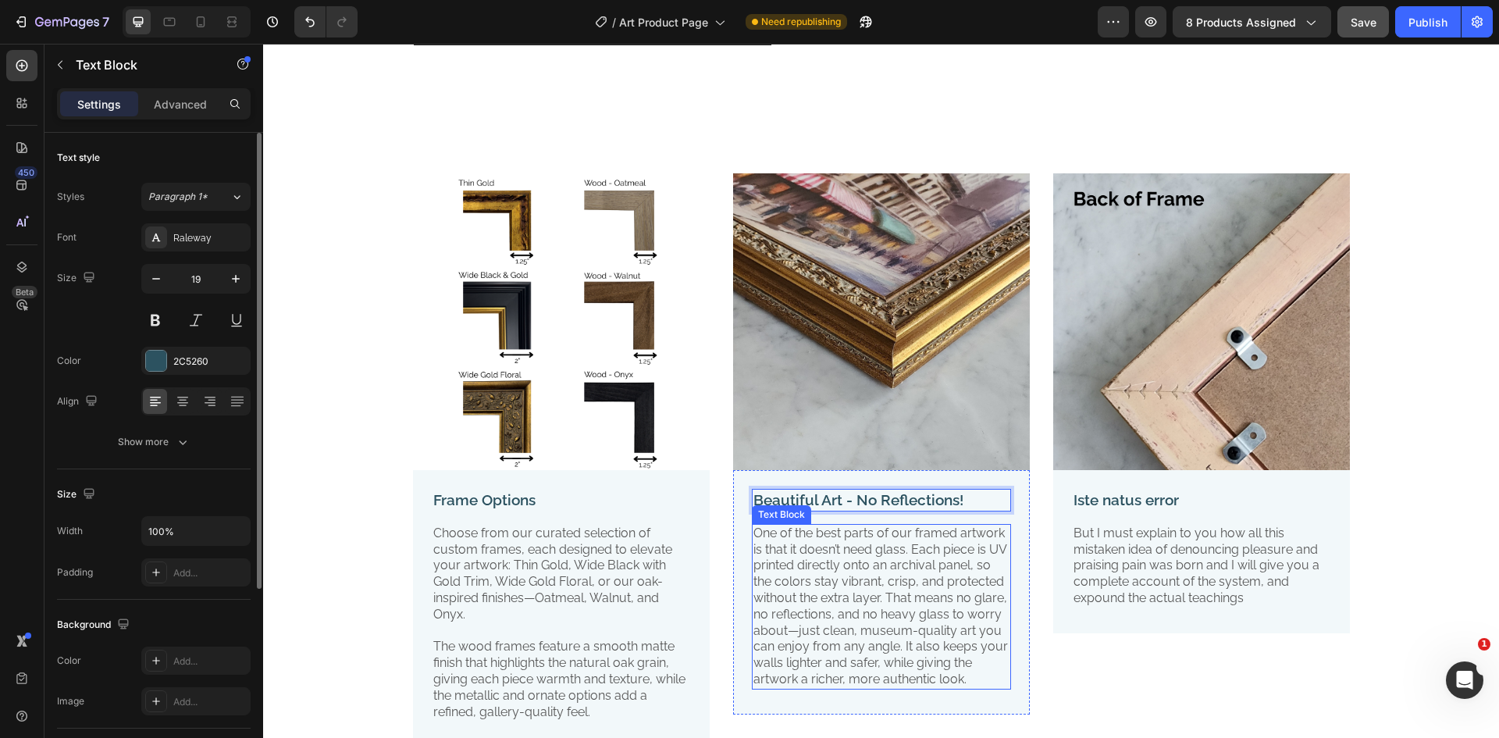
click at [824, 582] on p "One of the best parts of our framed artwork is that it doesn’t need glass. Each…" at bounding box center [881, 606] width 256 height 162
click at [905, 492] on p "Beautiful Art - No Reflections!" at bounding box center [881, 500] width 256 height 20
click at [867, 497] on p "Beautiful Art - No Reflections!" at bounding box center [881, 500] width 256 height 20
click at [1192, 484] on div "Iste natus error Text Block But I must explain to you how all this mistaken ide…" at bounding box center [1201, 551] width 297 height 163
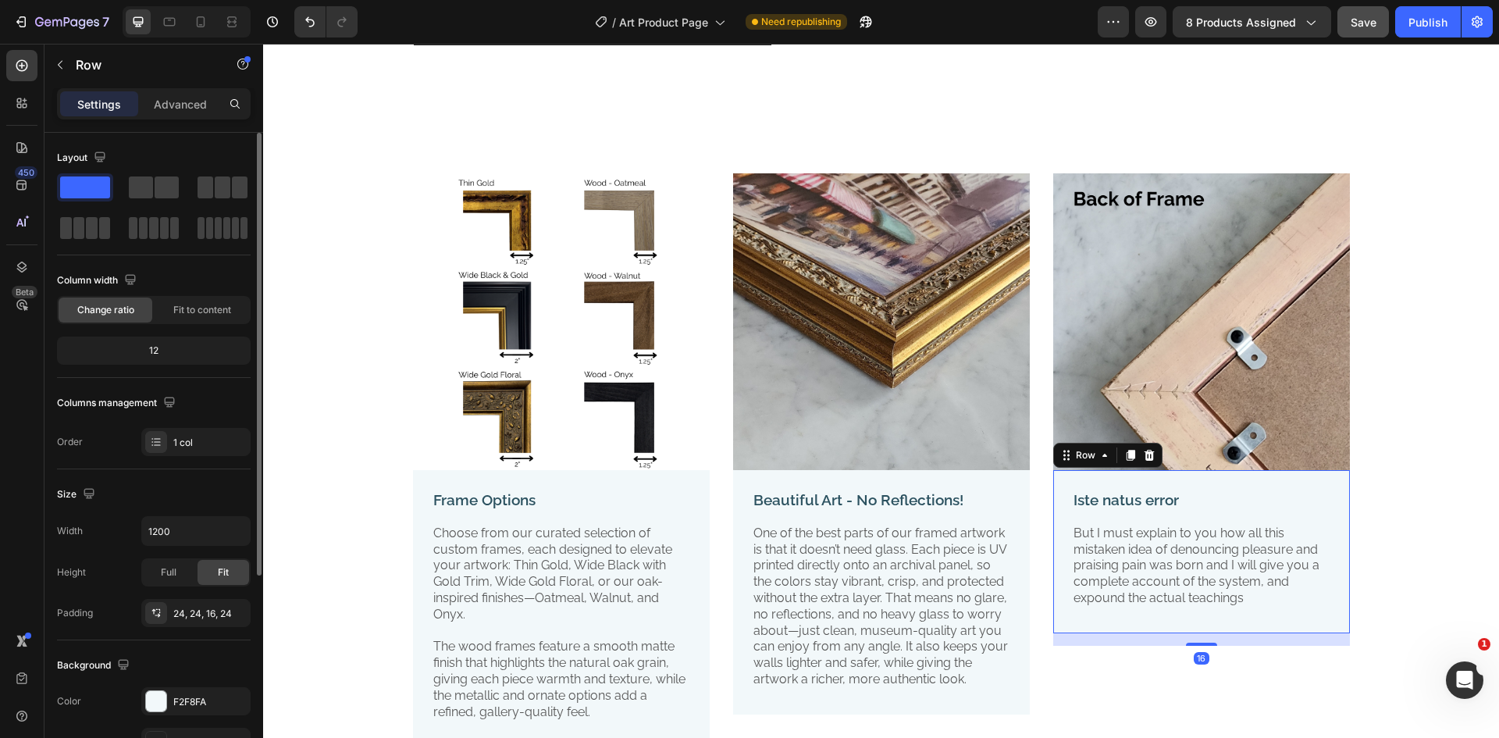
click at [1190, 349] on img at bounding box center [1201, 321] width 297 height 297
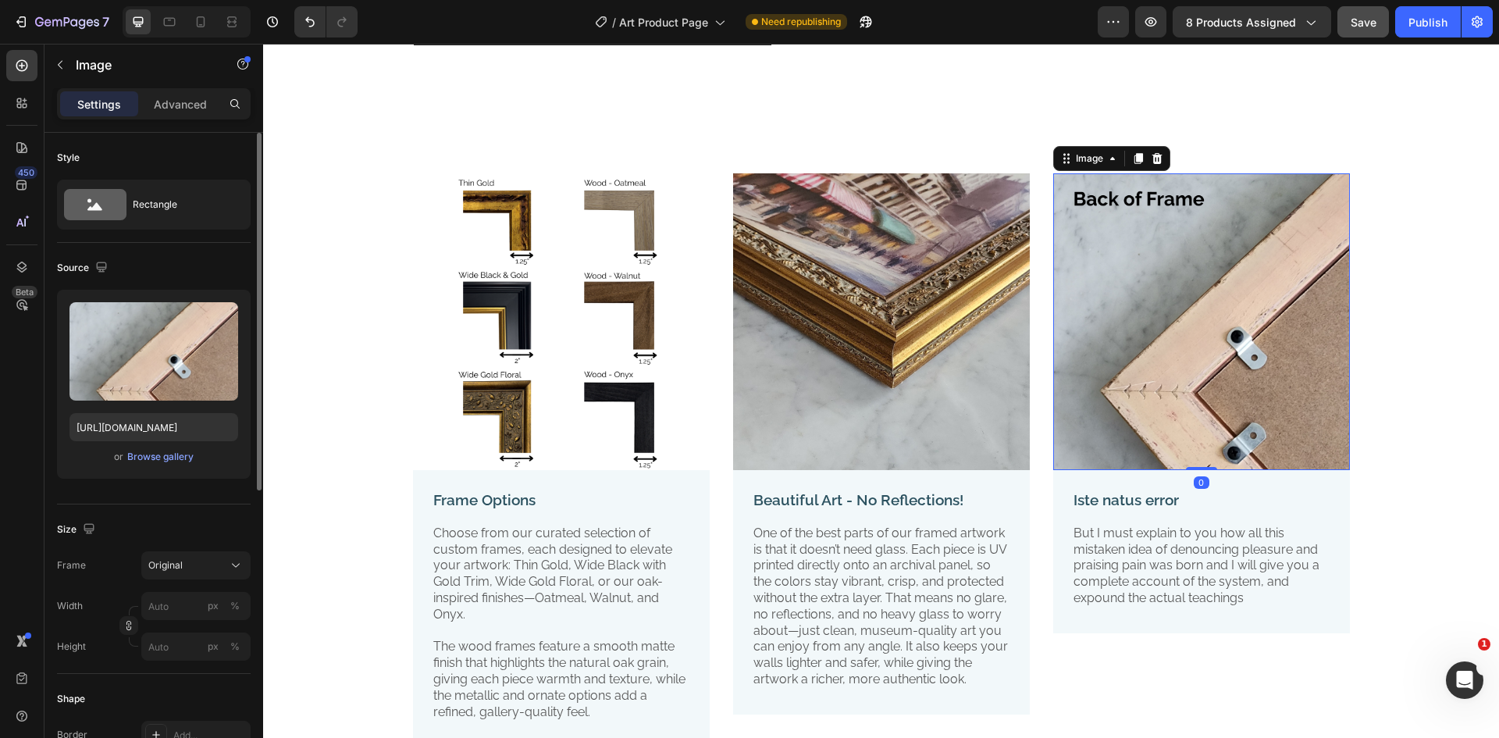
click at [1160, 526] on p "But I must explain to you how all this mistaken idea of denouncing pleasure and…" at bounding box center [1201, 565] width 256 height 81
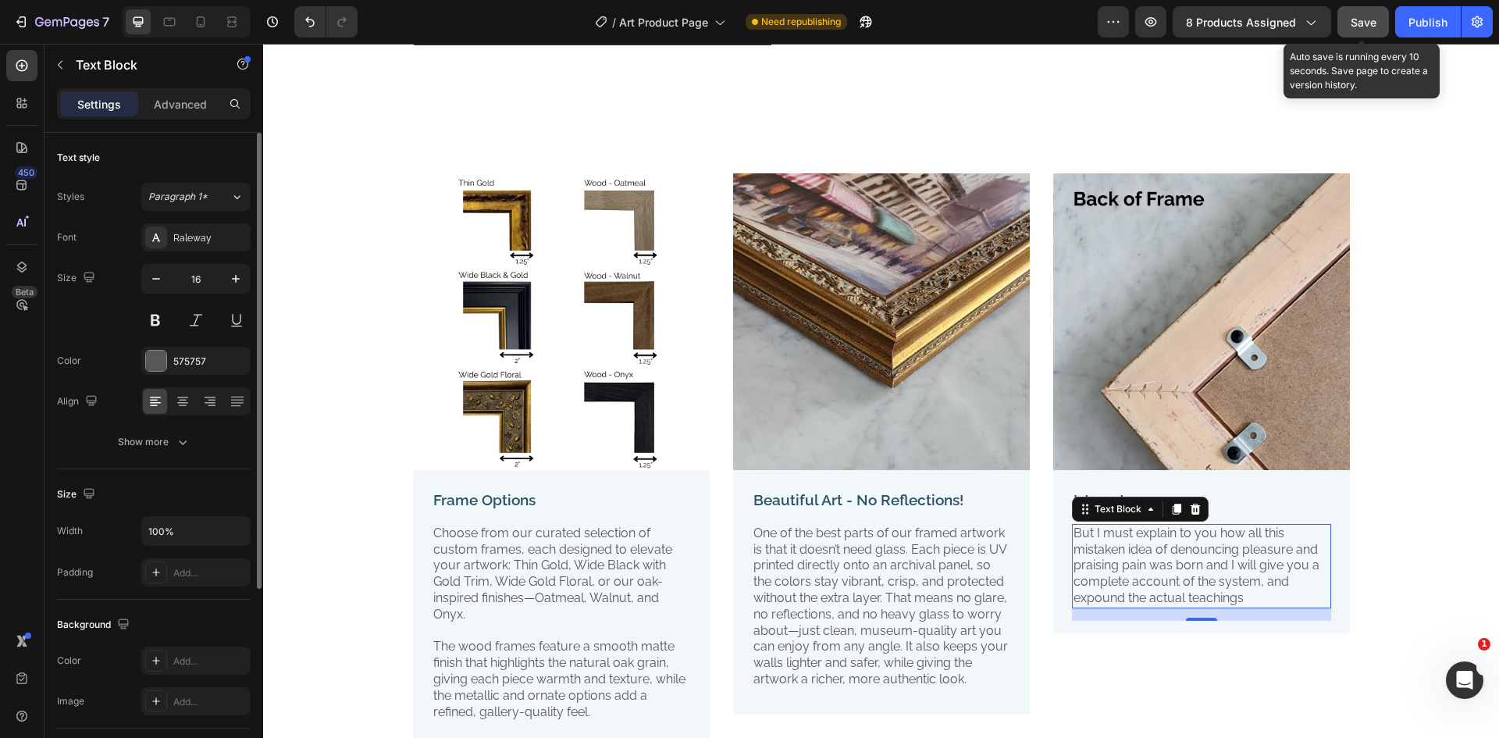
click at [1351, 21] on span "Save" at bounding box center [1363, 22] width 26 height 13
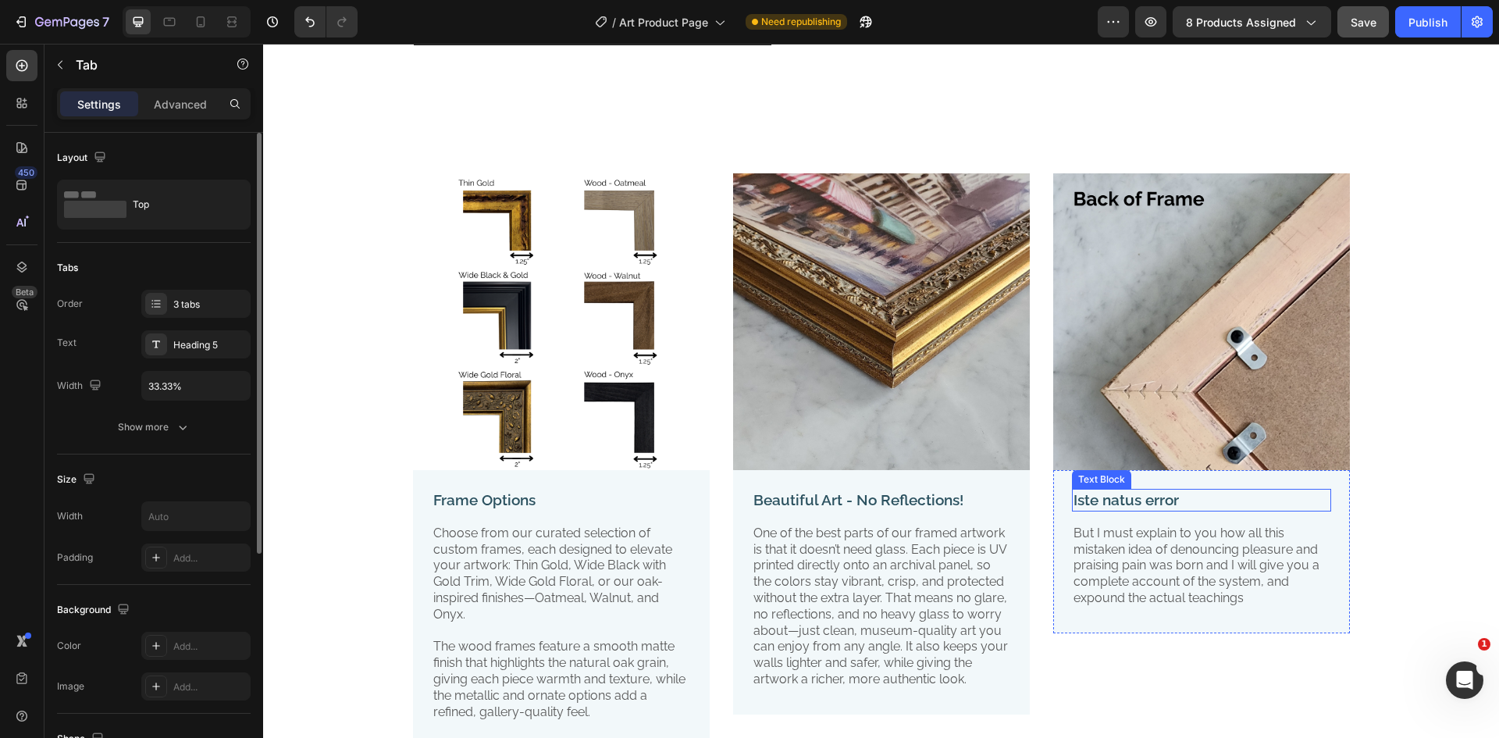
click at [1173, 503] on p "Iste natus error" at bounding box center [1201, 500] width 256 height 20
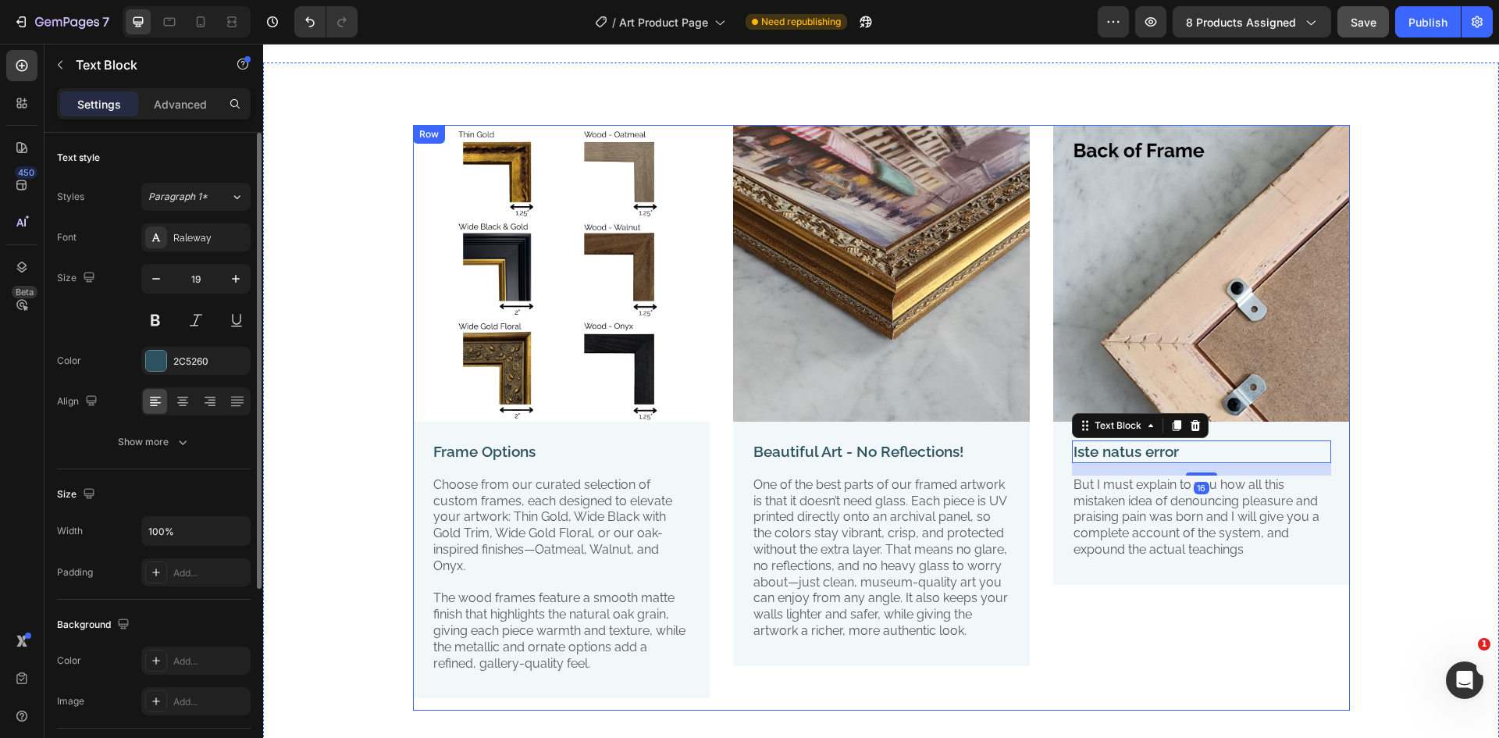
scroll to position [3251, 0]
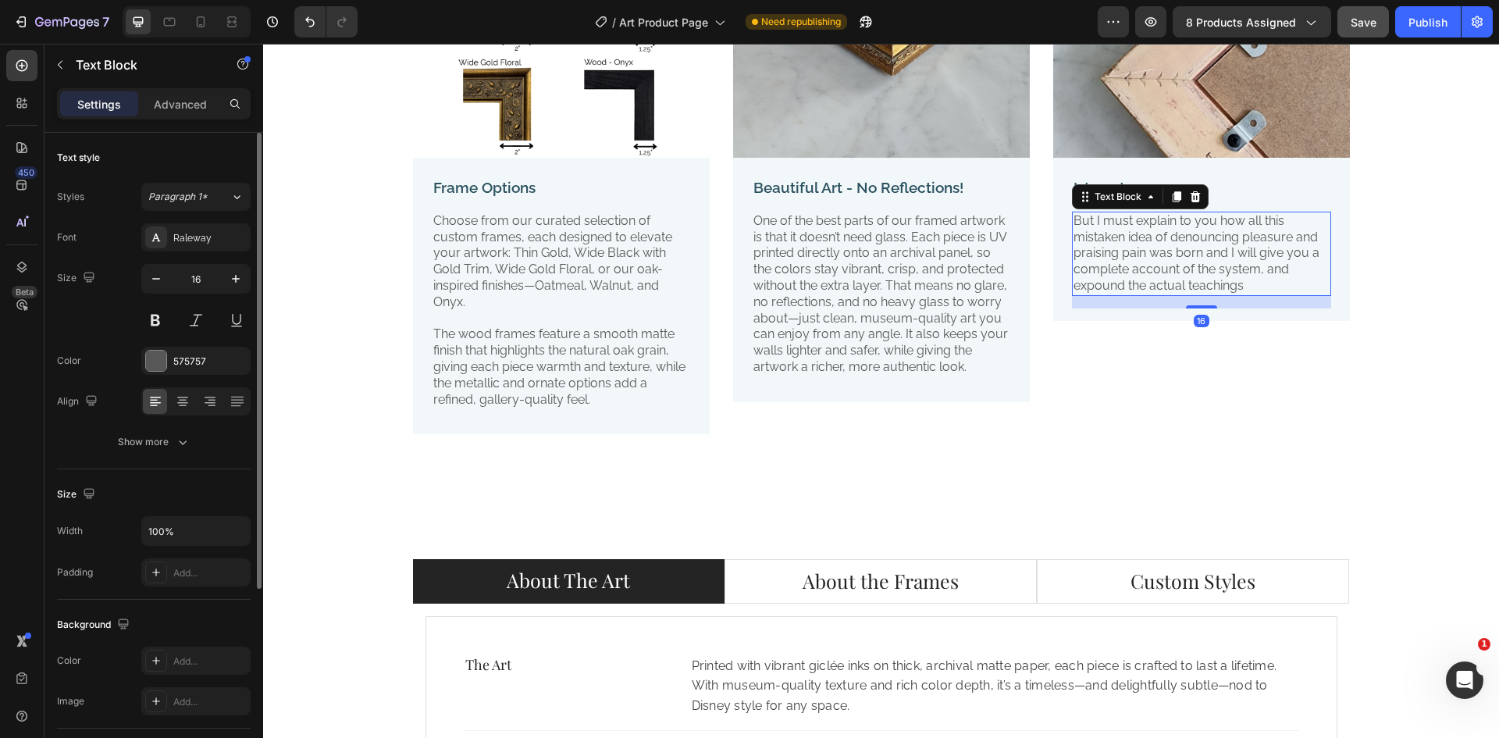
click at [1269, 280] on p "But I must explain to you how all this mistaken idea of denouncing pleasure and…" at bounding box center [1201, 253] width 256 height 81
click at [1168, 411] on div "Image Iste natus error Text Block But I must explain to you how all this mistak…" at bounding box center [1201, 153] width 297 height 585
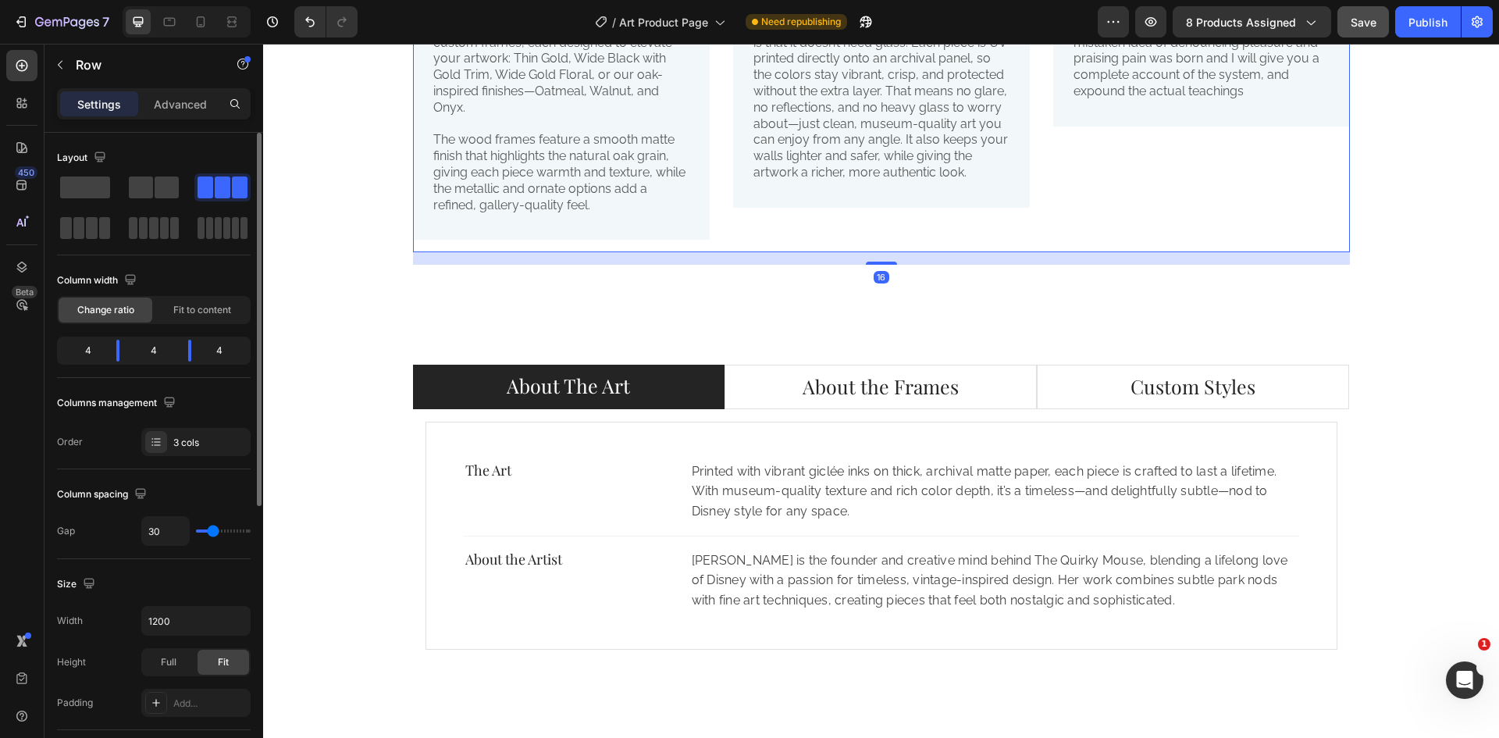
scroll to position [3563, 0]
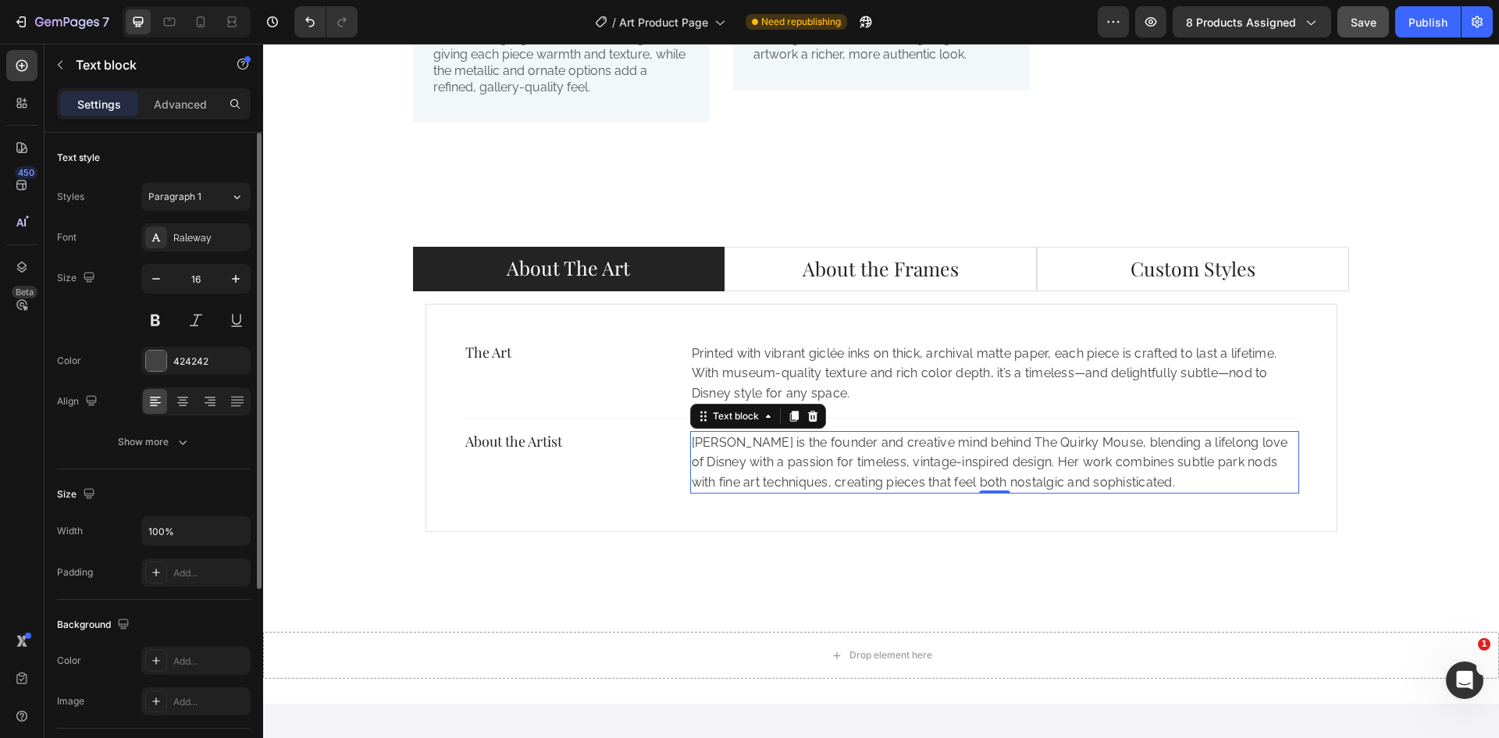
click at [848, 442] on p "[PERSON_NAME] is the founder and creative mind behind The Quirky Mouse, blendin…" at bounding box center [995, 462] width 606 height 60
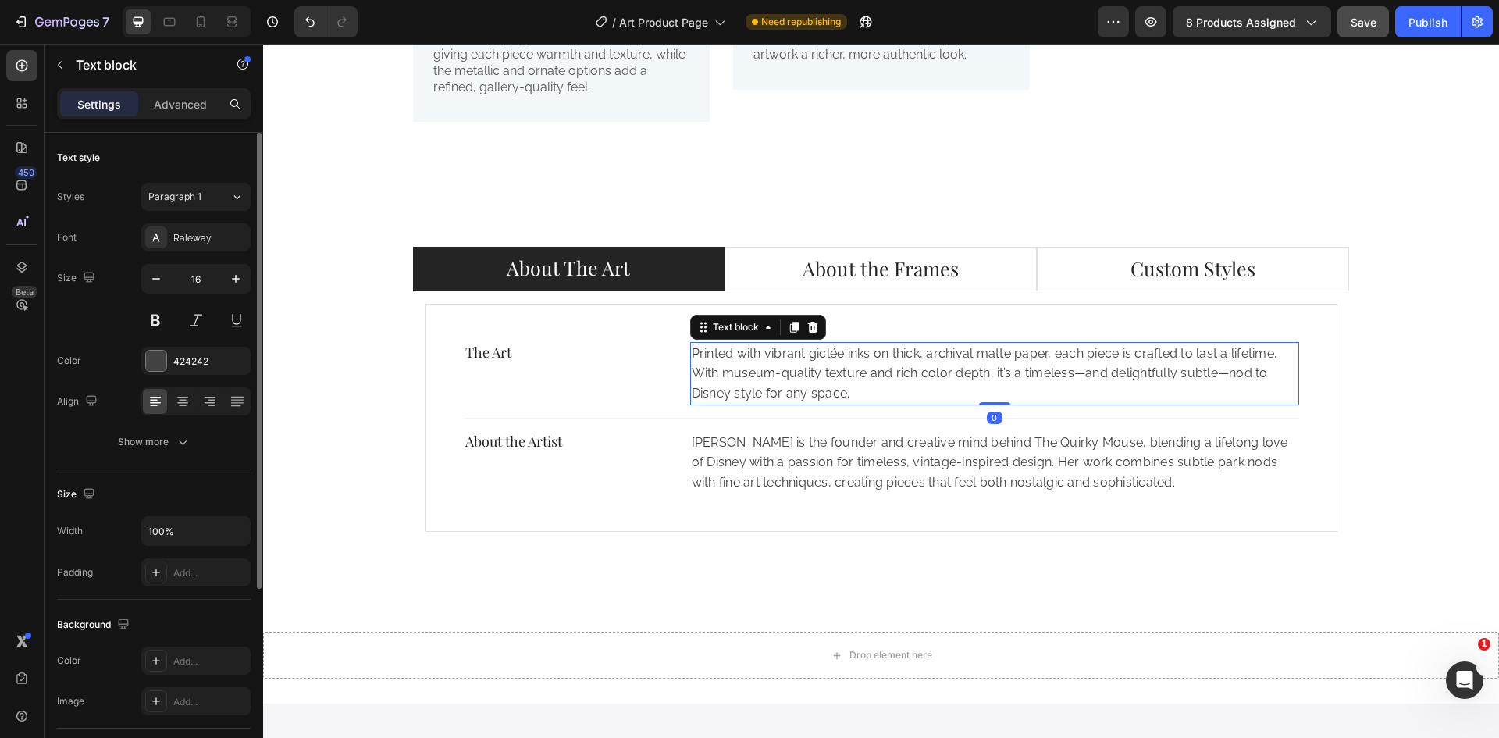
click at [913, 361] on p "Printed with vibrant giclée inks on thick, archival matte paper, each piece is …" at bounding box center [995, 373] width 606 height 60
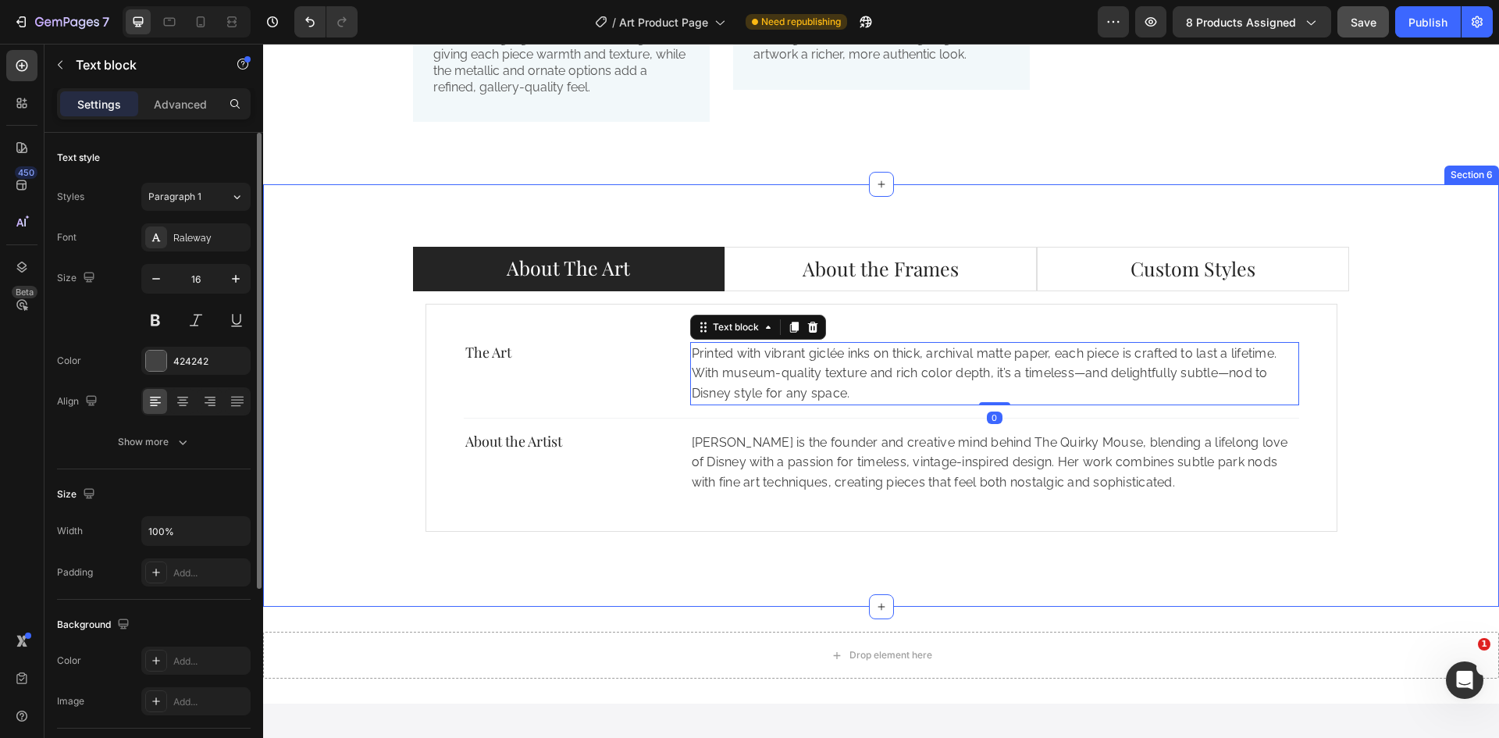
click at [1435, 338] on div "About The Art About the Frames Custom Styles The Art Text block Printed with vi…" at bounding box center [881, 395] width 1212 height 297
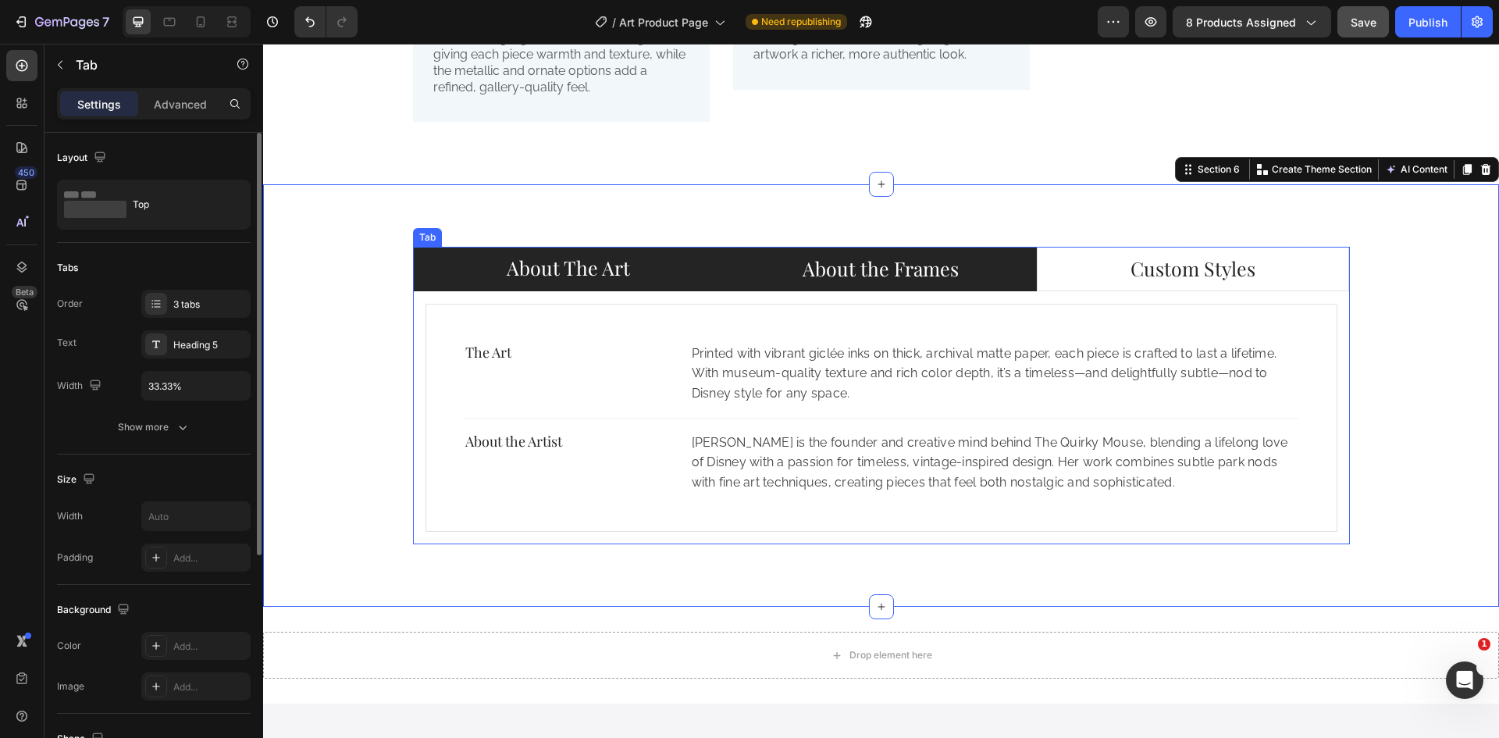
click at [877, 272] on p "About the Frames" at bounding box center [880, 269] width 156 height 26
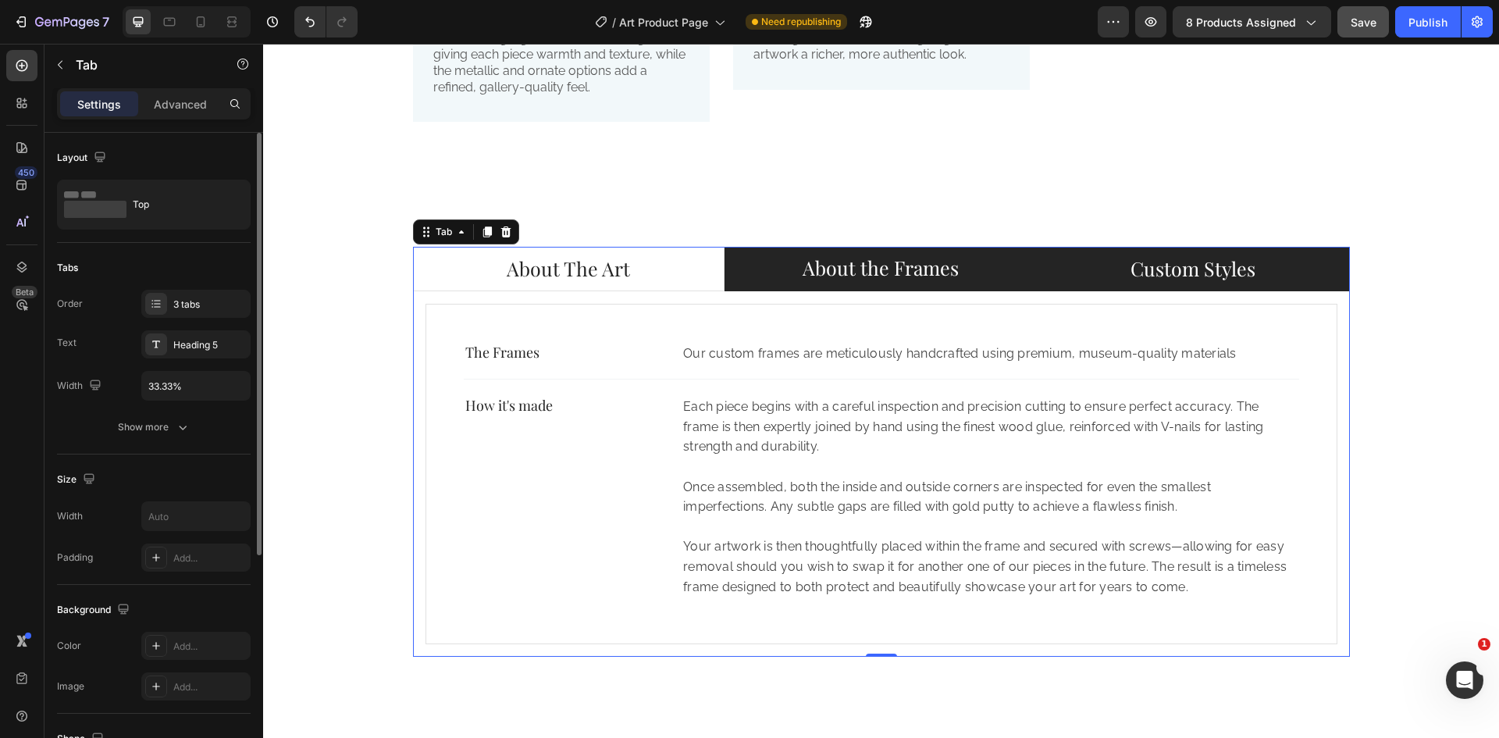
click at [1225, 269] on p "Custom Styles" at bounding box center [1192, 269] width 125 height 26
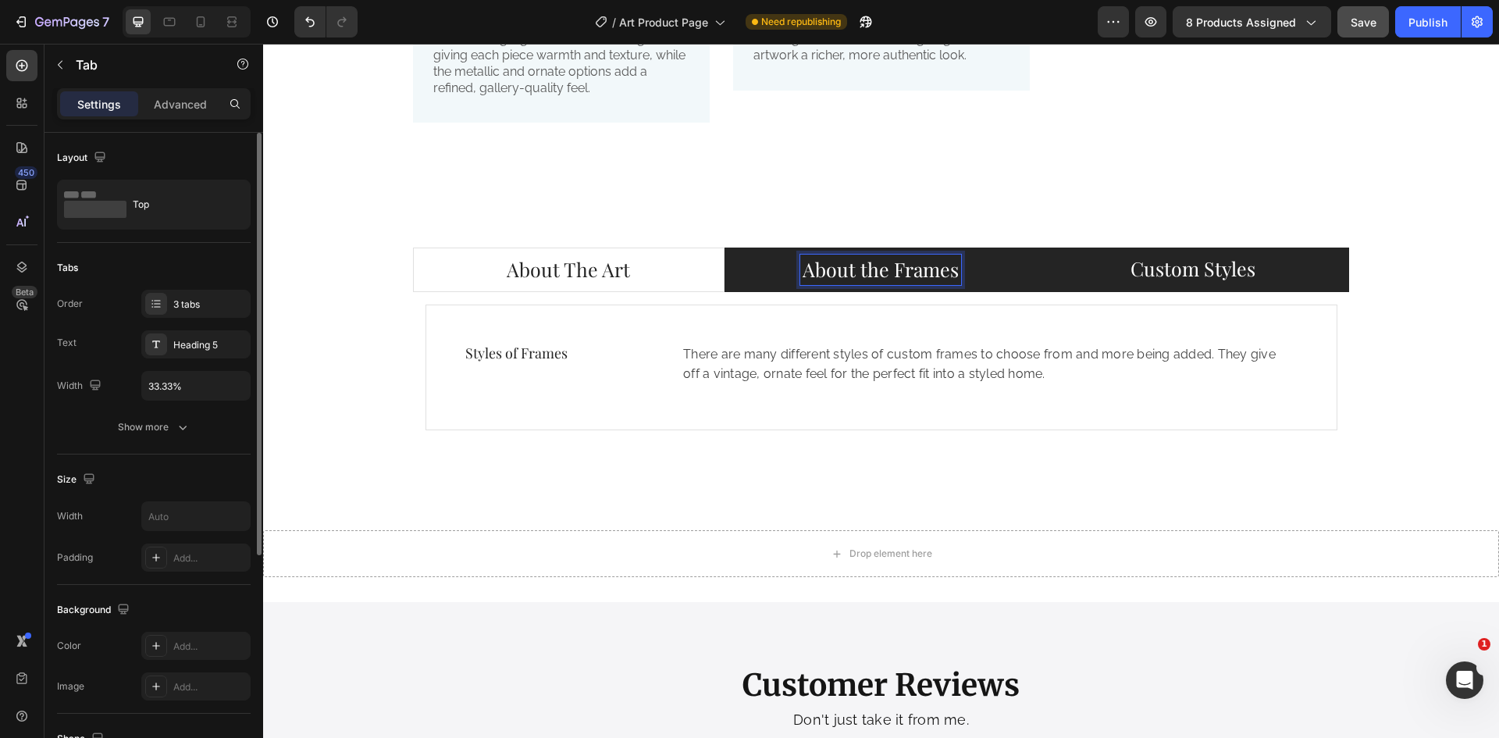
click at [937, 267] on p "About the Frames" at bounding box center [880, 270] width 156 height 26
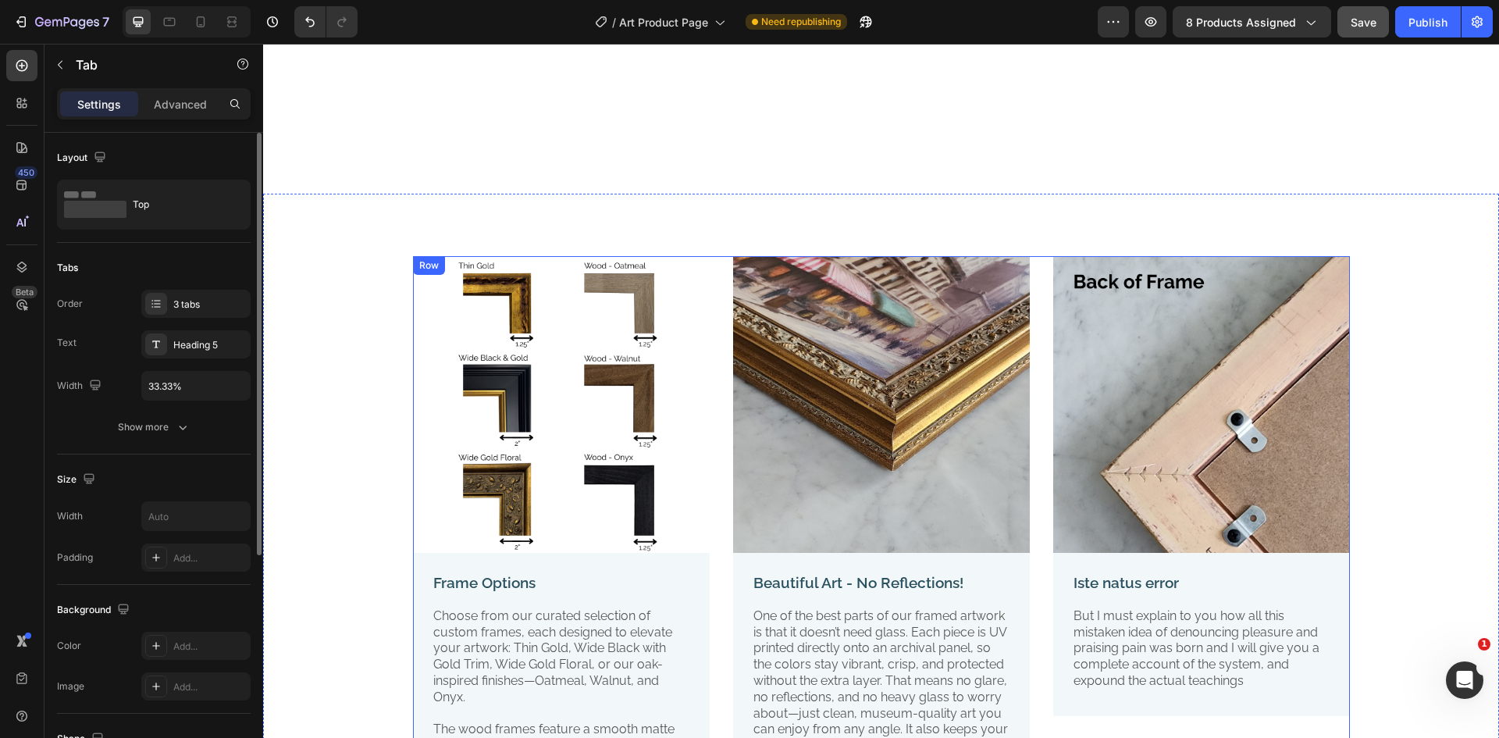
scroll to position [3093, 0]
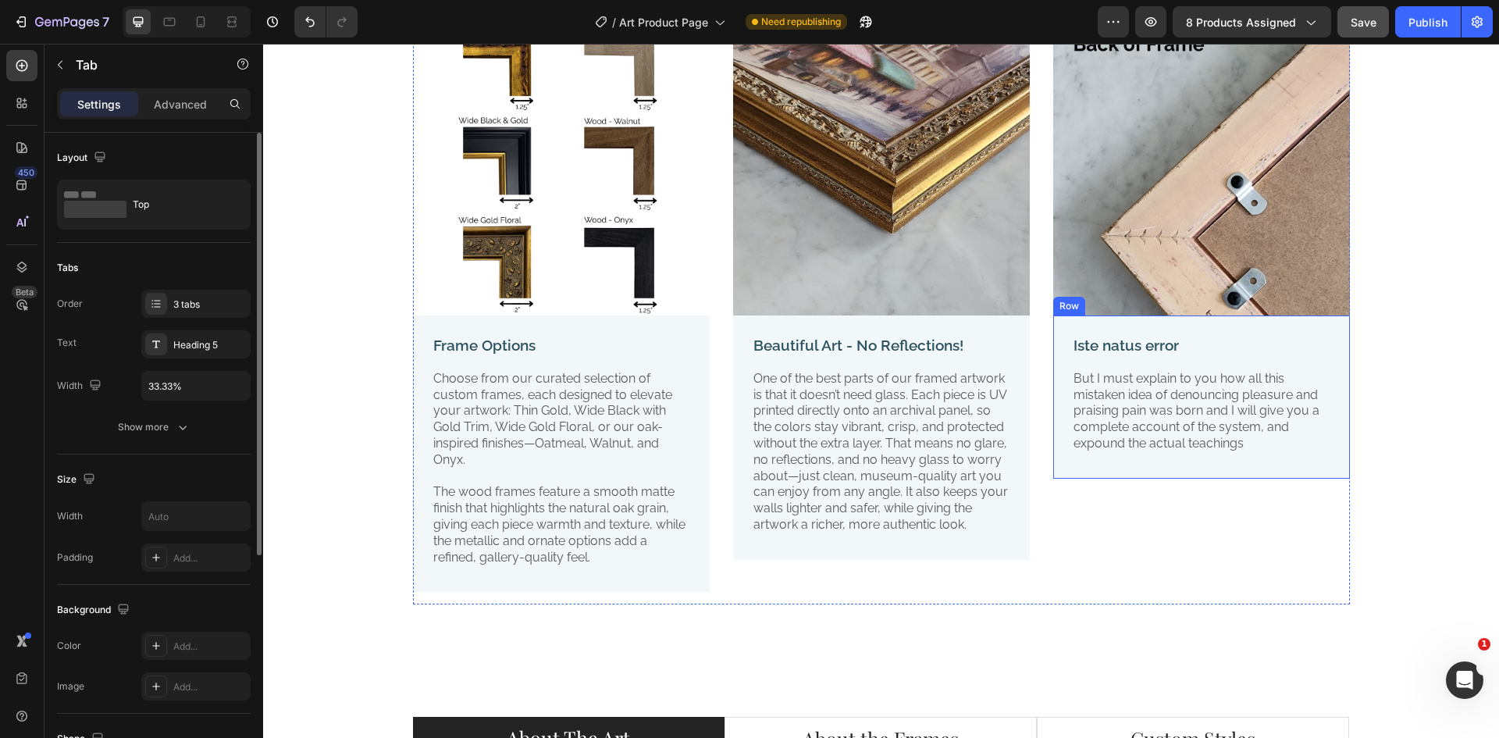
click at [1316, 466] on div "Iste natus error Text Block But I must explain to you how all this mistaken ide…" at bounding box center [1201, 396] width 297 height 163
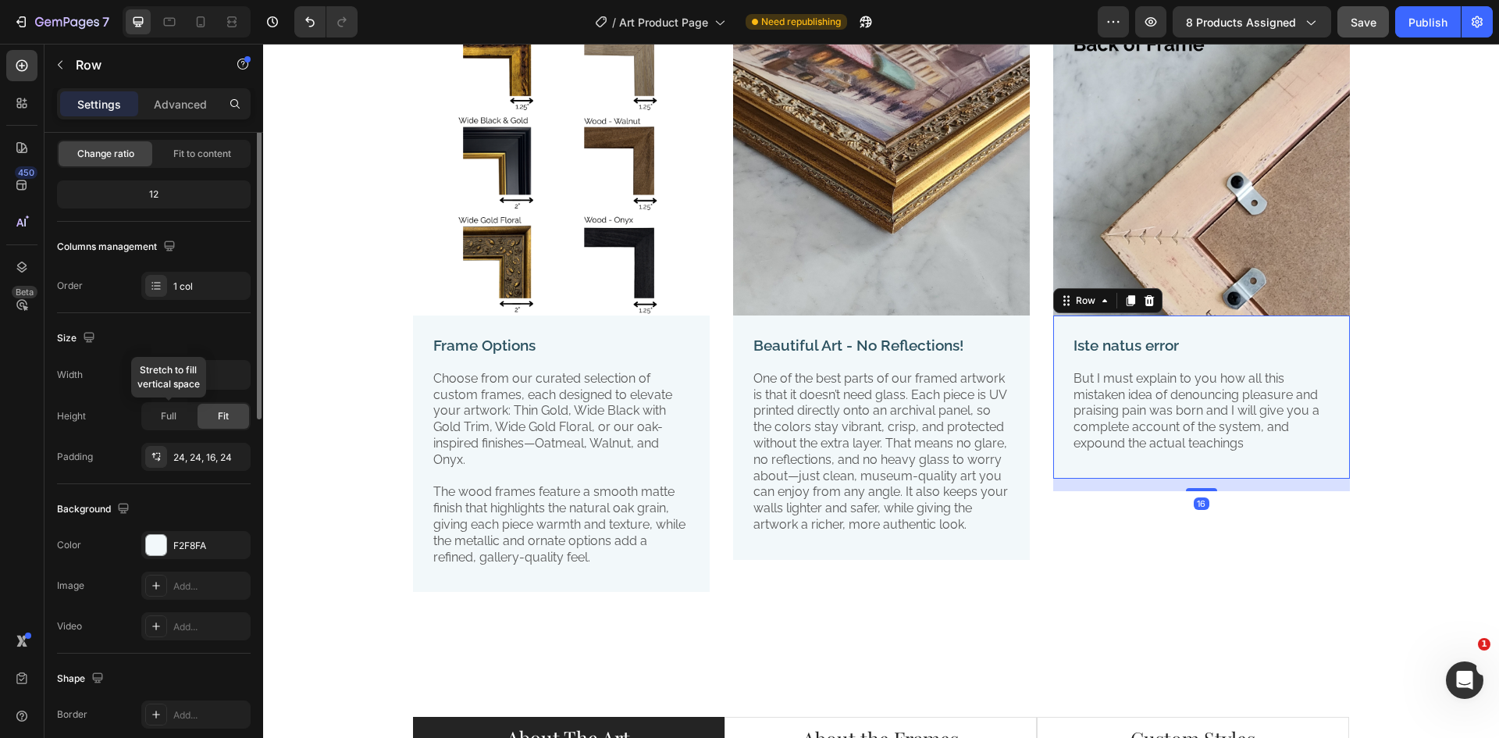
scroll to position [234, 0]
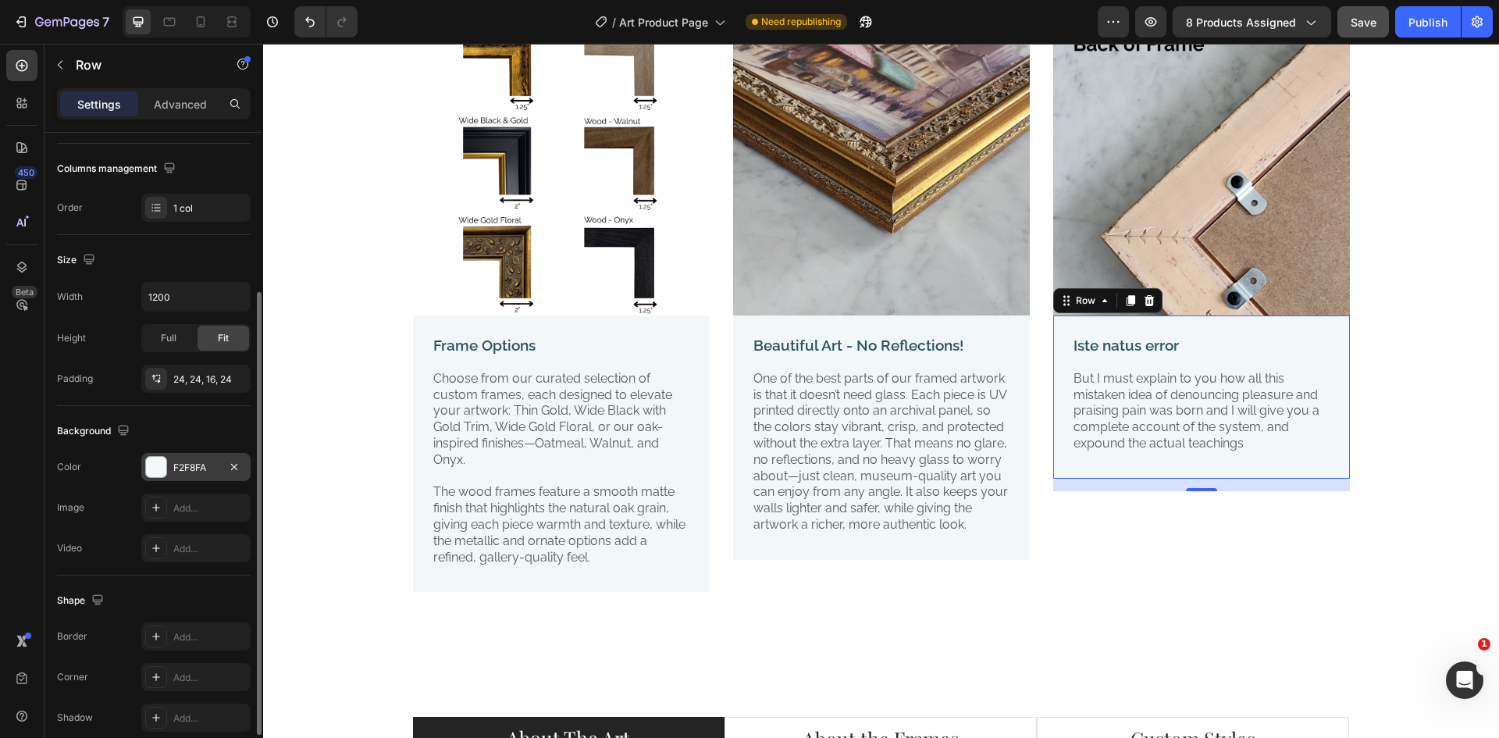
click at [193, 470] on div "F2F8FA" at bounding box center [195, 468] width 45 height 14
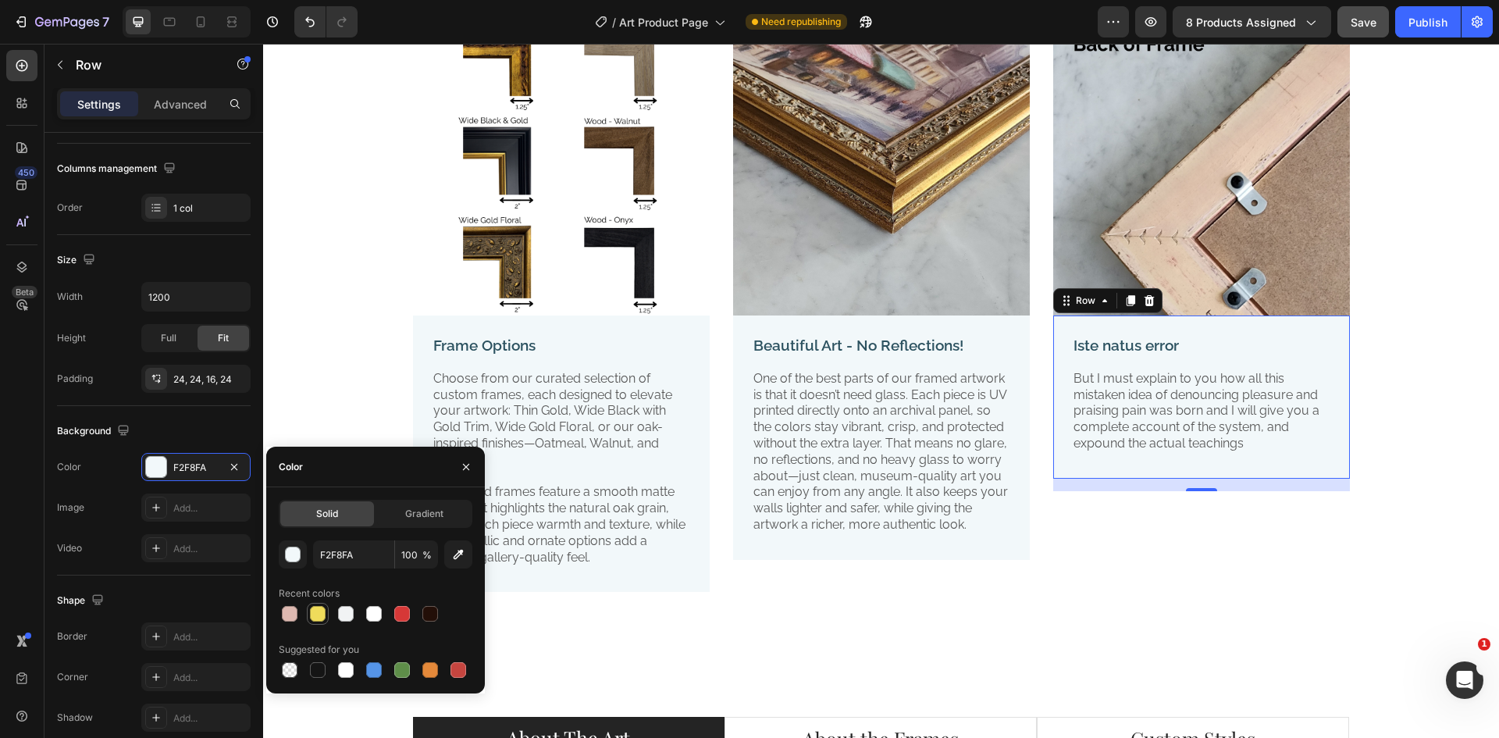
click at [323, 612] on div at bounding box center [318, 614] width 16 height 16
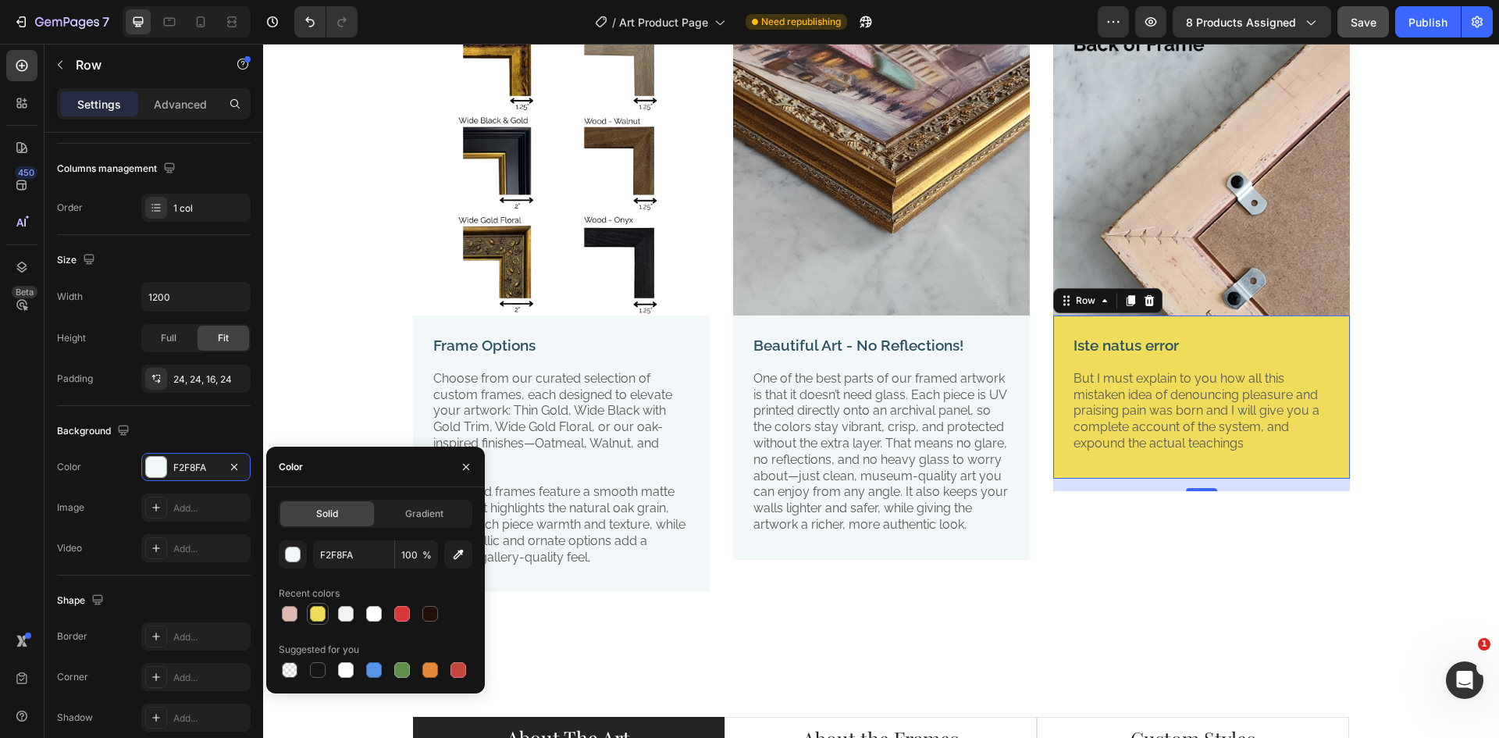
type input "EFDC5B"
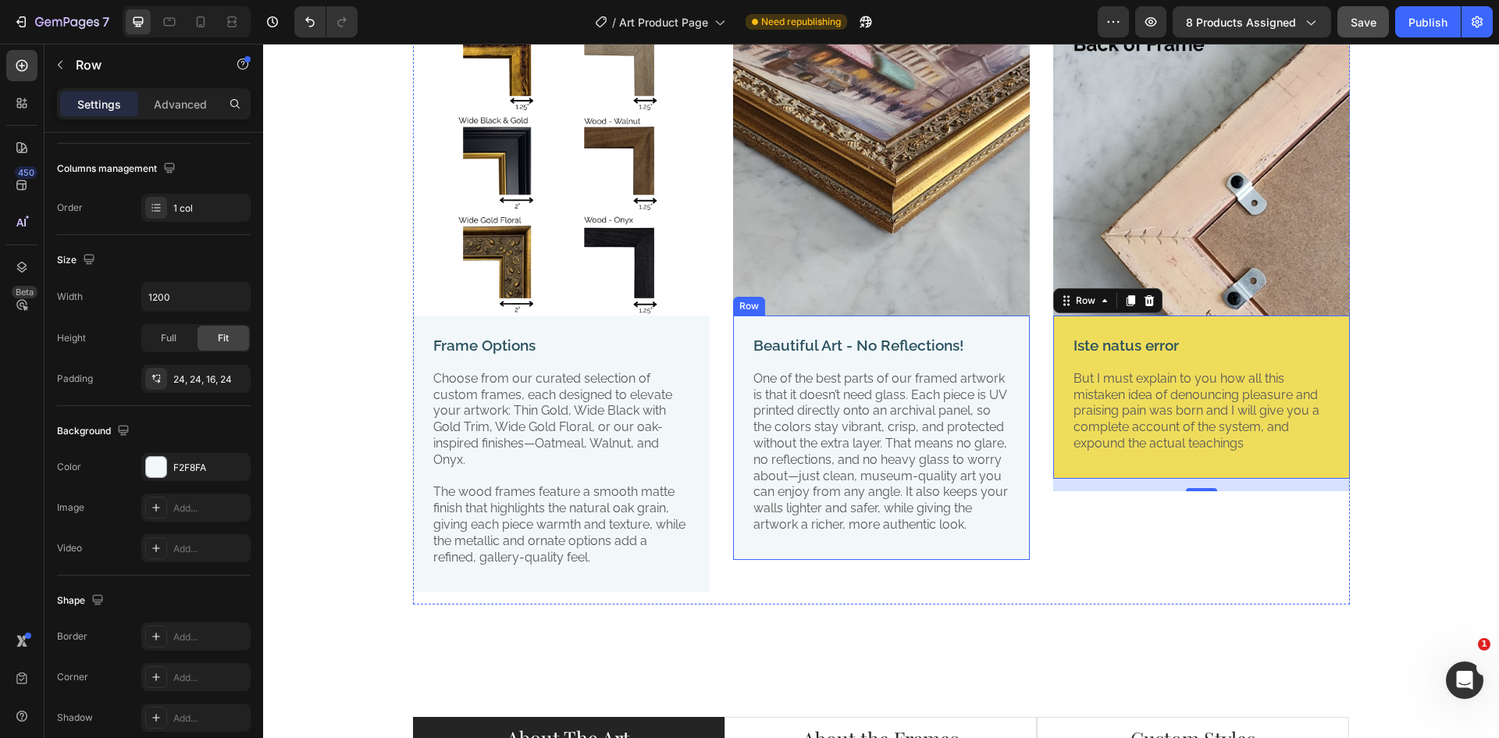
click at [1005, 365] on div "Beautiful Art - No Reflections! Text Block One of the best parts of our framed …" at bounding box center [881, 437] width 297 height 244
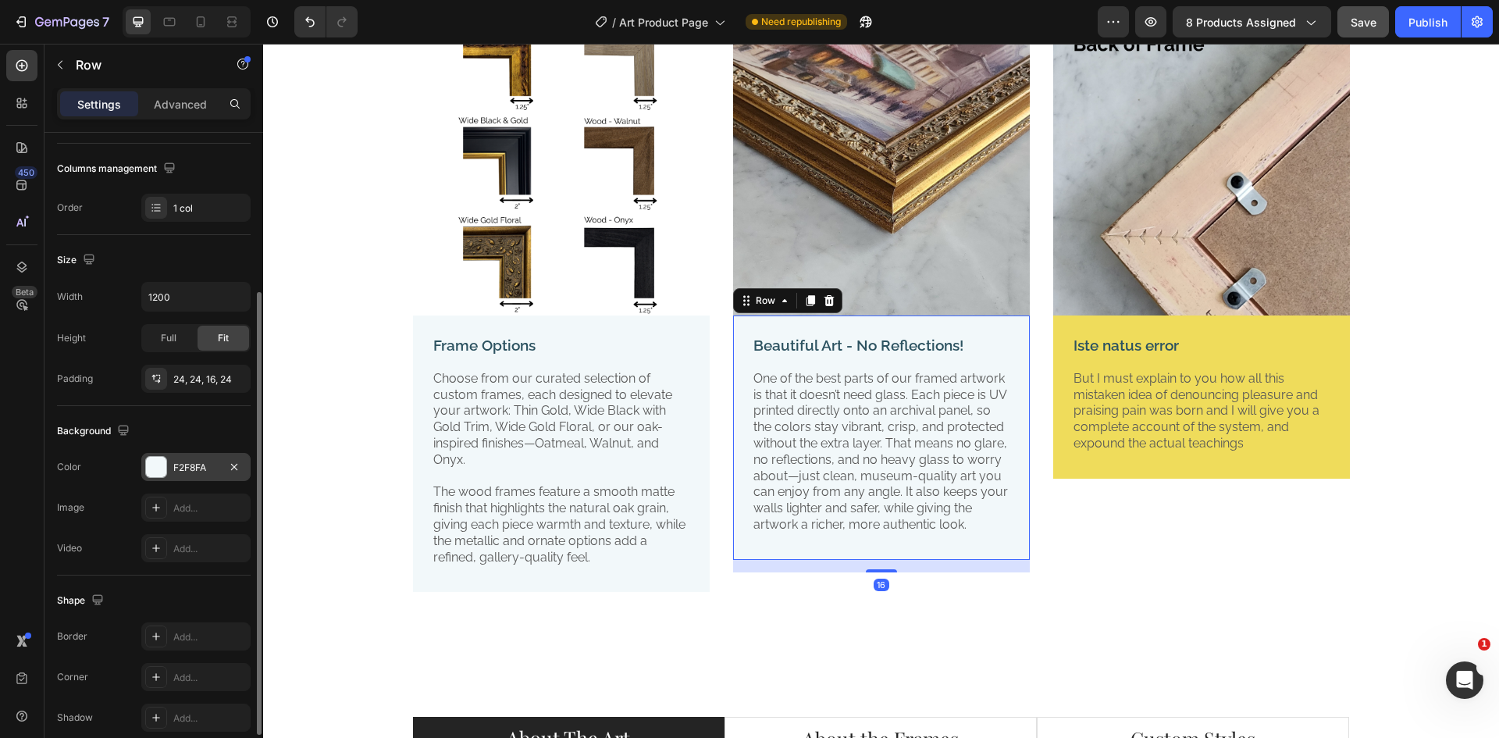
click at [185, 468] on div "F2F8FA" at bounding box center [195, 468] width 45 height 14
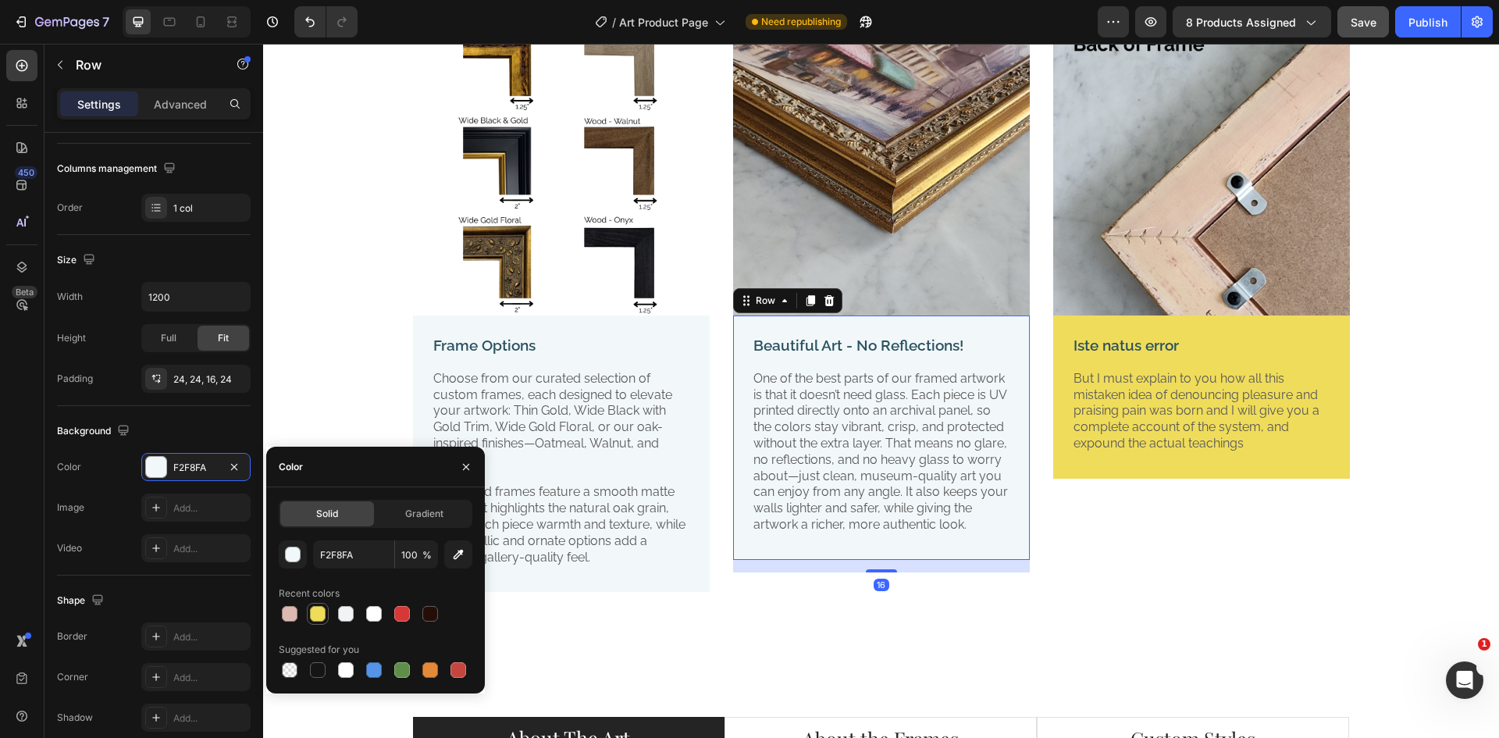
click at [312, 617] on div at bounding box center [318, 614] width 16 height 16
type input "EFDC5B"
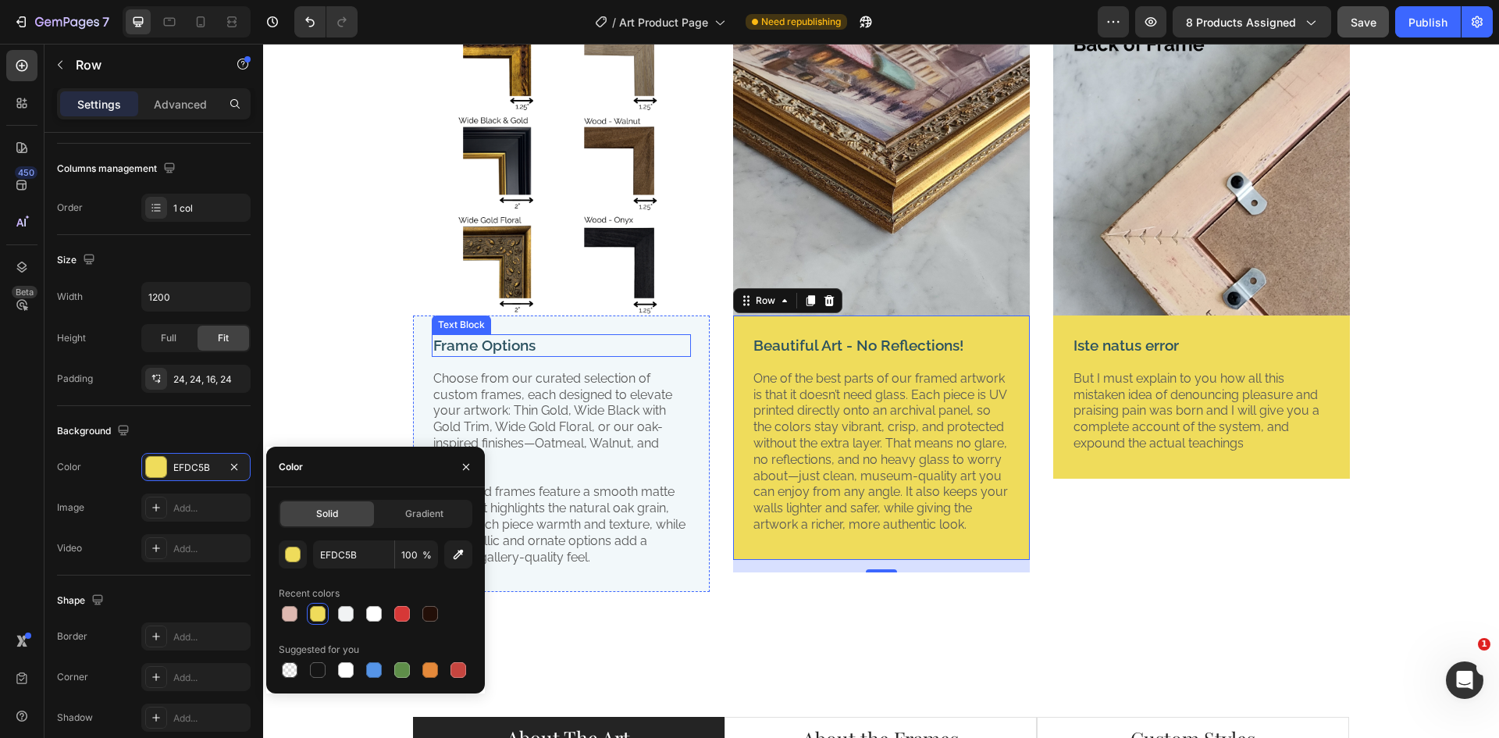
click at [656, 336] on p "Frame Options" at bounding box center [561, 346] width 256 height 20
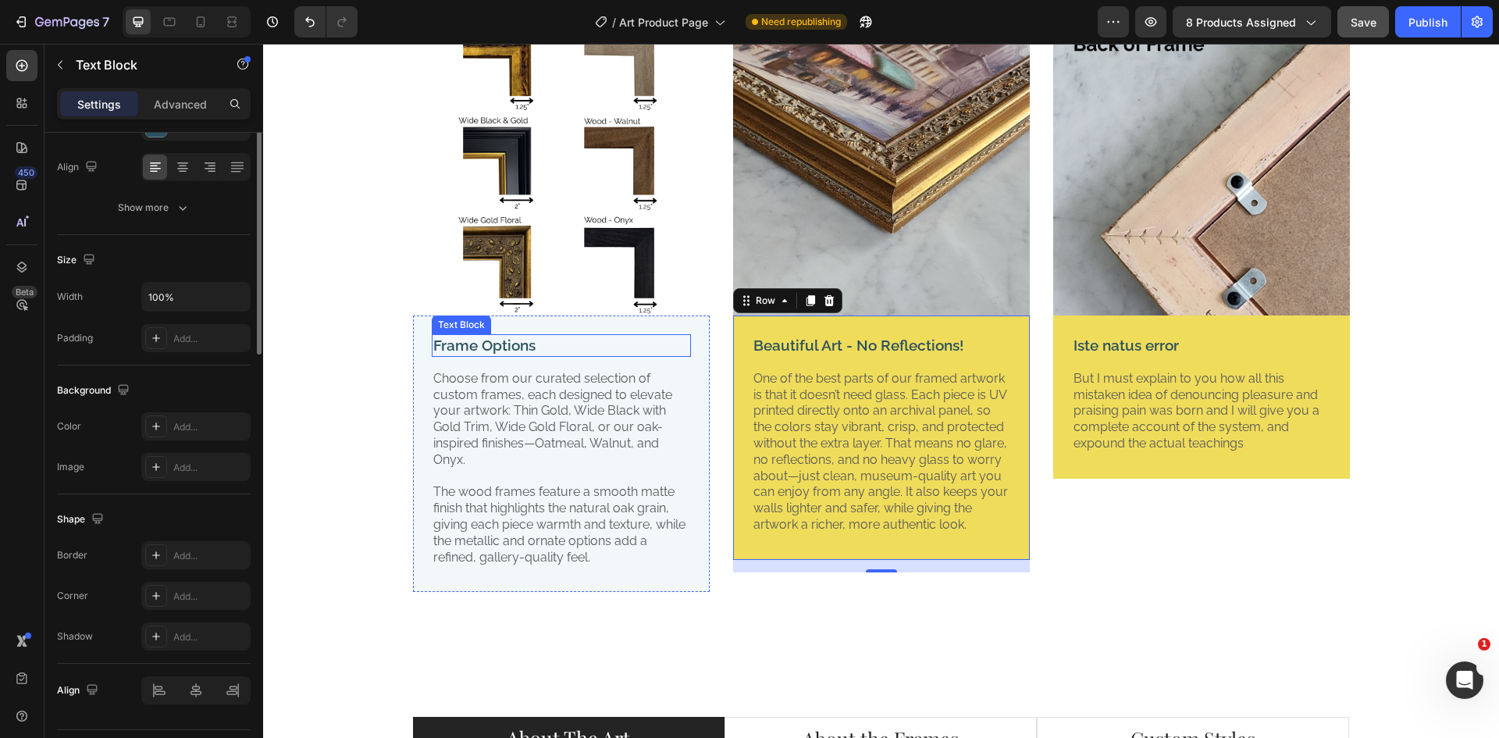
scroll to position [0, 0]
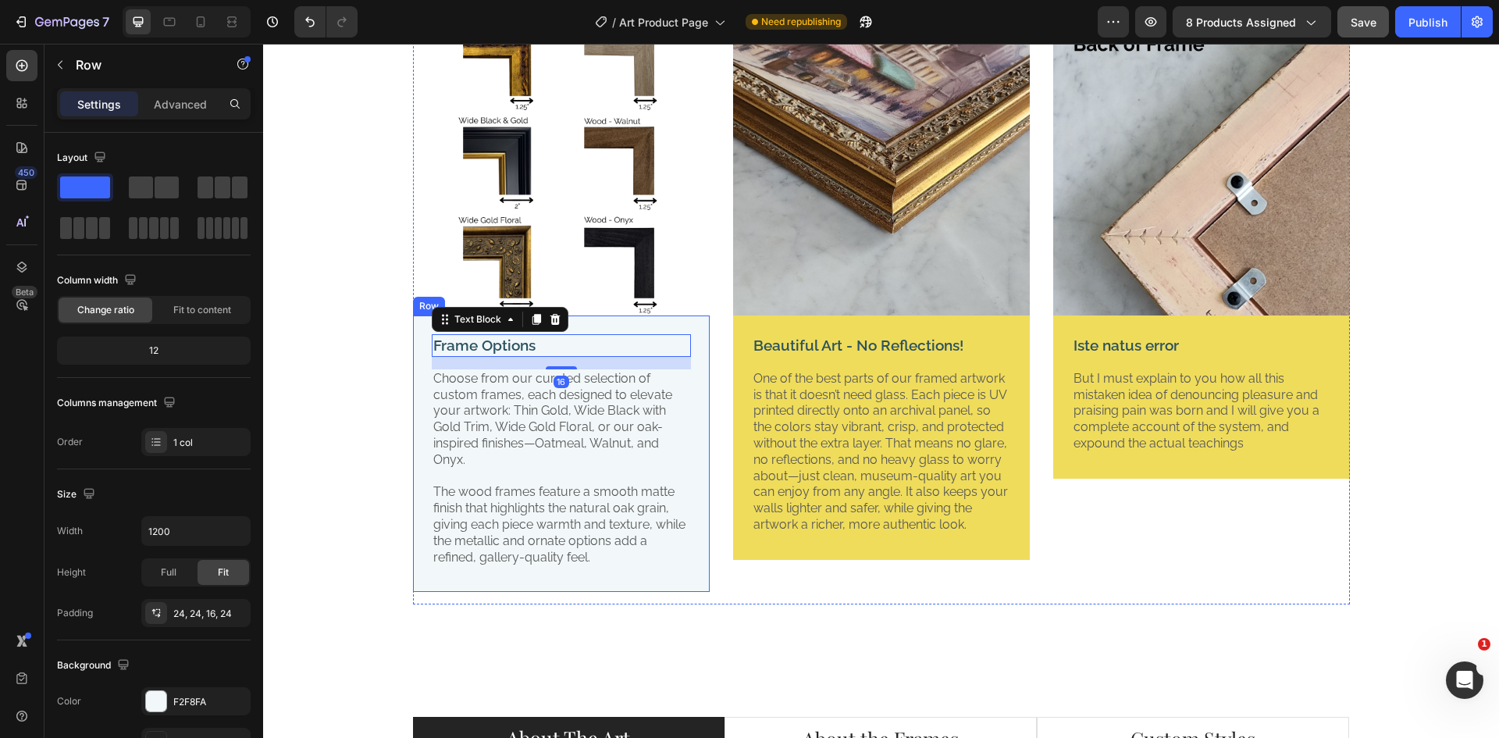
click at [691, 379] on div "Frame Options Text Block 16 Choose from our curated selection of custom frames,…" at bounding box center [561, 453] width 297 height 276
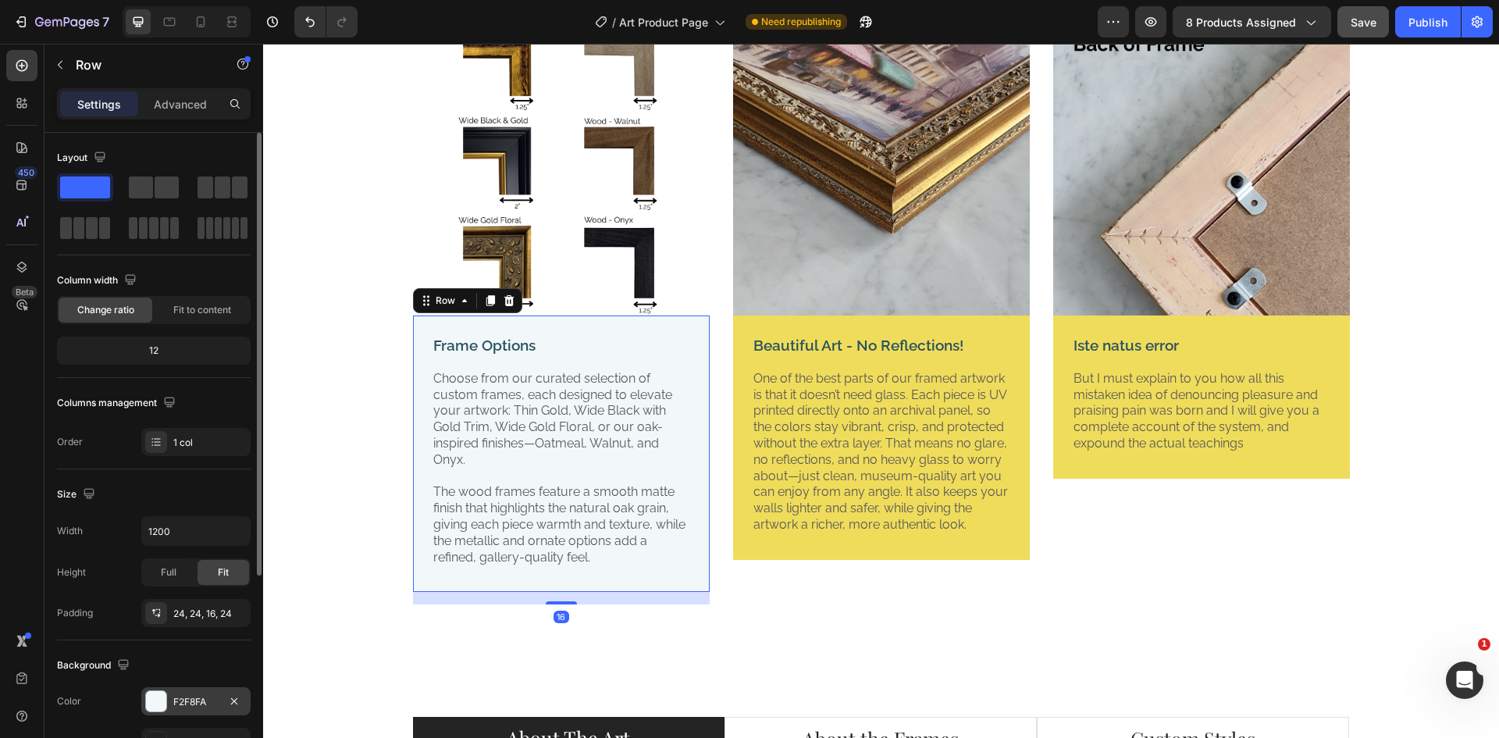
click at [178, 698] on div "F2F8FA" at bounding box center [195, 702] width 45 height 14
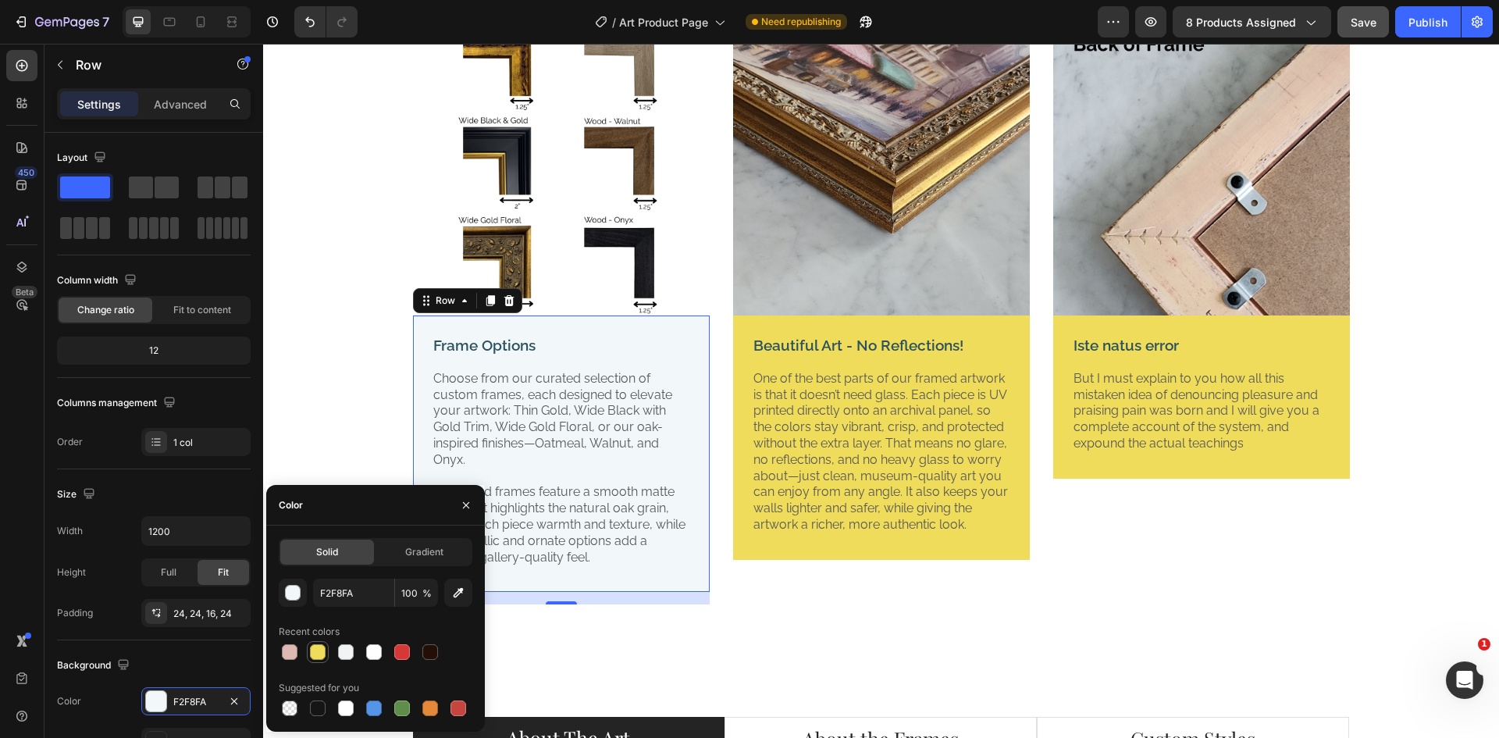
click at [313, 651] on div at bounding box center [318, 652] width 16 height 16
type input "EFDC5B"
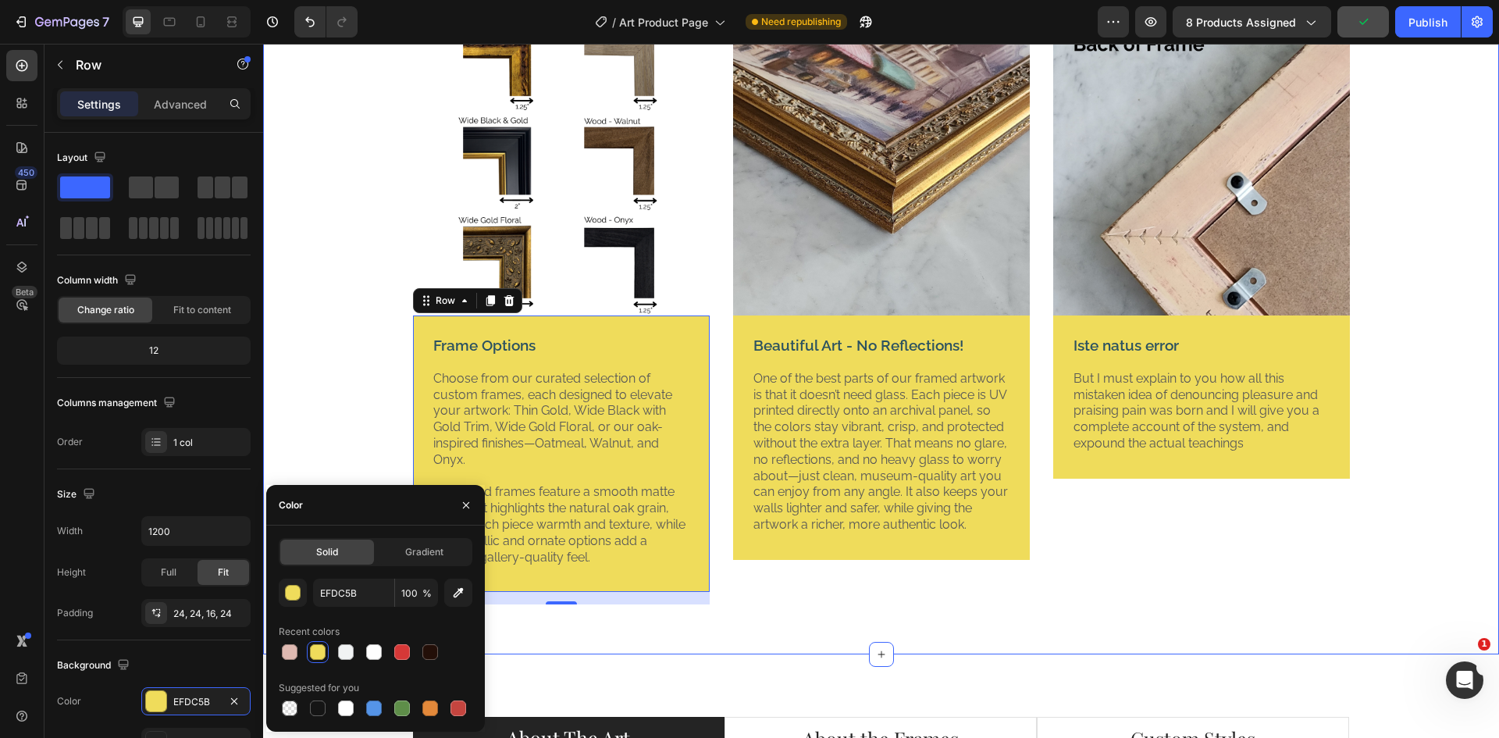
click at [294, 362] on div "Image Frame Options Text Block Choose from our curated selection of custom fram…" at bounding box center [881, 318] width 1212 height 598
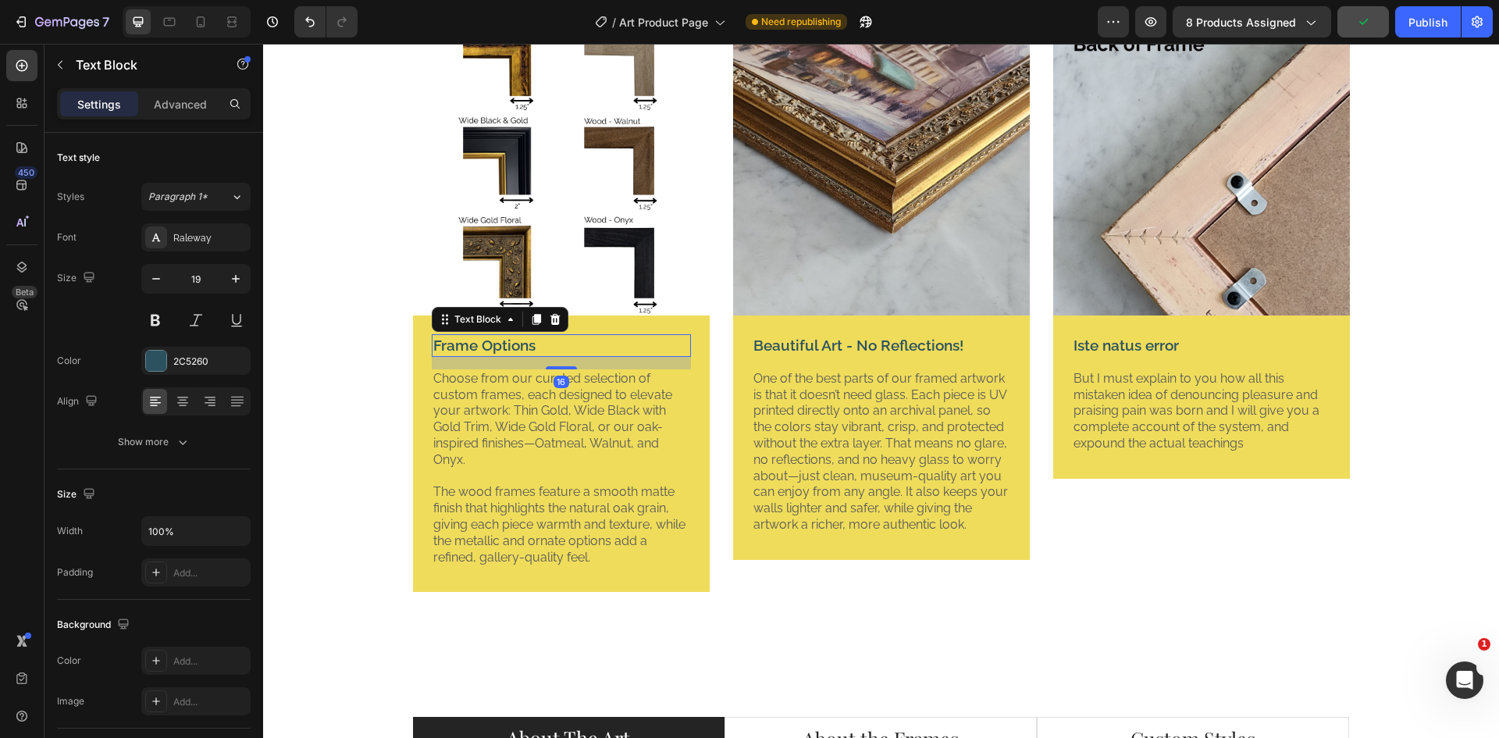
click at [507, 353] on p "Frame Options" at bounding box center [561, 346] width 256 height 20
click at [177, 356] on div "2C5260" at bounding box center [195, 361] width 45 height 14
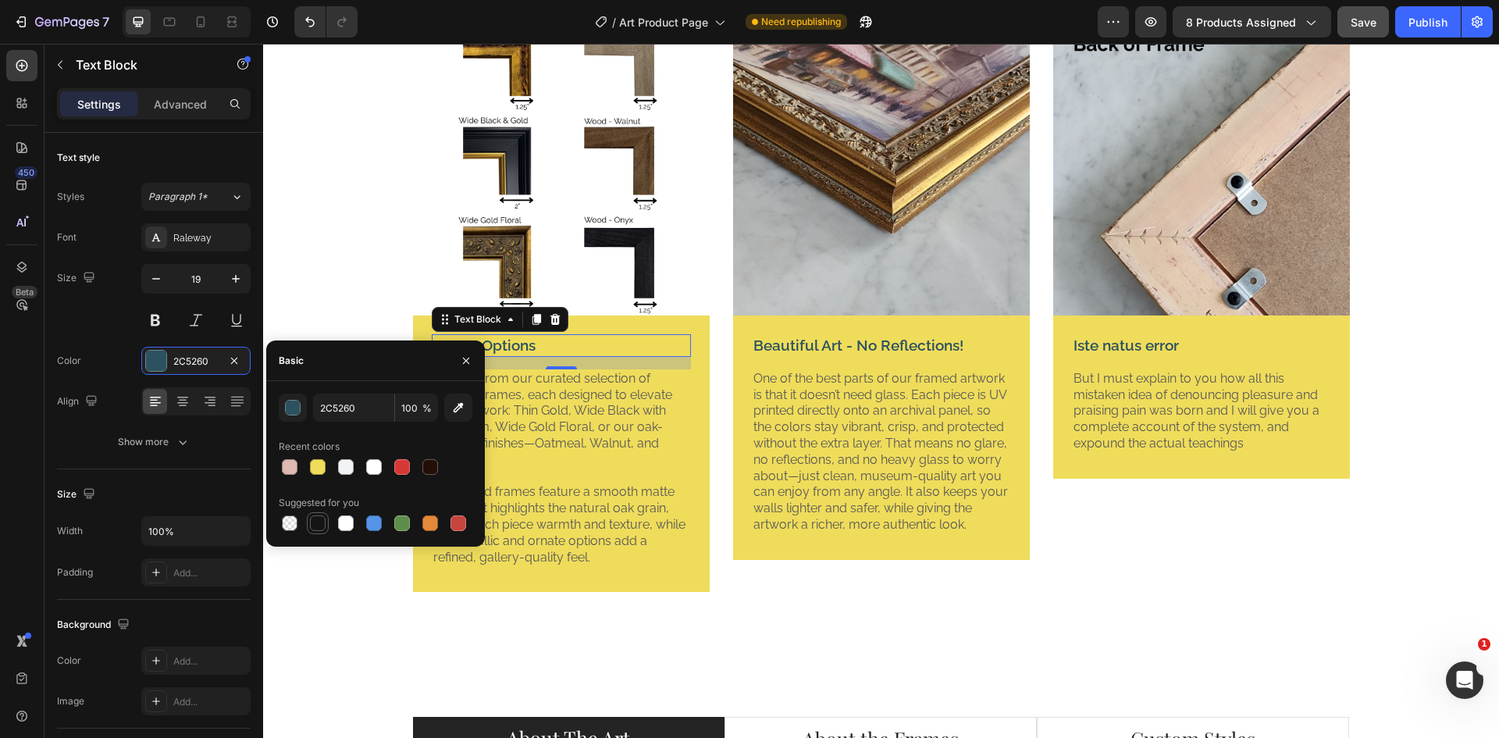
click at [314, 524] on div at bounding box center [318, 523] width 16 height 16
type input "151515"
click at [592, 399] on p "Choose from our curated selection of custom frames, each designed to elevate yo…" at bounding box center [561, 420] width 256 height 98
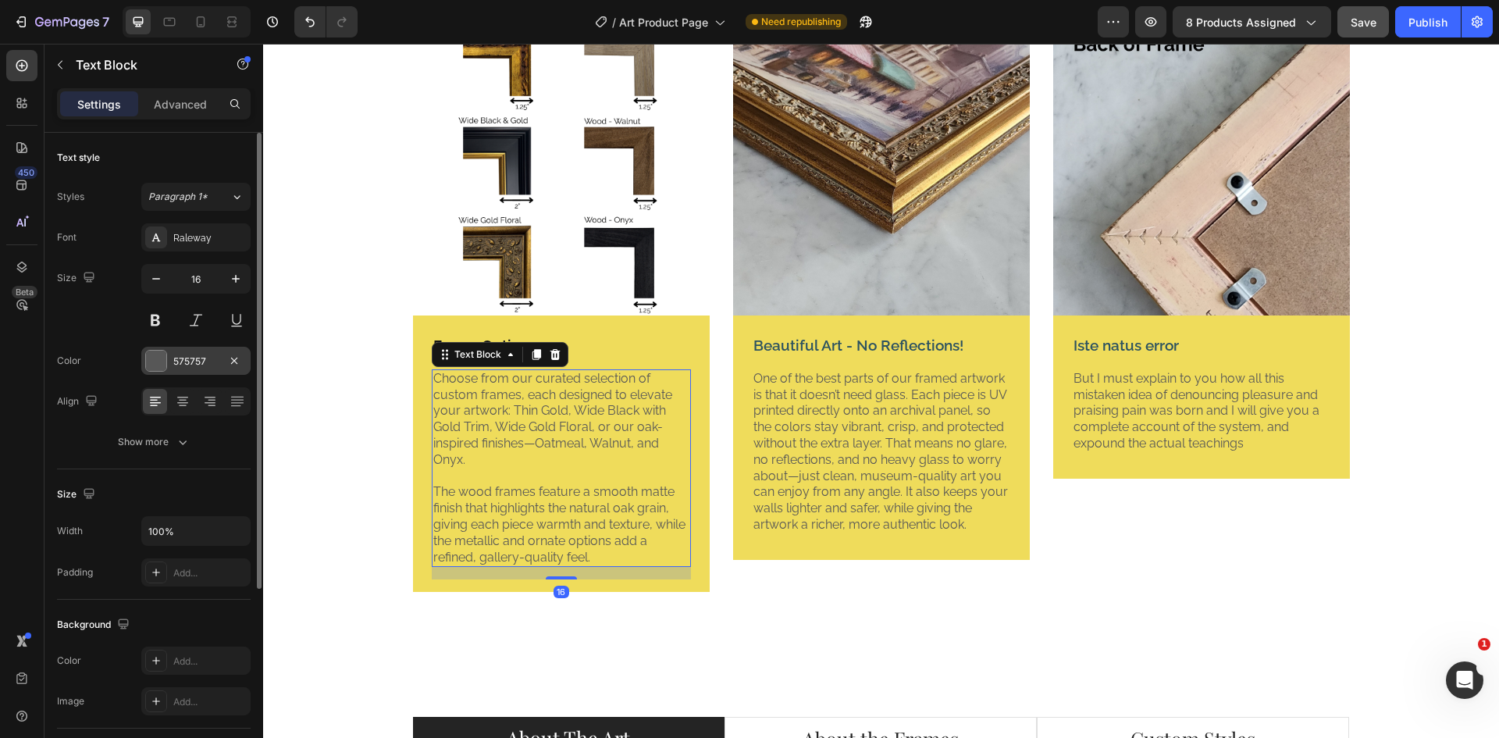
click at [180, 362] on div "575757" at bounding box center [195, 361] width 45 height 14
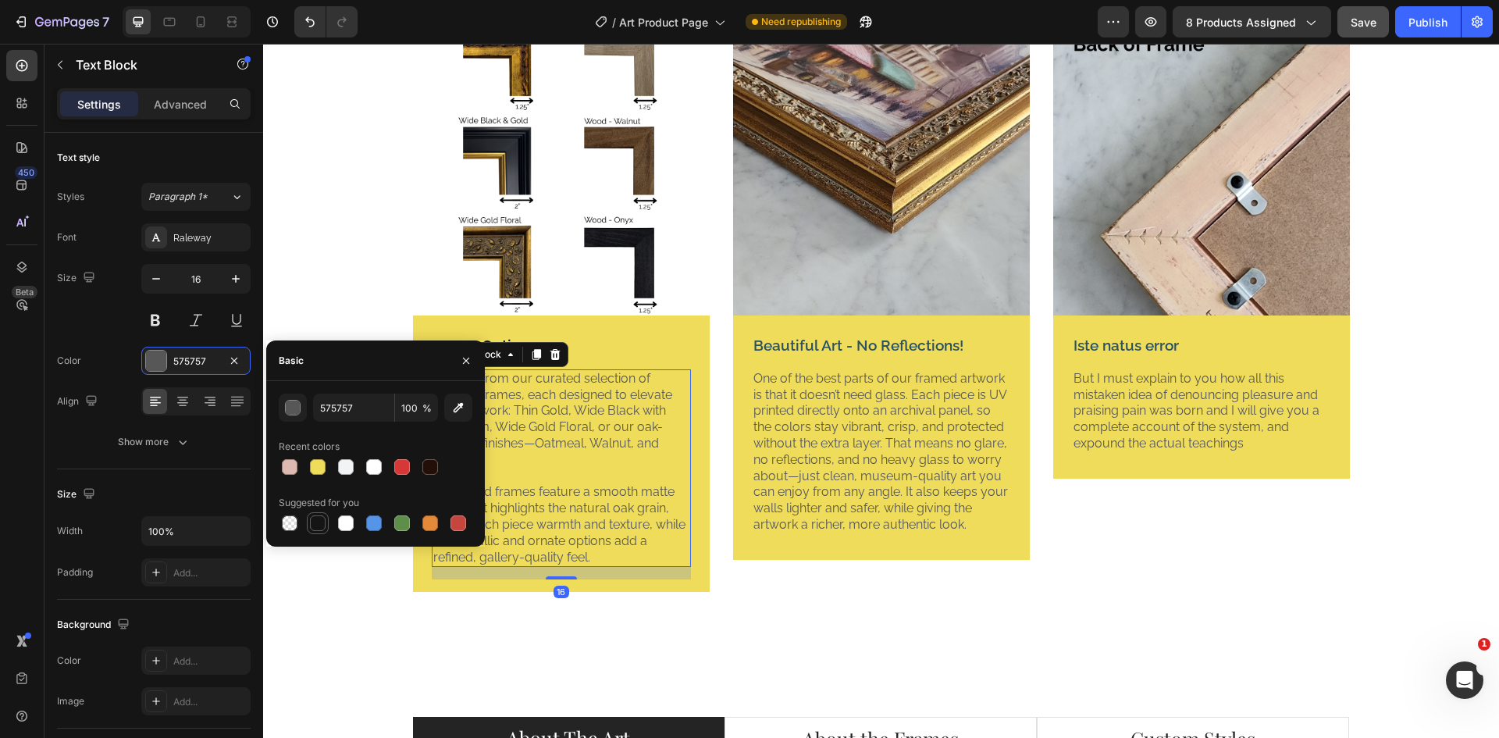
click at [315, 525] on div at bounding box center [318, 523] width 16 height 16
type input "151515"
click at [836, 437] on p "One of the best parts of our framed artwork is that it doesn’t need glass. Each…" at bounding box center [881, 452] width 256 height 162
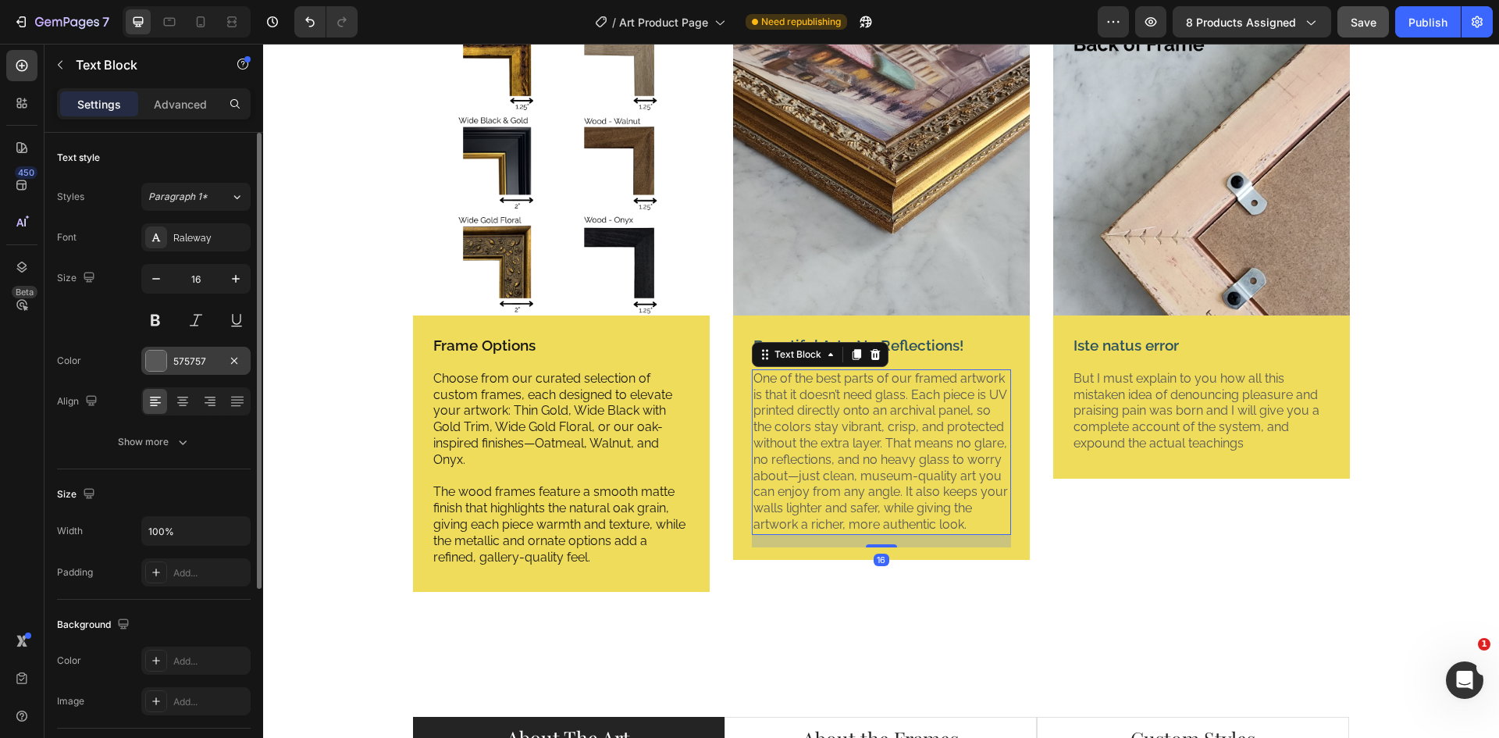
click at [187, 368] on div "575757" at bounding box center [195, 361] width 109 height 28
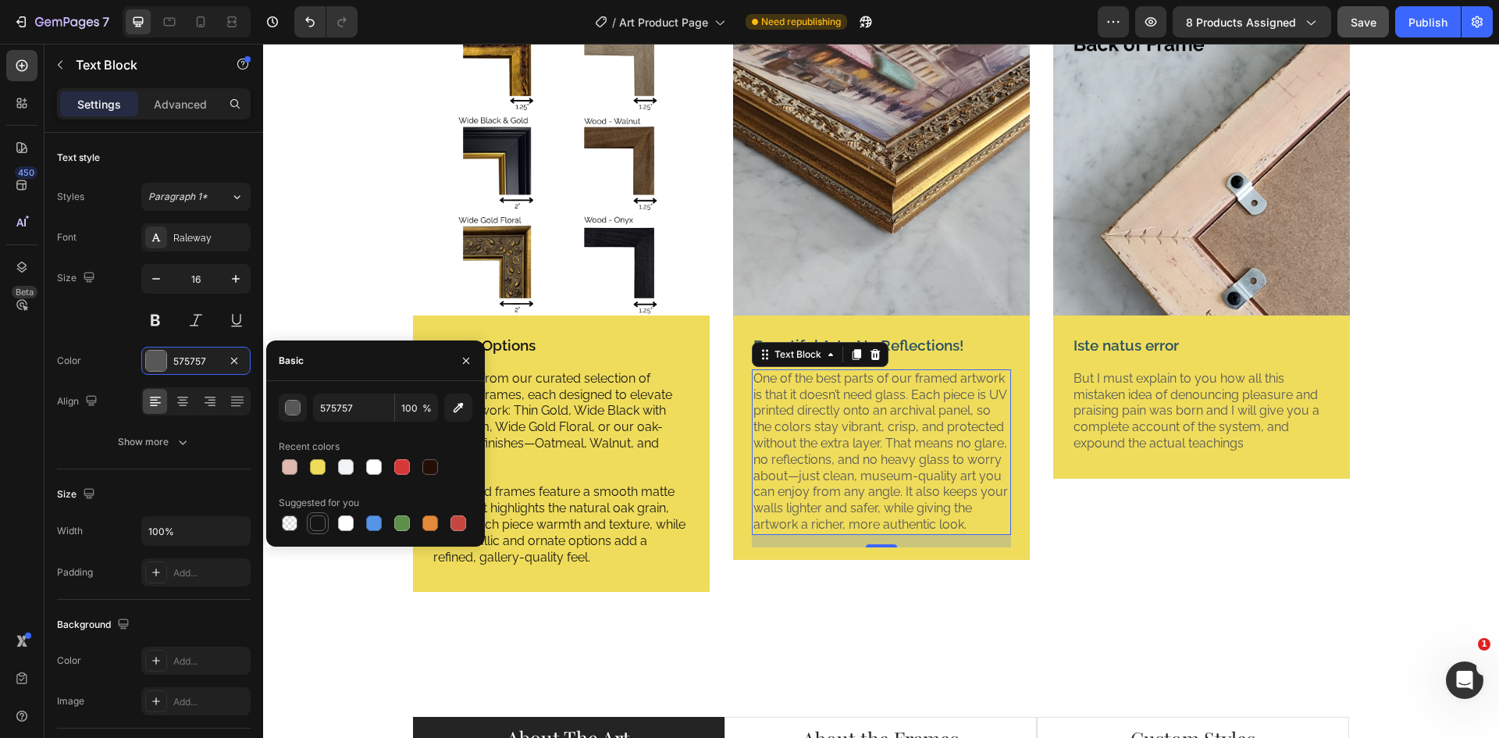
click at [309, 519] on div at bounding box center [317, 523] width 19 height 19
type input "151515"
click at [1118, 387] on p "But I must explain to you how all this mistaken idea of denouncing pleasure and…" at bounding box center [1201, 411] width 256 height 81
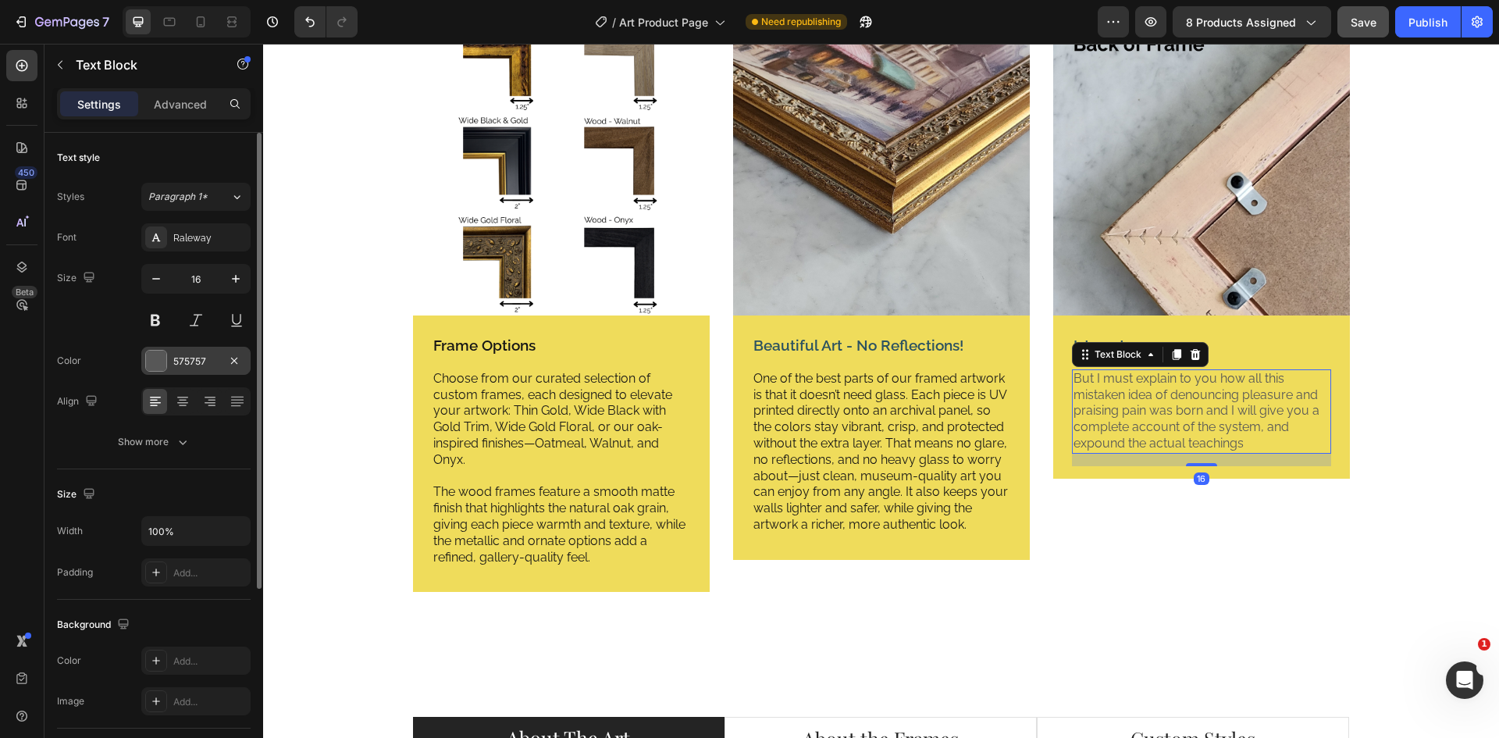
click at [181, 360] on div "575757" at bounding box center [195, 361] width 45 height 14
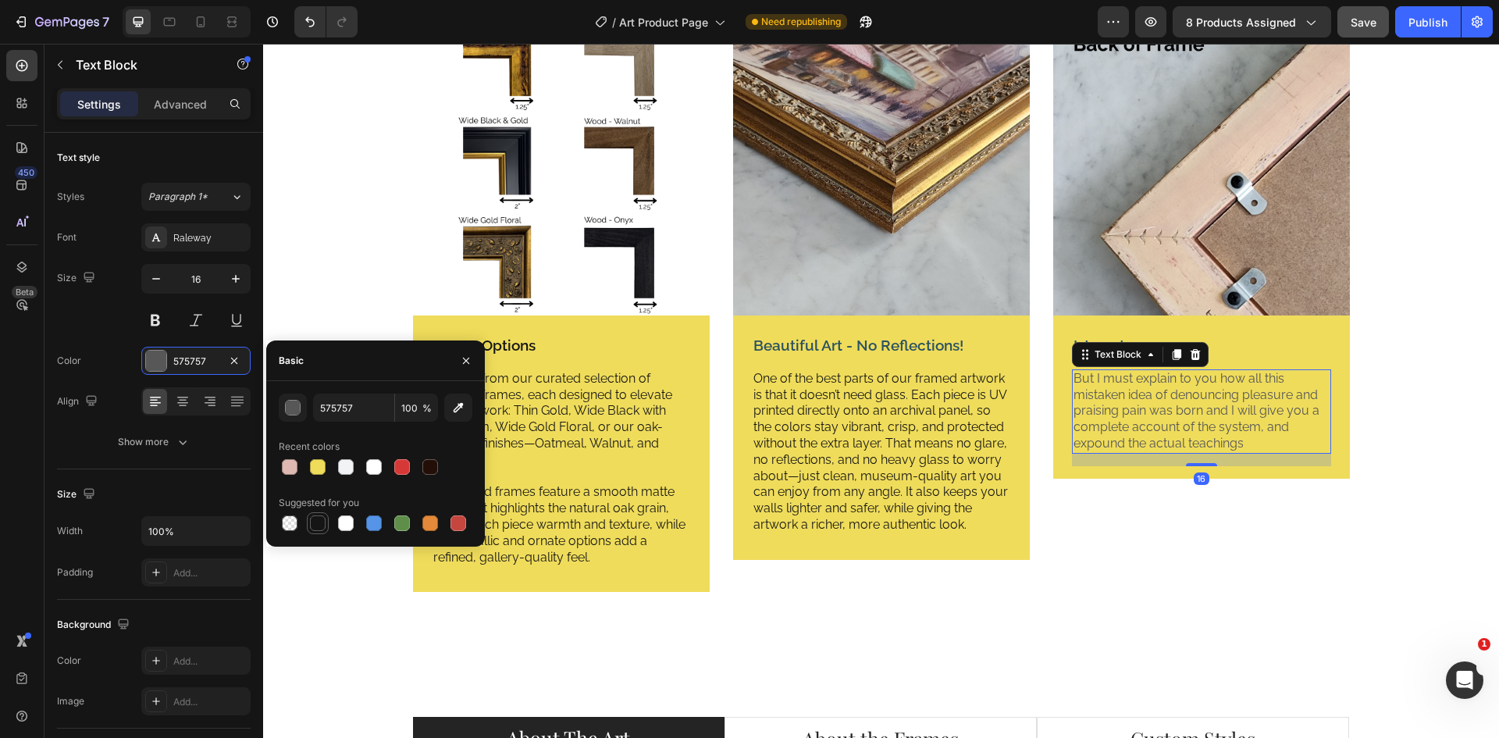
click at [316, 520] on div at bounding box center [318, 523] width 16 height 16
type input "151515"
click at [814, 341] on p "Beautiful Art - No Reflections!" at bounding box center [881, 346] width 256 height 20
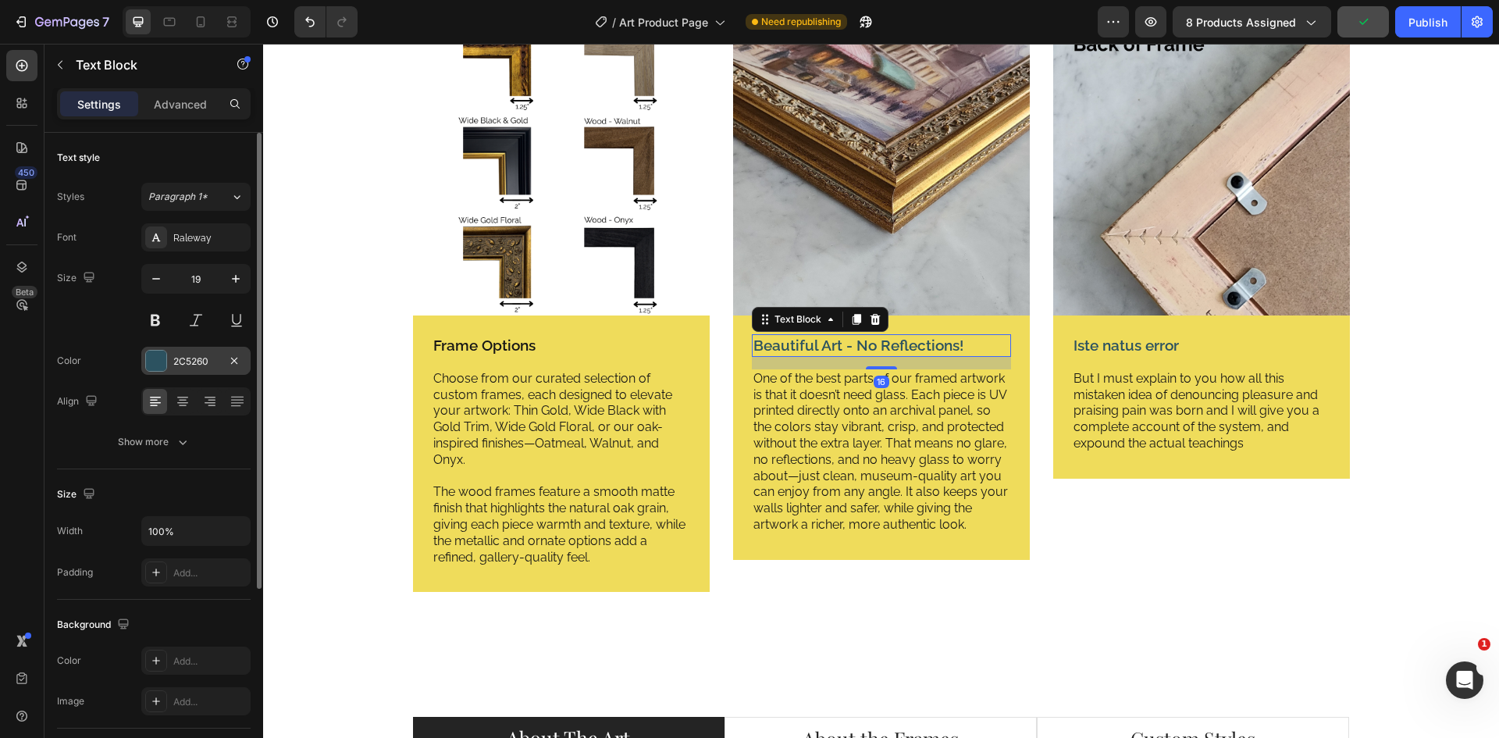
click at [160, 366] on div at bounding box center [156, 360] width 20 height 20
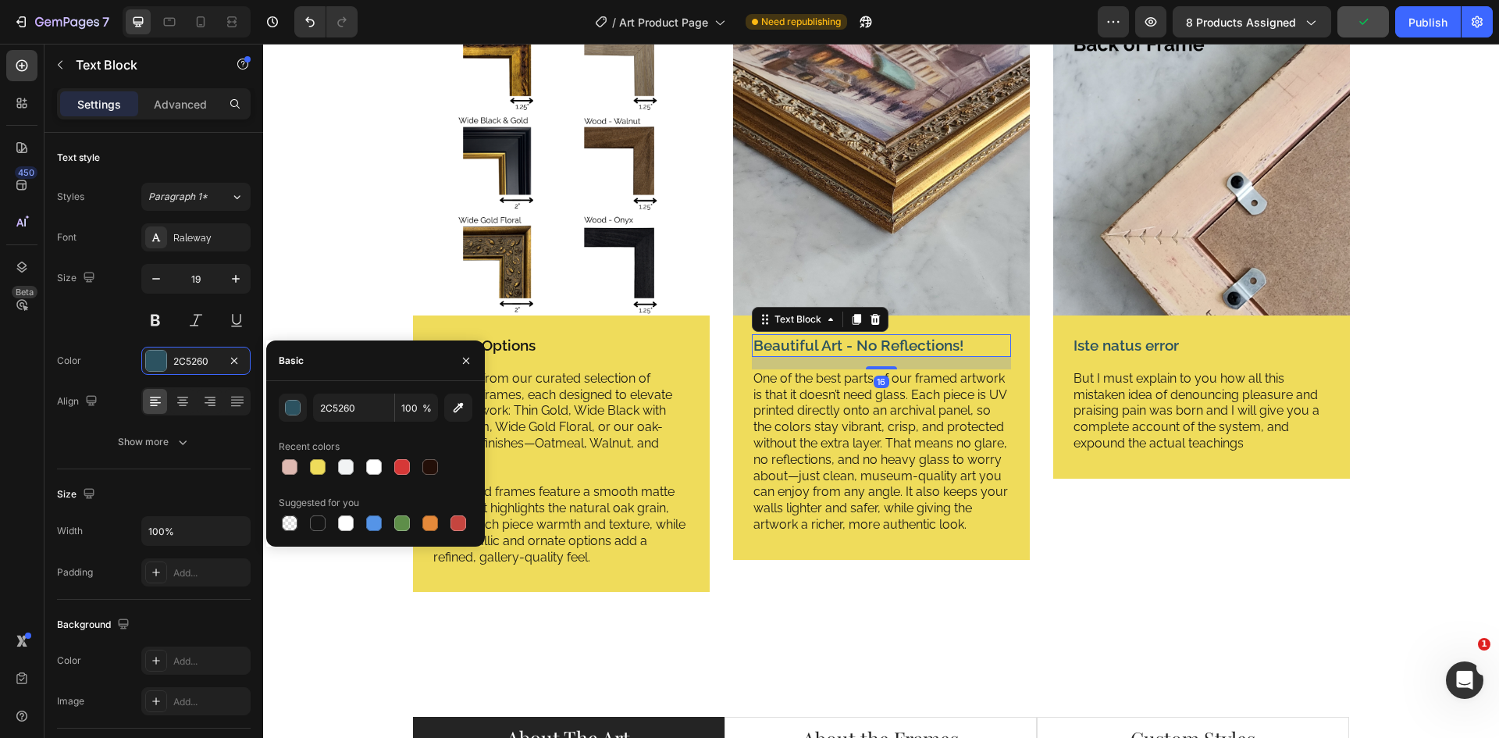
click at [311, 522] on div at bounding box center [318, 523] width 16 height 16
type input "151515"
click at [1115, 344] on p "Iste natus error" at bounding box center [1201, 346] width 256 height 20
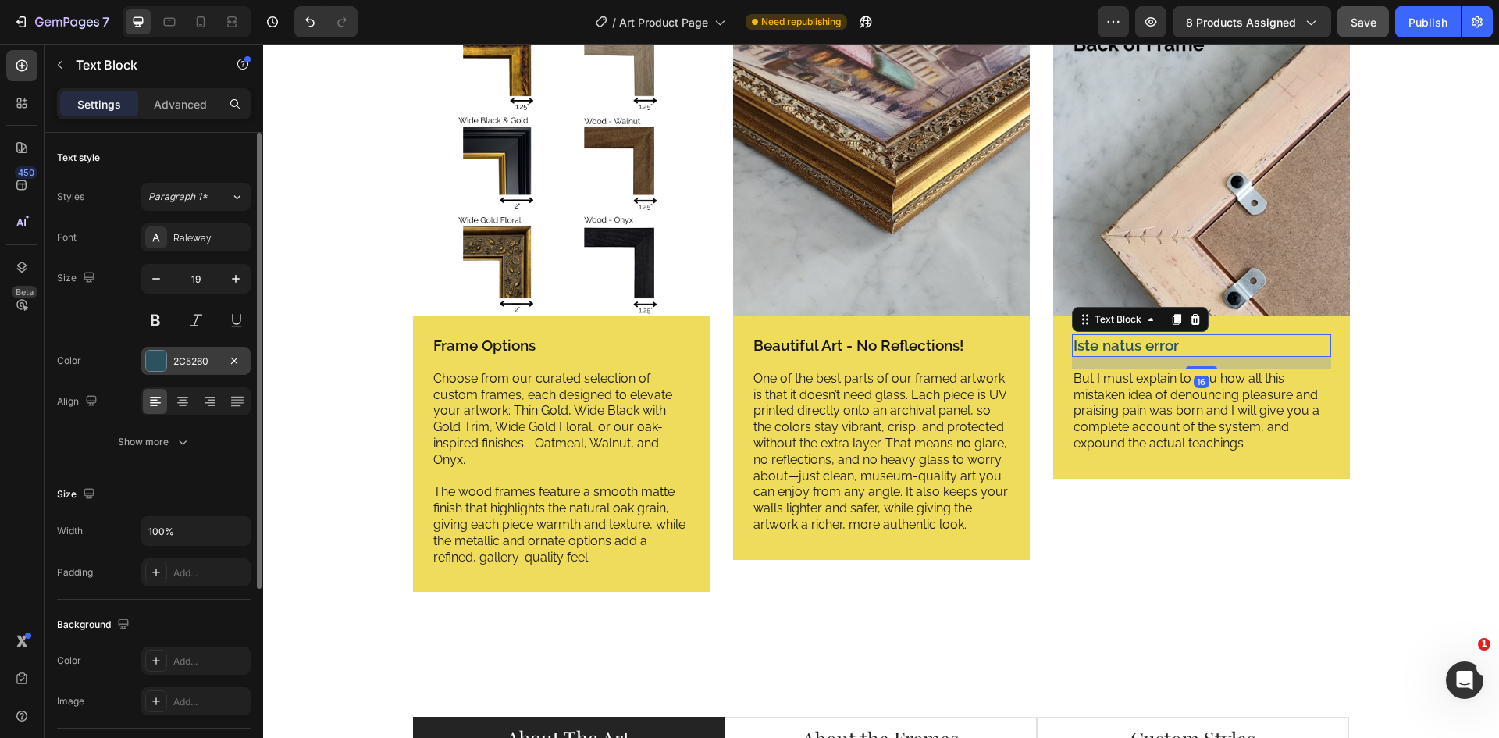
click at [159, 361] on div at bounding box center [156, 360] width 20 height 20
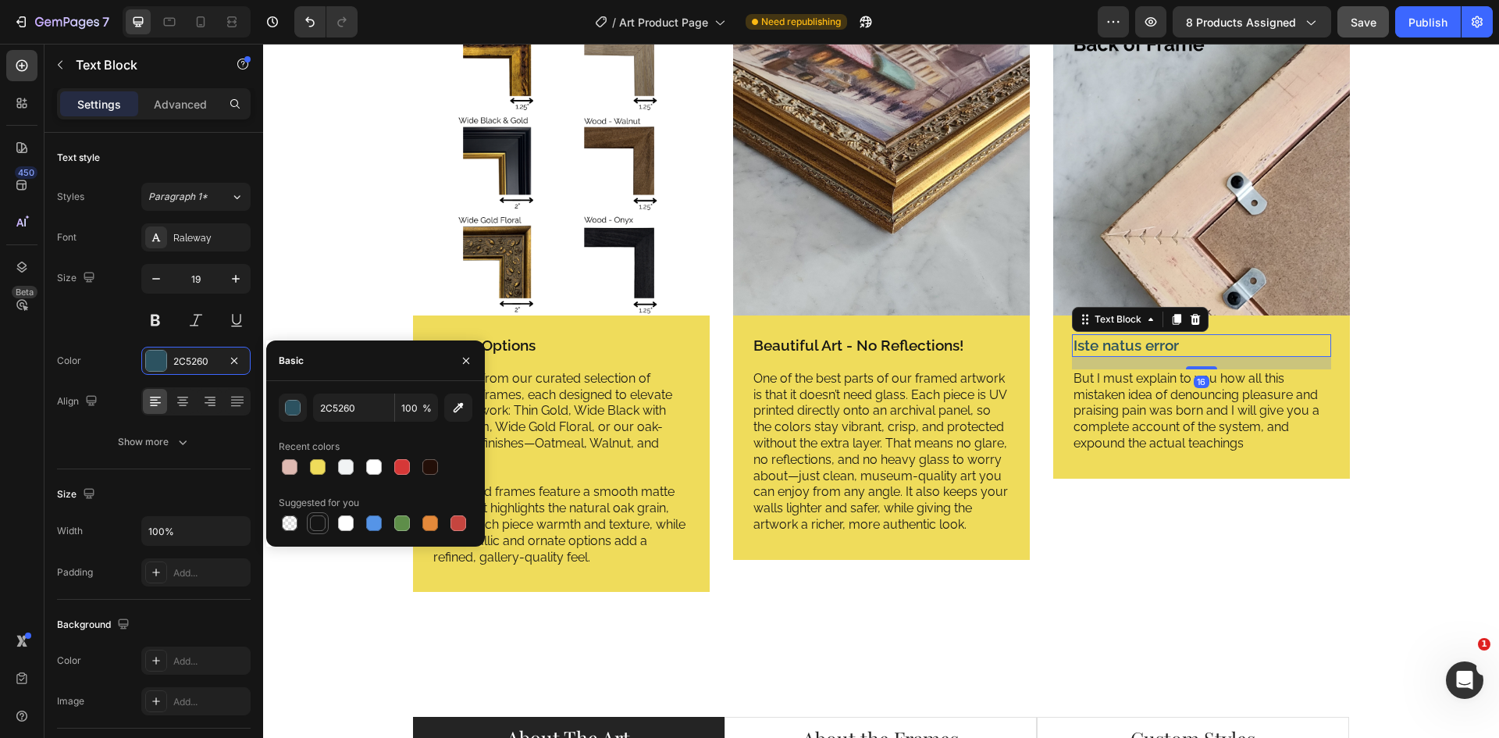
click at [310, 525] on div at bounding box center [318, 523] width 16 height 16
type input "151515"
click at [308, 610] on div "Image Frame Options Text Block Choose from our curated selection of custom fram…" at bounding box center [881, 318] width 1212 height 598
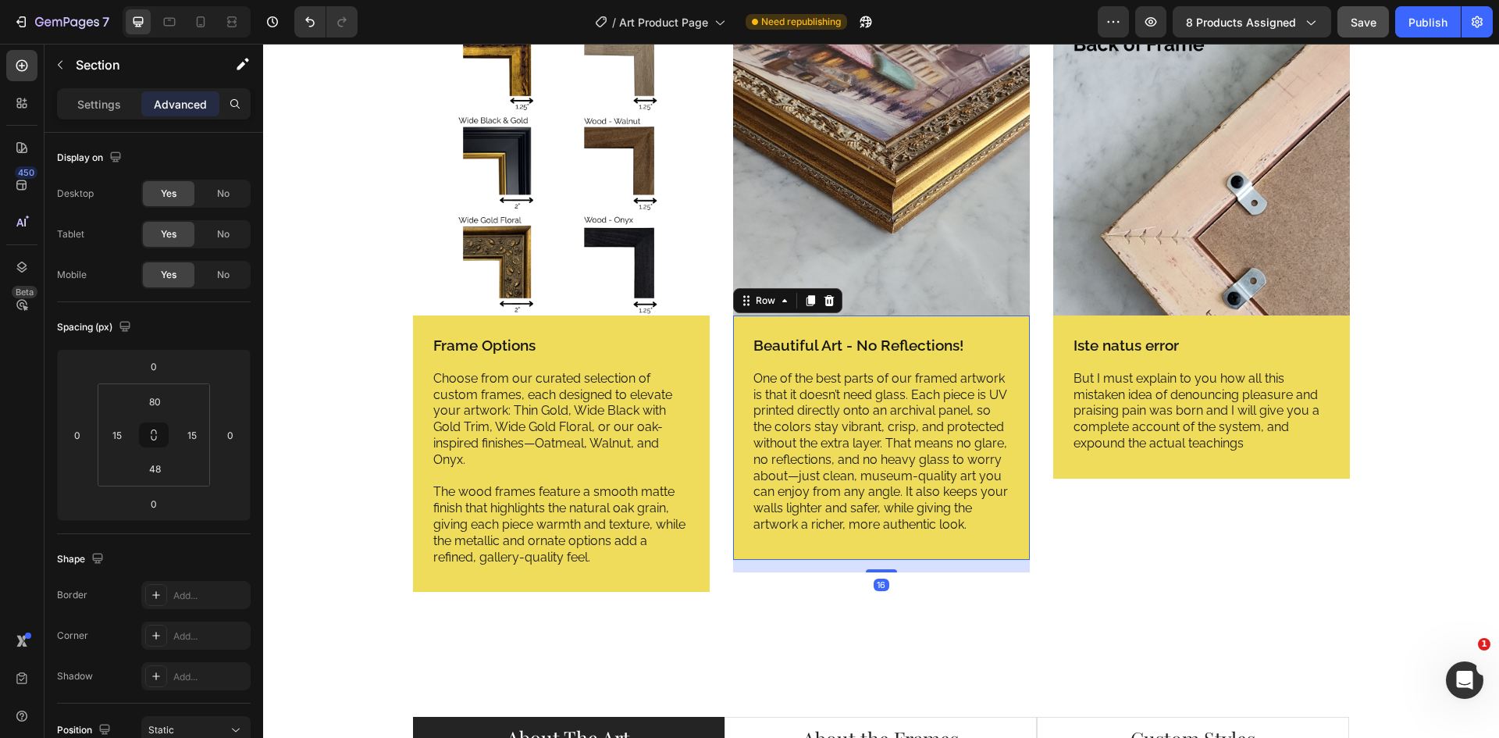
click at [831, 547] on div "Beautiful Art - No Reflections! Text Block One of the best parts of our framed …" at bounding box center [881, 440] width 259 height 213
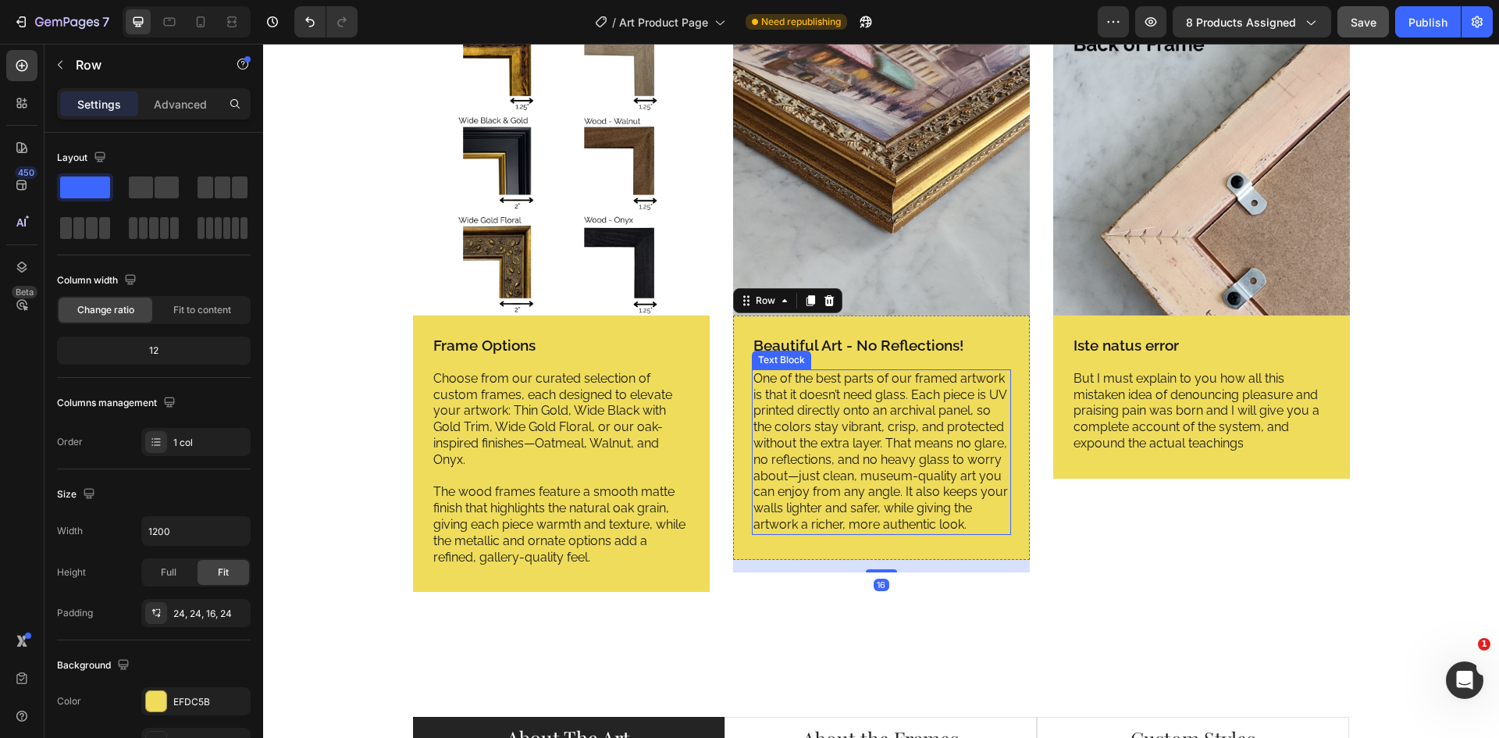
click at [867, 533] on p "One of the best parts of our framed artwork is that it doesn’t need glass. Each…" at bounding box center [881, 452] width 256 height 162
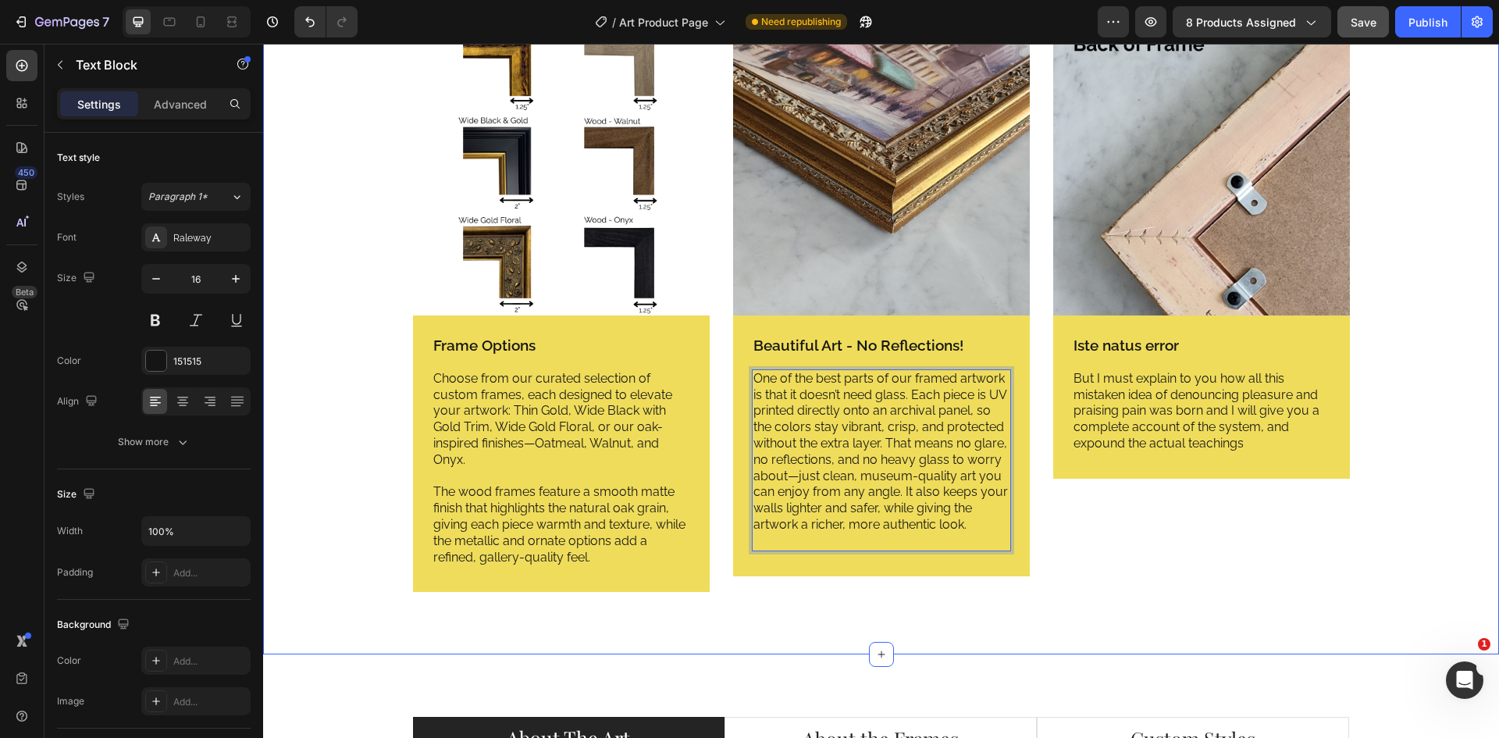
click at [1168, 617] on div "Image Frame Options Text Block Choose from our curated selection of custom fram…" at bounding box center [881, 318] width 1212 height 598
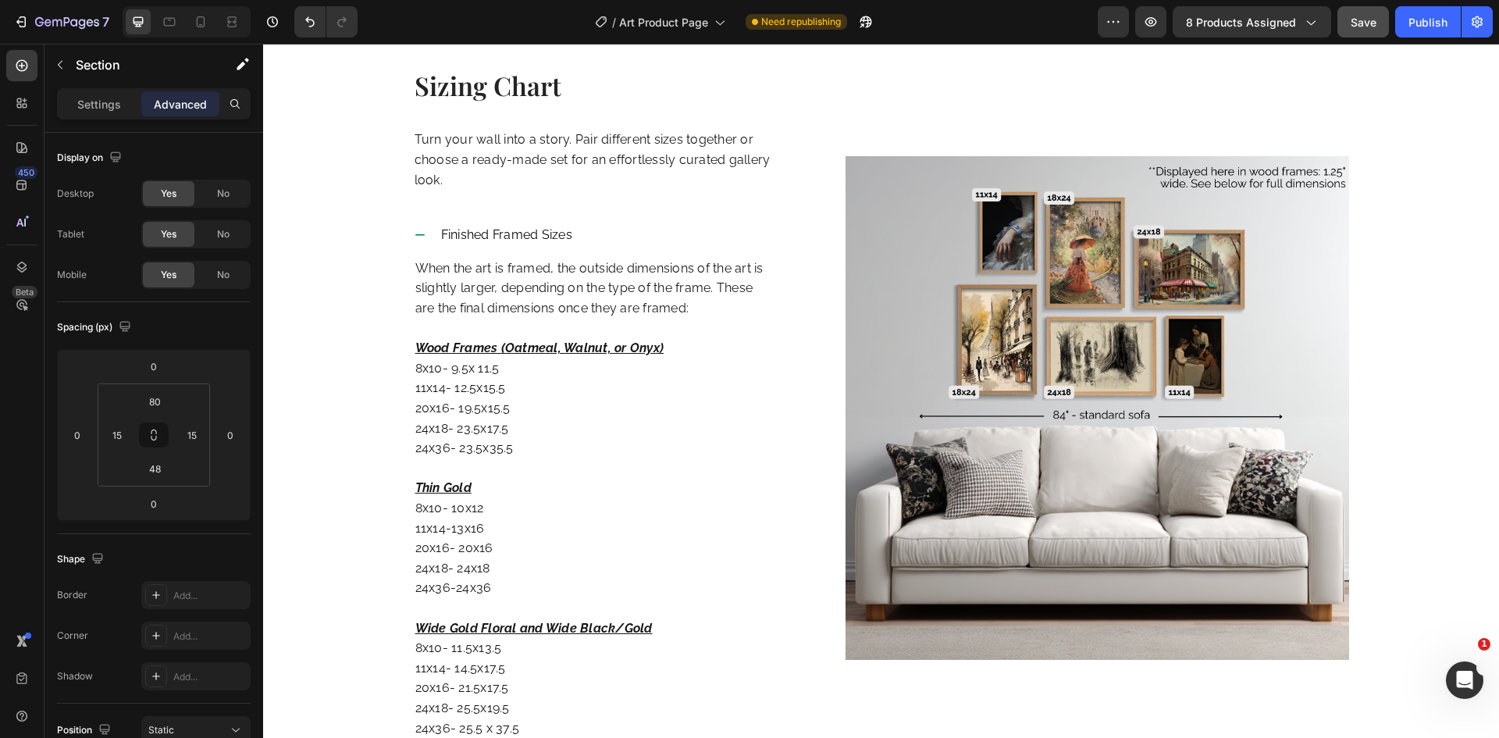
scroll to position [2210, 0]
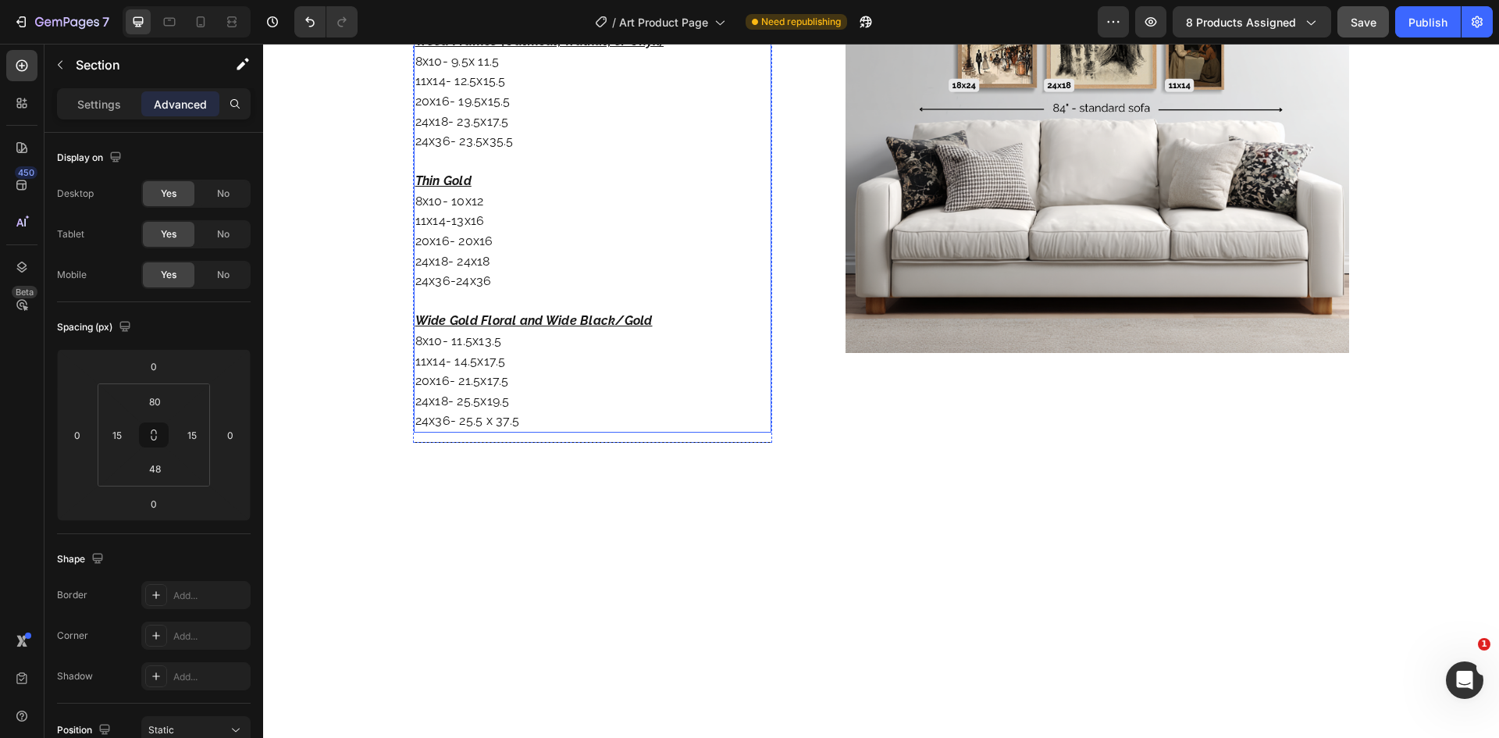
click at [418, 275] on p "Thin Gold 8x10- 10x12 11x14-13x16 20x16- 20x16 24x18- 24x18 24x36-24x36" at bounding box center [592, 221] width 355 height 140
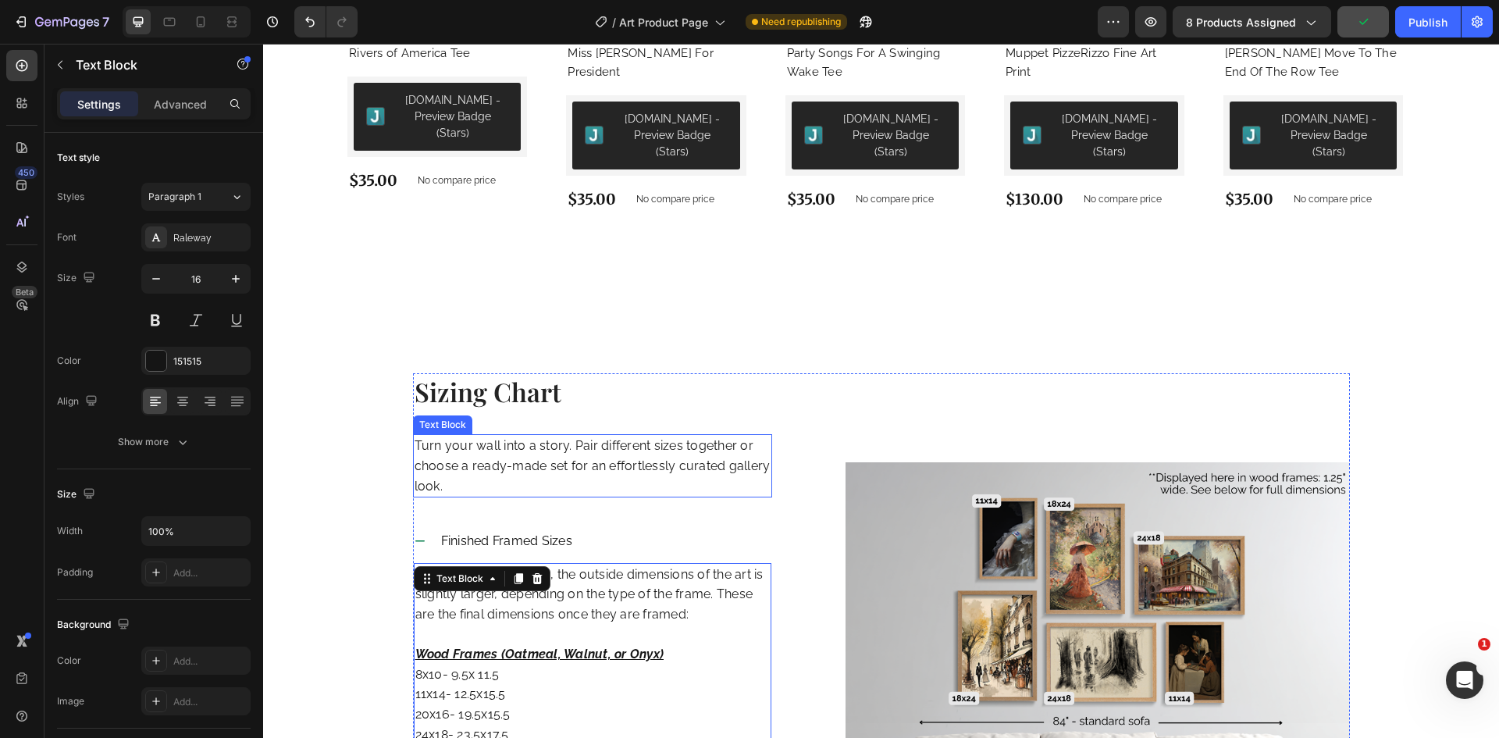
scroll to position [2235, 0]
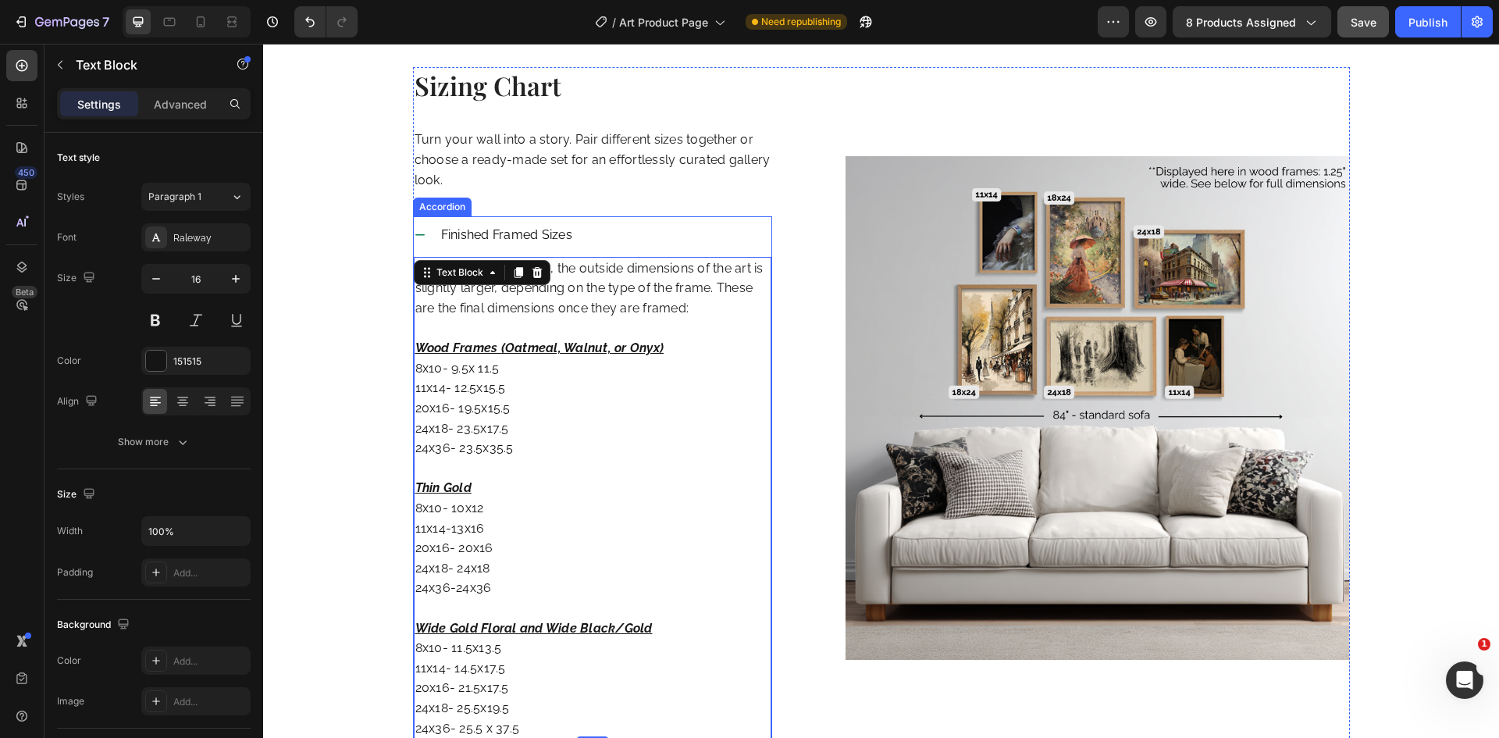
click at [415, 234] on icon at bounding box center [420, 235] width 12 height 12
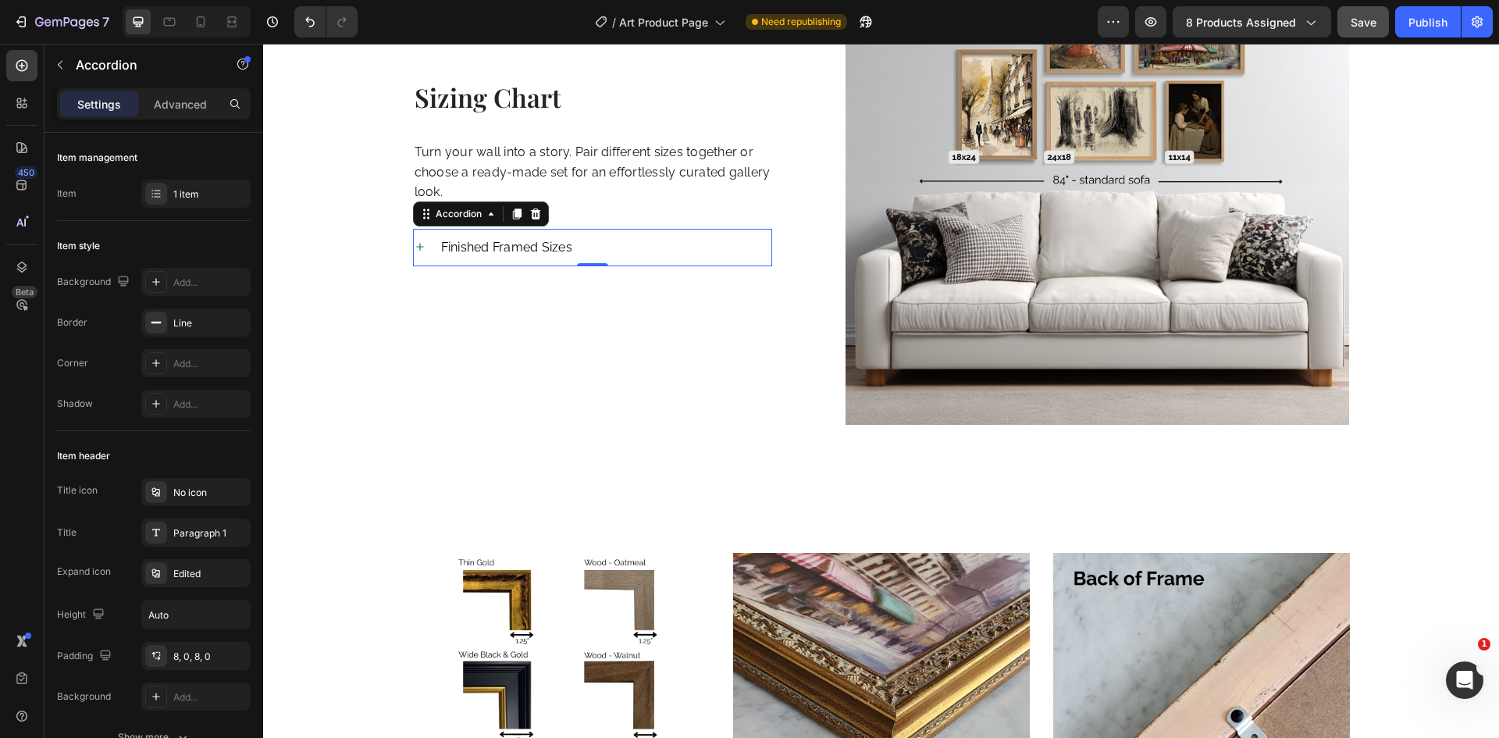
scroll to position [2392, 0]
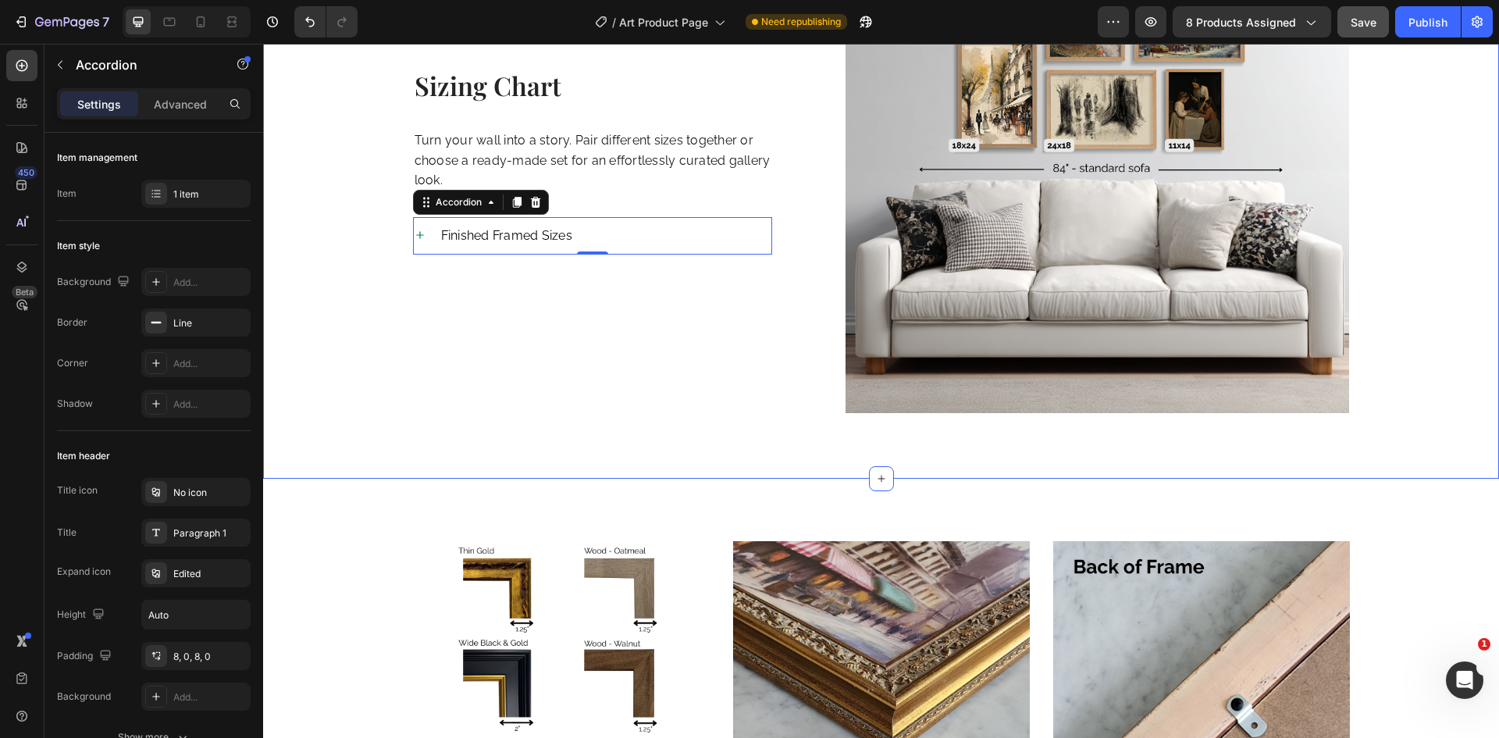
click at [322, 360] on div "Sizing Chart Heading Turn your wall into a story. Pair different sizes together…" at bounding box center [881, 192] width 1212 height 566
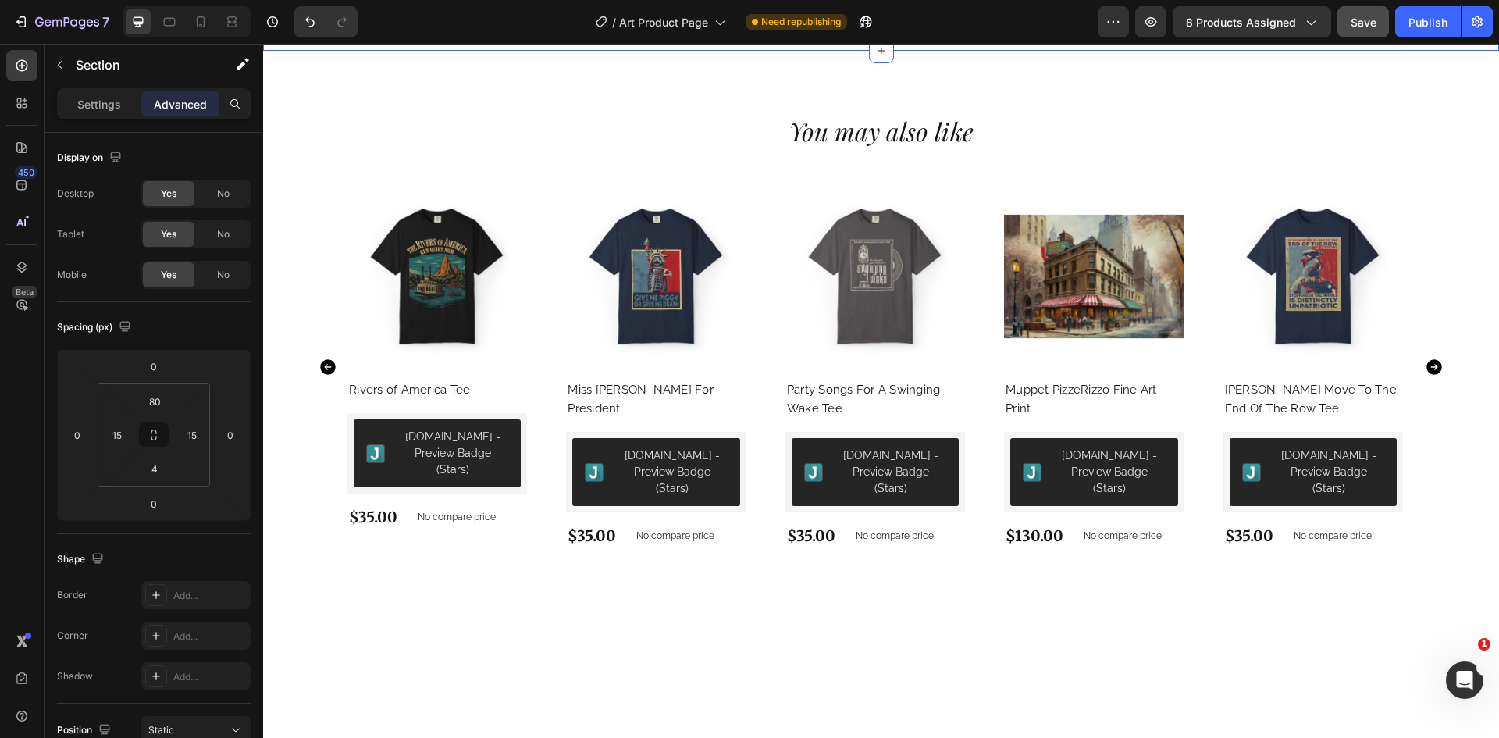
scroll to position [1065, 0]
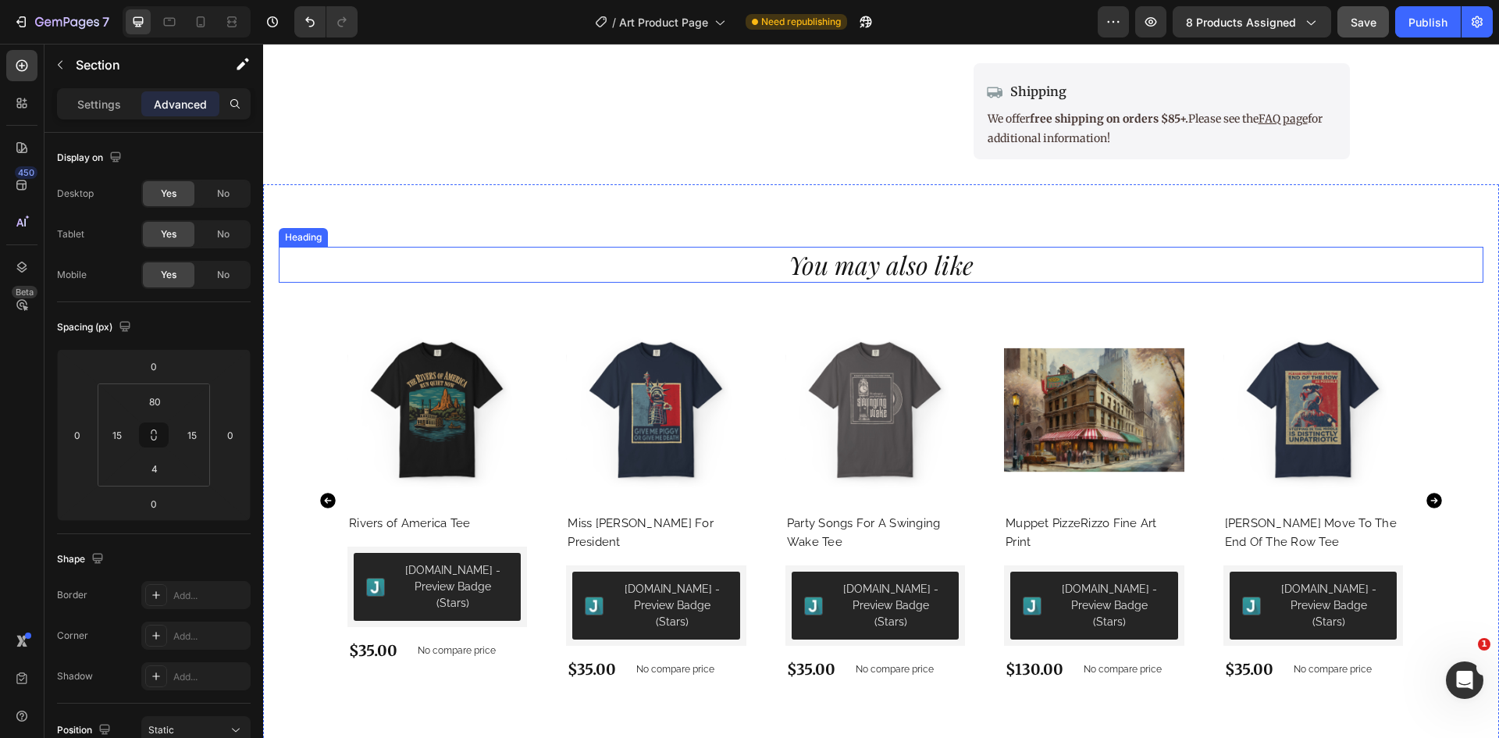
click at [1261, 260] on h2 "You may also like" at bounding box center [881, 265] width 1204 height 36
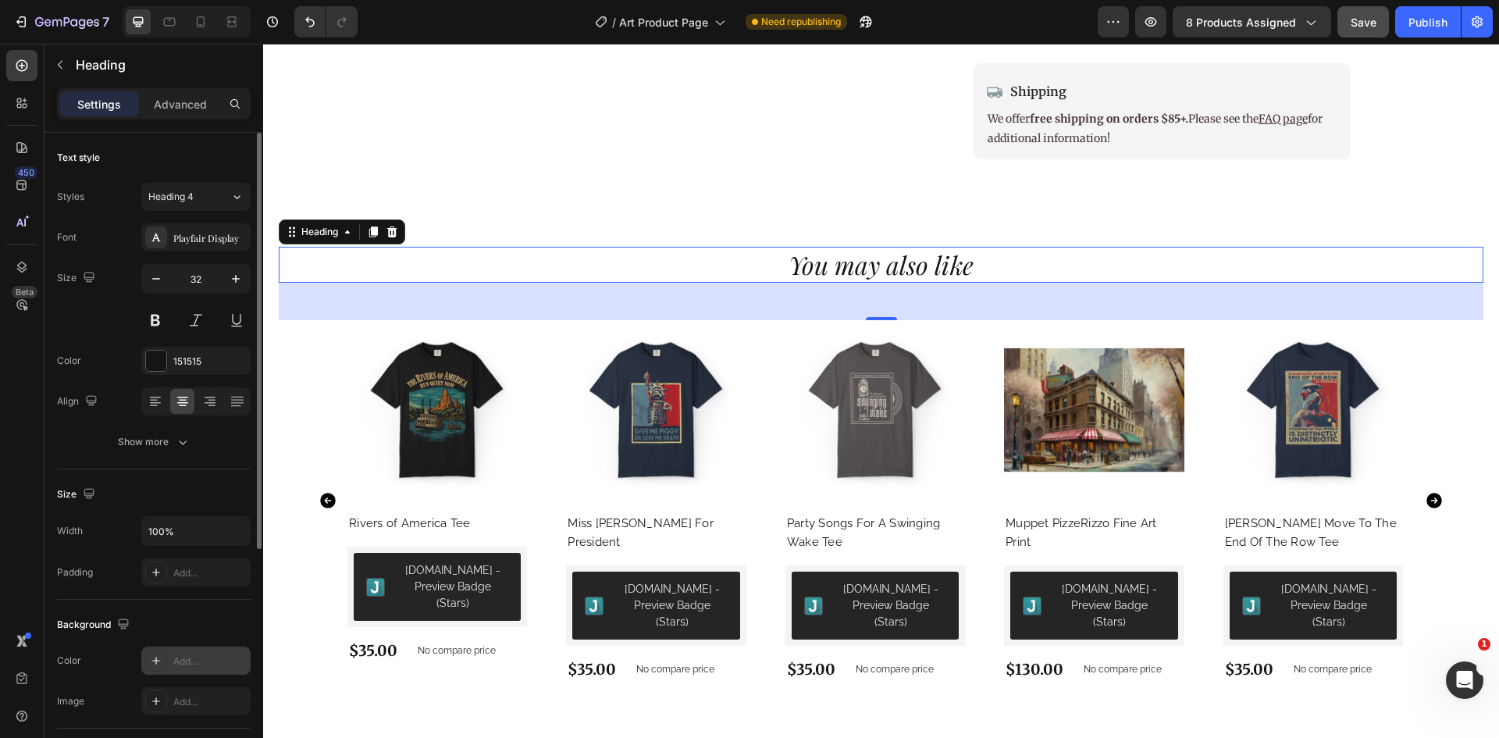
click at [194, 670] on div "Add..." at bounding box center [195, 660] width 109 height 28
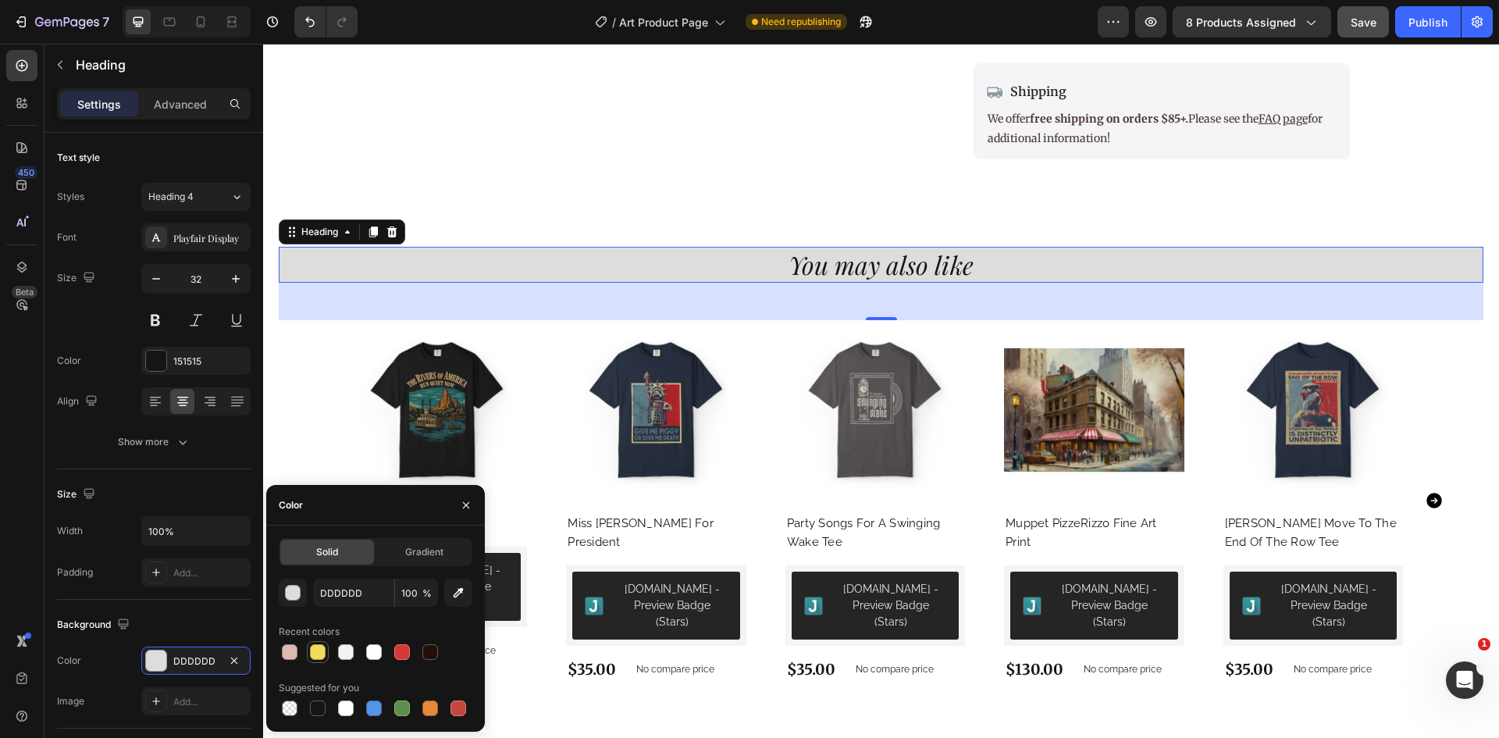
click at [318, 653] on div at bounding box center [318, 652] width 16 height 16
type input "EFDC5B"
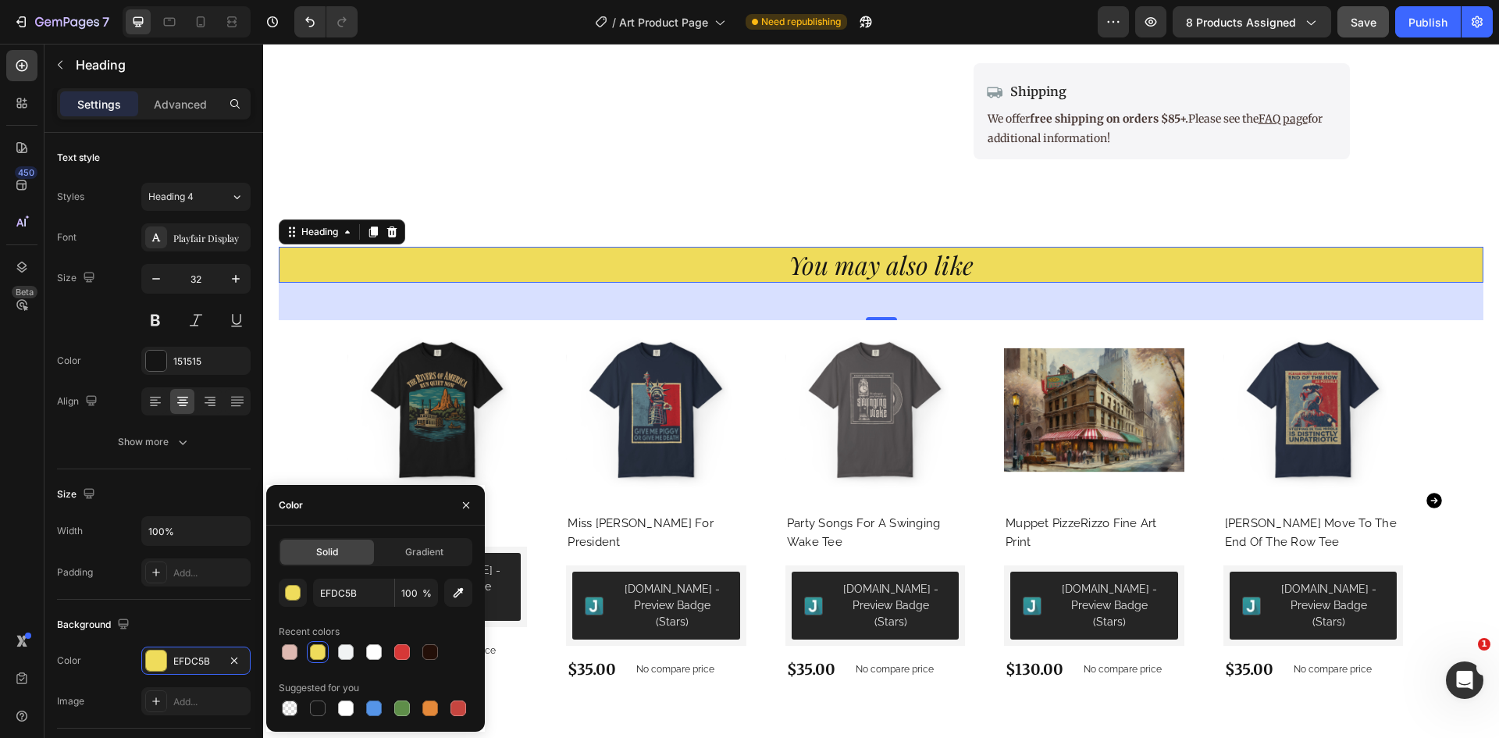
click at [1446, 307] on div "48" at bounding box center [881, 301] width 1204 height 37
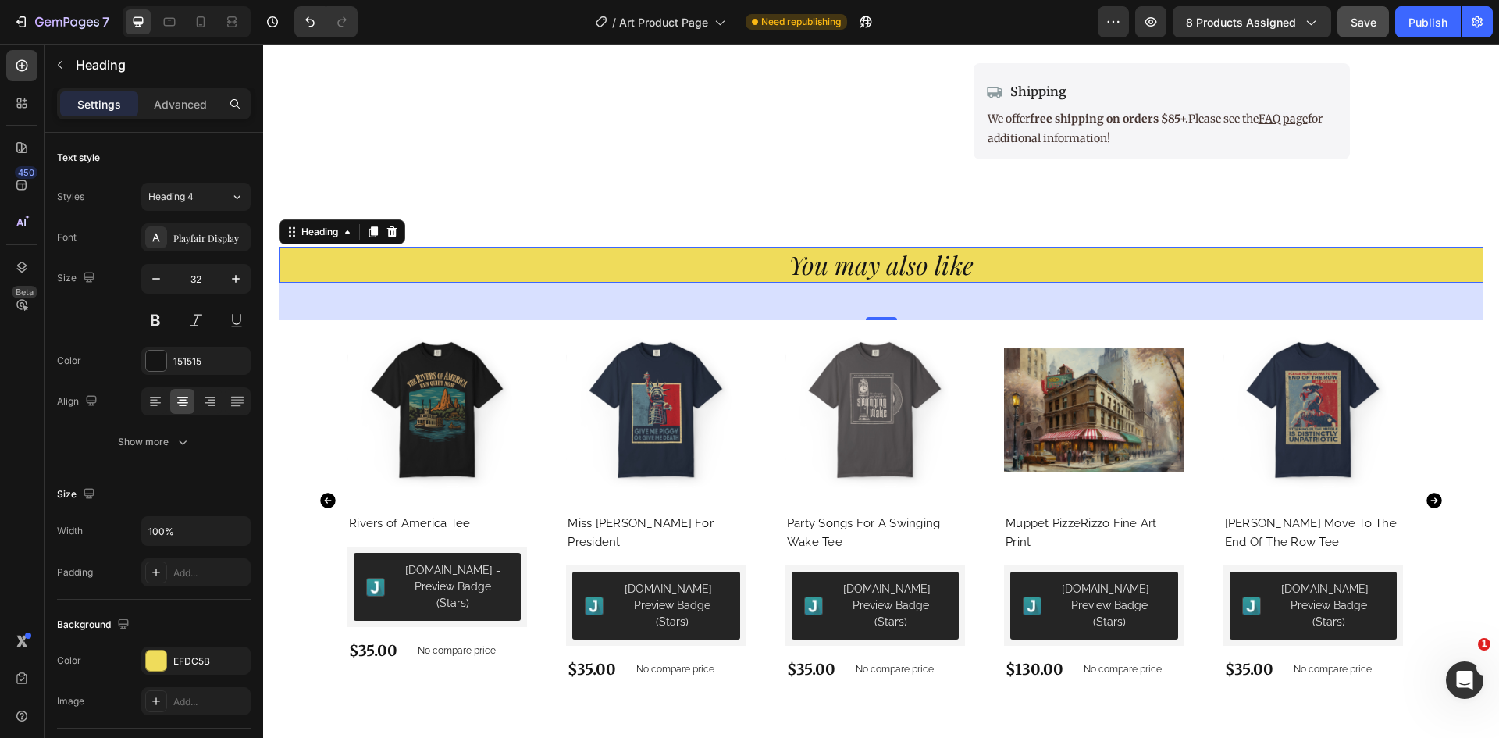
click at [1442, 212] on div "You may also like Heading 48 Product Images Rivers of America Tee Product Title…" at bounding box center [881, 482] width 1236 height 596
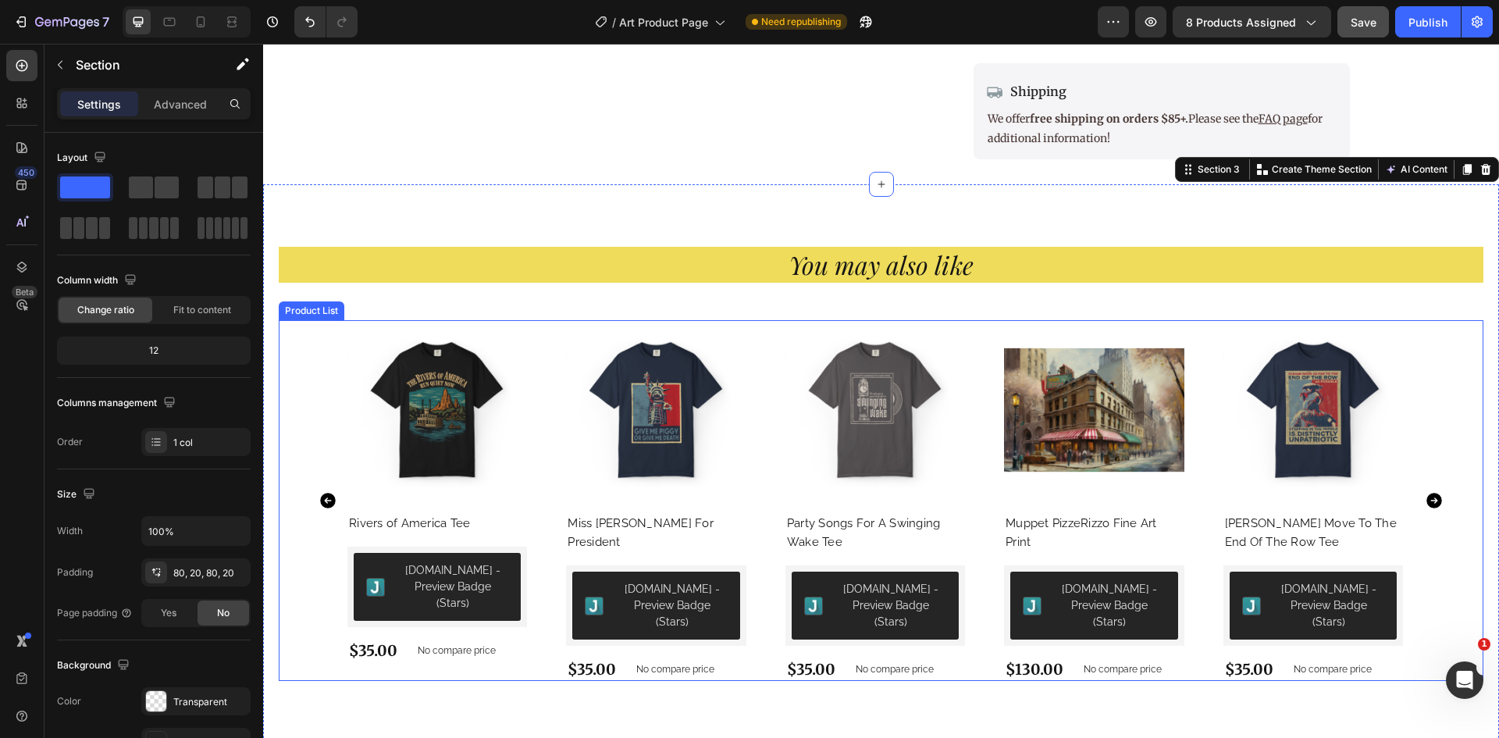
click at [1439, 394] on div "Product Images Rivers of America Tee Product Title [DOMAIN_NAME] - Preview Badg…" at bounding box center [881, 500] width 1204 height 361
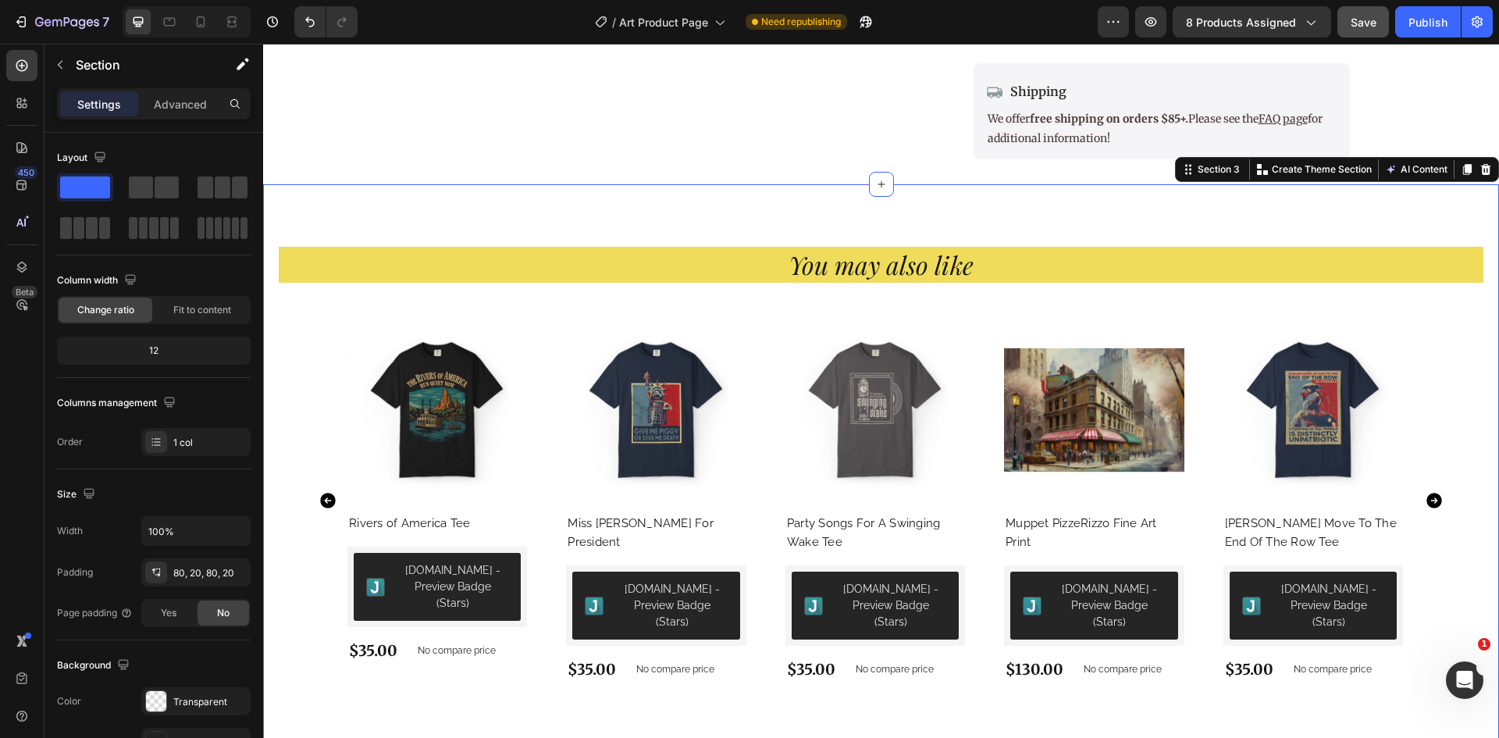
click at [1481, 390] on div "You may also like Heading Product Images Rivers of America Tee Product Title [D…" at bounding box center [881, 482] width 1236 height 596
click at [167, 698] on div "Transparent" at bounding box center [195, 701] width 109 height 28
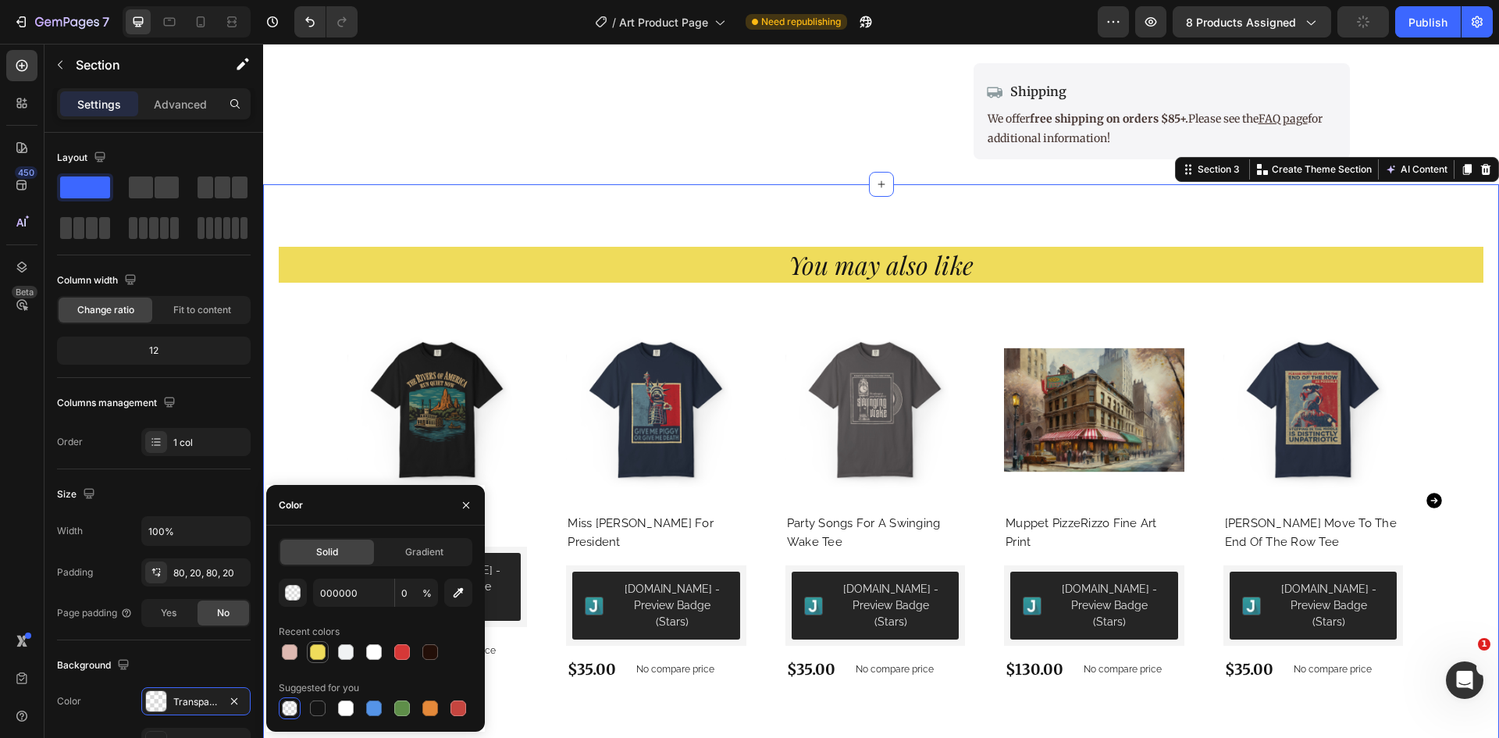
click at [319, 656] on div at bounding box center [318, 652] width 16 height 16
type input "EFDC5B"
type input "100"
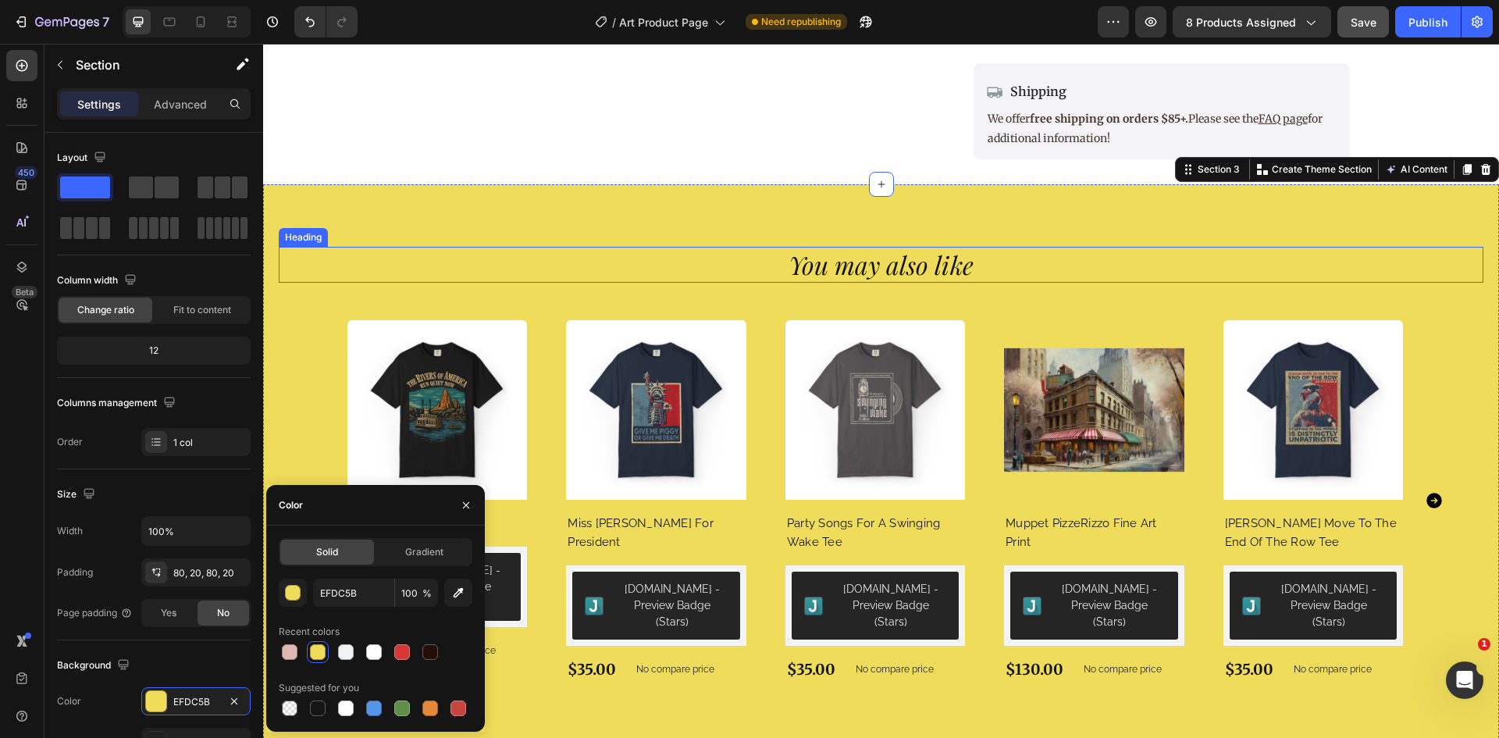
type input "000000"
type input "0"
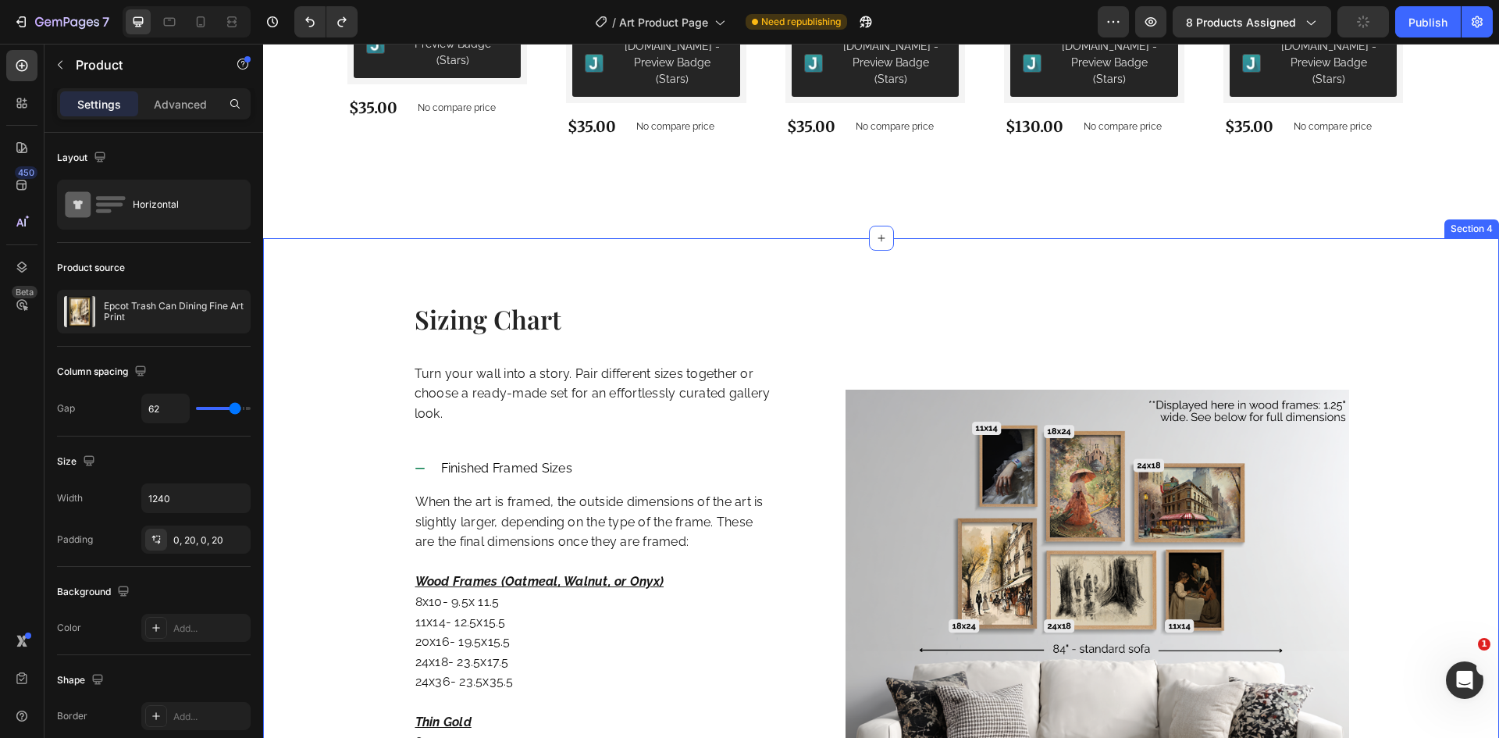
scroll to position [1612, 0]
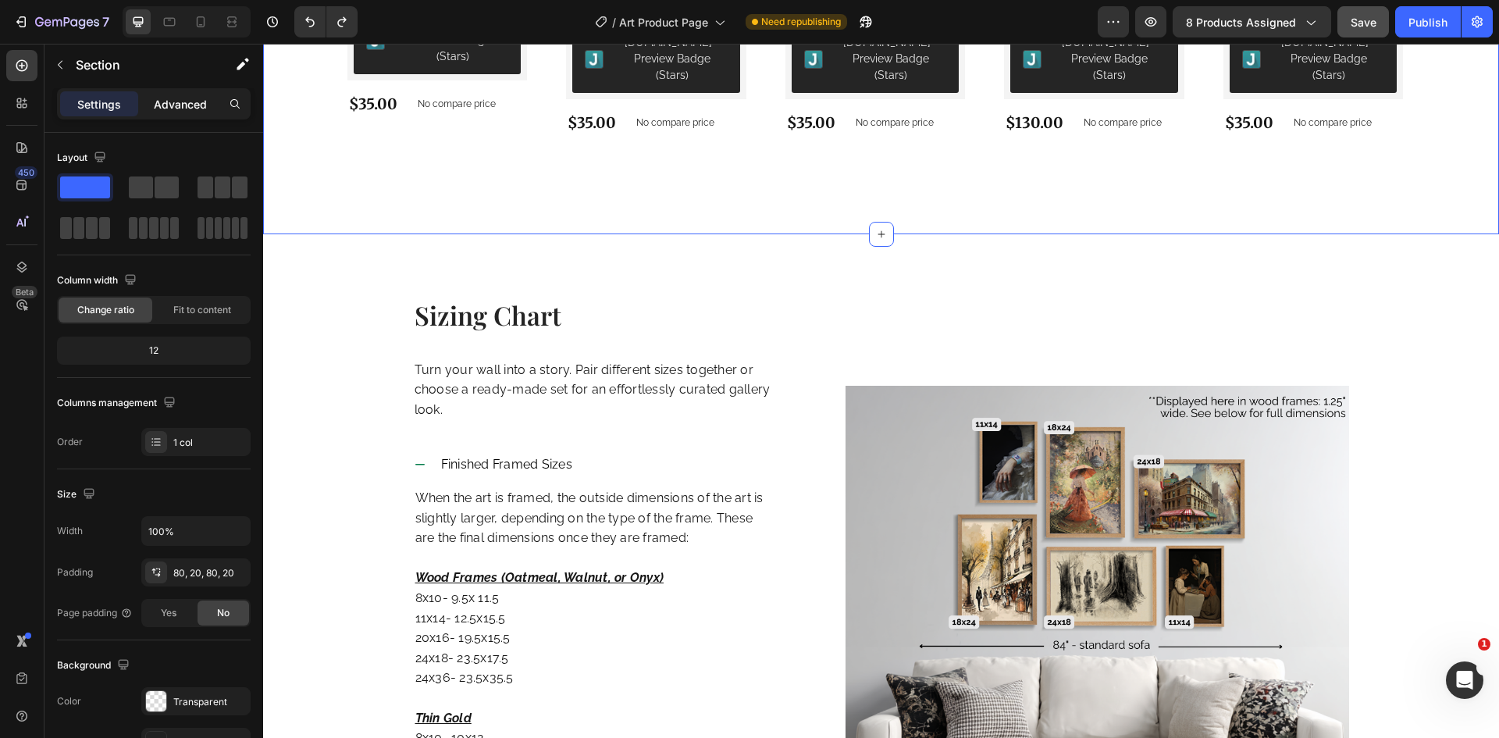
click at [179, 107] on p "Advanced" at bounding box center [180, 104] width 53 height 16
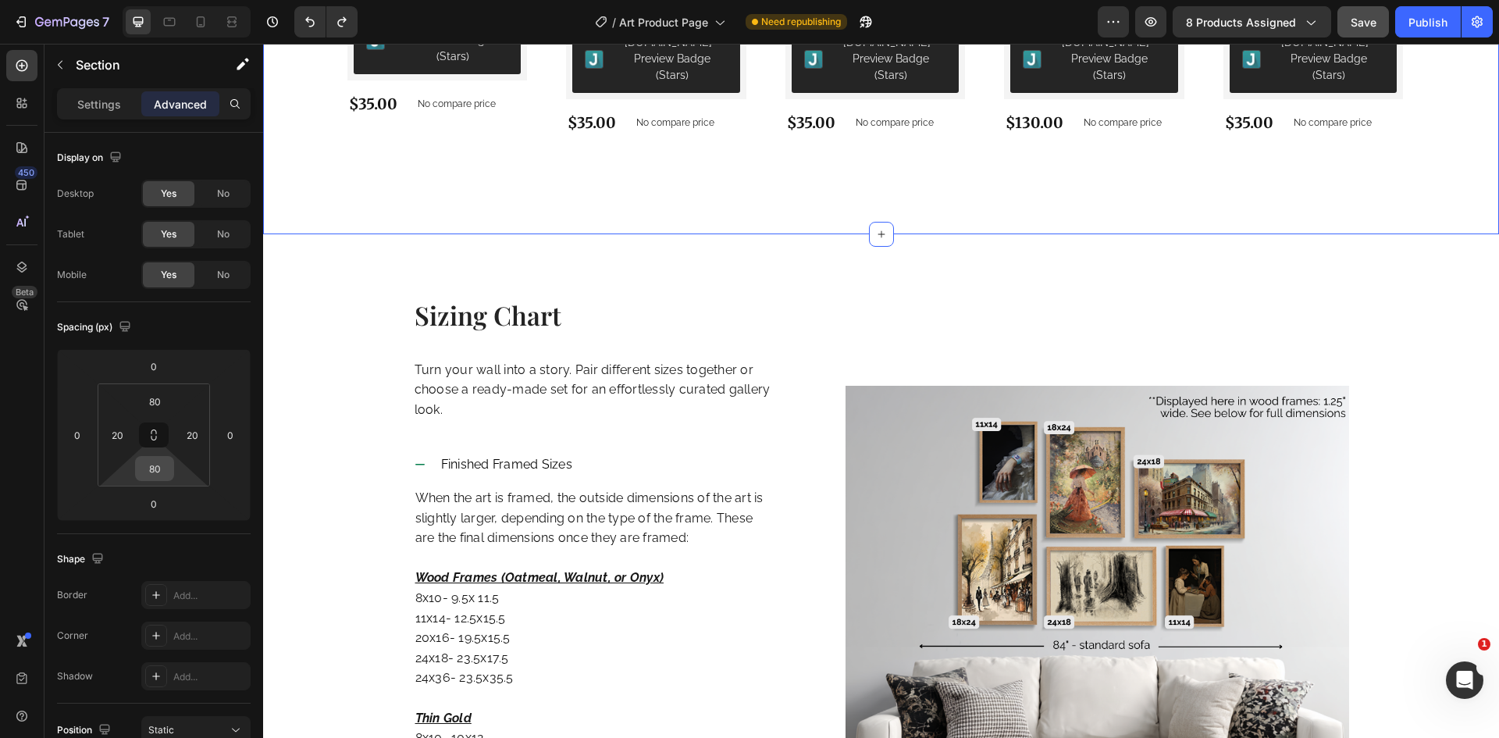
click at [160, 469] on input "80" at bounding box center [154, 468] width 31 height 23
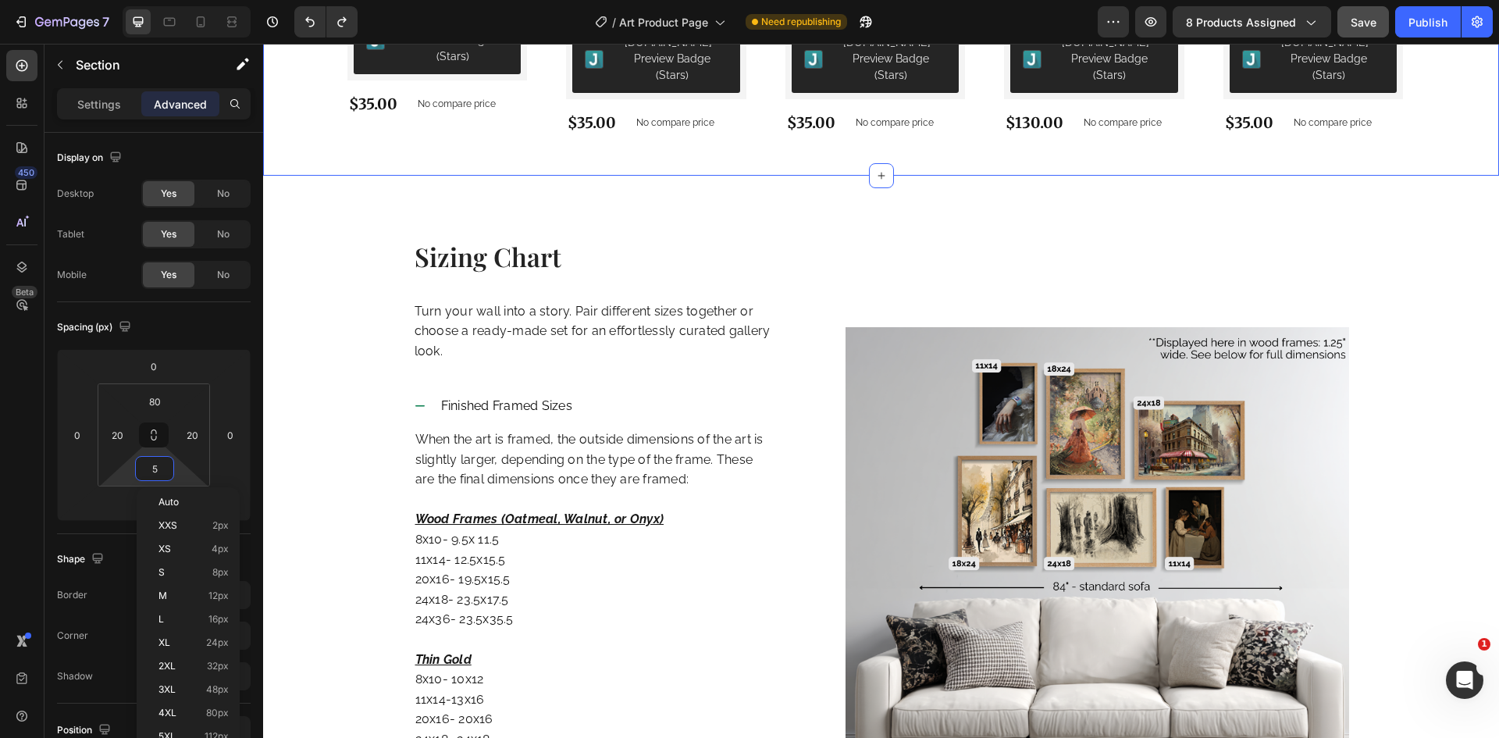
type input "4"
click at [520, 182] on div "Sizing Chart Heading Turn your wall into a story. Pair different sizes together…" at bounding box center [881, 580] width 1236 height 811
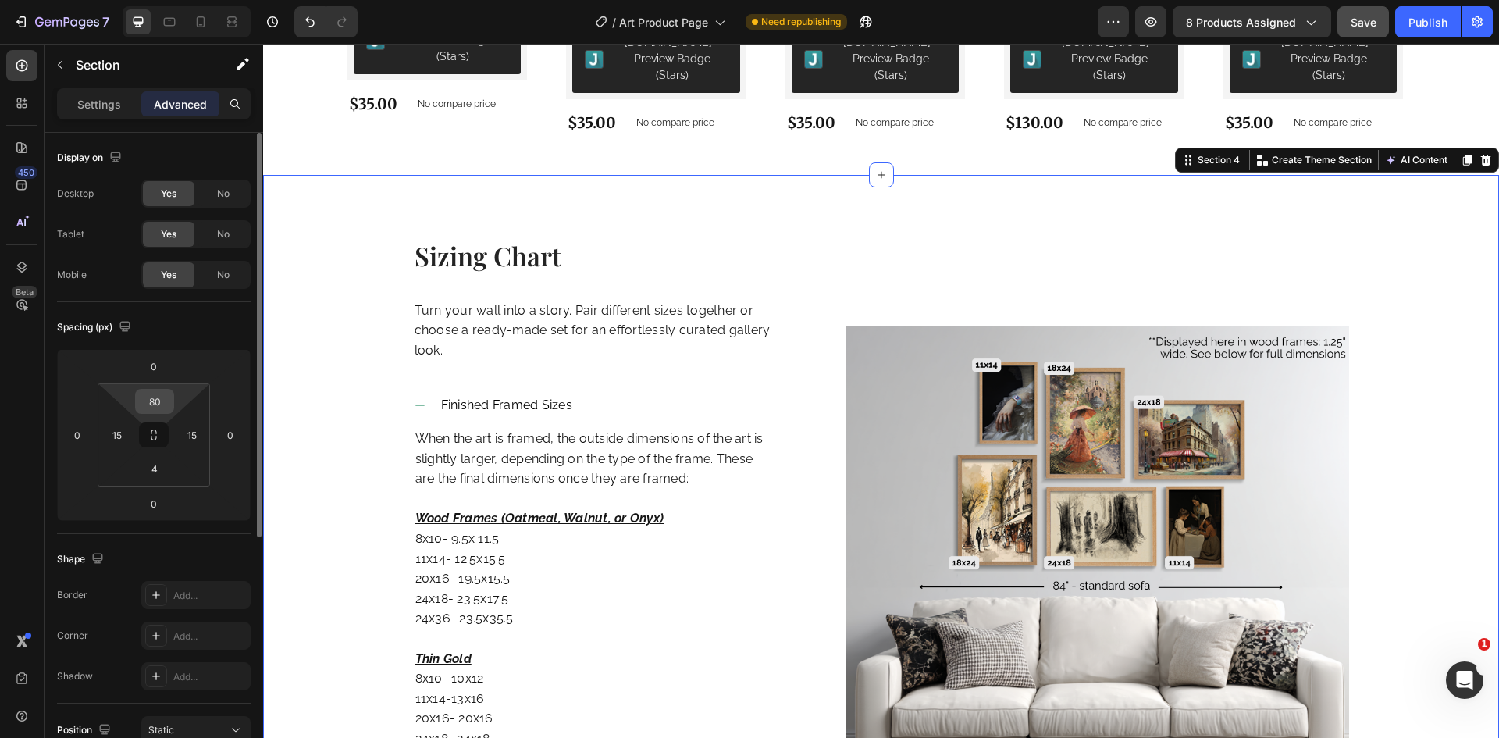
click at [147, 407] on input "80" at bounding box center [154, 400] width 31 height 23
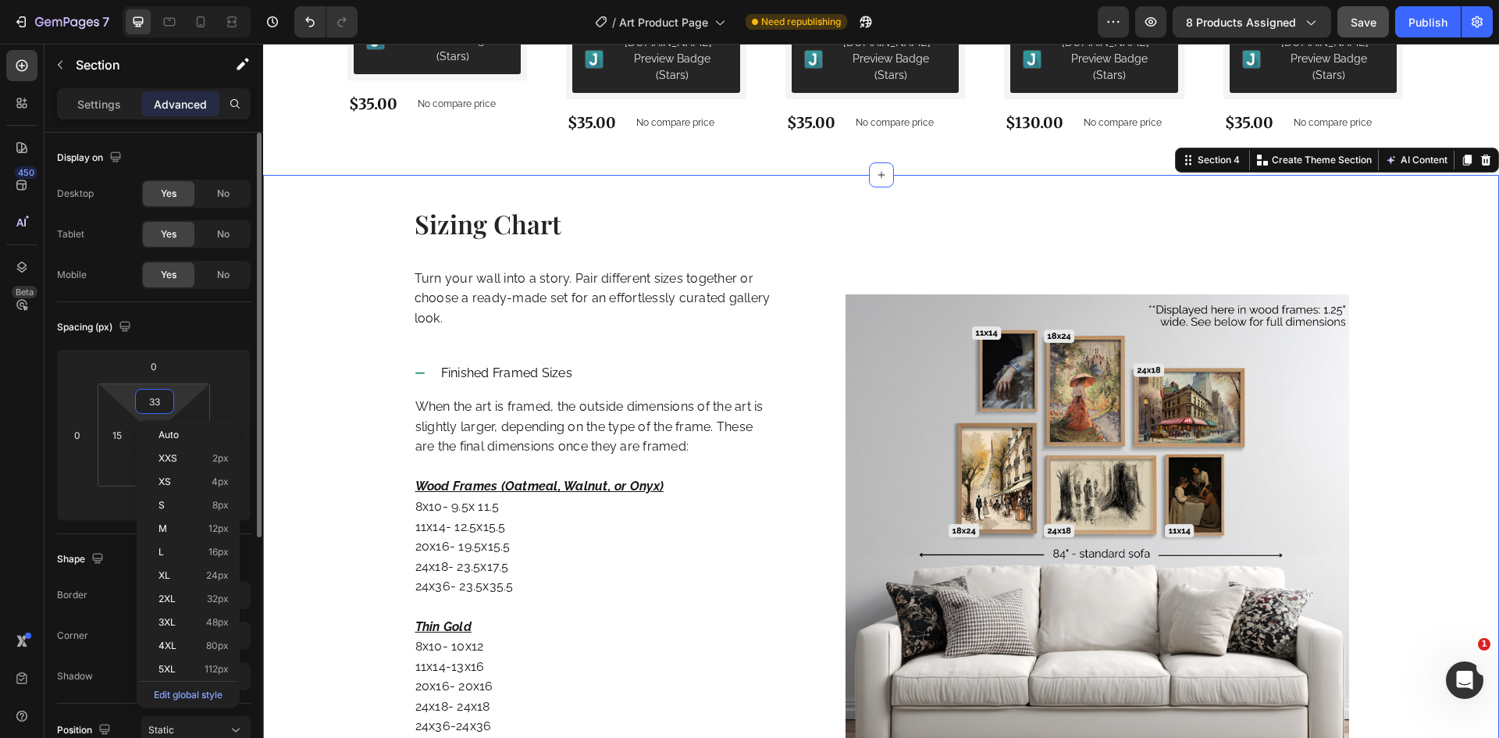
type input "32"
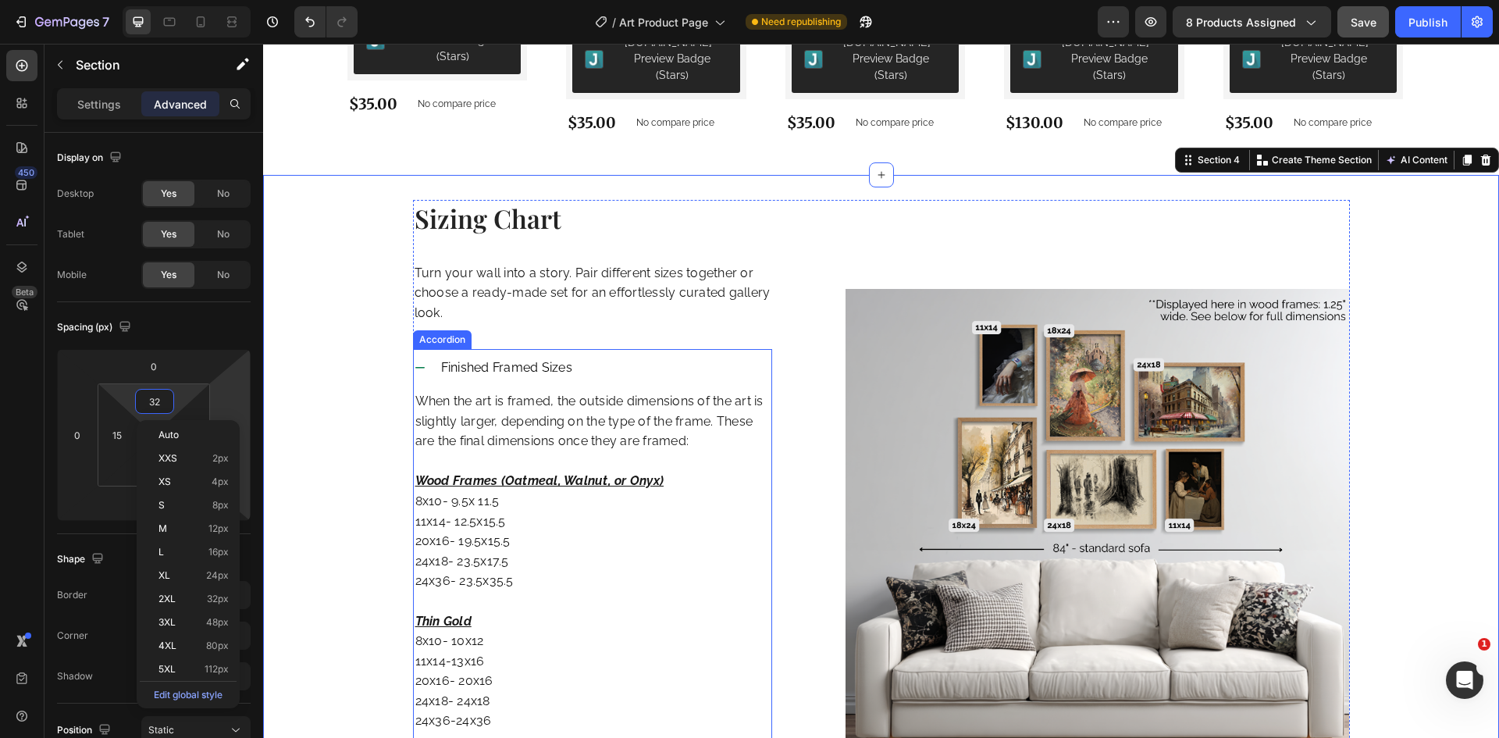
click at [414, 361] on icon at bounding box center [420, 367] width 12 height 12
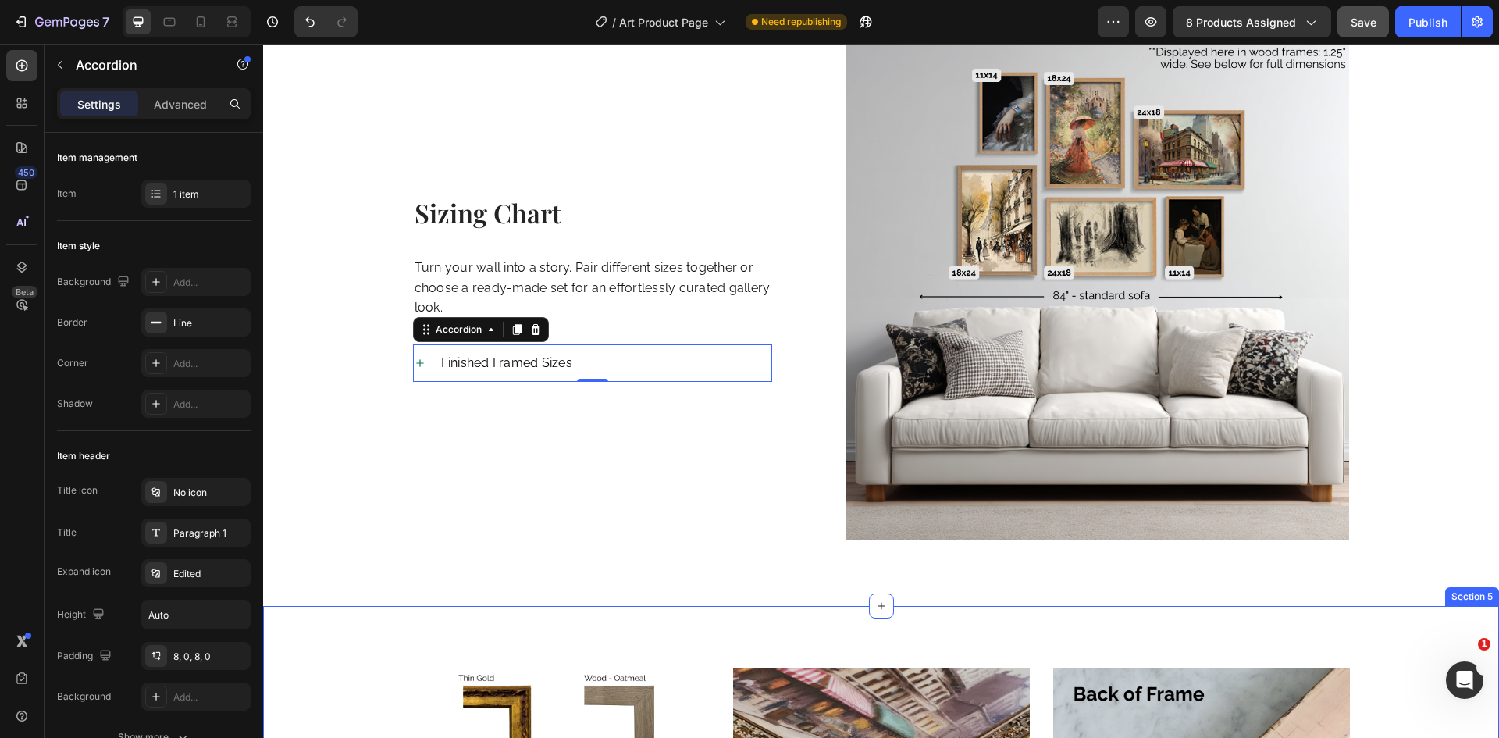
scroll to position [1846, 0]
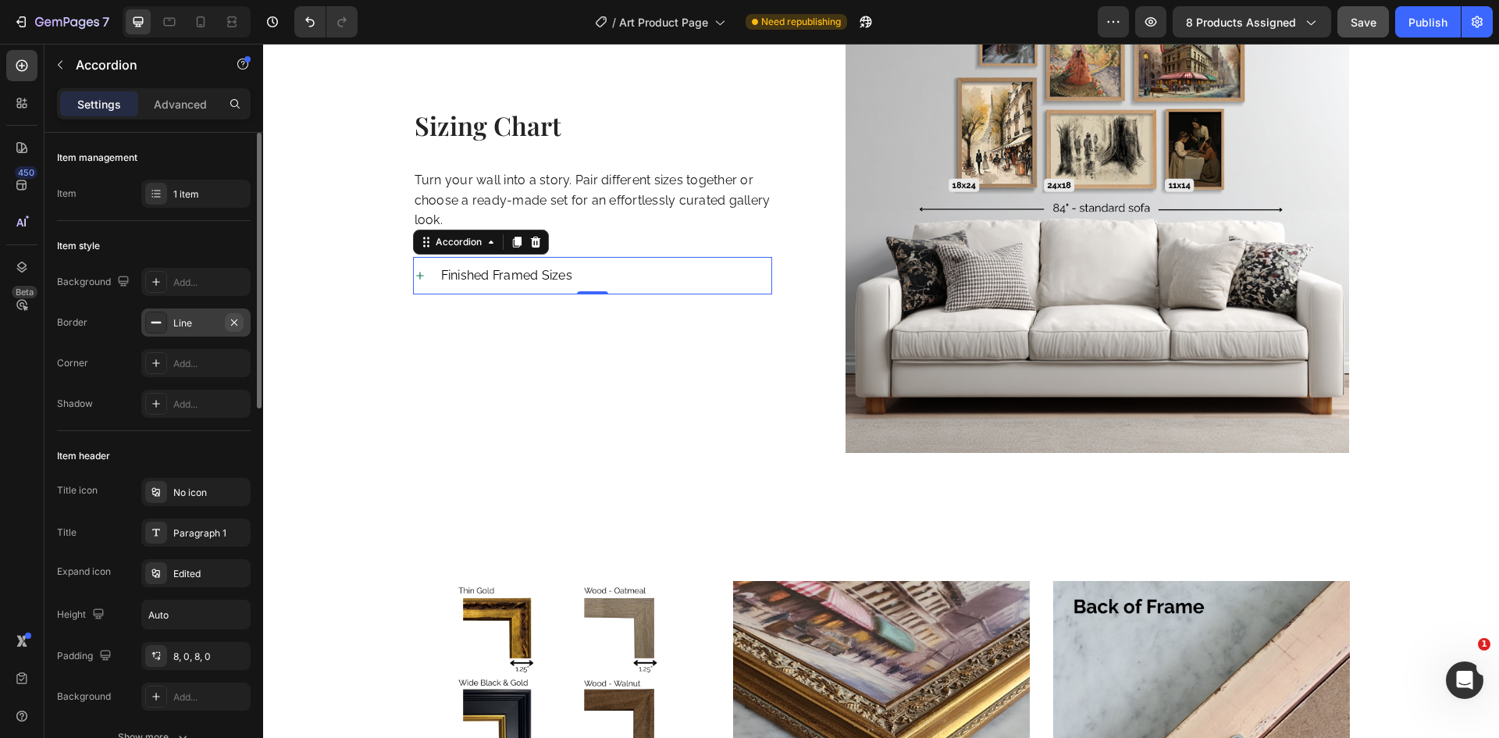
click at [242, 323] on button "button" at bounding box center [234, 322] width 19 height 19
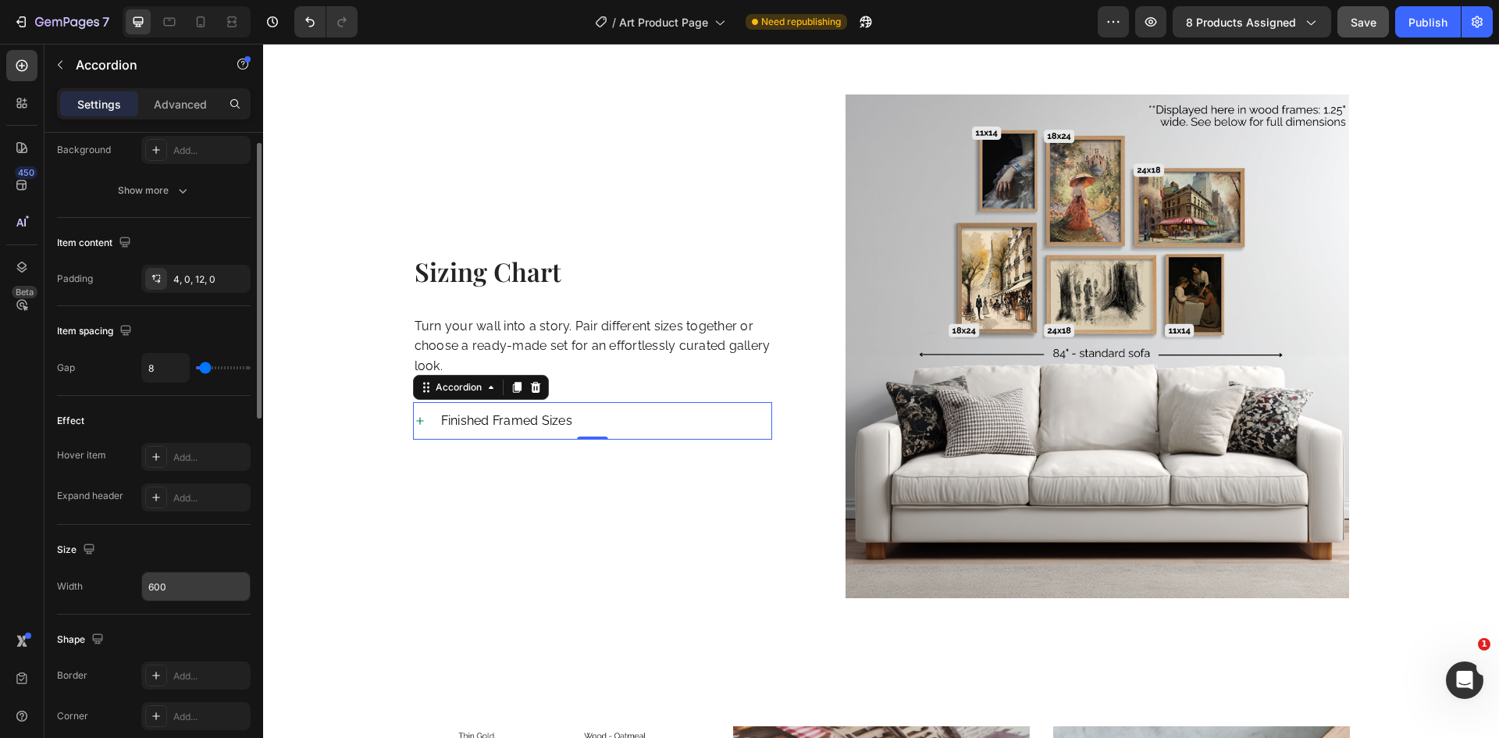
scroll to position [1769, 0]
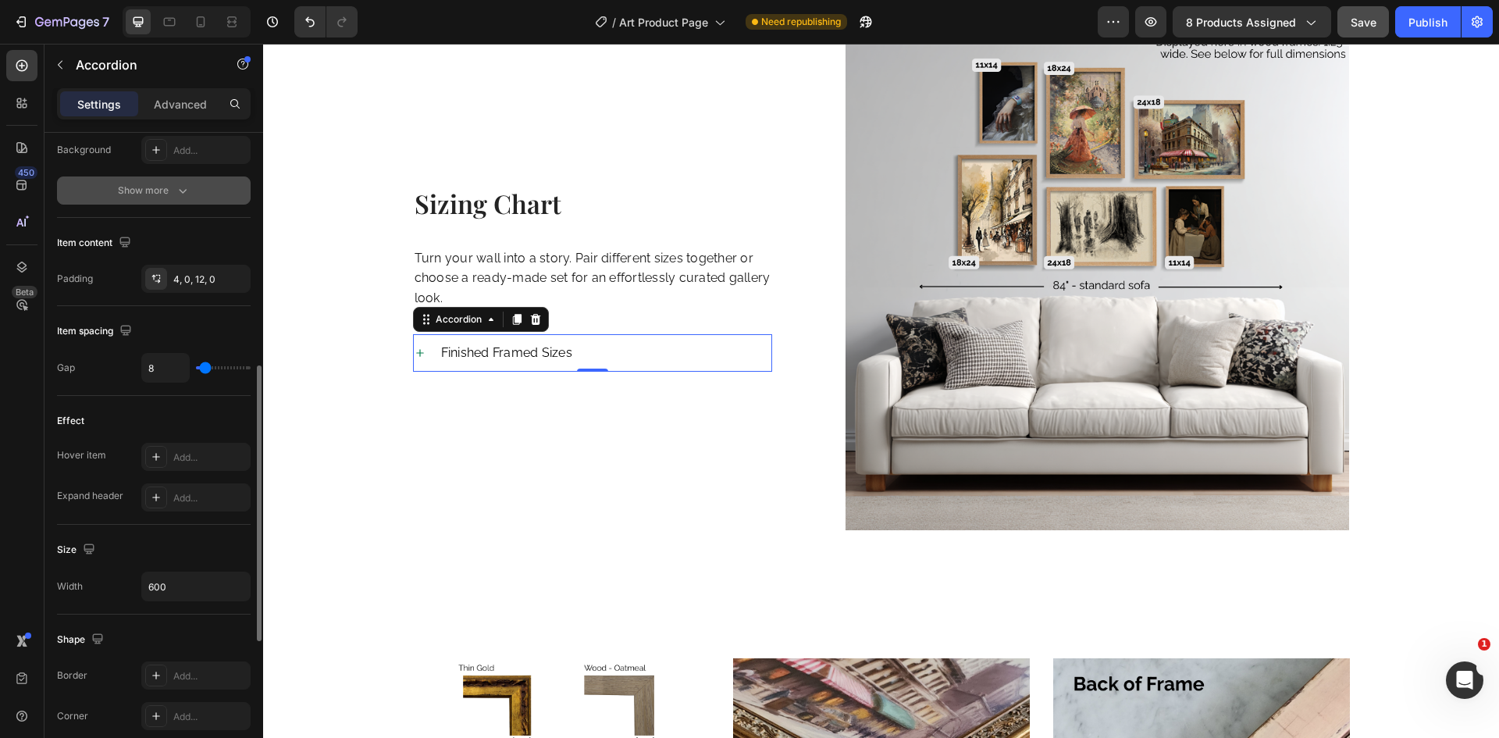
click at [160, 194] on div "Show more" at bounding box center [154, 191] width 73 height 16
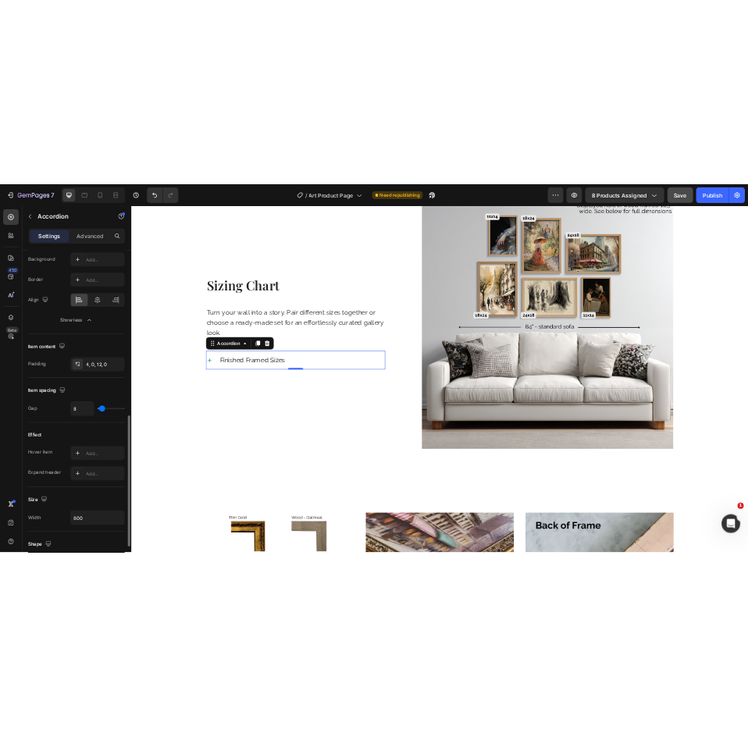
scroll to position [859, 0]
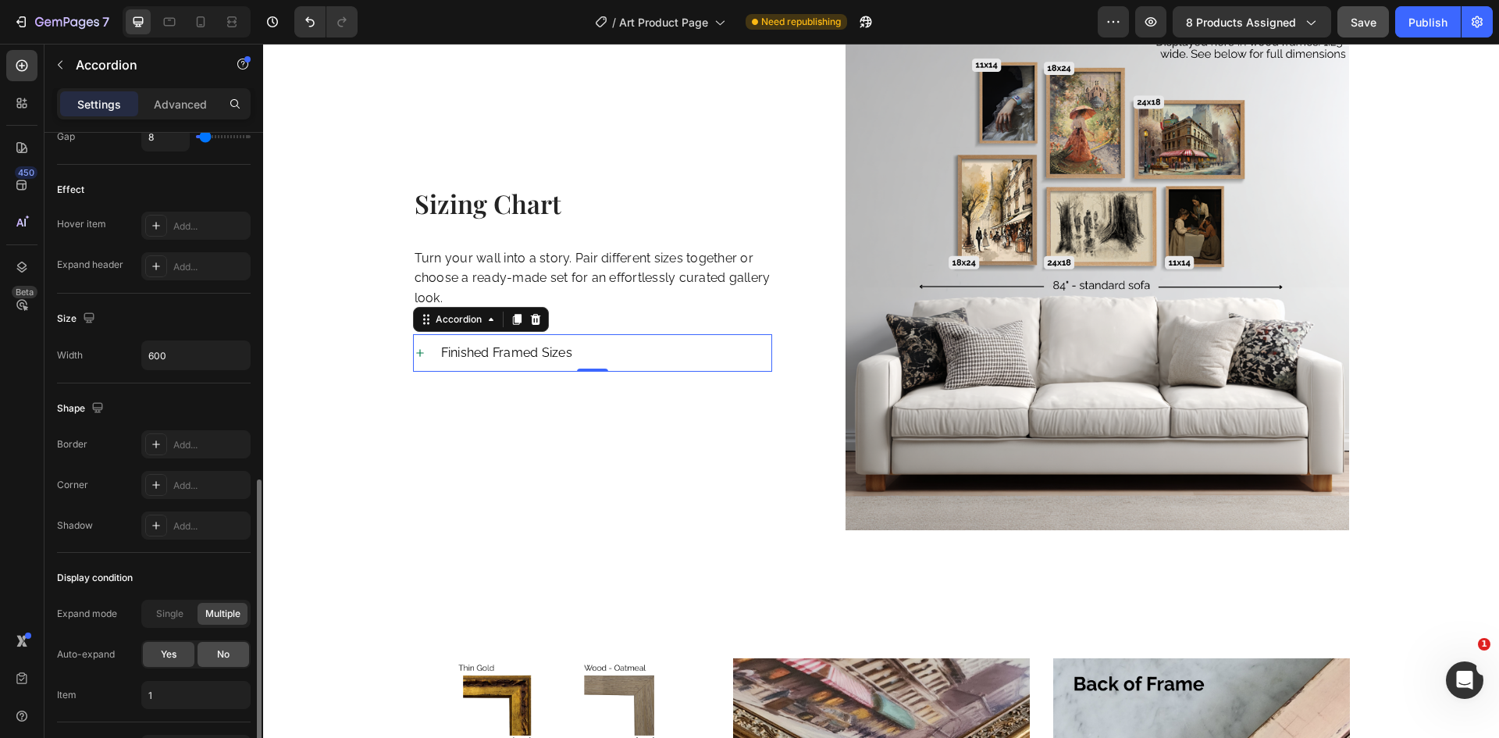
click at [228, 653] on span "No" at bounding box center [223, 654] width 12 height 14
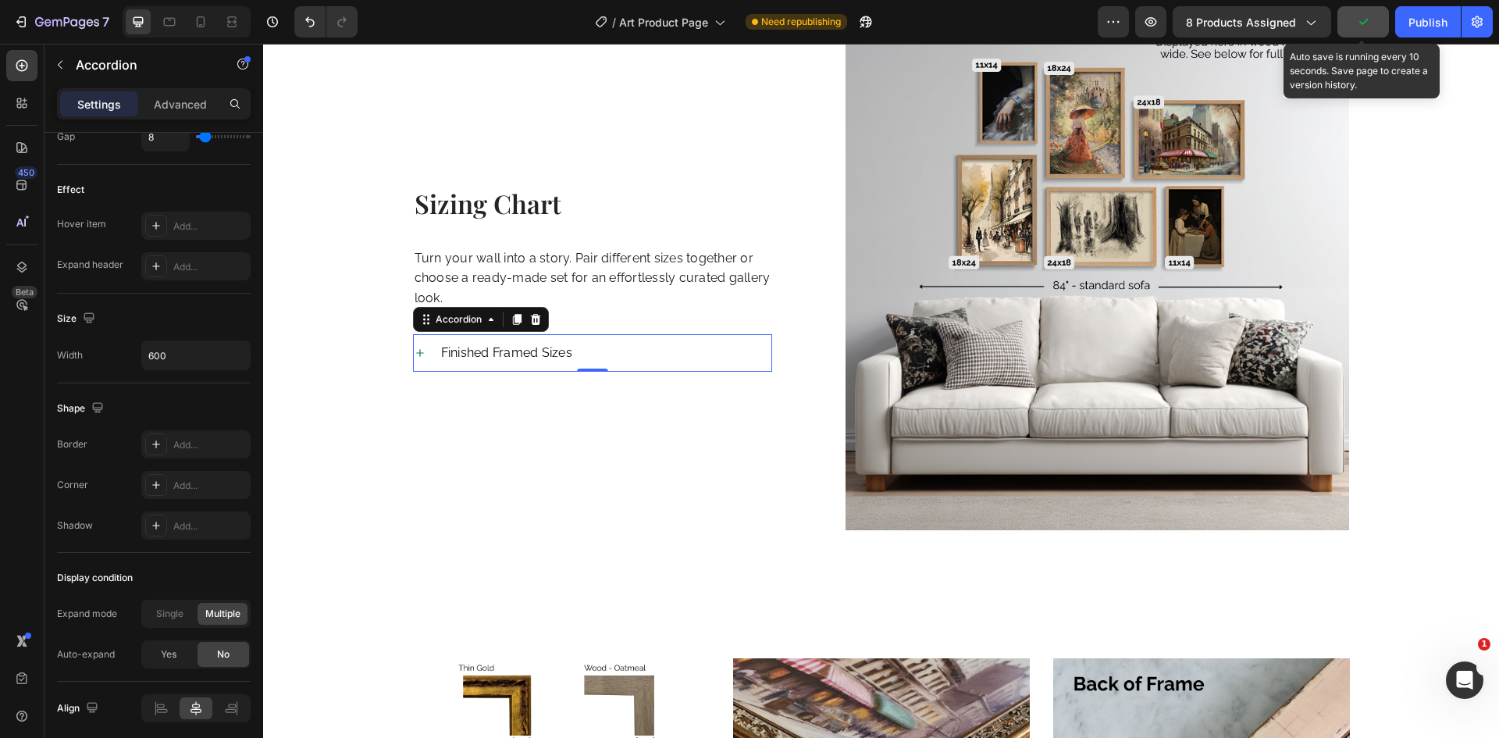
click at [1355, 22] on icon "button" at bounding box center [1363, 22] width 16 height 16
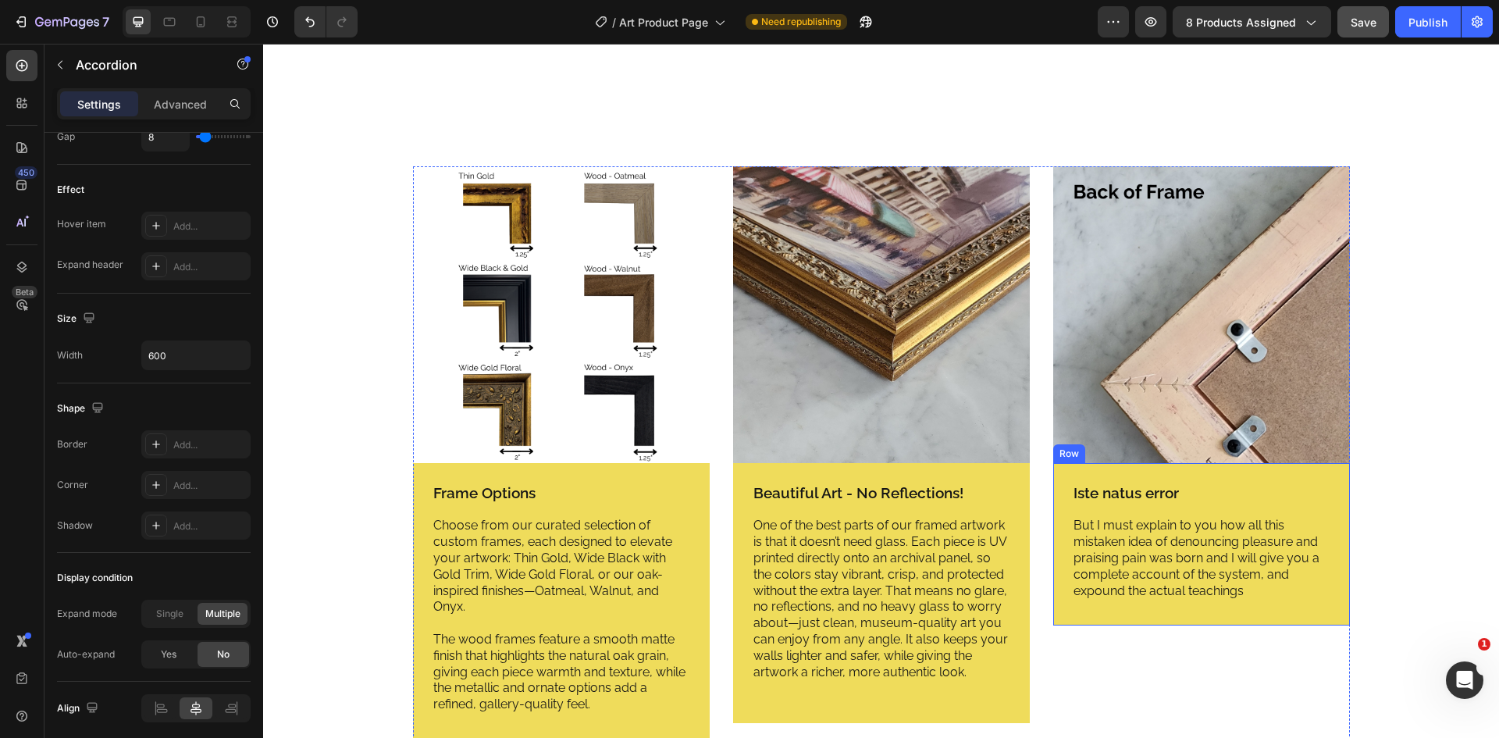
scroll to position [2159, 0]
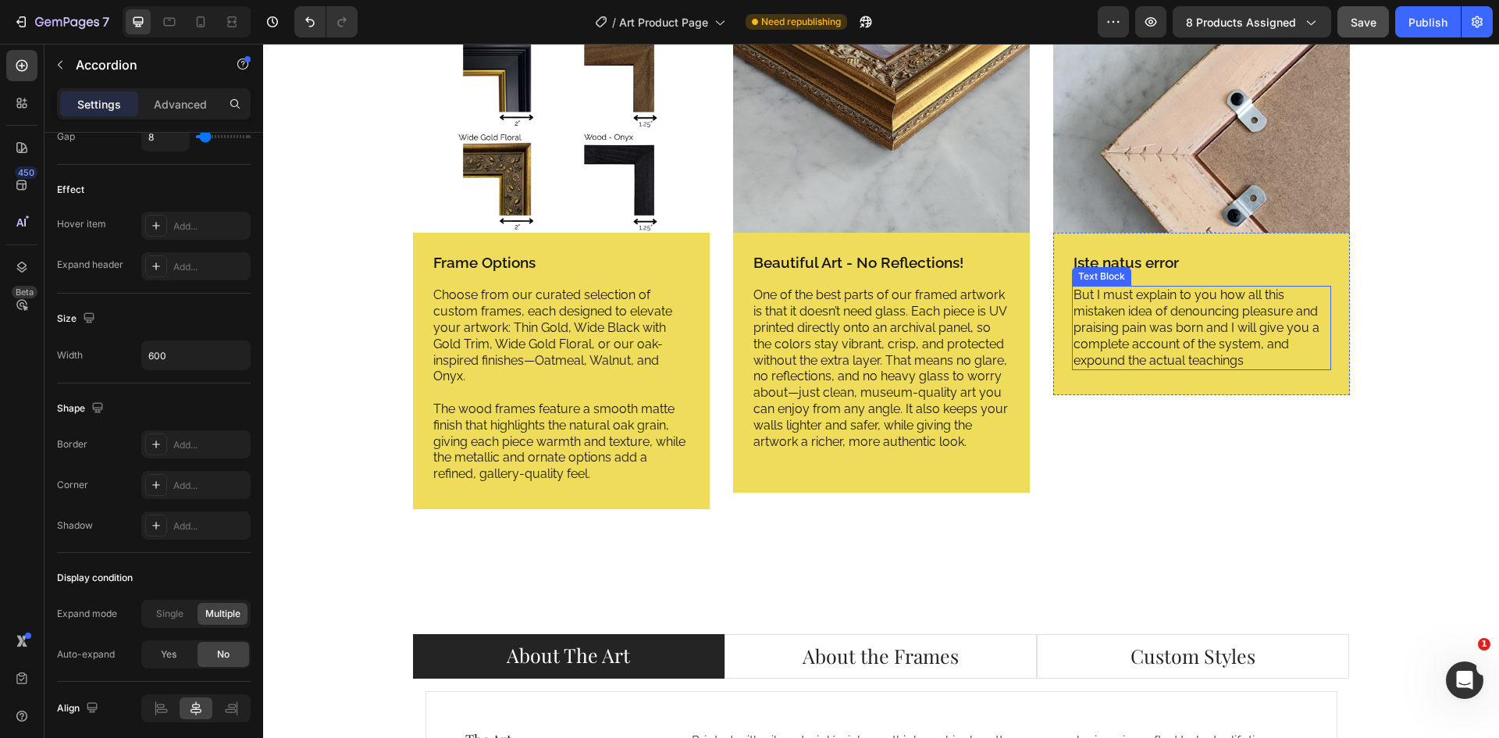
click at [1107, 325] on p "But I must explain to you how all this mistaken idea of denouncing pleasure and…" at bounding box center [1201, 327] width 256 height 81
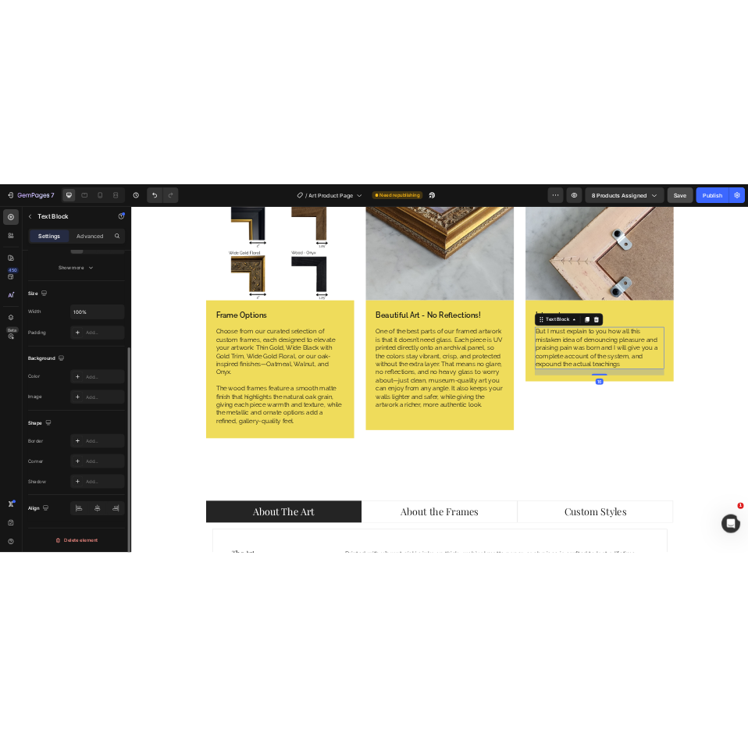
scroll to position [0, 0]
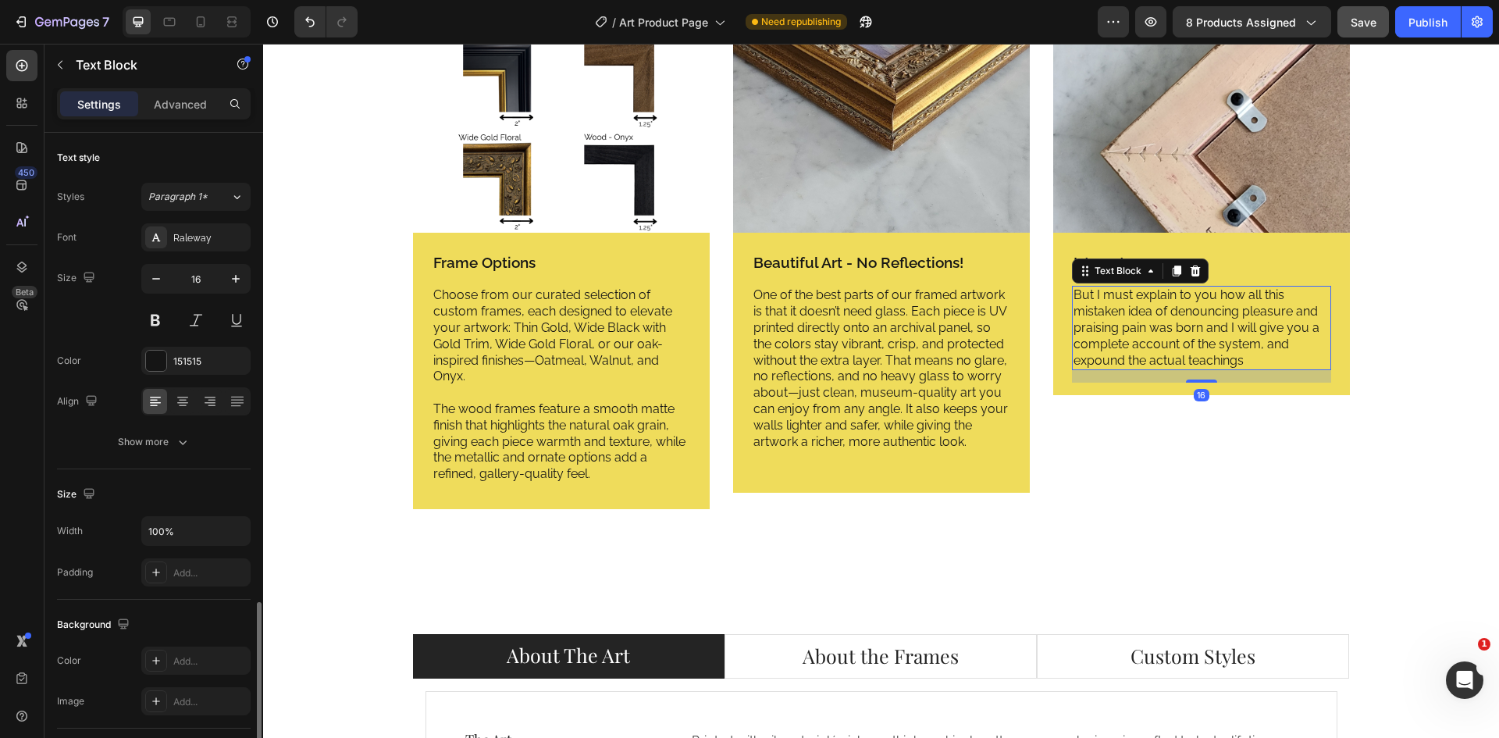
click at [1107, 325] on p "But I must explain to you how all this mistaken idea of denouncing pleasure and…" at bounding box center [1201, 327] width 256 height 81
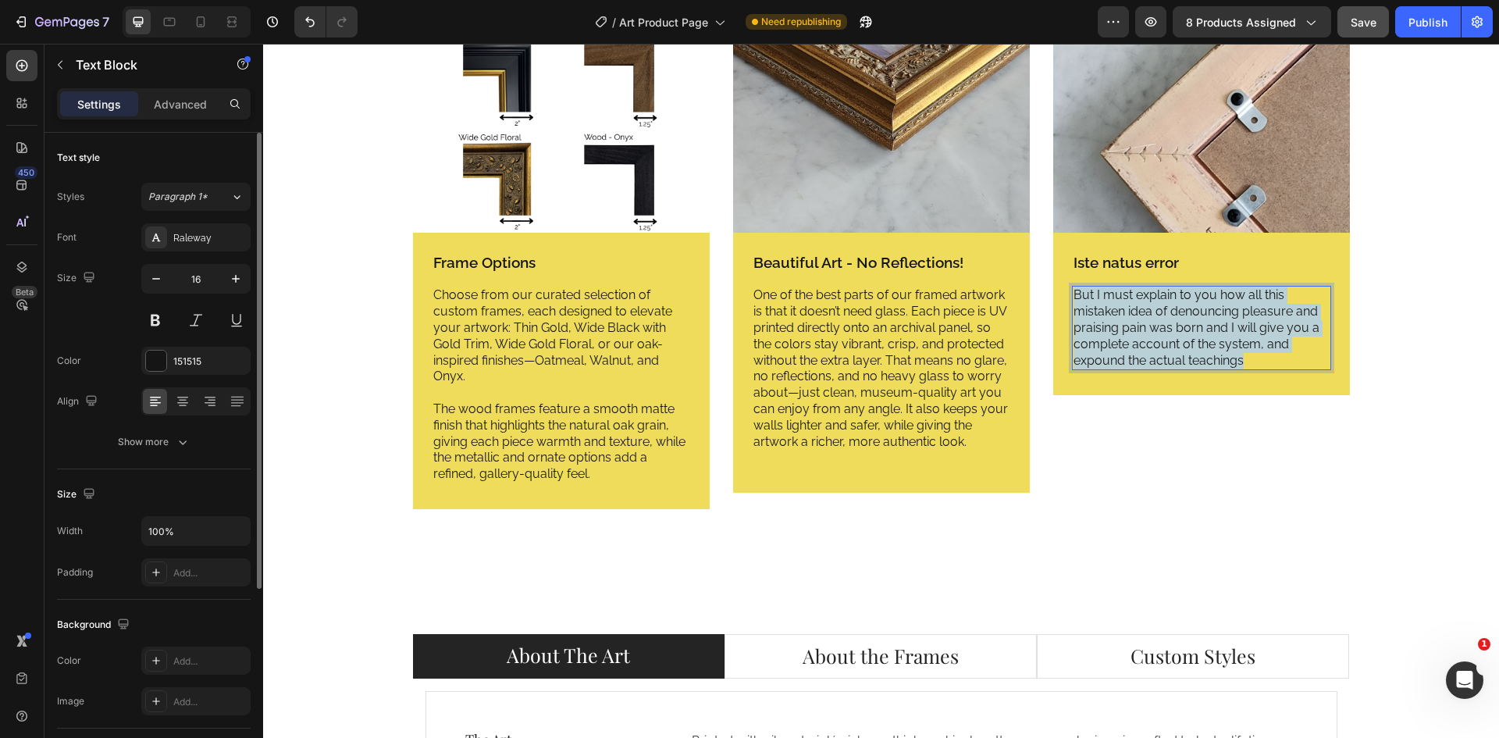
click at [1107, 325] on p "But I must explain to you how all this mistaken idea of denouncing pleasure and…" at bounding box center [1201, 327] width 256 height 81
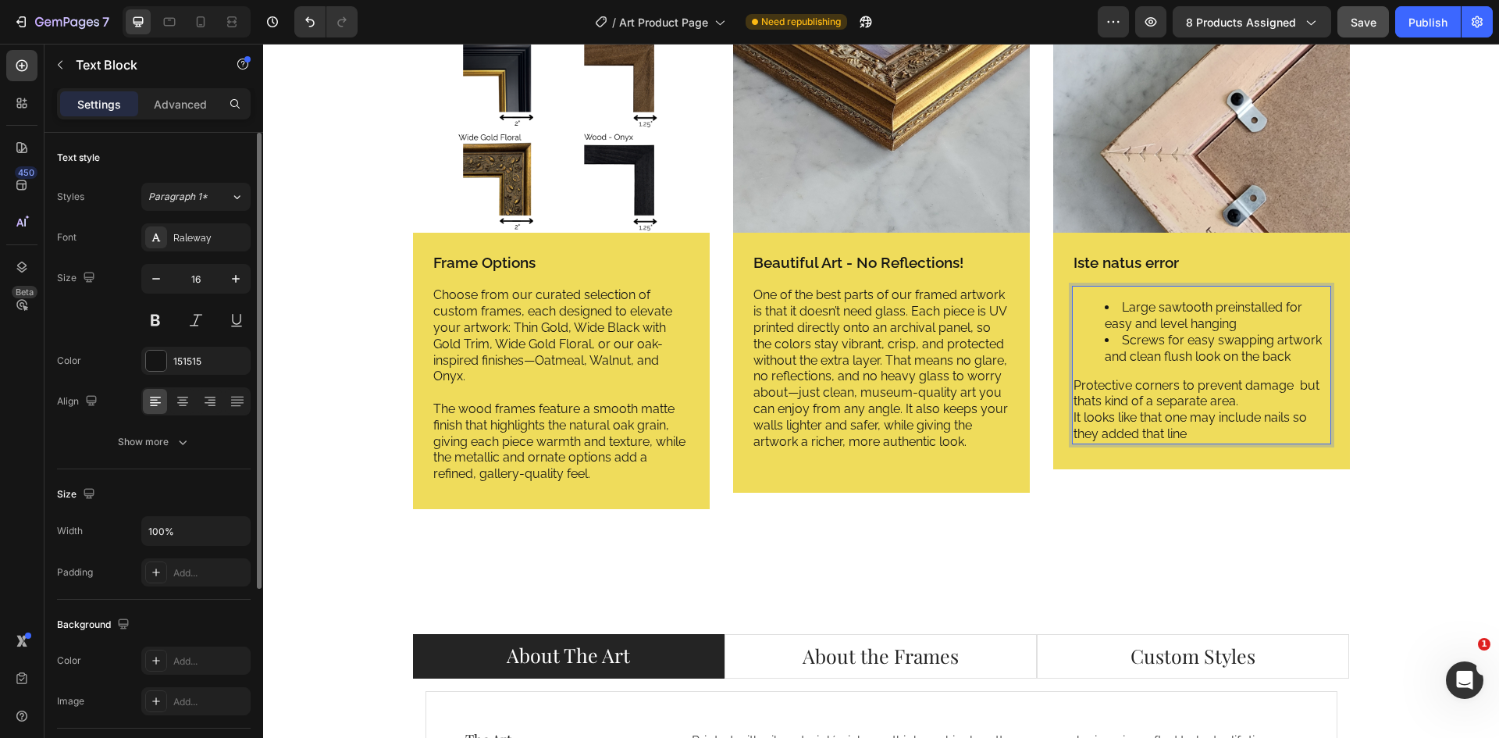
click at [1121, 349] on li "Screws for easy swapping artwork and clean flush look on the back" at bounding box center [1216, 349] width 225 height 33
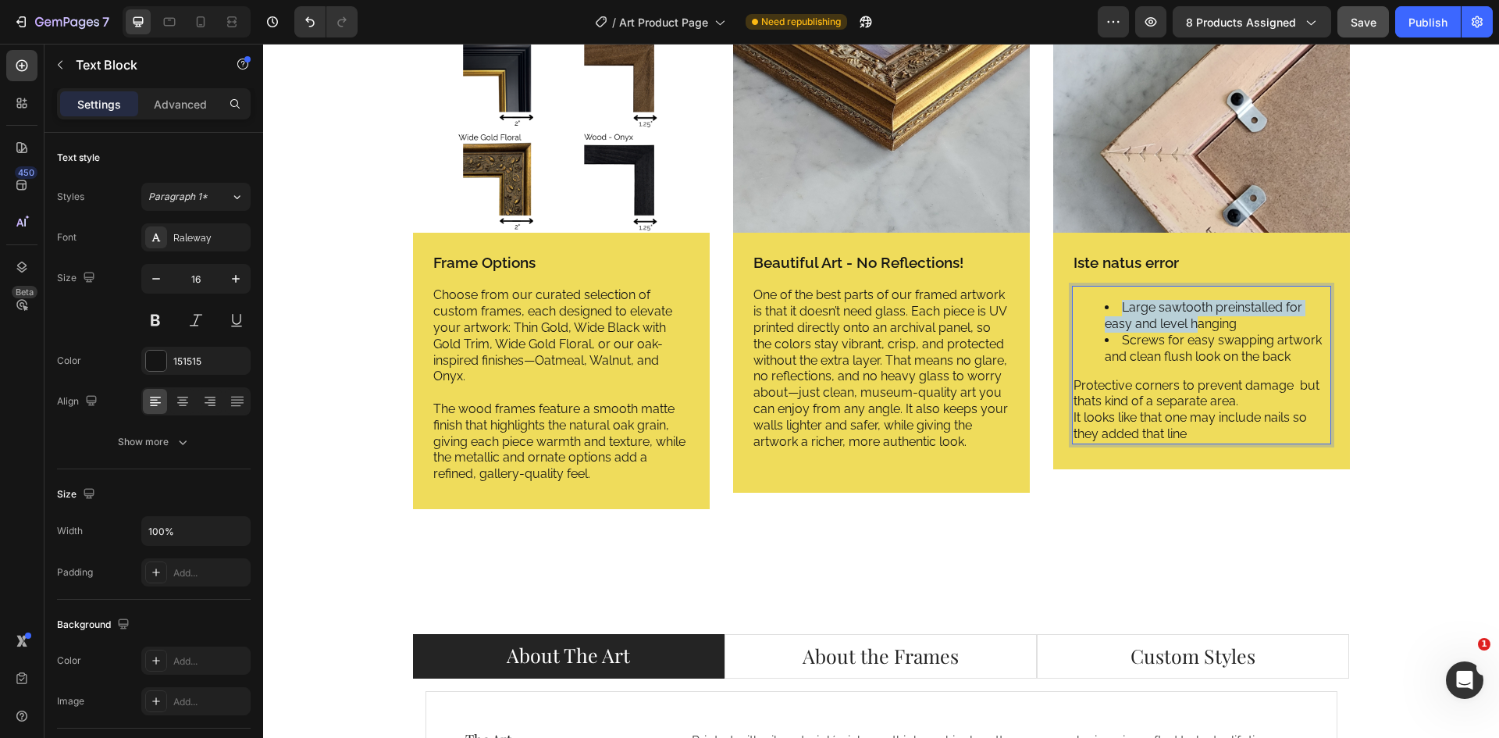
drag, startPoint x: 1110, startPoint y: 290, endPoint x: 1192, endPoint y: 332, distance: 92.2
click at [1192, 332] on div "Large sawtooth preinstalled for easy and level hanging Screws for easy swapping…" at bounding box center [1201, 365] width 259 height 158
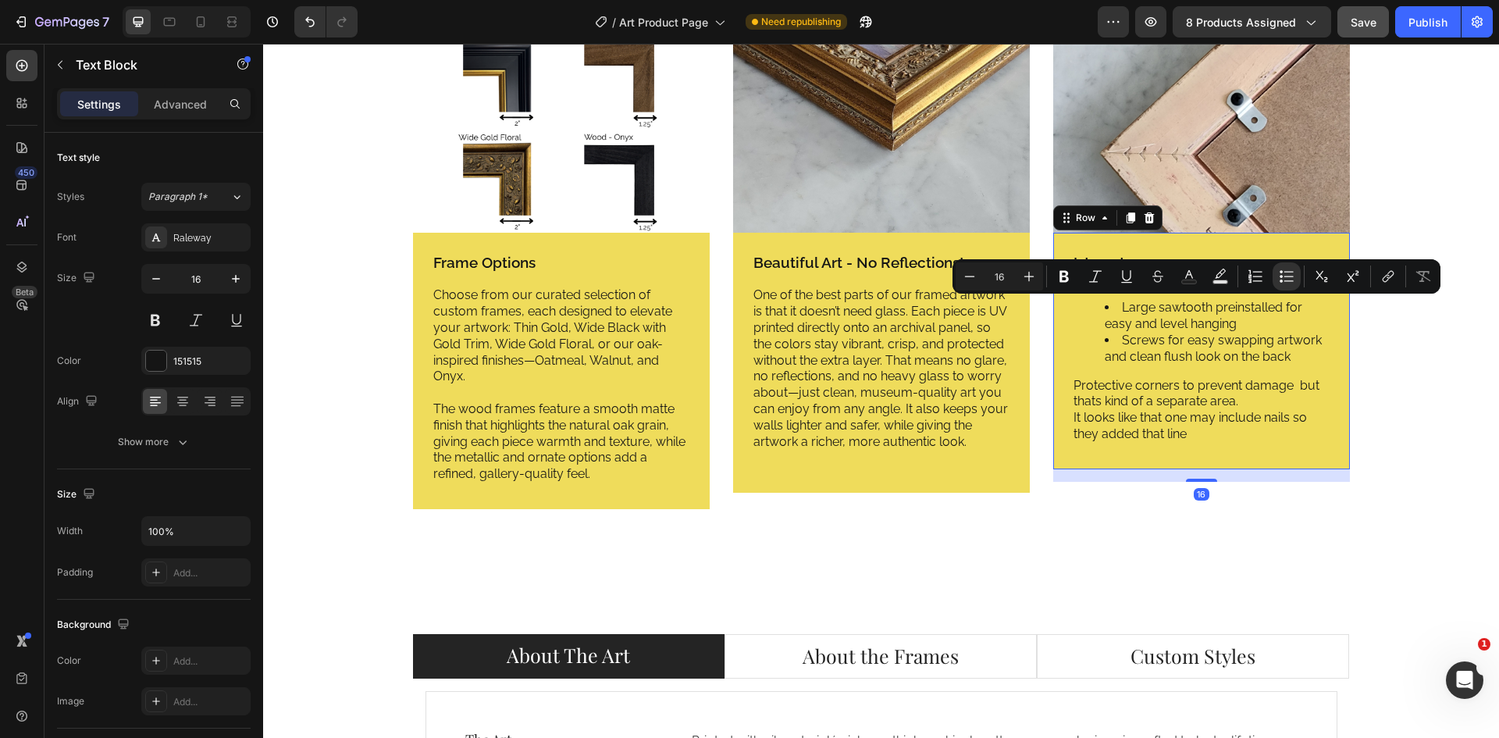
click at [1126, 249] on div "Iste natus error Text Block Large sawtooth preinstalled for easy and level hang…" at bounding box center [1201, 351] width 297 height 237
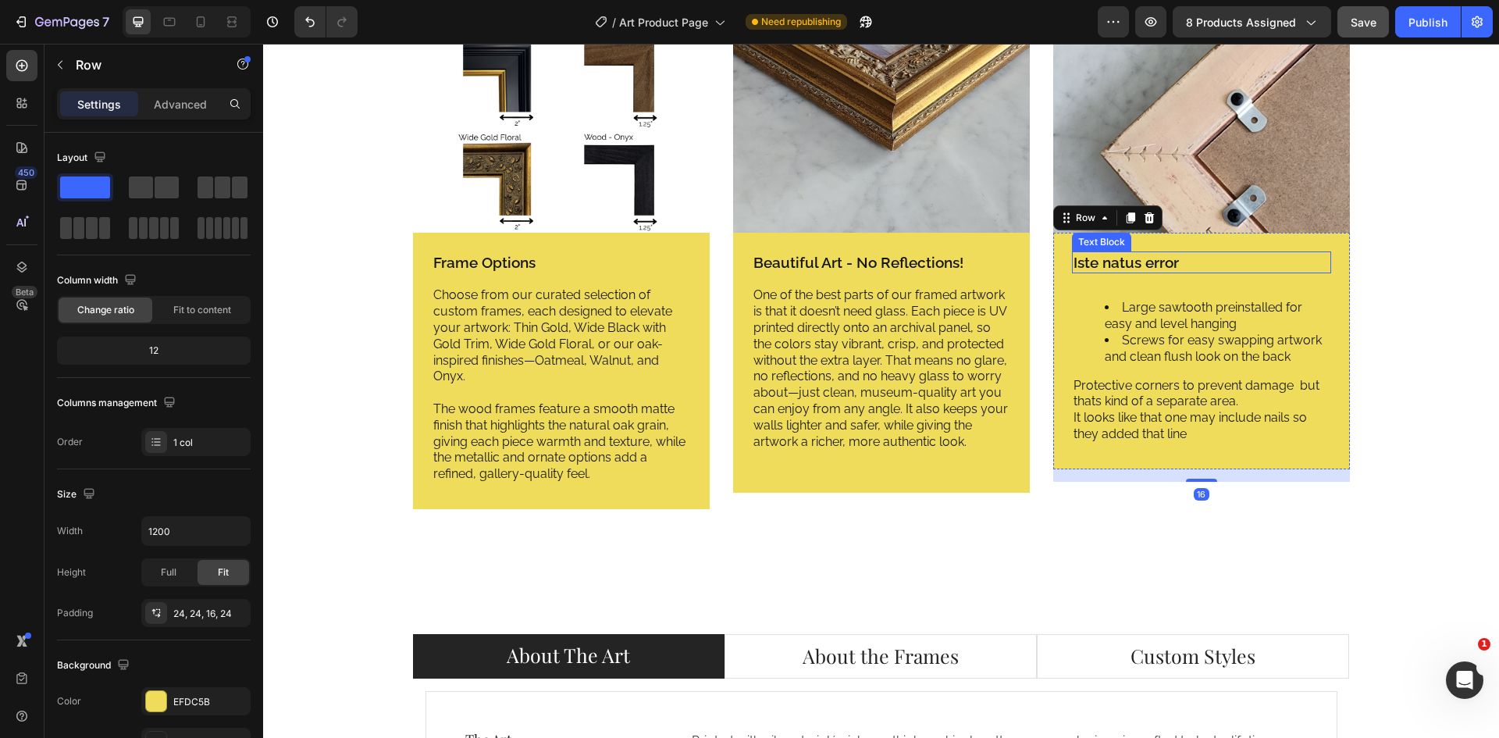
click at [1122, 259] on p "Iste natus error" at bounding box center [1201, 263] width 256 height 20
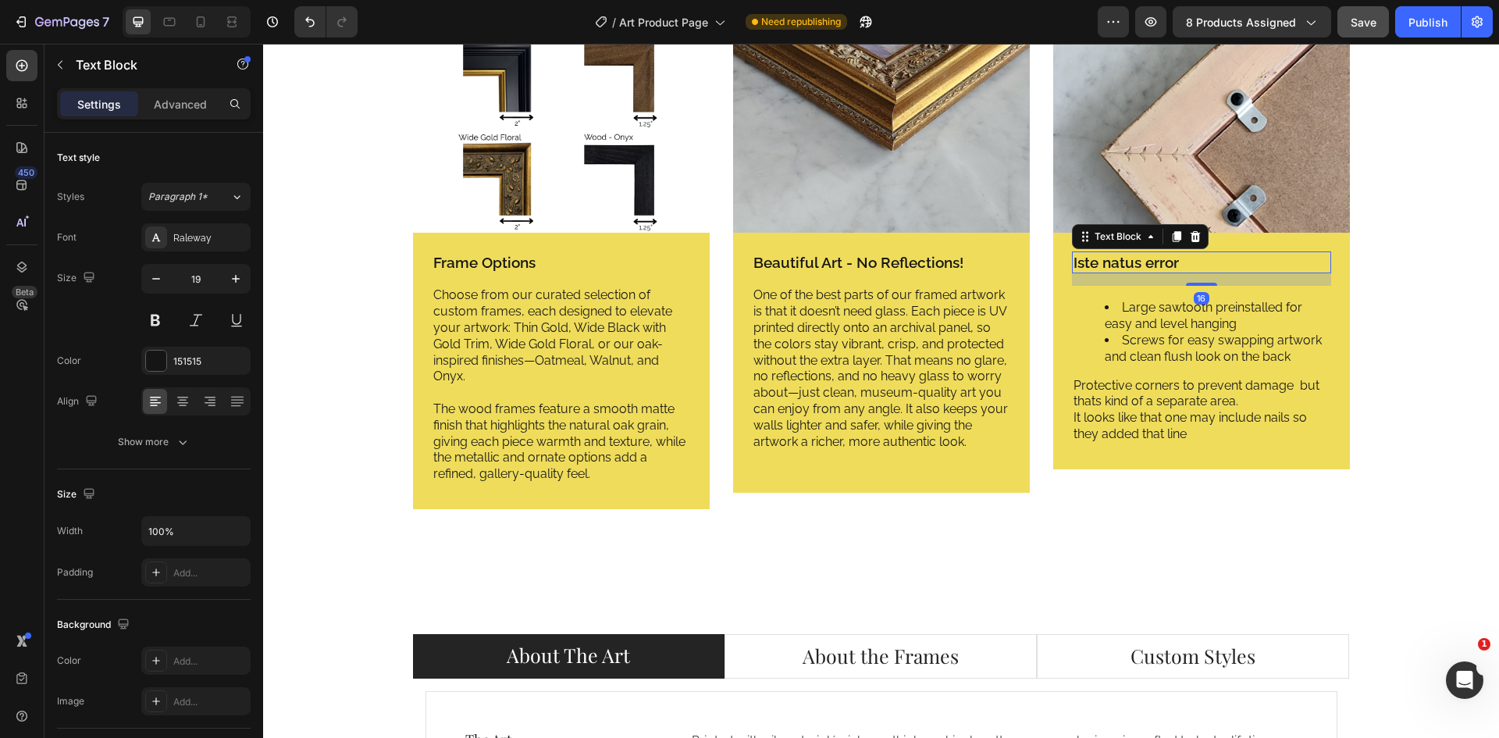
click at [1122, 259] on p "Iste natus error" at bounding box center [1201, 263] width 256 height 20
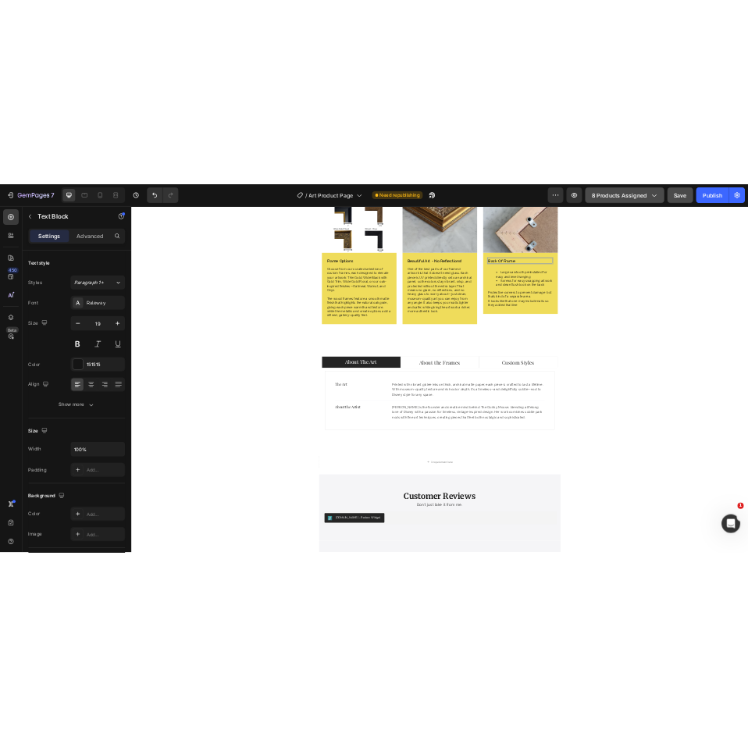
scroll to position [2147, 0]
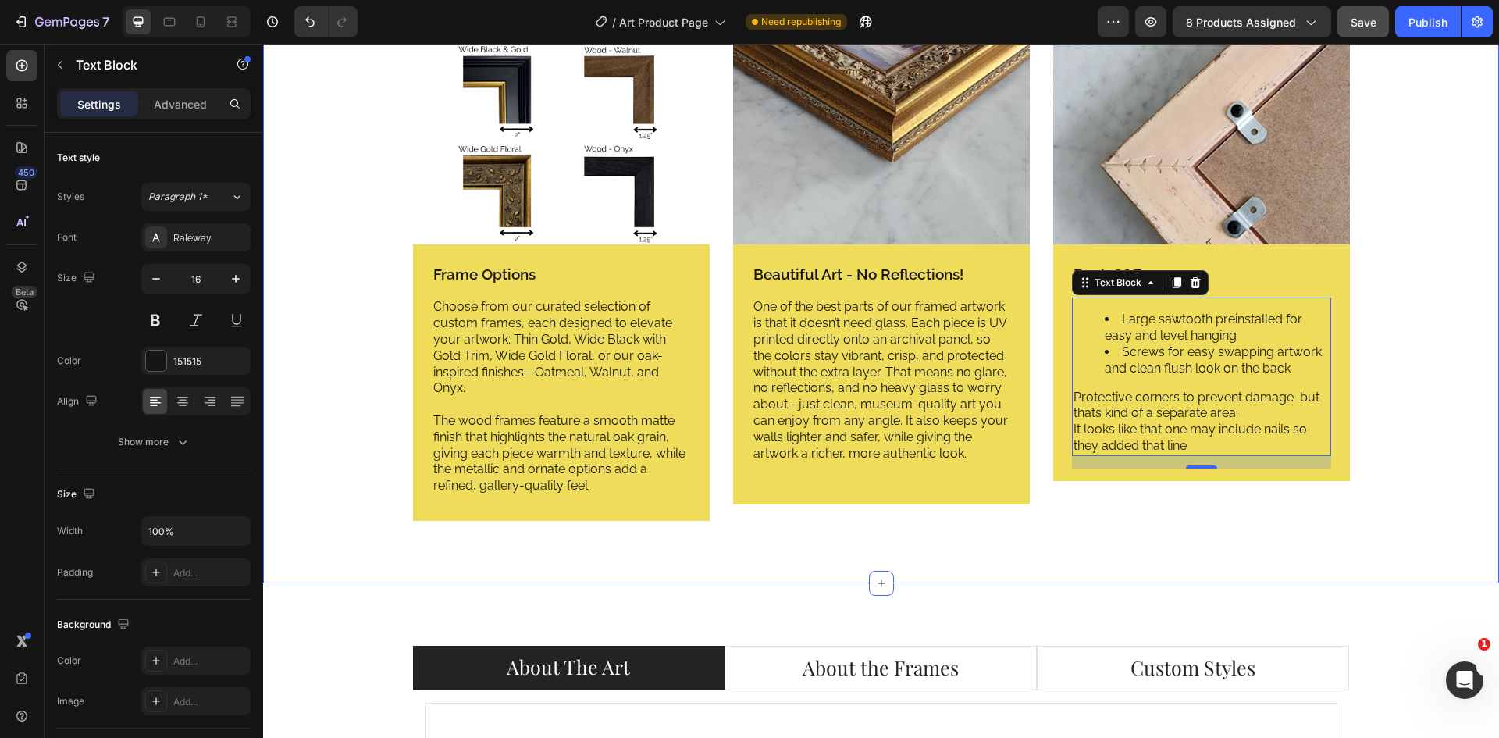
drag, startPoint x: 1403, startPoint y: 445, endPoint x: 1300, endPoint y: 443, distance: 103.8
click at [1403, 445] on div "Image Frame Options Text Block Choose from our curated selection of custom fram…" at bounding box center [881, 247] width 1212 height 598
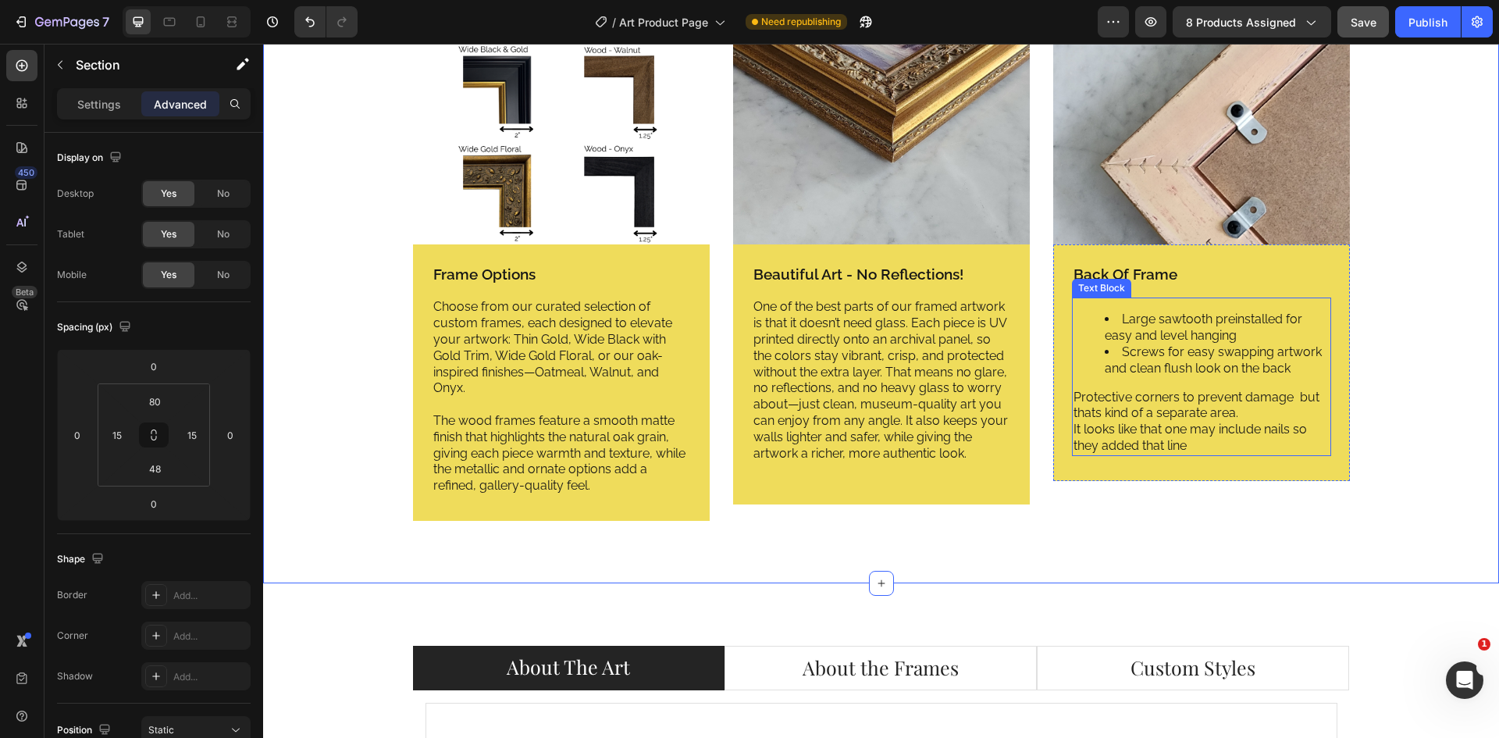
click at [1200, 425] on p "Protective corners to prevent damage but thats kind of a separate area. It look…" at bounding box center [1201, 421] width 256 height 65
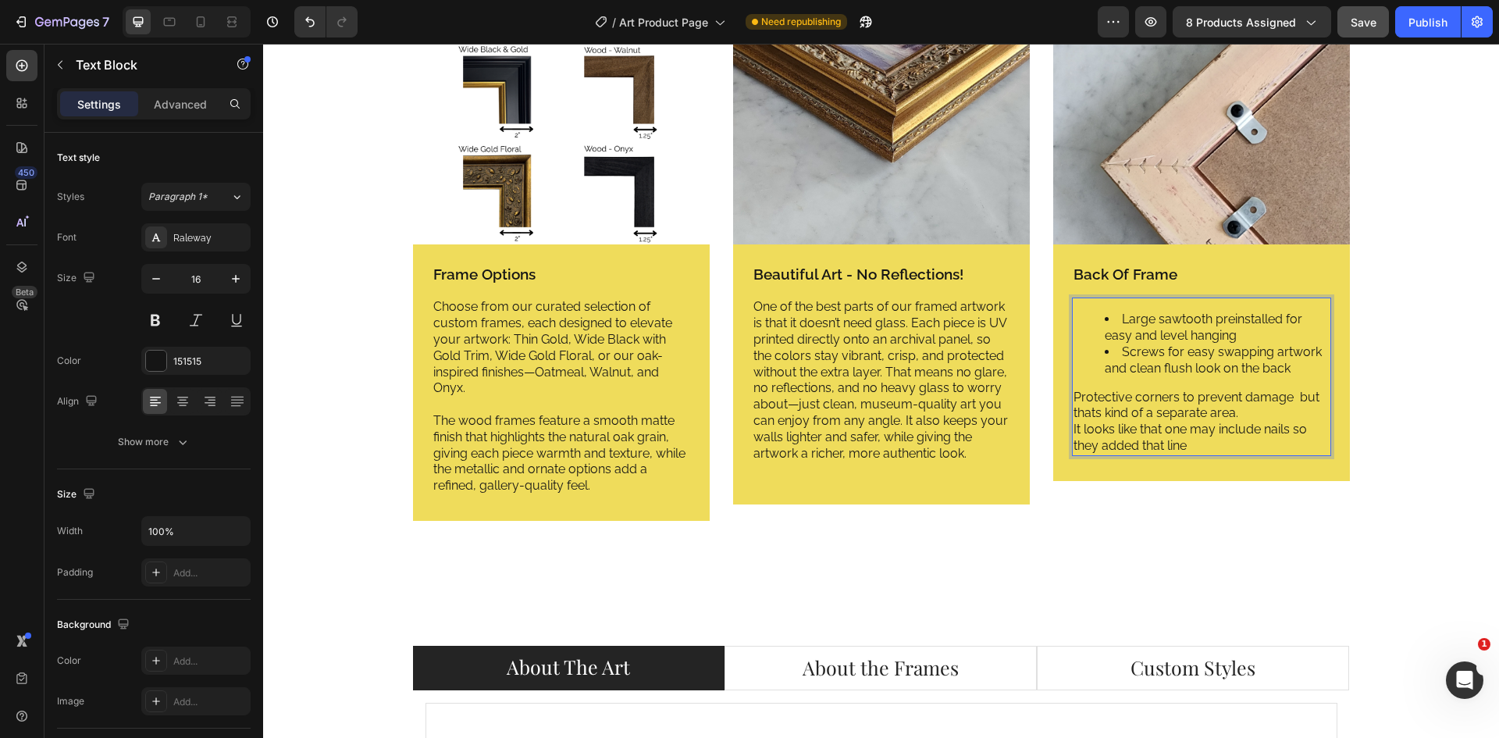
click at [1243, 413] on p "Protective corners to prevent damage but thats kind of a separate area. It look…" at bounding box center [1201, 421] width 256 height 65
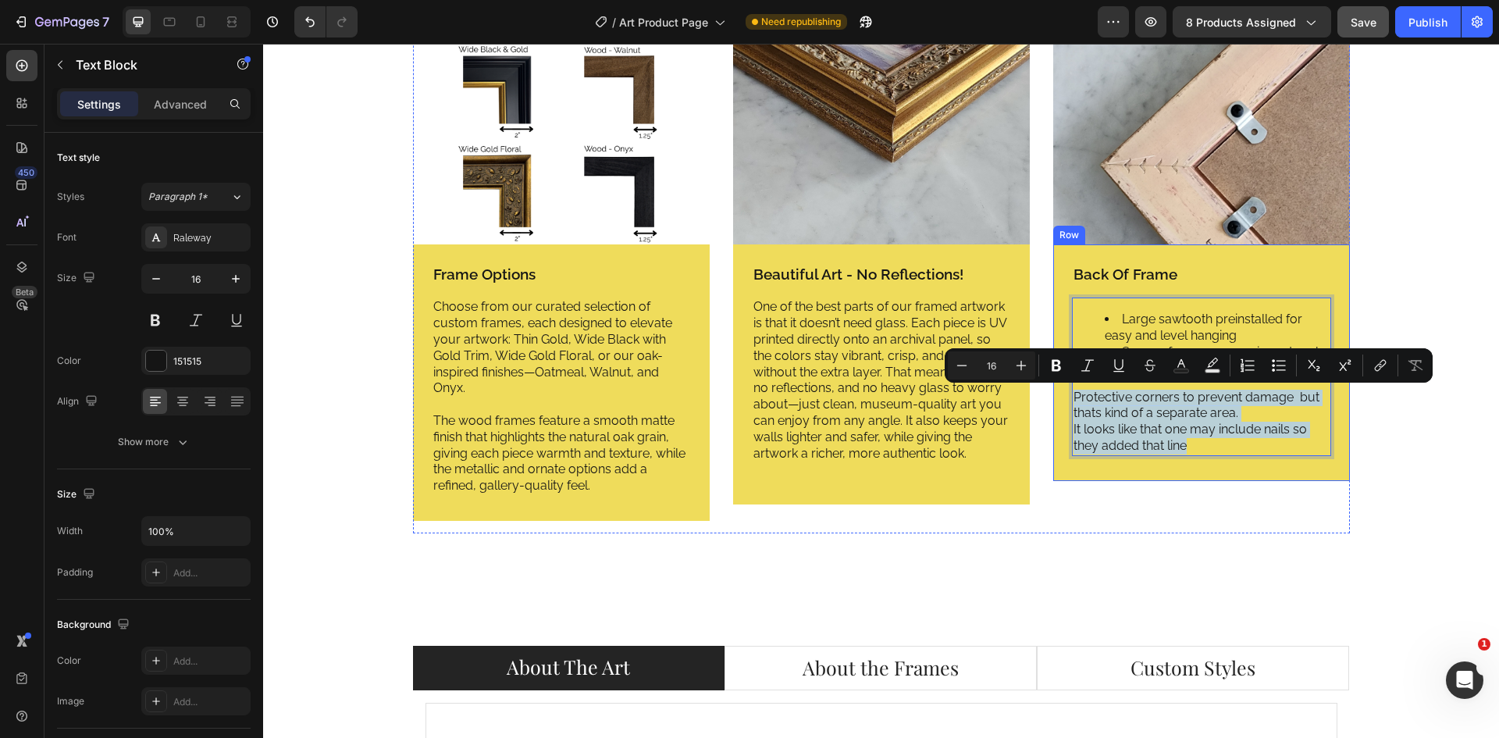
drag, startPoint x: 1221, startPoint y: 448, endPoint x: 1048, endPoint y: 395, distance: 181.2
click at [1053, 395] on div "Back Of Frame Text Block Large sawtooth preinstalled for easy and level hanging…" at bounding box center [1201, 362] width 297 height 237
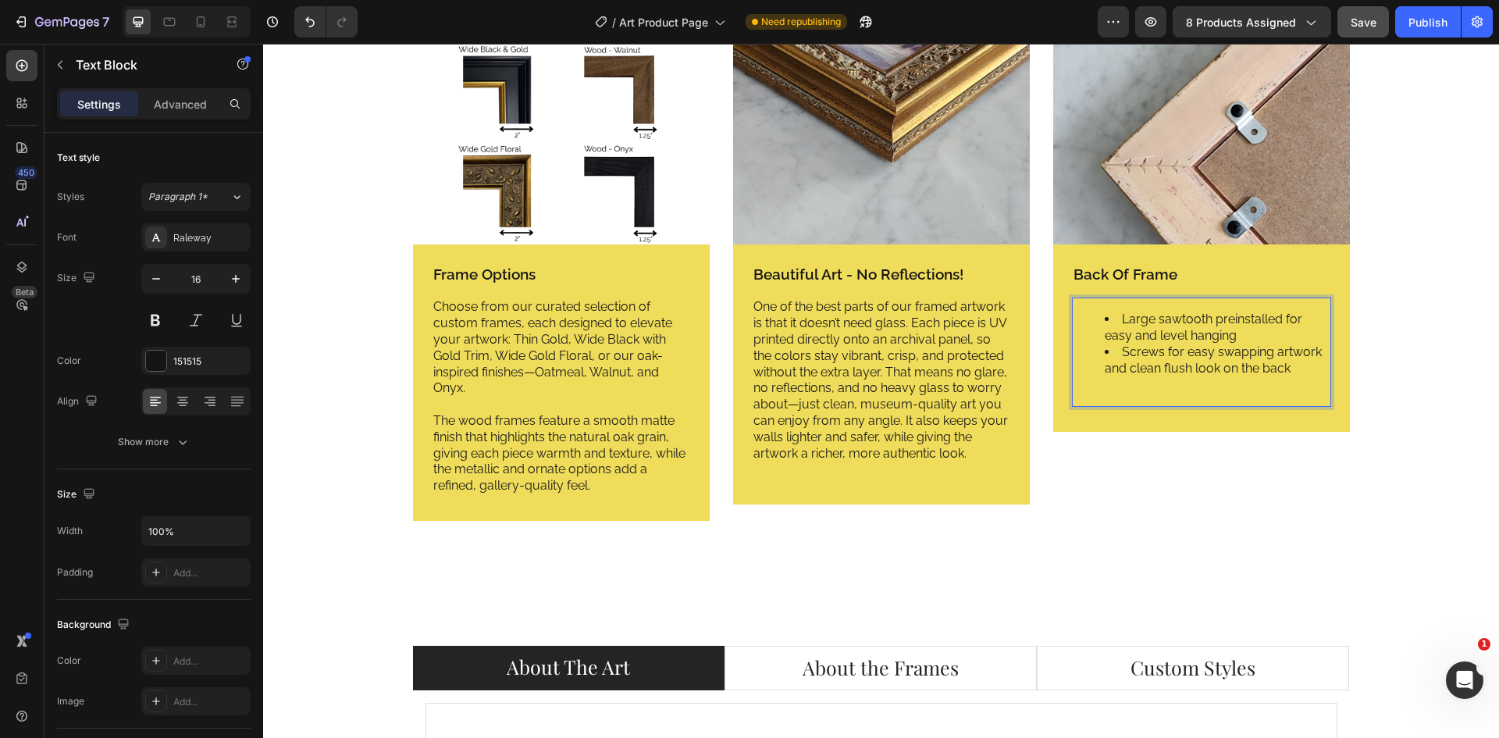
click at [1112, 318] on li "Large sawtooth preinstalled for easy and level hanging" at bounding box center [1216, 327] width 225 height 33
click at [1119, 354] on li "Screws for easy swapping artwork and clean flush look on the back" at bounding box center [1216, 360] width 225 height 33
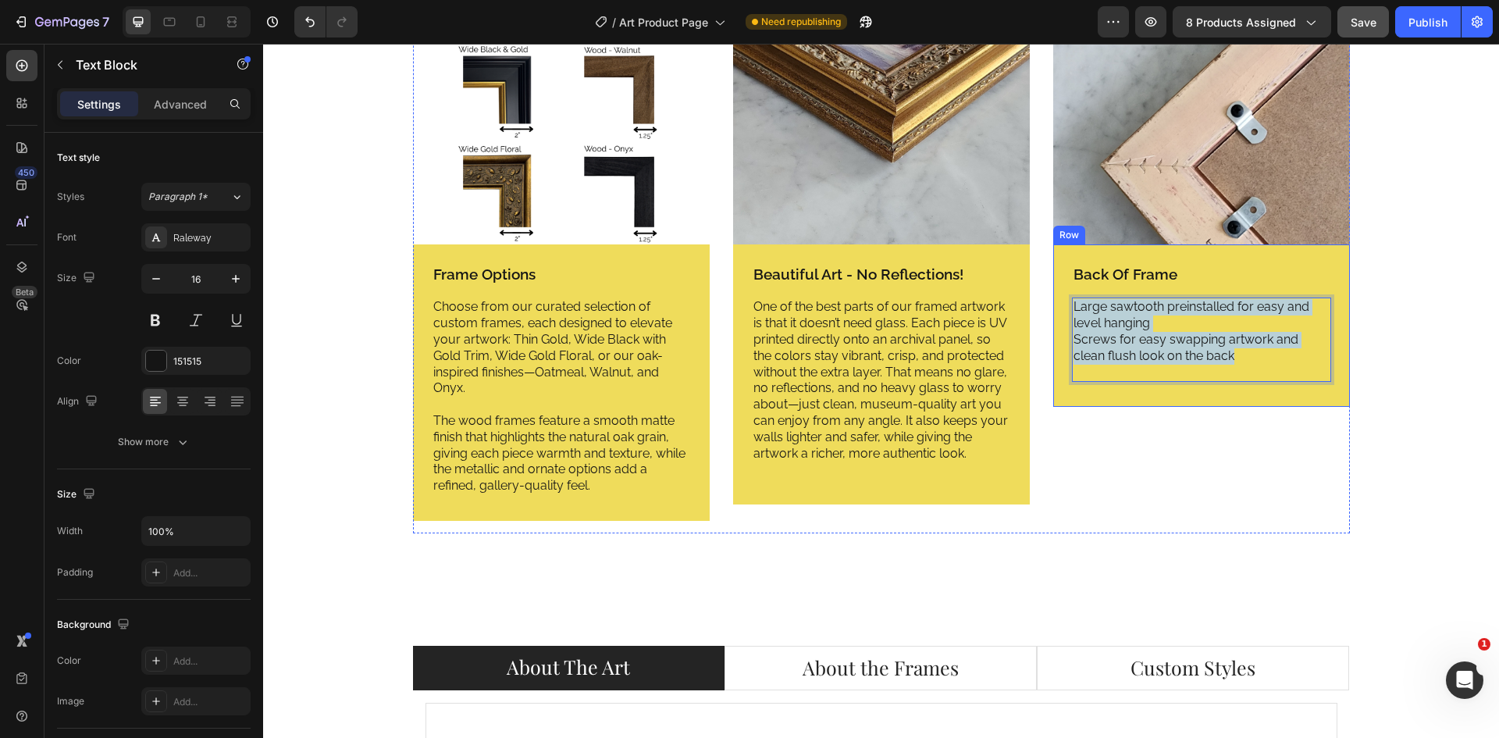
drag, startPoint x: 1094, startPoint y: 338, endPoint x: 1059, endPoint y: 311, distance: 44.5
click at [1059, 311] on div "Back Of Frame Text Block Large sawtooth preinstalled for easy and level hanging…" at bounding box center [1201, 325] width 297 height 163
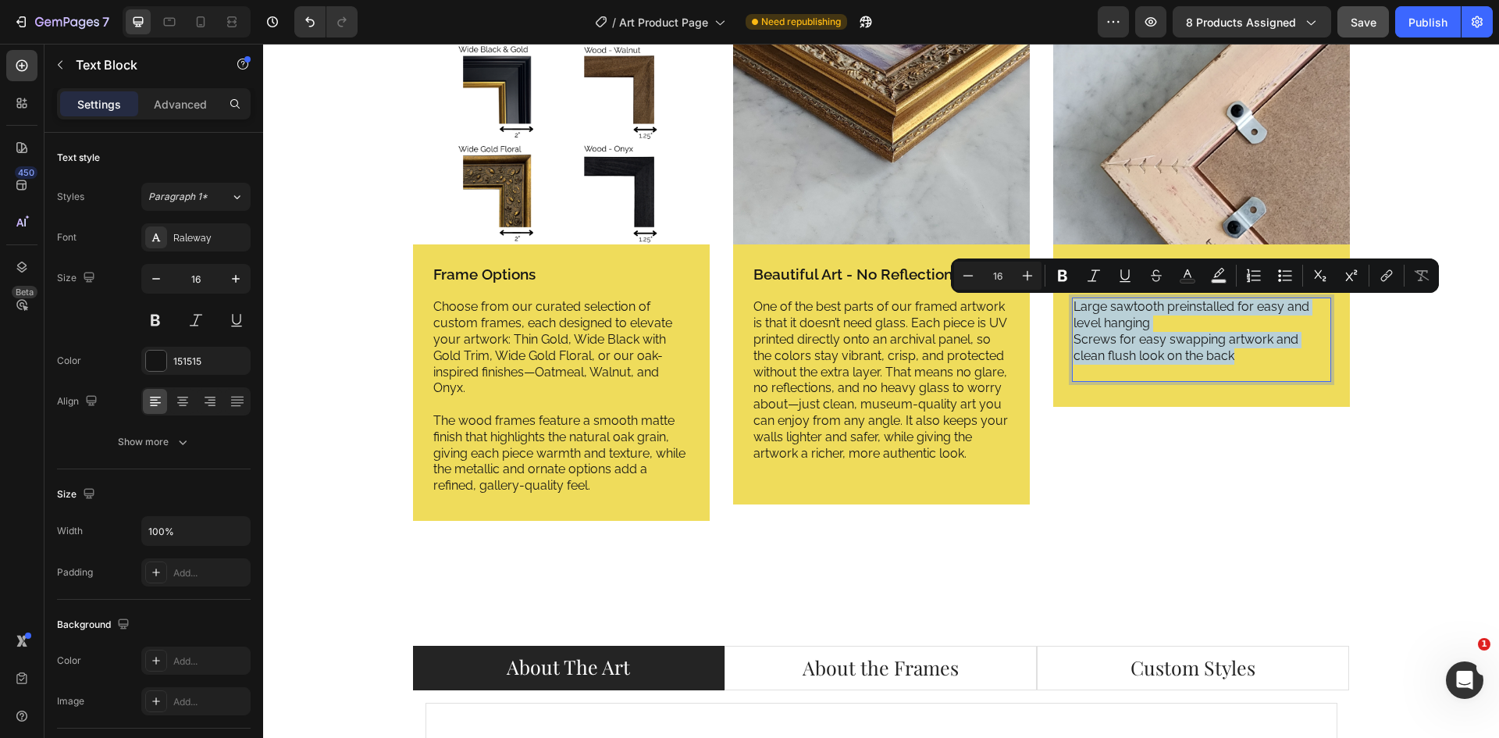
click at [1173, 324] on p "Large sawtooth preinstalled for easy and level hanging" at bounding box center [1201, 315] width 256 height 33
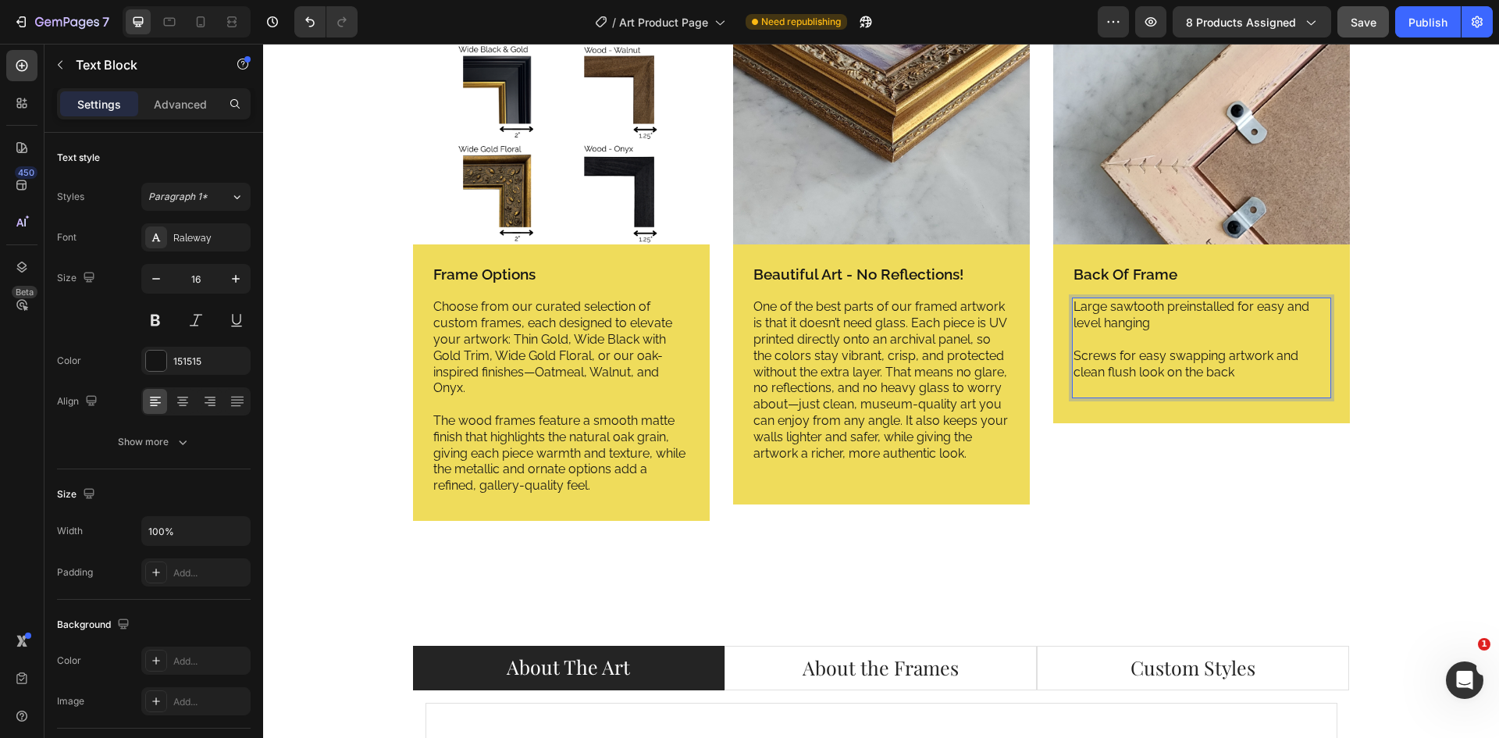
click at [1229, 380] on p "Rich Text Editor. Editing area: main" at bounding box center [1201, 388] width 256 height 16
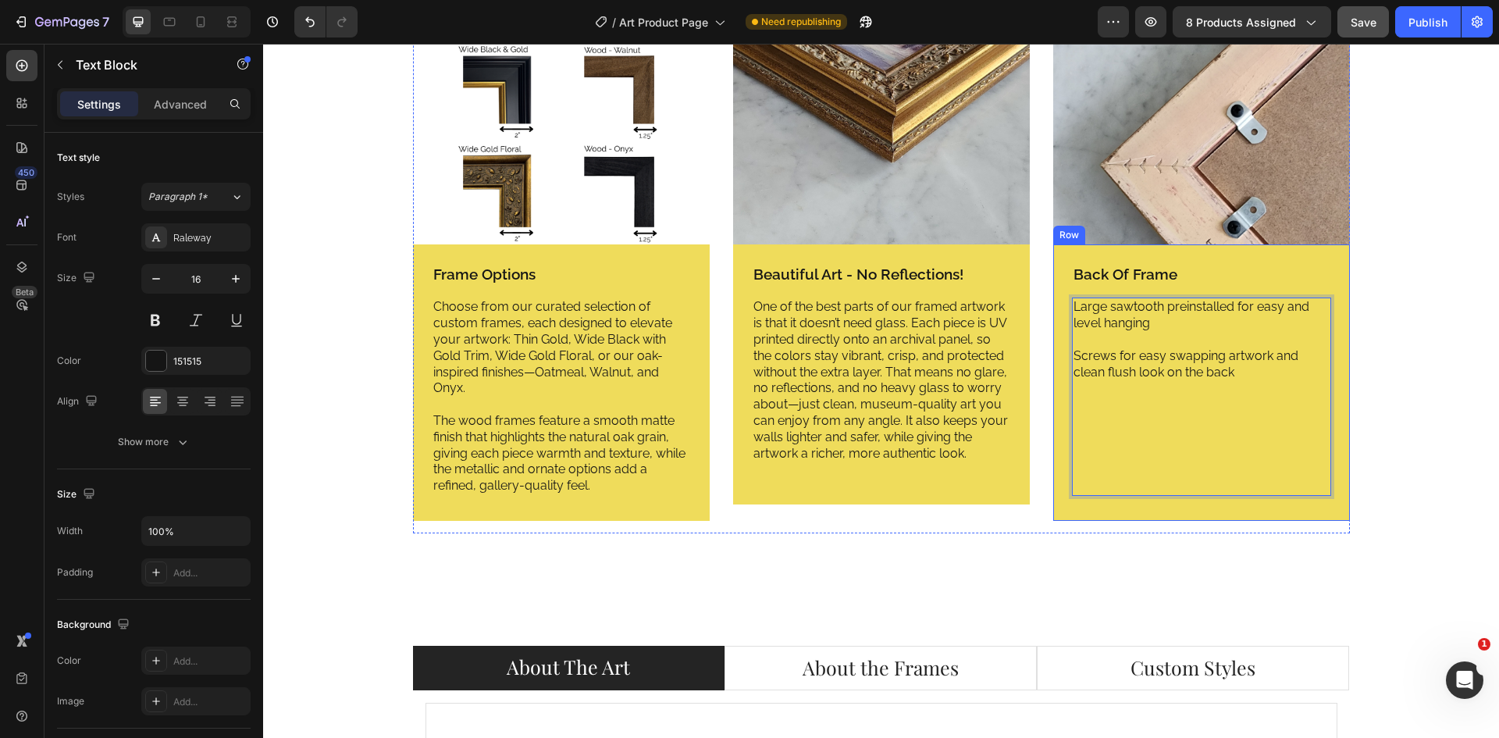
click at [1425, 404] on div "Image Frame Options Text Block Choose from our curated selection of custom fram…" at bounding box center [881, 247] width 1212 height 598
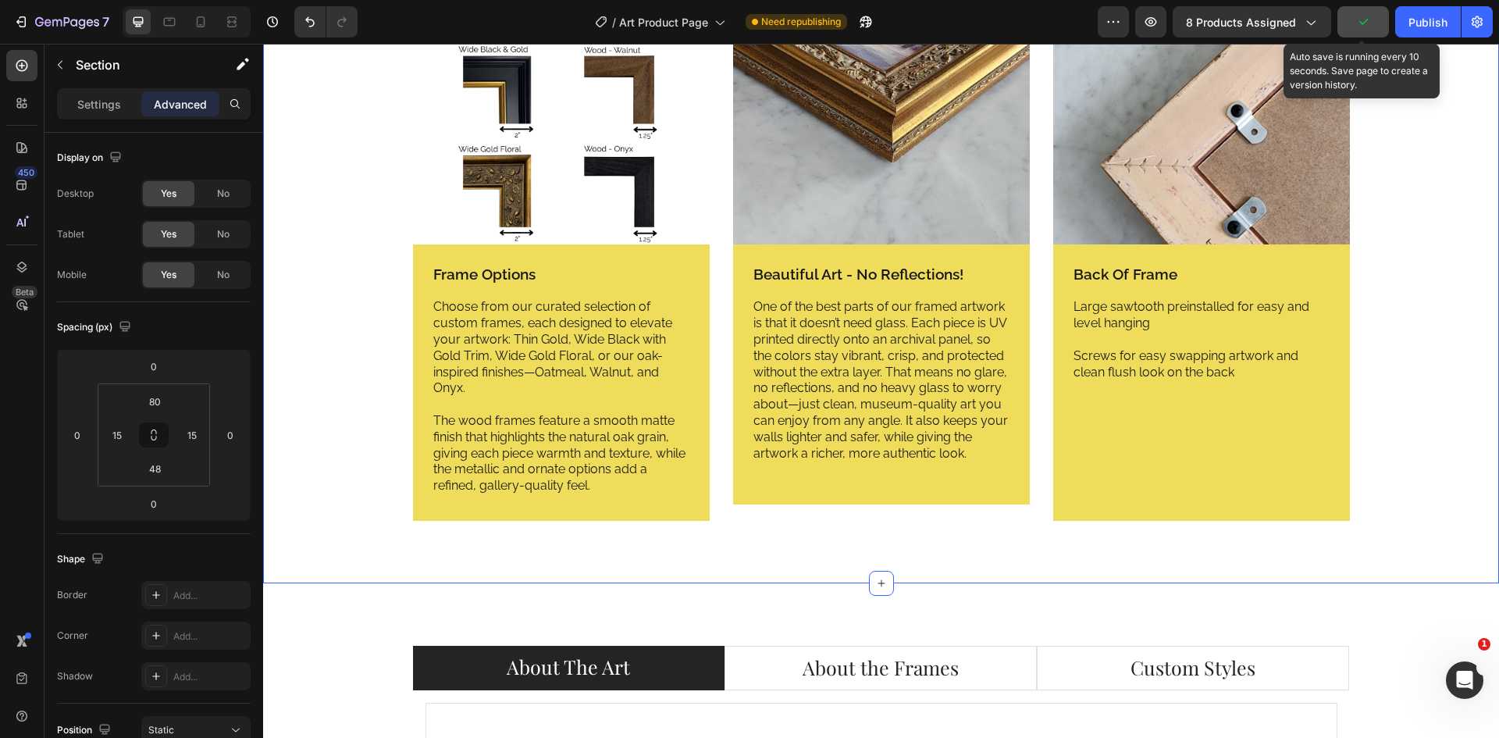
click at [1361, 31] on button "button" at bounding box center [1363, 21] width 52 height 31
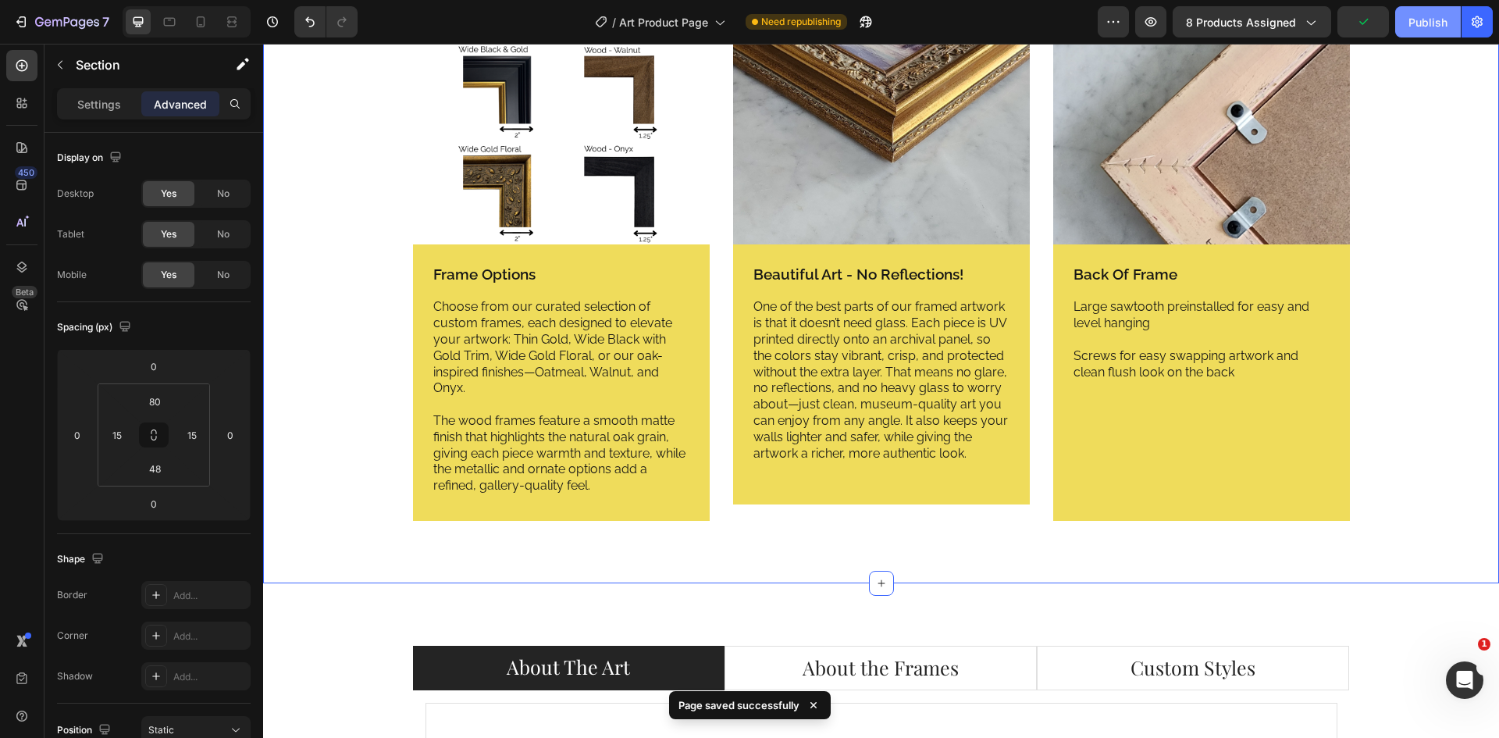
click at [1433, 19] on div "Publish" at bounding box center [1427, 22] width 39 height 16
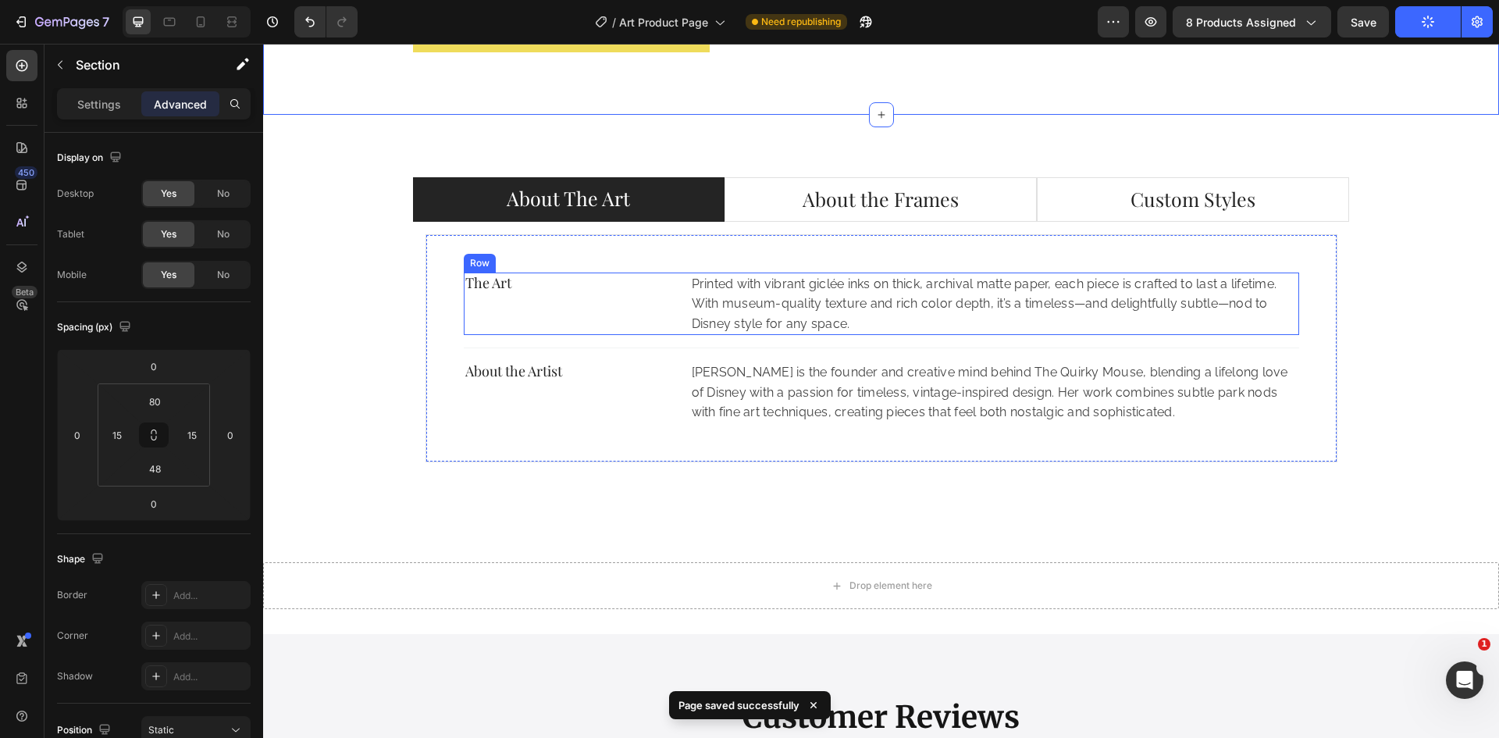
scroll to position [3084, 0]
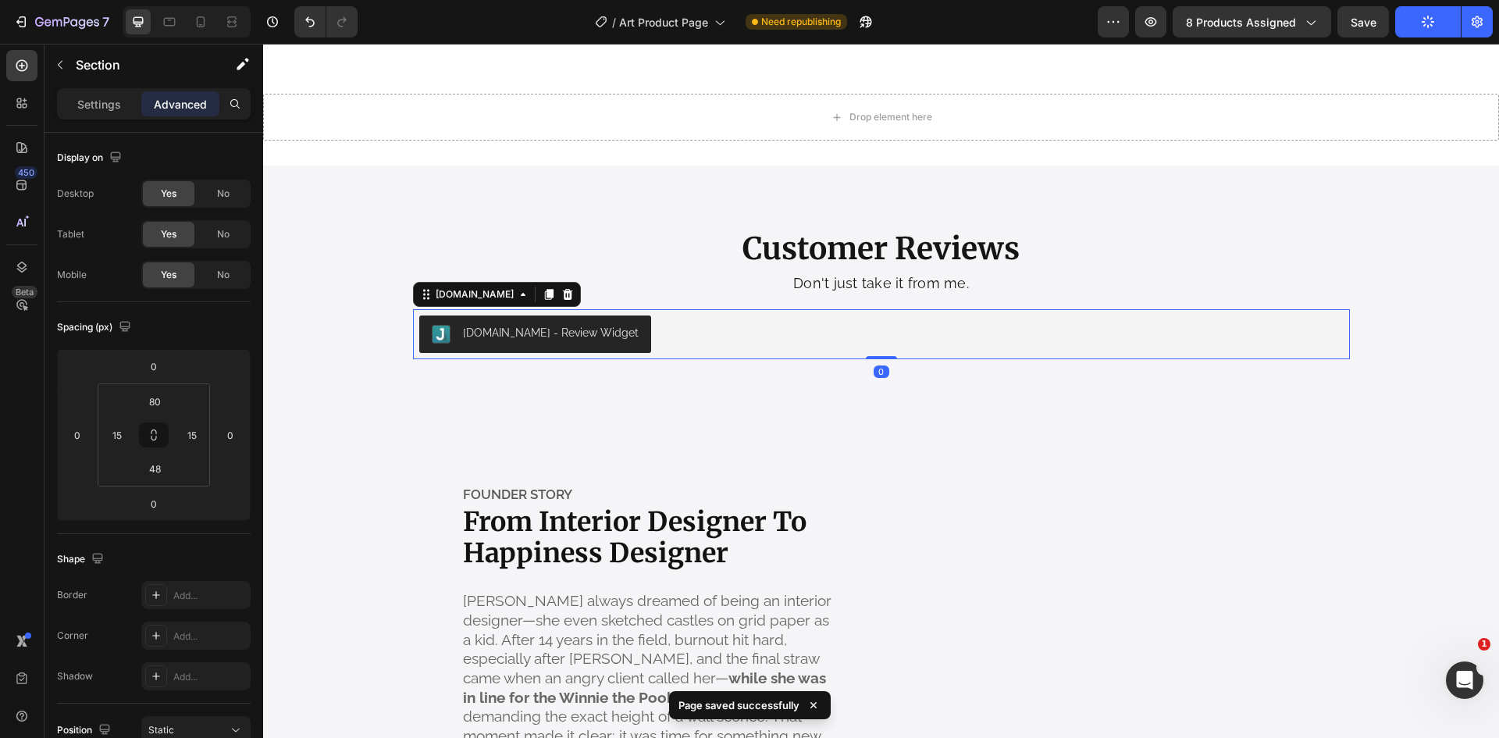
click at [1019, 346] on div "[DOMAIN_NAME] - Review Widget" at bounding box center [881, 333] width 924 height 37
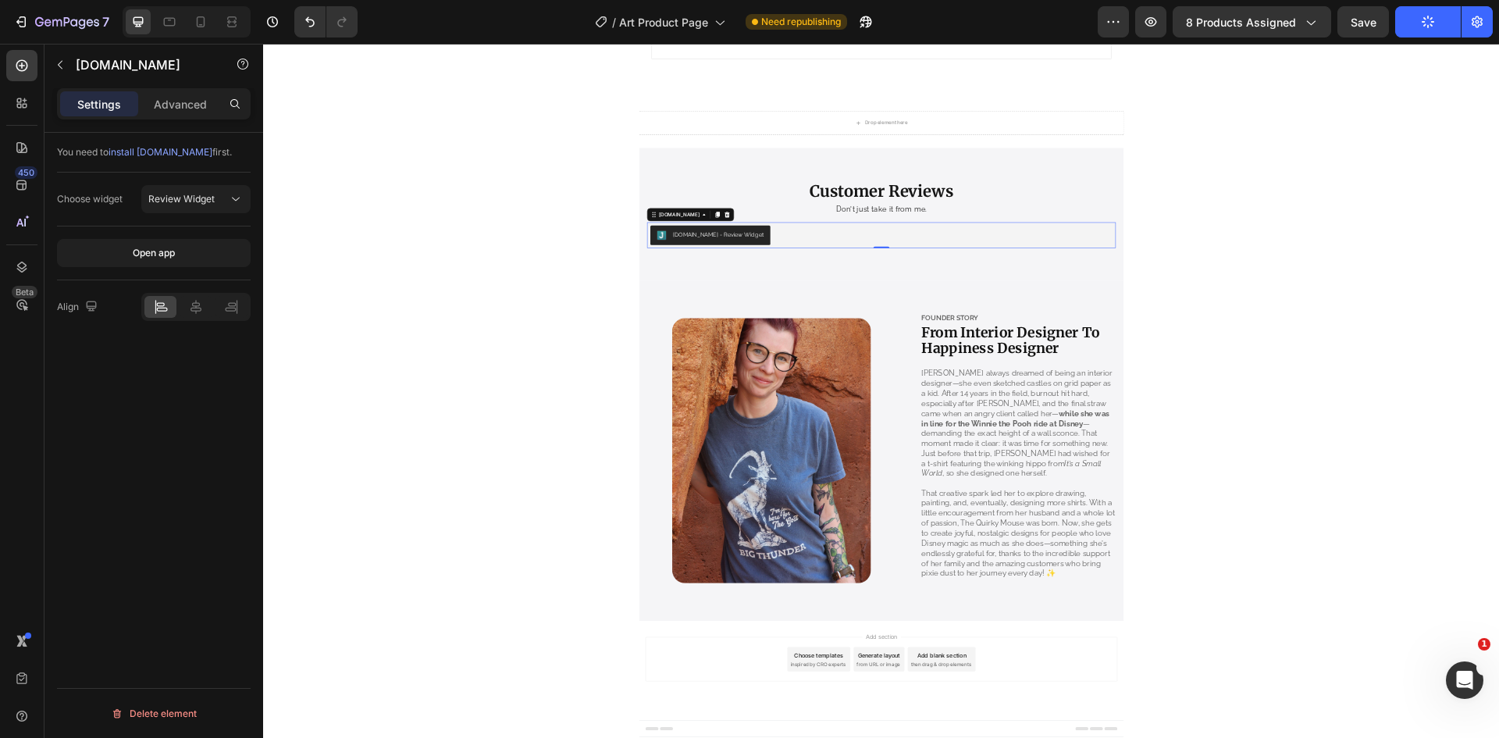
scroll to position [3004, 0]
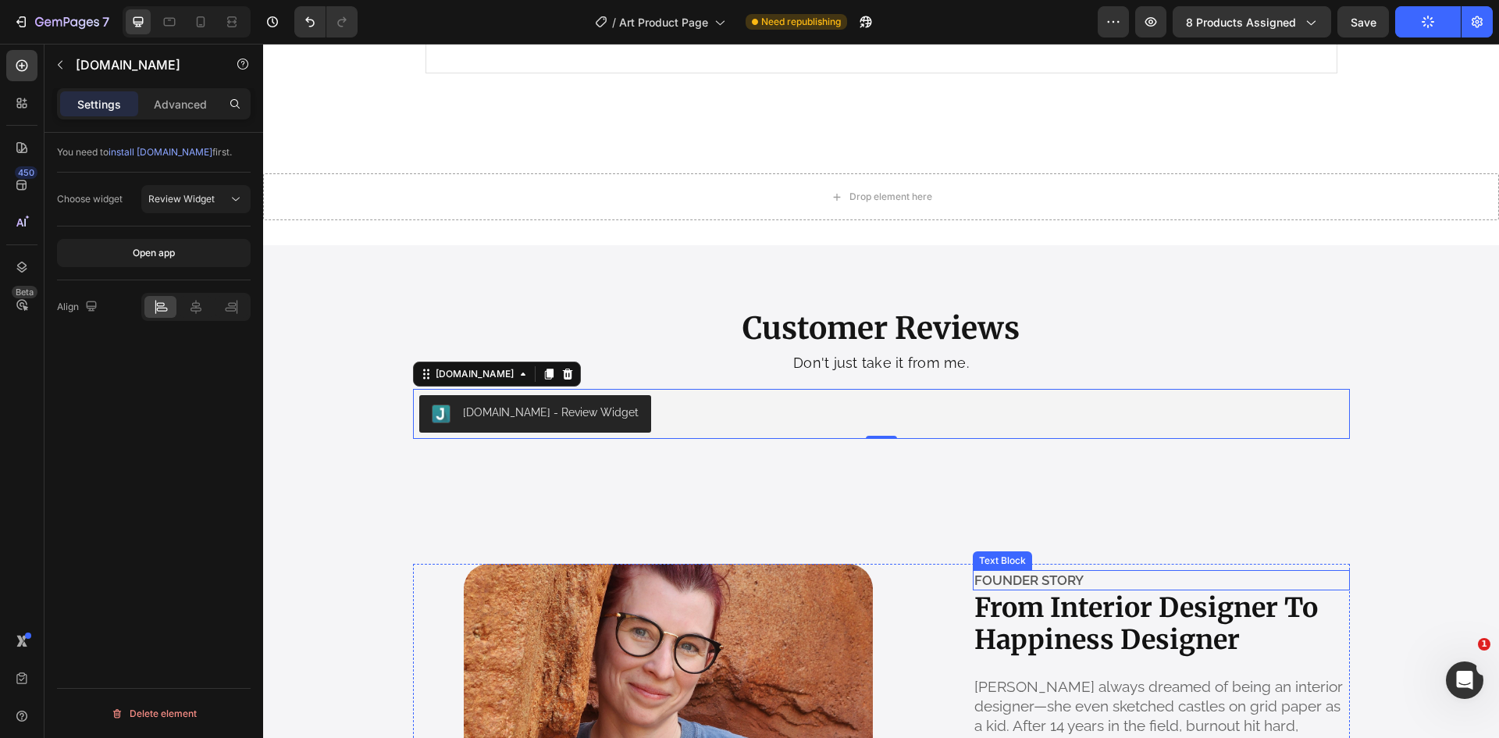
click at [1063, 583] on p "FOUNDER STORY" at bounding box center [1161, 579] width 374 height 17
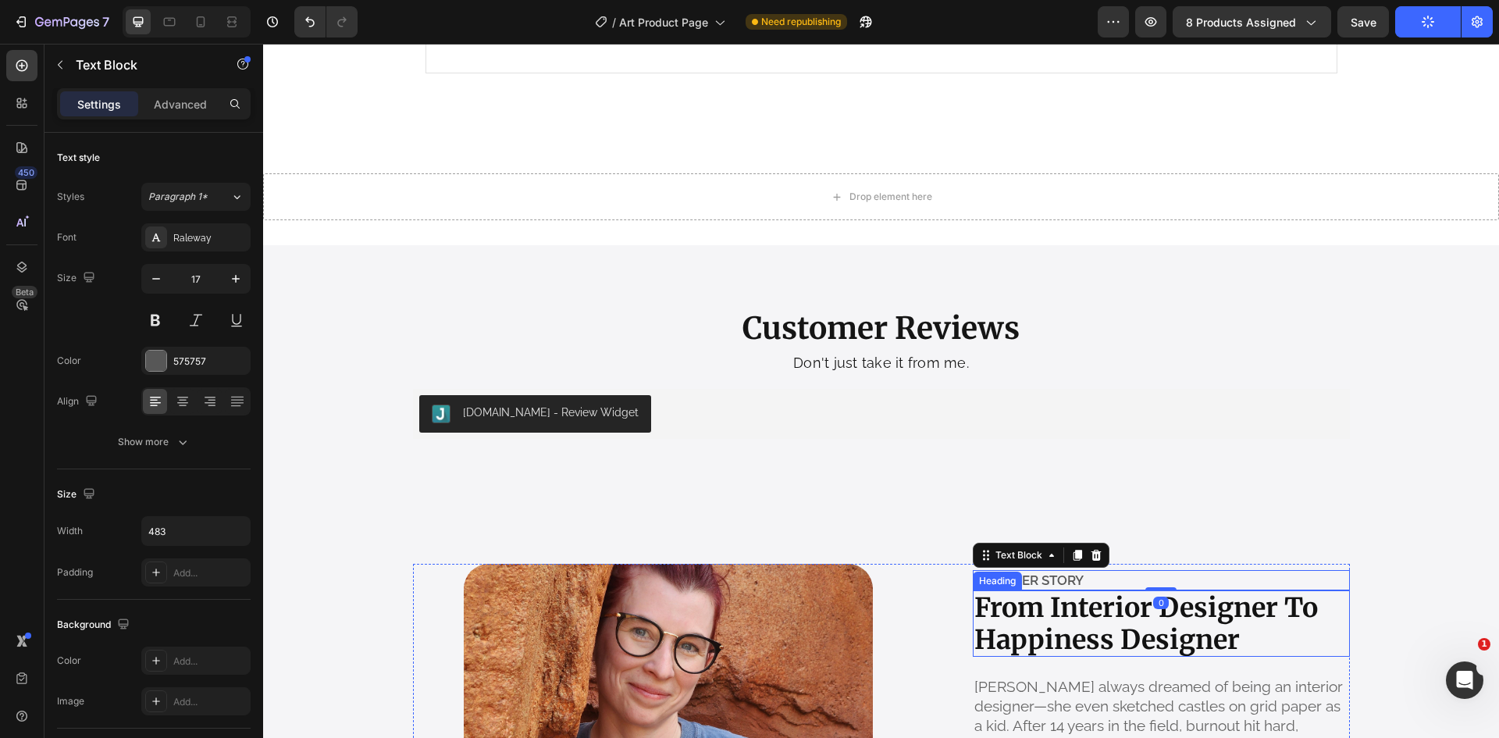
click at [1059, 610] on h2 "From Interior Designer To Happiness Designer" at bounding box center [1161, 623] width 377 height 67
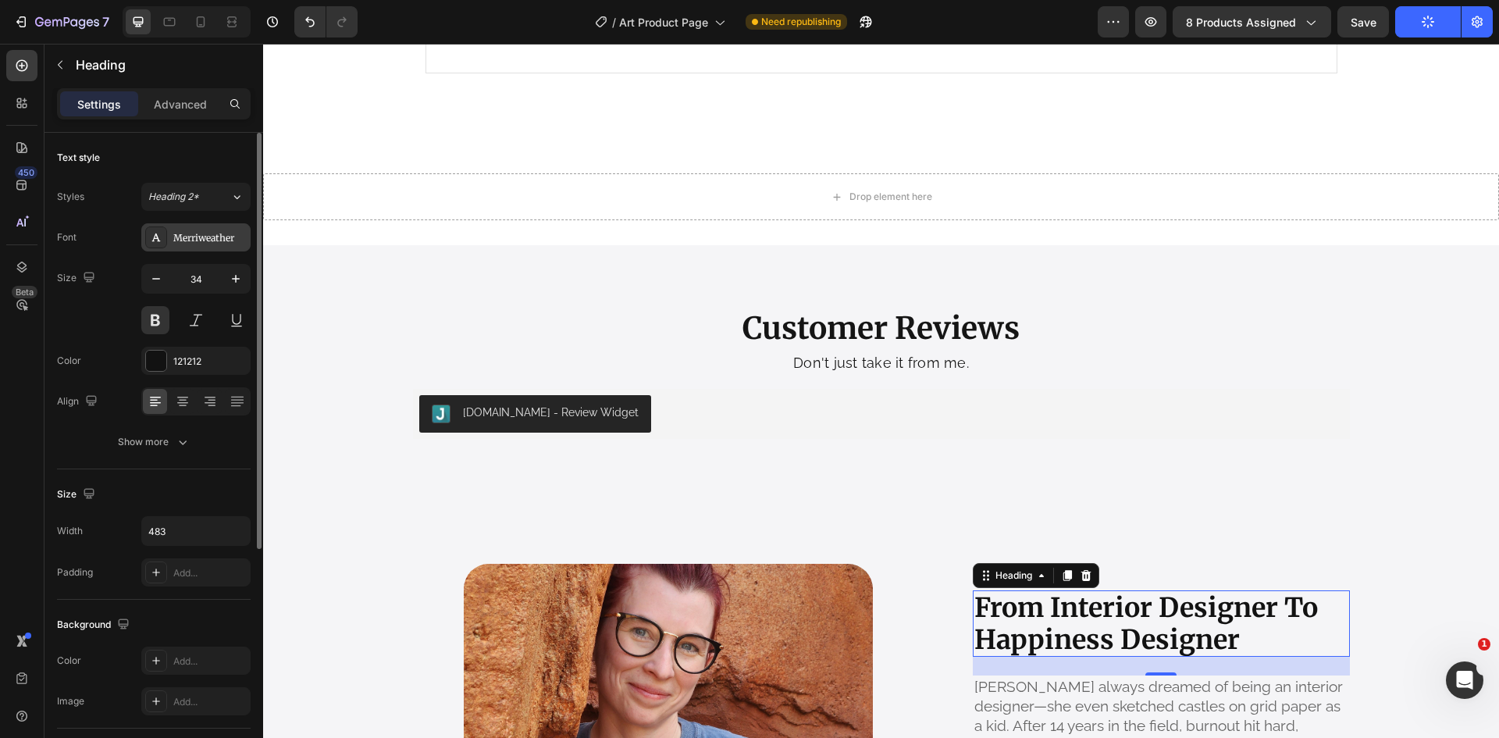
click at [202, 233] on div "Merriweather" at bounding box center [209, 238] width 73 height 14
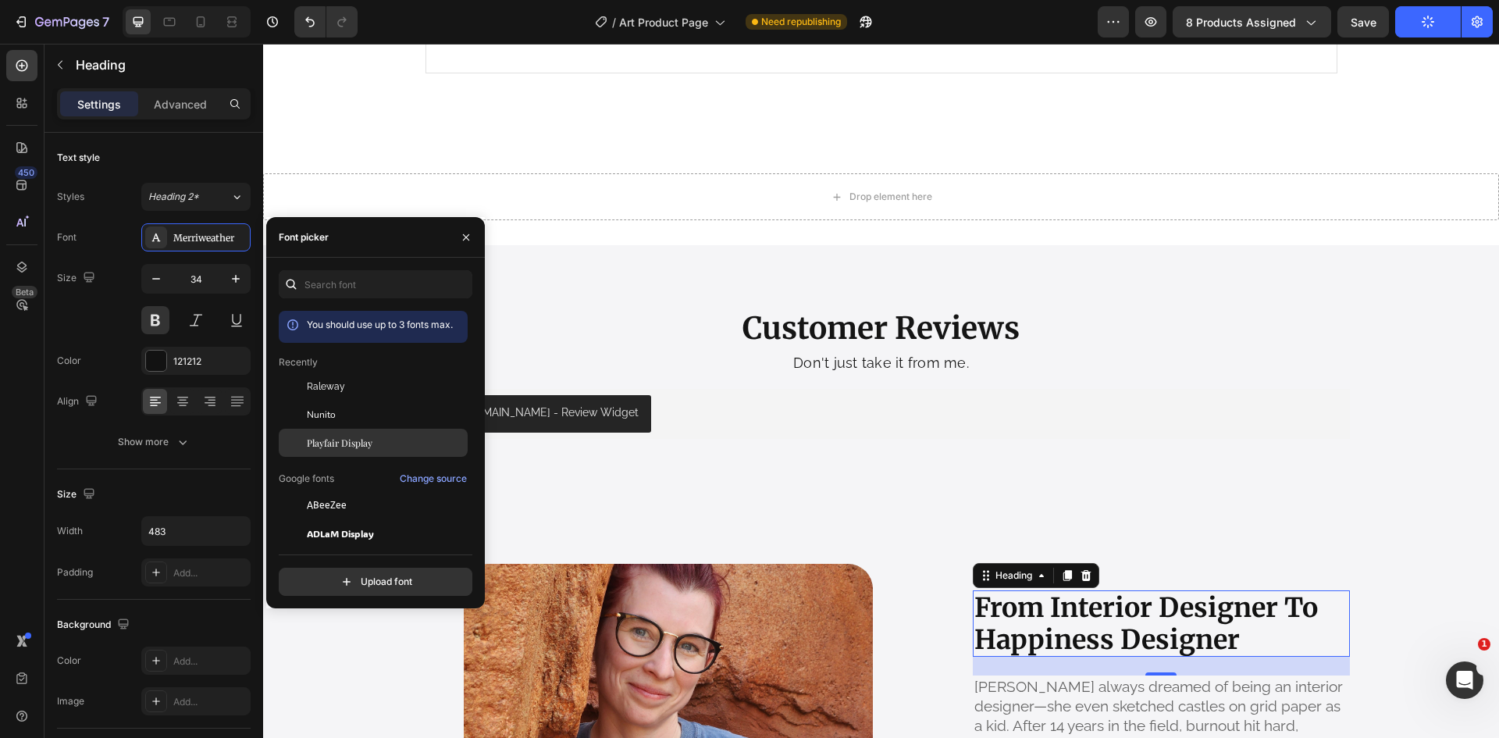
click at [340, 443] on span "Playfair Display" at bounding box center [340, 443] width 66 height 14
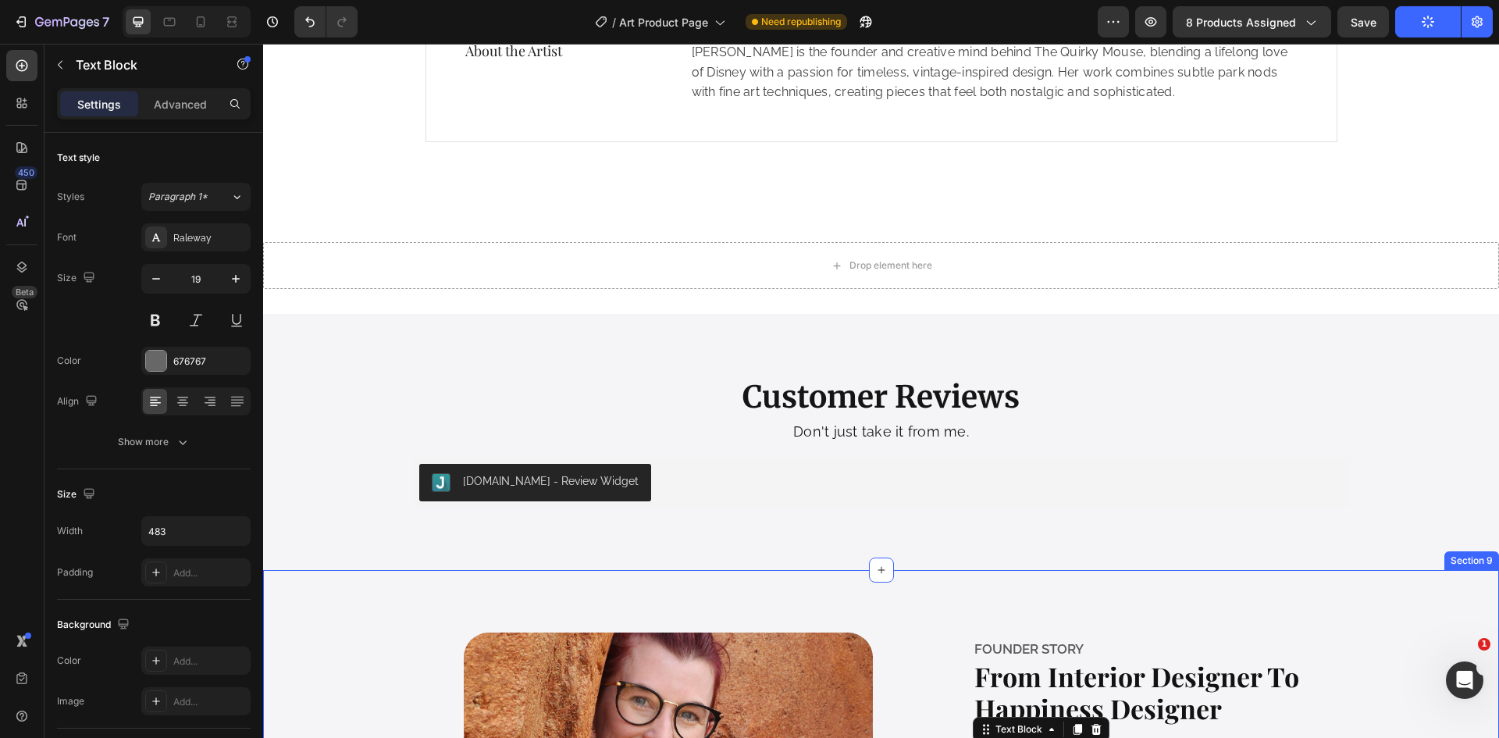
scroll to position [2926, 0]
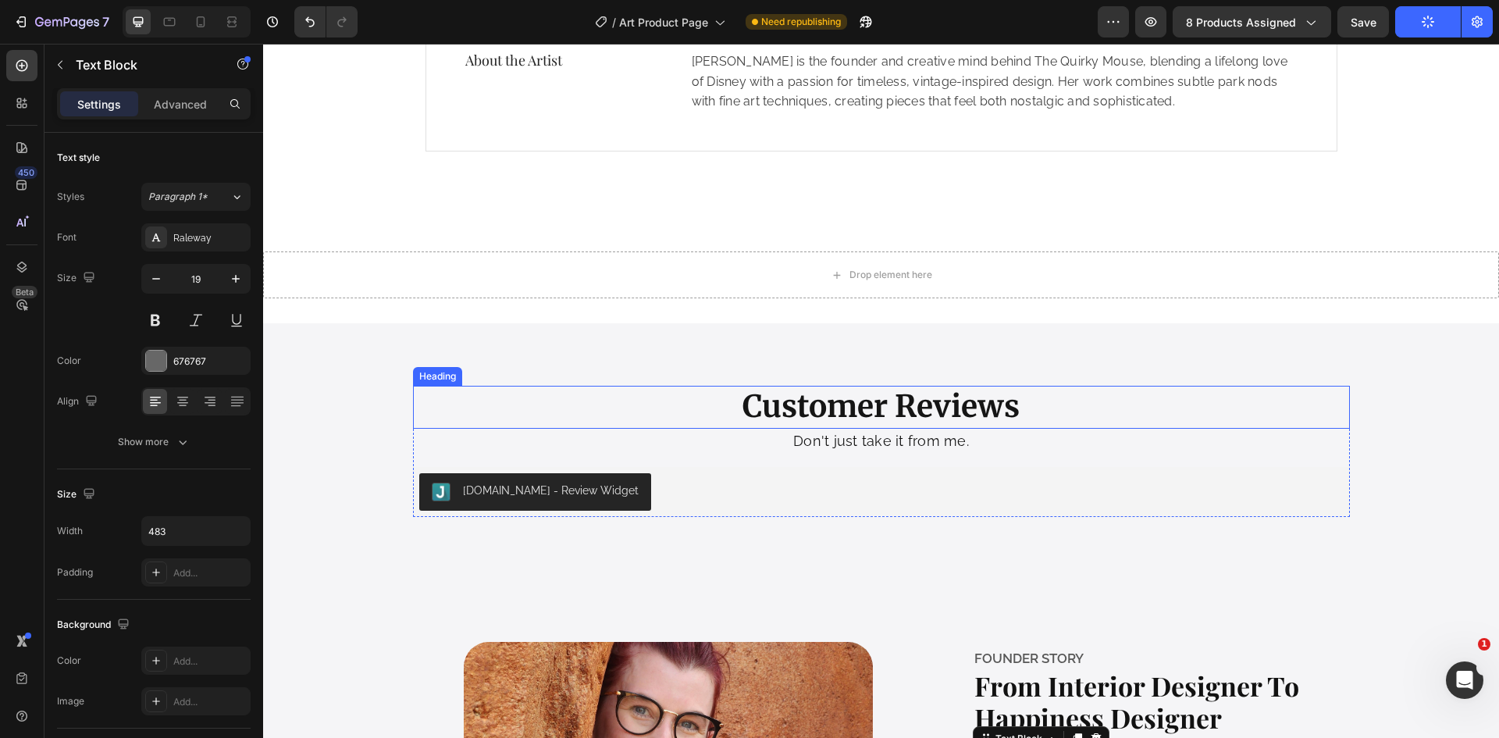
click at [844, 407] on h2 "Customer Reviews" at bounding box center [881, 407] width 937 height 43
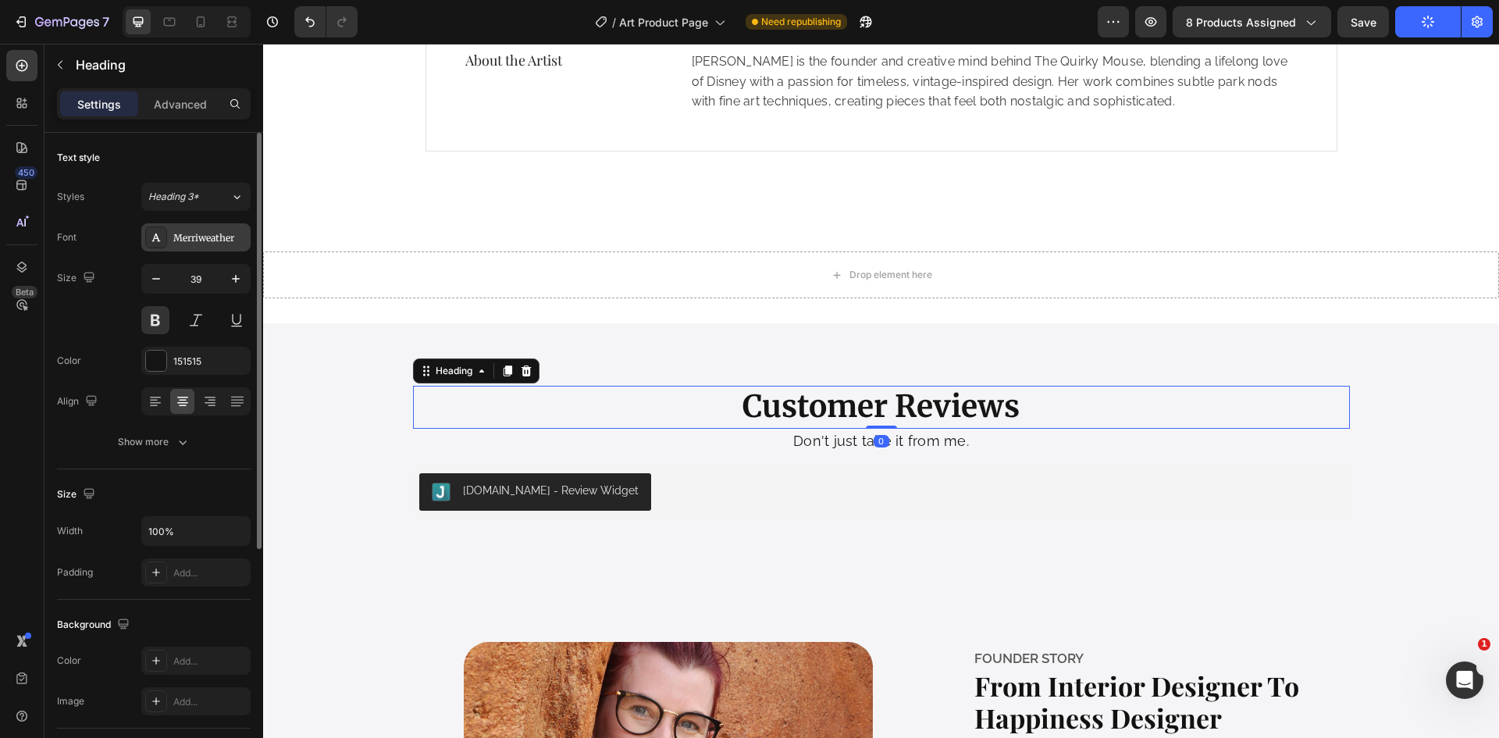
click at [207, 226] on div "Merriweather" at bounding box center [195, 237] width 109 height 28
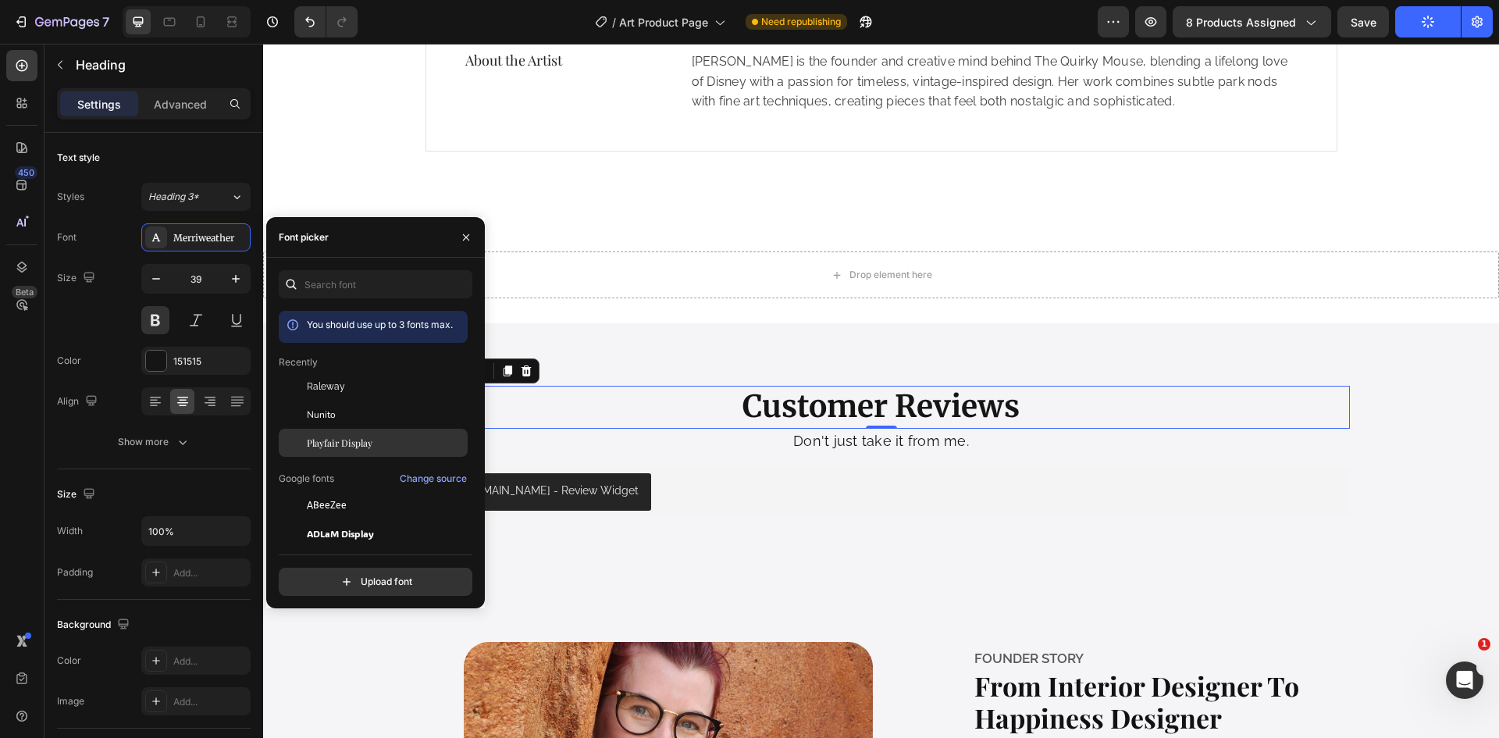
click at [322, 440] on span "Playfair Display" at bounding box center [340, 443] width 66 height 14
click at [812, 449] on p "Don't just take it from me." at bounding box center [881, 441] width 934 height 23
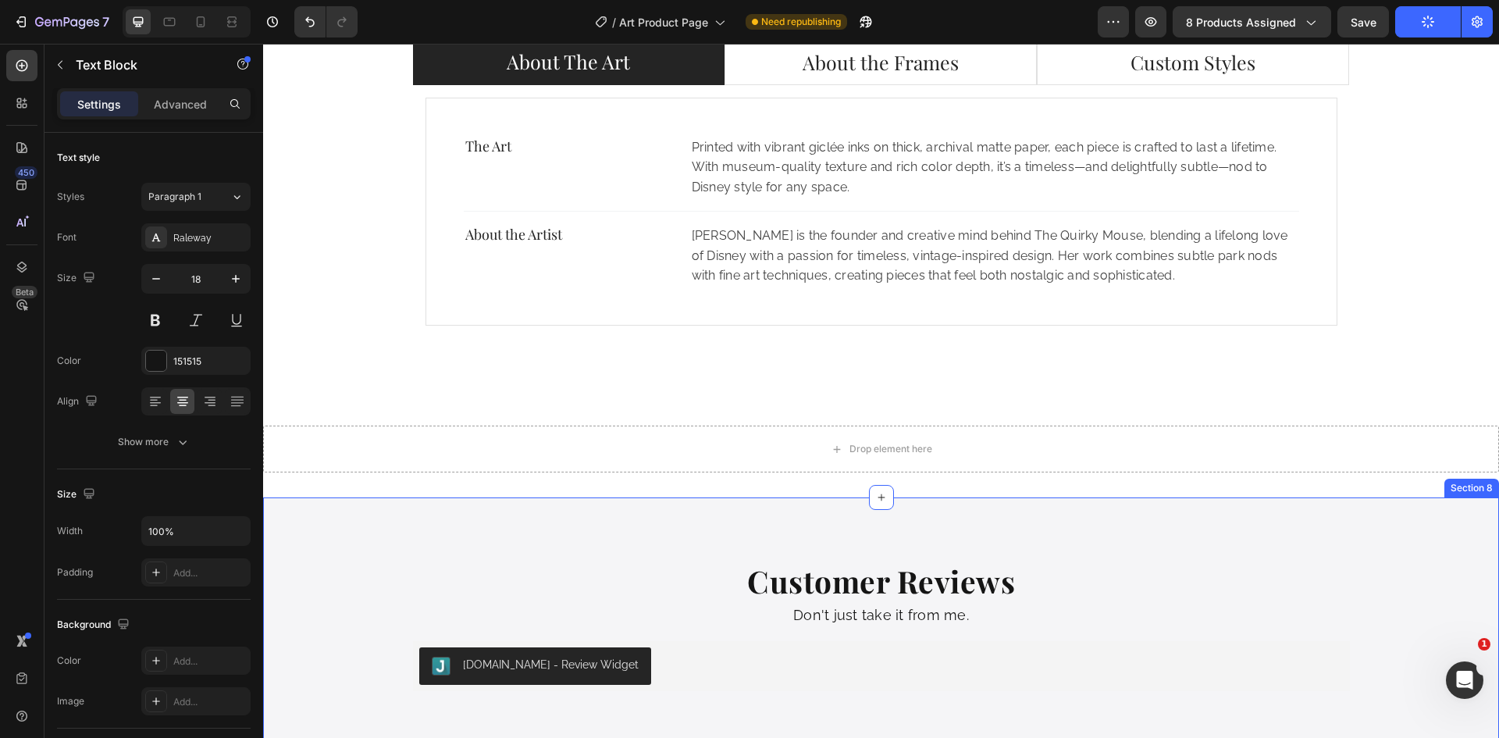
scroll to position [2413, 0]
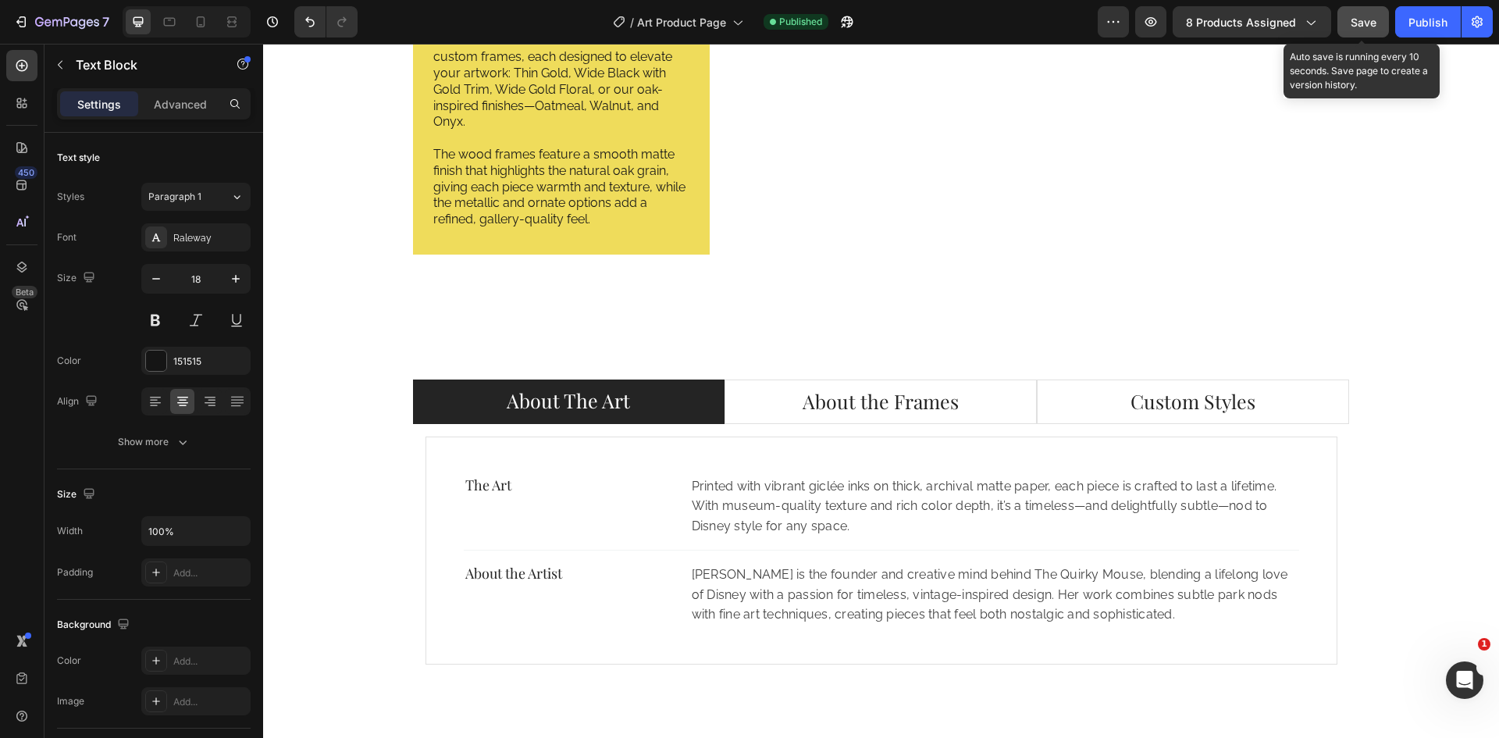
click at [1350, 22] on span "Save" at bounding box center [1363, 22] width 26 height 13
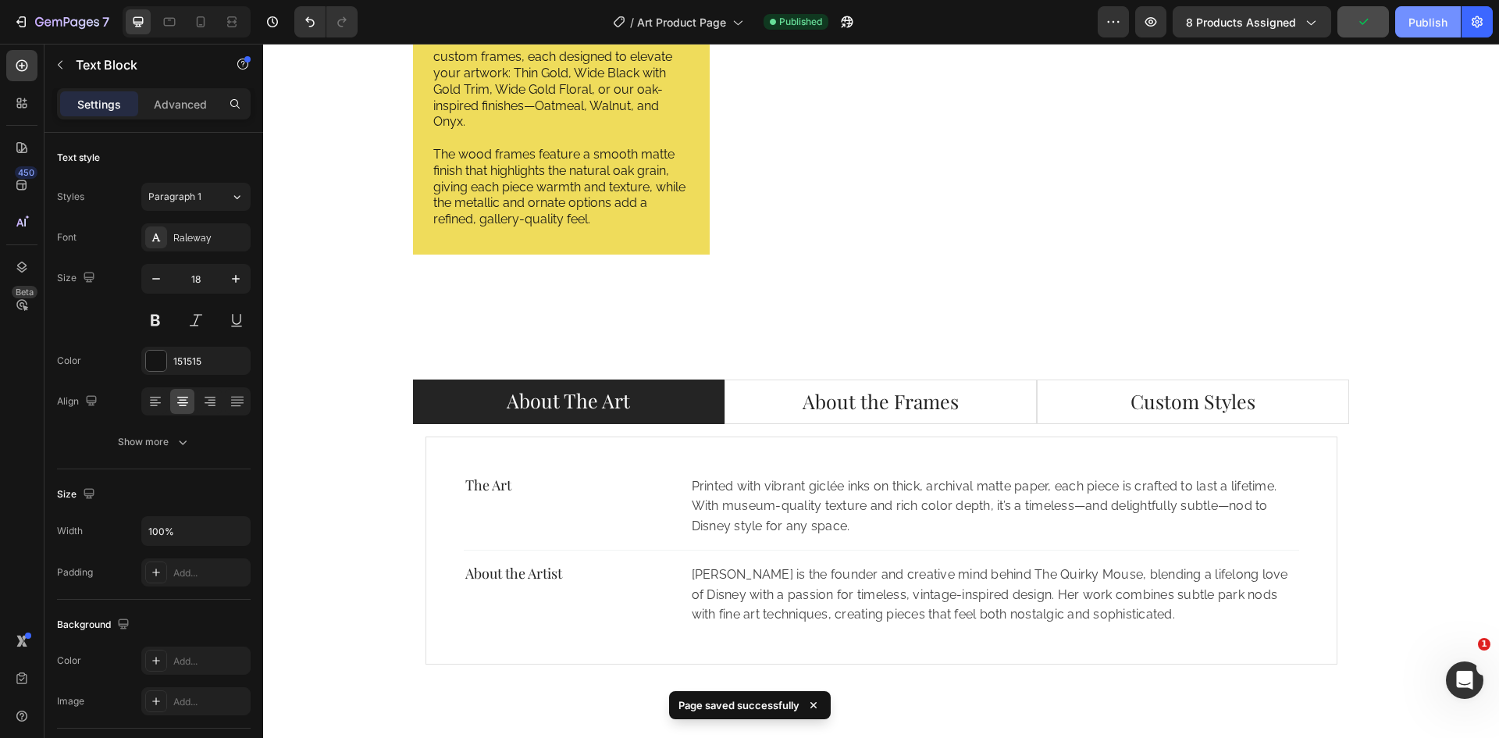
click at [1423, 22] on div "Publish" at bounding box center [1427, 22] width 39 height 16
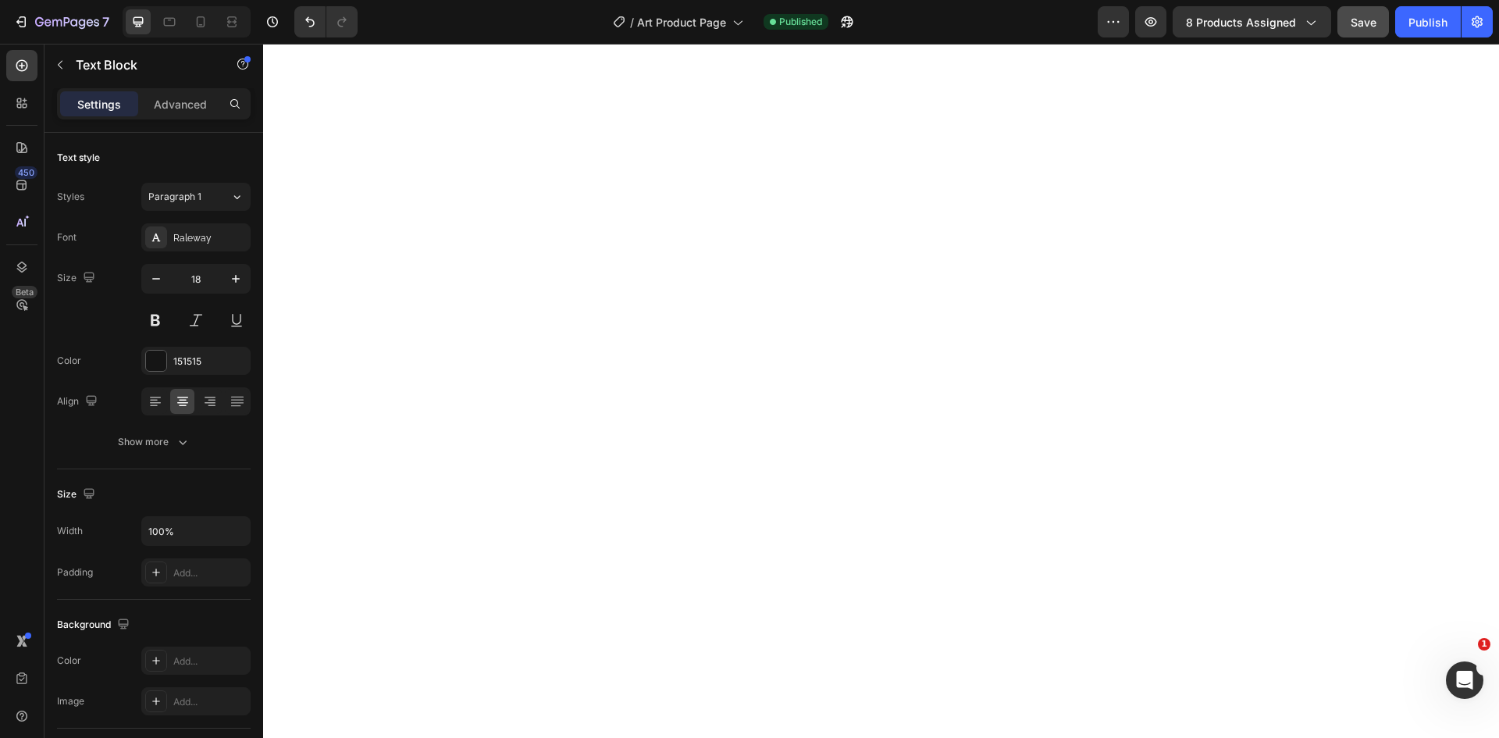
scroll to position [930, 0]
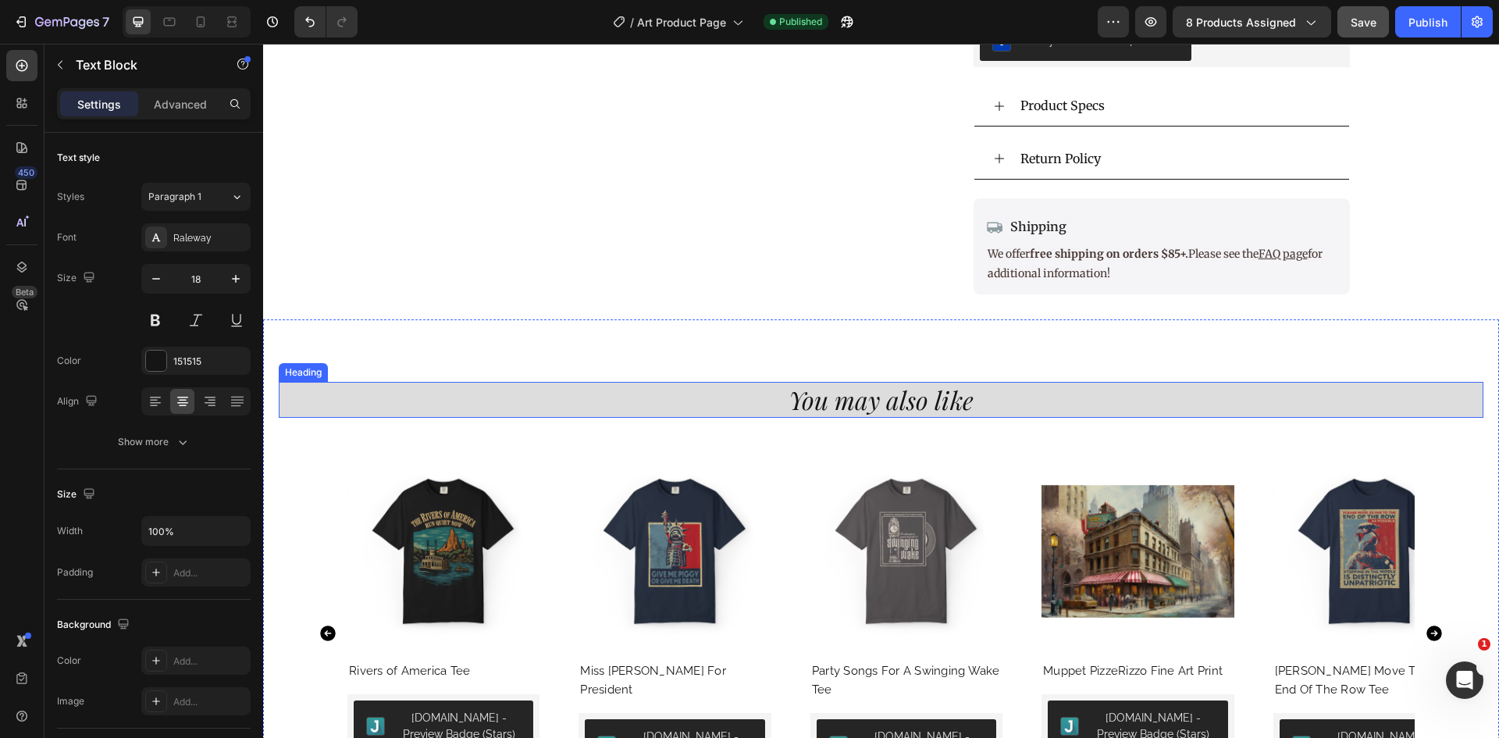
click at [1249, 398] on h2 "You may also like" at bounding box center [881, 400] width 1204 height 36
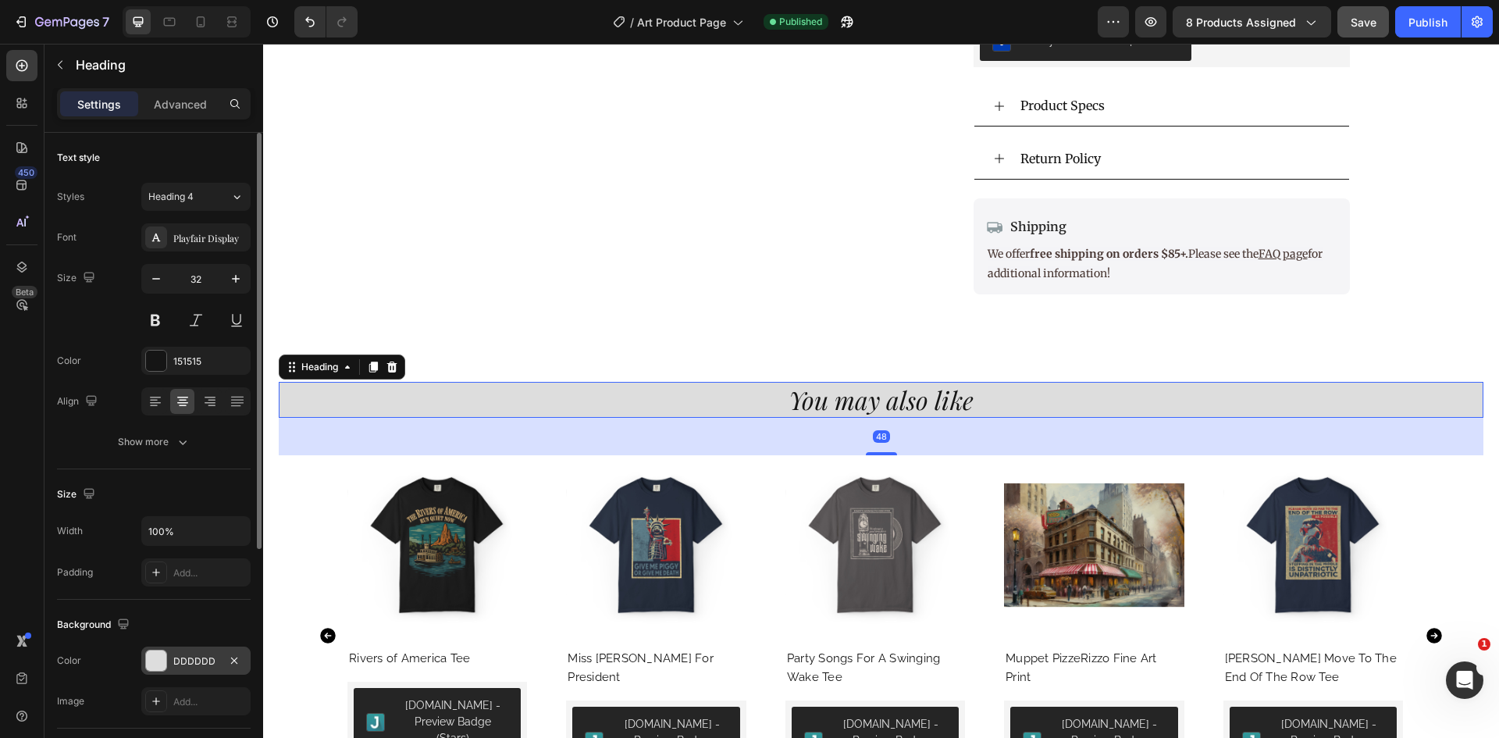
click at [195, 656] on div "DDDDDD" at bounding box center [195, 661] width 45 height 14
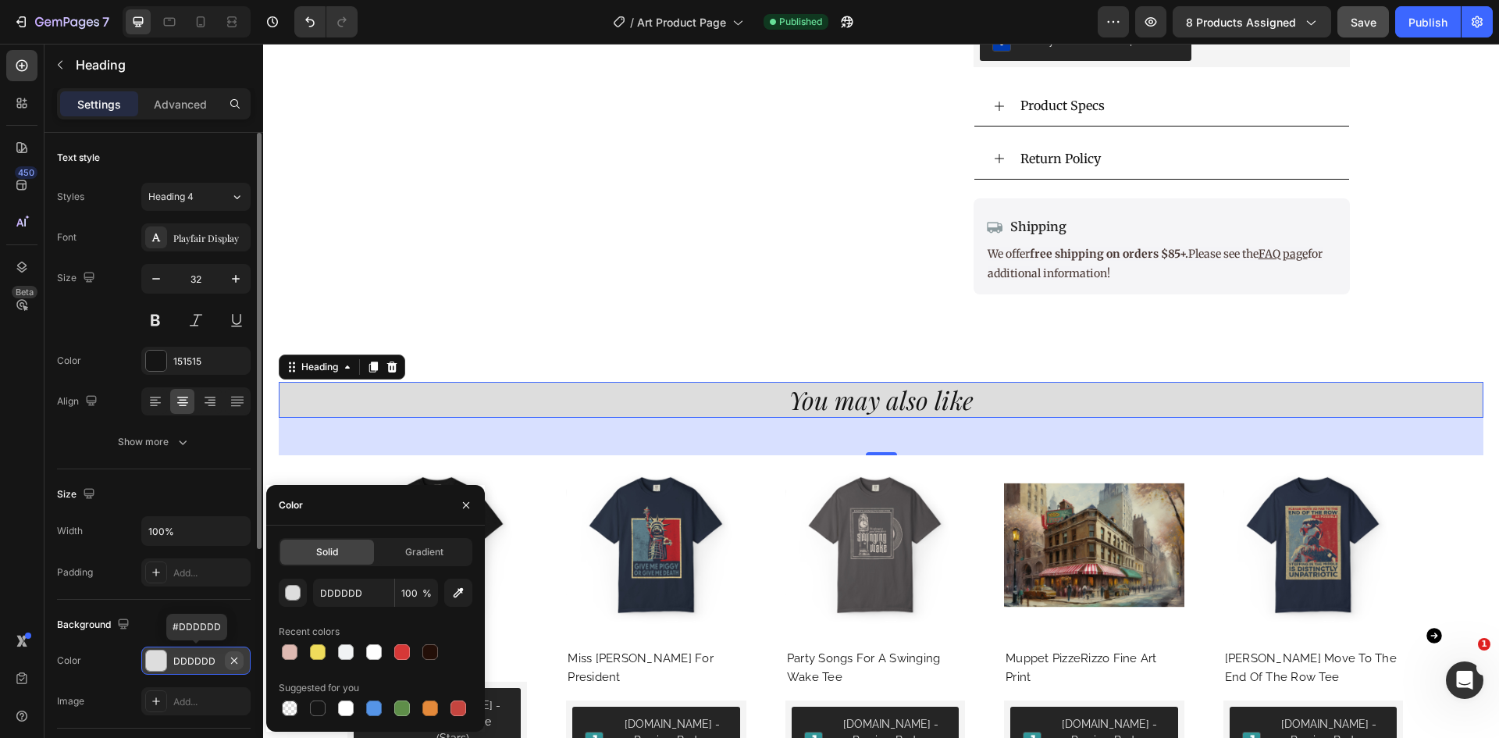
click at [233, 658] on icon "button" at bounding box center [234, 659] width 6 height 6
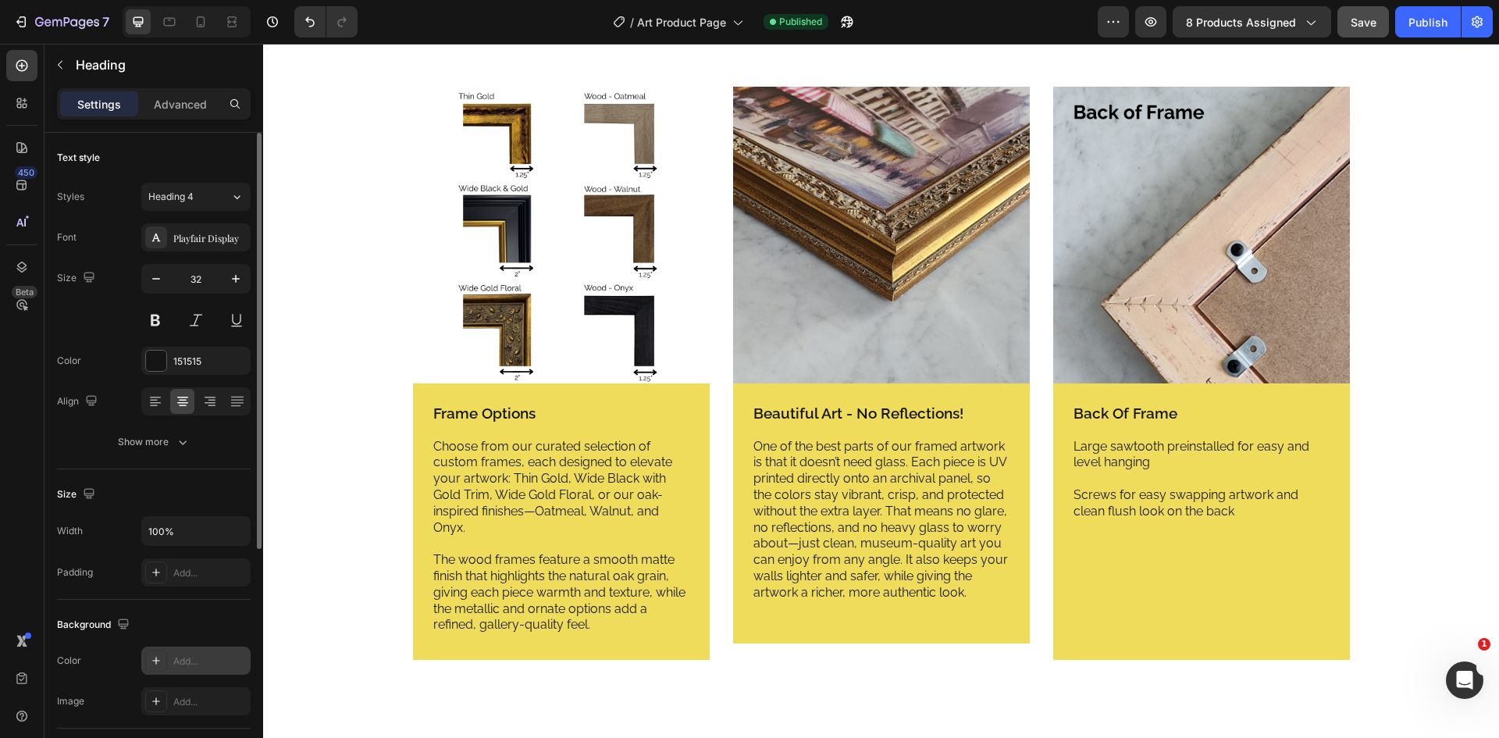
scroll to position [1946, 0]
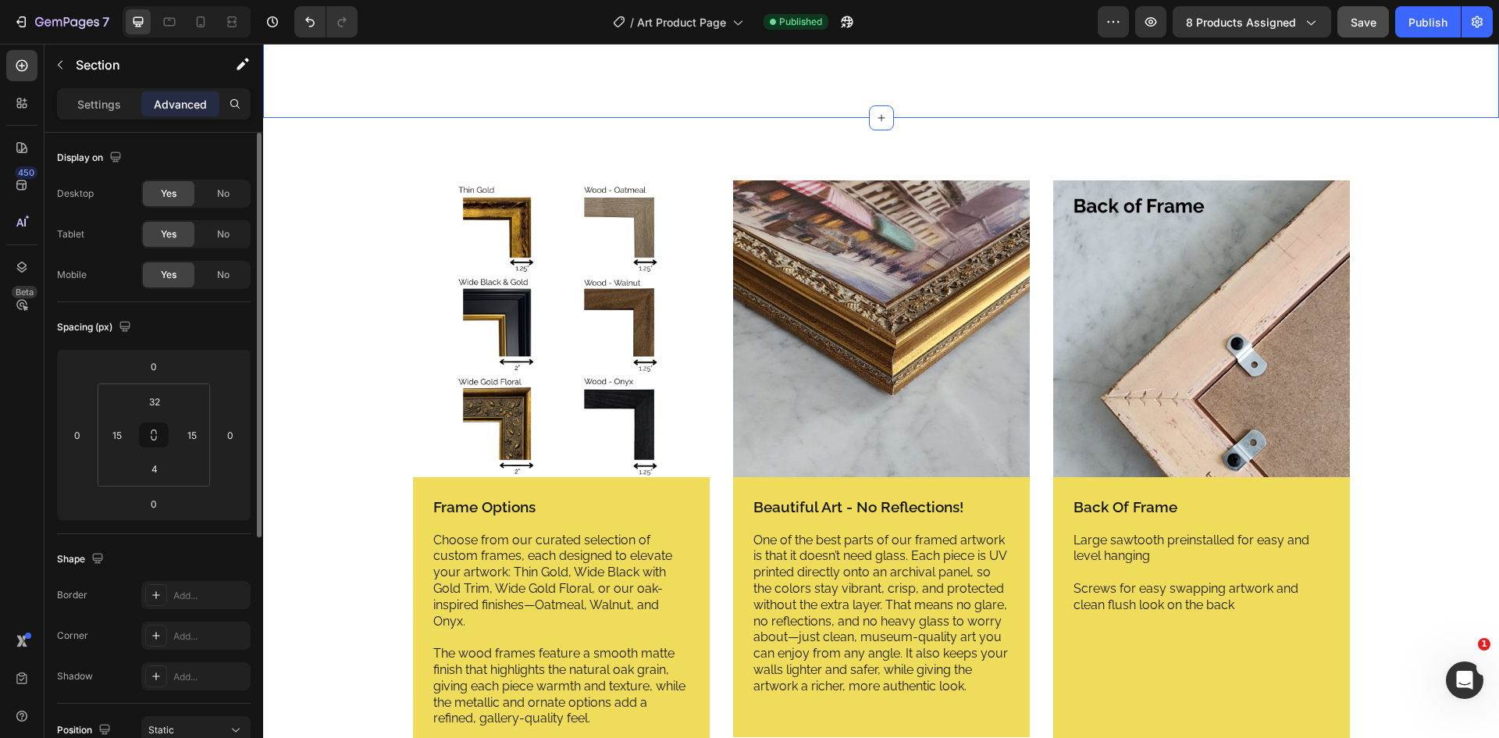
scroll to position [1555, 0]
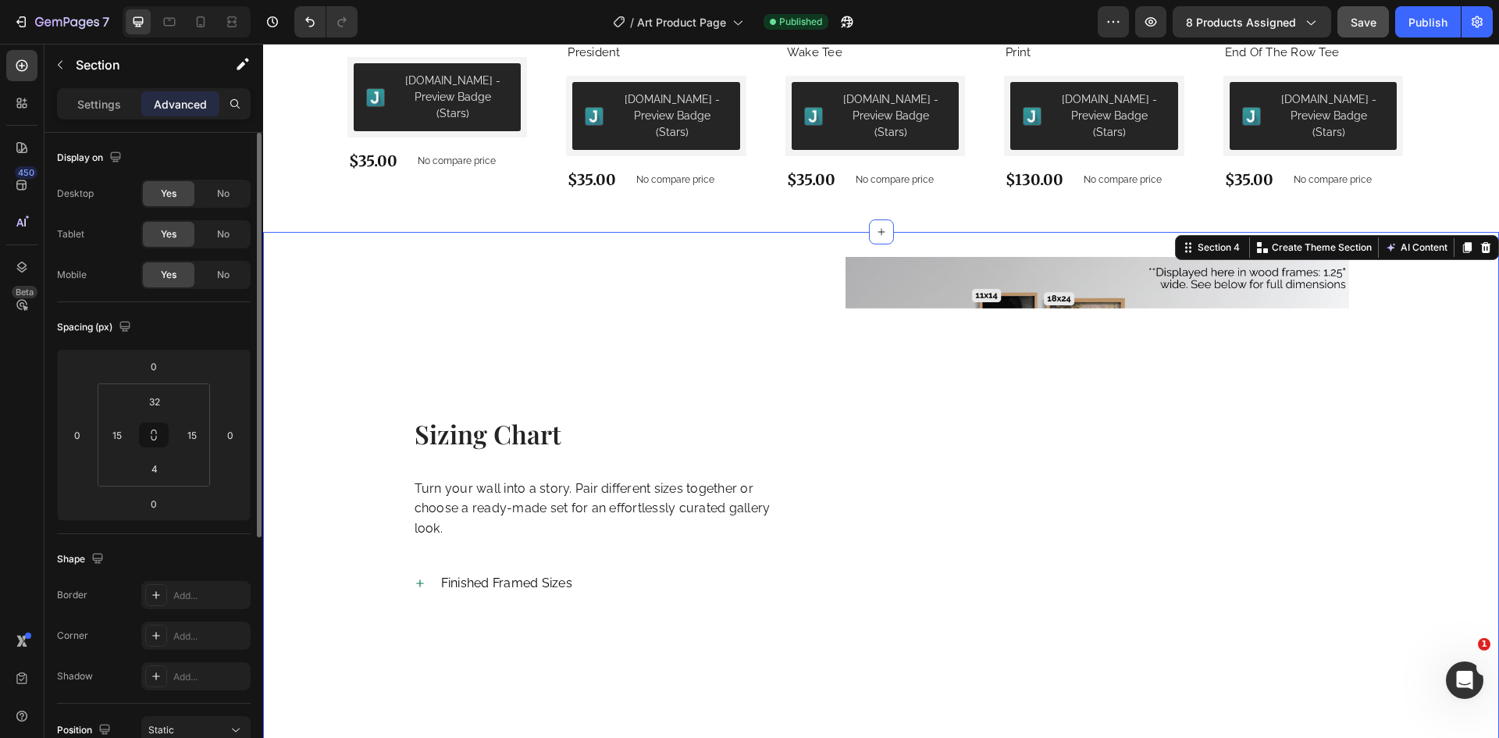
click at [1432, 267] on div "Sizing Chart Heading Turn your wall into a story. Pair different sizes together…" at bounding box center [881, 540] width 1212 height 566
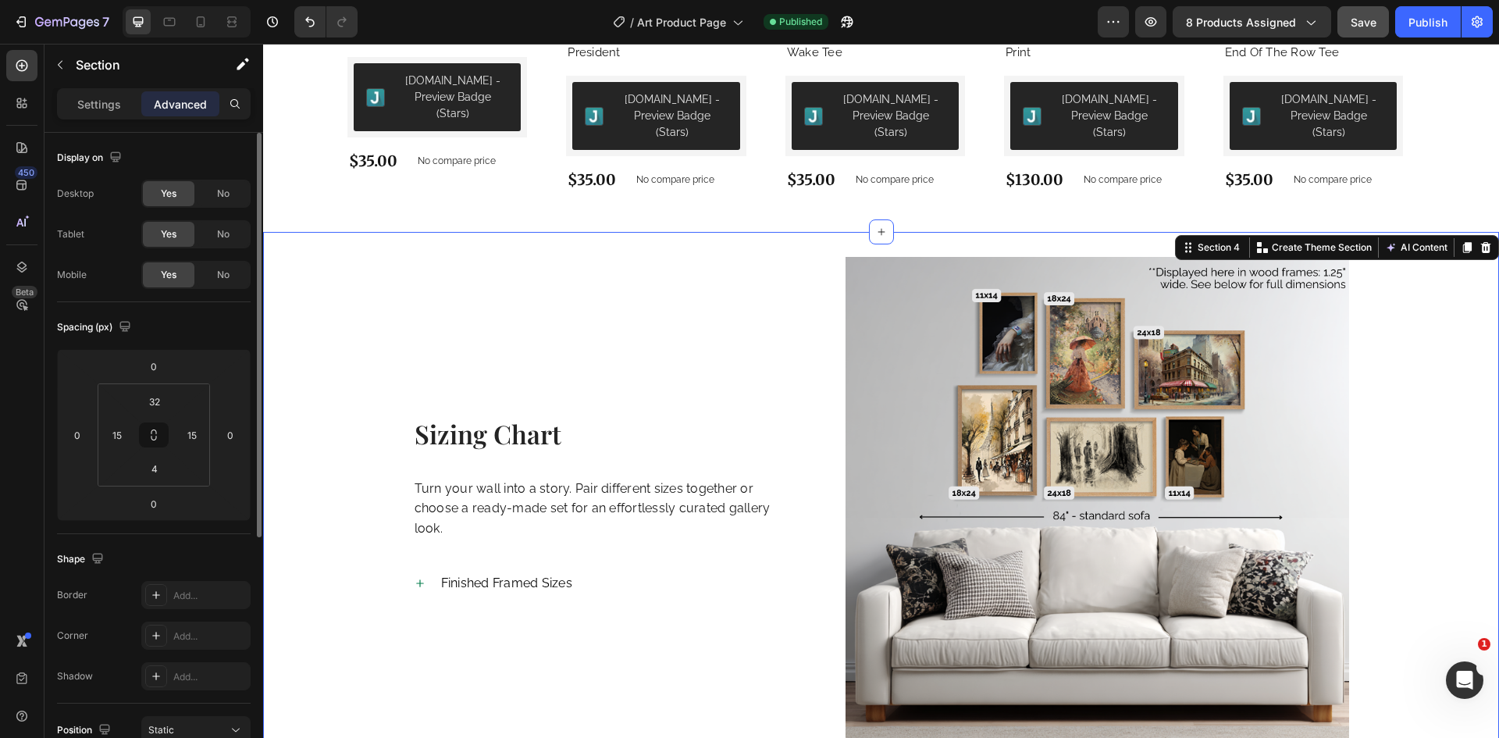
scroll to position [2023, 0]
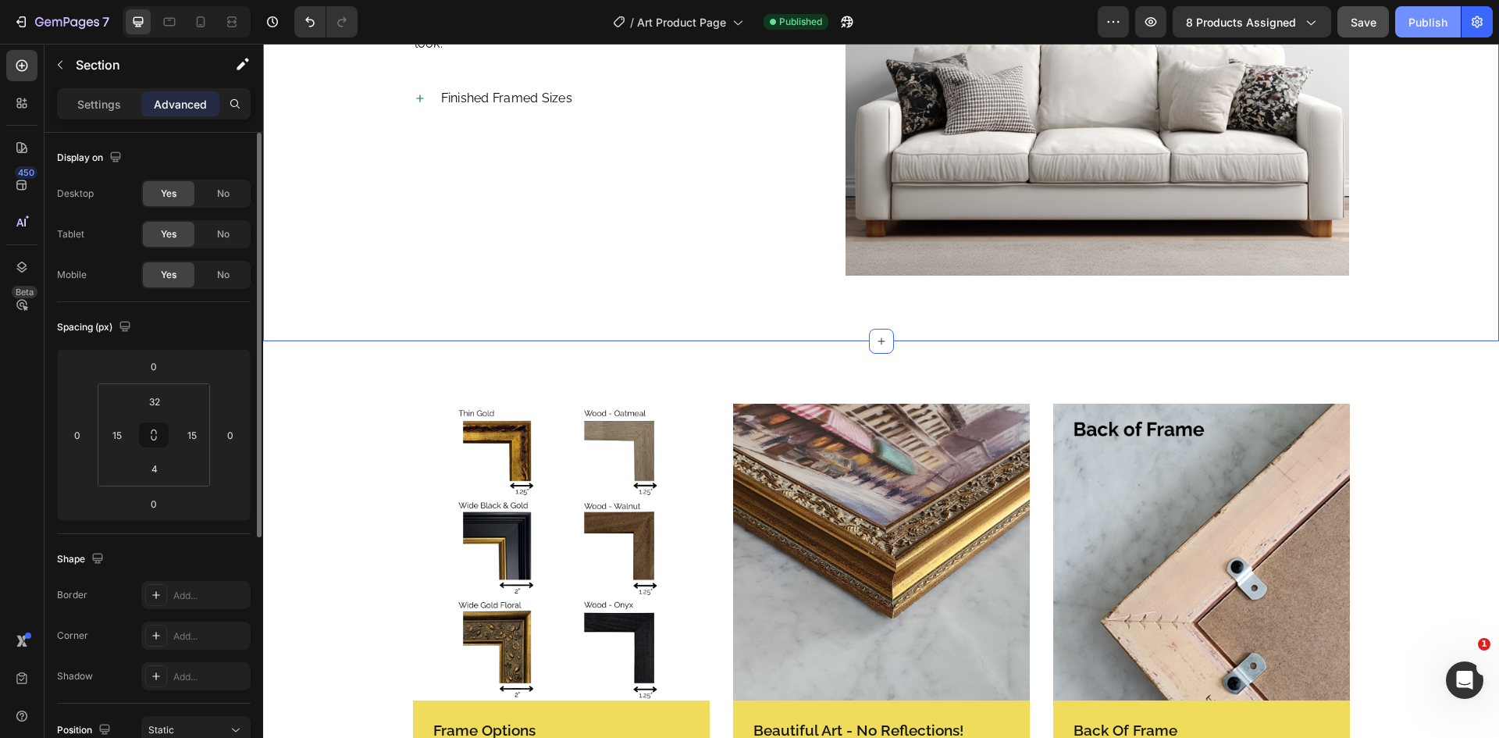
click at [1438, 27] on div "Publish" at bounding box center [1427, 22] width 39 height 16
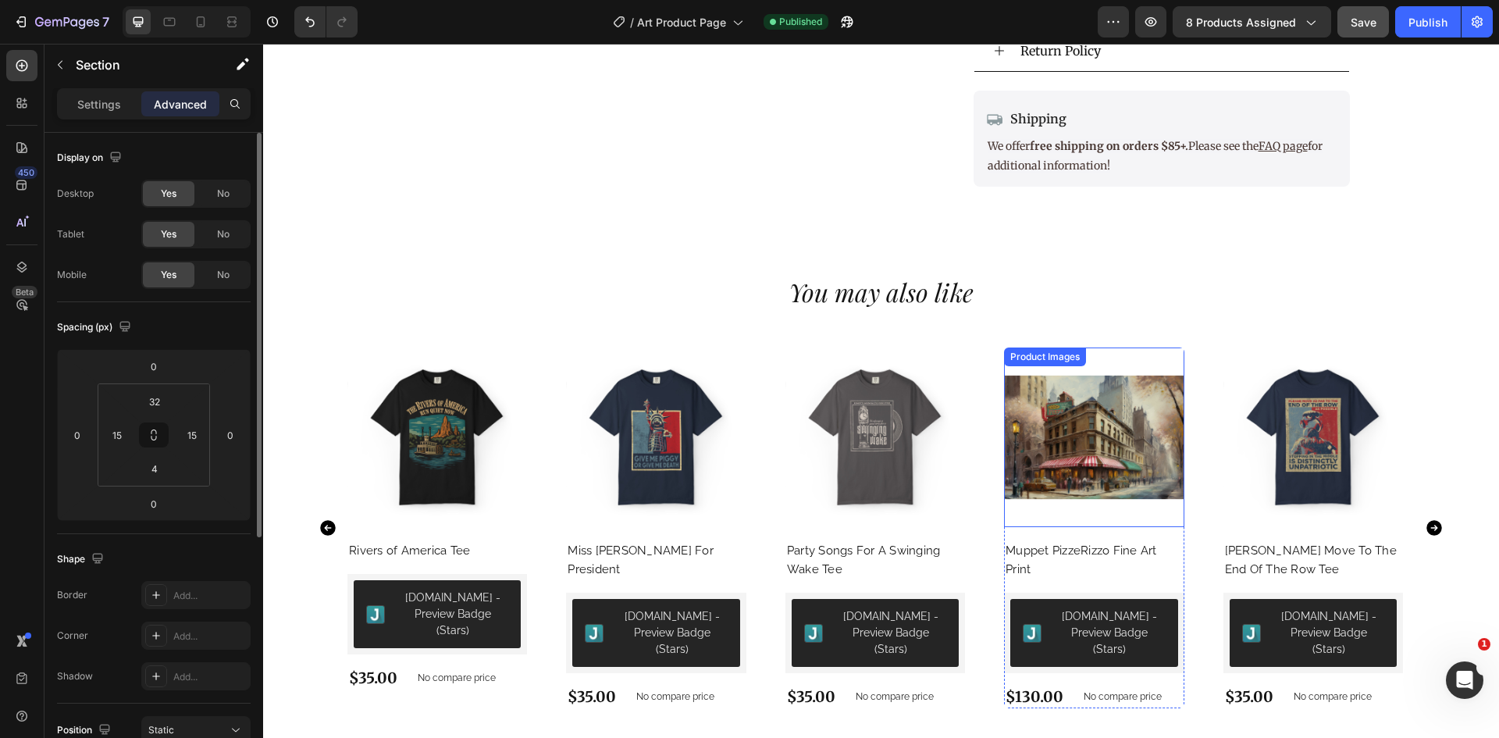
scroll to position [1087, 0]
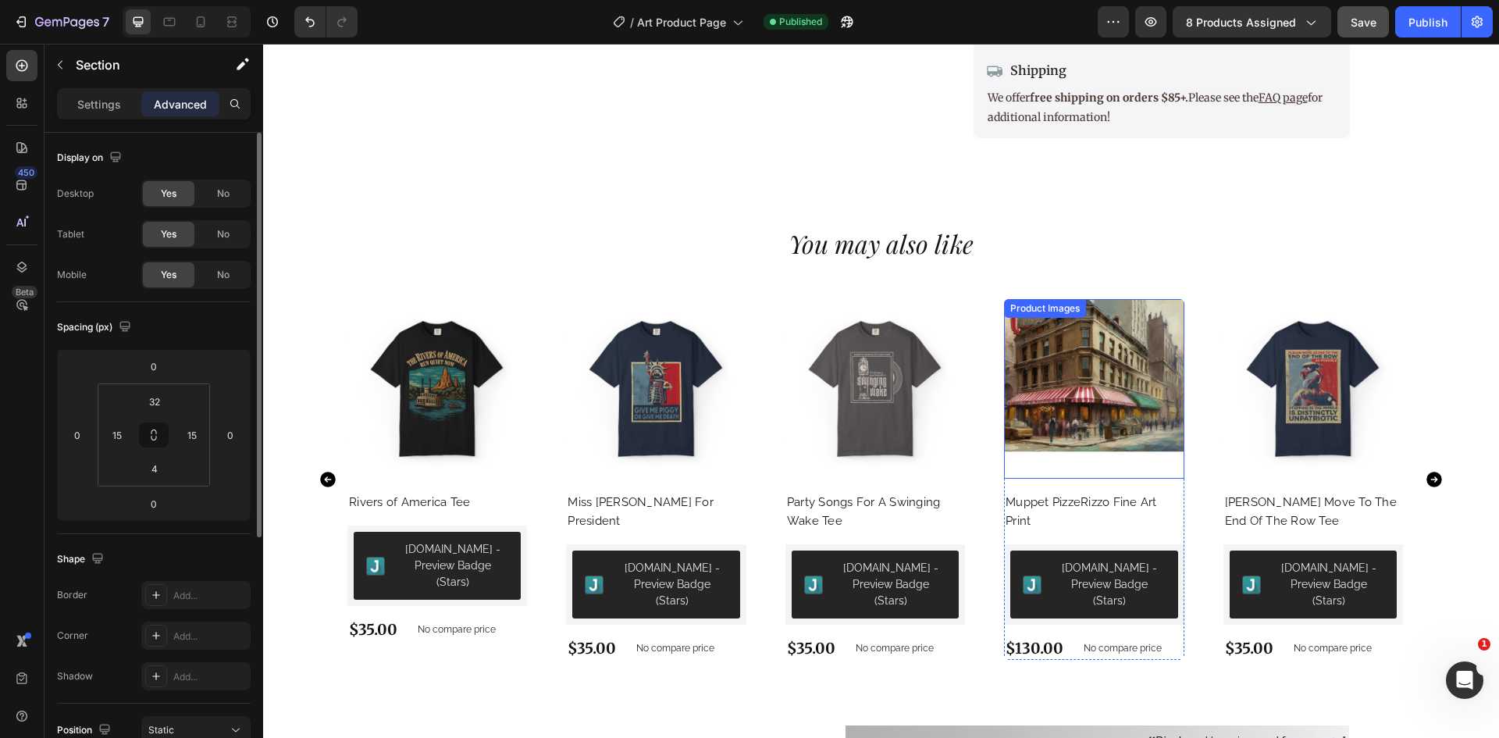
click at [1102, 446] on img at bounding box center [1094, 389] width 180 height 180
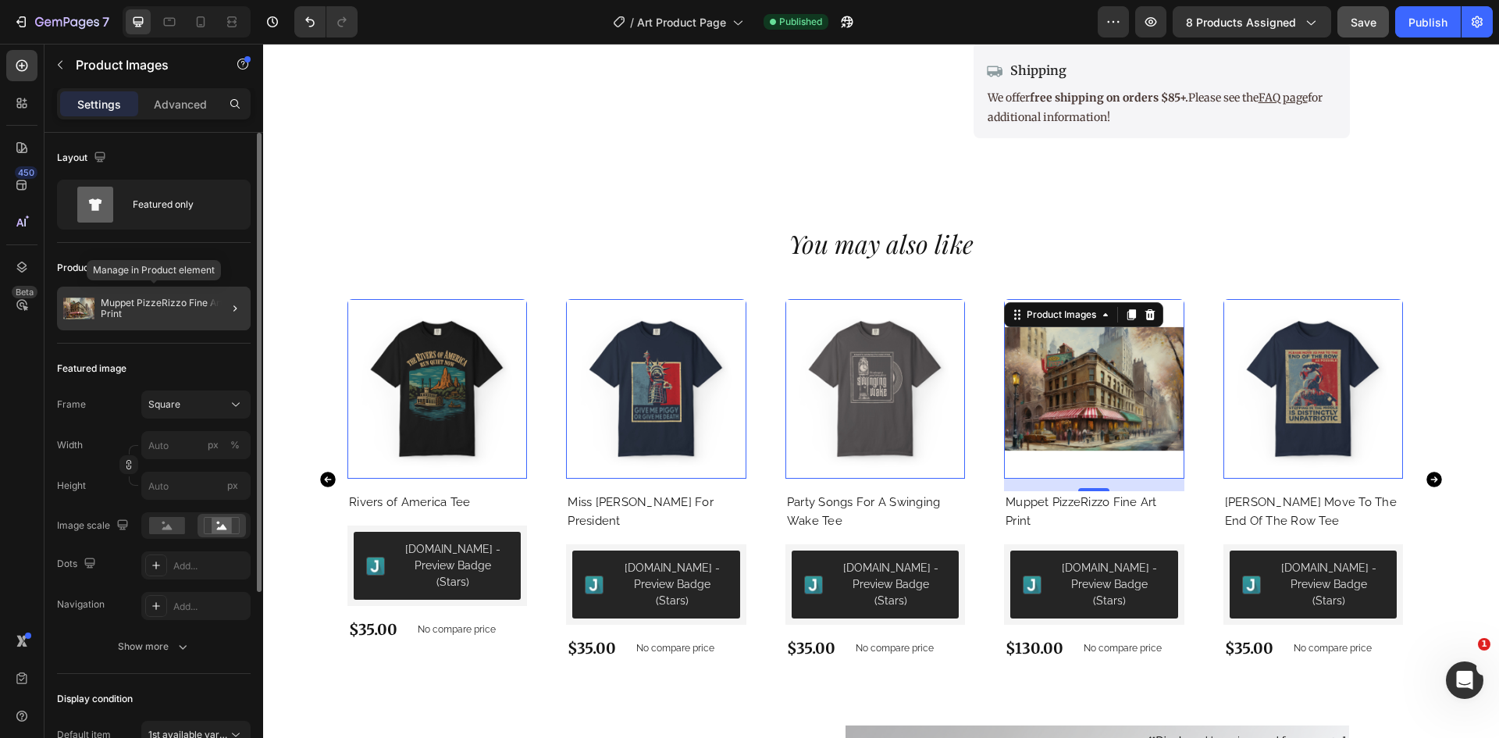
click at [152, 299] on p "Muppet PizzeRizzo Fine Art Print" at bounding box center [173, 308] width 144 height 22
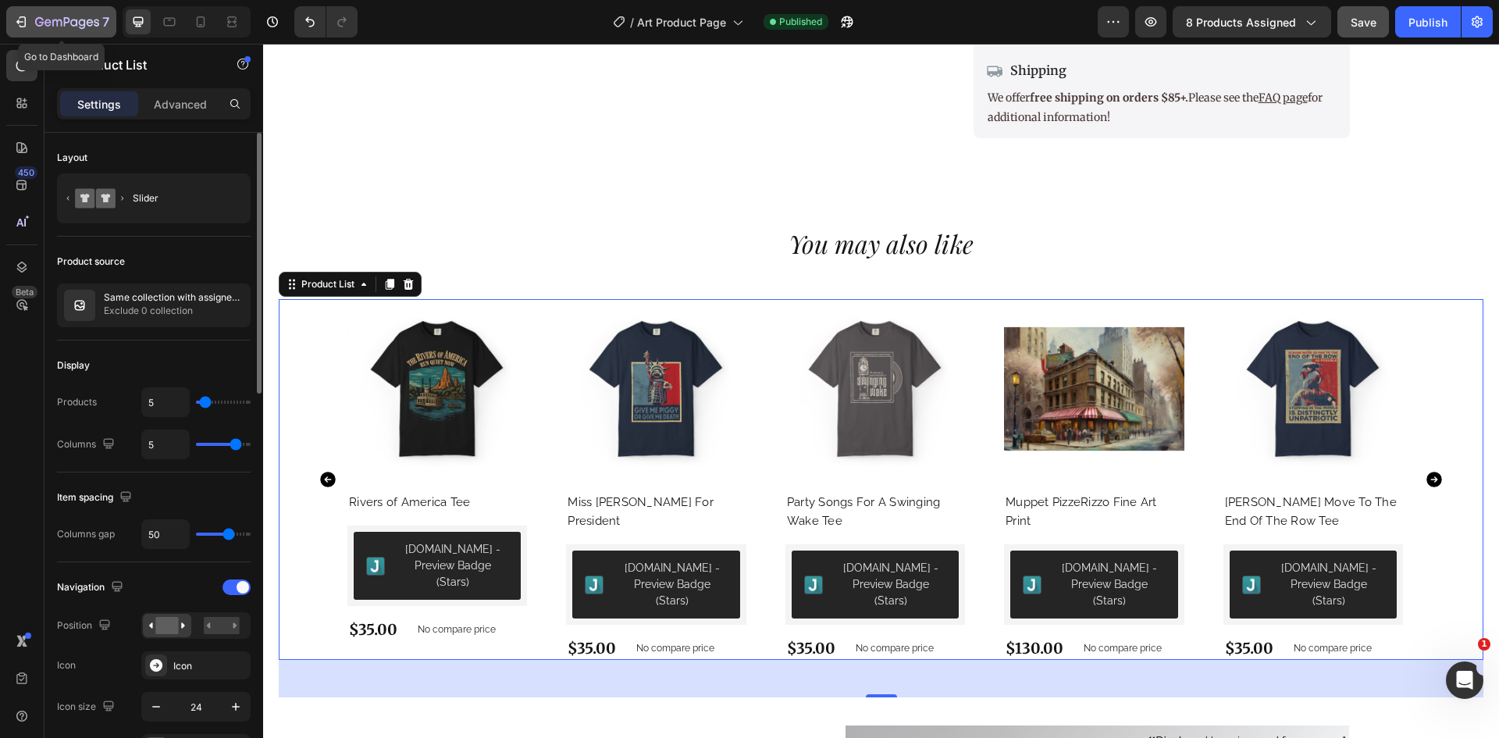
click at [22, 26] on icon "button" at bounding box center [21, 22] width 16 height 16
